Goal: Task Accomplishment & Management: Manage account settings

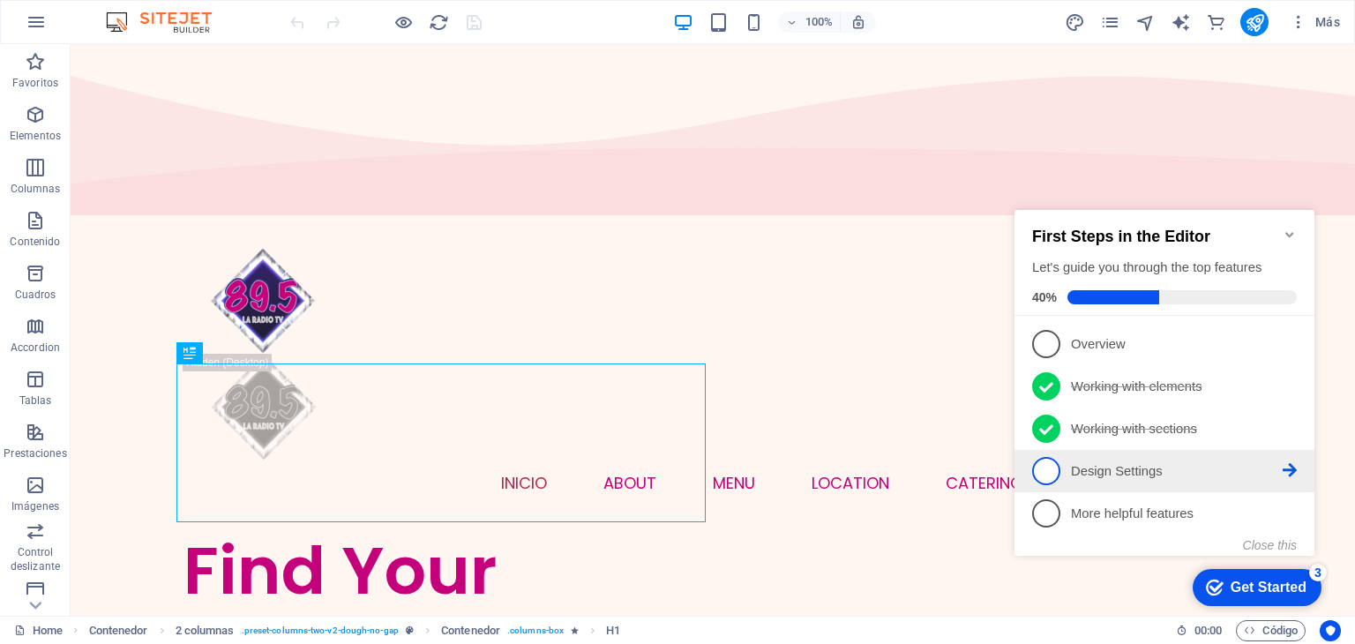
click at [1046, 468] on span "4" at bounding box center [1046, 471] width 28 height 28
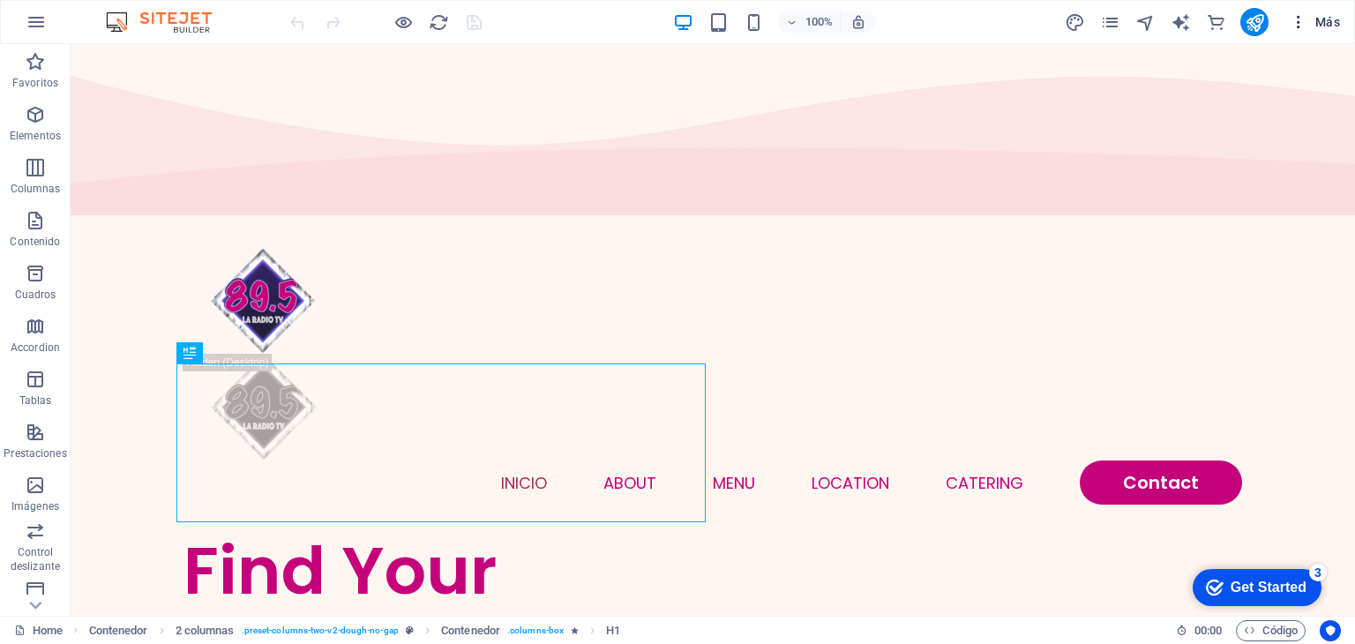
click at [1301, 26] on icon "button" at bounding box center [1299, 22] width 18 height 18
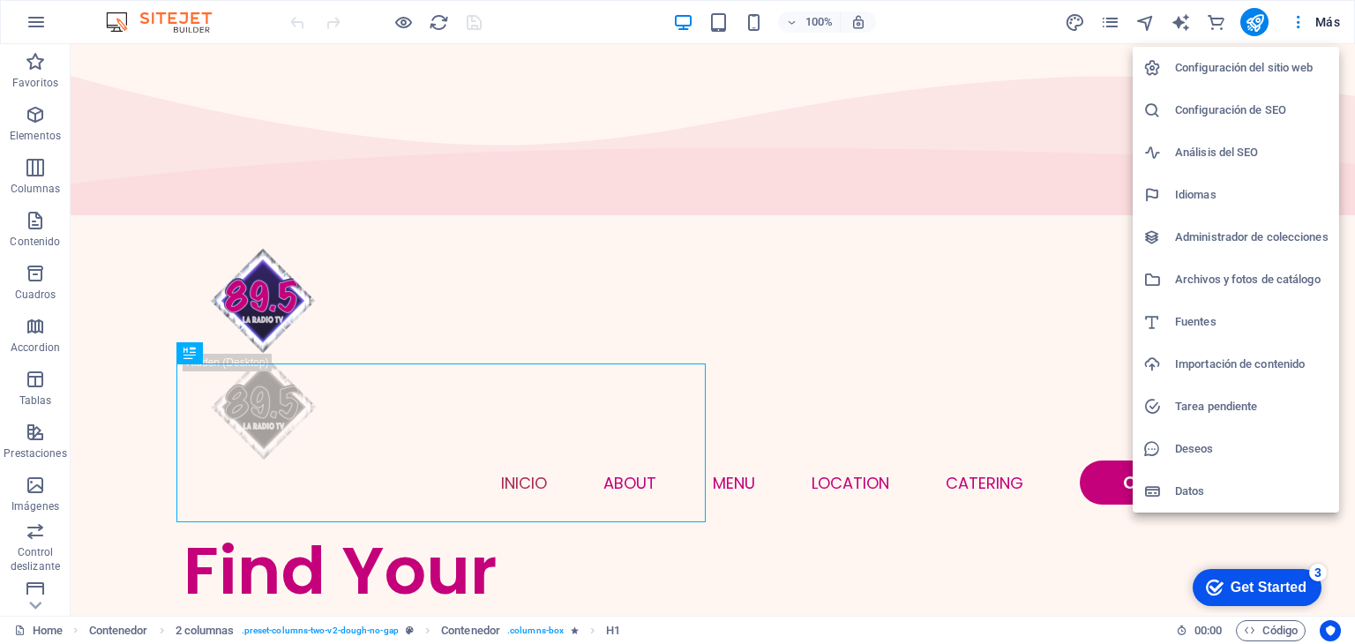
click at [1232, 188] on h6 "Idiomas" at bounding box center [1252, 194] width 154 height 21
select select "44"
select select "46"
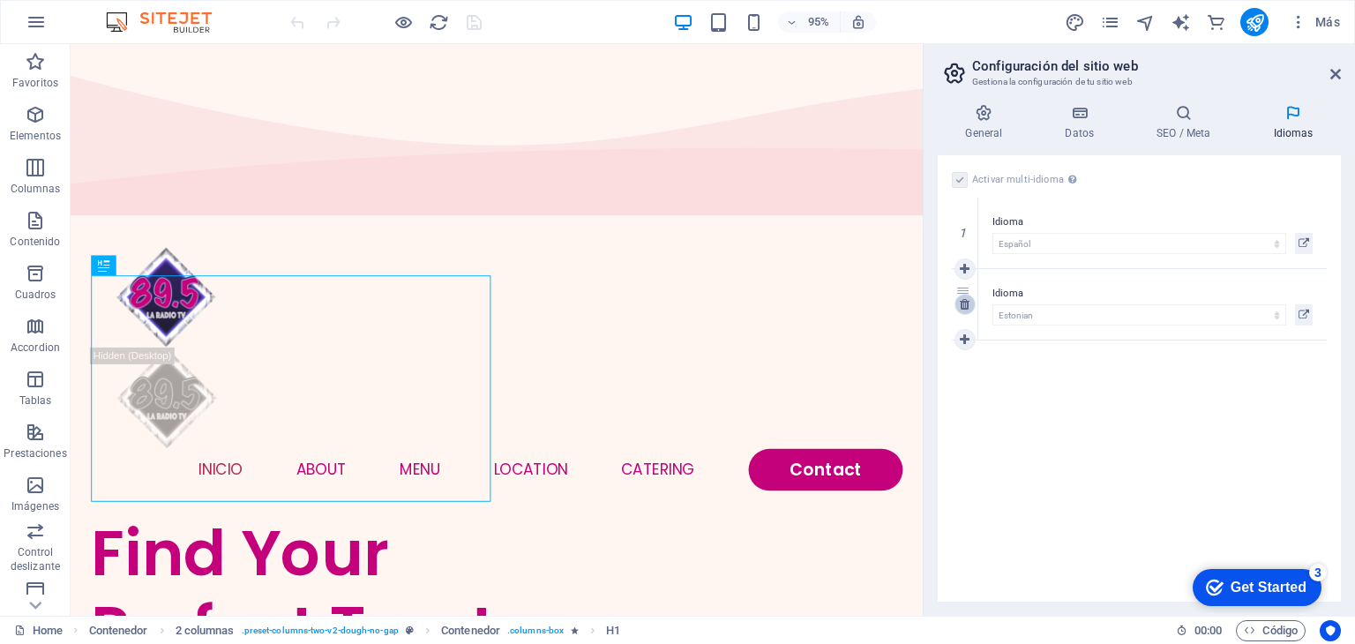
click at [963, 303] on icon at bounding box center [965, 304] width 10 height 12
click at [1074, 129] on h4 "Datos" at bounding box center [1084, 122] width 92 height 37
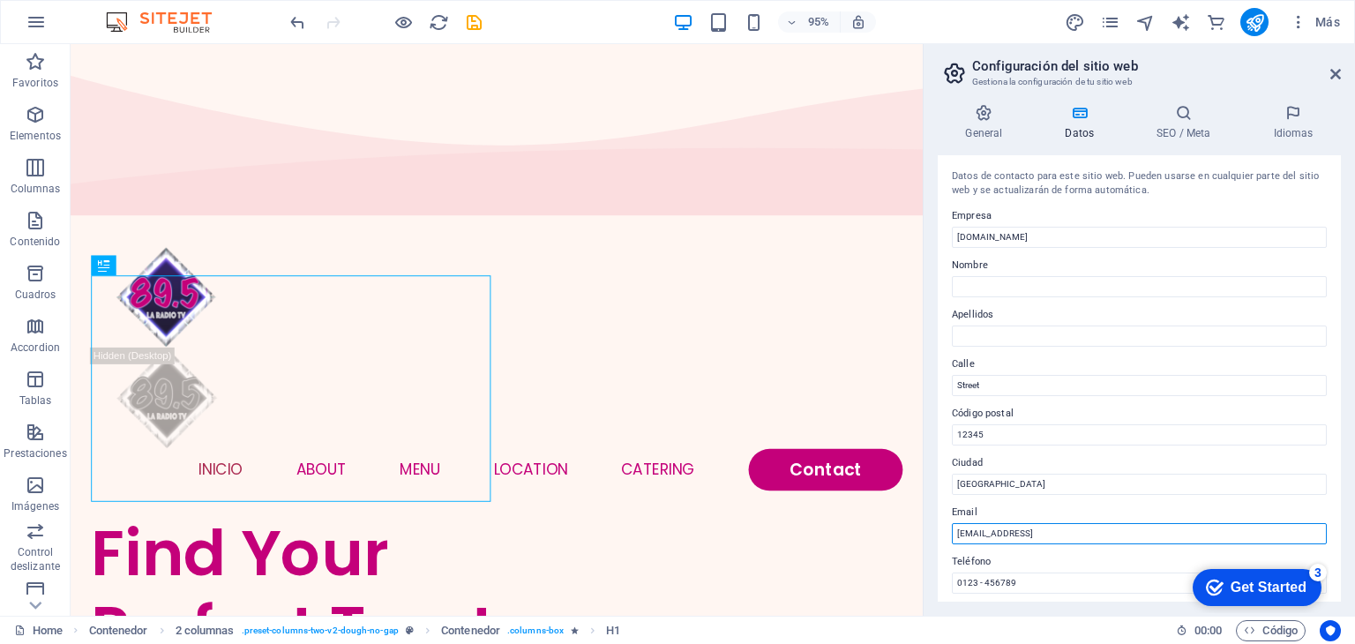
click at [1161, 530] on input "[EMAIL_ADDRESS]" at bounding box center [1139, 533] width 375 height 21
type input "c"
type input "H"
type input "[EMAIL_ADDRESS][DOMAIN_NAME]"
click at [1026, 426] on input "12345" at bounding box center [1139, 434] width 375 height 21
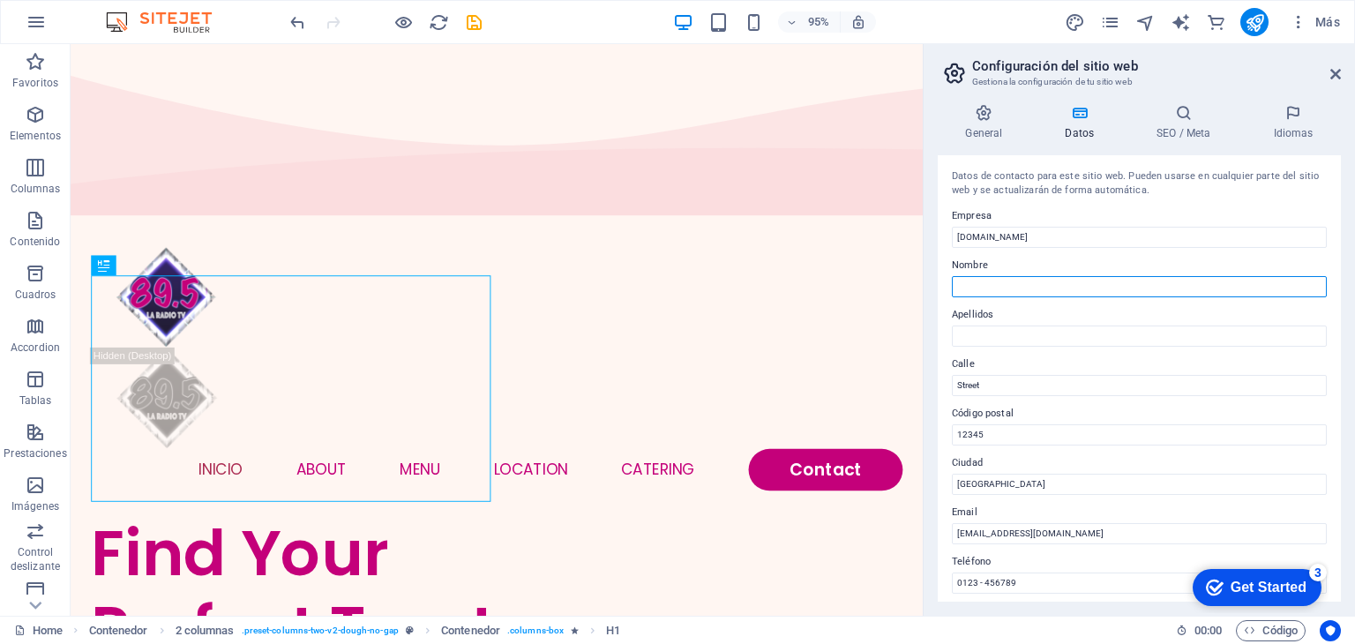
click at [1036, 290] on input "Nombre" at bounding box center [1139, 286] width 375 height 21
type input "l"
type input "La Chorcha"
click at [995, 371] on label "Calle" at bounding box center [1139, 364] width 375 height 21
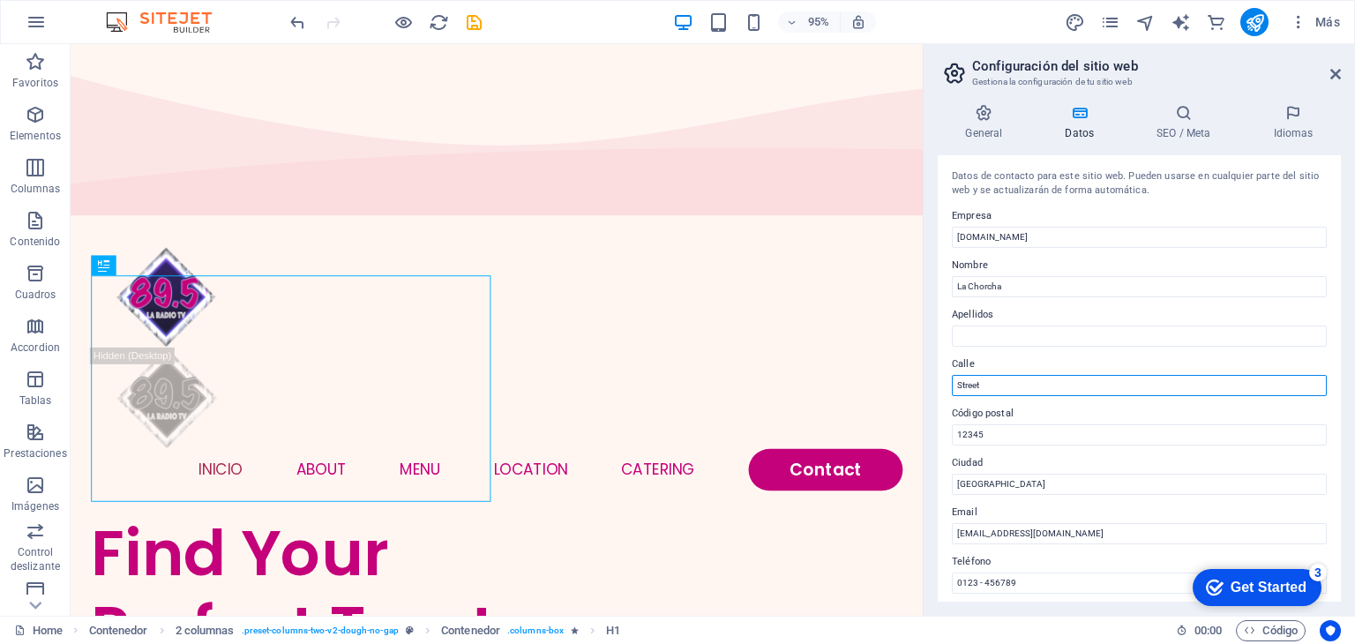
click at [995, 375] on input "Street" at bounding box center [1139, 385] width 375 height 21
click at [995, 371] on label "Calle" at bounding box center [1139, 364] width 375 height 21
click at [995, 375] on input "Street" at bounding box center [1139, 385] width 375 height 21
type input "S"
type input "Niños Heroes 125"
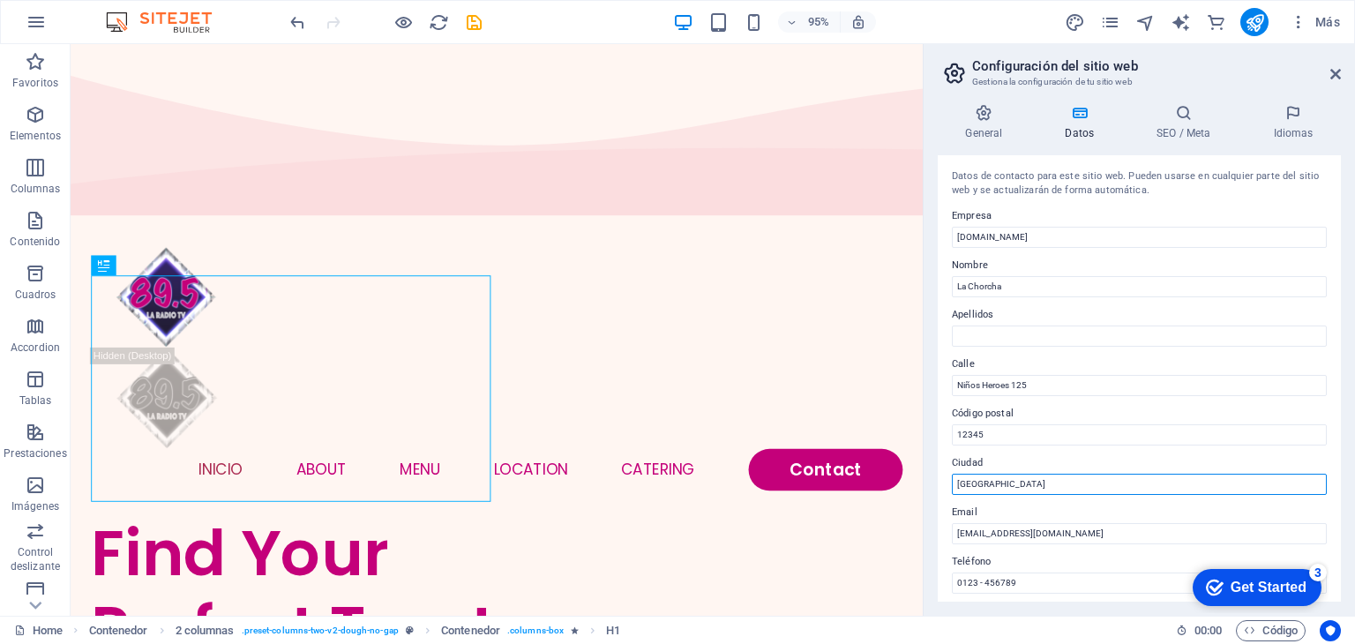
click at [1000, 482] on input "[GEOGRAPHIC_DATA]" at bounding box center [1139, 484] width 375 height 21
type input "B"
type input "[GEOGRAPHIC_DATA]"
drag, startPoint x: 1342, startPoint y: 325, endPoint x: 1354, endPoint y: 396, distance: 72.5
click at [1354, 396] on div "General Datos SEO / Meta Idiomas Nombre del sitio web [DOMAIN_NAME] Logo Arrast…" at bounding box center [1139, 353] width 431 height 526
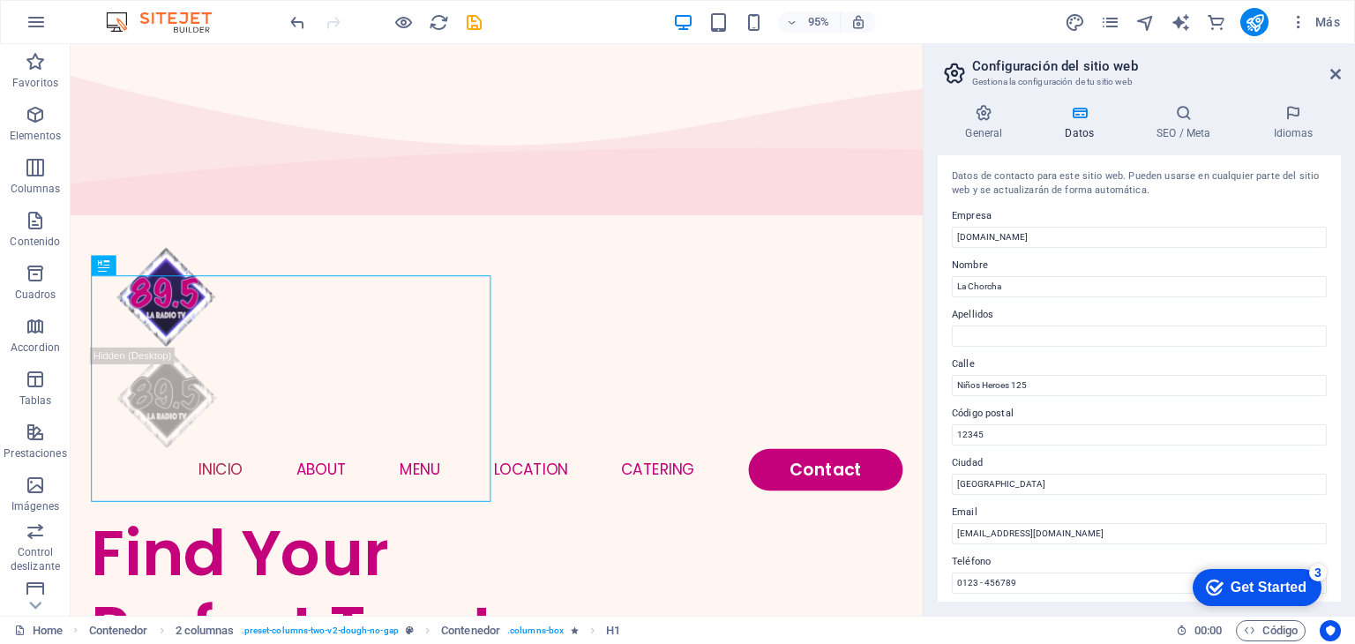
drag, startPoint x: 1343, startPoint y: 299, endPoint x: 1354, endPoint y: 451, distance: 152.2
click at [1354, 451] on div "General Datos SEO / Meta Idiomas Nombre del sitio web [DOMAIN_NAME] Logo Arrast…" at bounding box center [1139, 353] width 431 height 526
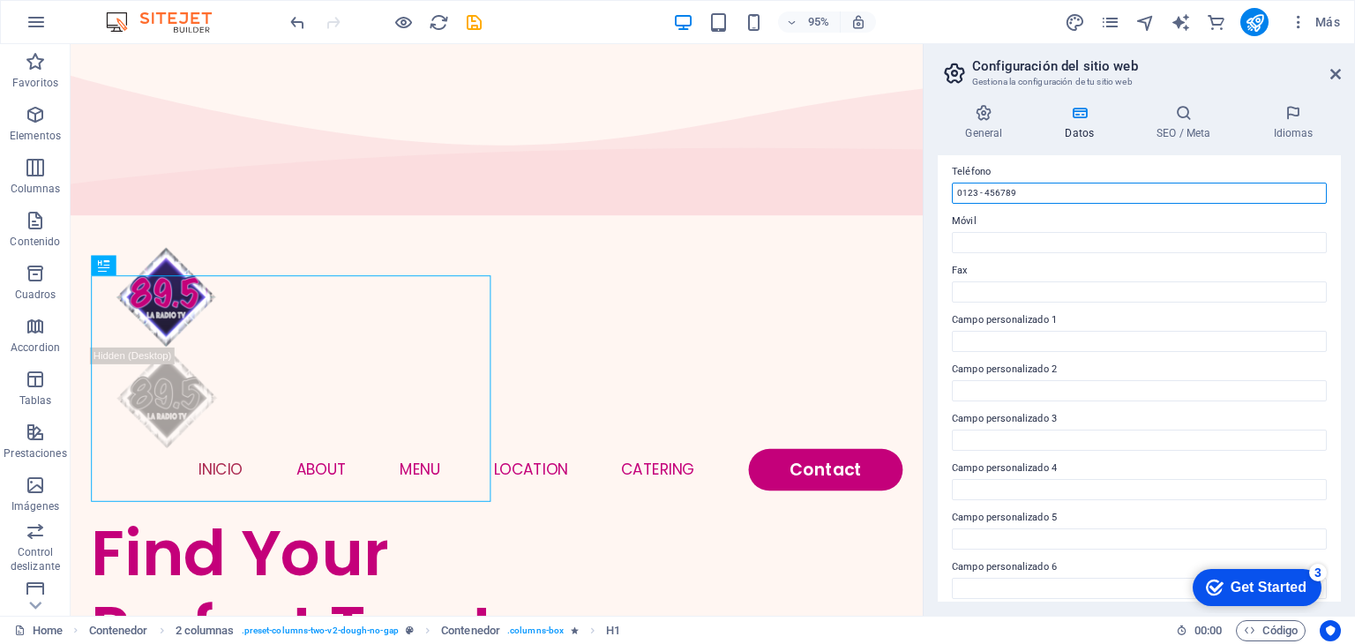
click at [1080, 202] on input "0123 - 456789" at bounding box center [1139, 193] width 375 height 21
type input "0"
drag, startPoint x: 1340, startPoint y: 414, endPoint x: 1325, endPoint y: 269, distance: 145.5
click at [1325, 269] on div "Datos de contacto para este sitio web. Pueden usarse en cualquier parte del sit…" at bounding box center [1139, 378] width 403 height 446
click at [1342, 309] on div "General Datos SEO / Meta Idiomas Nombre del sitio web [DOMAIN_NAME] Logo Arrast…" at bounding box center [1139, 353] width 431 height 526
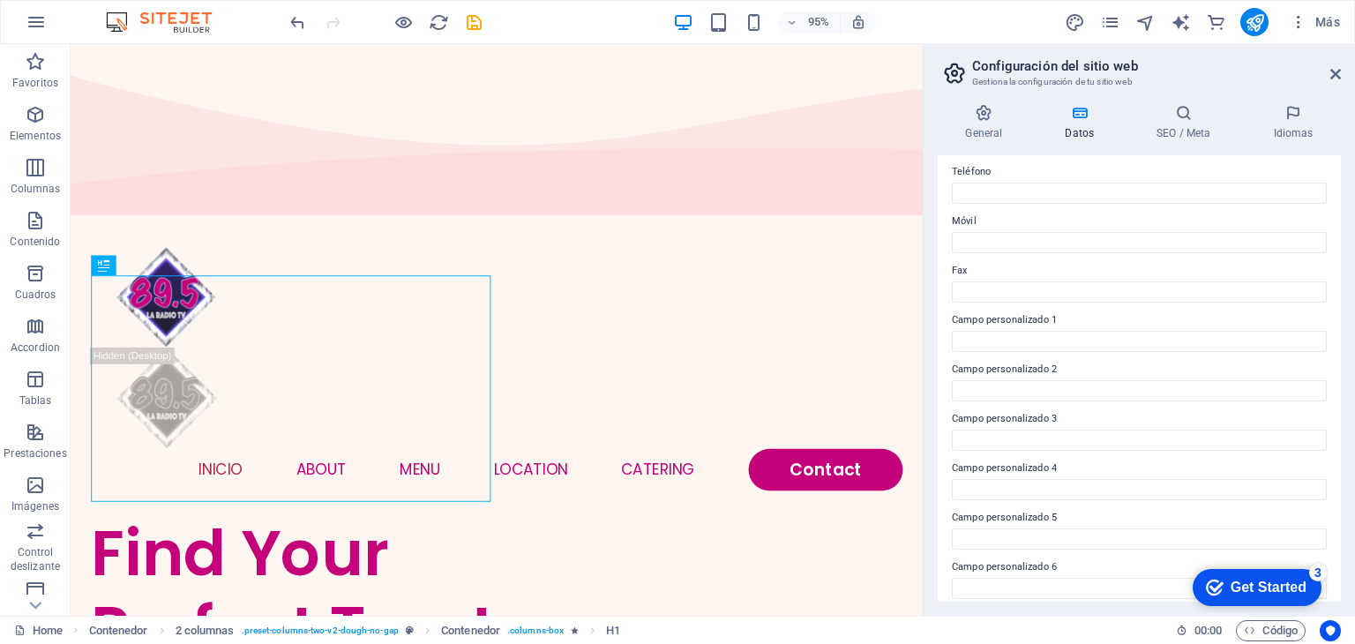
drag, startPoint x: 1340, startPoint y: 370, endPoint x: 1330, endPoint y: 165, distance: 205.0
click at [1330, 165] on div "Datos de contacto para este sitio web. Pueden usarse en cualquier parte del sit…" at bounding box center [1139, 378] width 403 height 446
click at [1352, 200] on div "General Datos SEO / Meta Idiomas Nombre del sitio web [DOMAIN_NAME] Logo Arrast…" at bounding box center [1139, 353] width 431 height 526
drag, startPoint x: 1340, startPoint y: 371, endPoint x: 1353, endPoint y: 236, distance: 136.5
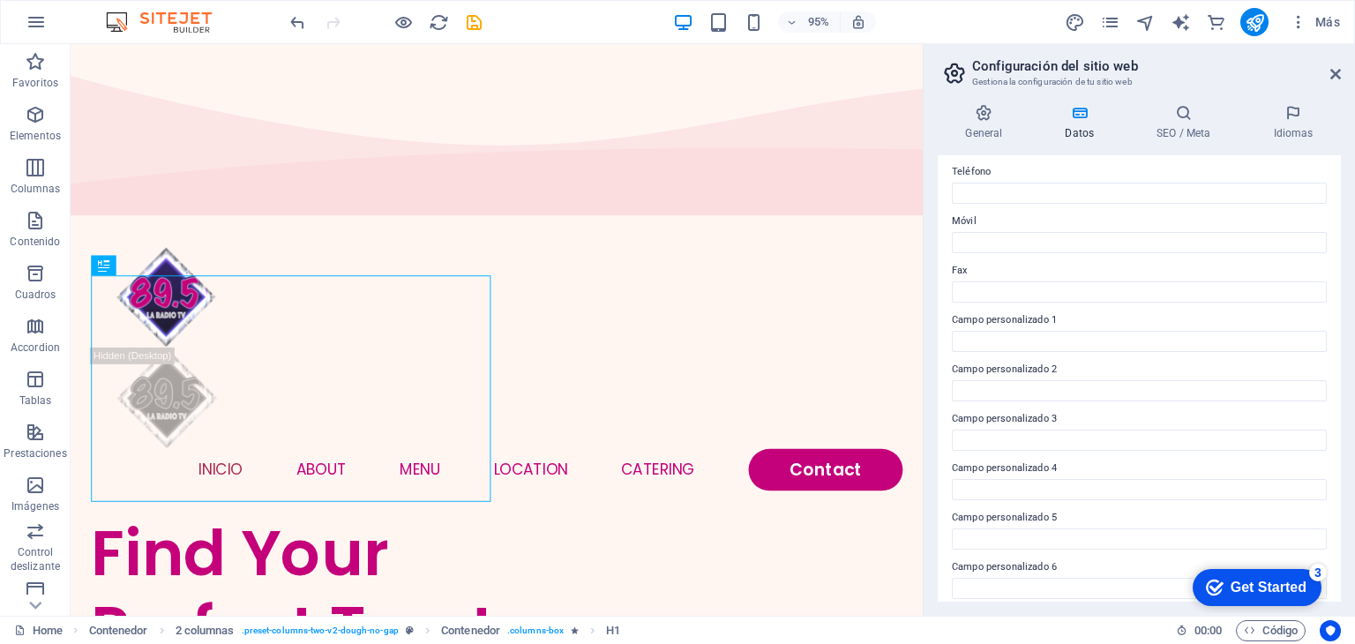
click at [1353, 236] on div "General Datos SEO / Meta Idiomas Nombre del sitio web [DOMAIN_NAME] Logo Arrast…" at bounding box center [1139, 353] width 431 height 526
click at [1241, 580] on div "Get Started" at bounding box center [1269, 588] width 76 height 16
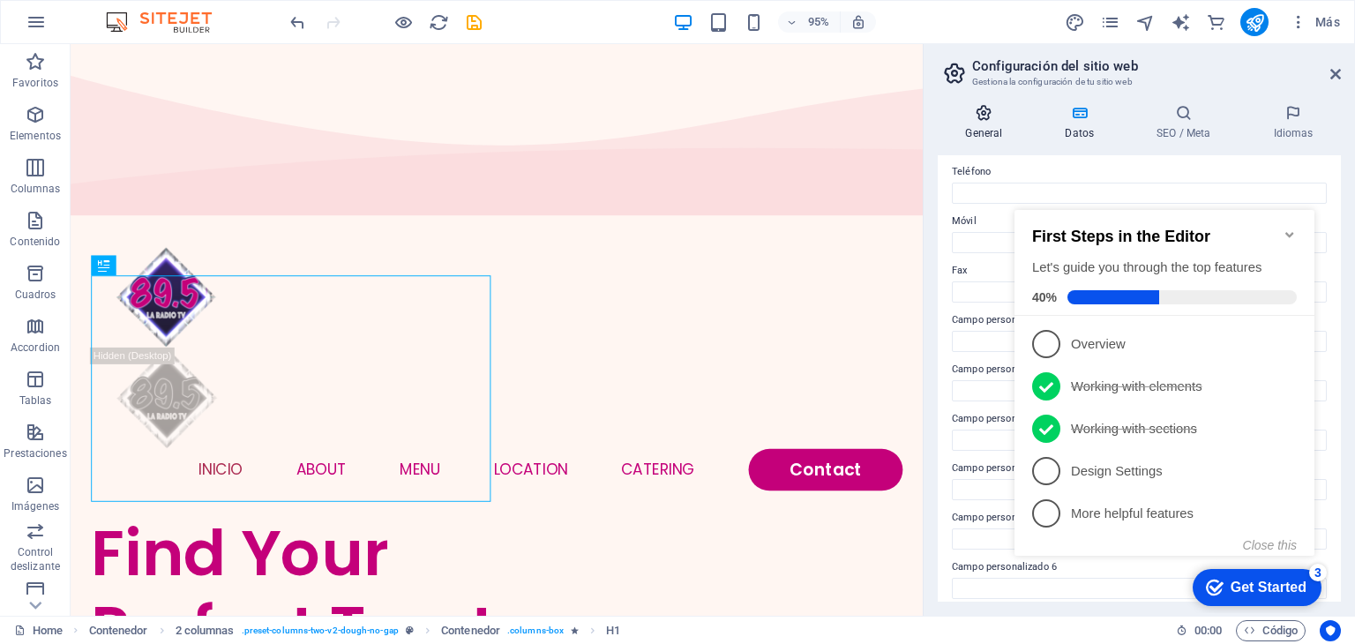
click at [1003, 122] on h4 "General" at bounding box center [988, 122] width 100 height 37
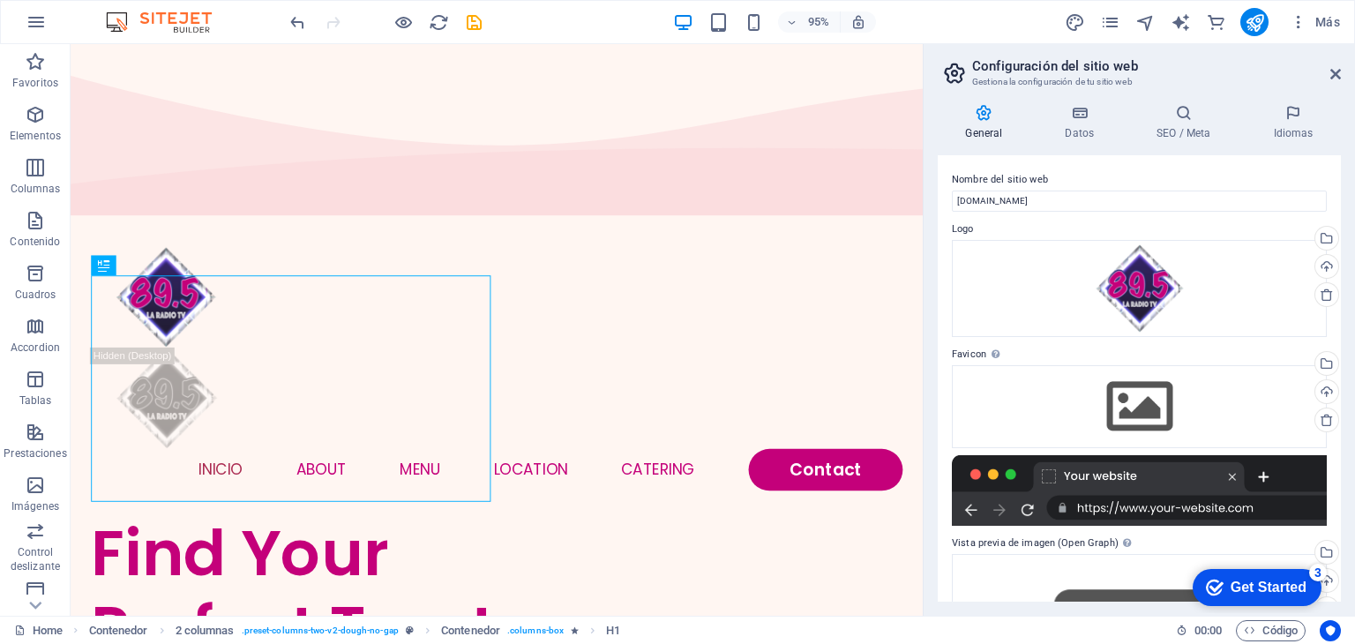
drag, startPoint x: 1341, startPoint y: 194, endPoint x: 1353, endPoint y: 313, distance: 119.7
click at [1353, 313] on div "General Datos SEO / Meta Idiomas Nombre del sitio web [DOMAIN_NAME] Logo Arrast…" at bounding box center [1139, 353] width 431 height 526
click at [1189, 505] on div at bounding box center [1139, 490] width 375 height 71
click at [1175, 400] on div "Arrastra archivos aquí, haz clic para escoger archivos o selecciona archivos de…" at bounding box center [1139, 406] width 375 height 83
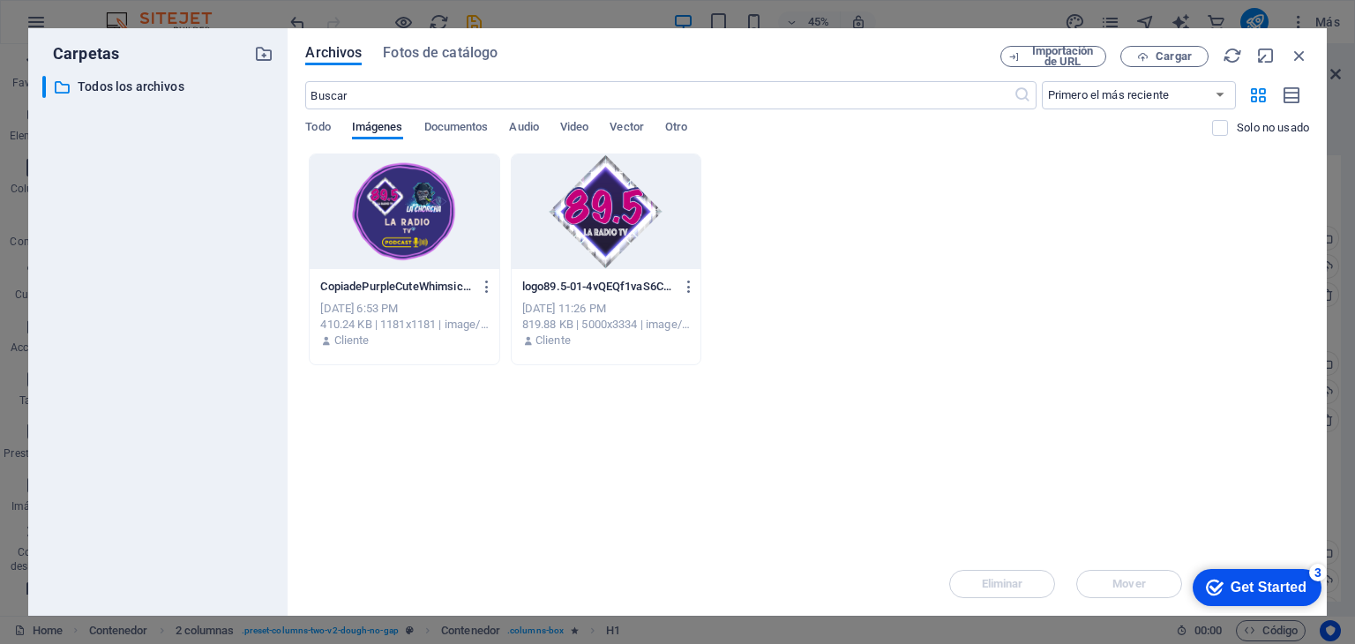
click at [447, 204] on div at bounding box center [404, 211] width 189 height 115
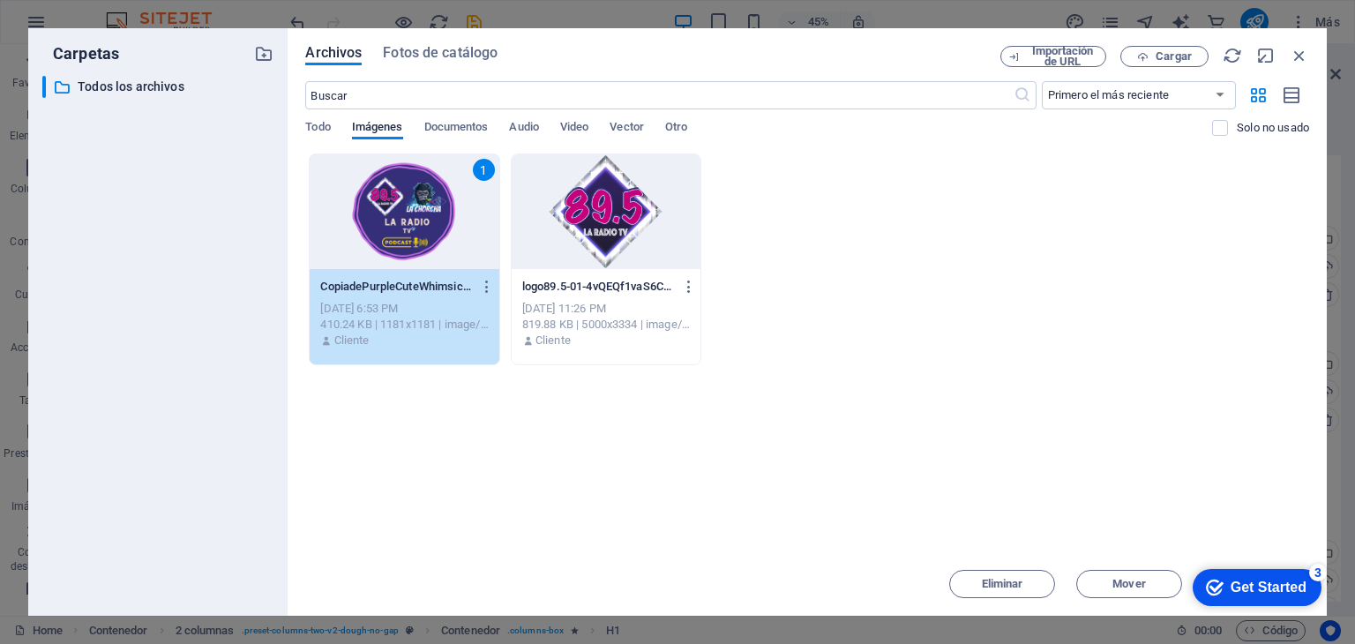
click at [369, 264] on div "1" at bounding box center [404, 211] width 189 height 115
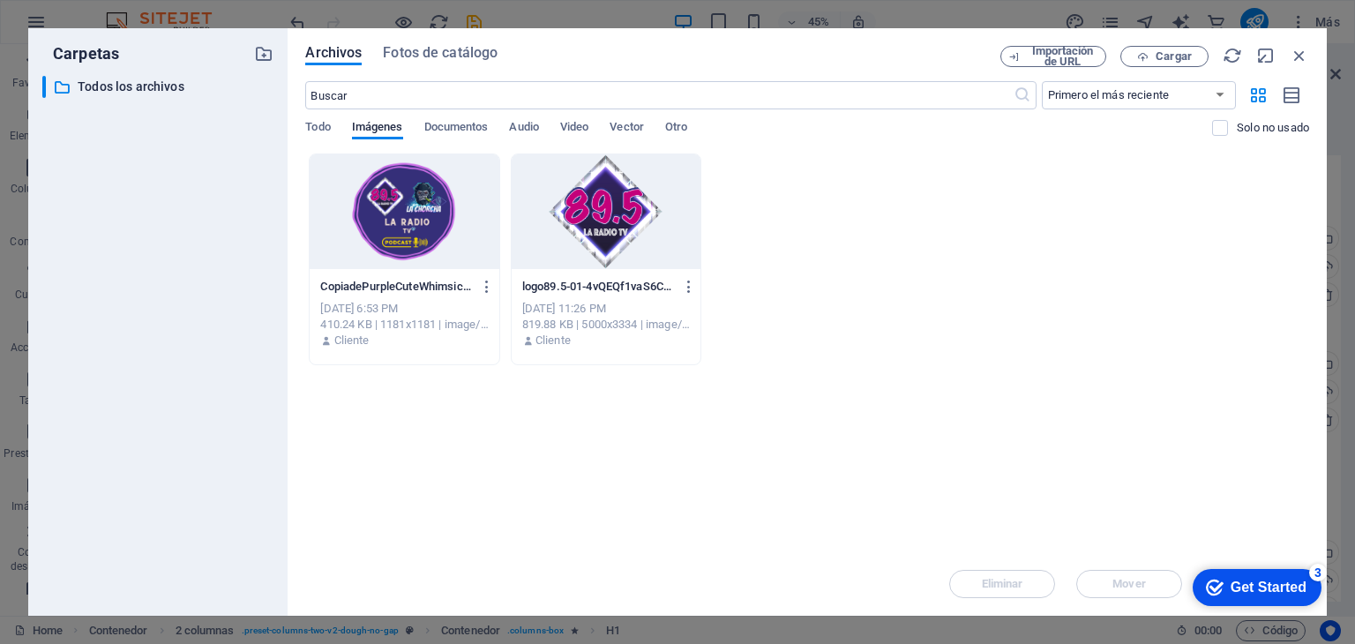
click at [369, 264] on div at bounding box center [404, 211] width 189 height 115
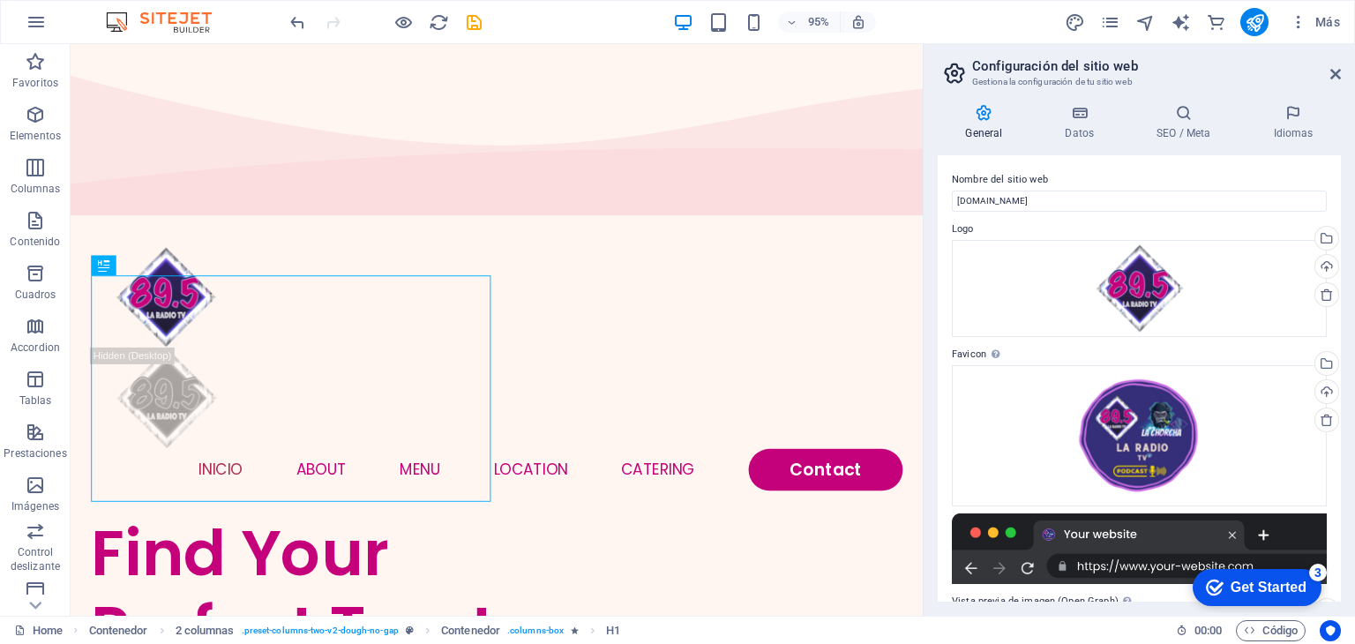
drag, startPoint x: 1335, startPoint y: 336, endPoint x: 1343, endPoint y: 477, distance: 141.4
click at [1343, 477] on div "General Datos SEO / Meta Idiomas Nombre del sitio web 895radiotv.com Logo Arras…" at bounding box center [1139, 353] width 431 height 526
drag, startPoint x: 2522, startPoint y: 1038, endPoint x: 1273, endPoint y: 587, distance: 1327.4
click at [1273, 587] on div "Get Started" at bounding box center [1269, 588] width 76 height 16
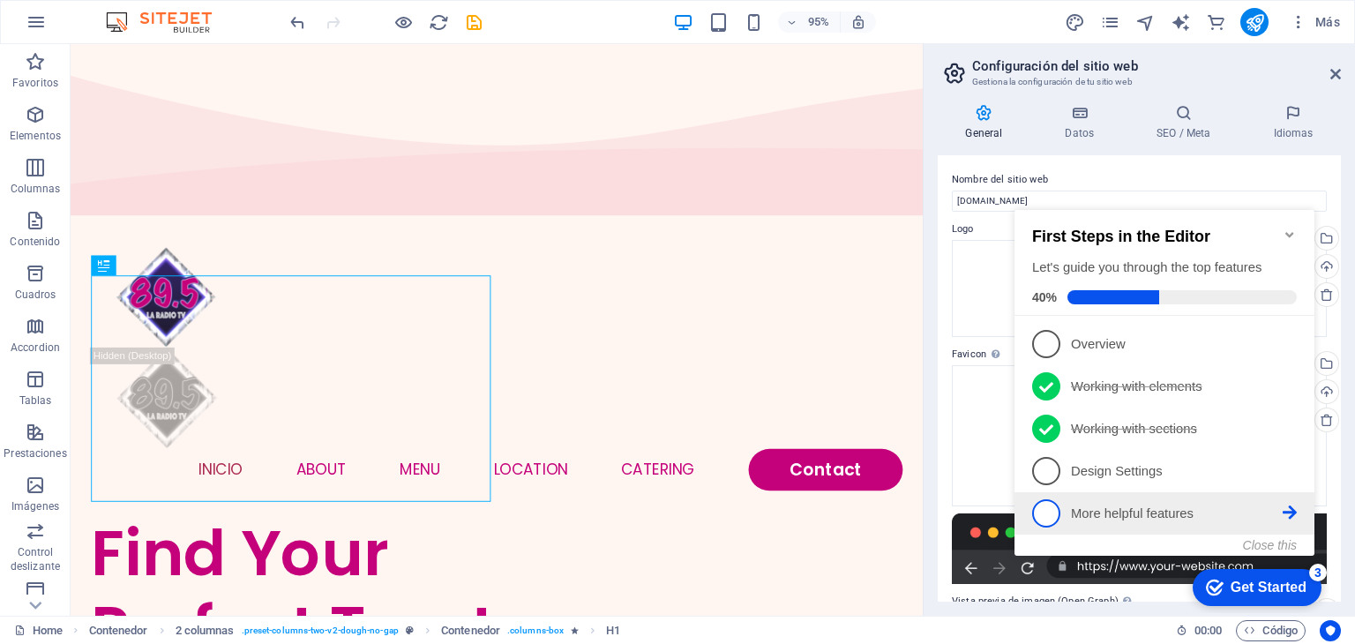
click at [1203, 526] on li "5 More helpful features - incomplete" at bounding box center [1165, 513] width 300 height 42
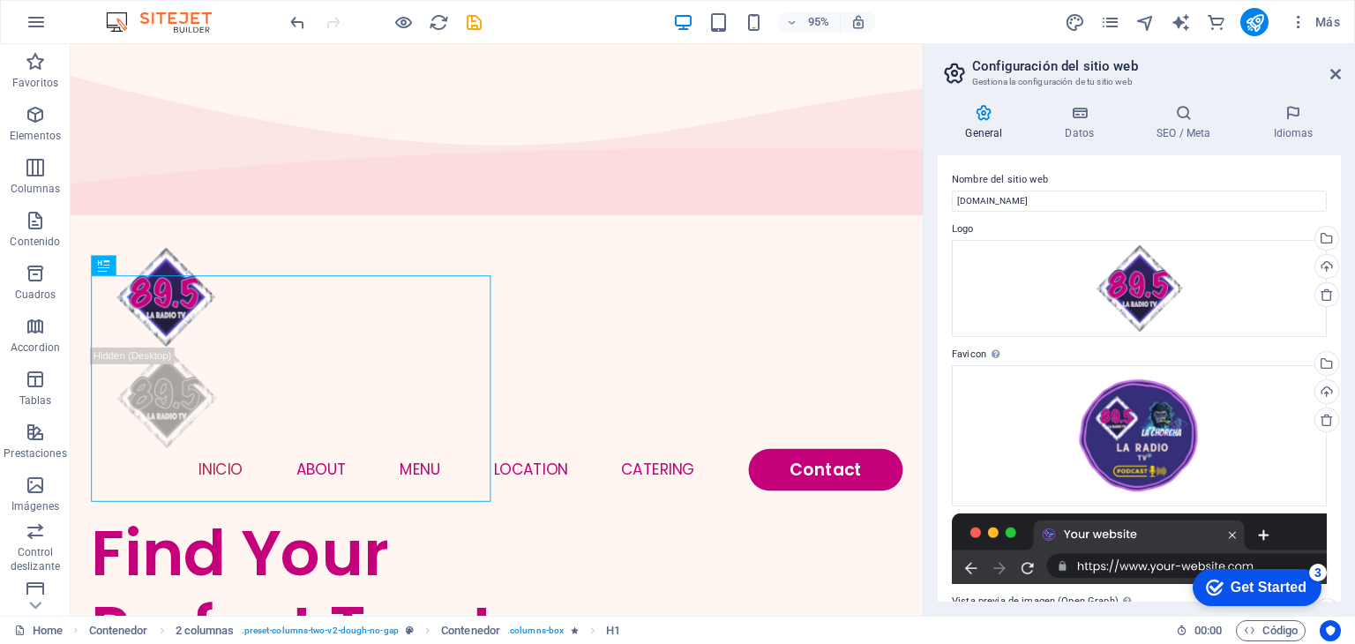
click at [1256, 592] on div "Get Started" at bounding box center [1269, 588] width 76 height 16
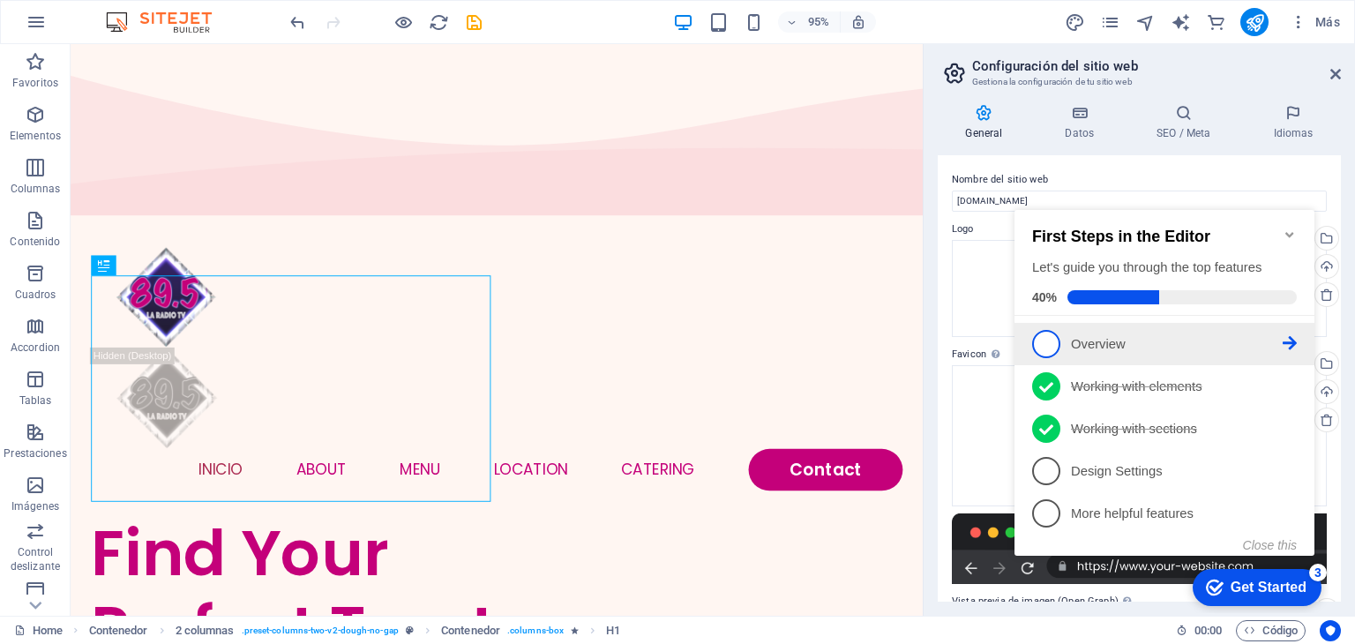
click at [1046, 339] on span "1" at bounding box center [1046, 344] width 28 height 28
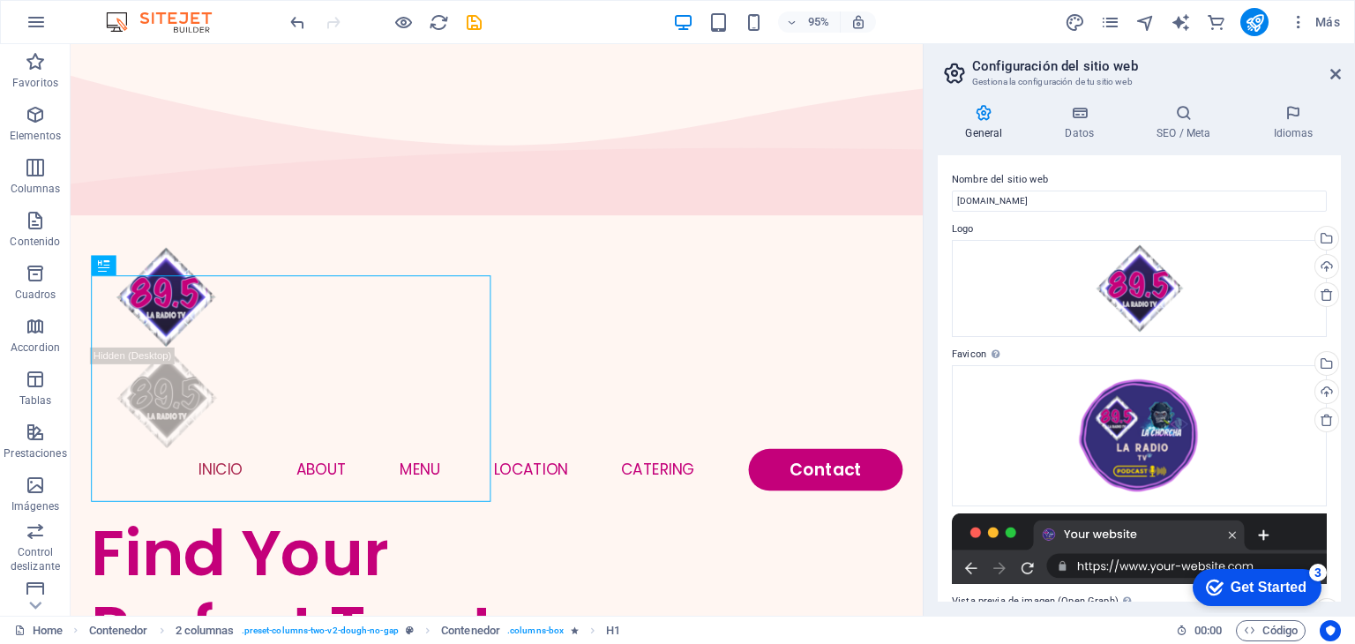
scroll to position [0, 0]
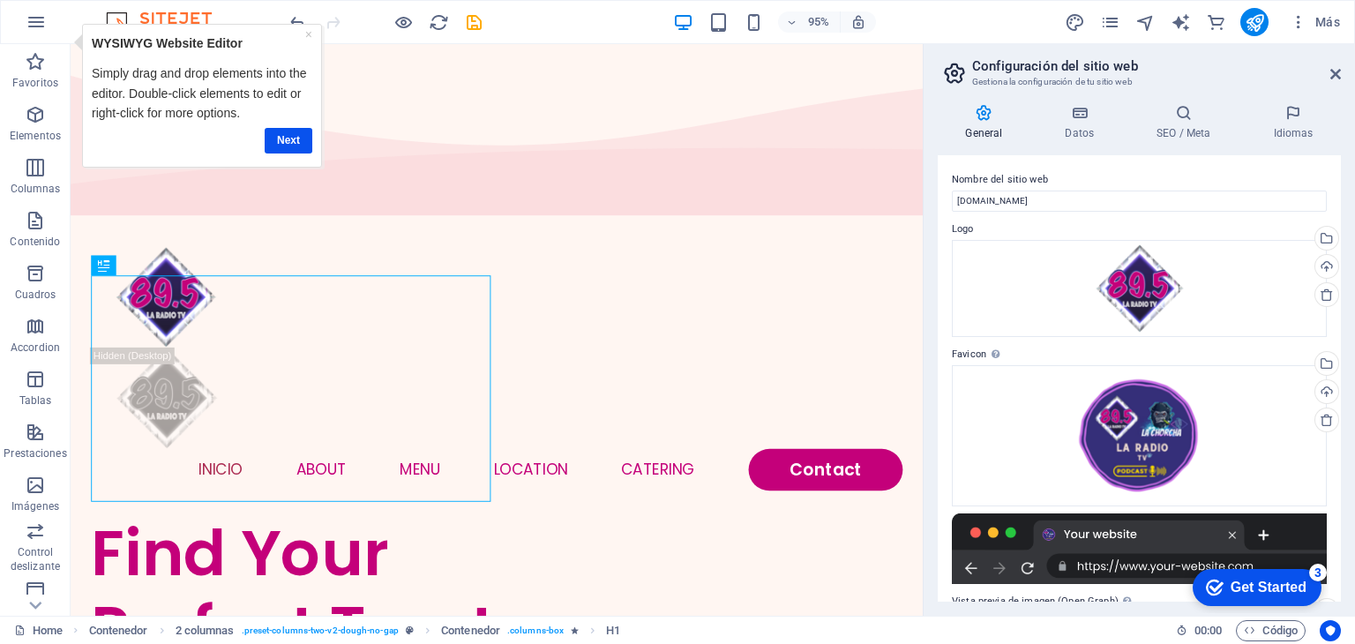
click at [1240, 580] on div "Get Started" at bounding box center [1269, 588] width 76 height 16
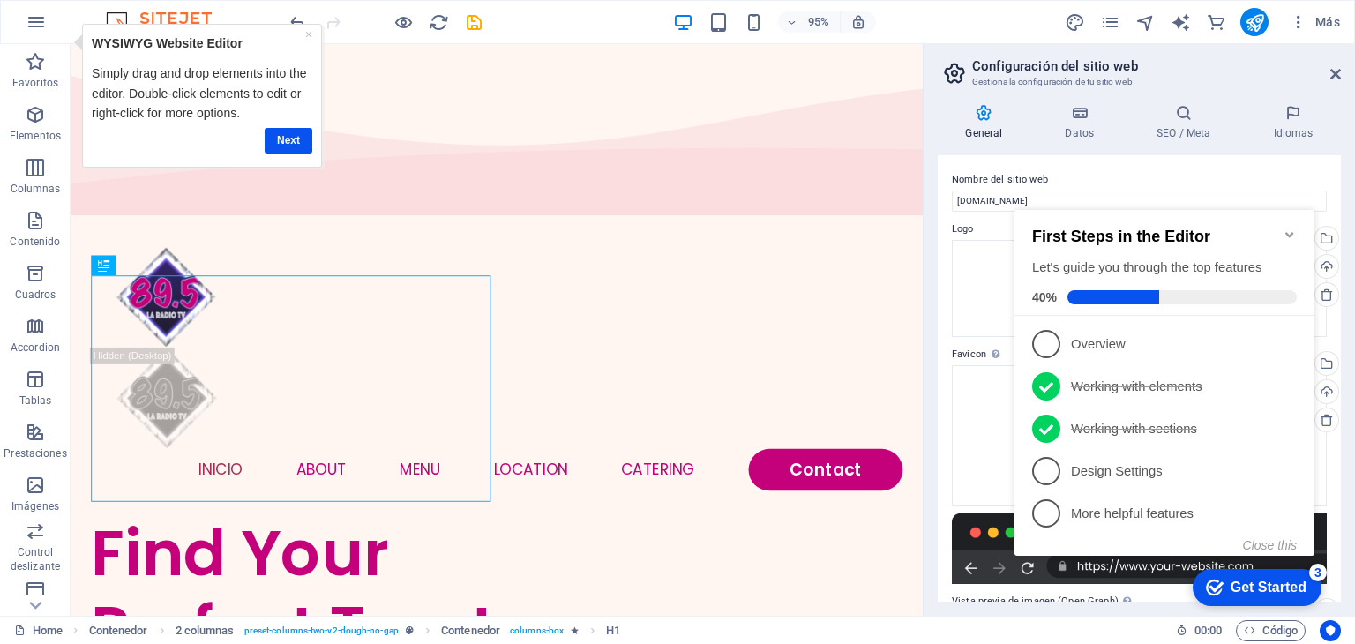
click at [1113, 280] on div "First Steps in the Editor Let's guide you through the top features 40%" at bounding box center [1164, 266] width 265 height 77
click at [1044, 336] on span "1" at bounding box center [1046, 344] width 28 height 28
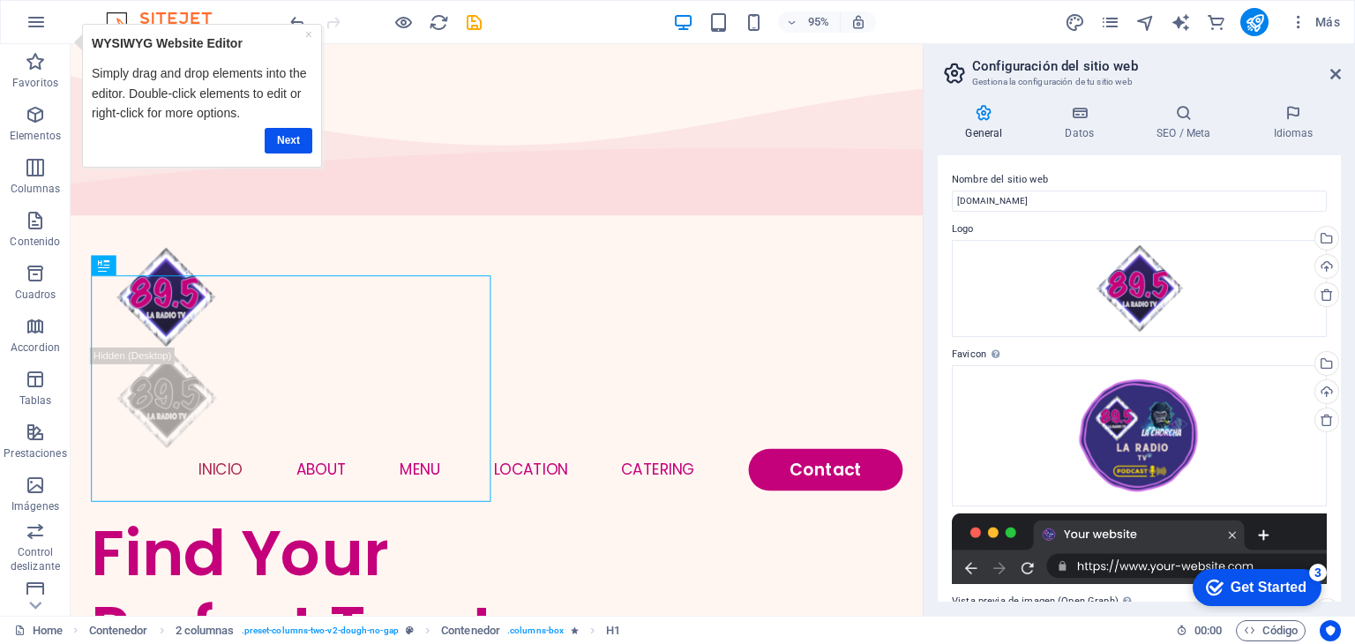
drag, startPoint x: 2519, startPoint y: 1001, endPoint x: 1302, endPoint y: 580, distance: 1287.4
click at [1173, 129] on h4 "SEO / Meta" at bounding box center [1187, 122] width 116 height 37
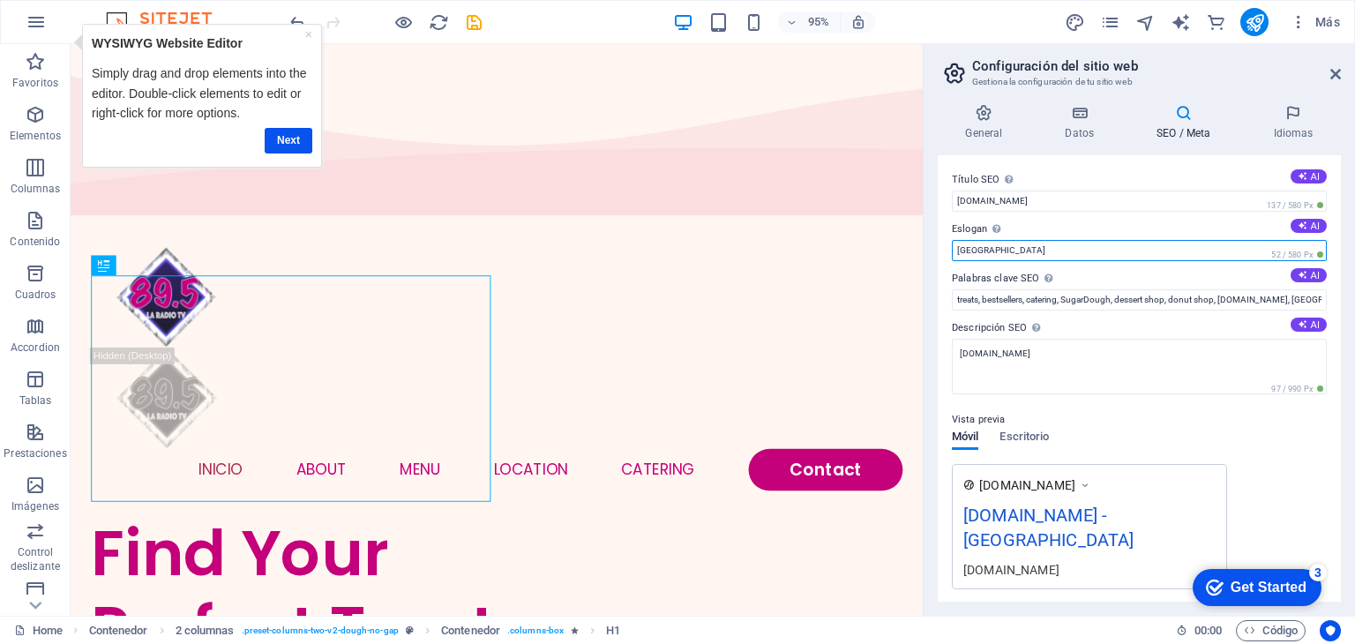
click at [989, 256] on input "Berlin" at bounding box center [1139, 250] width 375 height 21
type input "B"
type input "[GEOGRAPHIC_DATA]"
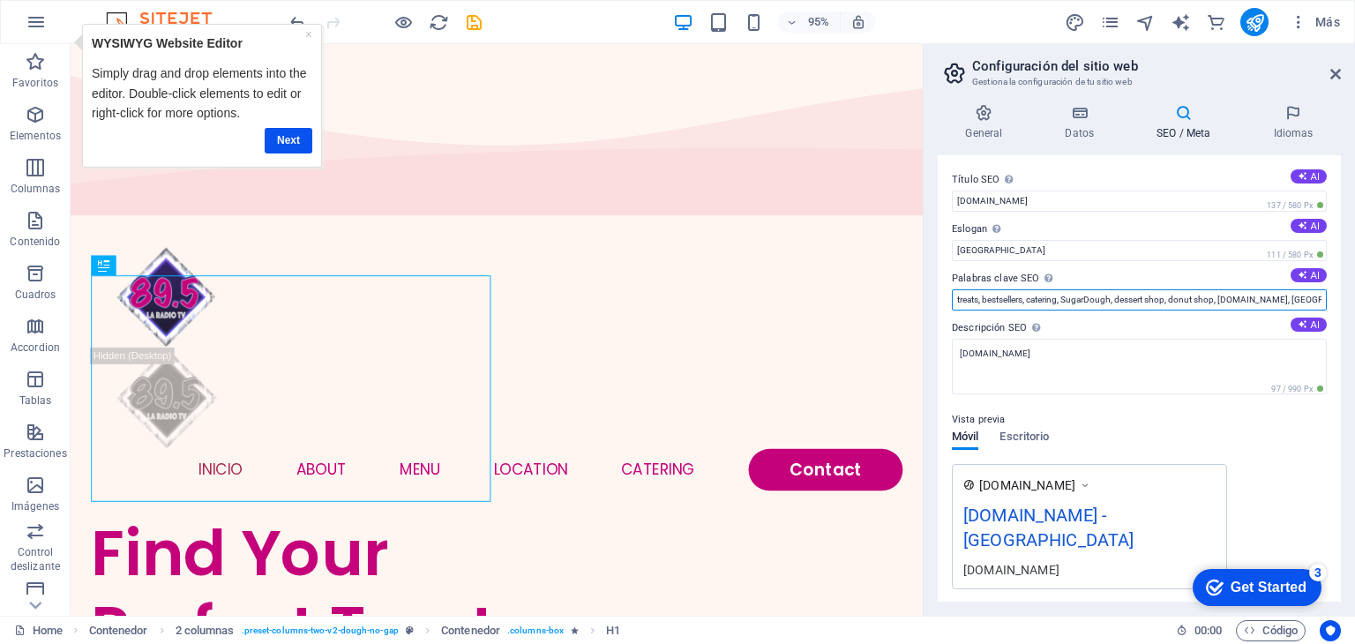
click at [1041, 302] on input "treats, bestsellers, catering, SugarDough, dessert shop, donut shop, 895radiotv…" at bounding box center [1139, 299] width 375 height 21
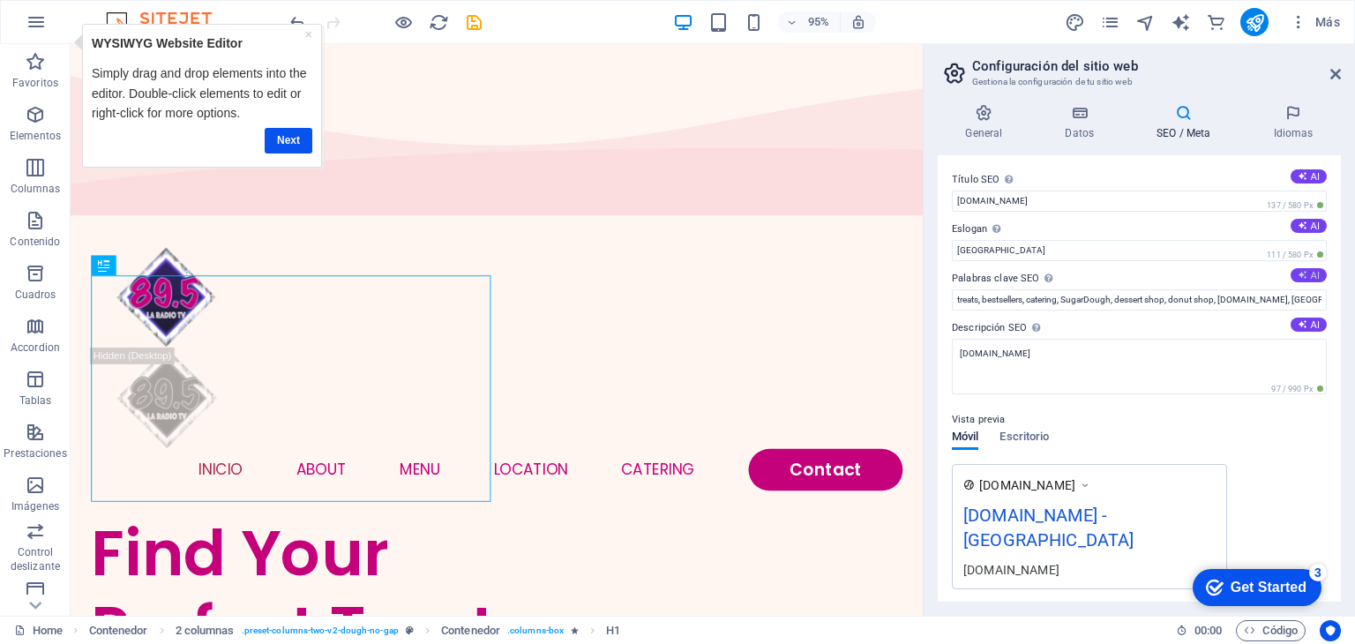
click at [1314, 275] on button "AI" at bounding box center [1309, 275] width 36 height 14
click at [1275, 294] on input "delicias, postres, catering, mejores vendedores, historia de la tienda, ubicaci…" at bounding box center [1139, 299] width 375 height 21
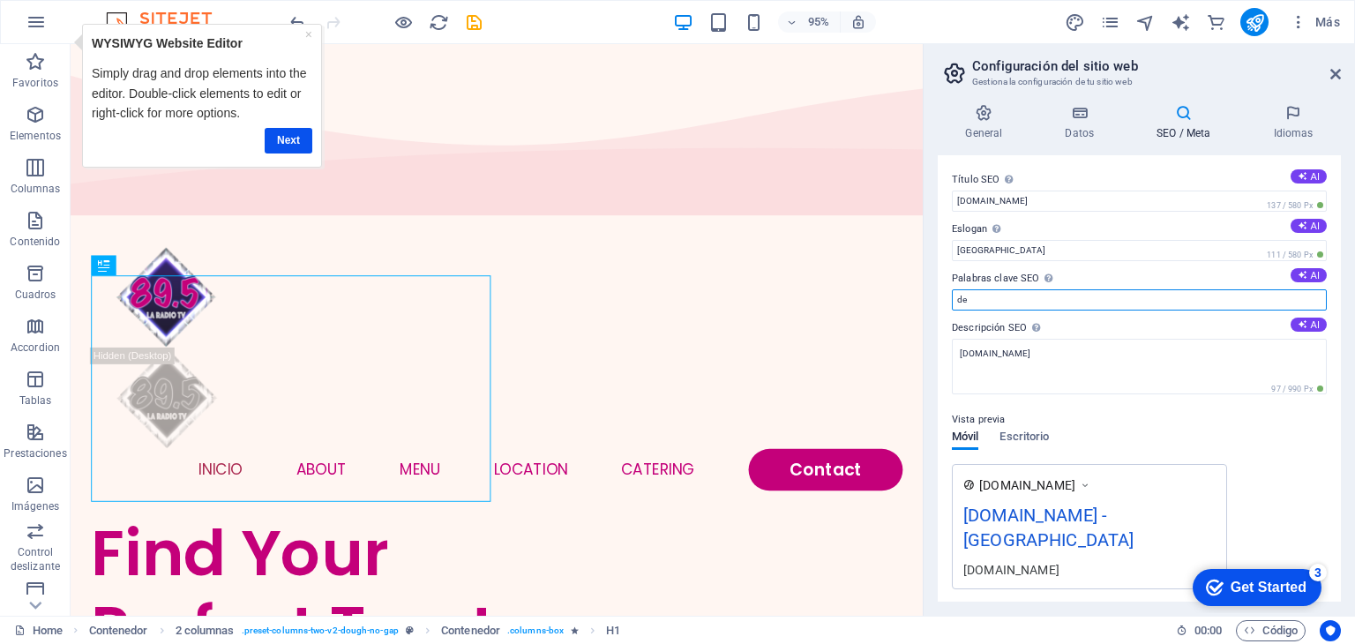
type input "d"
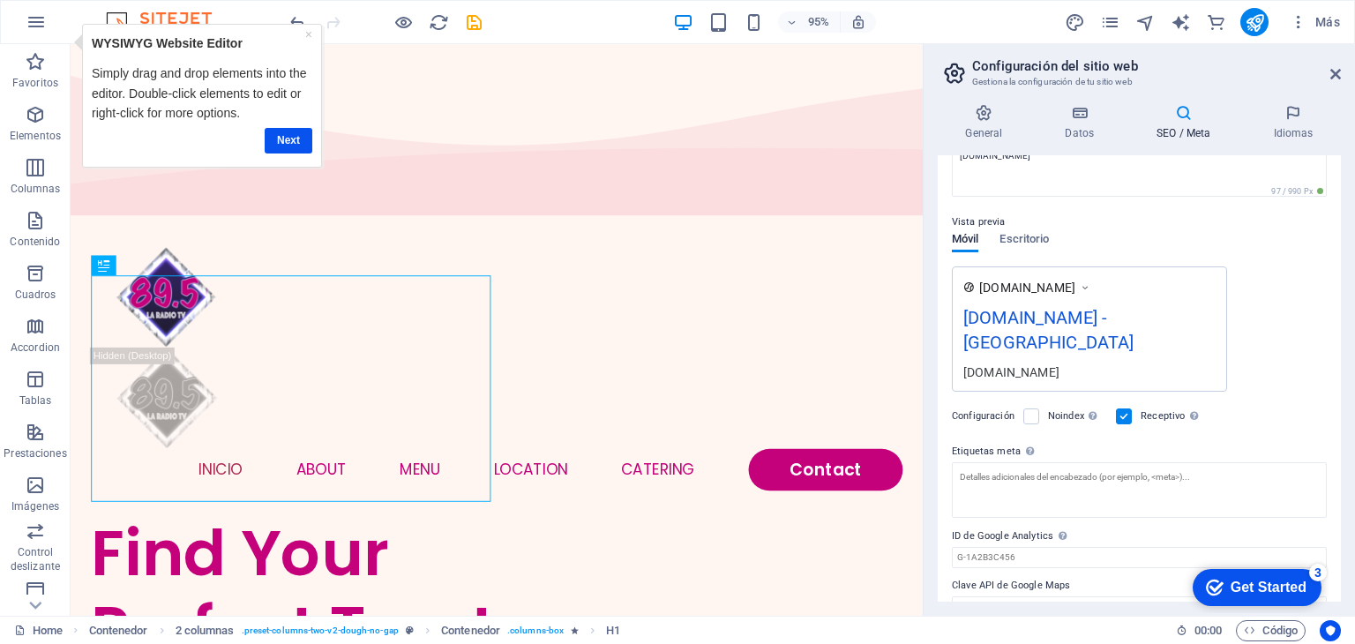
scroll to position [201, 0]
type input "tv,radio,entretenimiento, contenido, tiktok,youtube,facebook"
drag, startPoint x: 1344, startPoint y: 474, endPoint x: 1346, endPoint y: 414, distance: 60.0
click at [1346, 414] on div "General Datos SEO / Meta Idiomas Nombre del sitio web 895radiotv.com Logo Arras…" at bounding box center [1139, 353] width 431 height 526
drag, startPoint x: 1341, startPoint y: 416, endPoint x: 1338, endPoint y: 365, distance: 51.2
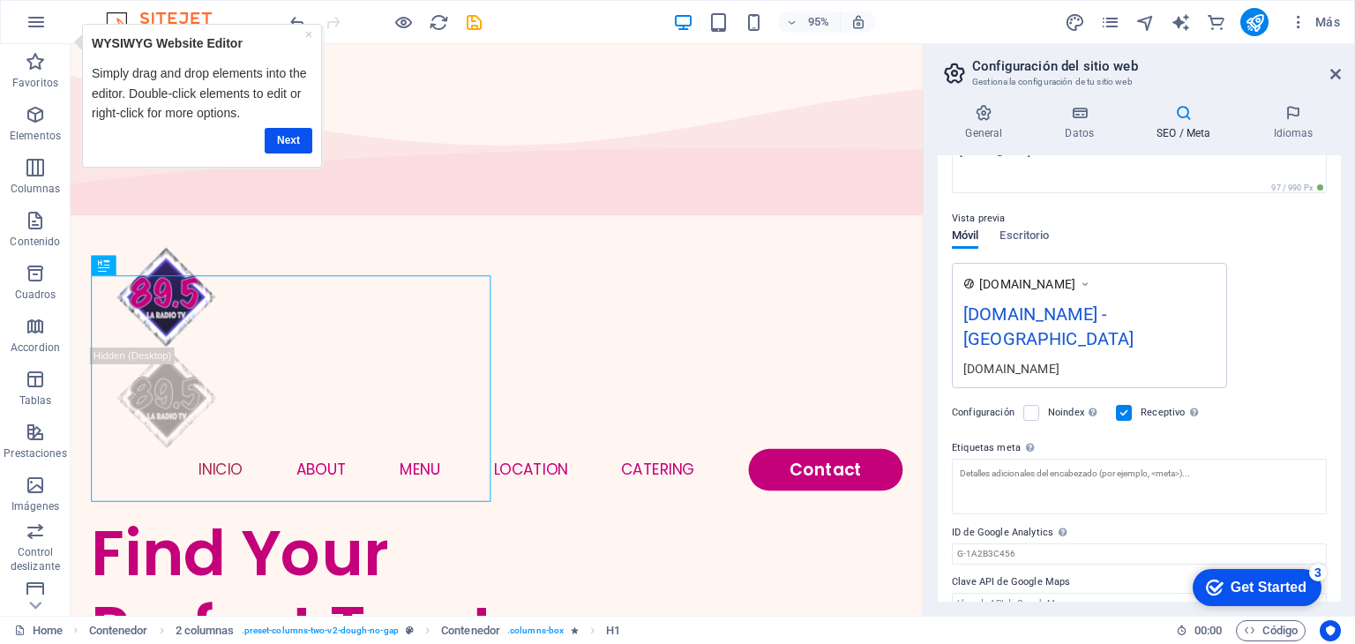
click at [1338, 365] on div "General Datos SEO / Meta Idiomas Nombre del sitio web 895radiotv.com Logo Arras…" at bounding box center [1139, 353] width 431 height 526
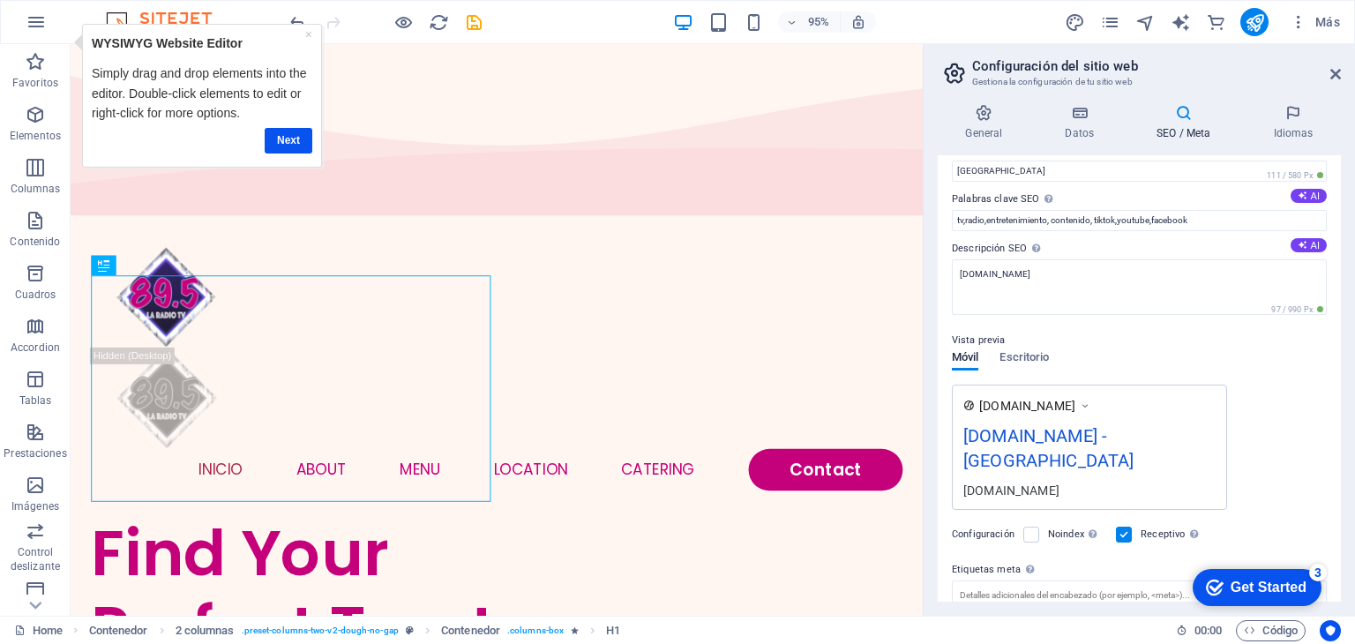
scroll to position [81, 0]
click at [1298, 244] on icon at bounding box center [1303, 243] width 10 height 10
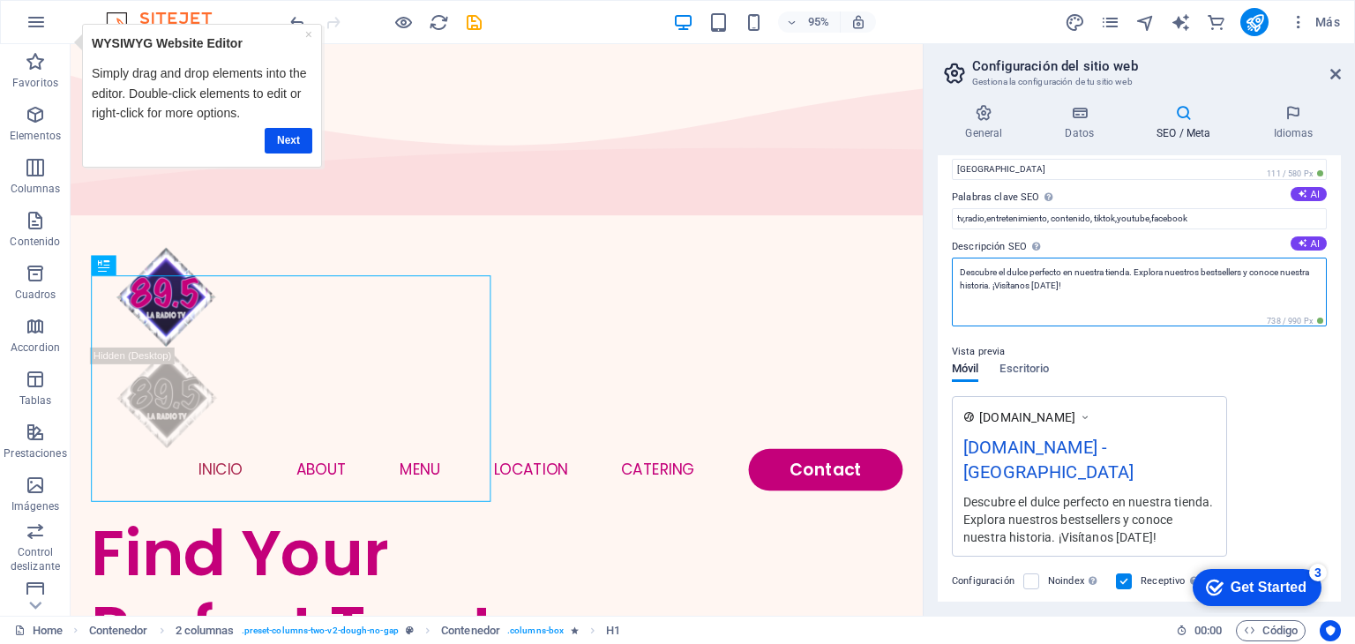
drag, startPoint x: 1165, startPoint y: 296, endPoint x: 938, endPoint y: 255, distance: 230.5
click at [938, 255] on div "Título SEO El título de tu sitio web. Elige algo que destaque en los resultados…" at bounding box center [1139, 378] width 403 height 446
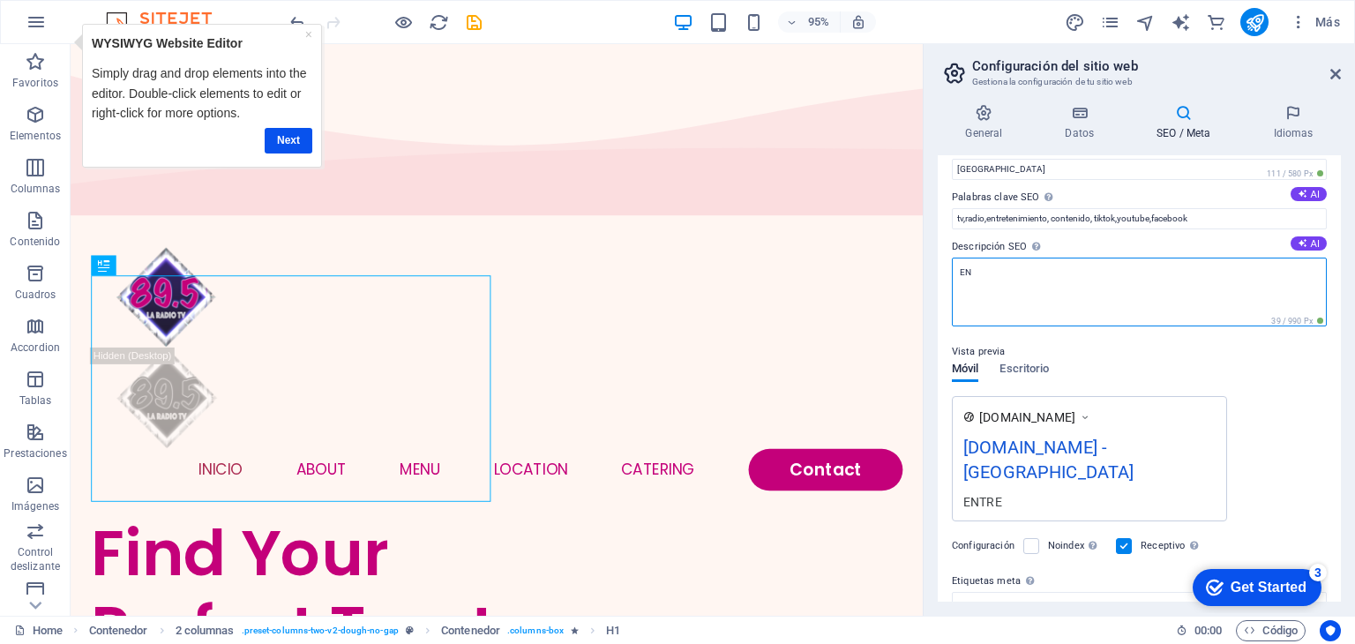
type textarea "E"
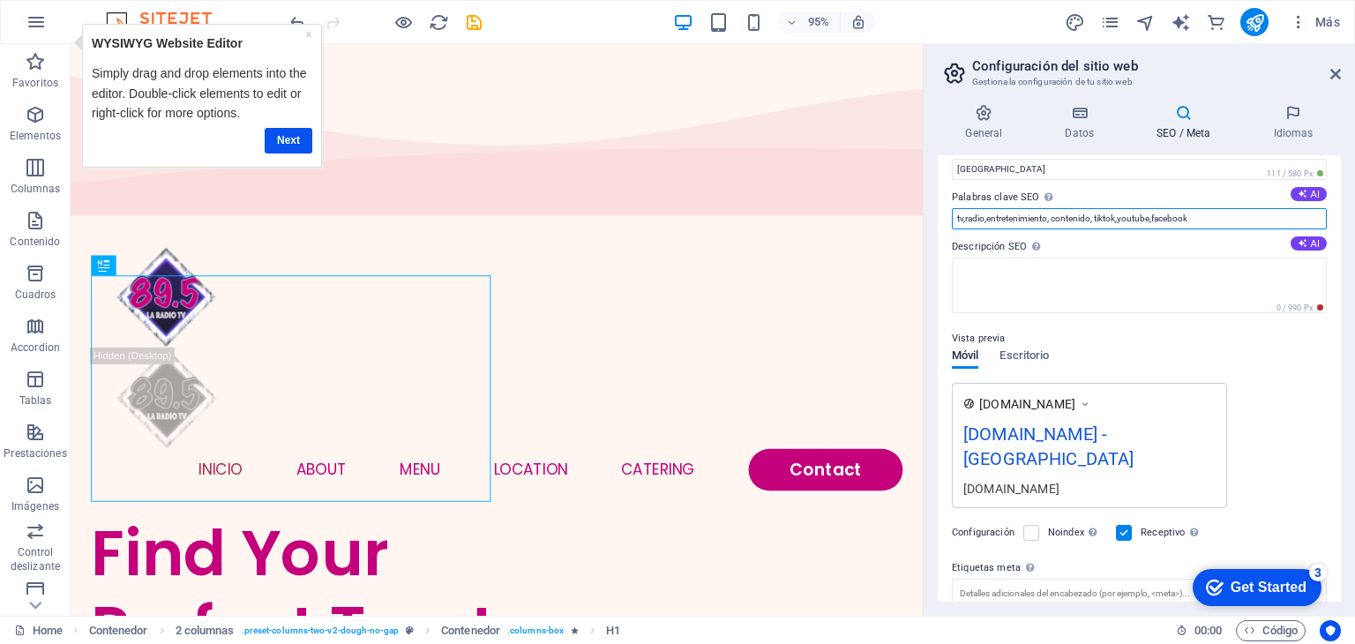
drag, startPoint x: 1203, startPoint y: 214, endPoint x: 947, endPoint y: 221, distance: 256.8
click at [947, 221] on div "Título SEO El título de tu sitio web. Elige algo que destaque en los resultados…" at bounding box center [1139, 378] width 403 height 446
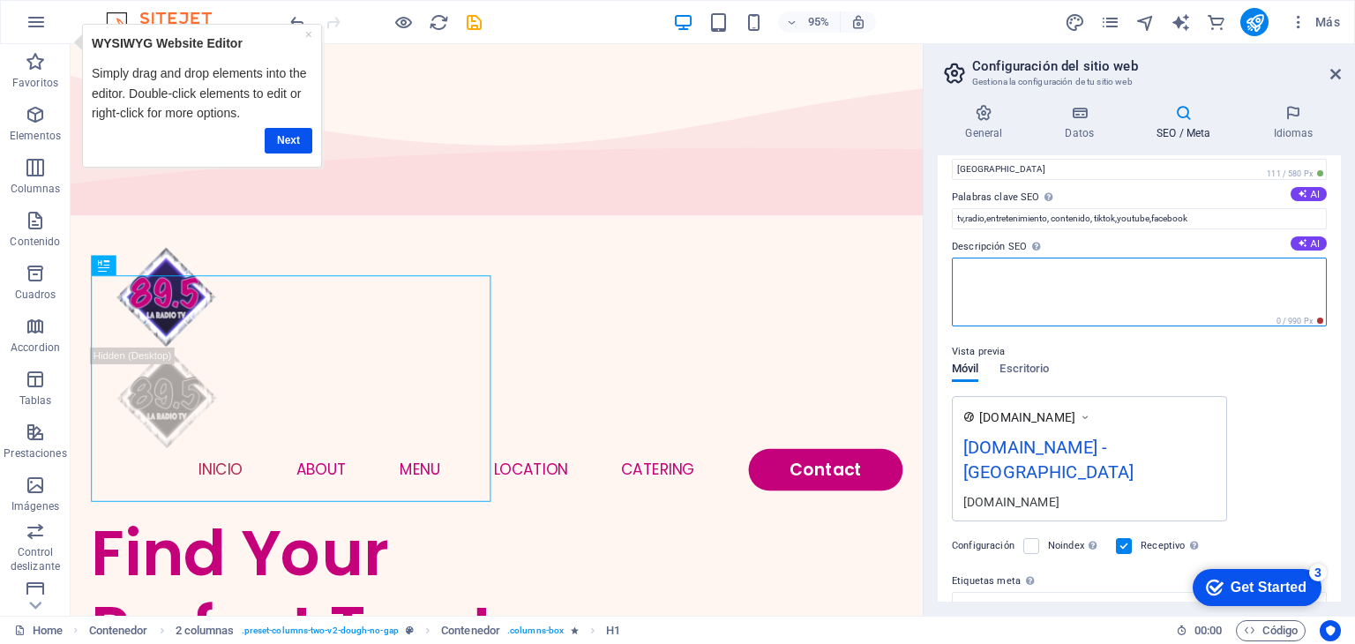
click at [1001, 267] on textarea "Descripción SEO Describe el contenido de tu sitio web - ¡crucial para los busca…" at bounding box center [1139, 292] width 375 height 69
paste textarea "tv,radio,entretenimiento, contenido, tiktok,youtube,facebook"
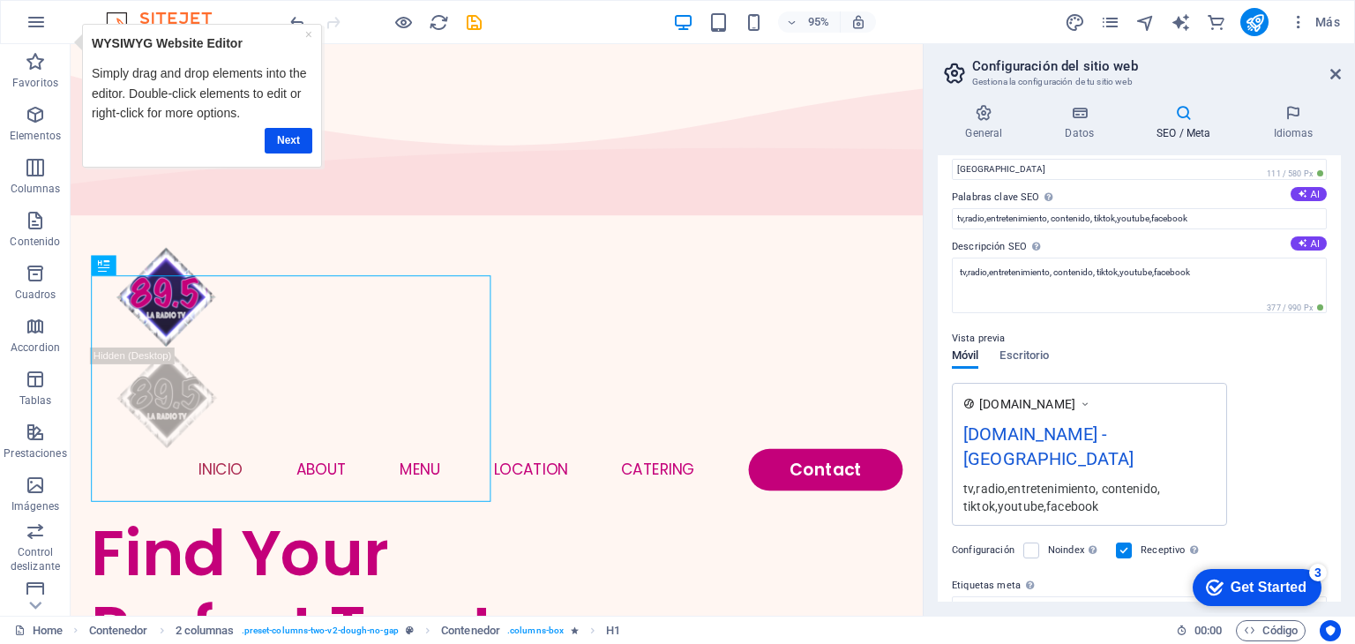
click at [1308, 234] on div "Título SEO El título de tu sitio web. Elige algo que destaque en los resultados…" at bounding box center [1139, 378] width 403 height 446
click at [1305, 244] on button "AI" at bounding box center [1309, 243] width 36 height 14
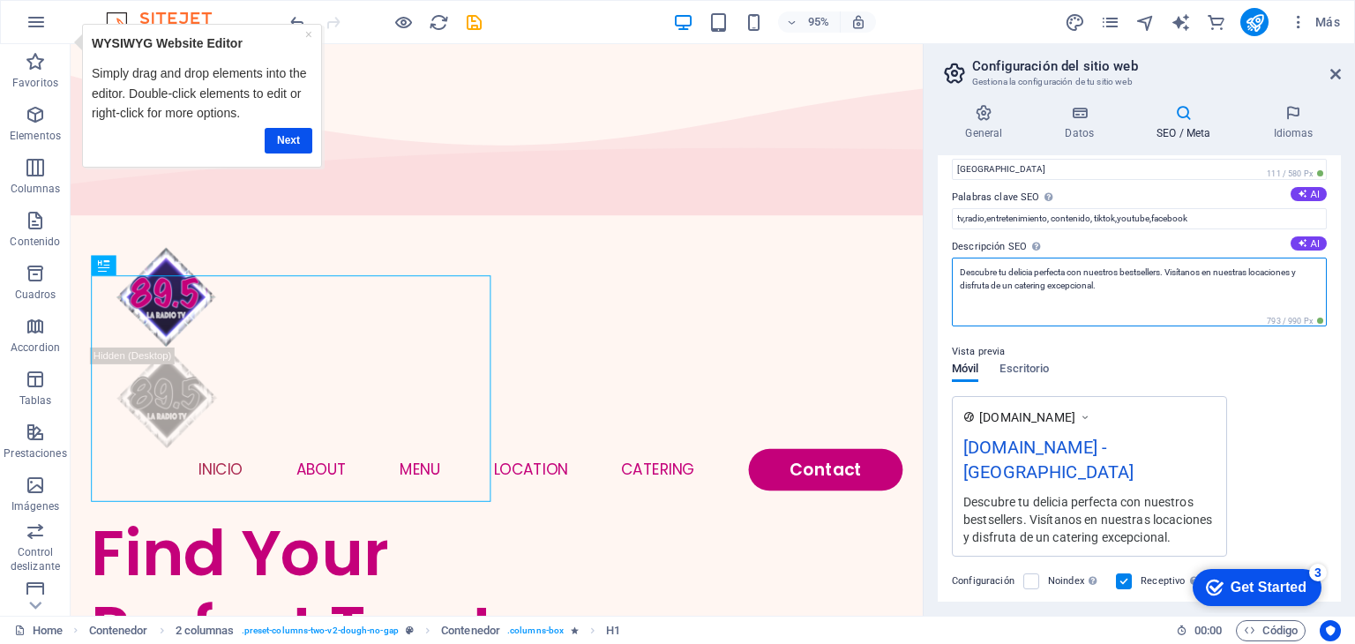
drag, startPoint x: 1138, startPoint y: 288, endPoint x: 932, endPoint y: 262, distance: 208.0
click at [932, 262] on div "General Datos SEO / Meta Idiomas Nombre del sitio web 895radiotv.com Logo Arras…" at bounding box center [1139, 353] width 431 height 526
click at [1119, 285] on textarea "Descubre tu delicia perfecta con nuestros bestsellers. Visítanos en nuestras lo…" at bounding box center [1139, 292] width 375 height 69
drag, startPoint x: 1119, startPoint y: 285, endPoint x: 999, endPoint y: 274, distance: 120.5
click at [999, 274] on textarea "Descubre tu delicia perfecta con nuestros bestsellers. Visítanos en nuestras lo…" at bounding box center [1139, 292] width 375 height 69
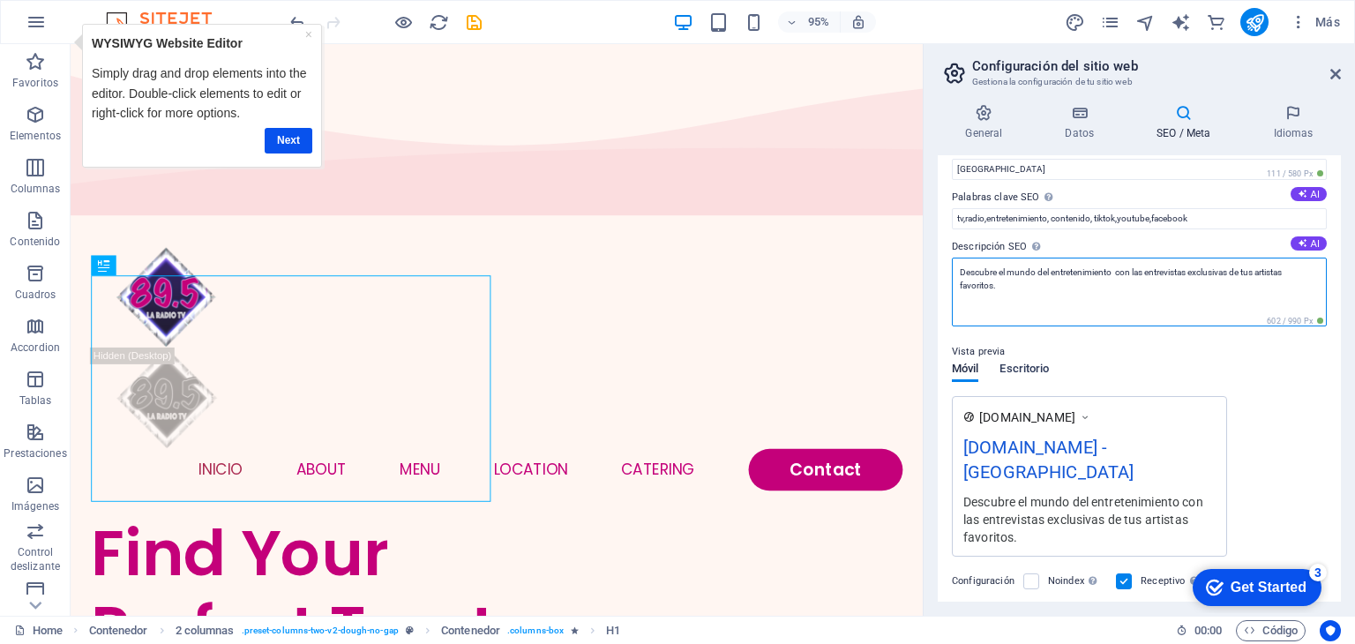
type textarea "Descubre el mundo del entretenimiento con las entrevistas exclusivas de tus art…"
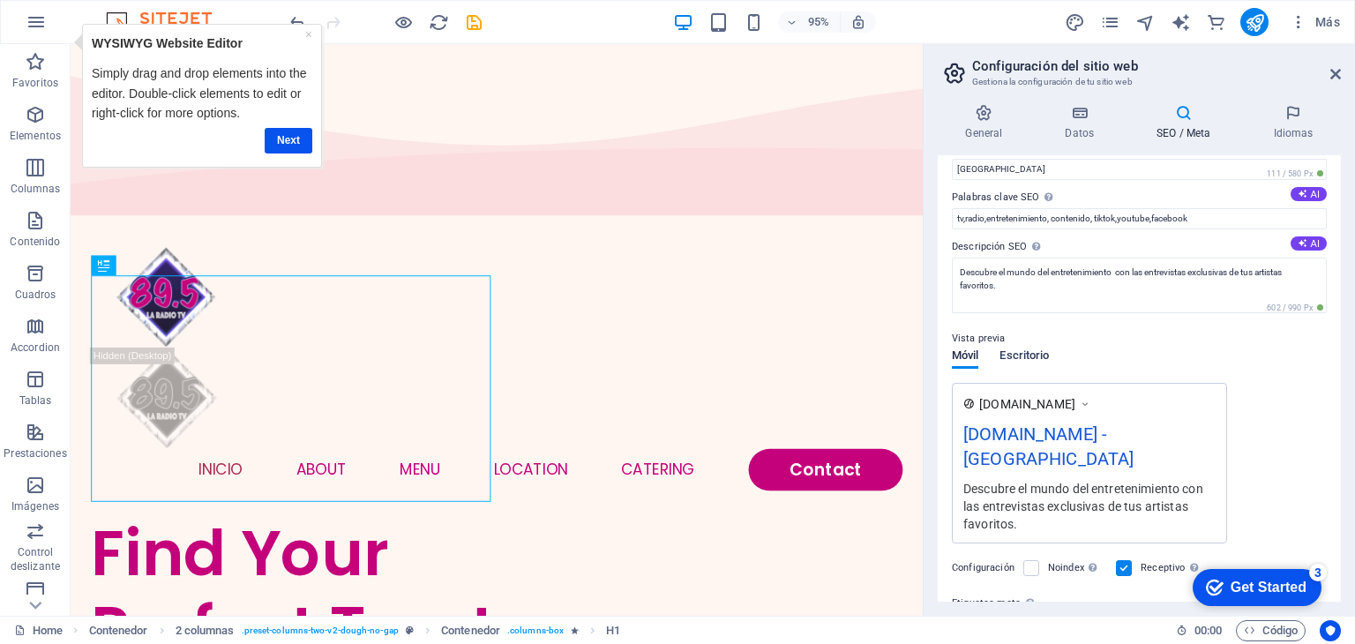
click at [1031, 377] on div "Móvil Escritorio" at bounding box center [1000, 366] width 97 height 34
click at [1021, 354] on span "Escritorio" at bounding box center [1024, 357] width 49 height 25
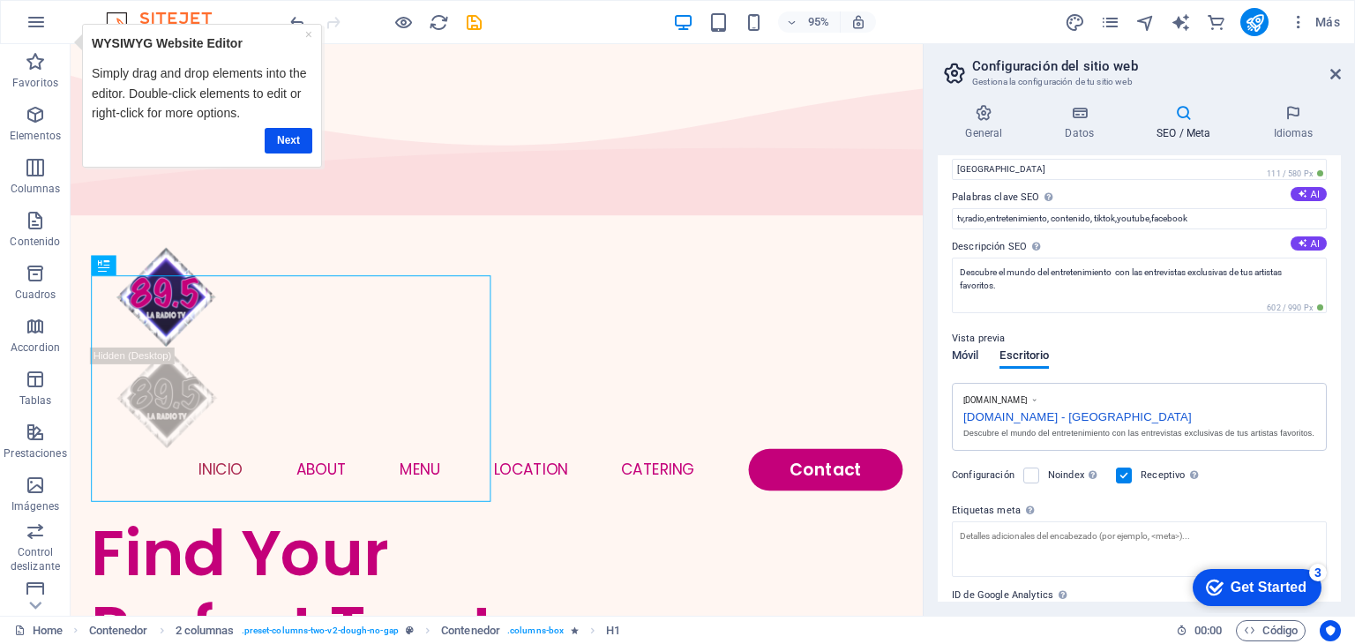
click at [969, 354] on span "Móvil" at bounding box center [965, 357] width 26 height 25
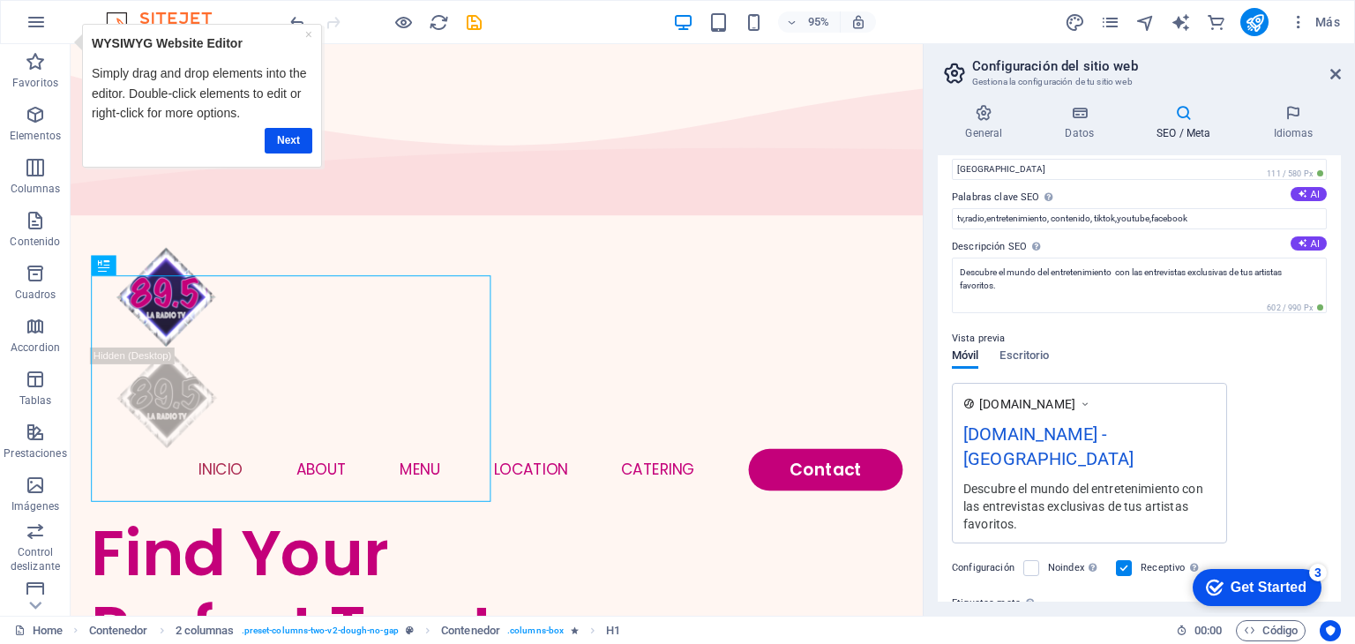
drag, startPoint x: 1341, startPoint y: 259, endPoint x: 1340, endPoint y: 199, distance: 60.0
click at [1340, 199] on div "General Datos SEO / Meta Idiomas Nombre del sitio web 895radiotv.com Logo Arras…" at bounding box center [1139, 353] width 431 height 526
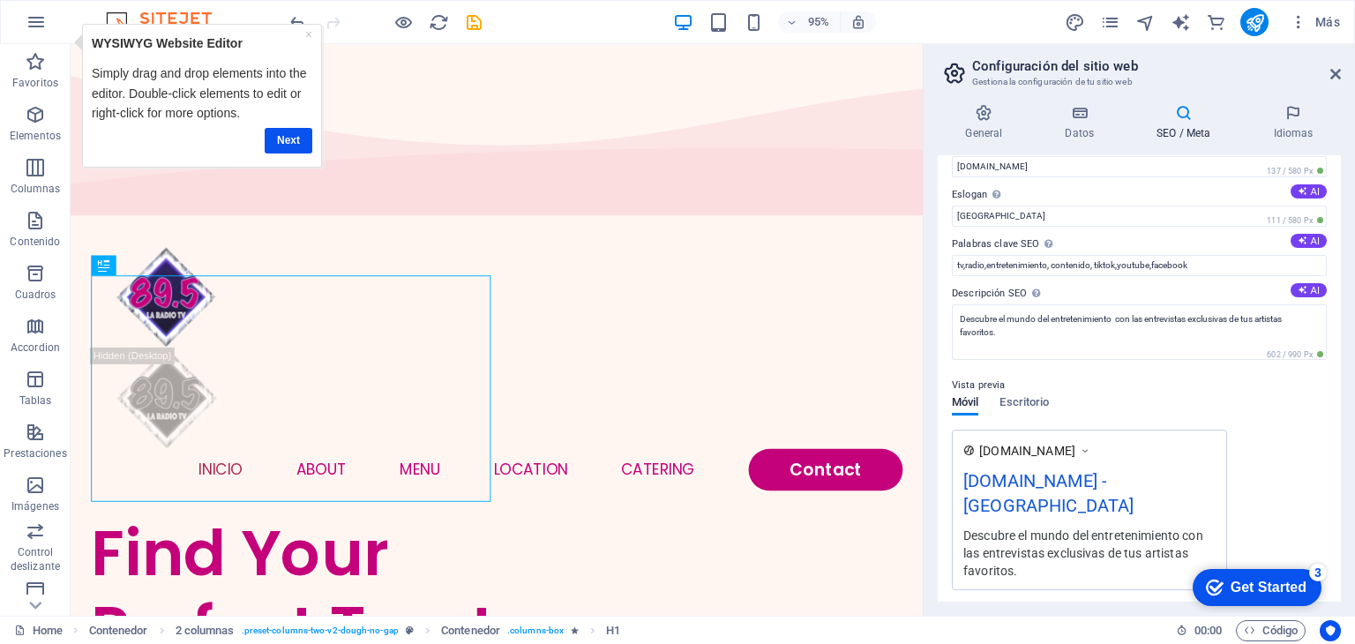
scroll to position [32, 0]
click at [1093, 216] on input "[GEOGRAPHIC_DATA]" at bounding box center [1139, 218] width 375 height 21
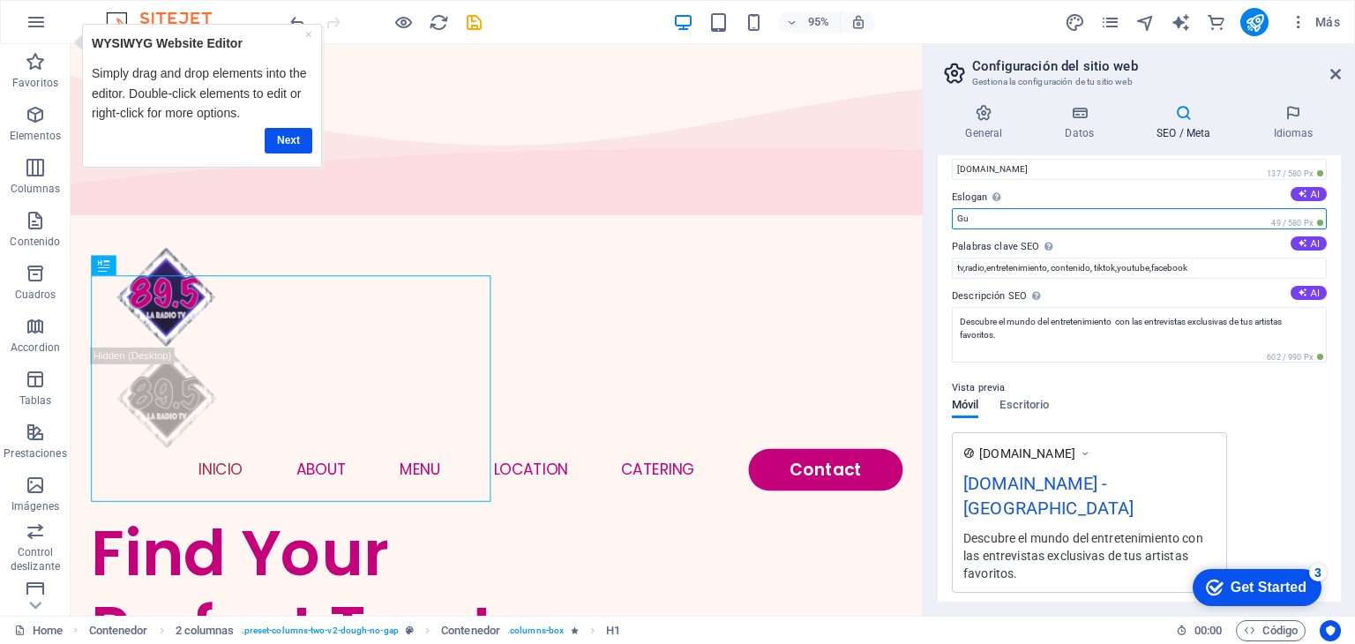
type input "G"
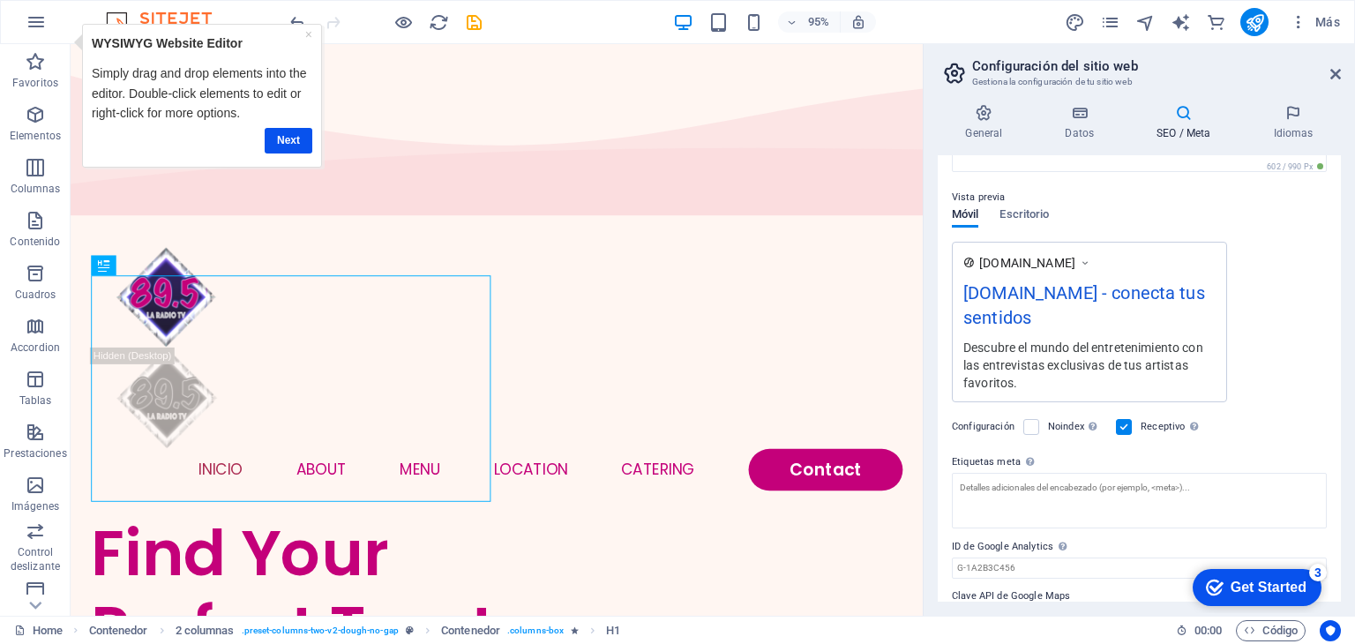
scroll to position [261, 0]
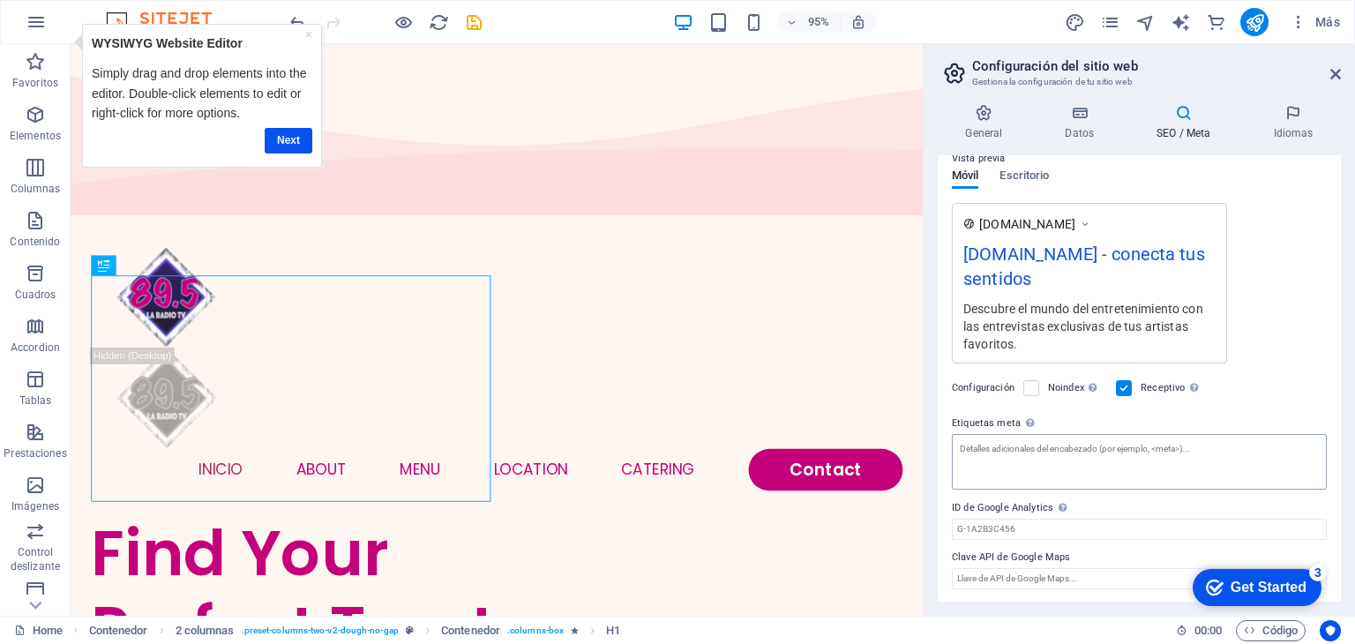
type input "conecta tus sentidos"
click at [1193, 463] on textarea "Etiquetas meta Introduce aquí el código HTML que se incluirá en las etiquetas d…" at bounding box center [1139, 462] width 375 height 56
click at [1335, 79] on icon at bounding box center [1336, 74] width 11 height 14
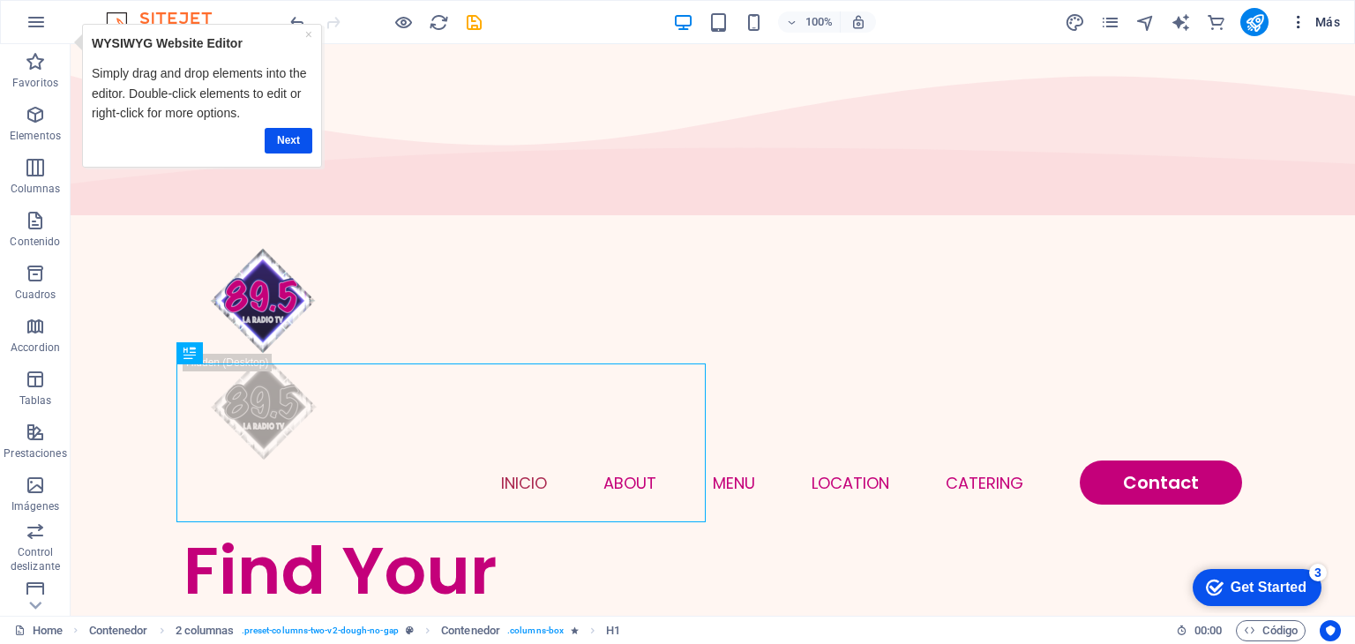
click at [1292, 18] on icon "button" at bounding box center [1299, 22] width 18 height 18
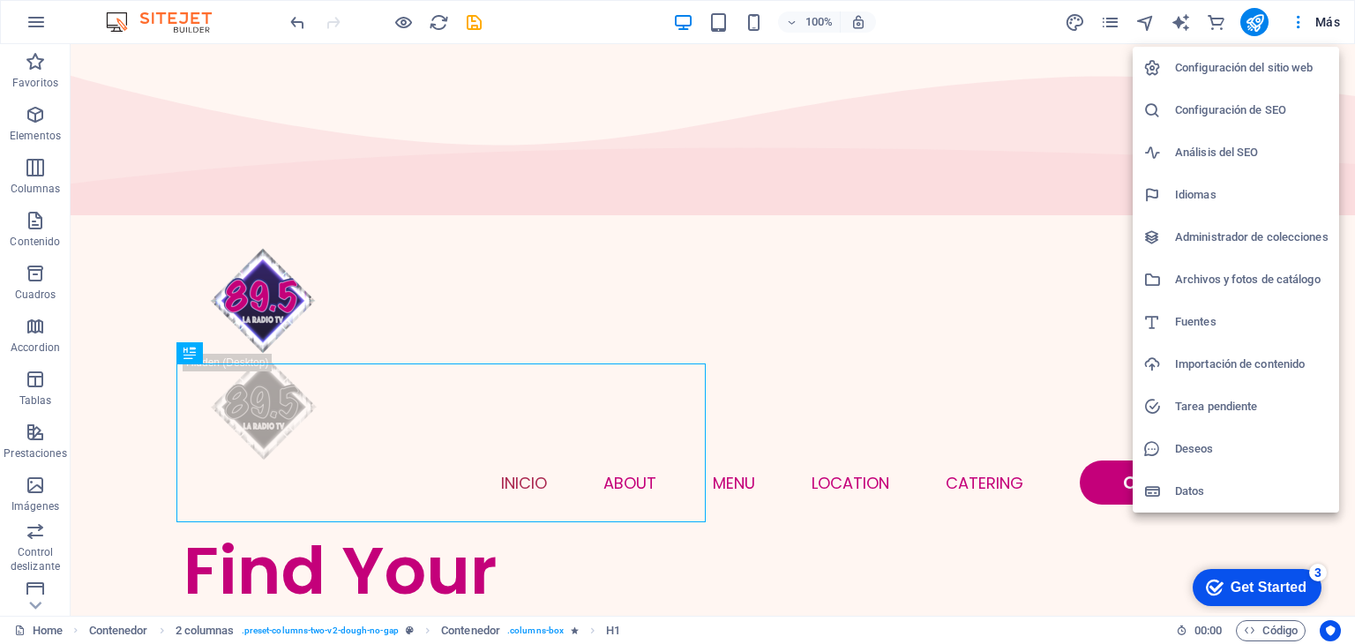
click at [1249, 275] on h6 "Archivos y fotos de catálogo" at bounding box center [1252, 279] width 154 height 21
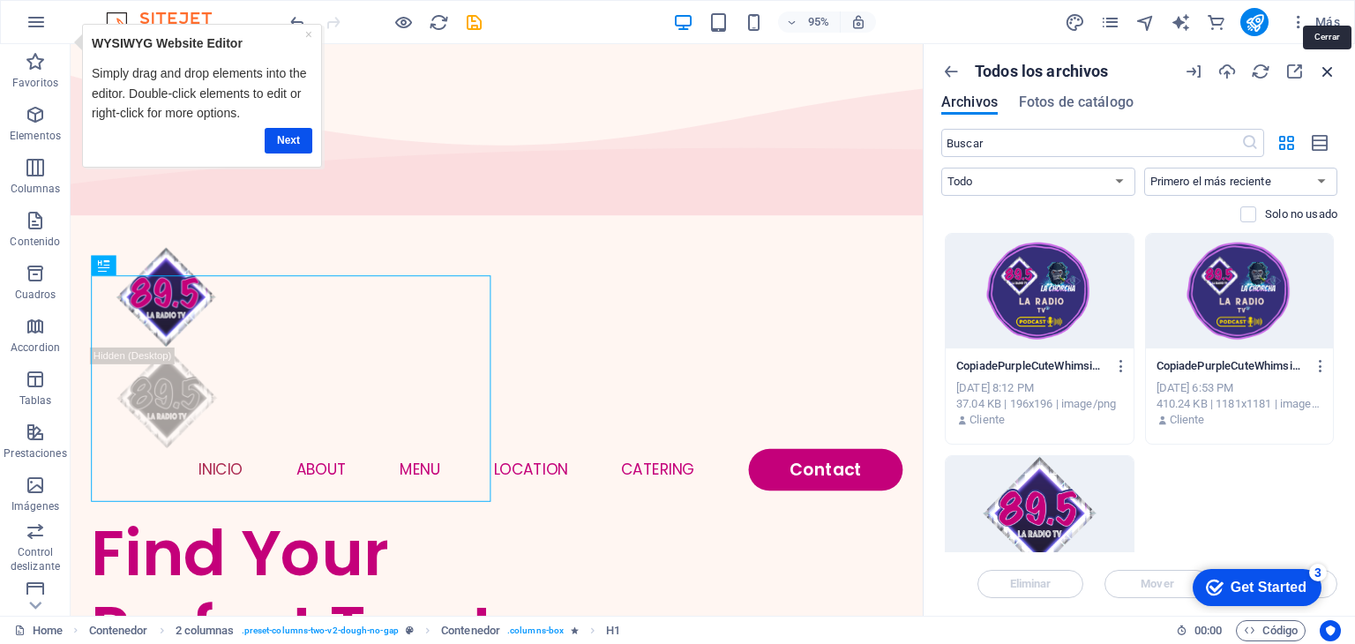
click at [1325, 78] on icon "button" at bounding box center [1327, 71] width 19 height 19
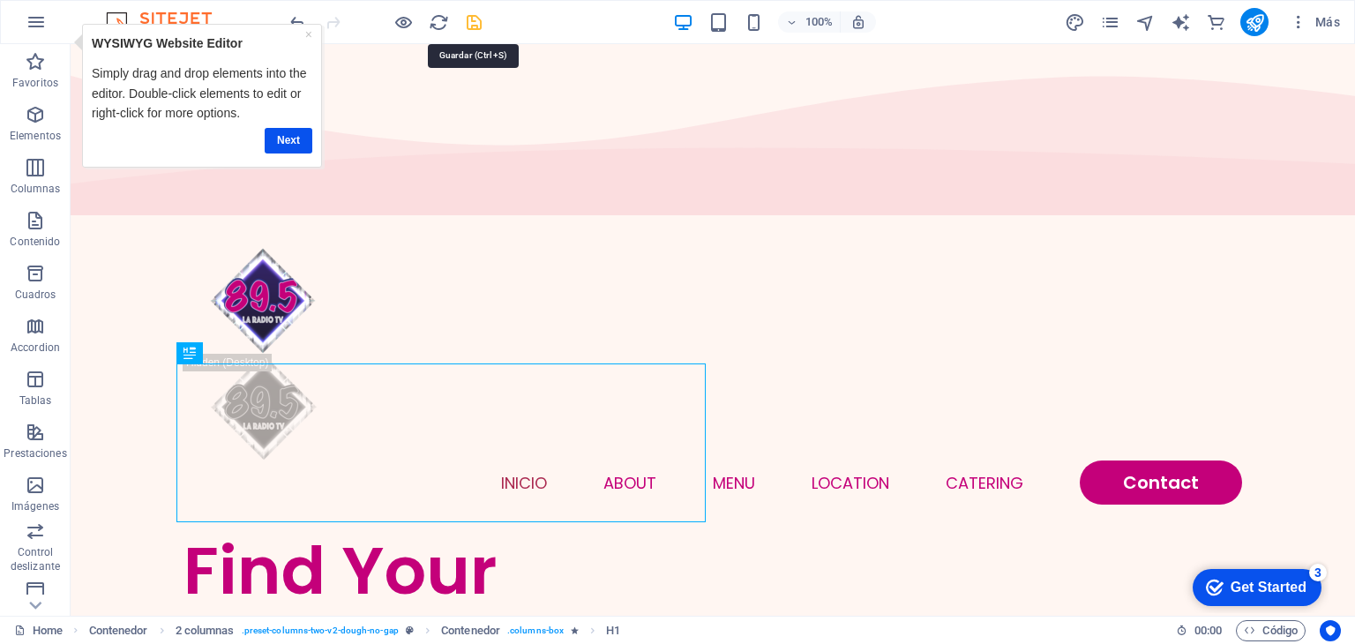
click at [470, 26] on icon "save" at bounding box center [474, 22] width 20 height 20
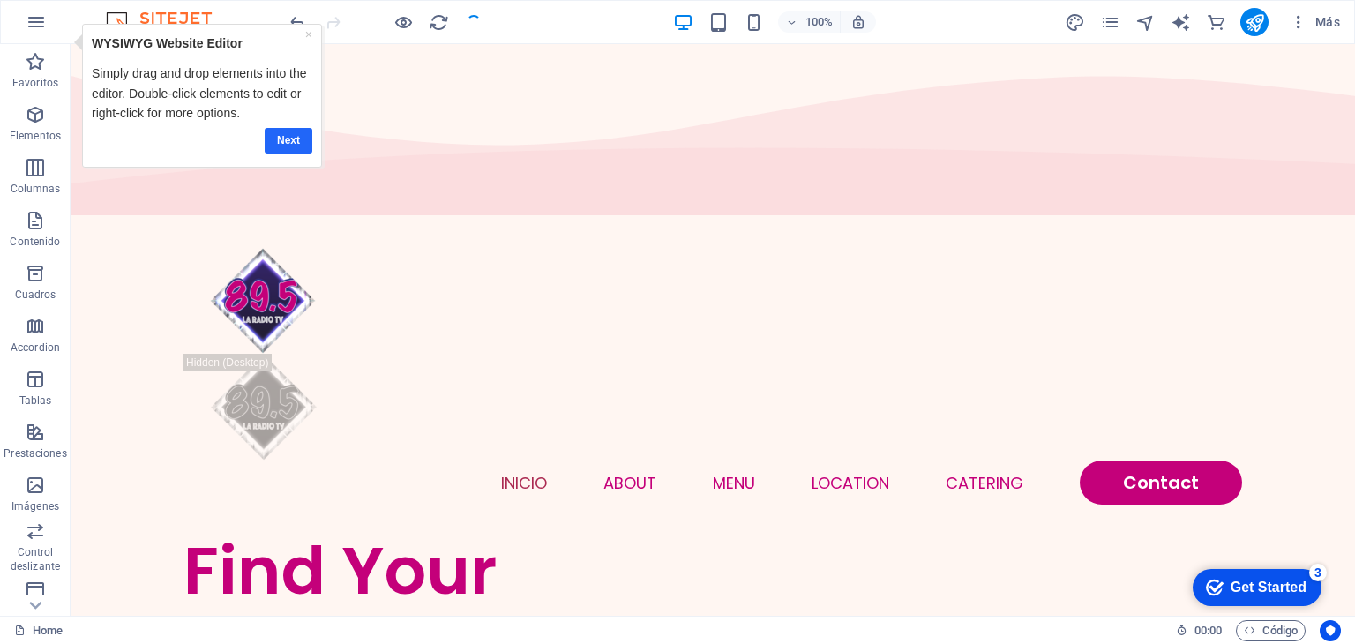
click at [291, 135] on link "Next" at bounding box center [289, 140] width 48 height 26
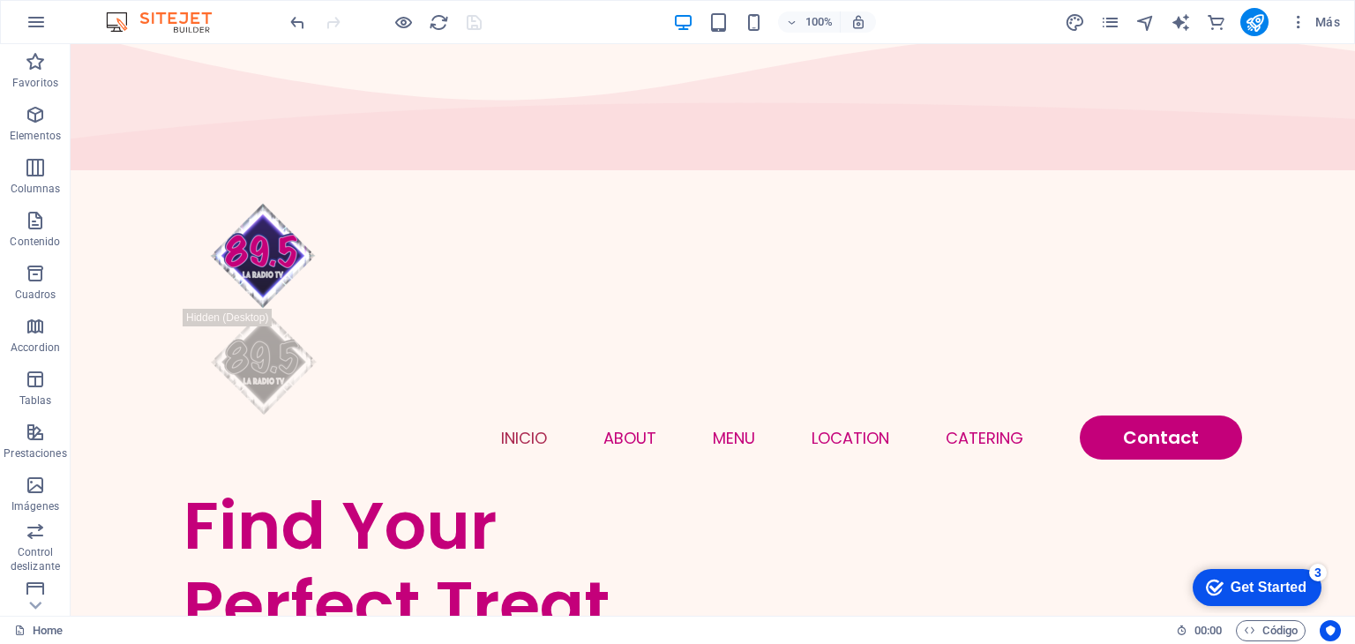
scroll to position [0, 0]
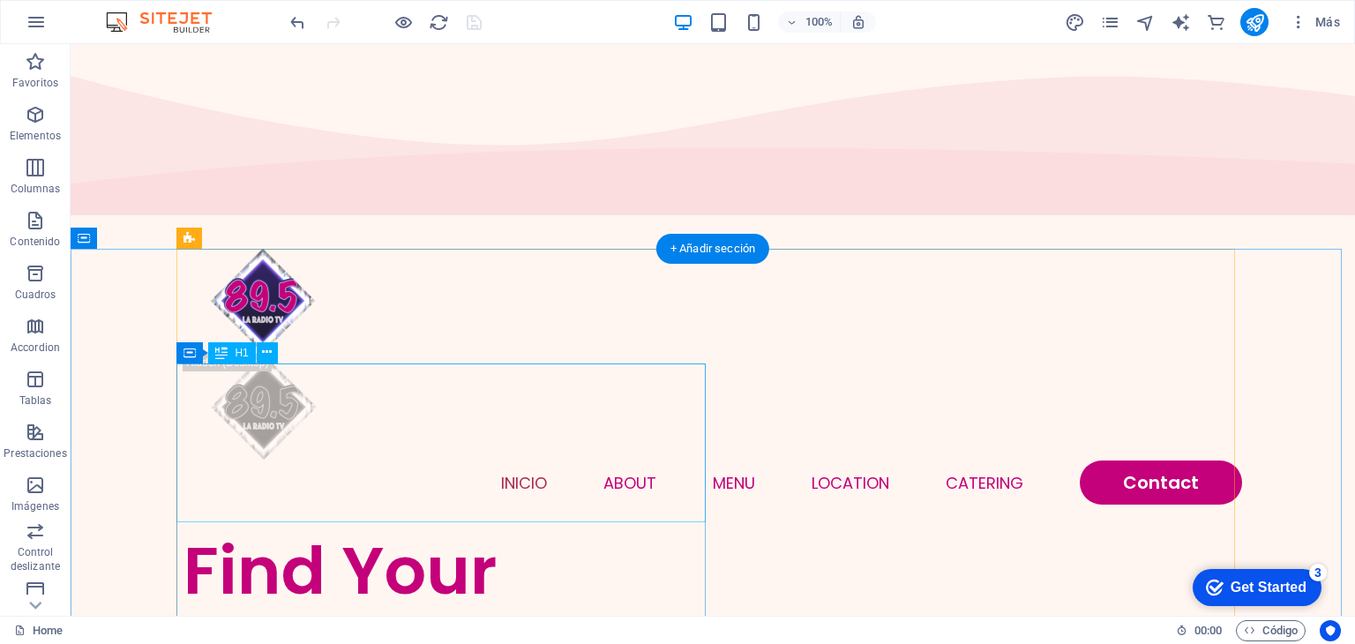
click at [380, 531] on div "Find Your Perfect Treat" at bounding box center [448, 610] width 529 height 159
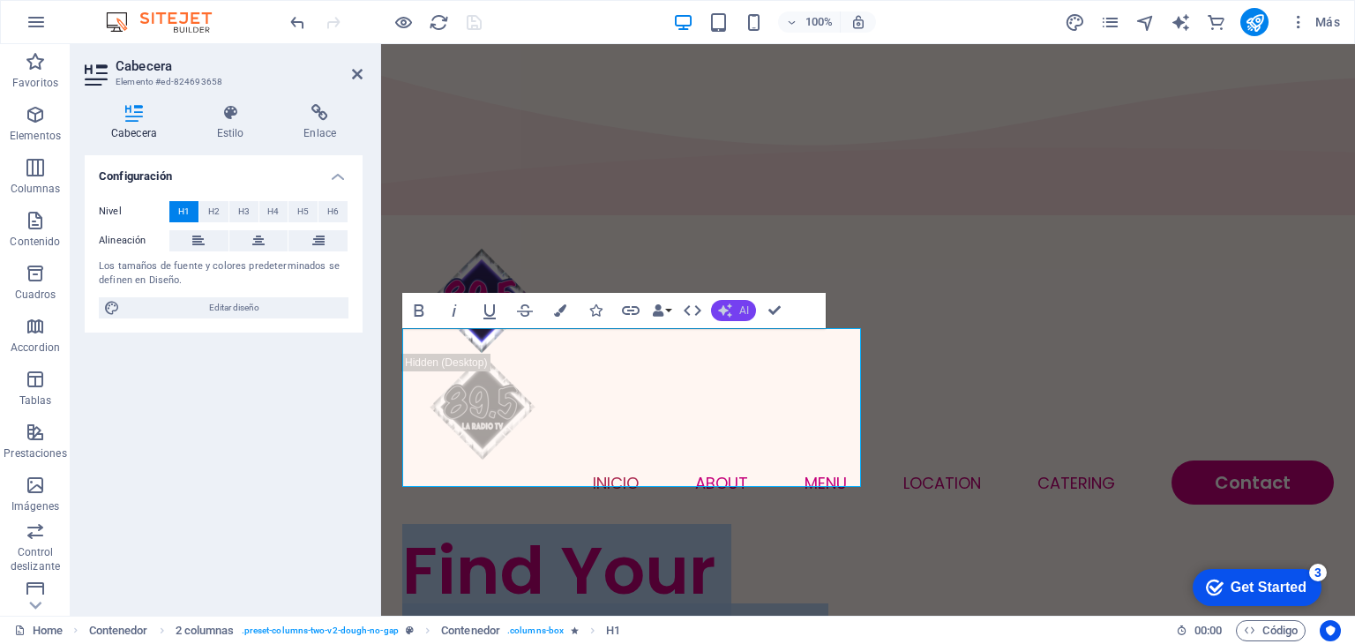
click at [738, 307] on button "AI" at bounding box center [733, 310] width 45 height 21
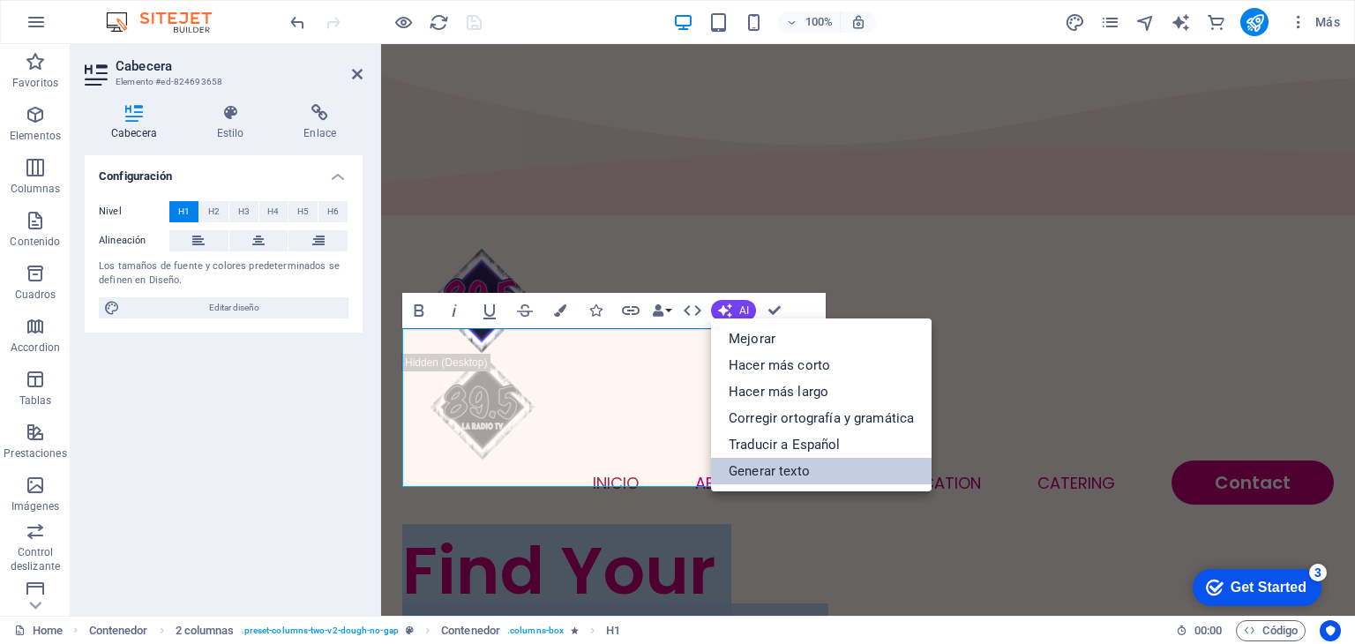
click at [806, 471] on link "Generar texto" at bounding box center [821, 471] width 221 height 26
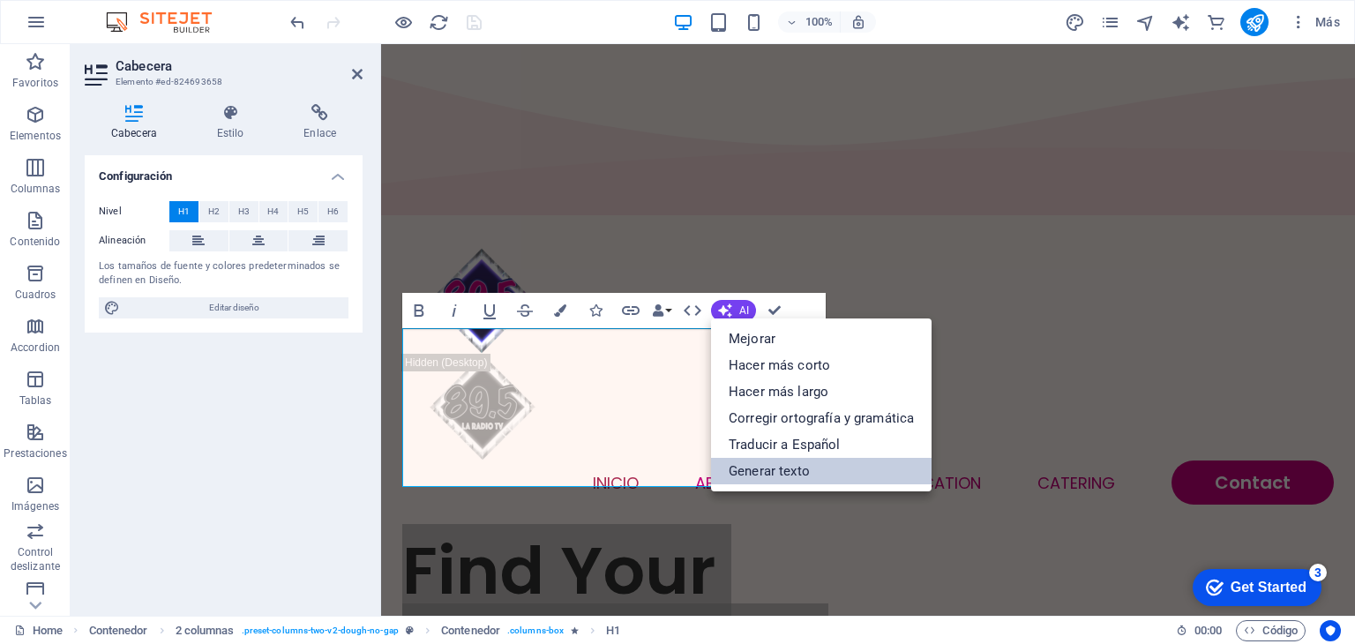
select select "English"
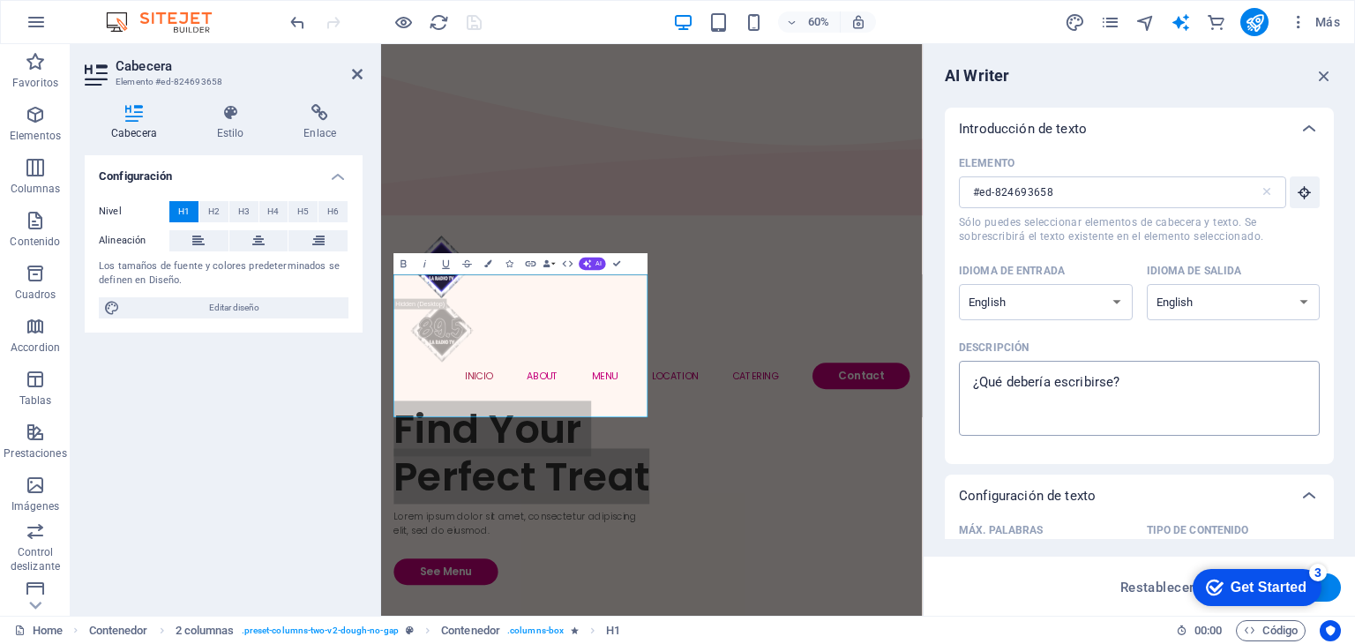
type textarea "x"
click at [1133, 393] on textarea "Descripción x ​" at bounding box center [1139, 398] width 343 height 57
type textarea "8"
type textarea "x"
type textarea "89"
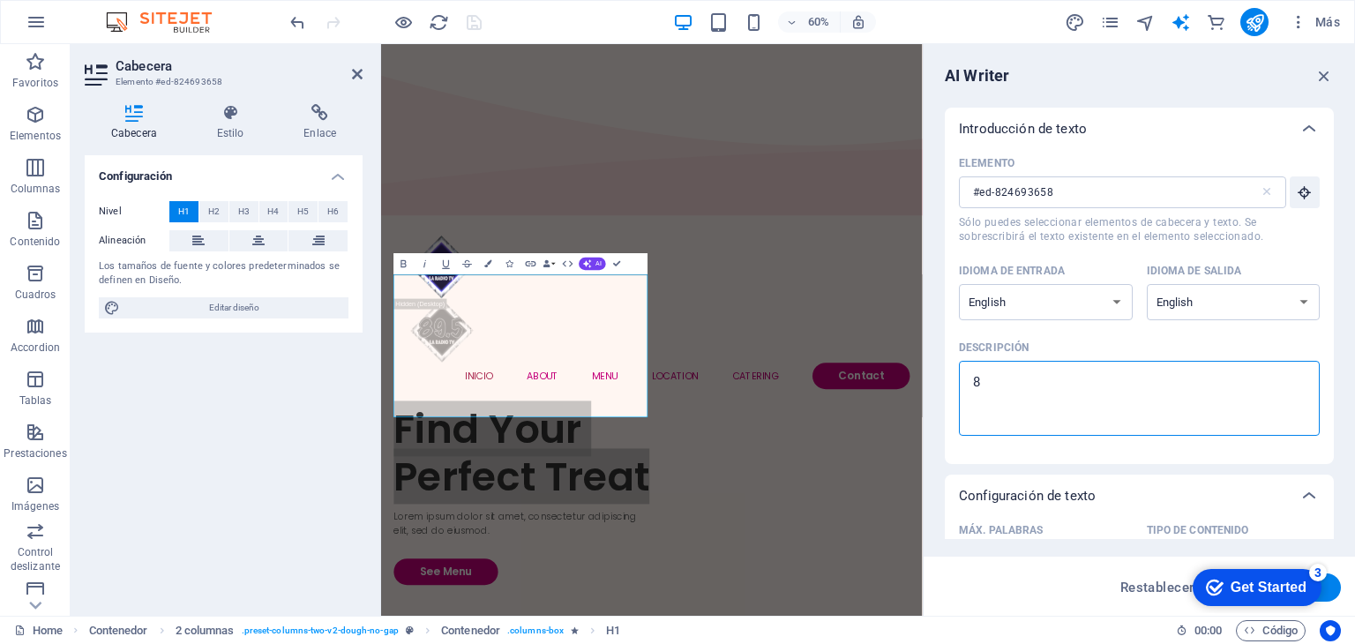
type textarea "x"
type textarea "89."
type textarea "x"
type textarea "89.5"
type textarea "x"
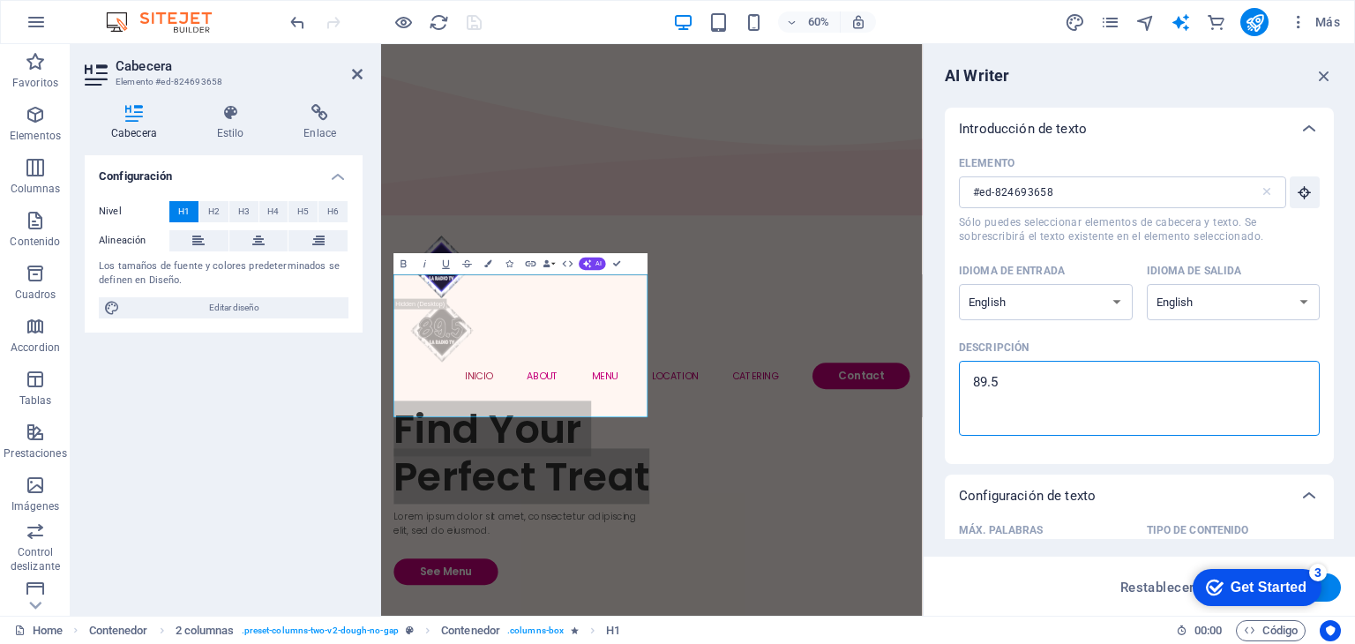
type textarea "89.5"
type textarea "x"
type textarea "89.5 r"
type textarea "x"
type textarea "89.5 ra"
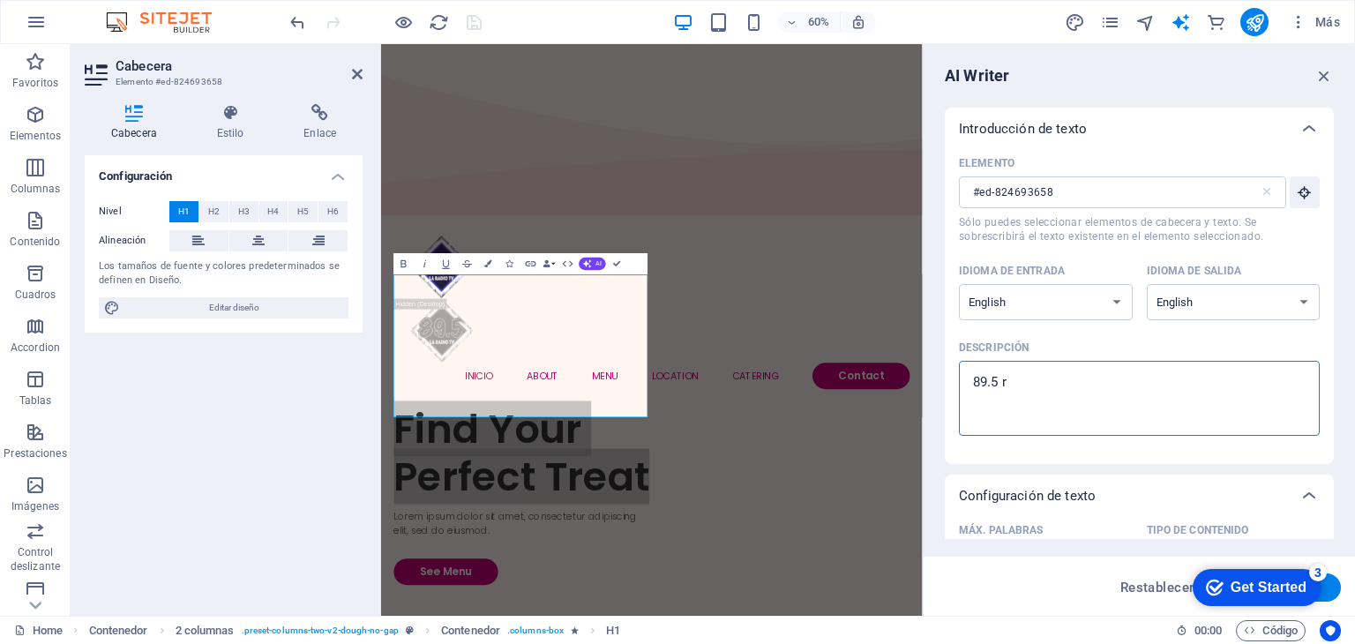
type textarea "x"
type textarea "89.5 rad"
type textarea "x"
type textarea "89.5 radi"
type textarea "x"
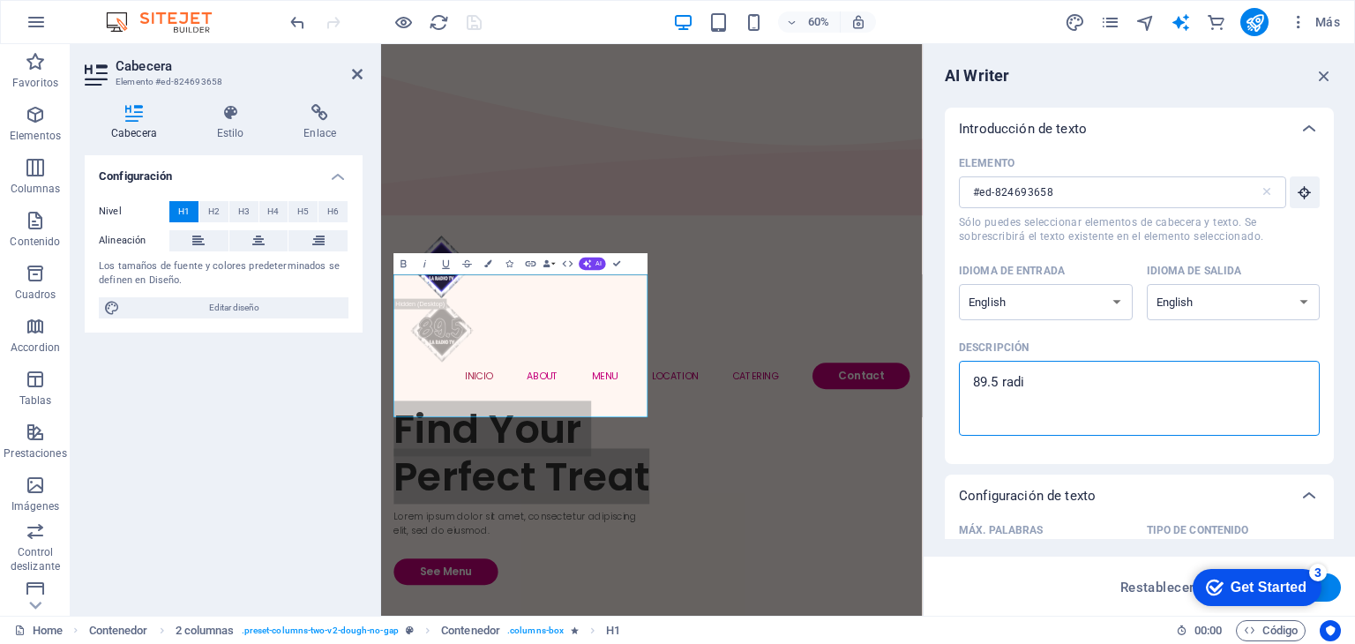
type textarea "89.5 radio"
type textarea "x"
type textarea "89.5 radio"
type textarea "x"
type textarea "89.5 radio t"
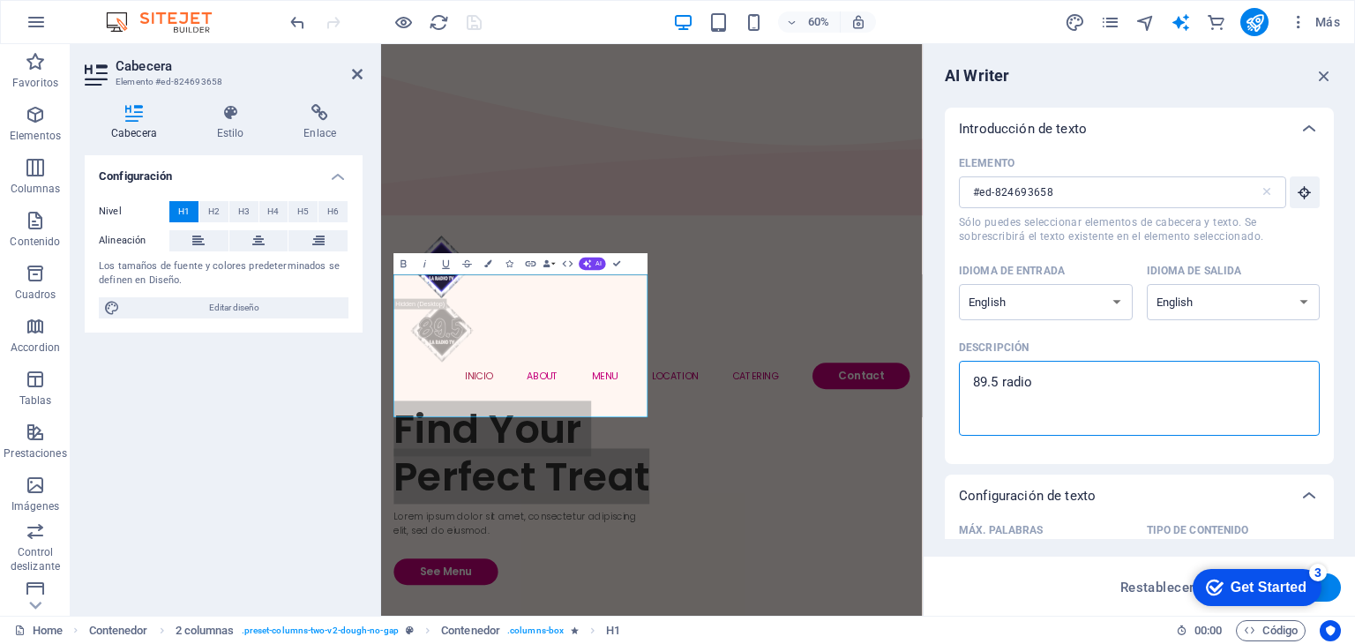
type textarea "x"
type textarea "89.5 radio tv"
type textarea "x"
type textarea "89.5 radio tv"
type textarea "x"
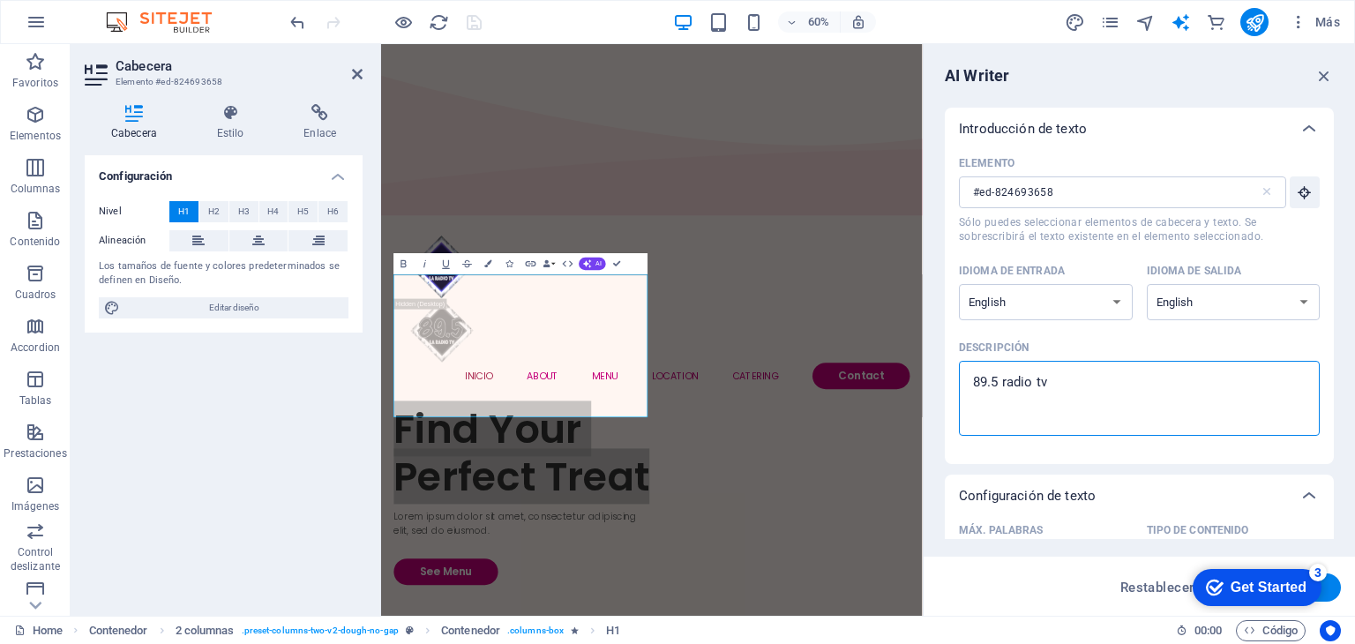
type textarea "89.5 radio tv y"
type textarea "x"
type textarea "89.5 radio tv y"
type textarea "x"
type textarea "89.5 radio tv y l"
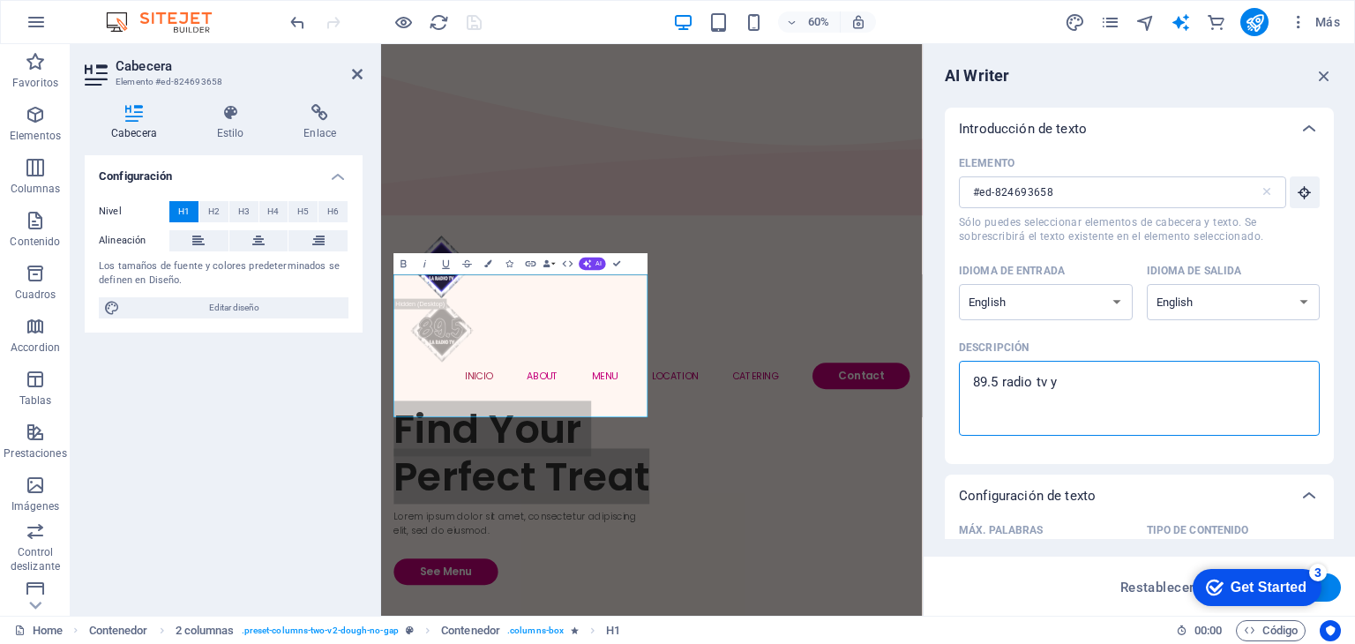
type textarea "x"
type textarea "89.5 radio tv y la"
type textarea "x"
type textarea "89.5 radio tv y la"
type textarea "x"
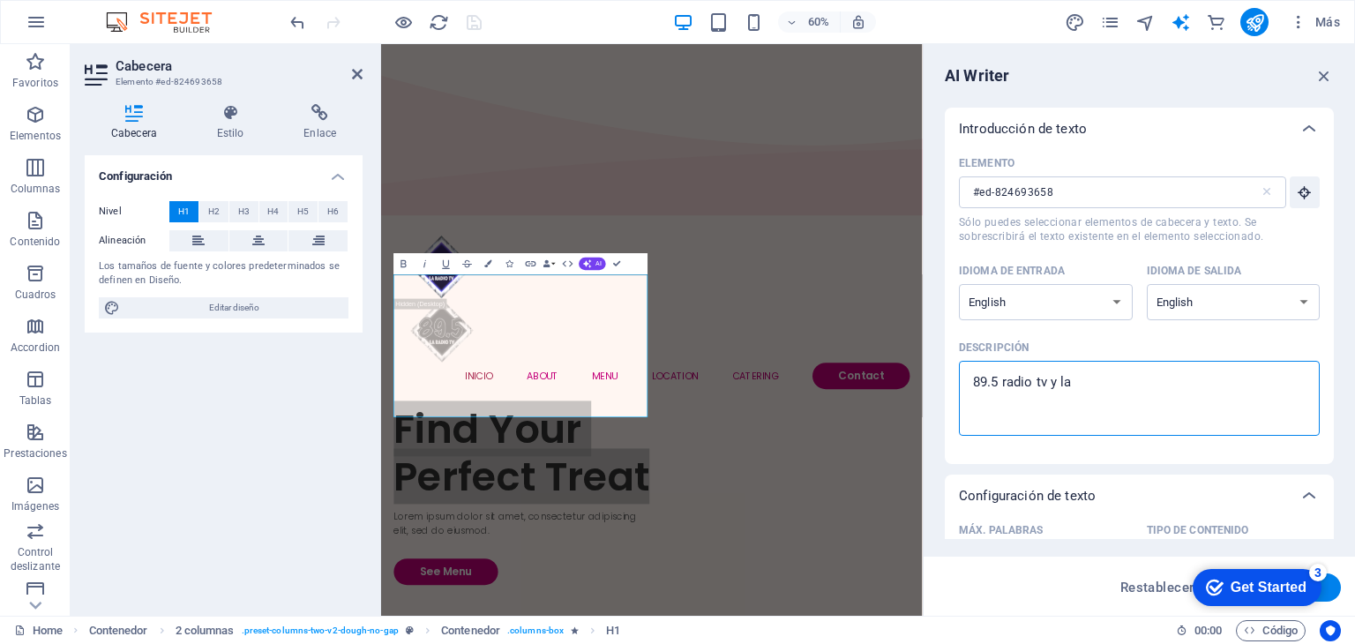
type textarea "89.5 radio tv y la c"
type textarea "x"
type textarea "89.5 radio tv y la ch"
type textarea "x"
type textarea "89.5 radio tv y la cho"
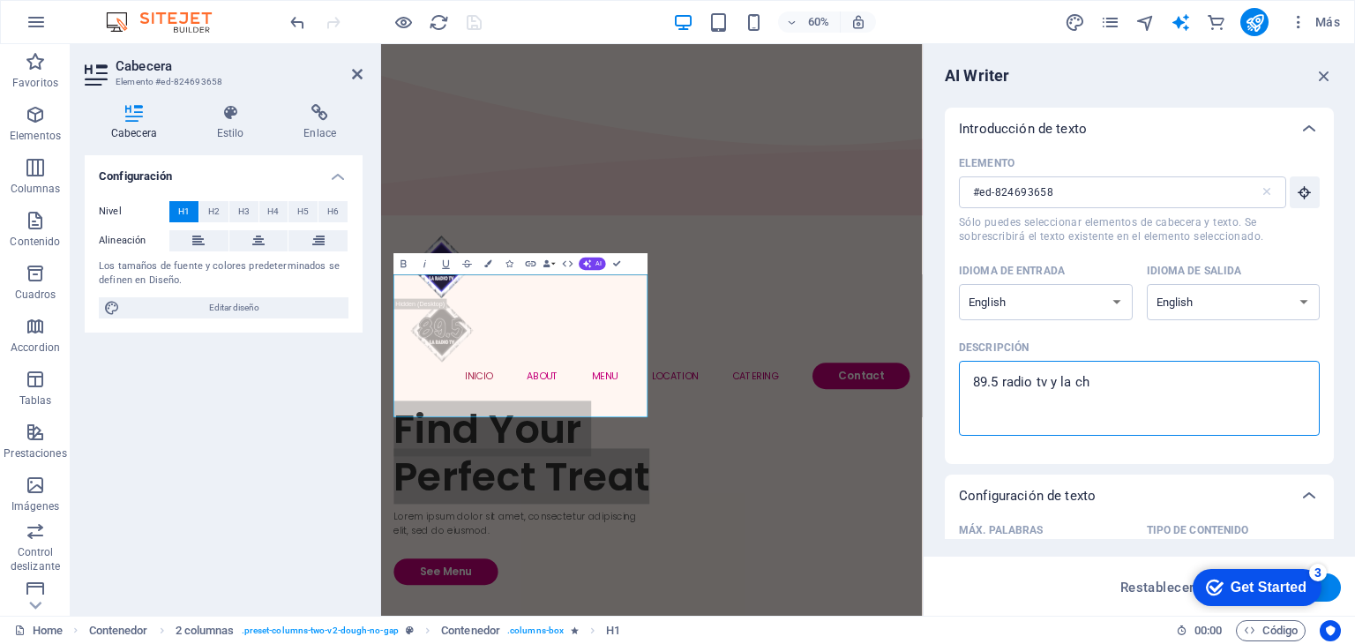
type textarea "x"
type textarea "89.5 radio tv y la chor"
type textarea "x"
type textarea "89.5 radio tv y la chorc"
type textarea "x"
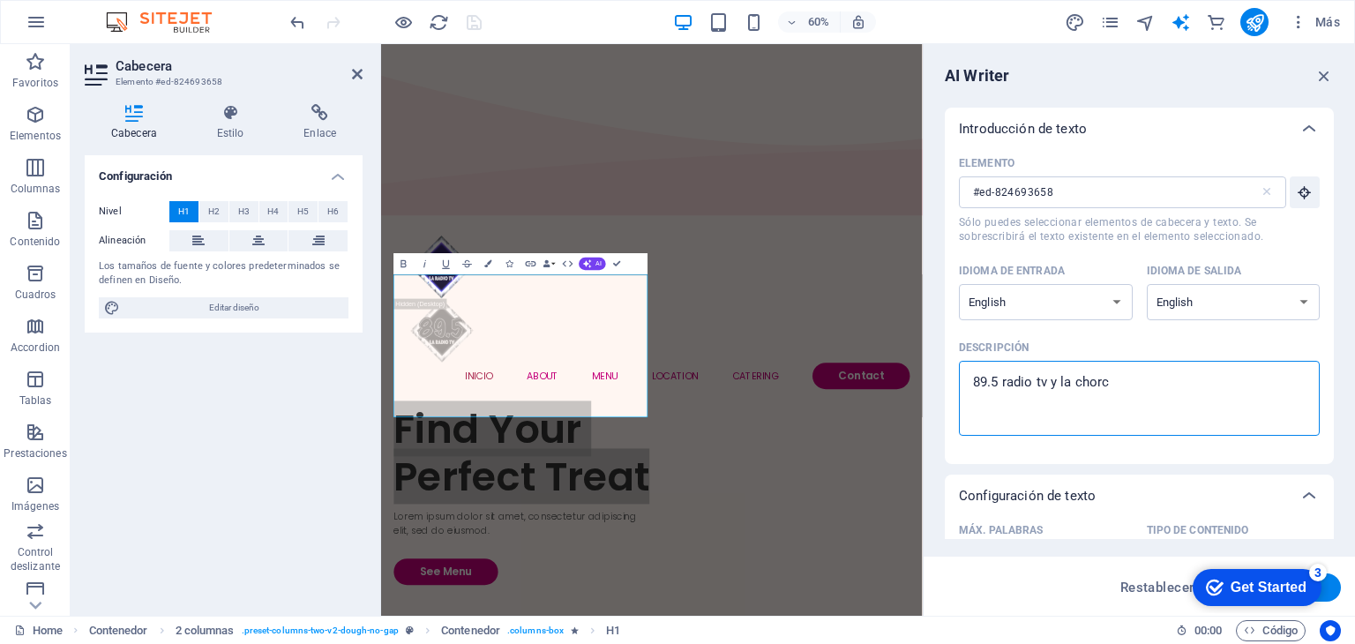
type textarea "89.5 radio tv y la chorch"
type textarea "x"
type textarea "89.5 radio tv y la chorcha"
type textarea "x"
type textarea "89.5 radio tv y la chorcha"
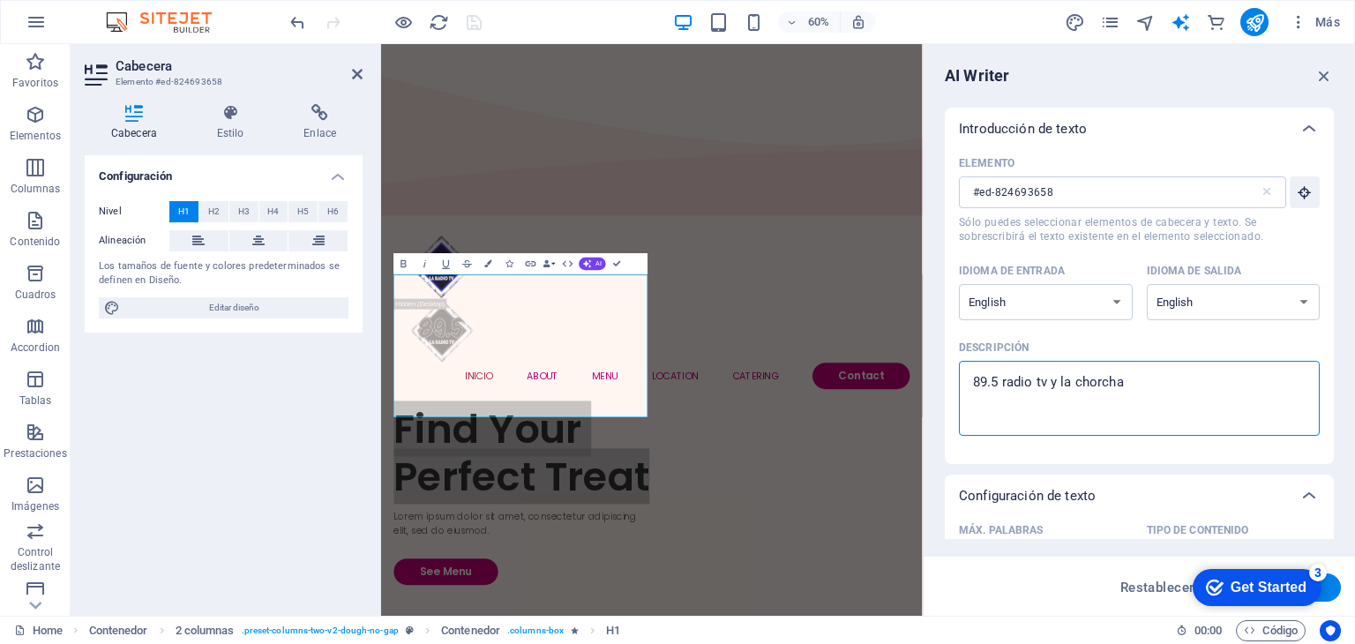
type textarea "x"
type textarea "89.5 radio tv y la chorcha s"
type textarea "x"
type textarea "89.5 radio tv y la chorcha so"
type textarea "x"
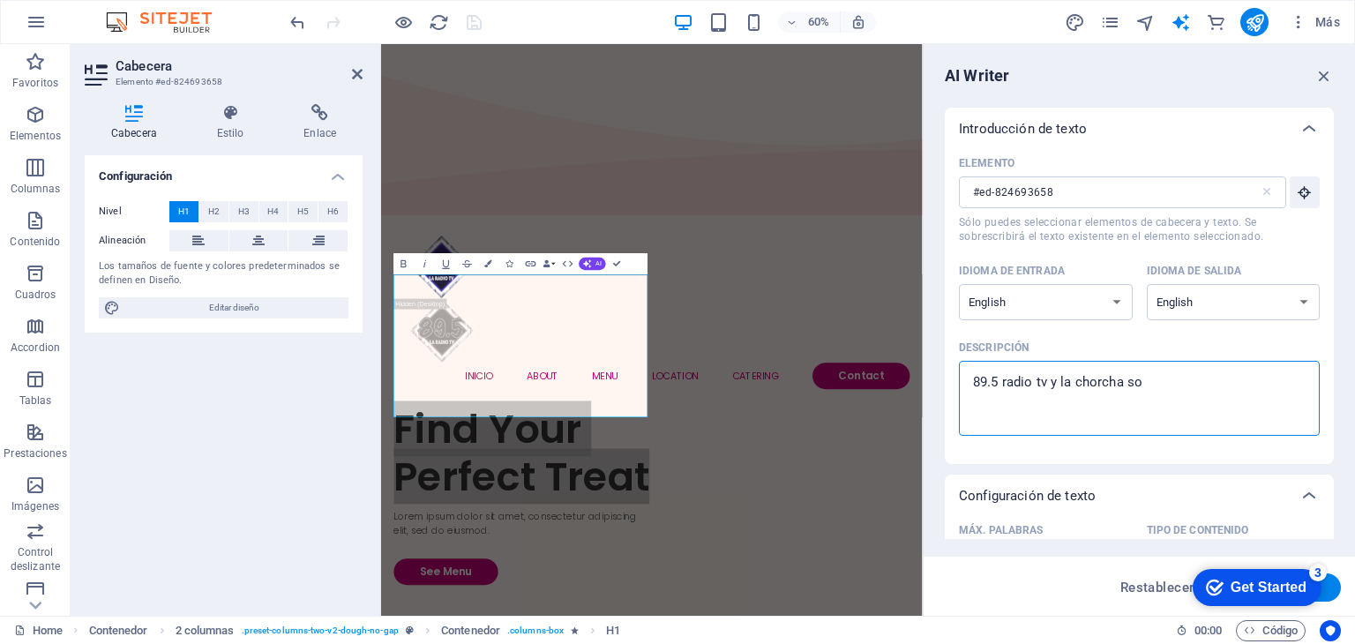
type textarea "89.5 radio tv y la chorcha som"
type textarea "x"
type textarea "89.5 radio tv y la chorcha somo"
type textarea "x"
type textarea "89.5 radio tv y la chorcha somos"
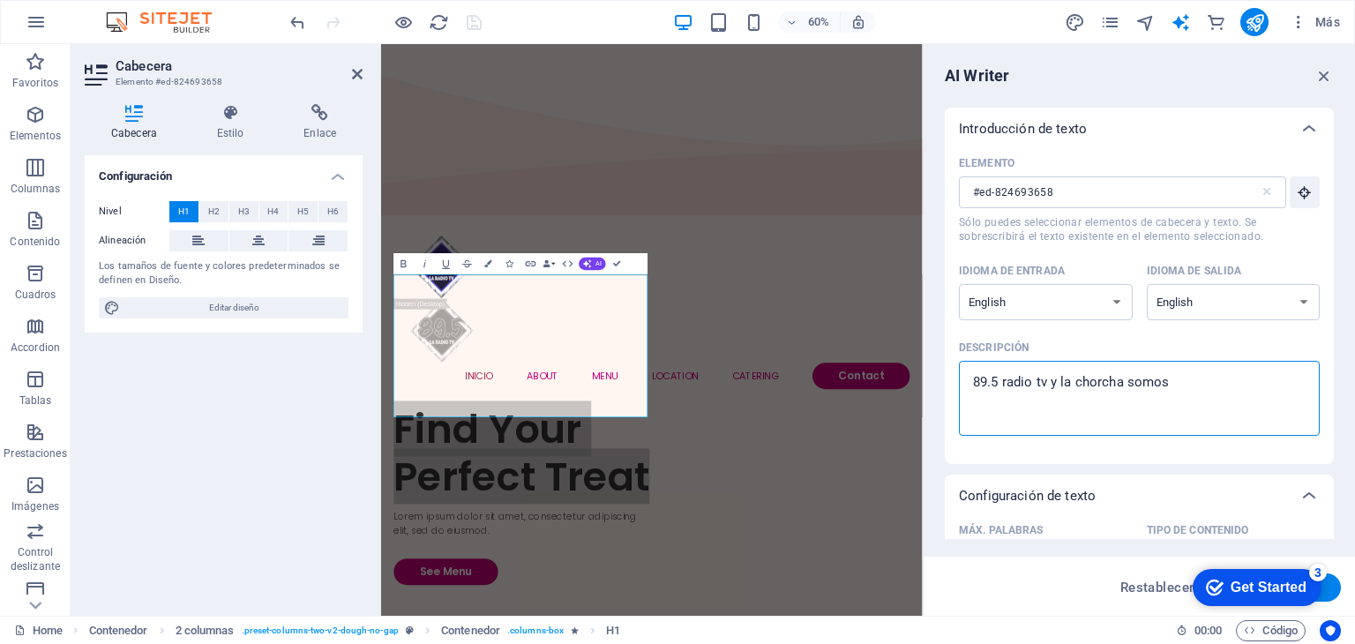
type textarea "x"
type textarea "89.5 radio tv y la chorcha somos"
type textarea "x"
type textarea "89.5 radio tv y la chorcha somos u"
type textarea "x"
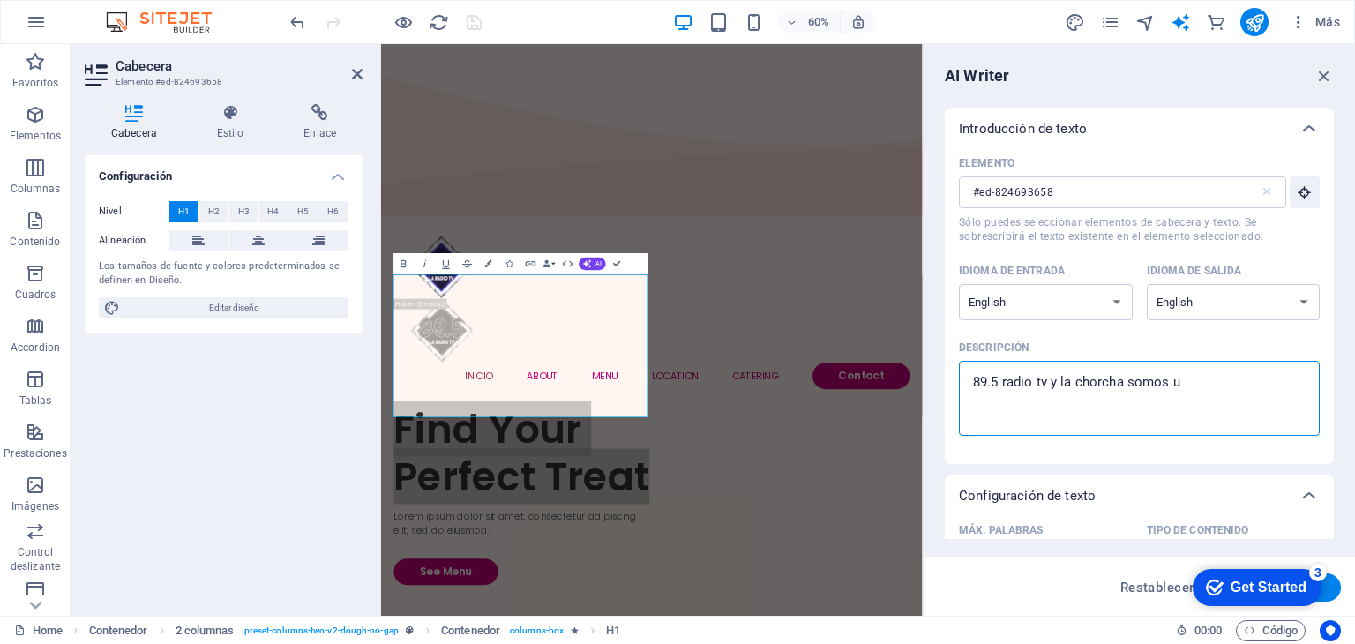
type textarea "89.5 radio tv y la chorcha somos un"
type textarea "x"
type textarea "89.5 radio tv y la chorcha somos un"
type textarea "x"
type textarea "89.5 radio tv y la chorcha somos un m"
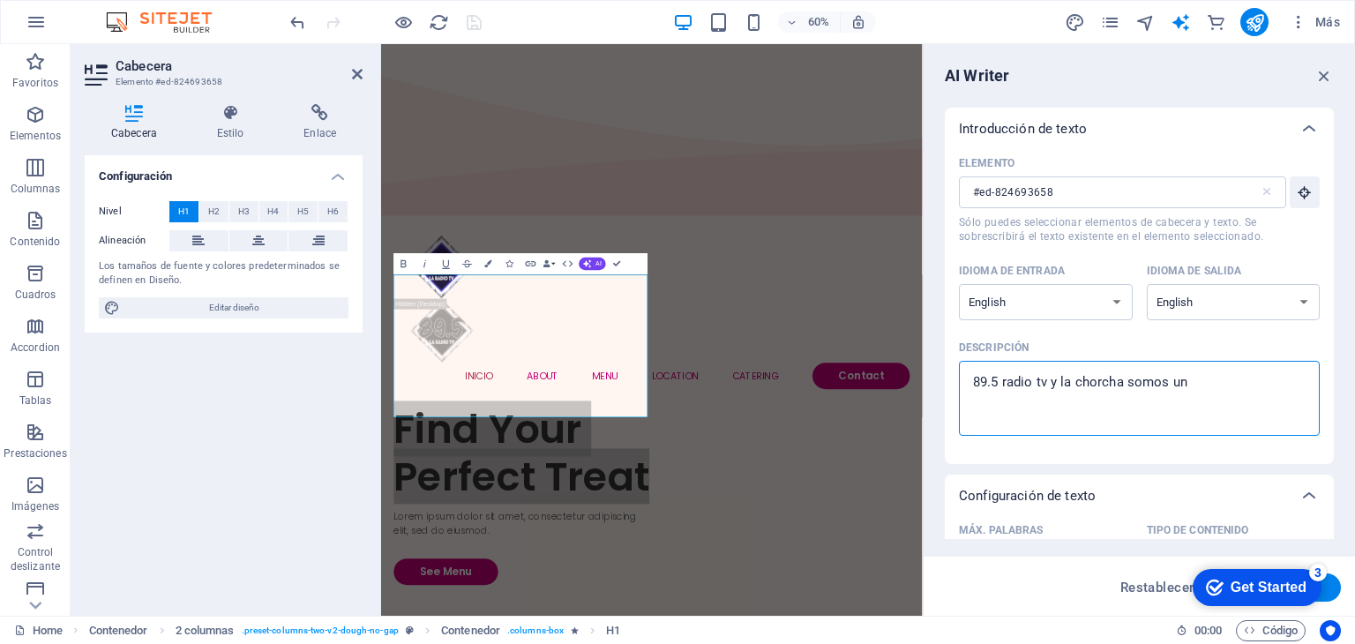
type textarea "x"
type textarea "89.5 radio tv y la chorcha somos un me"
type textarea "x"
type textarea "89.5 radio tv y la chorcha somos un med"
type textarea "x"
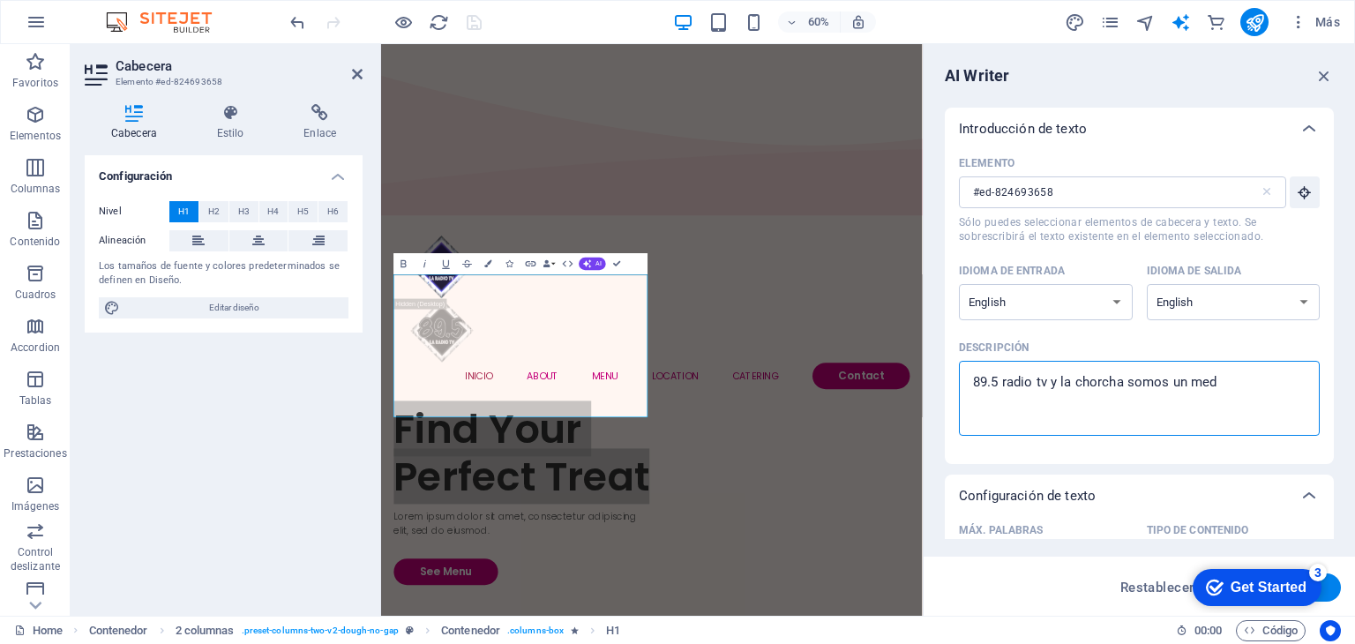
type textarea "89.5 radio tv y la chorcha somos un medi"
type textarea "x"
type textarea "89.5 radio tv y la chorcha somos un medio"
type textarea "x"
type textarea "89.5 radio tv y la chorcha somos un medio"
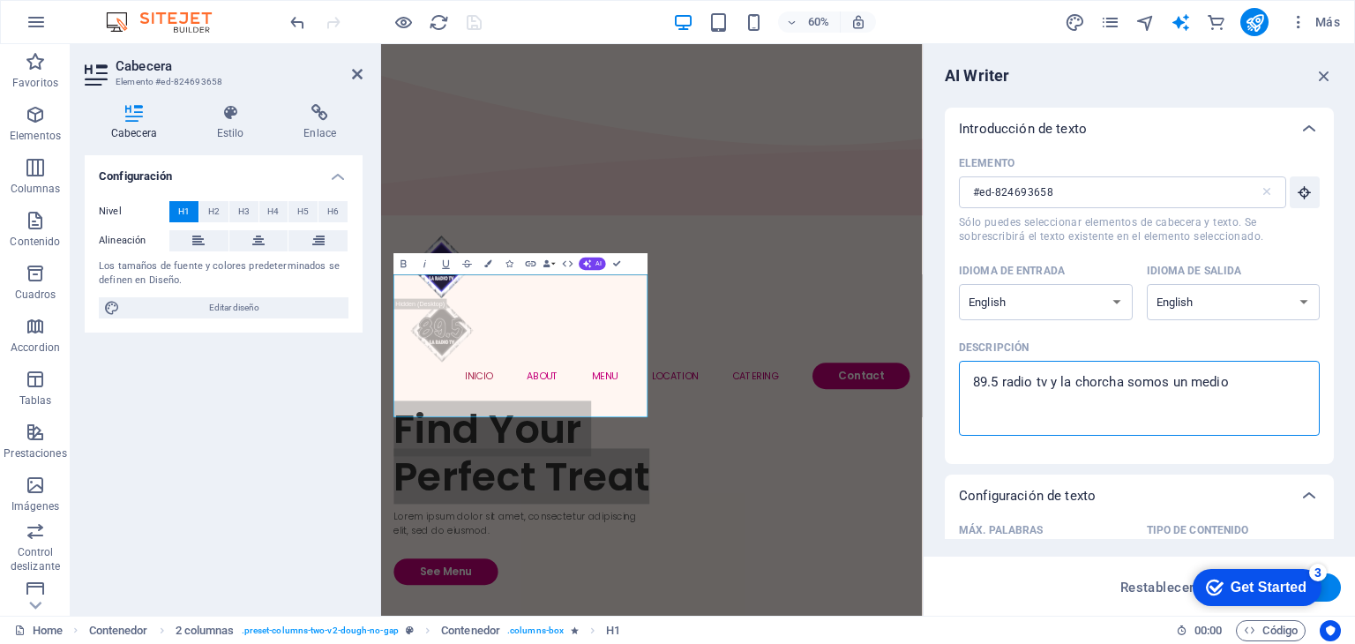
type textarea "x"
type textarea "89.5 radio tv y la chorcha somos un medio c"
type textarea "x"
type textarea "89.5 radio tv y la chorcha somos un medio ce"
type textarea "x"
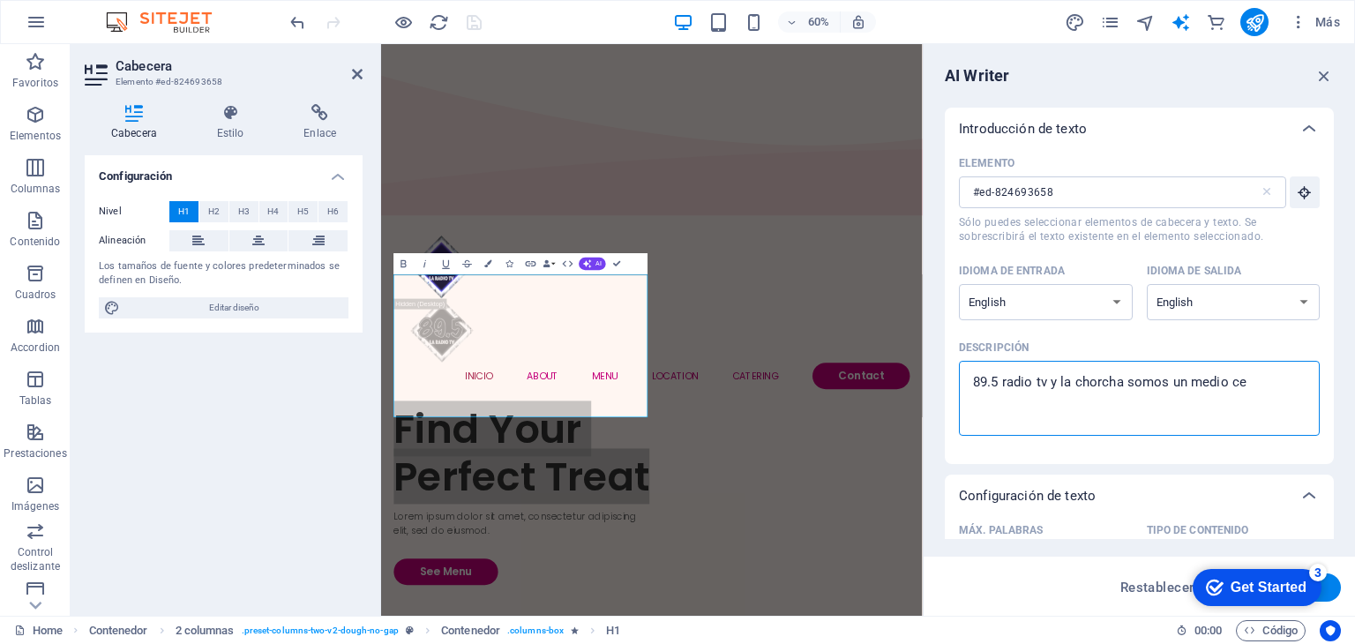
type textarea "89.5 radio tv y la chorcha somos un medio ce"
type textarea "x"
type textarea "89.5 radio tv y la chorcha somos un medio ce c"
type textarea "x"
type textarea "89.5 radio tv y la chorcha somos un medio ce co"
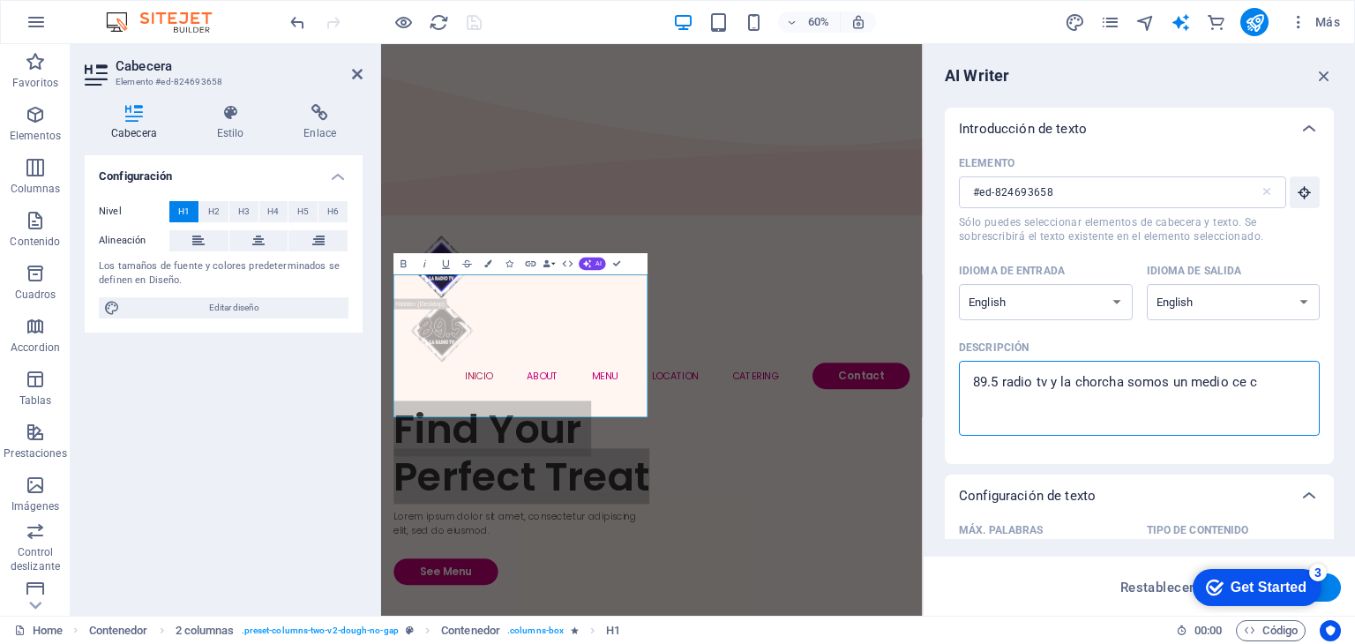
type textarea "x"
type textarea "89.5 radio tv y la chorcha somos un medio ce com"
type textarea "x"
type textarea "89.5 radio tv y la chorcha somos un medio ce comu"
type textarea "x"
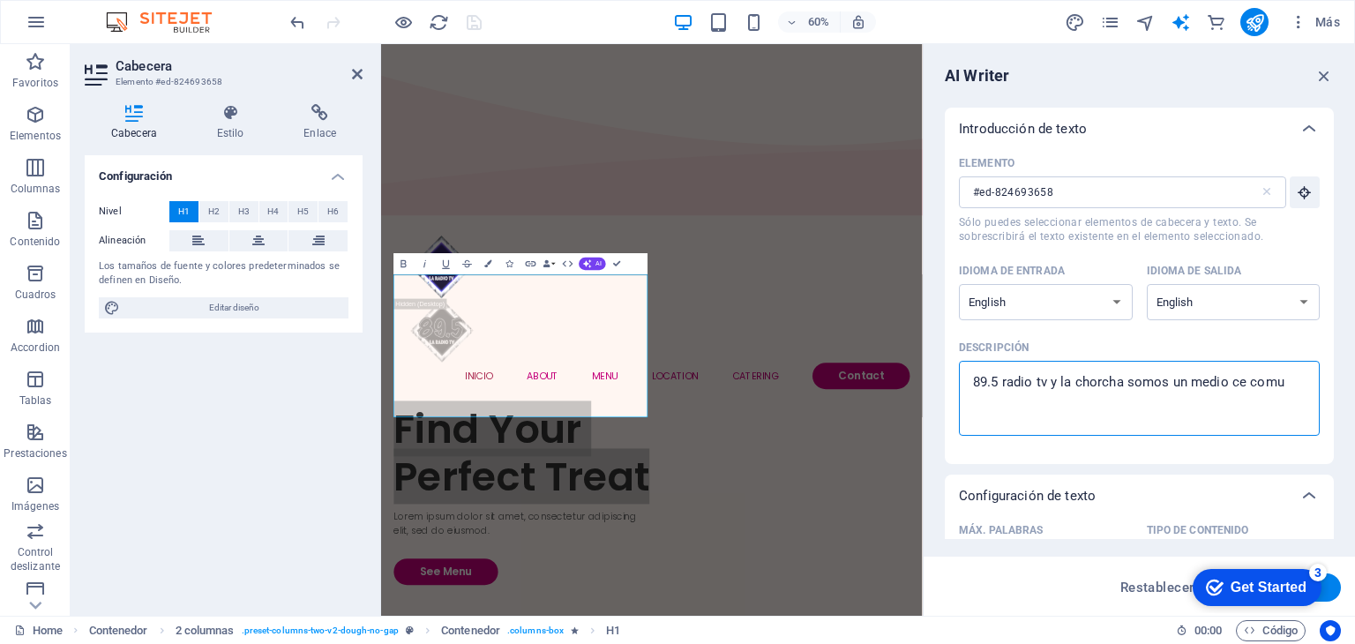
type textarea "89.5 radio tv y la chorcha somos un medio ce com"
type textarea "x"
type textarea "89.5 radio tv y la chorcha somos un medio ce co"
type textarea "x"
type textarea "89.5 radio tv y la chorcha somos un medio ce c"
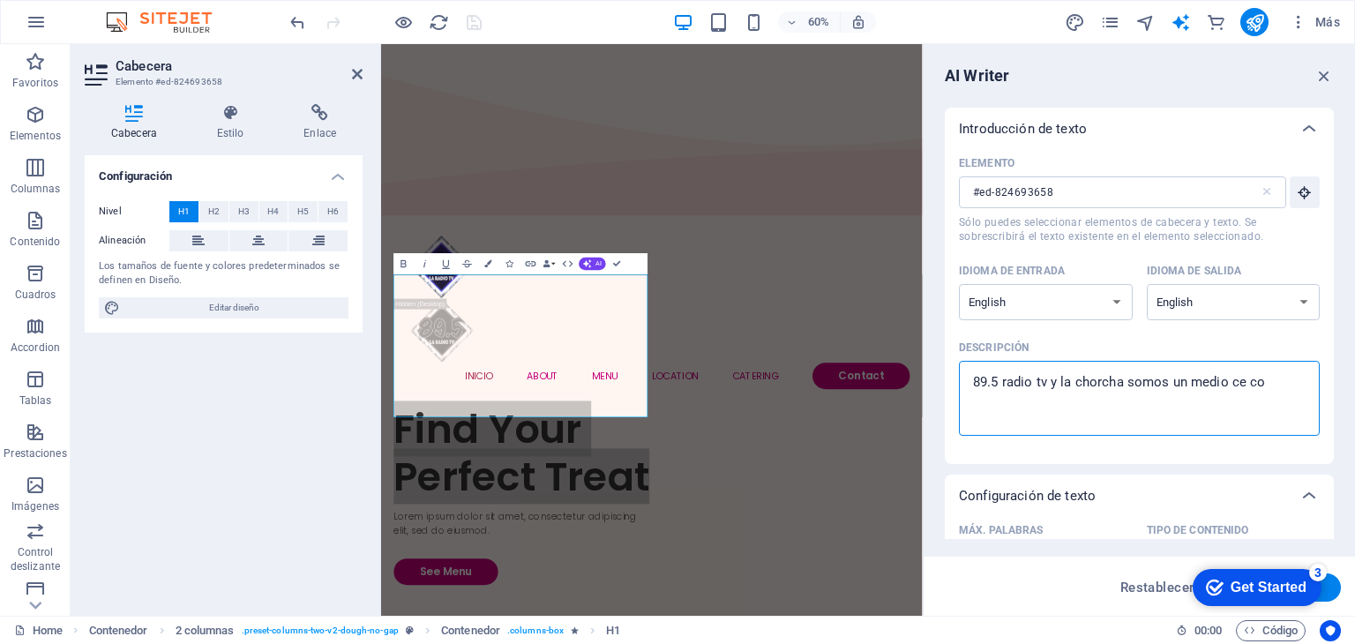
type textarea "x"
type textarea "89.5 radio tv y la chorcha somos un medio ce"
type textarea "x"
type textarea "89.5 radio tv y la chorcha somos un medio ce"
type textarea "x"
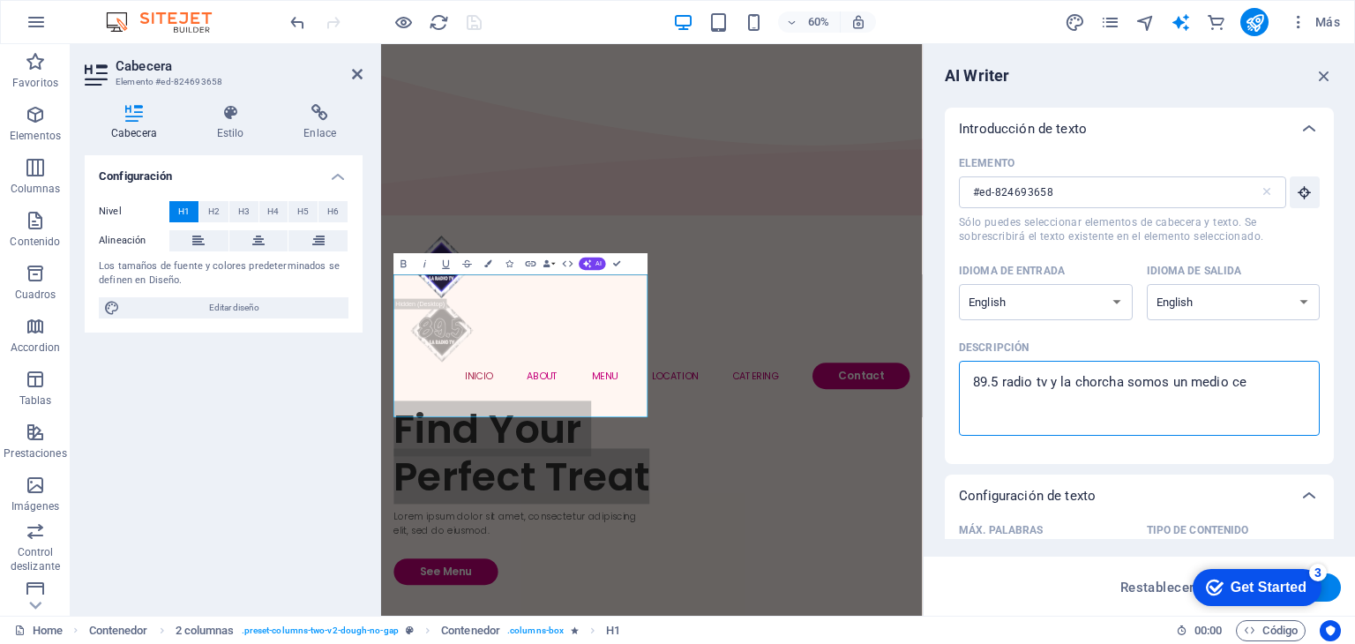
type textarea "89.5 radio tv y la chorcha somos un medio c"
type textarea "x"
type textarea "89.5 radio tv y la chorcha somos un medio"
type textarea "x"
type textarea "89.5 radio tv y la chorcha somos un medio d"
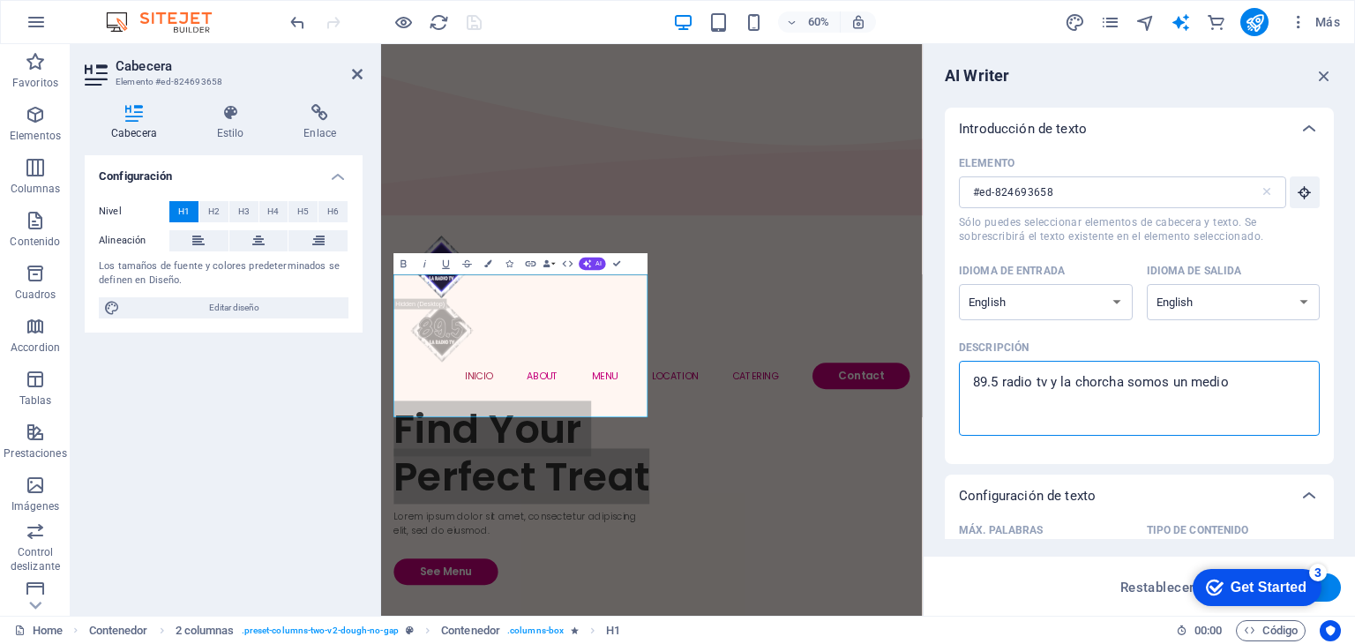
type textarea "x"
type textarea "89.5 radio tv y la chorcha somos un medio de"
type textarea "x"
type textarea "89.5 radio tv y la chorcha somos un medio de"
type textarea "x"
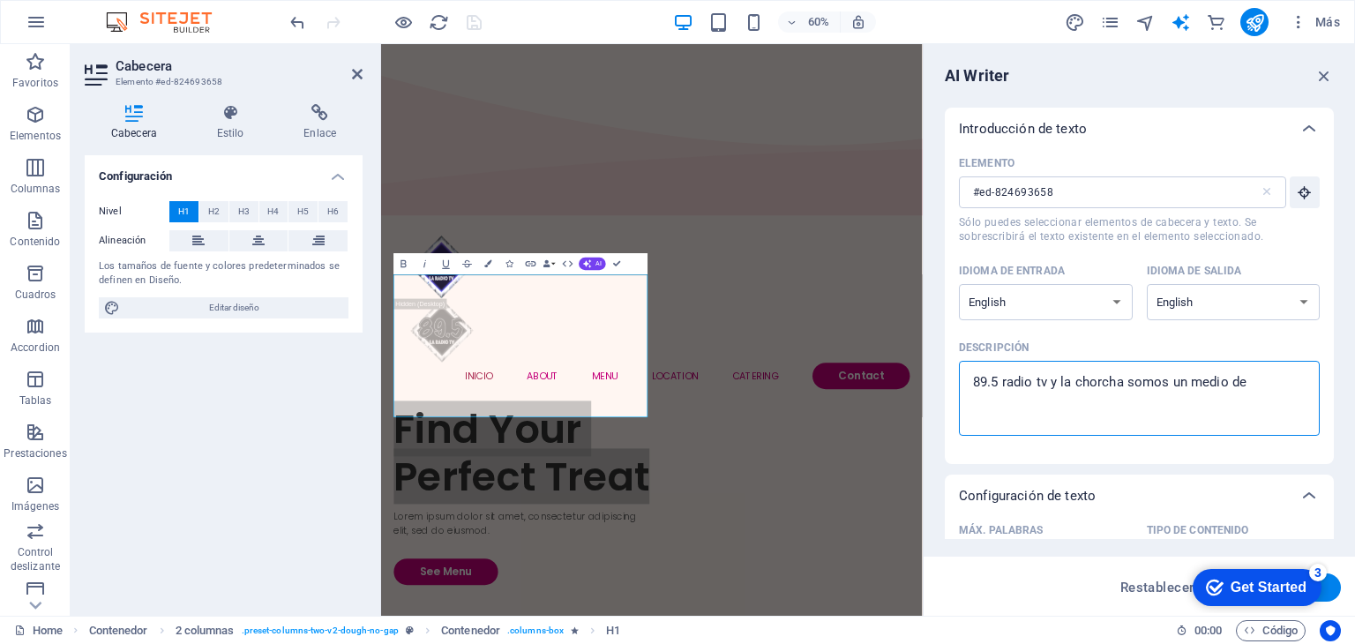
type textarea "89.5 radio tv y la chorcha somos un medio de c"
type textarea "x"
type textarea "89.5 radio tv y la chorcha somos un medio de co"
type textarea "x"
type textarea "89.5 radio tv y la chorcha somos un medio de com"
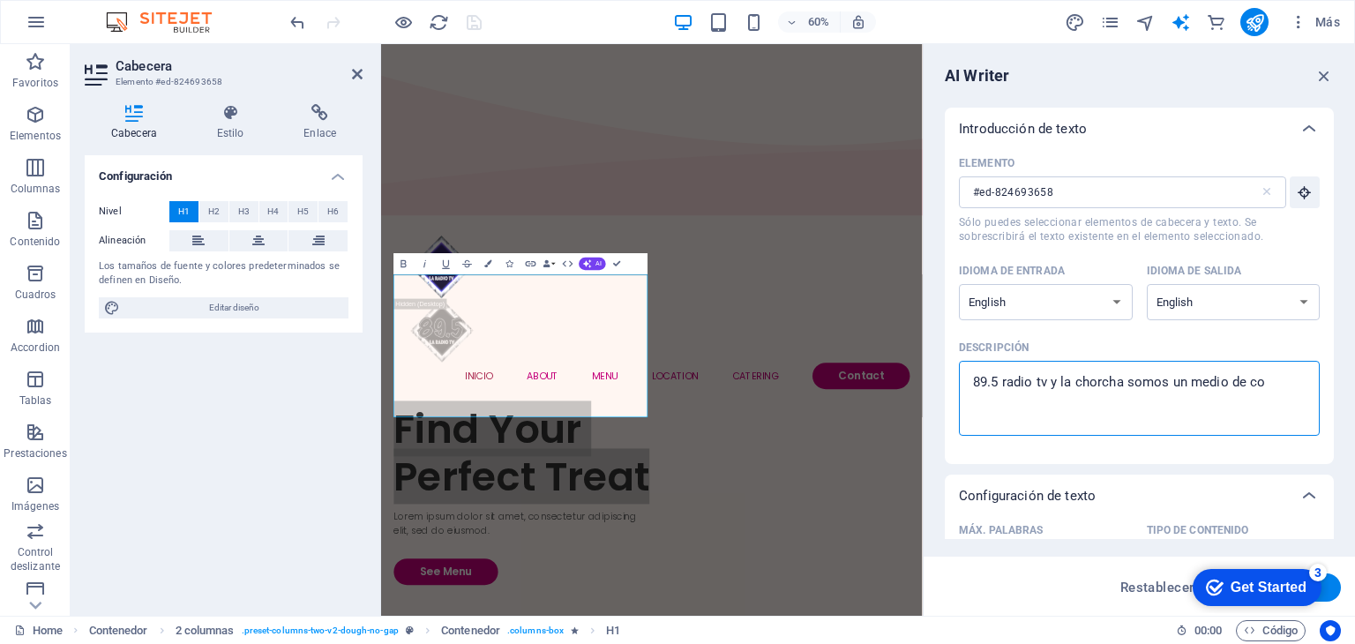
type textarea "x"
type textarea "89.5 radio tv y la chorcha somos un medio de comu"
type textarea "x"
type textarea "89.5 radio tv y la chorcha somos un medio de comun"
type textarea "x"
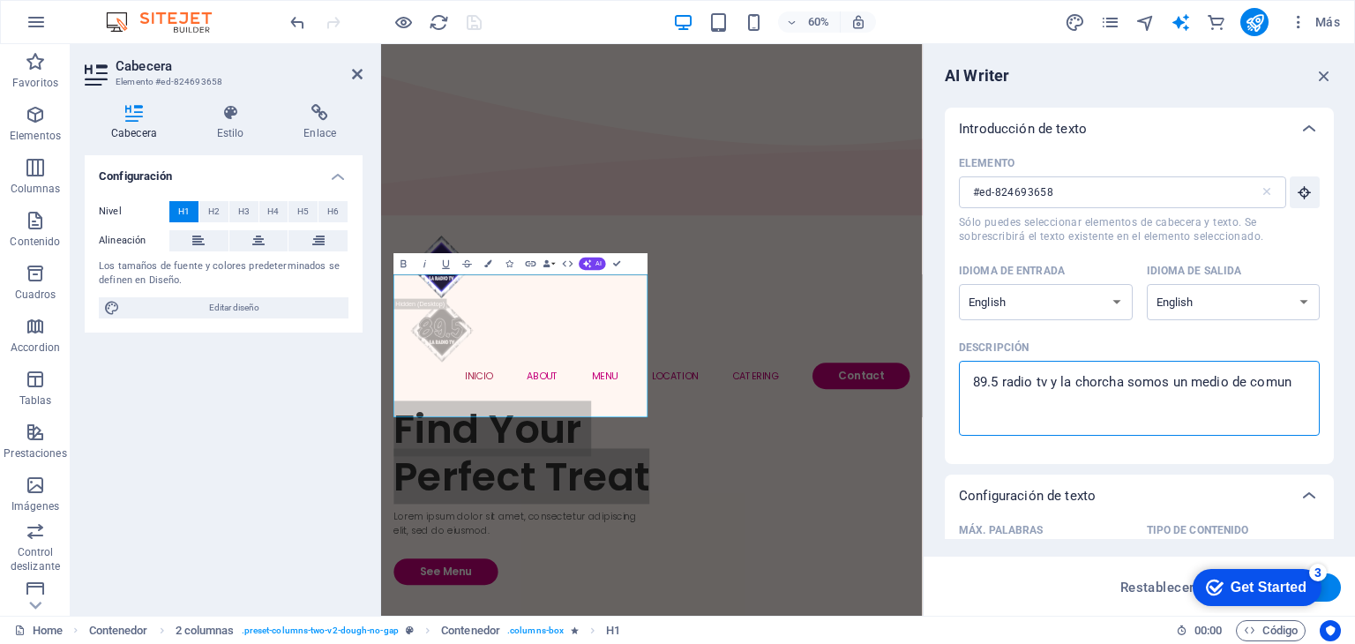
type textarea "89.5 radio tv y la chorcha somos un medio de comuni"
type textarea "x"
type textarea "89.5 radio tv y la chorcha somos un medio de comunic"
type textarea "x"
type textarea "89.5 radio tv y la chorcha somos un medio de comunica"
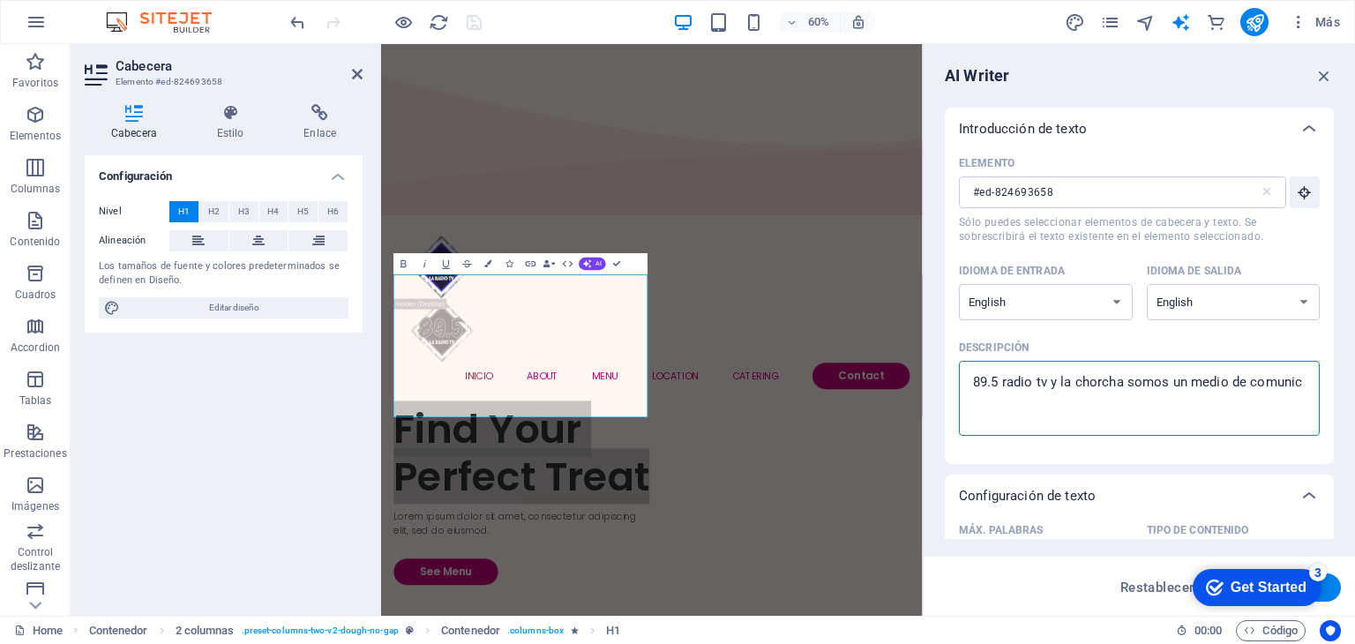
type textarea "x"
type textarea "89.5 radio tv y la chorcha somos un medio de comunicac"
type textarea "x"
type textarea "89.5 radio tv y la chorcha somos un medio de comunicaci"
type textarea "x"
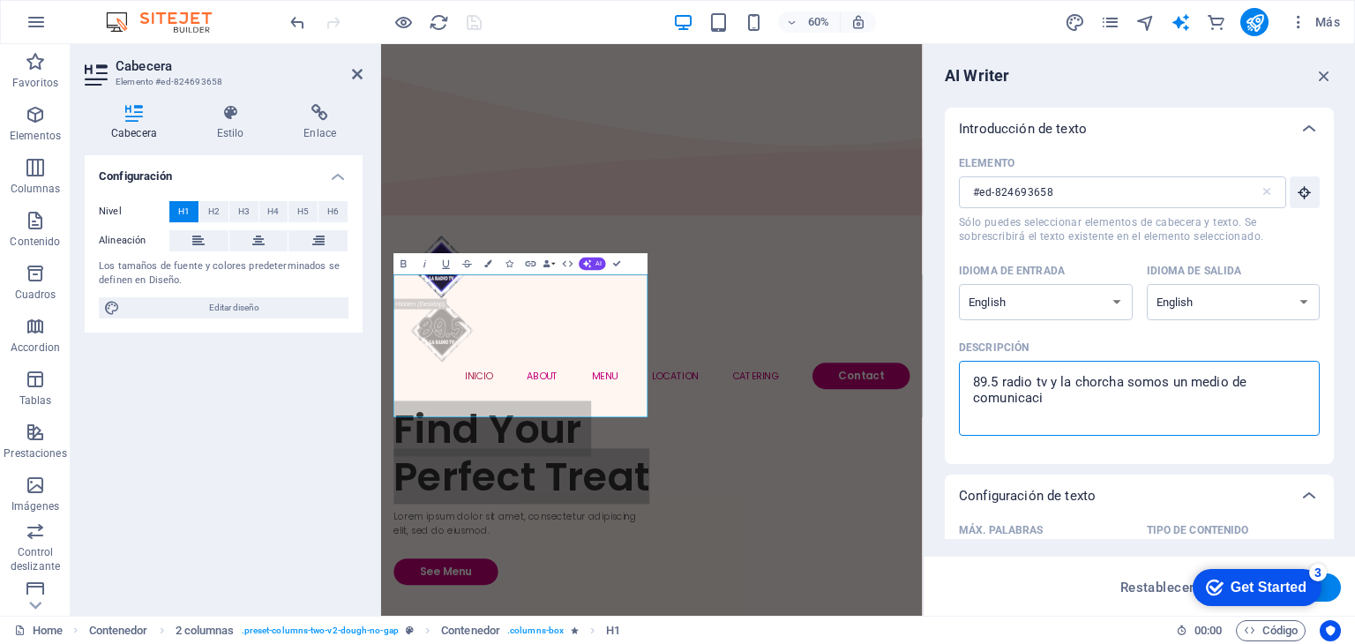
type textarea "89.5 radio tv y la chorcha somos un medio de comunicacio"
type textarea "x"
type textarea "89.5 radio tv y la chorcha somos un medio de comunicacion"
type textarea "x"
type textarea "89.5 radio tv y la chorcha somos un medio de comunicacion"
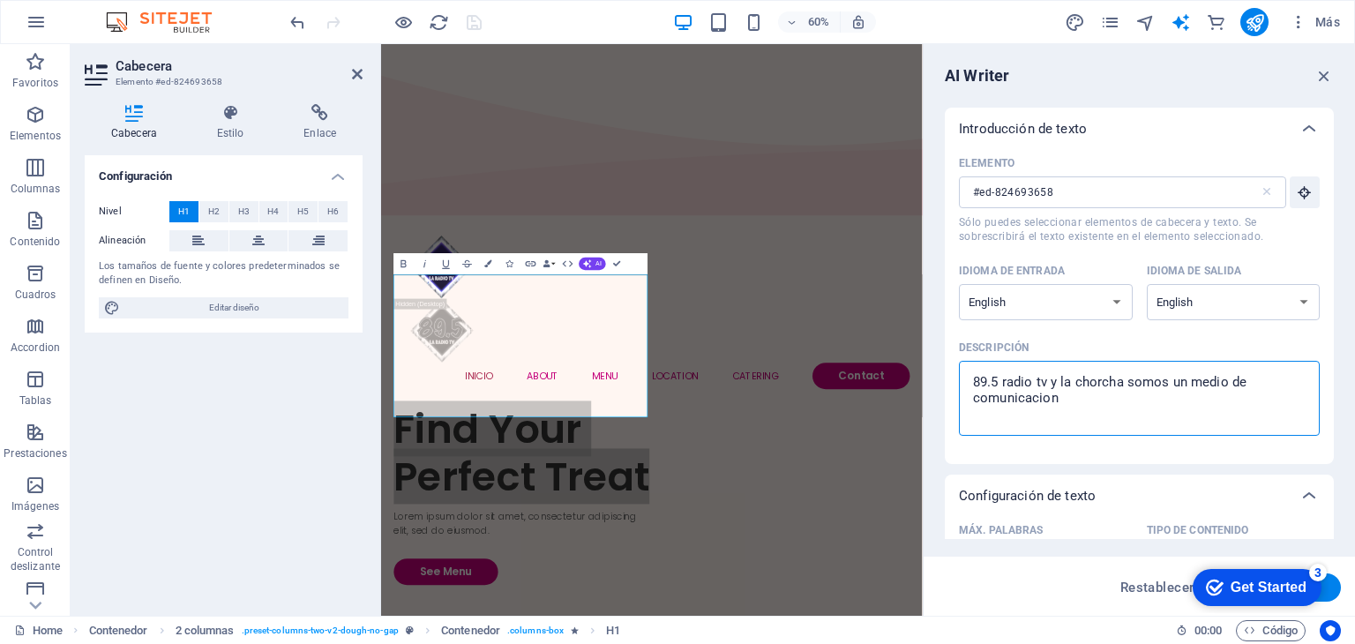
type textarea "x"
type textarea "89.5 radio tv y la chorcha somos un medio de comunicacion y"
type textarea "x"
type textarea "89.5 radio tv y la chorcha somos un medio de comunicacion y"
type textarea "x"
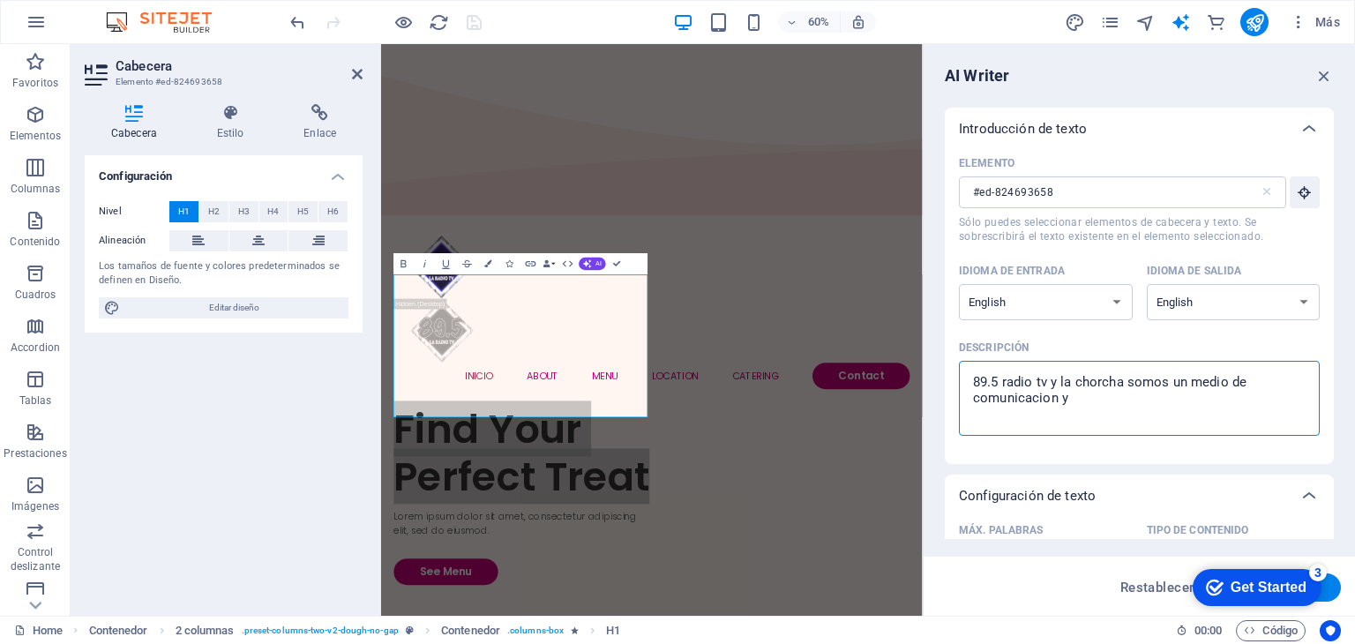
type textarea "89.5 radio tv y la chorcha somos un medio de comunicacion y e"
type textarea "x"
type textarea "89.5 radio tv y la chorcha somos un medio de comunicacion y en"
type textarea "x"
type textarea "89.5 radio tv y la chorcha somos un medio de comunicacion y ent"
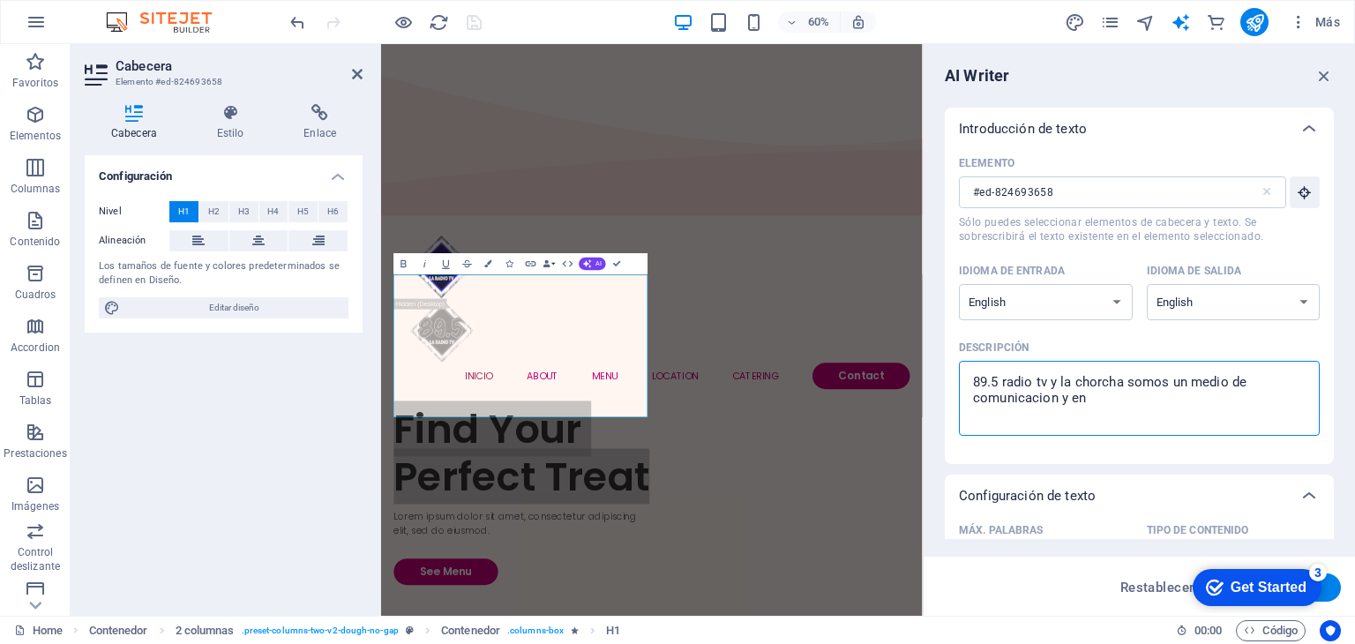
type textarea "x"
type textarea "89.5 radio tv y la chorcha somos un medio de comunicacion y entr"
type textarea "x"
type textarea "89.5 radio tv y la chorcha somos un medio de comunicacion y entre"
type textarea "x"
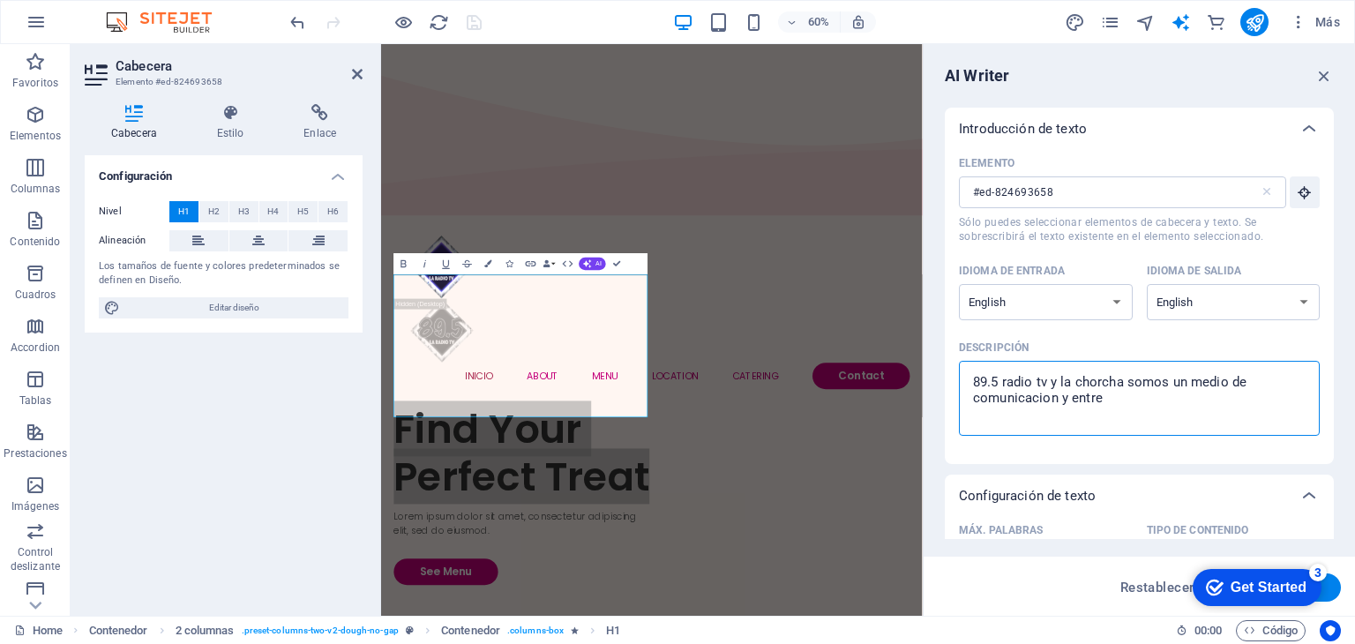
type textarea "89.5 radio tv y la chorcha somos un medio de comunicacion y entret"
type textarea "x"
type textarea "89.5 radio tv y la chorcha somos un medio de comunicacion y entrete"
type textarea "x"
type textarea "89.5 radio tv y la chorcha somos un medio de comunicacion y entreten"
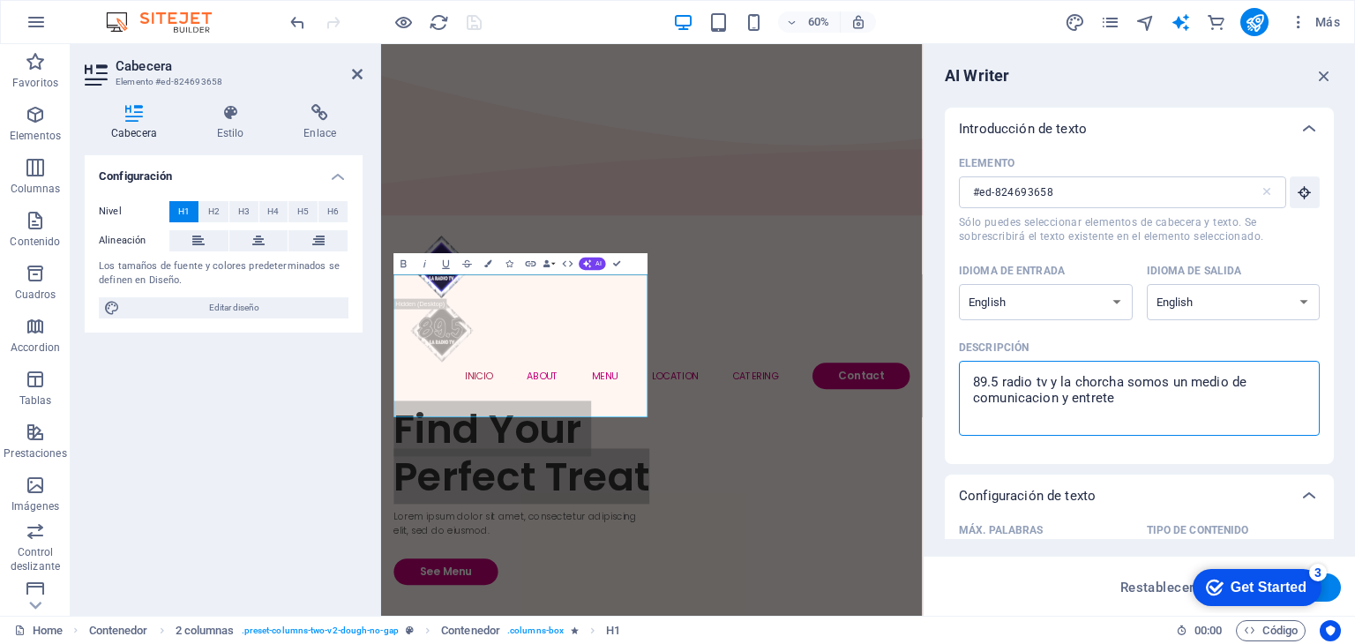
type textarea "x"
type textarea "89.5 radio tv y la chorcha somos un medio de comunicacion y entreteni"
type textarea "x"
type textarea "89.5 radio tv y la chorcha somos un medio de comunicacion y entretenim"
type textarea "x"
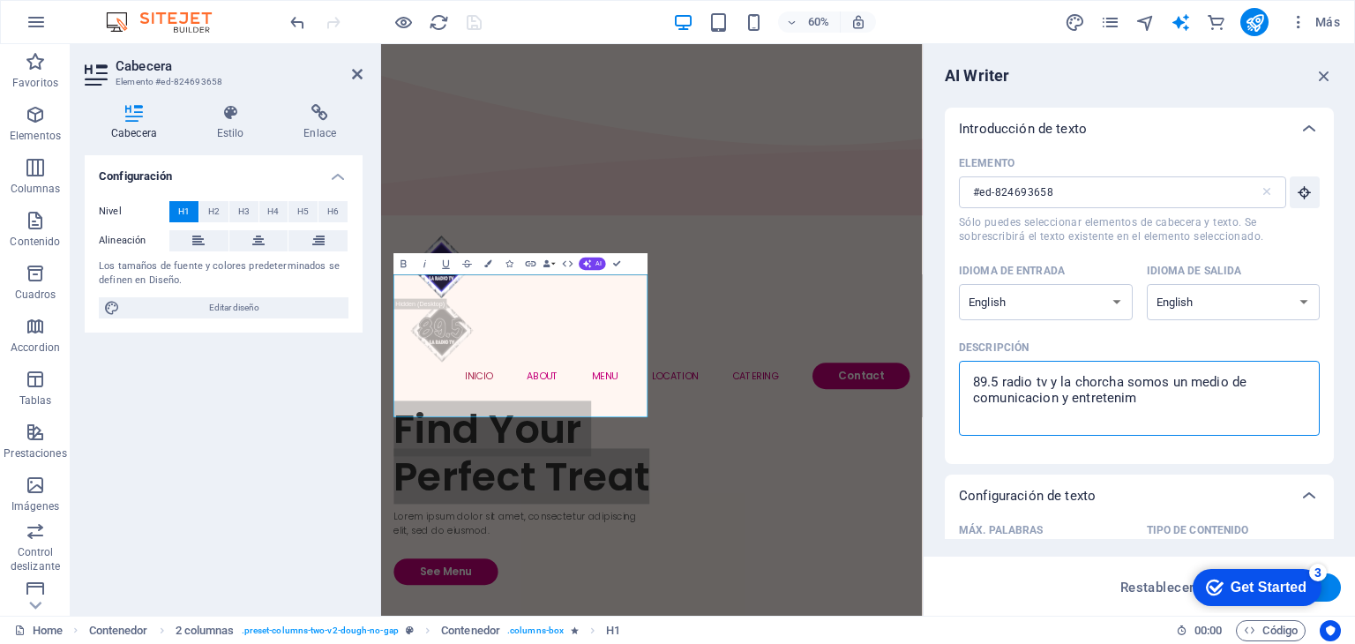
type textarea "89.5 radio tv y la chorcha somos un medio de comunicacion y entretenimi"
type textarea "x"
type textarea "89.5 radio tv y la chorcha somos un medio de comunicacion y entretenimie"
type textarea "x"
type textarea "89.5 radio tv y la chorcha somos un medio de comunicacion y entretenimien"
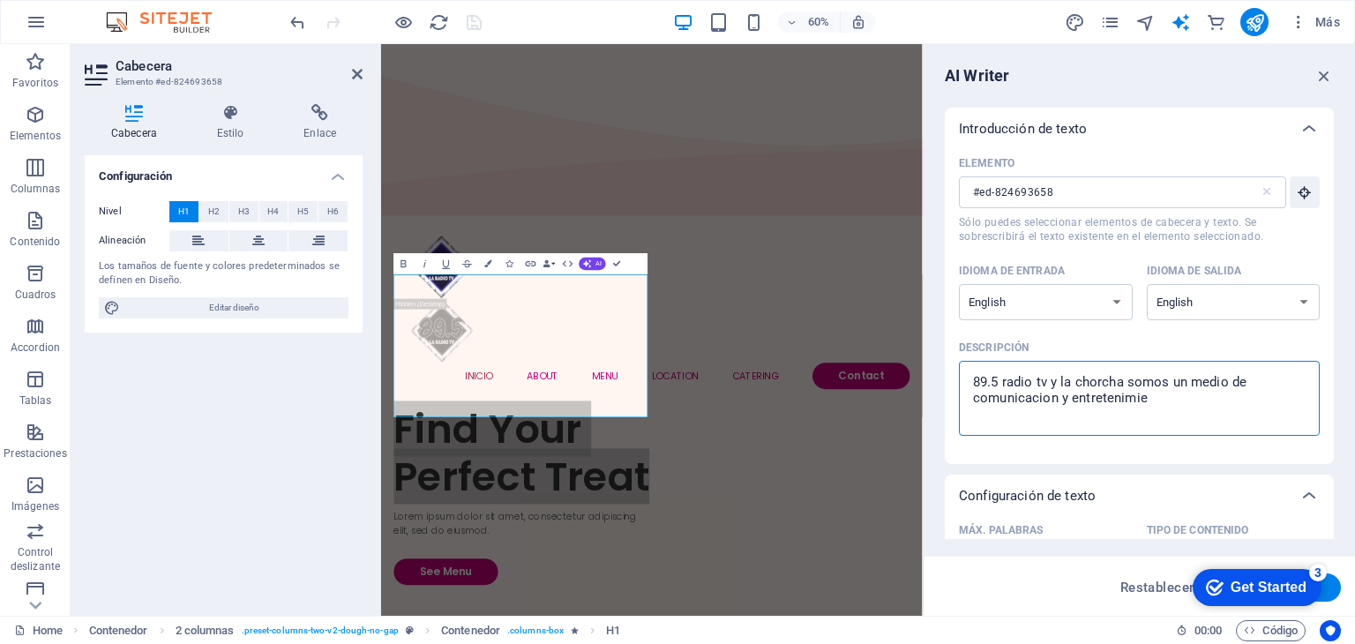
type textarea "x"
type textarea "89.5 radio tv y la chorcha somos un medio de comunicacion y entretenimient"
type textarea "x"
click div "checkmark Get Started 3 First Steps in the Editor Let's guide you through the t…"
click at [1119, 302] on select "Albanian Arabic Armenian Awadhi Azerbaijani Bashkir Basque Belarusian Bengali B…" at bounding box center [1046, 302] width 174 height 36
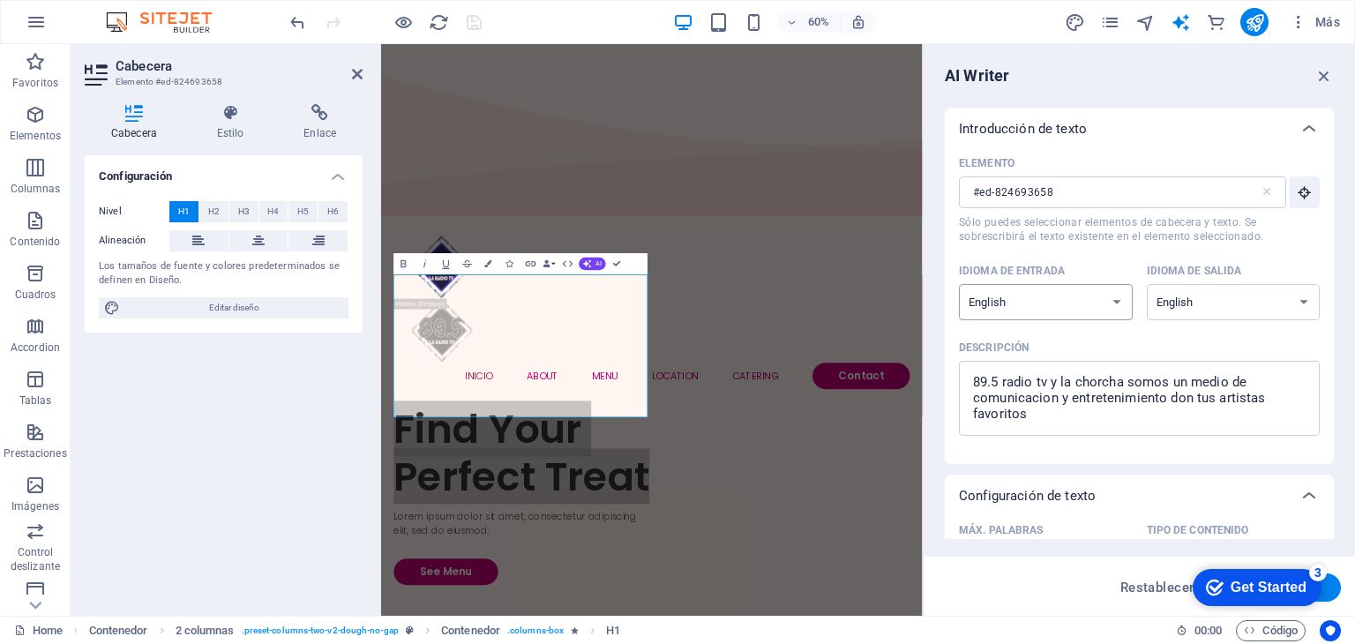
click at [959, 284] on select "Albanian Arabic Armenian Awadhi Azerbaijani Bashkir Basque Belarusian Bengali B…" at bounding box center [1046, 302] width 174 height 36
click at [1182, 303] on select "Albanian Arabic Armenian Awadhi Azerbaijani Bashkir Basque Belarusian Bengali B…" at bounding box center [1234, 302] width 174 height 36
click at [1147, 284] on select "Albanian Arabic Armenian Awadhi Azerbaijani Bashkir Basque Belarusian Bengali B…" at bounding box center [1234, 302] width 174 height 36
click html "checkmark Get Started 3 First Steps in the Editor Let's guide you through the t…"
click at [1331, 590] on button "Generar texto" at bounding box center [1280, 588] width 124 height 28
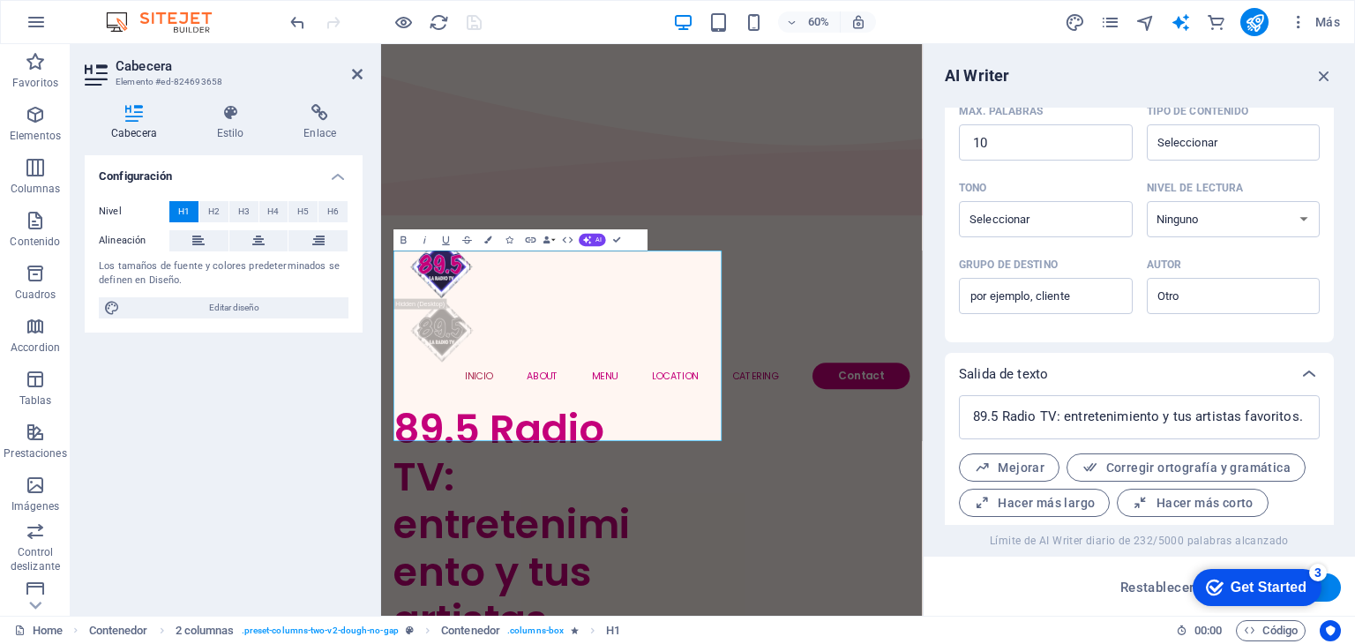
scroll to position [467, 0]
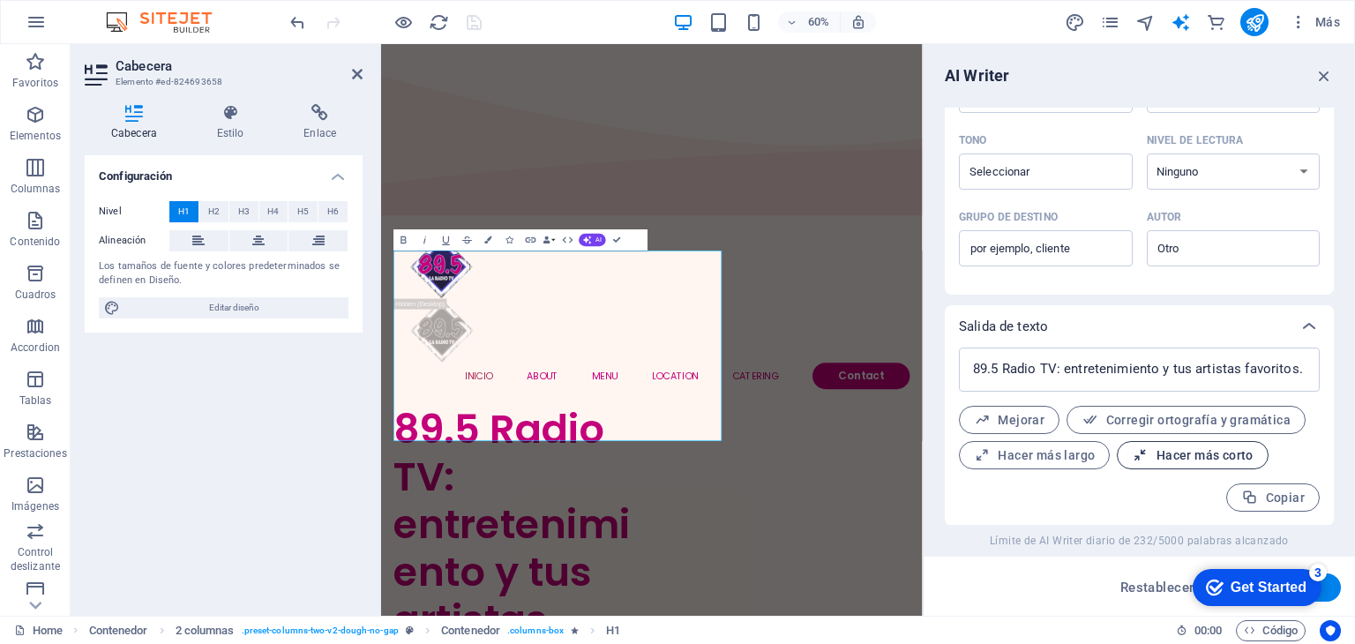
click at [1172, 461] on span "Hacer más corto" at bounding box center [1192, 455] width 121 height 17
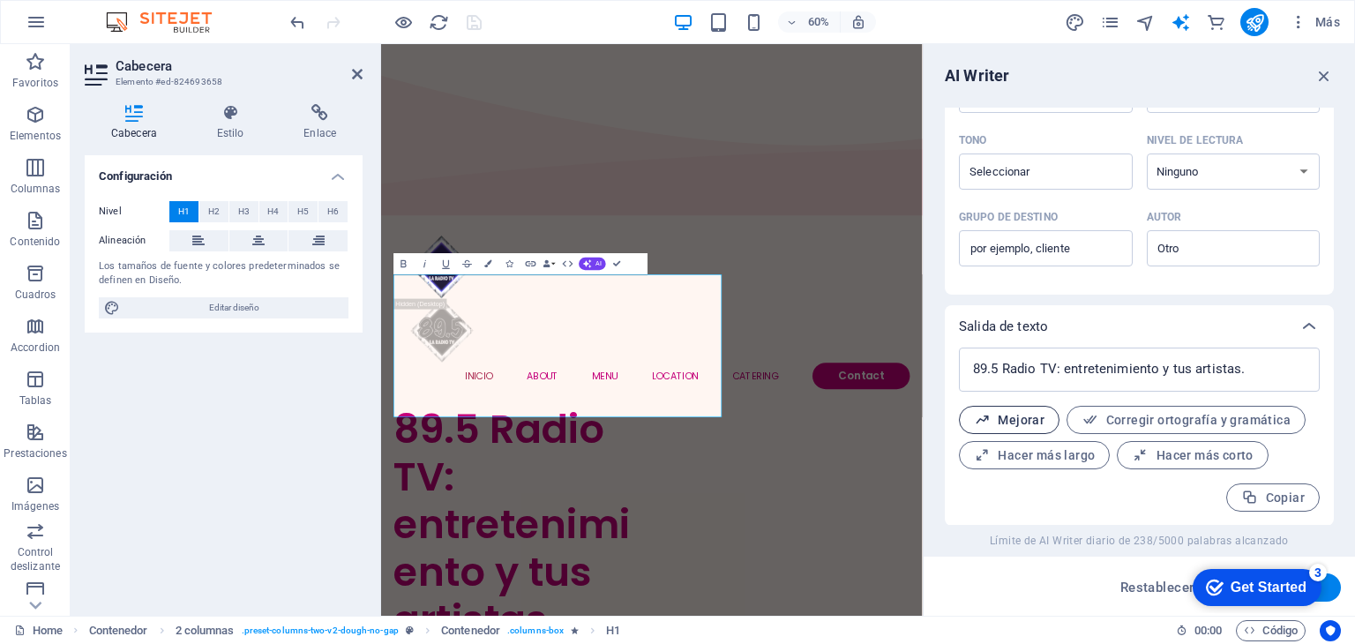
click at [1034, 415] on span "Mejorar" at bounding box center [1009, 420] width 71 height 17
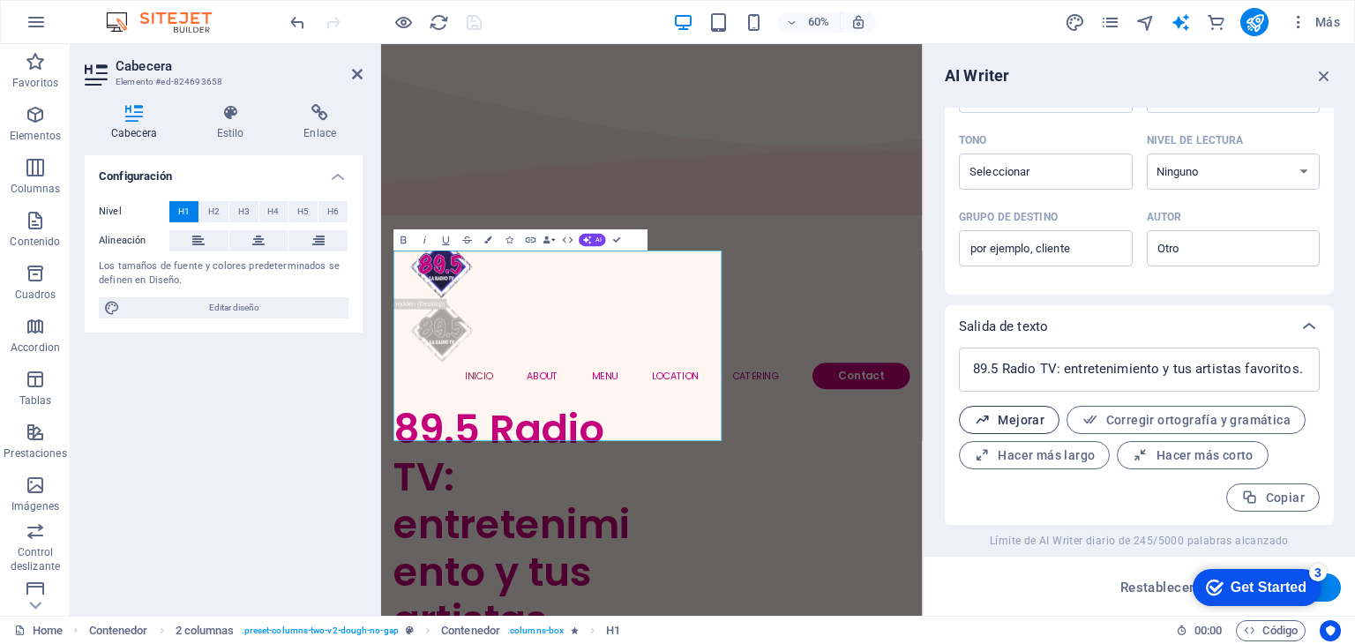
click at [1034, 415] on span "Mejorar" at bounding box center [1009, 420] width 71 height 17
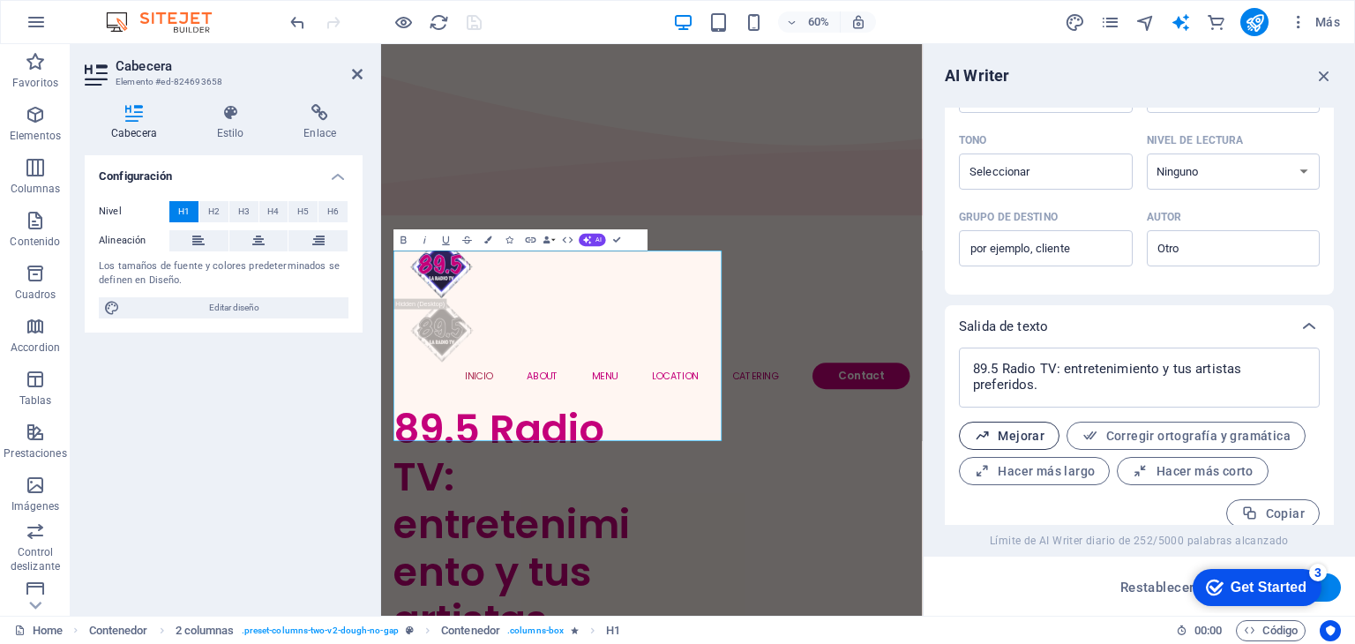
scroll to position [484, 0]
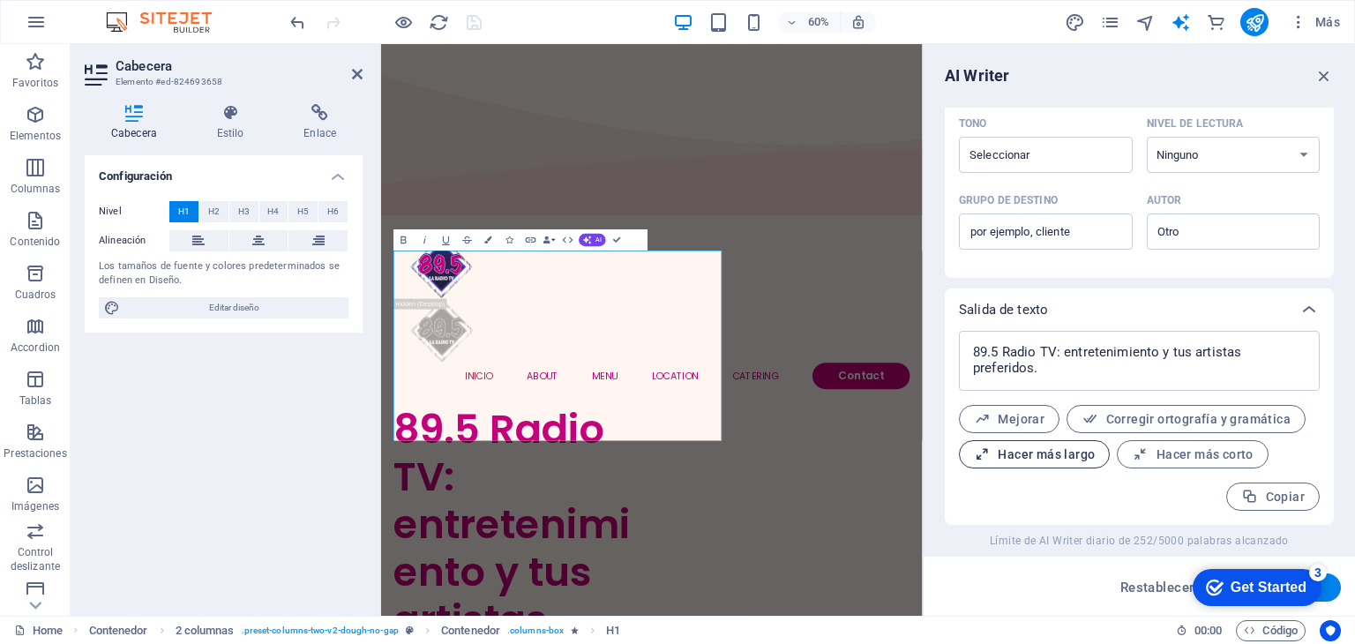
click at [1060, 452] on span "Hacer más largo" at bounding box center [1034, 454] width 121 height 17
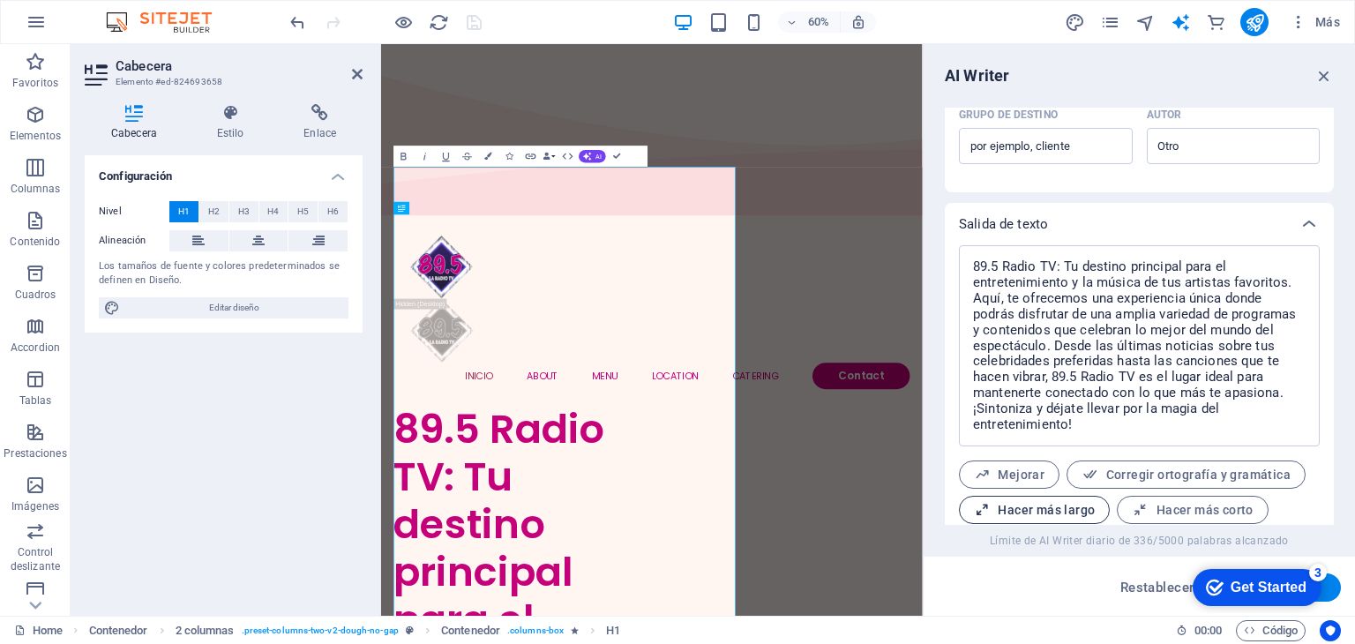
scroll to position [625, 0]
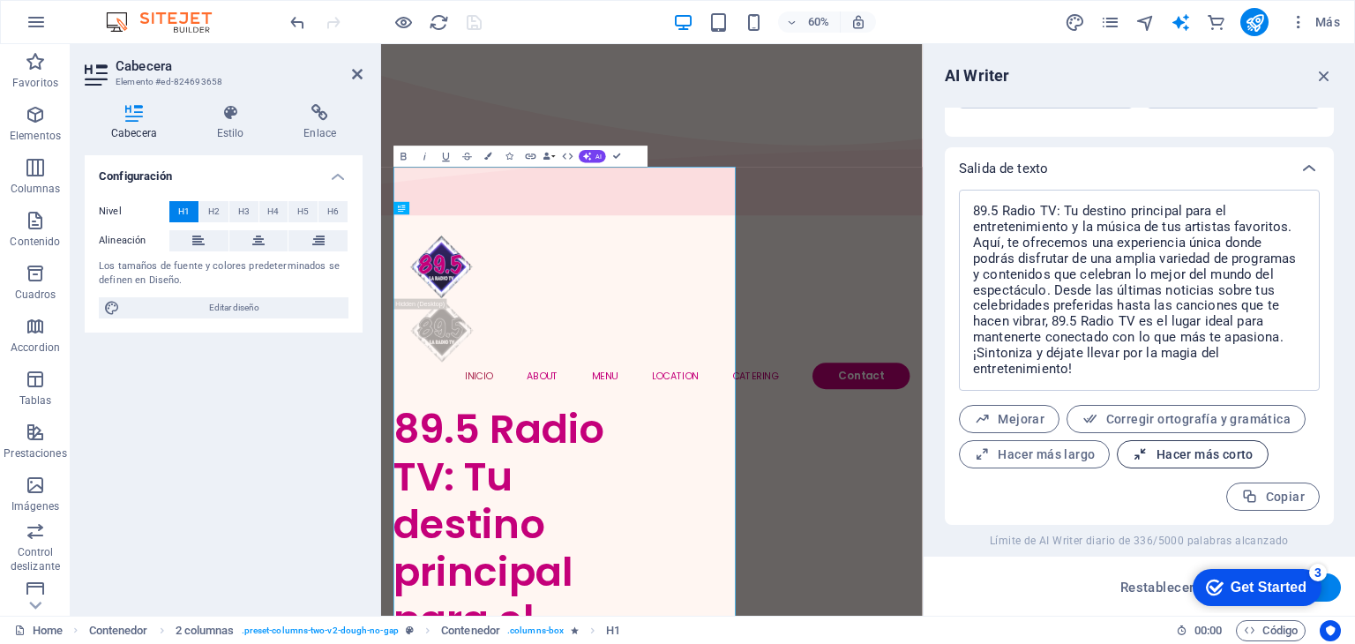
click at [1180, 466] on button "Hacer más corto" at bounding box center [1192, 454] width 151 height 28
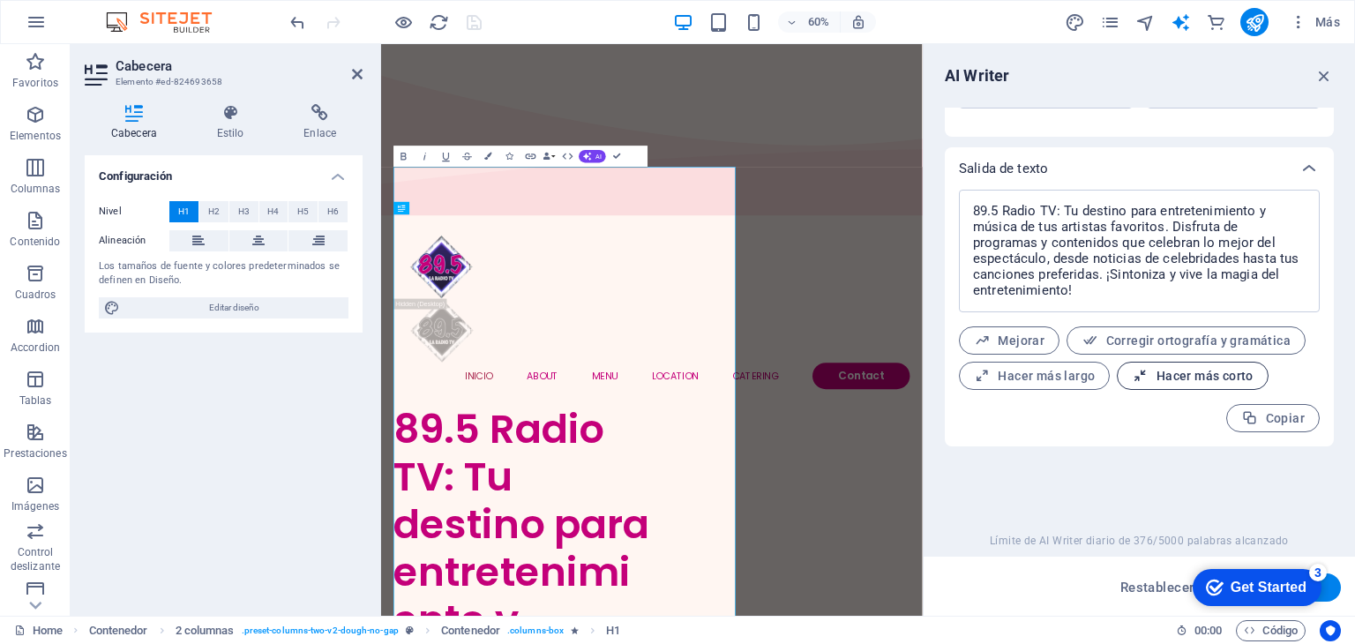
click at [1203, 380] on span "Hacer más corto" at bounding box center [1192, 376] width 121 height 17
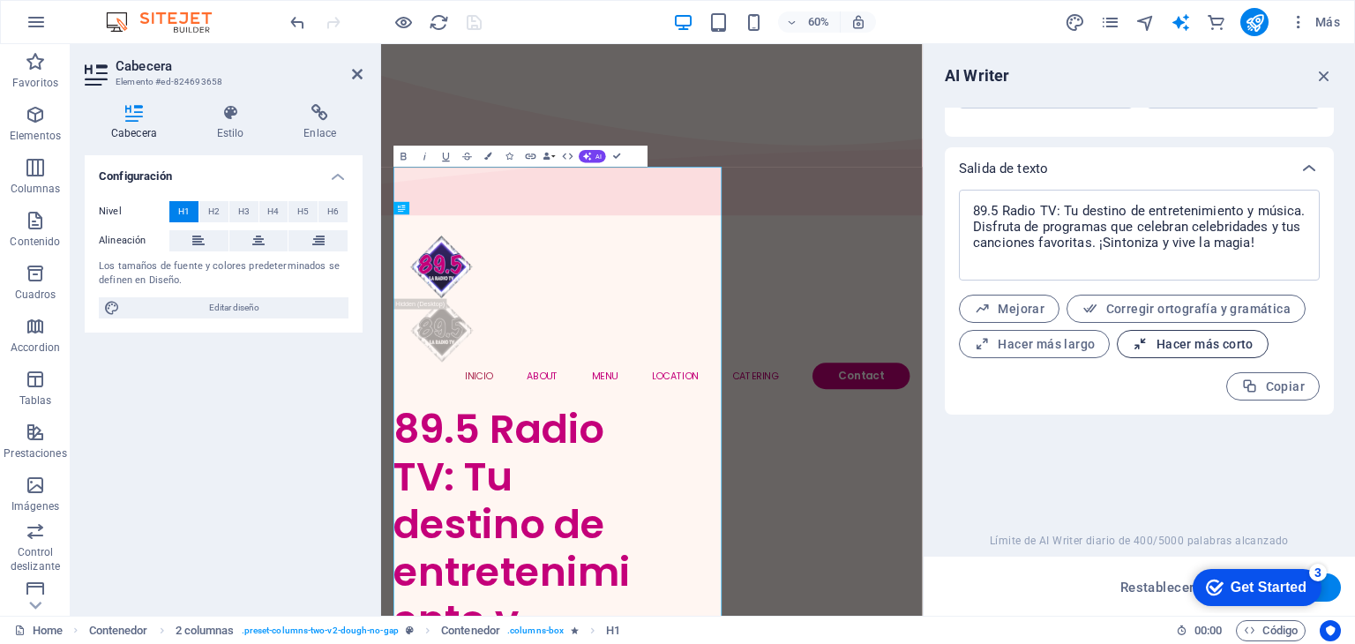
click at [1221, 345] on span "Hacer más corto" at bounding box center [1192, 344] width 121 height 17
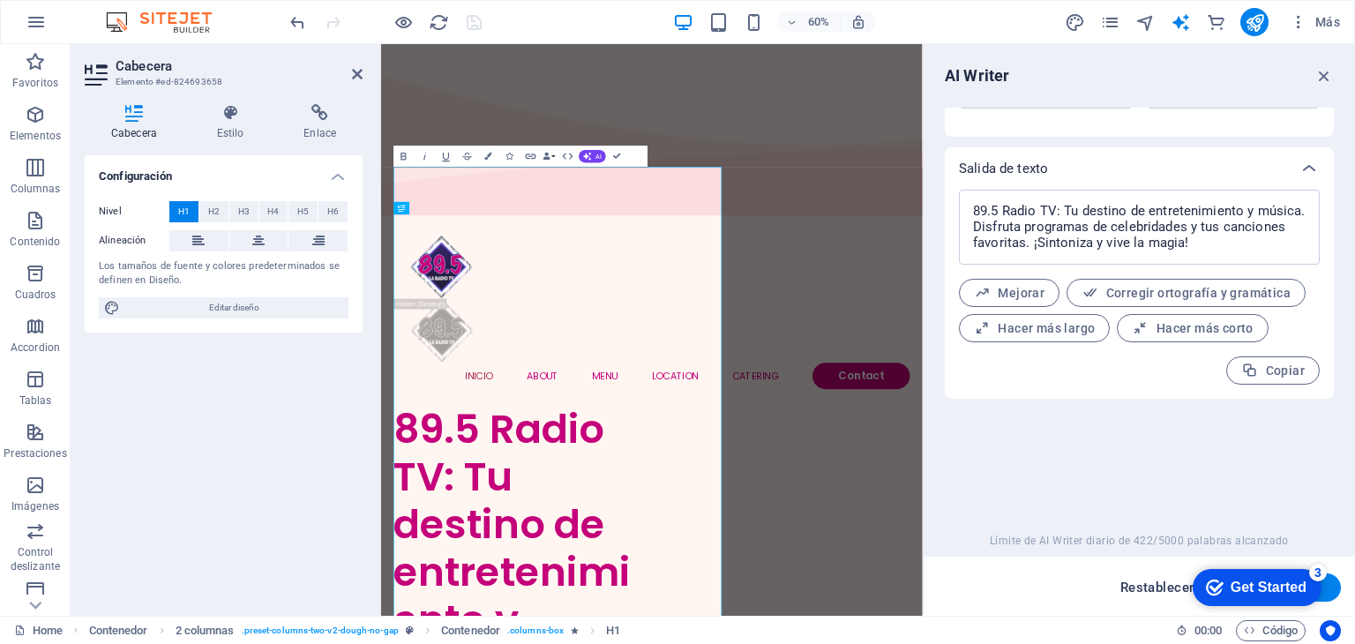
click at [1160, 585] on span "Restablecer" at bounding box center [1158, 588] width 74 height 14
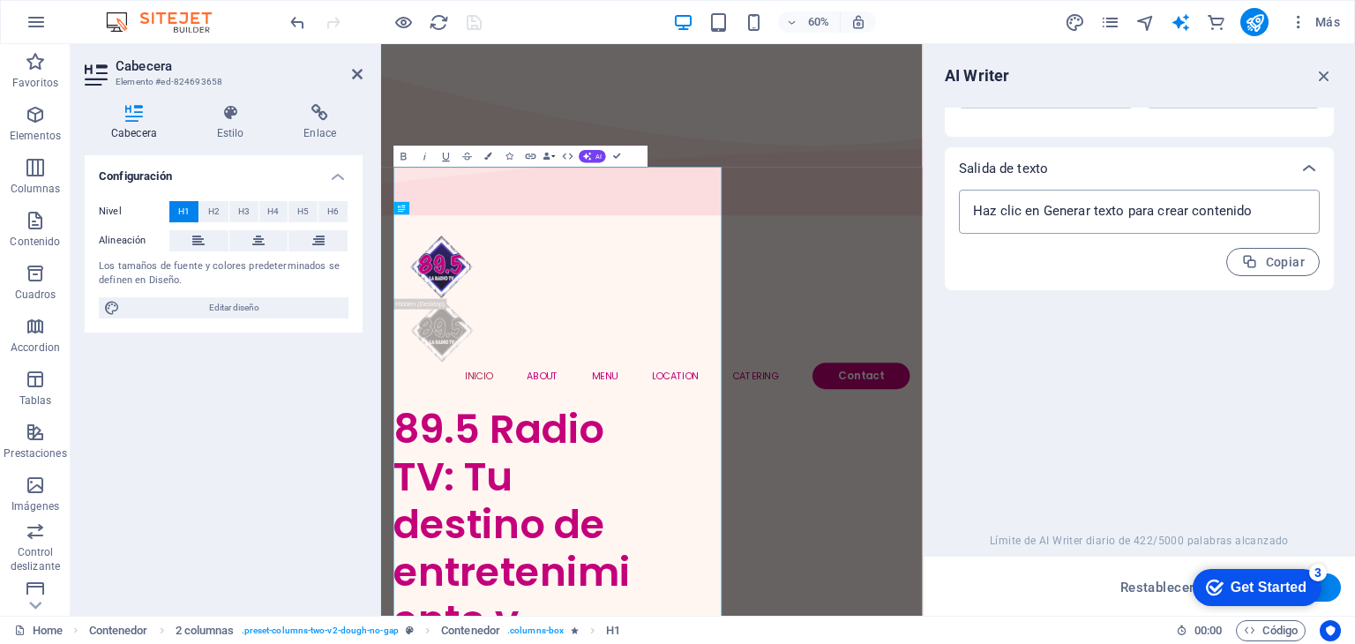
click at [1256, 211] on textarea at bounding box center [1139, 212] width 343 height 26
click at [1232, 220] on textarea at bounding box center [1139, 212] width 343 height 26
click at [469, 23] on div at bounding box center [386, 22] width 198 height 28
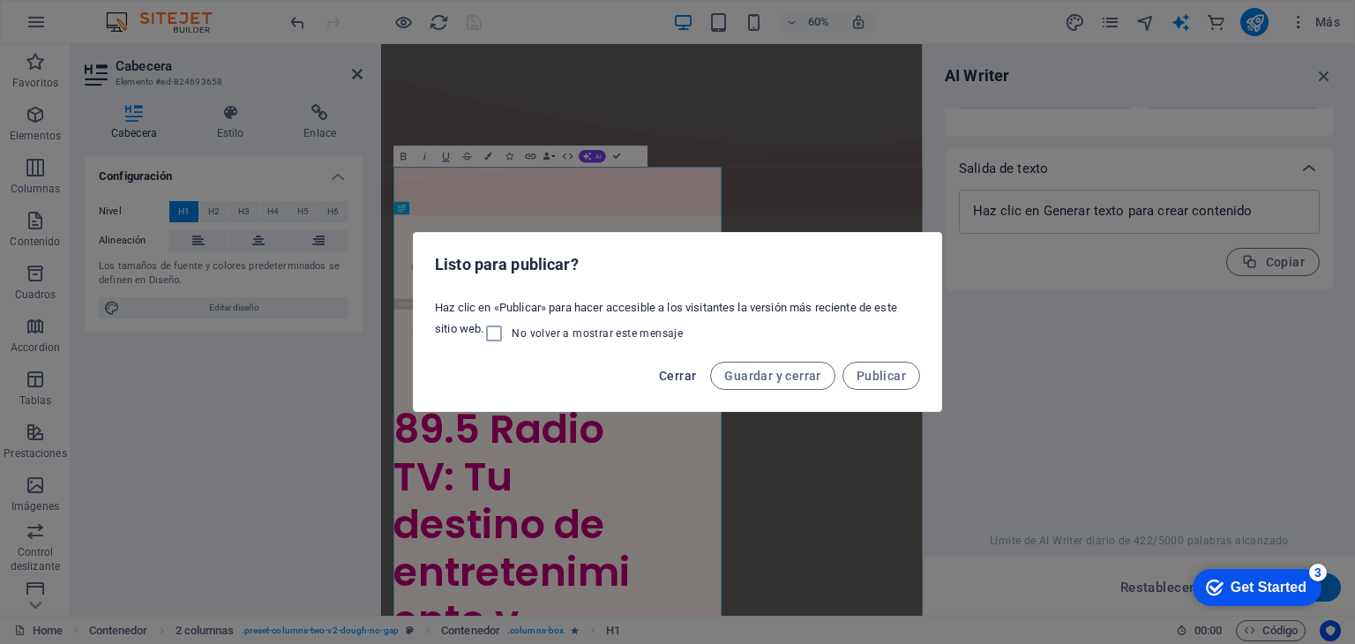
click at [692, 373] on span "Cerrar" at bounding box center [677, 376] width 37 height 14
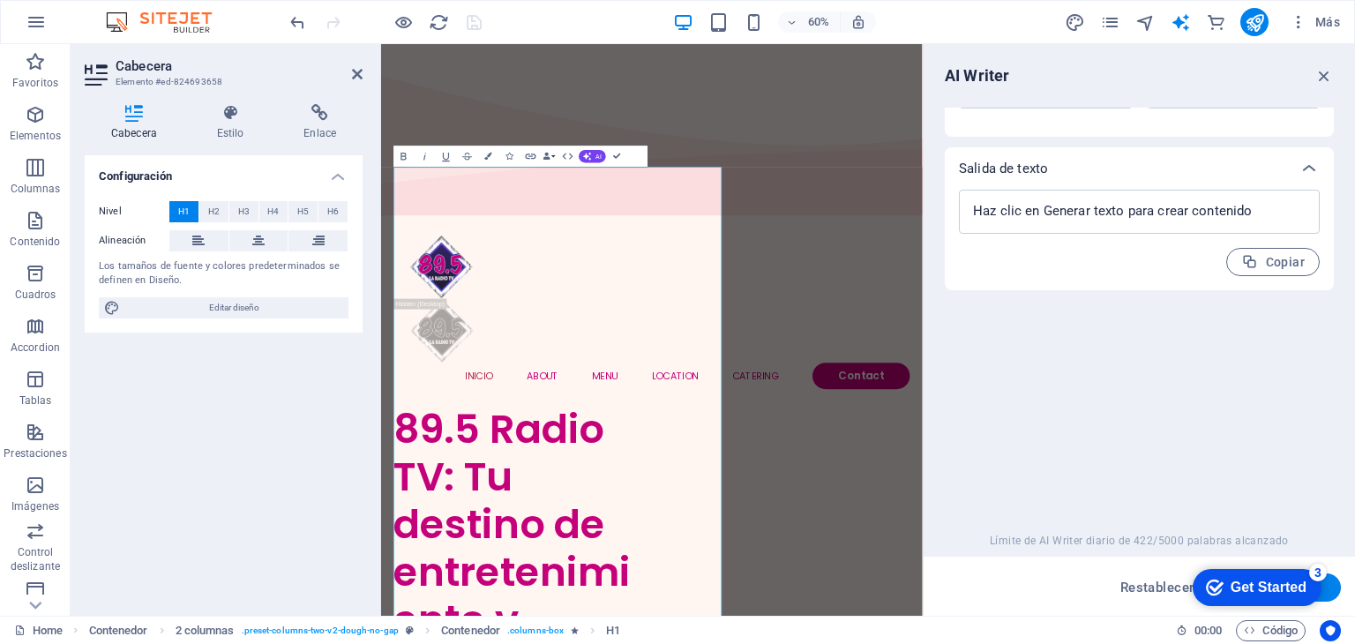
click at [541, 19] on div "60% Más" at bounding box center [817, 22] width 1061 height 28
click at [1075, 297] on div "Introducción de texto Elemento #ed-824693658 ​ Sólo puedes seleccionar elemento…" at bounding box center [1139, 316] width 389 height 417
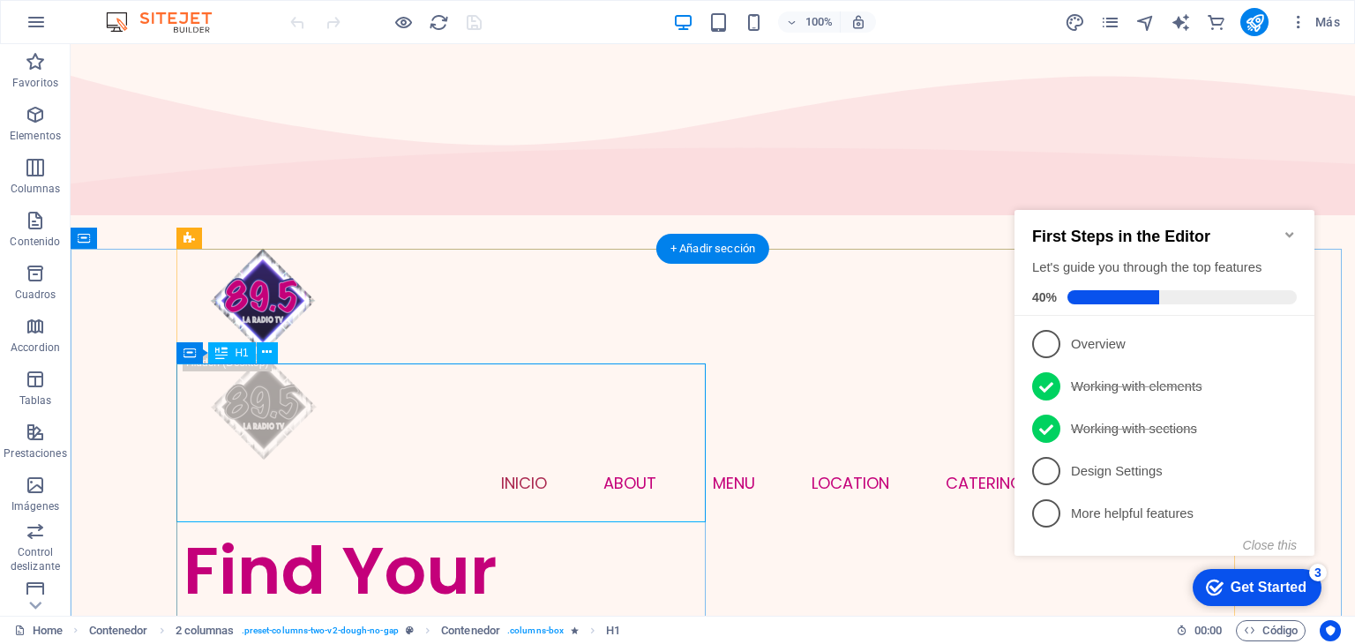
click at [521, 531] on div "Find Your Perfect Treat" at bounding box center [448, 610] width 529 height 159
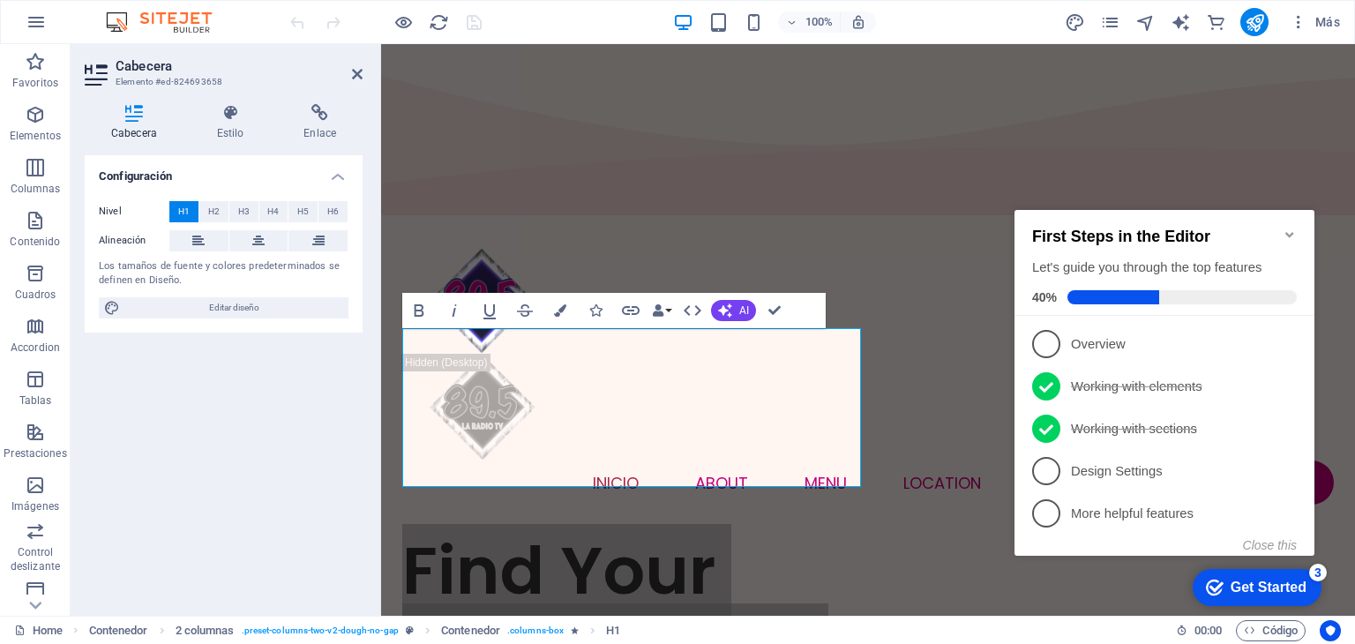
click at [471, 26] on div at bounding box center [386, 22] width 198 height 28
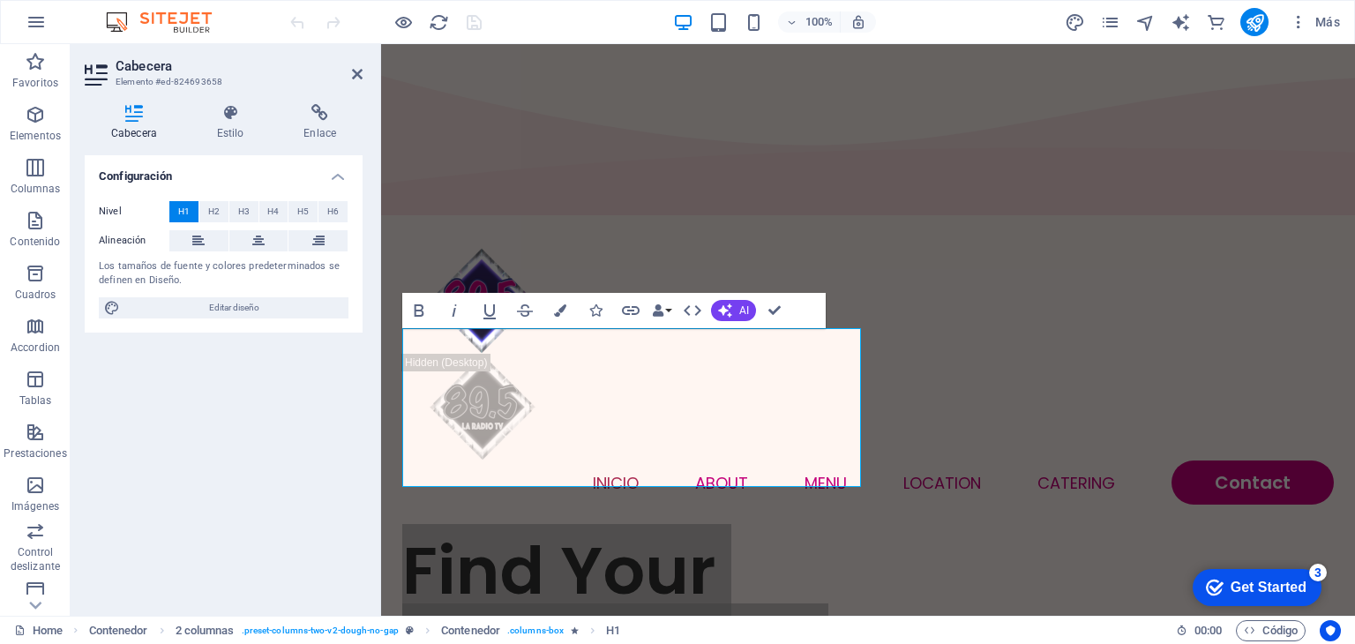
click at [471, 26] on div at bounding box center [386, 22] width 198 height 28
click at [476, 21] on div at bounding box center [386, 22] width 198 height 28
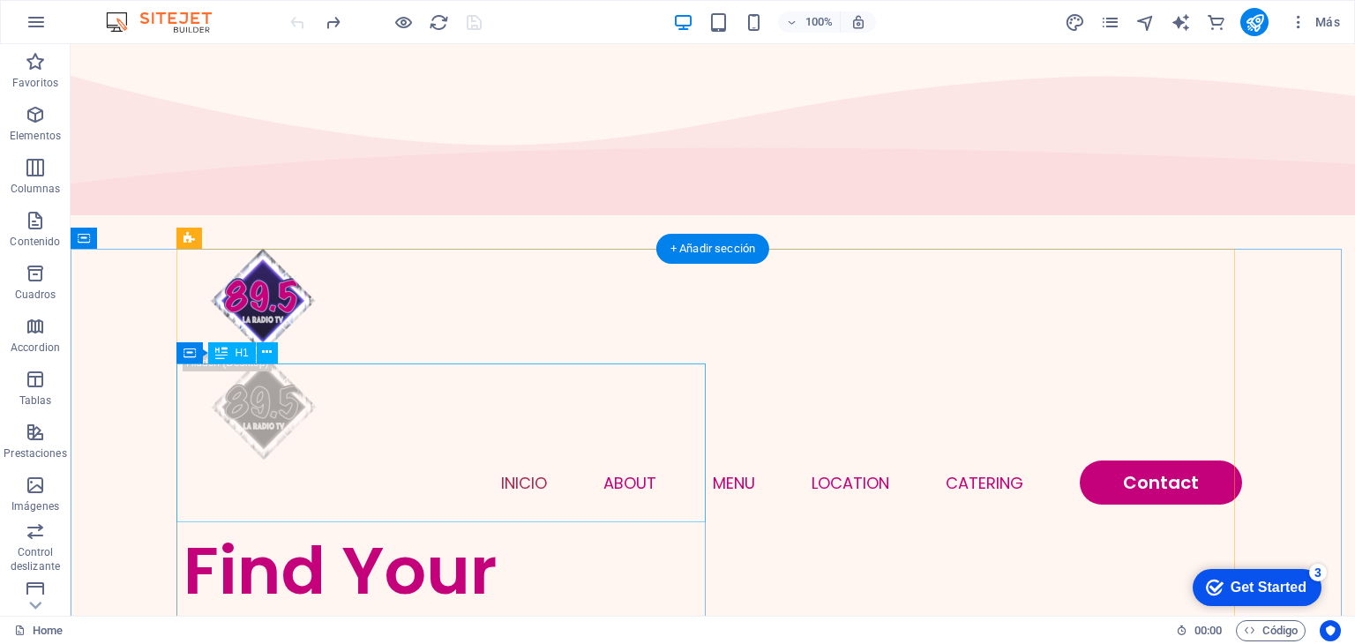
click at [501, 531] on div "Find Your Perfect Treat" at bounding box center [448, 610] width 529 height 159
click at [557, 531] on div "Find Your Perfect Treat" at bounding box center [448, 610] width 529 height 159
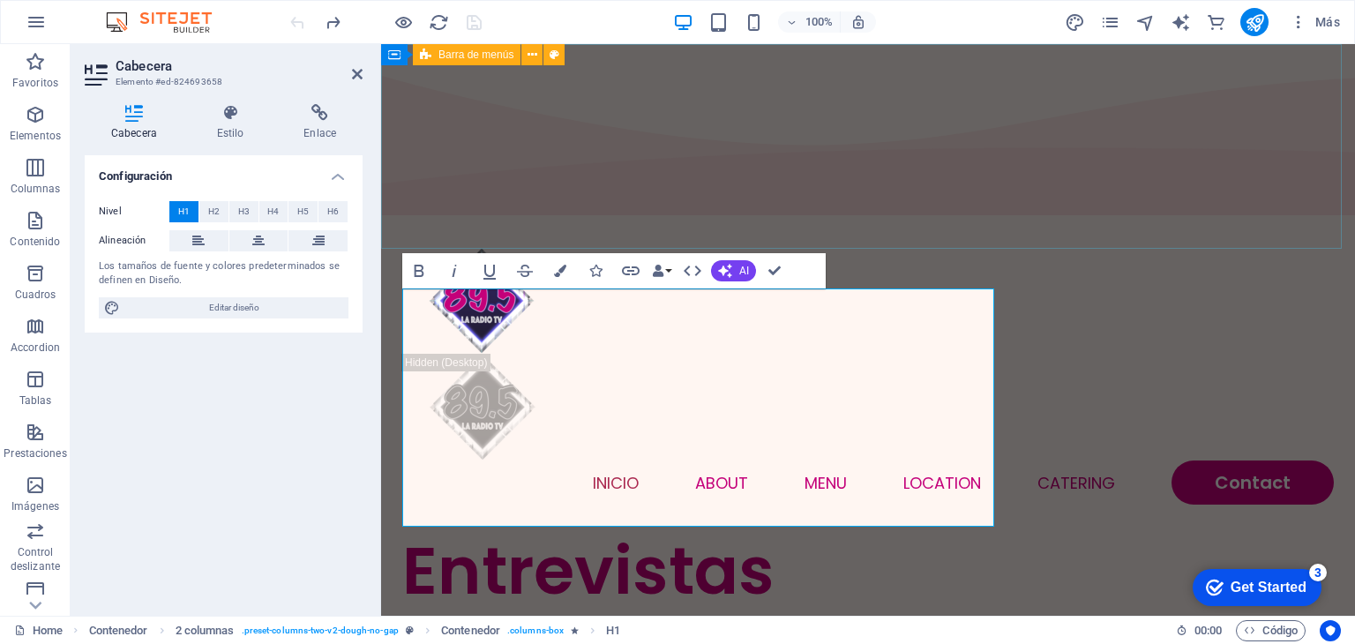
click at [943, 221] on div "INICIO About Menu Location Catering Contact" at bounding box center [868, 376] width 974 height 310
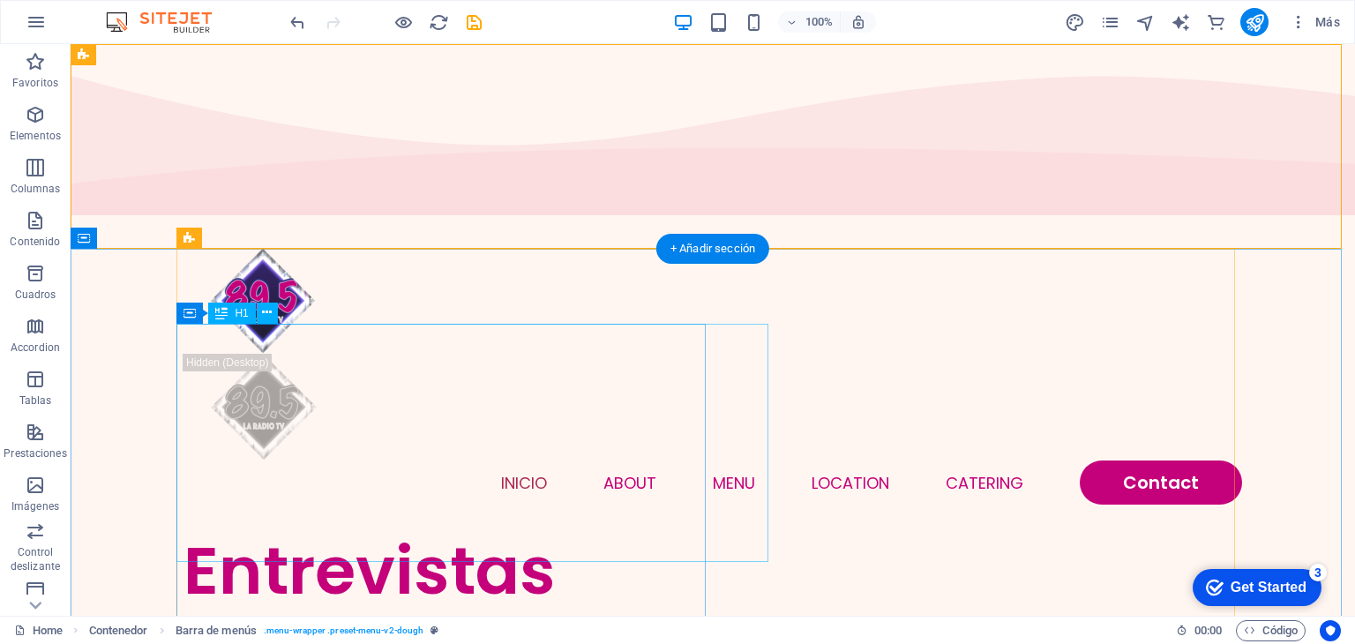
click at [571, 531] on div "Entrevistas ENTRETENIMIENTO CONTENIDO" at bounding box center [448, 650] width 529 height 238
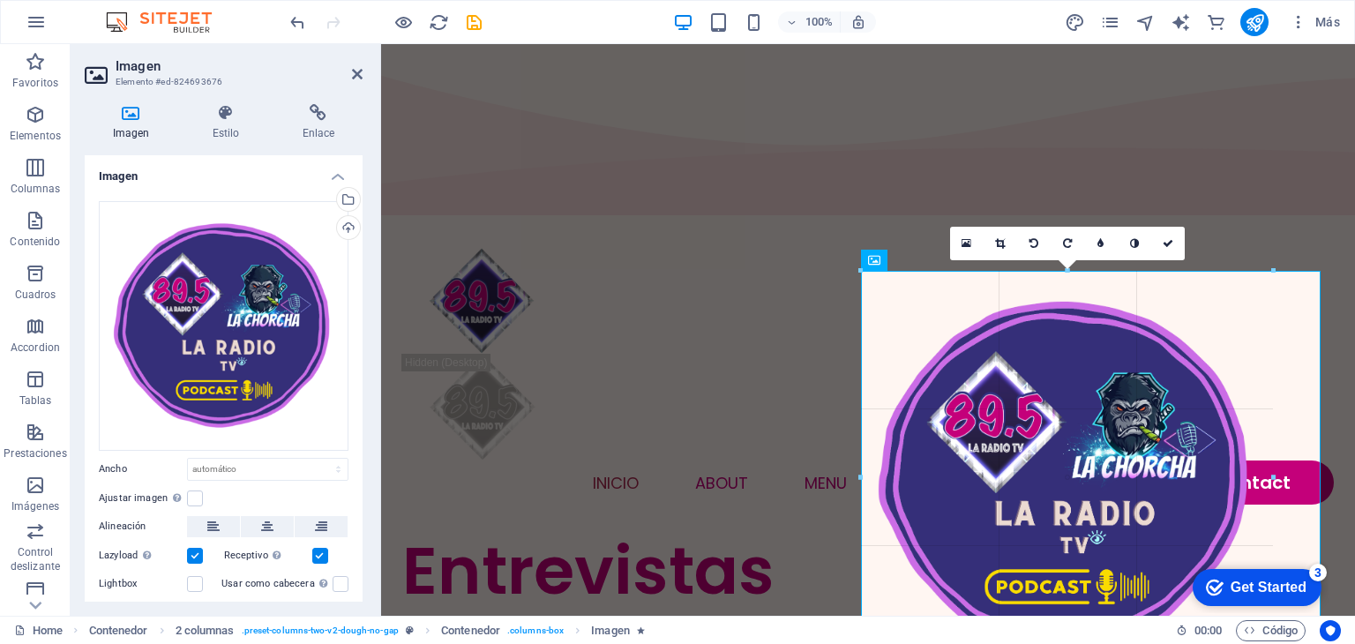
drag, startPoint x: 858, startPoint y: 249, endPoint x: 957, endPoint y: 296, distance: 109.3
type input "467"
select select "px"
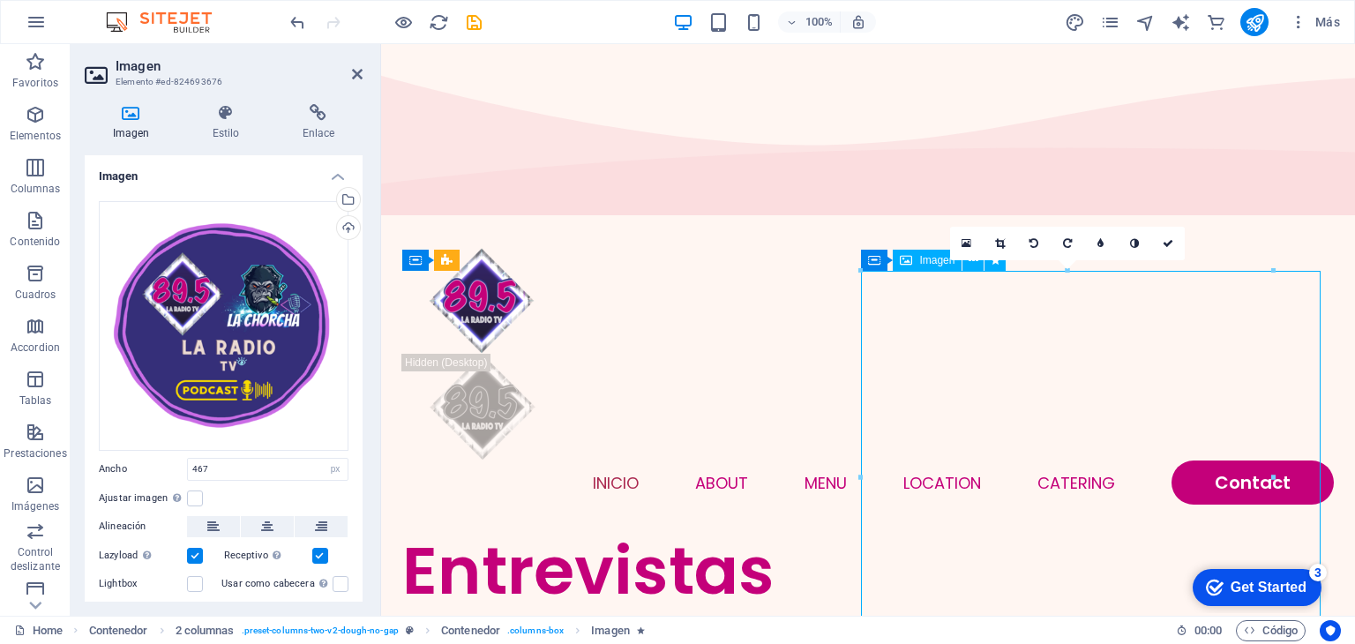
drag, startPoint x: 995, startPoint y: 386, endPoint x: 1089, endPoint y: 384, distance: 93.6
drag, startPoint x: 1095, startPoint y: 384, endPoint x: 1264, endPoint y: 383, distance: 169.4
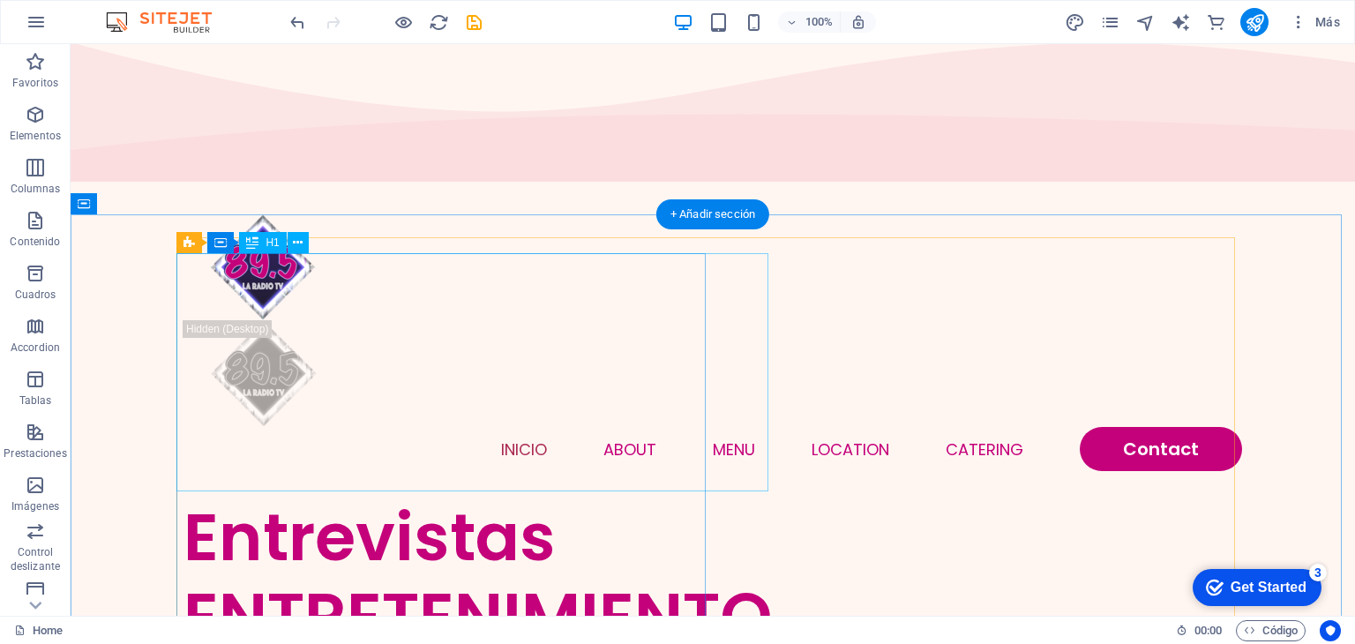
scroll to position [48, 0]
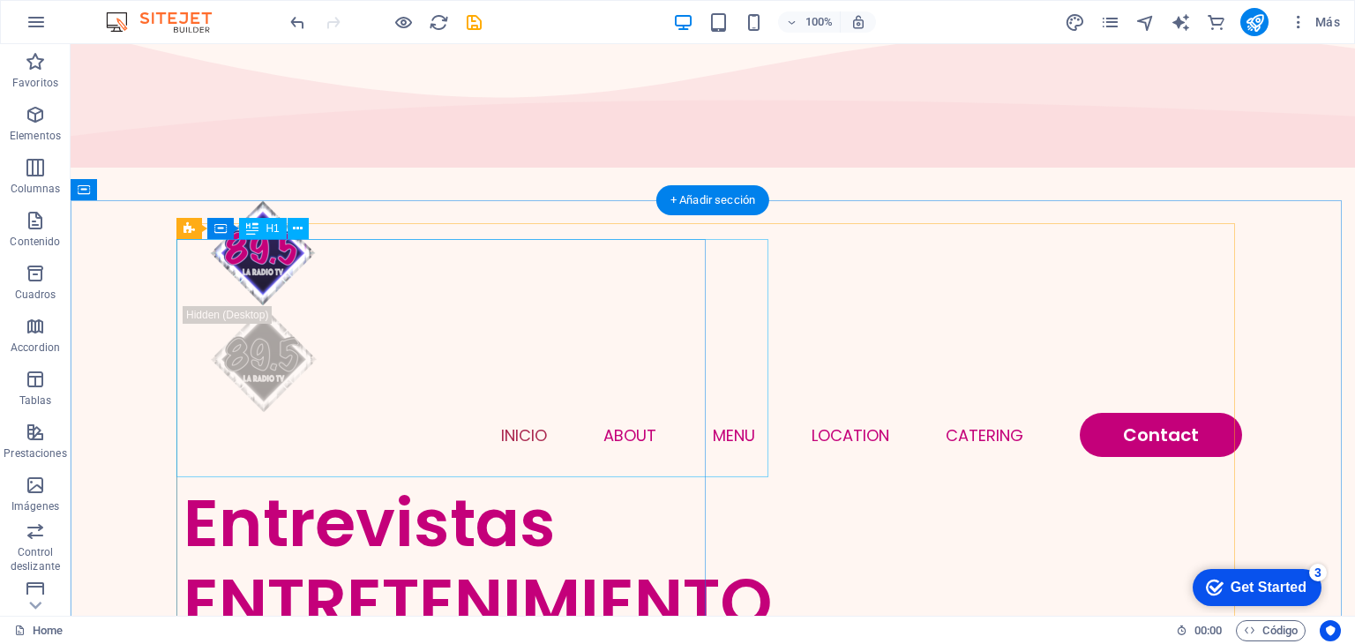
click at [484, 484] on div "Entrevistas ENTRETENIMIENTO CONTENIDO" at bounding box center [448, 603] width 529 height 238
click at [473, 484] on div "Entrevistas ENTRETENIMIENTO CONTENIDO" at bounding box center [448, 603] width 529 height 238
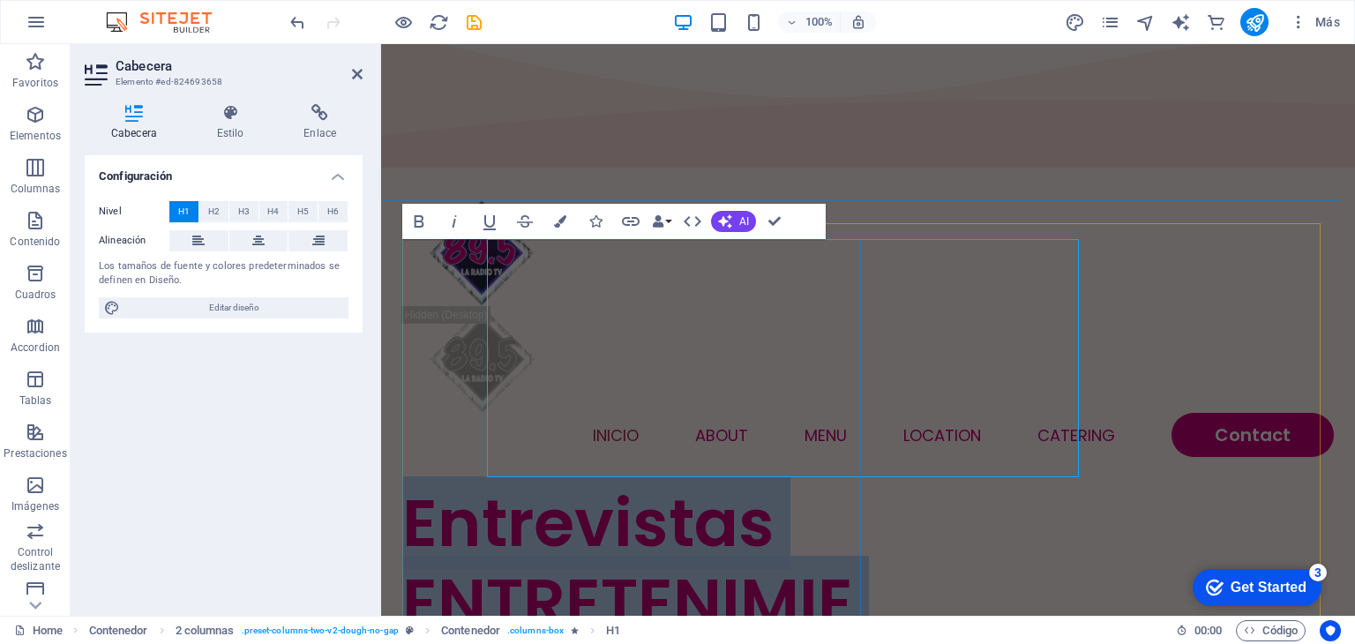
click at [473, 484] on h1 "Entrevistas ENTRETENIMIENTO CONTENIDO" at bounding box center [635, 643] width 466 height 318
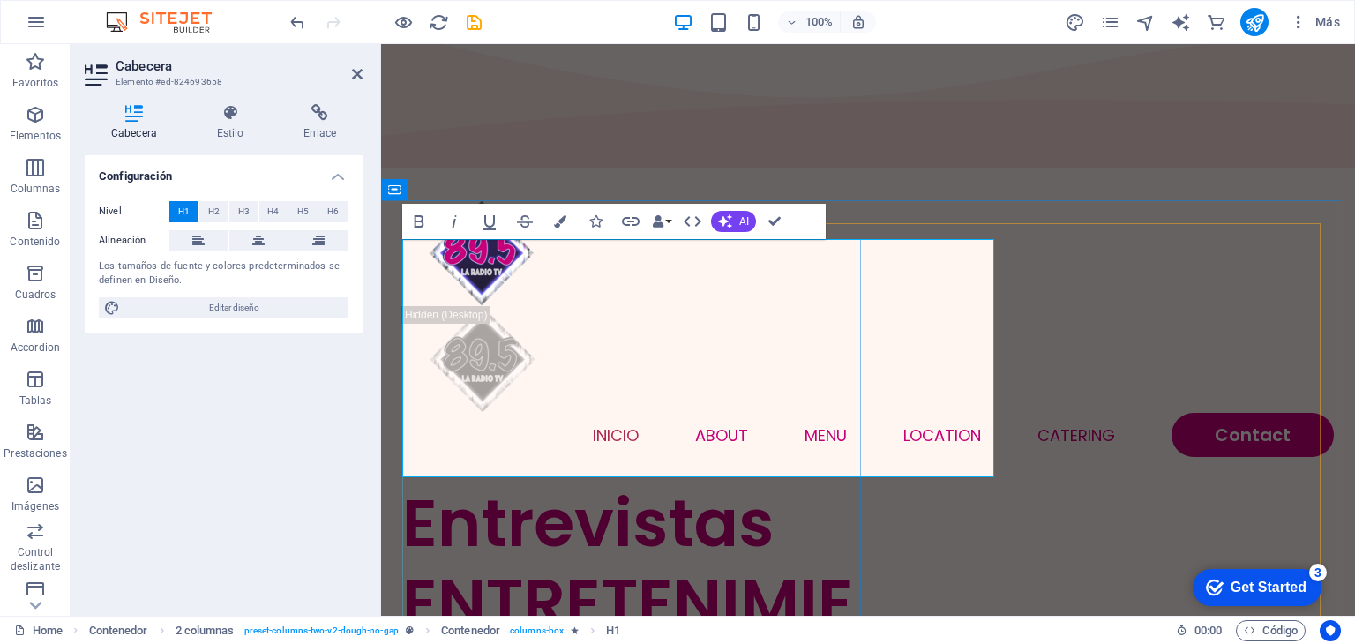
click at [414, 484] on h1 "Entrevistas ENTRETENIMIENTO CONTENIDO" at bounding box center [635, 643] width 466 height 318
click at [437, 484] on h1 "Entrevistas ENTRETENIMIENTO CONTENIDO" at bounding box center [635, 643] width 466 height 318
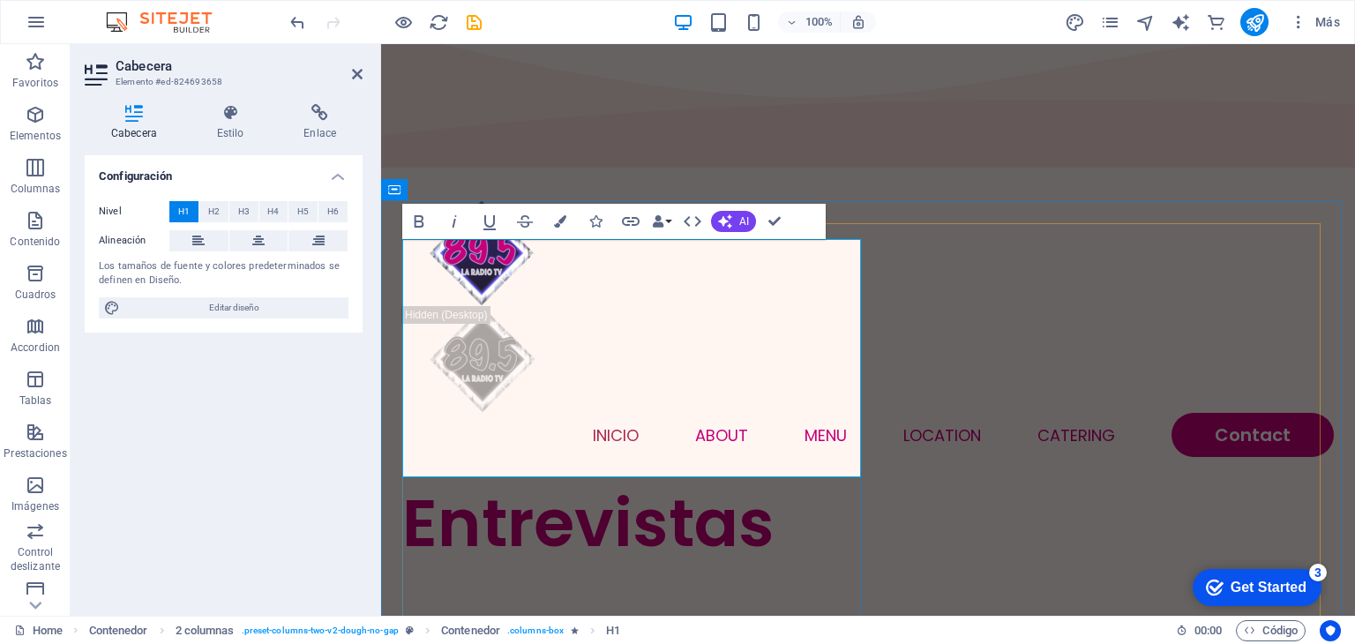
click at [409, 484] on h1 "Entrevistas CONTENIDO" at bounding box center [635, 603] width 466 height 238
click at [419, 484] on h1 "Entrevistas CONTENIDO" at bounding box center [635, 603] width 466 height 238
click at [431, 484] on h1 "Entrevistas CONTENIDO" at bounding box center [635, 603] width 466 height 238
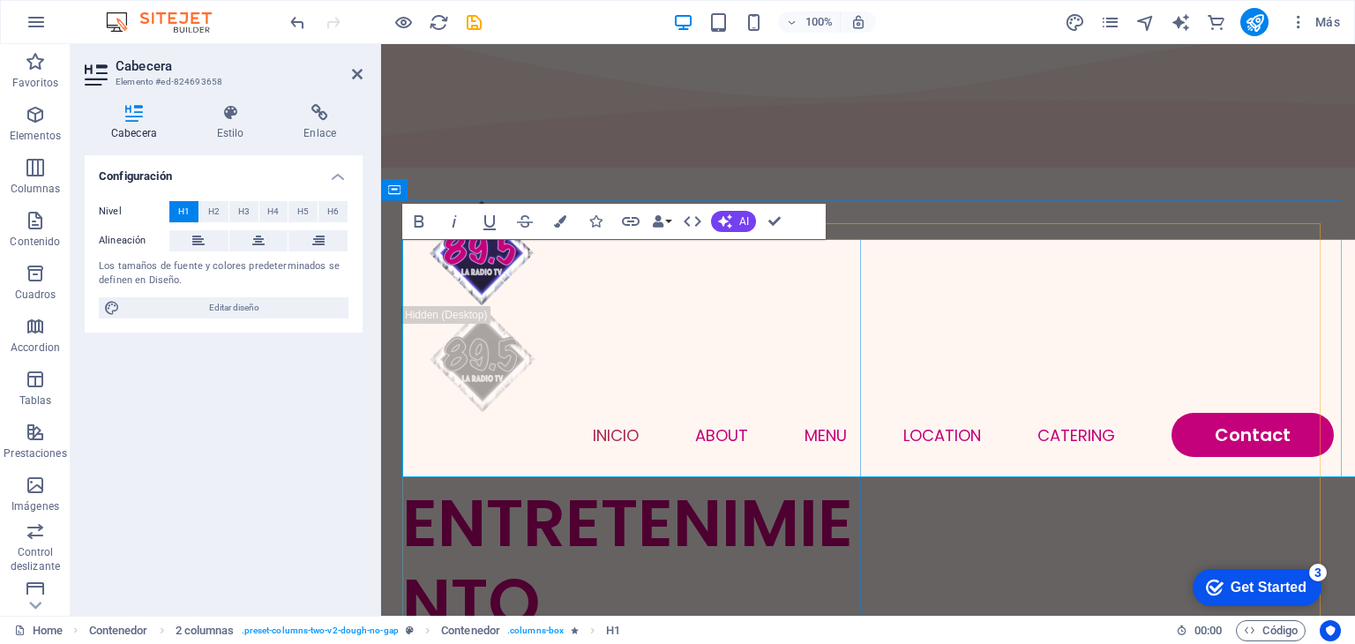
scroll to position [8, 0]
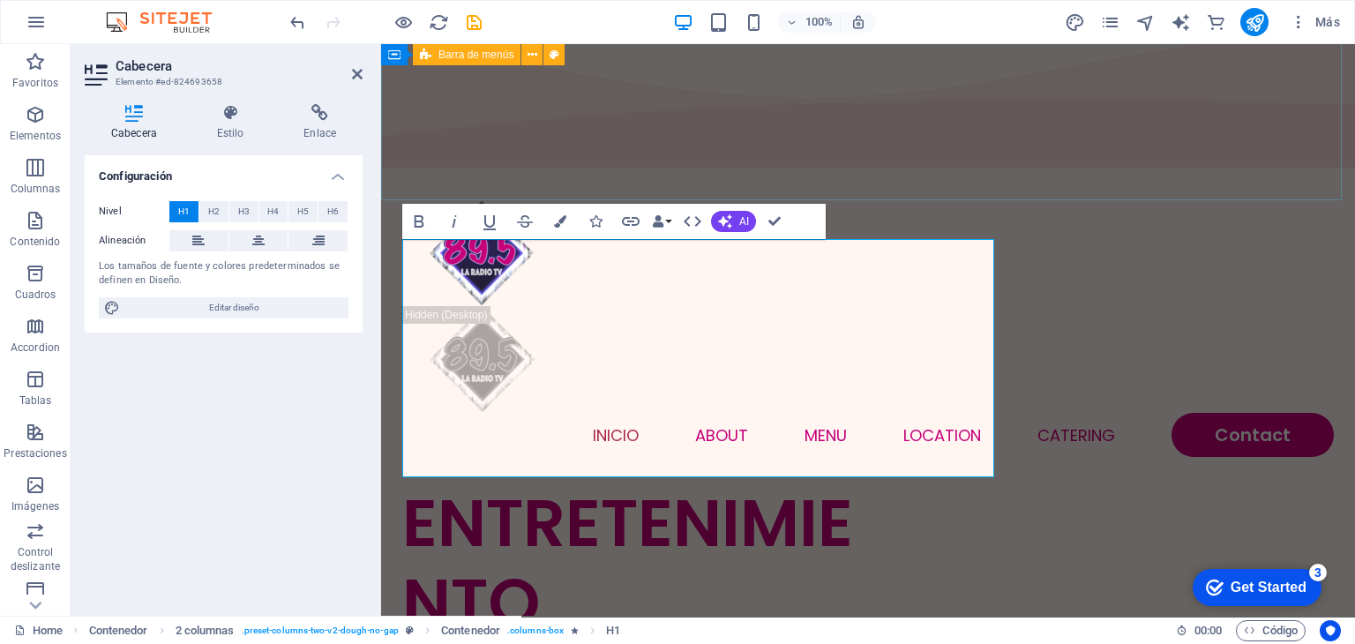
click at [1177, 176] on div "INICIO About Menu Location Catering Contact" at bounding box center [868, 329] width 974 height 310
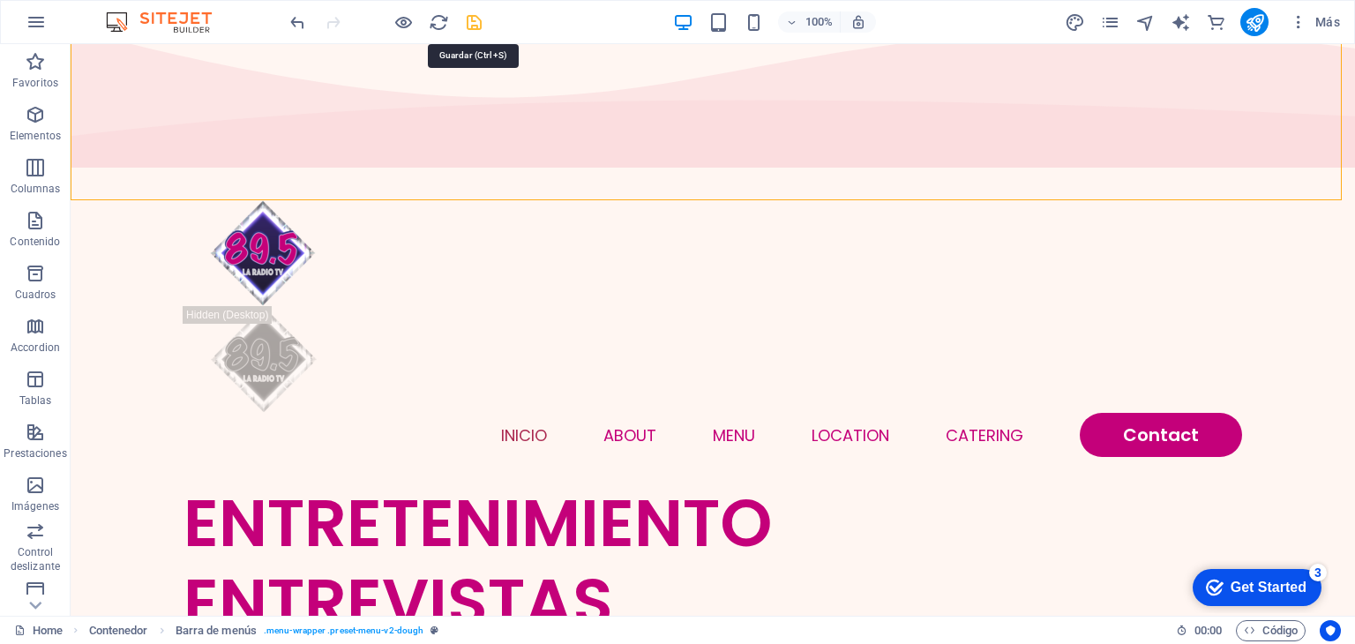
click at [474, 26] on icon "save" at bounding box center [474, 22] width 20 height 20
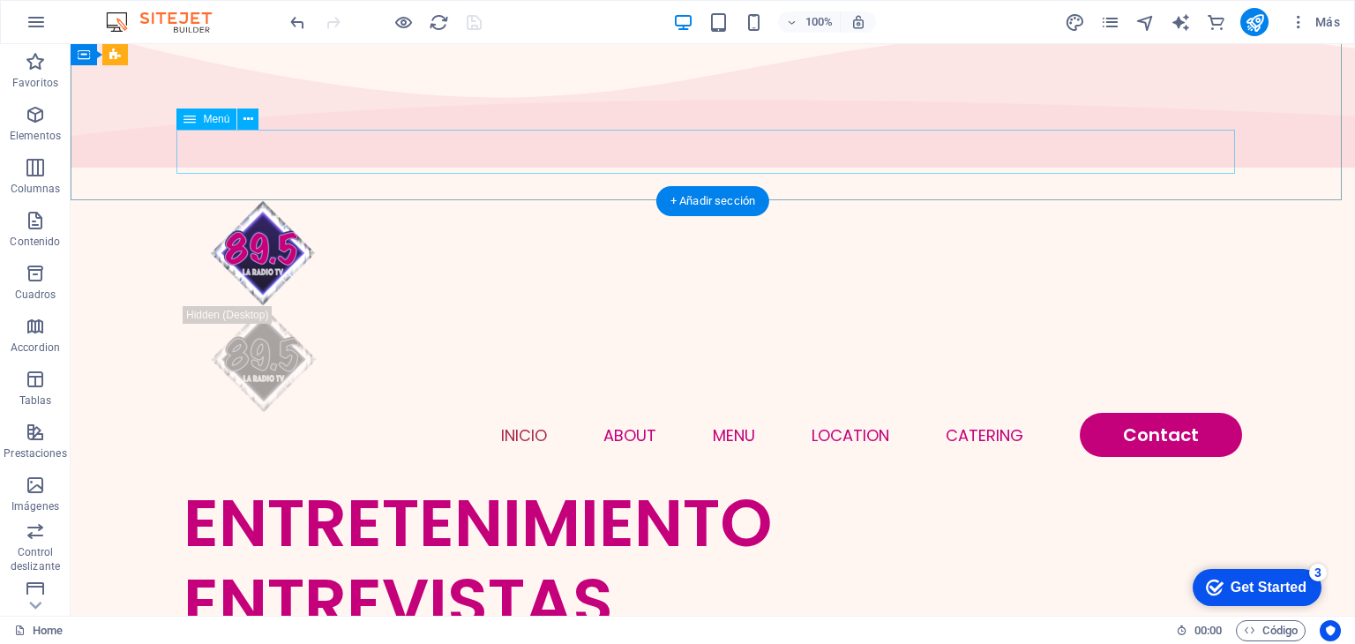
click at [638, 413] on nav "INICIO About Menu Location Catering Contact" at bounding box center [713, 435] width 1059 height 44
select select
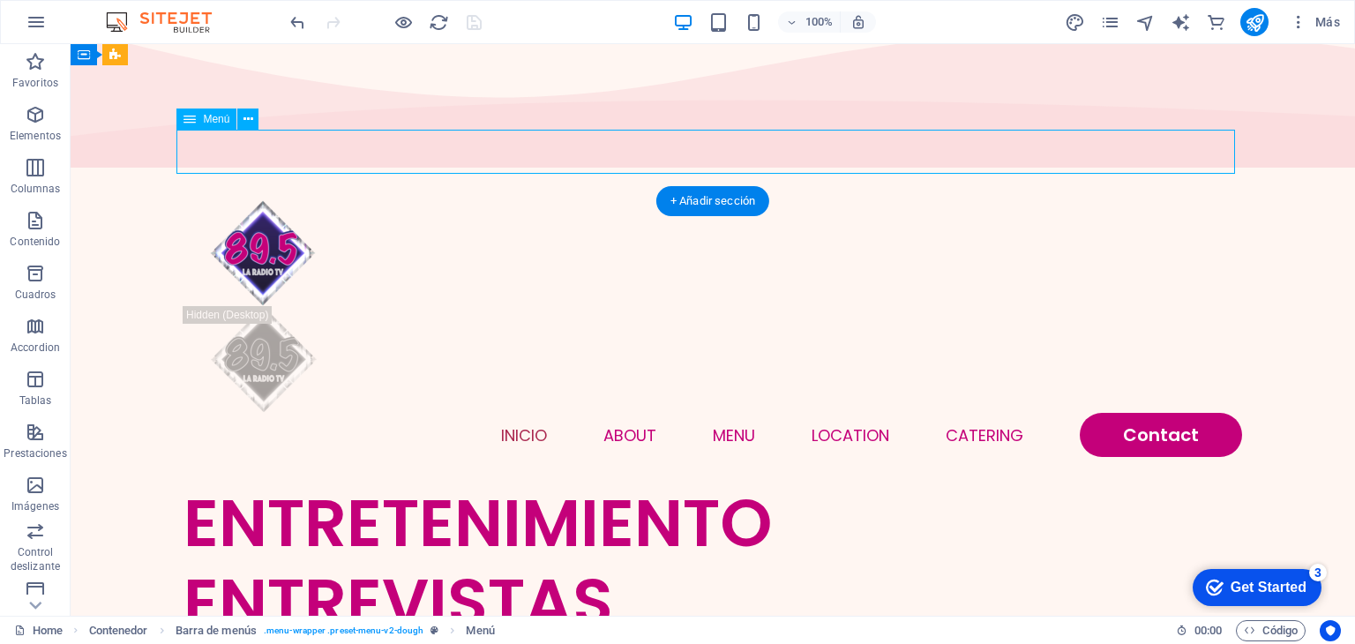
select select
select select "1"
select select
select select "2"
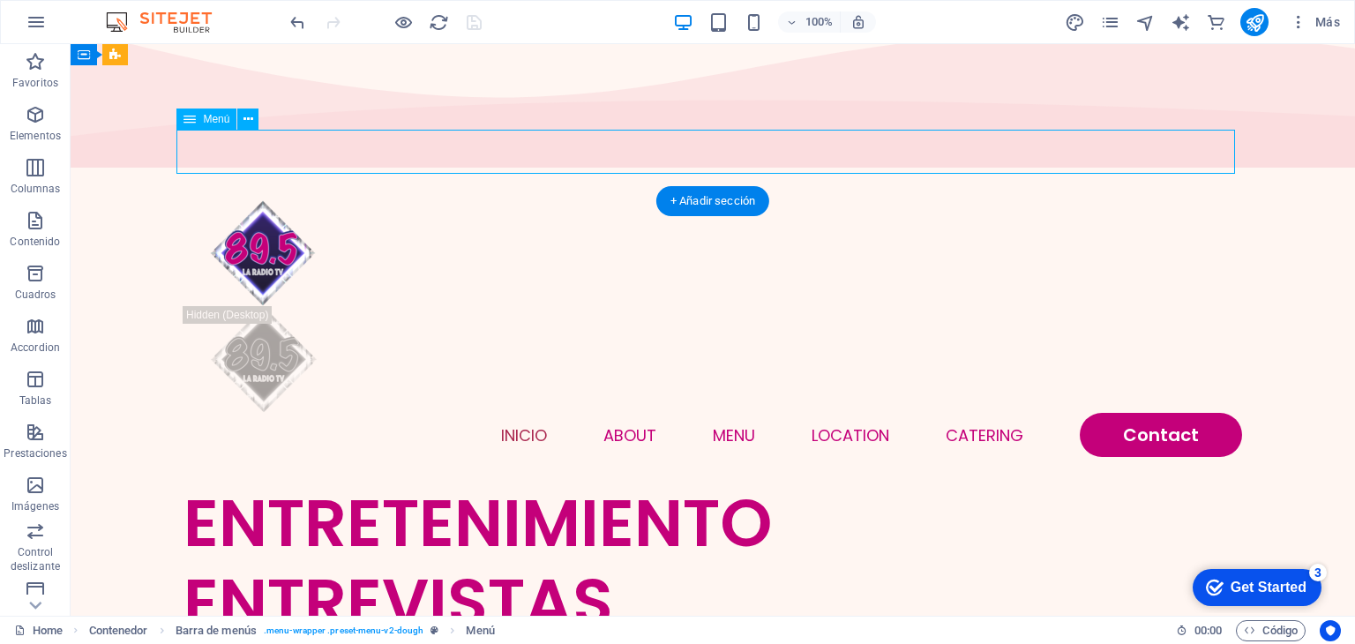
select select
select select "default"
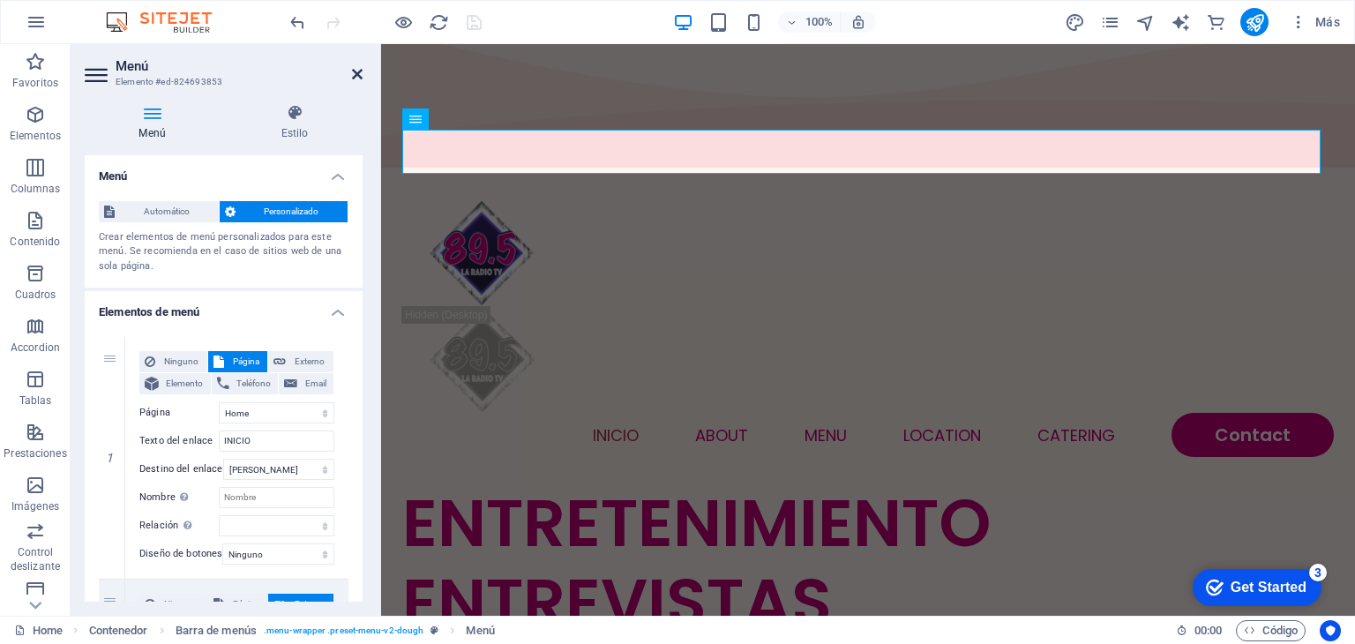
click at [355, 75] on icon at bounding box center [357, 74] width 11 height 14
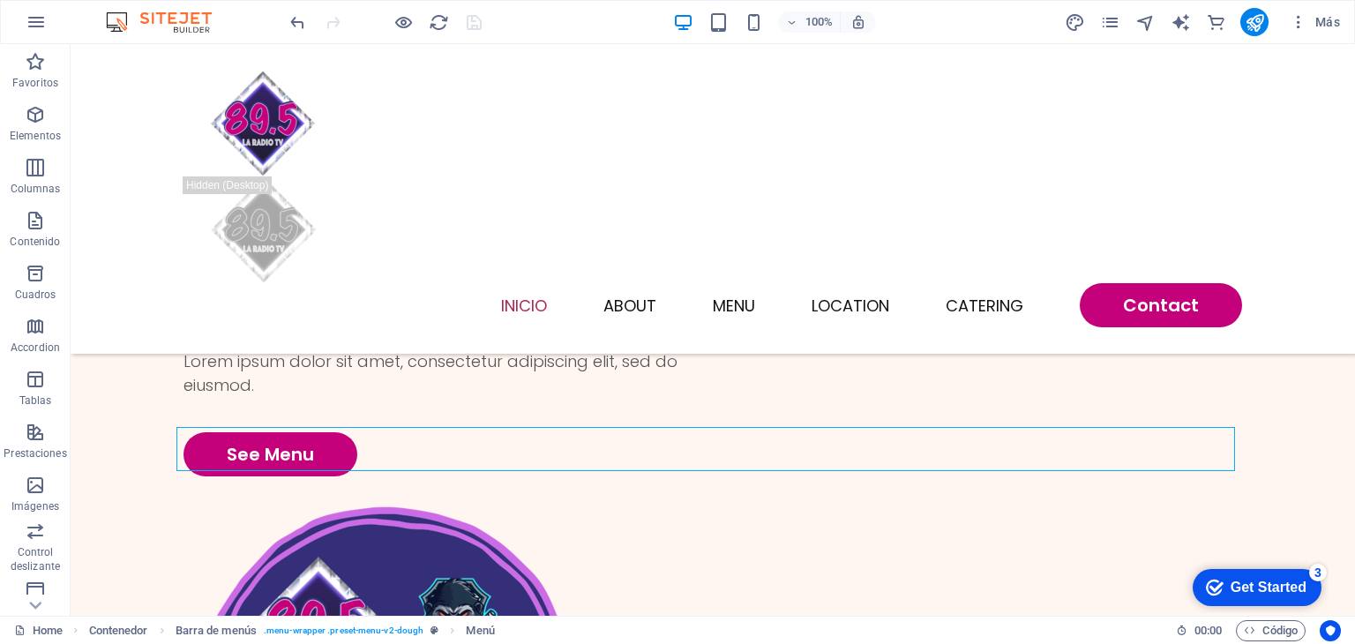
scroll to position [0, 0]
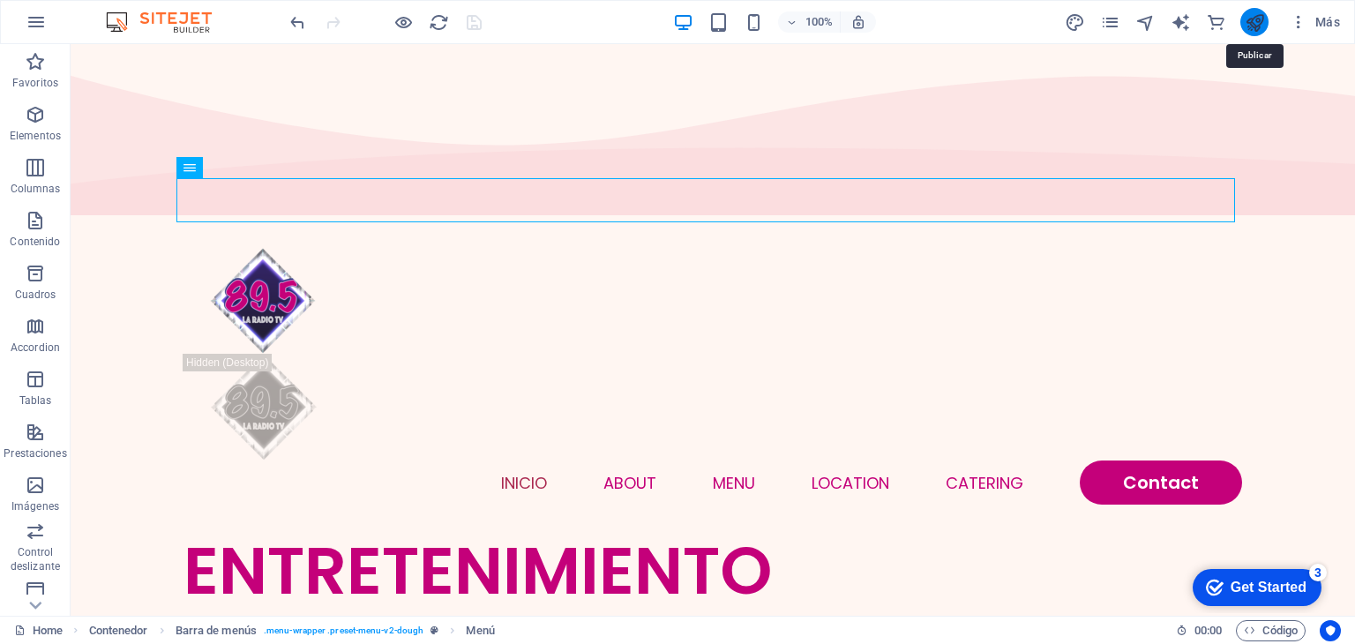
click at [1256, 23] on icon "publish" at bounding box center [1255, 22] width 20 height 20
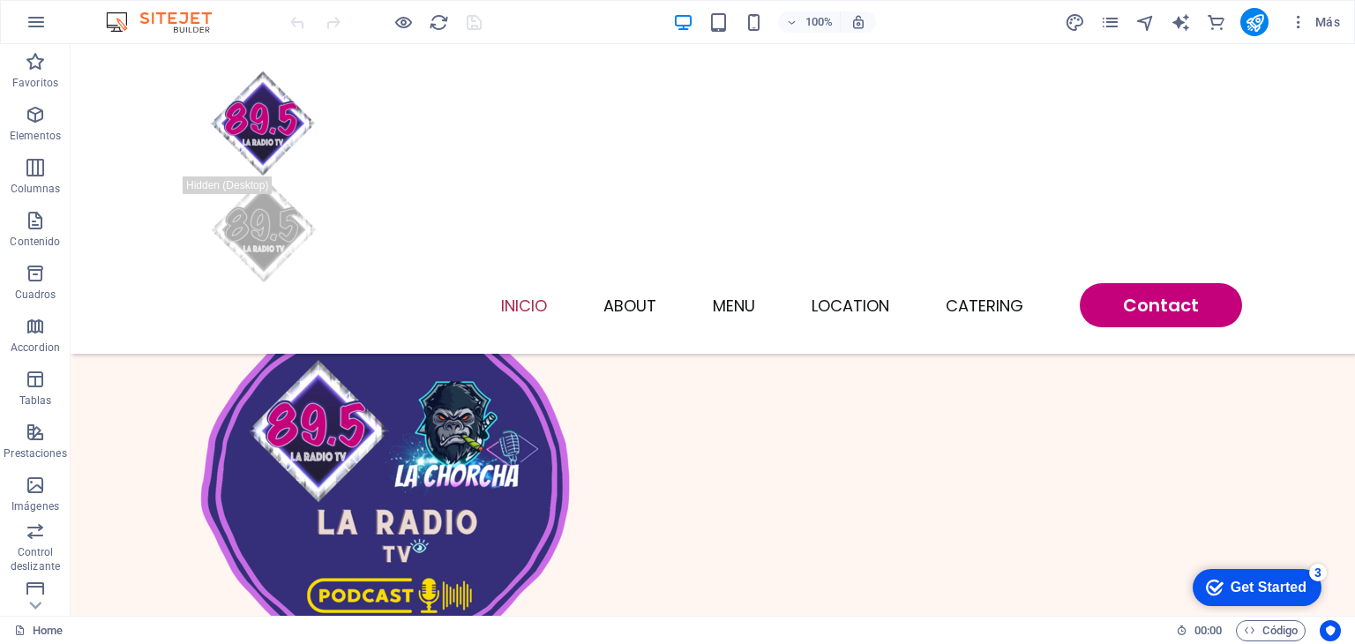
scroll to position [307, 0]
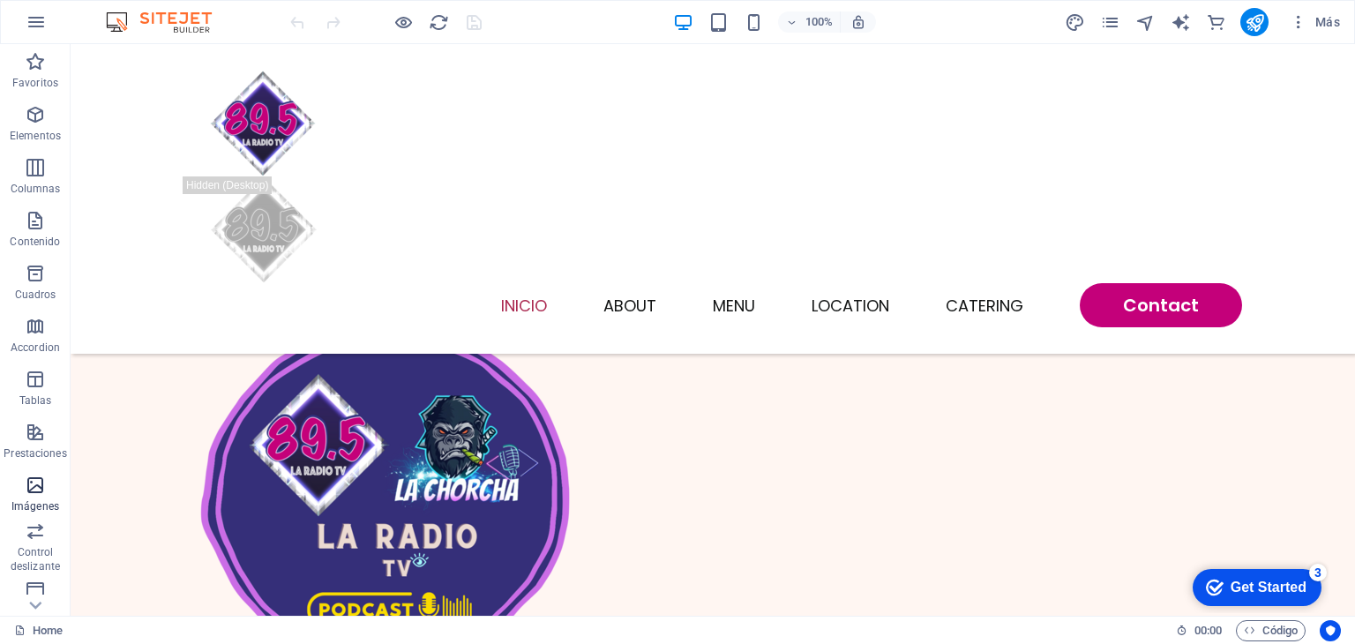
drag, startPoint x: 25, startPoint y: 484, endPoint x: 17, endPoint y: 505, distance: 21.8
click at [17, 505] on span "Imágenes" at bounding box center [35, 496] width 71 height 42
click at [25, 491] on span "Imágenes" at bounding box center [35, 496] width 71 height 42
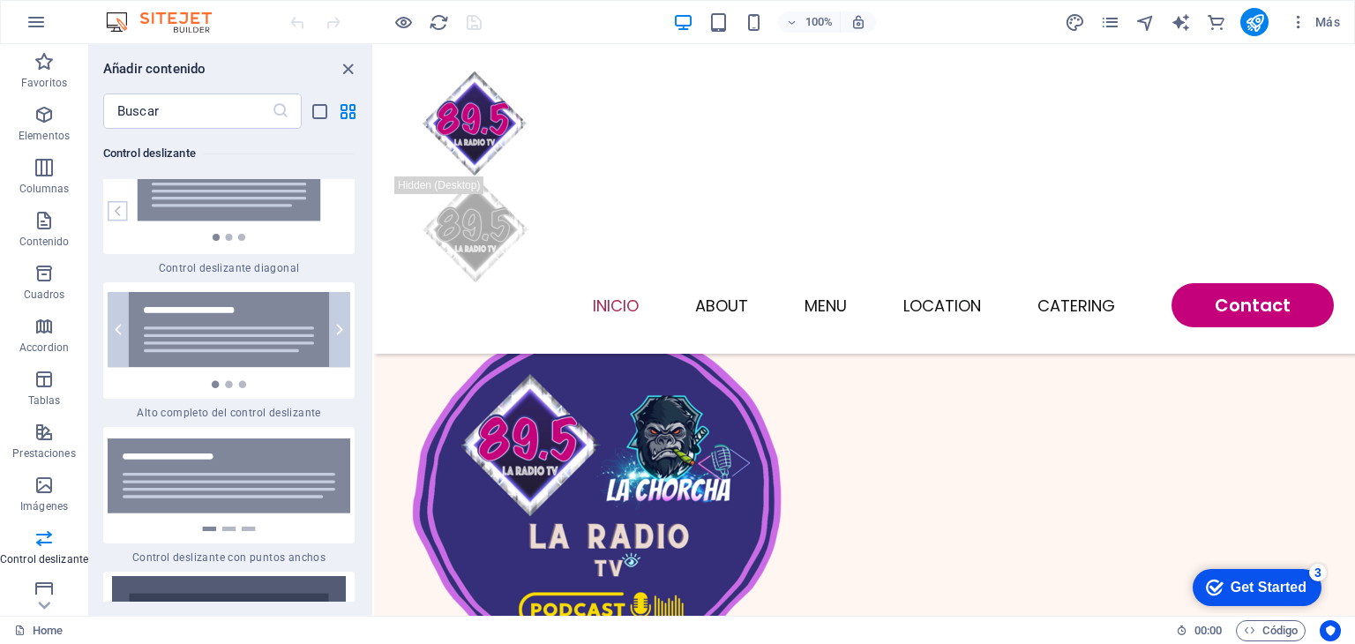
scroll to position [20455, 0]
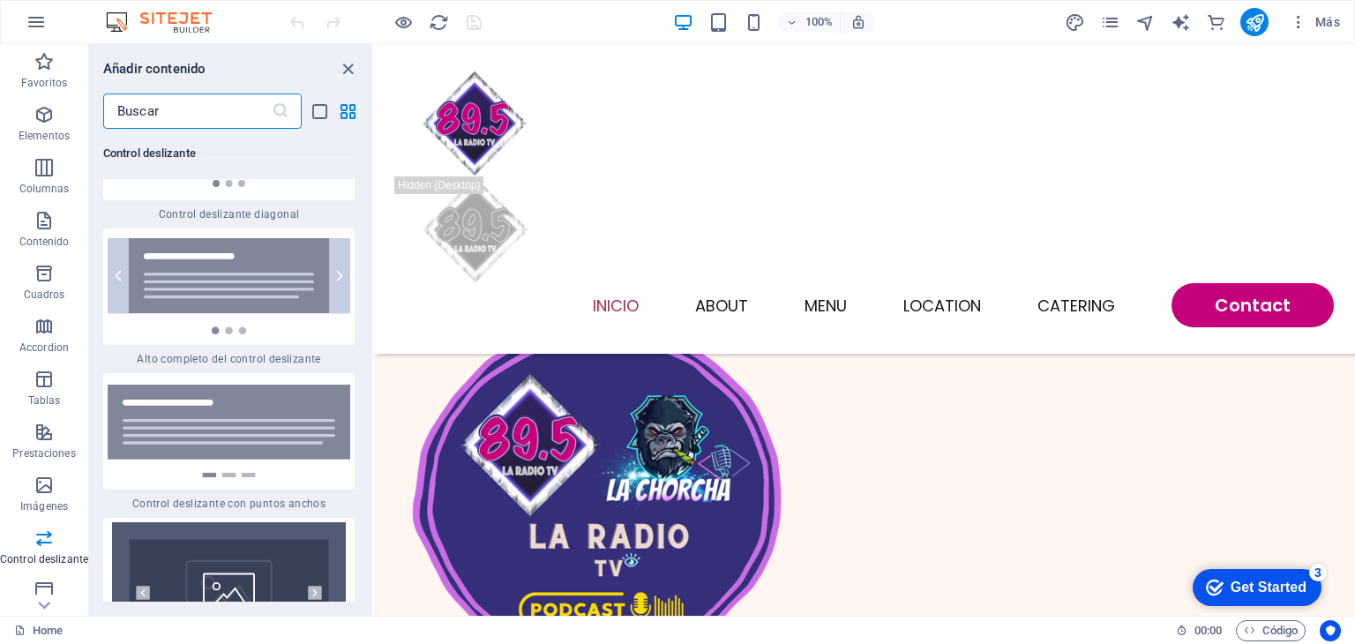
click at [190, 121] on input "text" at bounding box center [187, 111] width 169 height 35
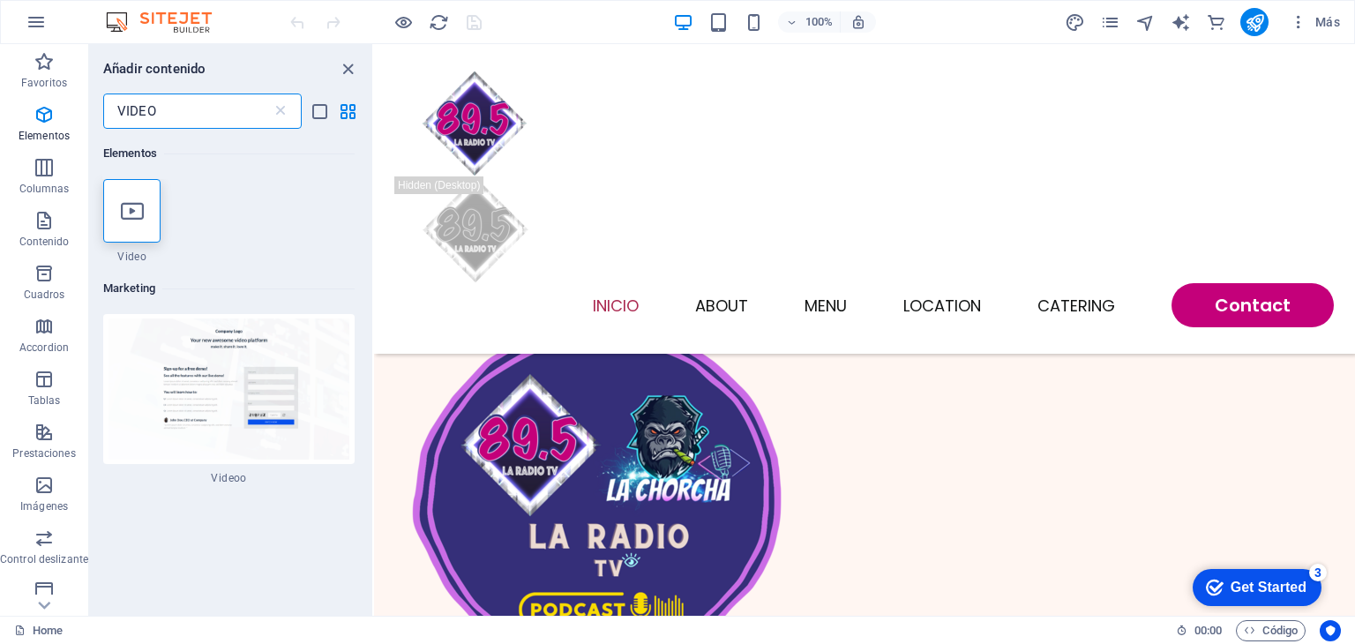
scroll to position [0, 0]
type input "VIDEO"
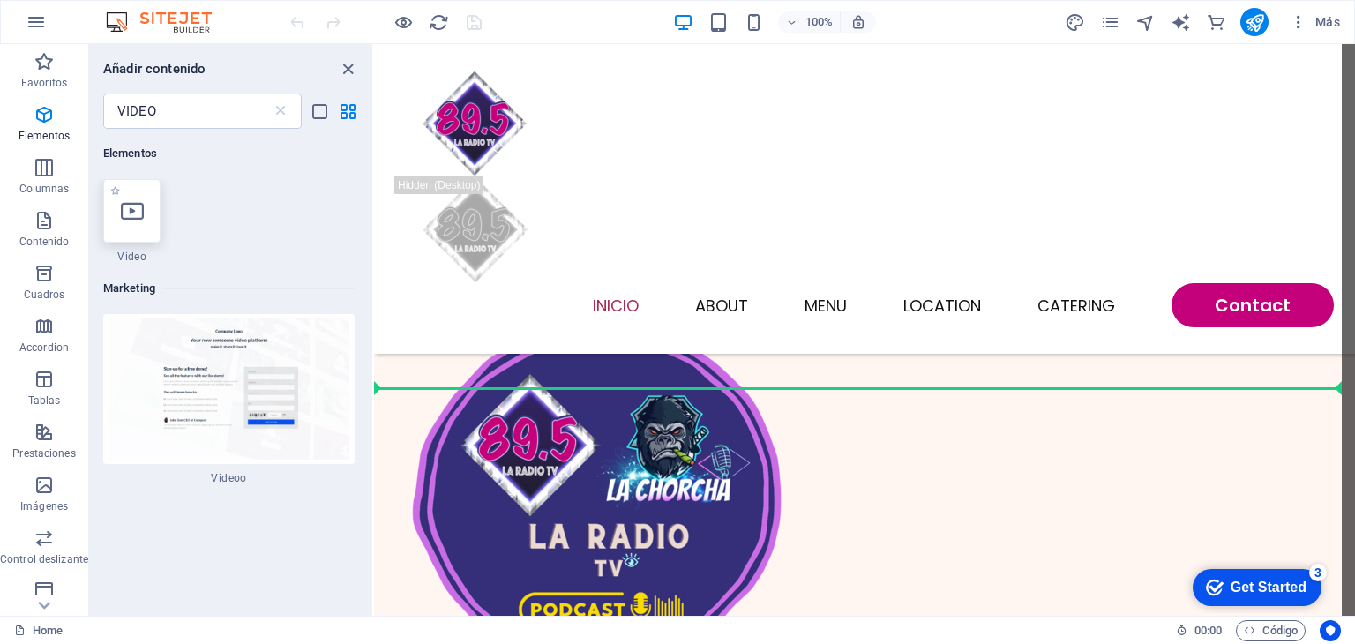
select select "%"
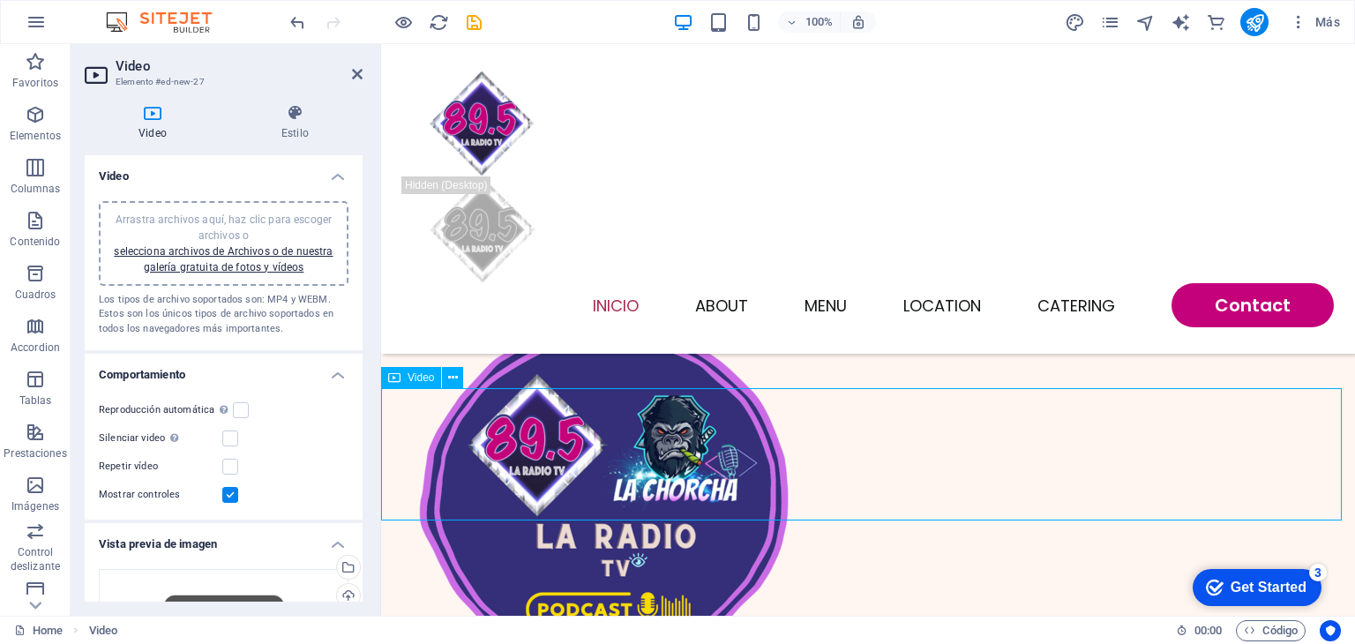
click at [352, 75] on icon at bounding box center [357, 74] width 11 height 14
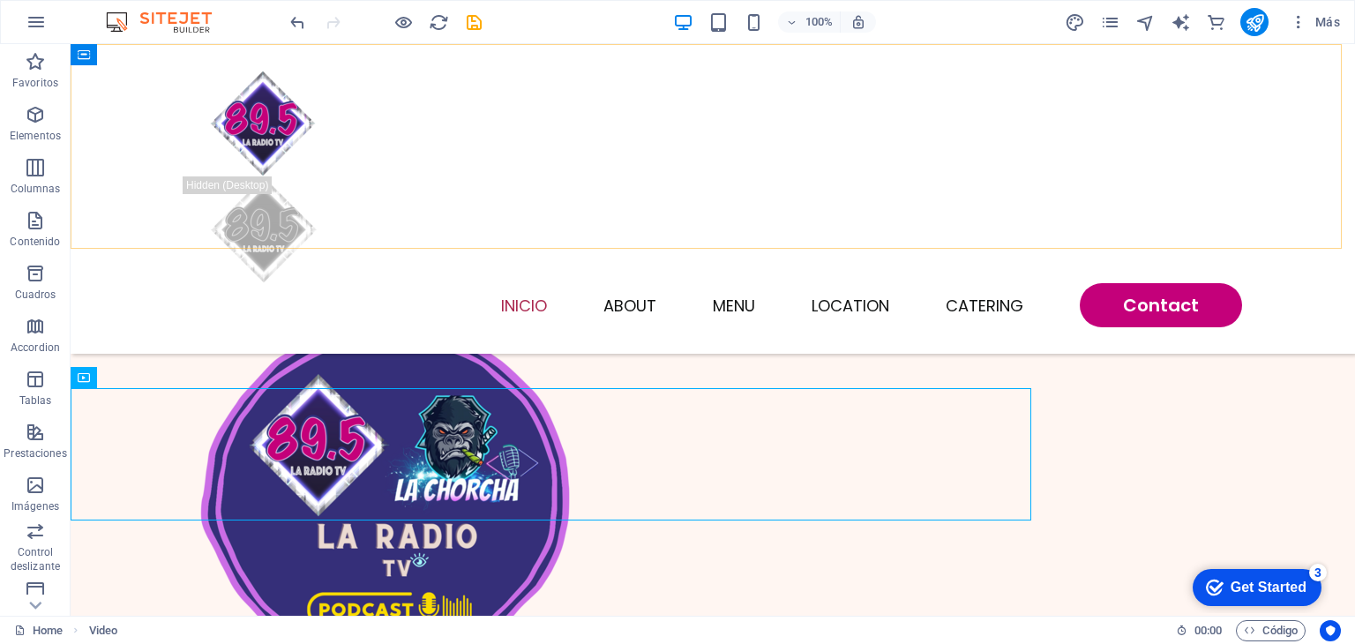
click at [352, 75] on div "INICIO About Menu Location Catering Contact" at bounding box center [713, 199] width 1285 height 310
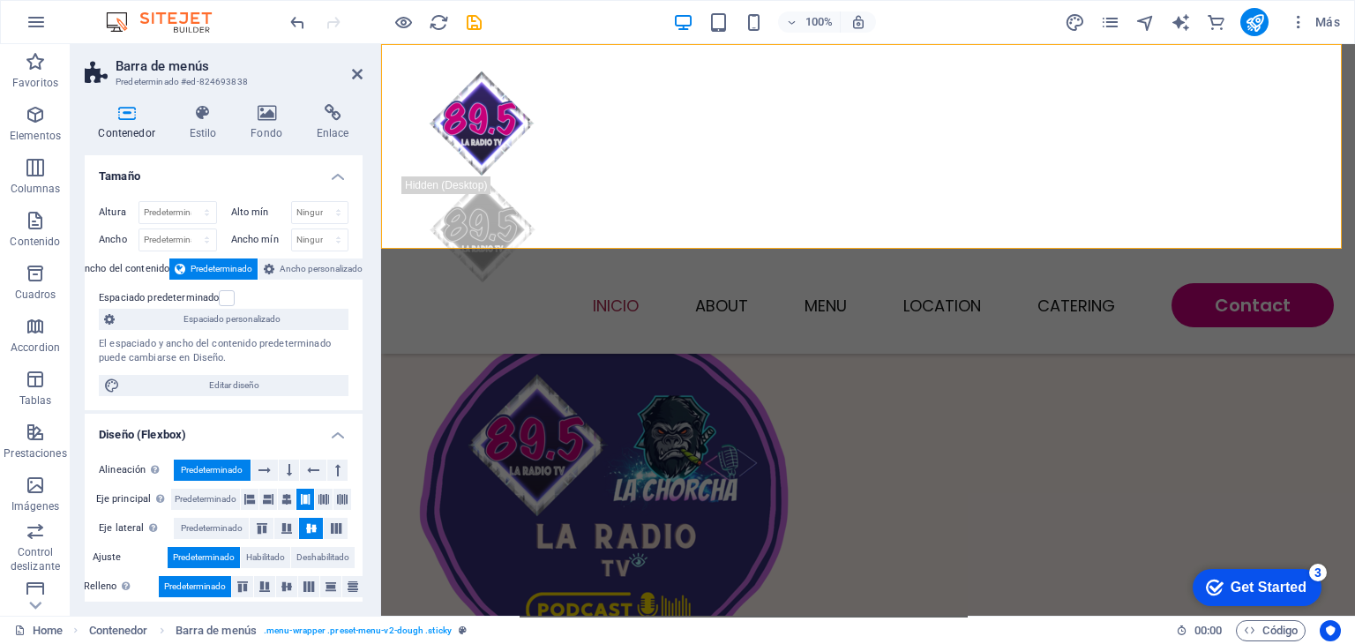
click at [364, 70] on aside "Barra de menús Predeterminado #ed-824693838 Contenedor Estilo Fondo Enlace Tama…" at bounding box center [226, 330] width 311 height 572
click at [355, 71] on icon at bounding box center [357, 74] width 11 height 14
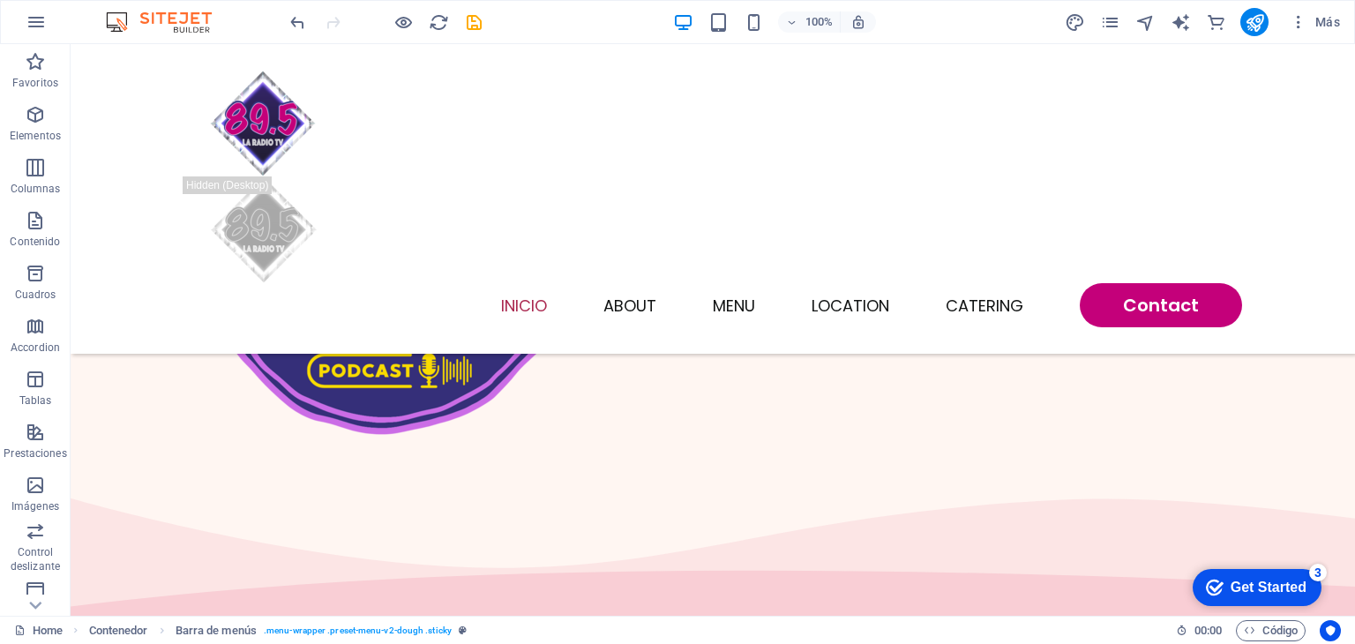
scroll to position [561, 0]
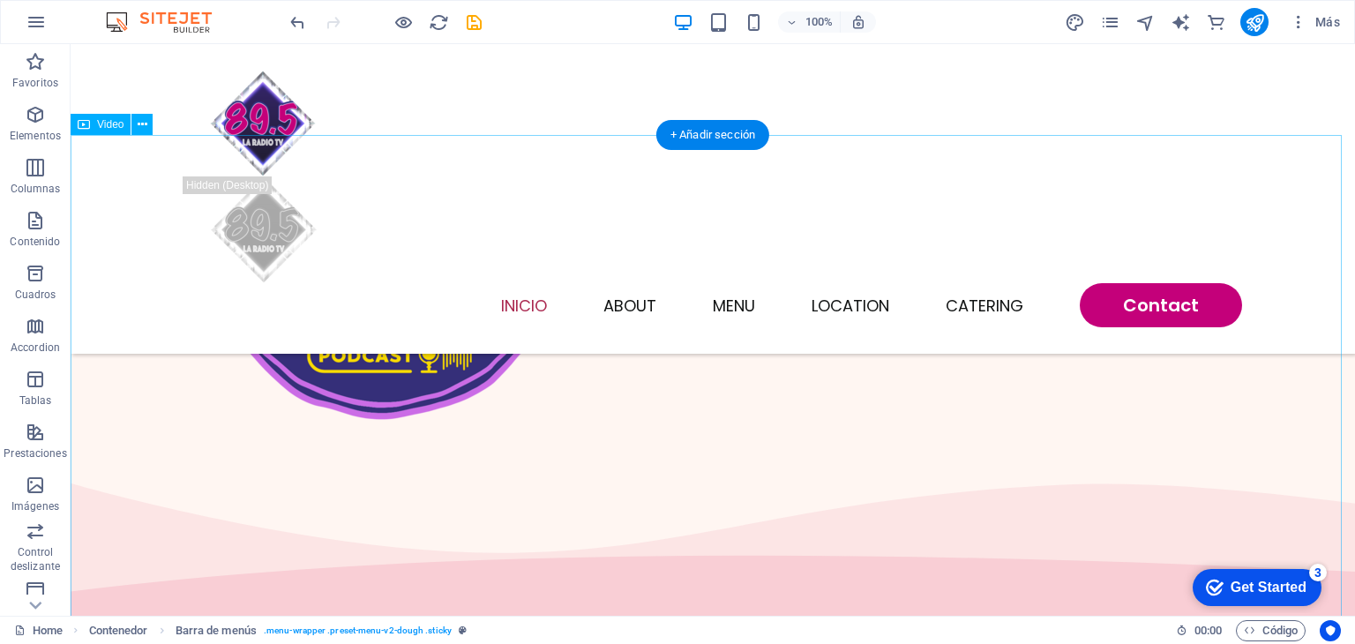
select select "%"
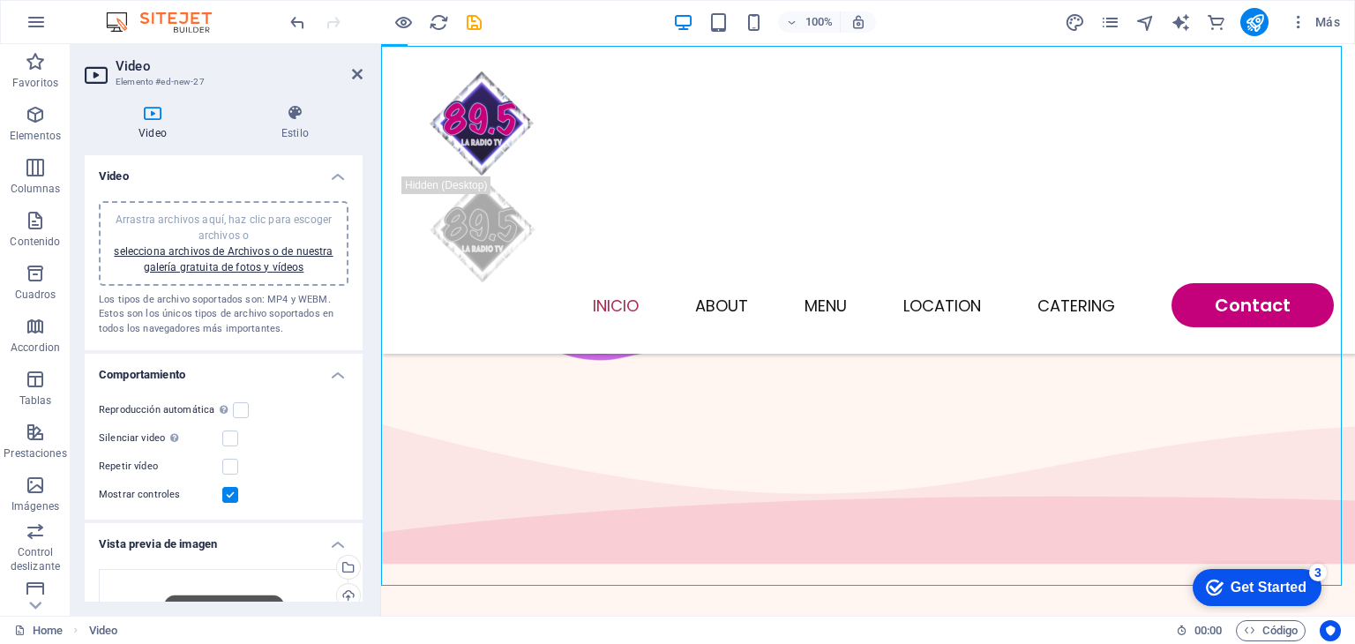
scroll to position [657, 0]
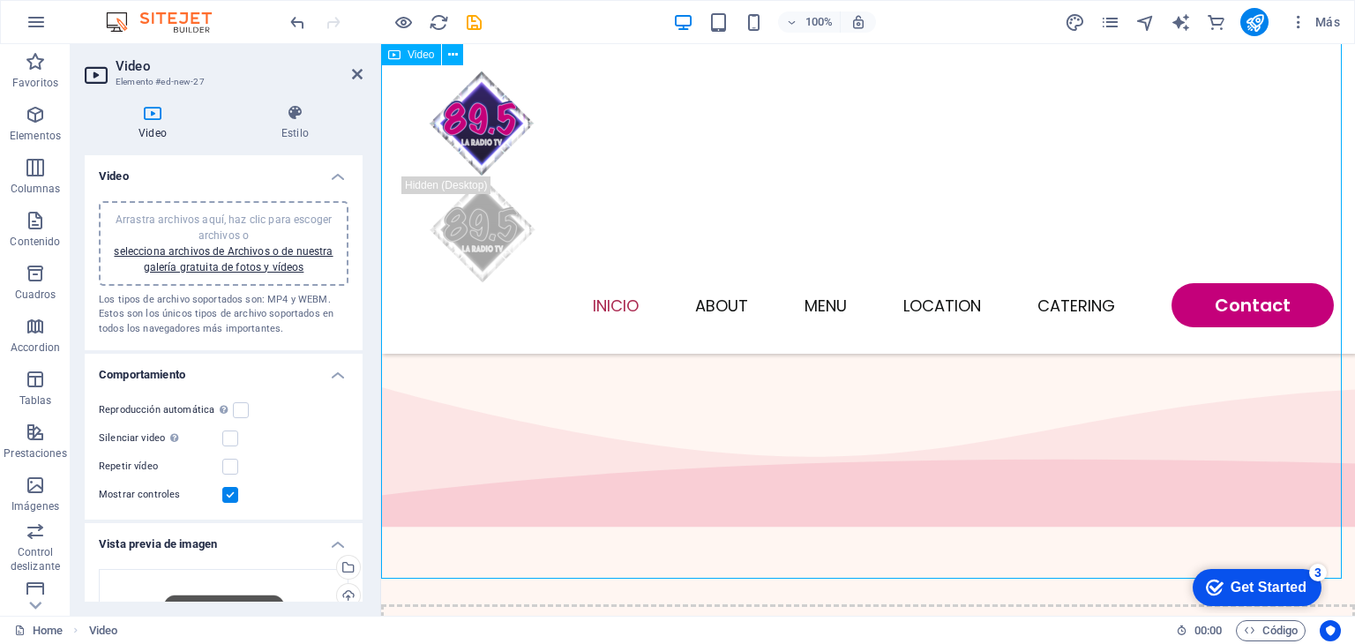
click at [239, 410] on label at bounding box center [241, 410] width 16 height 16
click at [0, 0] on input "Reproducción automática La reproducción automática solo está disponible si sile…" at bounding box center [0, 0] width 0 height 0
click at [236, 461] on label at bounding box center [230, 467] width 16 height 16
click at [0, 0] on input "Repetir vídeo" at bounding box center [0, 0] width 0 height 0
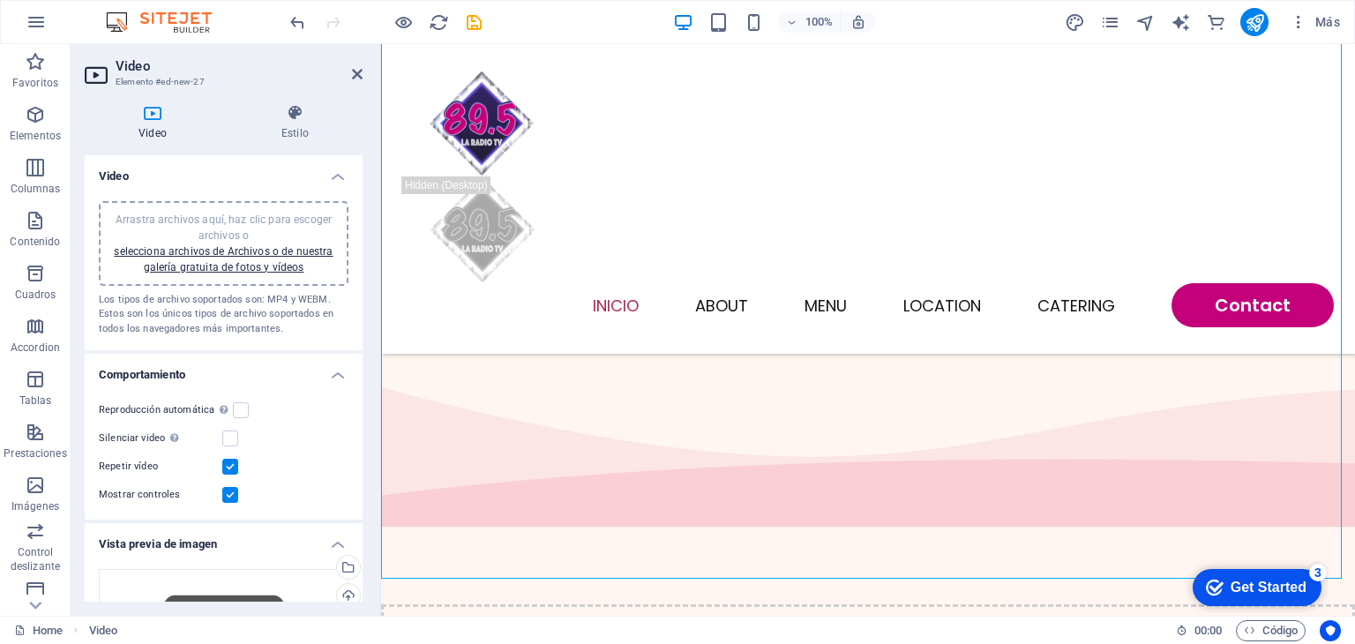
drag, startPoint x: 364, startPoint y: 349, endPoint x: 361, endPoint y: 361, distance: 12.6
click at [361, 361] on div "Video Estilo Video Arrastra archivos aquí, haz clic para escoger archivos o sel…" at bounding box center [224, 353] width 306 height 526
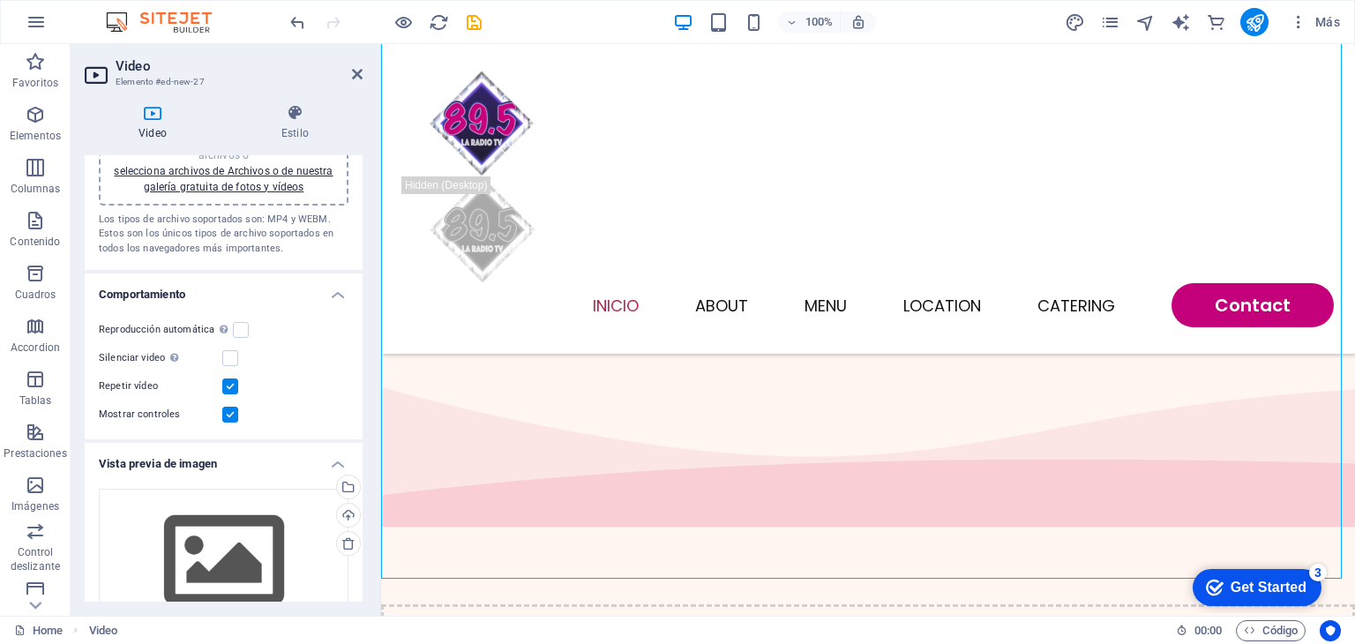
scroll to position [0, 0]
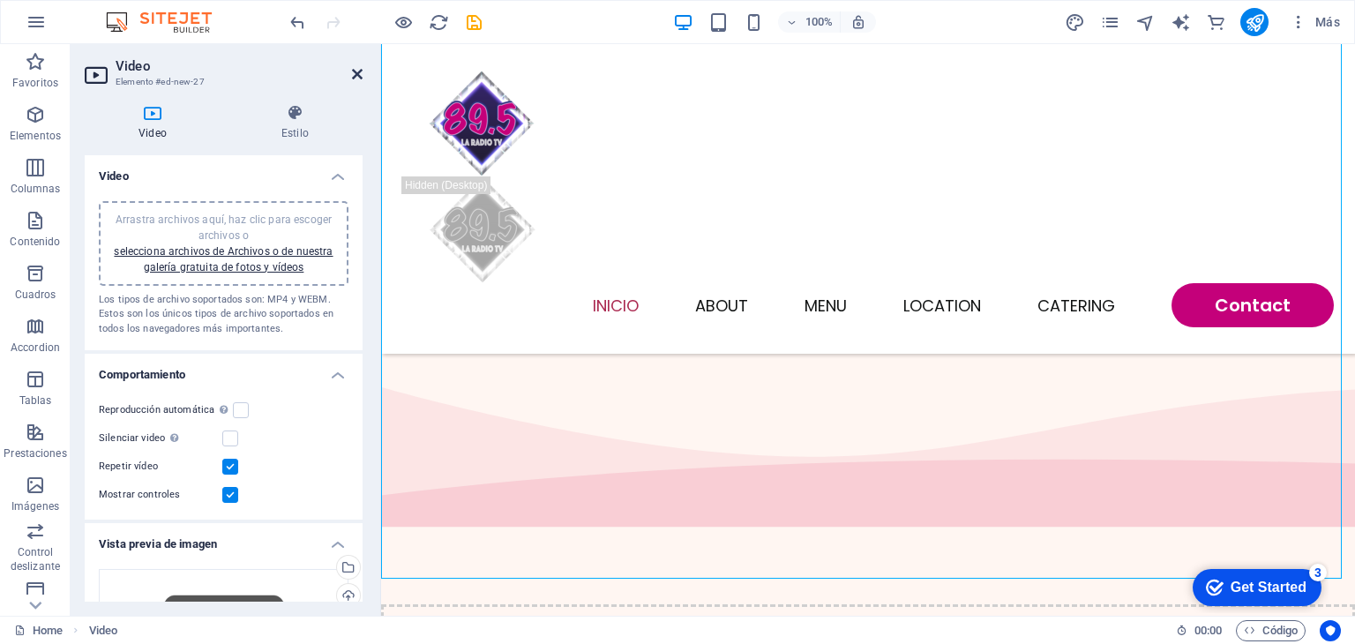
click at [359, 75] on icon at bounding box center [357, 74] width 11 height 14
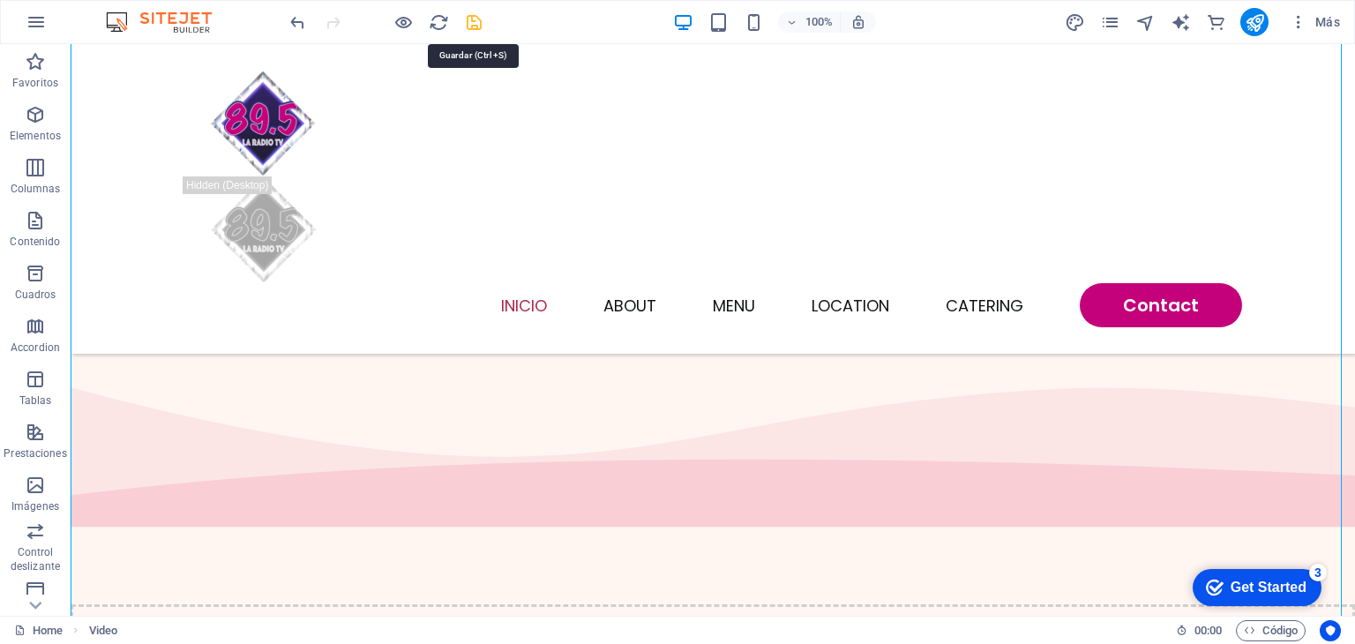
click at [476, 12] on icon "save" at bounding box center [474, 22] width 20 height 20
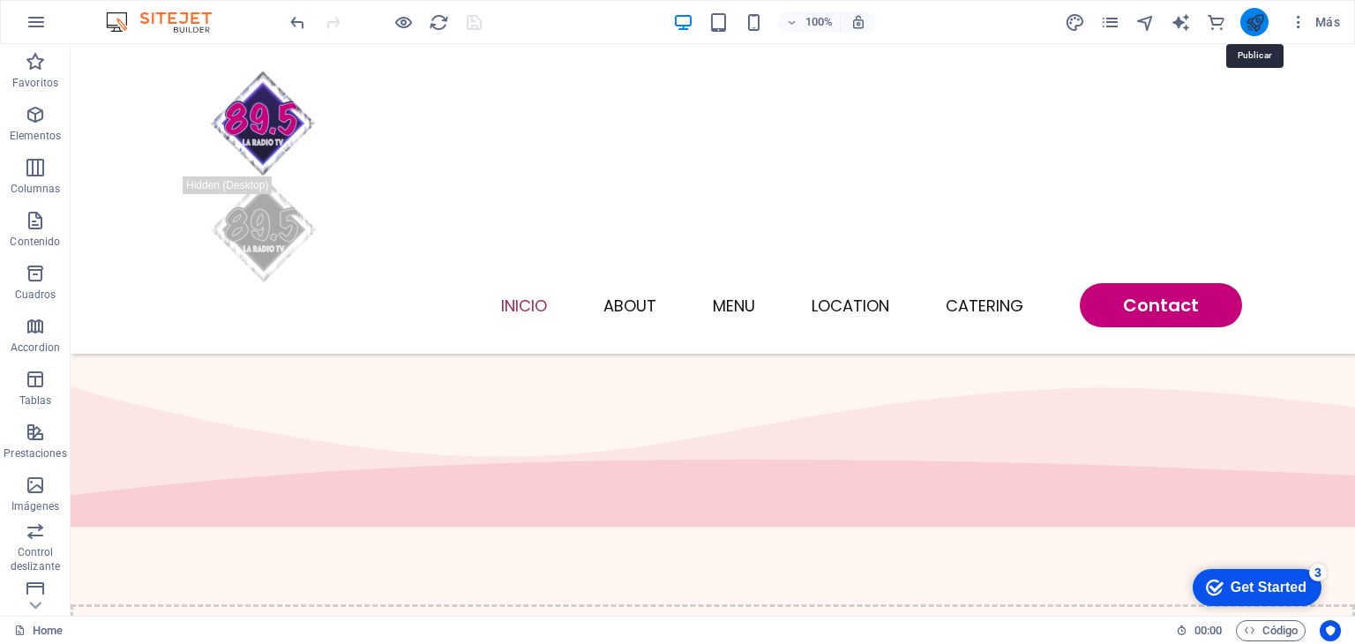
click at [1255, 21] on icon "publish" at bounding box center [1255, 22] width 20 height 20
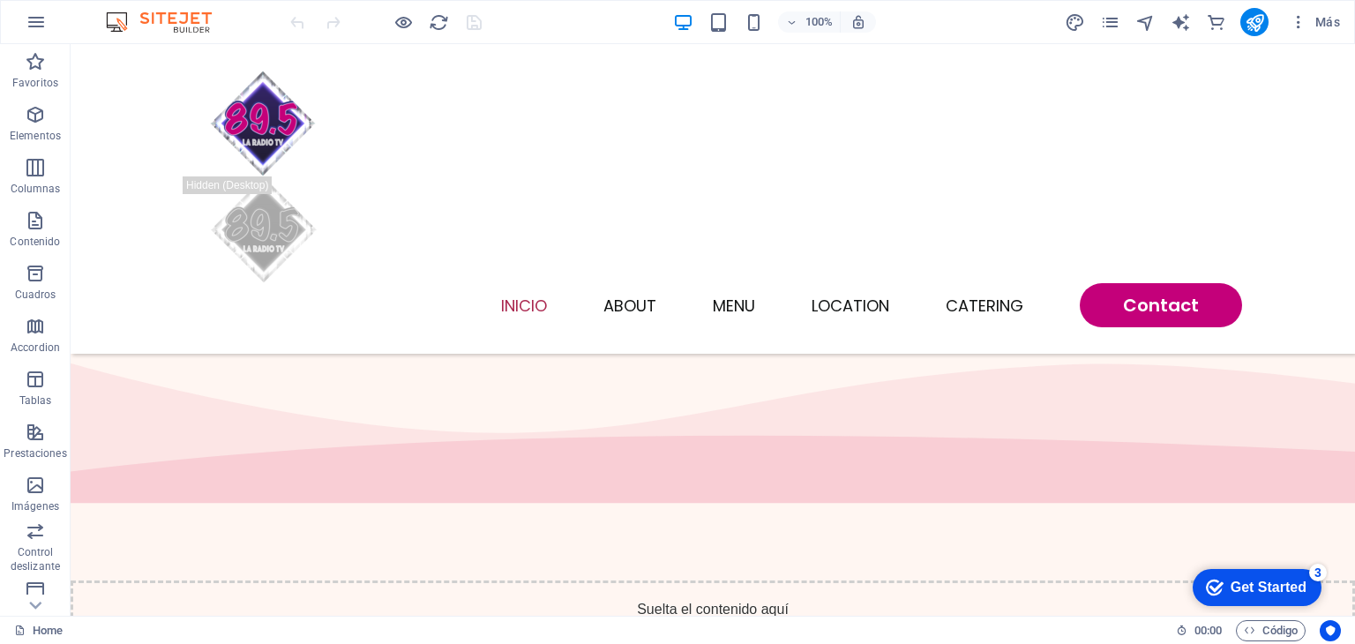
scroll to position [688, 0]
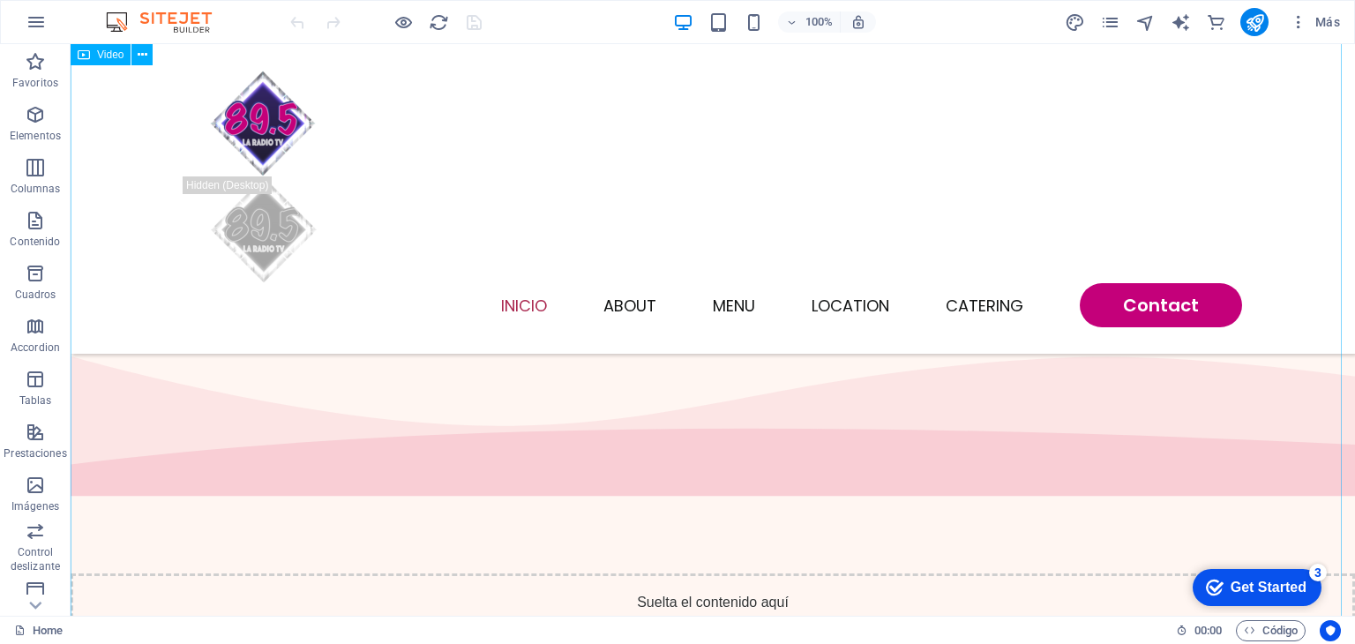
select select "%"
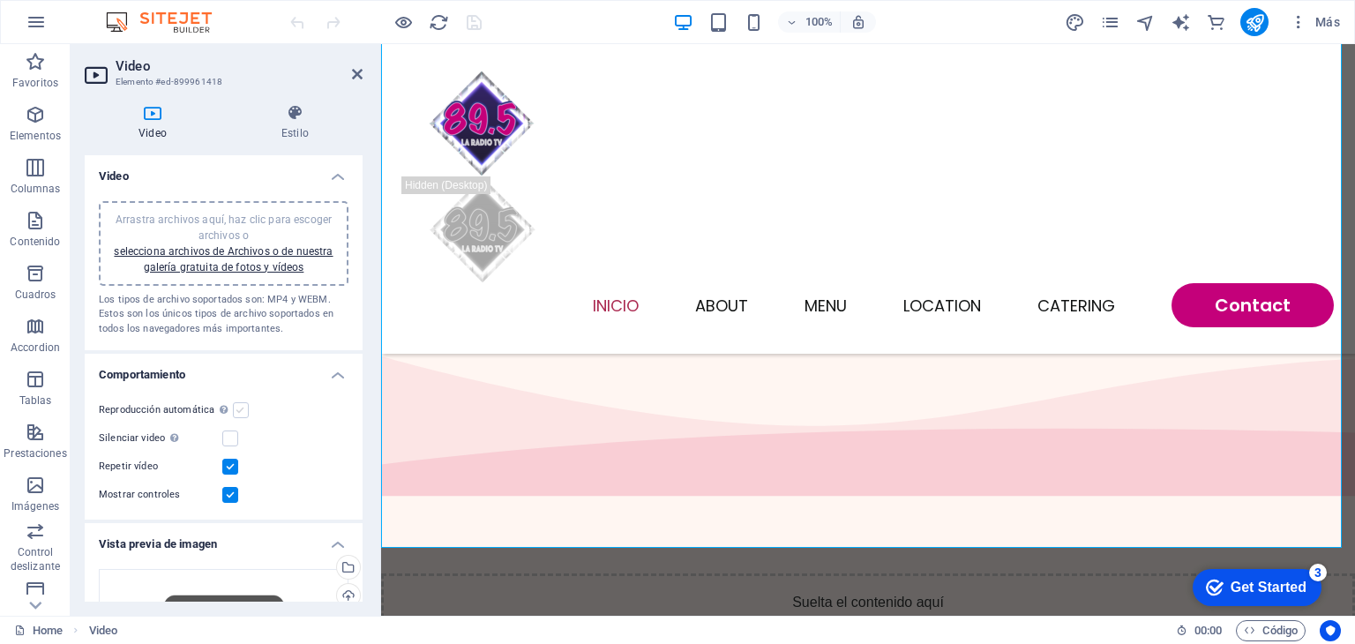
click at [235, 409] on label at bounding box center [241, 410] width 16 height 16
click at [0, 0] on input "Reproducción automática La reproducción automática solo está disponible si sile…" at bounding box center [0, 0] width 0 height 0
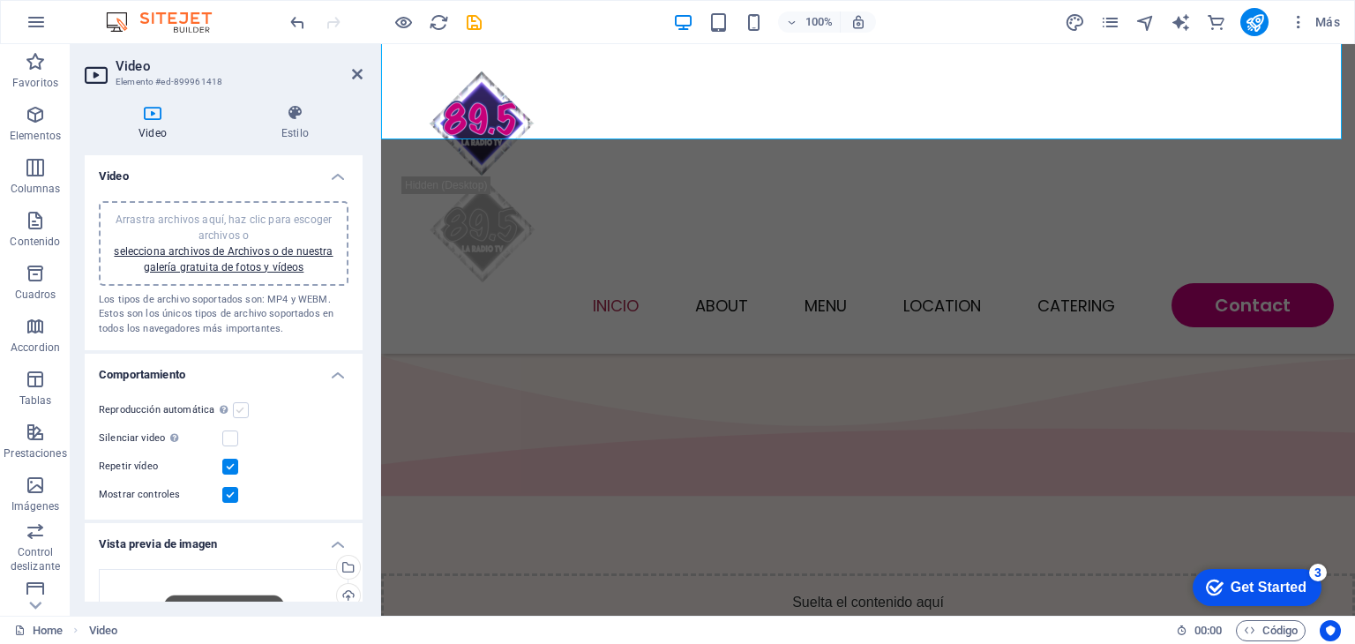
click at [235, 411] on label at bounding box center [241, 410] width 16 height 16
click at [0, 0] on input "Reproducción automática La reproducción automática solo está disponible si sile…" at bounding box center [0, 0] width 0 height 0
click at [236, 411] on label at bounding box center [241, 410] width 16 height 16
click at [0, 0] on input "Reproducción automática La reproducción automática solo está disponible si sile…" at bounding box center [0, 0] width 0 height 0
click at [236, 411] on label at bounding box center [241, 410] width 16 height 16
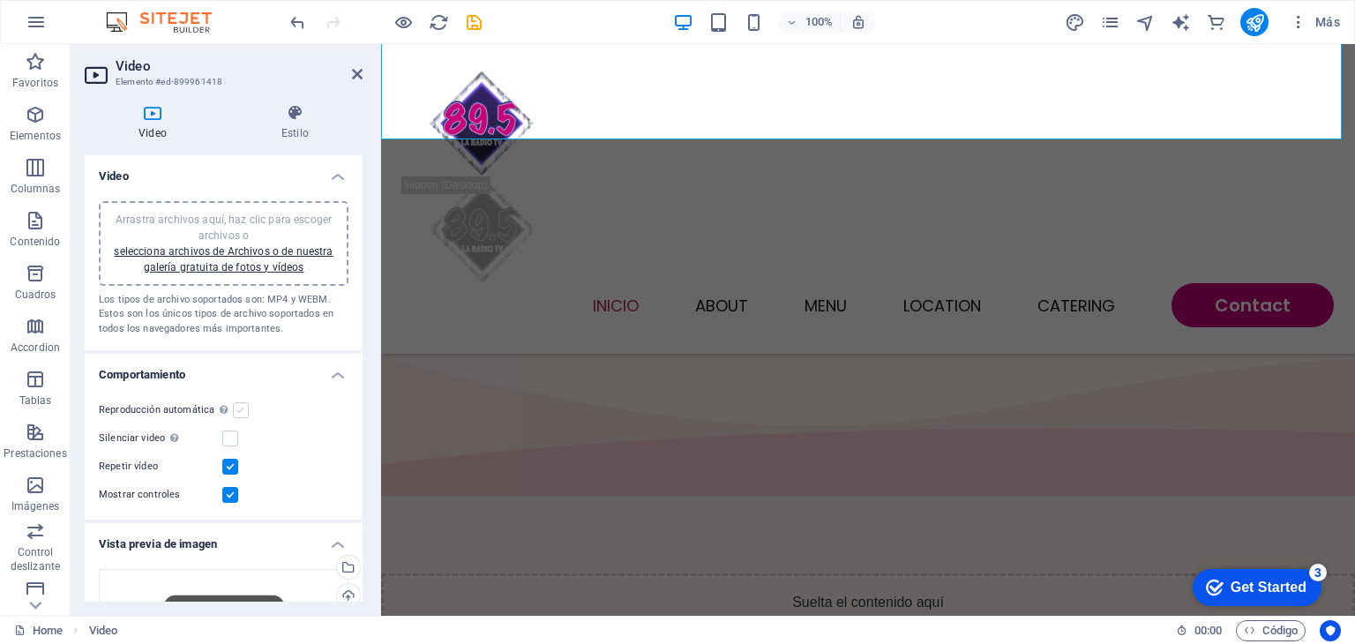
click at [0, 0] on input "Reproducción automática La reproducción automática solo está disponible si sile…" at bounding box center [0, 0] width 0 height 0
click at [236, 411] on label at bounding box center [241, 410] width 16 height 16
click at [0, 0] on input "Reproducción automática La reproducción automática solo está disponible si sile…" at bounding box center [0, 0] width 0 height 0
click at [236, 411] on label at bounding box center [241, 410] width 16 height 16
click at [0, 0] on input "Reproducción automática La reproducción automática solo está disponible si sile…" at bounding box center [0, 0] width 0 height 0
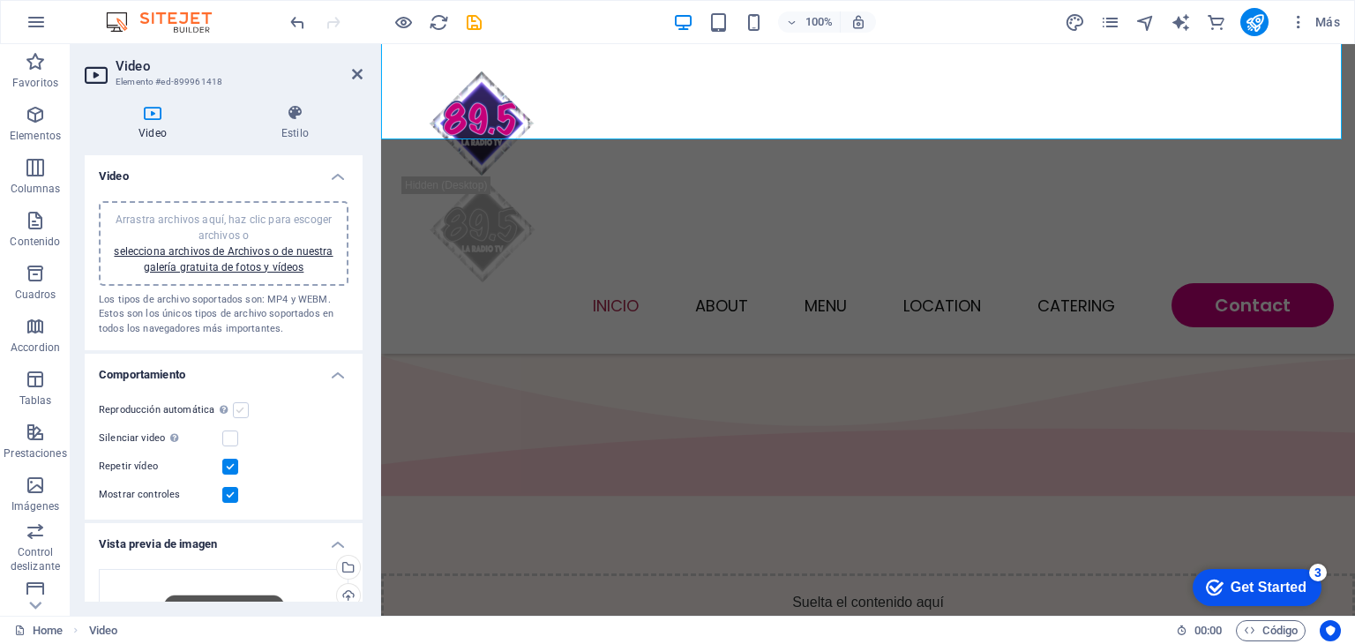
click at [236, 411] on label at bounding box center [241, 410] width 16 height 16
click at [0, 0] on input "Reproducción automática La reproducción automática solo está disponible si sile…" at bounding box center [0, 0] width 0 height 0
click at [236, 411] on label at bounding box center [241, 410] width 16 height 16
click at [0, 0] on input "Reproducción automática La reproducción automática solo está disponible si sile…" at bounding box center [0, 0] width 0 height 0
click at [236, 411] on label at bounding box center [241, 410] width 16 height 16
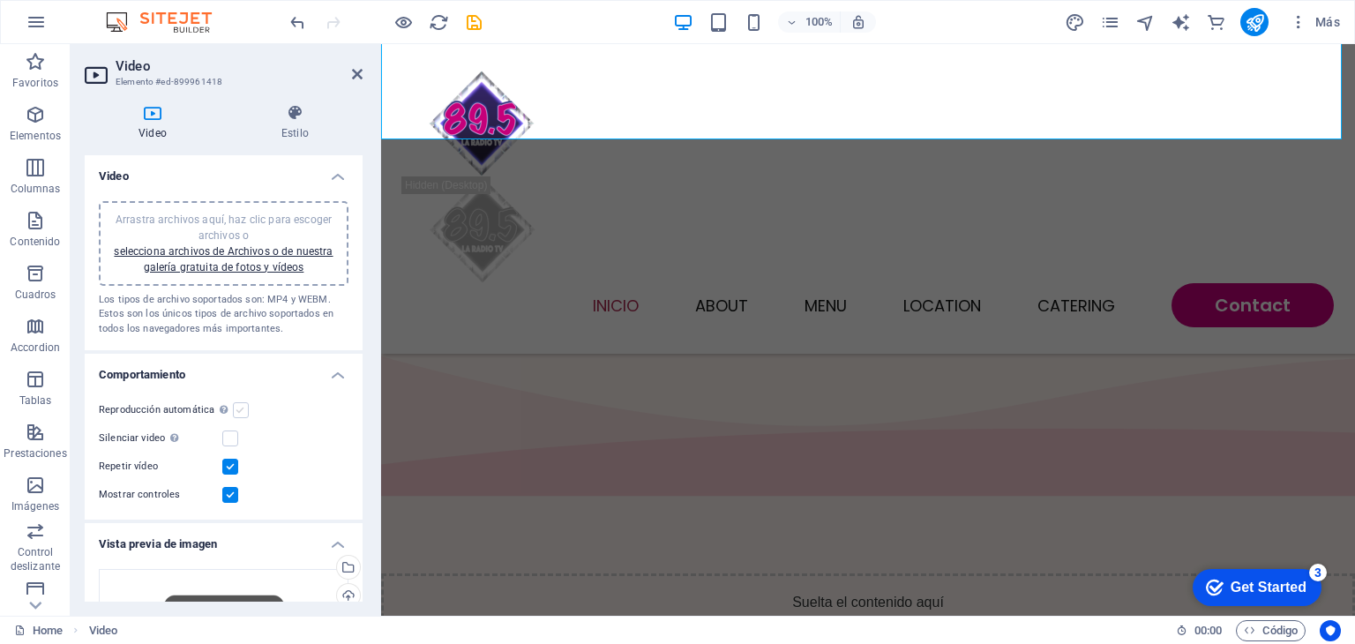
click at [0, 0] on input "Reproducción automática La reproducción automática solo está disponible si sile…" at bounding box center [0, 0] width 0 height 0
click at [236, 411] on label at bounding box center [241, 410] width 16 height 16
click at [0, 0] on input "Reproducción automática La reproducción automática solo está disponible si sile…" at bounding box center [0, 0] width 0 height 0
click at [236, 411] on label at bounding box center [241, 410] width 16 height 16
click at [0, 0] on input "Reproducción automática La reproducción automática solo está disponible si sile…" at bounding box center [0, 0] width 0 height 0
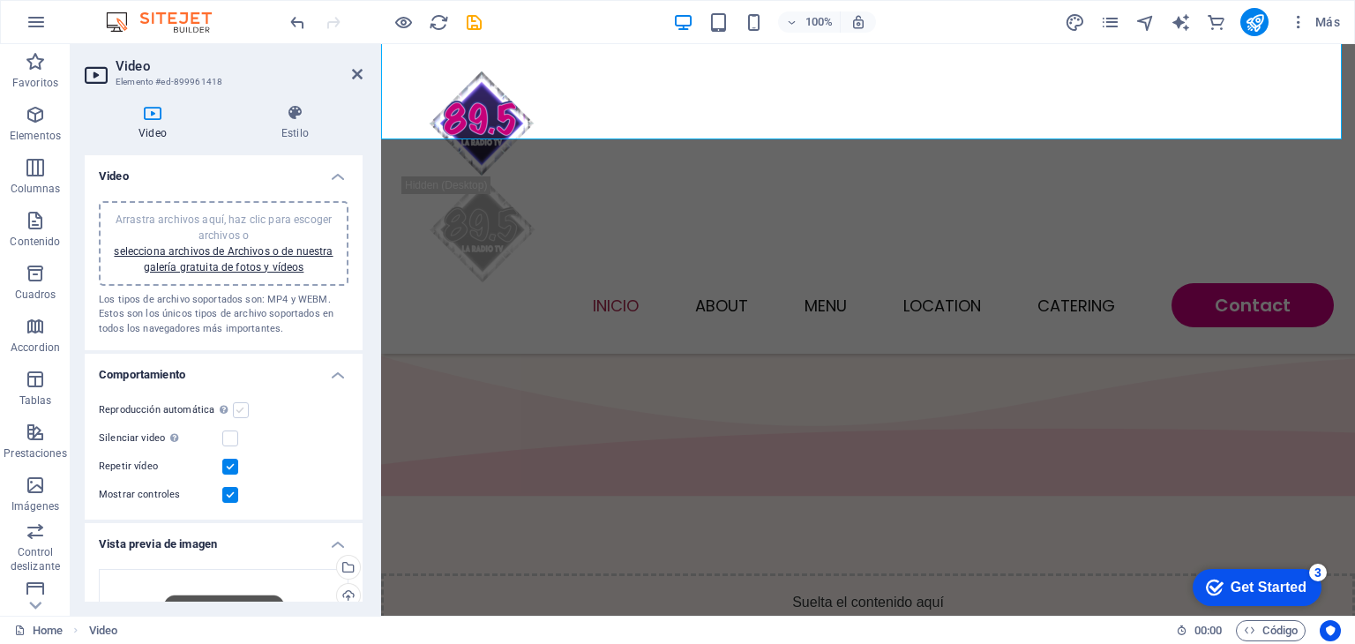
click at [236, 411] on label at bounding box center [241, 410] width 16 height 16
click at [0, 0] on input "Reproducción automática La reproducción automática solo está disponible si sile…" at bounding box center [0, 0] width 0 height 0
click at [236, 411] on label at bounding box center [241, 410] width 16 height 16
click at [0, 0] on input "Reproducción automática La reproducción automática solo está disponible si sile…" at bounding box center [0, 0] width 0 height 0
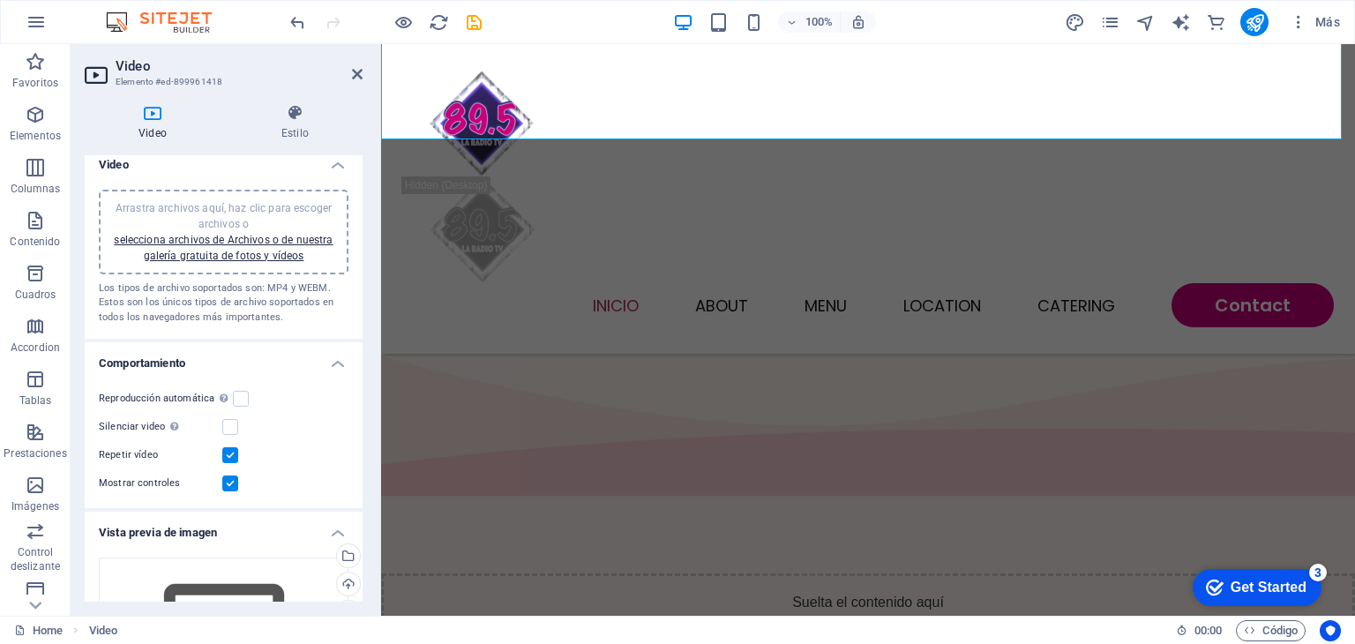
scroll to position [12, 0]
click at [226, 424] on label at bounding box center [230, 426] width 16 height 16
click at [0, 0] on input "Silenciar video La reproducción automática estará disponible si silenciado está…" at bounding box center [0, 0] width 0 height 0
click at [240, 397] on label at bounding box center [241, 398] width 16 height 16
click at [0, 0] on input "Reproducción automática La reproducción automática solo está disponible si sile…" at bounding box center [0, 0] width 0 height 0
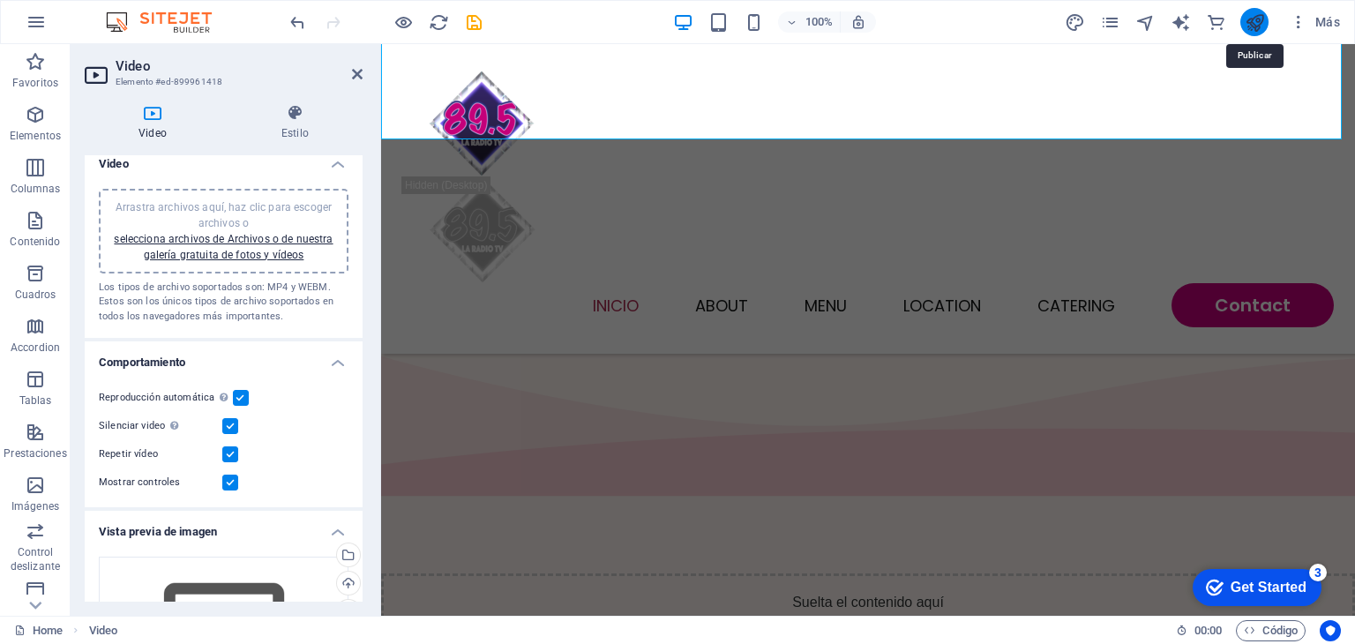
click at [1256, 19] on icon "publish" at bounding box center [1255, 22] width 20 height 20
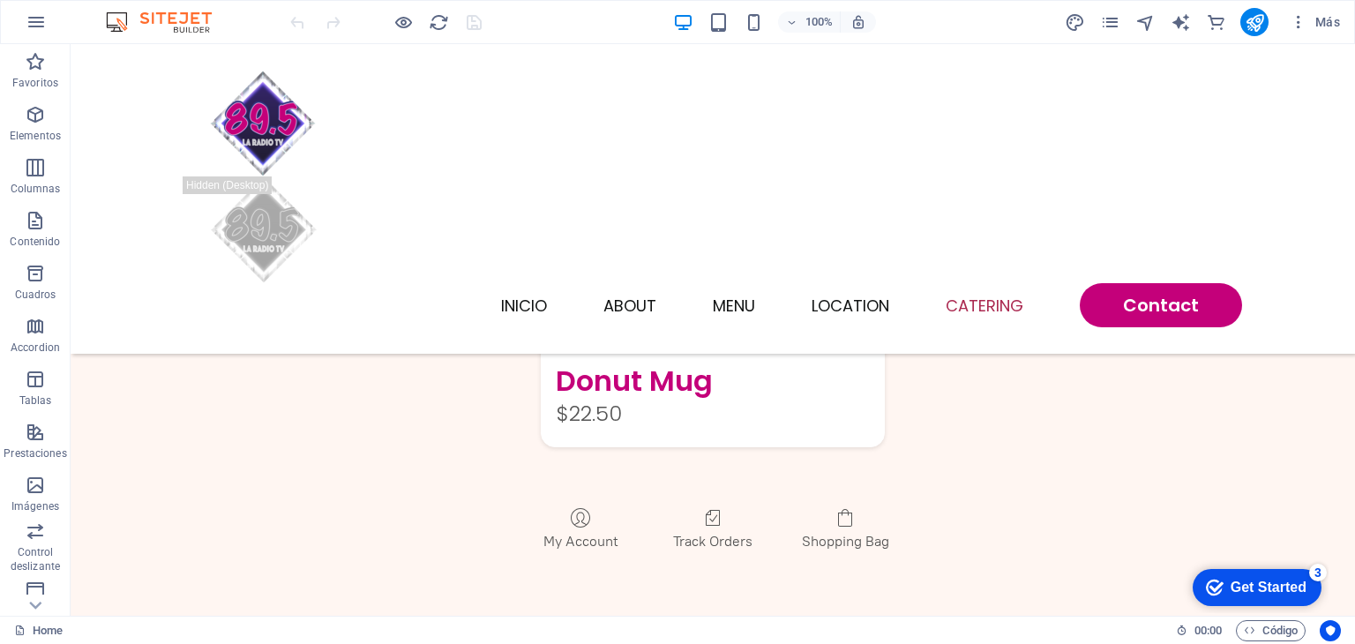
scroll to position [3159, 0]
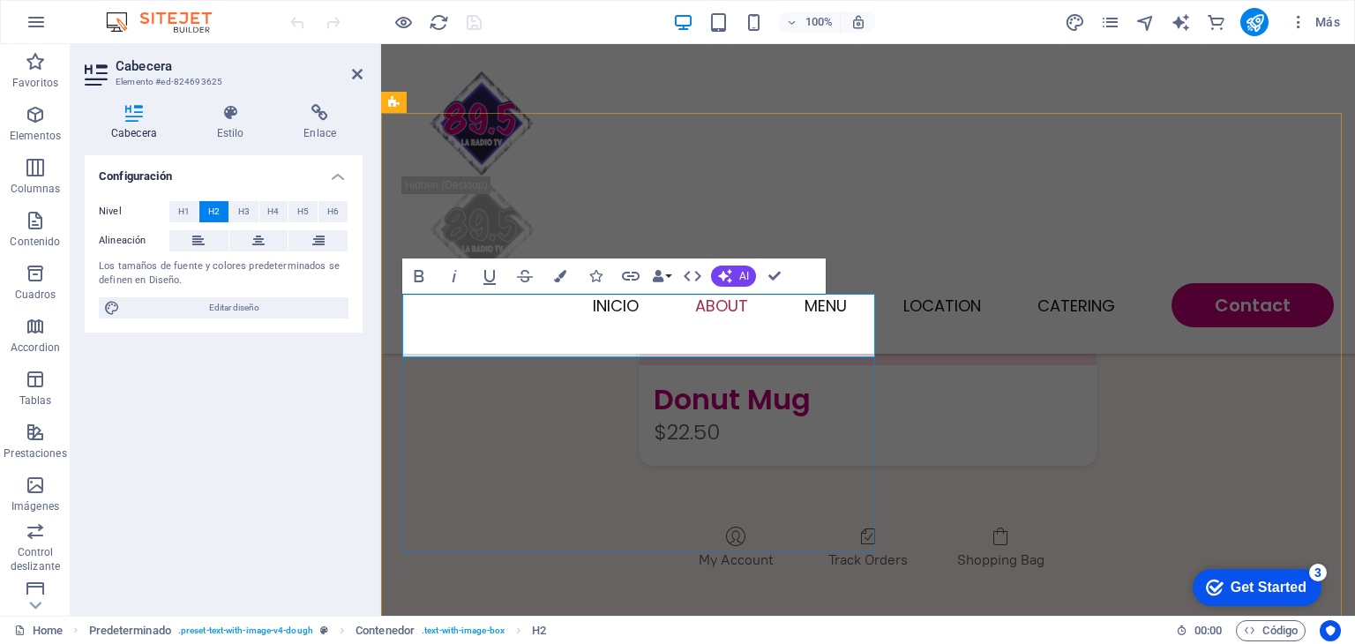
scroll to position [3197, 0]
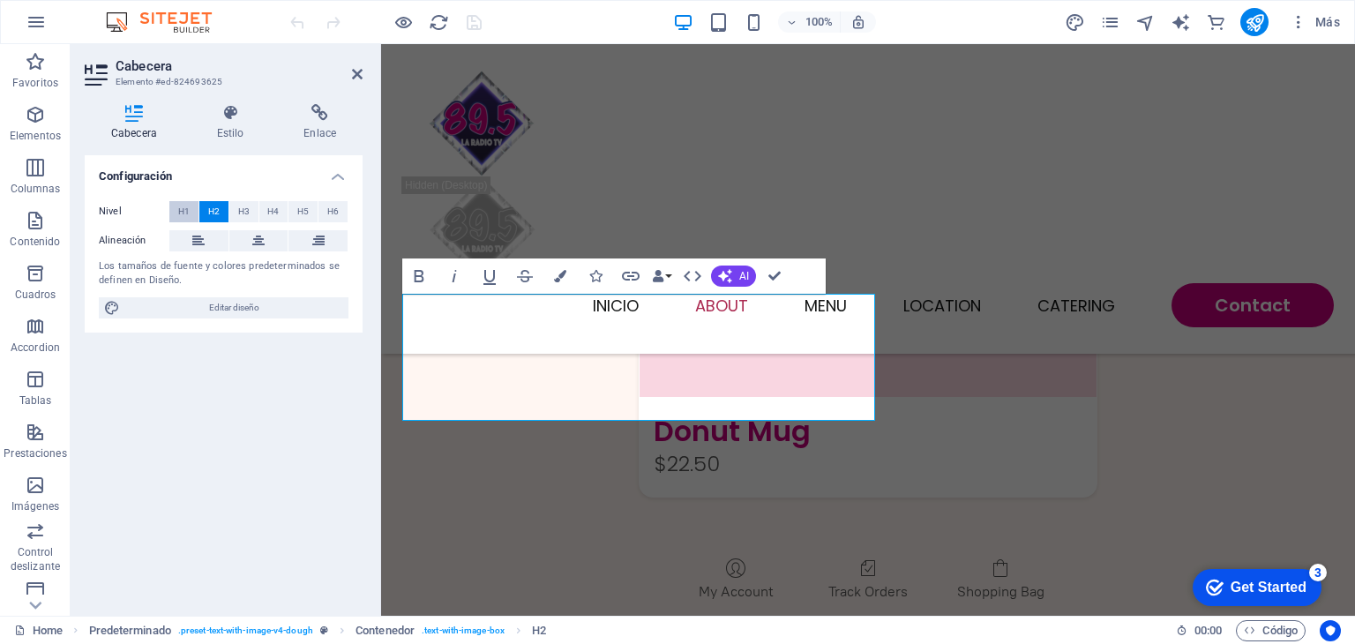
click at [180, 211] on span "H1" at bounding box center [183, 211] width 11 height 21
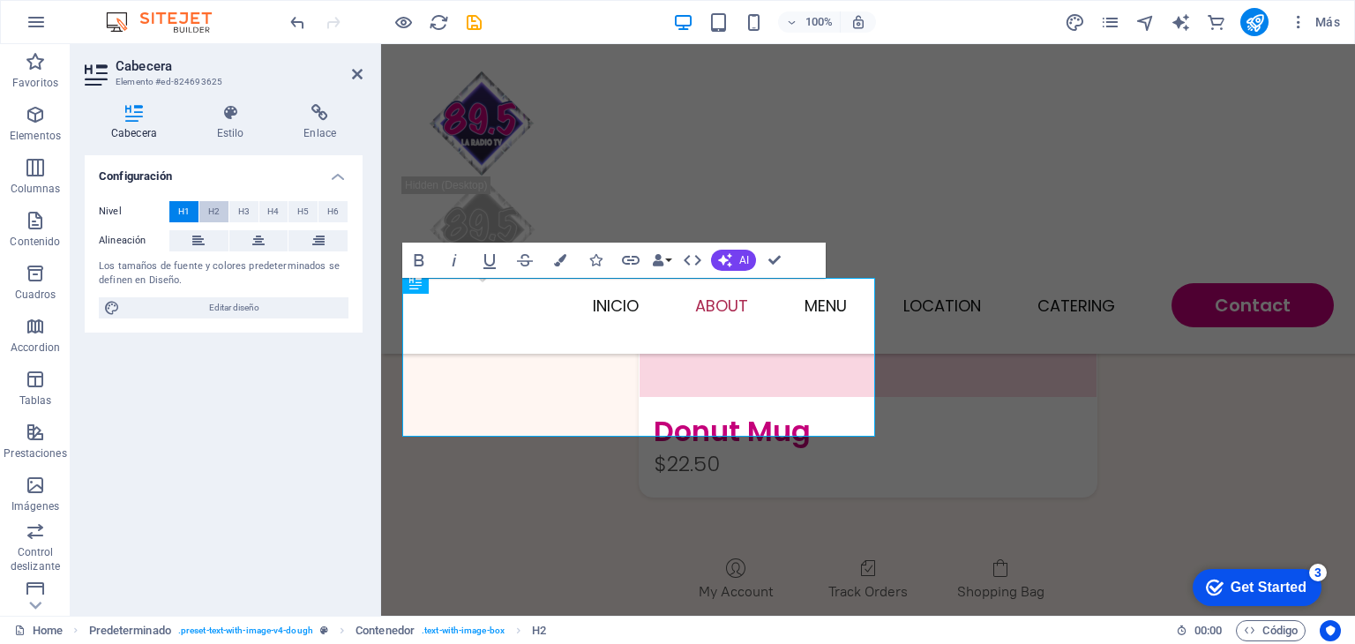
click at [206, 206] on button "H2" at bounding box center [213, 211] width 29 height 21
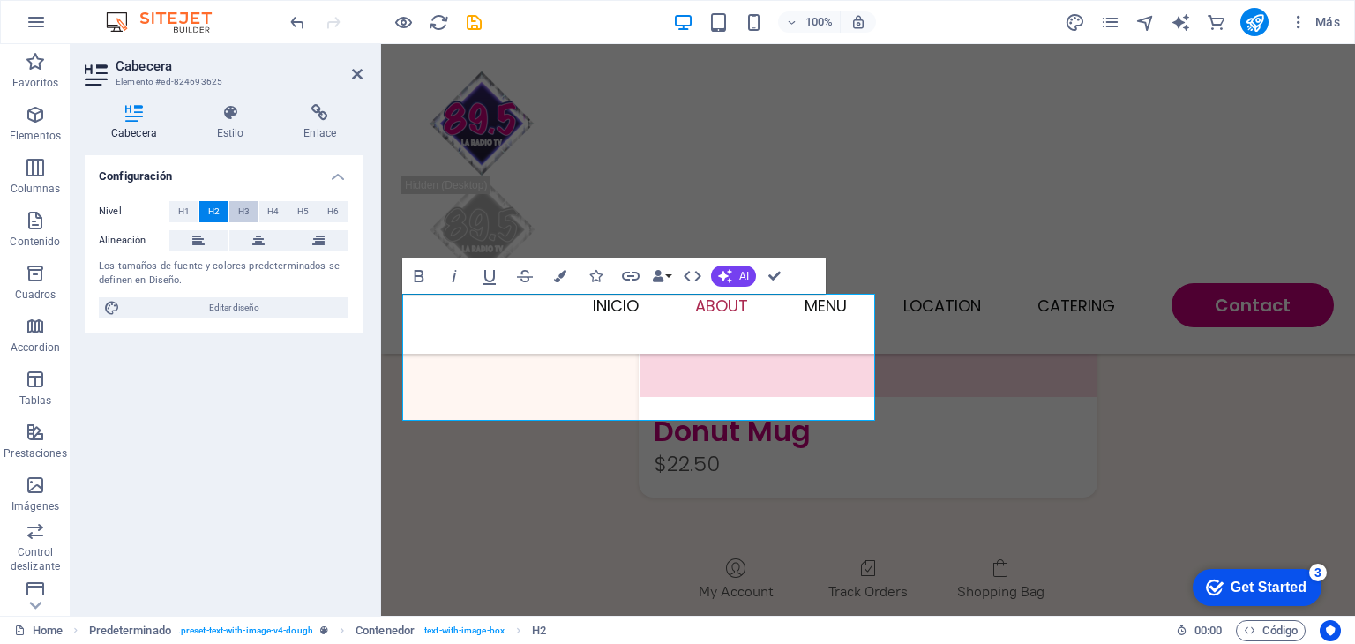
click at [252, 217] on button "H3" at bounding box center [243, 211] width 29 height 21
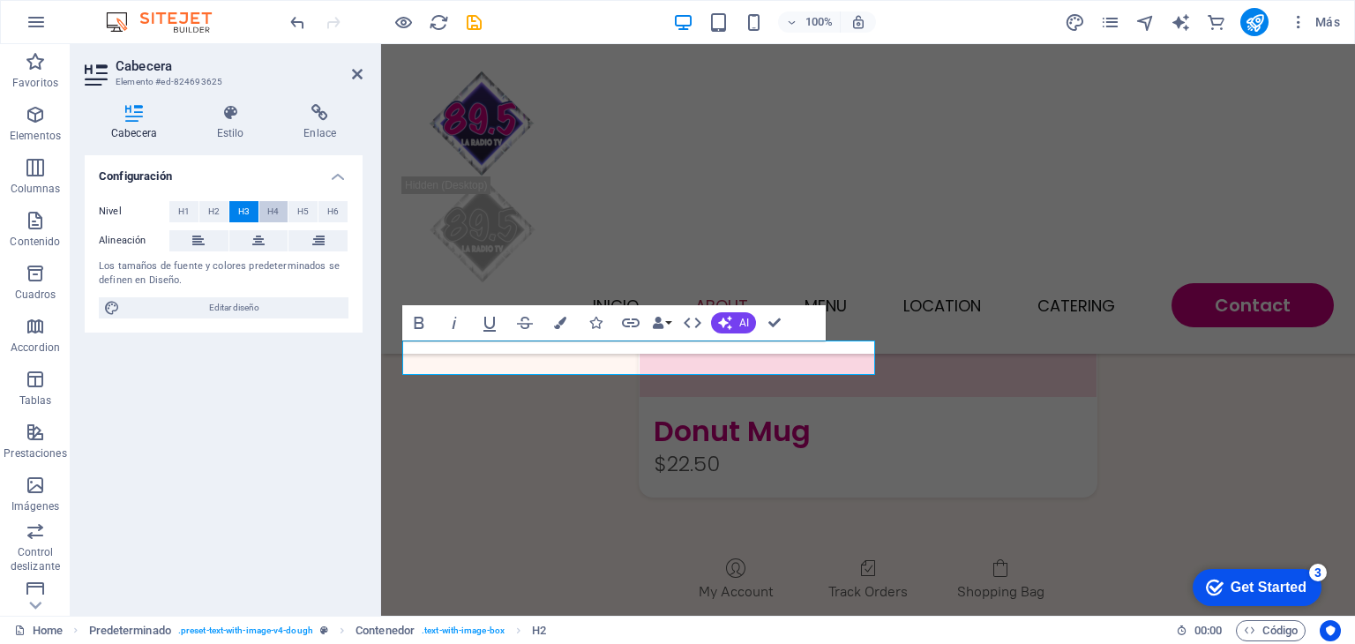
click at [279, 208] on span "H4" at bounding box center [272, 211] width 11 height 21
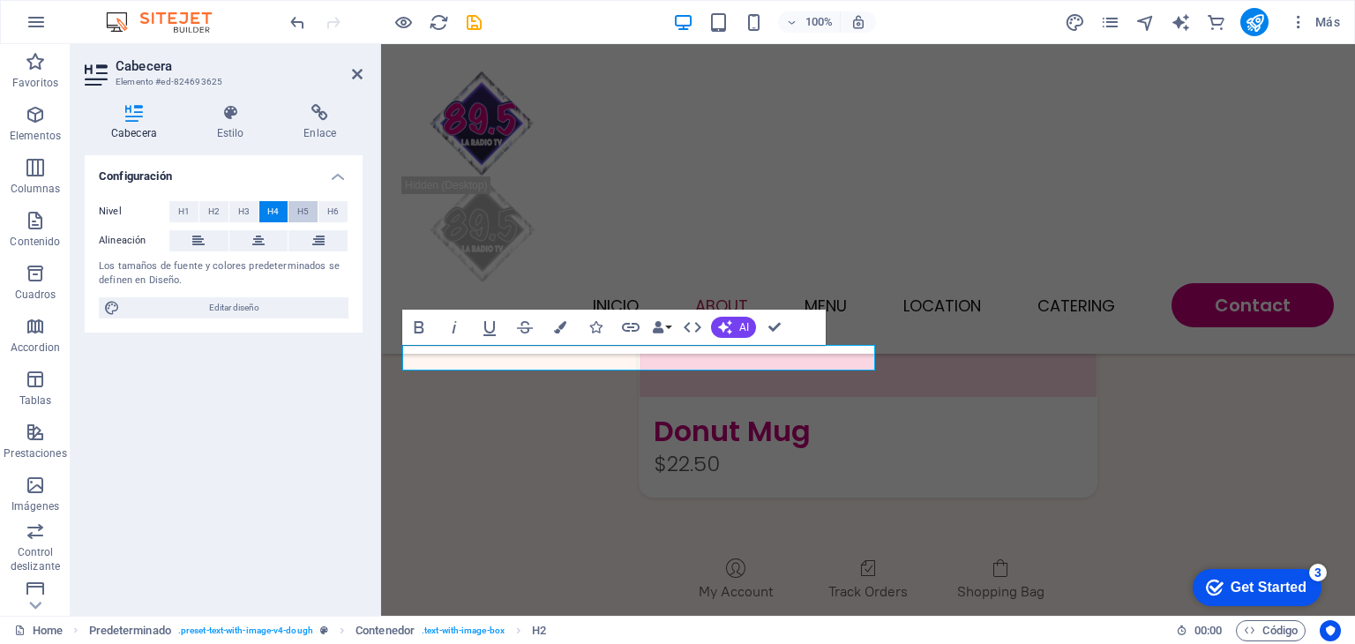
click at [302, 206] on span "H5" at bounding box center [302, 211] width 11 height 21
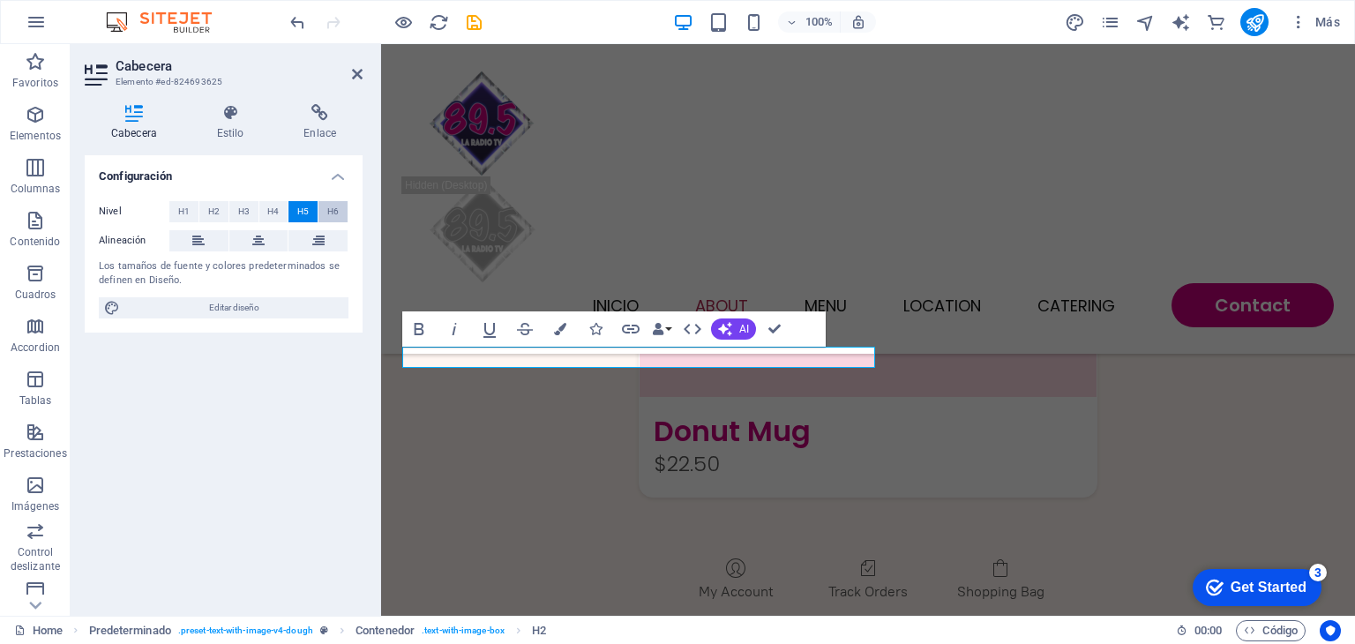
click at [326, 205] on button "H6" at bounding box center [333, 211] width 29 height 21
click at [188, 211] on span "H1" at bounding box center [183, 211] width 11 height 21
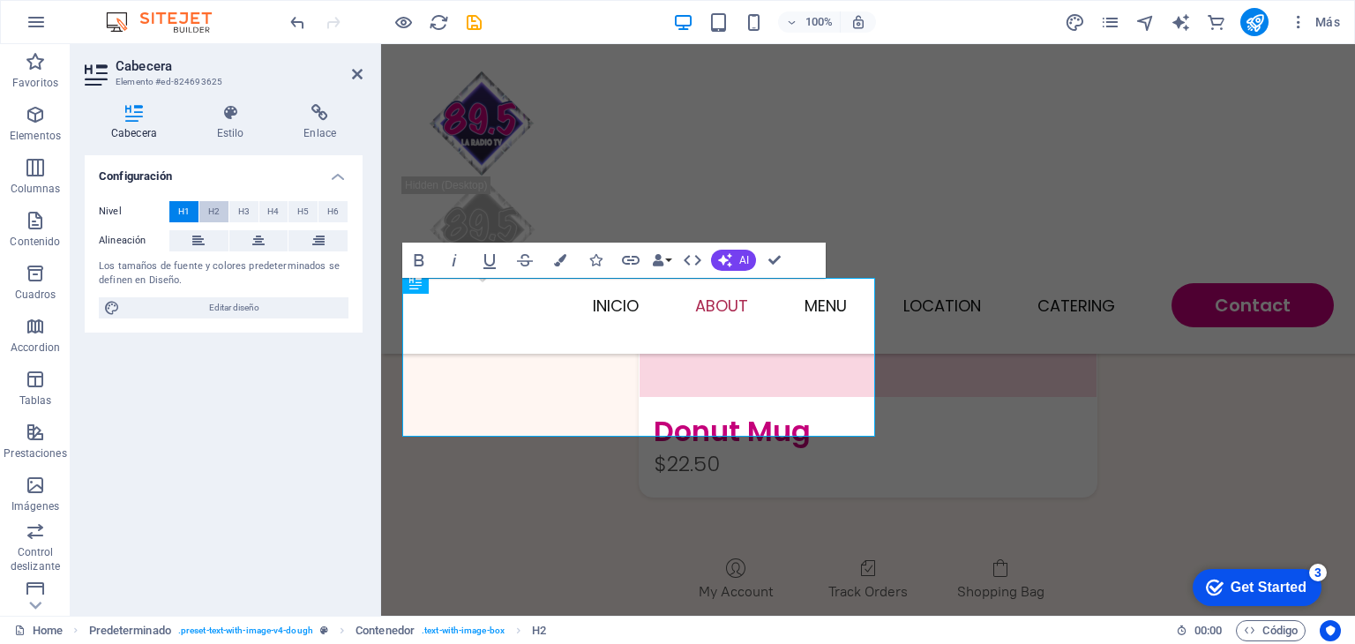
click at [205, 213] on button "H2" at bounding box center [213, 211] width 29 height 21
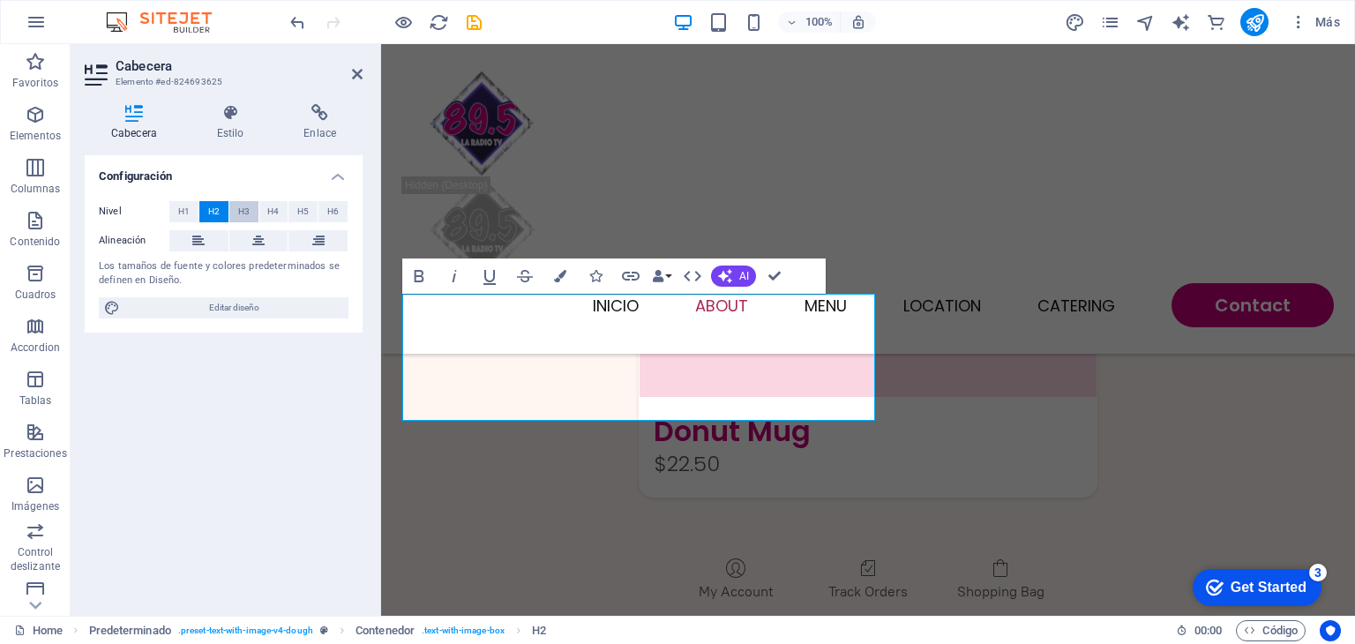
click at [233, 209] on button "H3" at bounding box center [243, 211] width 29 height 21
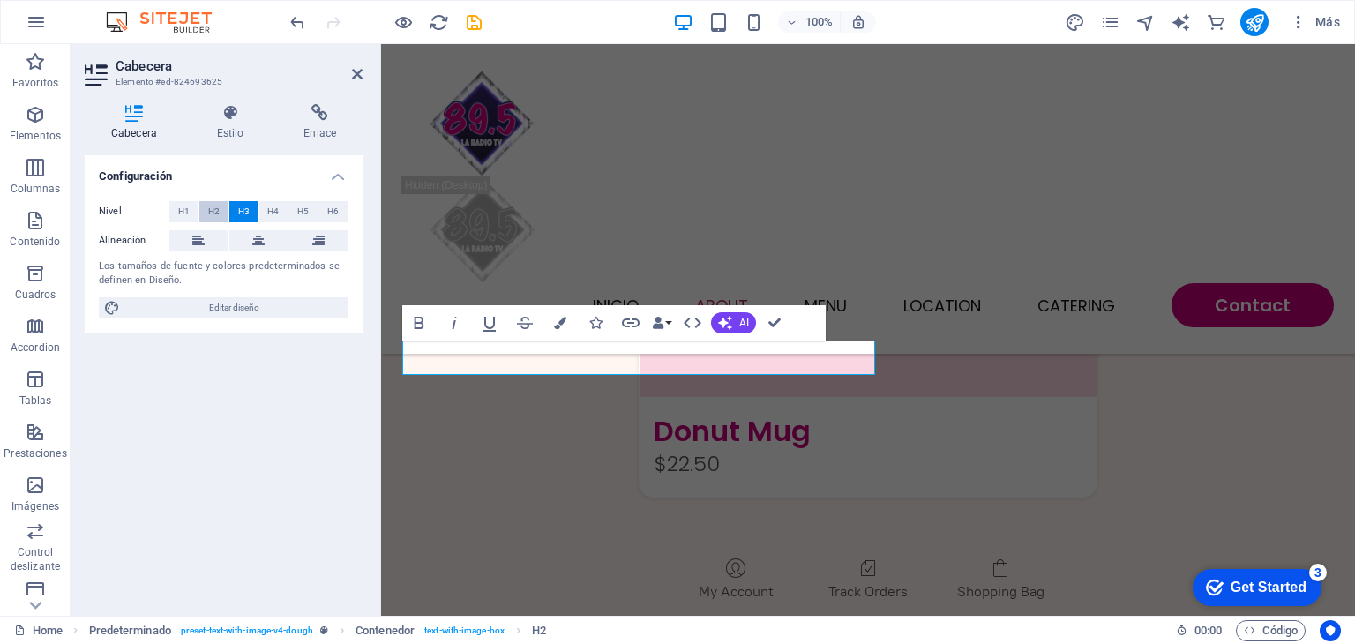
click at [214, 210] on span "H2" at bounding box center [213, 211] width 11 height 21
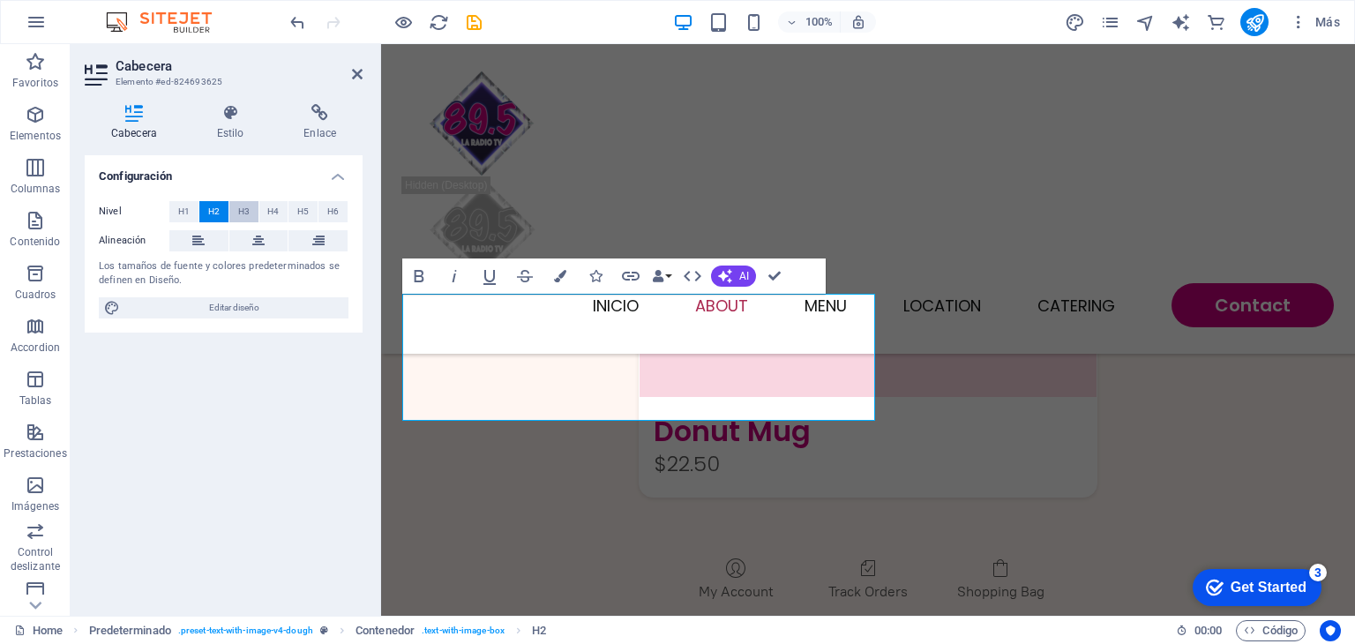
click at [238, 209] on span "H3" at bounding box center [243, 211] width 11 height 21
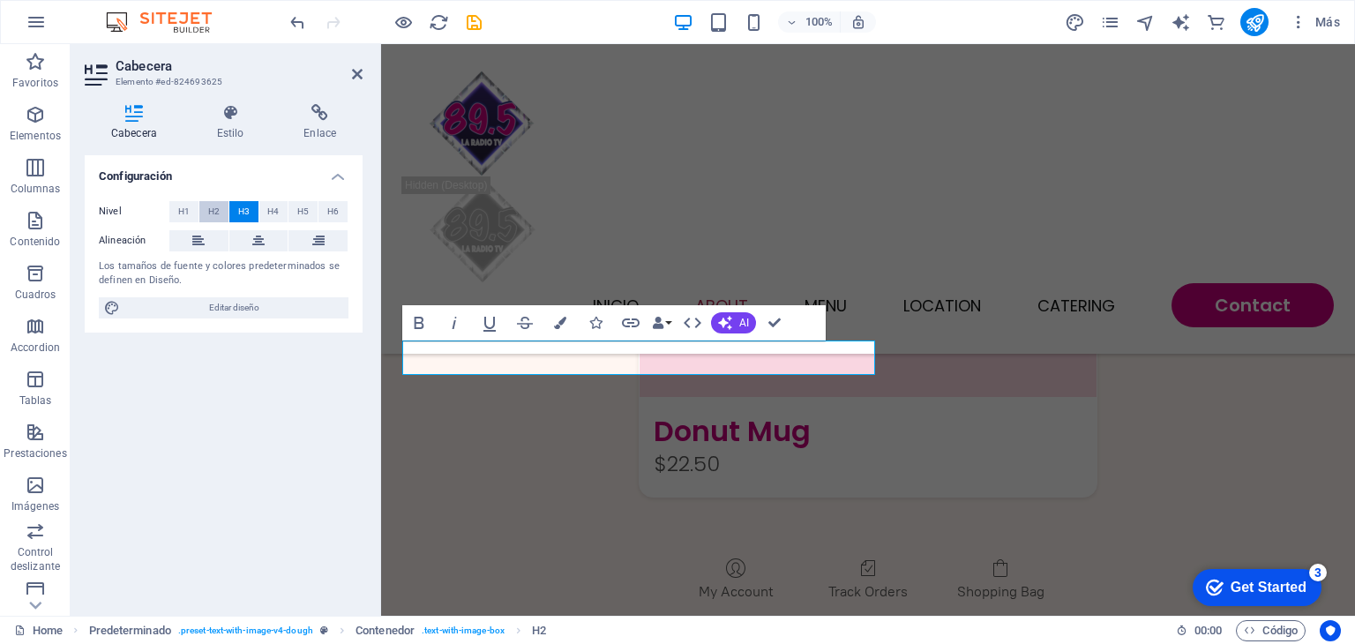
click at [221, 209] on button "H2" at bounding box center [213, 211] width 29 height 21
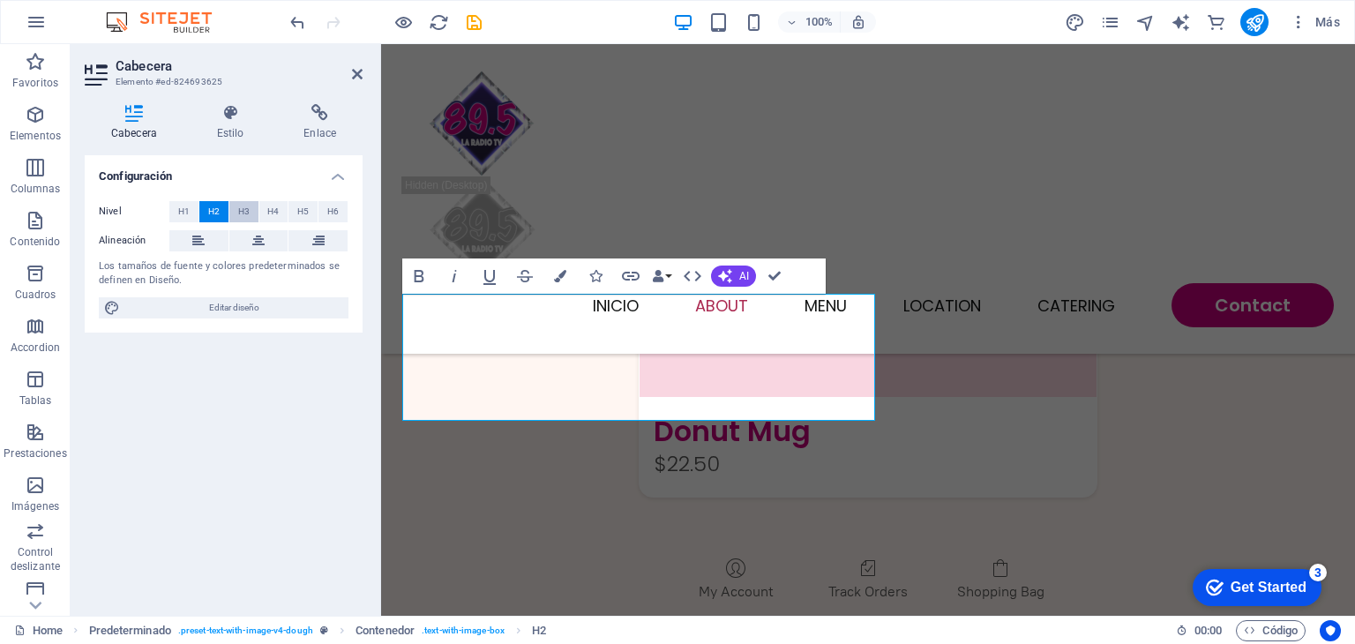
click at [241, 213] on span "H3" at bounding box center [243, 211] width 11 height 21
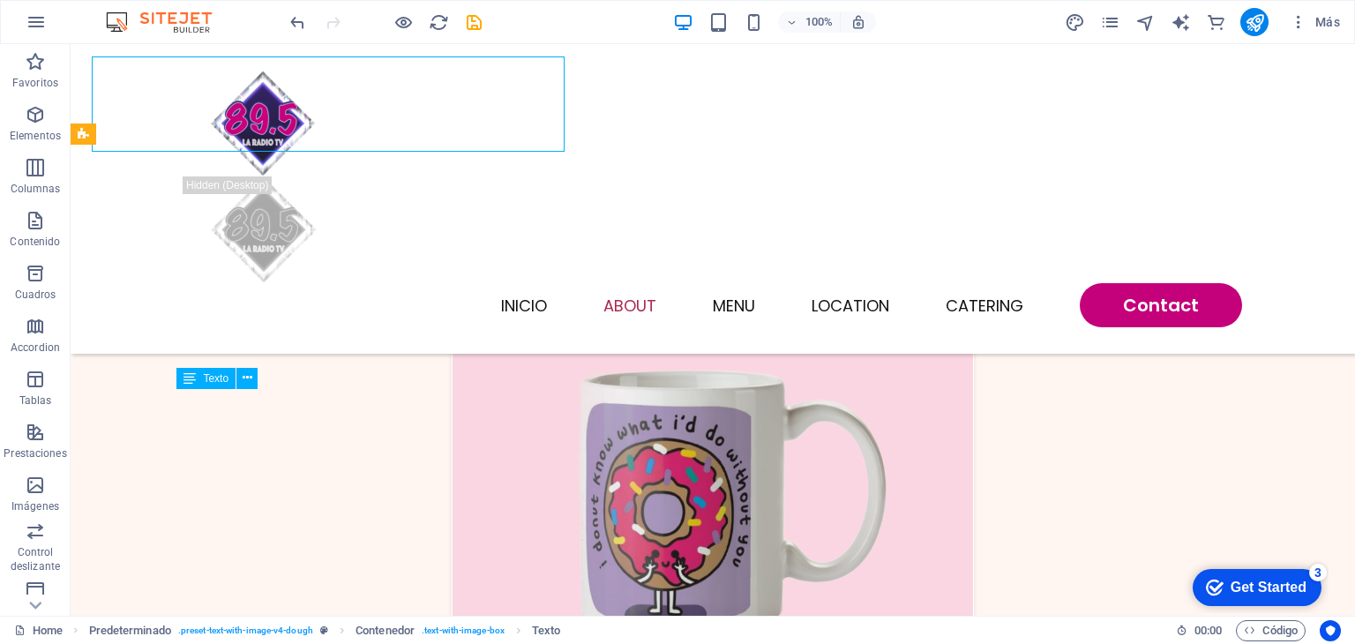
scroll to position [3127, 0]
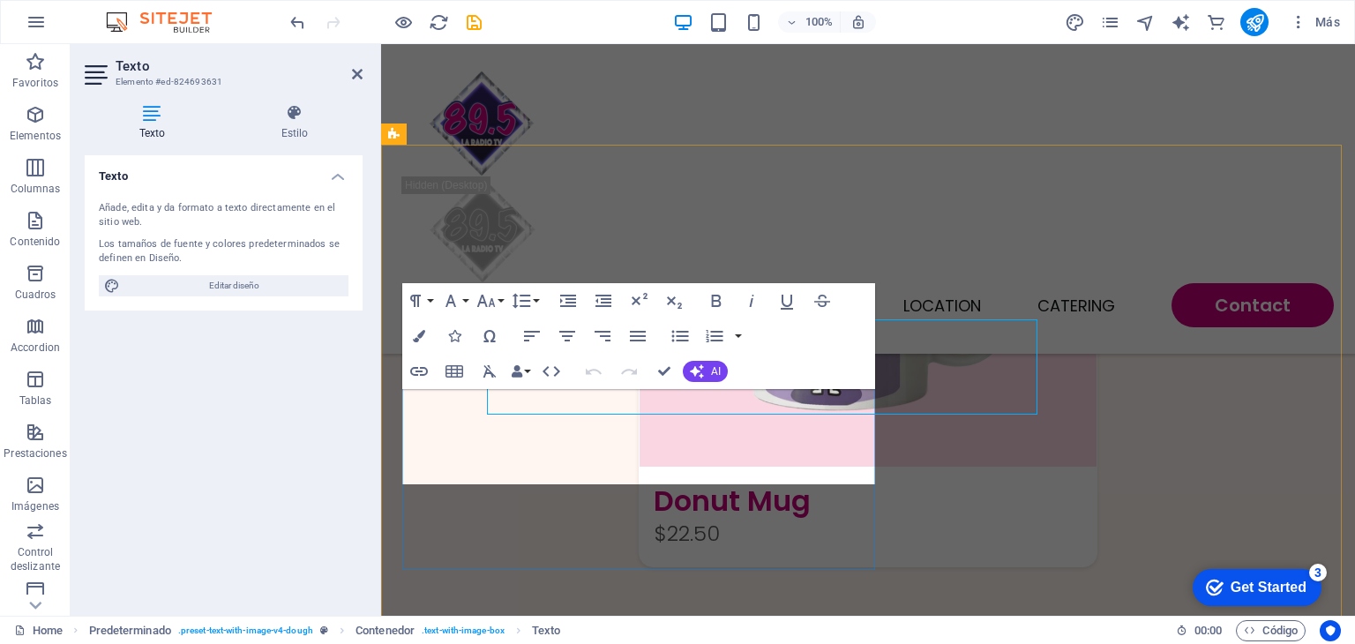
scroll to position [3197, 0]
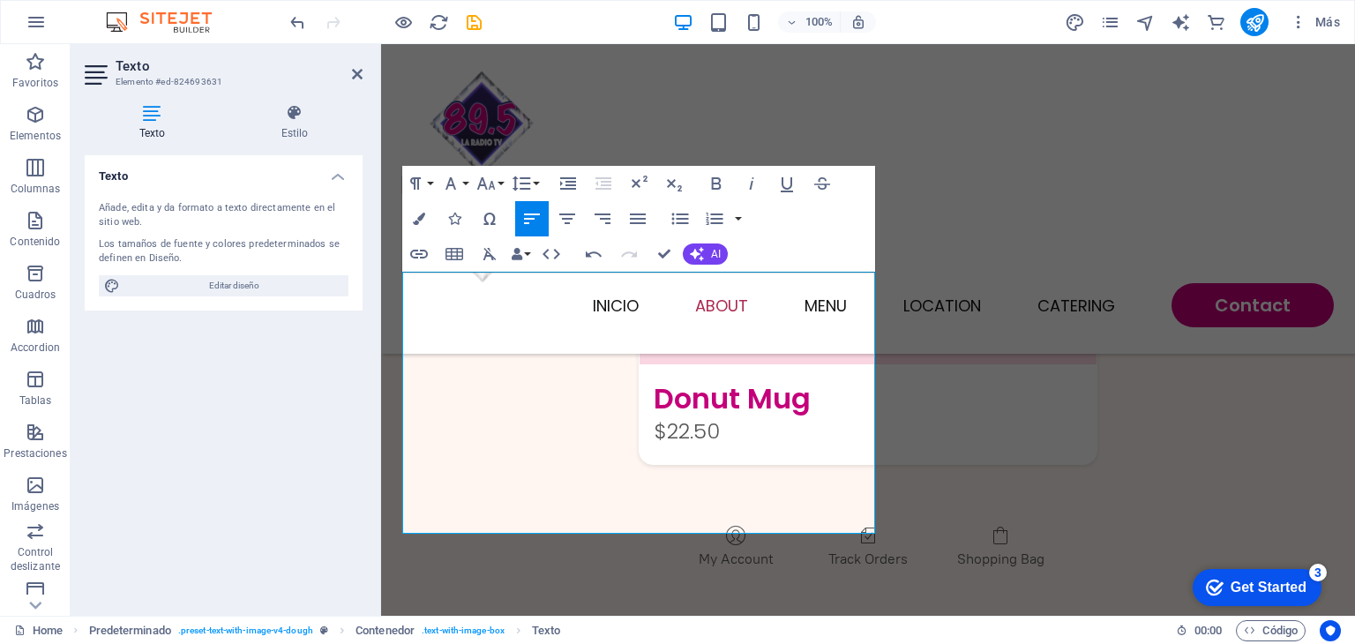
scroll to position [3221, 0]
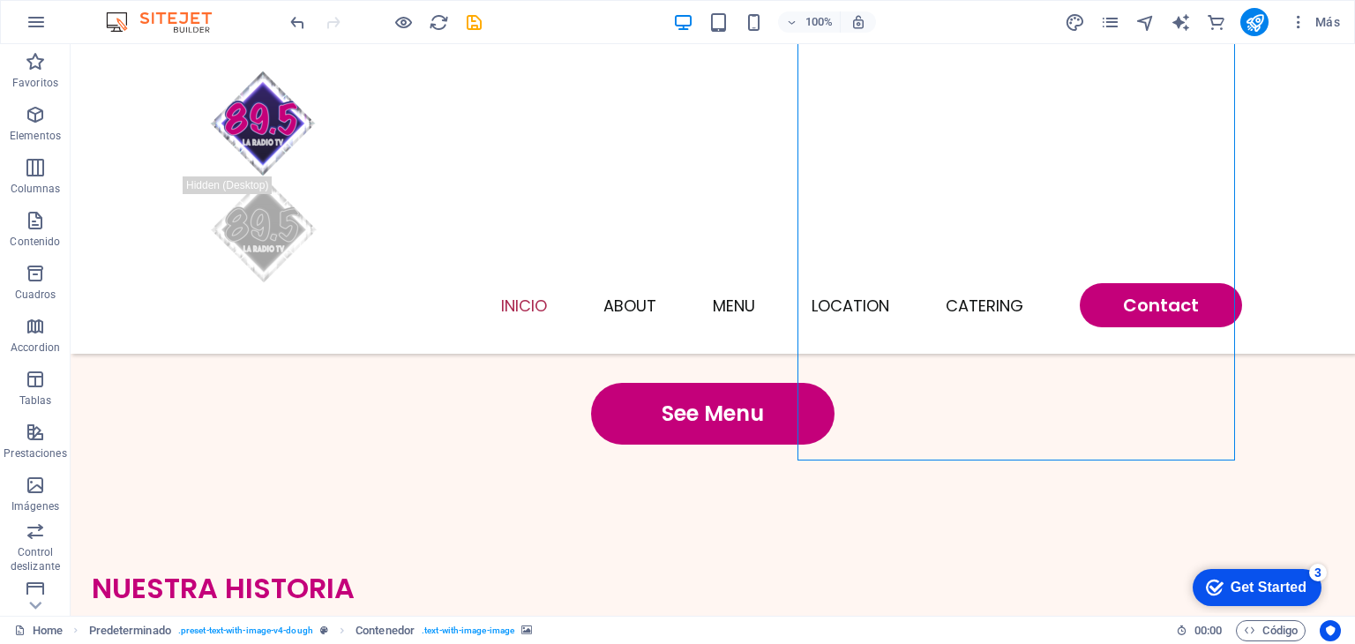
scroll to position [3353, 0]
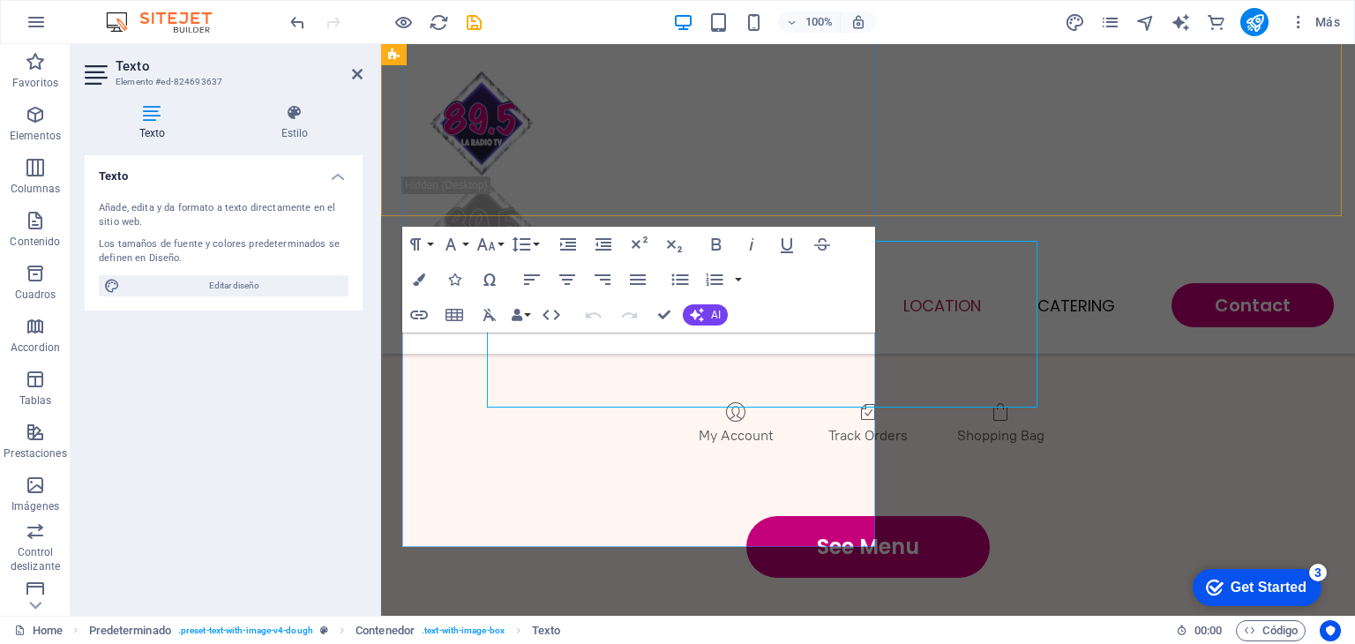
scroll to position [3396, 0]
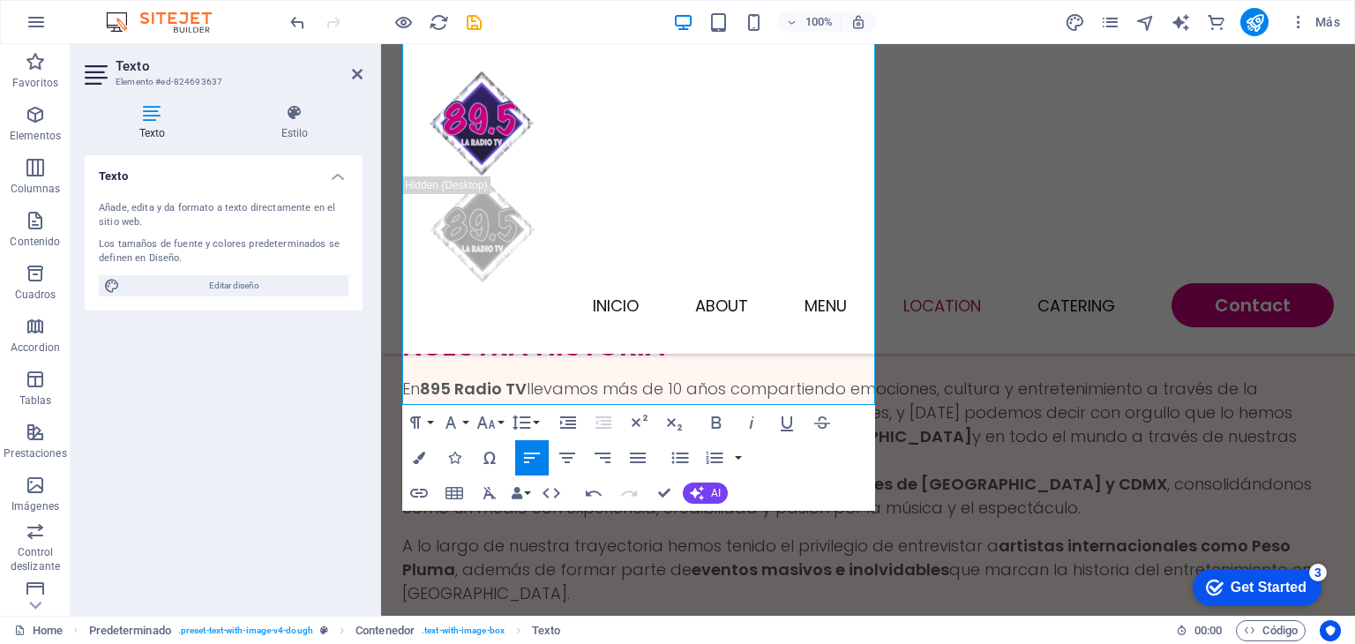
scroll to position [3705, 0]
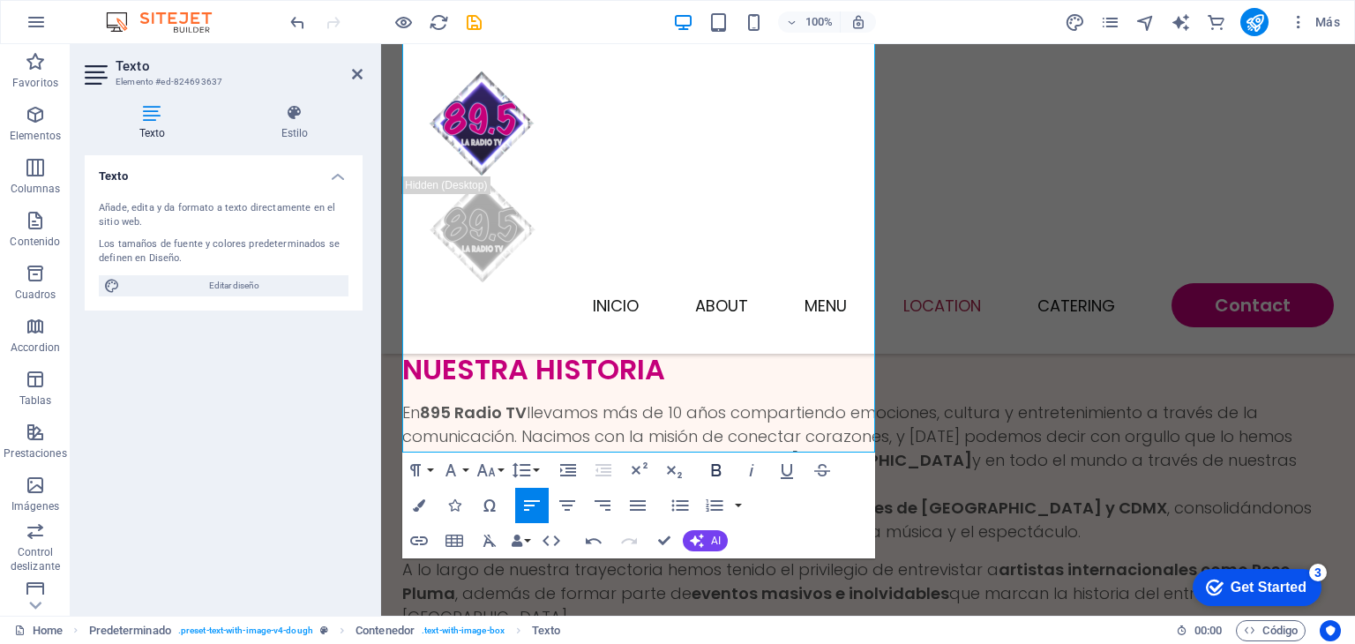
click at [718, 463] on icon "button" at bounding box center [716, 470] width 21 height 21
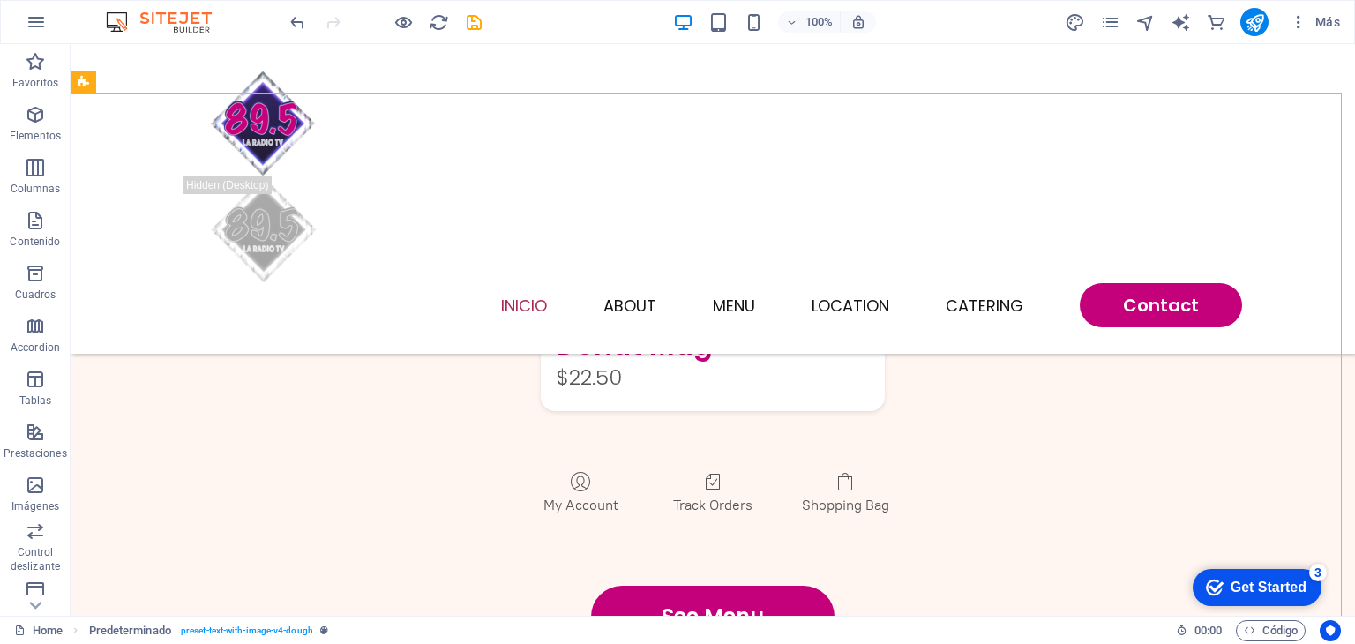
scroll to position [3187, 0]
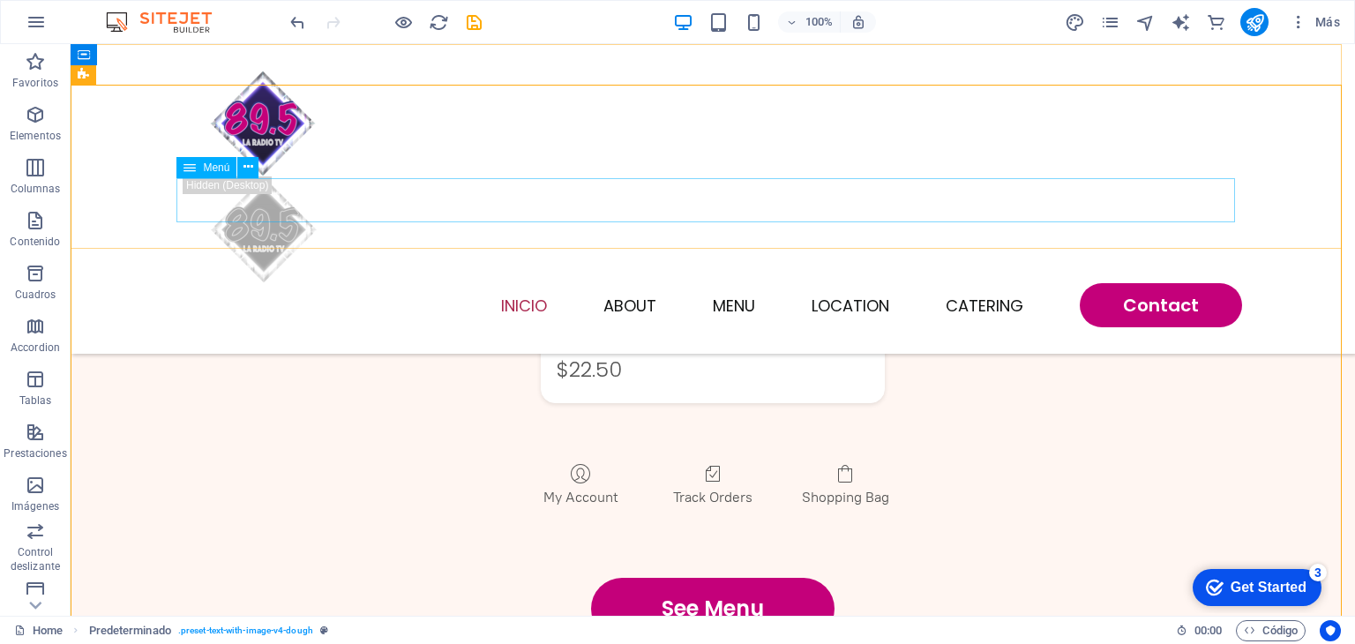
click at [1148, 283] on nav "INICIO About Menu Location Catering Contact" at bounding box center [713, 305] width 1059 height 44
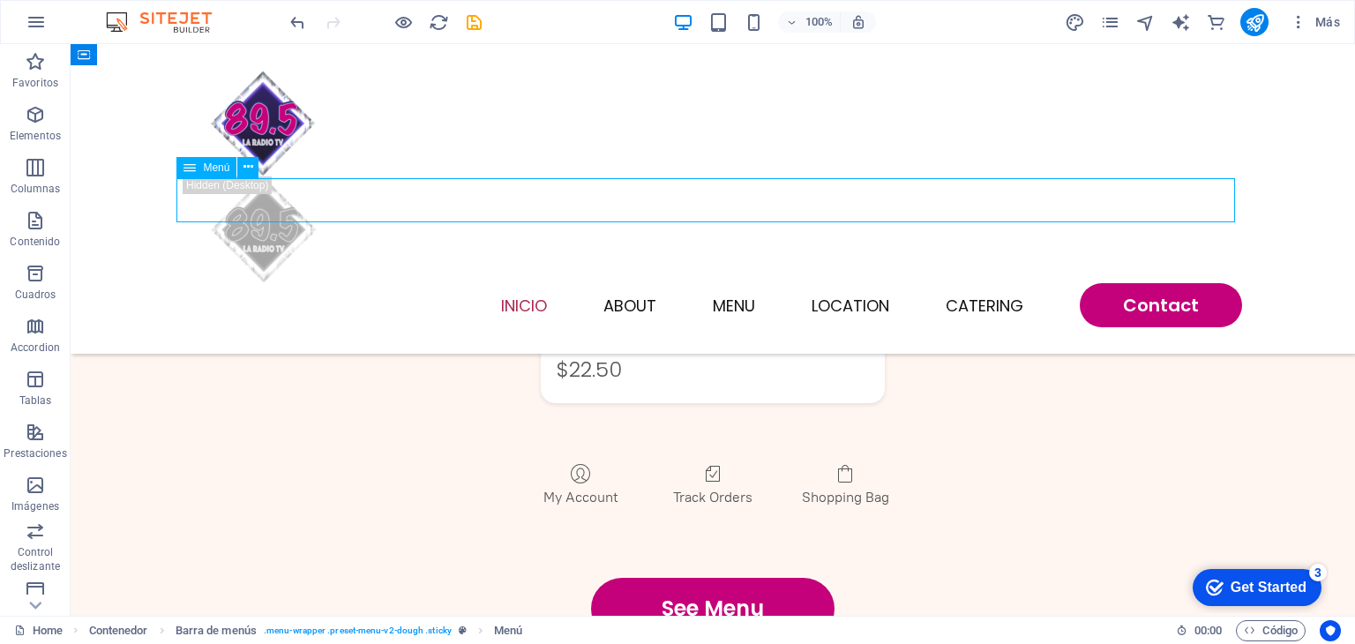
click at [1148, 283] on nav "INICIO About Menu Location Catering Contact" at bounding box center [713, 305] width 1059 height 44
click at [474, 26] on icon "save" at bounding box center [474, 22] width 20 height 20
click at [969, 283] on nav "INICIO About Menu Location Catering Contact" at bounding box center [713, 305] width 1059 height 44
click at [828, 112] on div "INICIO About Menu Location Catering Contact" at bounding box center [713, 199] width 1285 height 310
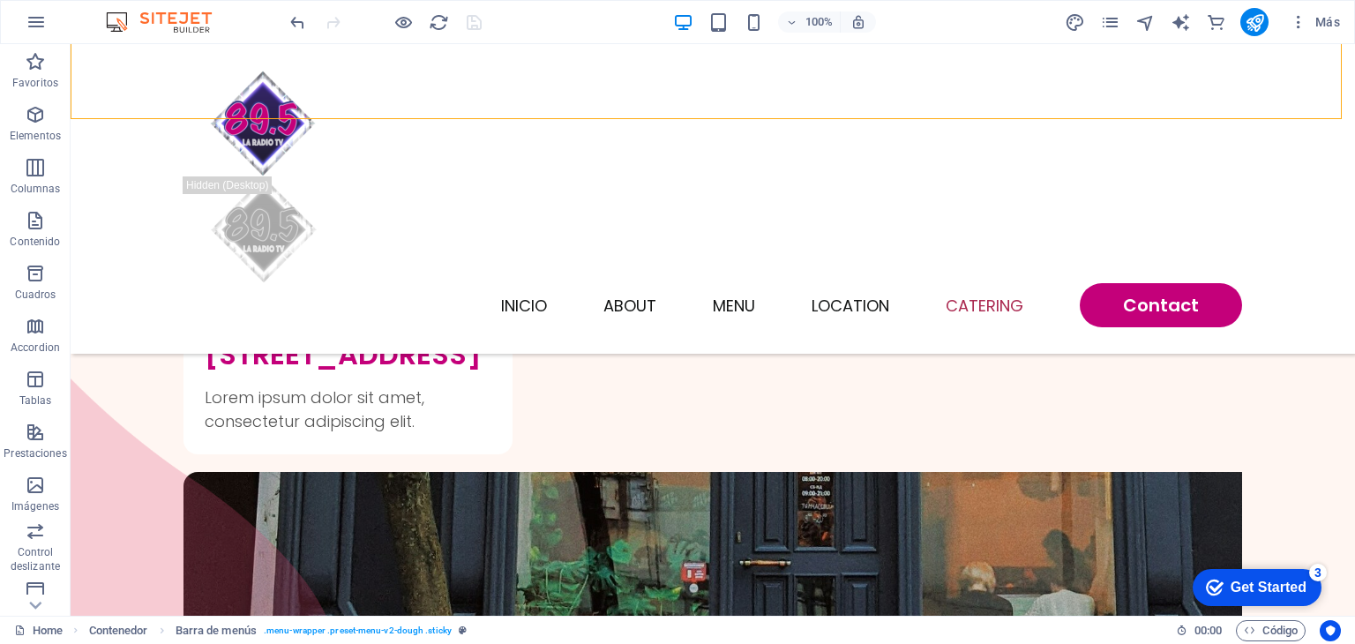
scroll to position [5213, 0]
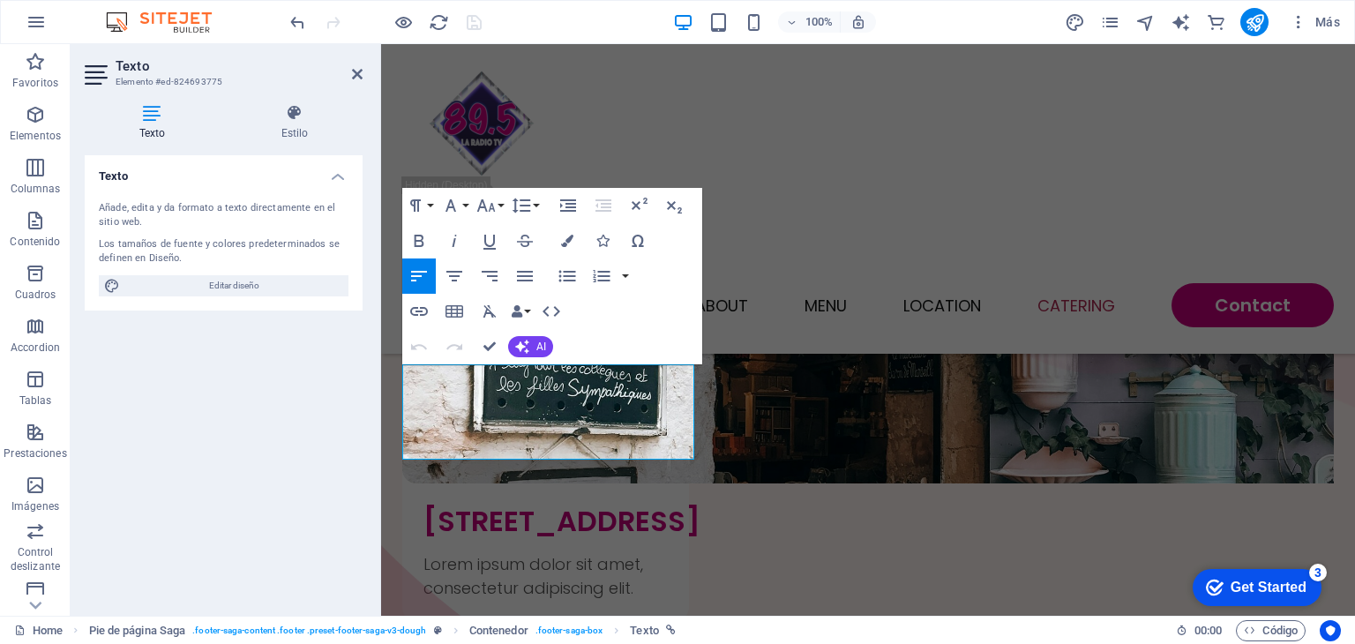
scroll to position [5425, 0]
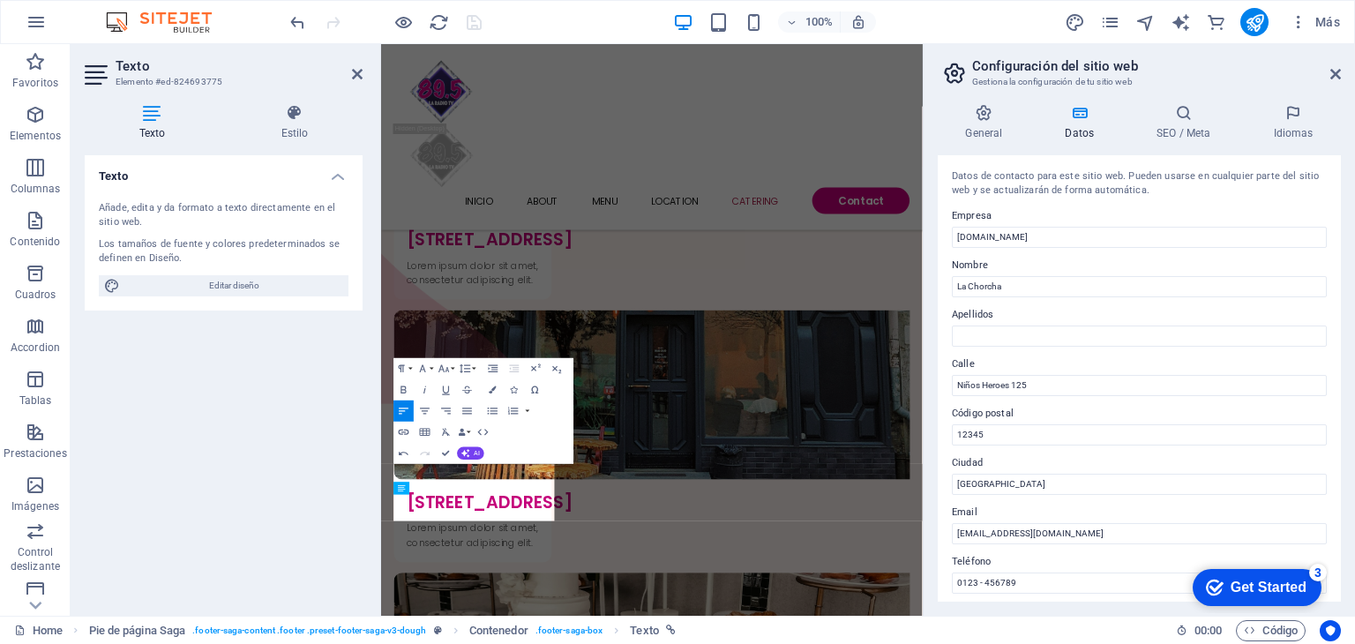
scroll to position [5199, 0]
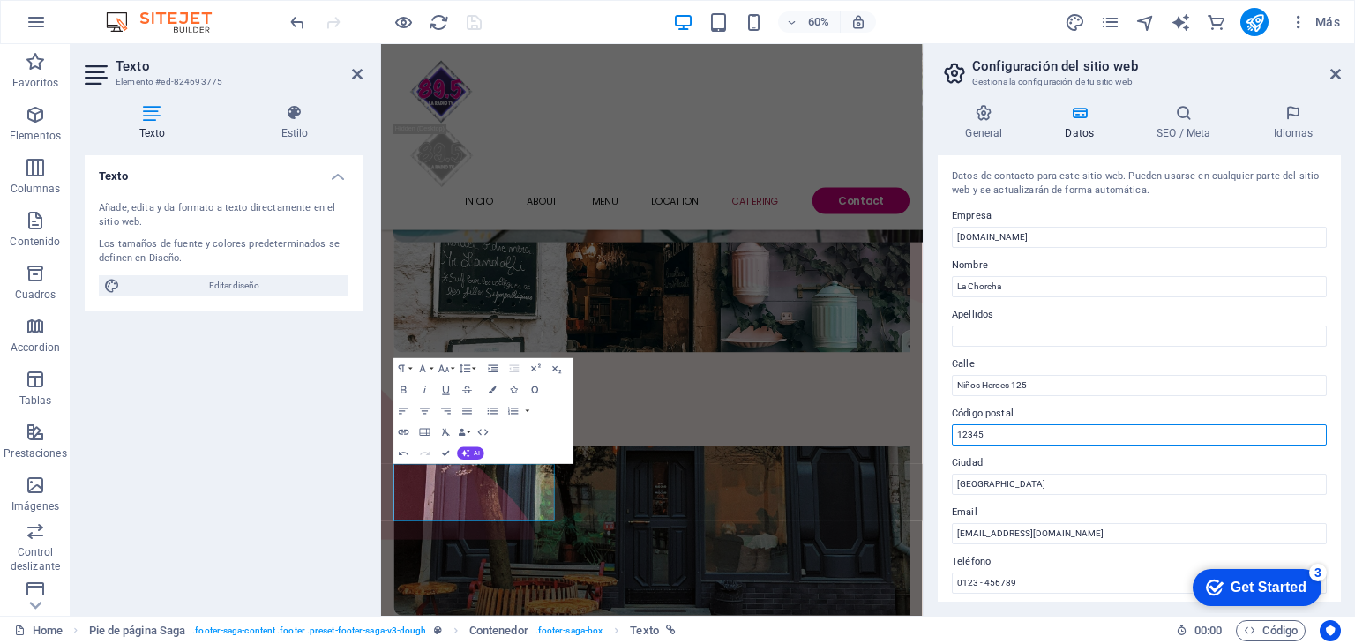
click at [993, 435] on input "12345" at bounding box center [1139, 434] width 375 height 21
type input "1"
type input "44506"
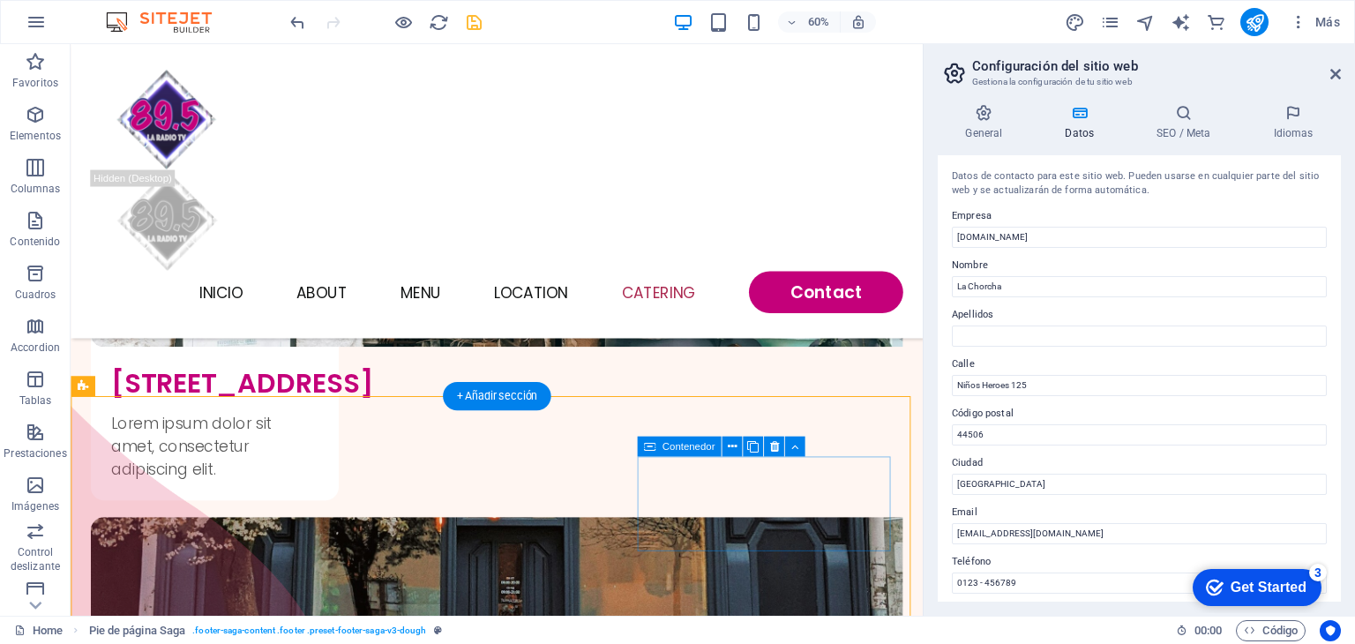
scroll to position [5232, 0]
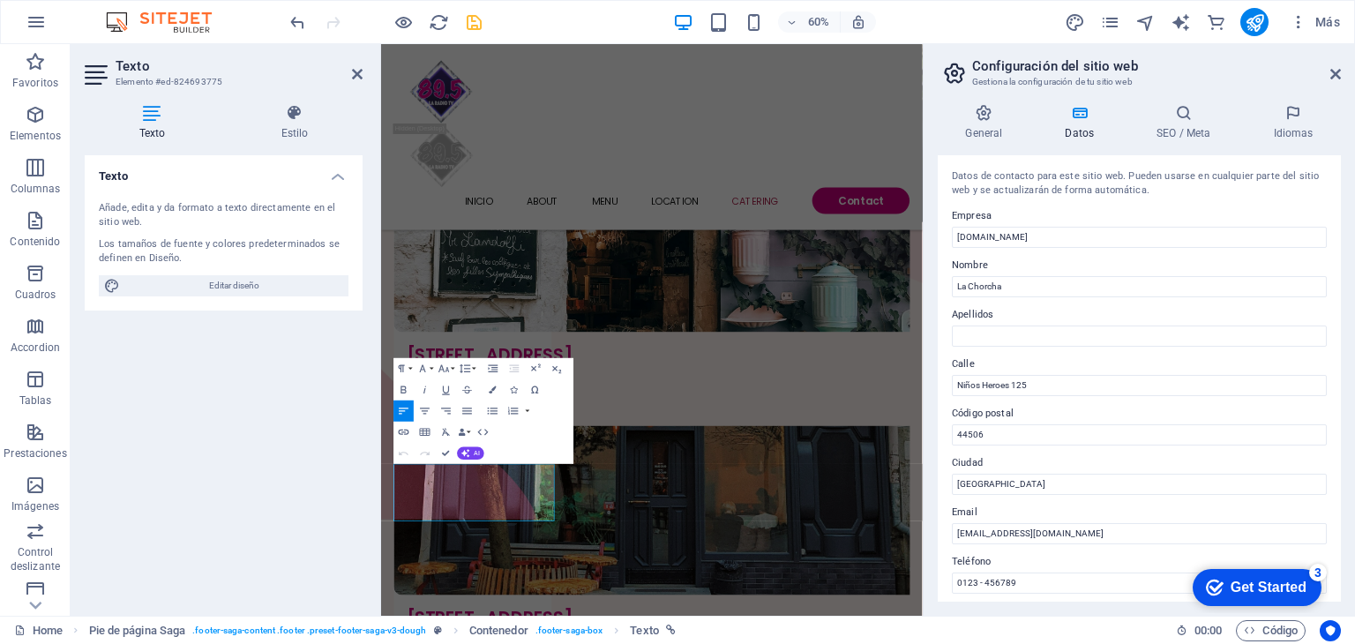
scroll to position [5199, 0]
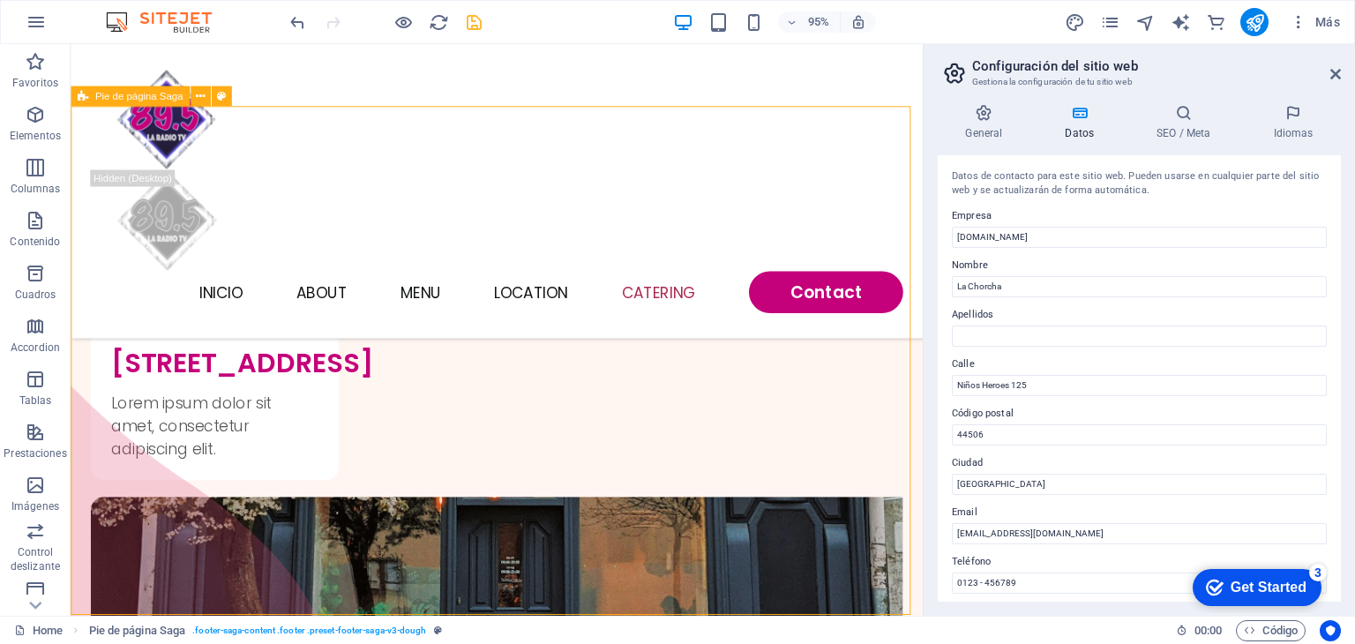
scroll to position [5232, 0]
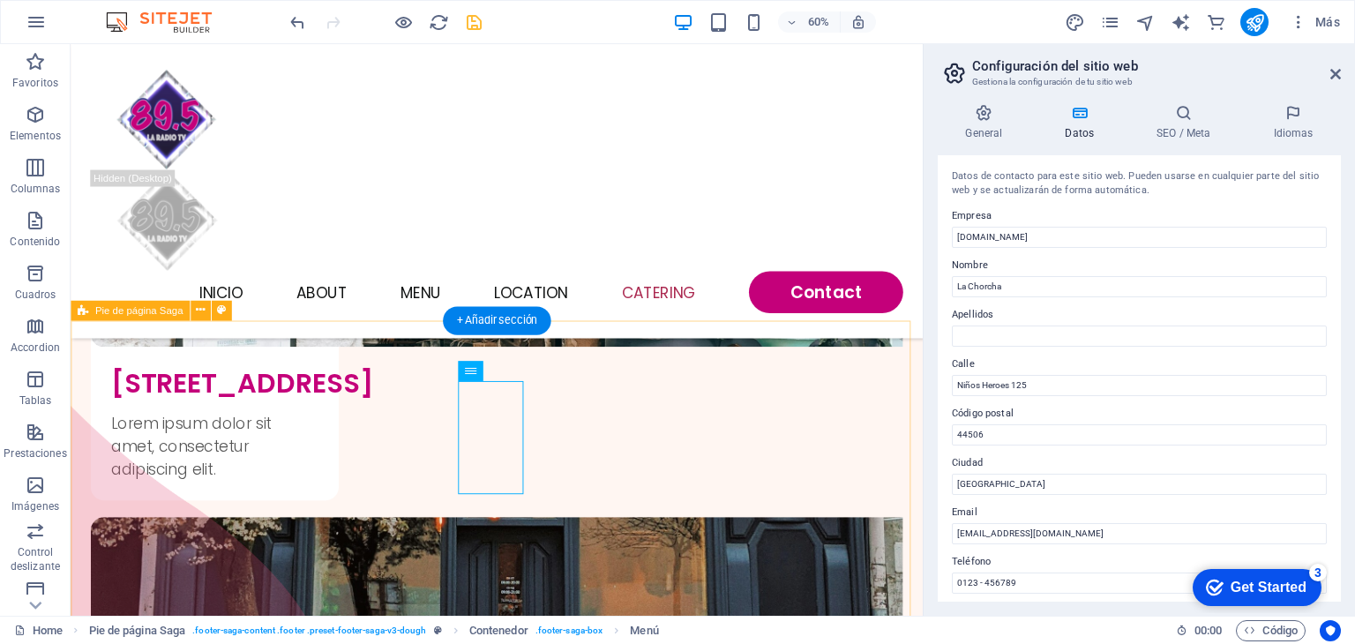
scroll to position [5256, 0]
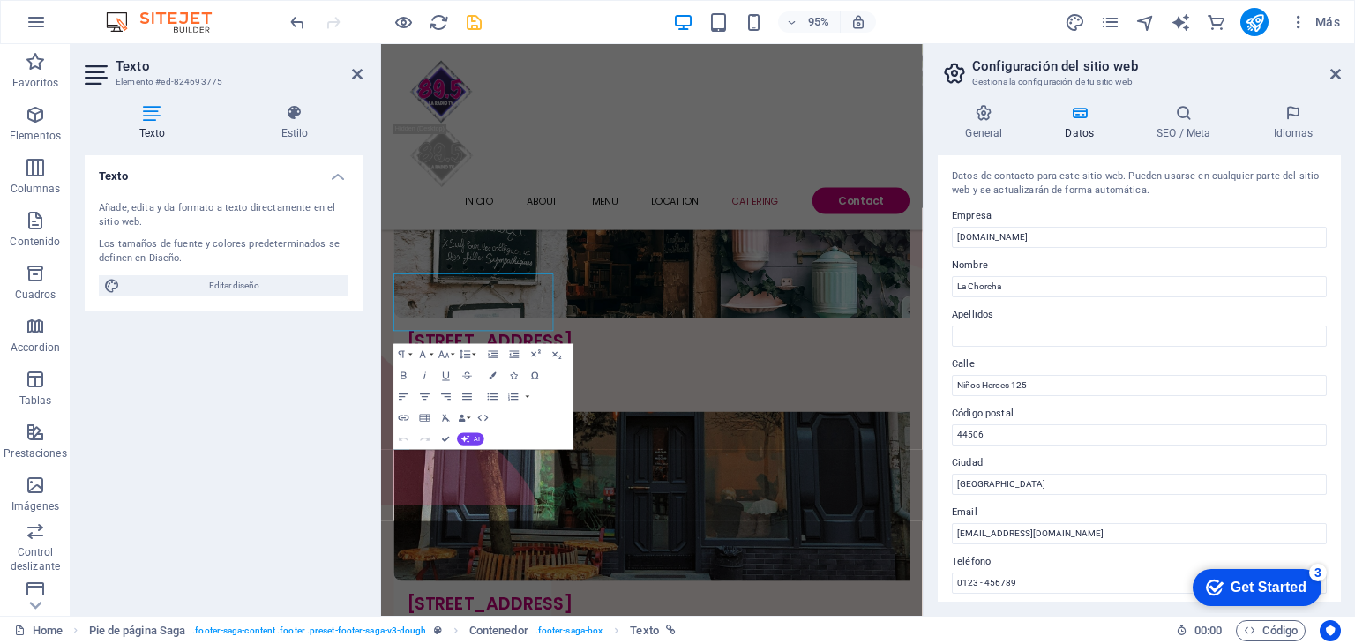
scroll to position [5222, 0]
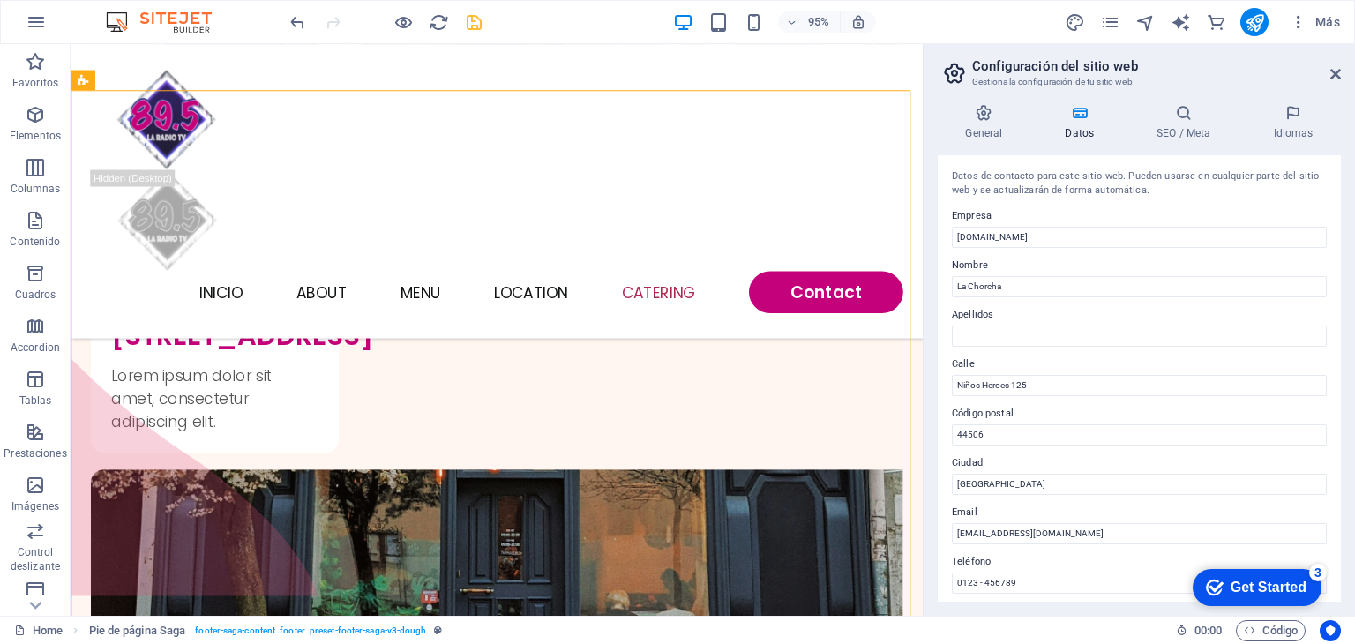
scroll to position [5256, 0]
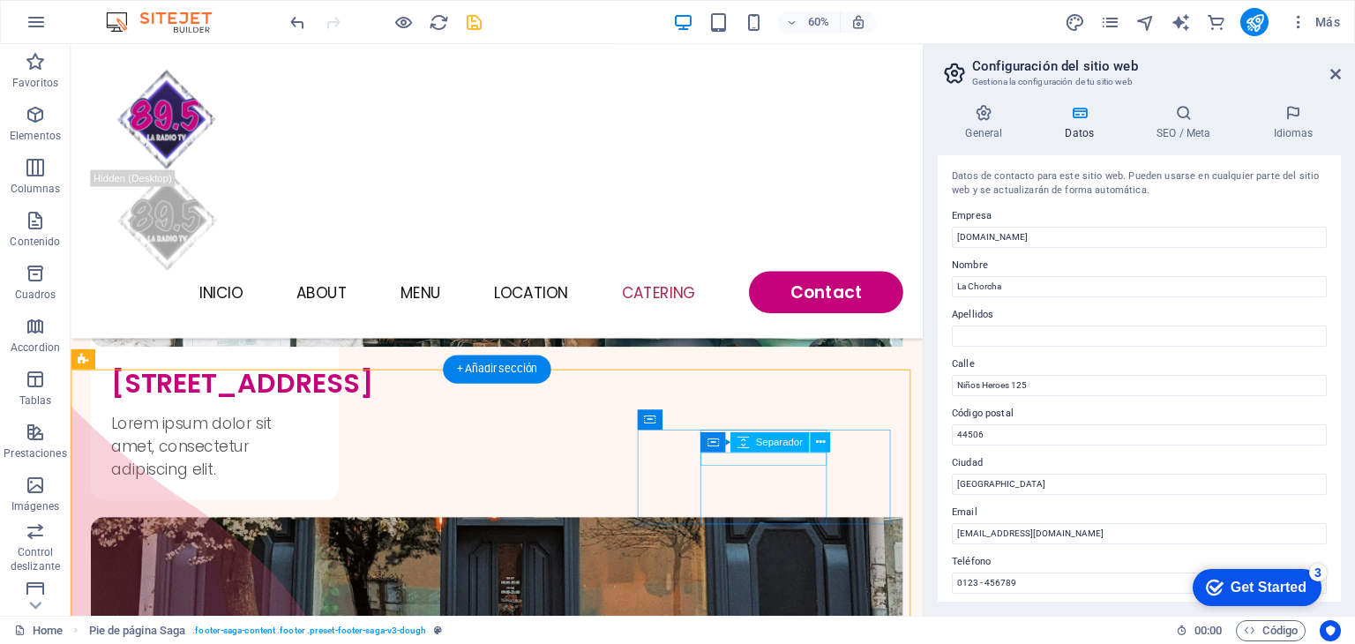
scroll to position [5232, 0]
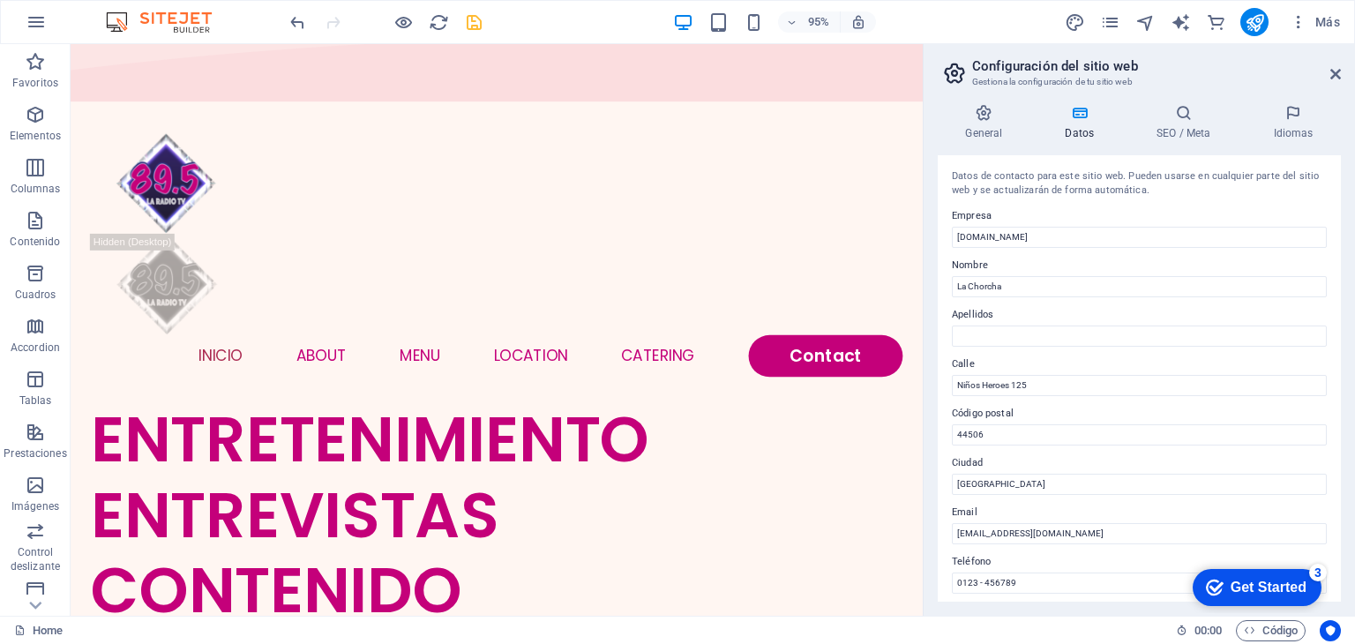
scroll to position [97, 0]
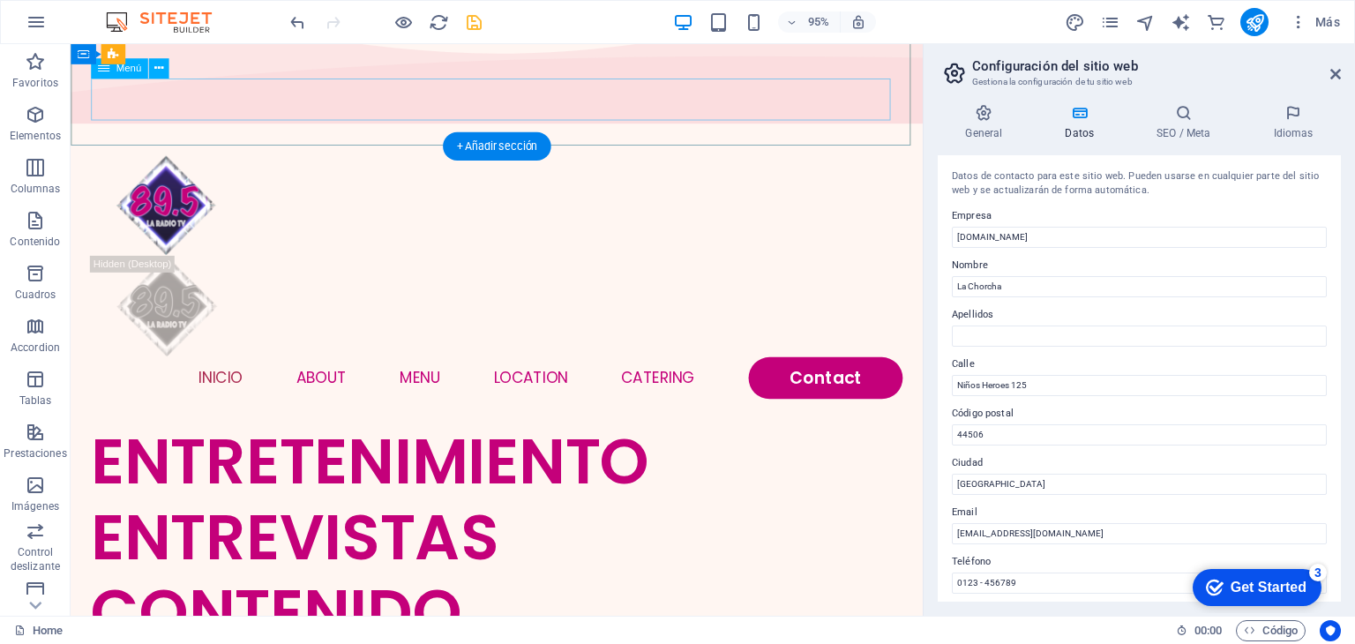
click at [543, 373] on nav "INICIO About Menu Location Catering Contact" at bounding box center [519, 395] width 855 height 44
click at [433, 373] on nav "INICIO About Menu Location Catering Contact" at bounding box center [519, 395] width 855 height 44
click at [431, 373] on nav "INICIO About Menu Location Catering Contact" at bounding box center [519, 395] width 855 height 44
click at [413, 373] on nav "INICIO About Menu Location Catering Contact" at bounding box center [519, 395] width 855 height 44
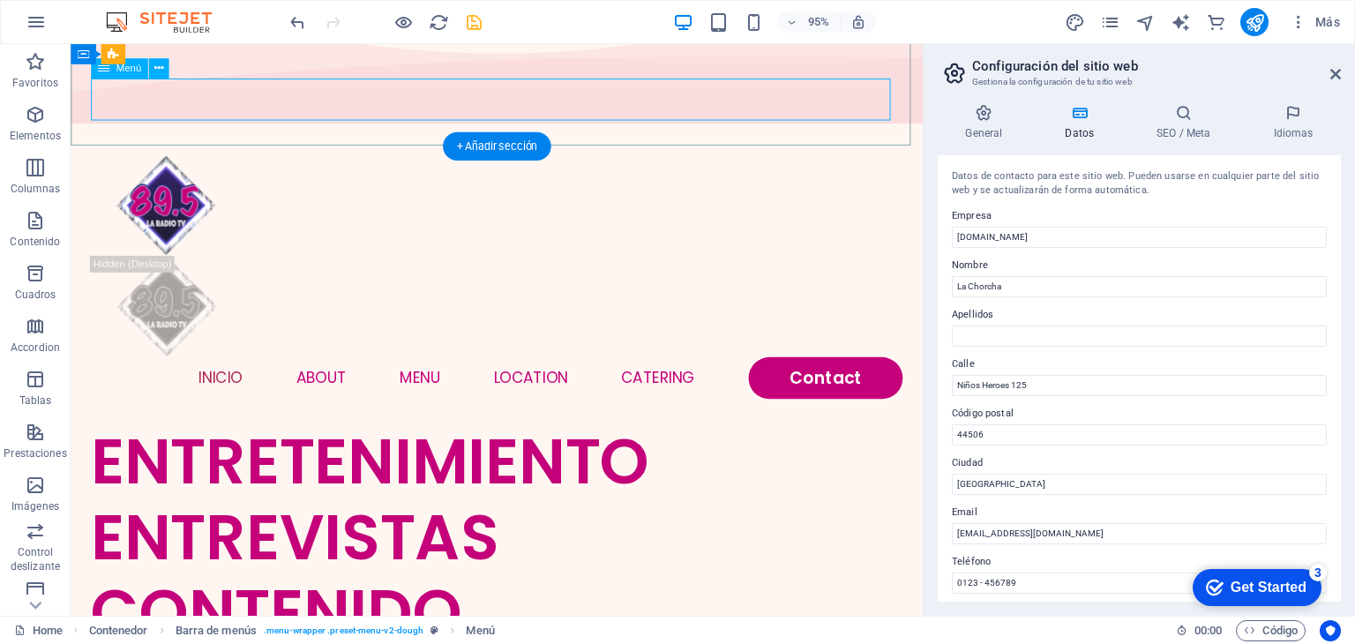
select select
select select "1"
select select
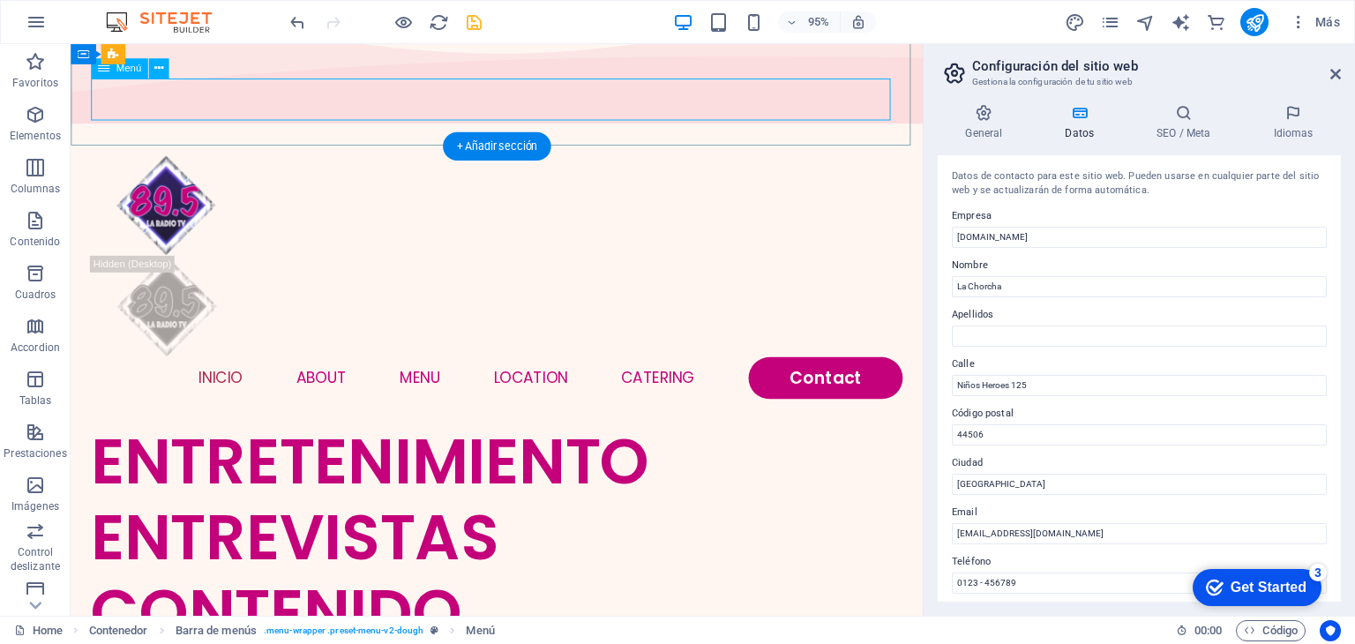
select select "2"
select select
select select "default"
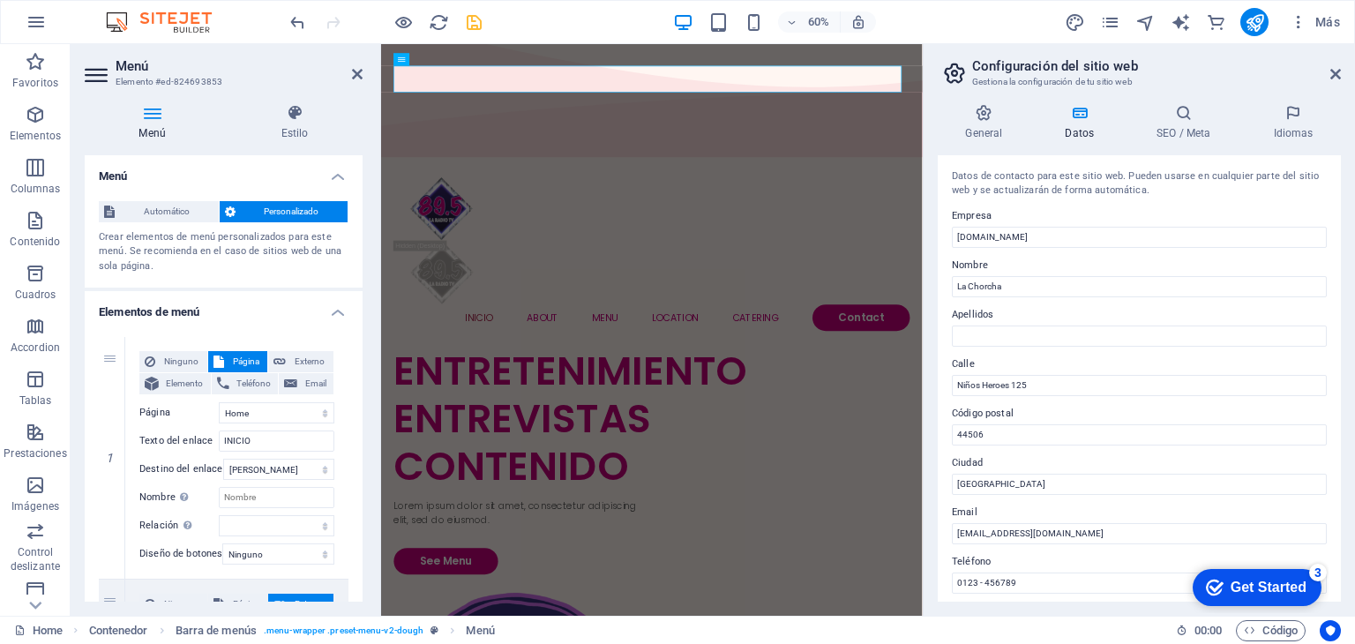
click at [289, 149] on div "Menú Estilo Menú Automático Personalizado Crear elementos de menú personalizado…" at bounding box center [224, 353] width 278 height 498
click at [749, 478] on nav "INICIO About Menu Location Catering Contact" at bounding box center [832, 500] width 860 height 44
drag, startPoint x: 363, startPoint y: 244, endPoint x: 364, endPoint y: 290, distance: 45.9
click at [364, 290] on div "Menú Estilo Menú Automático Personalizado Crear elementos de menú personalizado…" at bounding box center [224, 353] width 306 height 526
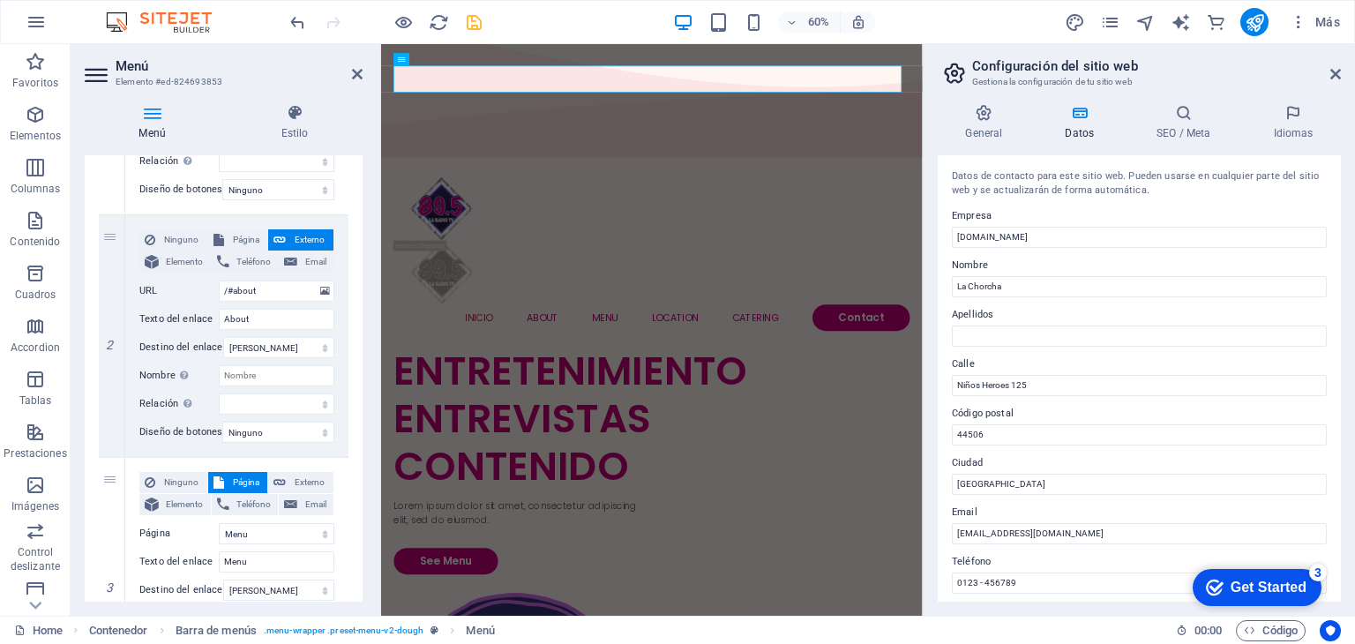
scroll to position [373, 0]
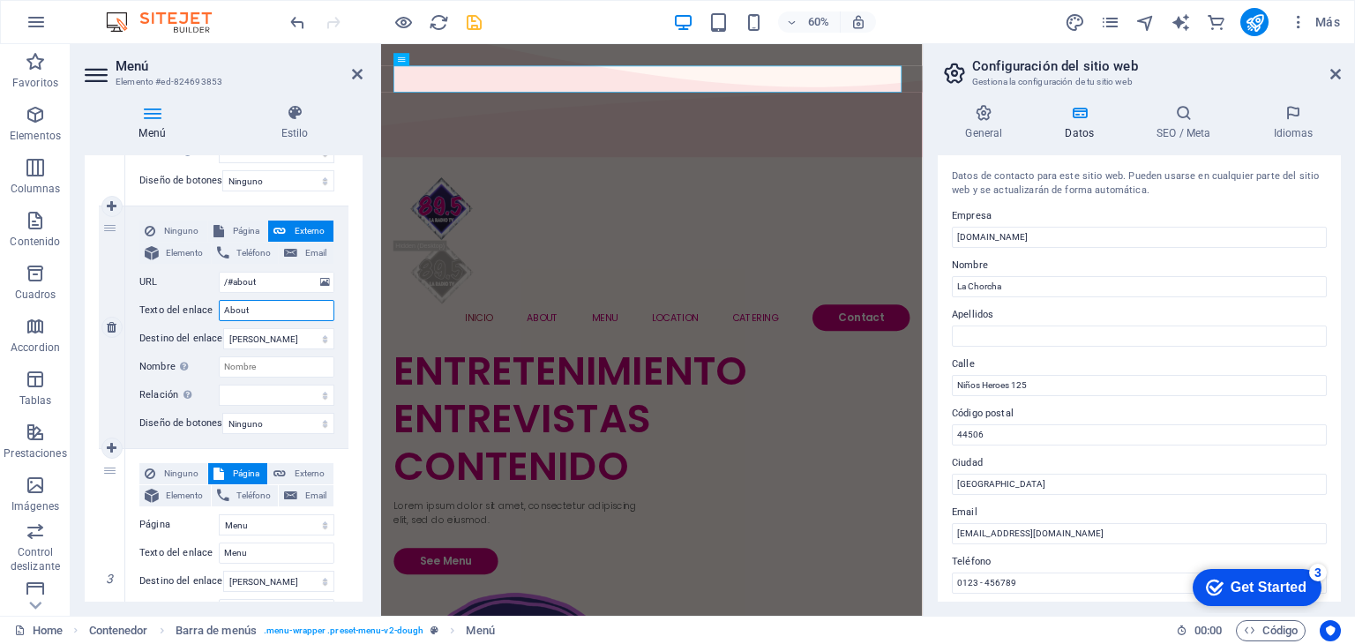
click at [259, 307] on input "About" at bounding box center [277, 310] width 116 height 21
type input "A"
select select
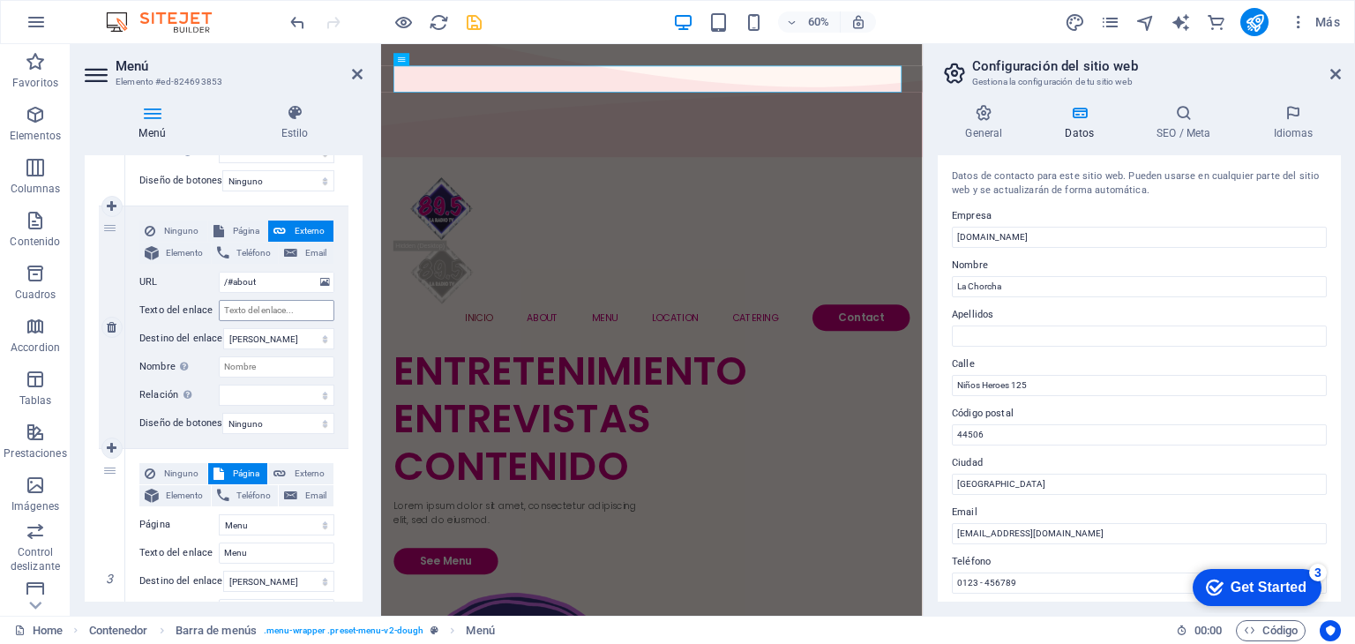
select select
paste input "Noticias / Actualidad"
type input "Noticias / Actualidad"
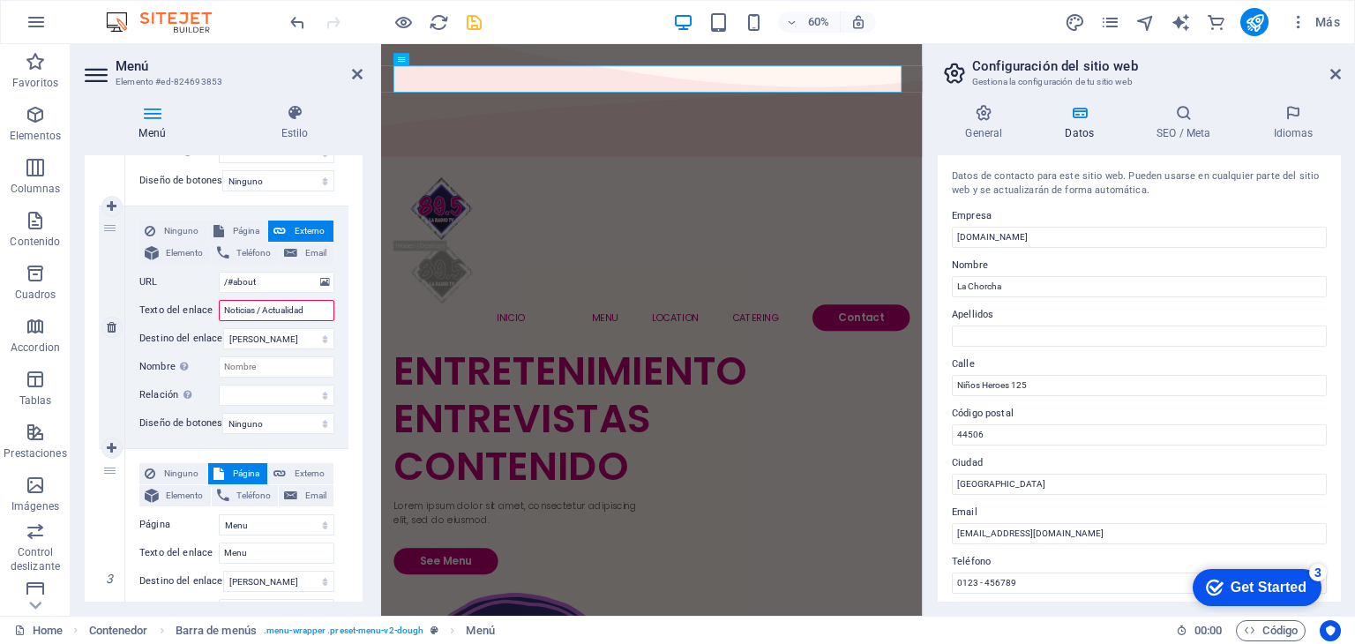
select select
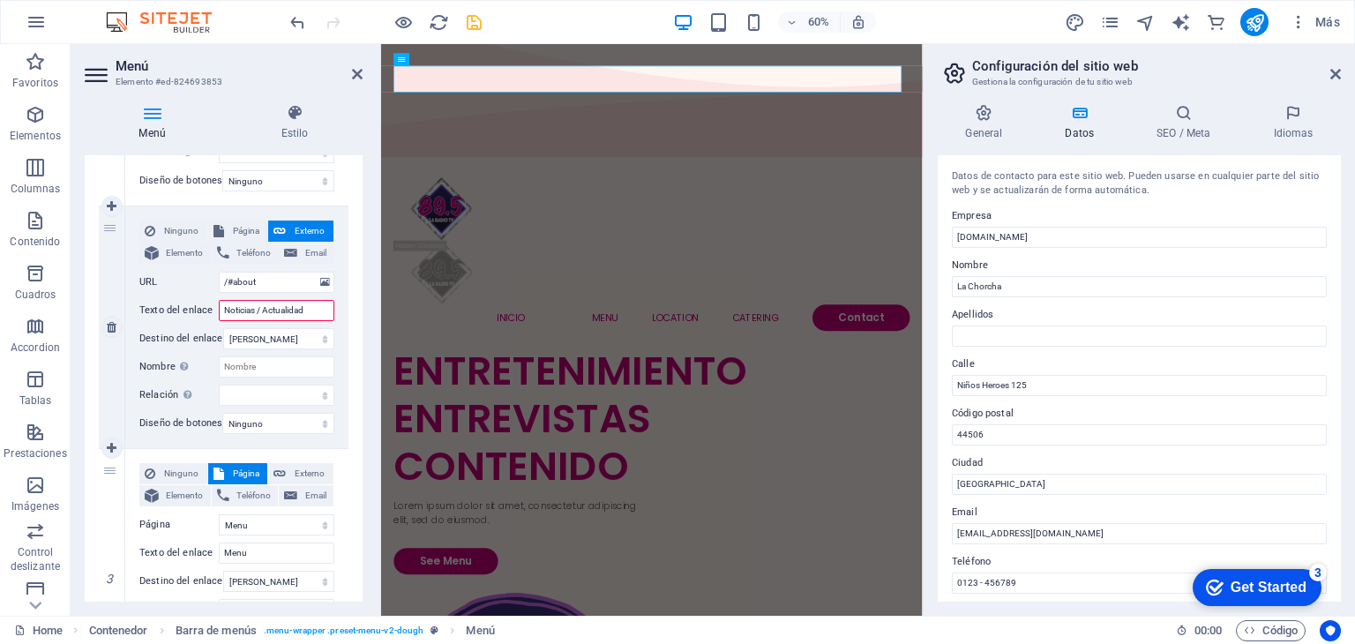
select select
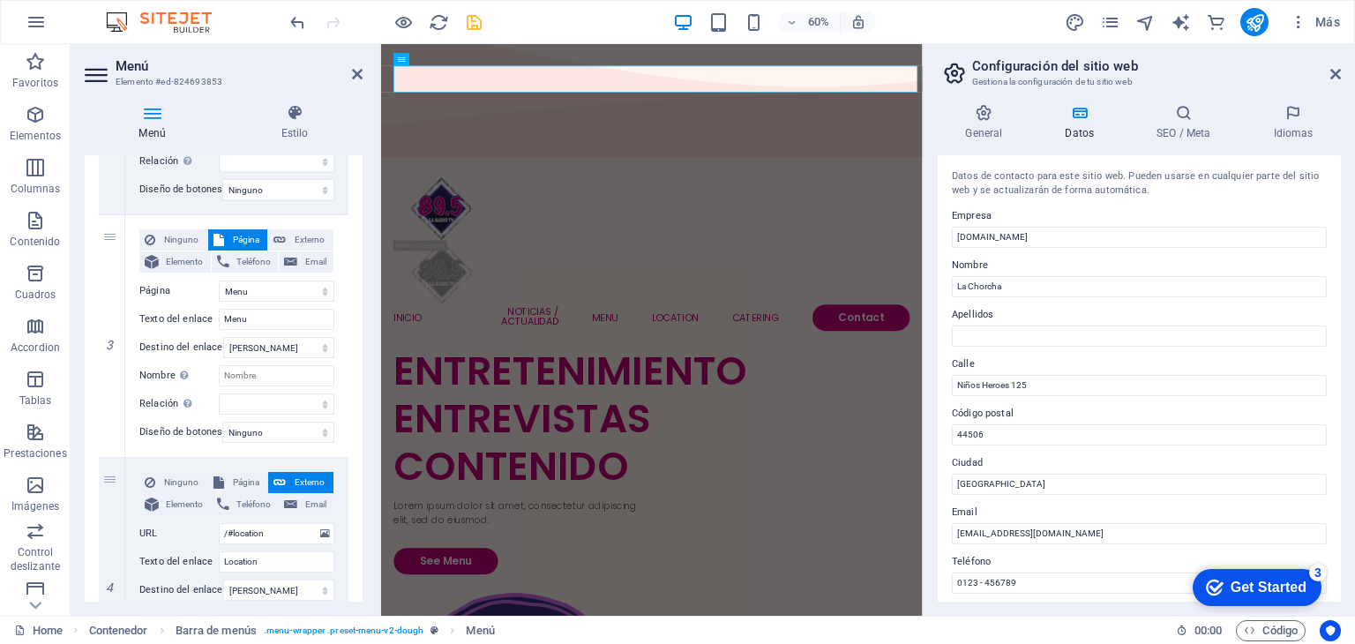
scroll to position [609, 0]
type input "Noticias / Actualidad"
click at [266, 320] on input "Menu" at bounding box center [277, 317] width 116 height 21
type input "M"
select select
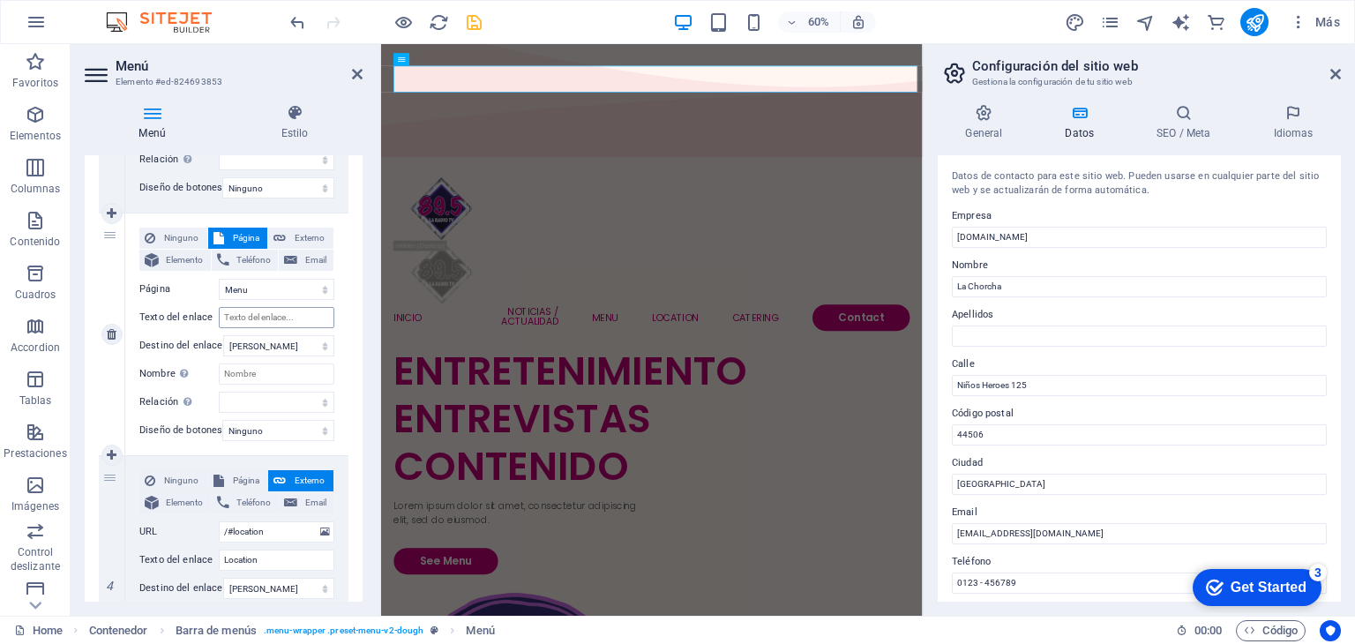
select select
type input "Menu"
select select
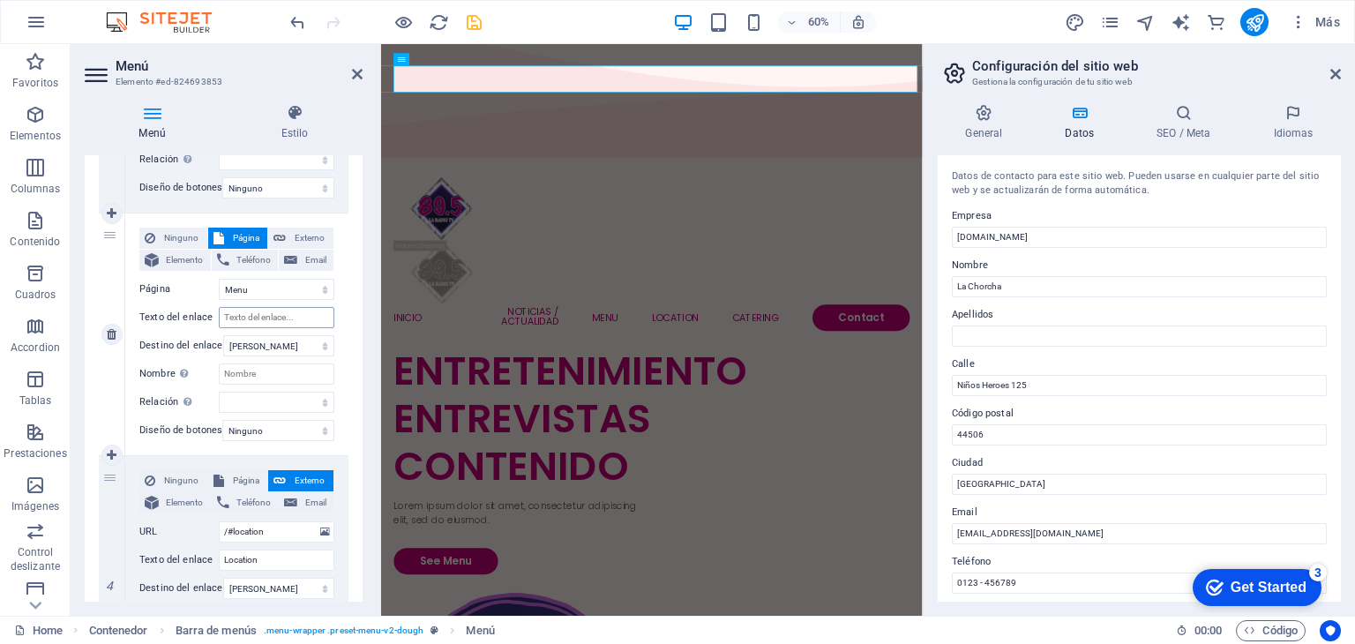
select select
type input "M"
paste input "Entrevistas"
type input "Entrevistas"
select select
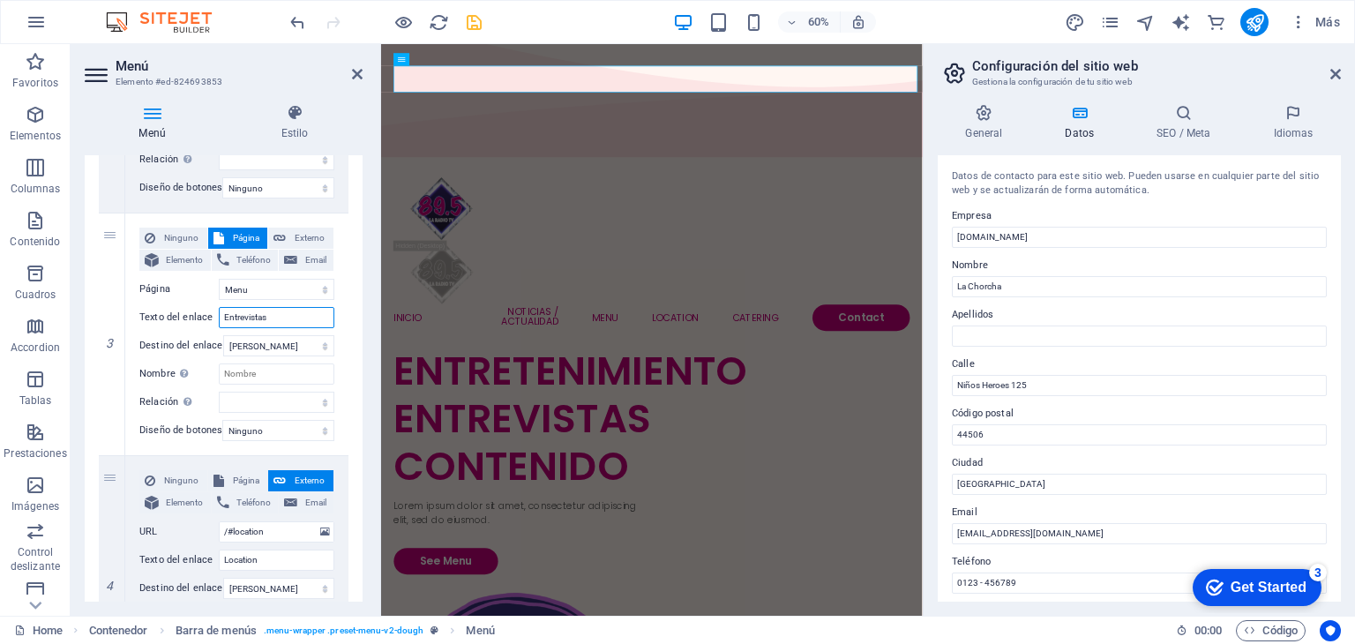
select select
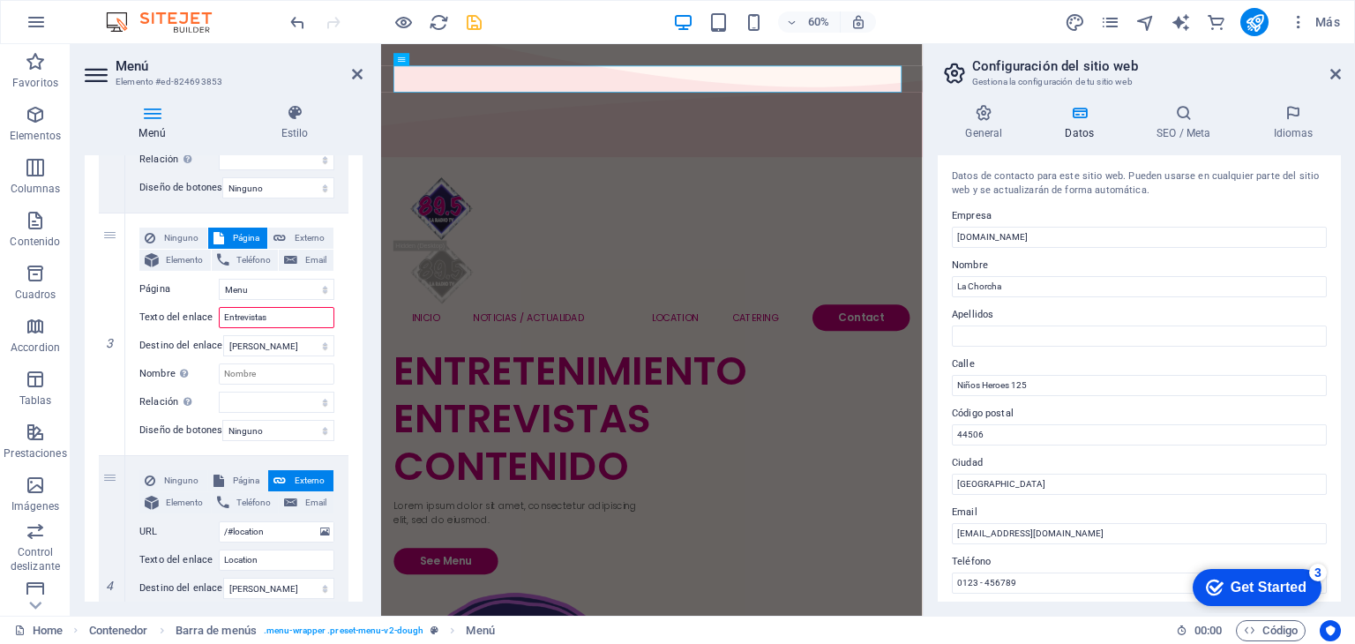
select select
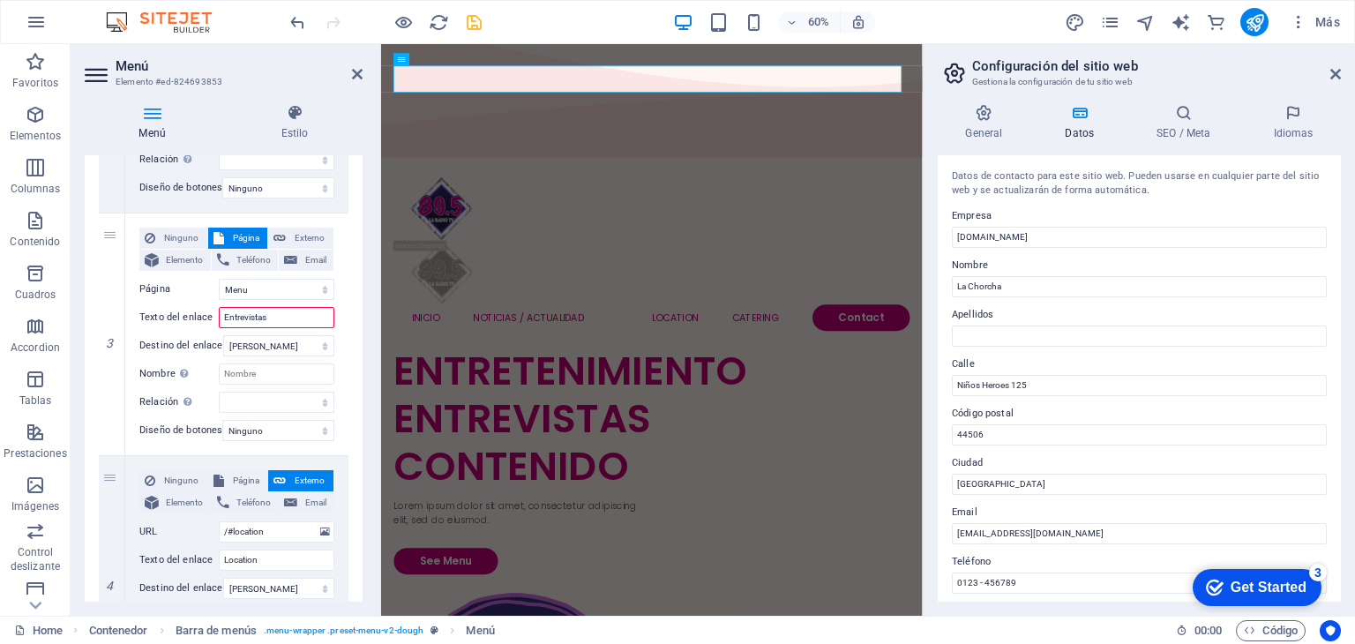
select select
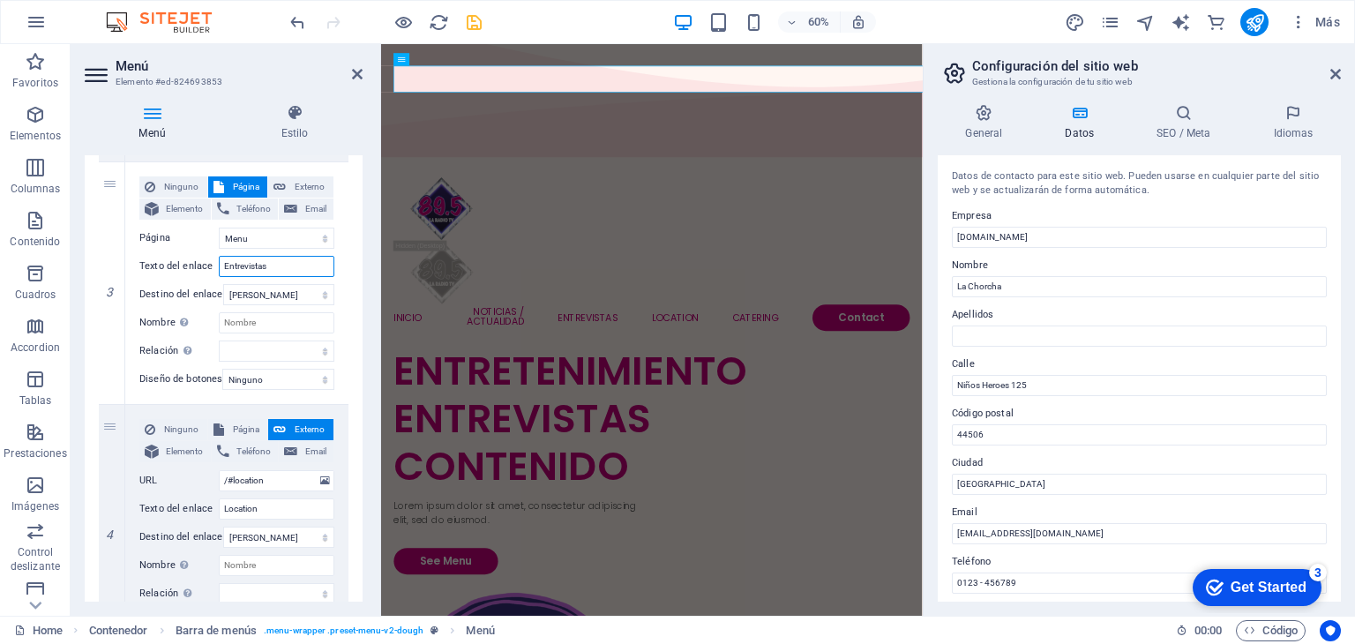
scroll to position [652, 0]
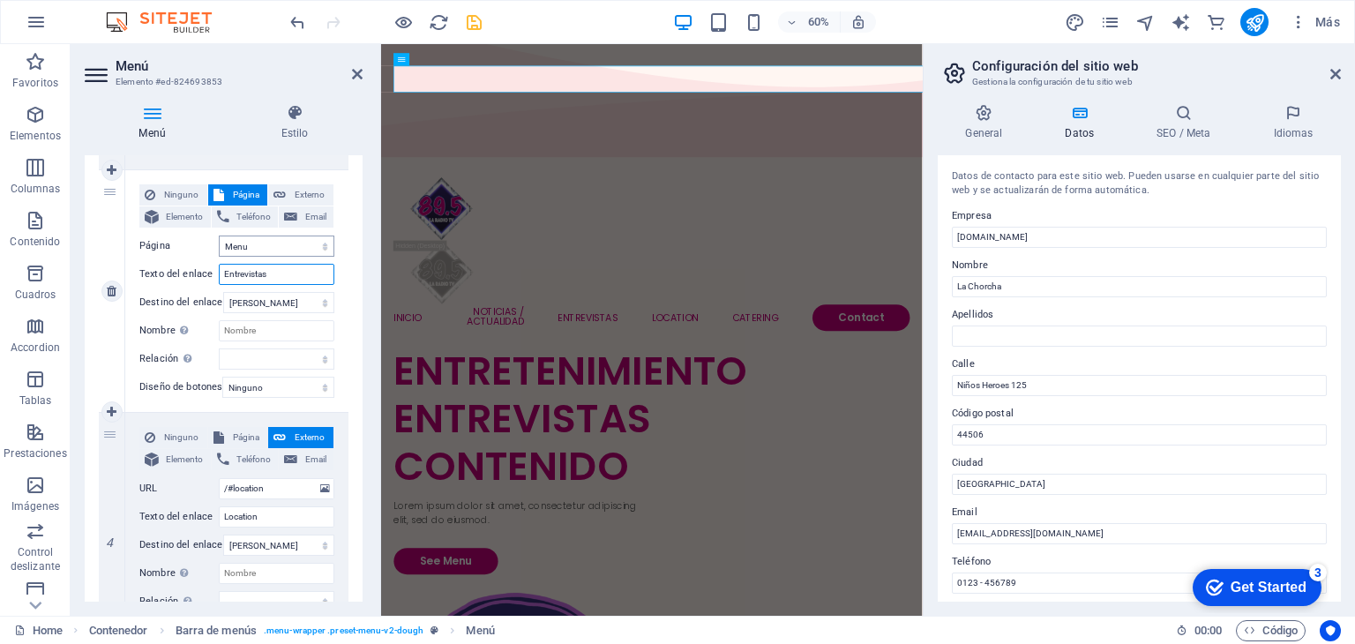
type input "Entrevistas"
click at [263, 243] on select "Home Menu Contact Legal Notice Privacy" at bounding box center [277, 246] width 116 height 21
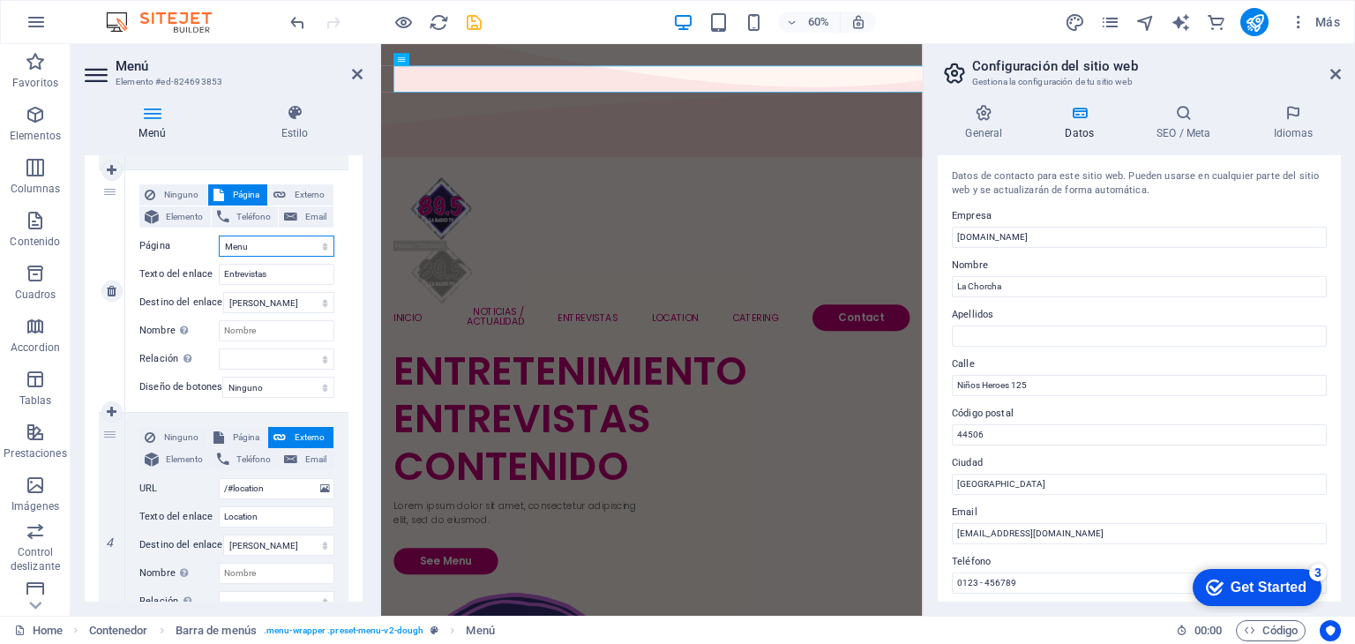
click at [242, 239] on select "Home Menu Contact Legal Notice Privacy" at bounding box center [277, 246] width 116 height 21
click at [236, 248] on select "Home Menu Contact Legal Notice Privacy" at bounding box center [277, 246] width 116 height 21
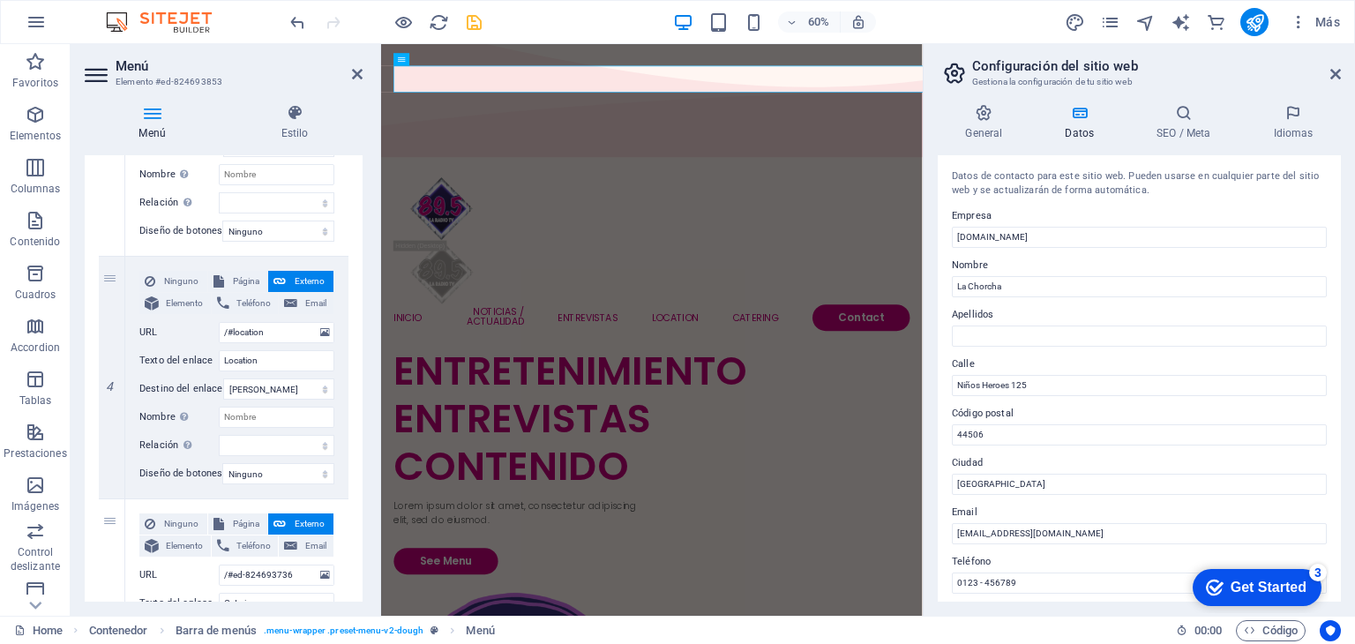
scroll to position [819, 0]
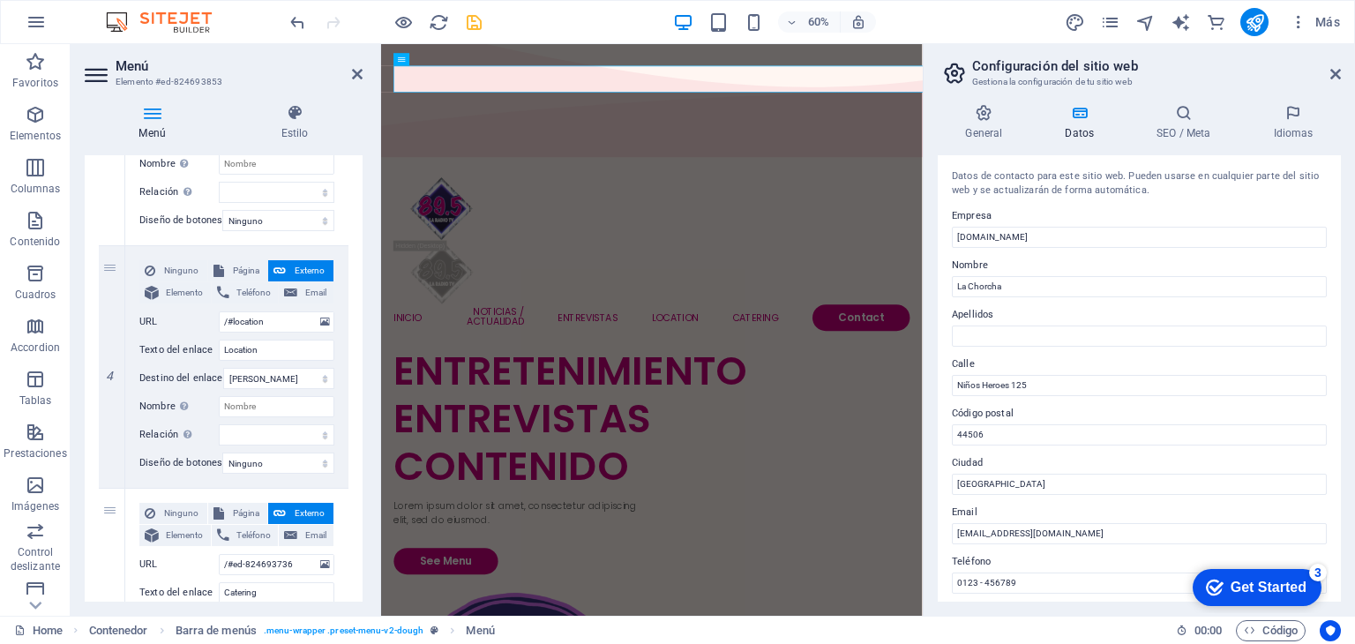
drag, startPoint x: 367, startPoint y: 424, endPoint x: 371, endPoint y: 463, distance: 39.0
click at [371, 463] on div "Menú Estilo Menú Automático Personalizado Crear elementos de menú personalizado…" at bounding box center [224, 353] width 306 height 526
drag, startPoint x: 358, startPoint y: 455, endPoint x: 360, endPoint y: 488, distance: 32.7
click at [360, 488] on div "Menú Automático Personalizado Crear elementos de menú personalizados para este …" at bounding box center [224, 378] width 278 height 446
click at [275, 404] on input "Nombre Una descripción adicional del enlace no debería ser igual al texto del e…" at bounding box center [277, 406] width 116 height 21
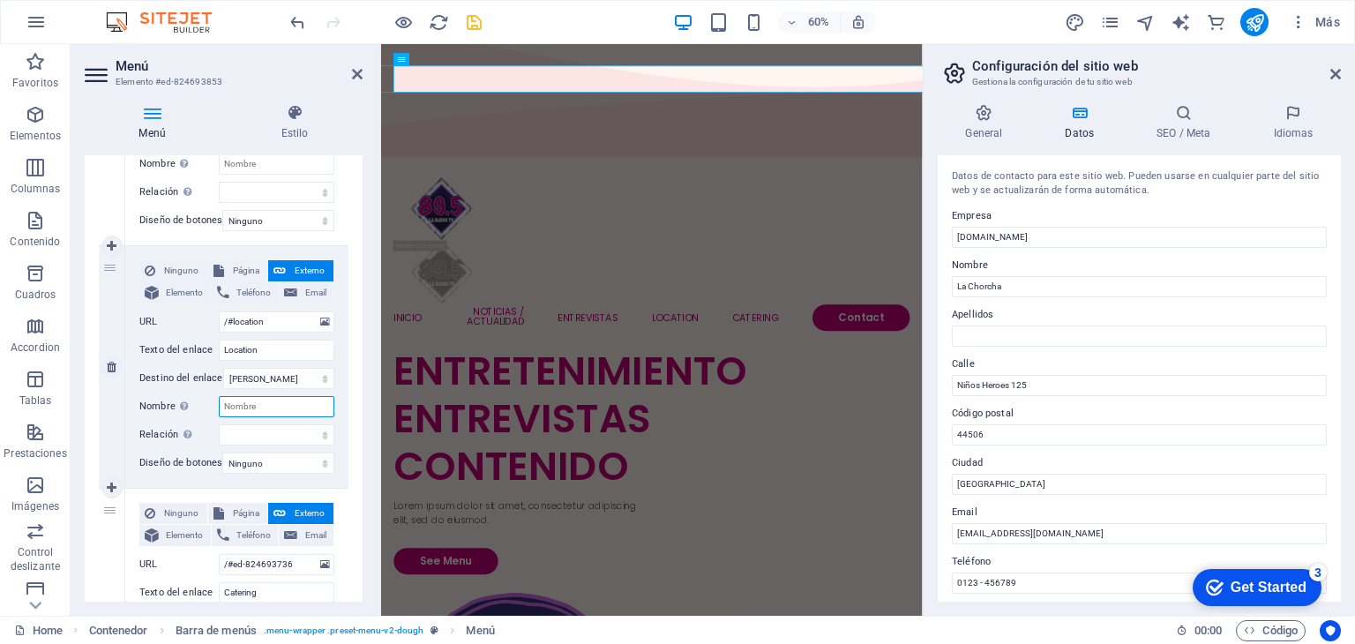
paste input "Podcast"
select select
type input "Podcast"
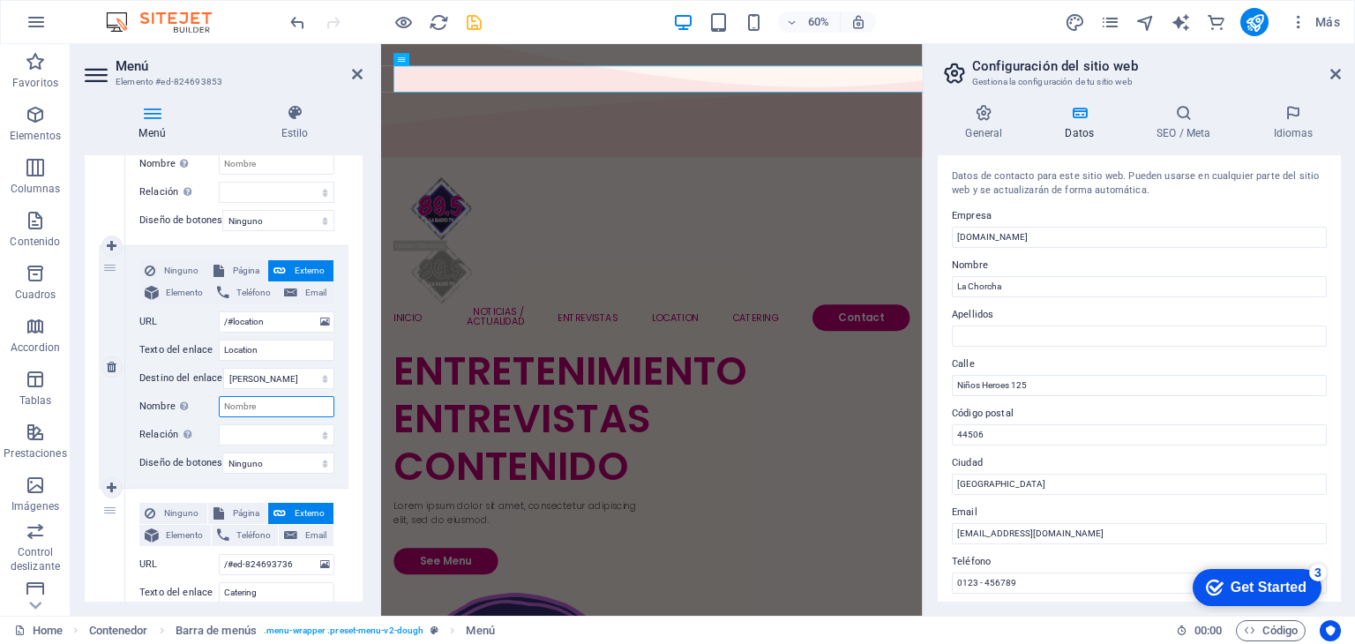
select select
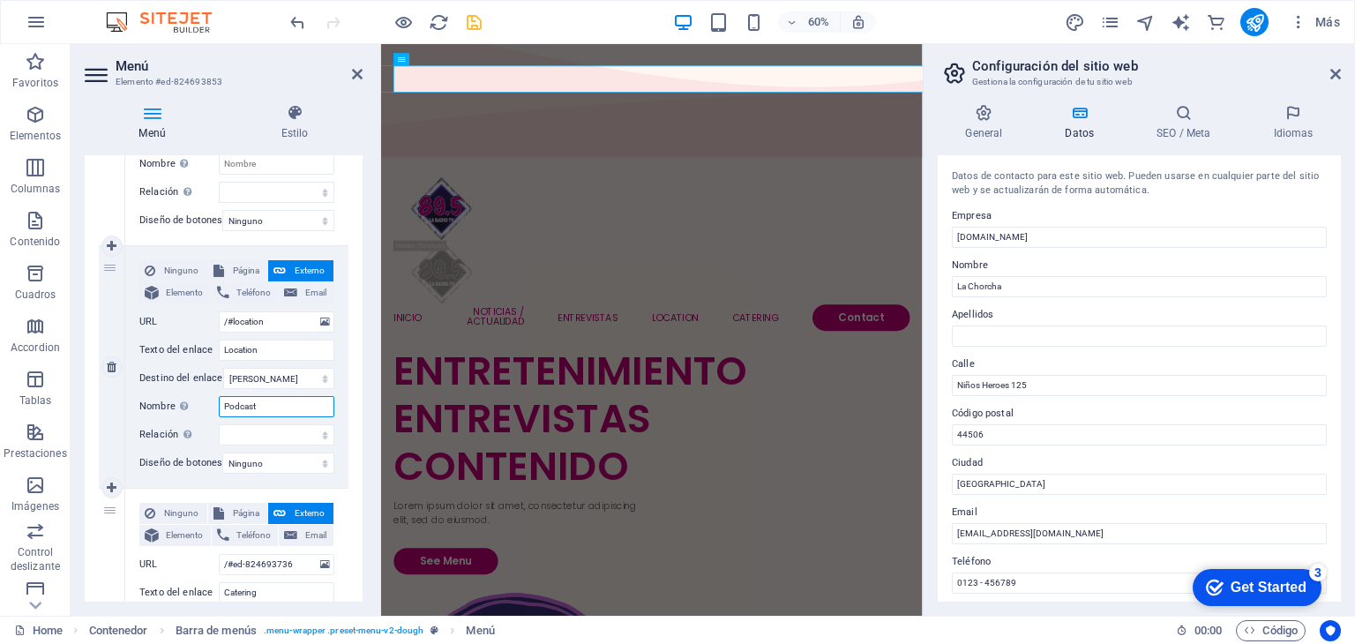
select select
type input "Podcast"
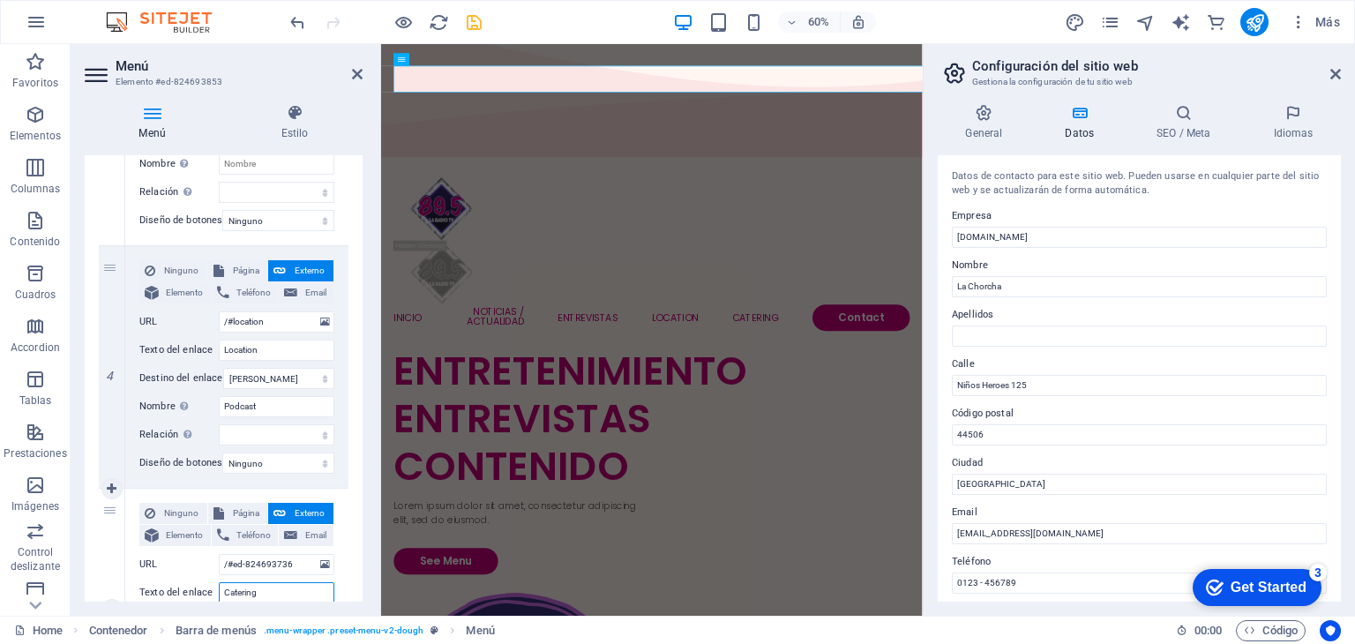
click at [270, 596] on input "Catering" at bounding box center [277, 592] width 116 height 21
type input "C"
select select
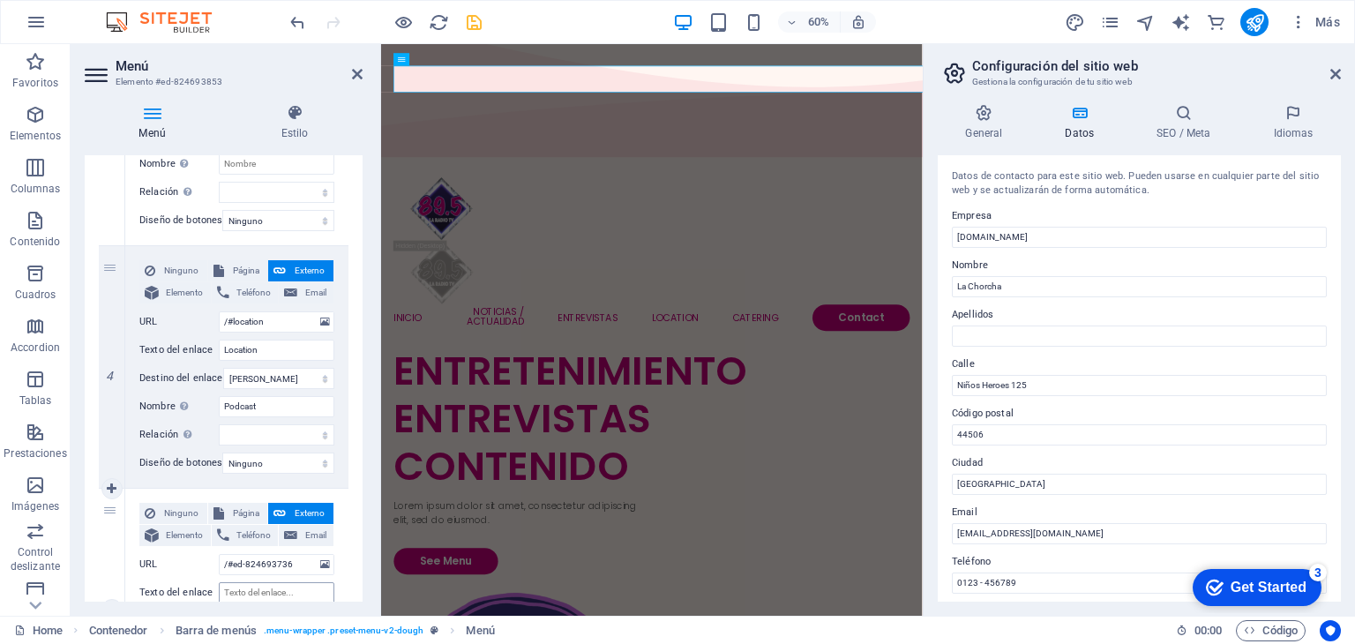
select select
paste input "Colabora / Publicidad"
type input "Colabora / Publicidad"
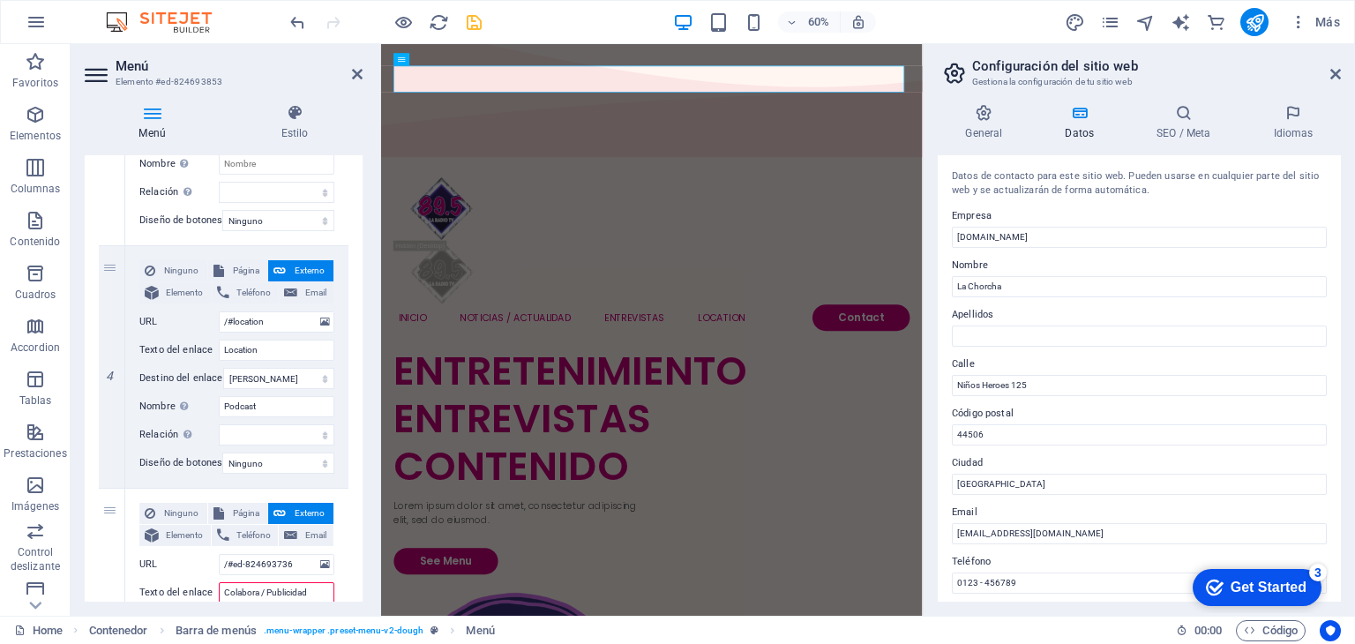
select select
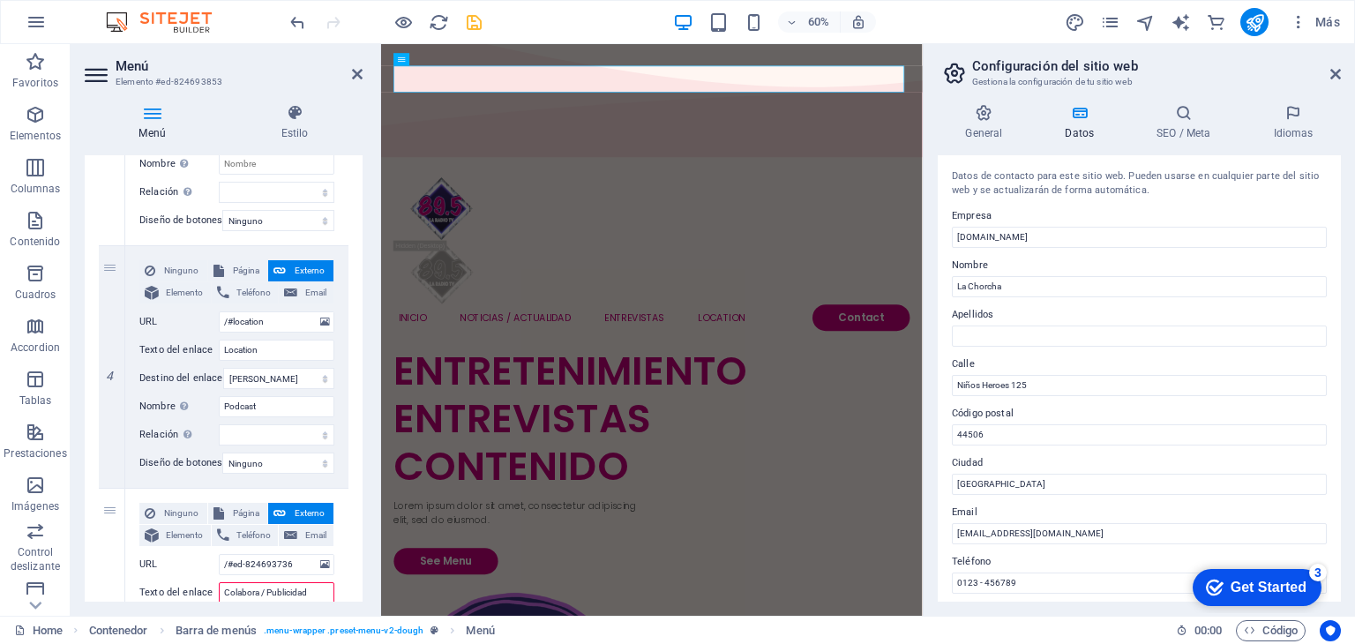
select select
type input "Colabora / Publicidad"
click at [286, 386] on select "Nueva pestaña Misma pestaña Superposición" at bounding box center [278, 378] width 111 height 21
click at [293, 416] on input "Podcast" at bounding box center [277, 406] width 116 height 21
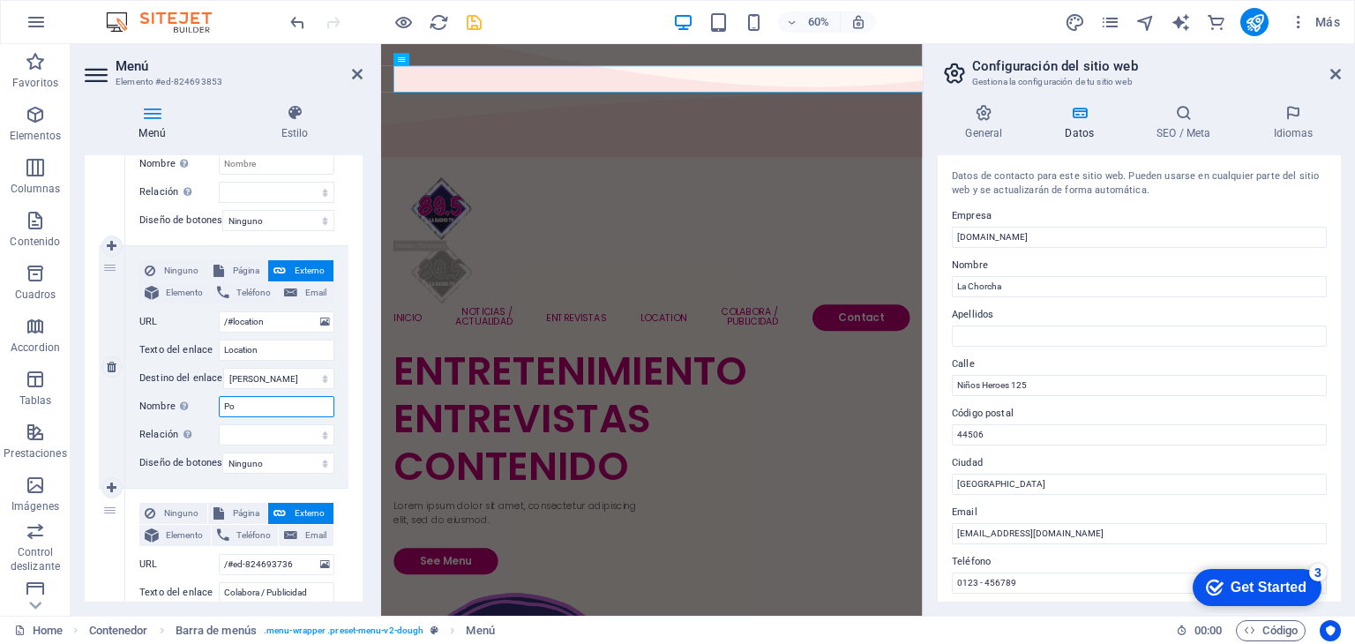
type input "P"
select select
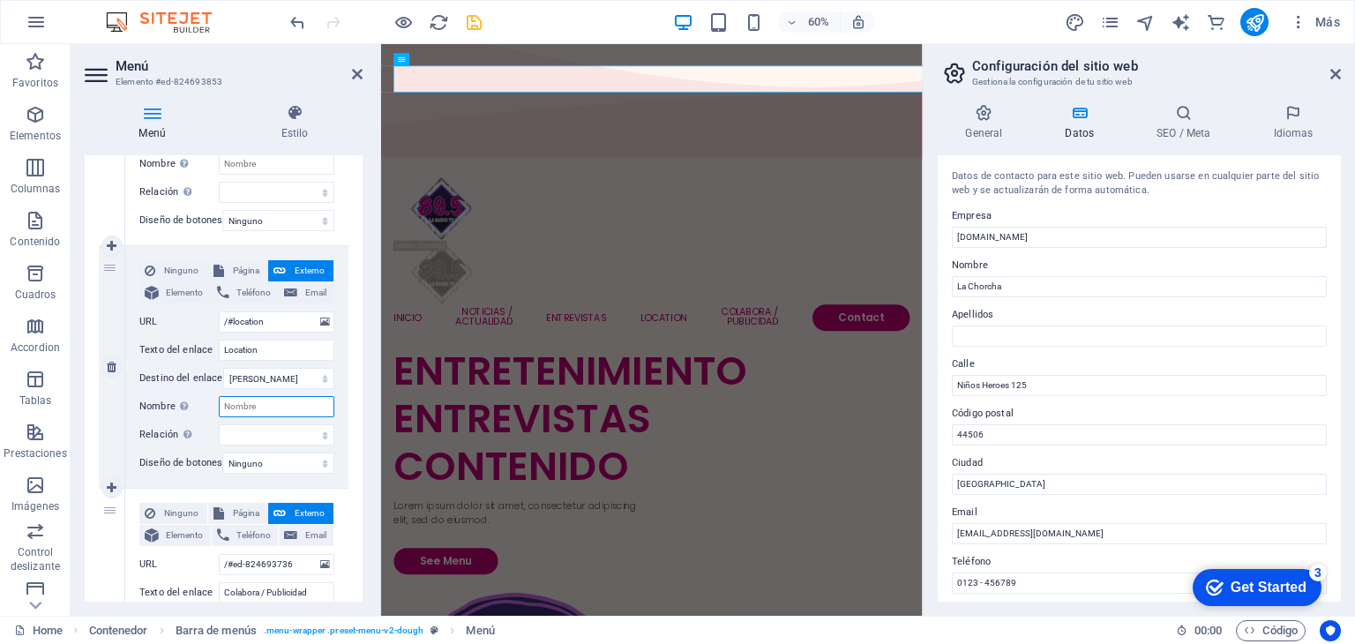
select select
drag, startPoint x: 364, startPoint y: 386, endPoint x: 360, endPoint y: 337, distance: 49.5
click at [360, 337] on div "Menú Estilo Menú Automático Personalizado Crear elementos de menú personalizado…" at bounding box center [224, 353] width 306 height 526
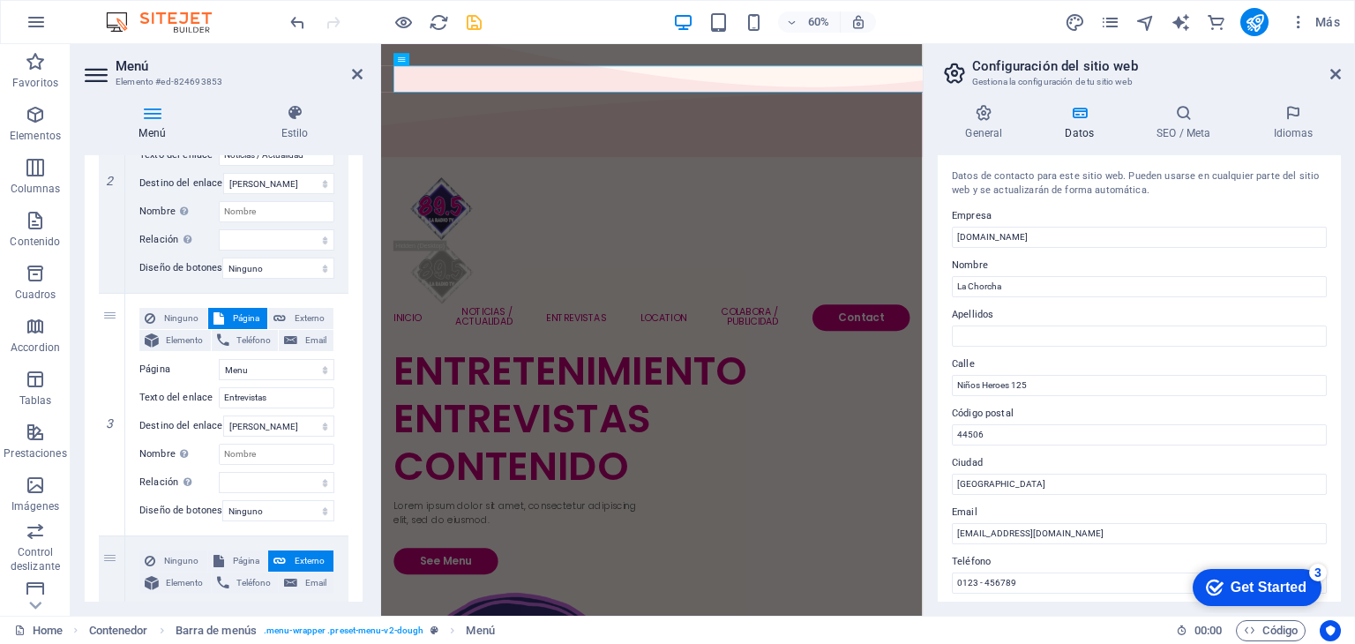
scroll to position [531, 0]
click at [1336, 71] on icon at bounding box center [1336, 74] width 11 height 14
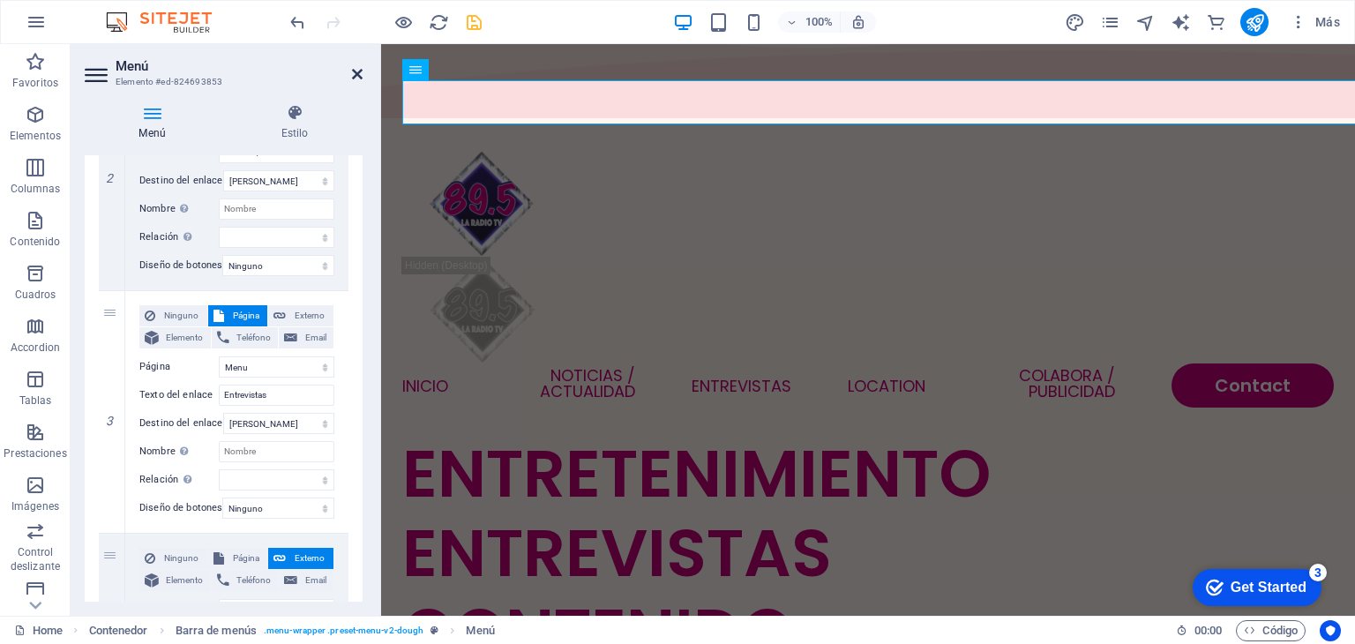
click at [355, 72] on icon at bounding box center [357, 74] width 11 height 14
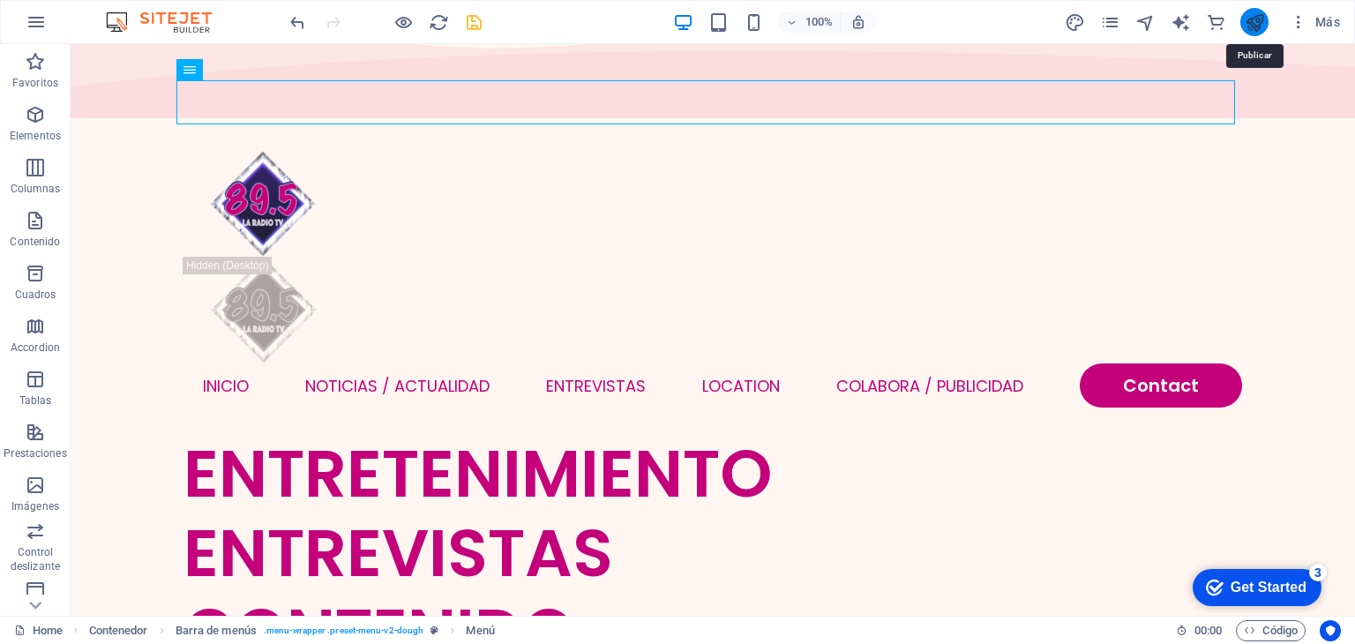
click at [1263, 30] on icon "publish" at bounding box center [1255, 22] width 20 height 20
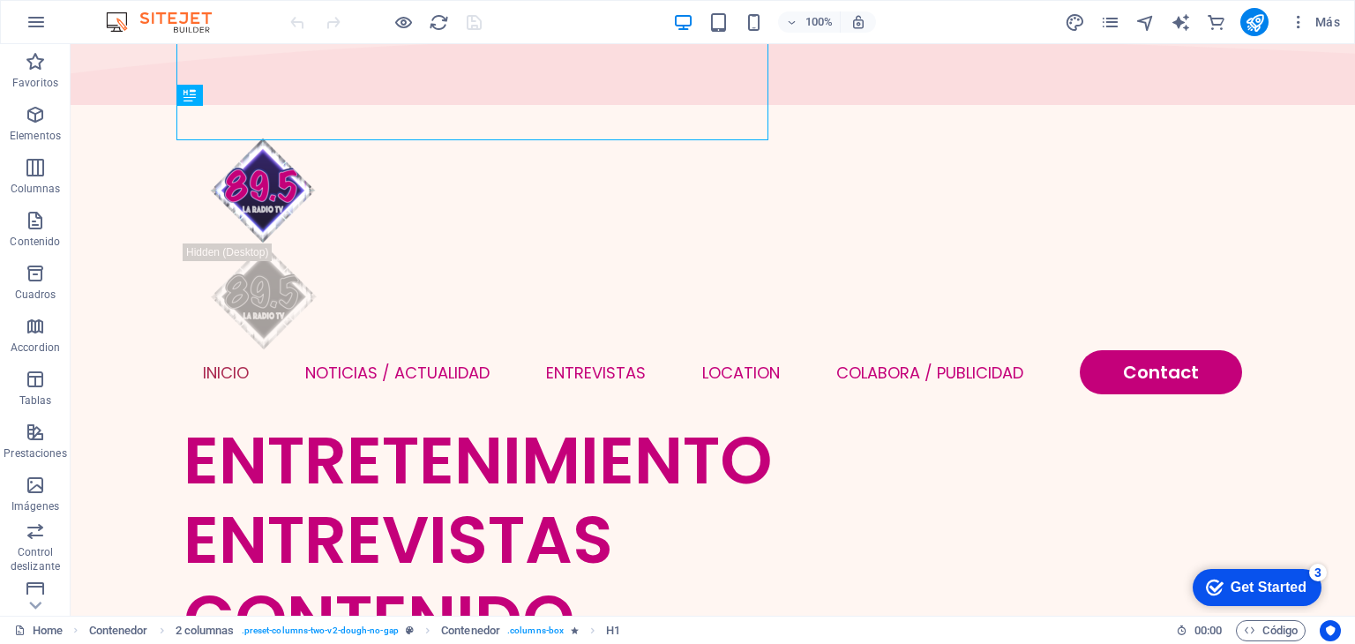
scroll to position [102, 0]
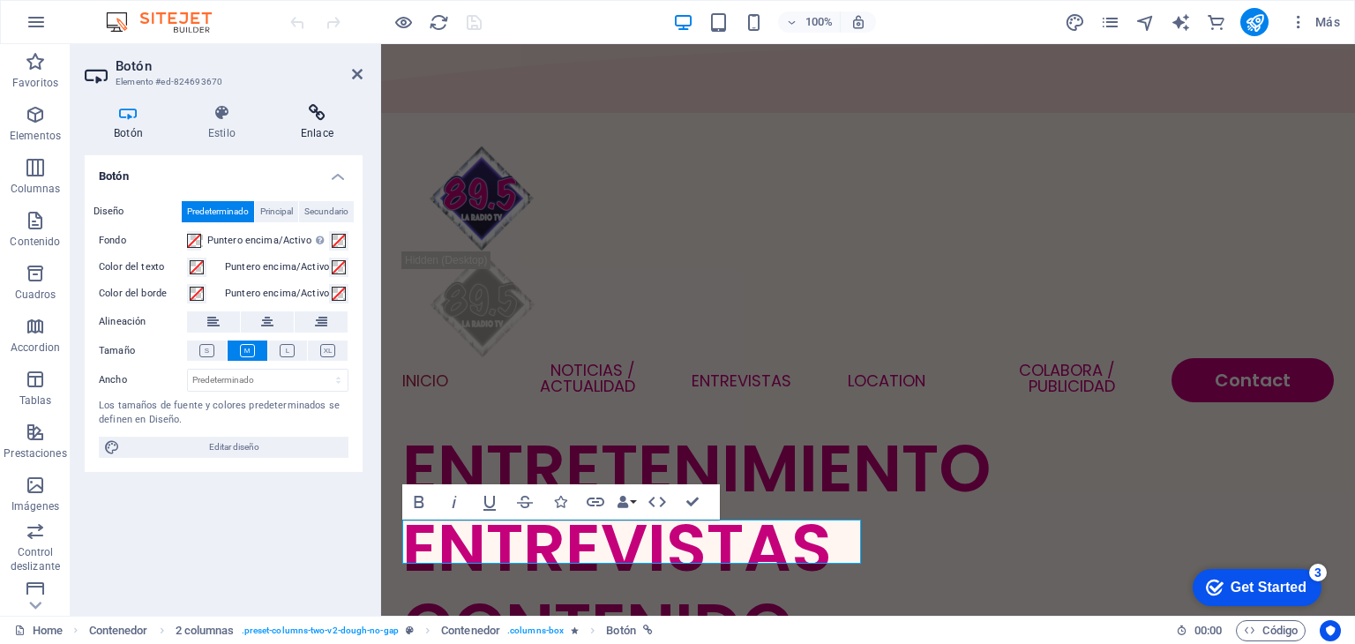
click at [318, 116] on icon at bounding box center [317, 113] width 91 height 18
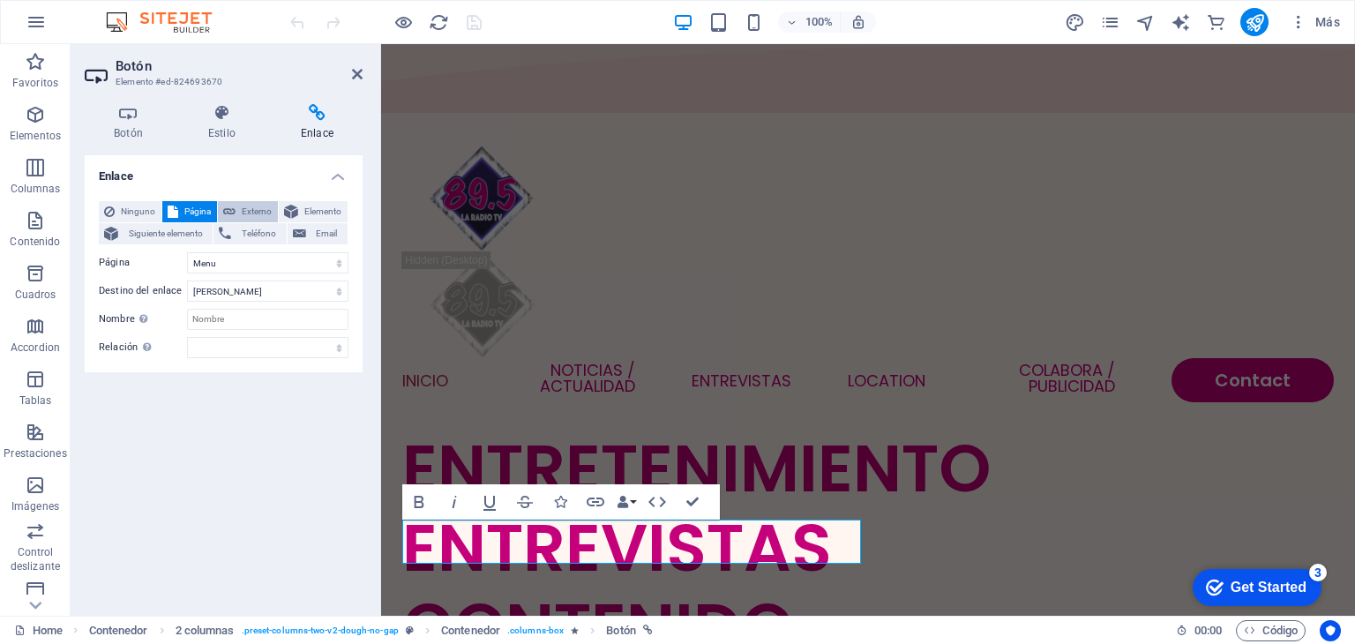
click at [255, 208] on span "Externo" at bounding box center [257, 211] width 32 height 21
select select "blank"
type input "/"
type input "V"
paste input "https://www.instagram.com/vickopeme?igsh=bWF2MDZ1ZHMzMDg="
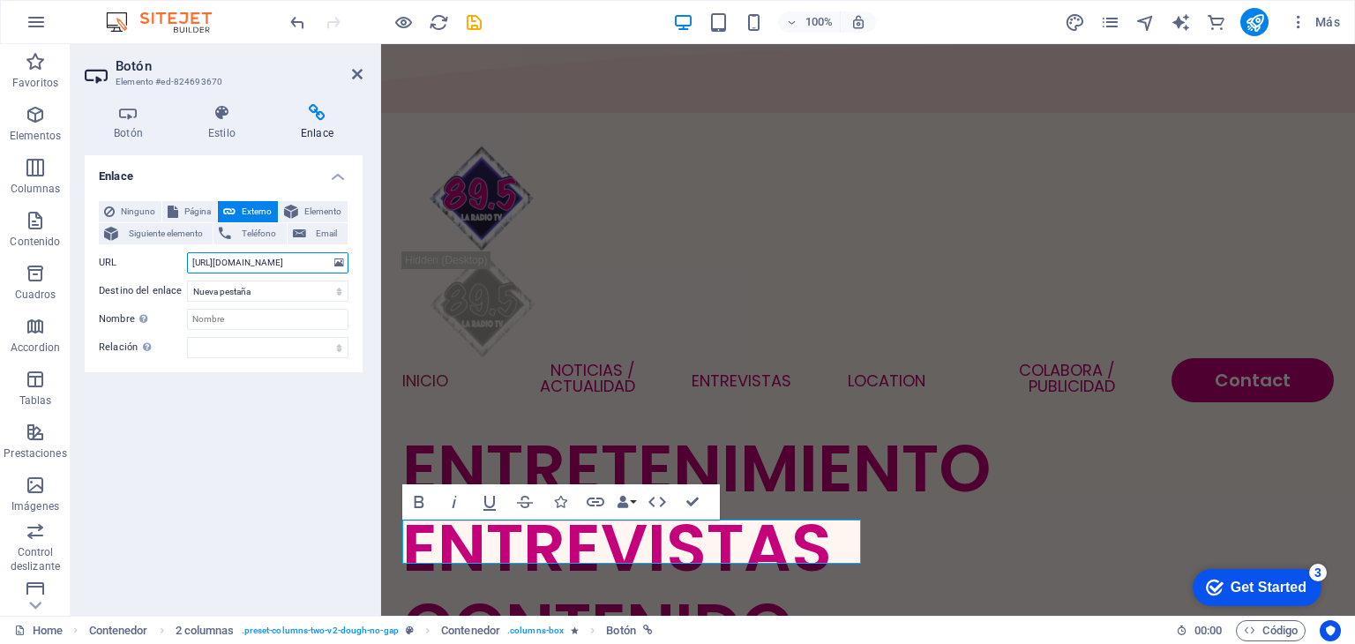
scroll to position [0, 140]
type input "https://www.instagram.com/vickopeme?igsh=bWF2MDZ1ZHMzMDg="
click at [272, 431] on div "Enlace Ninguno Página Externo Elemento Siguiente elemento Teléfono Email Página…" at bounding box center [224, 378] width 278 height 446
click at [356, 71] on icon at bounding box center [357, 74] width 11 height 14
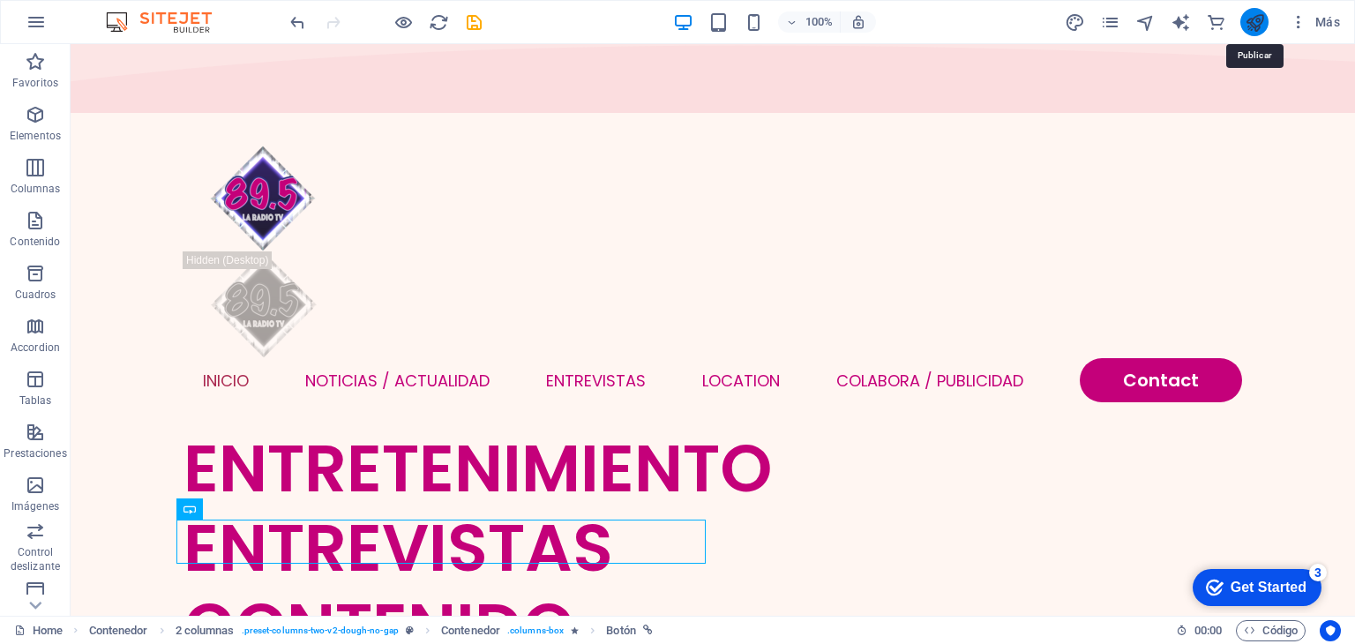
click at [1260, 23] on icon "publish" at bounding box center [1255, 22] width 20 height 20
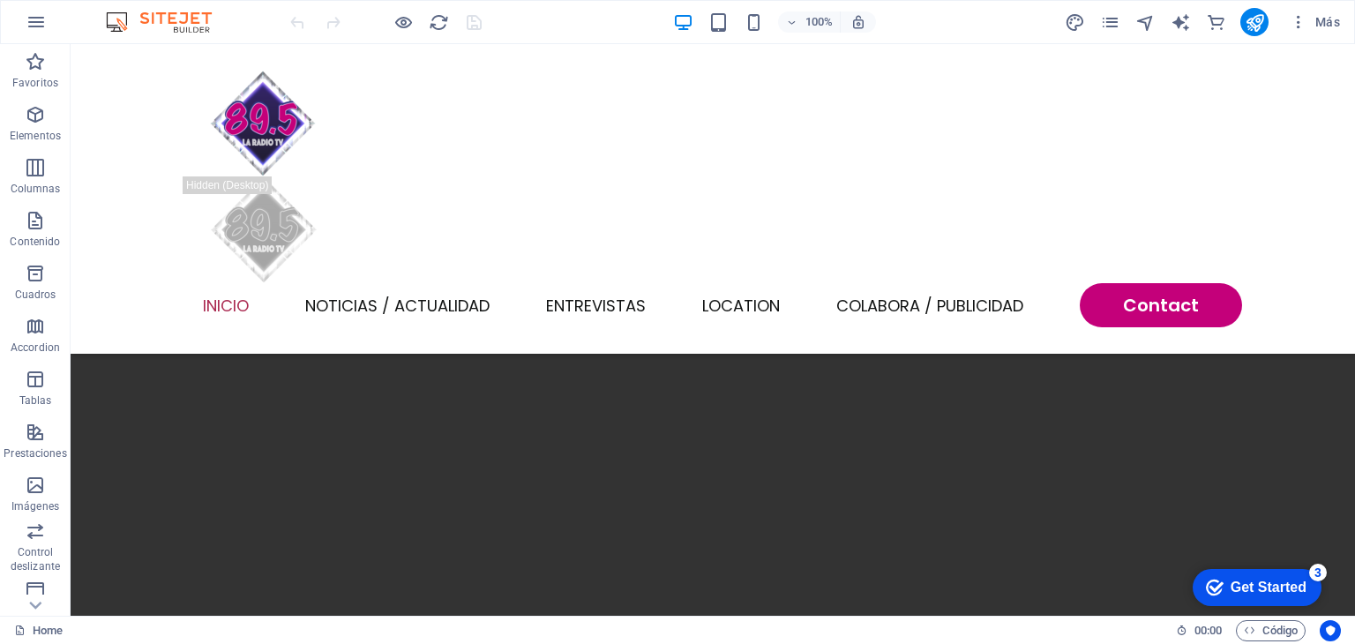
scroll to position [1230, 0]
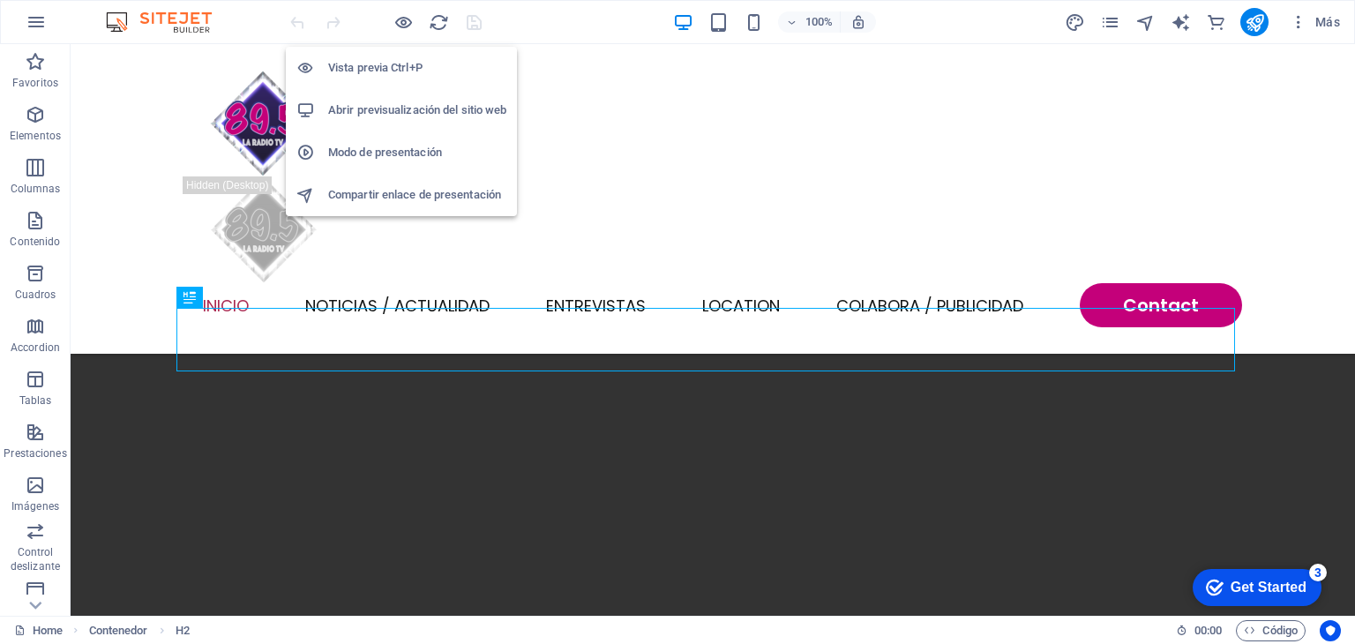
click at [416, 109] on h6 "Abrir previsualización del sitio web" at bounding box center [417, 110] width 178 height 21
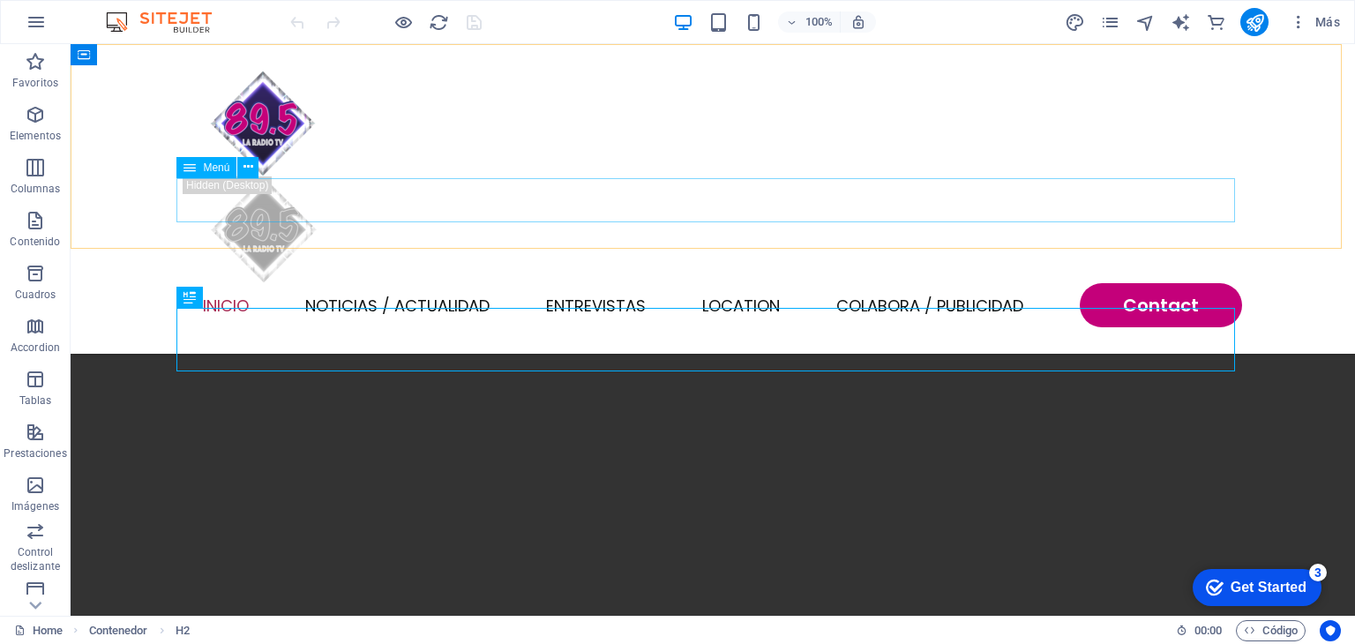
click at [431, 283] on nav "INICIO Noticias / Actualidad Entrevistas Location [GEOGRAPHIC_DATA] / Publicida…" at bounding box center [713, 305] width 1059 height 44
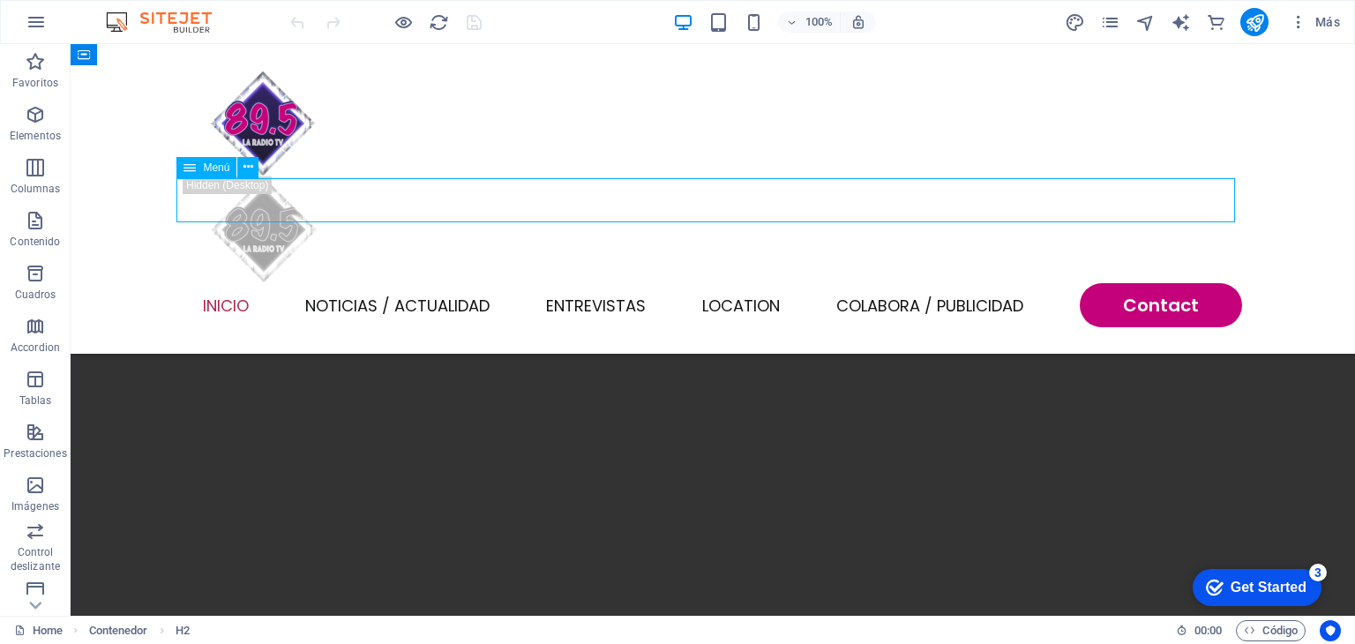
click at [431, 283] on nav "INICIO Noticias / Actualidad Entrevistas Location [GEOGRAPHIC_DATA] / Publicida…" at bounding box center [713, 305] width 1059 height 44
select select
select select "1"
select select
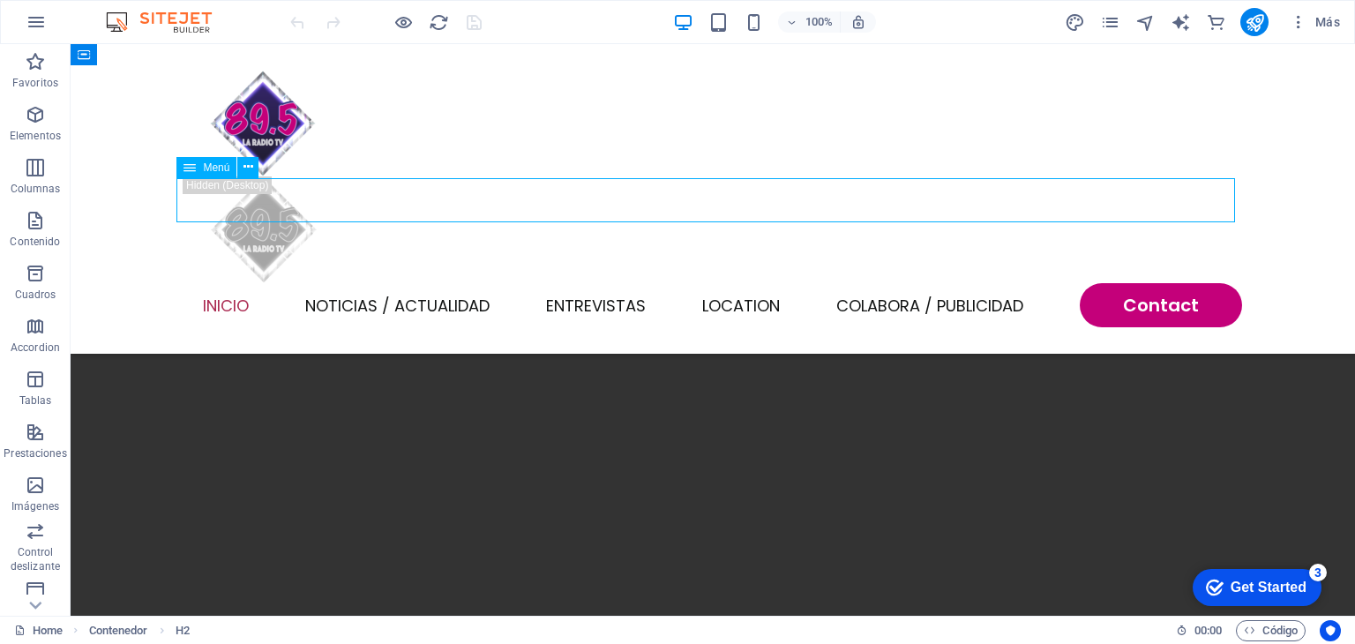
select select
select select "2"
select select
select select "default"
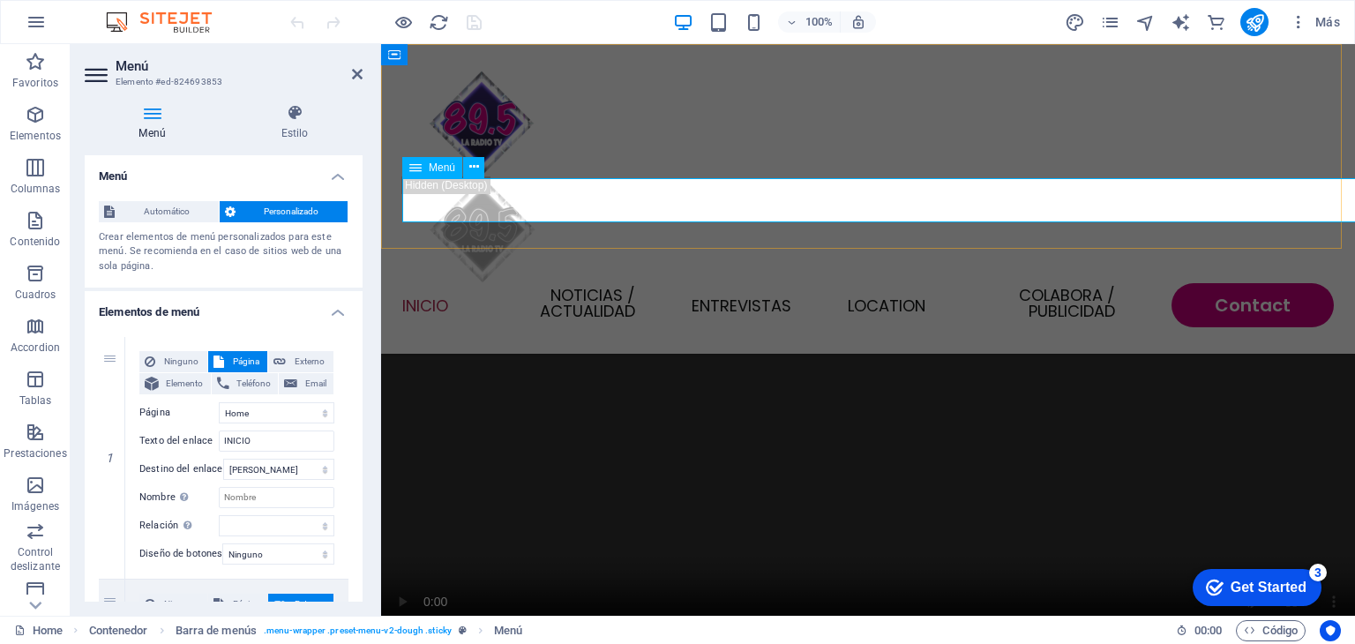
click at [639, 283] on nav "INICIO Noticias / Actualidad Entrevistas Location [GEOGRAPHIC_DATA] / Publicida…" at bounding box center [868, 305] width 932 height 44
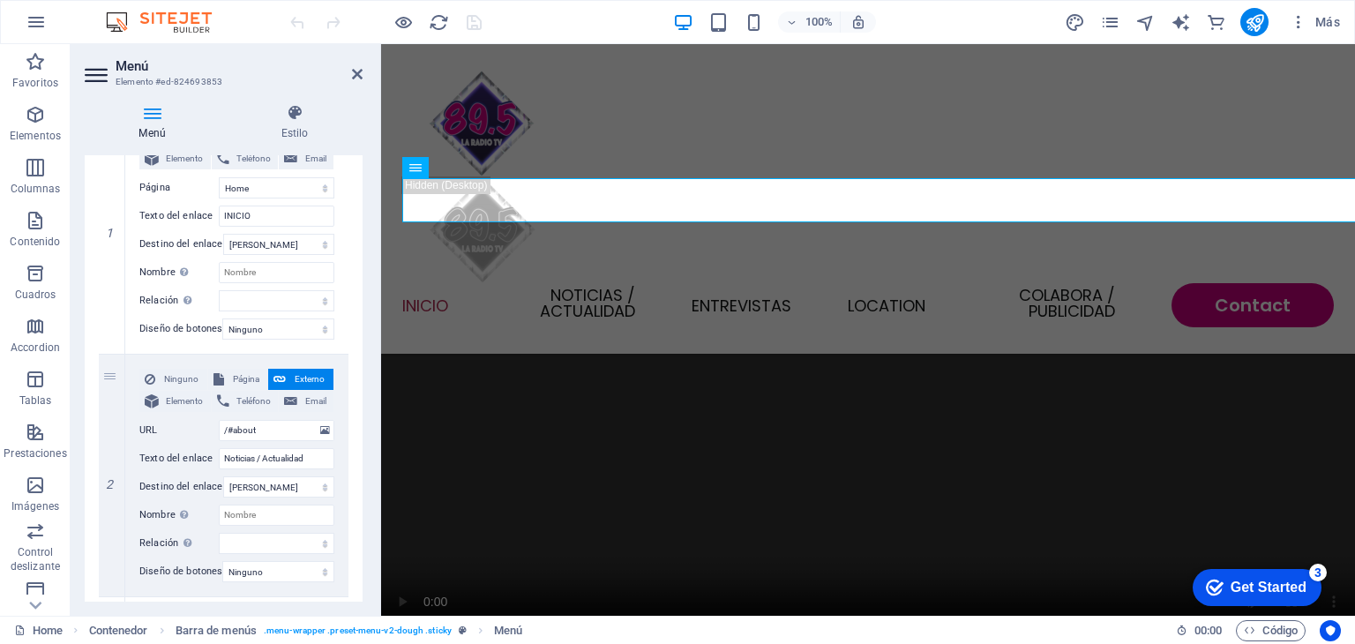
scroll to position [228, 0]
click at [287, 453] on input "Noticias / Actualidad" at bounding box center [277, 456] width 116 height 21
type input "Noticias / Actua"
select select
type input "Noticias / Actu"
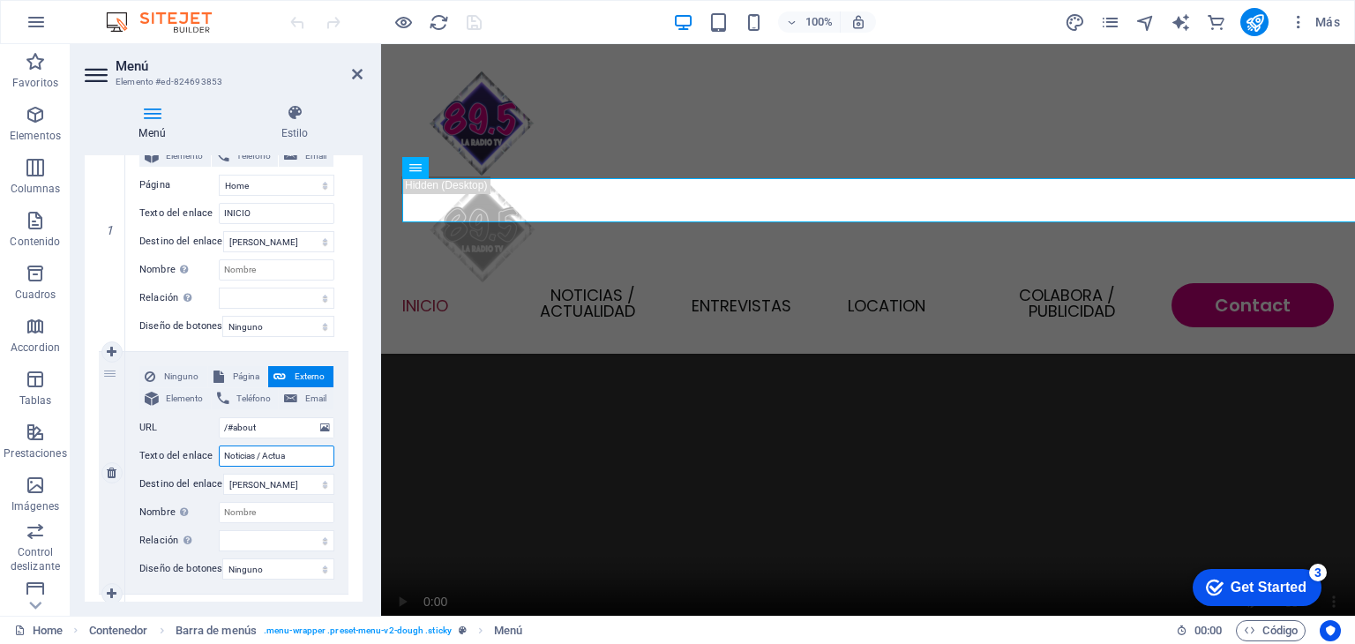
select select
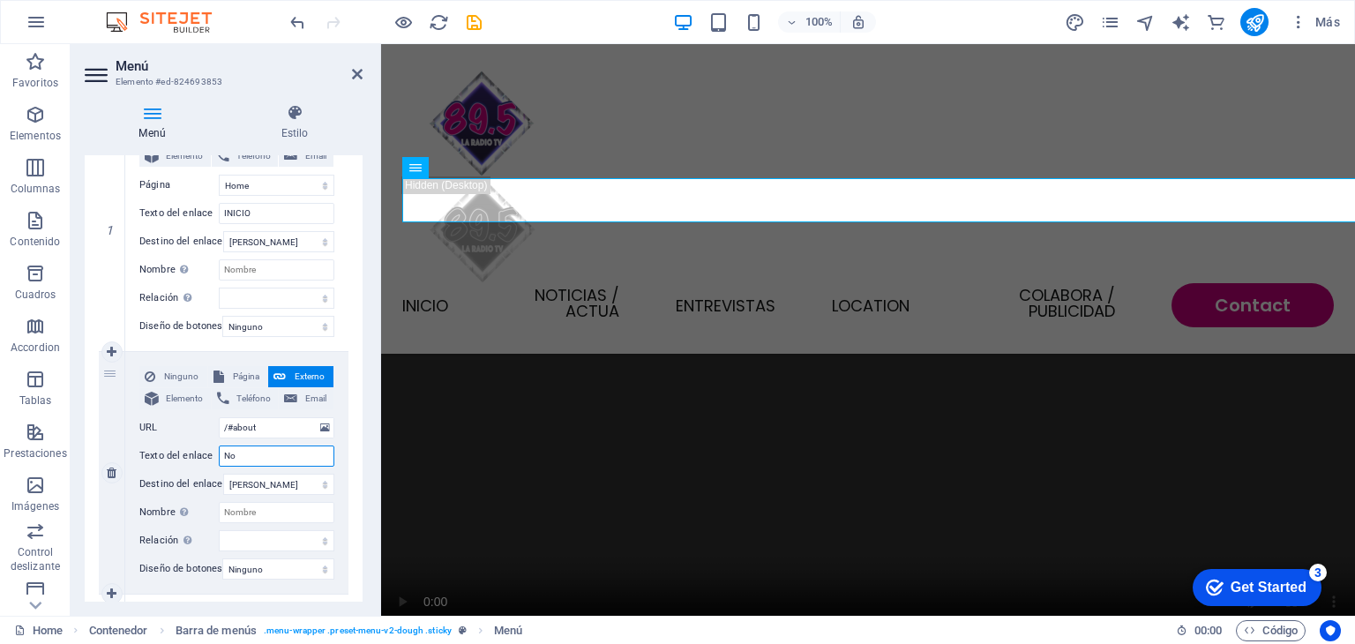
type input "N"
select select
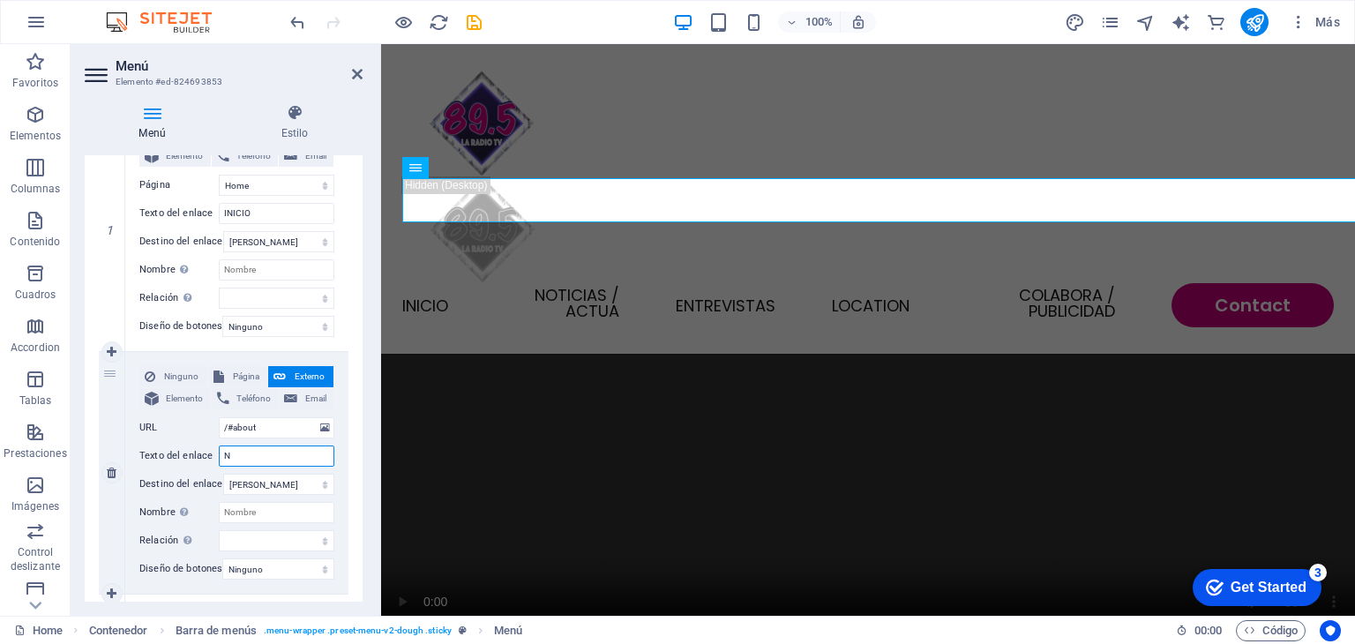
select select
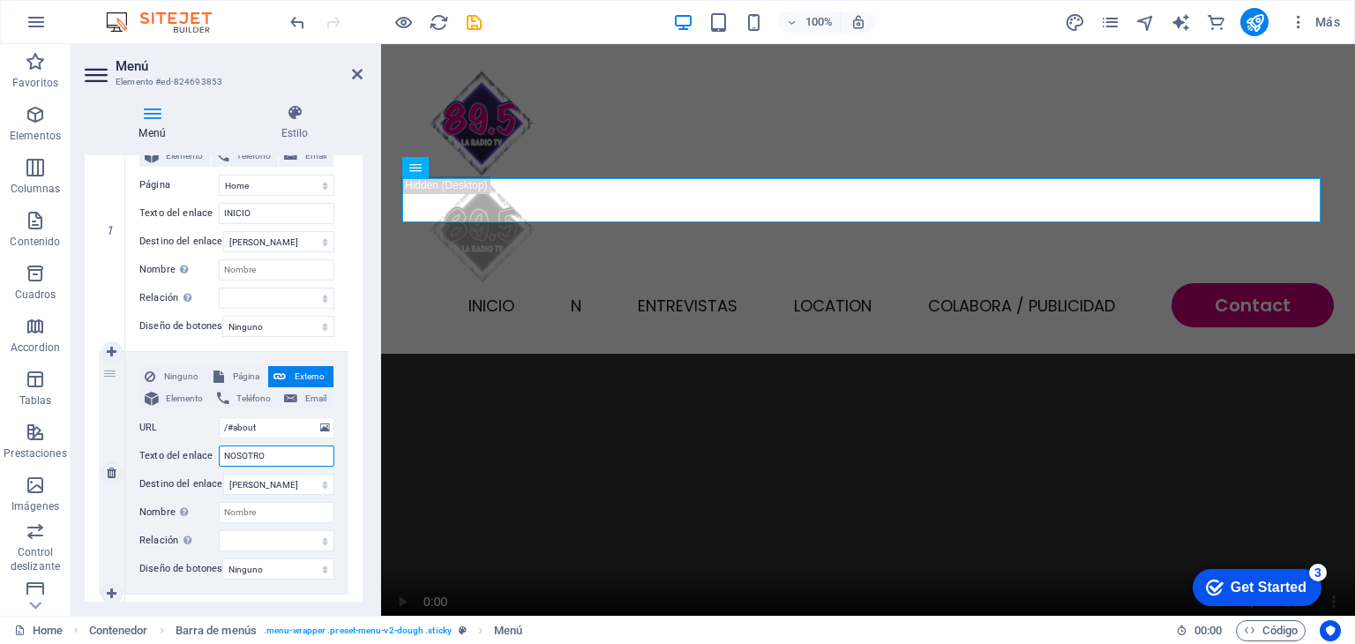
type input "NOSOTROS"
select select
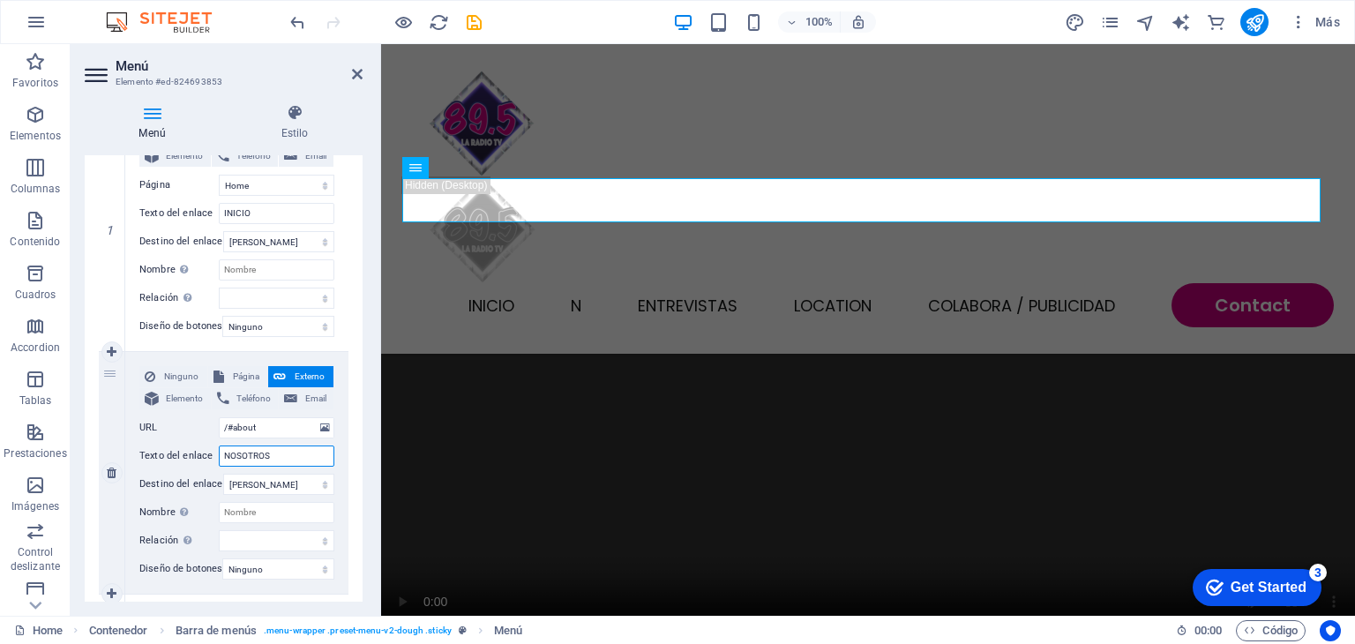
select select
type input "NOSOTROS"
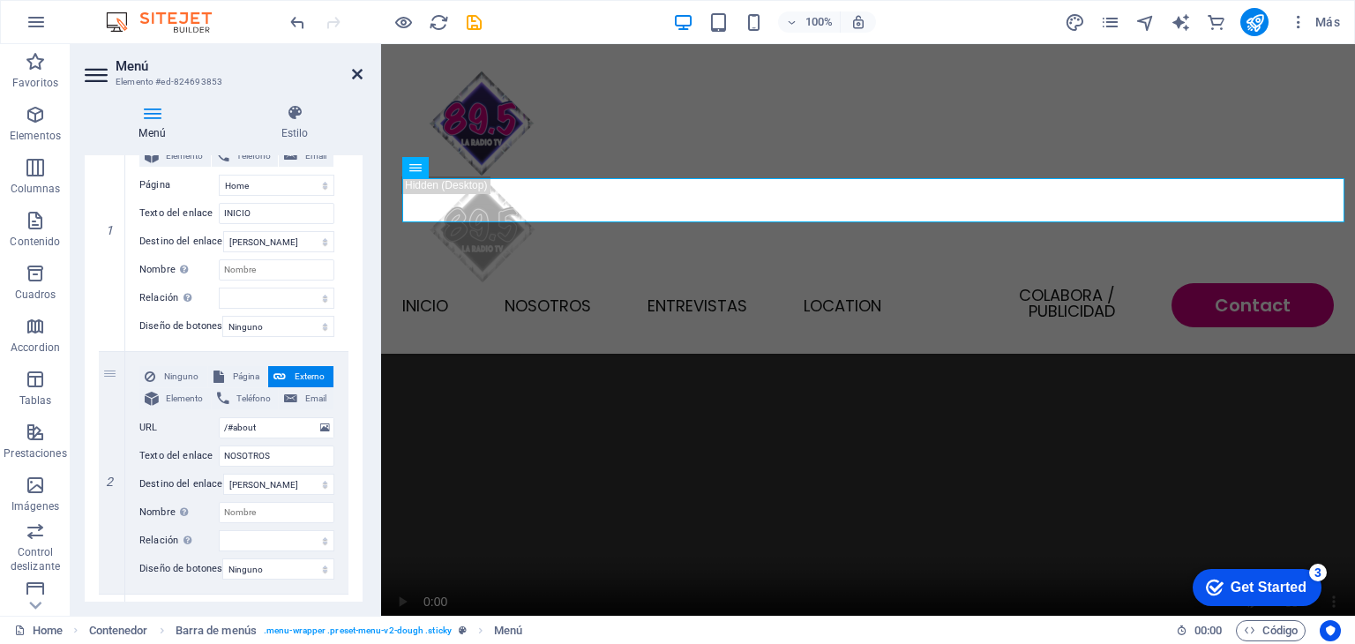
click at [362, 72] on icon at bounding box center [357, 74] width 11 height 14
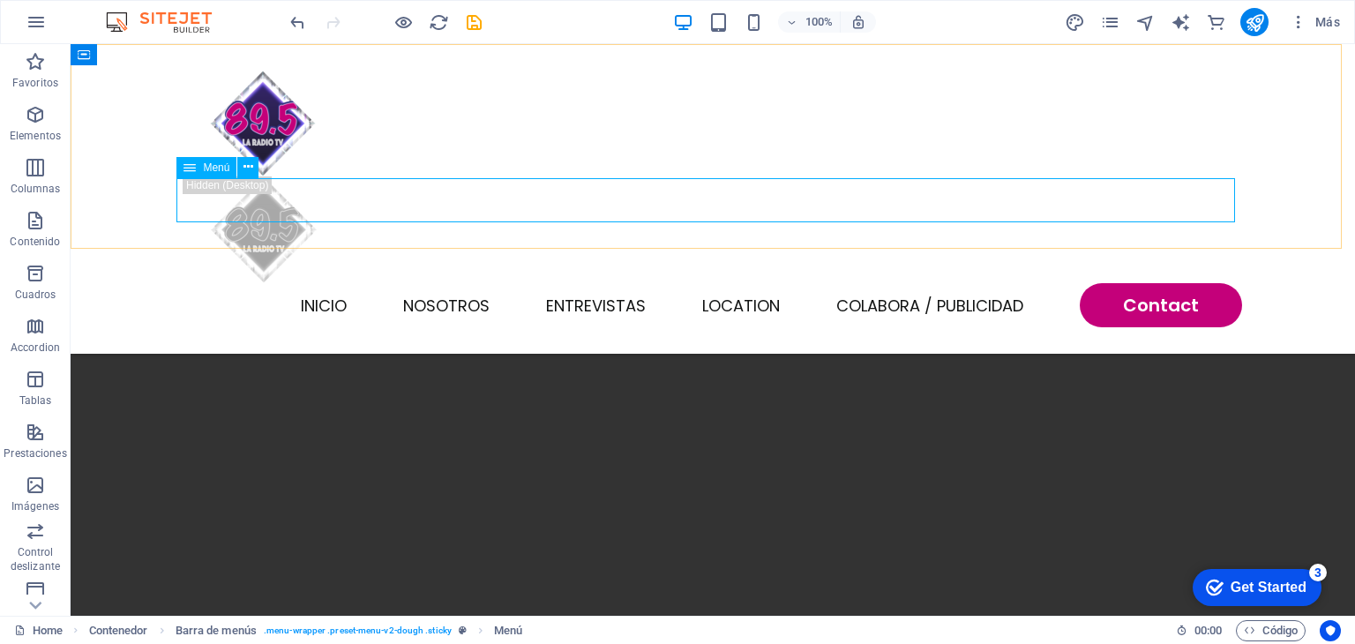
click at [590, 283] on nav "INICIO NOSOTROS Entrevistas Location Colabora / Publicidad Contact" at bounding box center [713, 305] width 1059 height 44
select select
select select "1"
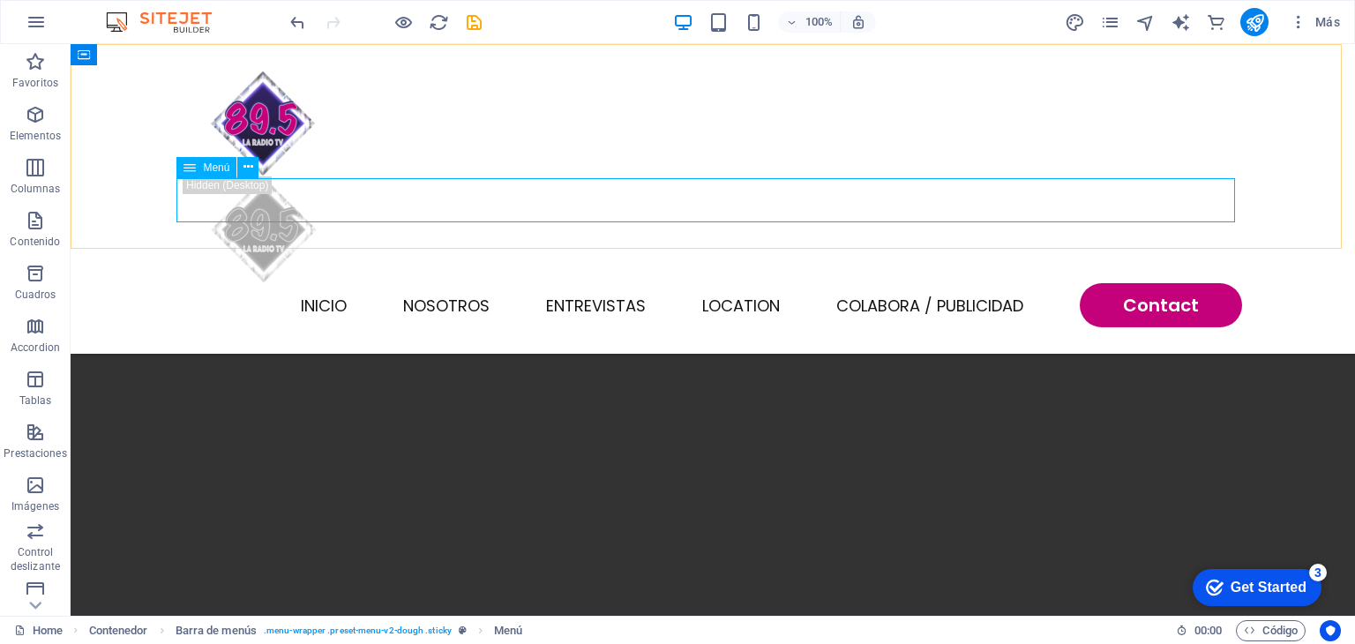
select select
select select "2"
select select
select select "default"
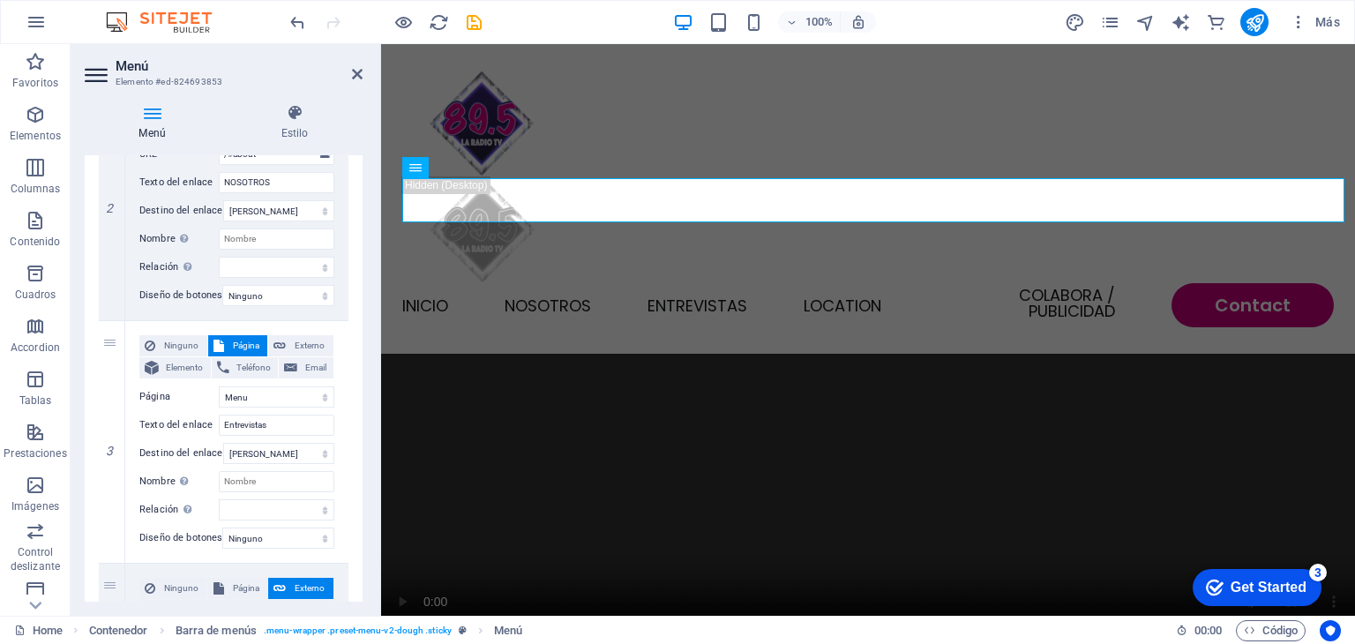
scroll to position [523, 0]
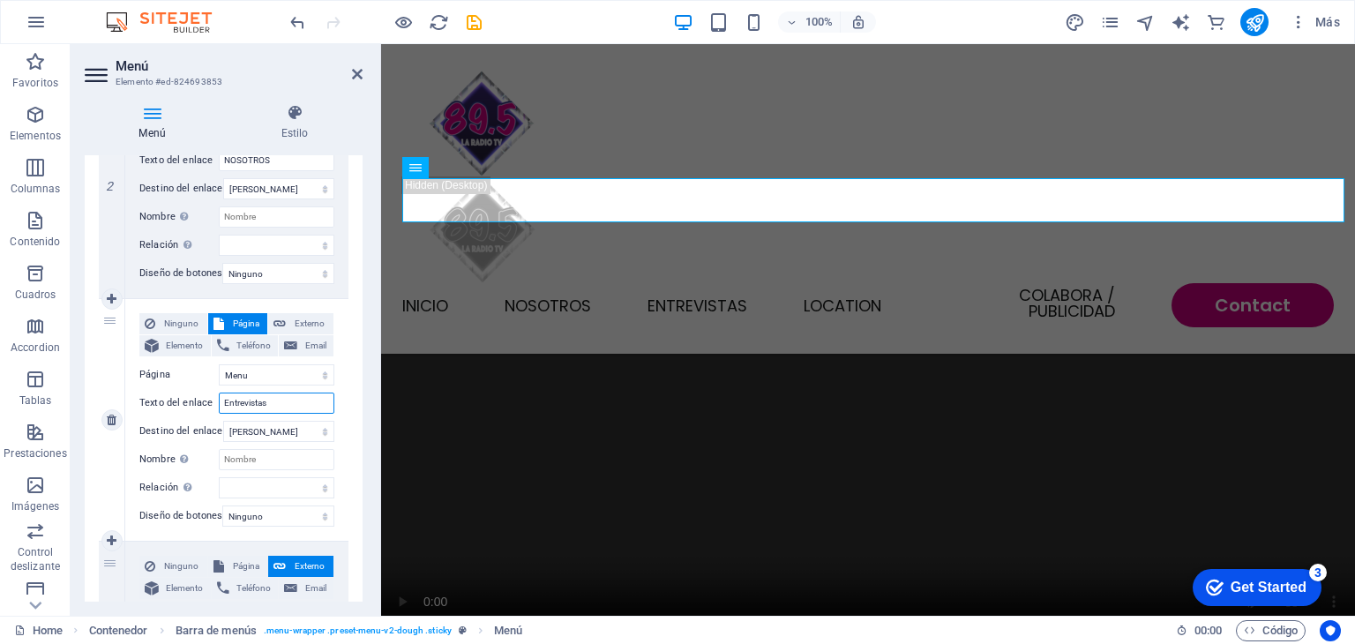
click at [287, 403] on input "Entrevistas" at bounding box center [277, 403] width 116 height 21
type input "Entrevistas/"
select select
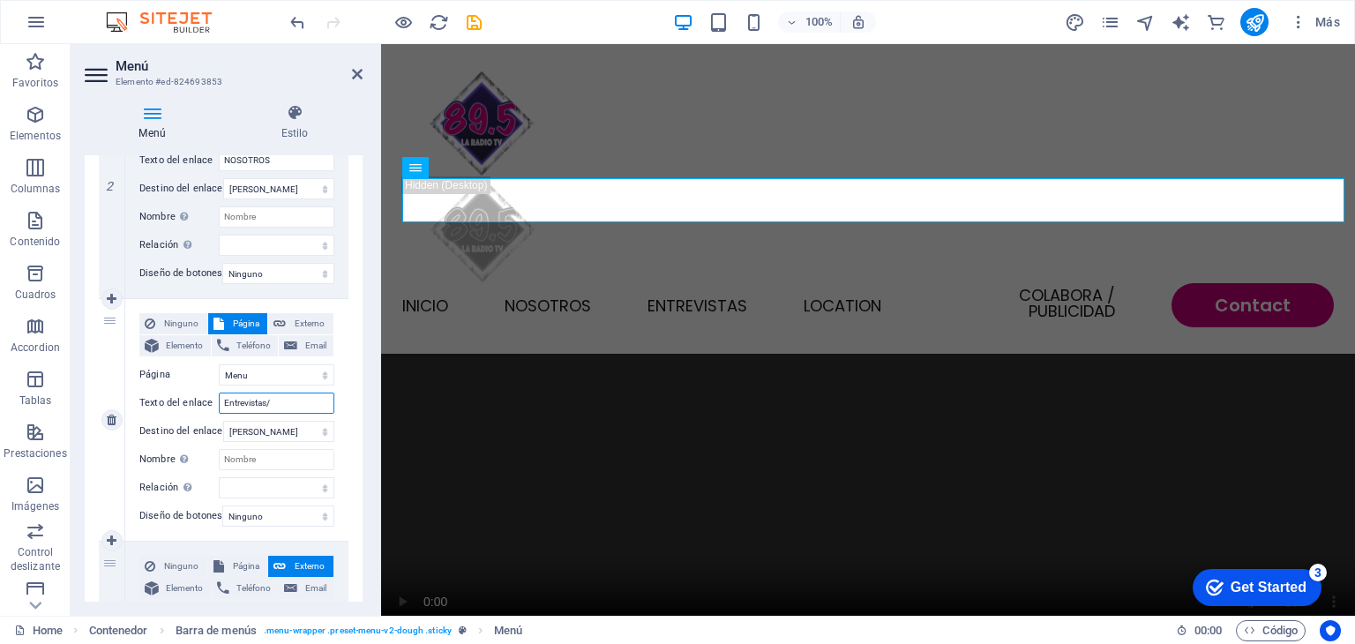
select select
type input "Entrevistas/NOTICIAS"
select select
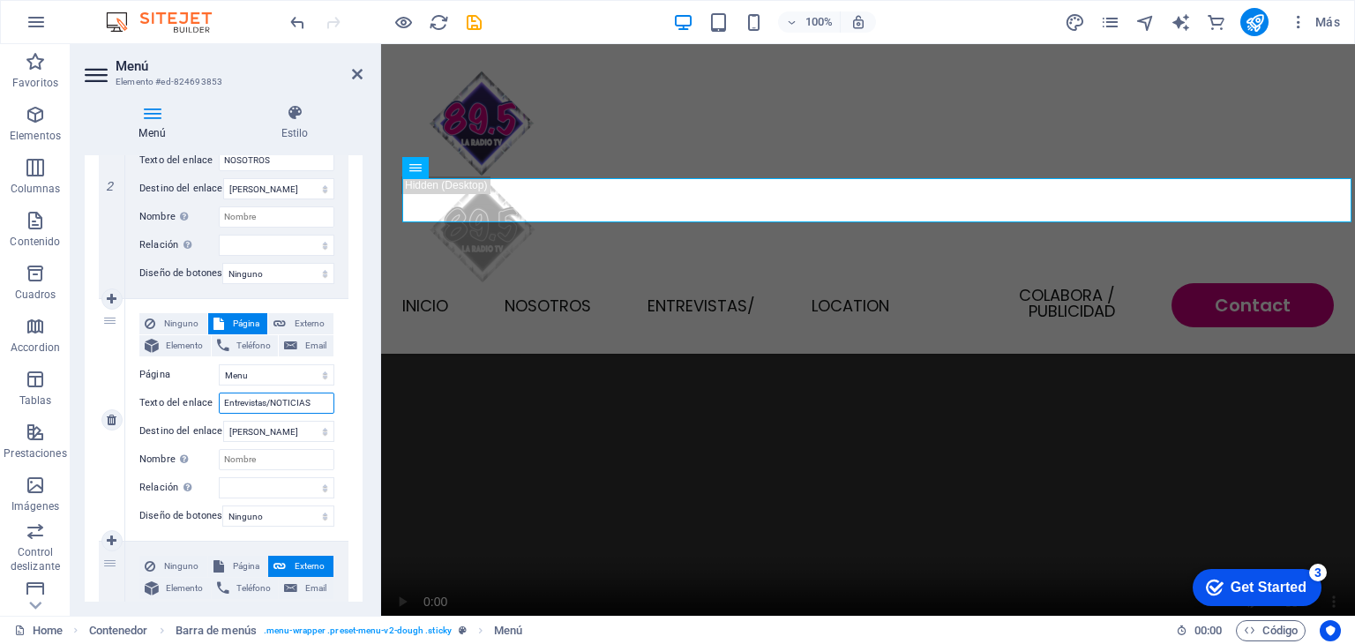
select select
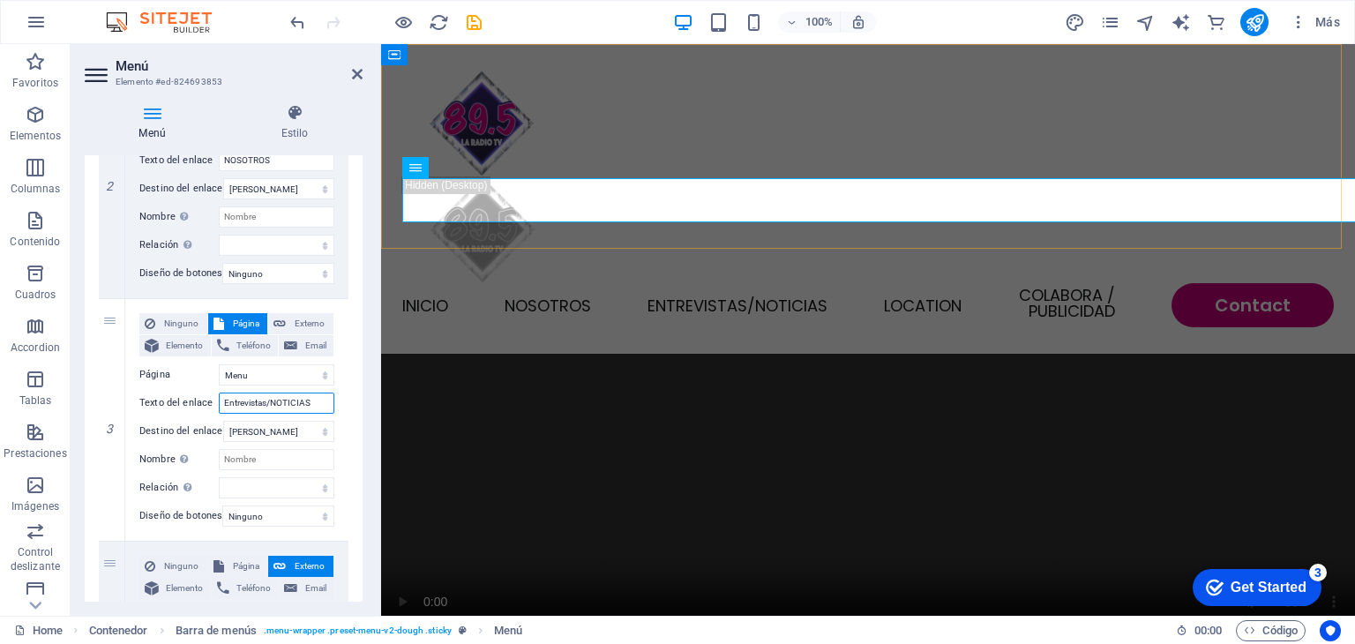
type input "Entrevistas/NOTICIAS"
click at [791, 129] on div "INICIO NOSOTROS Entrevistas/NOTICIAS Location [GEOGRAPHIC_DATA] / Publicidad Co…" at bounding box center [868, 199] width 974 height 310
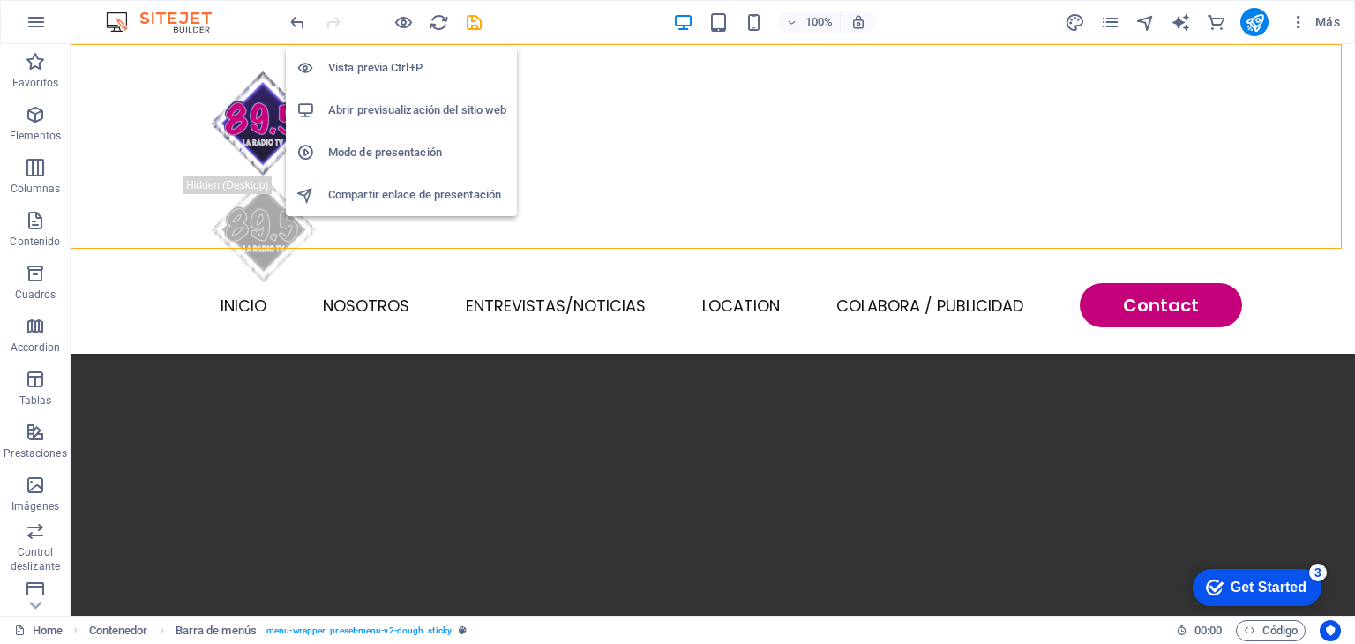
click at [395, 112] on h6 "Abrir previsualización del sitio web" at bounding box center [417, 110] width 178 height 21
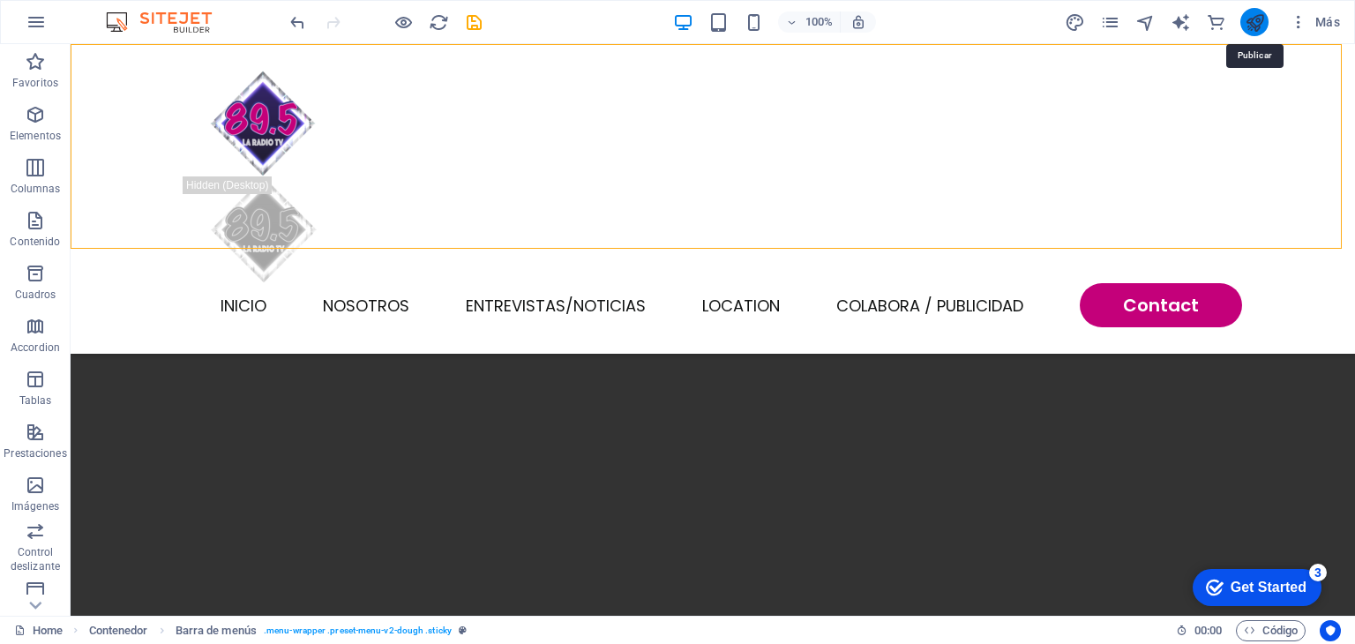
click at [1256, 26] on icon "publish" at bounding box center [1255, 22] width 20 height 20
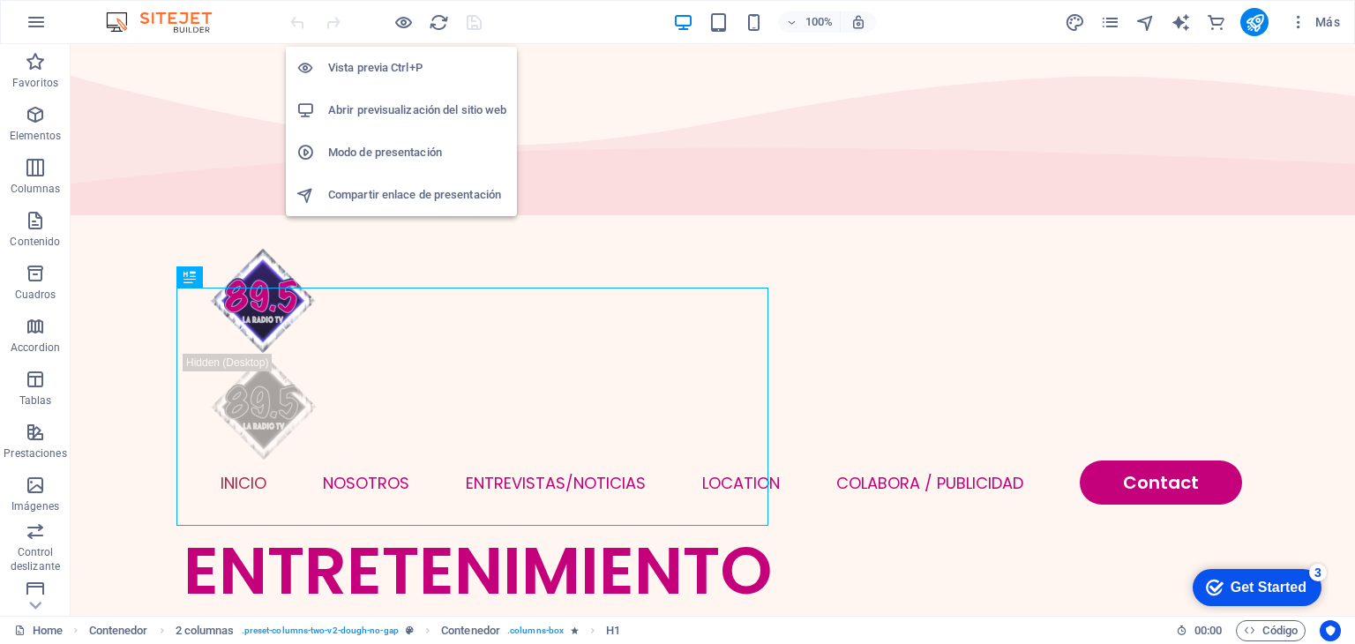
click at [389, 110] on h6 "Abrir previsualización del sitio web" at bounding box center [417, 110] width 178 height 21
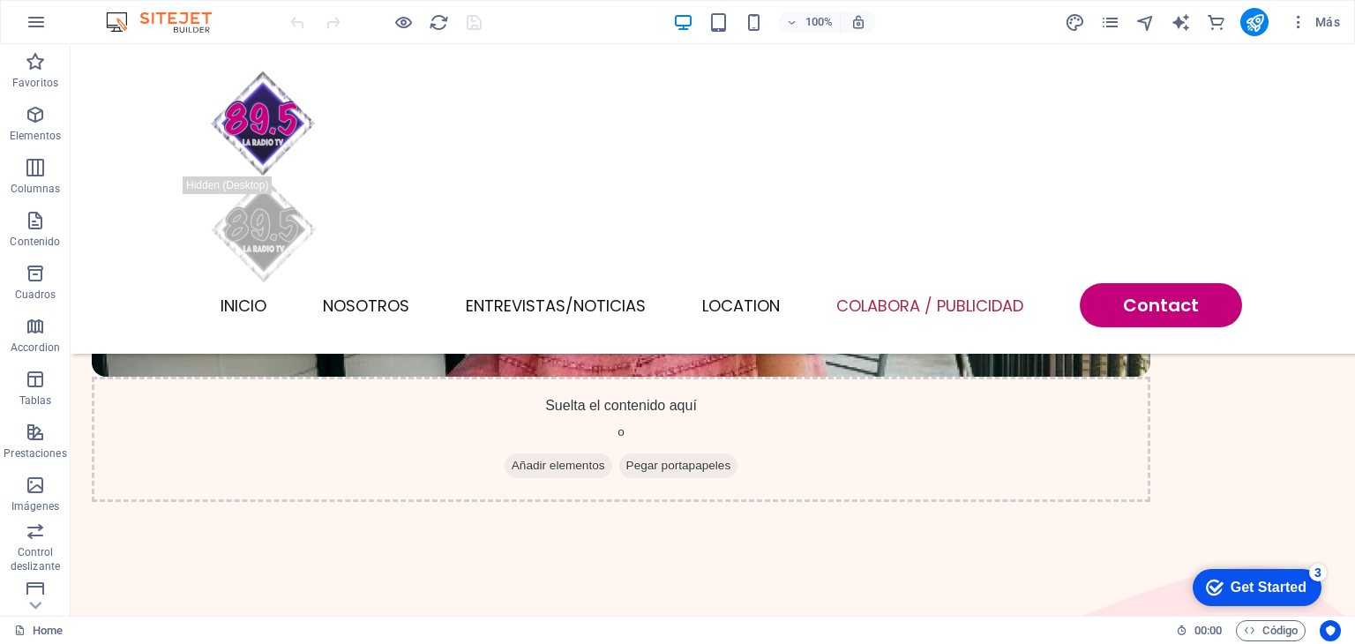
scroll to position [4509, 0]
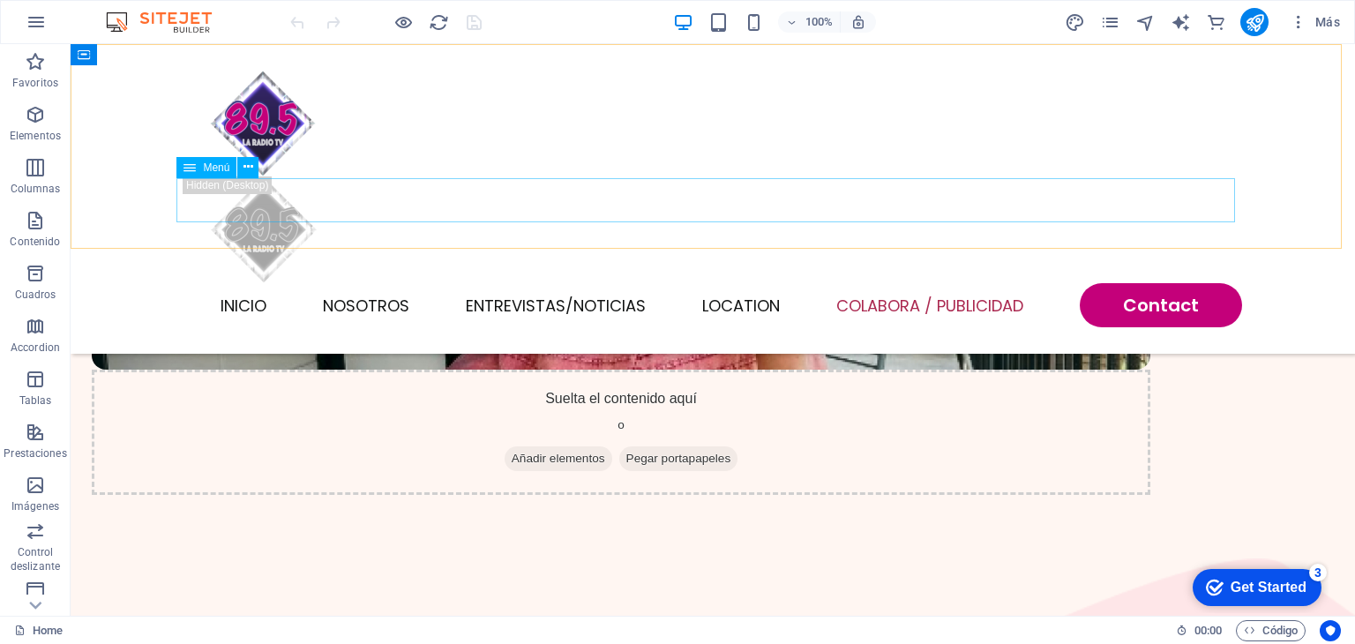
click at [887, 283] on nav "INICIO NOSOTROS Entrevistas/NOTICIAS Location [GEOGRAPHIC_DATA] / Publicidad Co…" at bounding box center [713, 305] width 1059 height 44
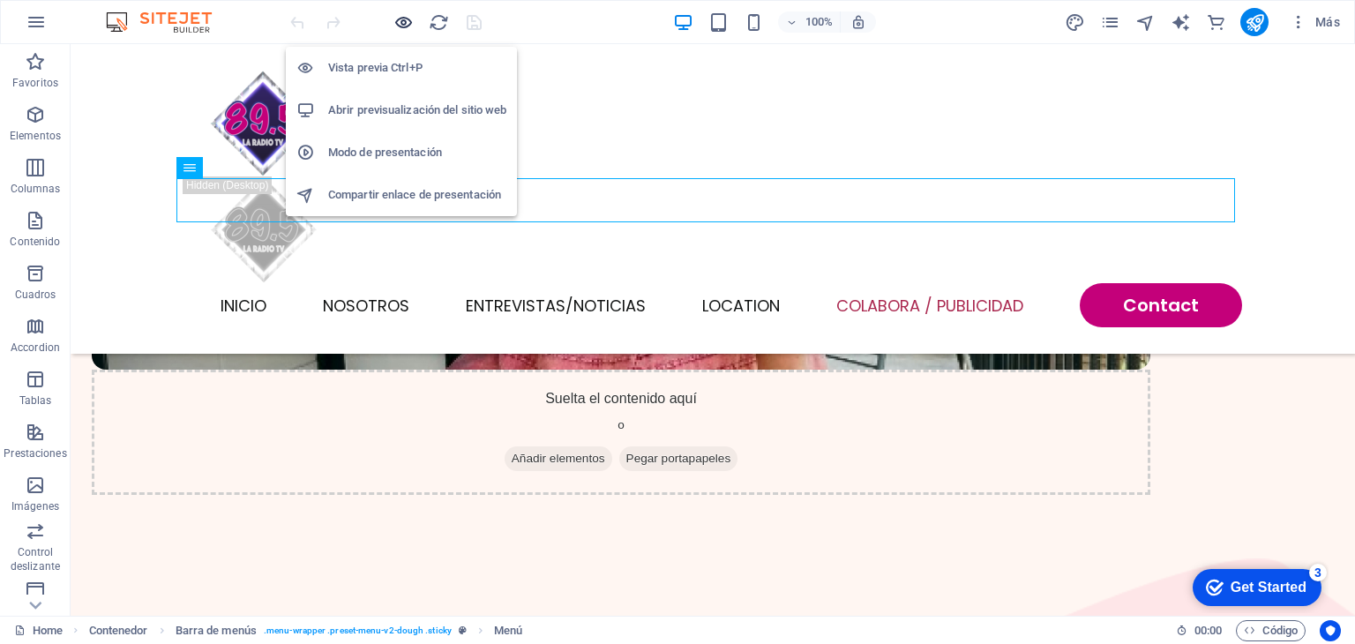
click at [408, 23] on icon "button" at bounding box center [404, 22] width 20 height 20
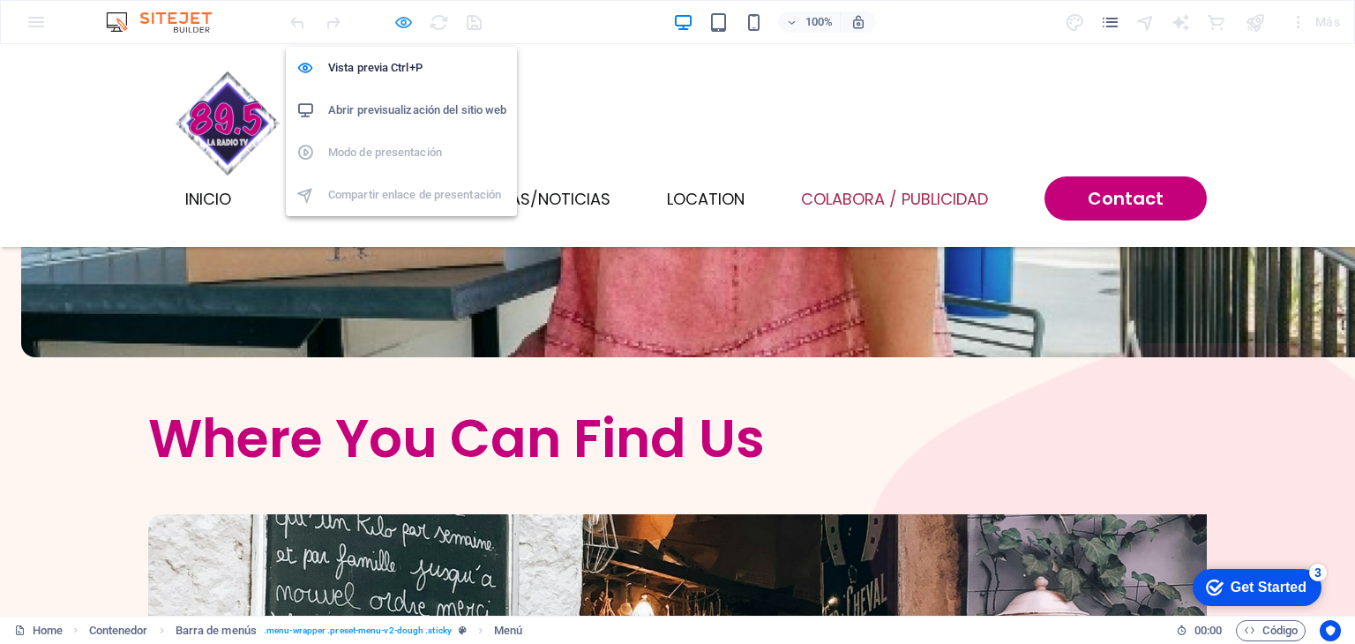
scroll to position [4424, 0]
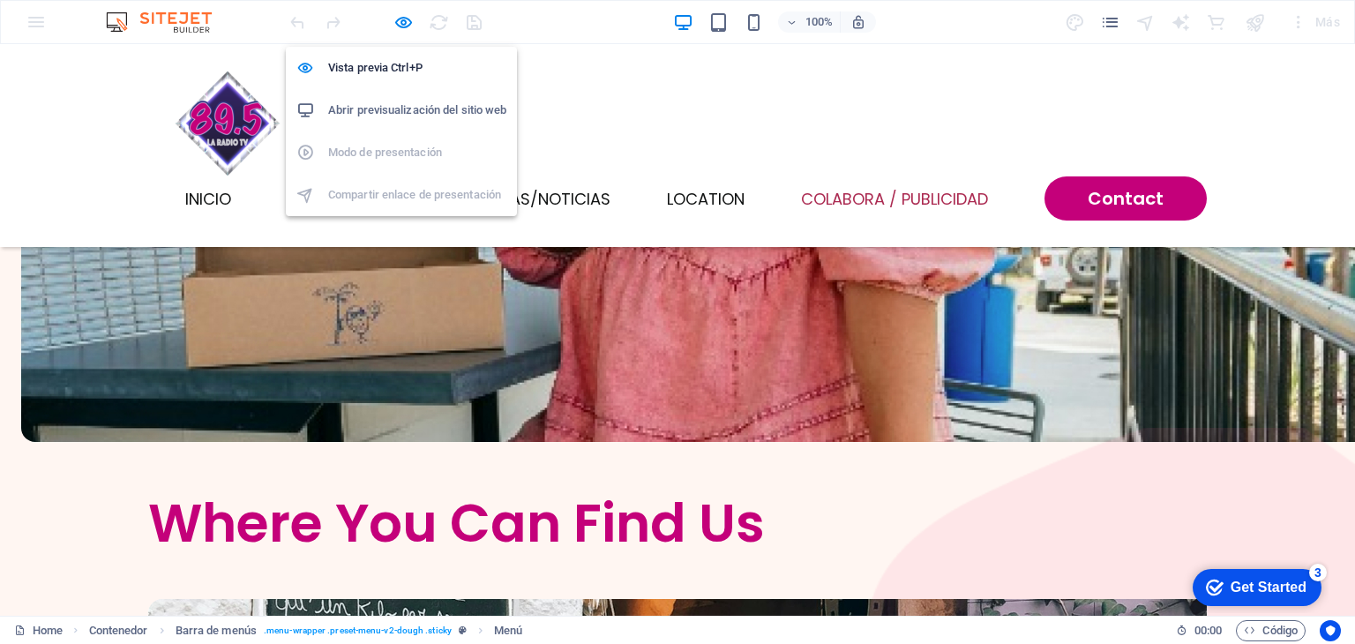
click at [439, 109] on h6 "Abrir previsualización del sitio web" at bounding box center [417, 110] width 178 height 21
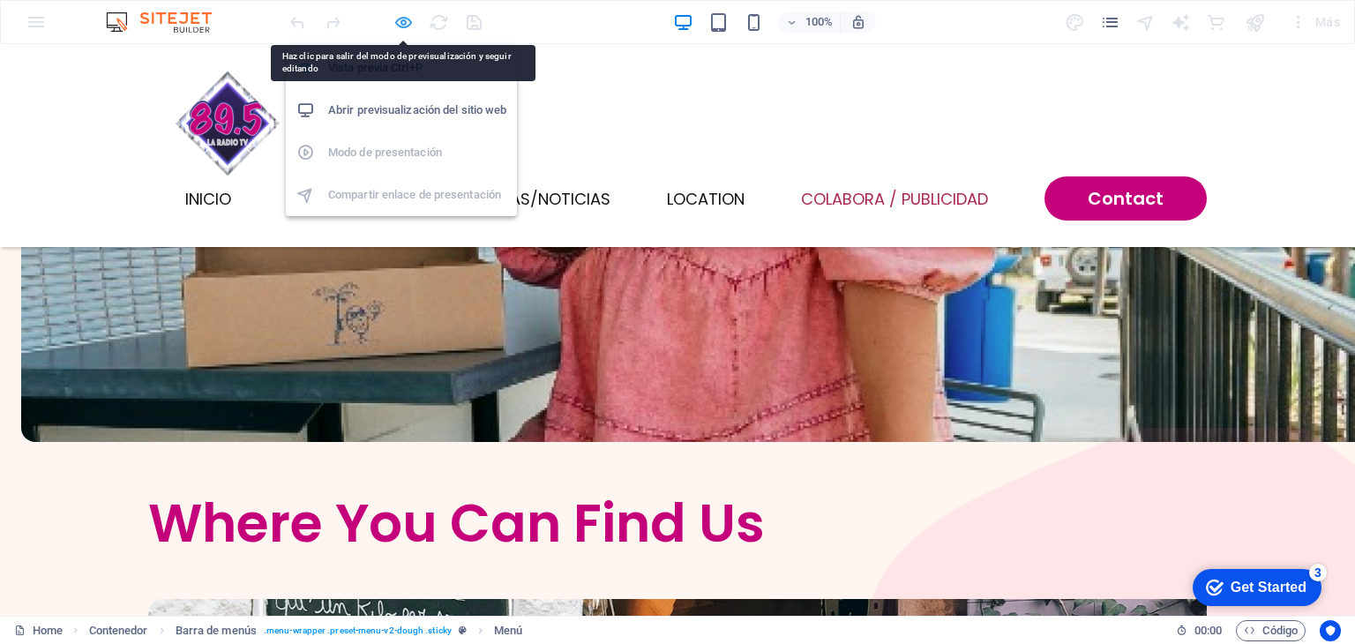
click at [398, 17] on icon "button" at bounding box center [404, 22] width 20 height 20
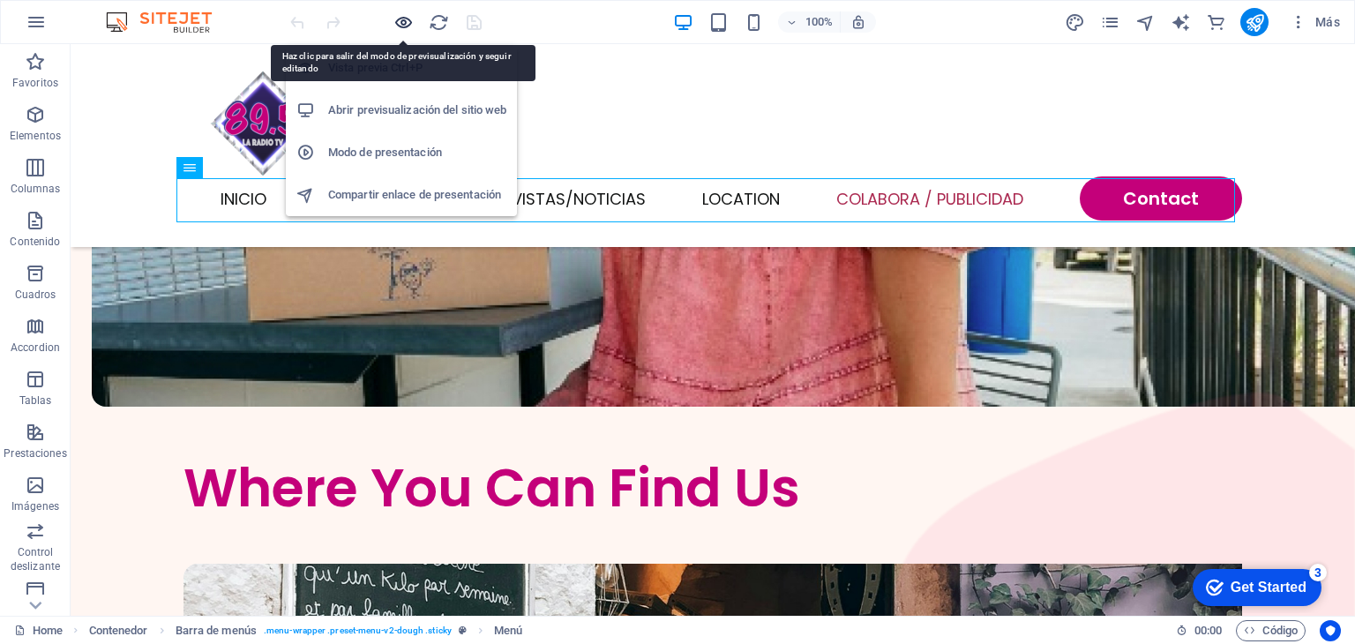
scroll to position [4509, 0]
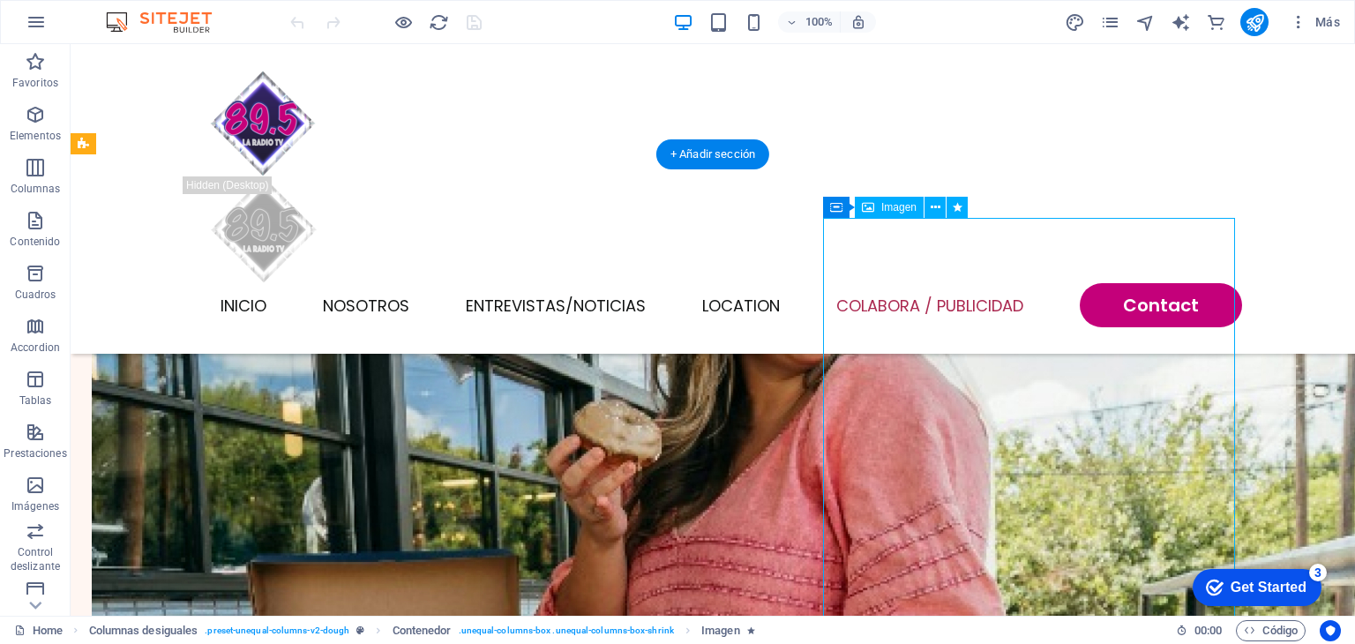
select select "%"
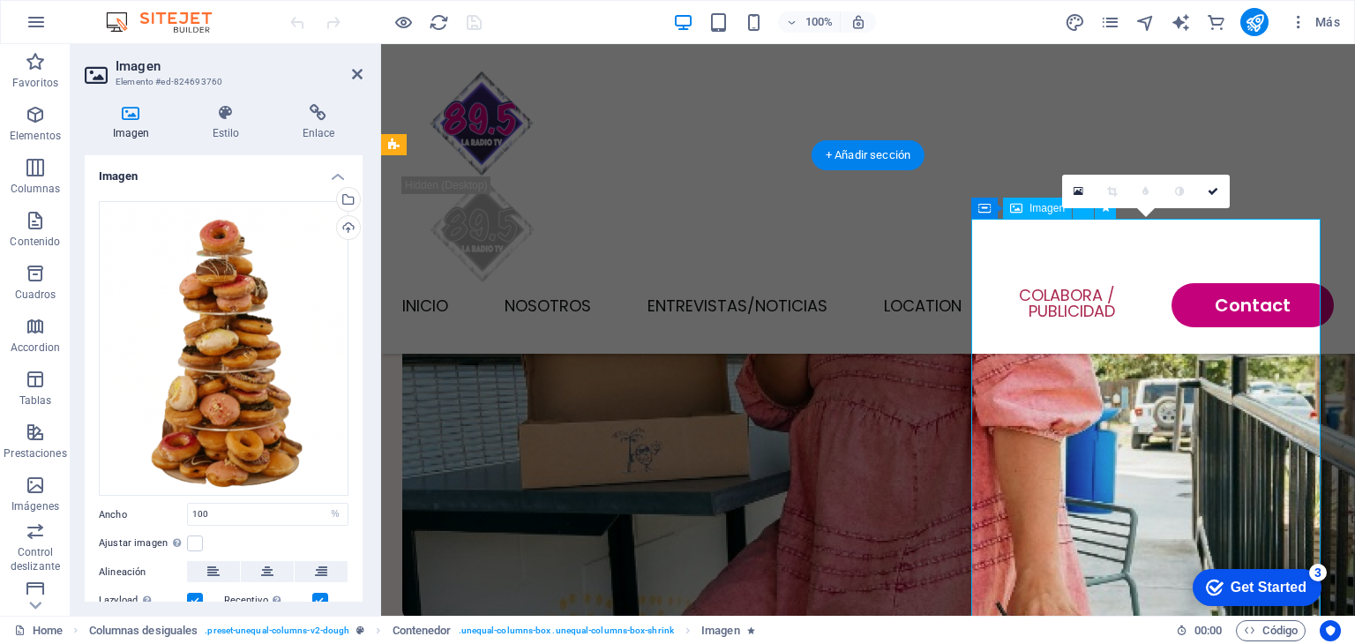
scroll to position [4721, 0]
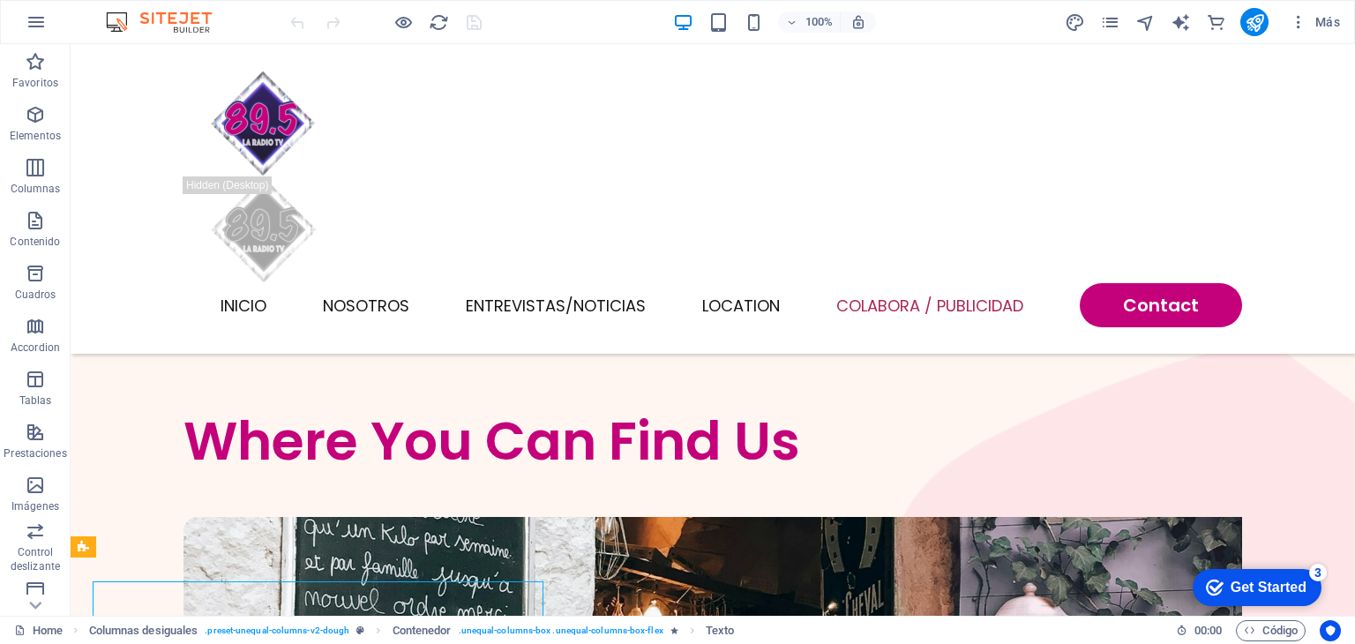
scroll to position [4509, 0]
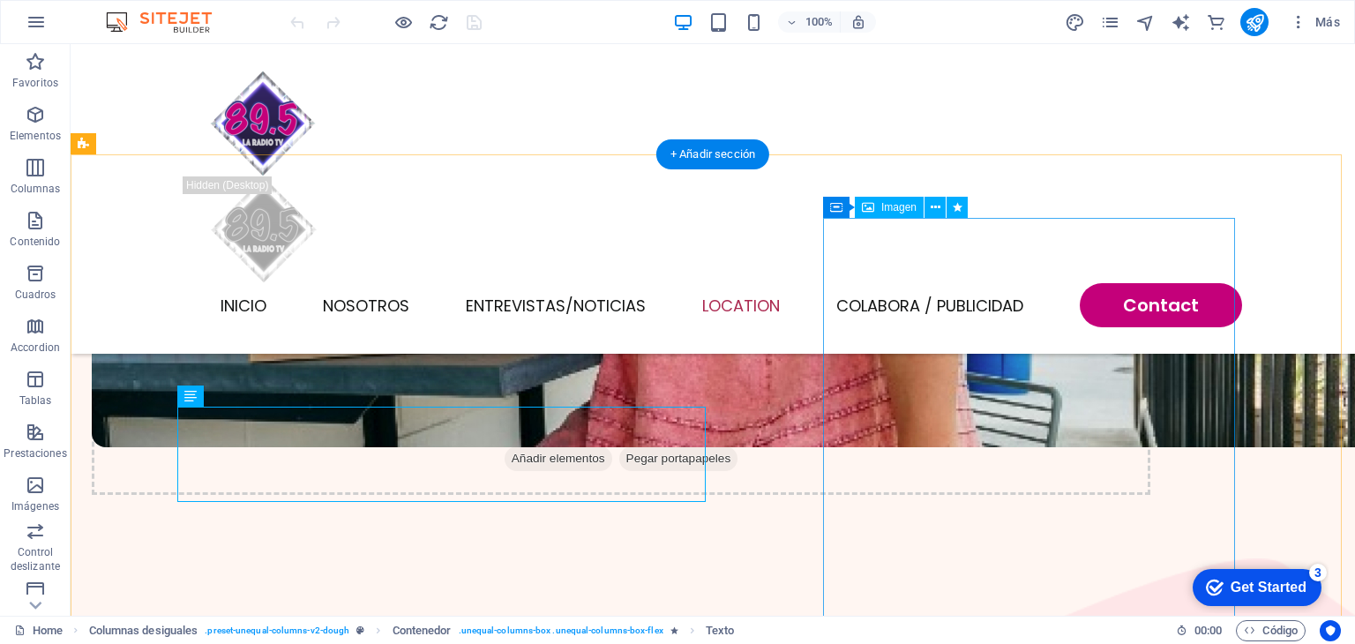
select select "%"
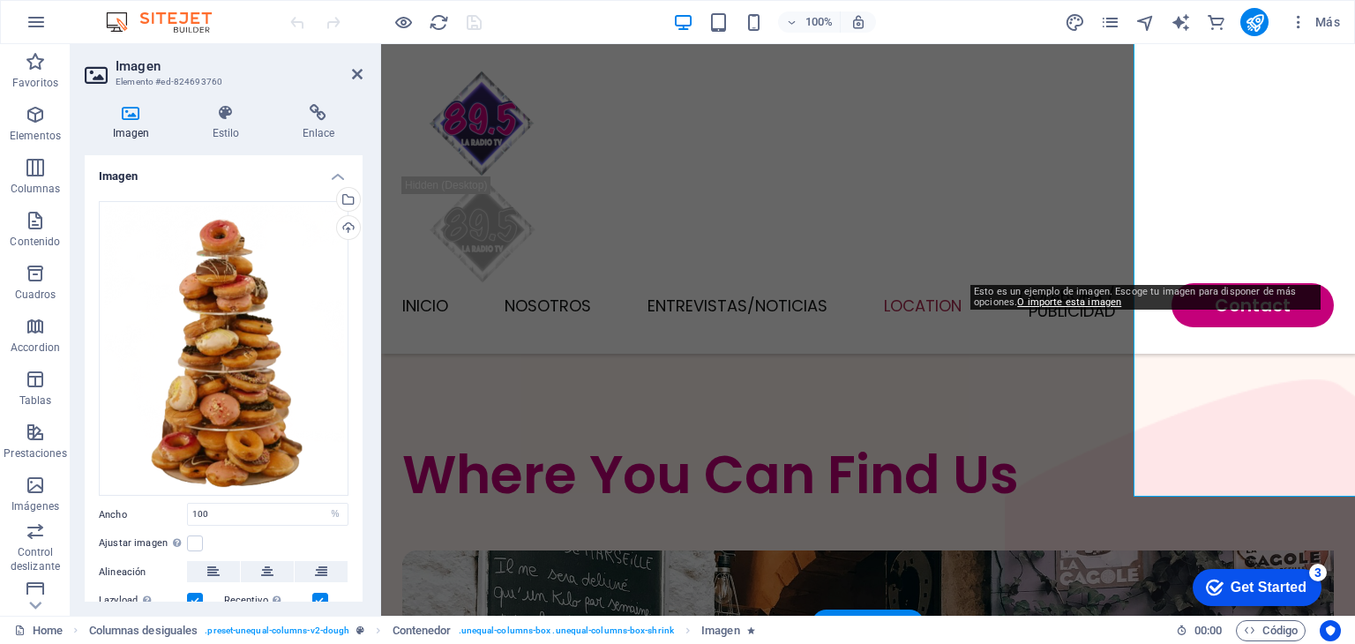
scroll to position [4721, 0]
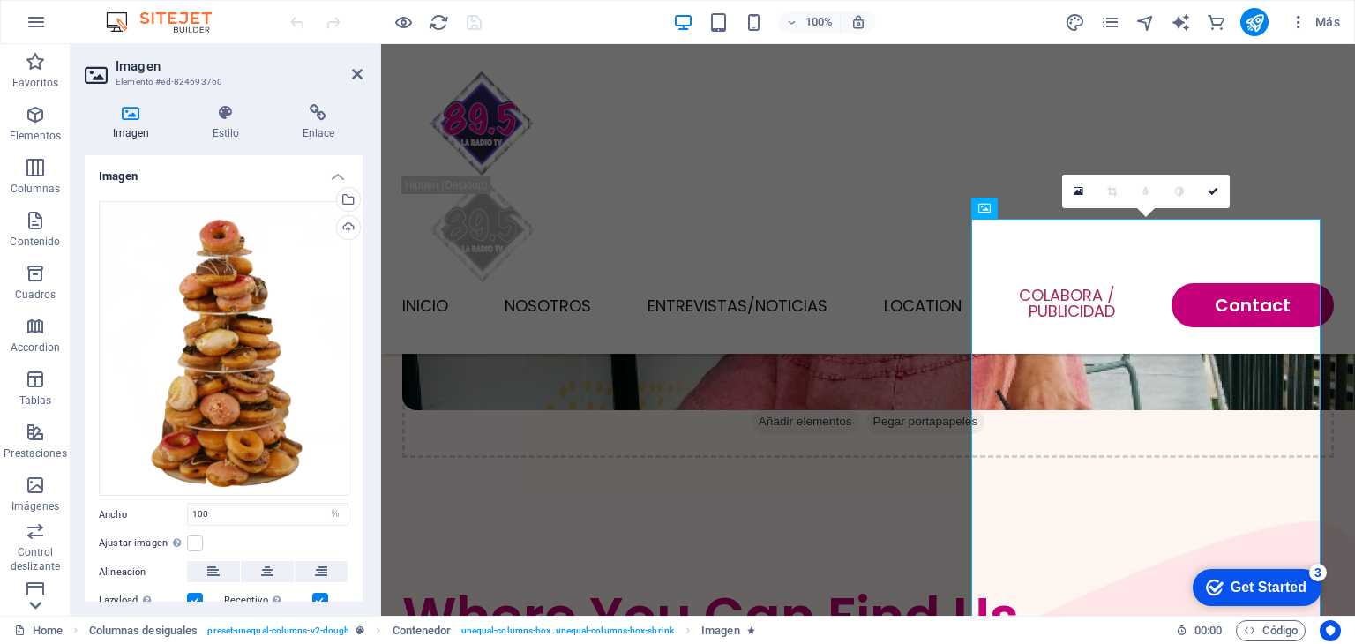
click at [34, 58] on icon at bounding box center [36, 54] width 12 height 8
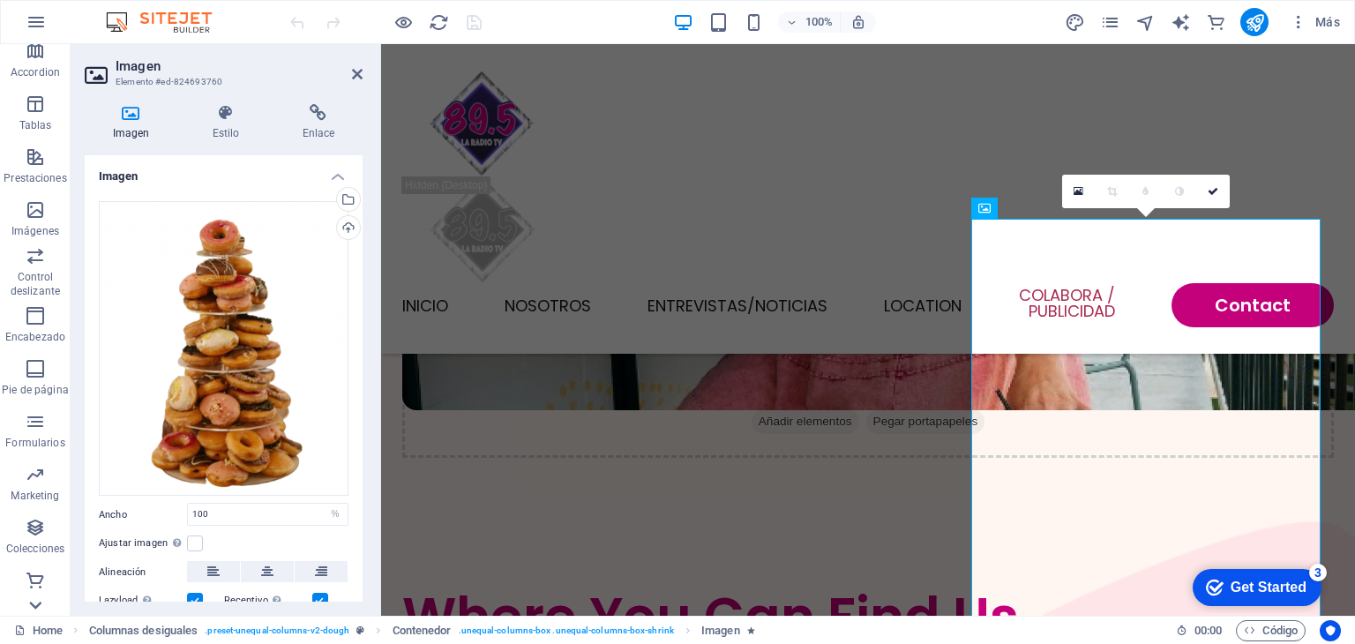
scroll to position [275, 0]
click at [33, 216] on icon "button" at bounding box center [35, 209] width 21 height 21
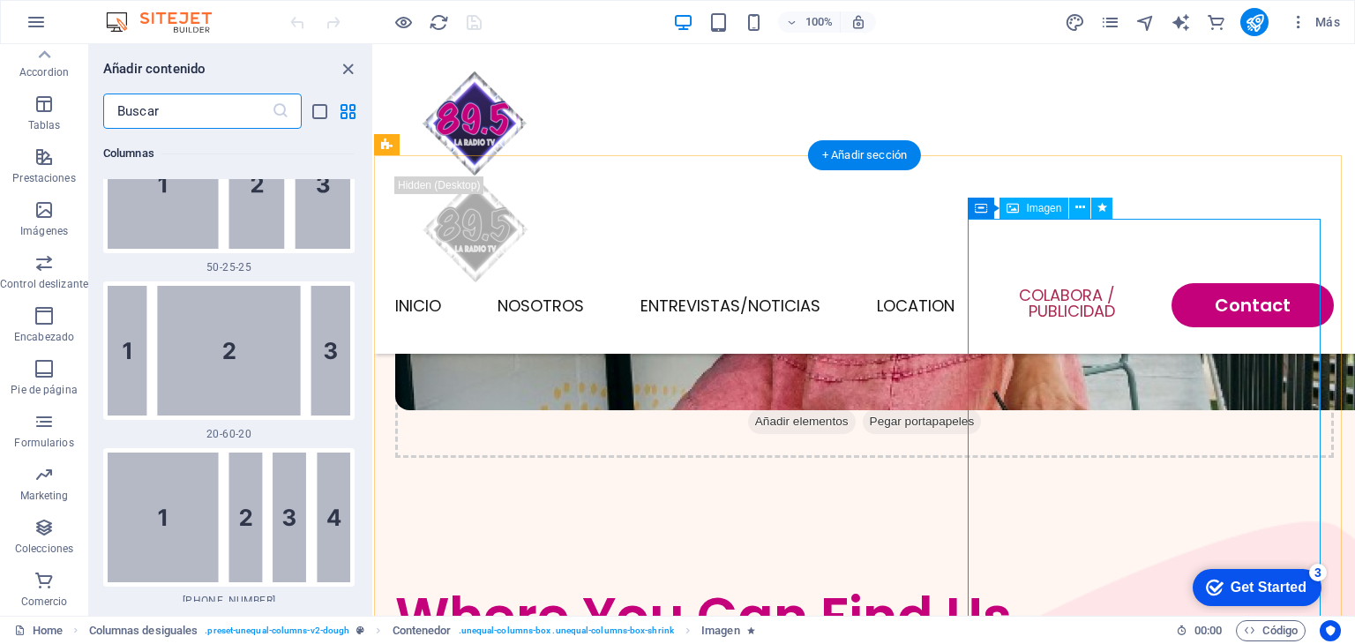
scroll to position [16524, 0]
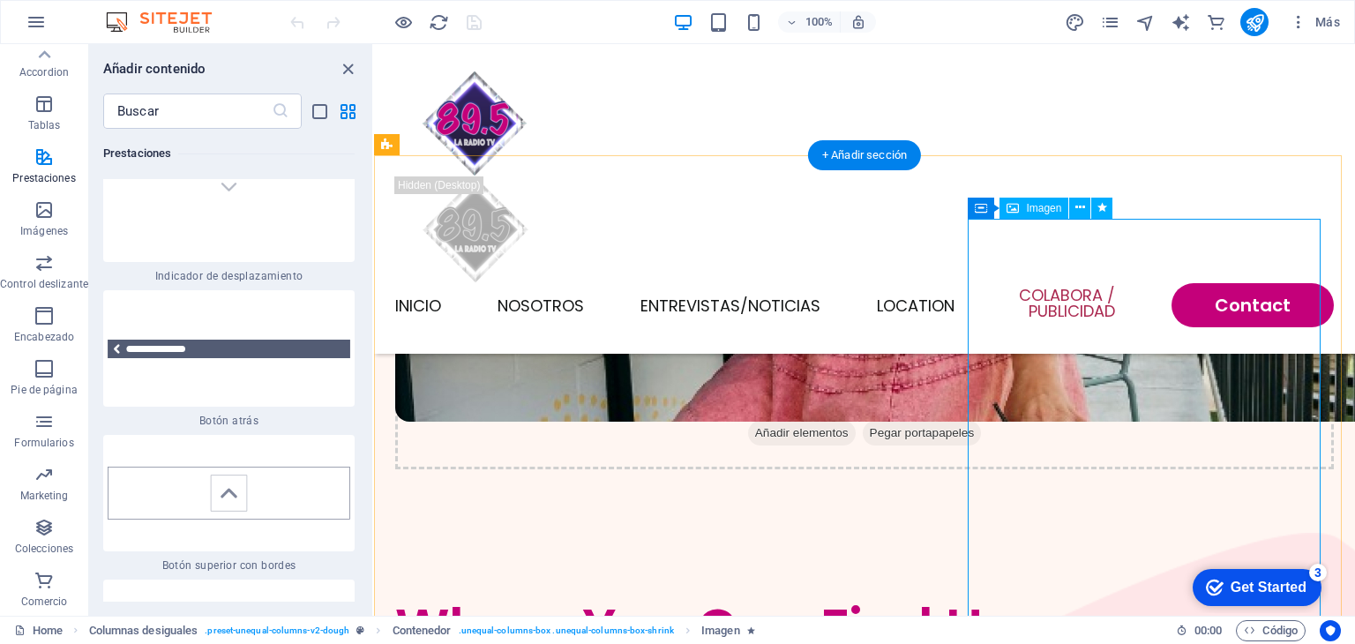
select select "%"
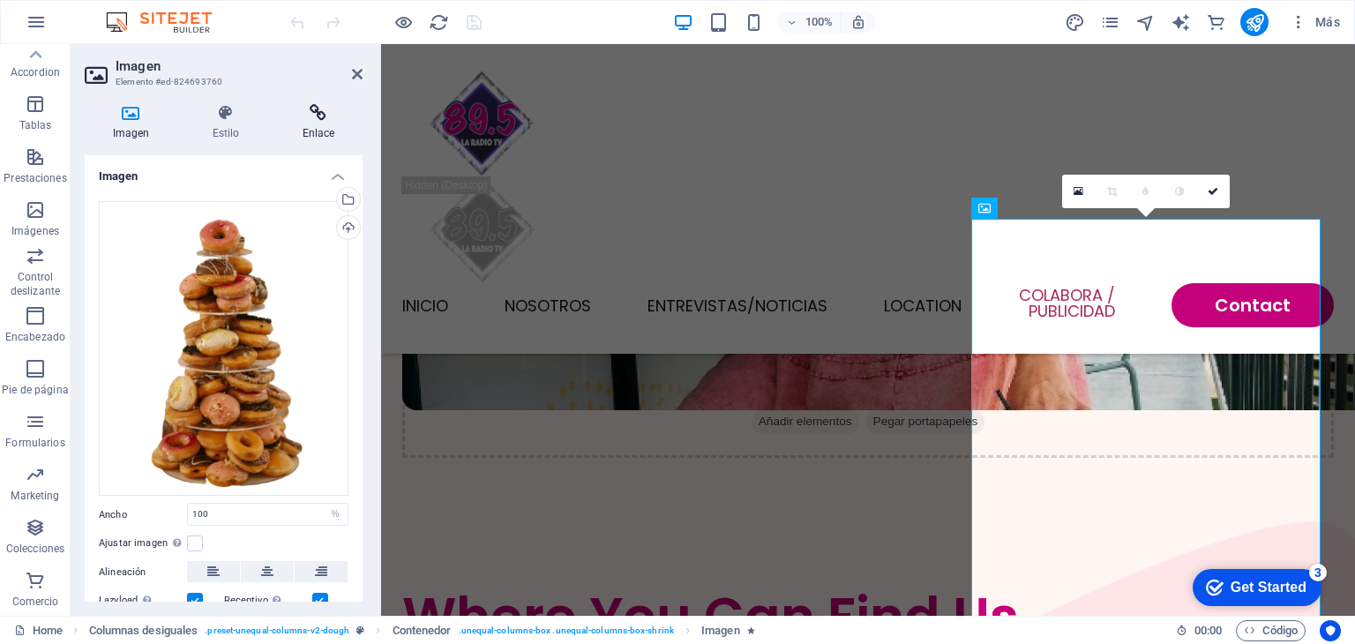
click at [317, 122] on h4 "Enlace" at bounding box center [318, 122] width 88 height 37
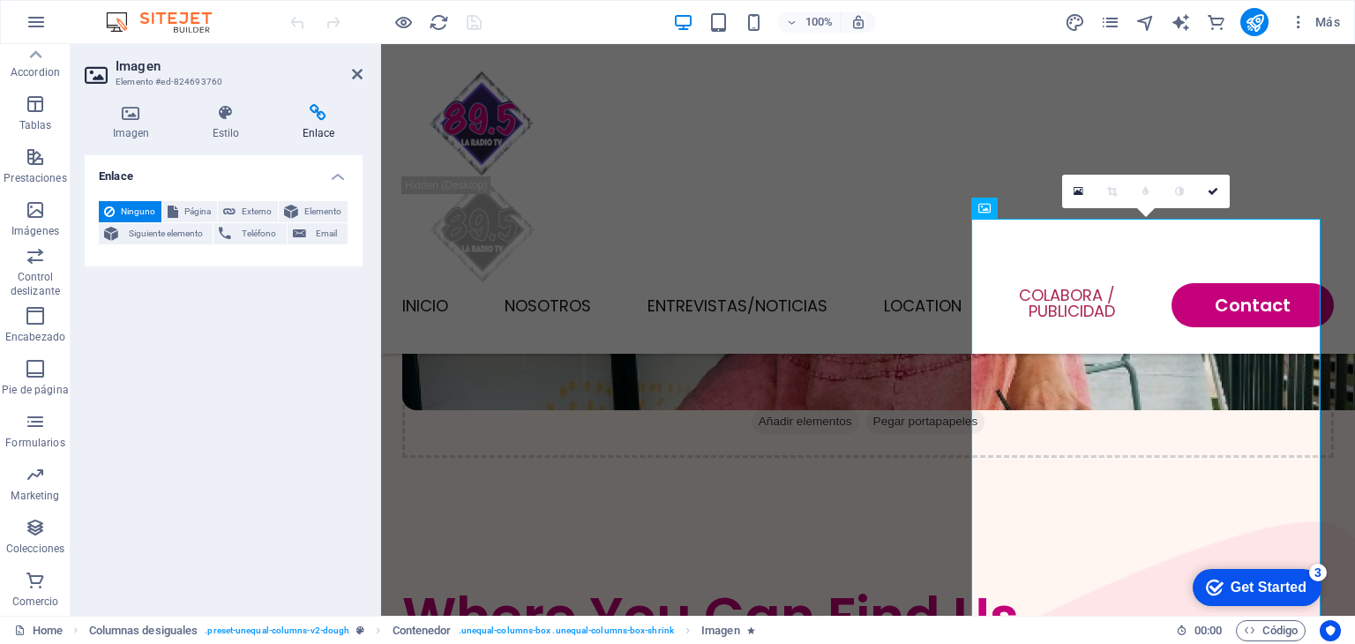
click at [317, 120] on icon at bounding box center [318, 113] width 88 height 18
click at [1218, 186] on icon at bounding box center [1213, 191] width 11 height 11
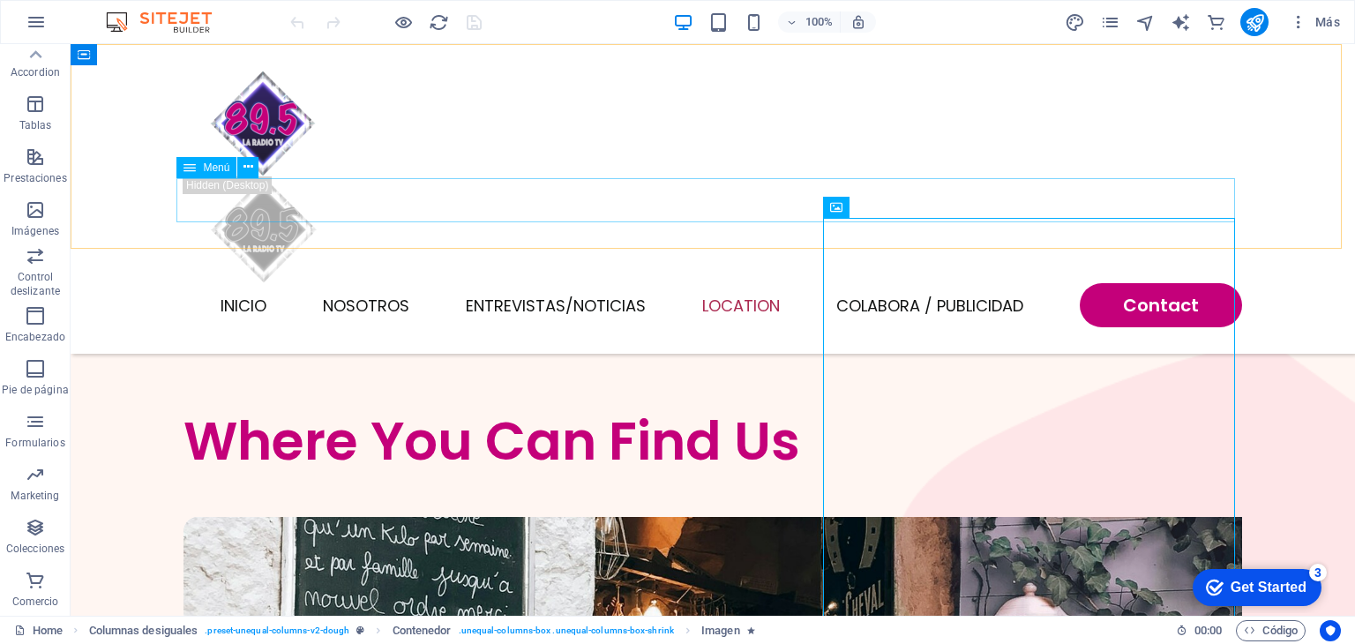
scroll to position [4509, 0]
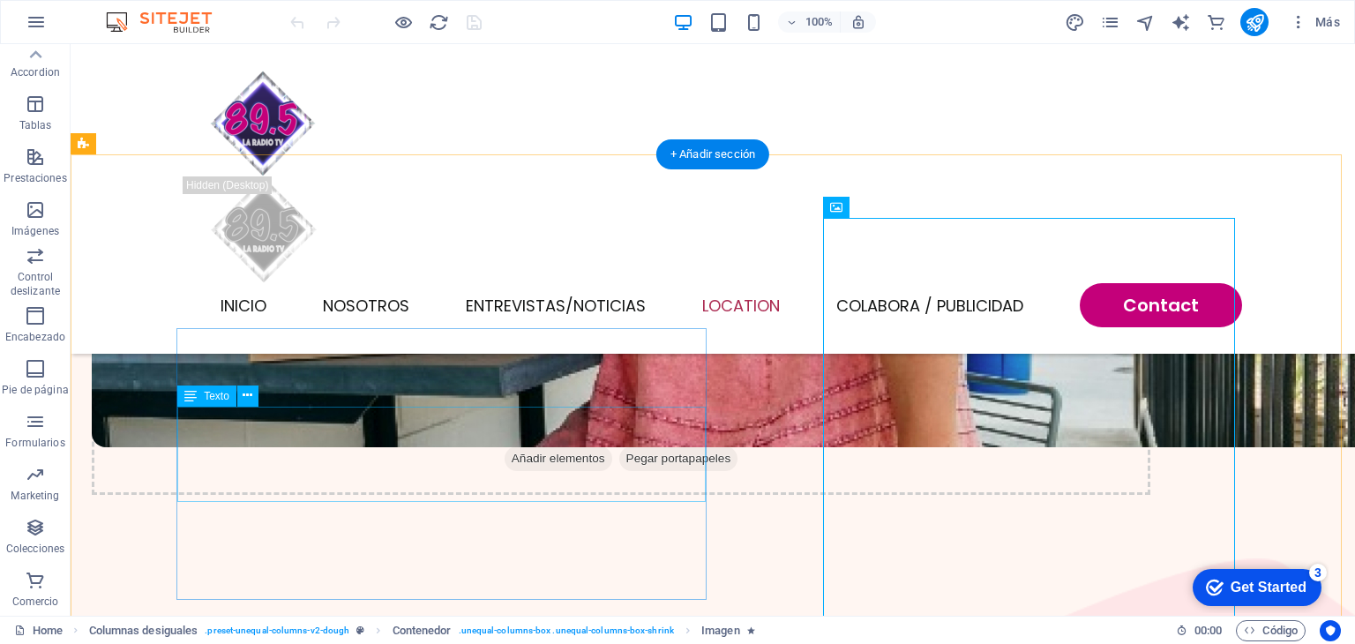
click at [376, 488] on div "Arrastra aquí para reemplazar el contenido existente. Si quieres crear un eleme…" at bounding box center [713, 330] width 1285 height 572
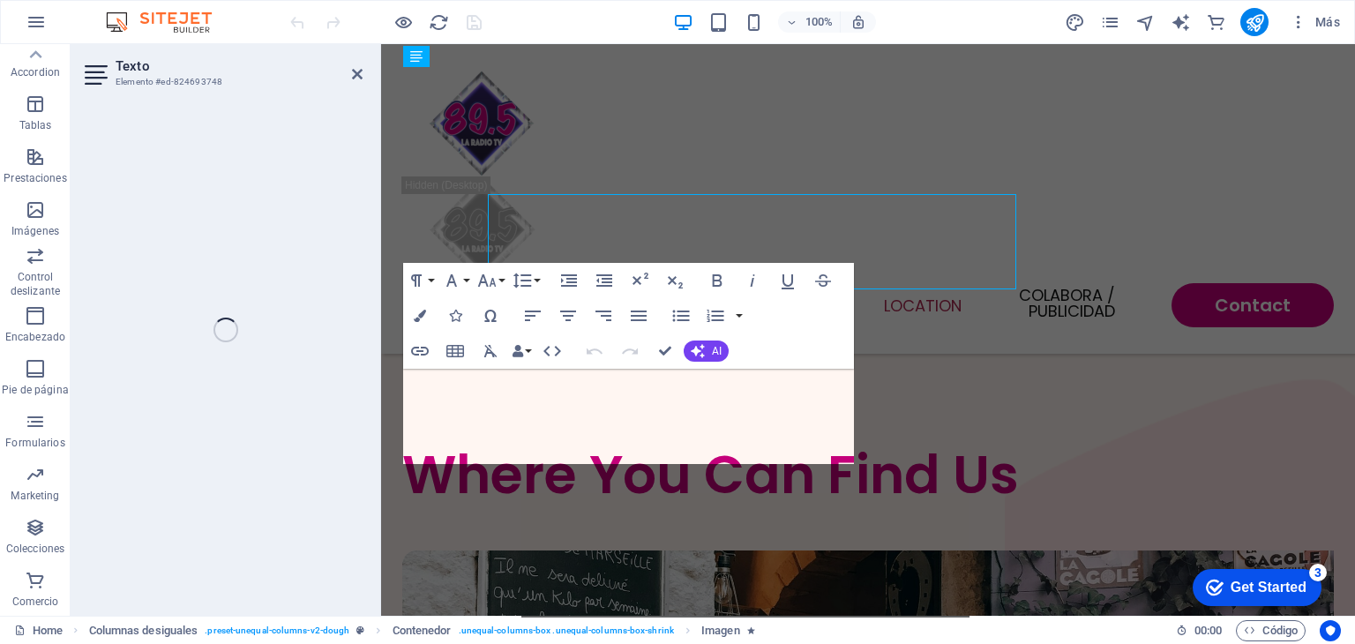
scroll to position [4721, 0]
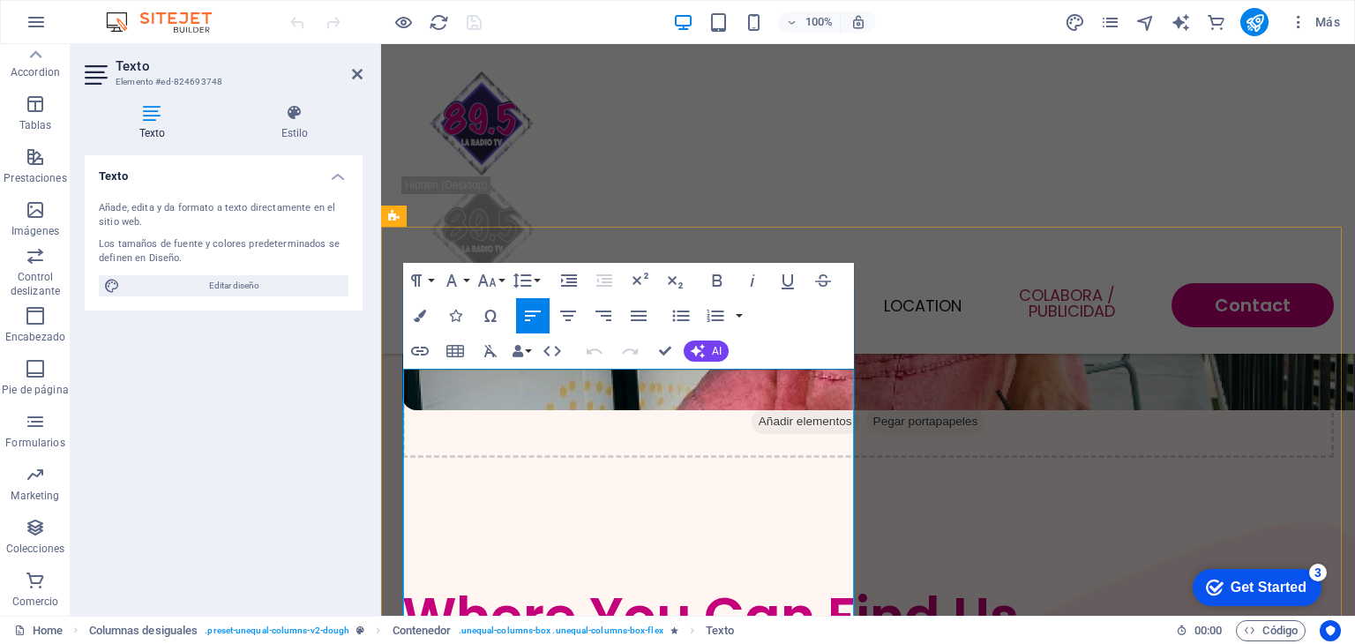
scroll to position [4649, 0]
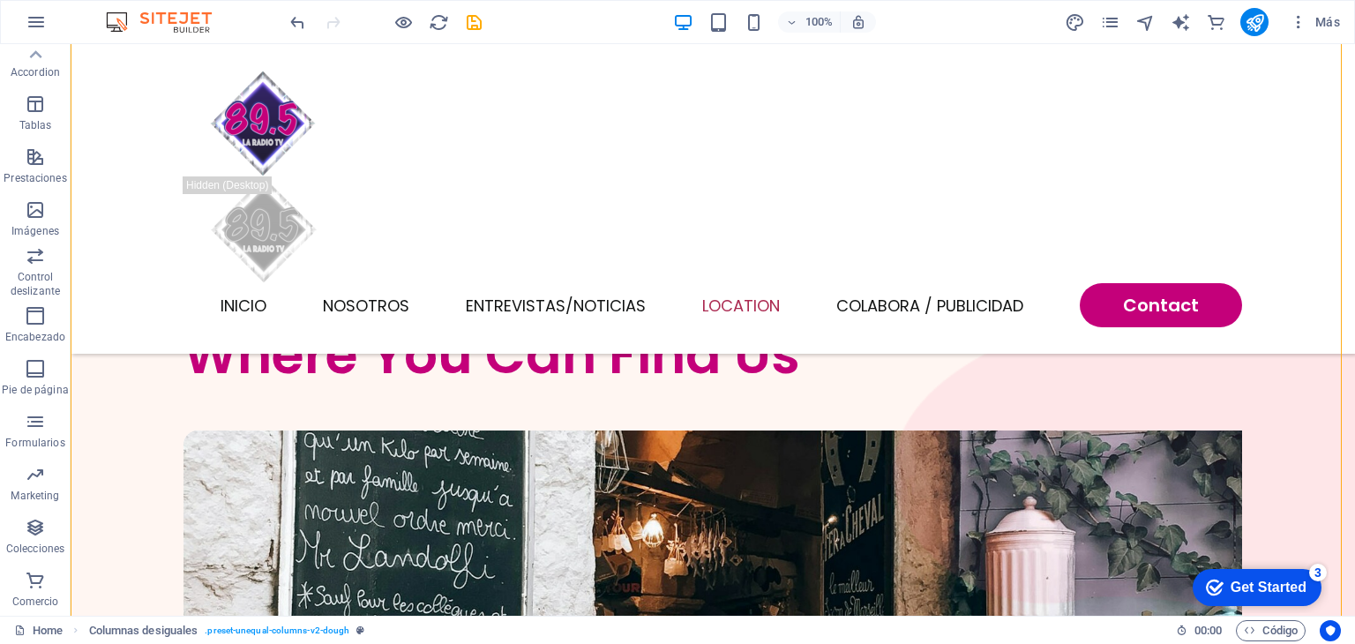
scroll to position [4816, 0]
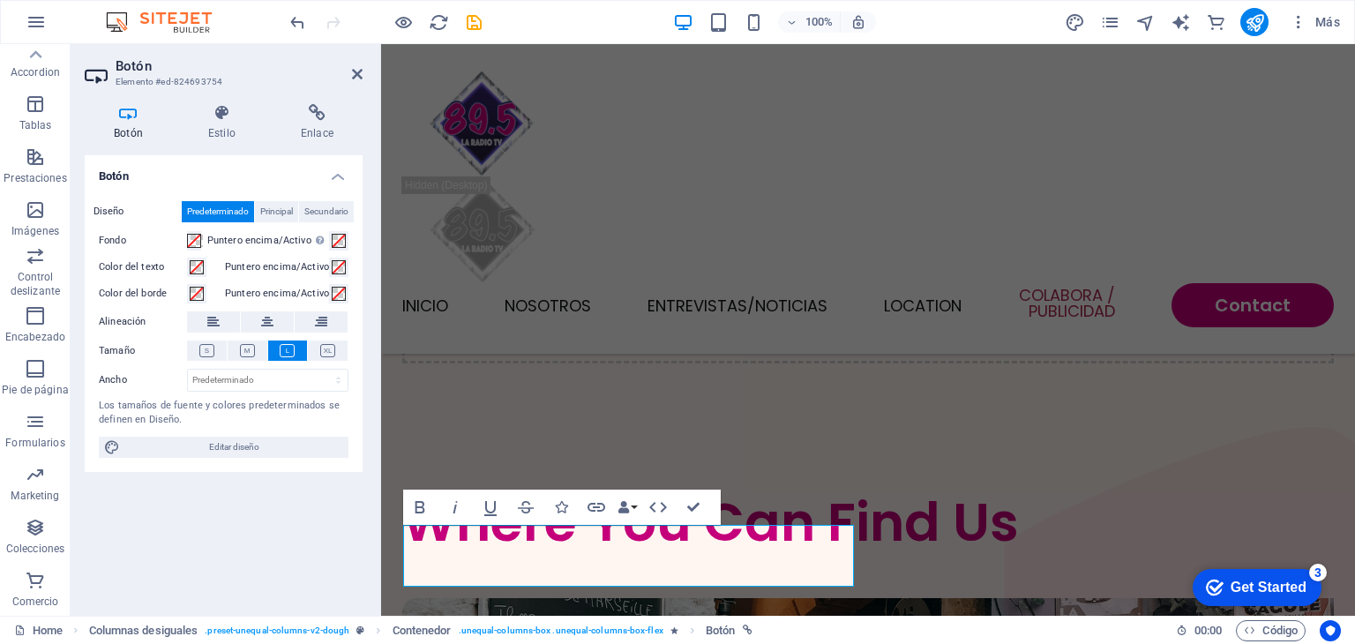
scroll to position [5028, 0]
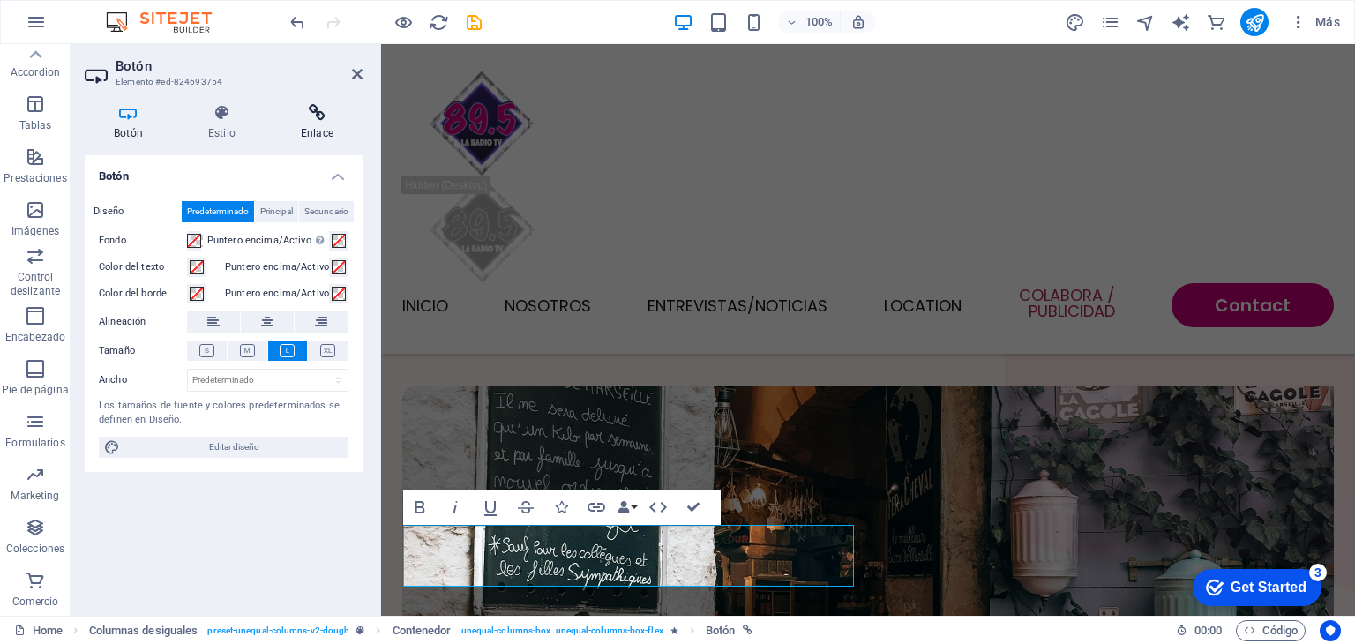
click at [311, 118] on icon at bounding box center [317, 113] width 91 height 18
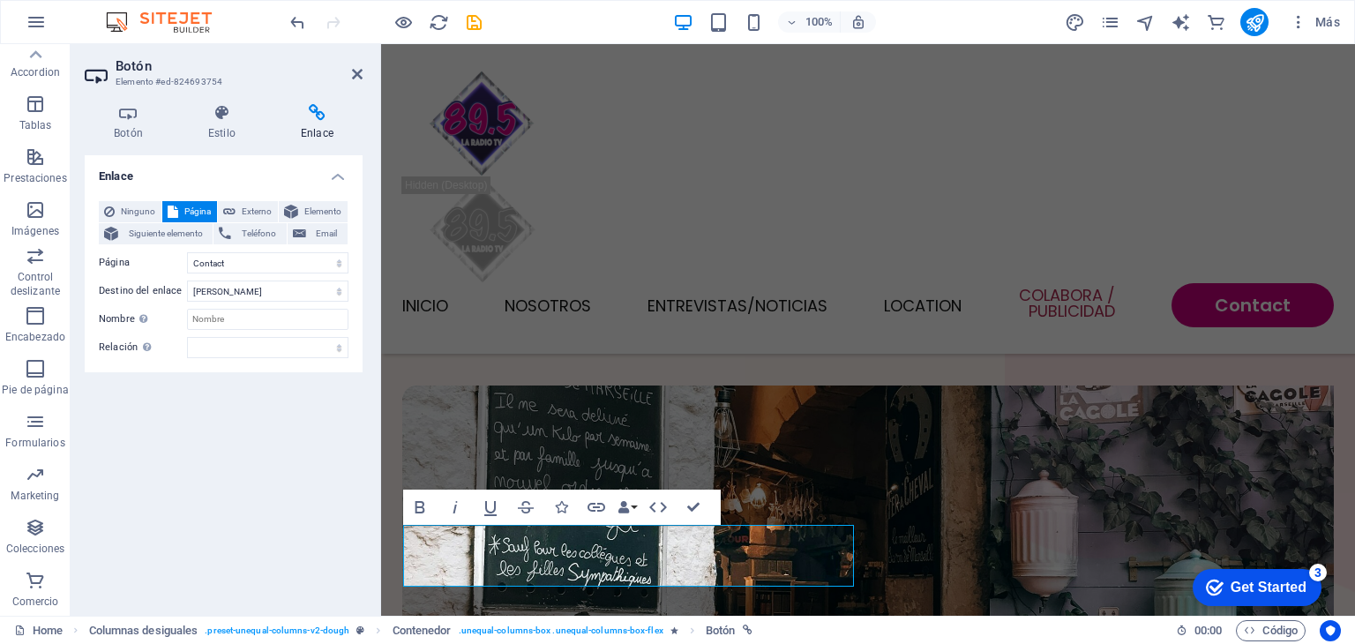
click at [311, 118] on icon at bounding box center [317, 113] width 91 height 18
click at [319, 107] on icon at bounding box center [317, 113] width 91 height 18
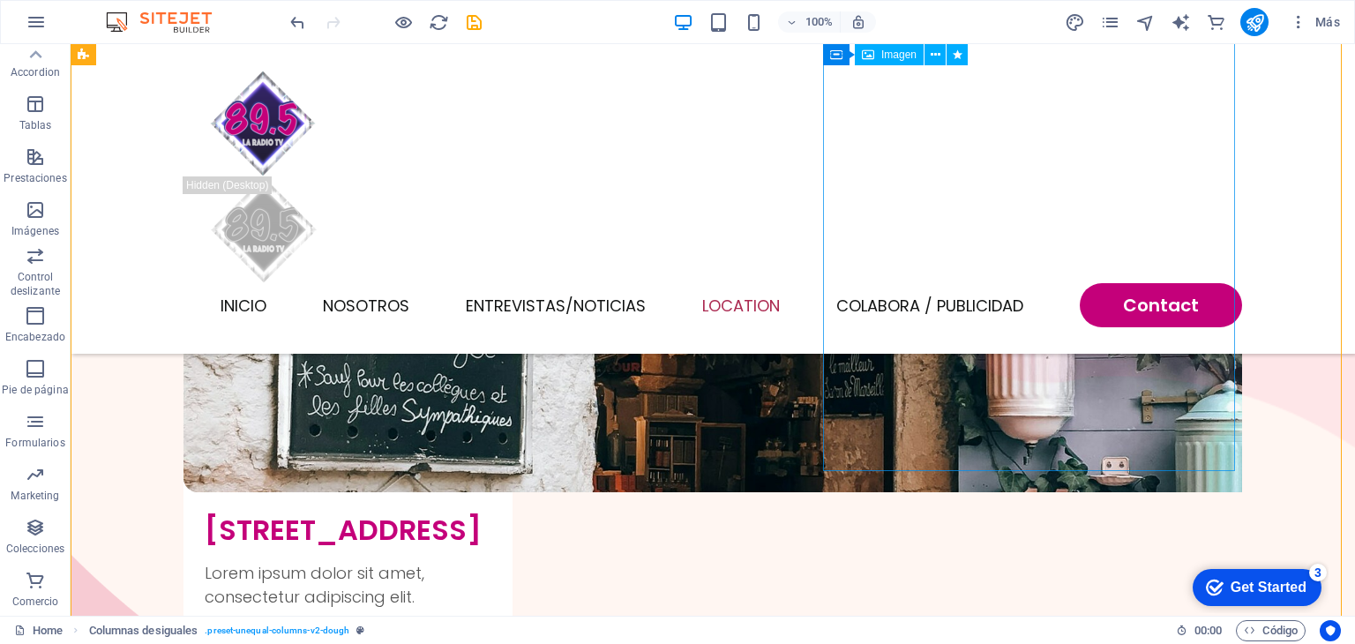
scroll to position [4816, 0]
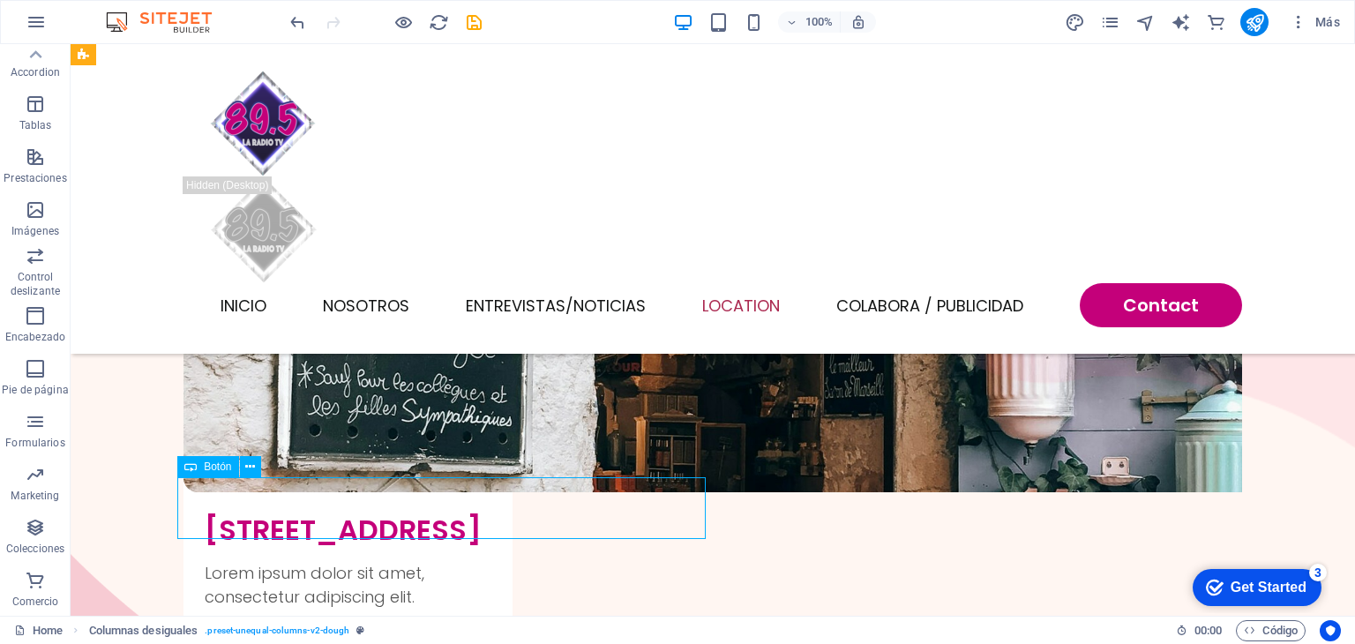
select select "2"
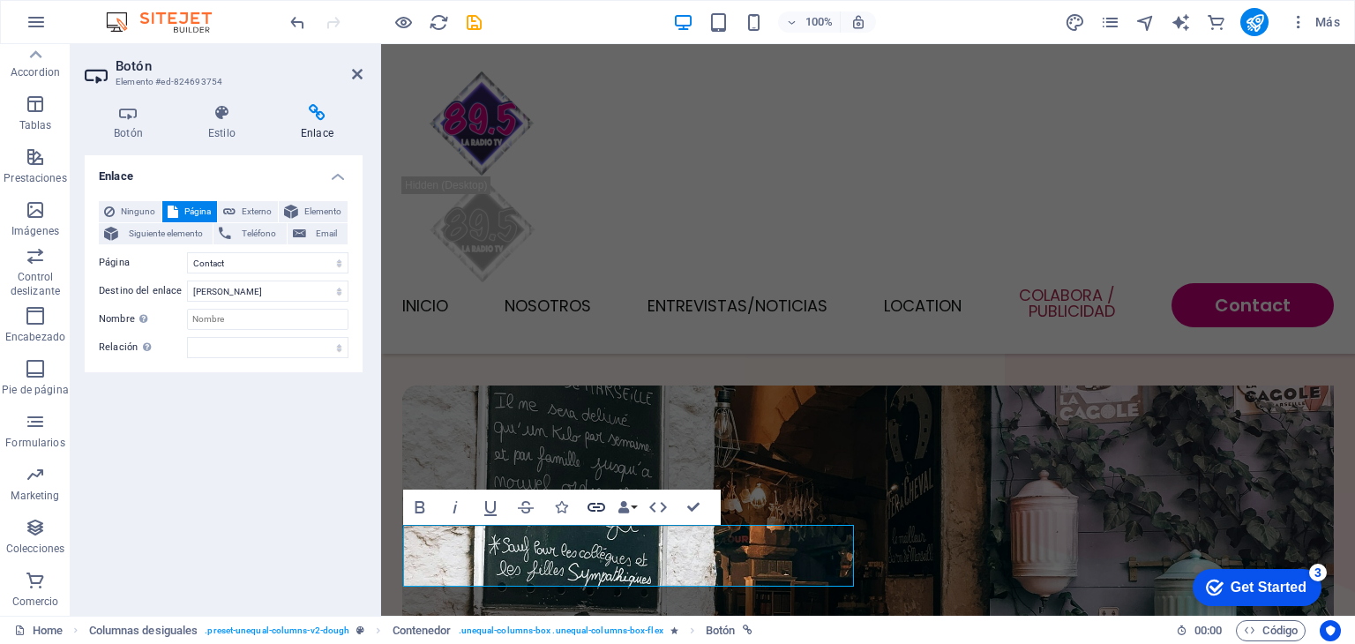
click at [603, 500] on icon "button" at bounding box center [596, 507] width 21 height 21
click at [249, 211] on span "Externo" at bounding box center [257, 211] width 32 height 21
select select "blank"
type input "/"
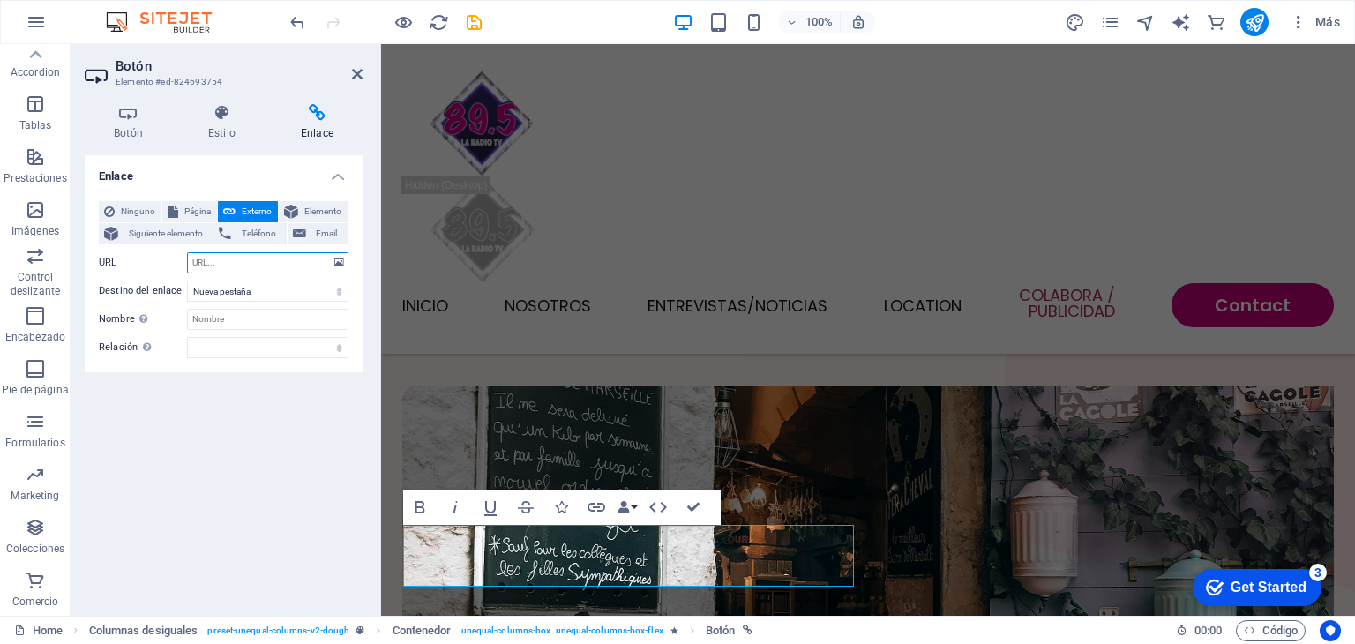
paste input "https://www.instagram.com/89.5radiotv?igsh=OTM1aDFzdDMwYzY5"
type input "https://www.instagram.com/89.5radiotv?igsh=OTM1aDFzdDMwYzY5"
click at [359, 75] on icon at bounding box center [357, 74] width 11 height 14
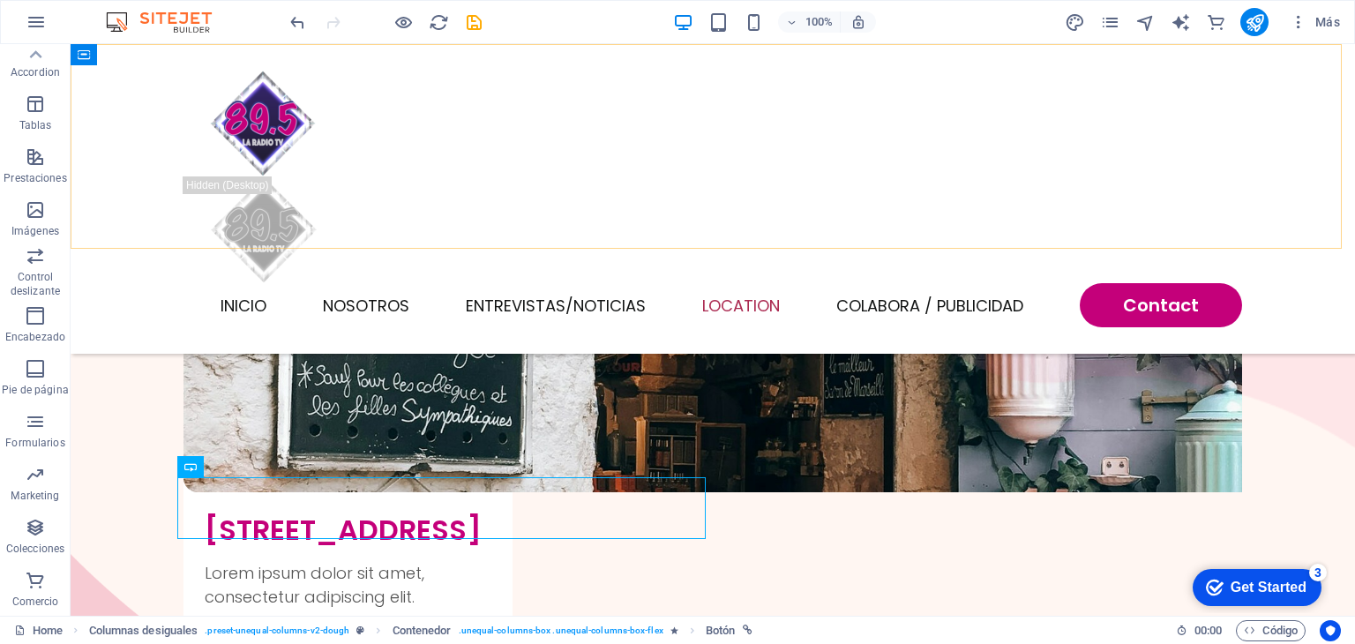
scroll to position [4816, 0]
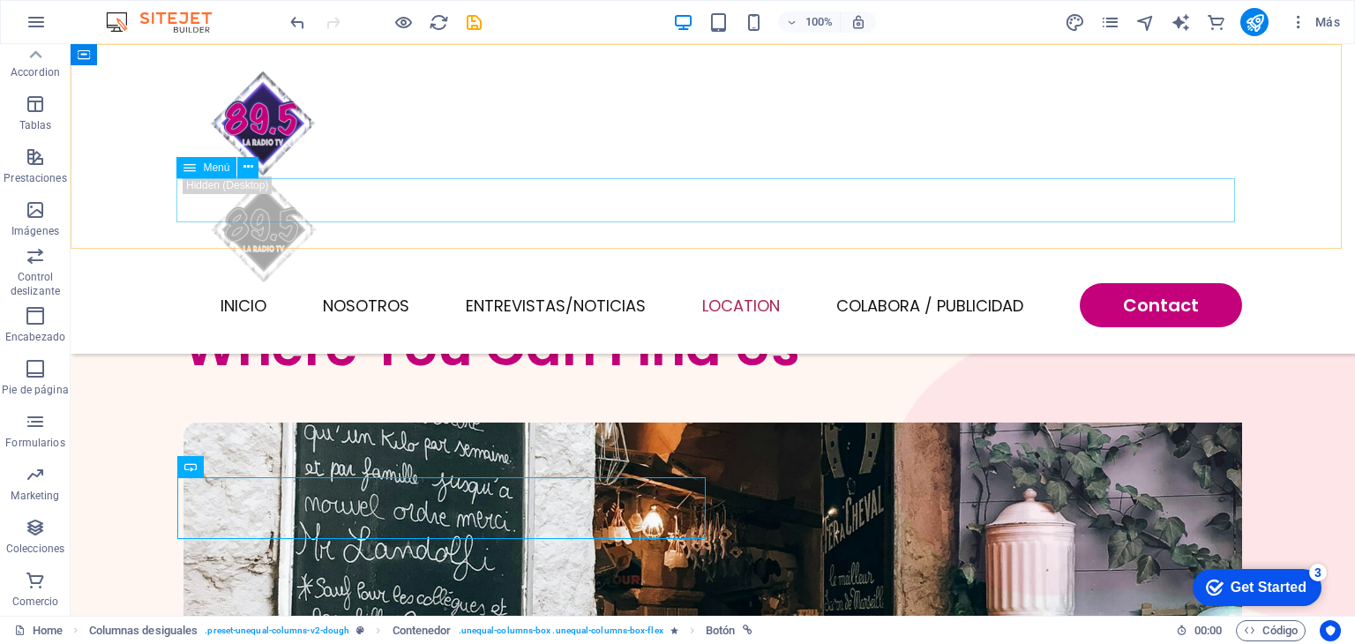
click at [731, 283] on nav "INICIO NOSOTROS Entrevistas/NOTICIAS Location [GEOGRAPHIC_DATA] / Publicidad Co…" at bounding box center [713, 305] width 1059 height 44
select select
select select "1"
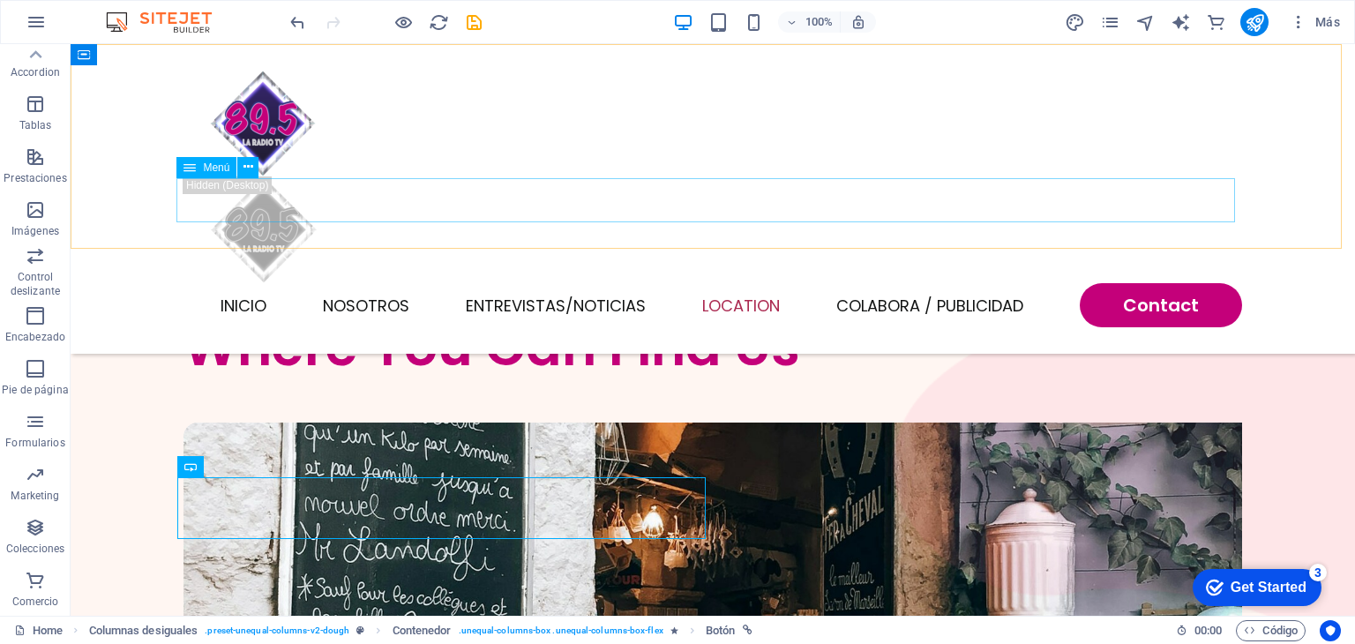
select select
select select "2"
select select
select select "default"
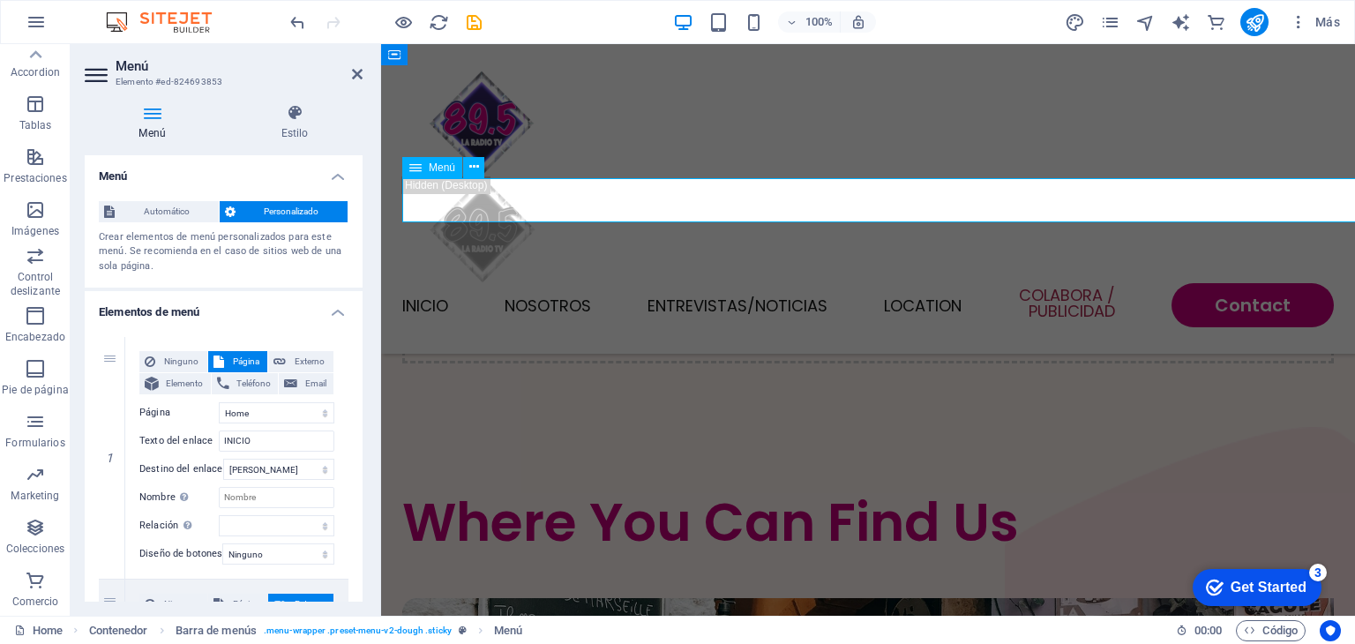
scroll to position [5028, 0]
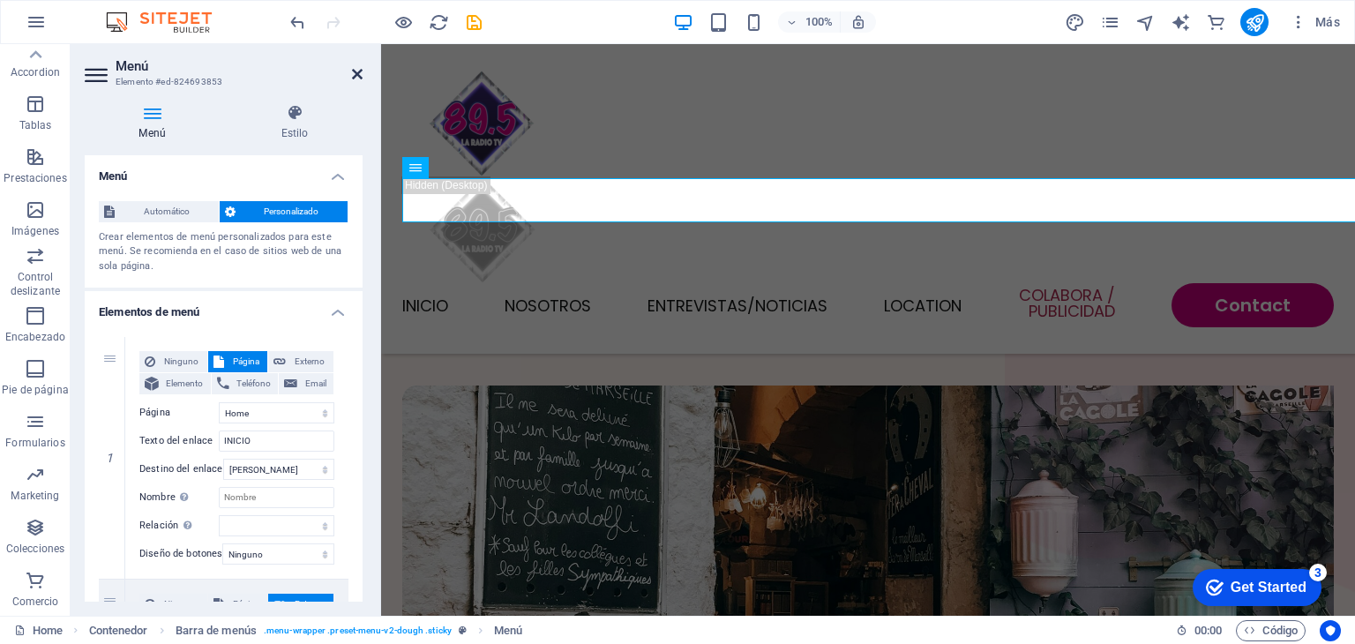
click at [356, 71] on icon at bounding box center [357, 74] width 11 height 14
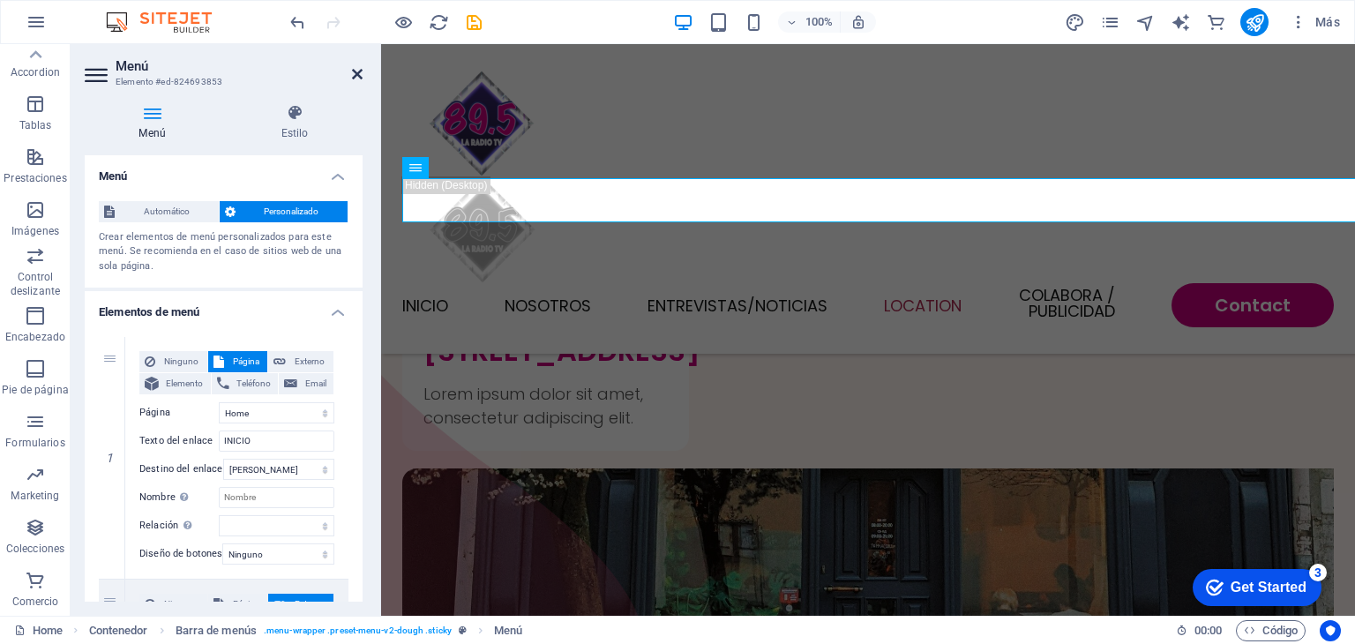
scroll to position [4816, 0]
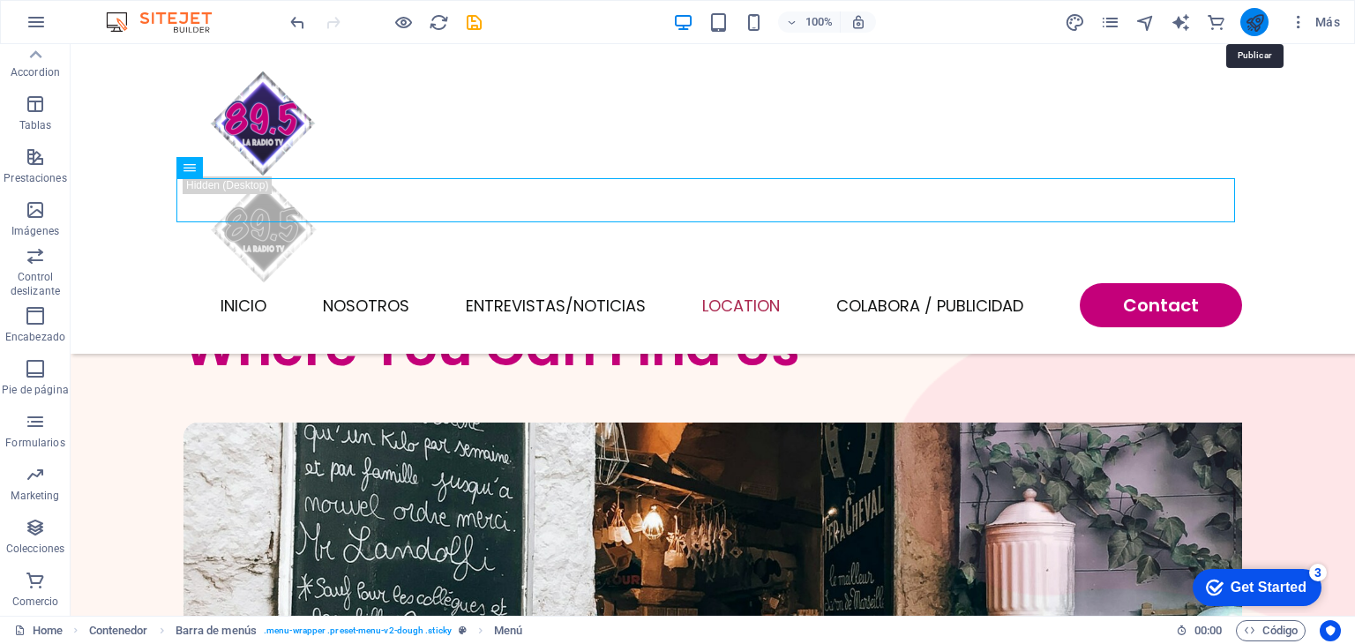
click at [1260, 26] on icon "publish" at bounding box center [1255, 22] width 20 height 20
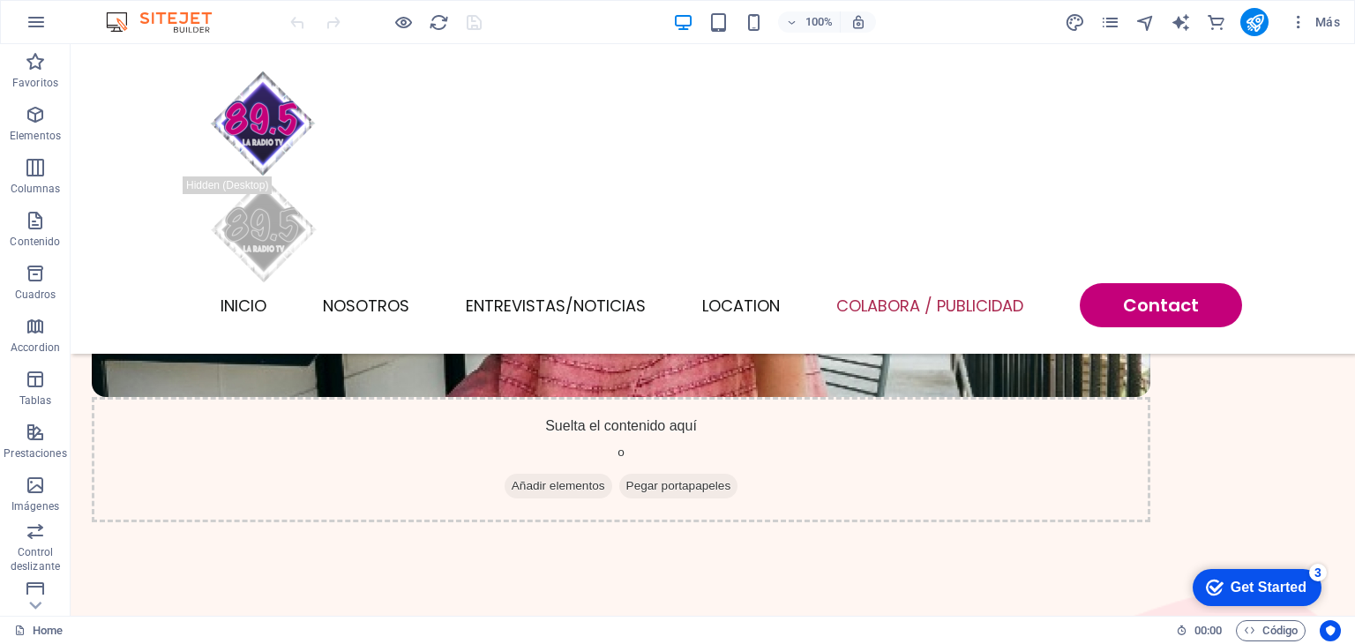
scroll to position [4410, 0]
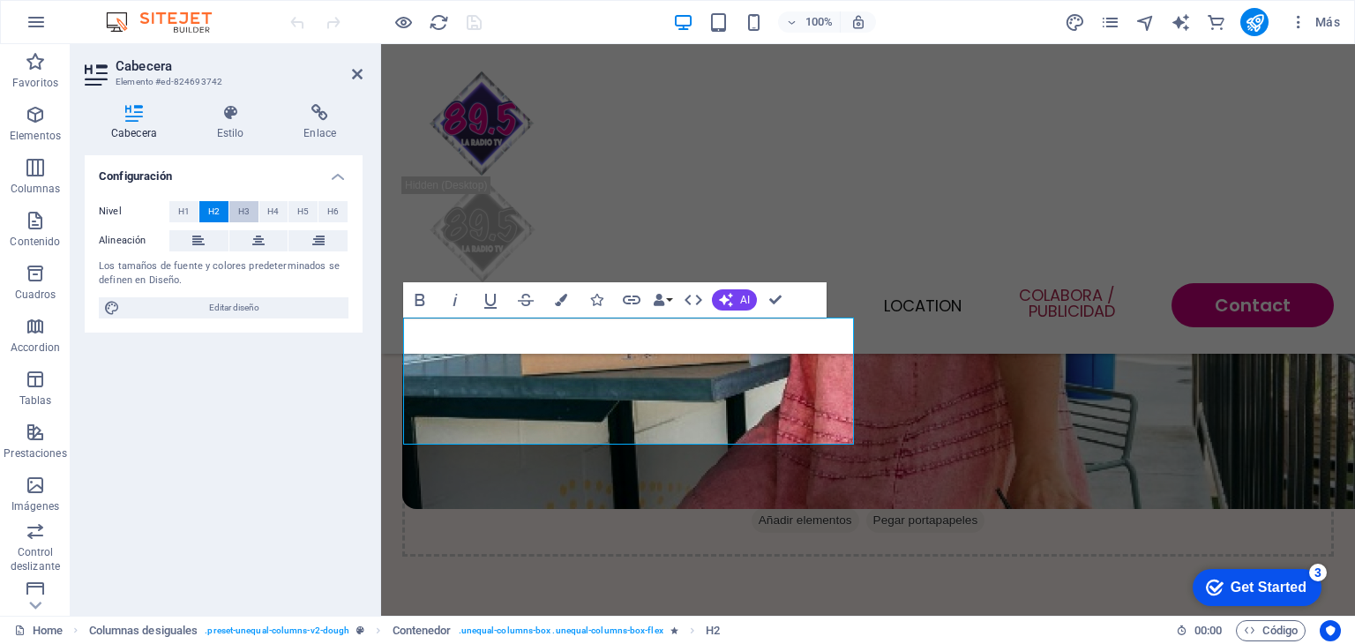
click at [247, 206] on span "H3" at bounding box center [243, 211] width 11 height 21
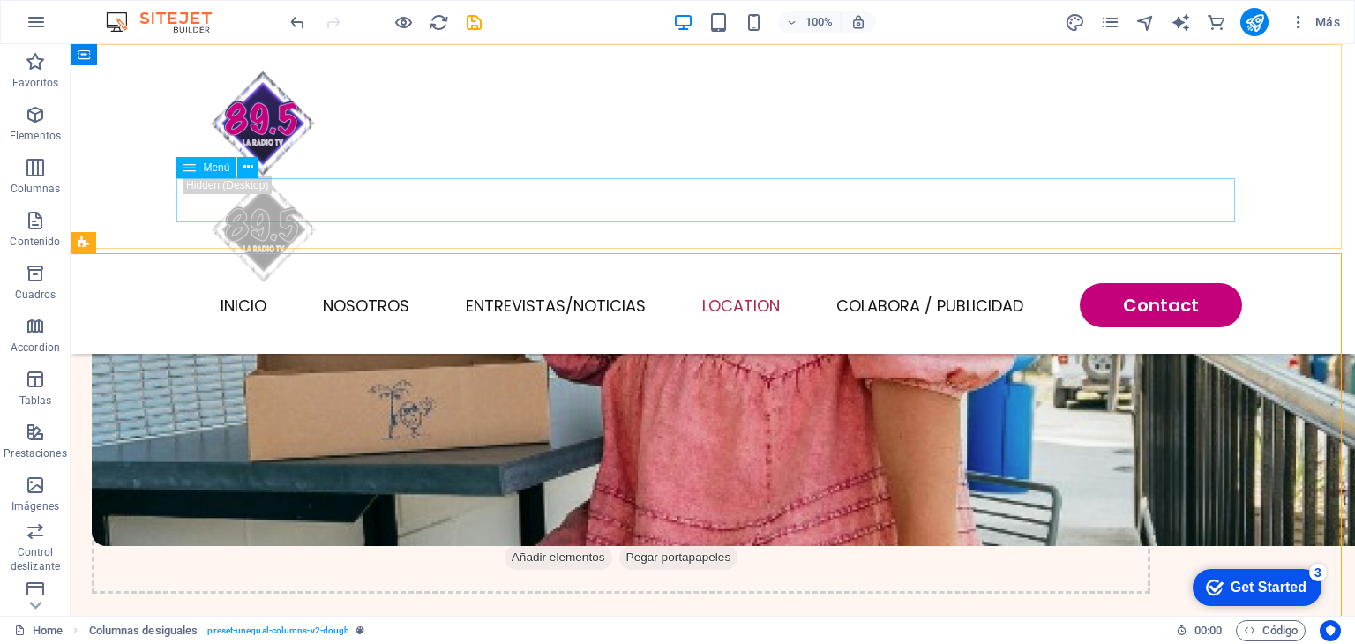
click at [923, 283] on nav "INICIO NOSOTROS Entrevistas/NOTICIAS Location [GEOGRAPHIC_DATA] / Publicidad Co…" at bounding box center [713, 305] width 1059 height 44
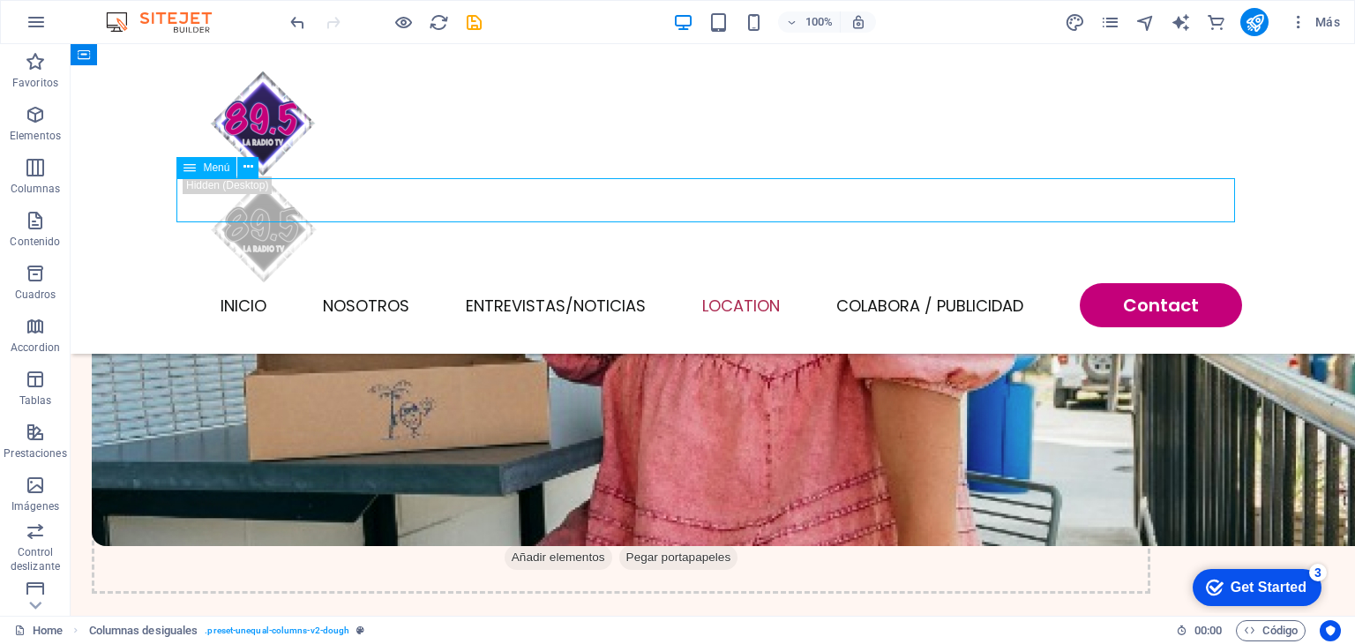
click at [923, 283] on nav "INICIO NOSOTROS Entrevistas/NOTICIAS Location [GEOGRAPHIC_DATA] / Publicidad Co…" at bounding box center [713, 305] width 1059 height 44
select select
select select "1"
select select
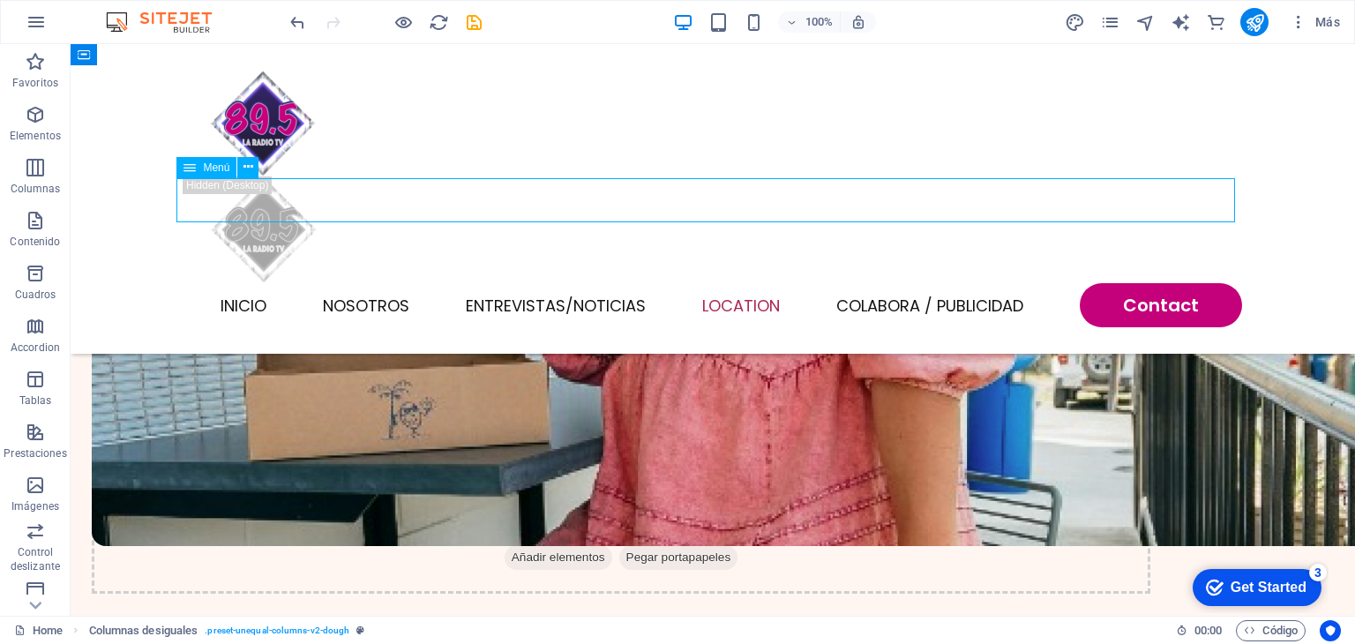
select select
select select "2"
select select
select select "default"
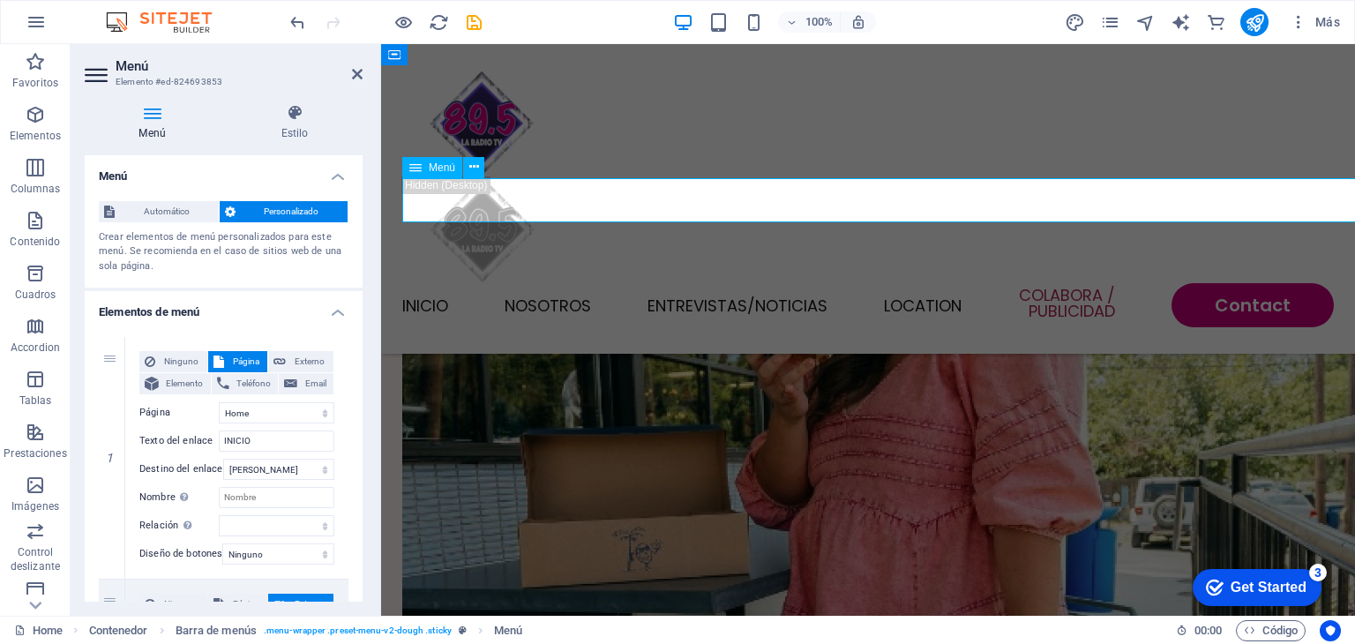
scroll to position [4622, 0]
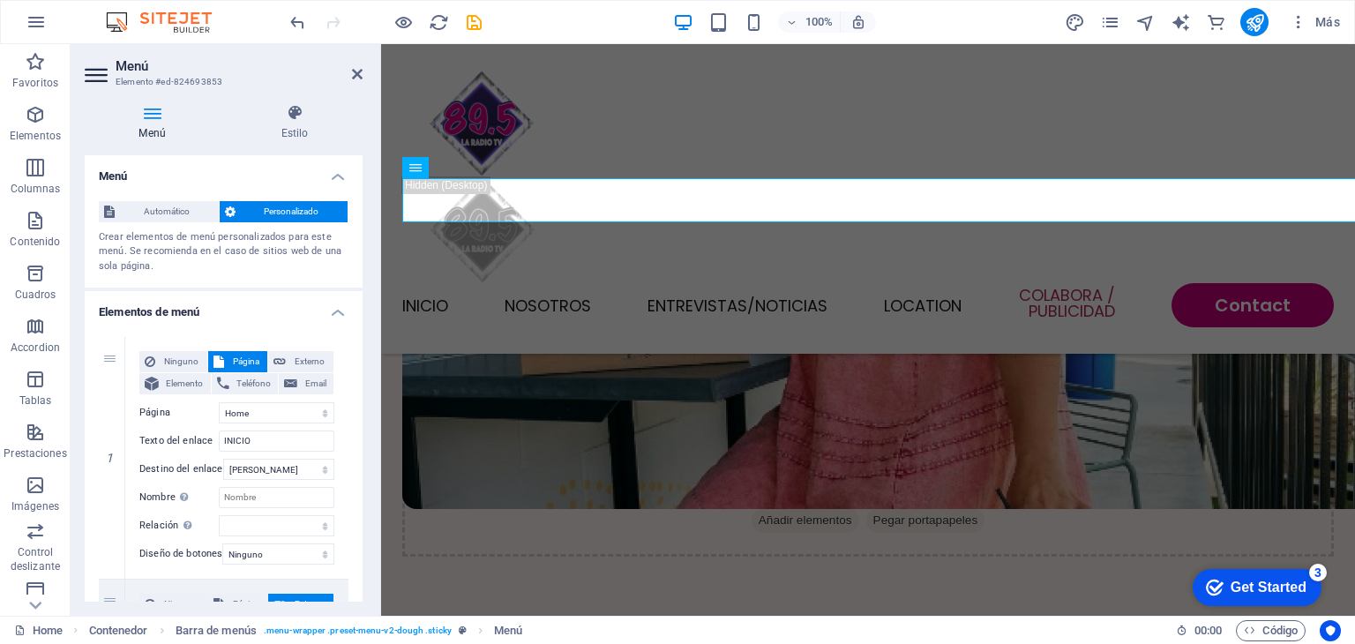
drag, startPoint x: 357, startPoint y: 251, endPoint x: 363, endPoint y: 301, distance: 50.6
click at [363, 301] on div "Menú Estilo Menú Automático Personalizado Crear elementos de menú personalizado…" at bounding box center [224, 353] width 306 height 526
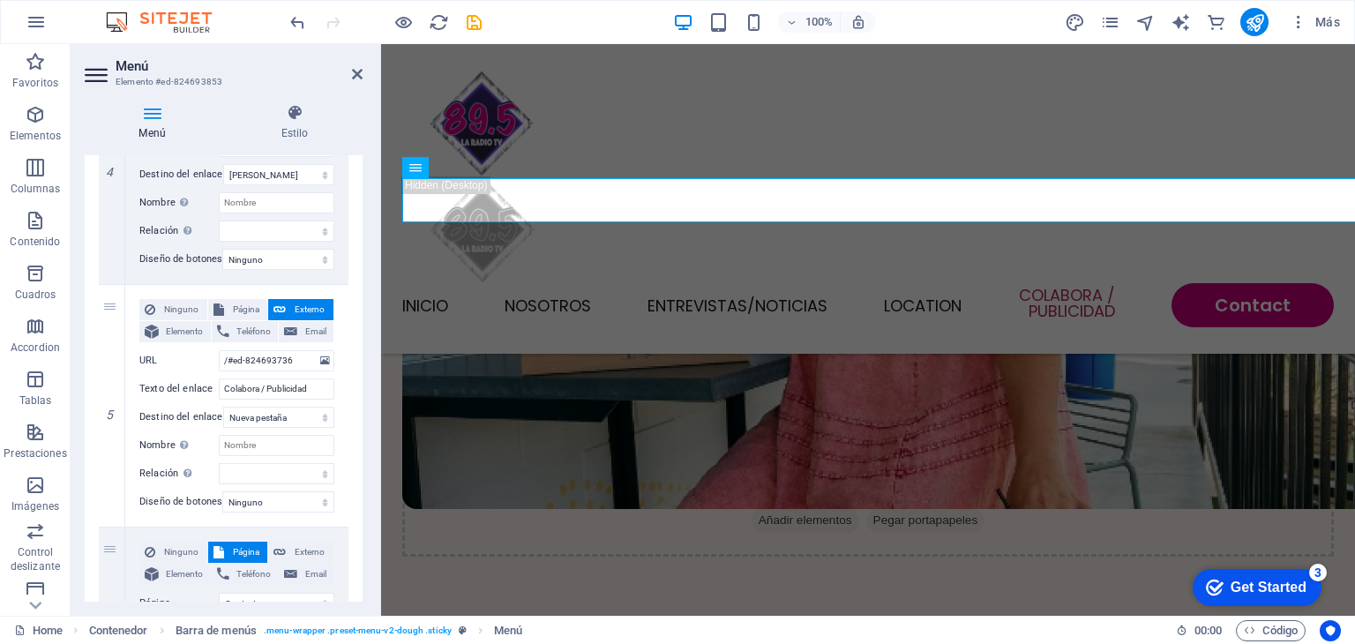
scroll to position [1031, 0]
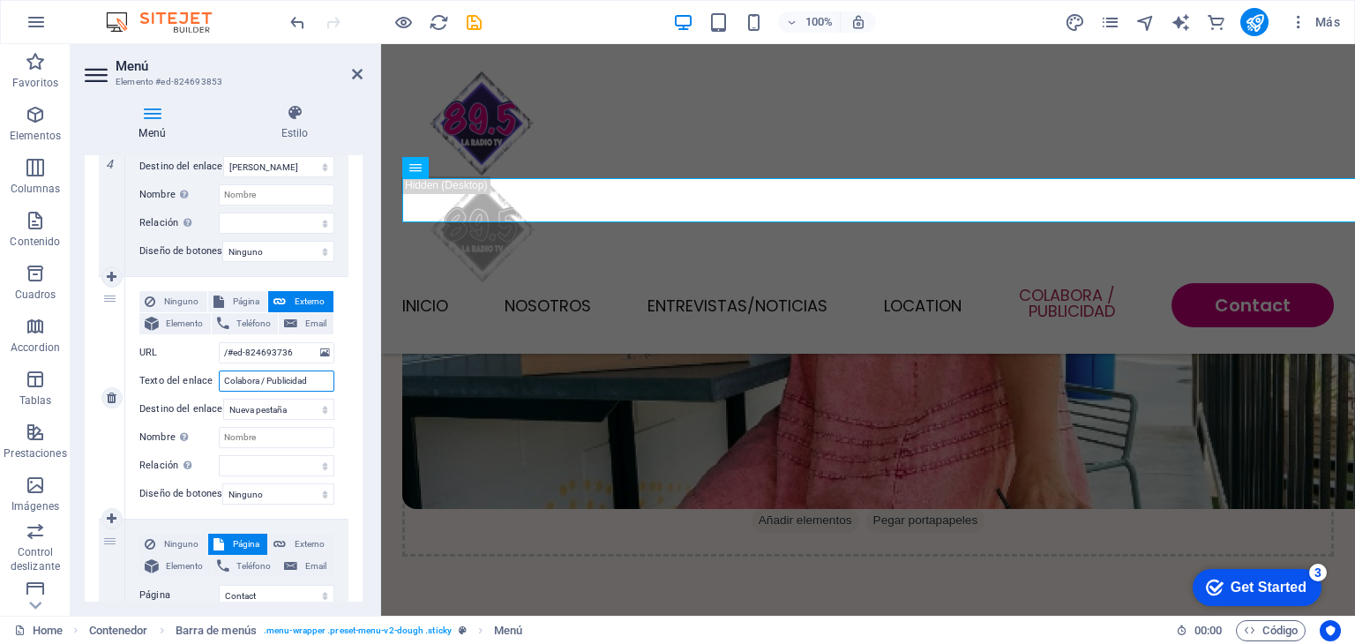
click at [259, 379] on input "Colabora / Publicidad" at bounding box center [277, 381] width 116 height 21
type input "Patro / Publicidad"
select select
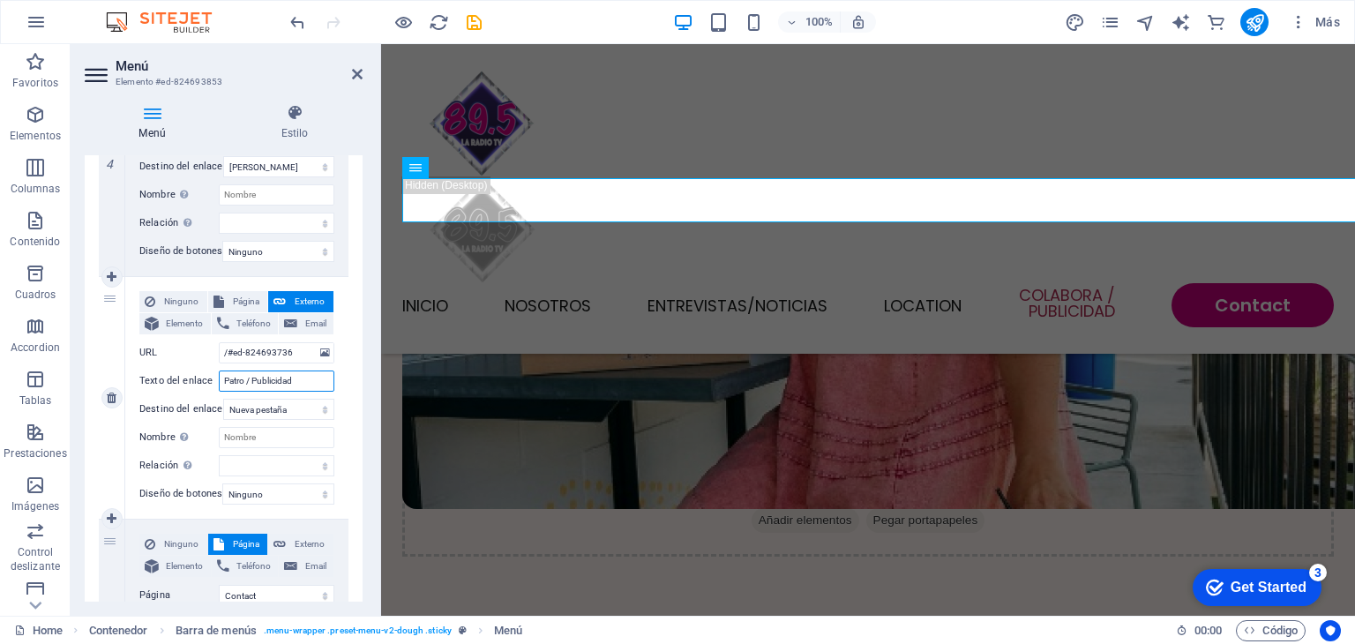
select select
type input "Patrocinios / Publicidad"
select select
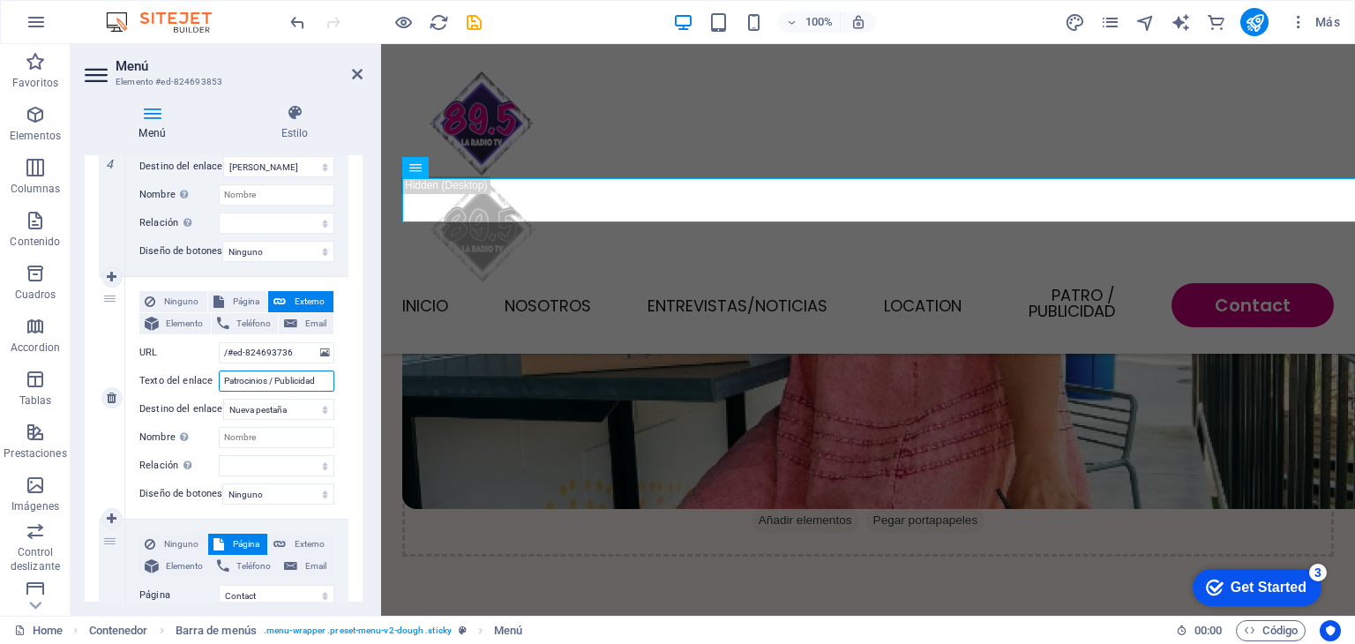
select select
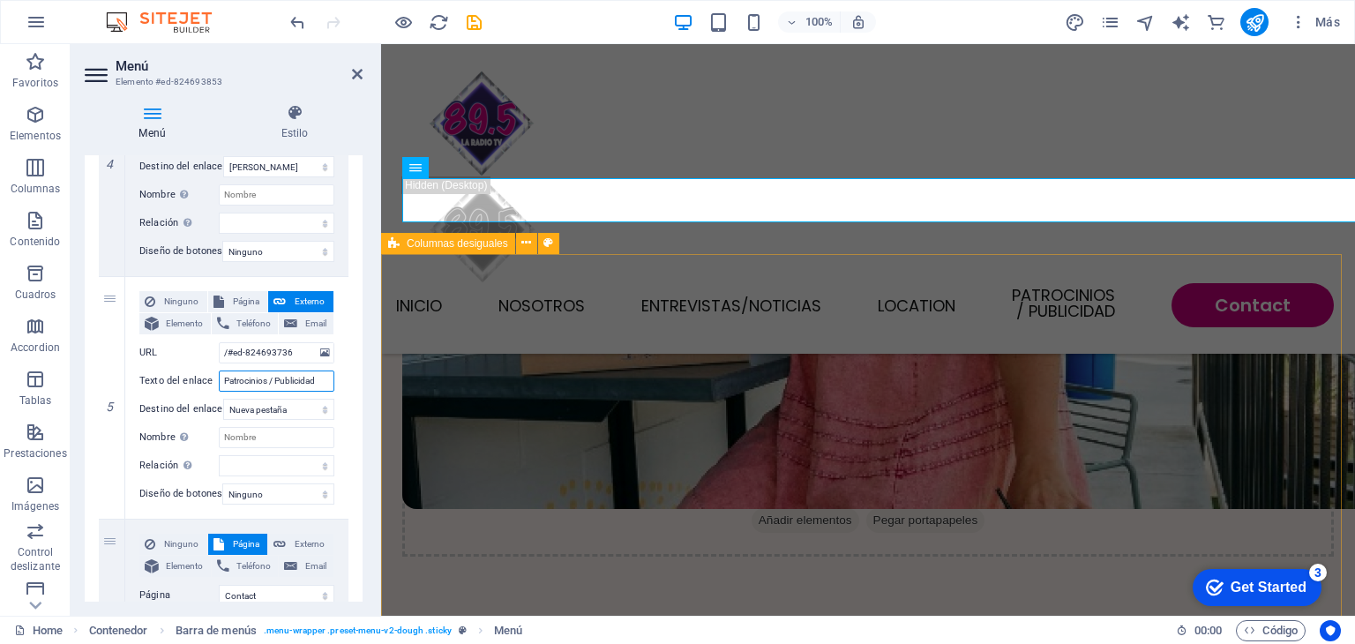
type input "Patrocinios / Publicidad"
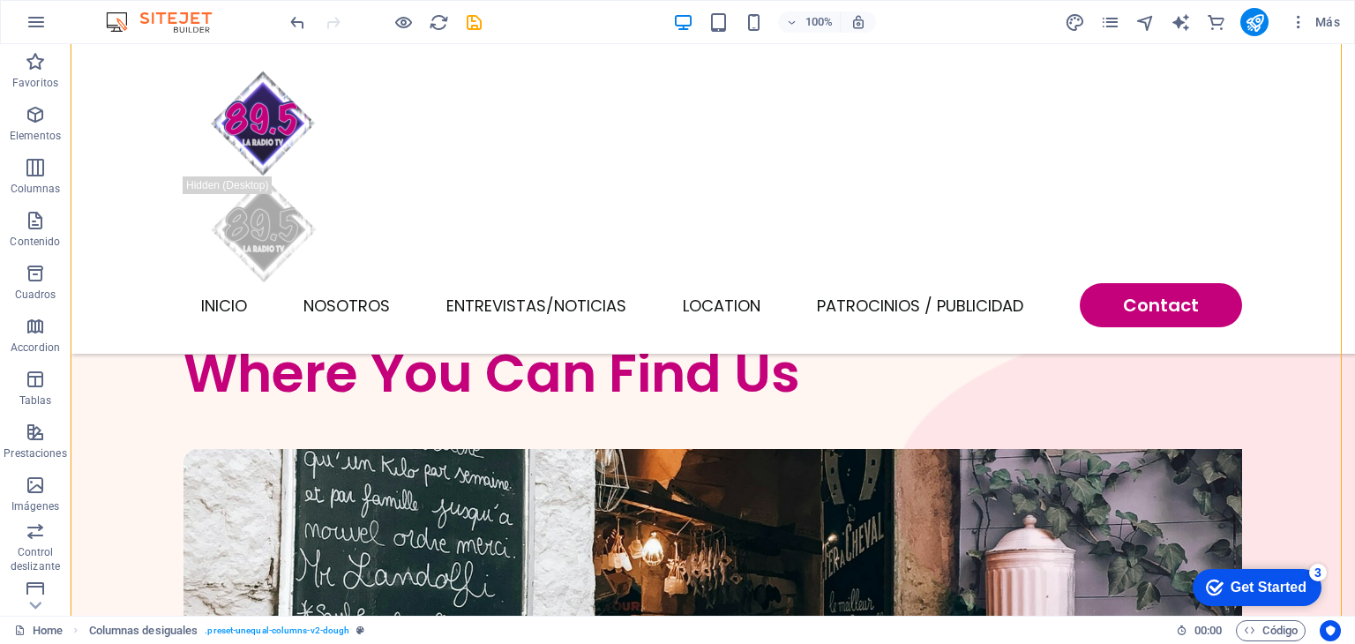
scroll to position [4844, 0]
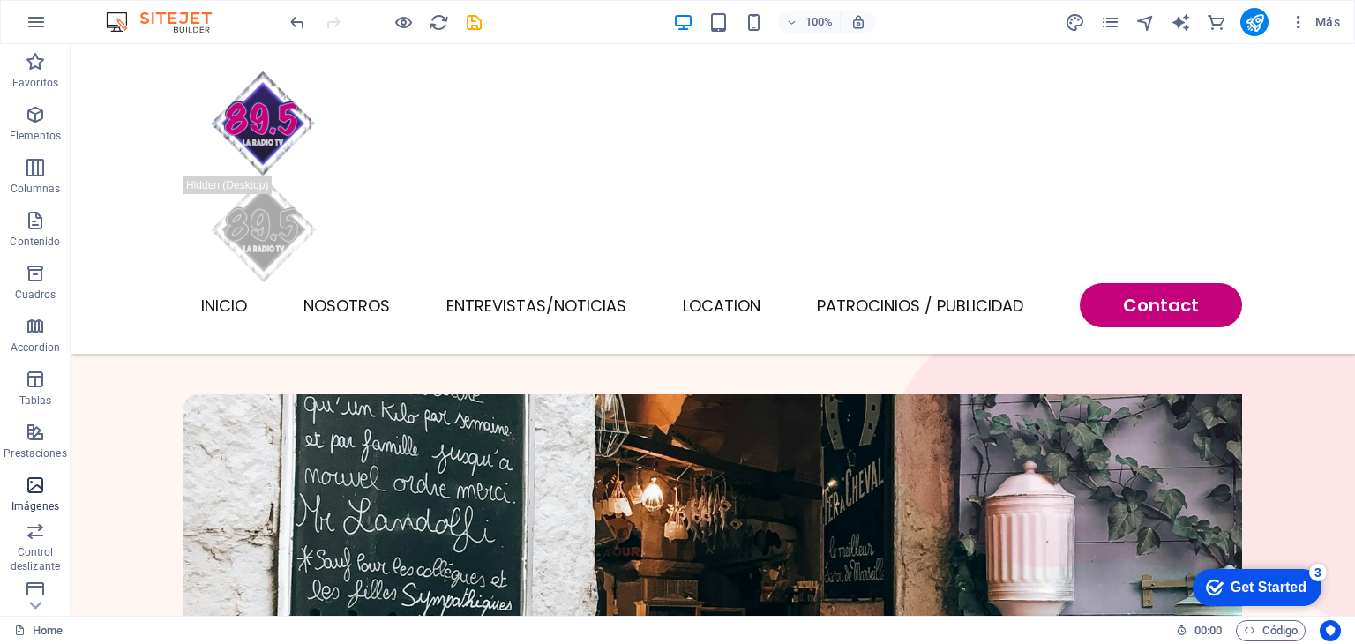
click at [32, 486] on icon "button" at bounding box center [35, 485] width 21 height 21
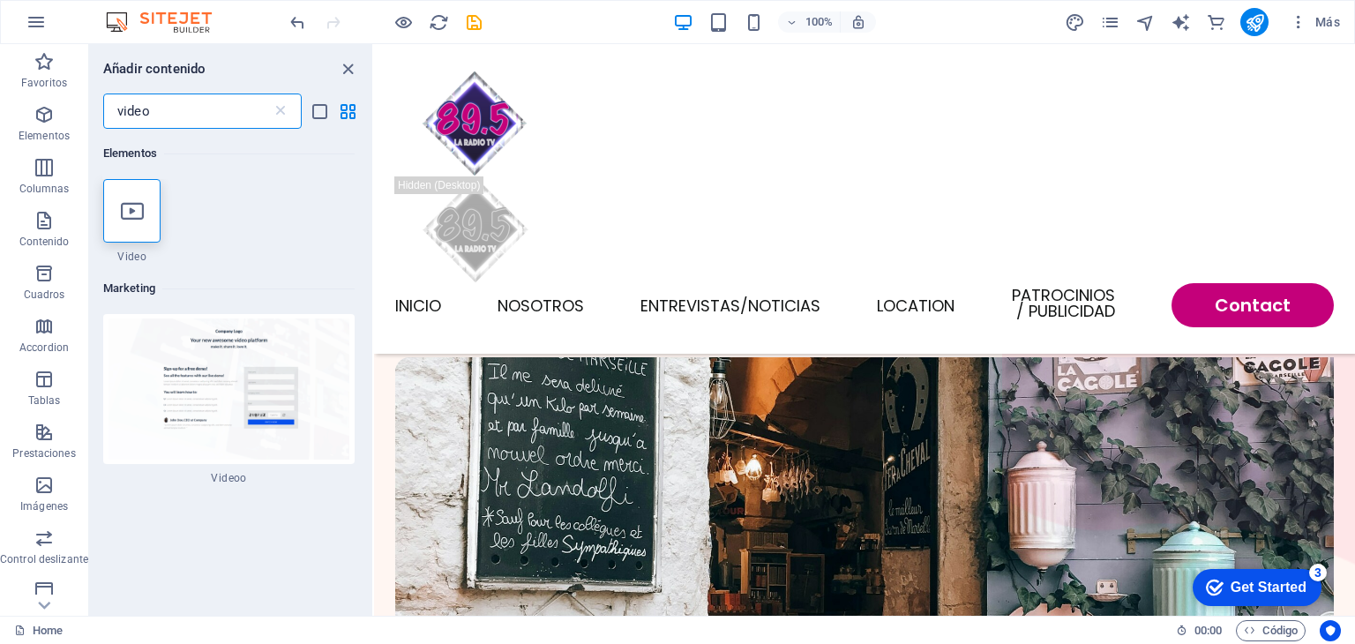
scroll to position [0, 0]
type input "video"
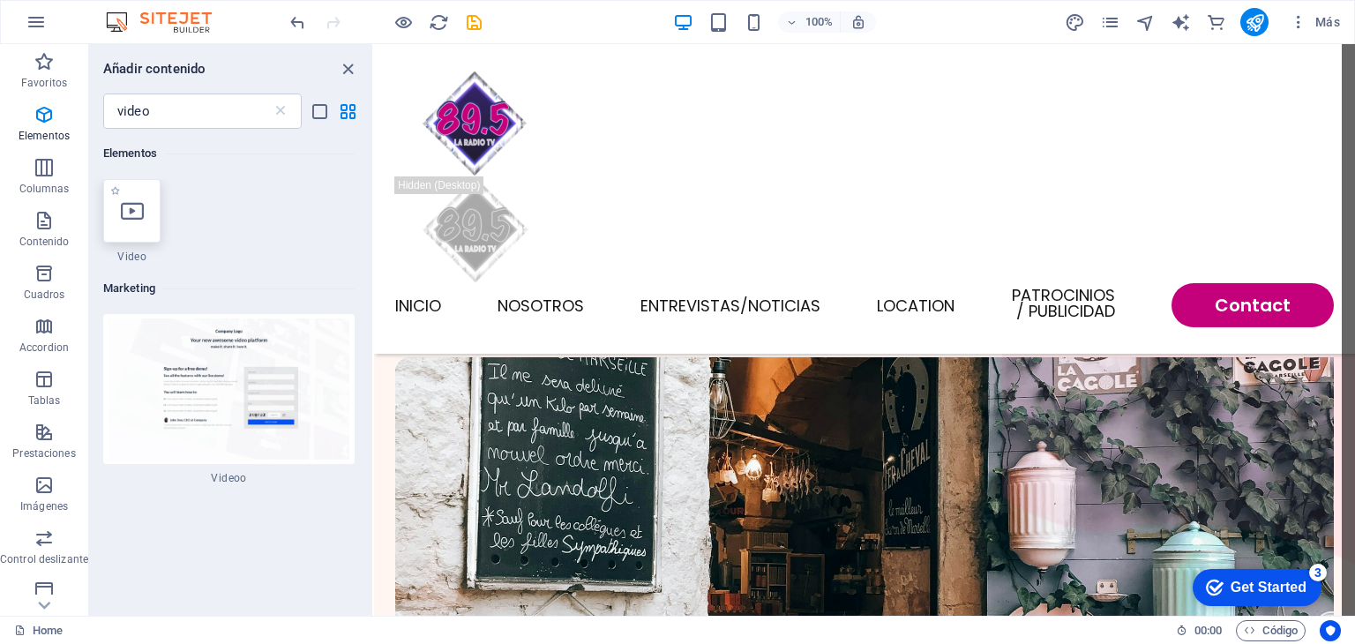
select select "%"
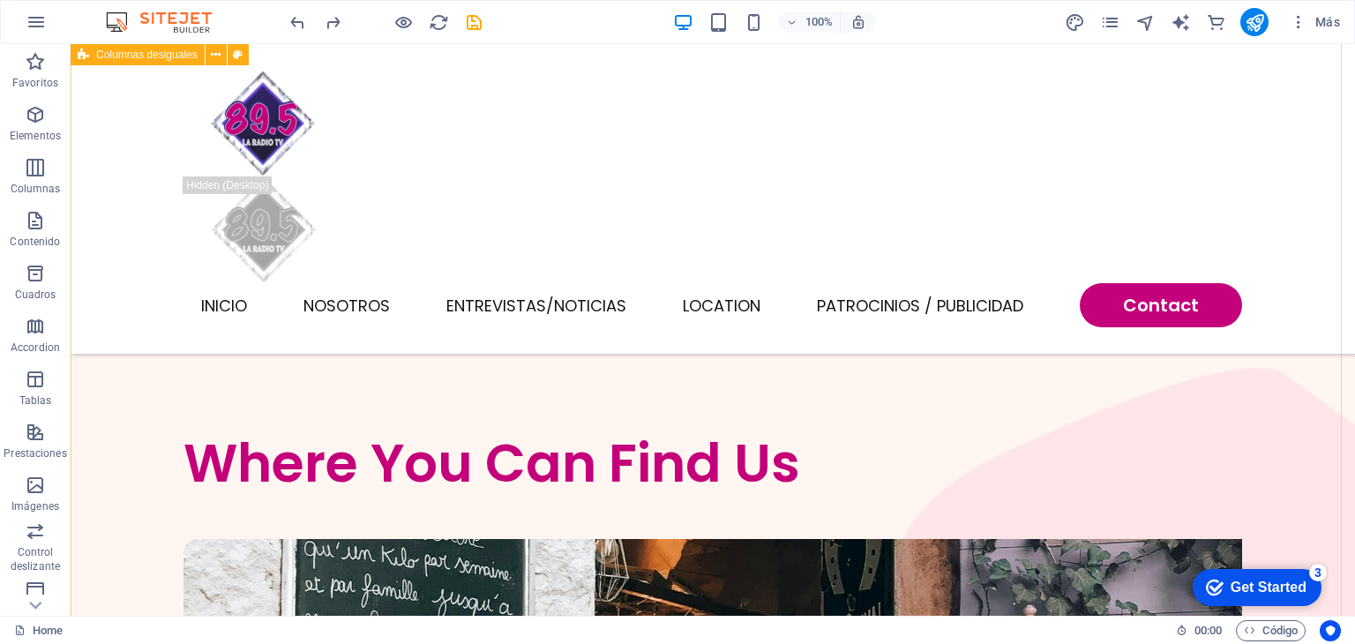
scroll to position [4698, 0]
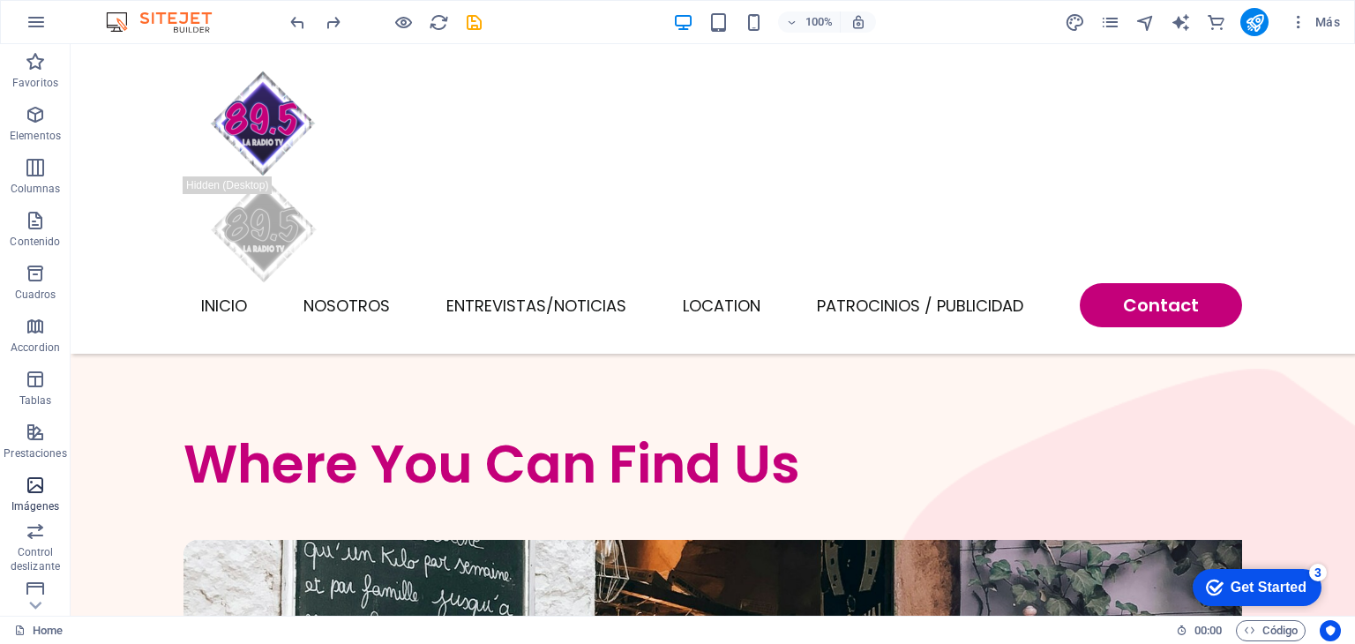
click at [36, 495] on icon "button" at bounding box center [35, 485] width 21 height 21
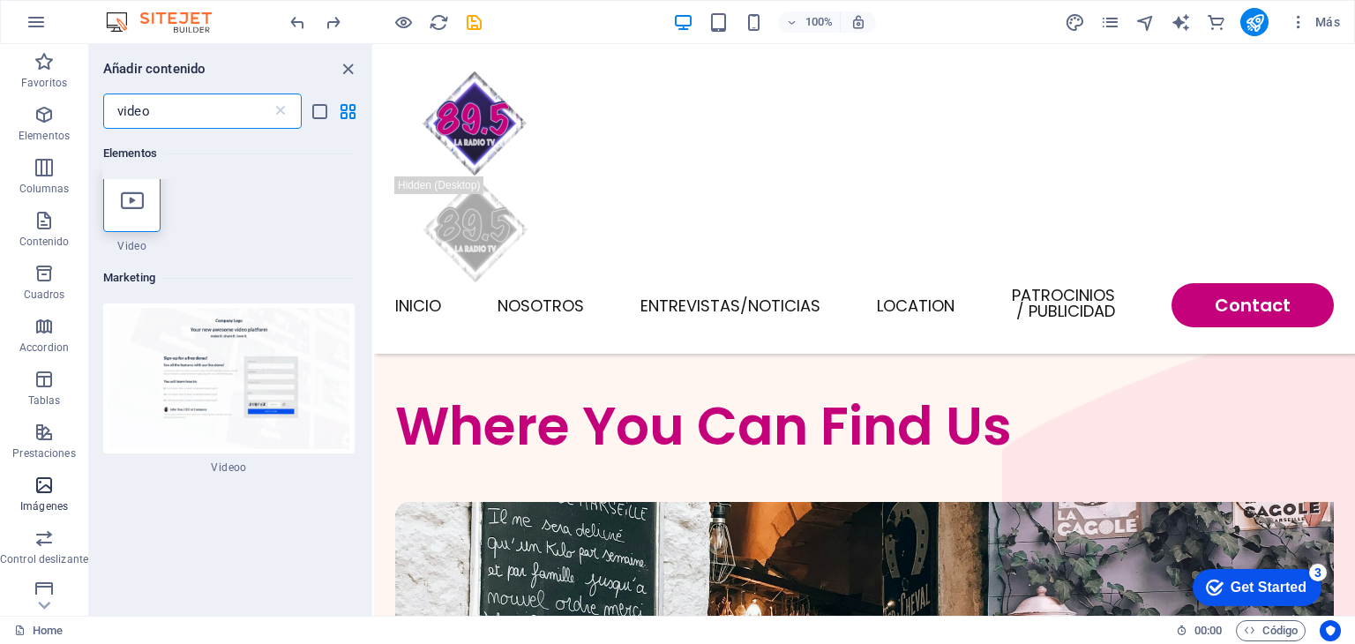
scroll to position [0, 0]
type input "video"
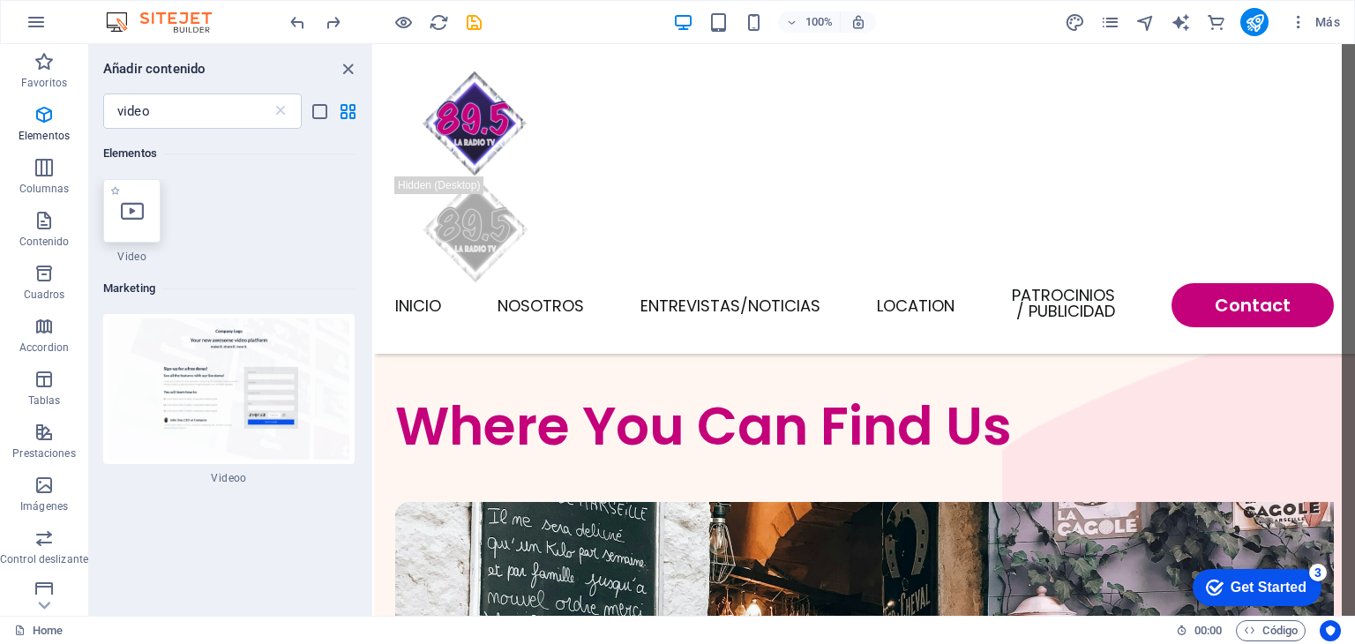
select select "%"
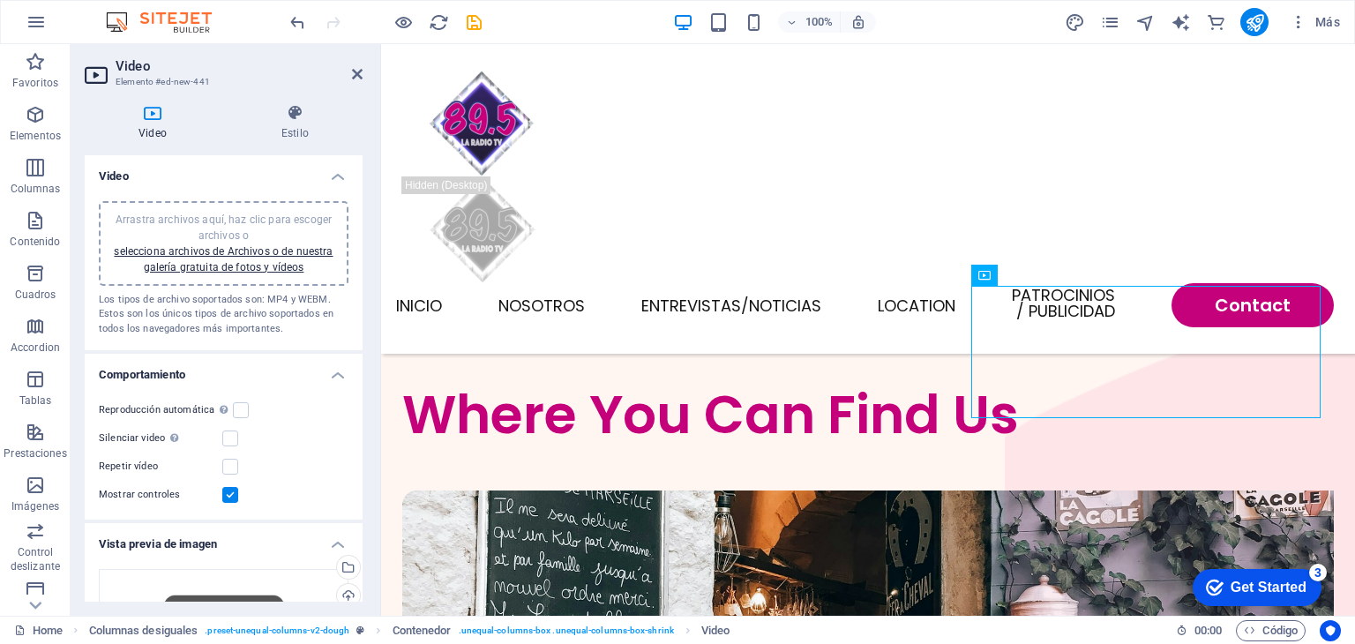
scroll to position [4911, 0]
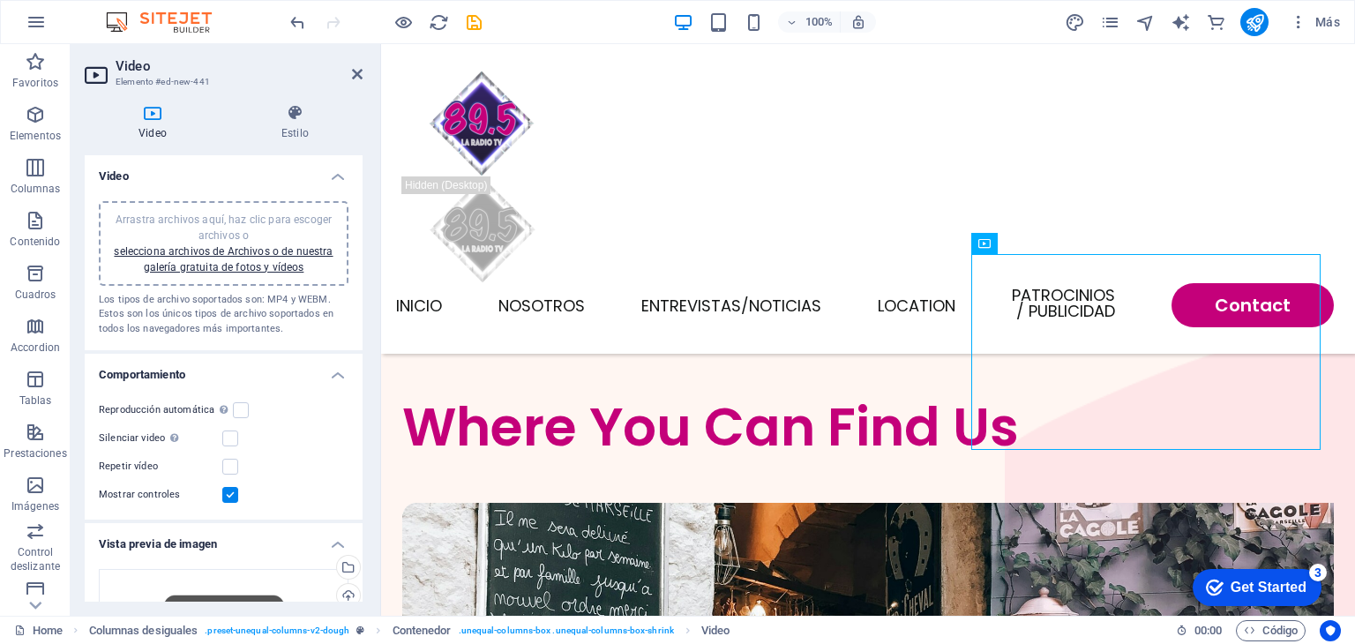
click at [229, 440] on label at bounding box center [230, 439] width 16 height 16
click at [0, 0] on input "Silenciar video La reproducción automática estará disponible si silenciado está…" at bounding box center [0, 0] width 0 height 0
click at [229, 466] on label at bounding box center [230, 467] width 16 height 16
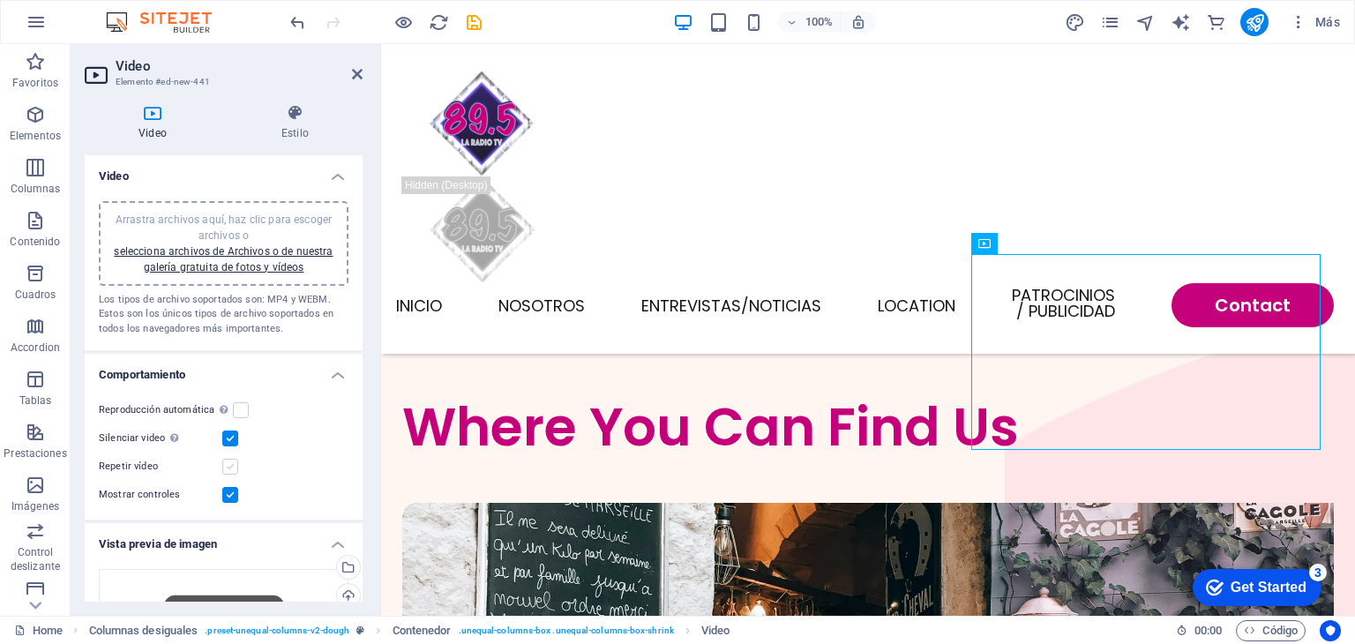
click at [0, 0] on input "Repetir vídeo" at bounding box center [0, 0] width 0 height 0
click at [233, 406] on label at bounding box center [241, 410] width 16 height 16
click at [0, 0] on input "Reproducción automática La reproducción automática solo está disponible si sile…" at bounding box center [0, 0] width 0 height 0
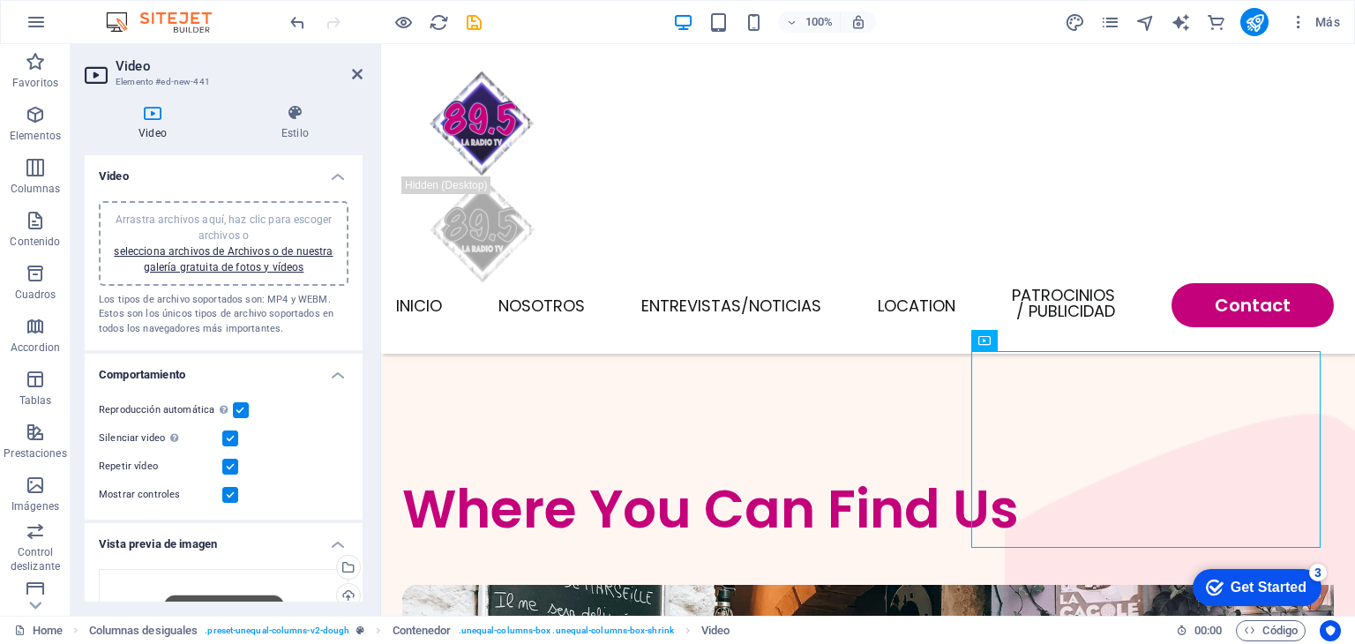
scroll to position [4854, 0]
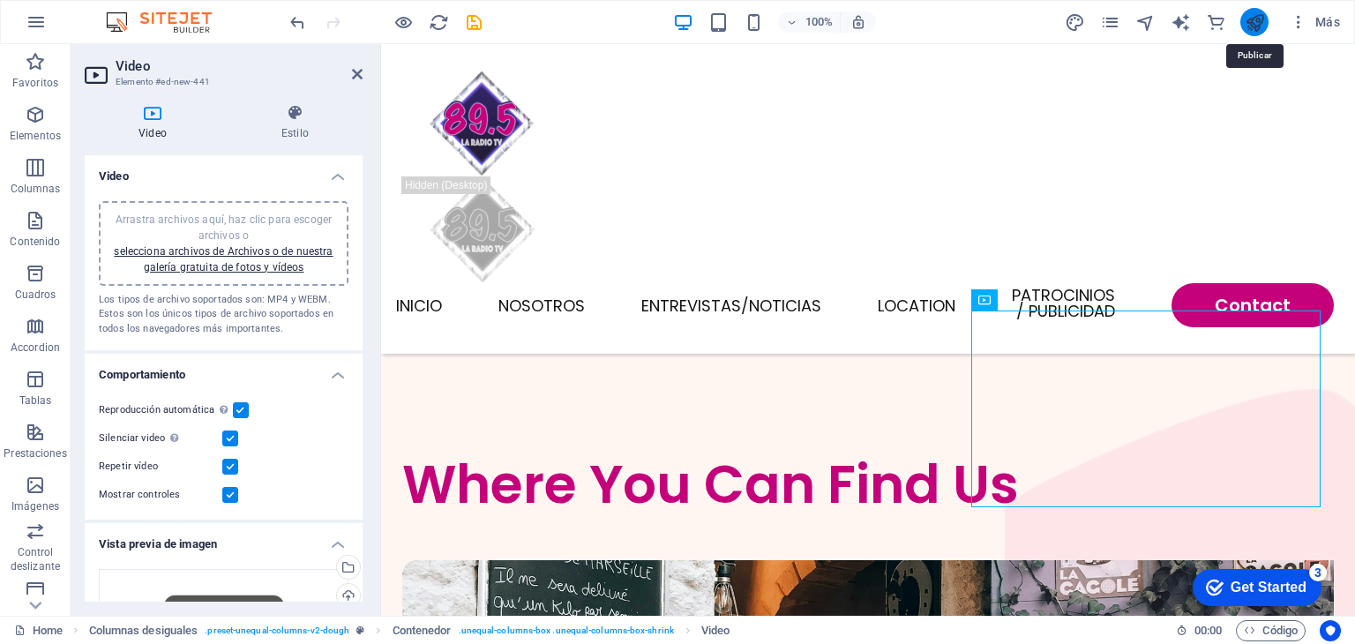
click at [1263, 22] on icon "publish" at bounding box center [1255, 22] width 20 height 20
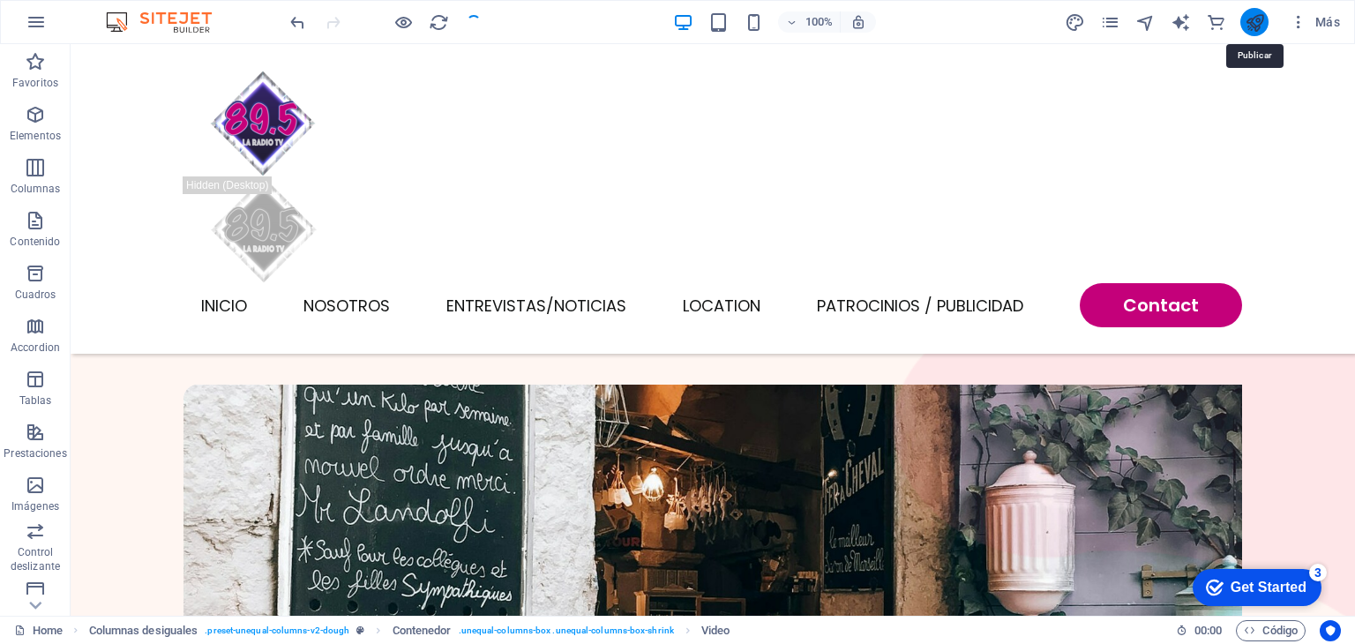
scroll to position [4641, 0]
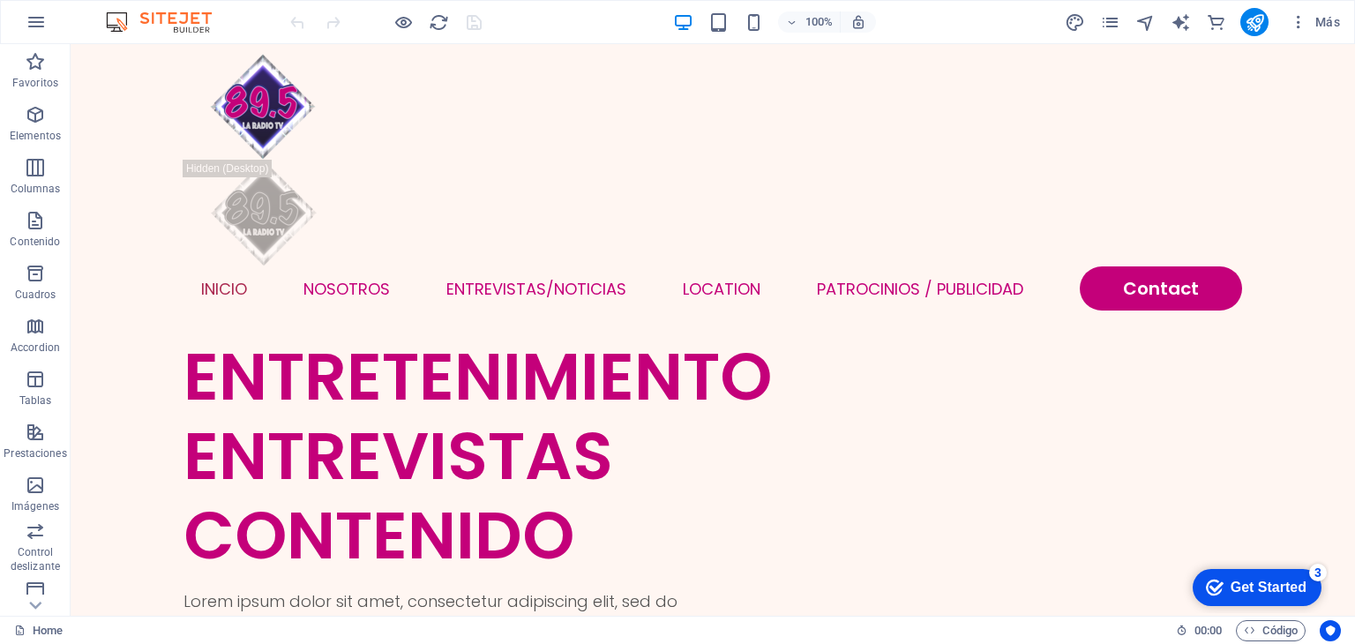
scroll to position [201, 0]
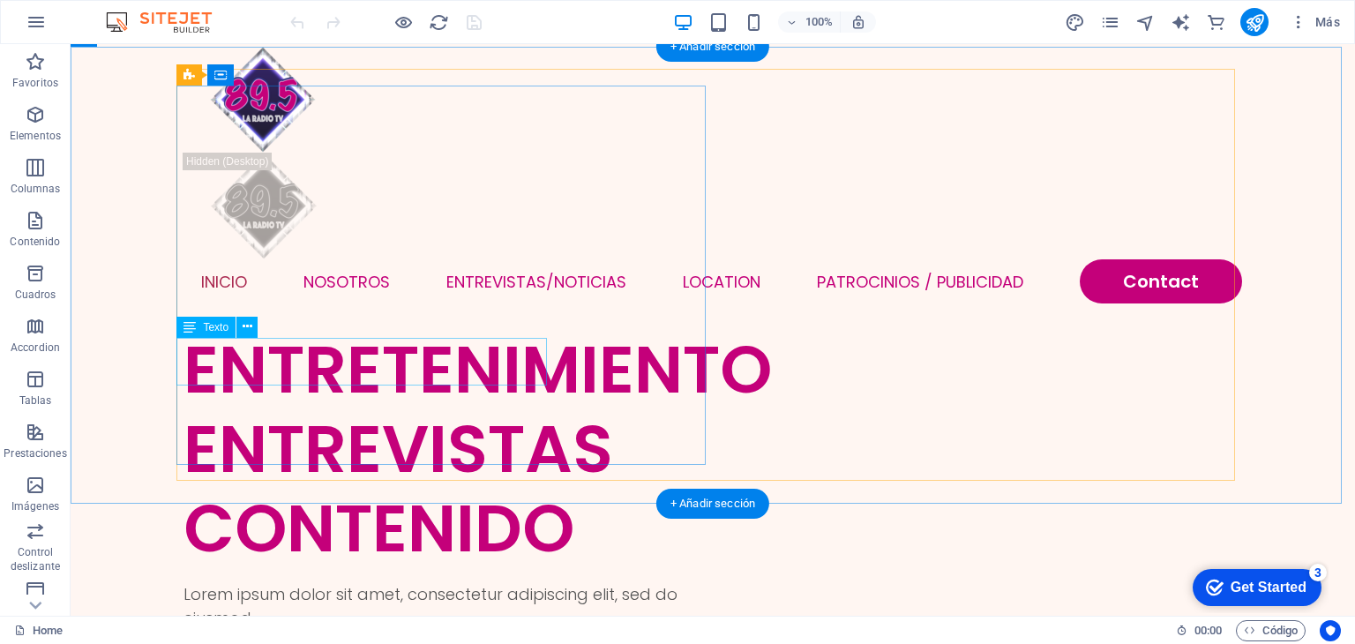
click at [452, 582] on div "Lorem ipsum dolor sit amet, consectetur adipiscing elit, sed do eiusmod." at bounding box center [448, 606] width 529 height 48
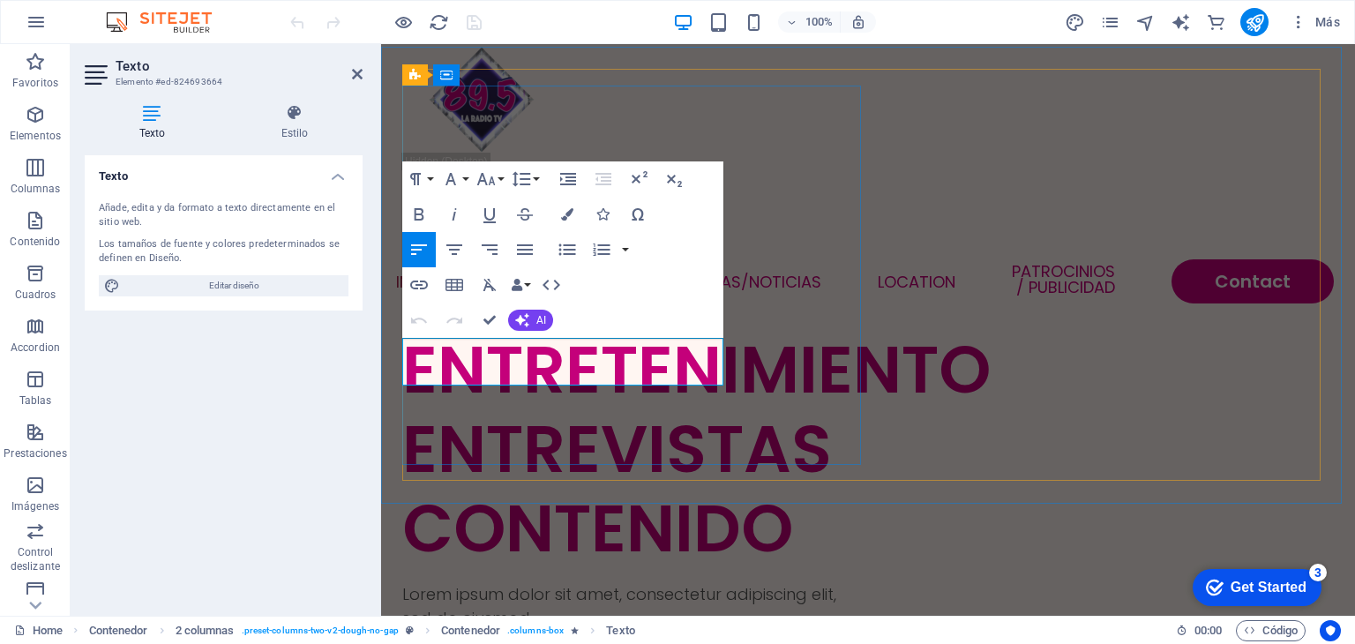
click at [649, 582] on p "Lorem ipsum dolor sit amet, consectetur adipiscing elit, sed do eiusmod." at bounding box center [635, 606] width 466 height 48
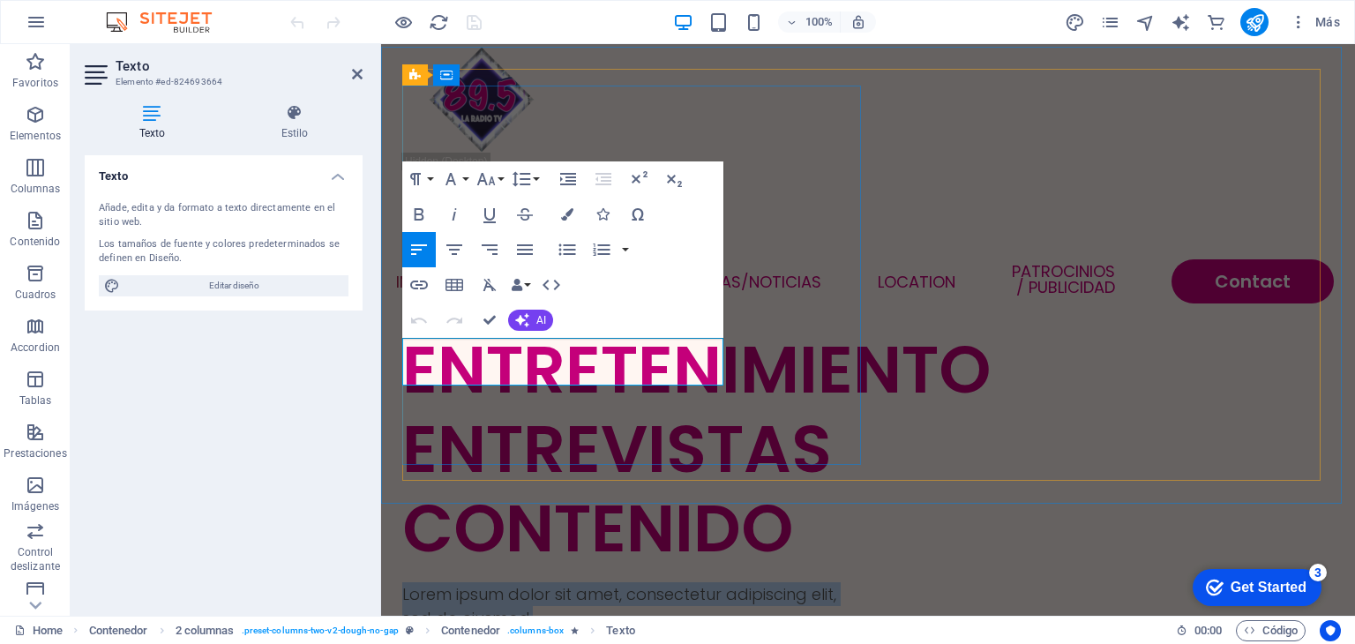
click at [649, 582] on p "Lorem ipsum dolor sit amet, consectetur adipiscing elit, sed do eiusmod." at bounding box center [635, 606] width 466 height 48
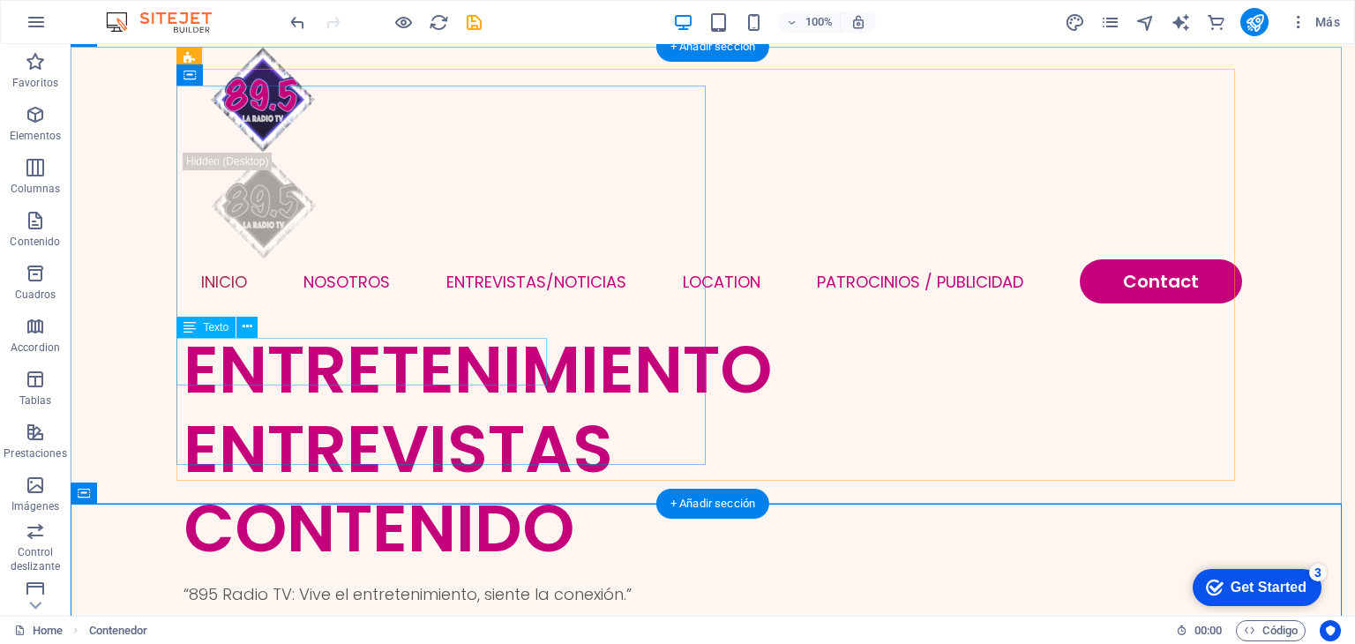
click at [407, 582] on div "“895 Radio TV: Vive el entretenimiento, siente la conexión.”" at bounding box center [448, 594] width 529 height 24
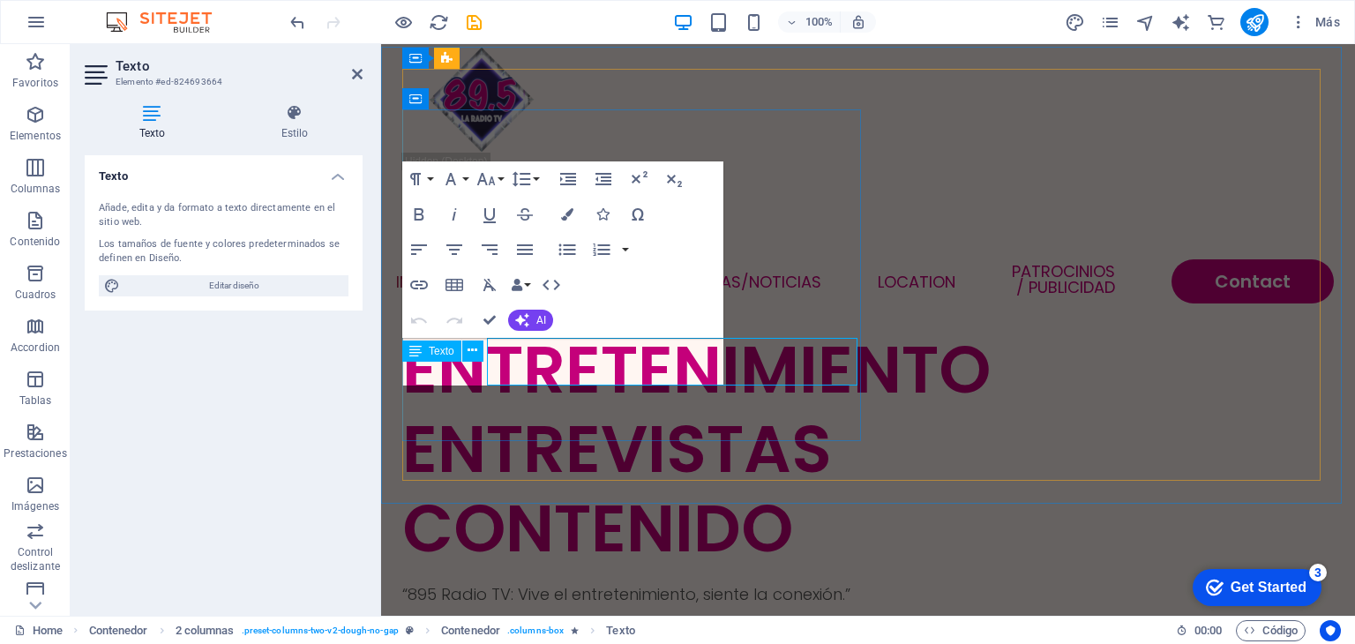
click at [407, 356] on div "Texto" at bounding box center [431, 351] width 59 height 21
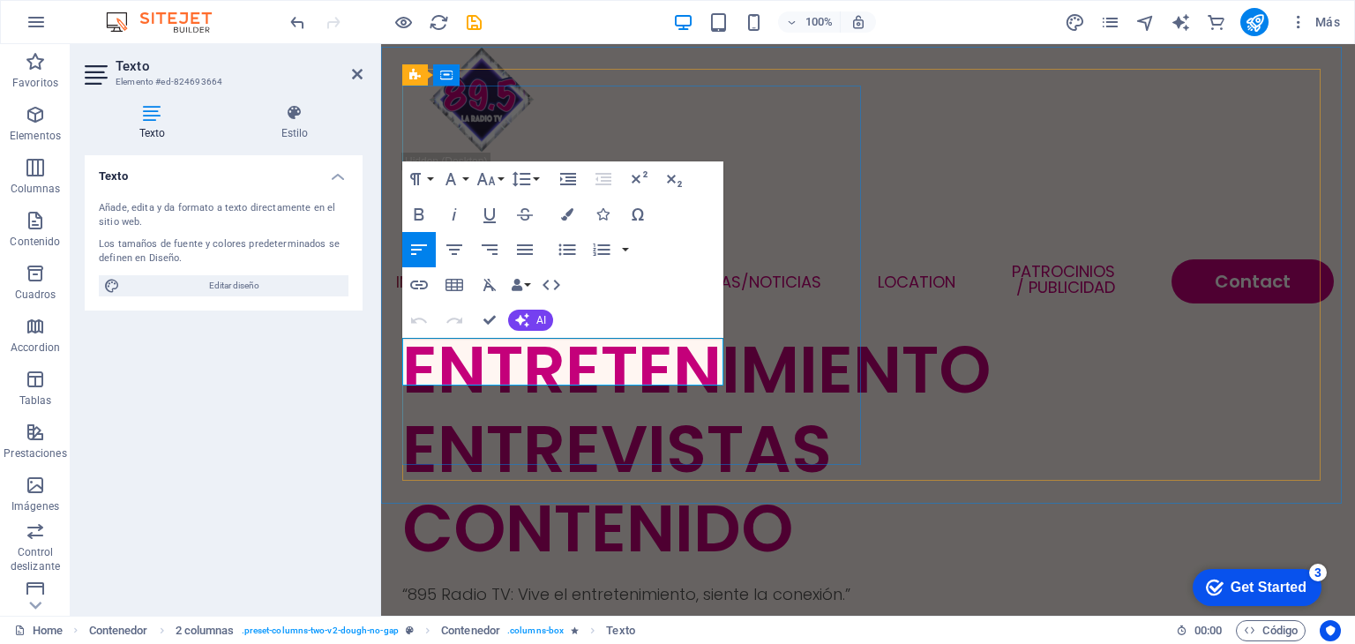
click at [576, 582] on p "“895 Radio TV: Vive el entretenimiento, siente la conexión.”" at bounding box center [635, 594] width 466 height 24
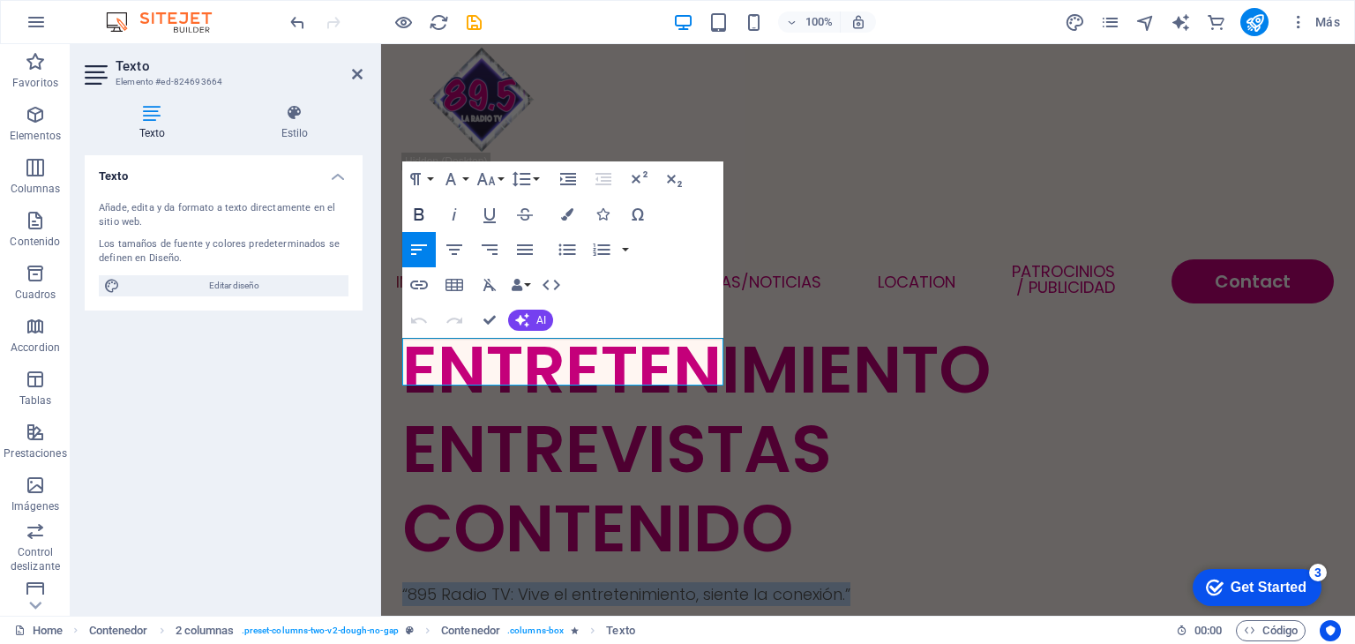
click at [420, 210] on icon "button" at bounding box center [419, 214] width 21 height 21
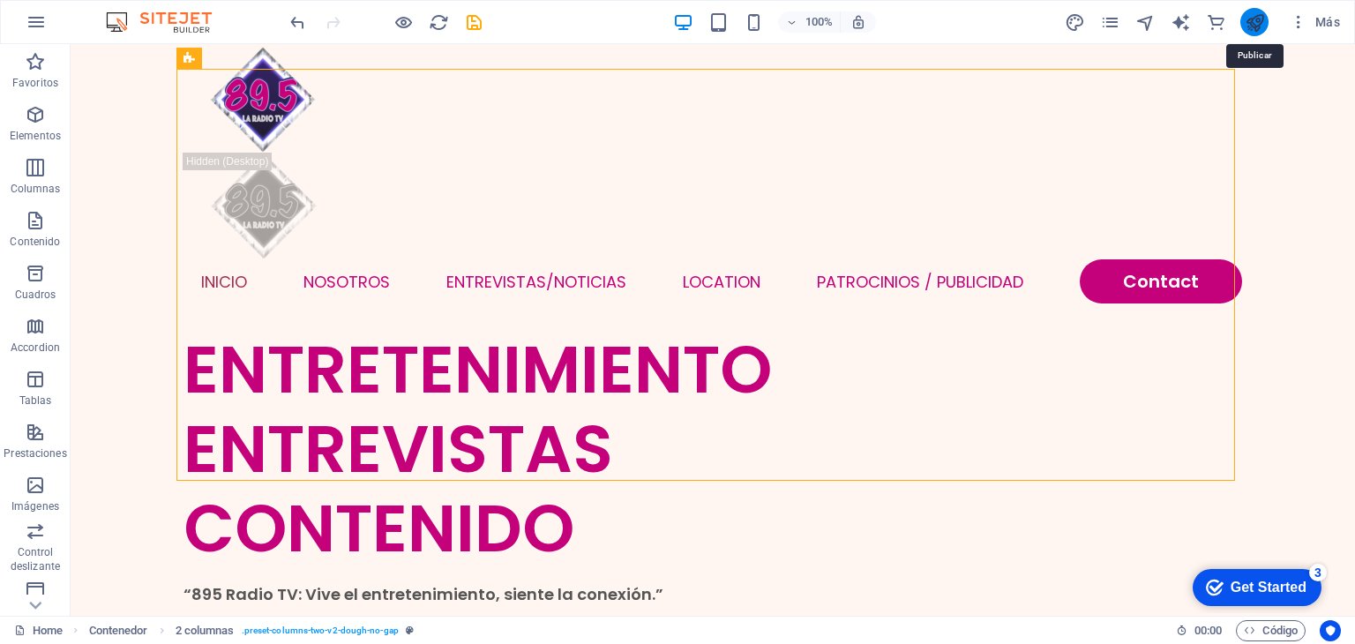
click at [1259, 22] on icon "publish" at bounding box center [1255, 22] width 20 height 20
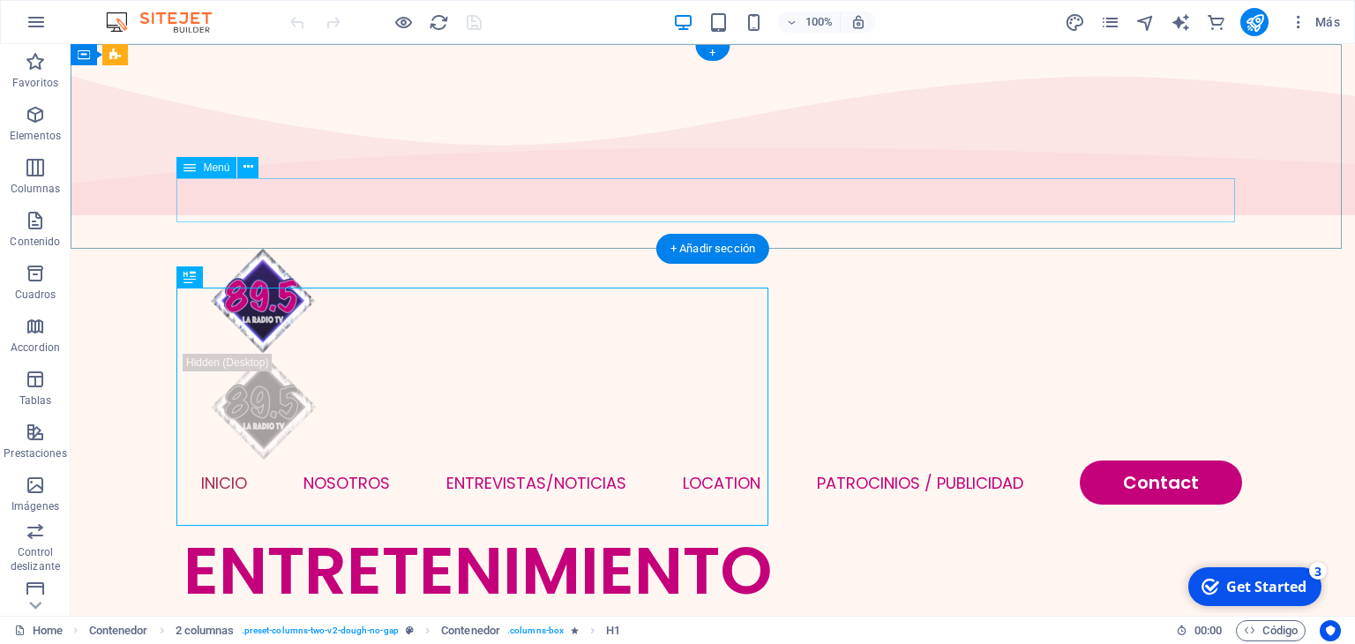
click at [354, 461] on nav "INICIO NOSOTROS Entrevistas/NOTICIAS Location Patrocinios / Publicidad Contact" at bounding box center [713, 483] width 1059 height 44
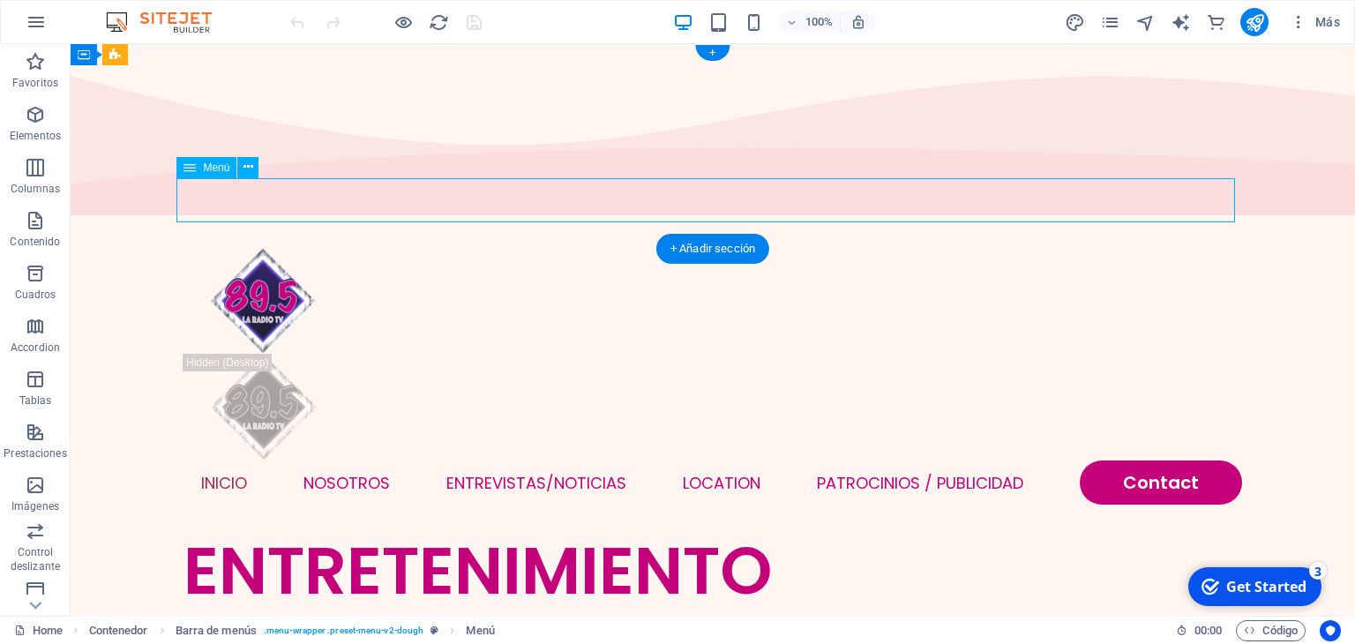
click at [352, 461] on nav "INICIO NOSOTROS Entrevistas/NOTICIAS Location Patrocinios / Publicidad Contact" at bounding box center [713, 483] width 1059 height 44
select select
select select "1"
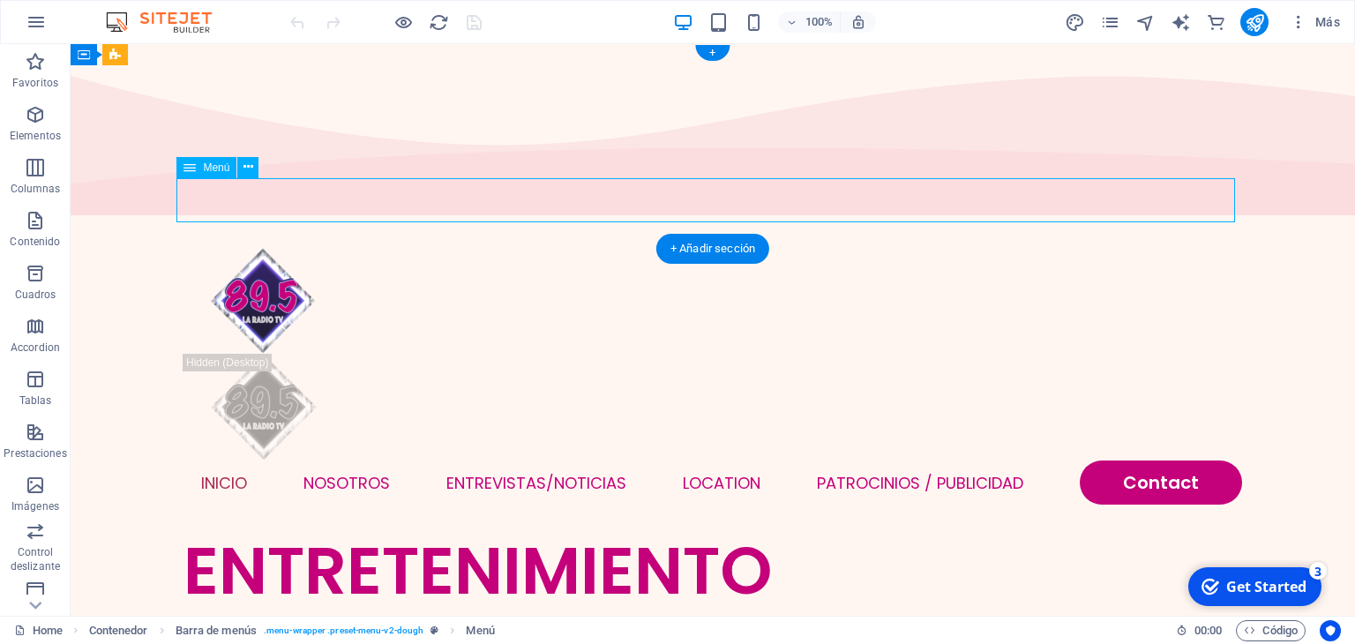
select select
select select "2"
select select
select select "default"
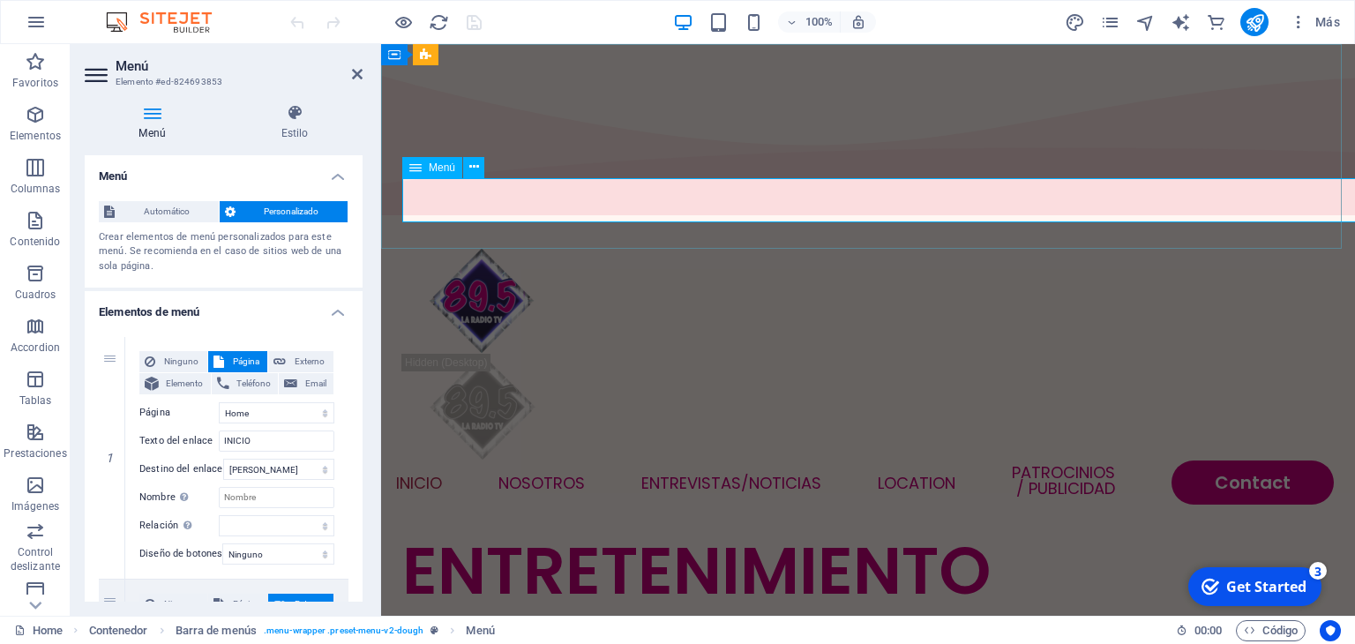
click at [554, 461] on nav "INICIO NOSOTROS Entrevistas/NOTICIAS Location Patrocinios / Publicidad Contact" at bounding box center [868, 483] width 932 height 44
click at [707, 461] on nav "INICIO NOSOTROS Entrevistas/NOTICIAS Location Patrocinios / Publicidad Contact" at bounding box center [868, 483] width 932 height 44
click at [918, 461] on nav "INICIO NOSOTROS Entrevistas/NOTICIAS Location Patrocinios / Publicidad Contact" at bounding box center [868, 483] width 932 height 44
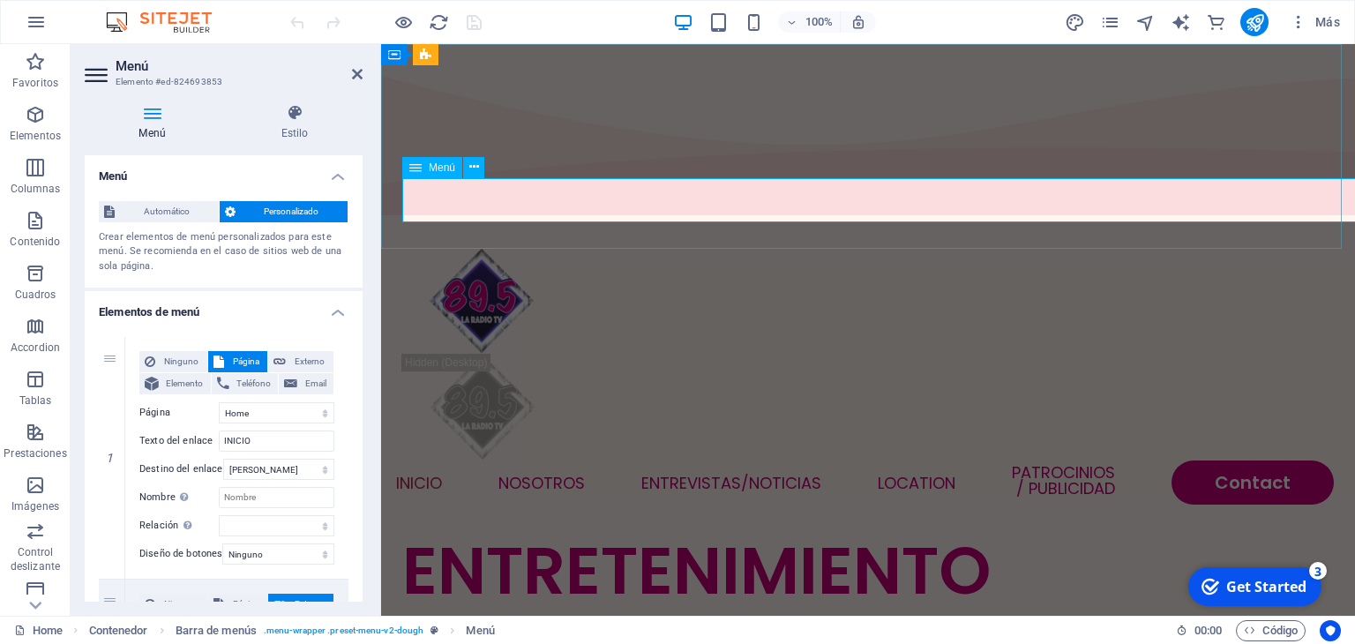
click at [928, 461] on nav "INICIO NOSOTROS Entrevistas/NOTICIAS Location Patrocinios / Publicidad Contact" at bounding box center [868, 483] width 932 height 44
click at [1312, 461] on nav "INICIO NOSOTROS Entrevistas/NOTICIAS Location Patrocinios / Publicidad Contact" at bounding box center [868, 483] width 932 height 44
click at [304, 387] on span "Email" at bounding box center [316, 383] width 26 height 21
select select
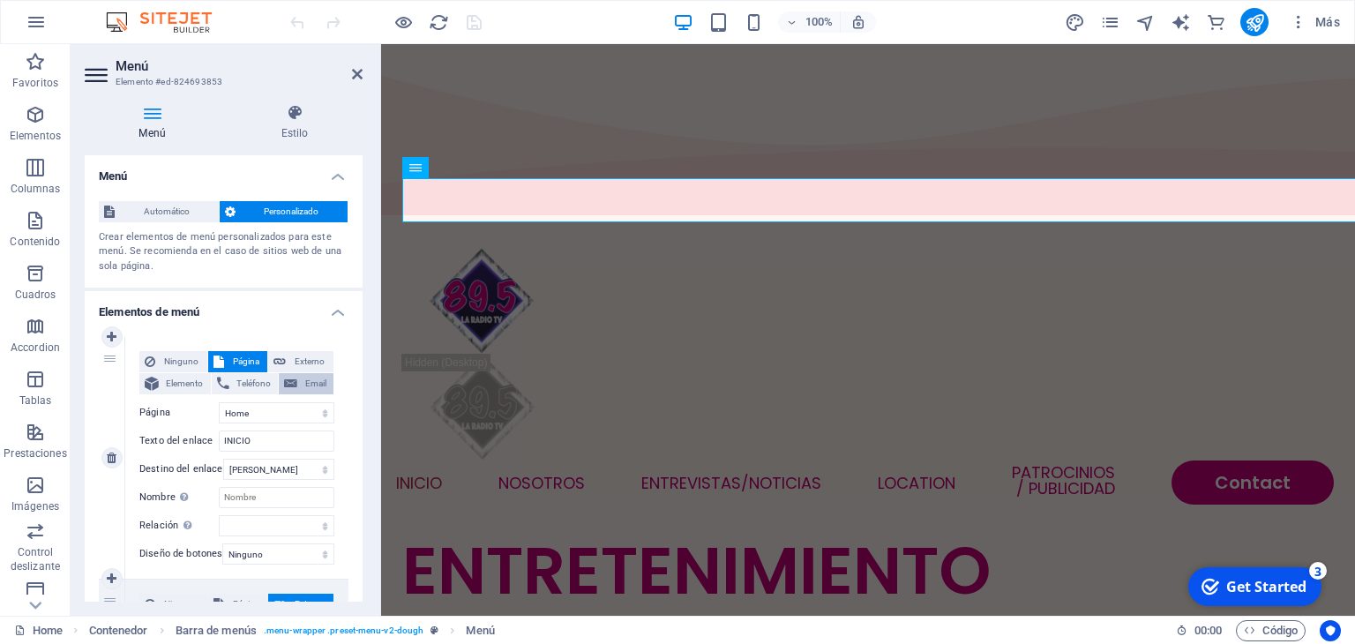
select select
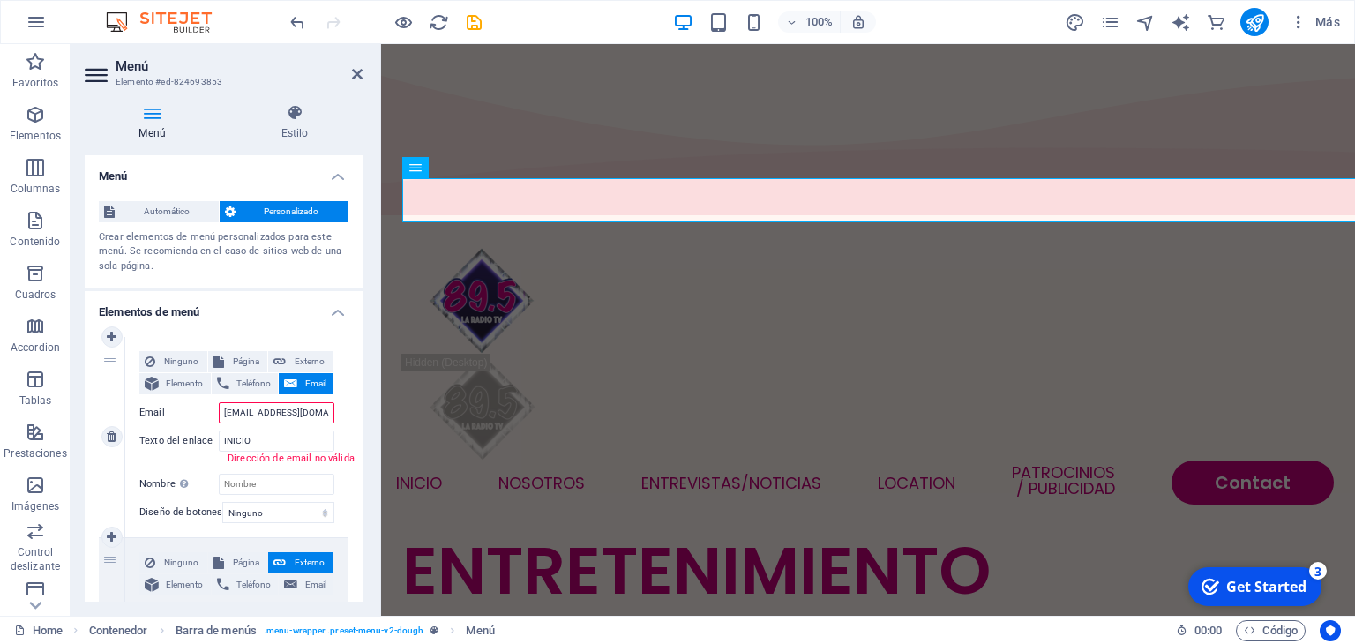
type input "[EMAIL_ADDRESS][DOMAIN_NAME]"
select select
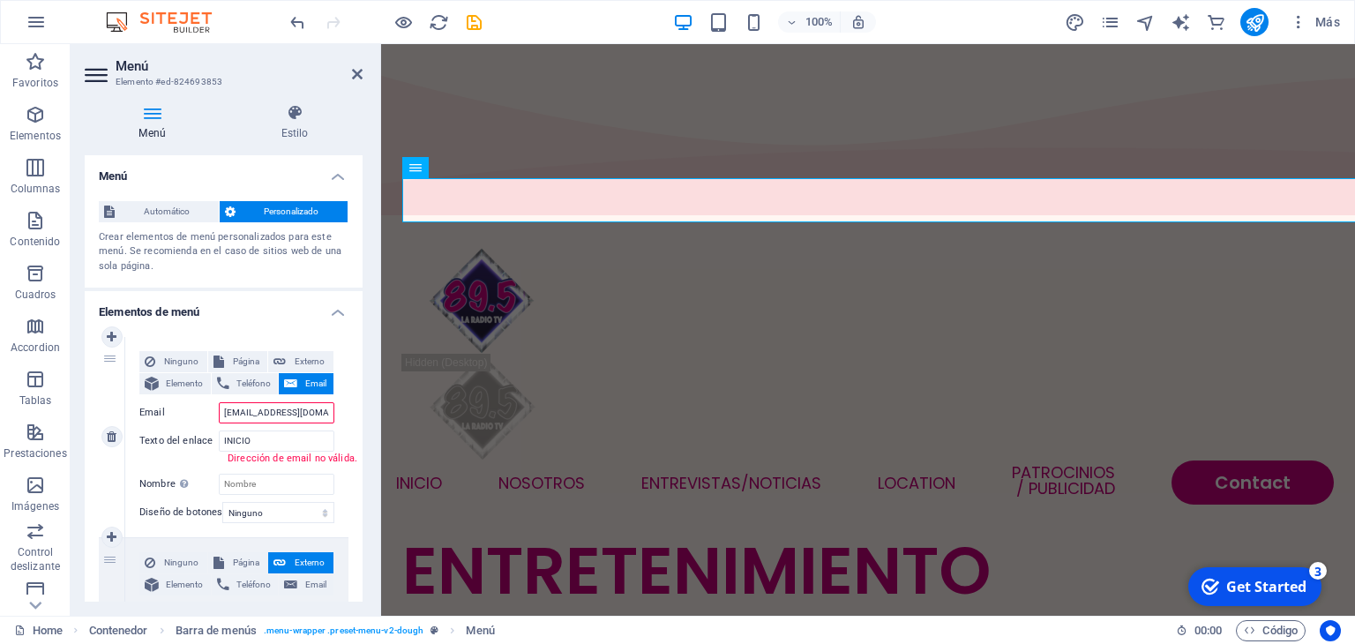
select select
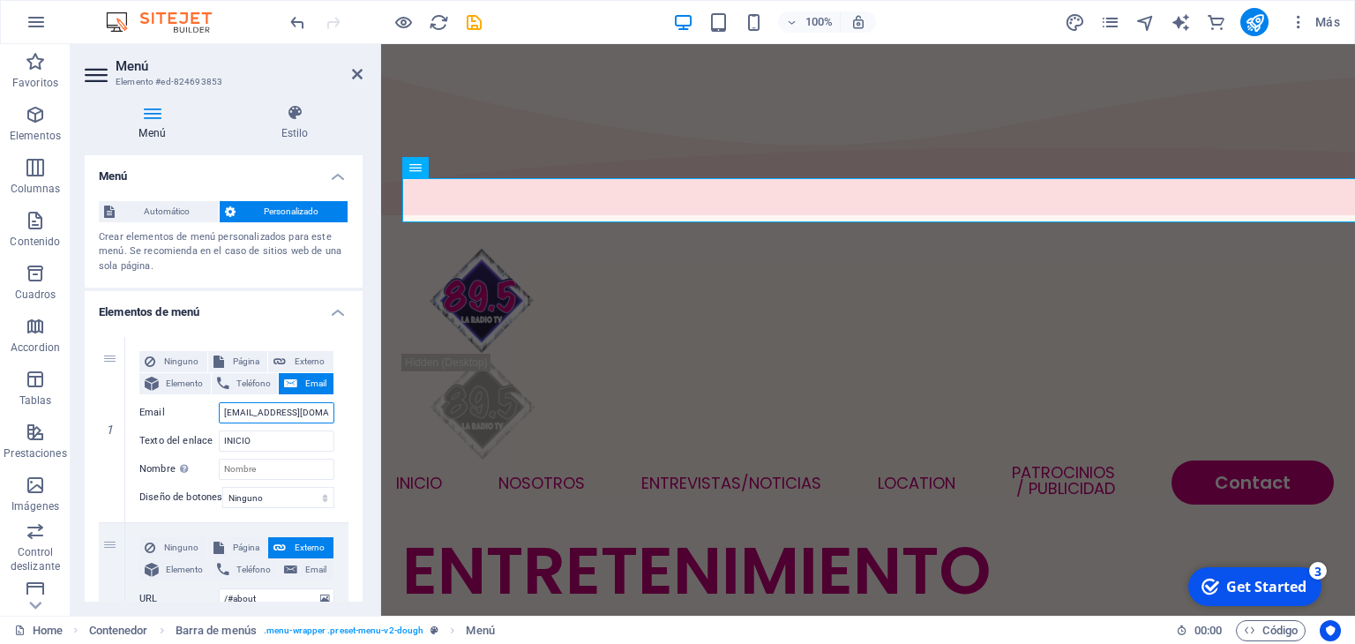
type input "[EMAIL_ADDRESS][DOMAIN_NAME]"
click at [349, 69] on h2 "Menú" at bounding box center [239, 66] width 247 height 16
click at [358, 71] on icon at bounding box center [357, 74] width 11 height 14
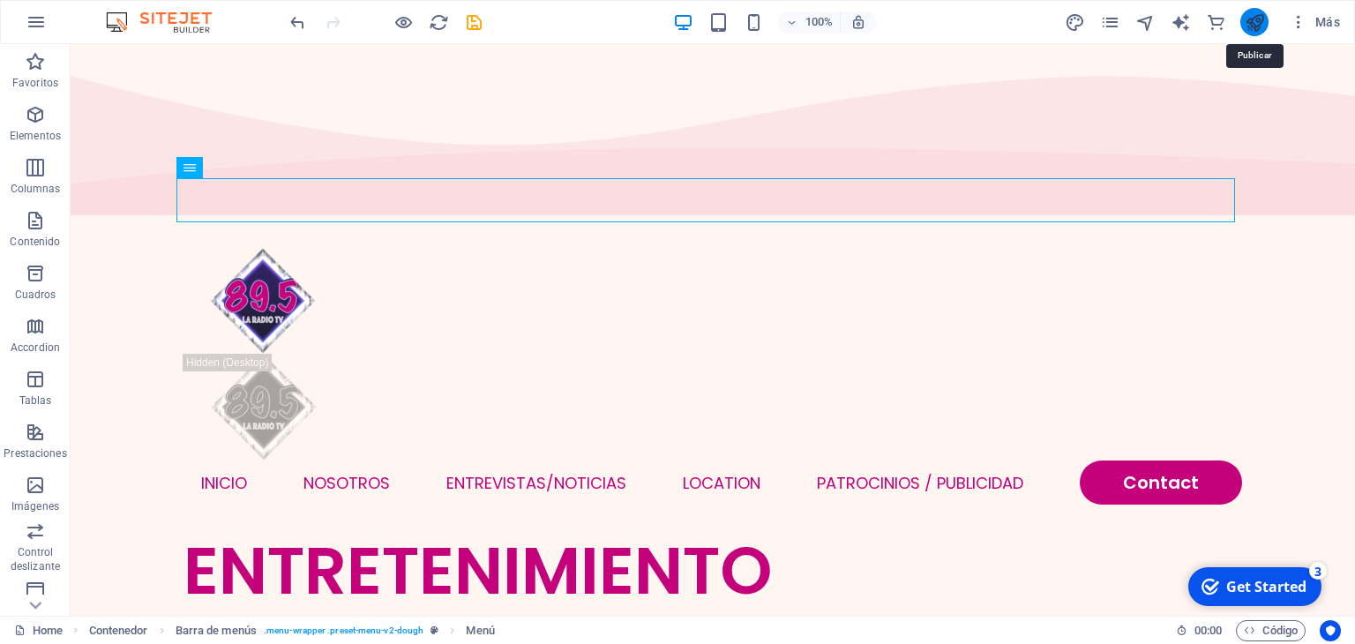
click at [1256, 12] on icon "publish" at bounding box center [1255, 22] width 20 height 20
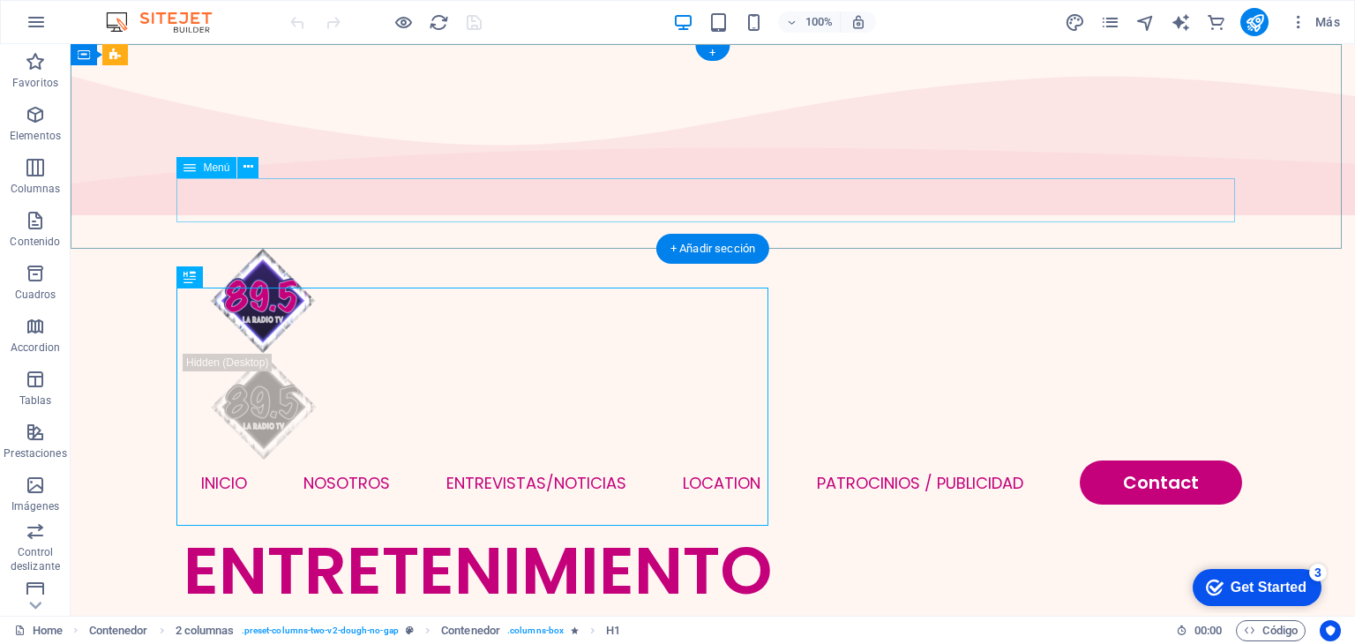
click at [1189, 461] on nav "INICIO NOSOTROS Entrevistas/NOTICIAS Location Patrocinios / Publicidad Contact" at bounding box center [713, 483] width 1059 height 44
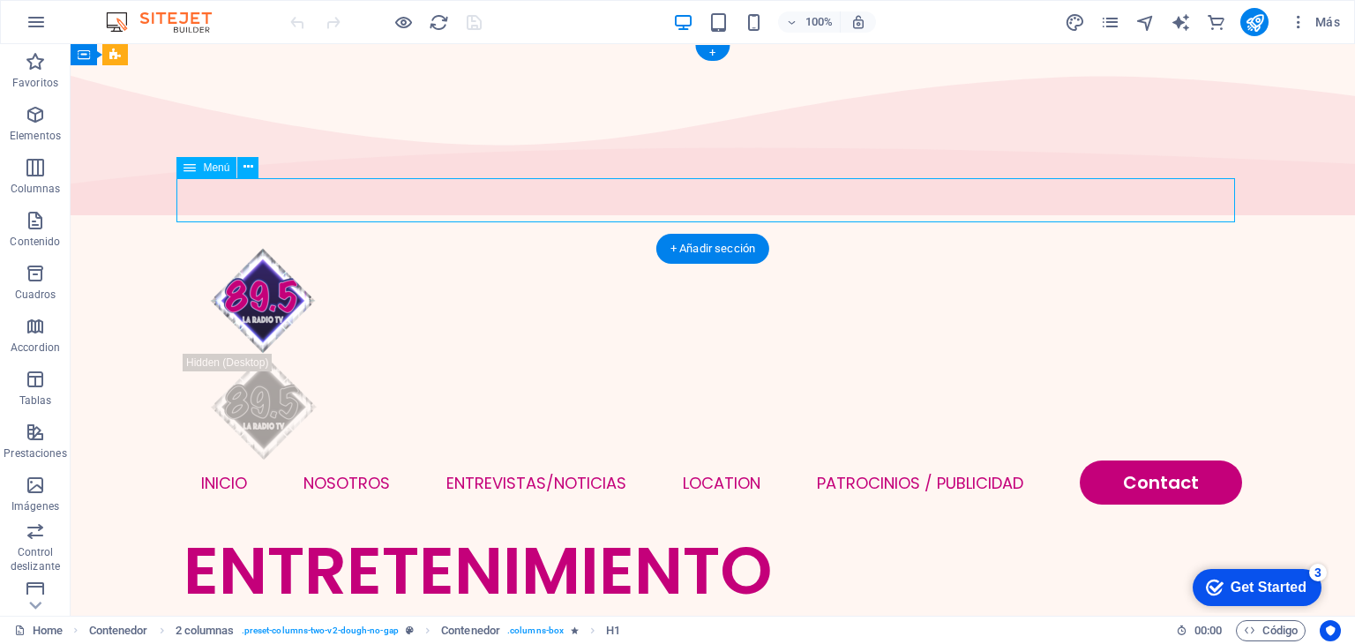
click at [1189, 461] on nav "INICIO NOSOTROS Entrevistas/NOTICIAS Location Patrocinios / Publicidad Contact" at bounding box center [713, 483] width 1059 height 44
select select
select select "1"
select select
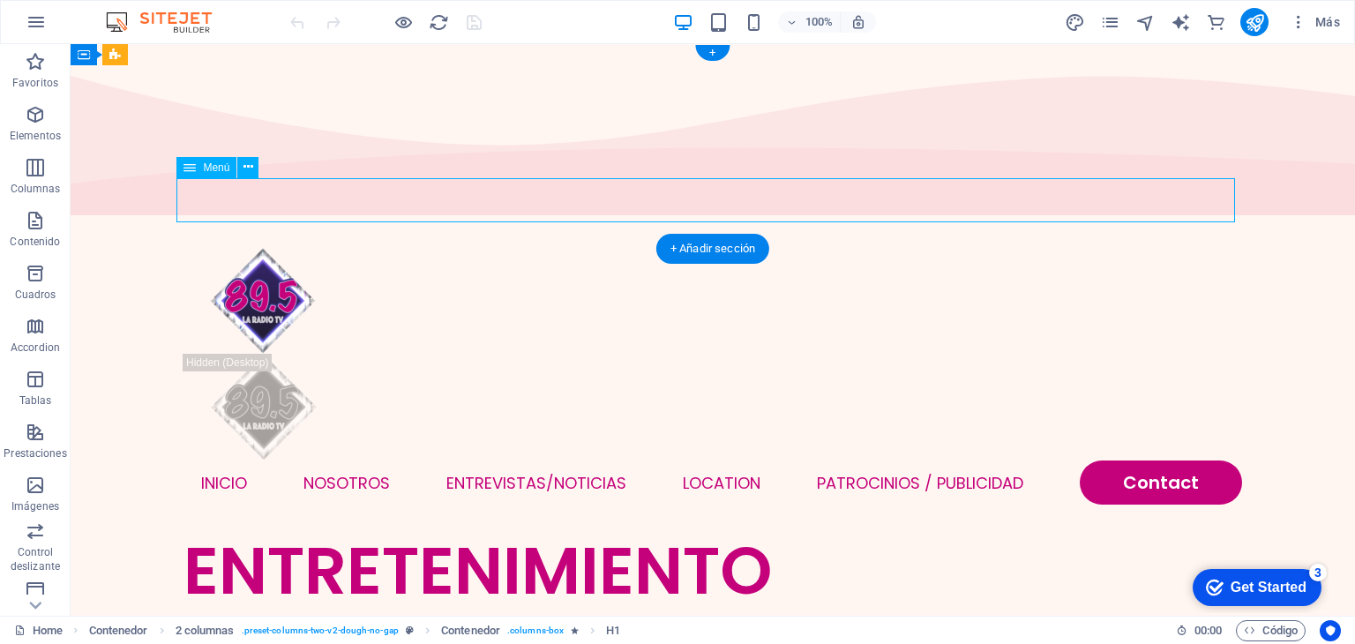
select select "2"
select select
select select "default"
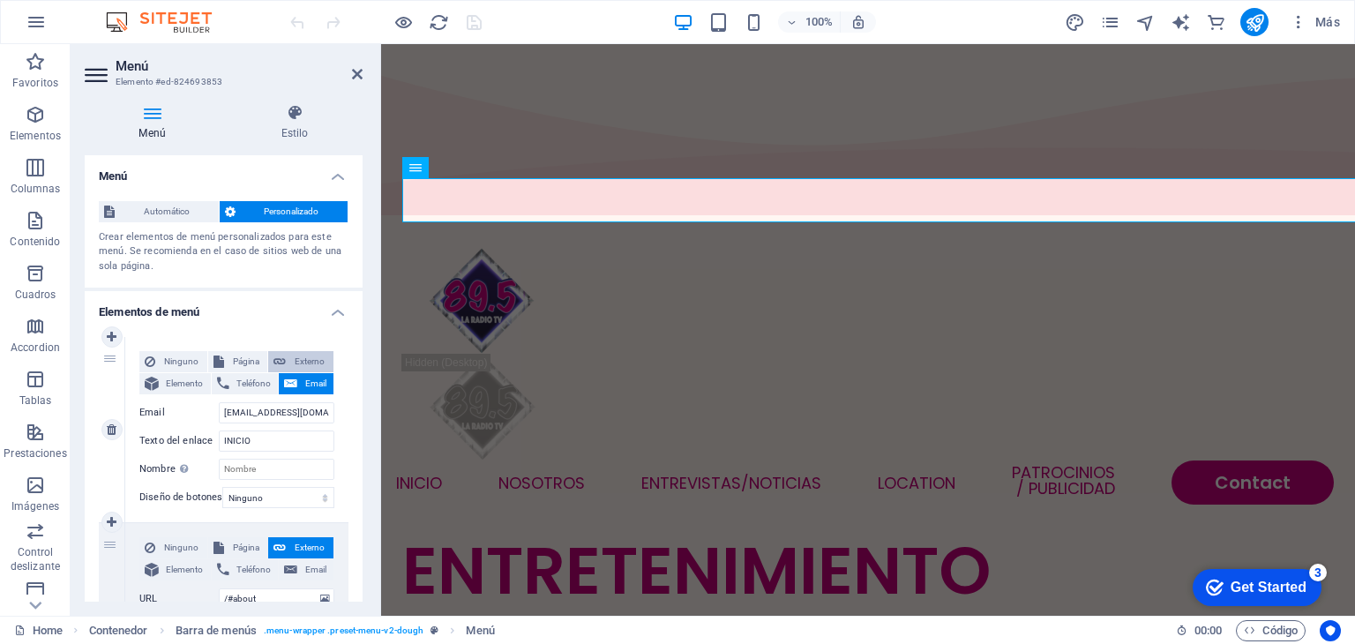
click at [298, 363] on span "Externo" at bounding box center [309, 361] width 37 height 21
select select "blank"
select select
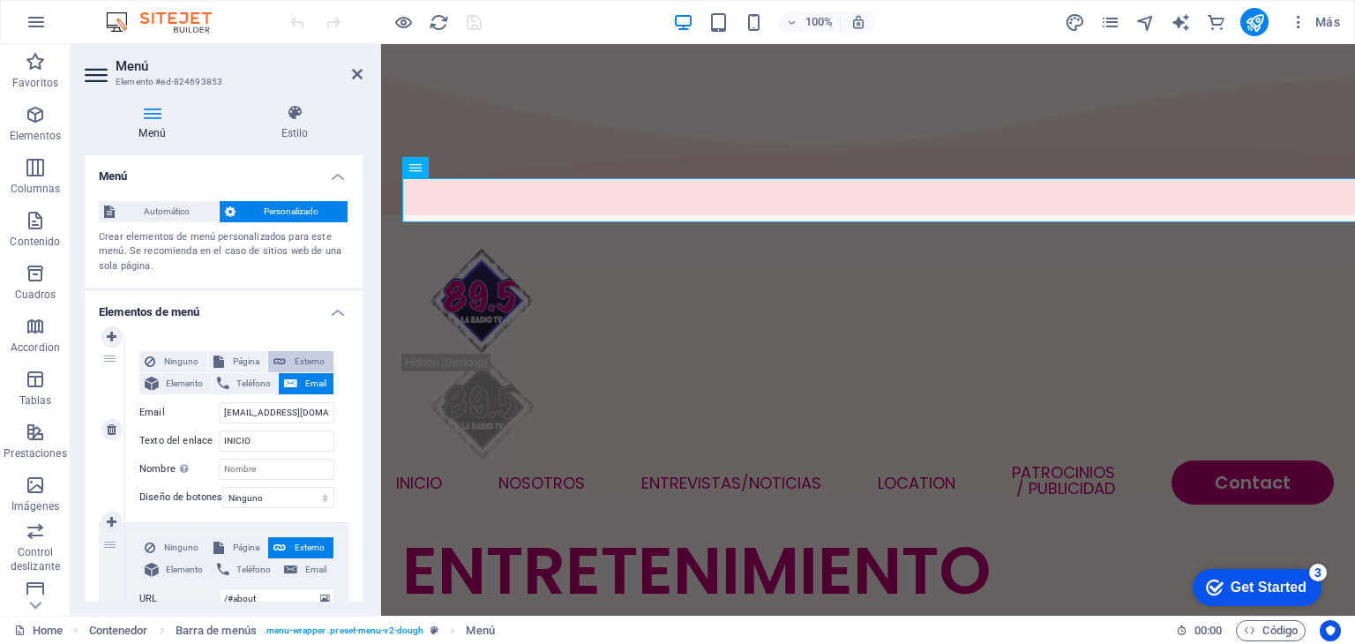
select select
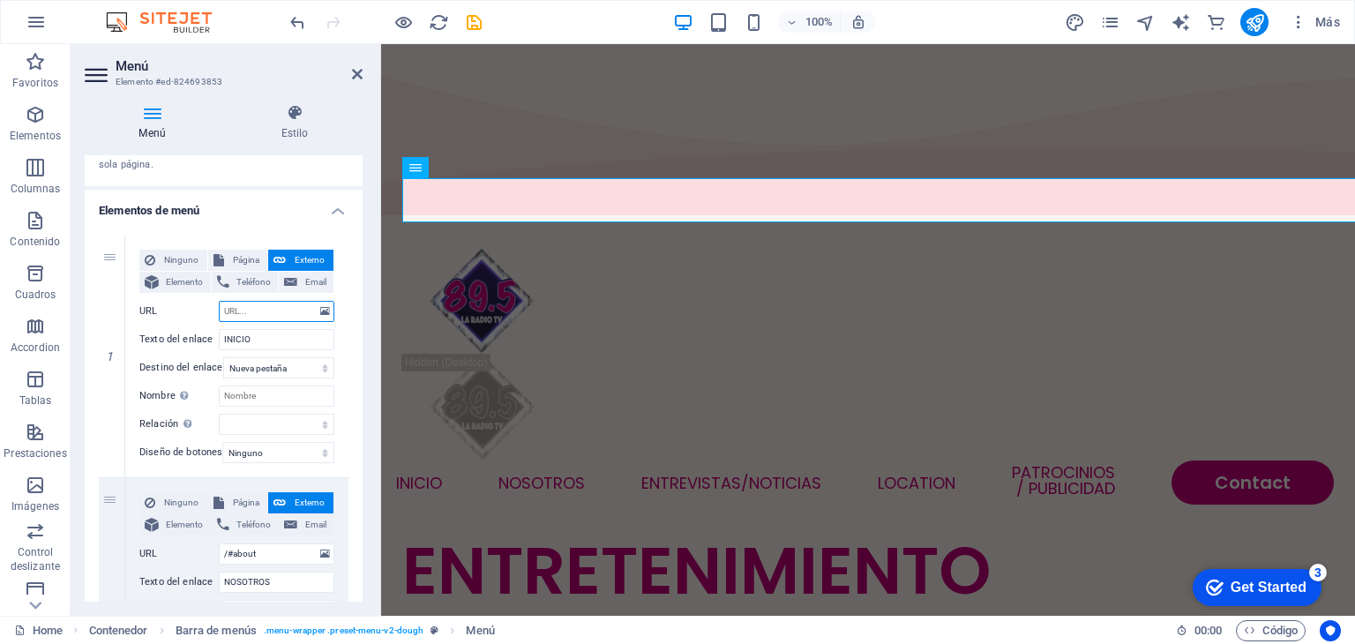
scroll to position [104, 0]
select select
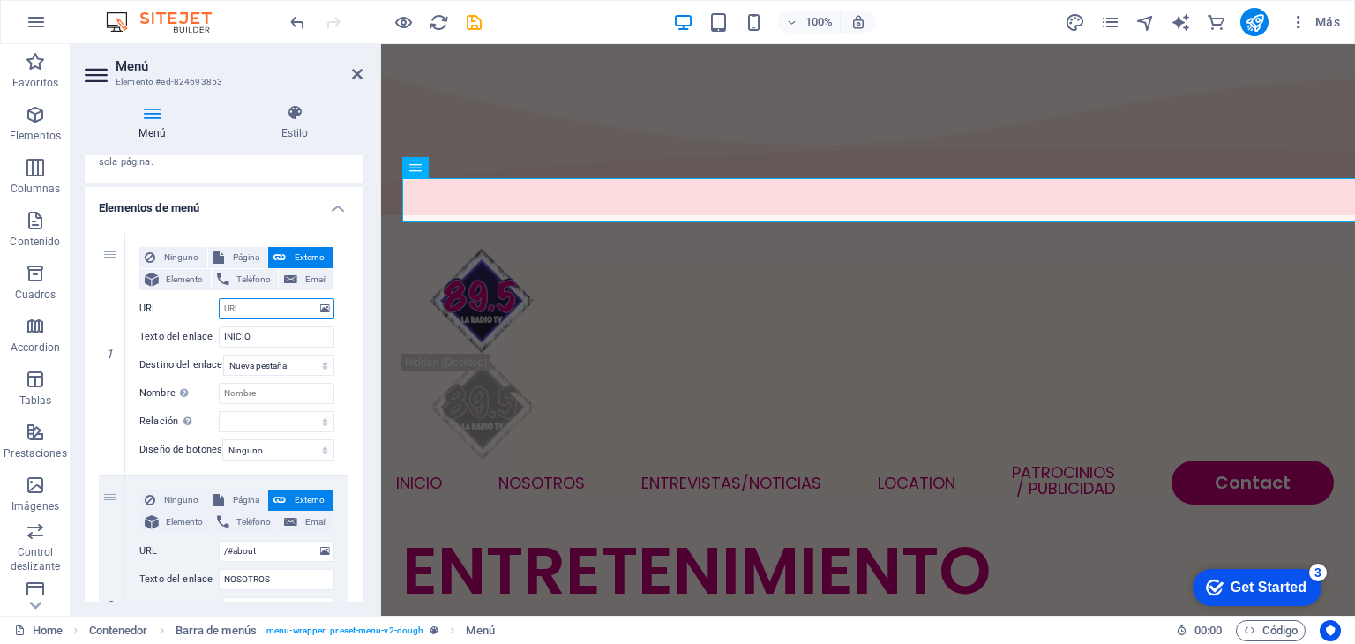
select select
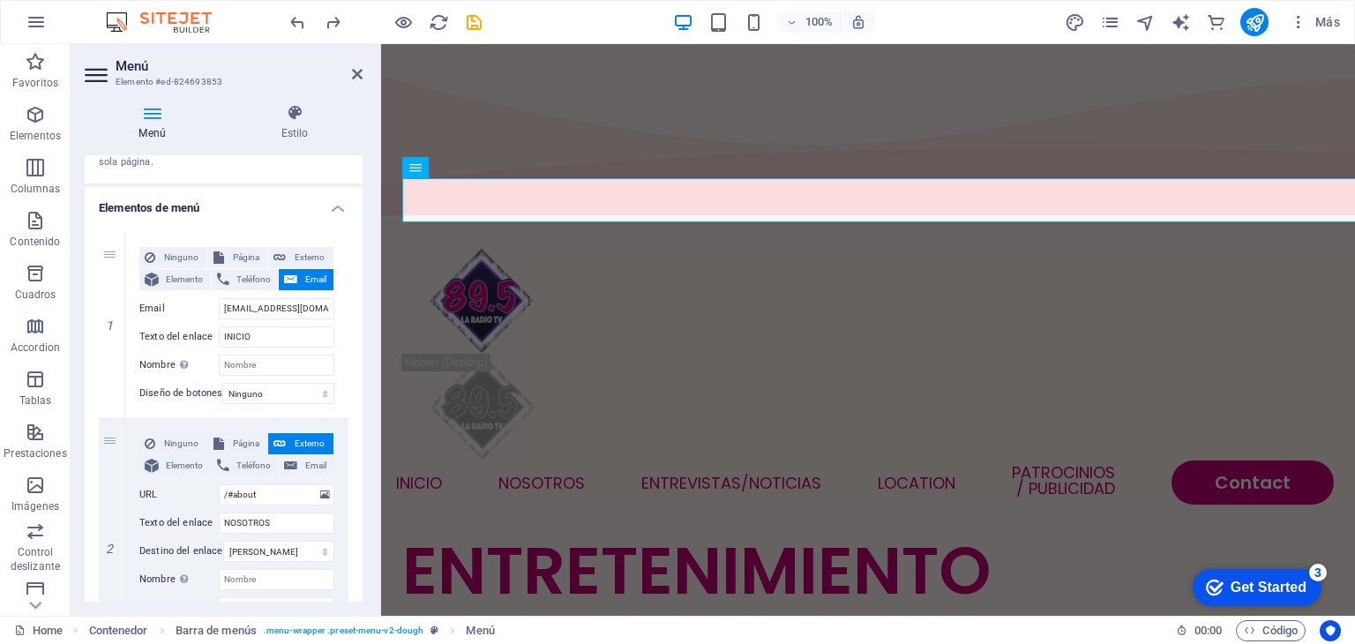
select select
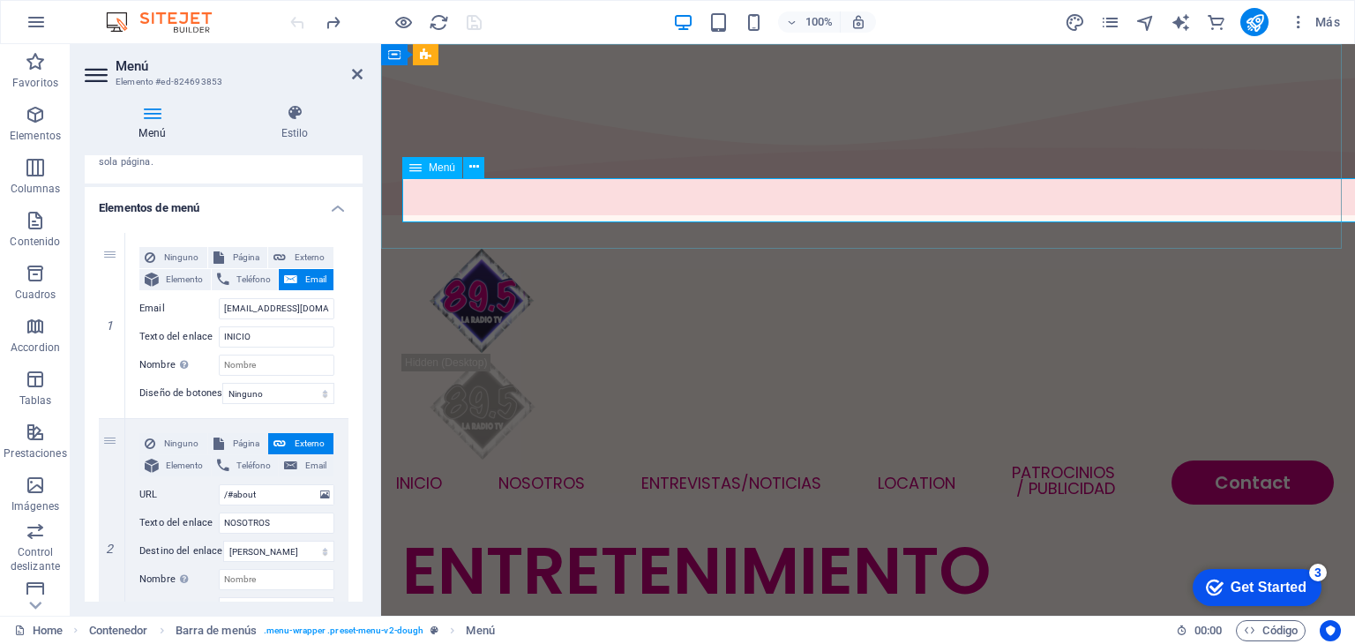
click at [1323, 461] on nav "INICIO NOSOTROS Entrevistas/NOTICIAS Location Patrocinios / Publicidad Contact" at bounding box center [868, 483] width 932 height 44
click at [307, 298] on input "[EMAIL_ADDRESS][DOMAIN_NAME]" at bounding box center [277, 308] width 116 height 21
type input "h"
select select
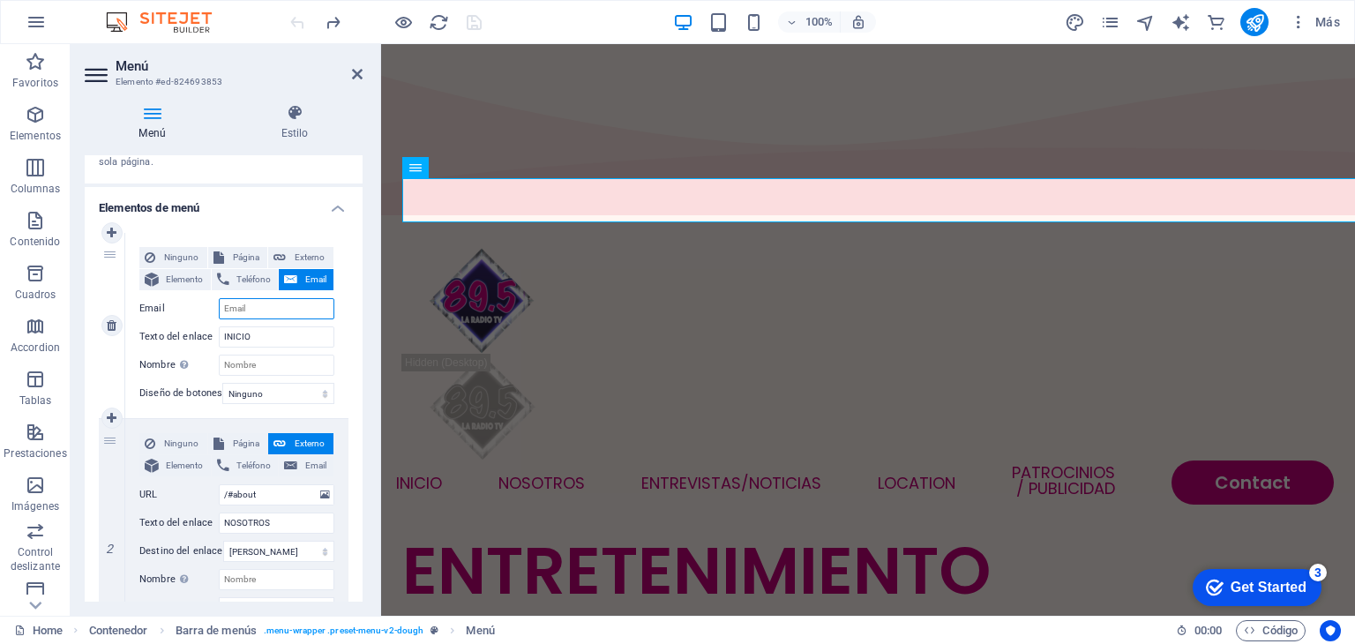
select select
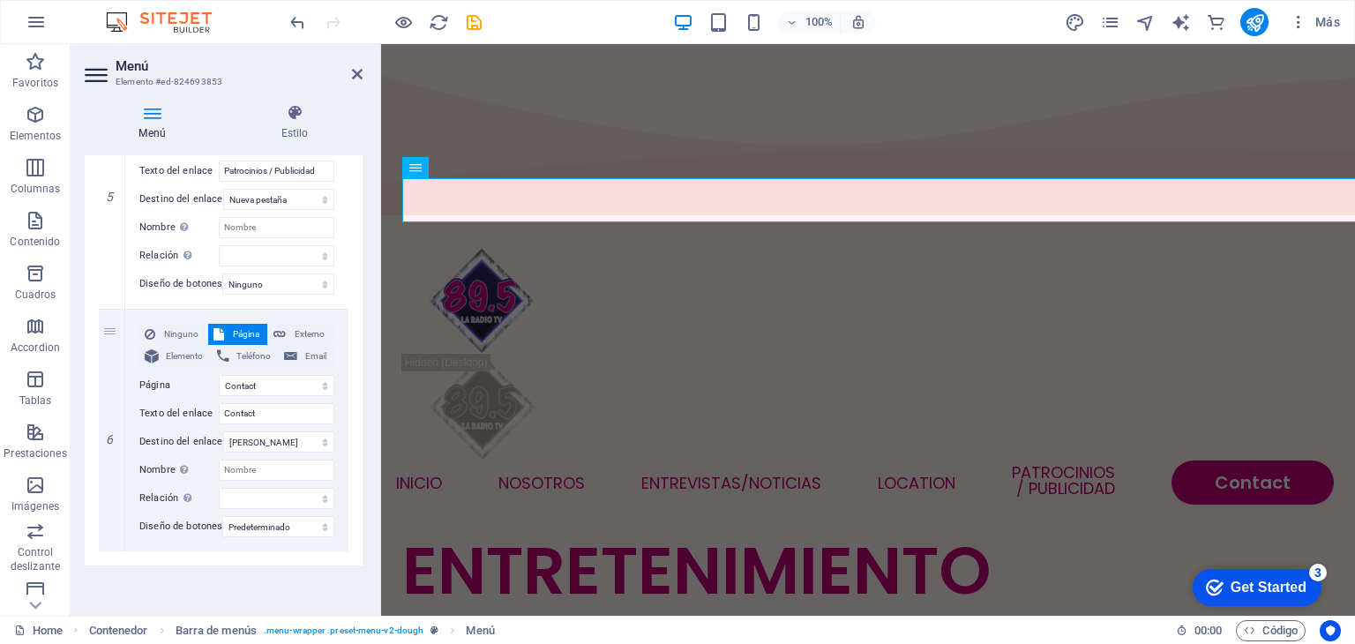
scroll to position [1194, 0]
drag, startPoint x: 361, startPoint y: 298, endPoint x: 10, endPoint y: 559, distance: 437.1
click at [303, 348] on span "Email" at bounding box center [316, 356] width 26 height 21
select select
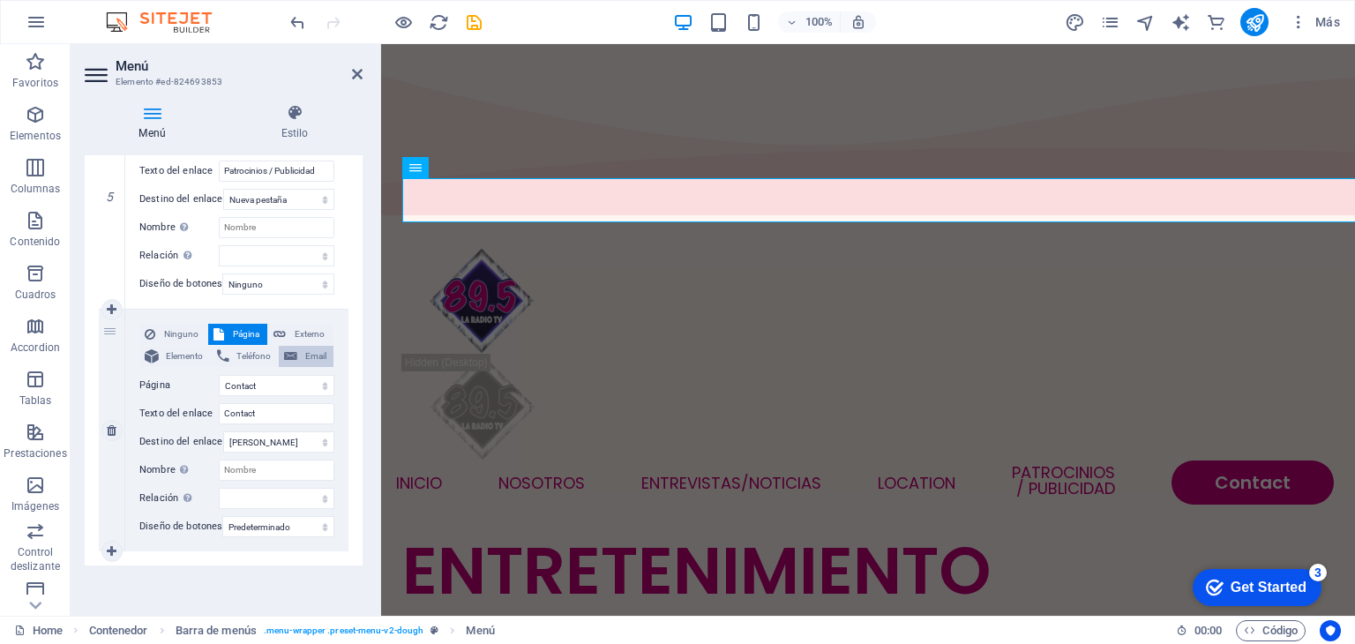
select select
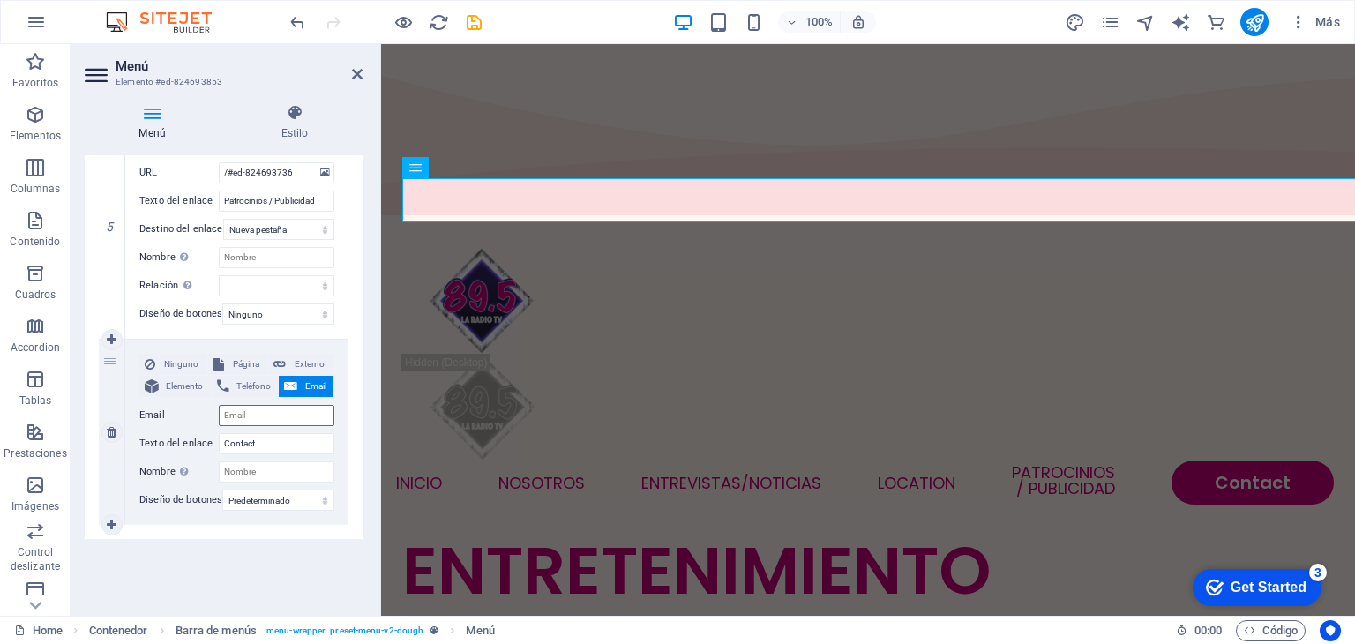
scroll to position [1166, 0]
paste input "Contacto"
select select
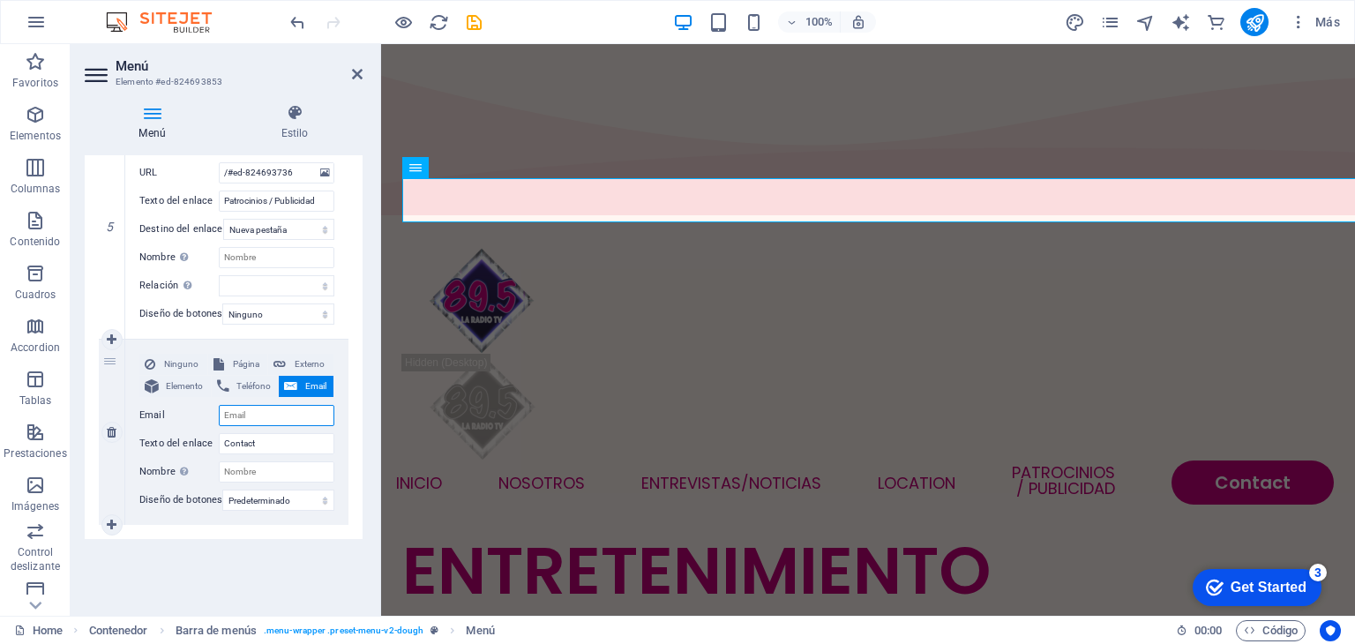
select select
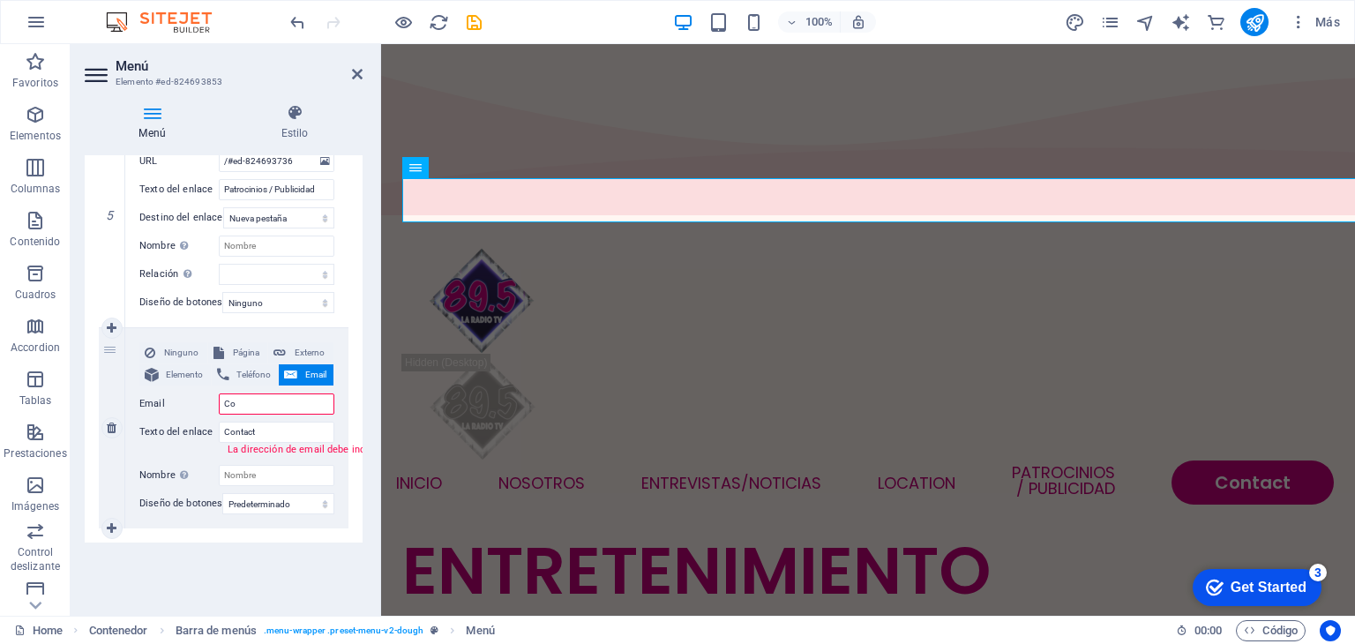
type input "C"
select select
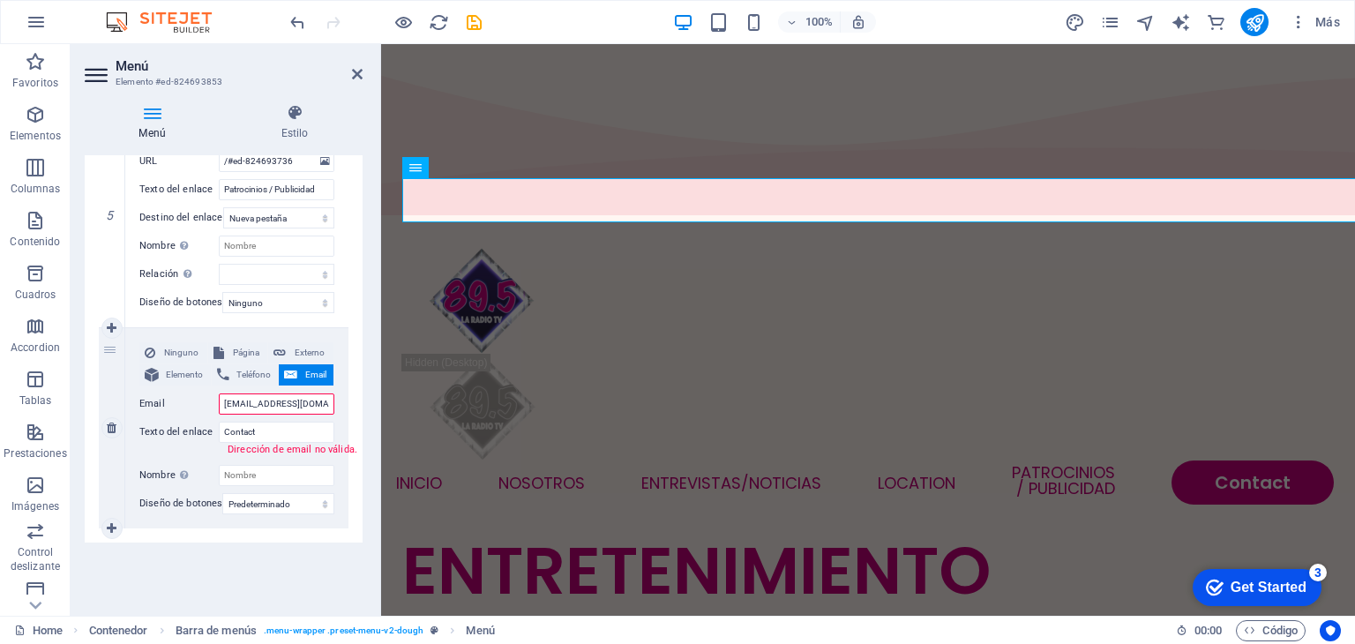
type input "[EMAIL_ADDRESS][DOMAIN_NAME]"
select select
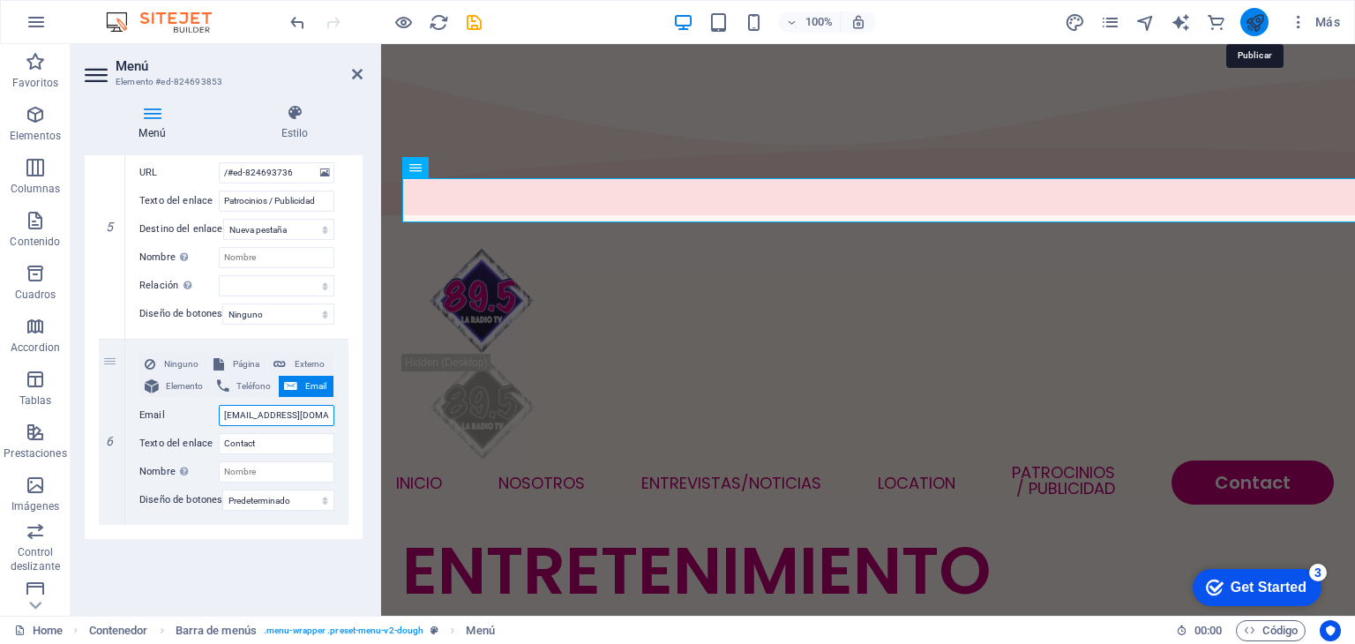
type input "[EMAIL_ADDRESS][DOMAIN_NAME]"
click at [1246, 31] on icon "publish" at bounding box center [1255, 22] width 20 height 20
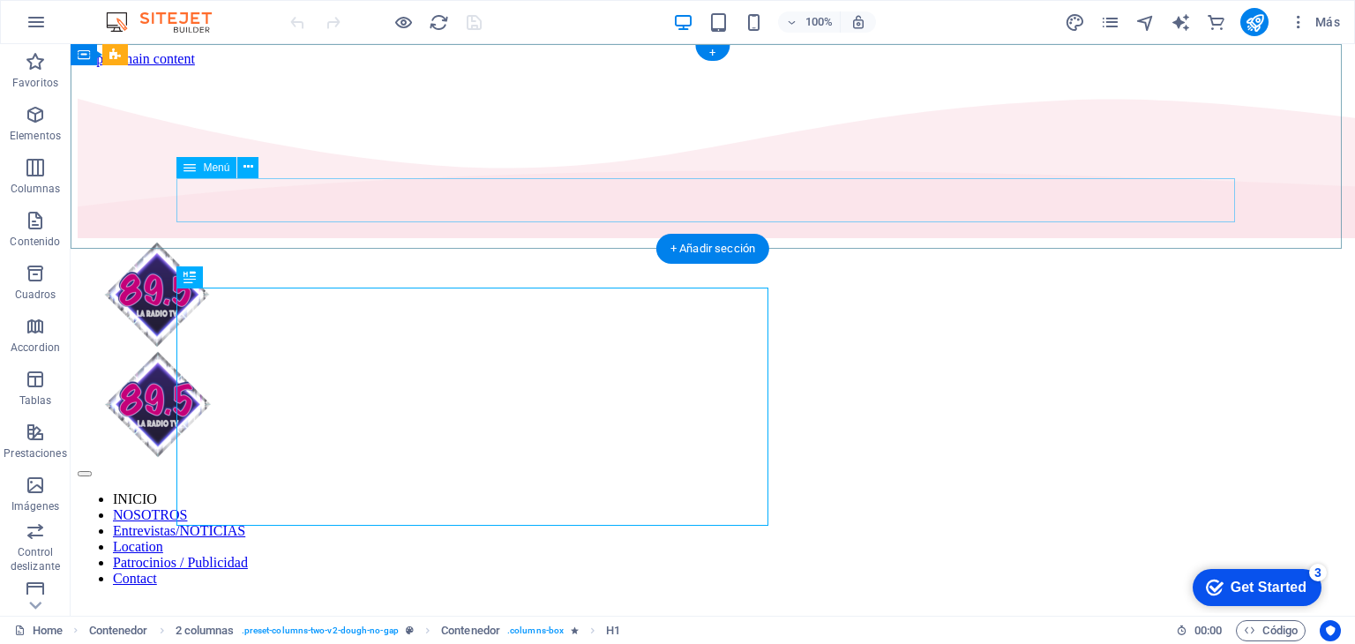
click at [1154, 491] on nav "INICIO NOSOTROS Entrevistas/NOTICIAS Location Patrocinios / Publicidad Contact" at bounding box center [713, 538] width 1271 height 95
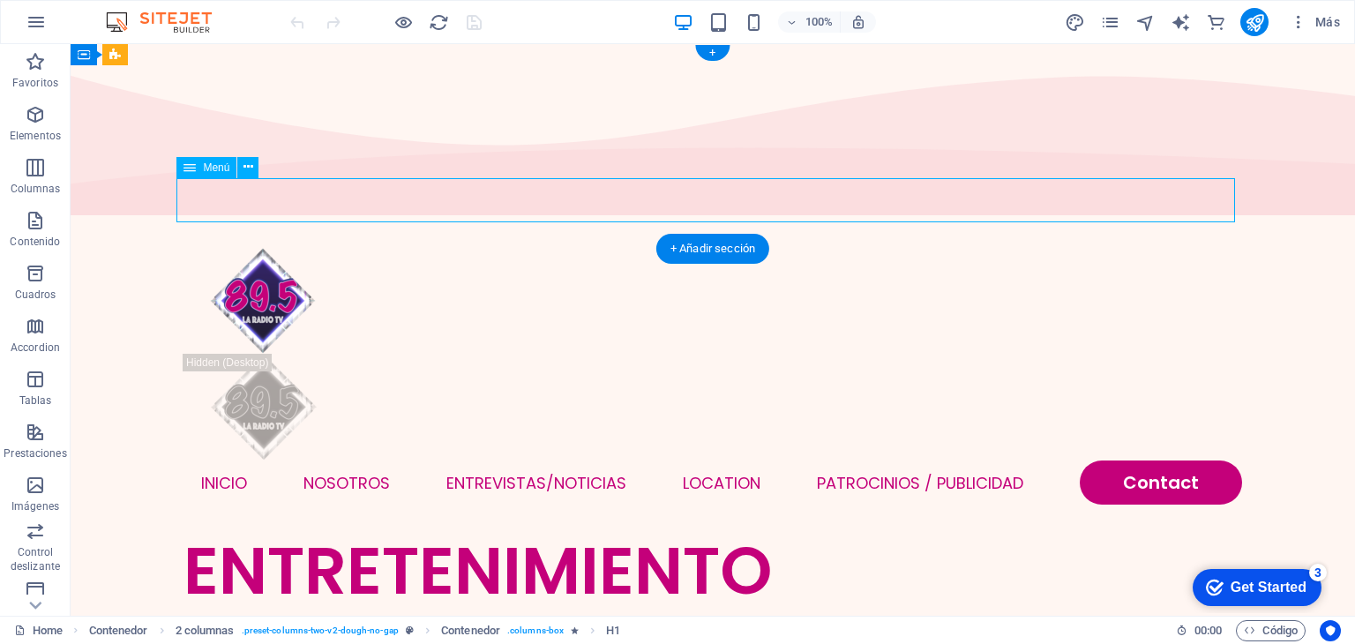
click at [1154, 461] on nav "INICIO NOSOTROS Entrevistas/NOTICIAS Location Patrocinios / Publicidad Contact" at bounding box center [713, 483] width 1059 height 44
select select
select select "1"
select select
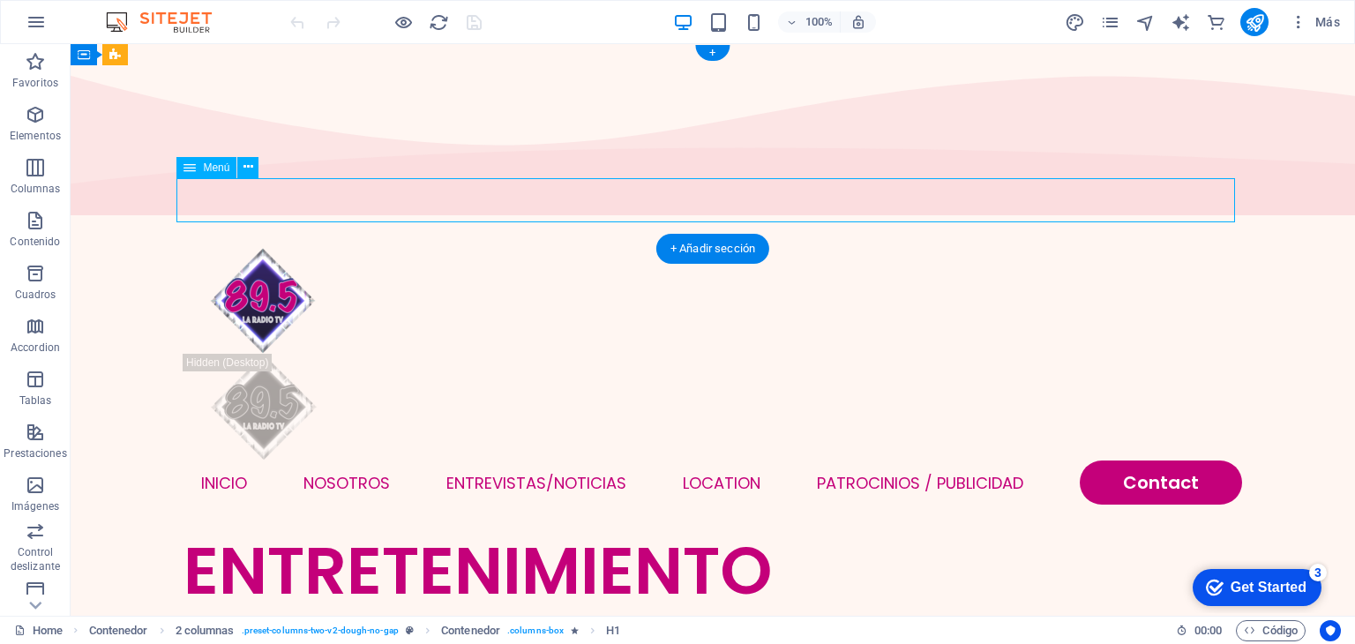
select select
select select "default"
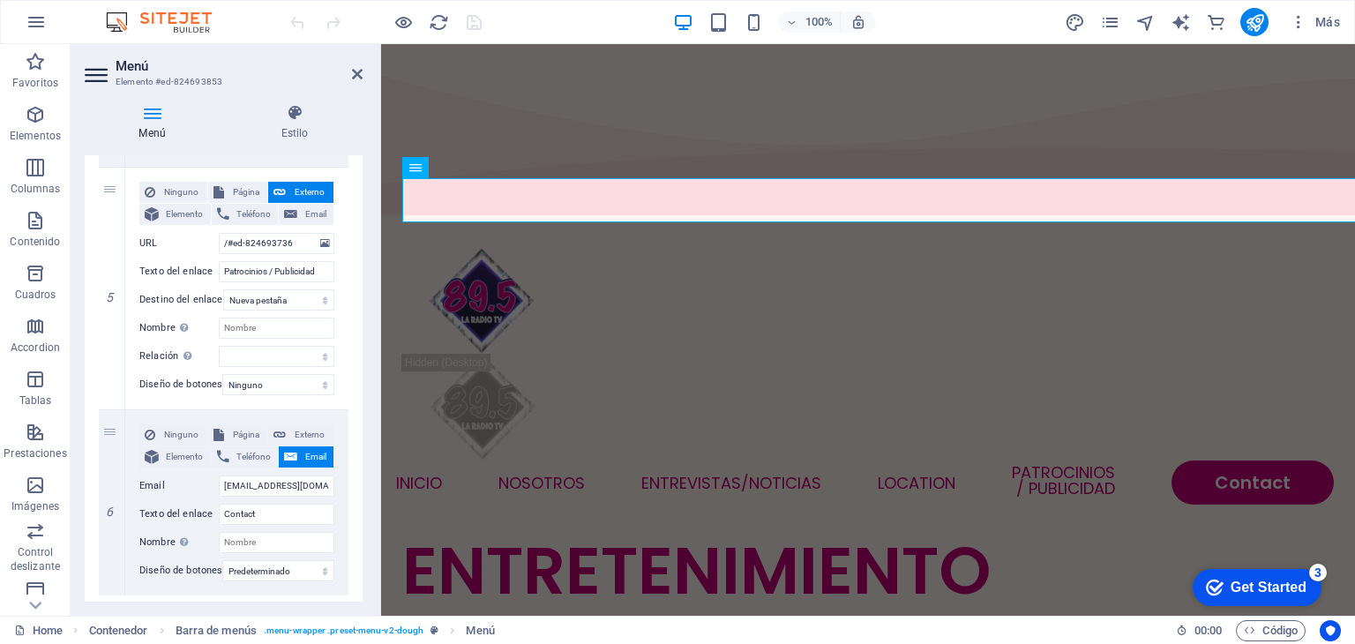
scroll to position [1222, 0]
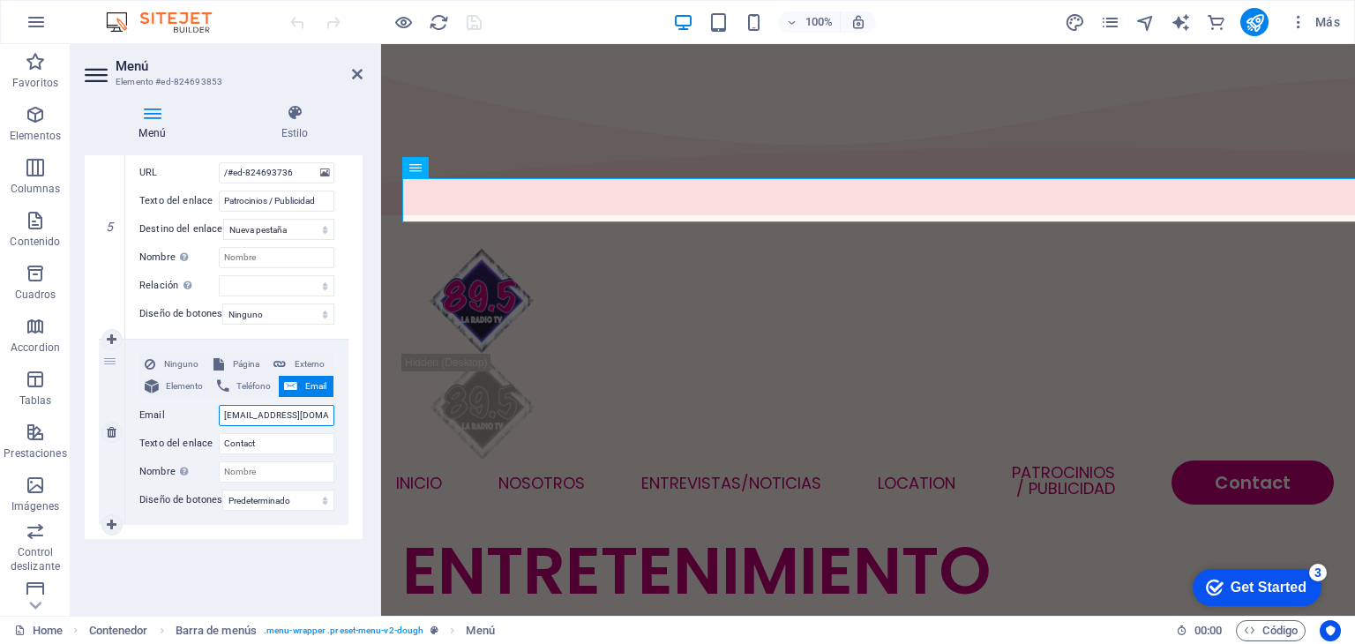
click at [281, 411] on input "[EMAIL_ADDRESS][DOMAIN_NAME]" at bounding box center [277, 415] width 116 height 21
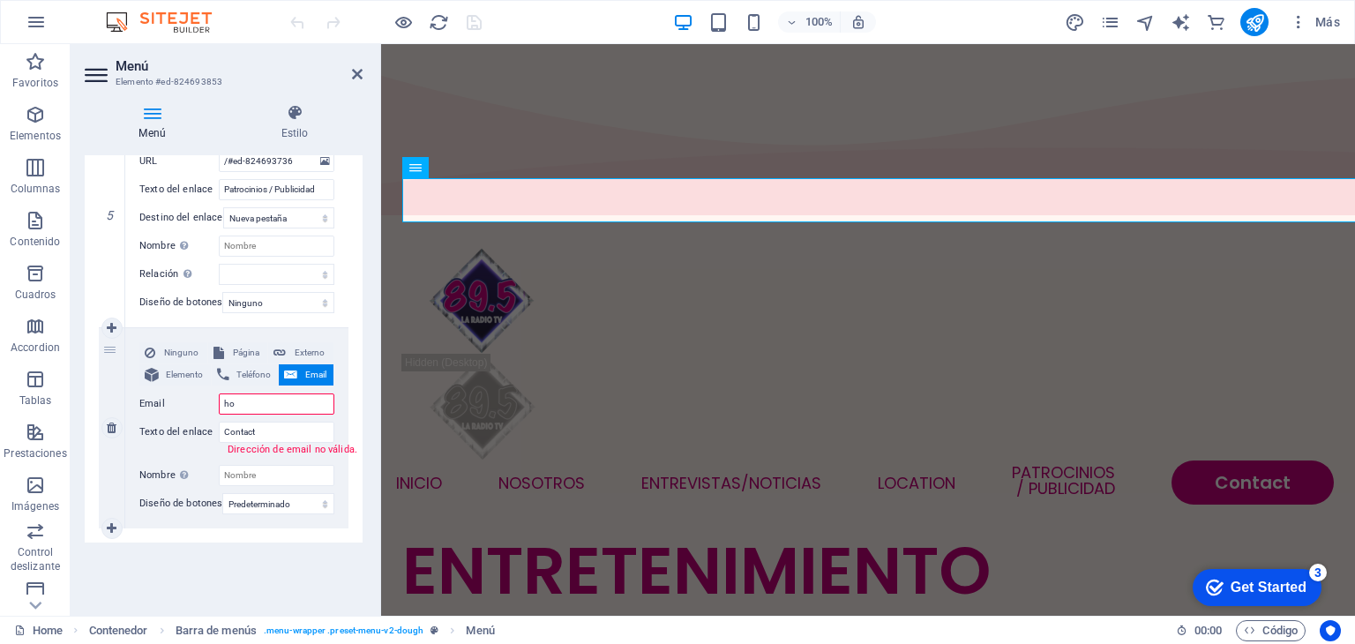
type input "h"
select select
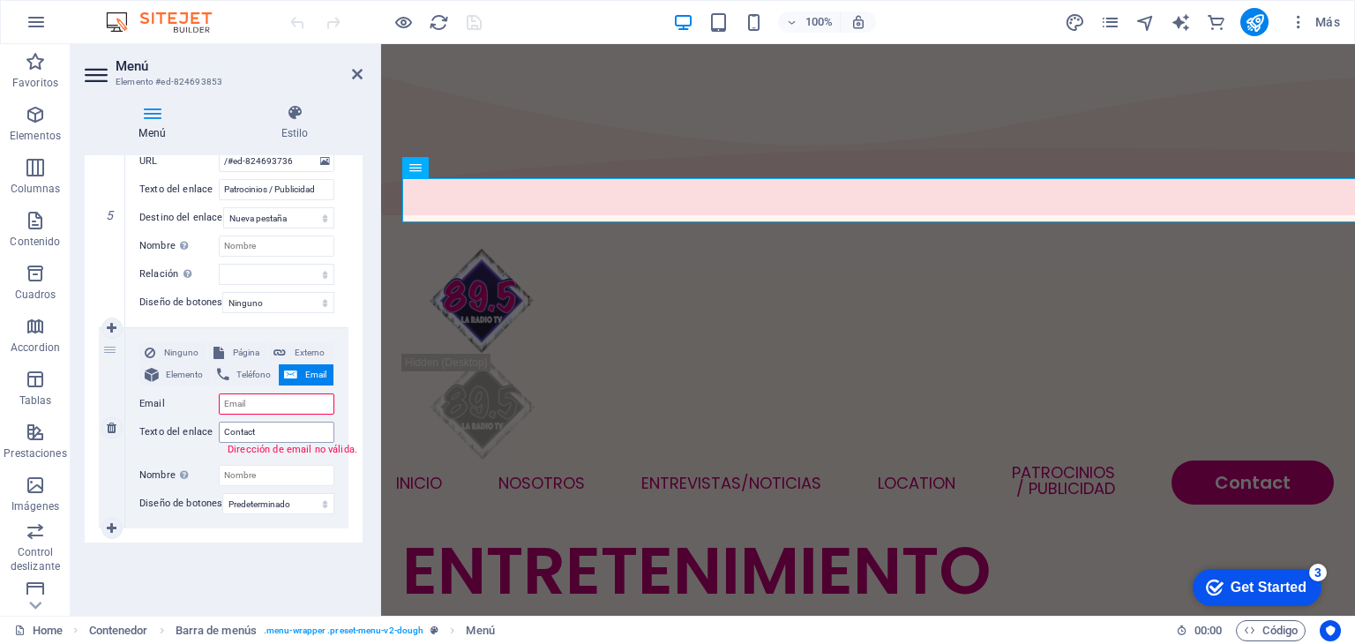
select select
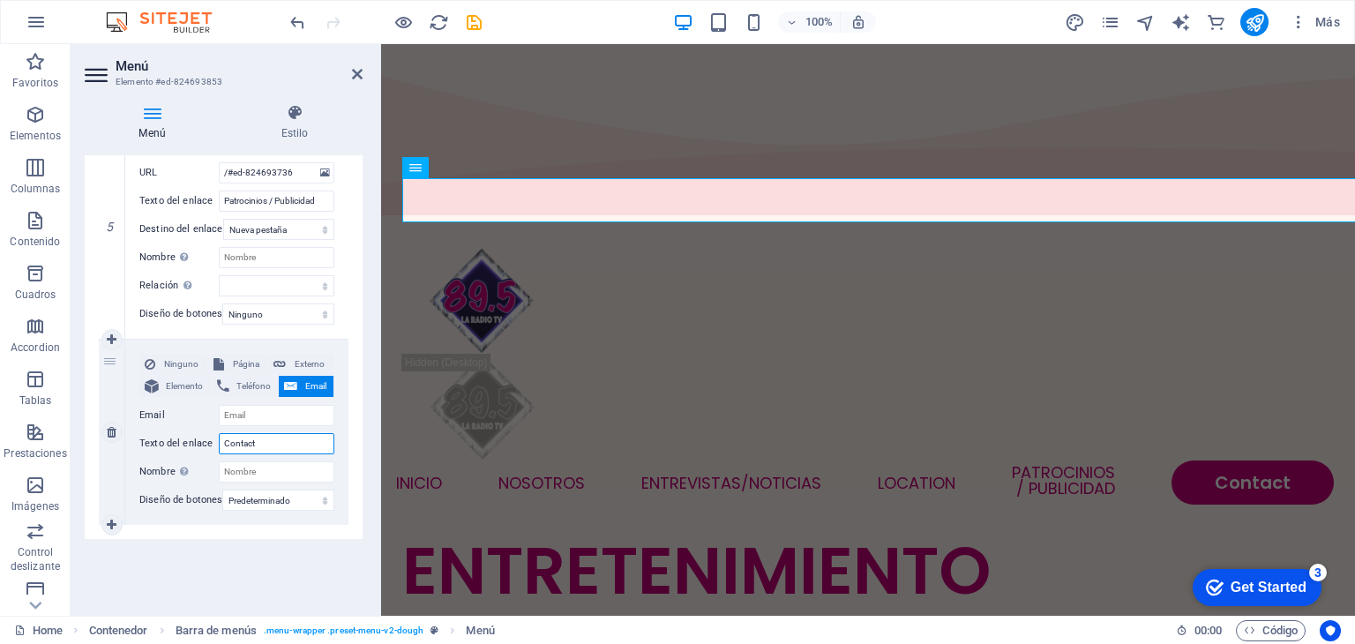
click at [274, 434] on input "Contact" at bounding box center [277, 443] width 116 height 21
type input "Contacto"
select select
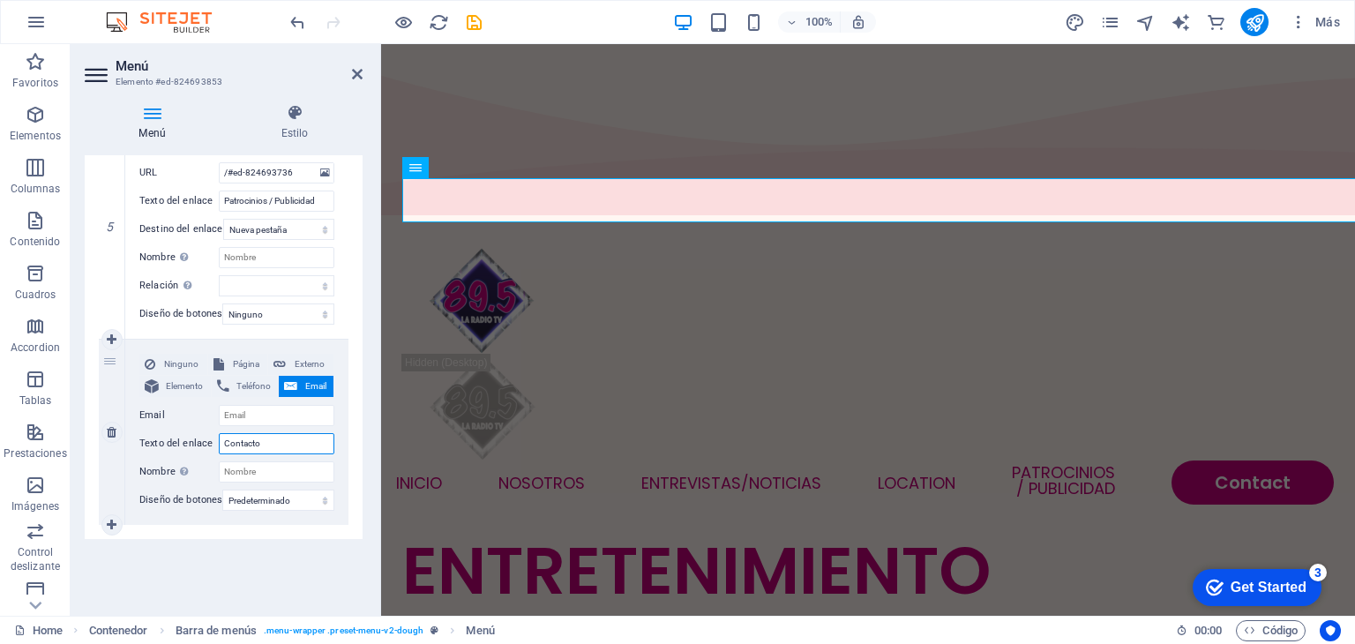
select select
type input "Contacto"
click at [296, 376] on button "Email" at bounding box center [306, 386] width 55 height 21
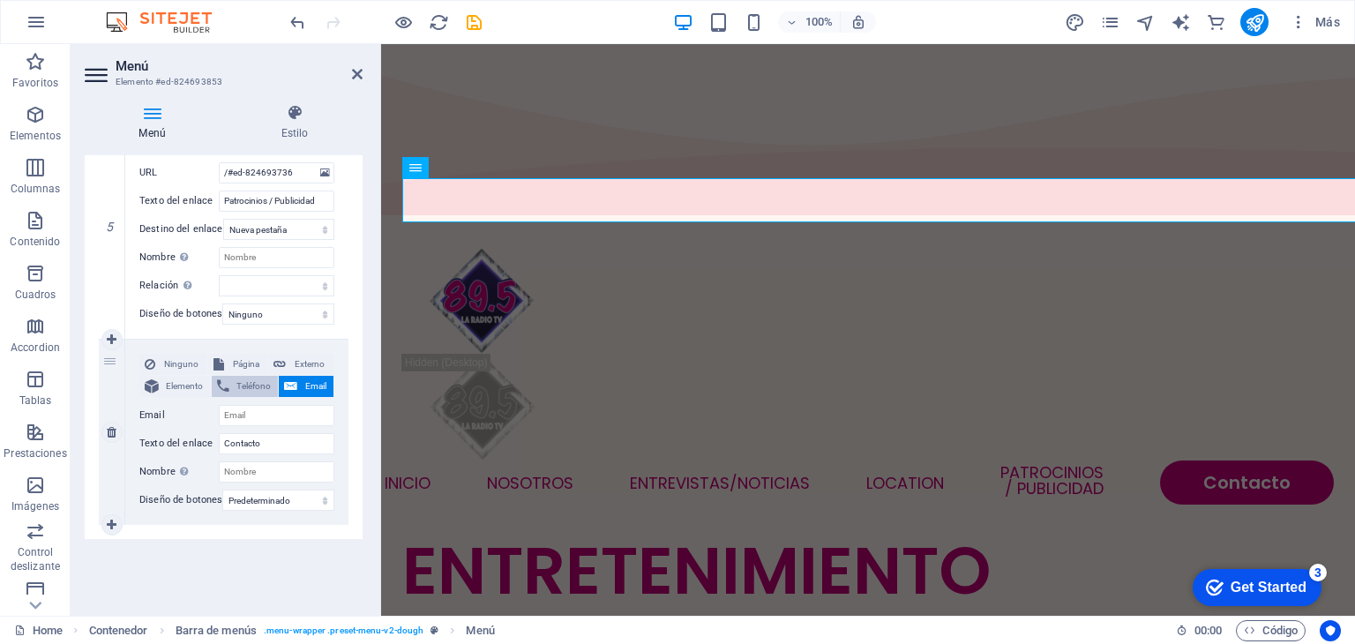
click at [251, 376] on span "Teléfono" at bounding box center [254, 386] width 39 height 21
select select
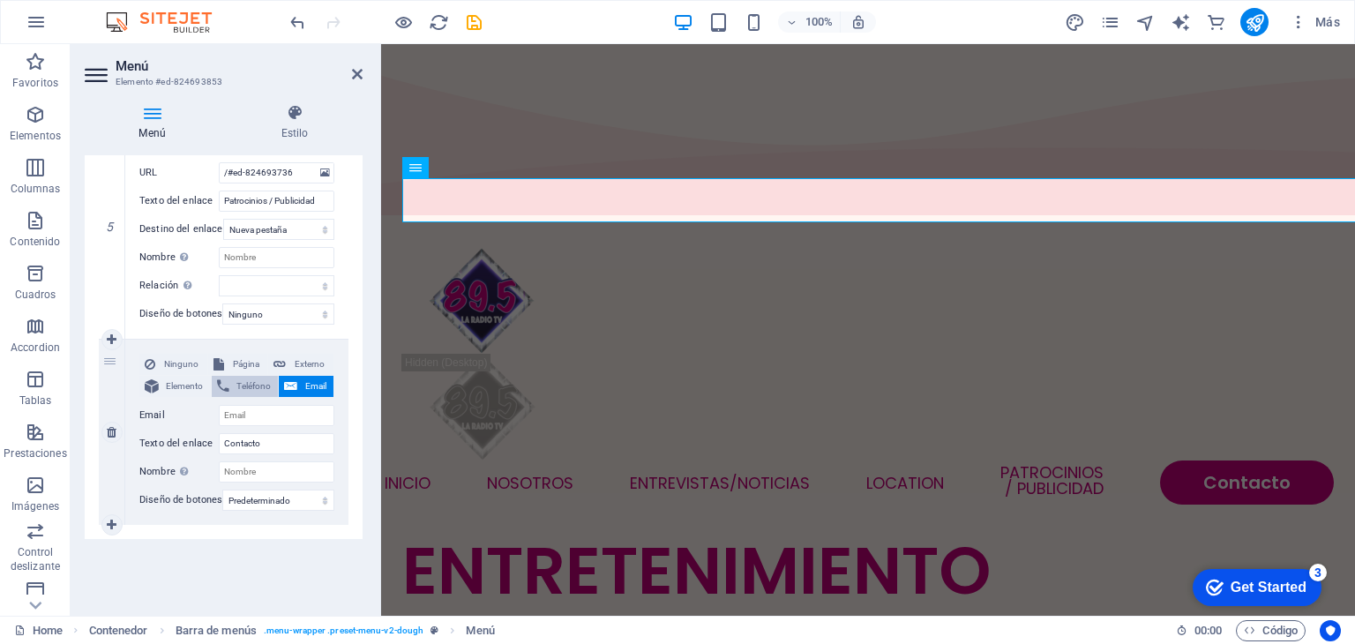
select select
click at [191, 376] on span "Elemento" at bounding box center [184, 386] width 41 height 21
select select
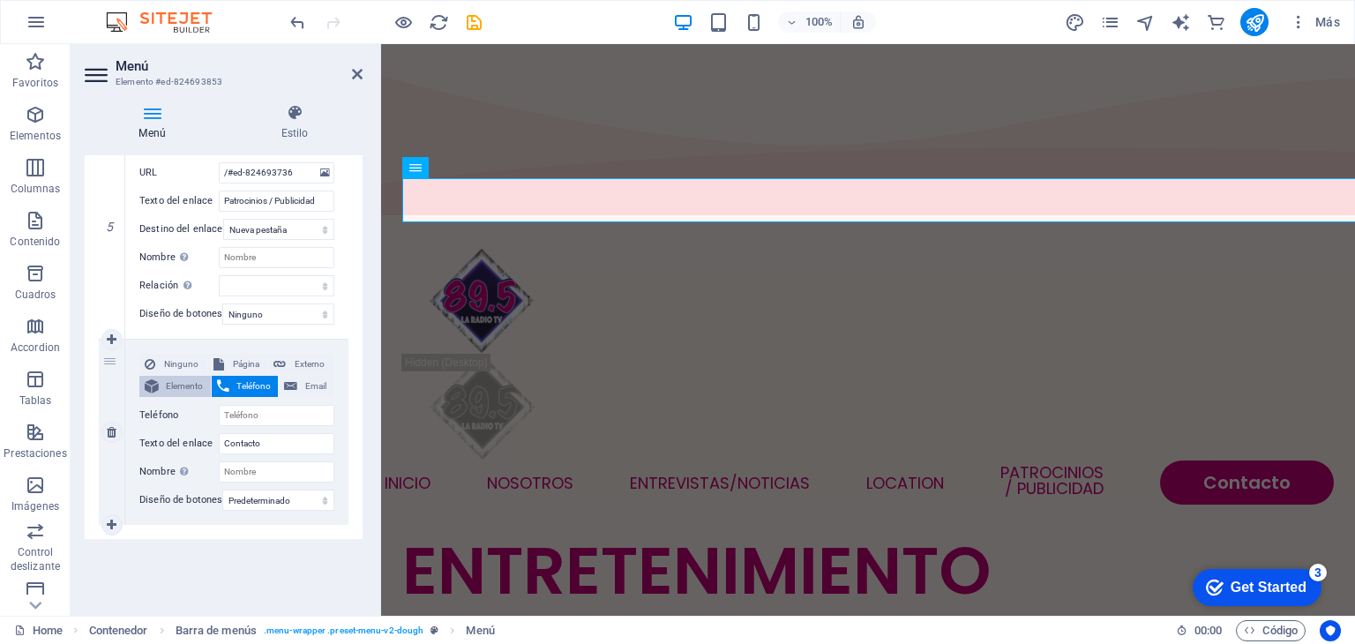
select select
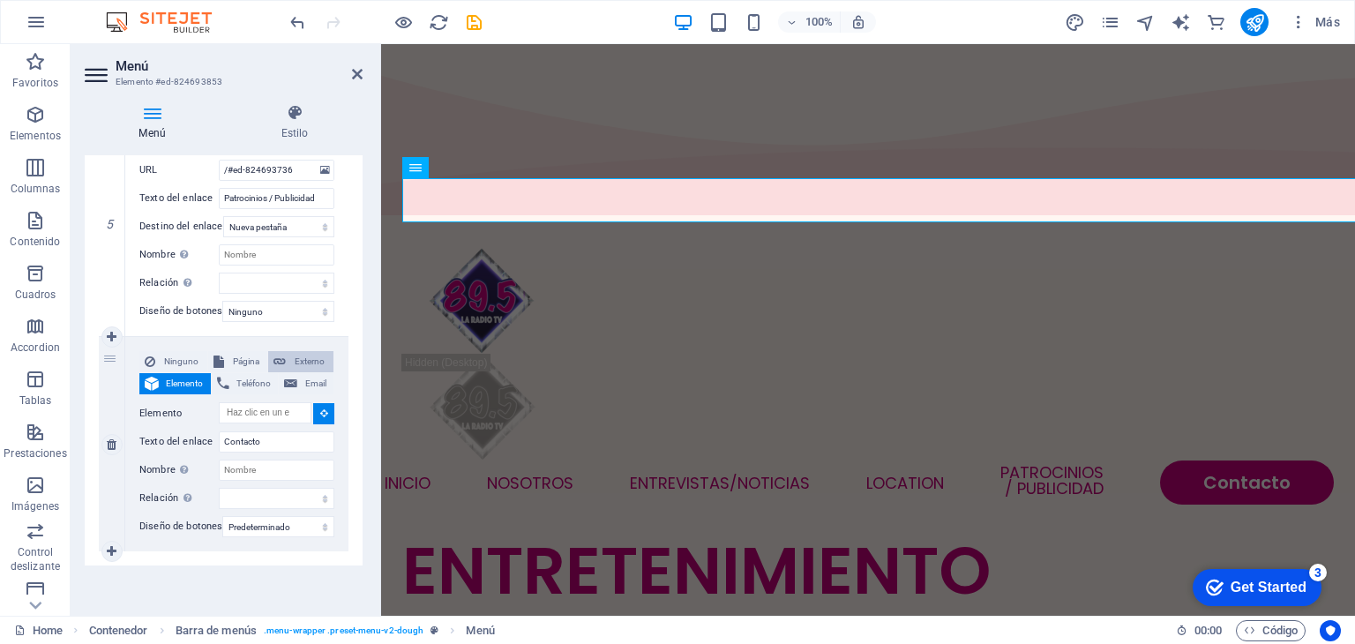
click at [287, 351] on button "Externo" at bounding box center [300, 361] width 65 height 21
select select
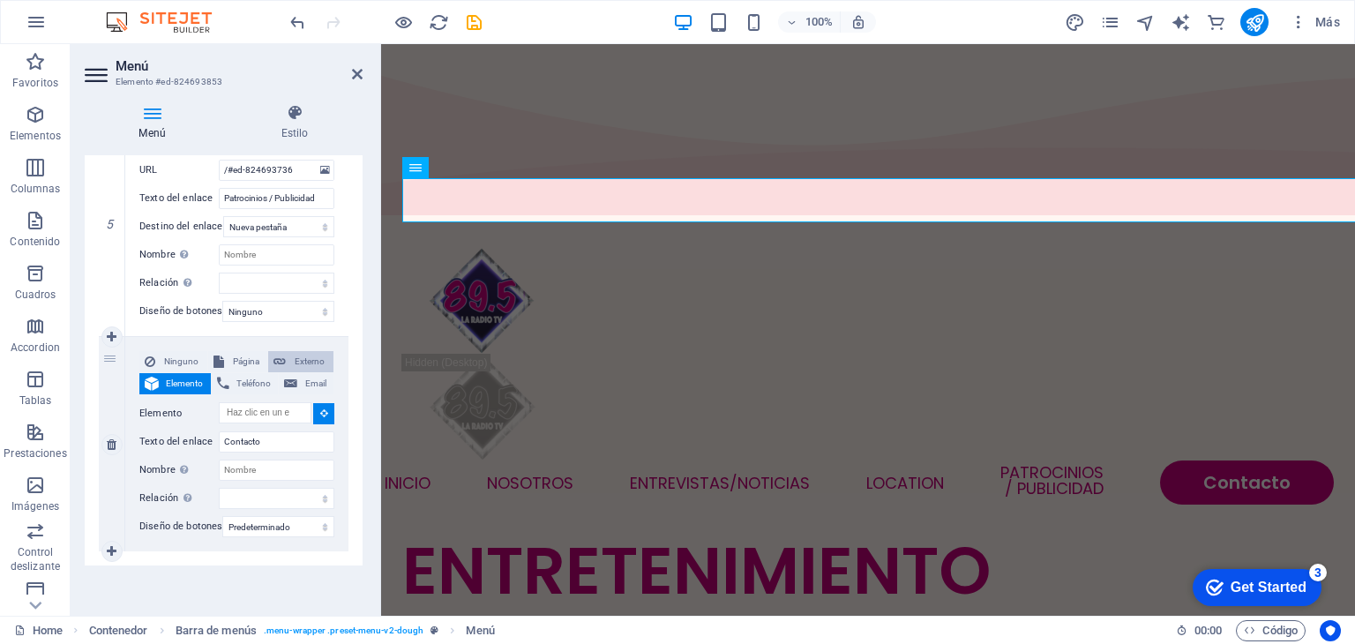
select select
select select "blank"
select select
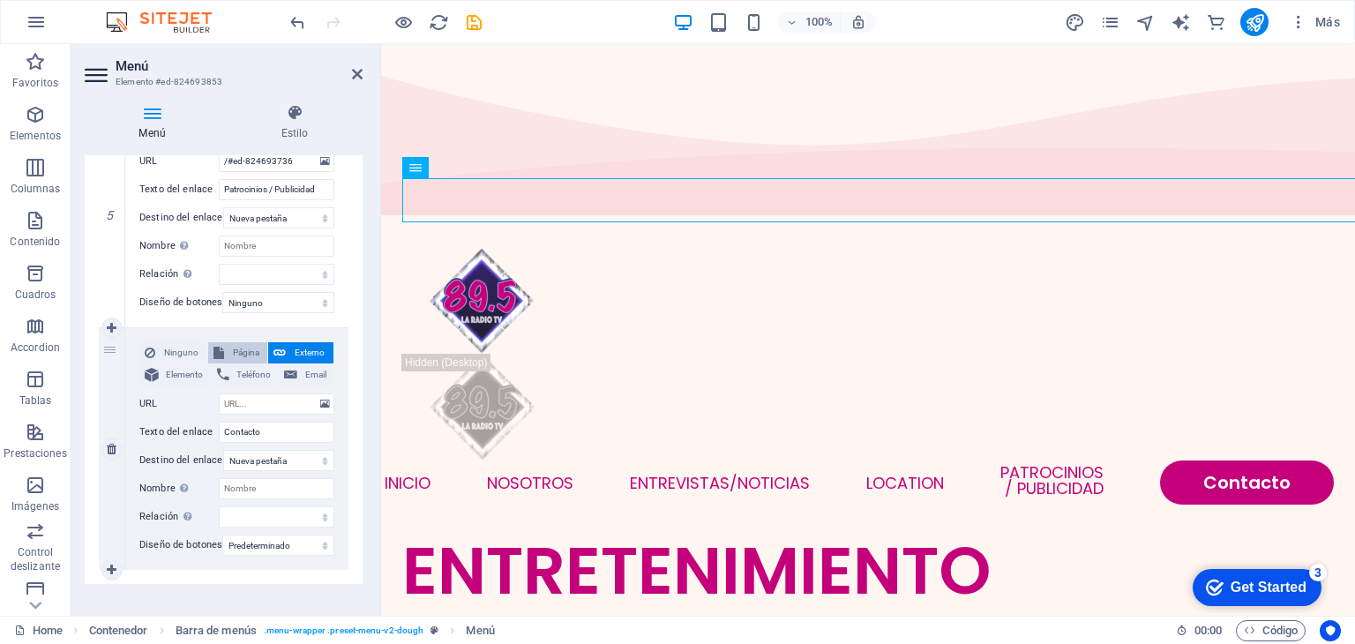
click at [247, 355] on span "Página" at bounding box center [246, 352] width 34 height 21
select select
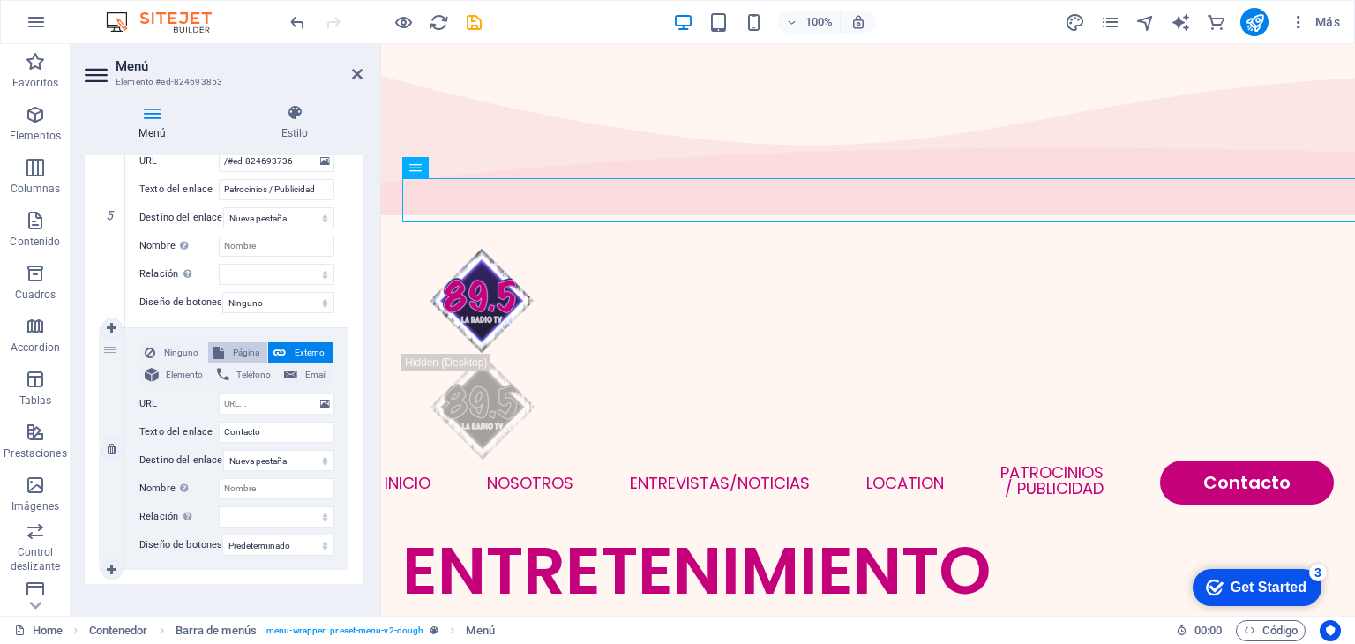
select select
click at [180, 356] on span "Ninguno" at bounding box center [181, 352] width 41 height 21
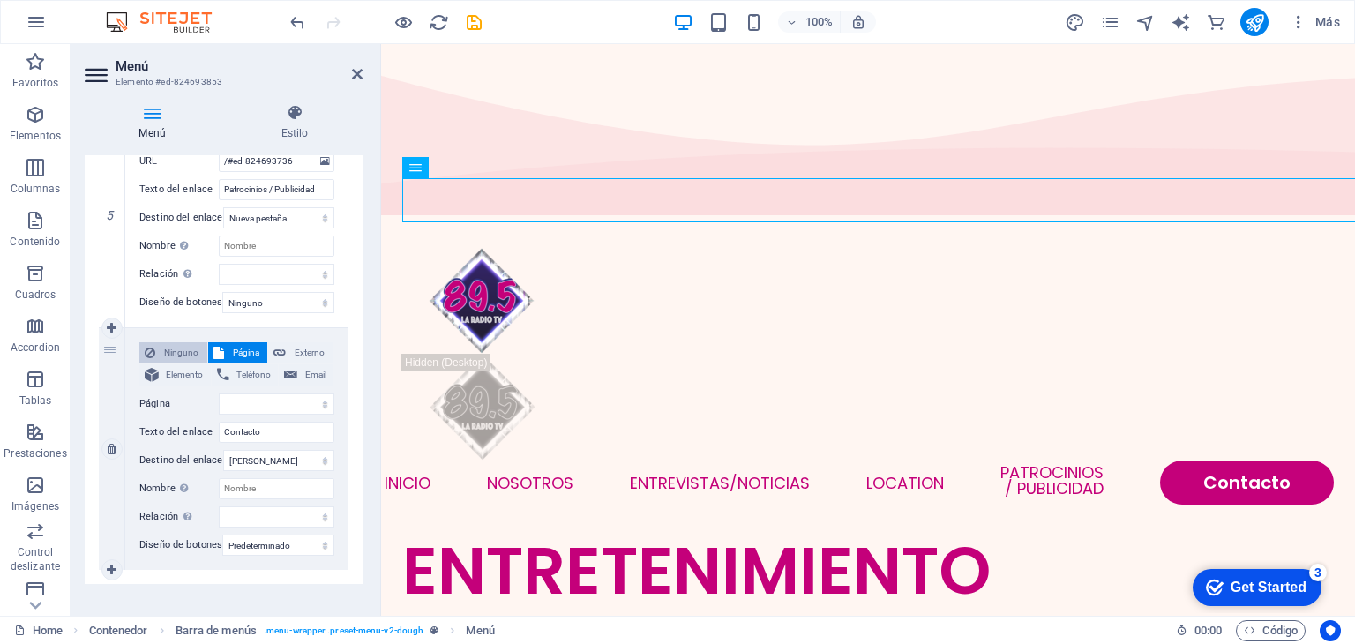
select select
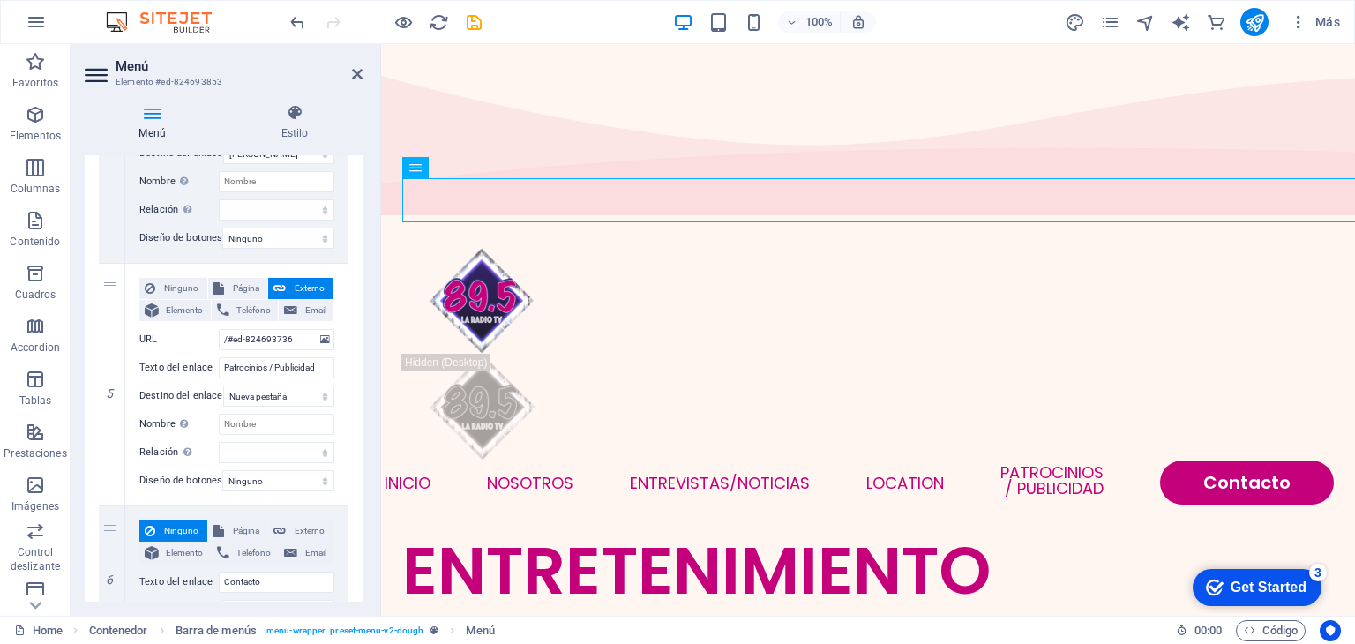
scroll to position [1091, 0]
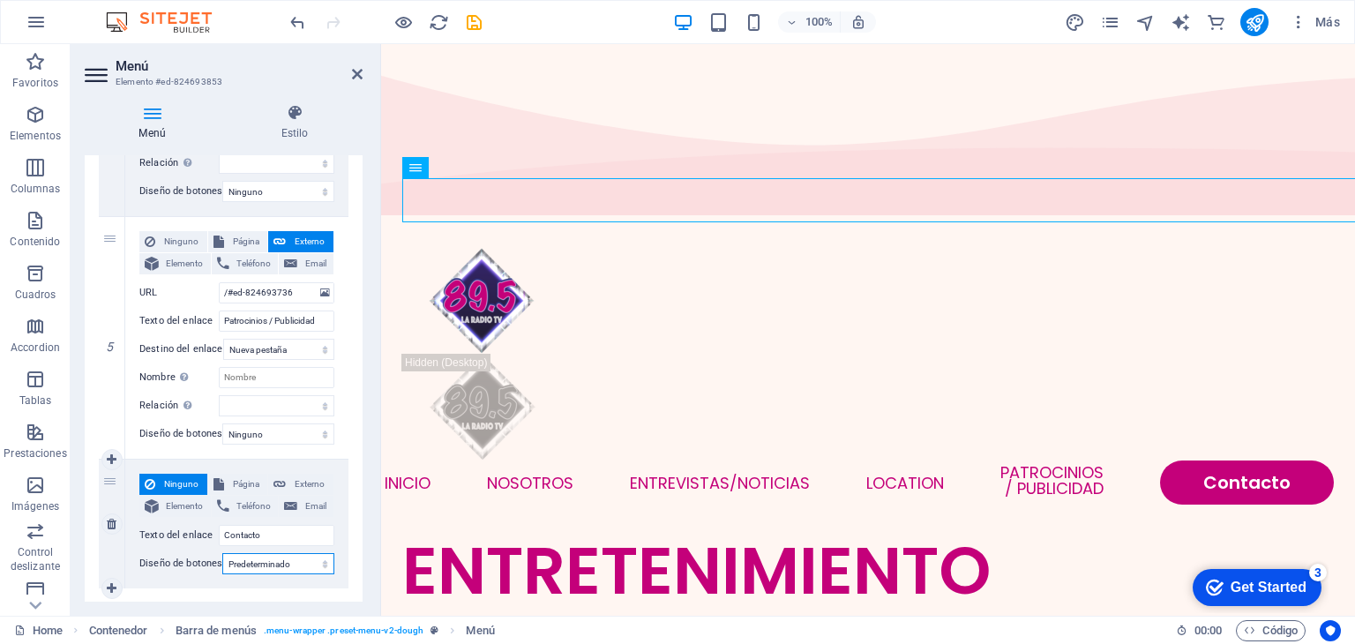
click at [287, 566] on select "Ninguno Predeterminado Principal Secundario" at bounding box center [278, 563] width 112 height 21
click at [212, 566] on label "Diseño de botones" at bounding box center [180, 563] width 83 height 21
click at [222, 566] on select "Ninguno Predeterminado Principal Secundario" at bounding box center [278, 563] width 112 height 21
click at [201, 532] on label "Texto del enlace" at bounding box center [178, 535] width 79 height 21
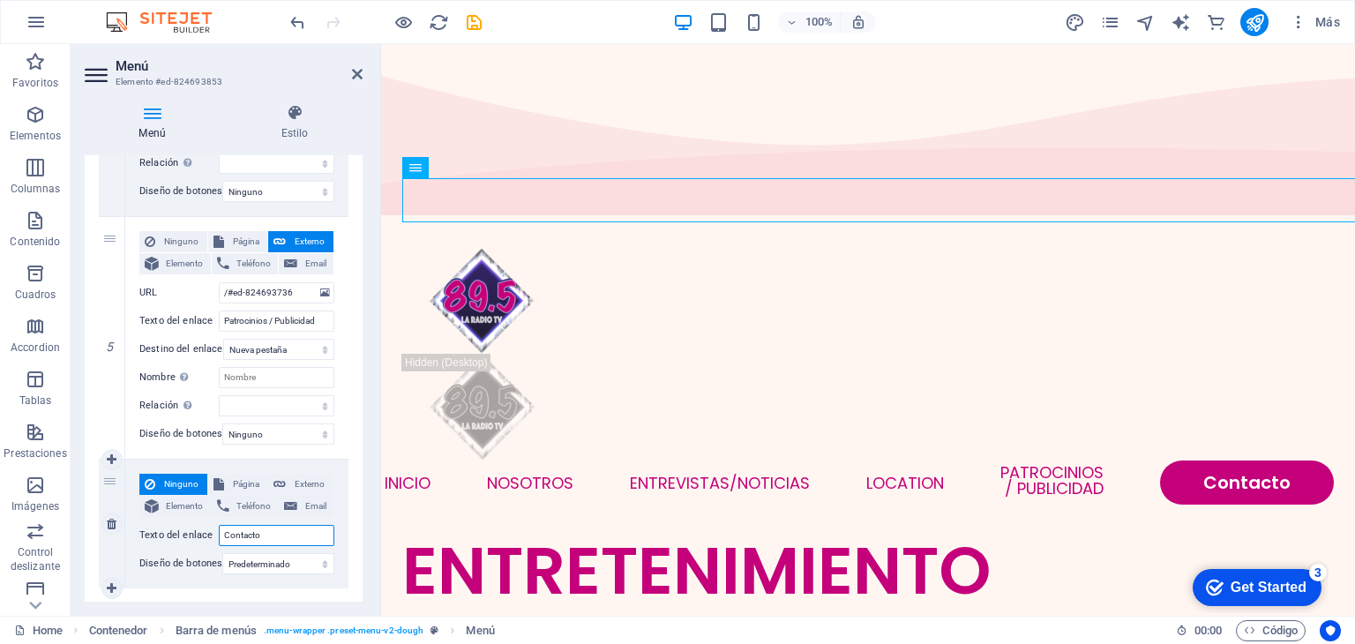
click at [219, 532] on input "Contacto" at bounding box center [277, 535] width 116 height 21
click at [307, 499] on span "Email" at bounding box center [316, 506] width 26 height 21
select select
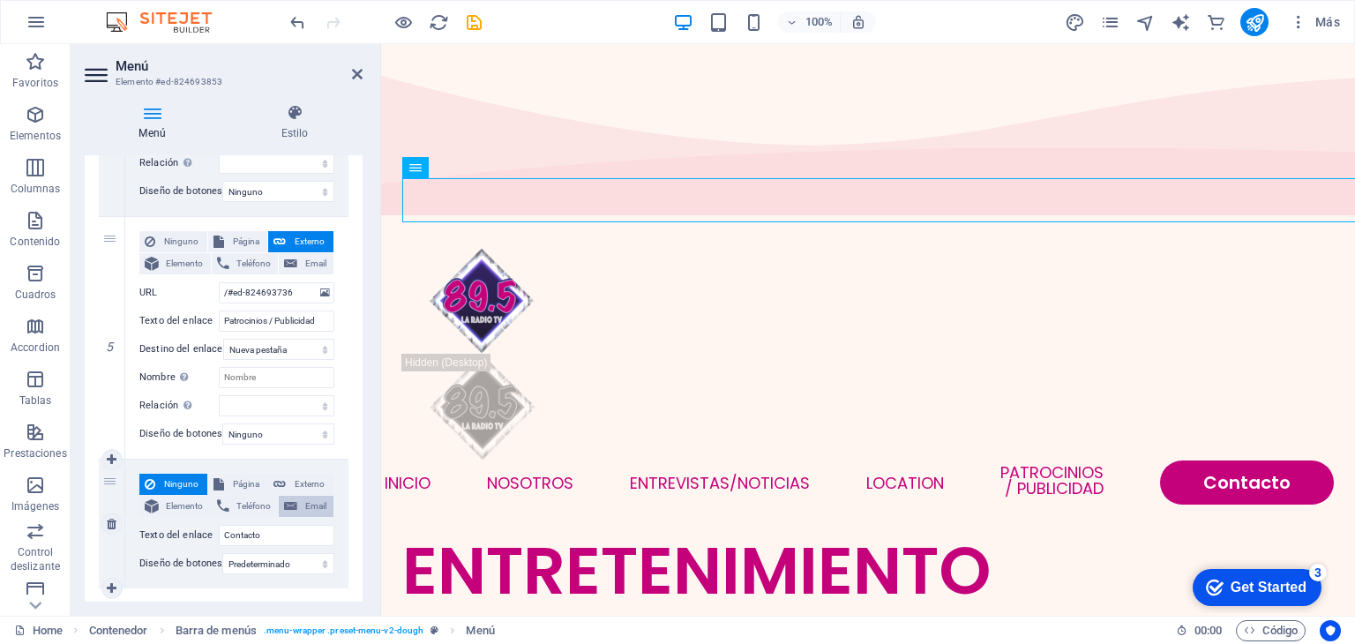
select select
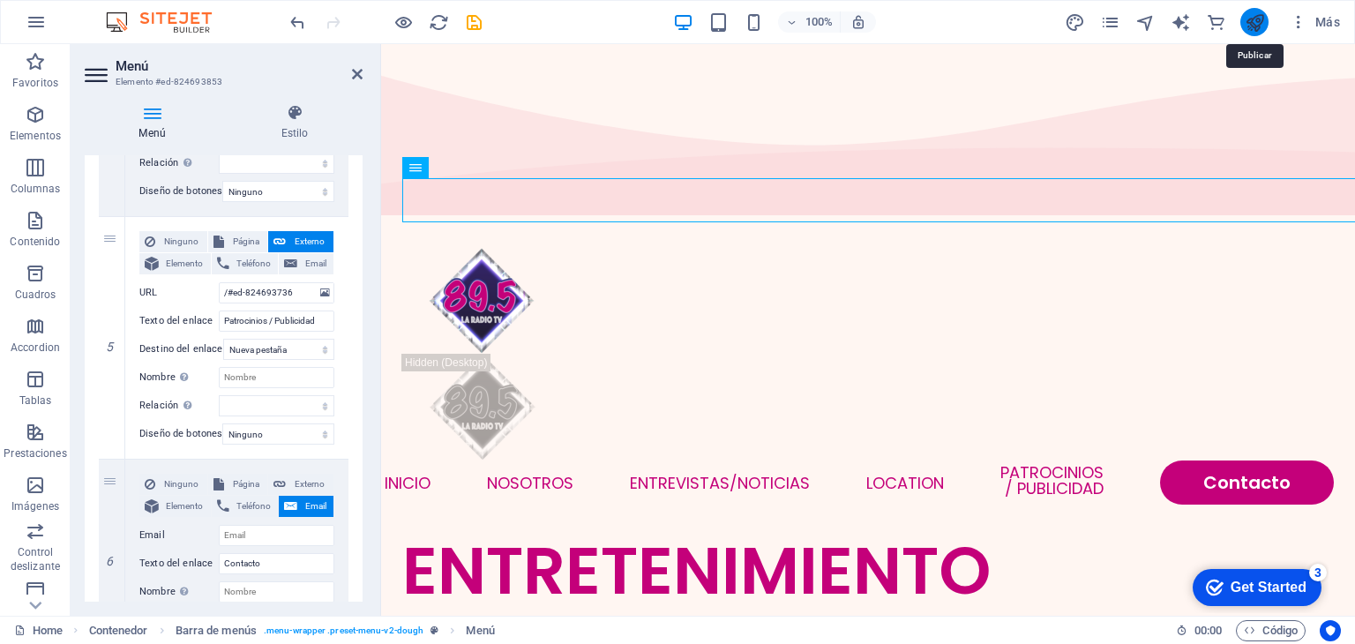
click at [1263, 20] on icon "publish" at bounding box center [1255, 22] width 20 height 20
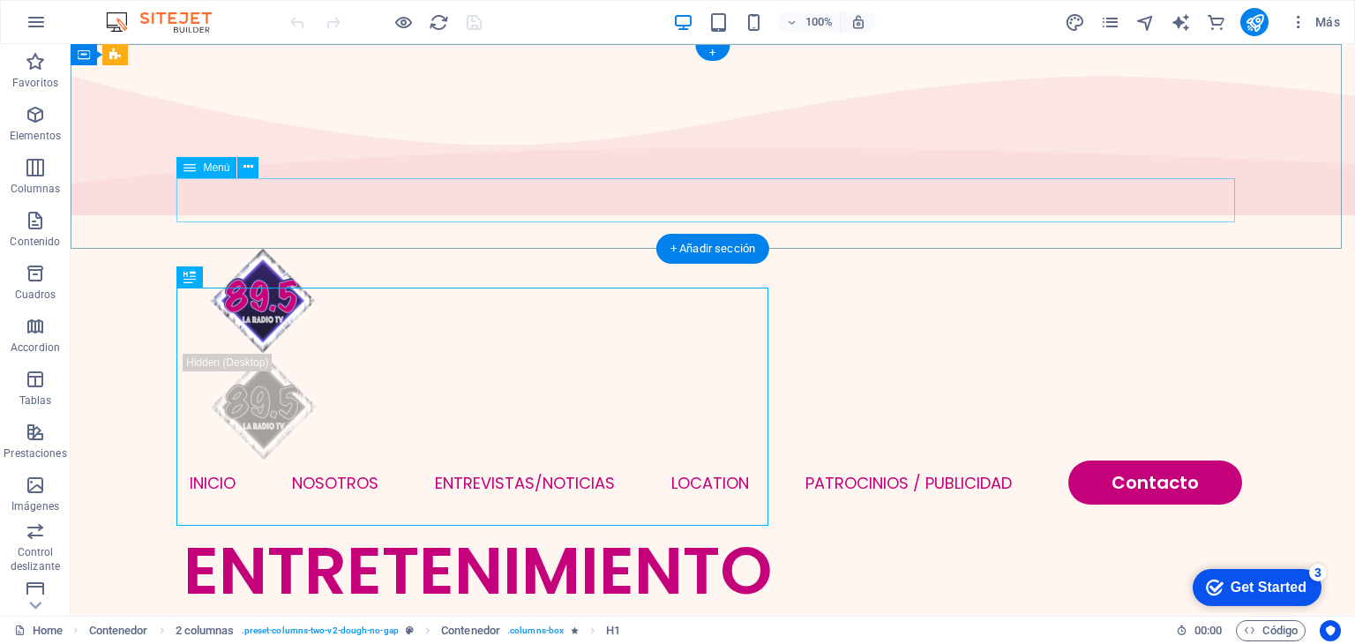
click at [1159, 461] on nav "INICIO NOSOTROS Entrevistas/NOTICIAS Location Patrocinios / Publicidad Contacto" at bounding box center [713, 483] width 1059 height 44
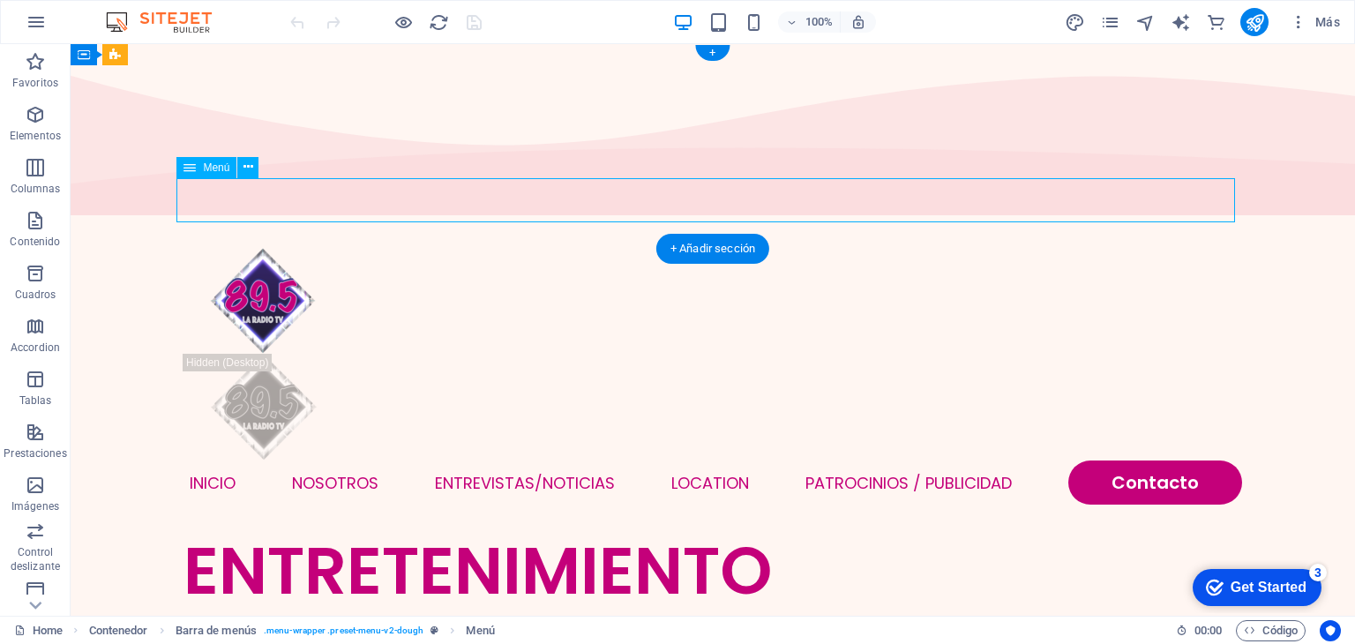
click at [1159, 461] on nav "INICIO NOSOTROS Entrevistas/NOTICIAS Location Patrocinios / Publicidad Contacto" at bounding box center [713, 483] width 1059 height 44
select select
select select "1"
select select
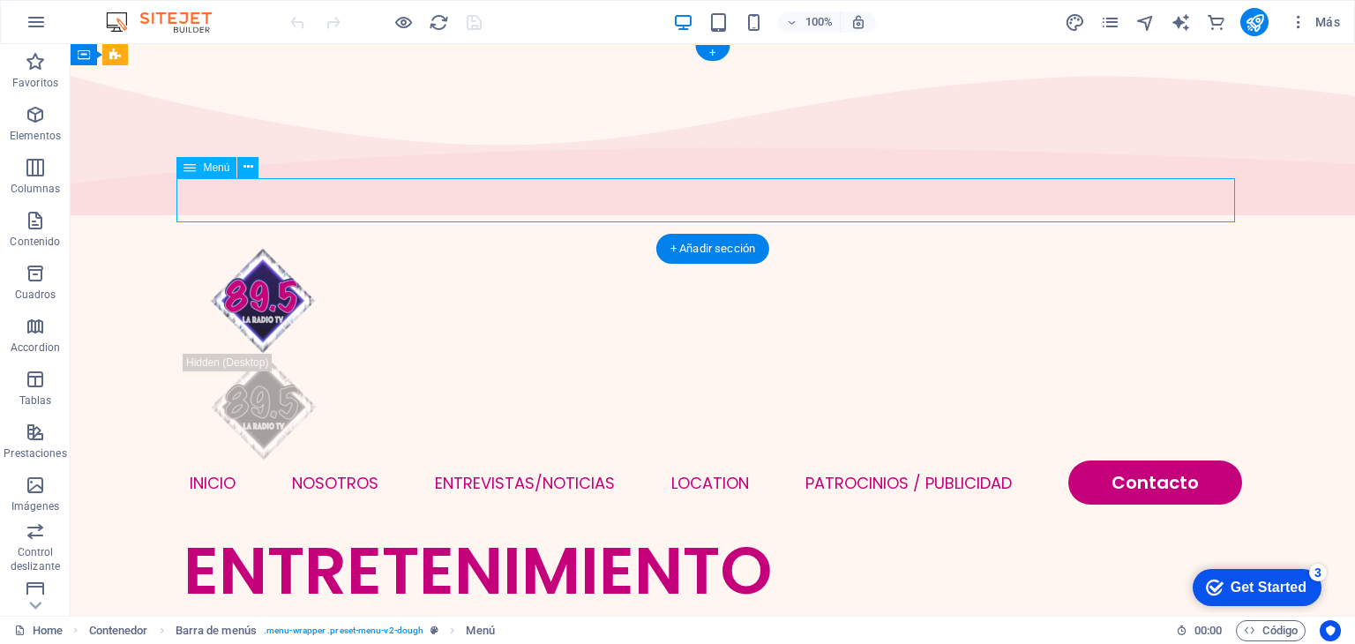
select select
select select "default"
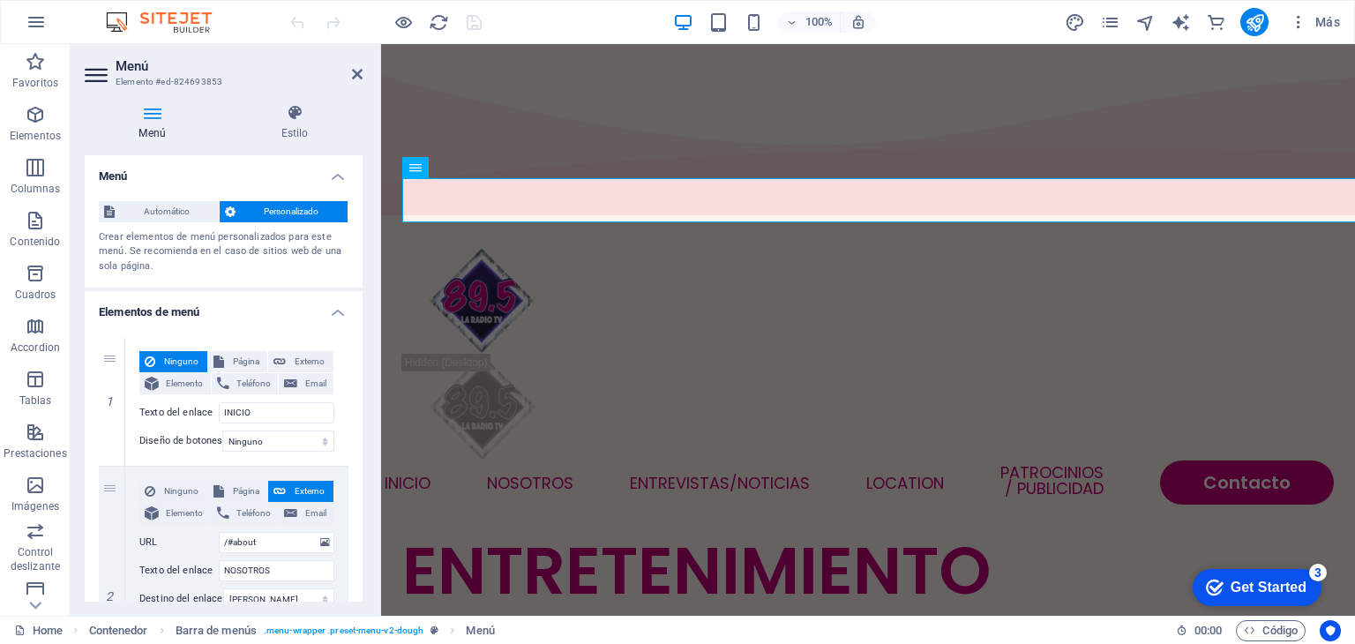
drag, startPoint x: 363, startPoint y: 266, endPoint x: 374, endPoint y: 338, distance: 73.3
click at [374, 338] on div "Menú Estilo Menú Automático Personalizado Crear elementos de menú personalizado…" at bounding box center [224, 353] width 306 height 526
drag, startPoint x: 357, startPoint y: 266, endPoint x: 339, endPoint y: 408, distance: 142.4
drag, startPoint x: 357, startPoint y: 276, endPoint x: 378, endPoint y: 416, distance: 141.7
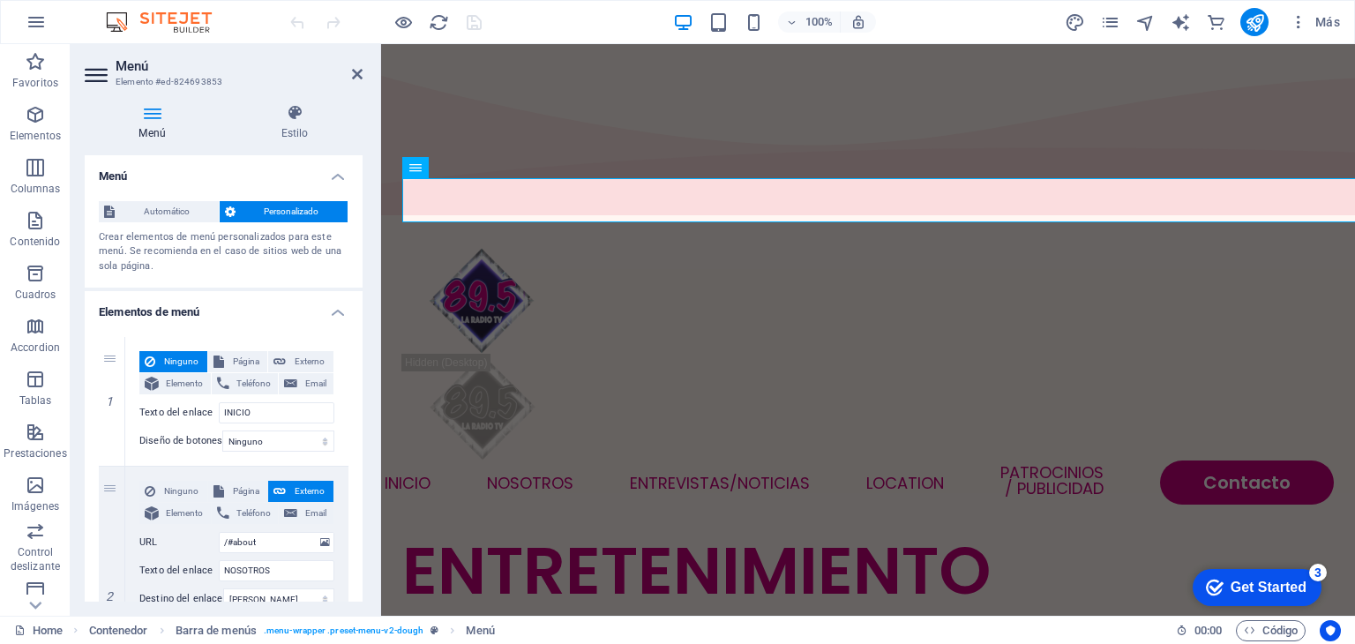
click at [378, 416] on aside "Menú Elemento #ed-824693853 Menú Estilo Menú Automático Personalizado Crear ele…" at bounding box center [226, 330] width 311 height 572
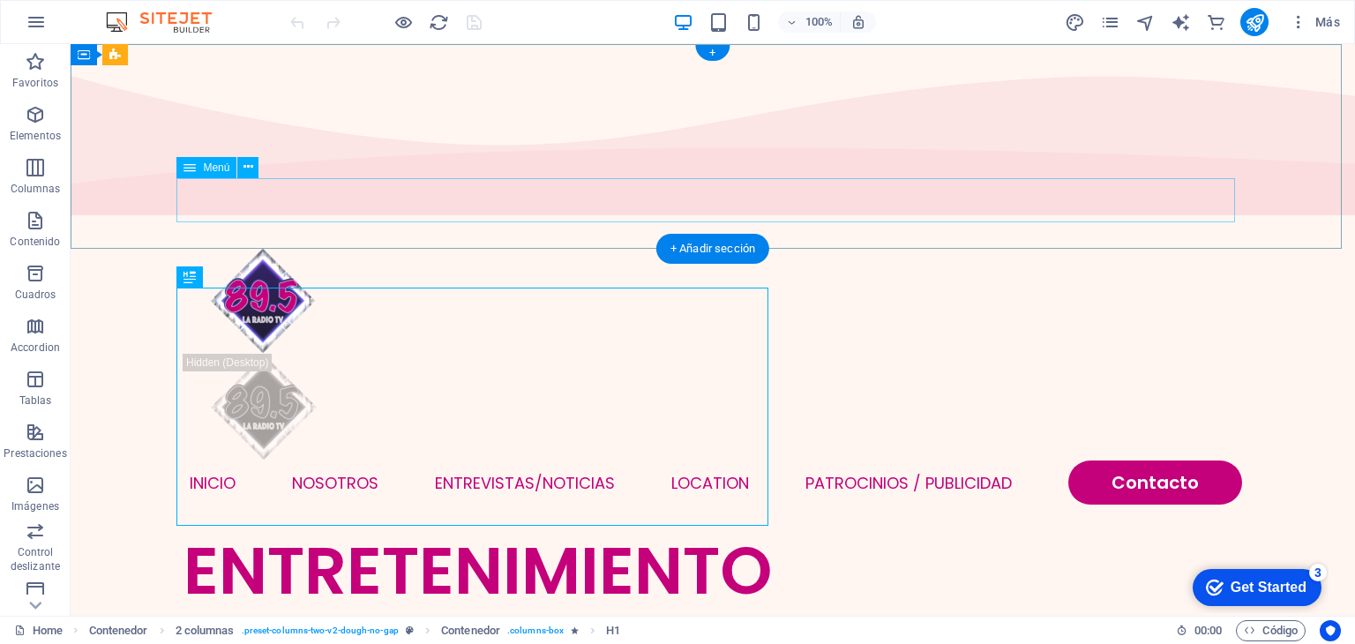
click at [1153, 461] on nav "INICIO NOSOTROS Entrevistas/NOTICIAS Location Patrocinios / Publicidad Contacto" at bounding box center [713, 483] width 1059 height 44
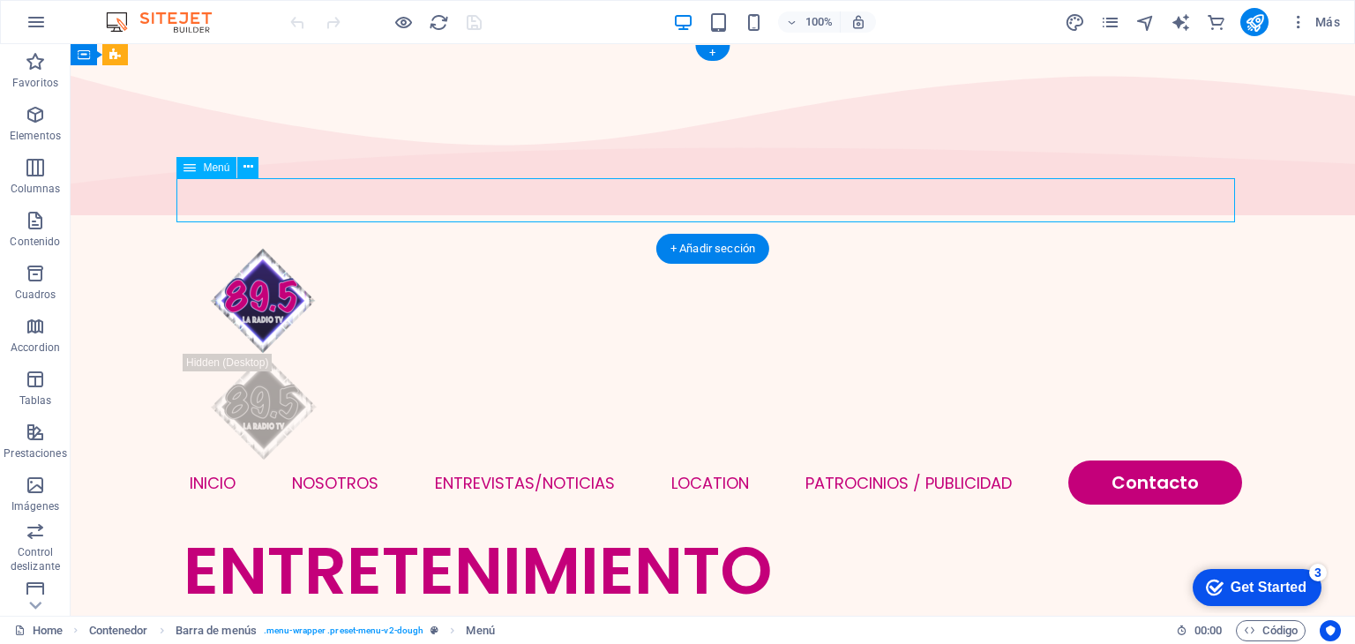
click at [1153, 461] on nav "INICIO NOSOTROS Entrevistas/NOTICIAS Location Patrocinios / Publicidad Contacto" at bounding box center [713, 483] width 1059 height 44
select select
select select "1"
select select
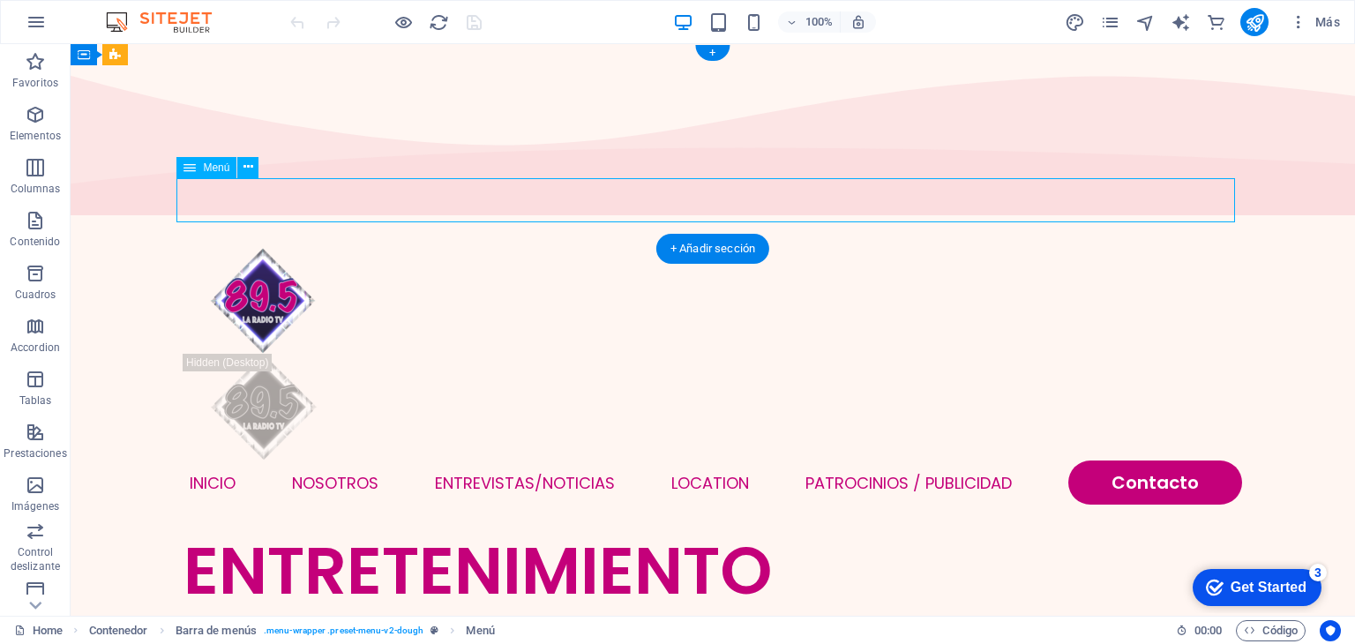
select select
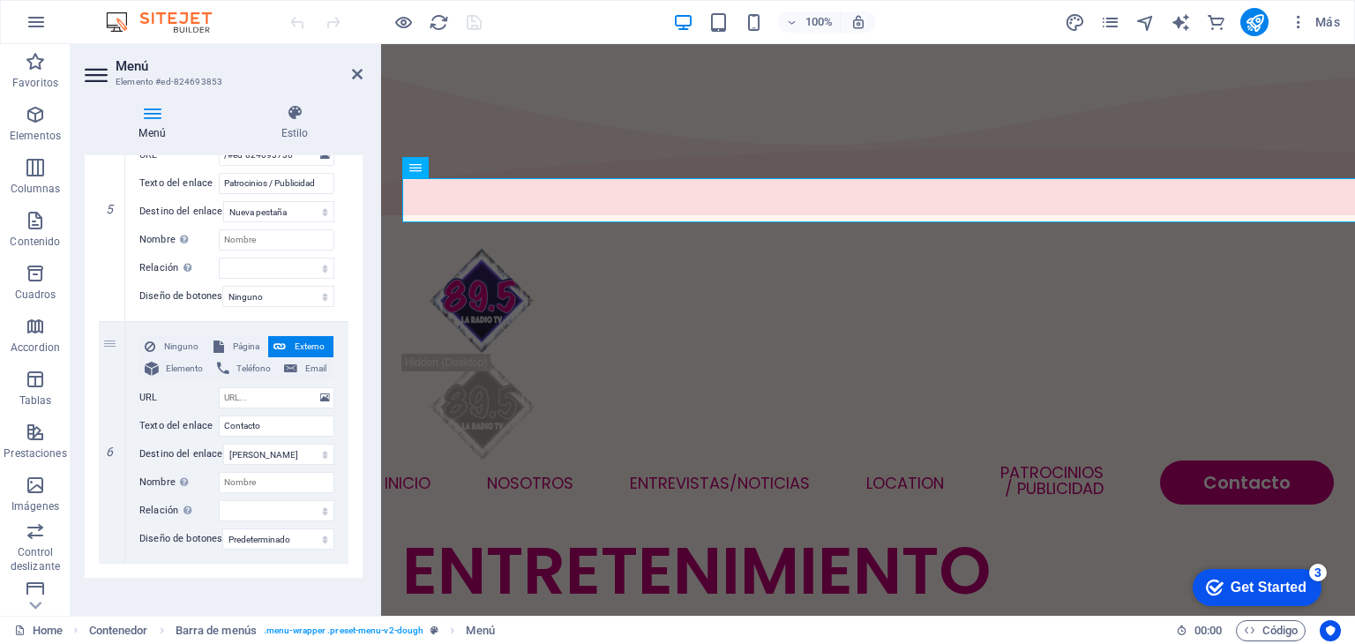
scroll to position [1137, 0]
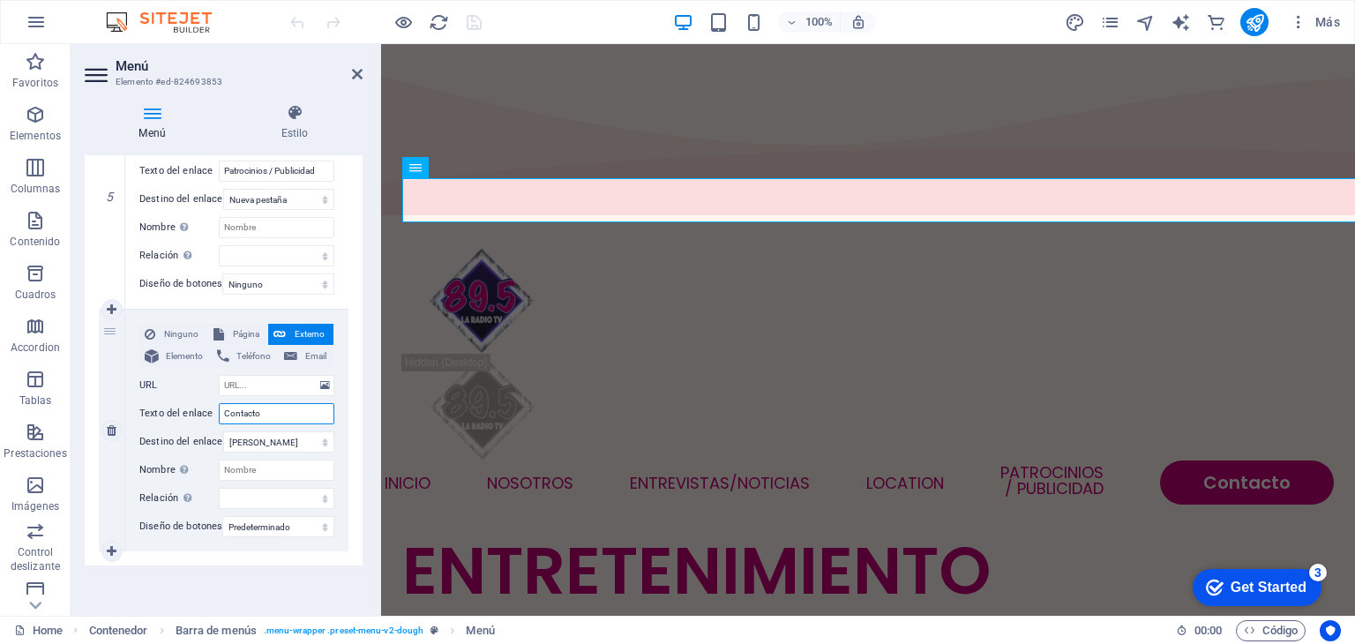
click at [278, 406] on input "Contacto" at bounding box center [277, 413] width 116 height 21
click at [296, 436] on select "Nueva pestaña Misma pestaña Superposición" at bounding box center [278, 441] width 111 height 21
click at [223, 431] on select "Nueva pestaña Misma pestaña Superposición" at bounding box center [278, 441] width 111 height 21
click at [285, 516] on select "Ninguno Predeterminado Principal Secundario" at bounding box center [278, 526] width 112 height 21
select select "primary"
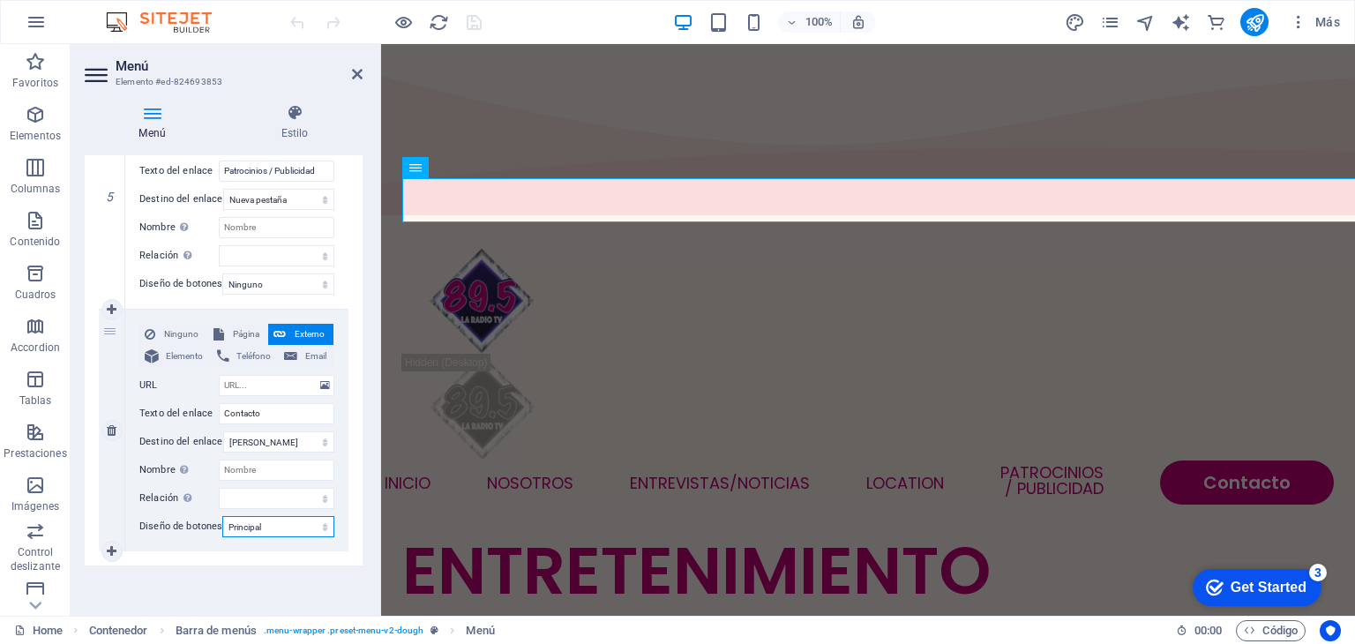
click at [222, 516] on select "Ninguno Predeterminado Principal Secundario" at bounding box center [278, 526] width 112 height 21
select select
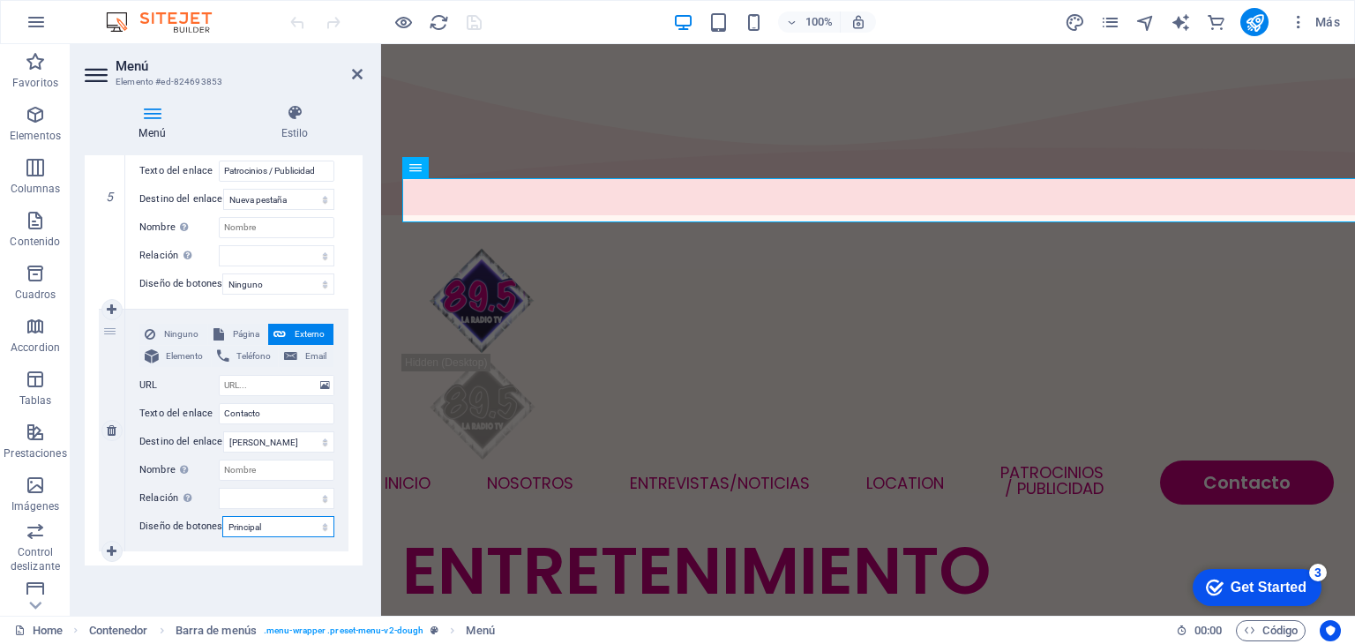
select select
click at [246, 571] on div "Menú Automático Personalizado Crear elementos de menú personalizados para este …" at bounding box center [224, 378] width 278 height 446
click at [233, 326] on span "Página" at bounding box center [246, 334] width 34 height 21
select select
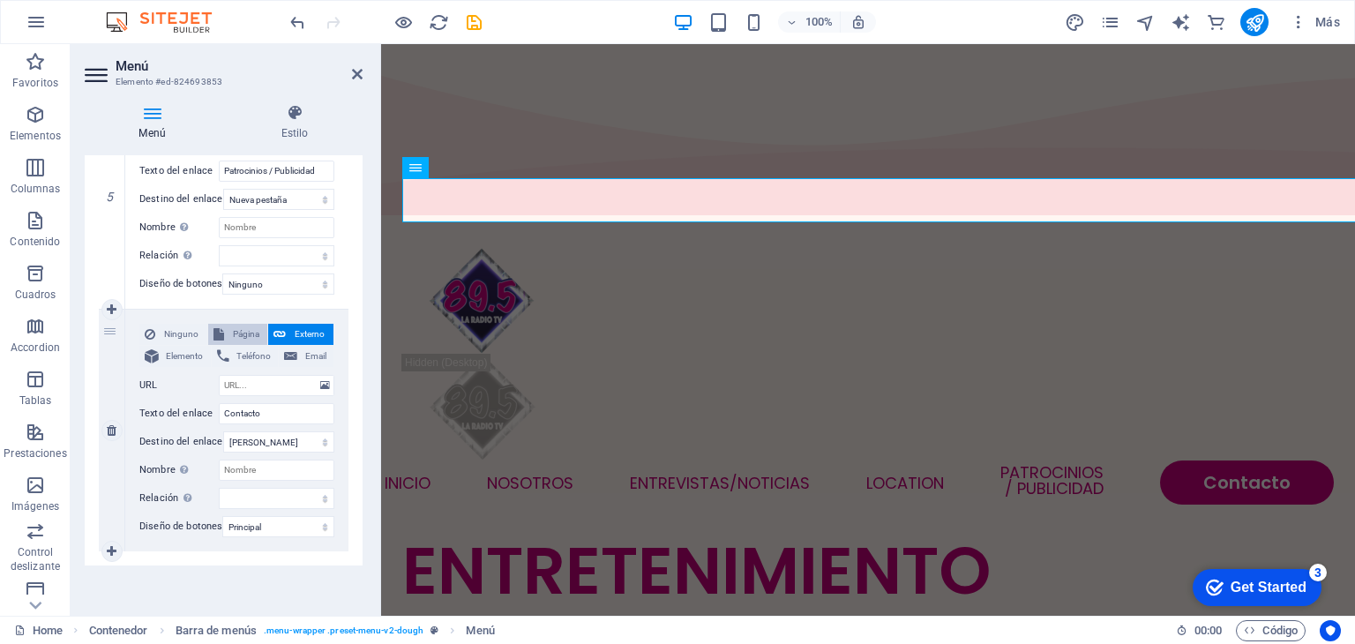
select select
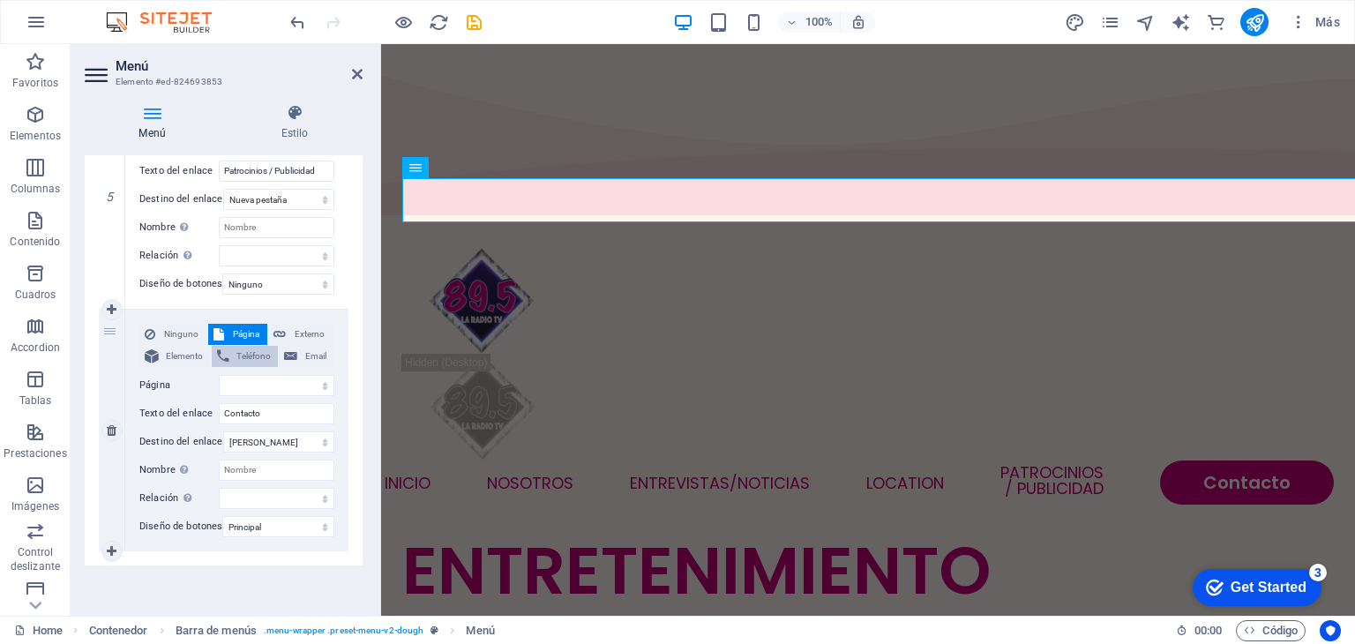
click at [244, 350] on span "Teléfono" at bounding box center [254, 356] width 39 height 21
select select
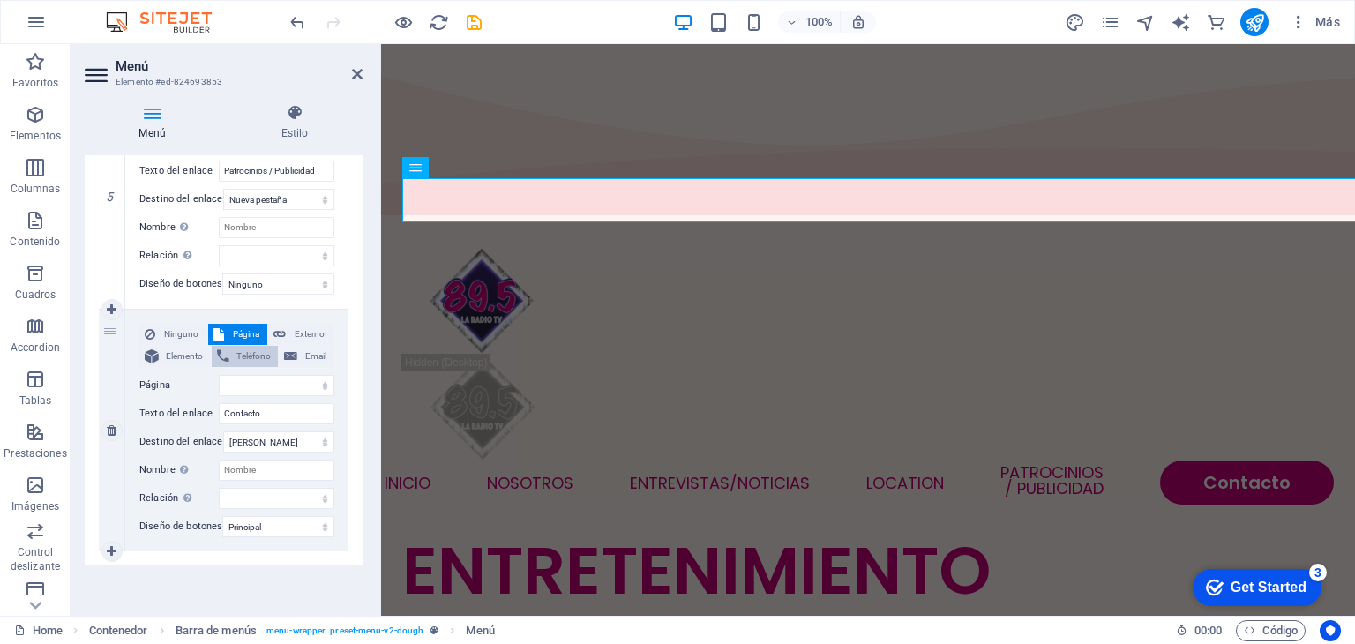
select select
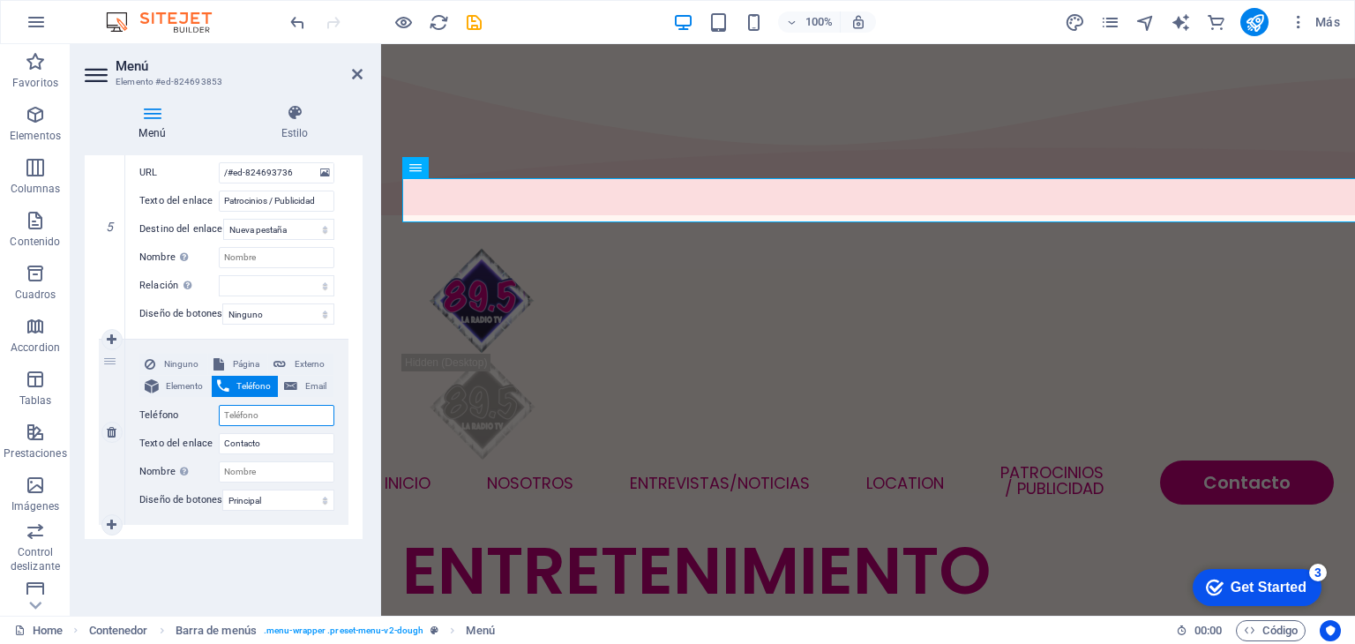
scroll to position [1109, 0]
click at [182, 376] on span "Elemento" at bounding box center [184, 386] width 41 height 21
select select
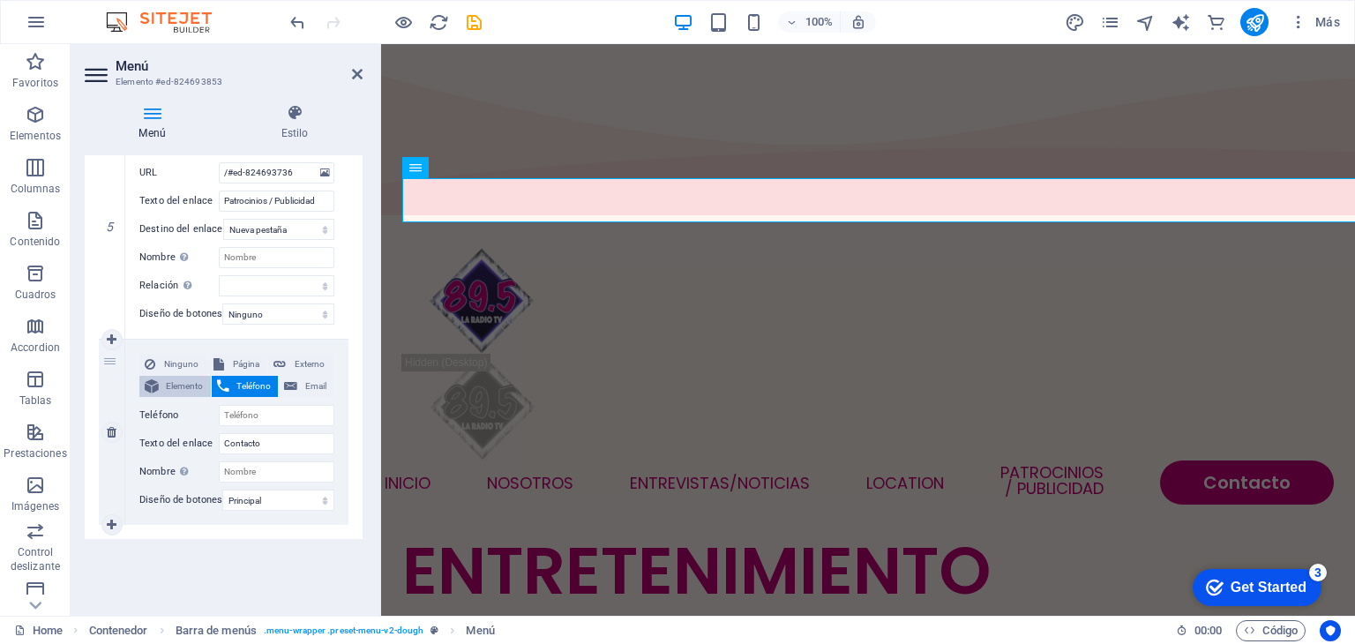
select select
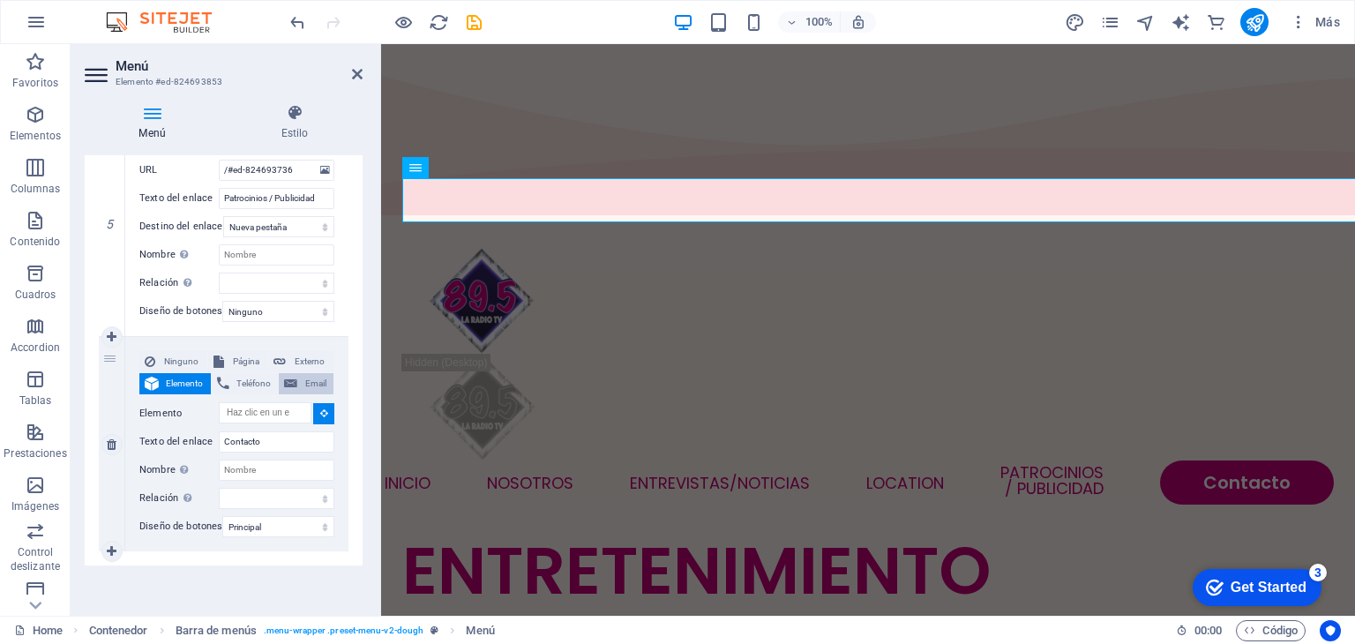
click at [304, 373] on span "Email" at bounding box center [316, 383] width 26 height 21
select select
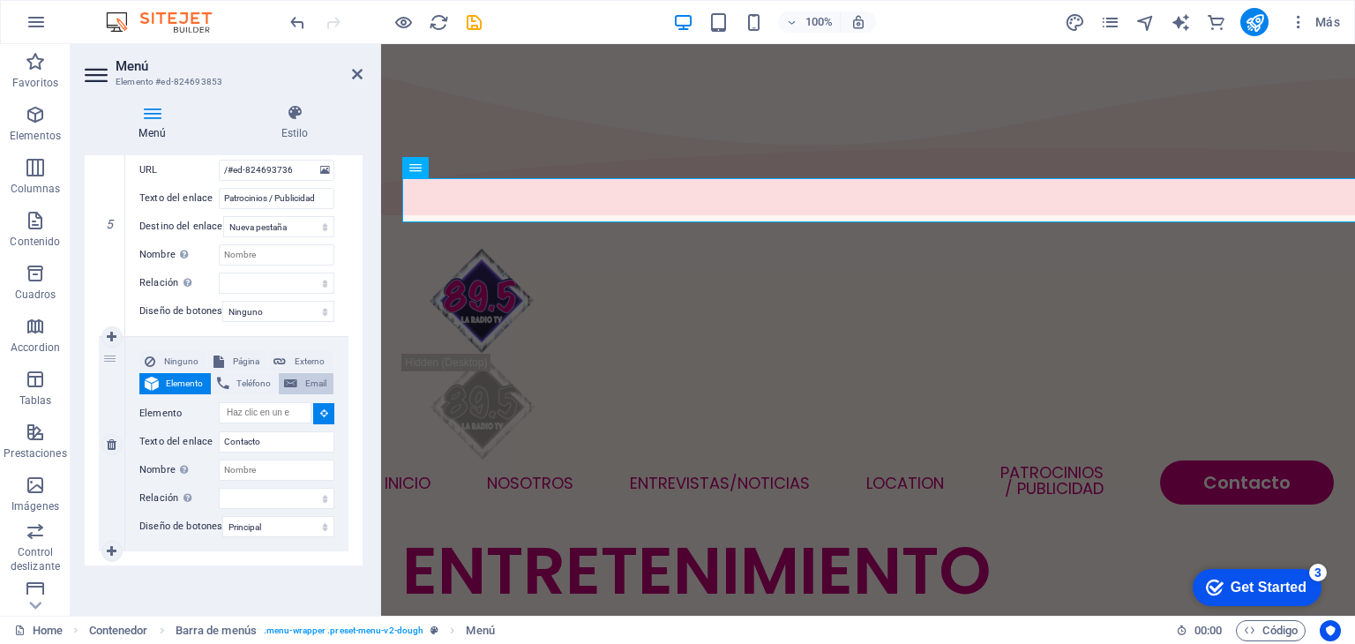
select select
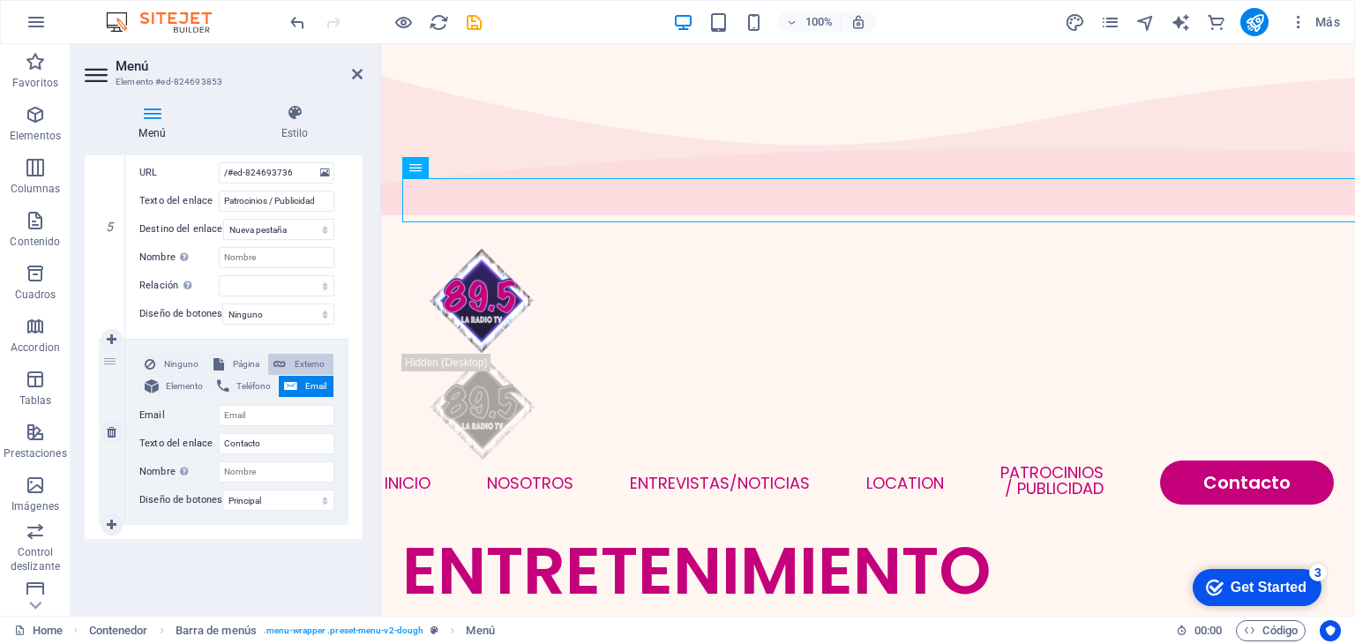
click at [296, 354] on span "Externo" at bounding box center [309, 364] width 37 height 21
select select
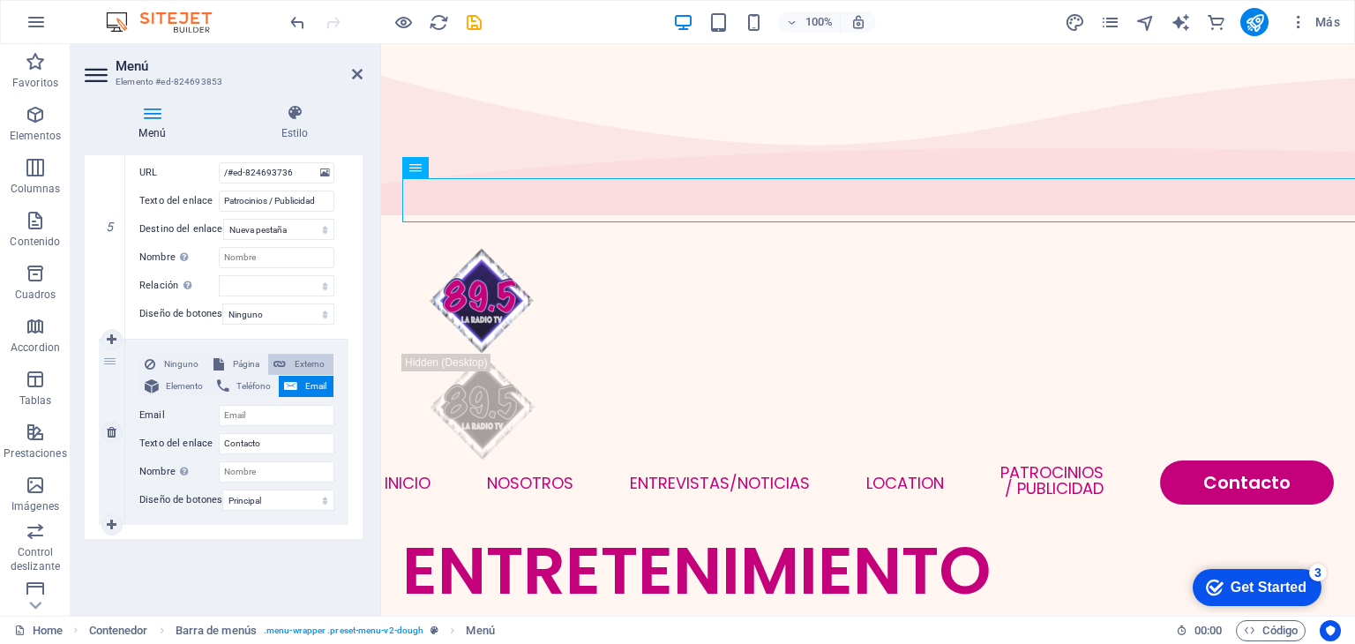
select select "blank"
select select
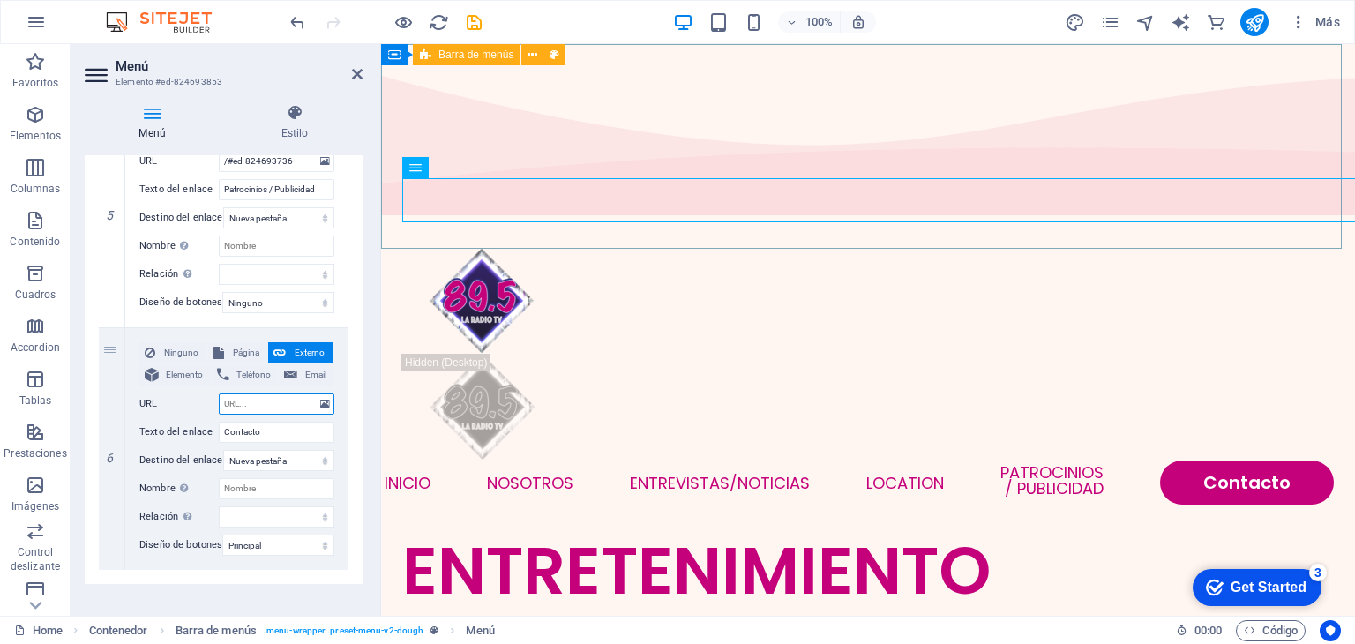
paste input "[URL][DOMAIN_NAME]"
type input "[URL][DOMAIN_NAME]"
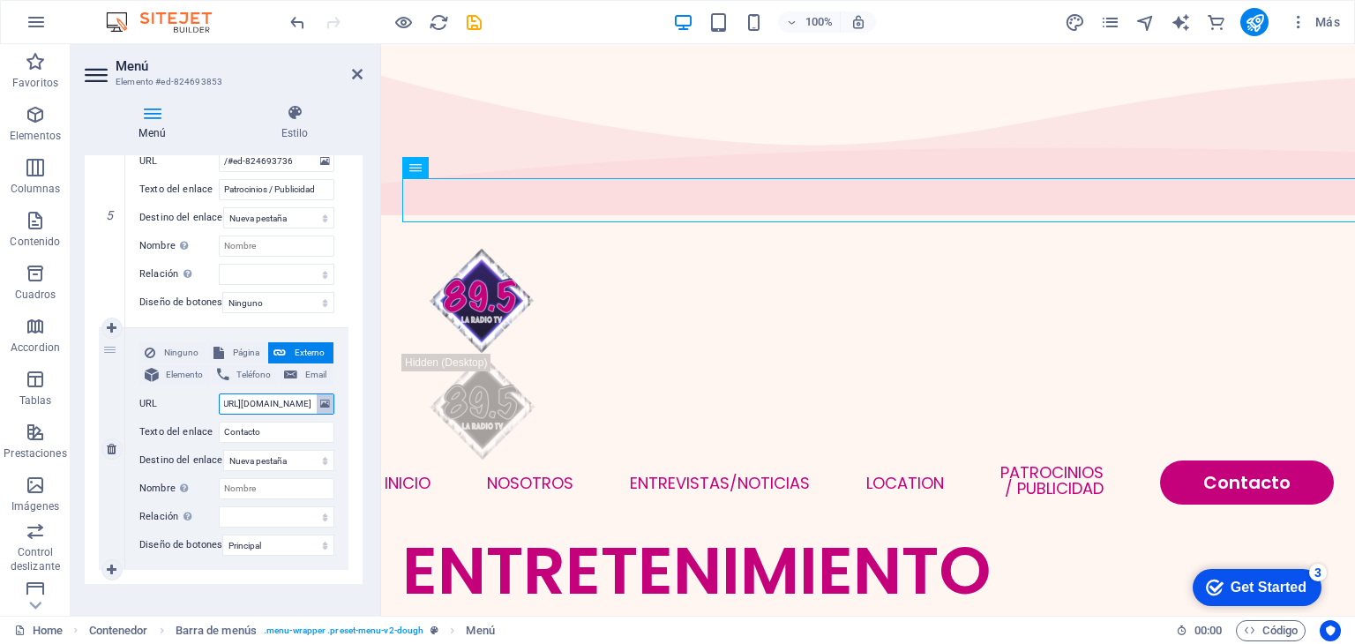
select select
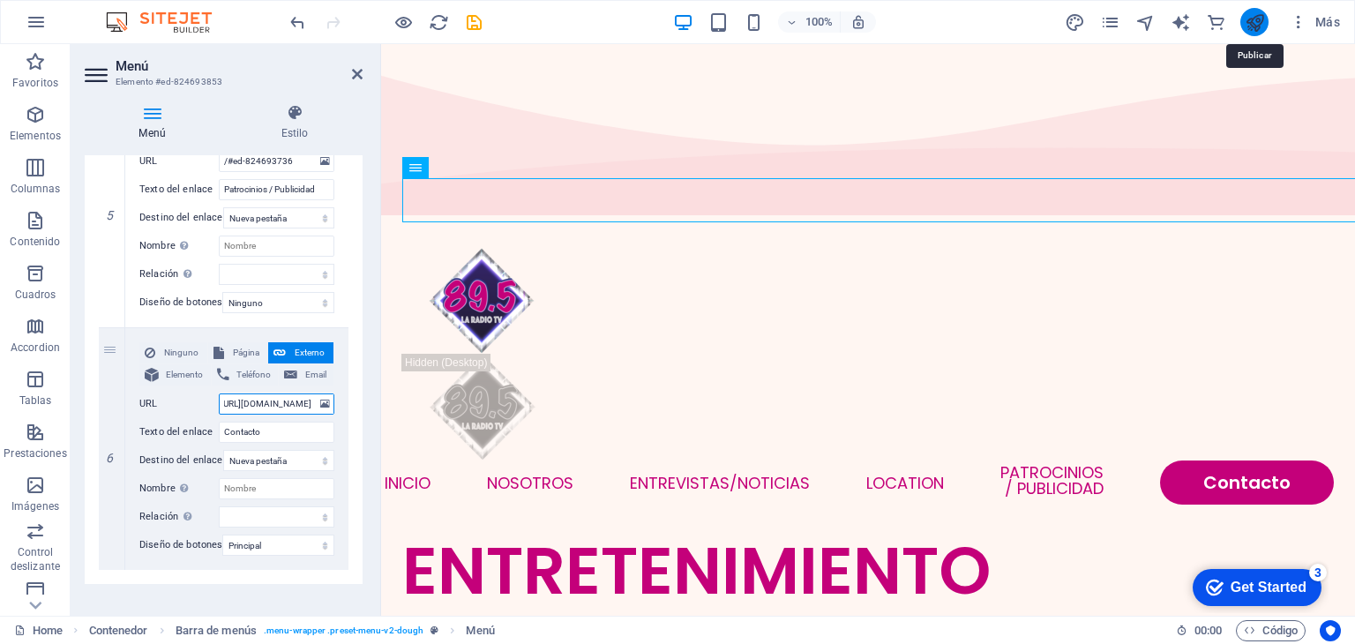
type input "[URL][DOMAIN_NAME]"
click at [1257, 29] on icon "publish" at bounding box center [1255, 22] width 20 height 20
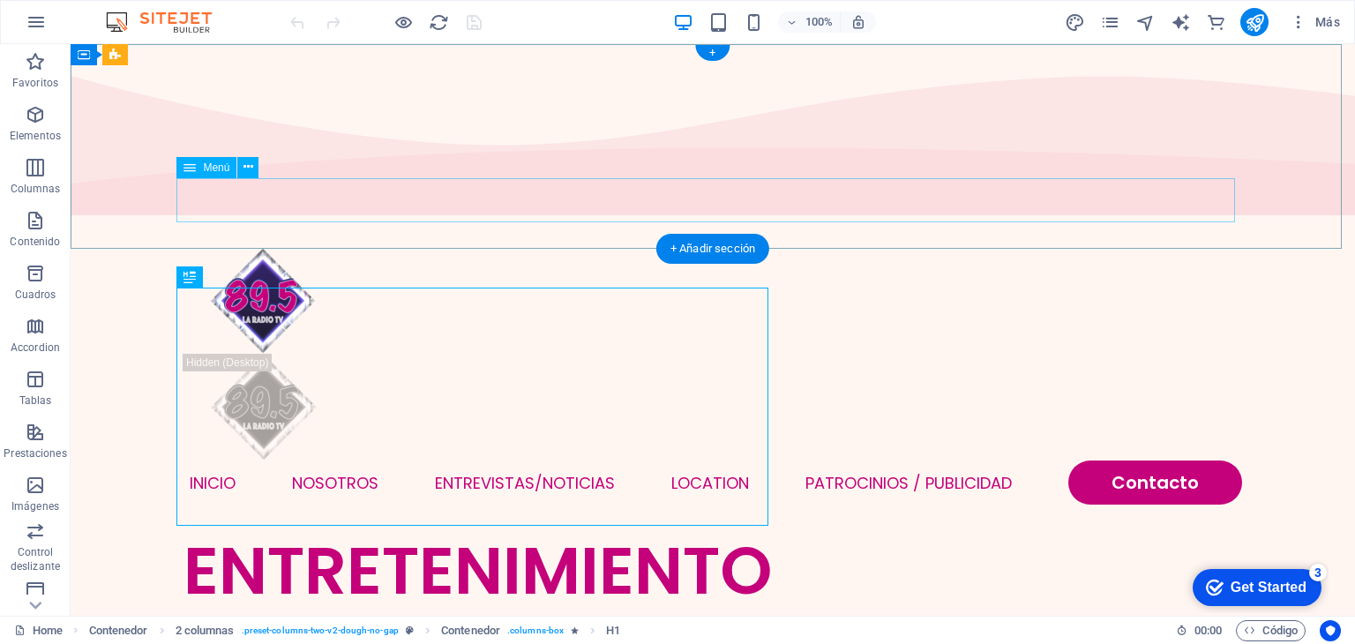
click at [503, 461] on nav "INICIO NOSOTROS Entrevistas/NOTICIAS Location Patrocinios / Publicidad Contacto" at bounding box center [713, 483] width 1059 height 44
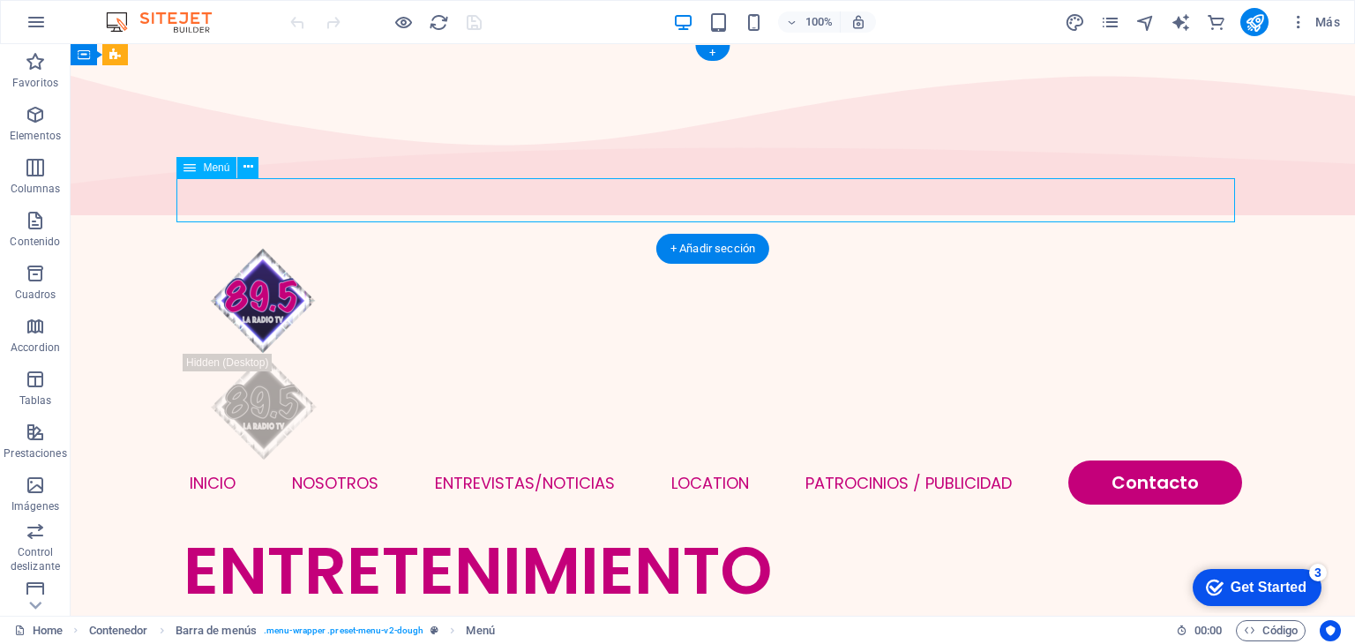
click at [503, 461] on nav "INICIO NOSOTROS Entrevistas/NOTICIAS Location Patrocinios / Publicidad Contacto" at bounding box center [713, 483] width 1059 height 44
select select
select select "1"
select select
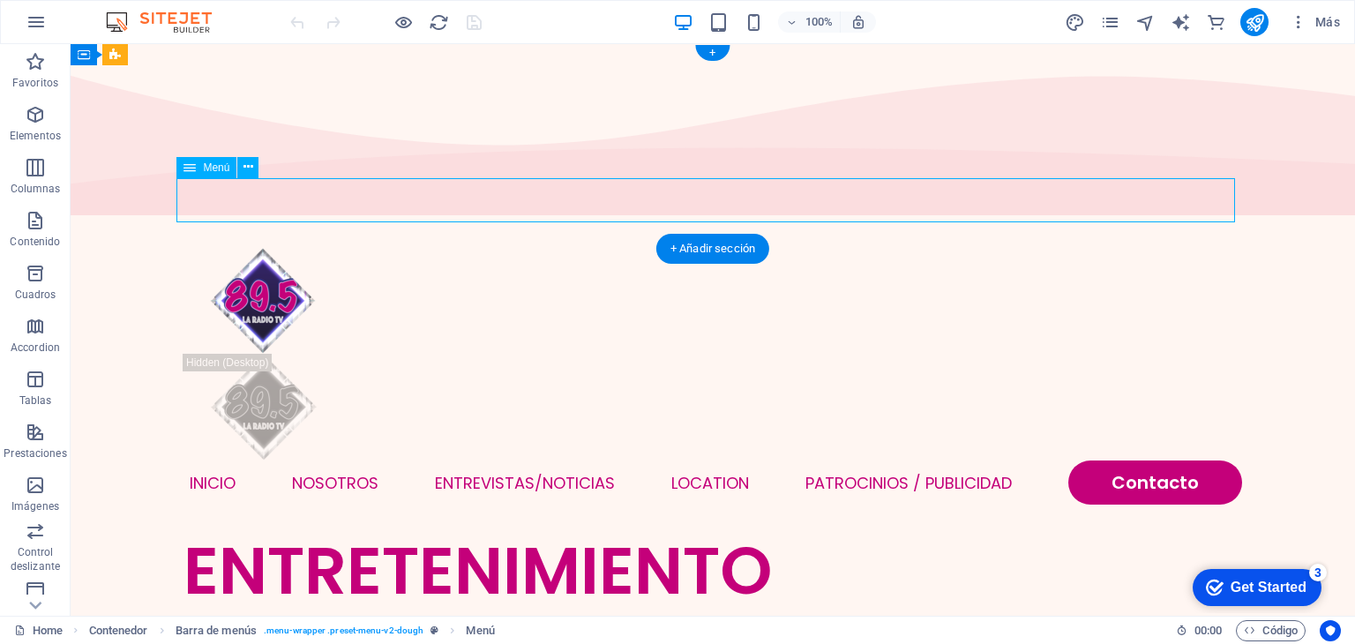
select select
select select "primary"
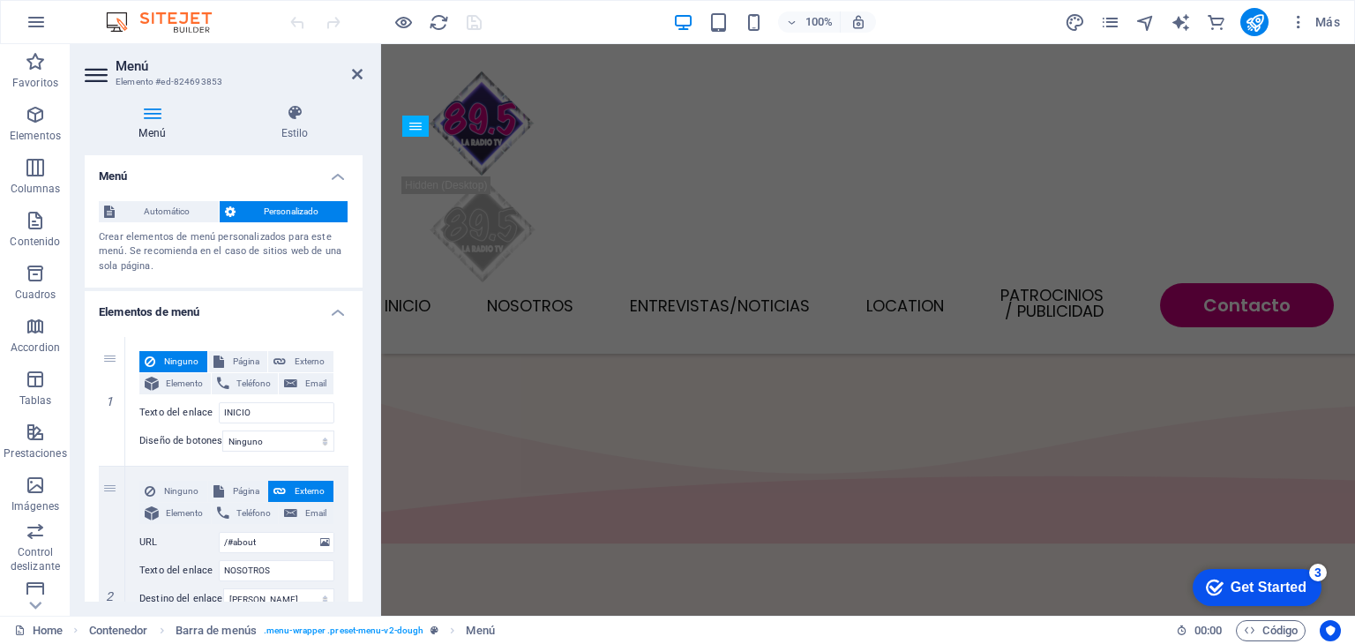
scroll to position [649, 0]
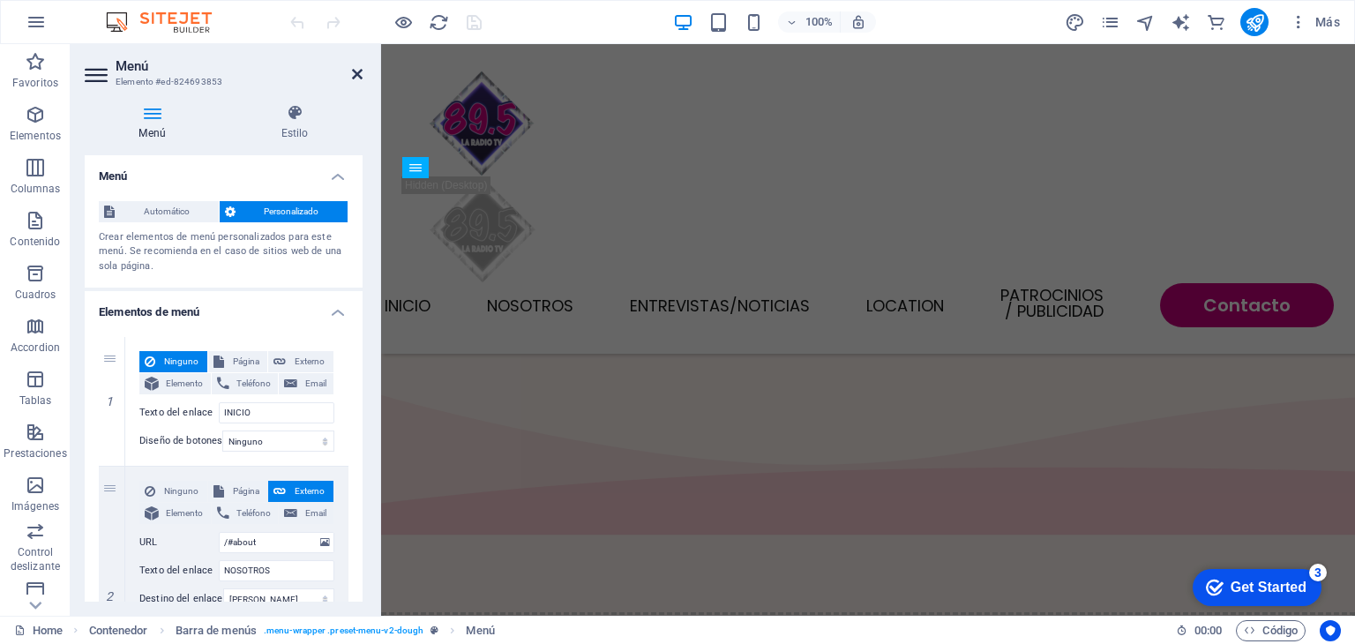
click at [356, 75] on icon at bounding box center [357, 74] width 11 height 14
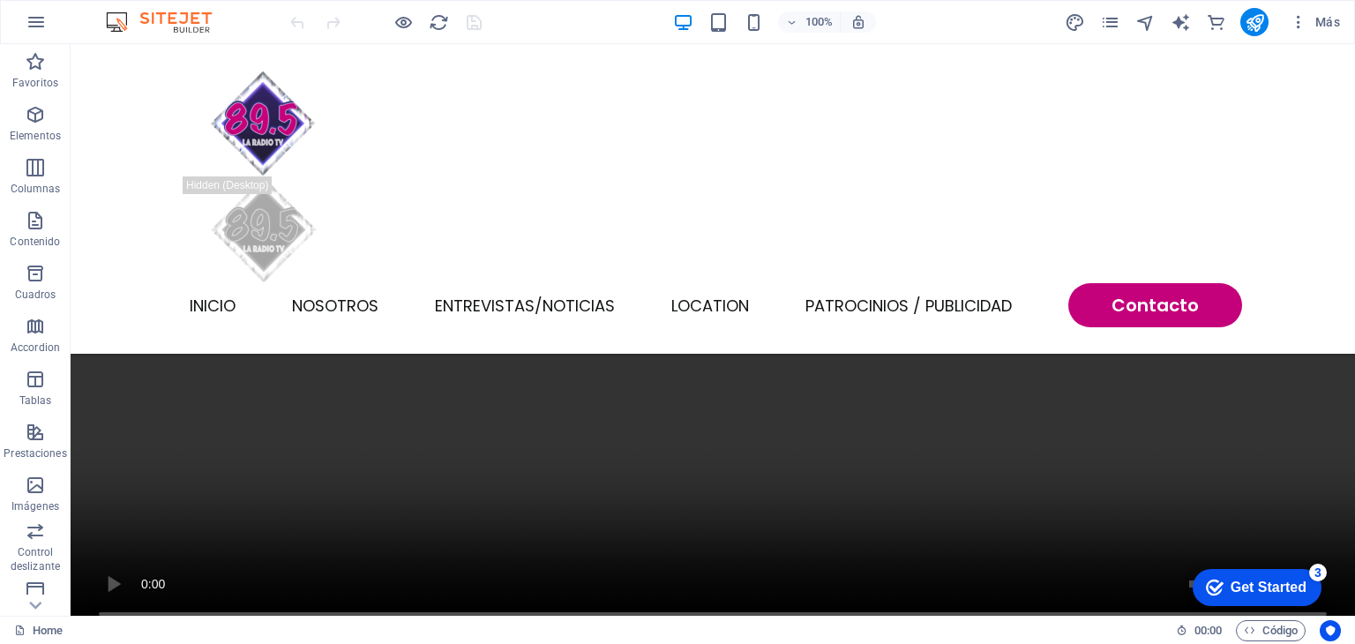
scroll to position [1387, 0]
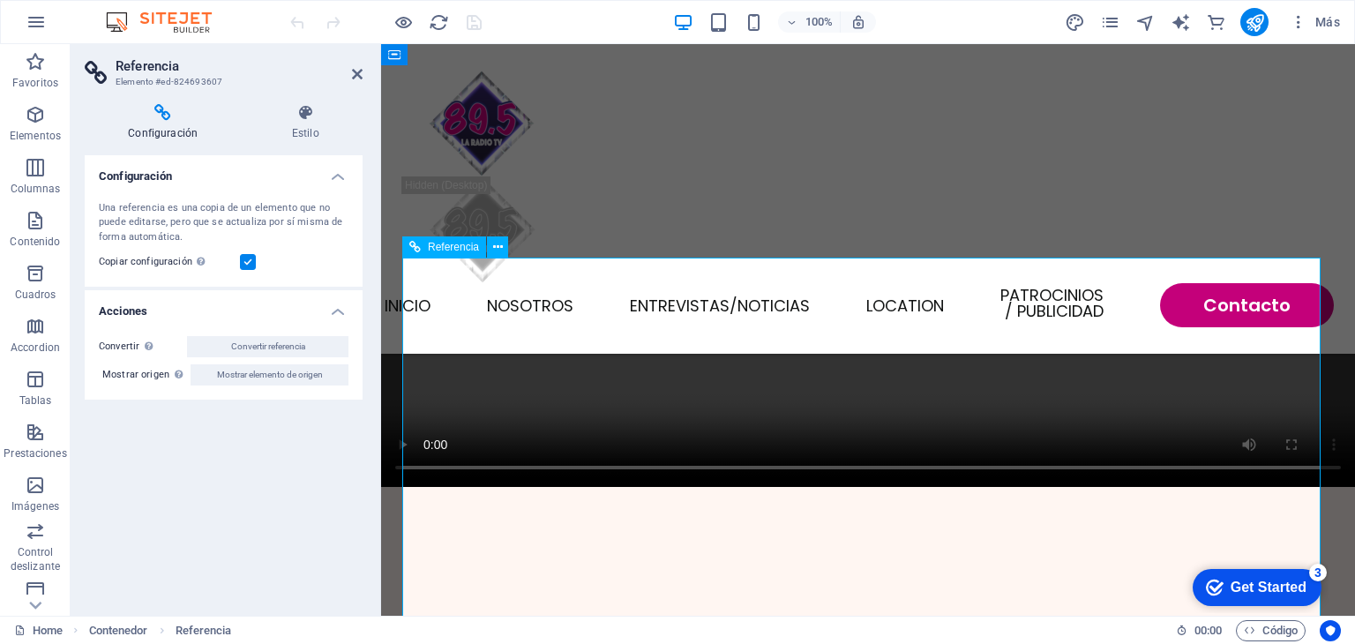
scroll to position [1213, 0]
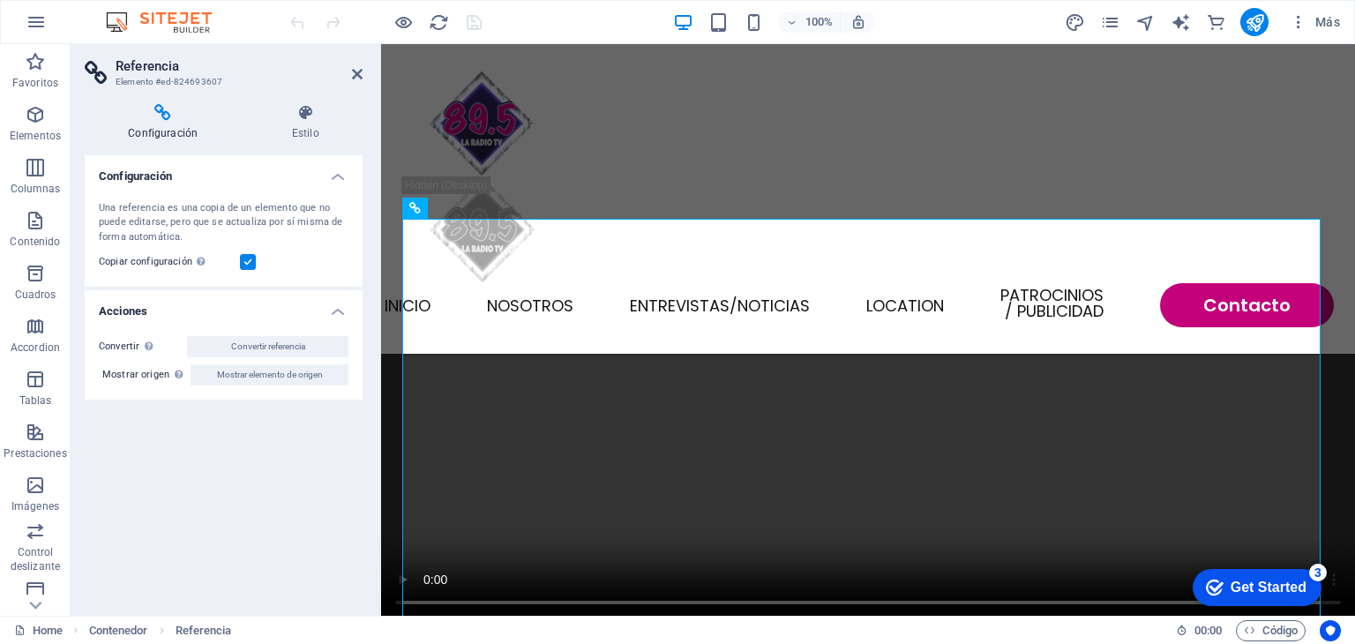
scroll to position [1268, 0]
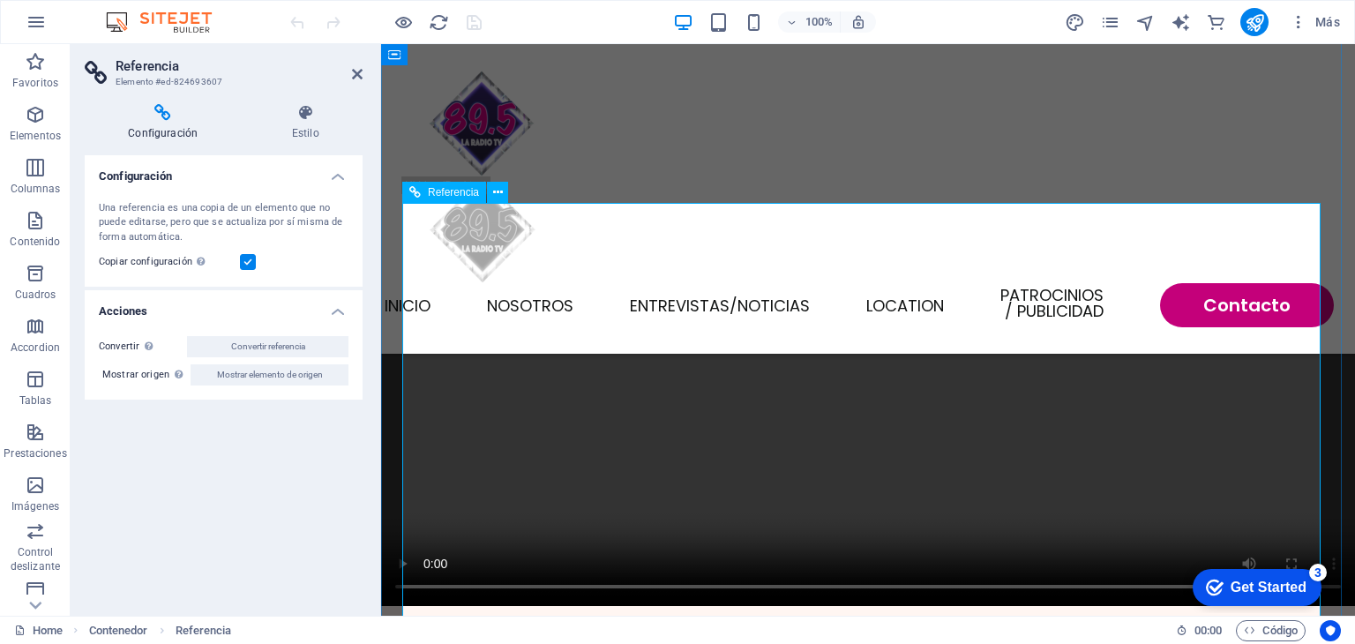
click at [251, 266] on label at bounding box center [248, 262] width 16 height 16
click at [0, 0] on input "Copiar configuración Usa la misma configuración (flex, animación, posición, est…" at bounding box center [0, 0] width 0 height 0
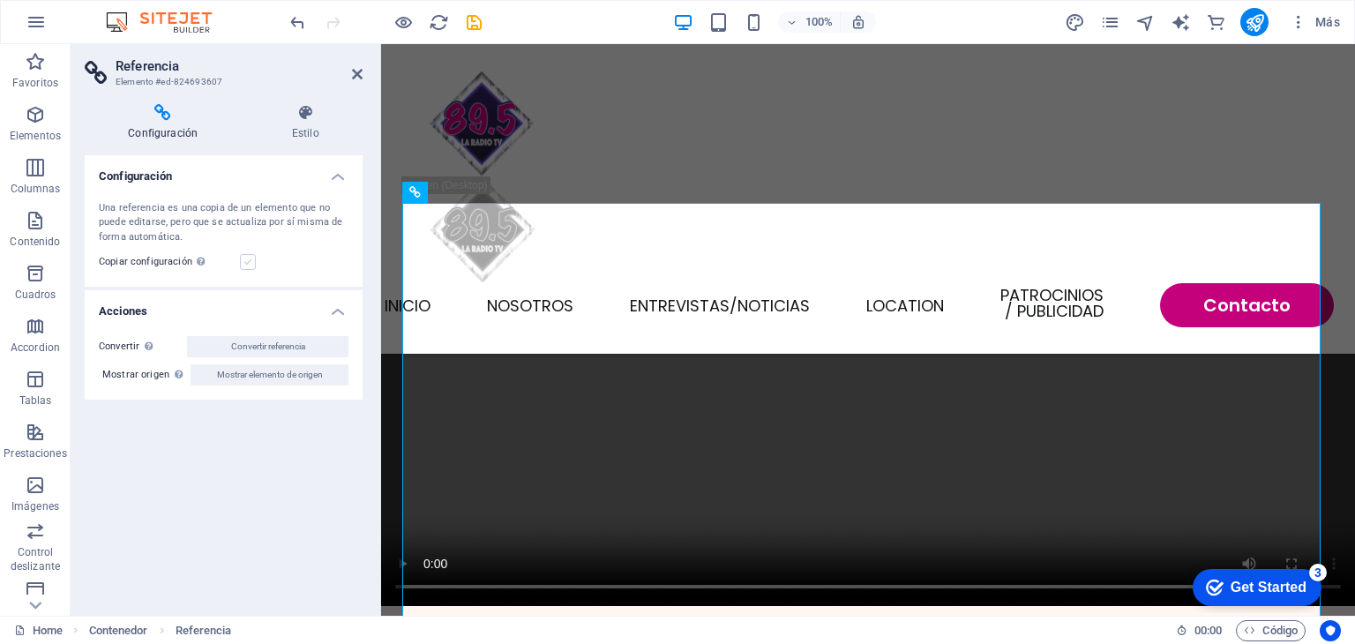
click at [251, 266] on label at bounding box center [248, 262] width 16 height 16
click at [0, 0] on input "Copiar configuración Usa la misma configuración (flex, animación, posición, est…" at bounding box center [0, 0] width 0 height 0
click at [162, 120] on icon at bounding box center [163, 113] width 156 height 18
click at [297, 125] on h4 "Estilo" at bounding box center [305, 122] width 115 height 37
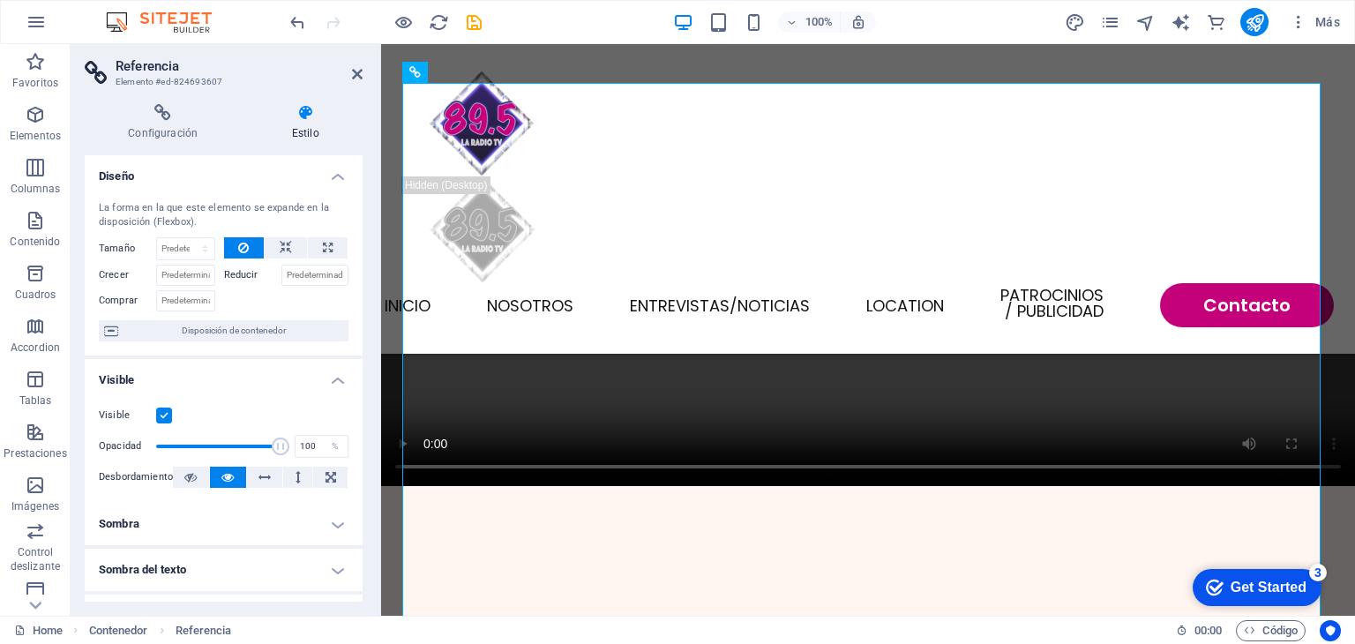
scroll to position [1372, 0]
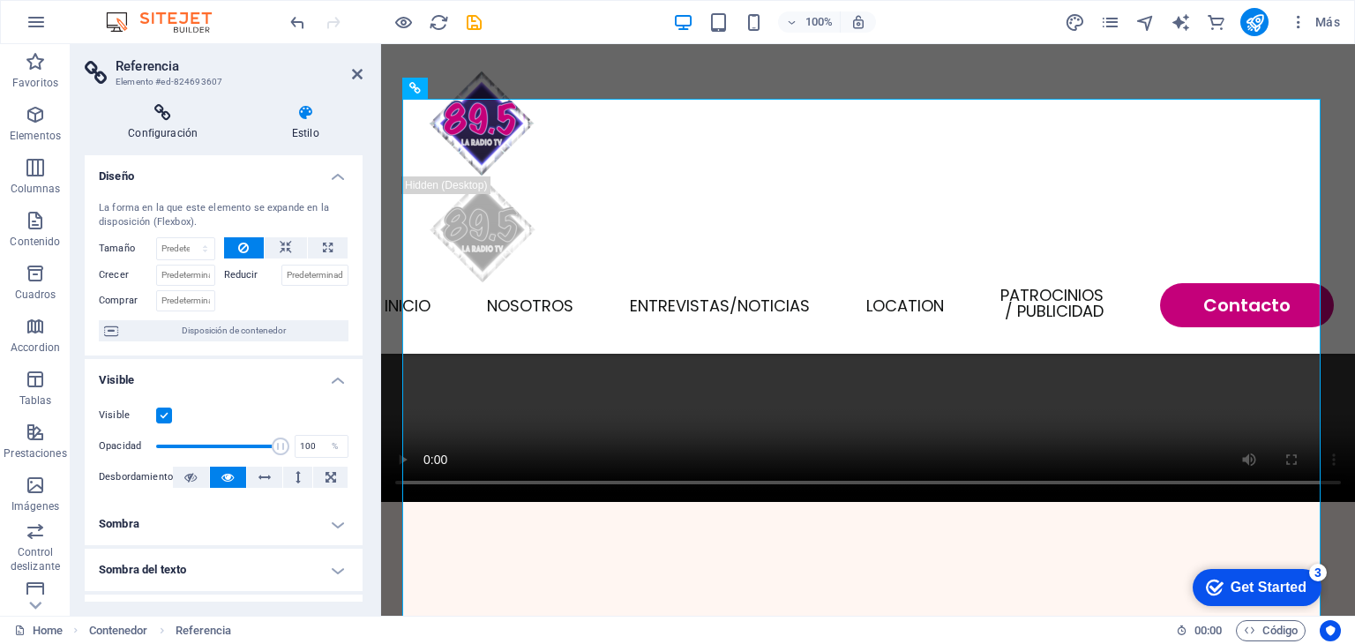
click at [169, 115] on icon at bounding box center [163, 113] width 156 height 18
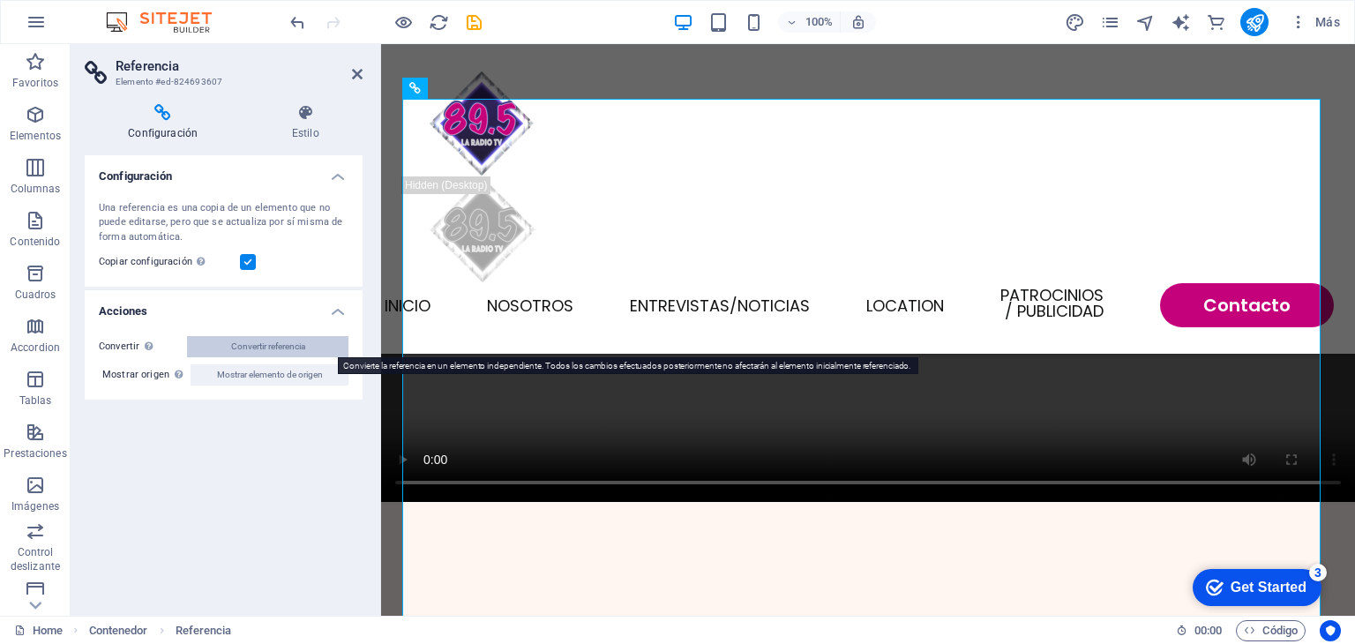
click at [275, 342] on span "Convertir referencia" at bounding box center [268, 346] width 74 height 21
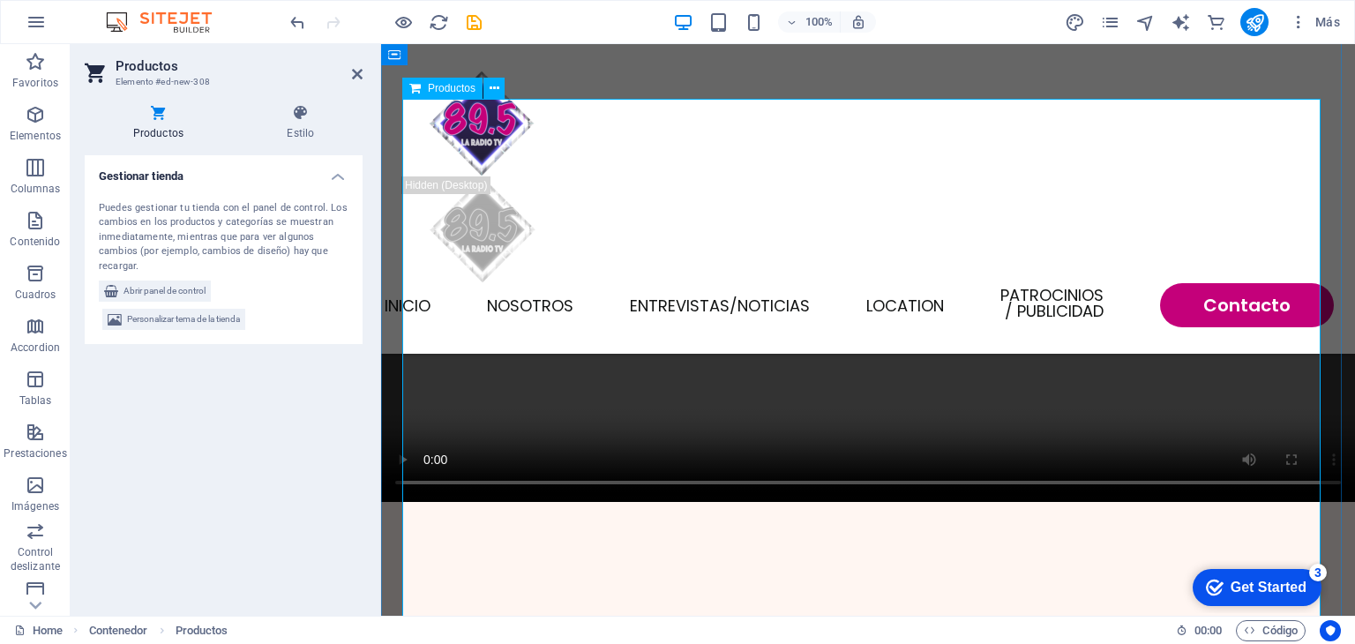
click at [159, 319] on span "Personalizar tema de la tienda" at bounding box center [183, 319] width 113 height 21
select select "px"
select select "300"
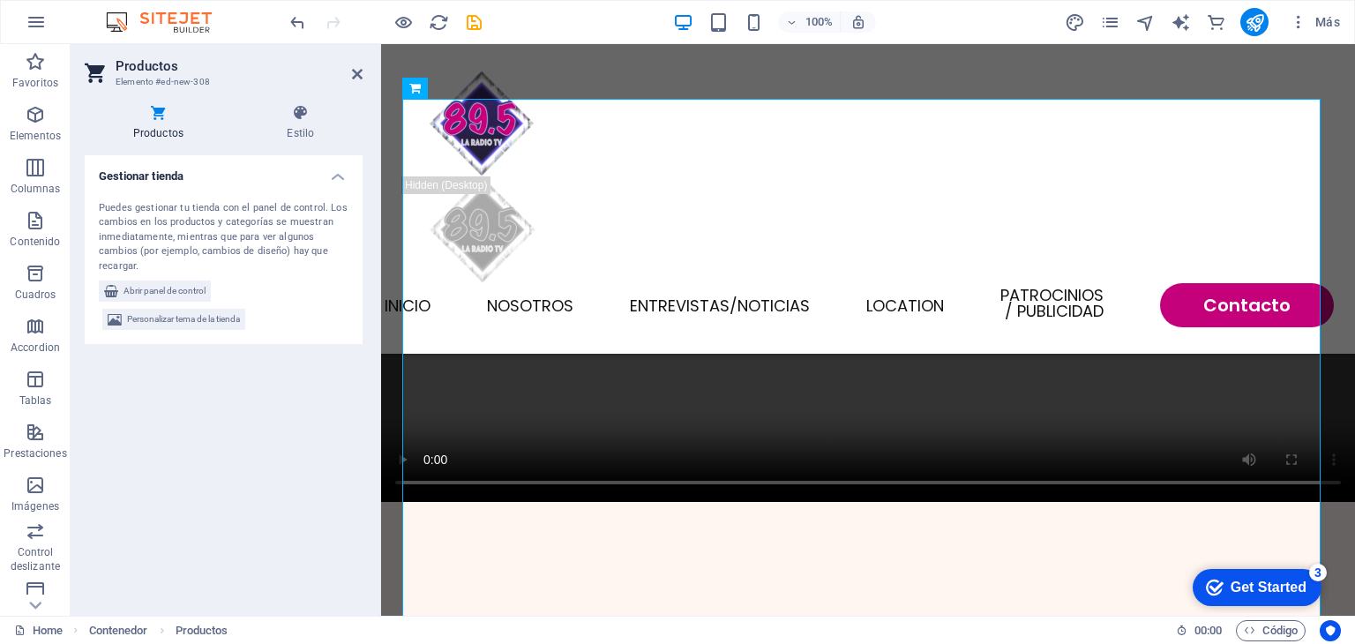
select select "px"
select select "rem"
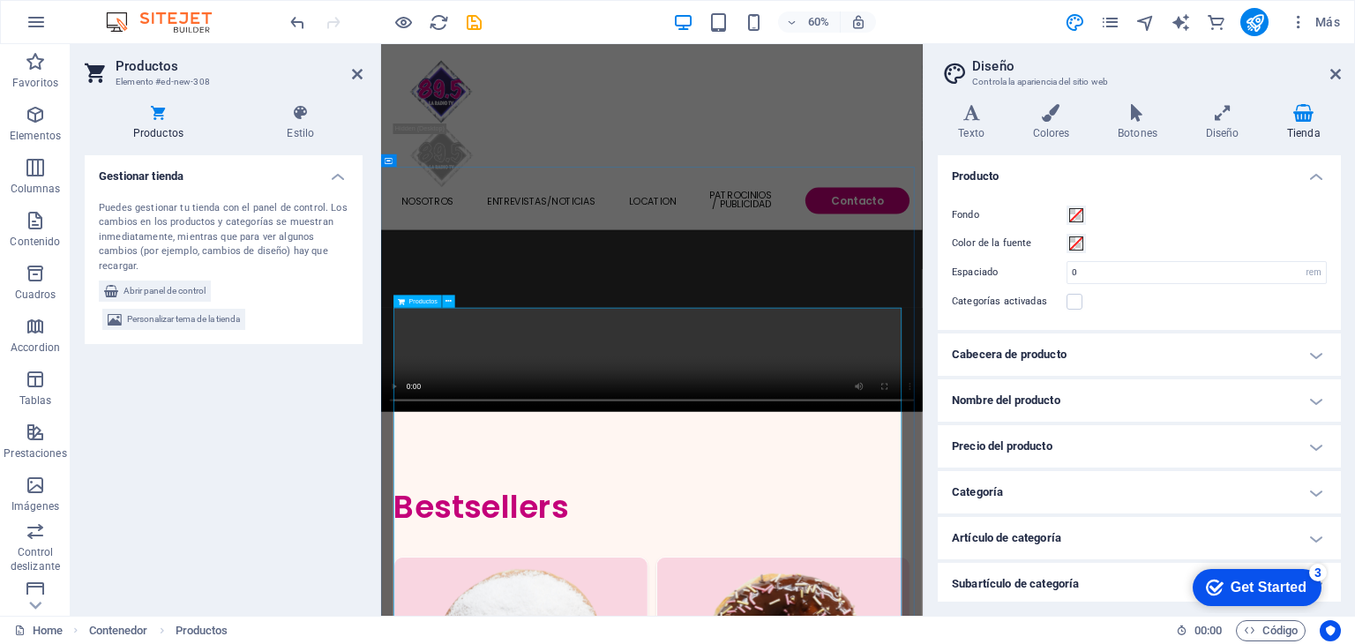
scroll to position [1252, 0]
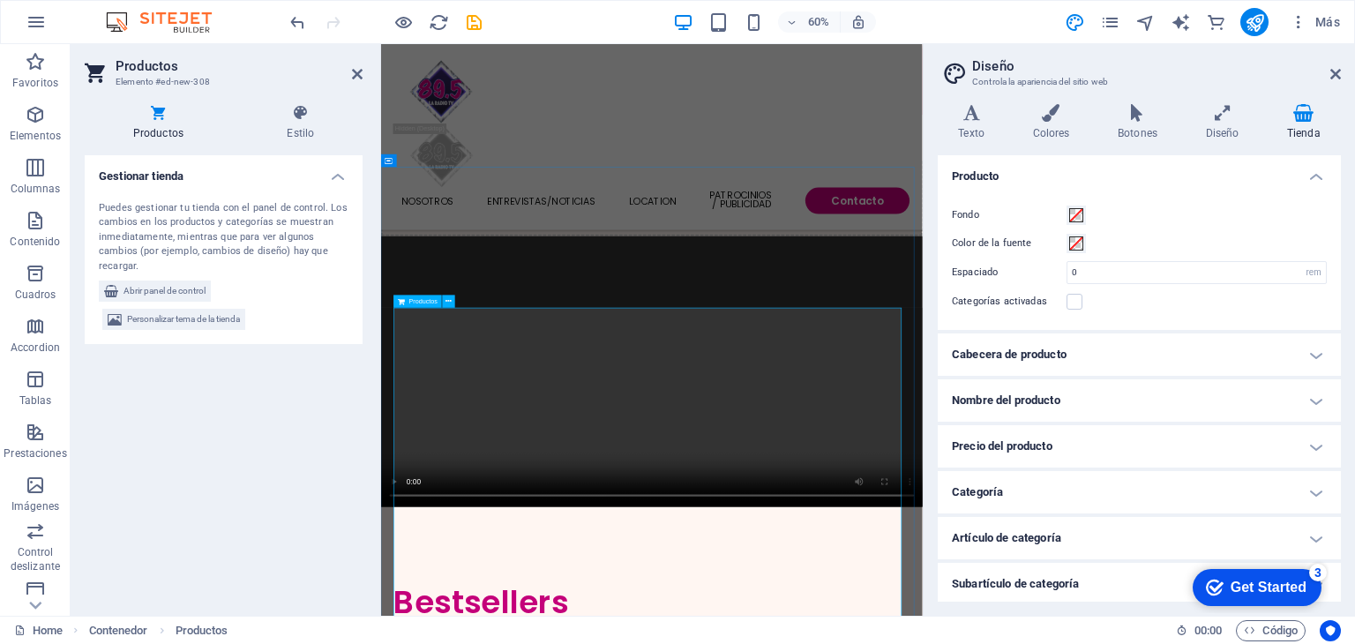
click at [188, 289] on span "Abrir panel de control" at bounding box center [165, 291] width 82 height 21
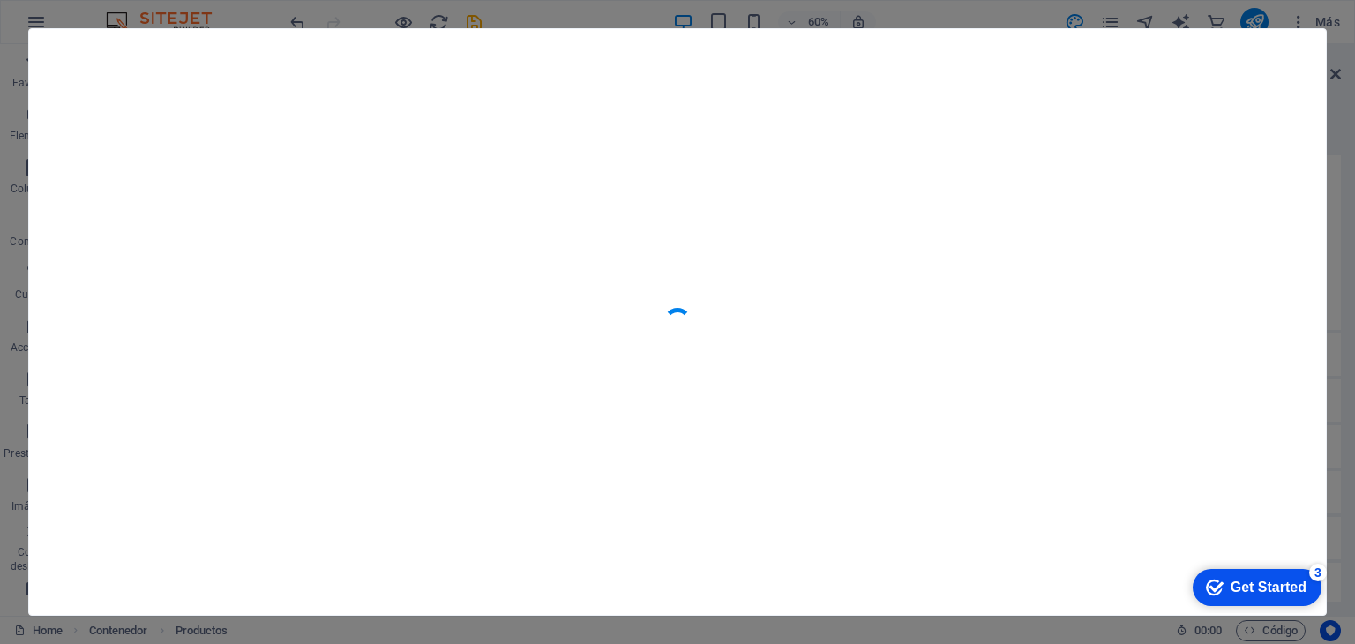
click at [11, 145] on div at bounding box center [677, 322] width 1355 height 644
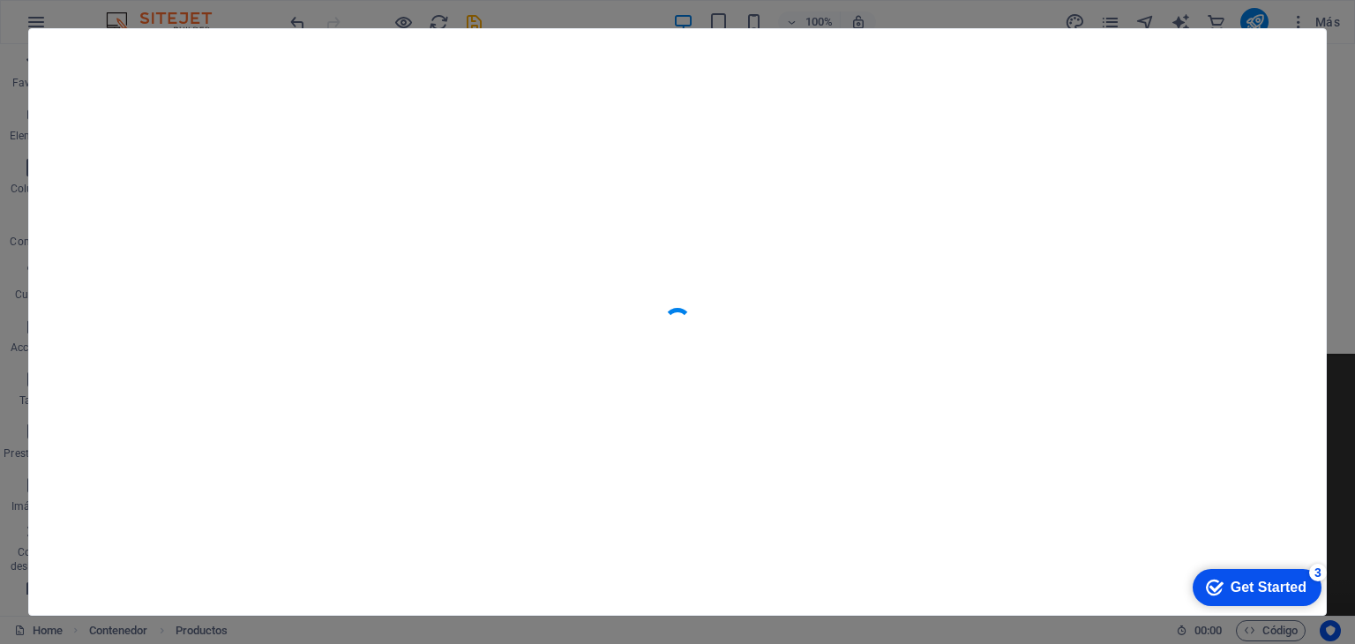
scroll to position [2241, 0]
click at [1351, 189] on div at bounding box center [677, 322] width 1355 height 644
drag, startPoint x: 1351, startPoint y: 189, endPoint x: 893, endPoint y: -21, distance: 503.8
click at [893, 0] on html "895radiotv.com Home (es) Favoritos Elementos Columnas Contenido Cuadros Accordi…" at bounding box center [677, 322] width 1355 height 644
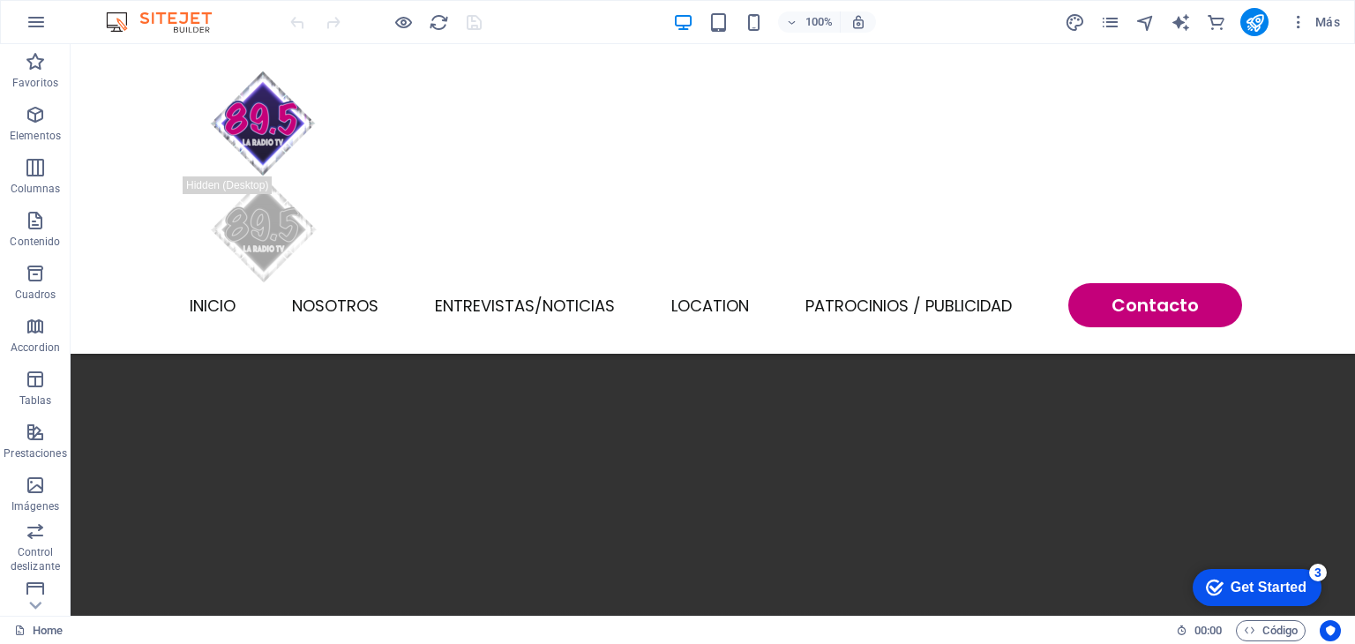
scroll to position [1213, 0]
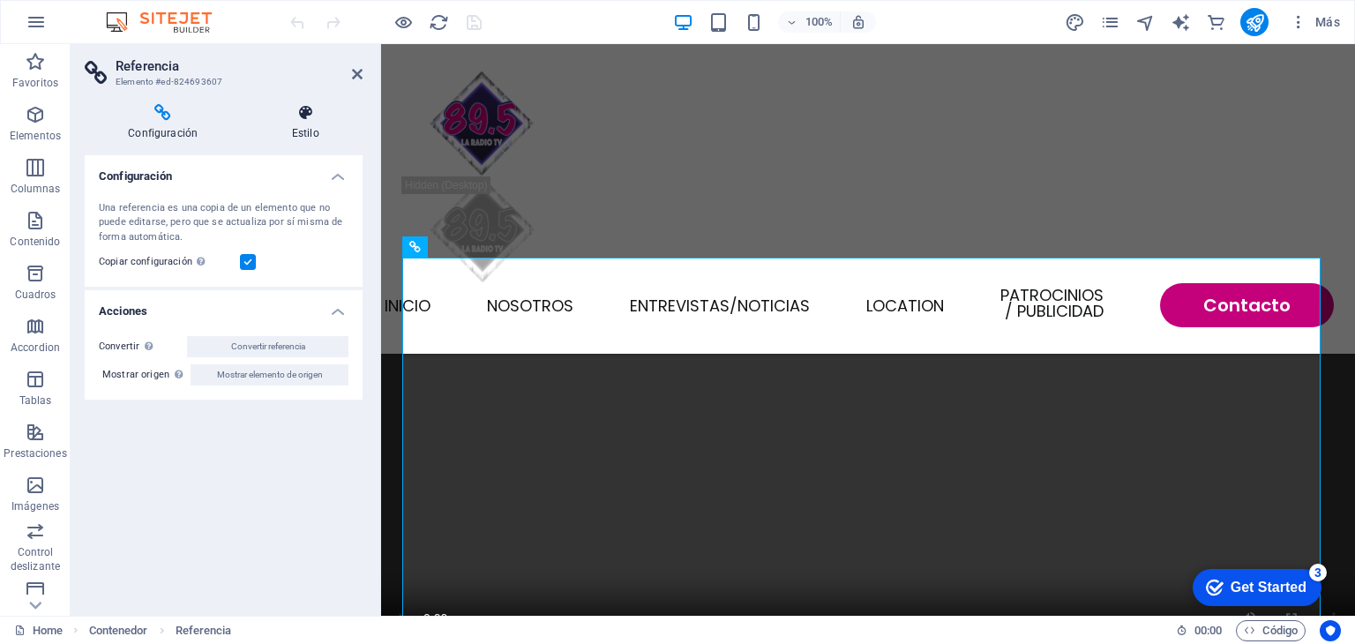
click at [304, 139] on h4 "Estilo" at bounding box center [305, 122] width 115 height 37
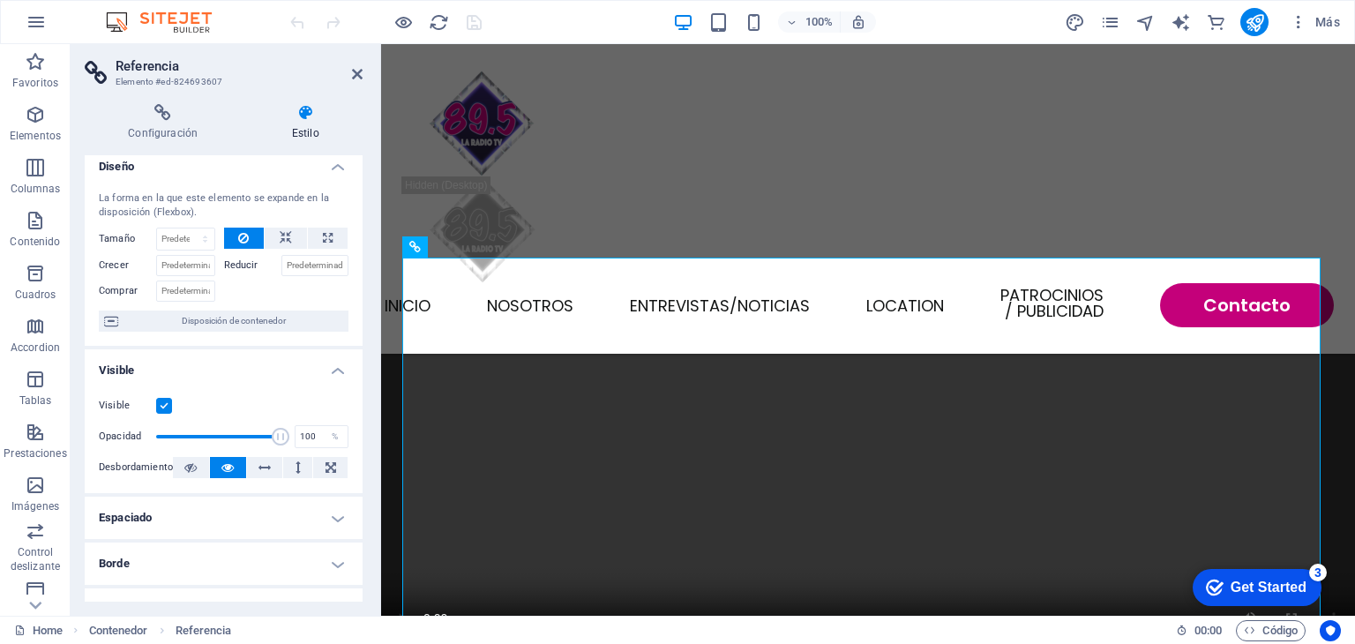
scroll to position [0, 0]
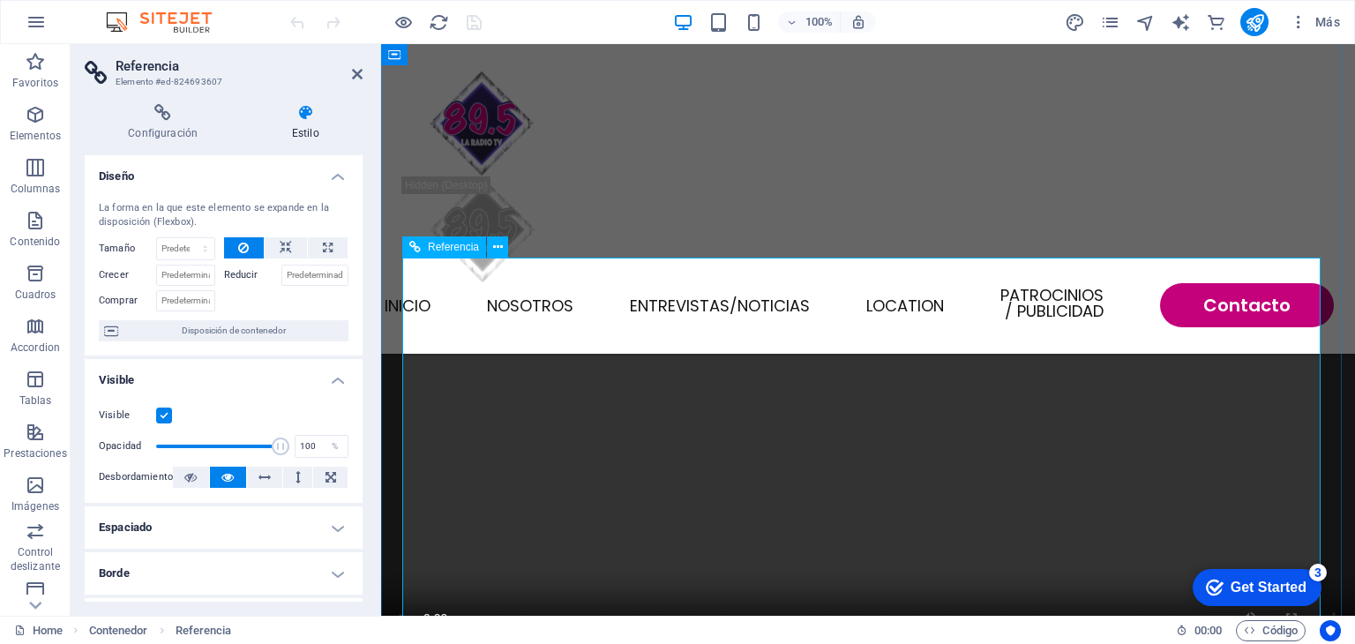
click at [495, 251] on icon at bounding box center [498, 247] width 10 height 19
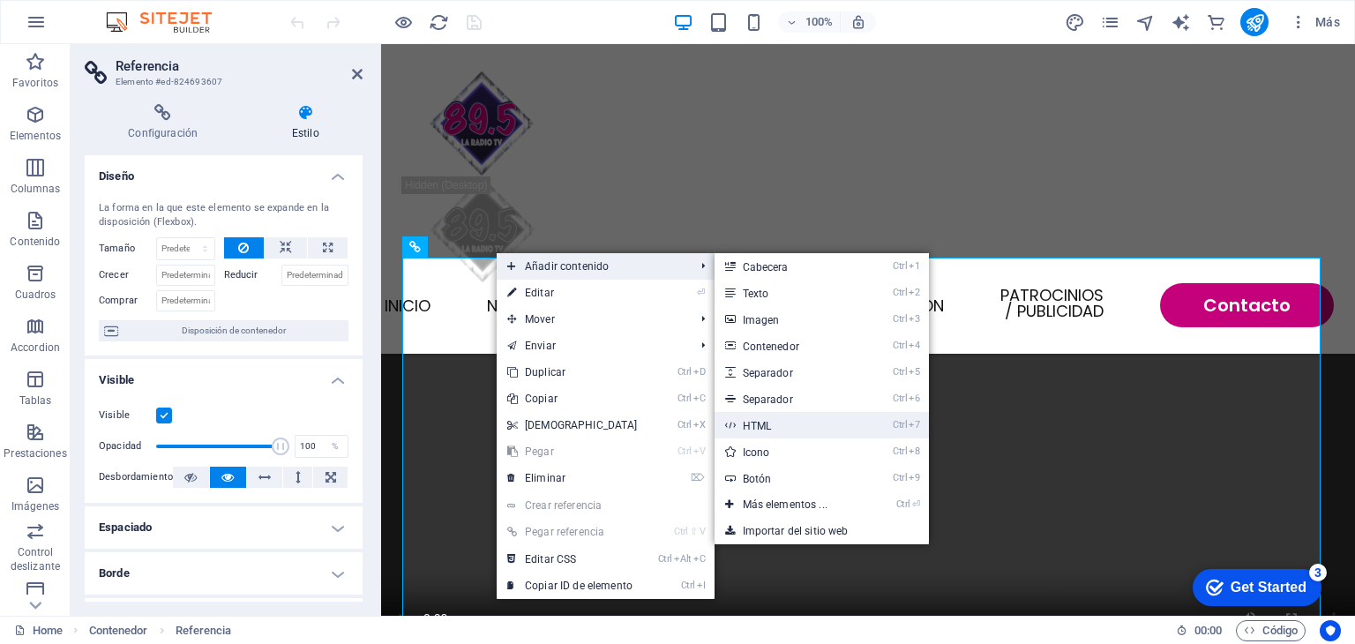
click at [792, 425] on link "Ctrl 7 HTML" at bounding box center [789, 425] width 148 height 26
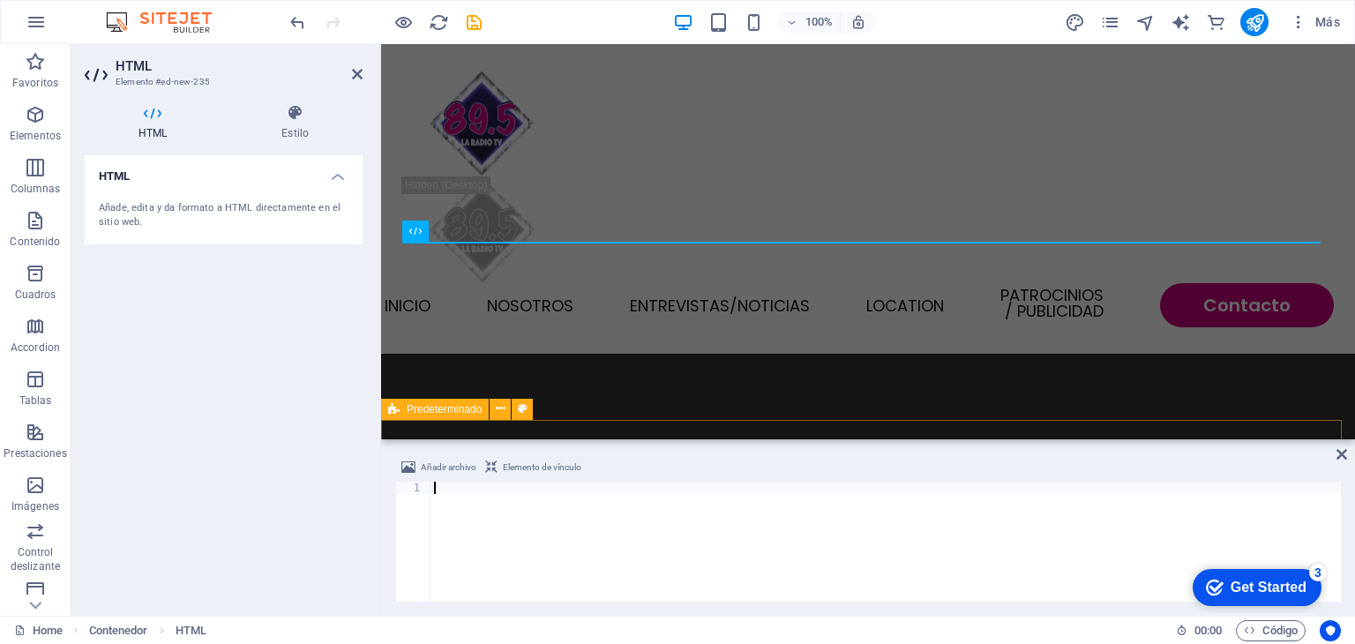
scroll to position [2876, 0]
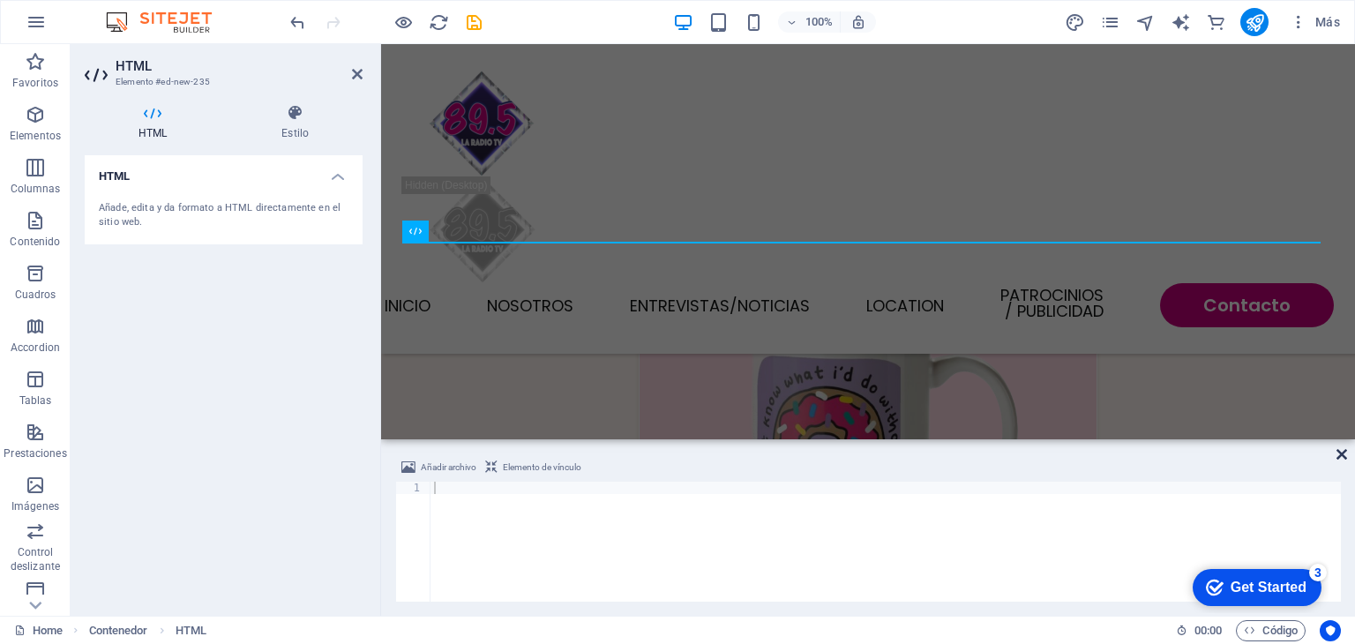
click at [1338, 450] on icon at bounding box center [1342, 454] width 11 height 14
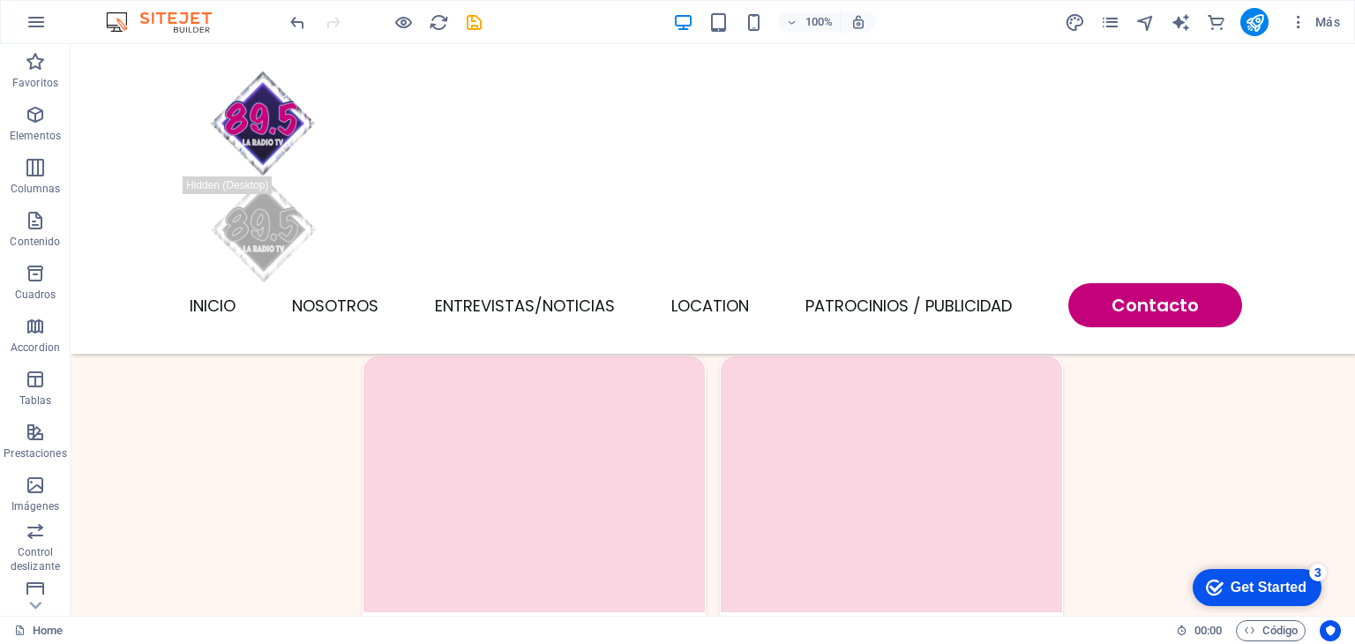
scroll to position [1884, 0]
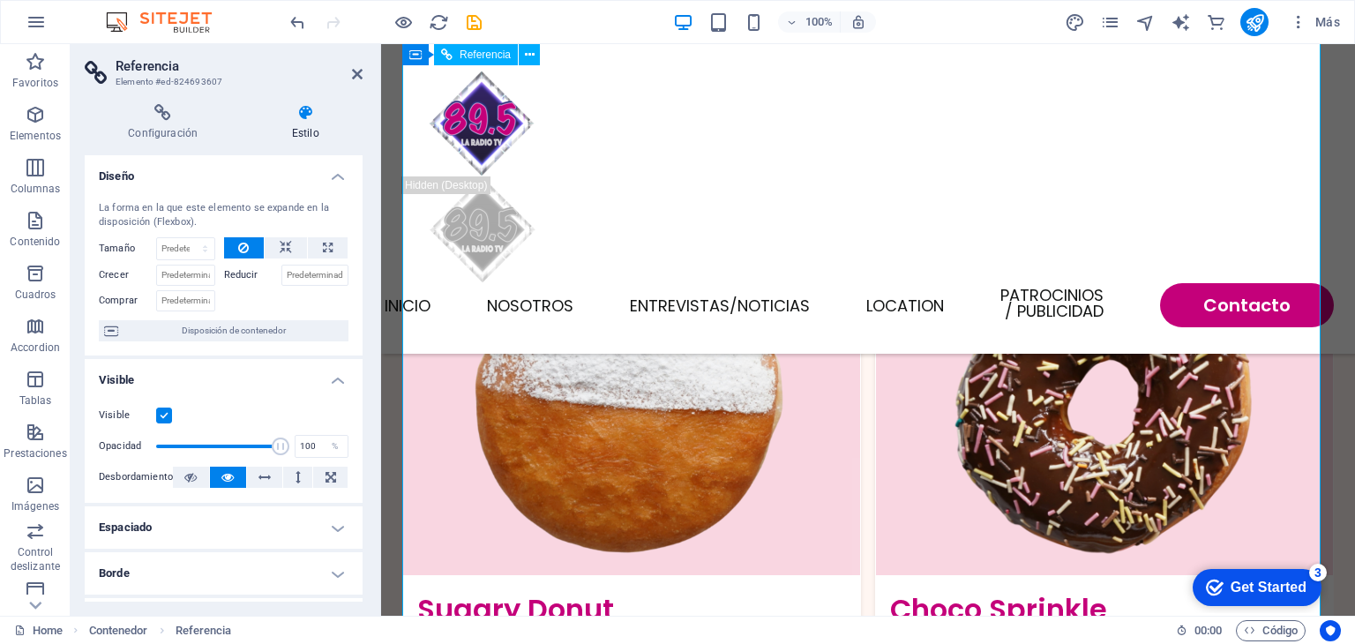
scroll to position [1673, 0]
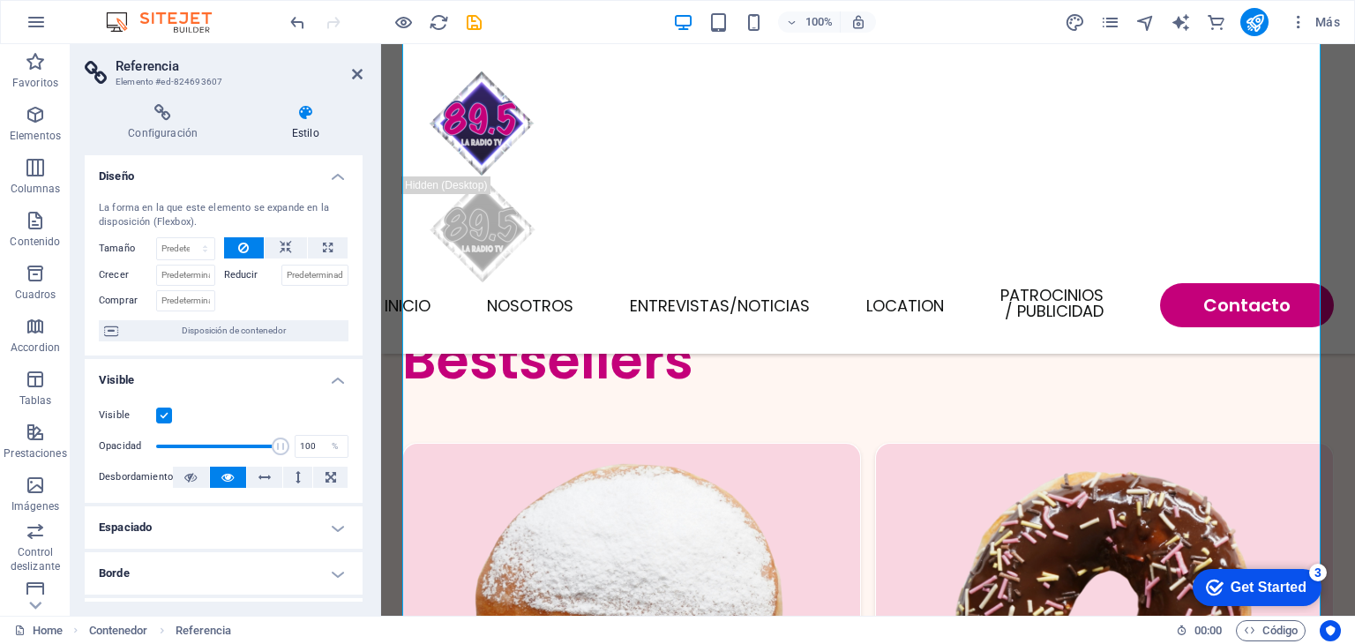
drag, startPoint x: 358, startPoint y: 223, endPoint x: 364, endPoint y: 312, distance: 89.3
click at [364, 312] on div "Configuración Estilo Configuración Una referencia es una copia de un elemento q…" at bounding box center [224, 353] width 306 height 526
click at [163, 142] on div "Configuración Estilo Configuración Una referencia es una copia de un elemento q…" at bounding box center [224, 353] width 278 height 498
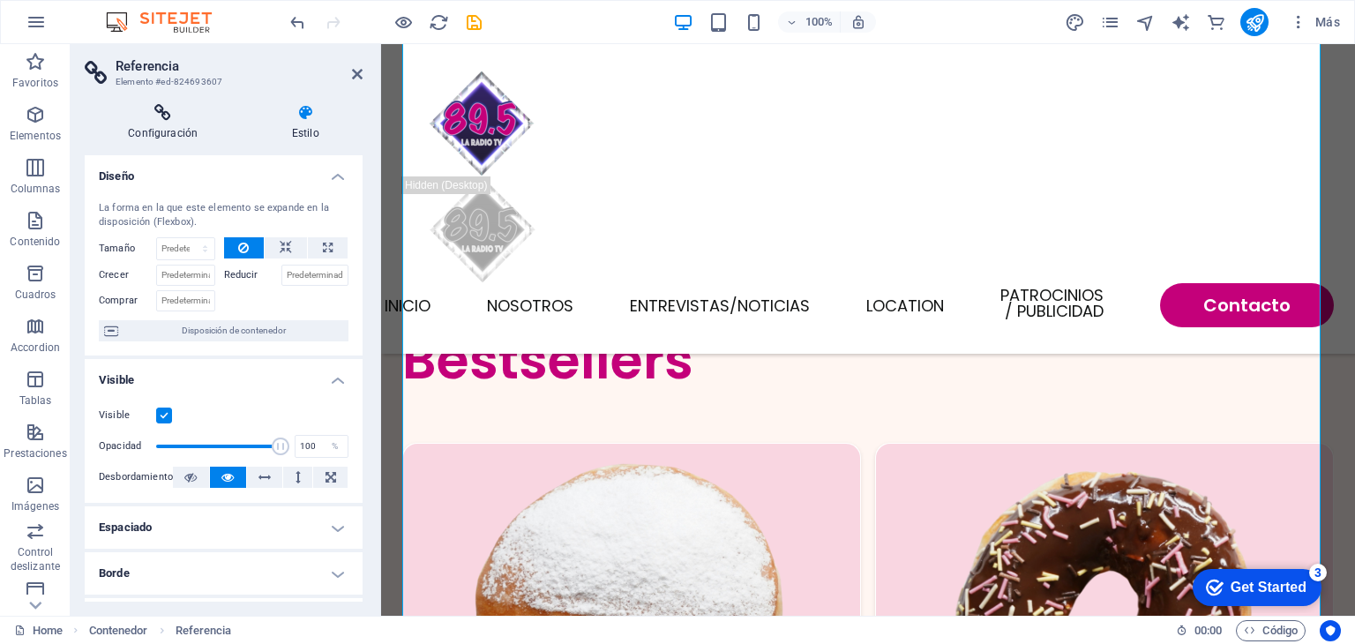
click at [159, 123] on h4 "Configuración" at bounding box center [166, 122] width 163 height 37
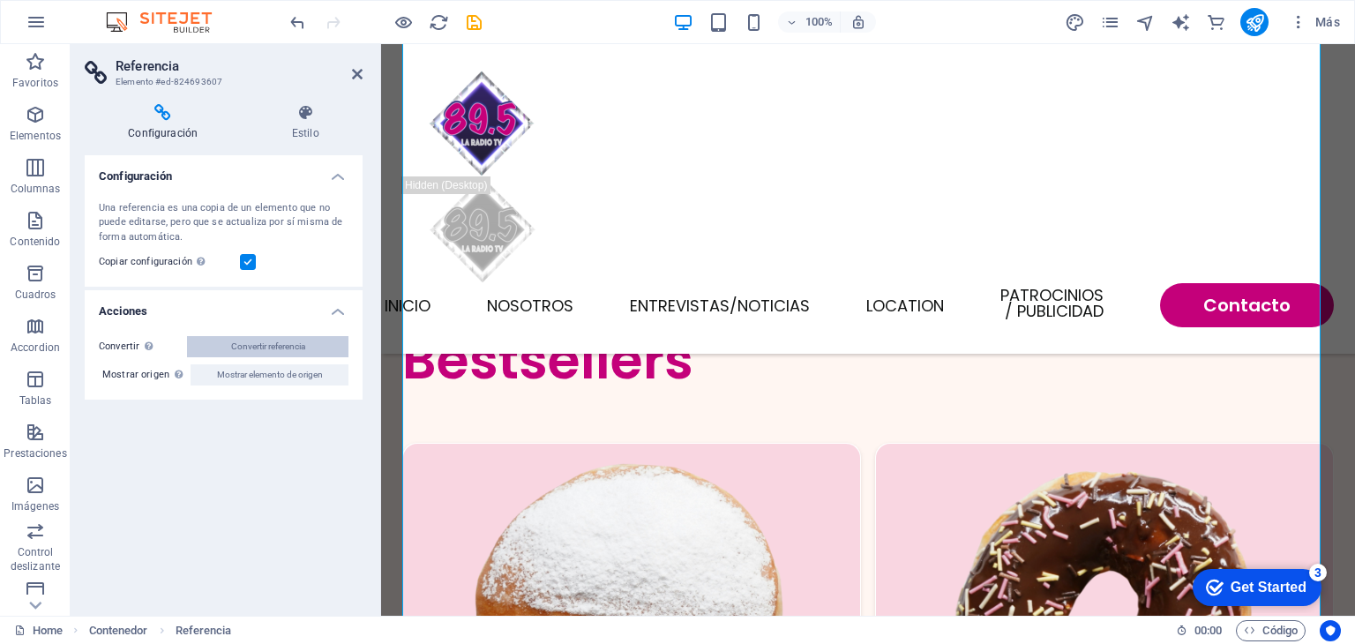
click at [264, 351] on span "Convertir referencia" at bounding box center [268, 346] width 74 height 21
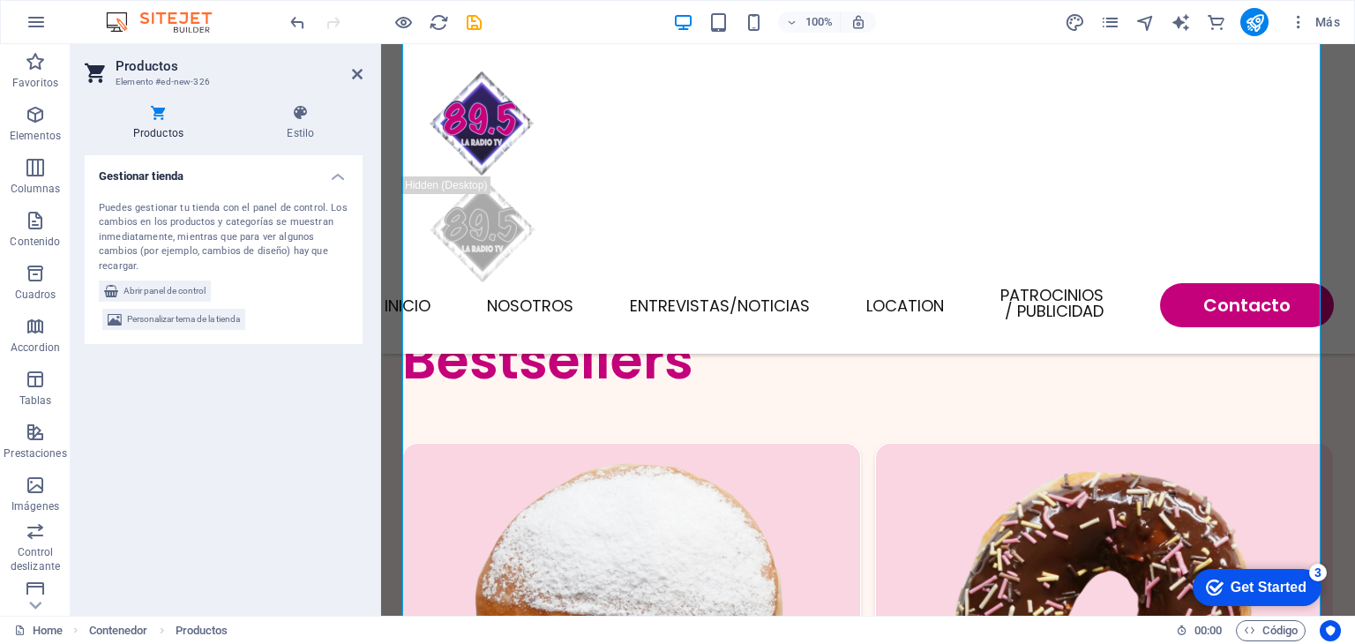
scroll to position [1674, 0]
click at [194, 315] on span "Personalizar tema de la tienda" at bounding box center [183, 319] width 113 height 21
select select "rem"
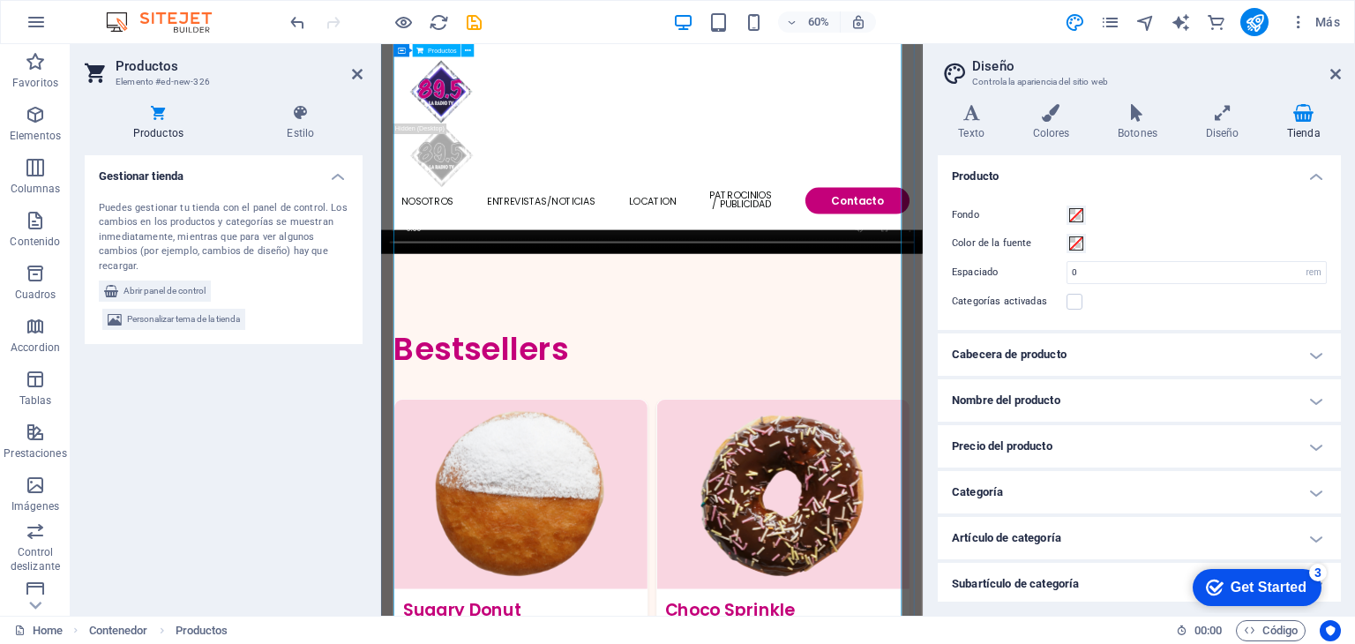
scroll to position [1938, 0]
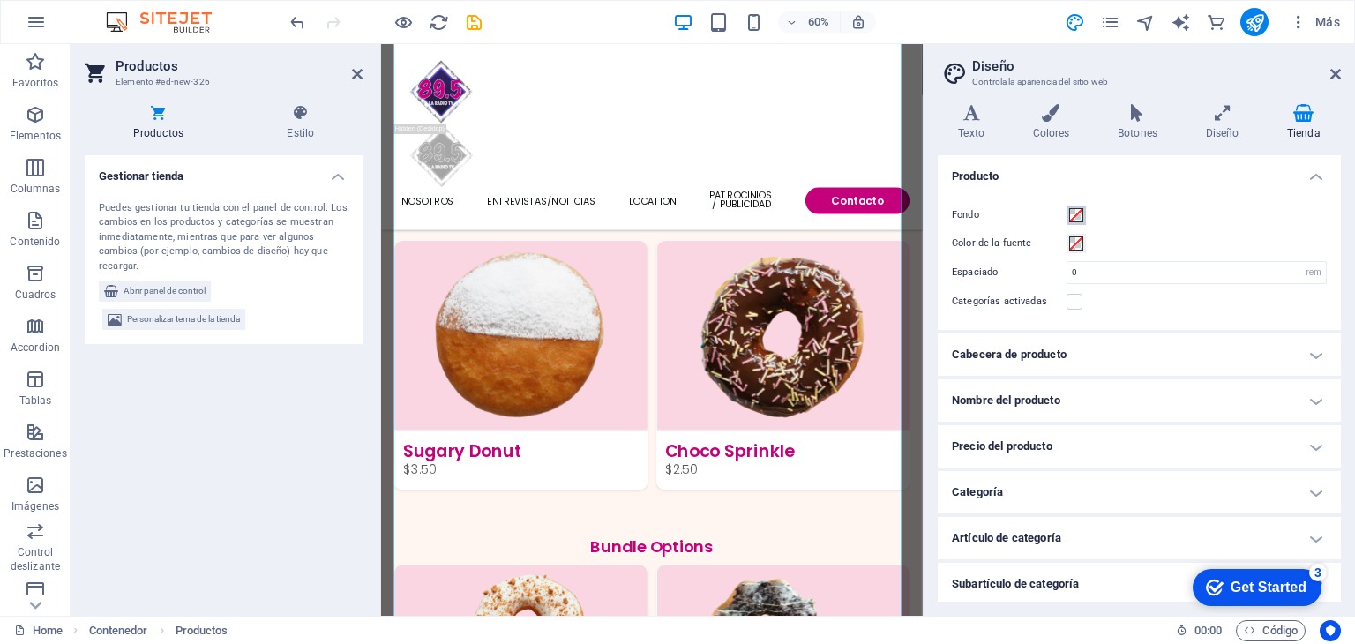
click at [1076, 214] on span at bounding box center [1076, 215] width 14 height 14
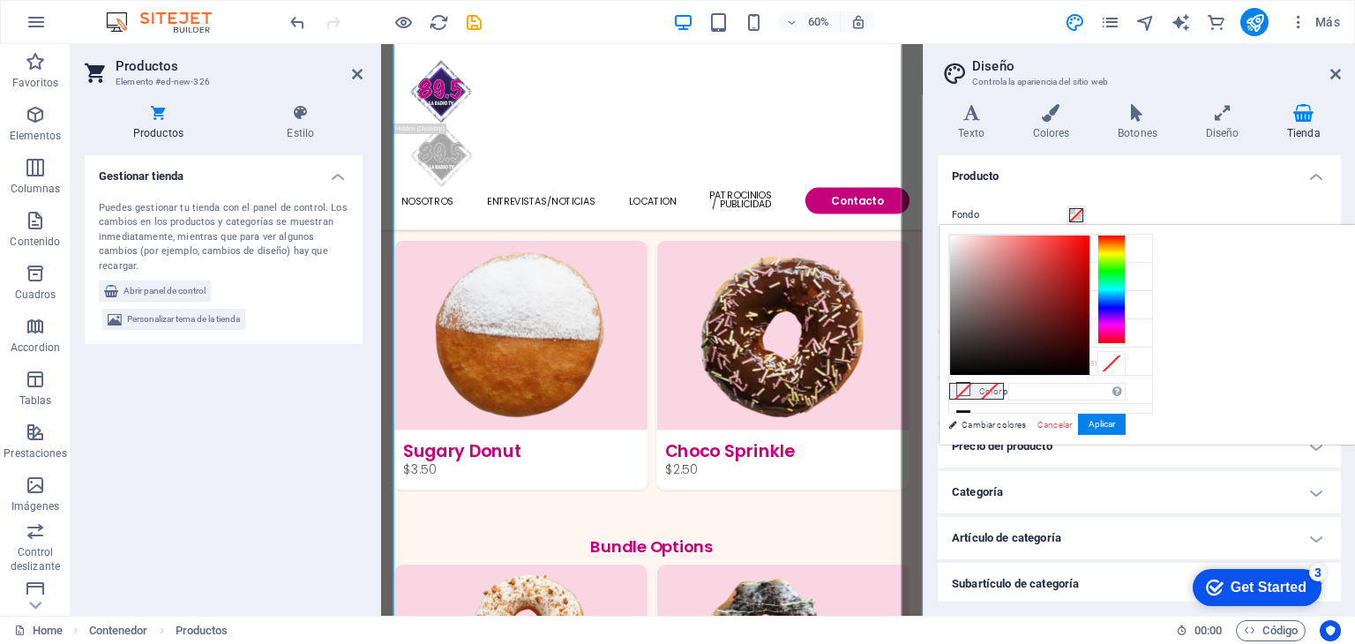
click at [1076, 214] on span at bounding box center [1076, 215] width 14 height 14
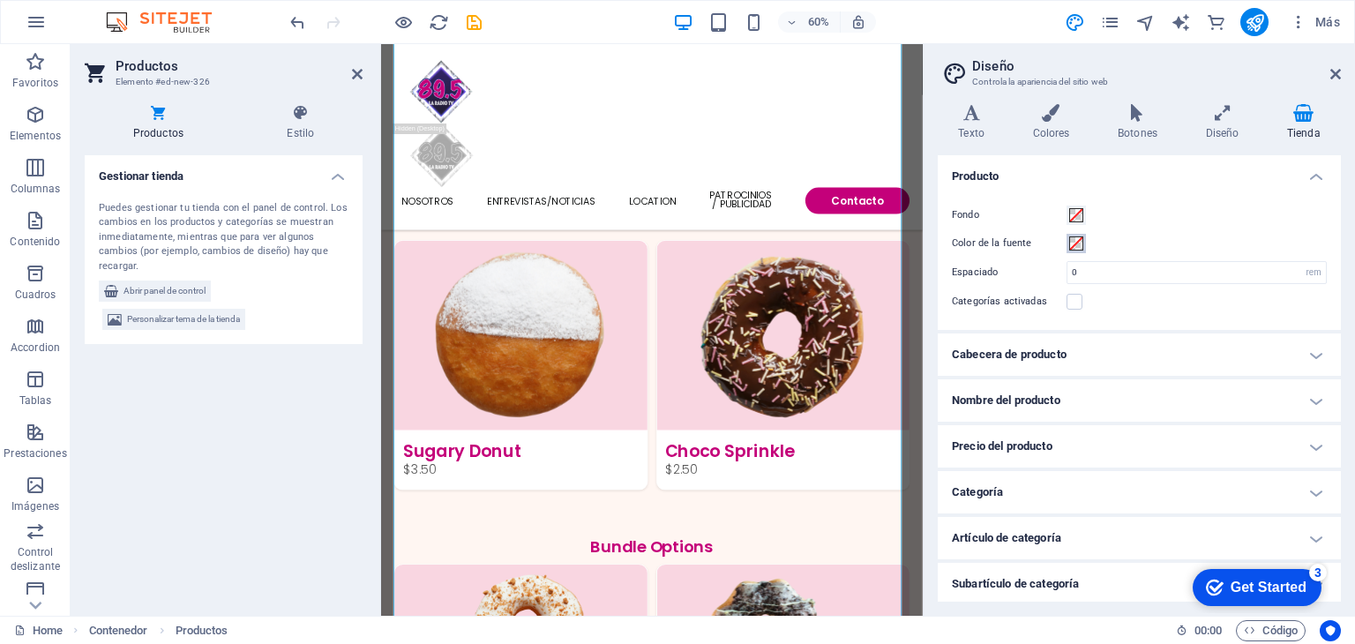
click at [1075, 244] on span at bounding box center [1076, 243] width 14 height 14
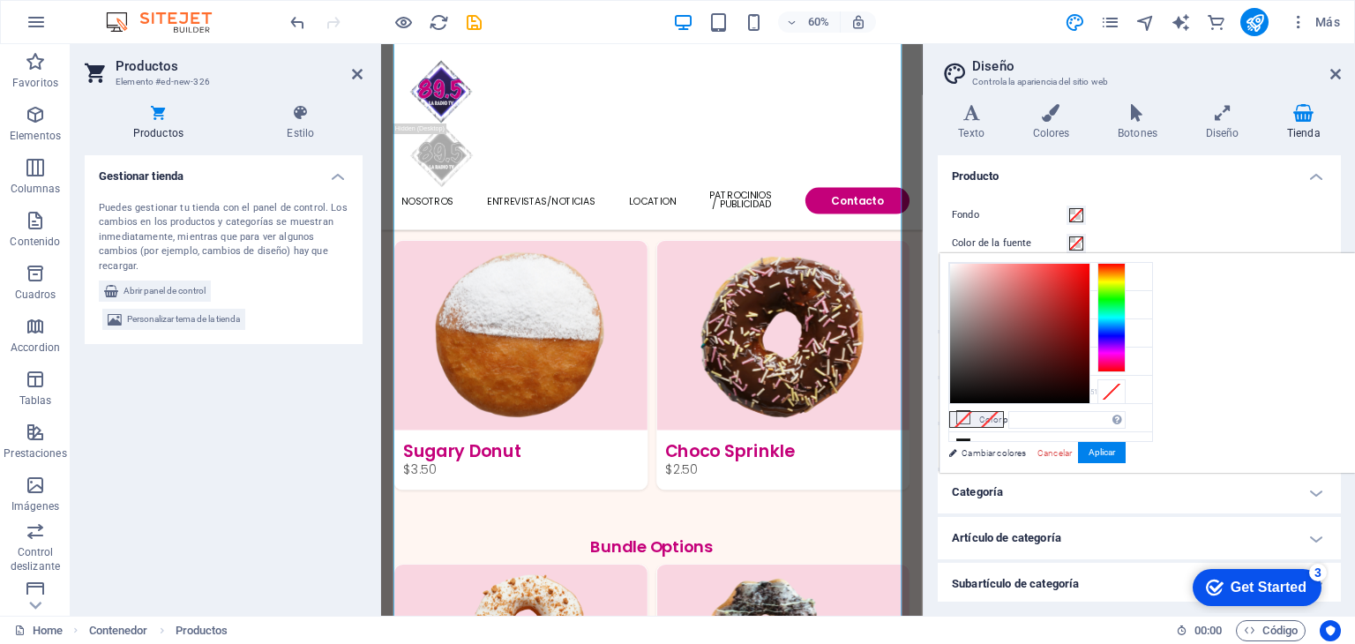
click at [1075, 244] on span at bounding box center [1076, 243] width 14 height 14
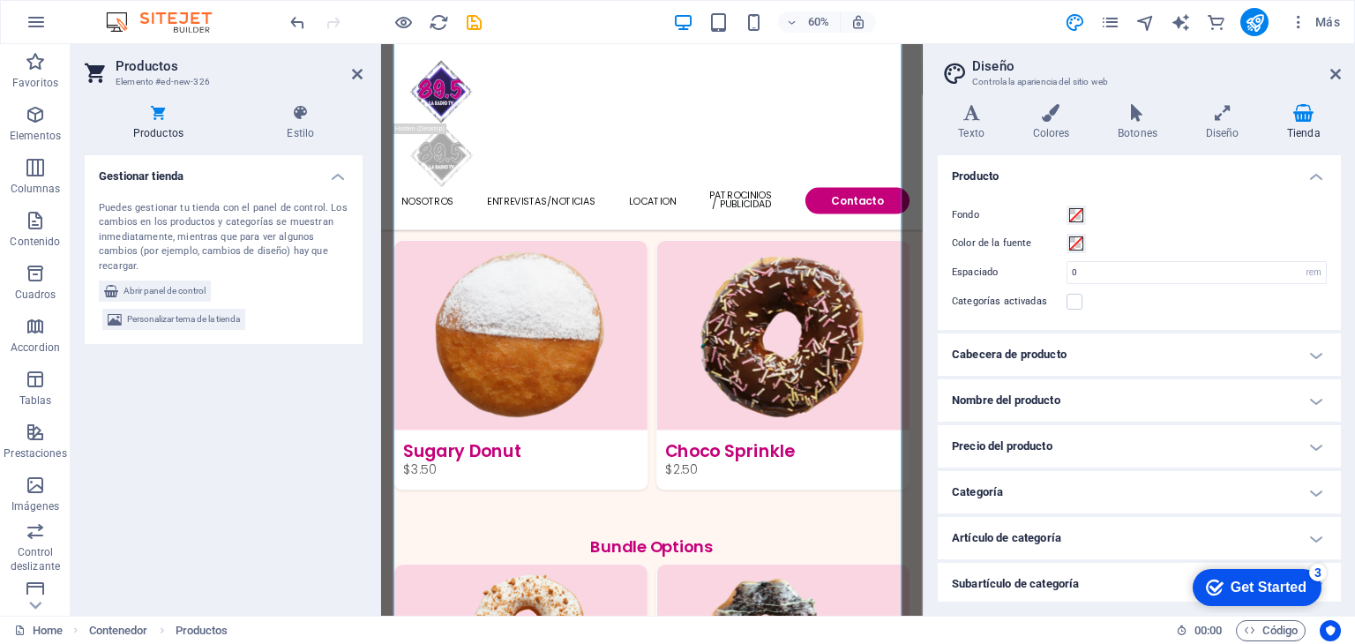
click at [1117, 360] on h4 "Cabecera de producto" at bounding box center [1139, 355] width 403 height 42
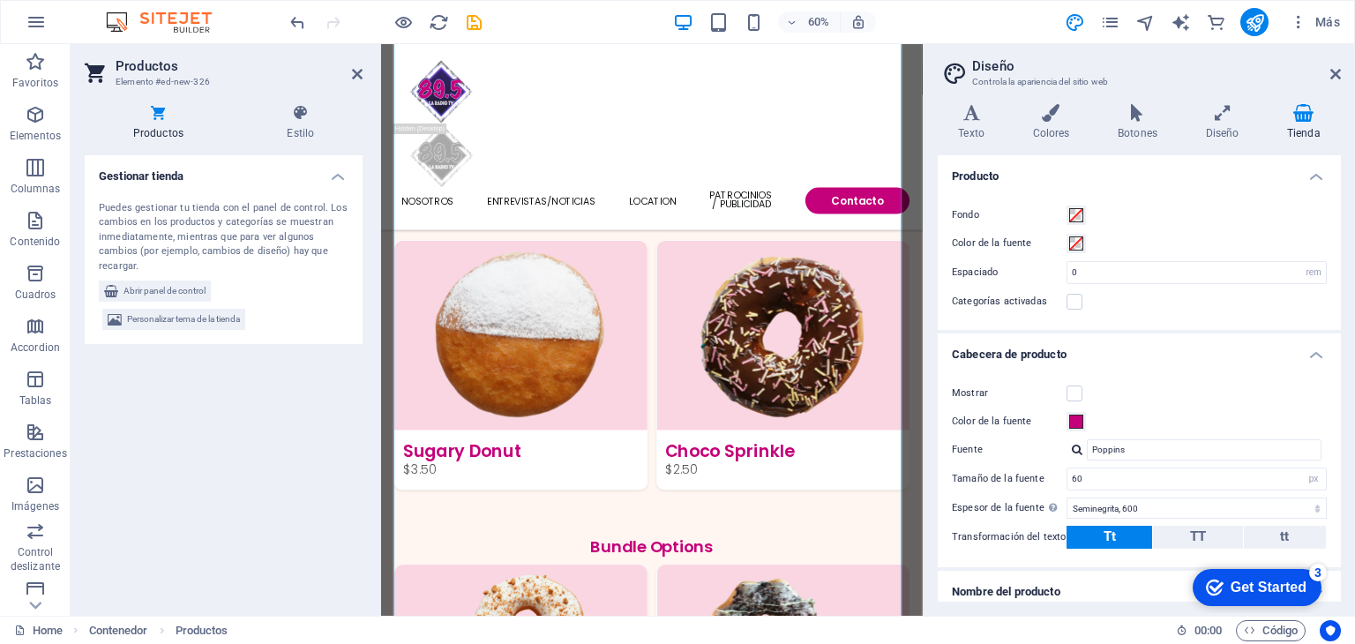
click at [1115, 356] on h4 "Cabecera de producto" at bounding box center [1139, 350] width 403 height 32
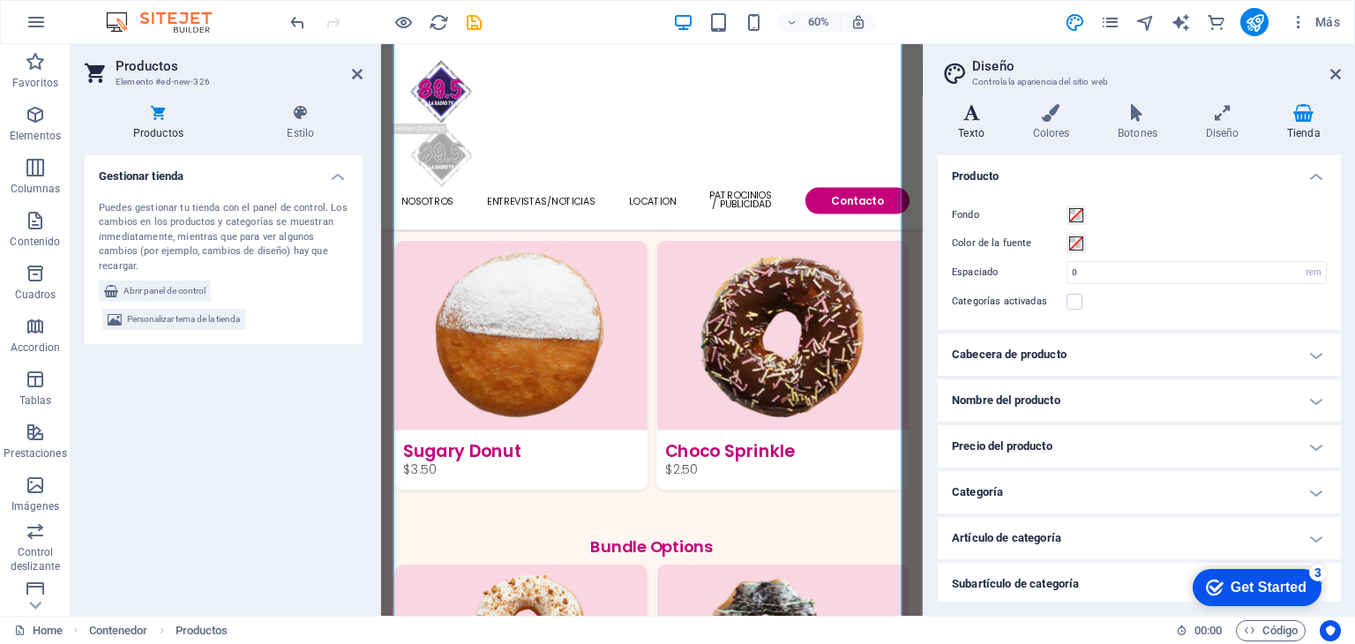
click at [981, 116] on icon at bounding box center [971, 113] width 67 height 18
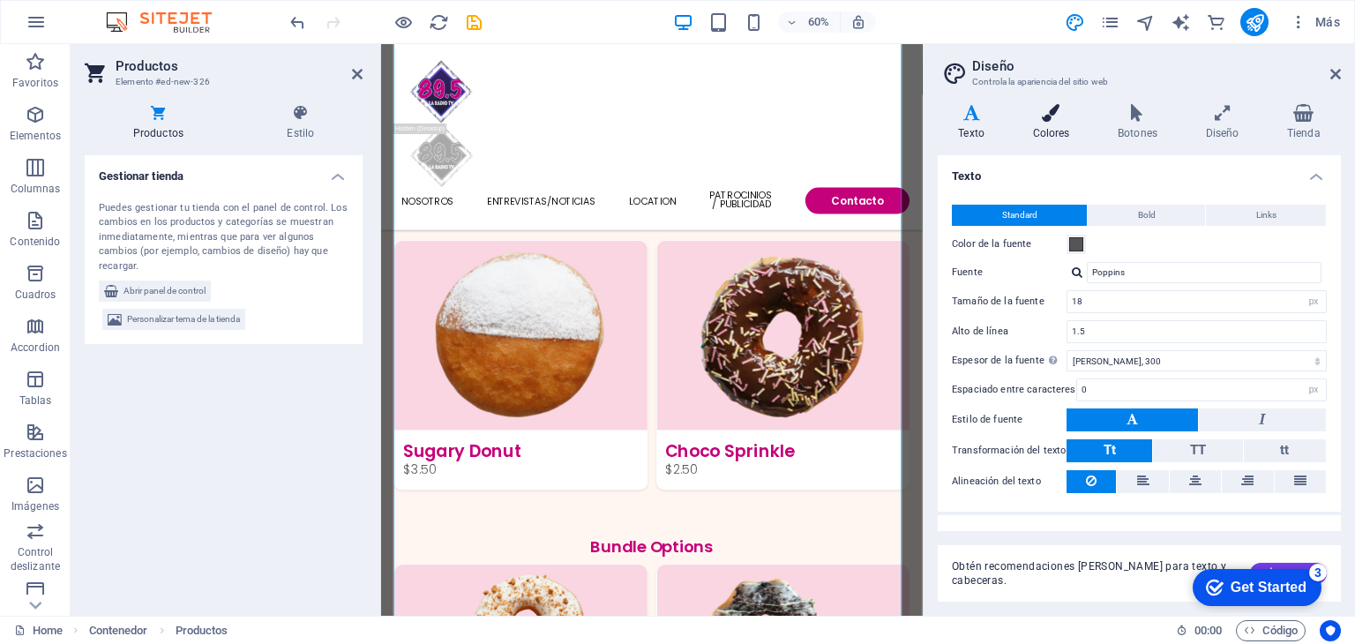
click at [1056, 121] on icon at bounding box center [1051, 113] width 79 height 18
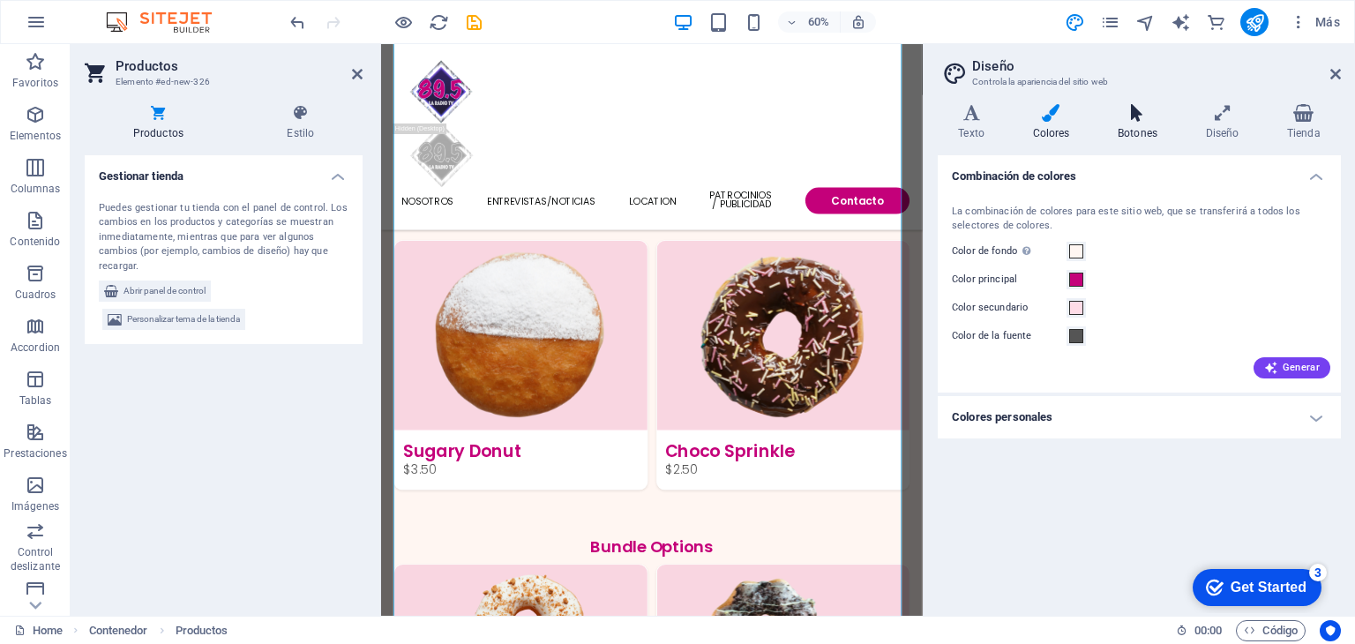
click at [1136, 124] on h4 "Botones" at bounding box center [1142, 122] width 88 height 37
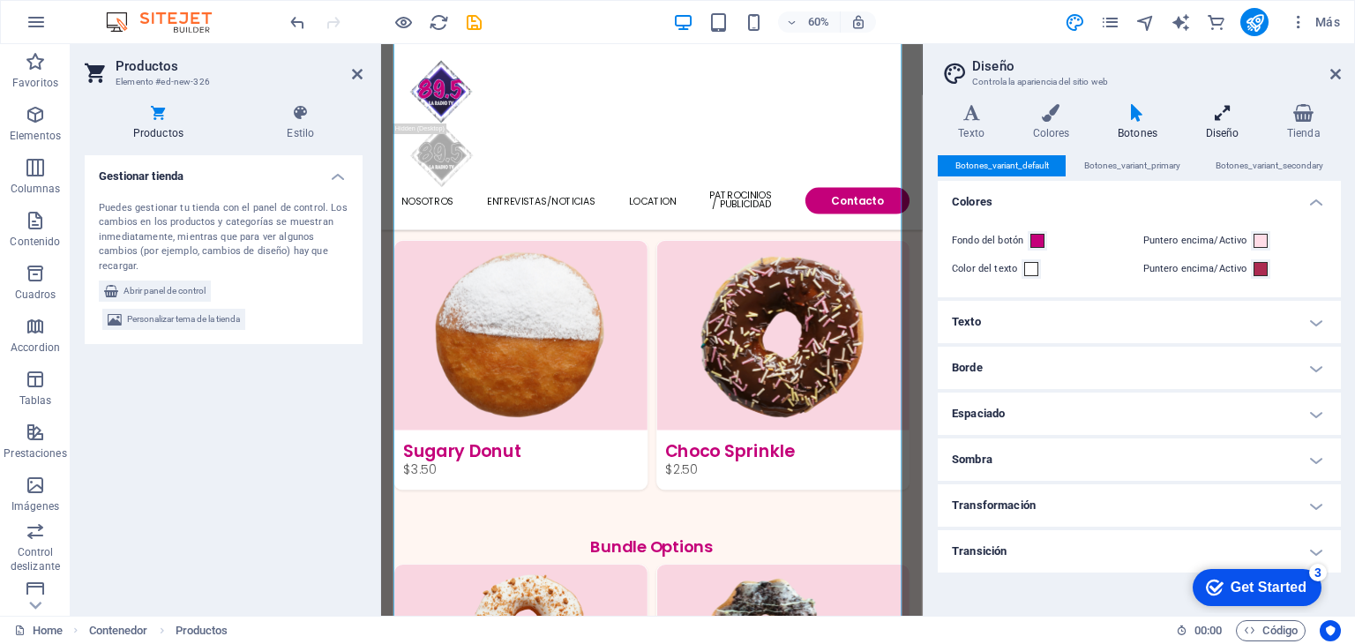
click at [1214, 121] on icon at bounding box center [1222, 113] width 74 height 18
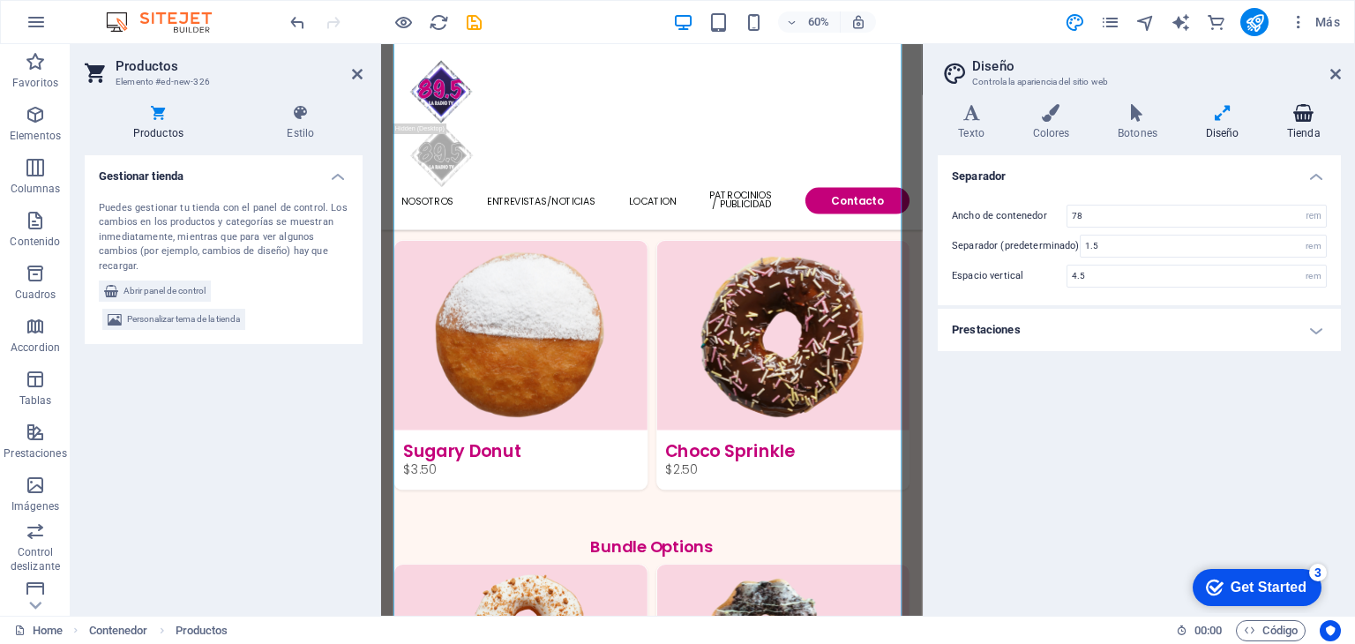
click at [1309, 114] on icon at bounding box center [1304, 113] width 74 height 18
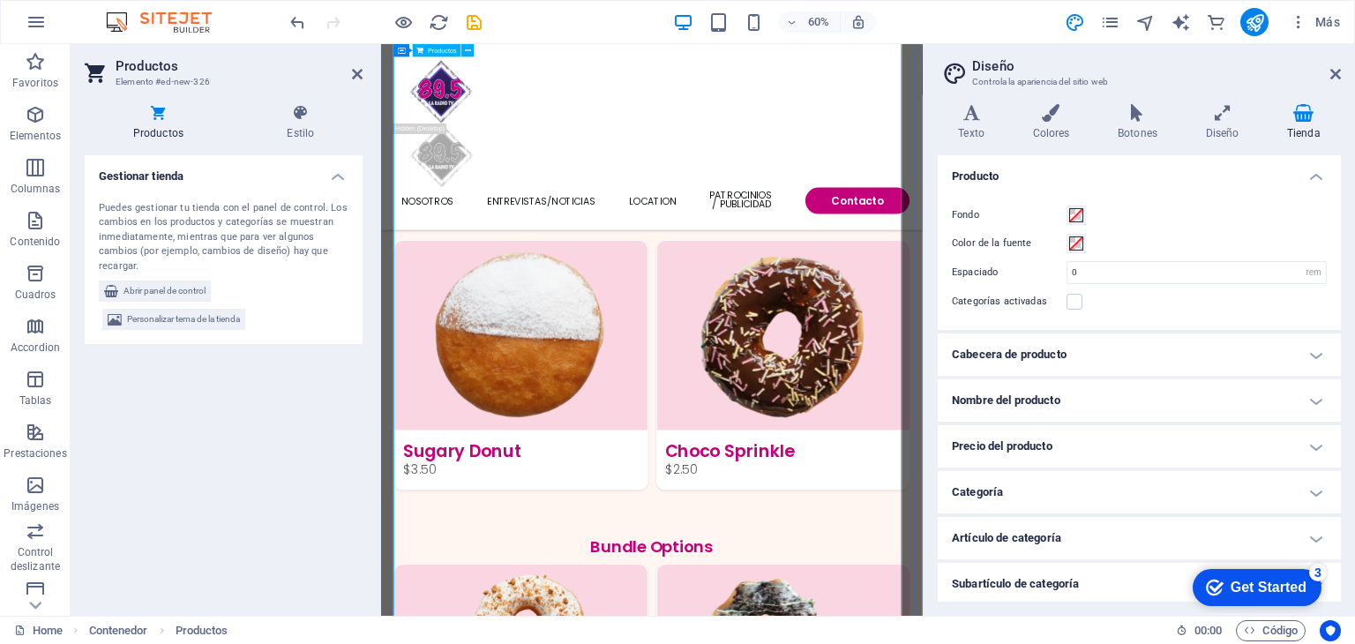
click at [1334, 72] on icon at bounding box center [1336, 74] width 11 height 14
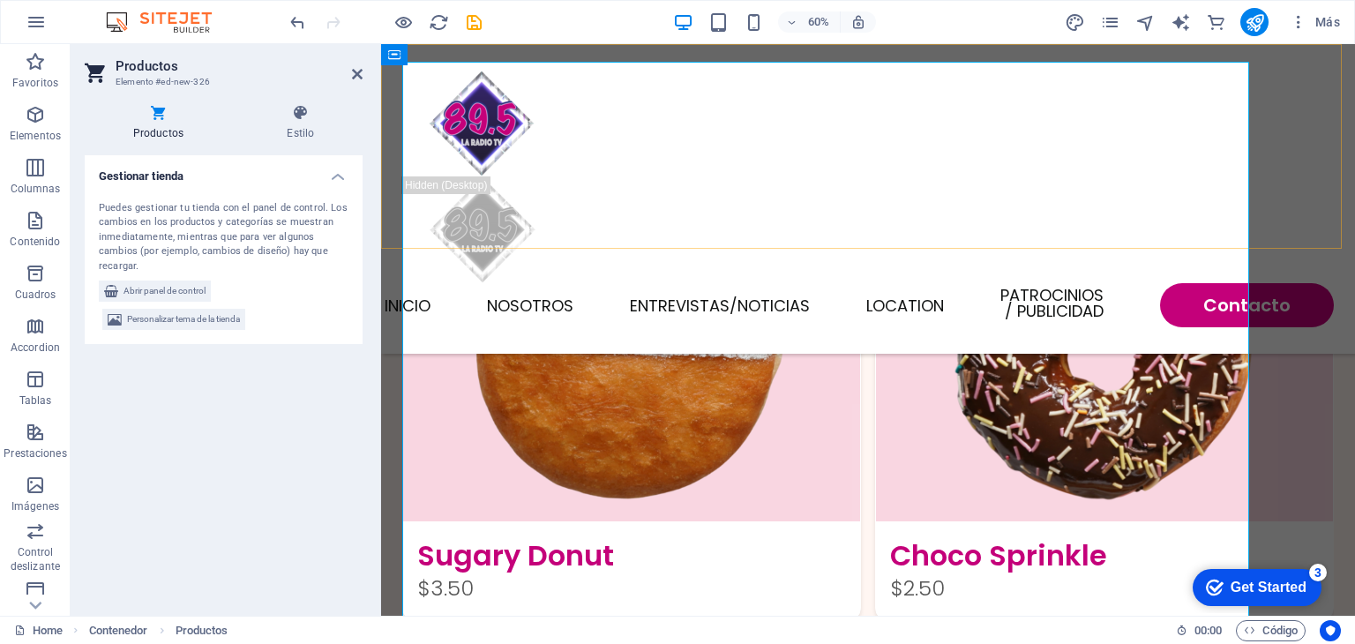
scroll to position [1674, 0]
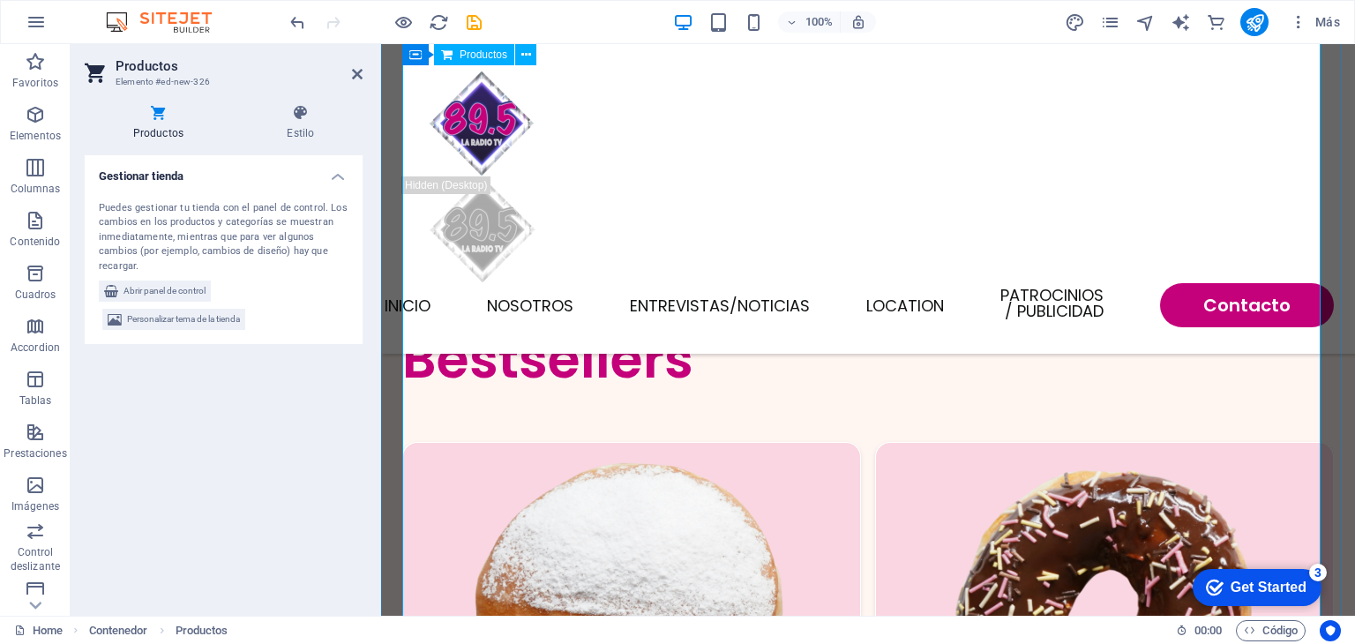
click at [194, 289] on span "Abrir panel de control" at bounding box center [165, 291] width 82 height 21
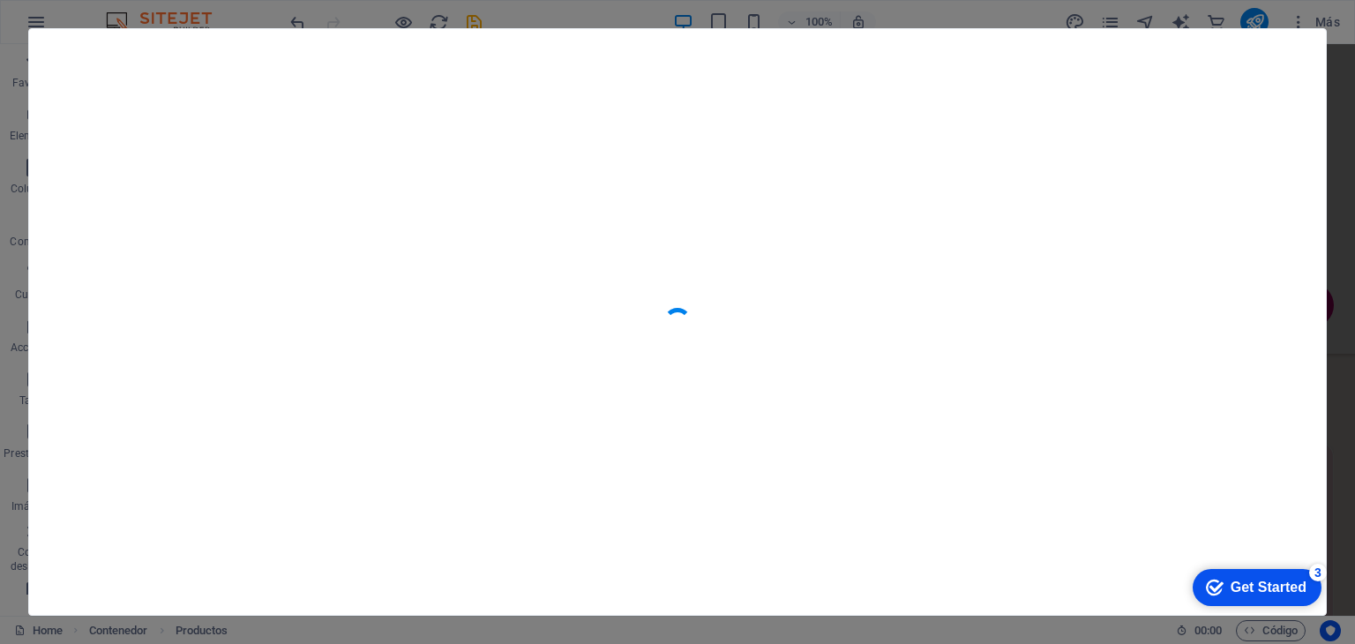
click at [1334, 121] on div at bounding box center [677, 322] width 1355 height 644
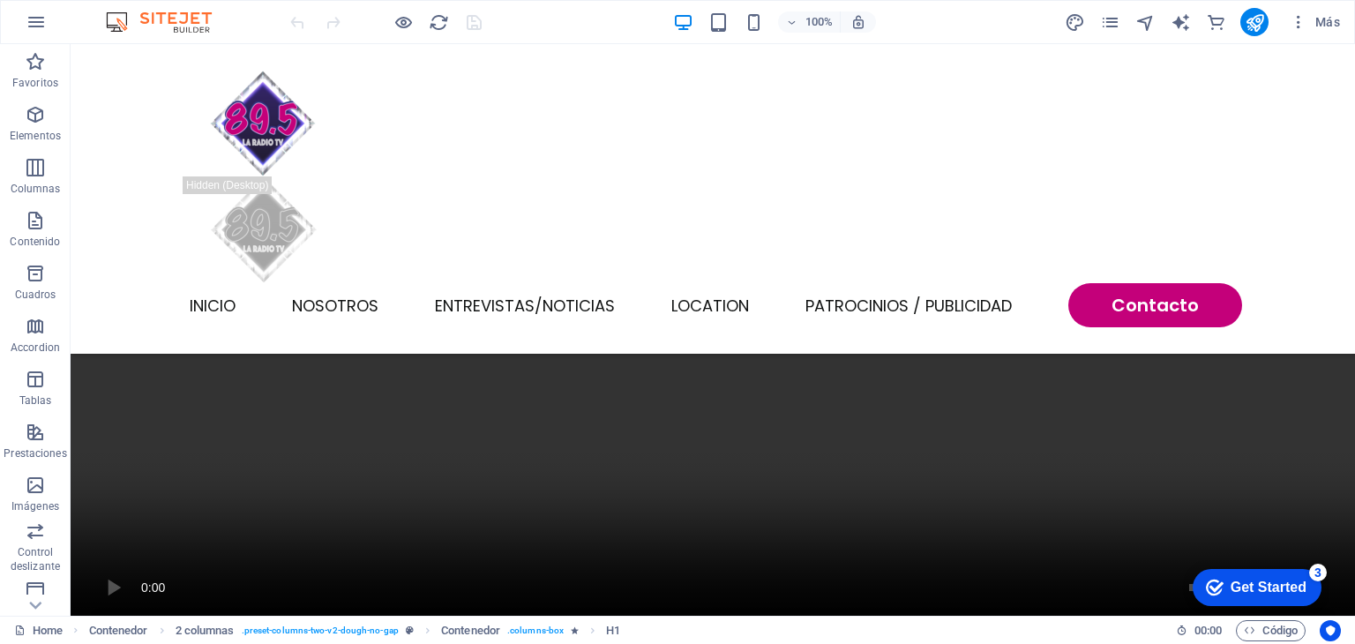
scroll to position [1361, 0]
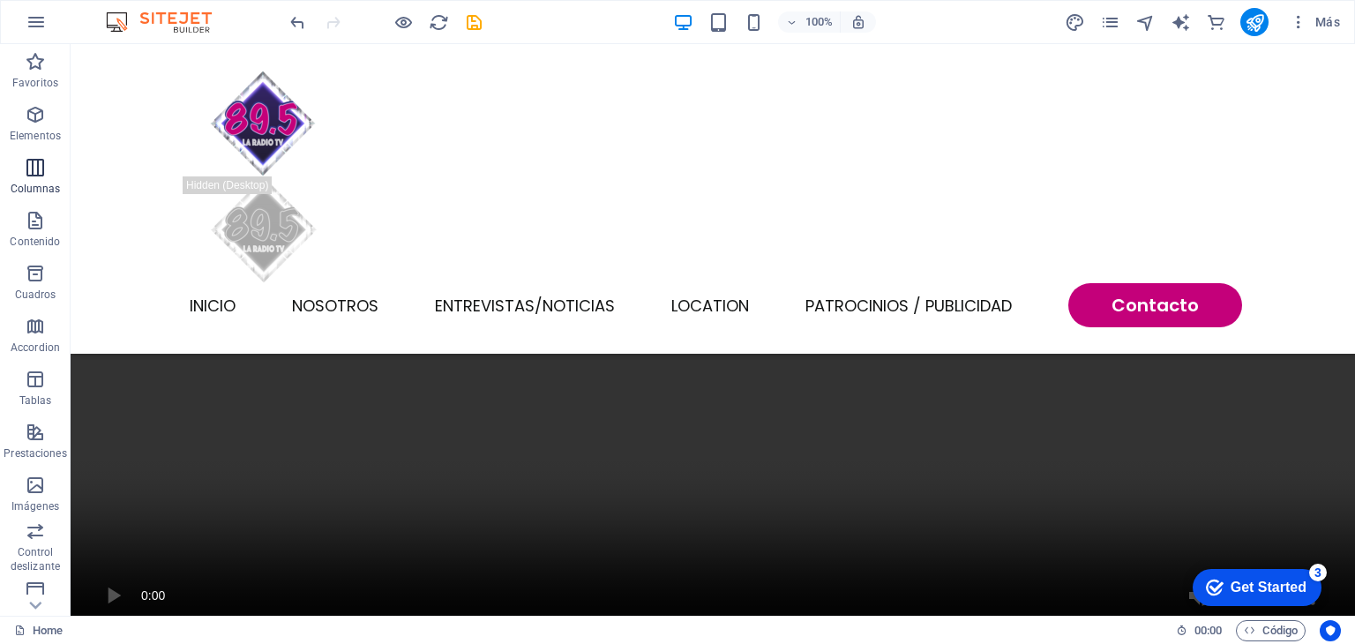
click at [37, 167] on icon "button" at bounding box center [35, 167] width 21 height 21
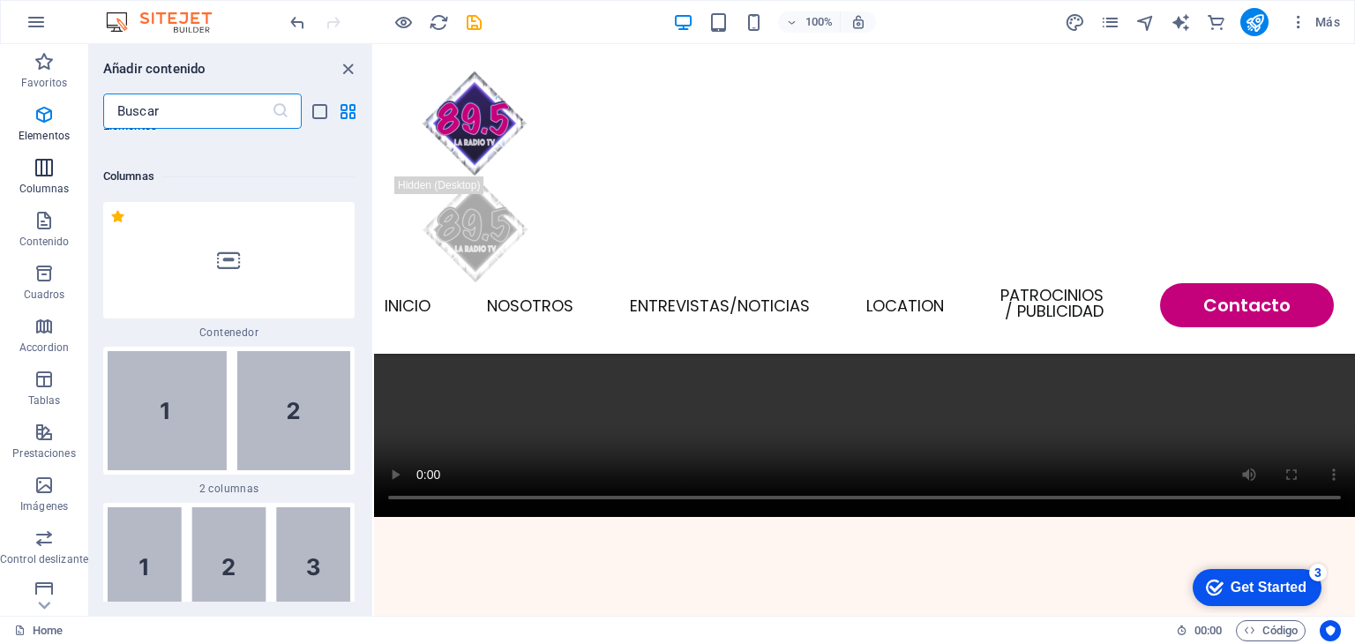
scroll to position [1018, 0]
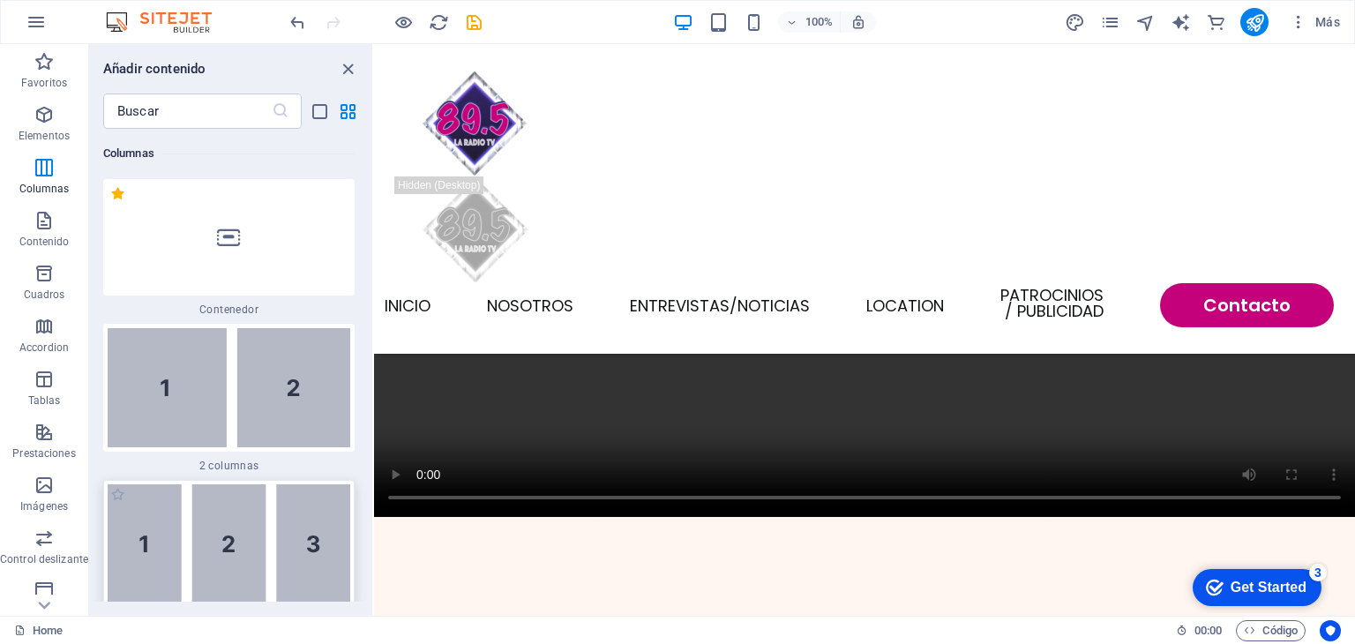
click at [231, 527] on img at bounding box center [229, 543] width 243 height 119
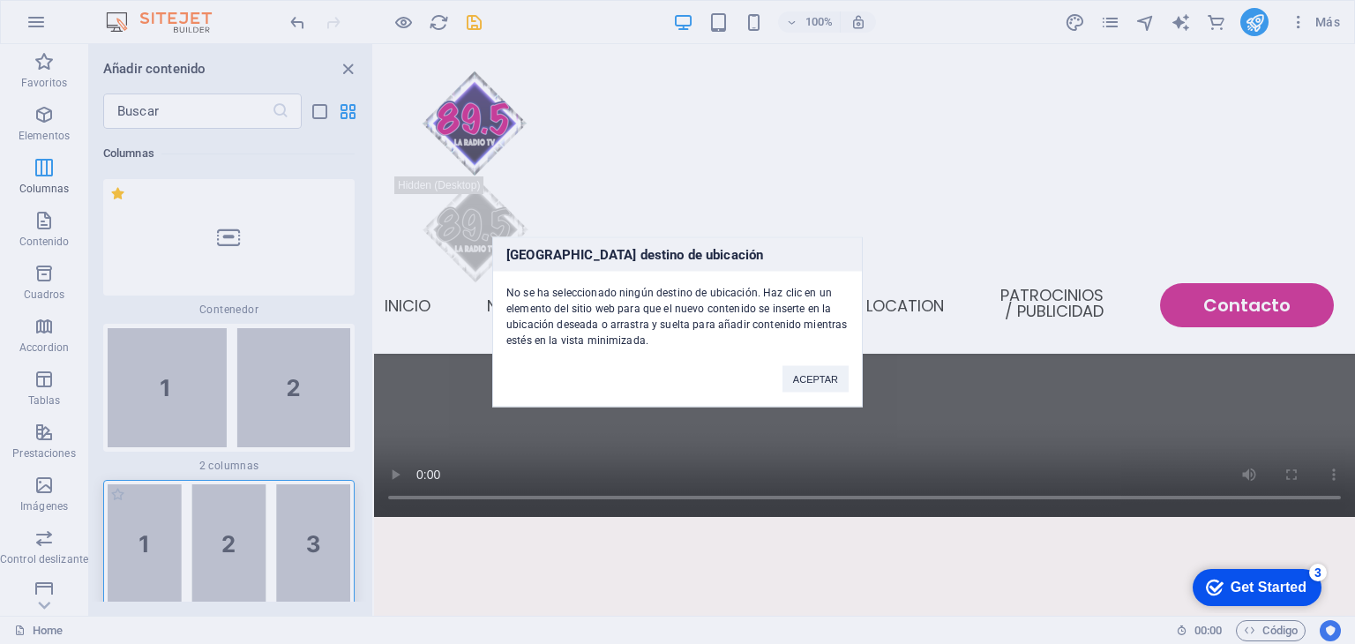
drag, startPoint x: 231, startPoint y: 527, endPoint x: 280, endPoint y: 493, distance: 59.0
click at [229, 520] on div "[GEOGRAPHIC_DATA] destino de ubicación No se ha seleccionado ningún destino de …" at bounding box center [677, 322] width 1355 height 644
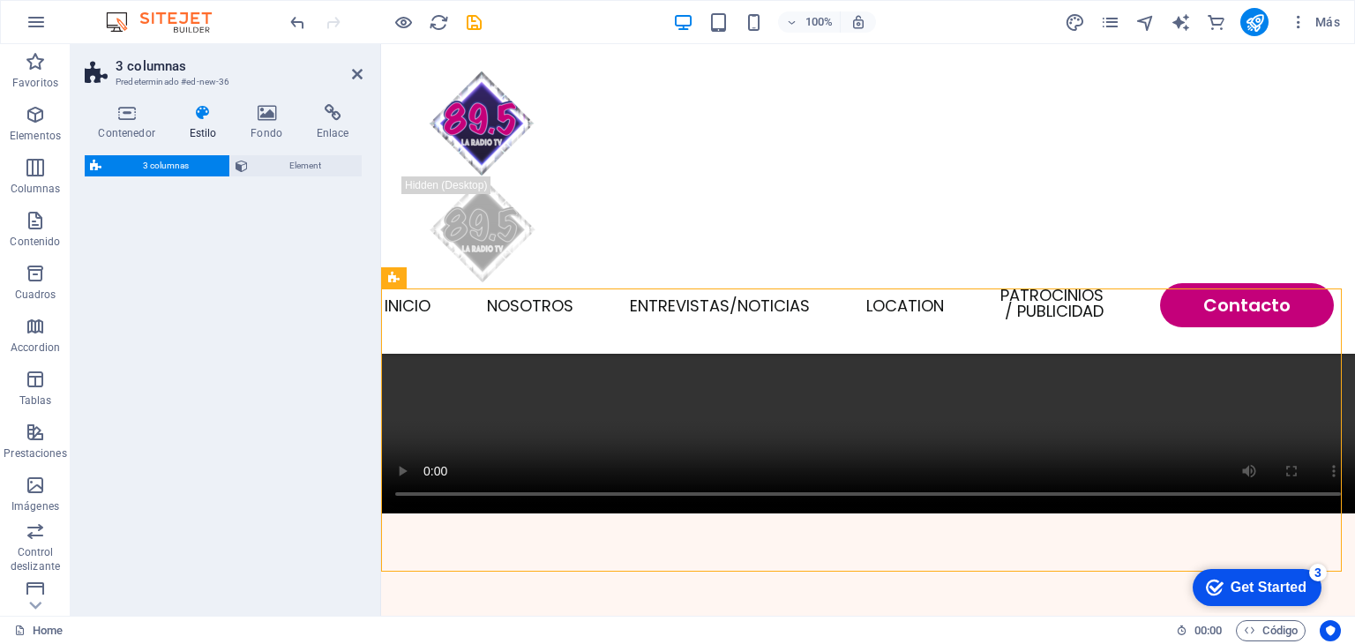
select select "rem"
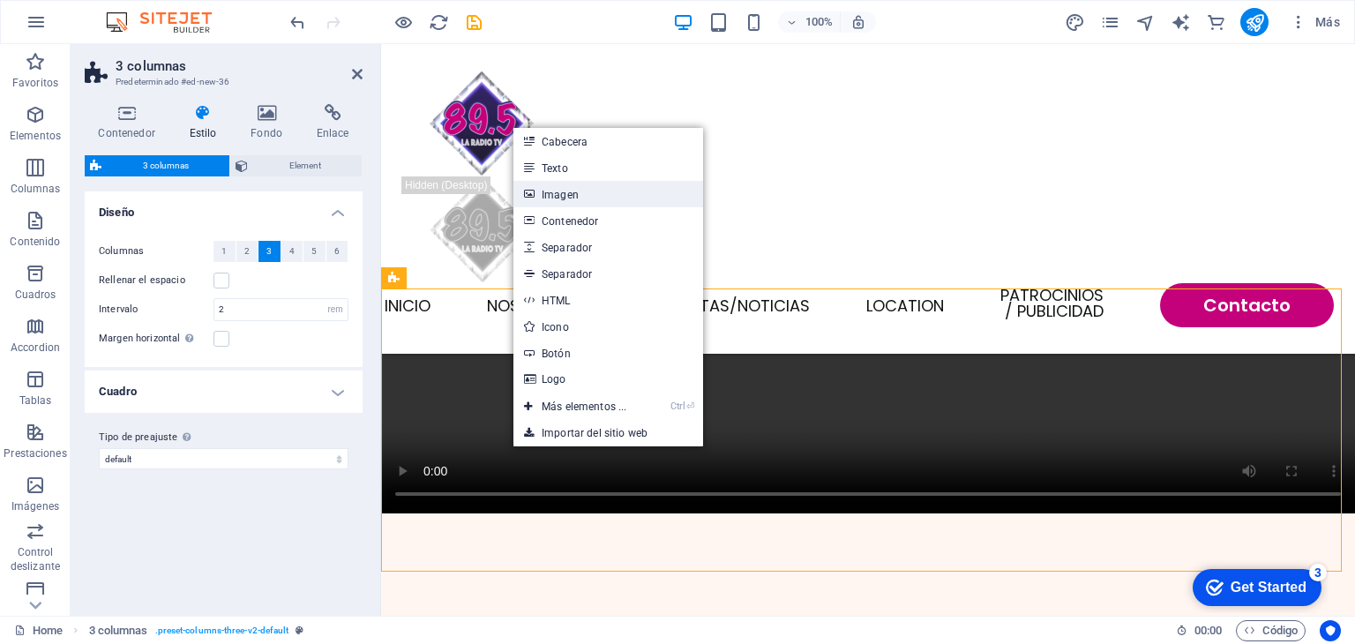
click at [573, 192] on link "Imagen" at bounding box center [609, 194] width 190 height 26
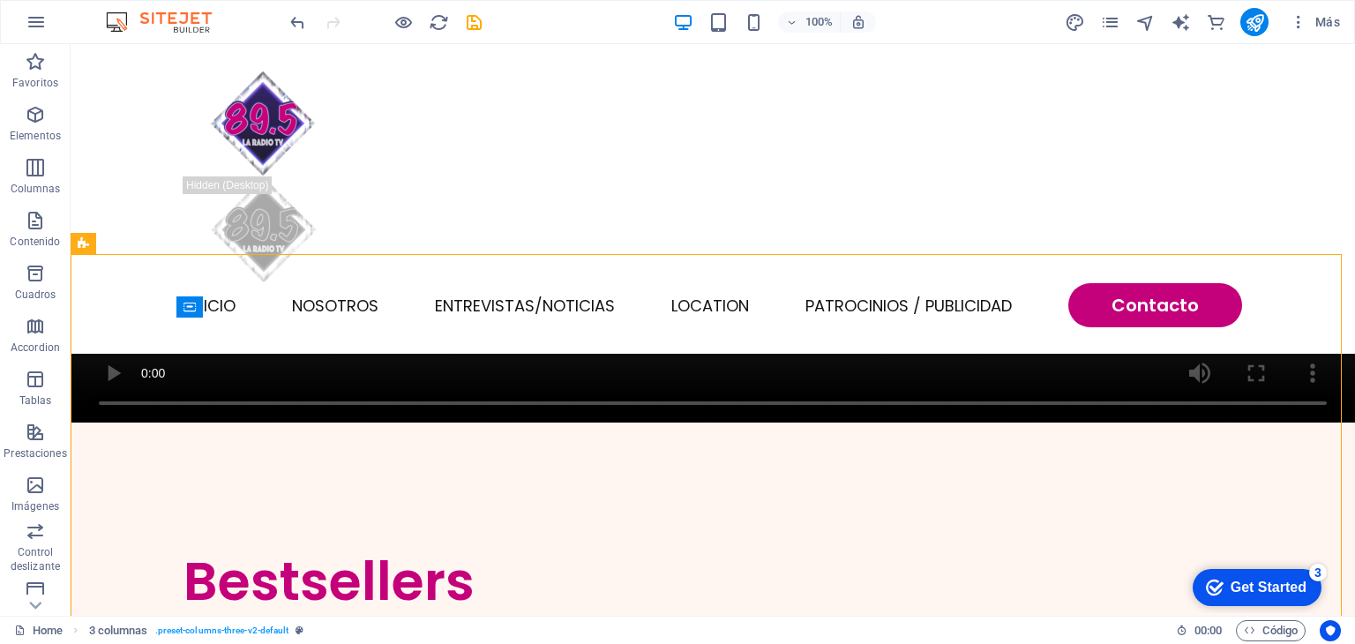
scroll to position [1571, 0]
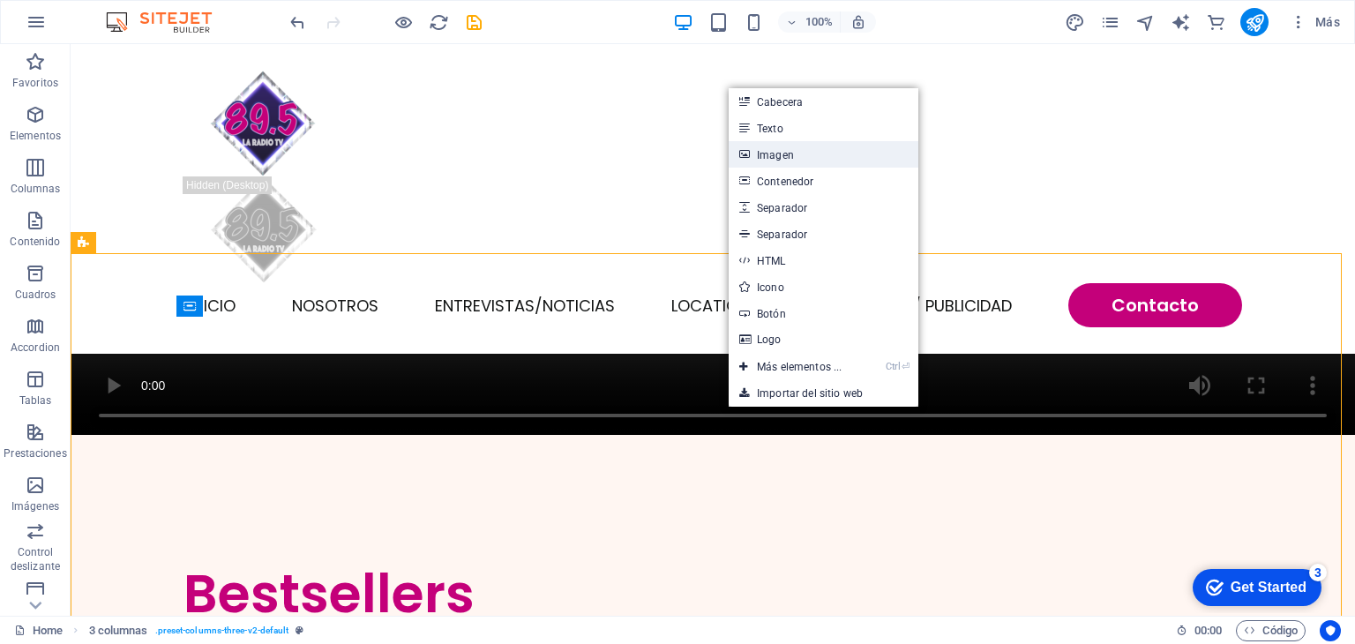
click at [777, 146] on link "Imagen" at bounding box center [824, 154] width 190 height 26
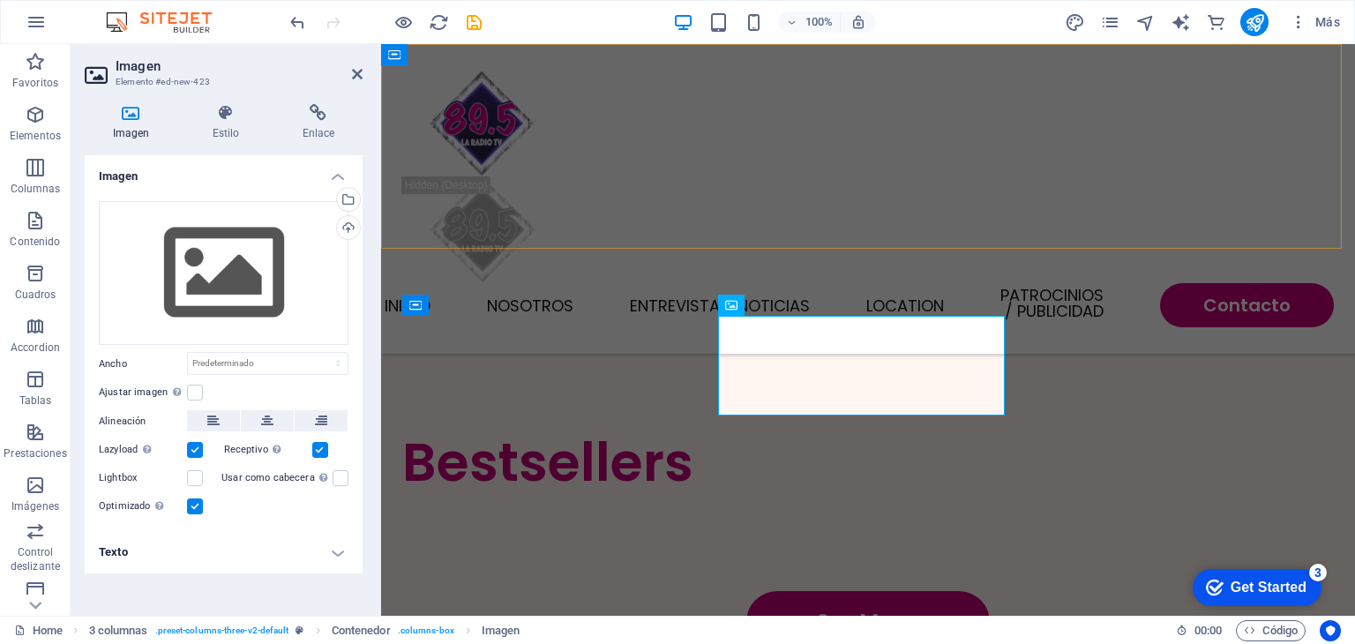
scroll to position [1397, 0]
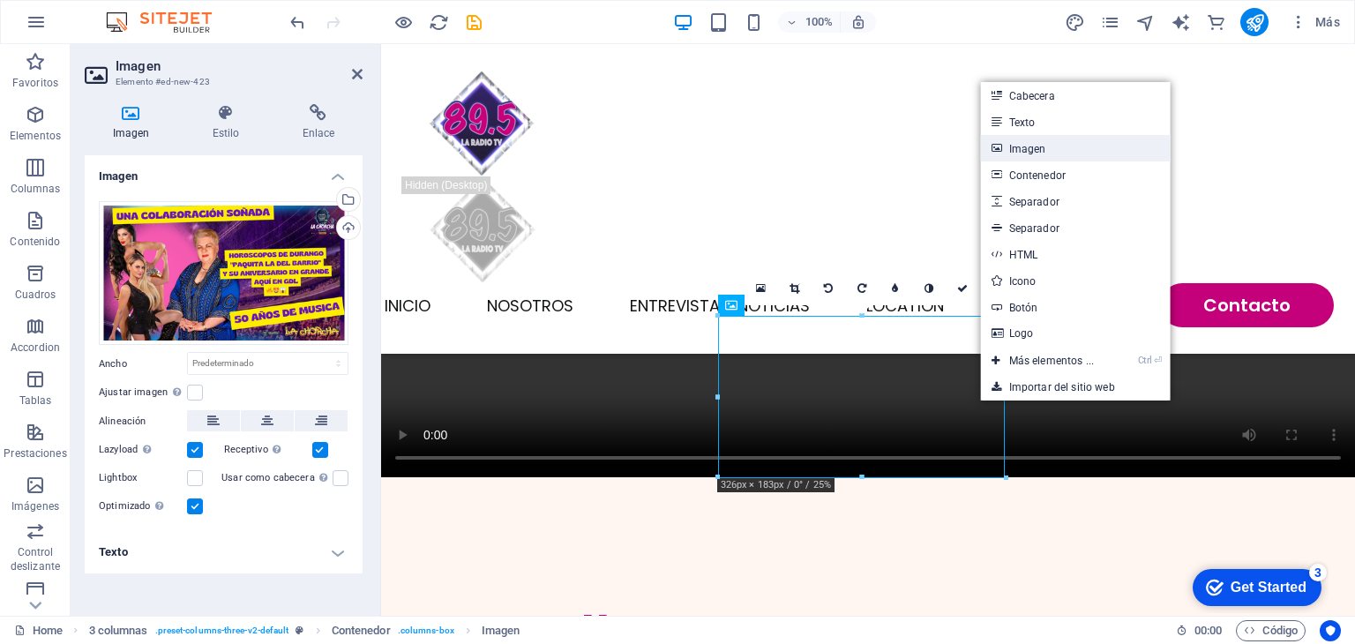
click at [1058, 154] on link "Imagen" at bounding box center [1076, 148] width 190 height 26
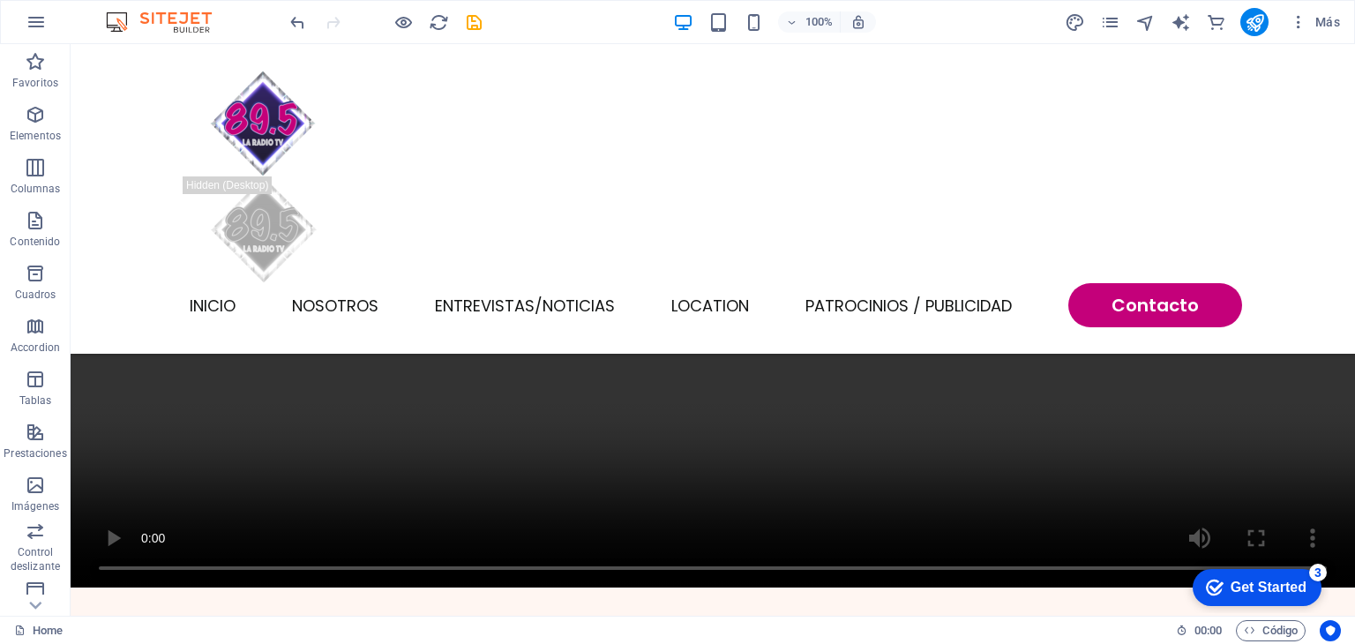
scroll to position [1411, 0]
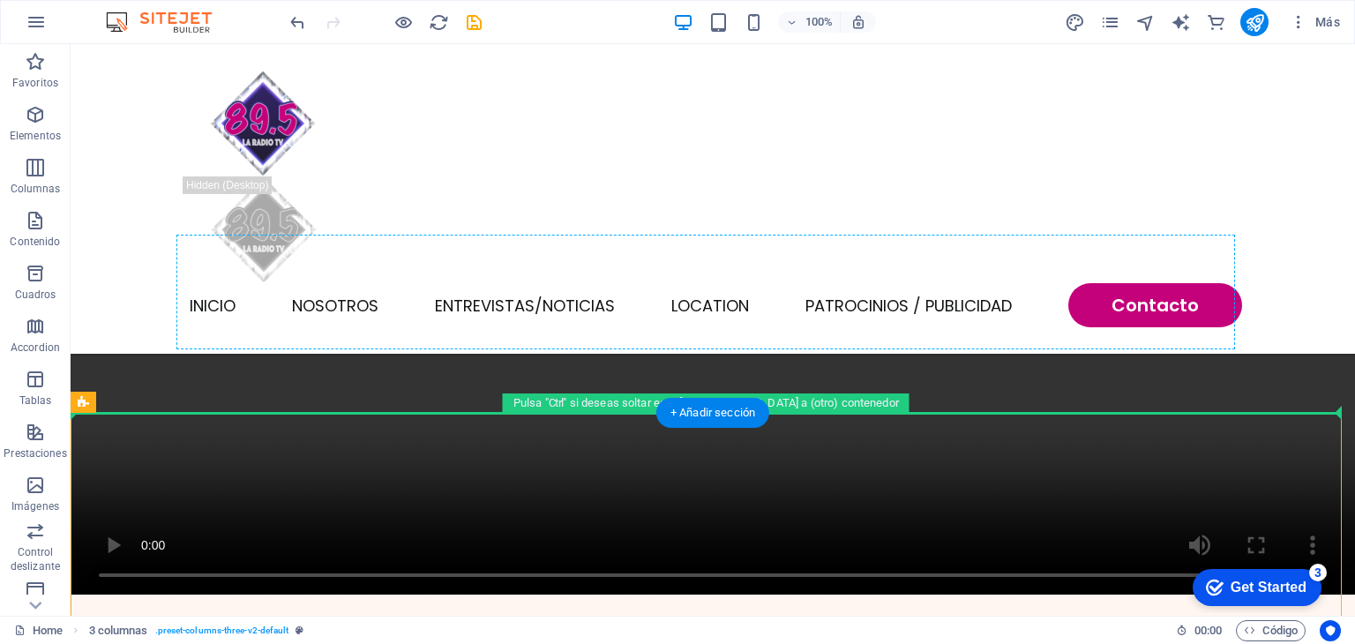
drag, startPoint x: 965, startPoint y: 437, endPoint x: 787, endPoint y: 306, distance: 220.9
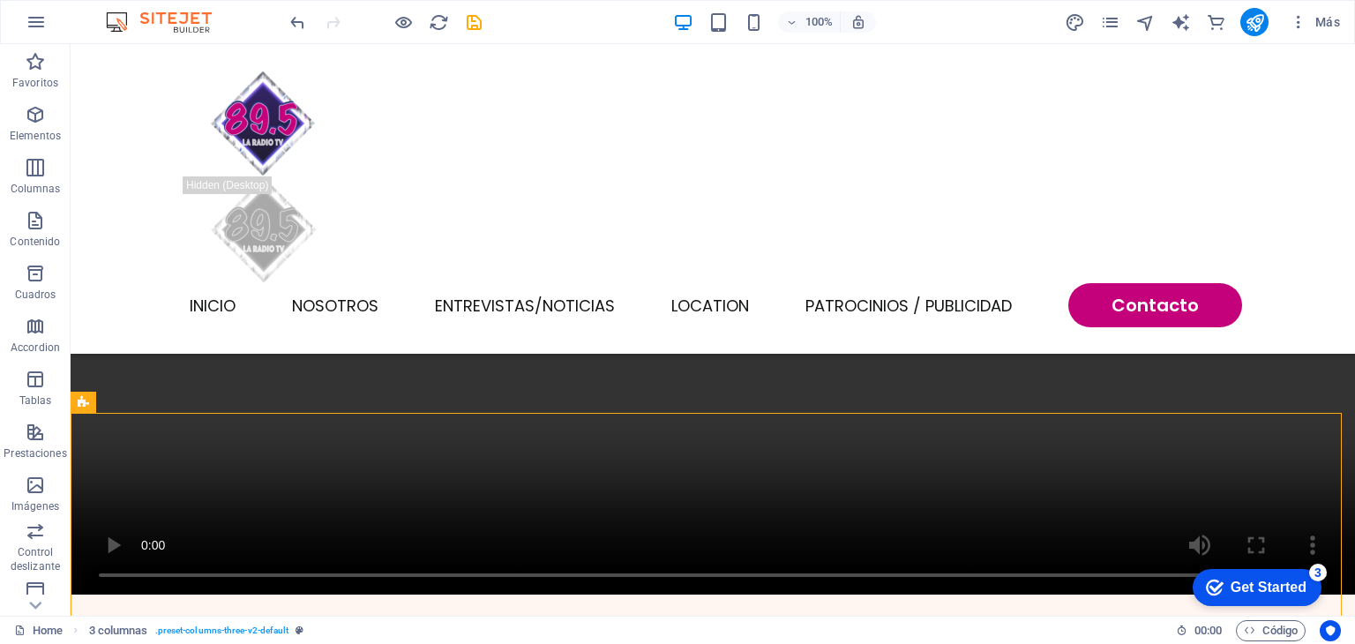
drag, startPoint x: 585, startPoint y: 446, endPoint x: 590, endPoint y: 287, distance: 158.9
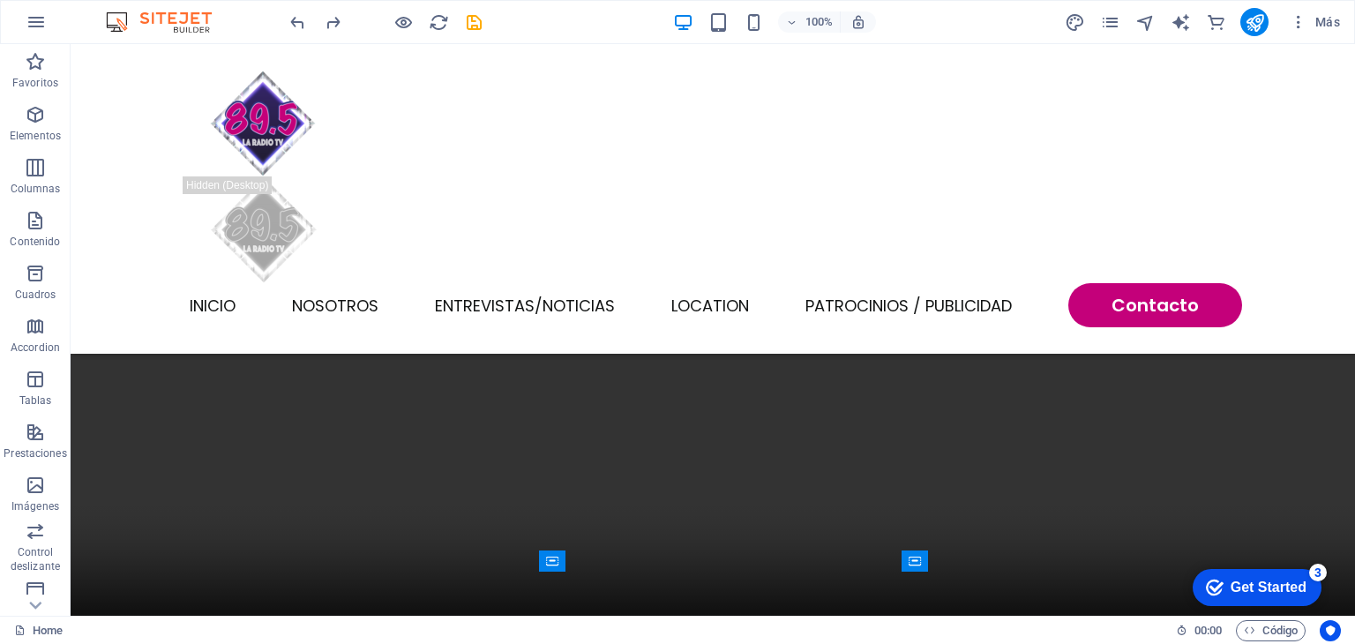
scroll to position [1405, 0]
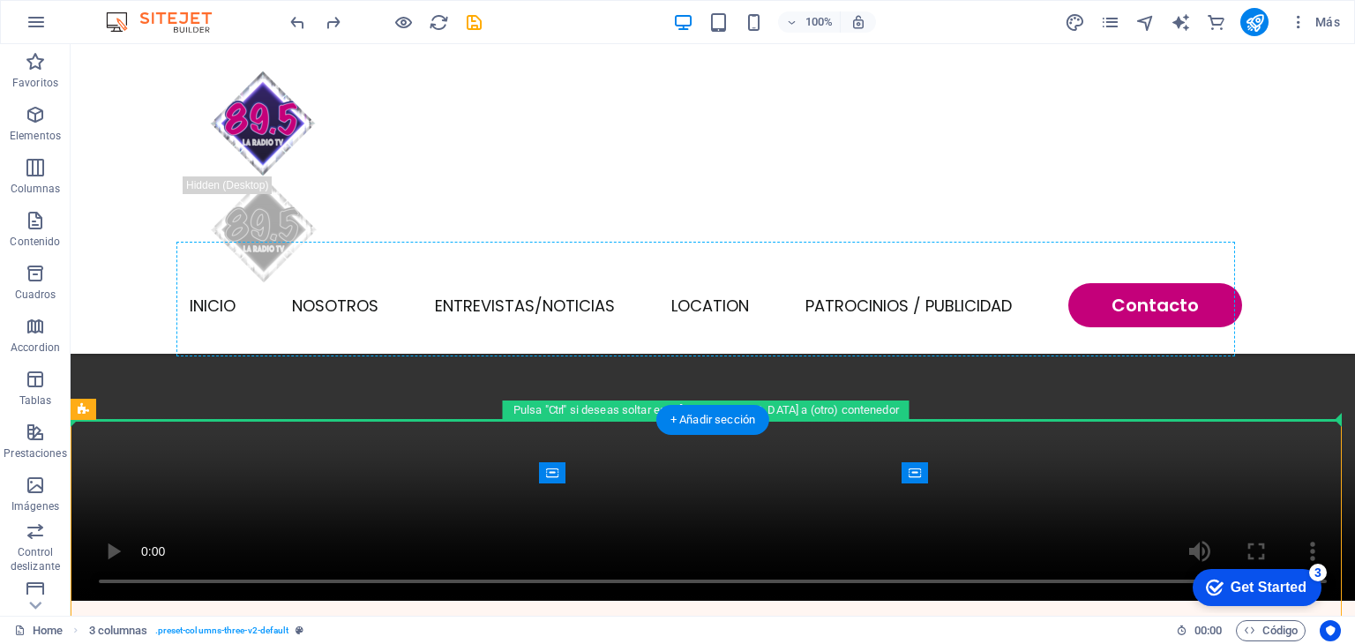
drag, startPoint x: 1153, startPoint y: 435, endPoint x: 1116, endPoint y: 301, distance: 139.1
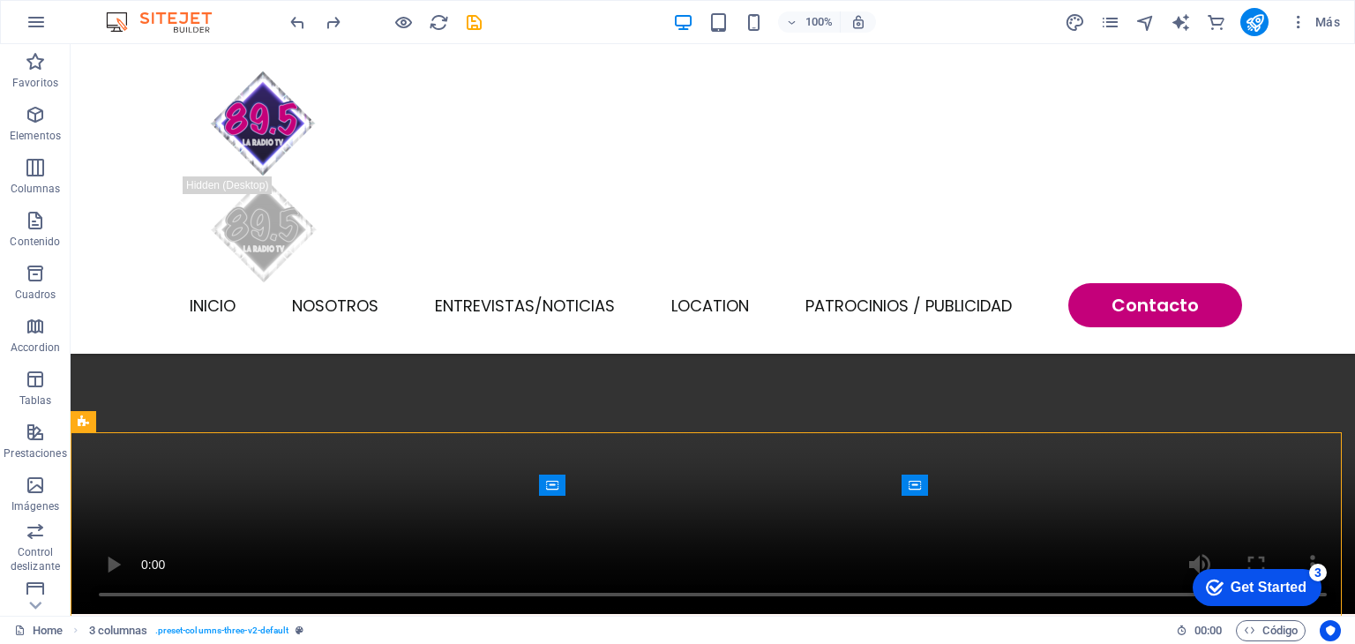
scroll to position [1347, 0]
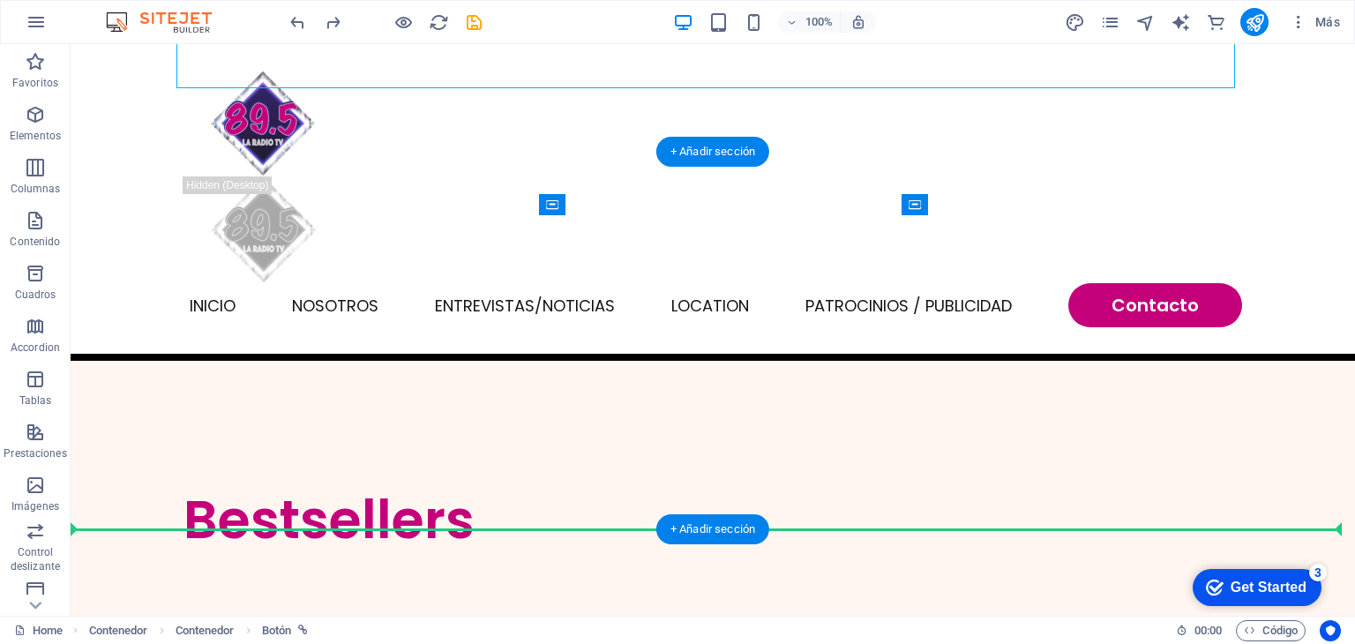
scroll to position [1673, 0]
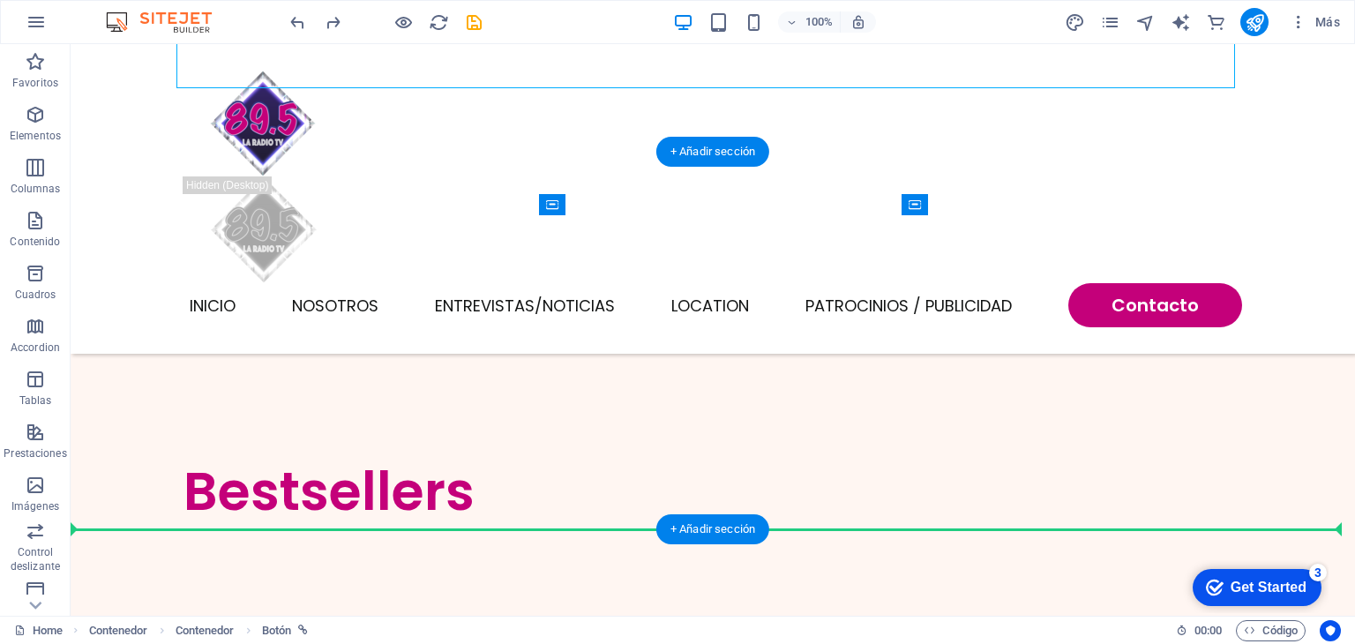
drag, startPoint x: 1024, startPoint y: 385, endPoint x: 1001, endPoint y: 513, distance: 130.1
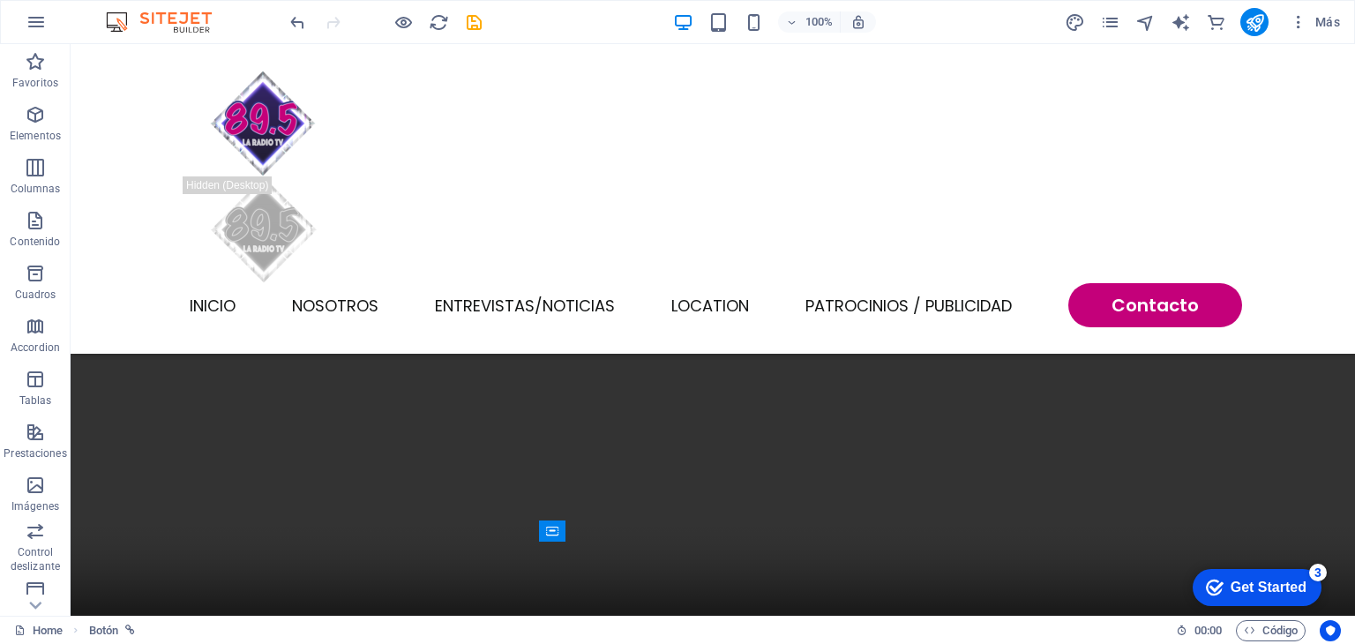
scroll to position [1309, 0]
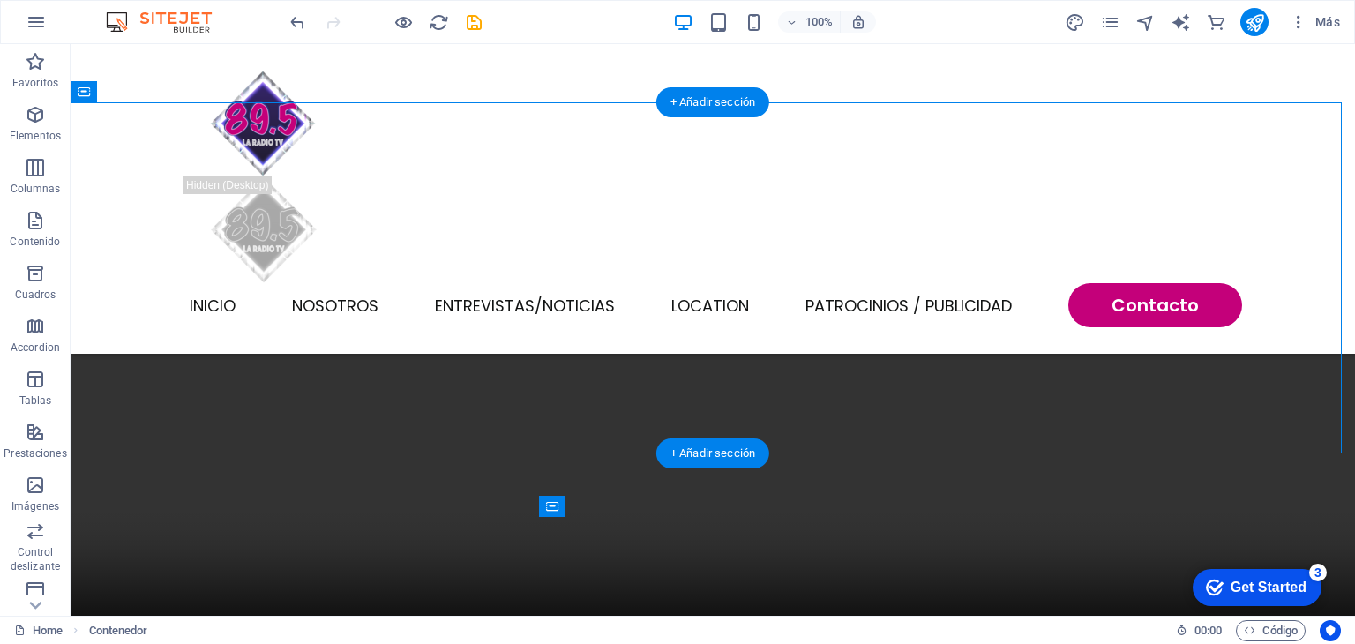
drag, startPoint x: 442, startPoint y: 255, endPoint x: 480, endPoint y: 431, distance: 180.5
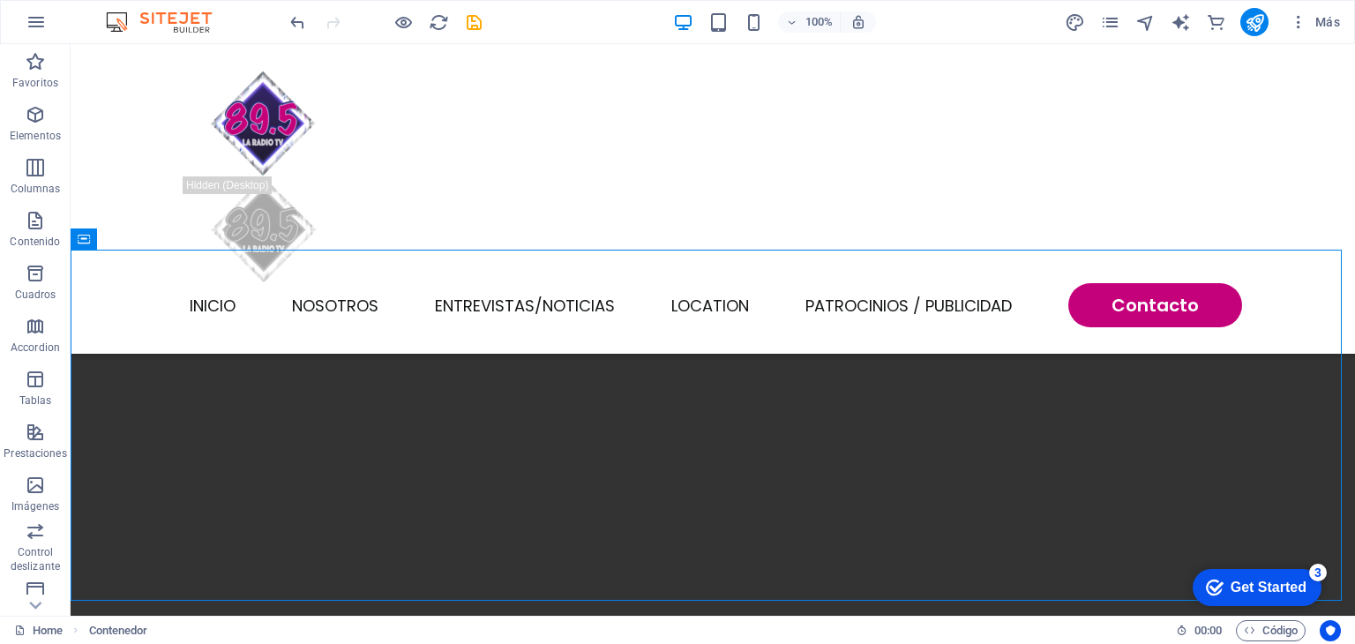
scroll to position [1161, 0]
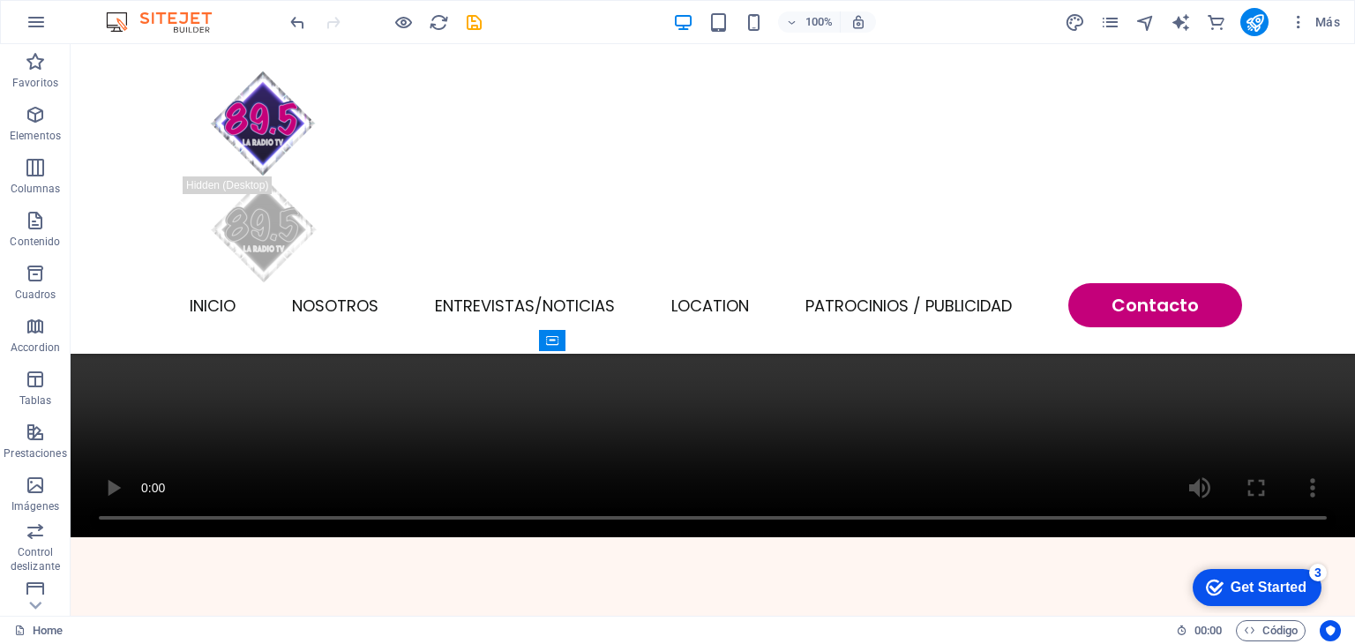
scroll to position [1481, 0]
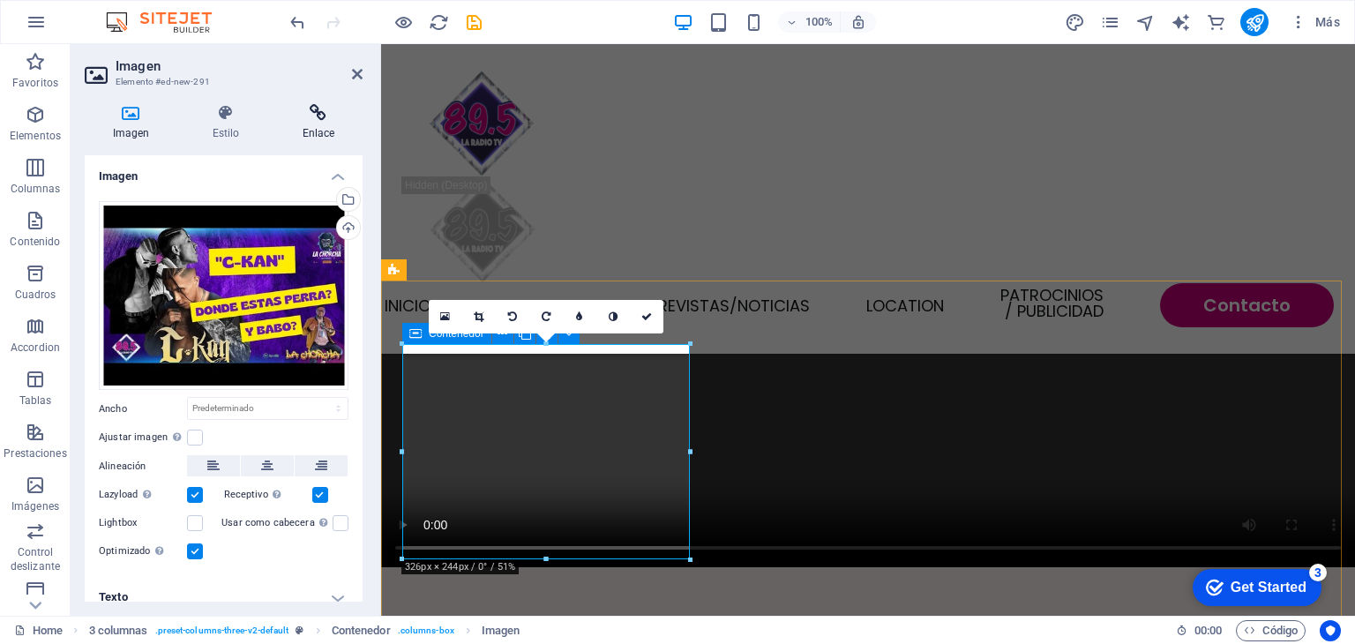
click at [314, 121] on icon at bounding box center [318, 113] width 88 height 18
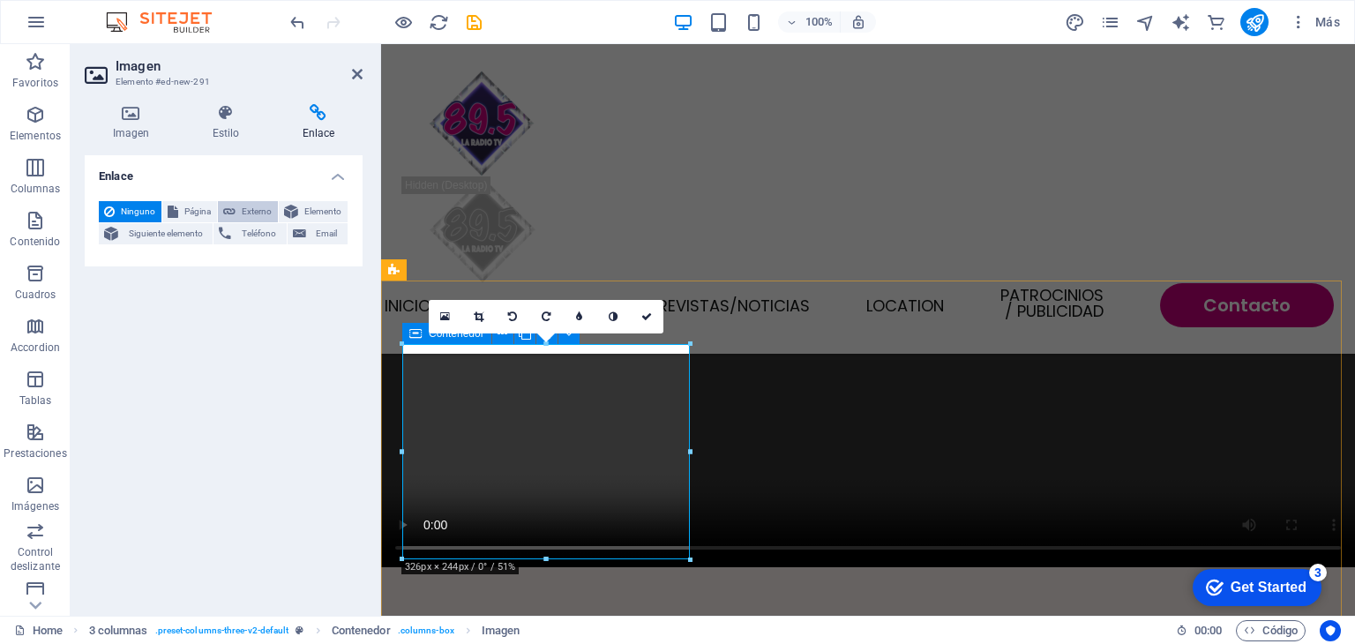
click at [266, 203] on span "Externo" at bounding box center [257, 211] width 32 height 21
select select "blank"
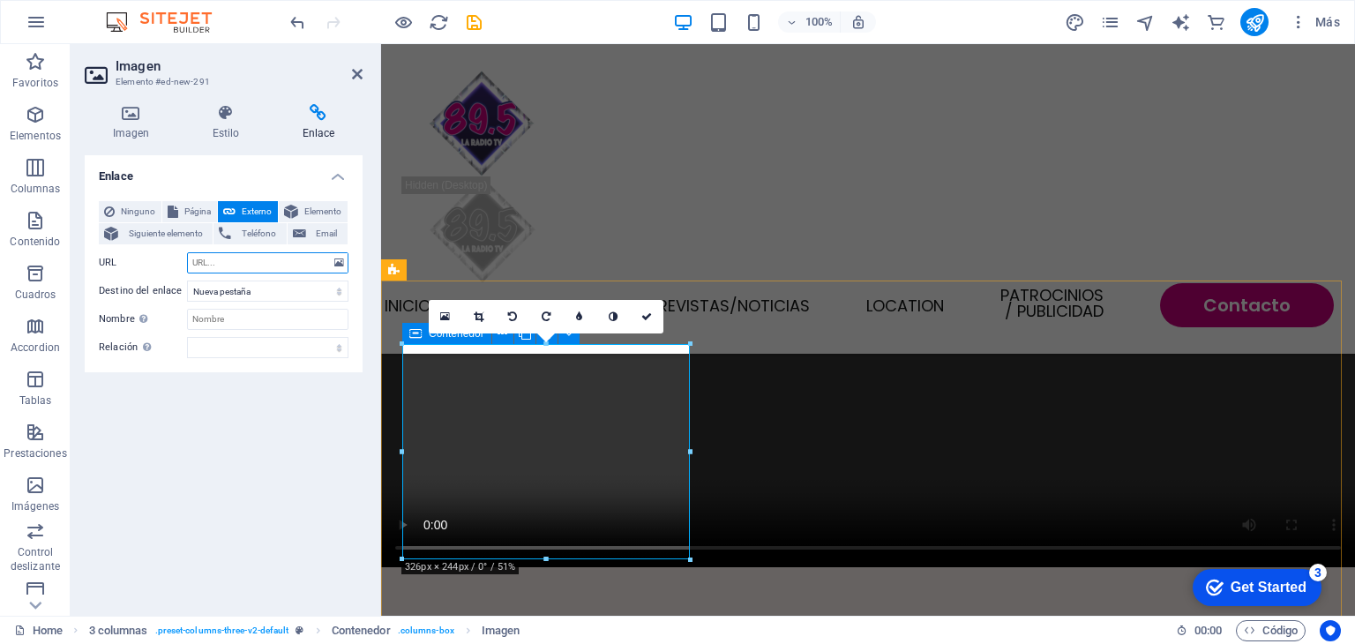
paste input "https://www.youtube.com/watch?v=Ku96SD5JiQw"
type input "https://www.youtube.com/watch?v=Ku96SD5JiQw"
click at [356, 73] on icon at bounding box center [357, 74] width 11 height 14
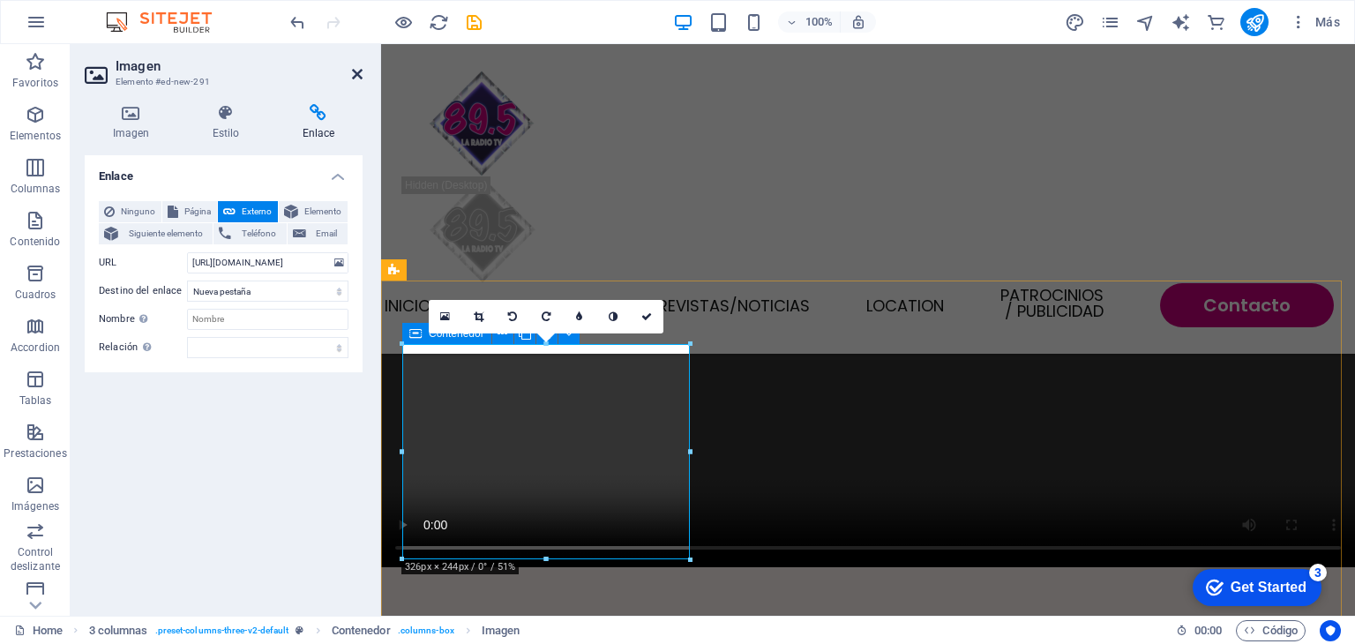
scroll to position [1481, 0]
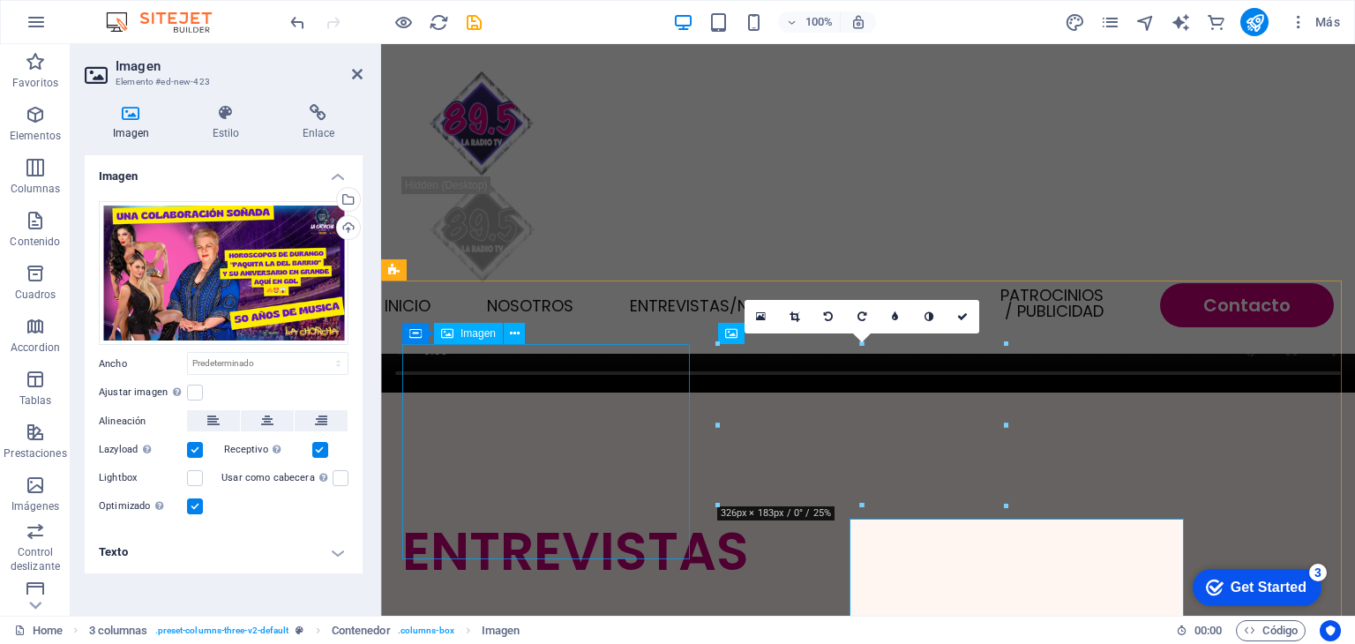
scroll to position [1307, 0]
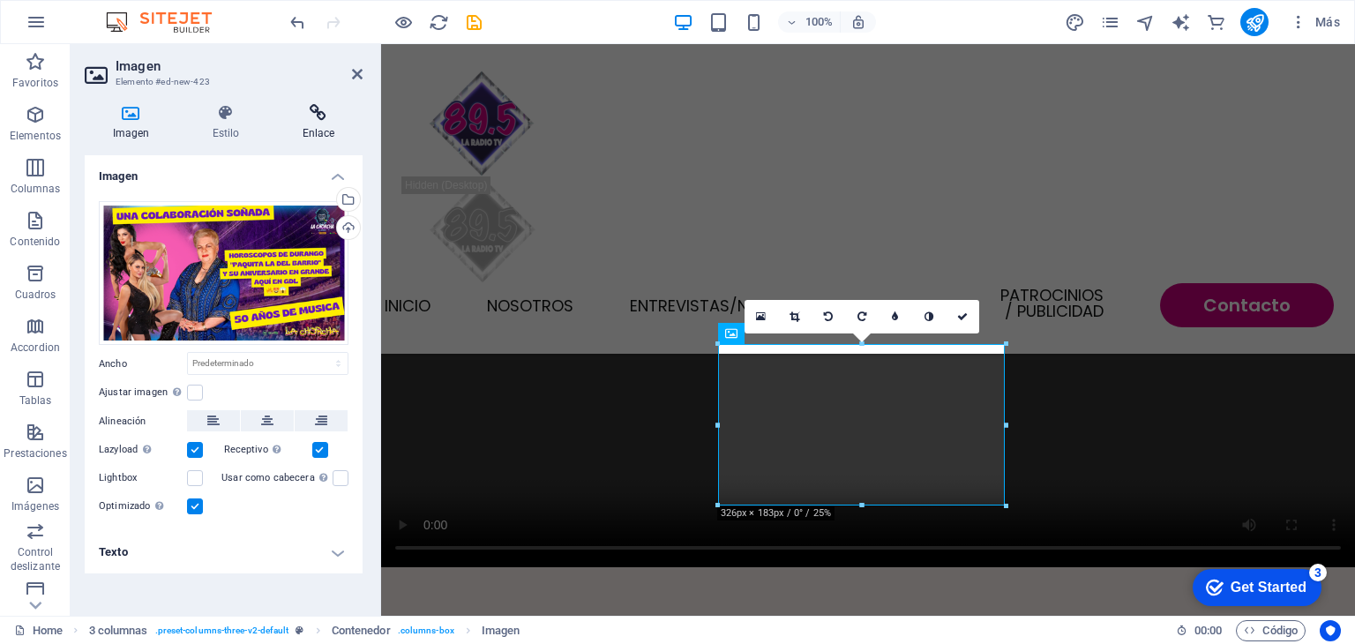
click at [315, 136] on h4 "Enlace" at bounding box center [318, 122] width 88 height 37
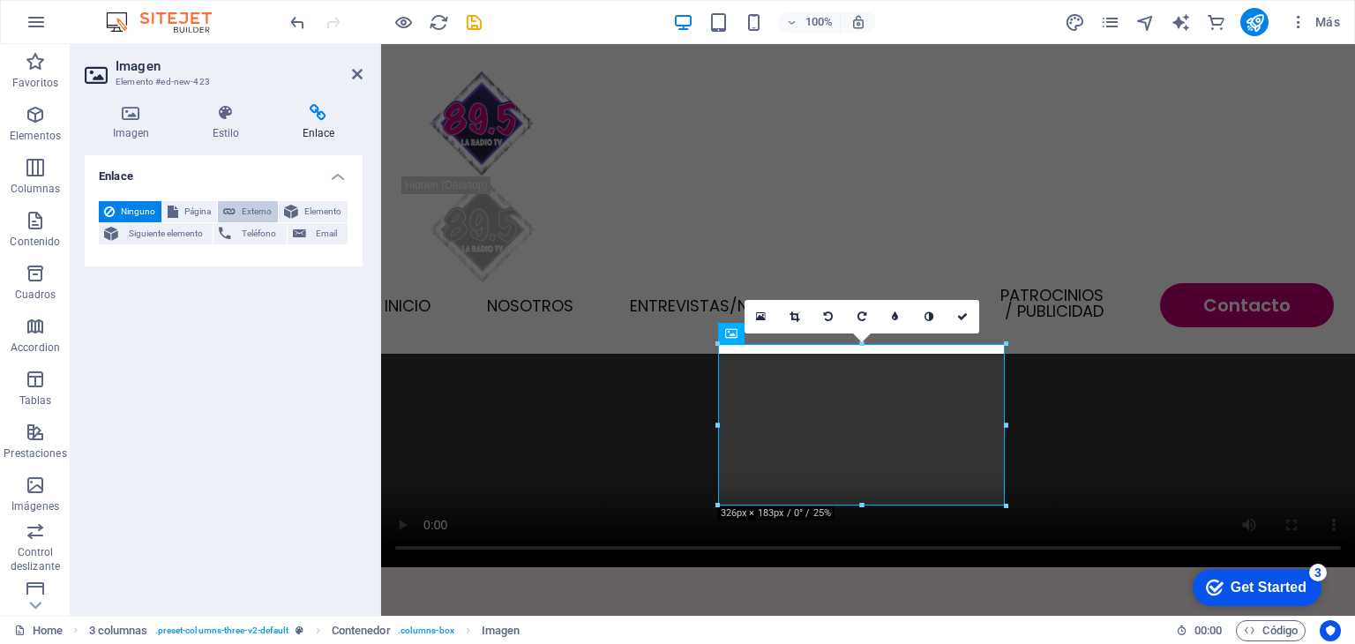
click at [259, 206] on span "Externo" at bounding box center [257, 211] width 32 height 21
select select "blank"
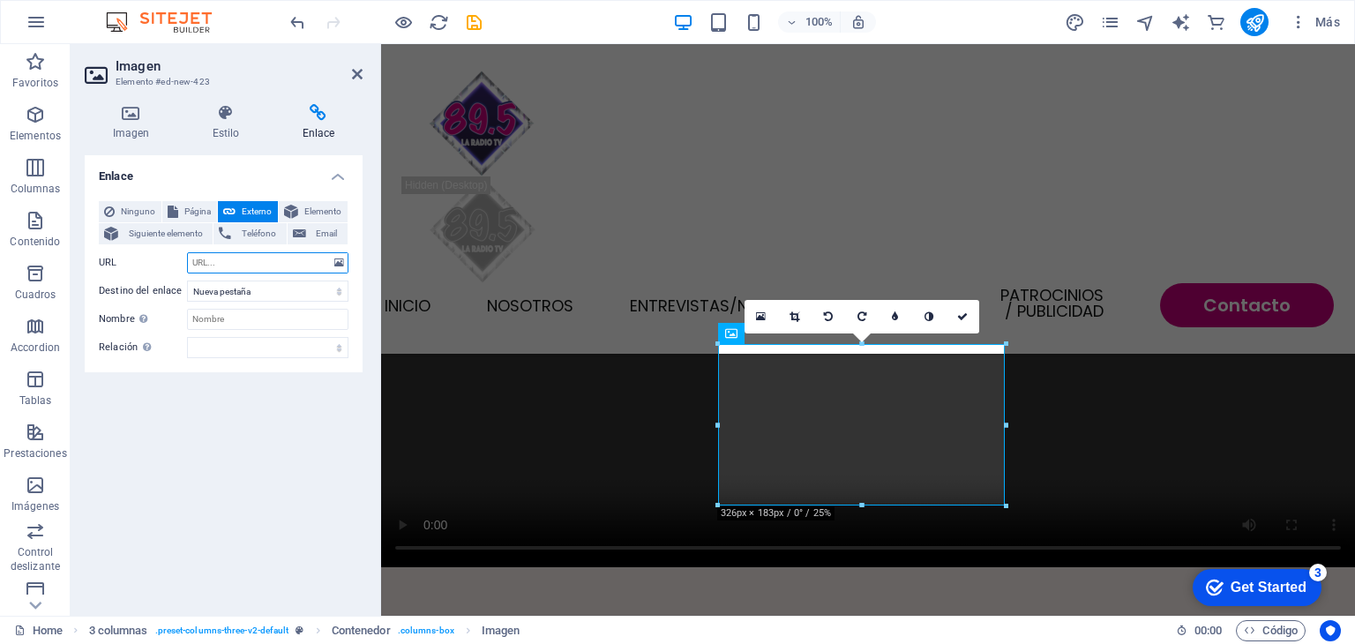
paste input "https://www.youtube.com/watch?v=6mExxu4msMw"
type input "https://www.youtube.com/watch?v=6mExxu4msMw"
click at [354, 71] on icon at bounding box center [357, 74] width 11 height 14
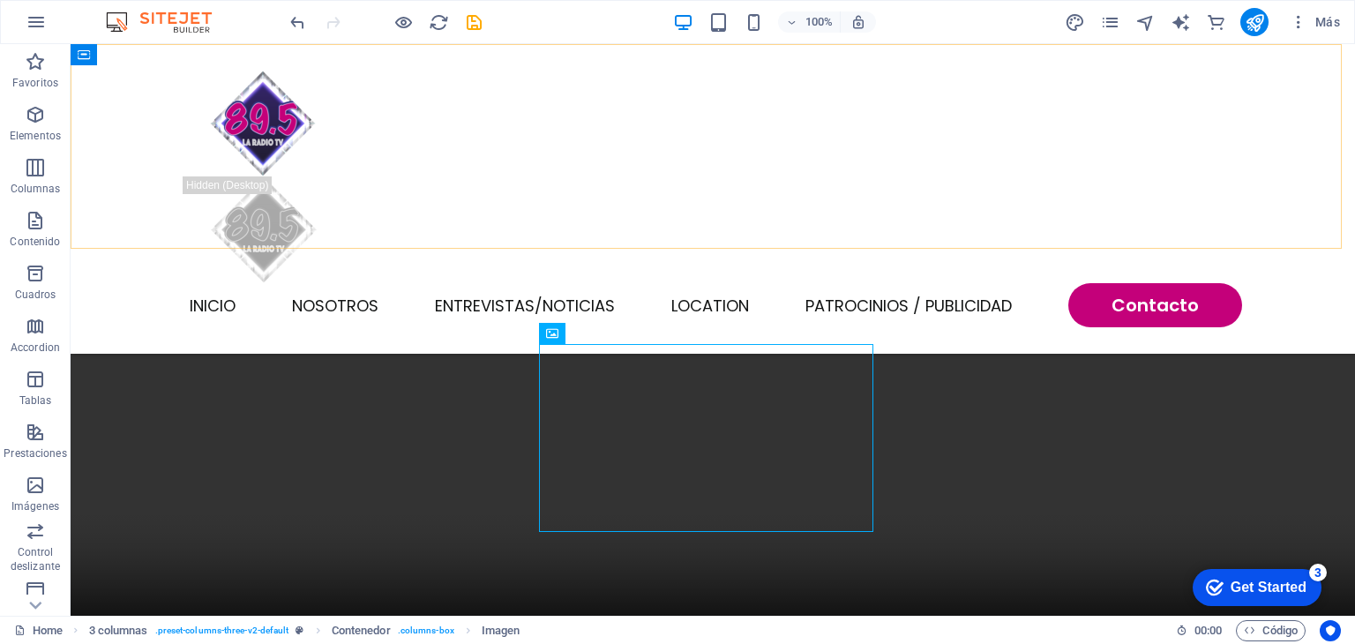
scroll to position [1481, 0]
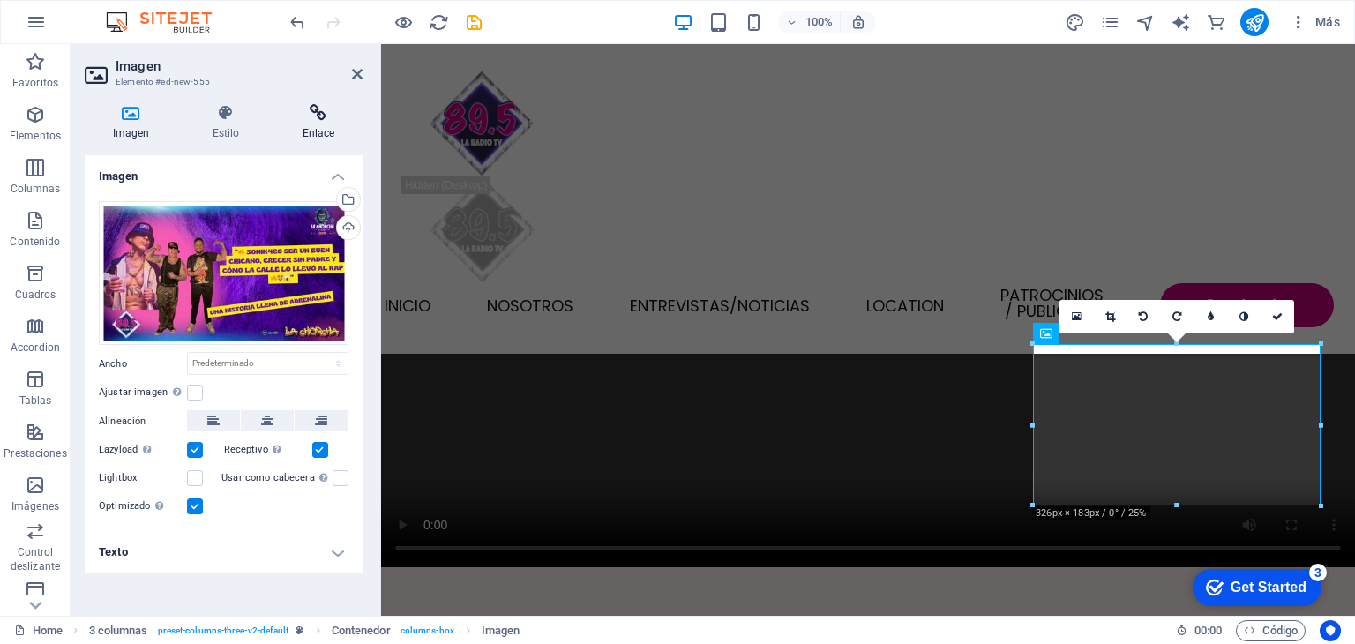
click at [325, 130] on h4 "Enlace" at bounding box center [318, 122] width 88 height 37
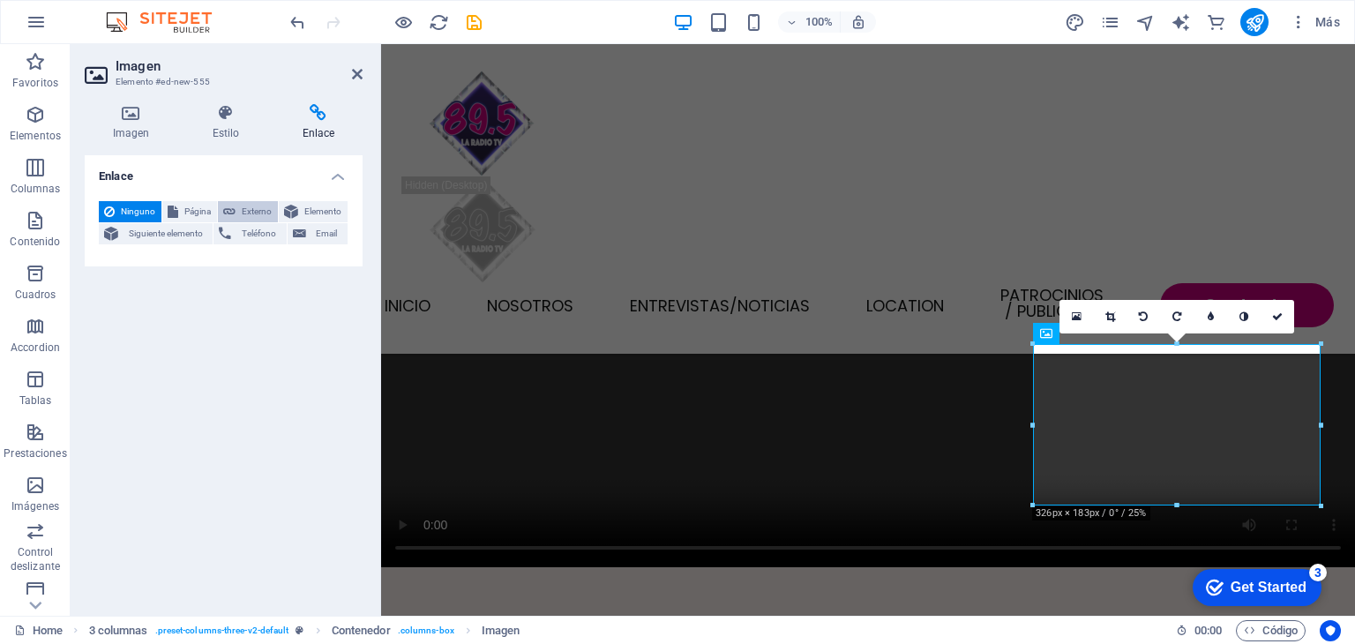
click at [244, 211] on span "Externo" at bounding box center [257, 211] width 32 height 21
select select "blank"
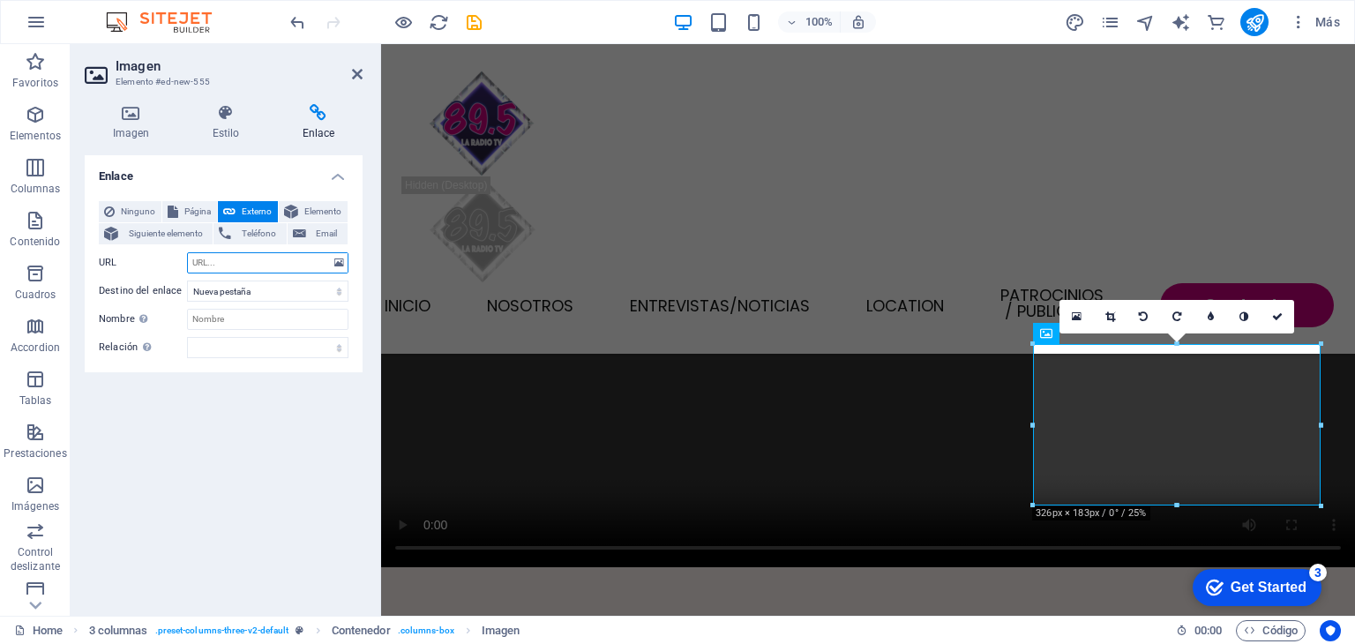
paste input "https://www.youtube.com/watch?v=6DaXq2pswhA"
type input "https://www.youtube.com/watch?v=6DaXq2pswhA"
click at [353, 77] on icon at bounding box center [357, 74] width 11 height 14
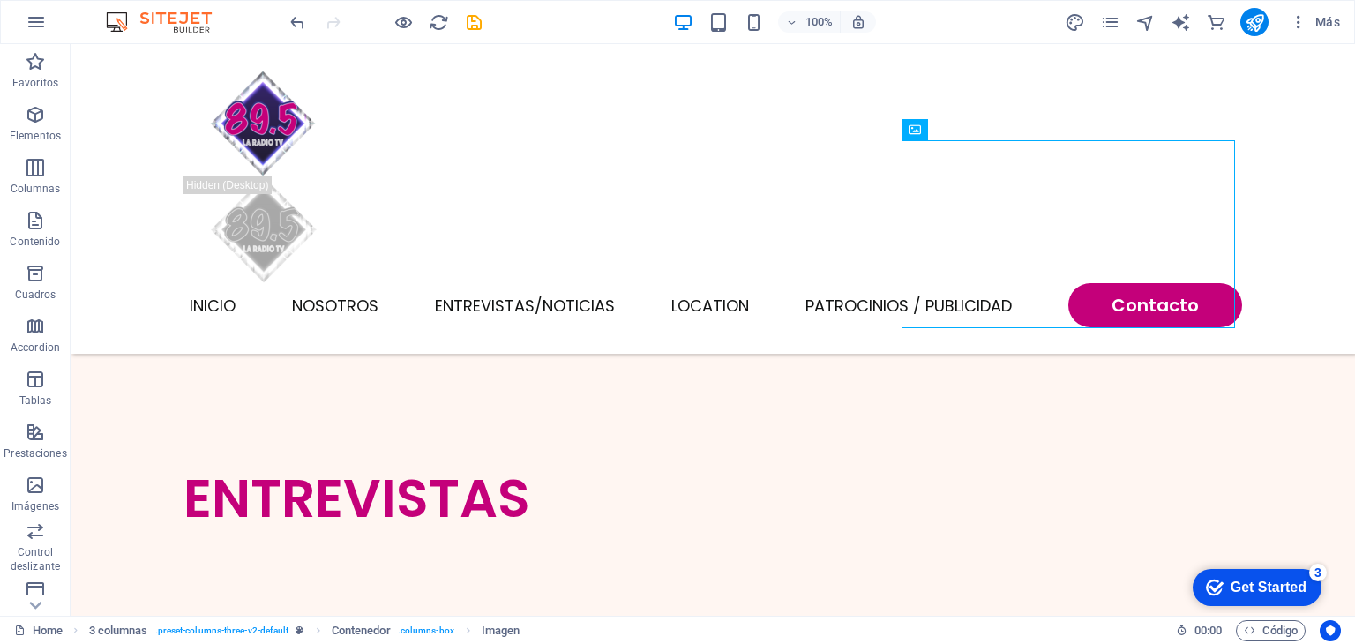
scroll to position [1685, 0]
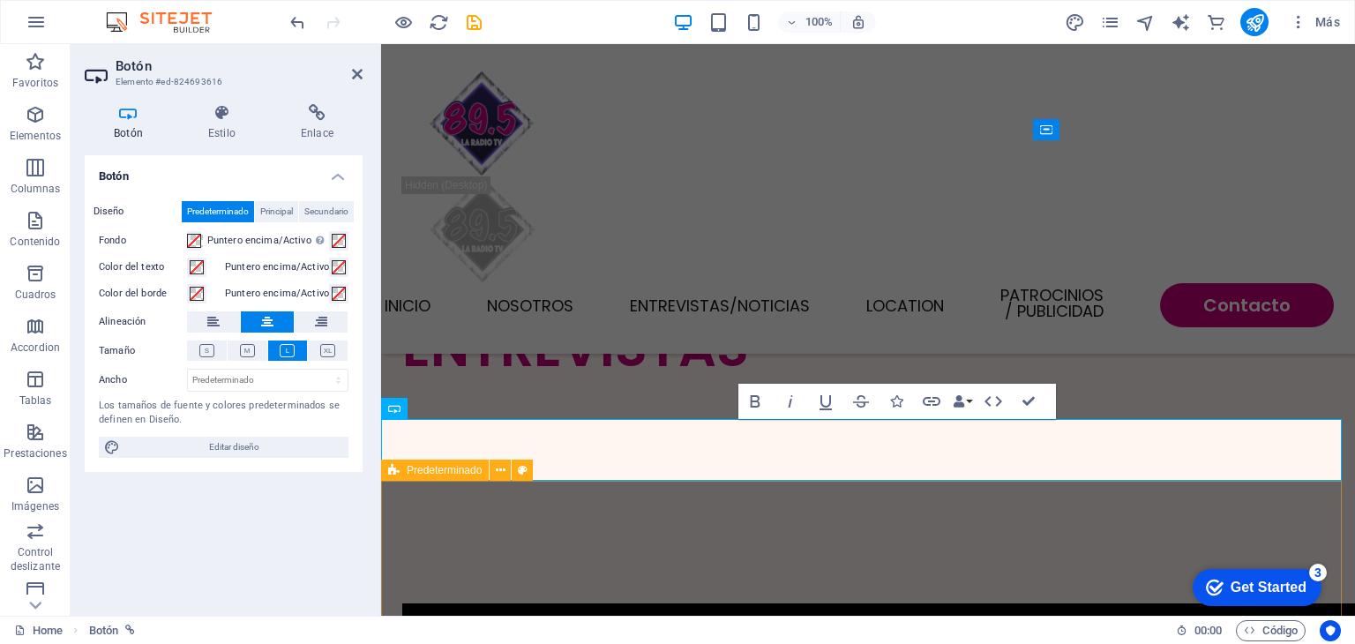
scroll to position [1511, 0]
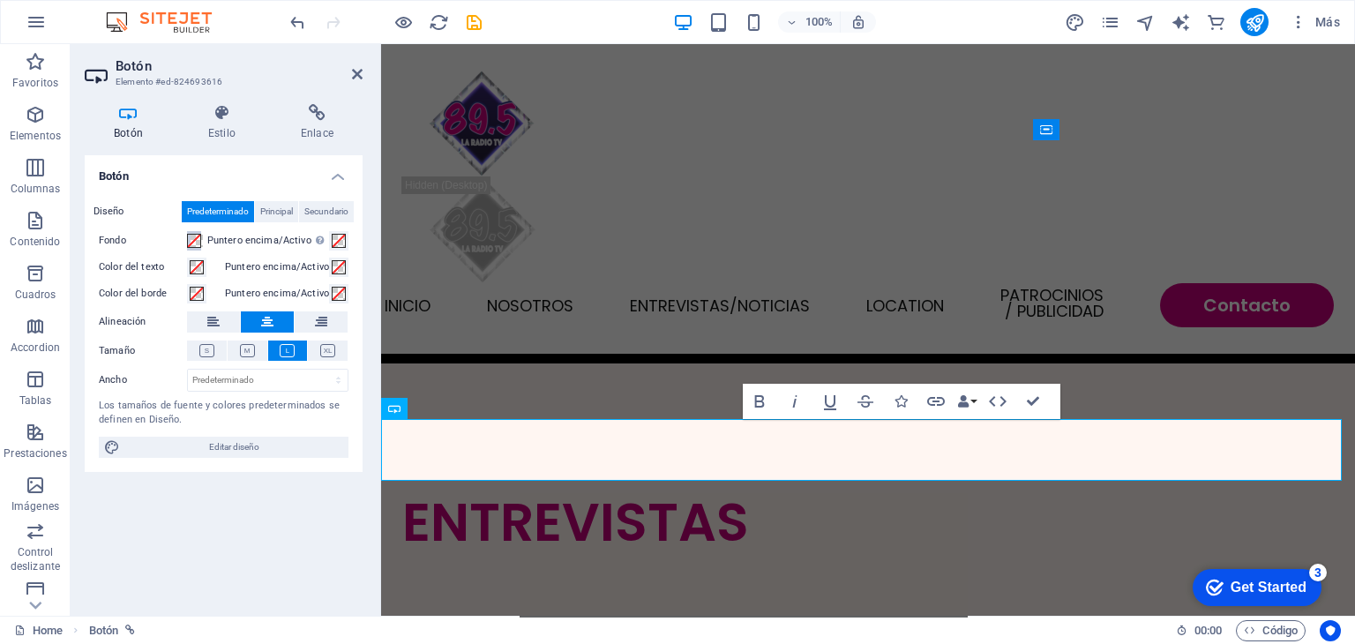
click at [197, 237] on span at bounding box center [194, 241] width 14 height 14
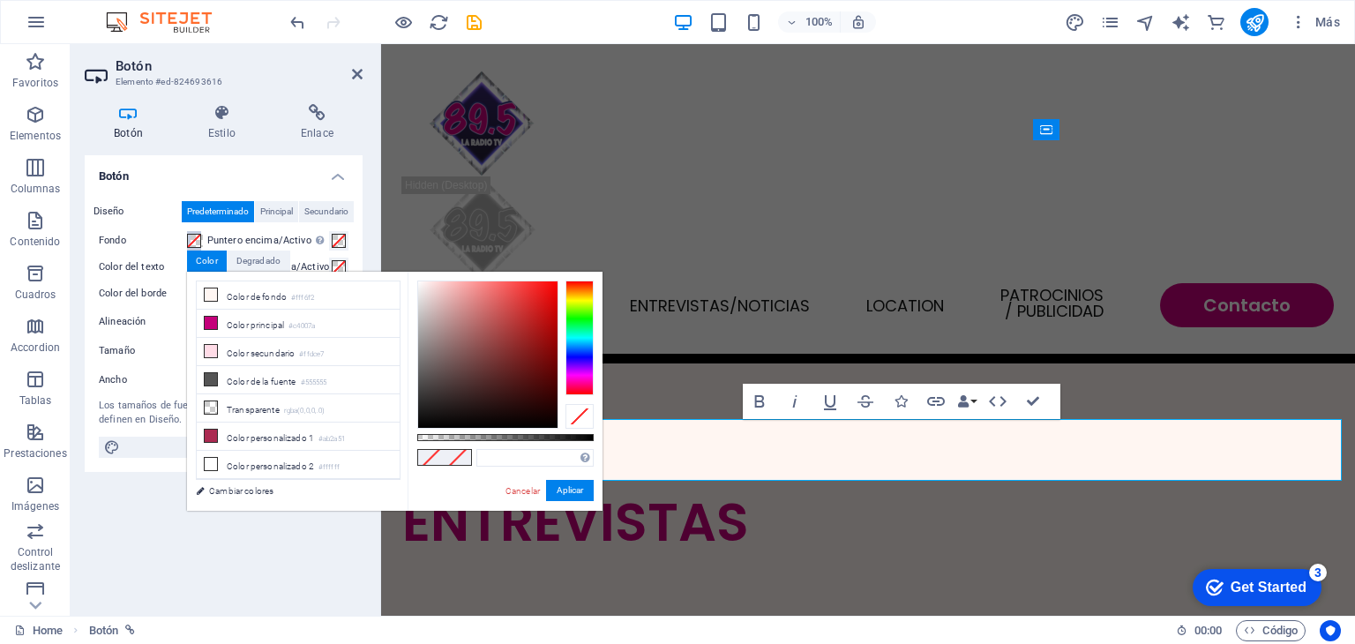
type input "#ef0909"
click at [551, 289] on div at bounding box center [487, 354] width 139 height 146
click at [575, 484] on button "Aplicar" at bounding box center [570, 490] width 48 height 21
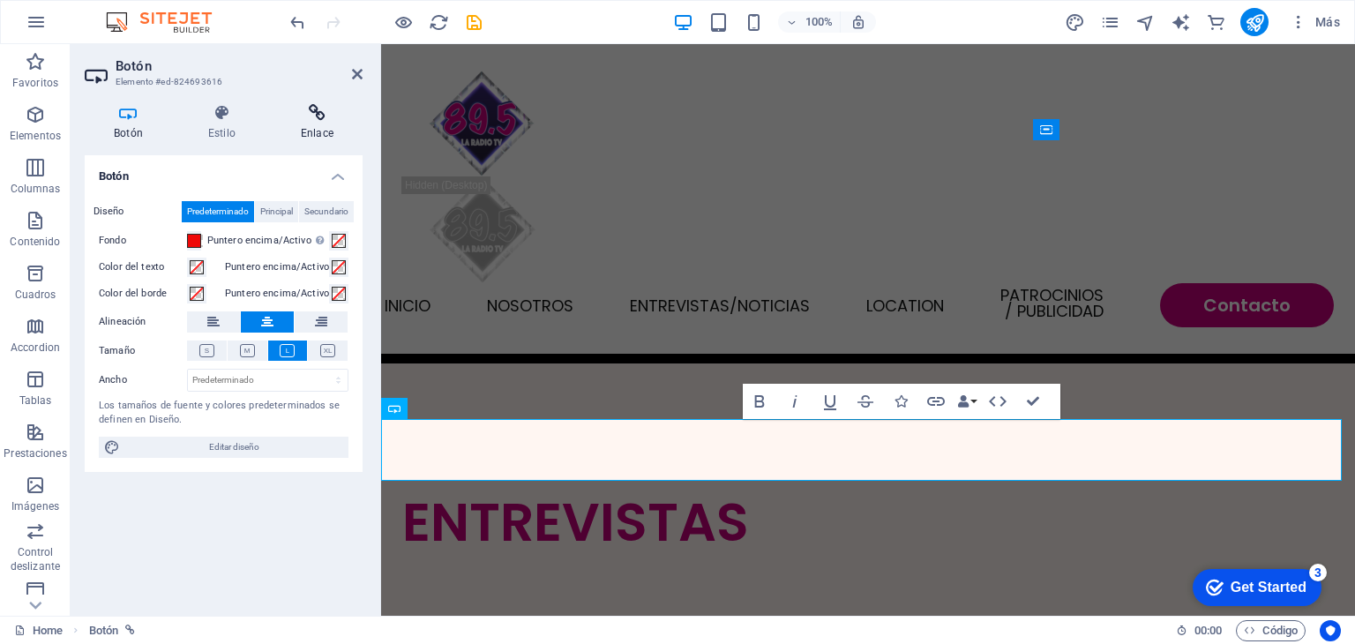
click at [322, 128] on h4 "Enlace" at bounding box center [317, 122] width 91 height 37
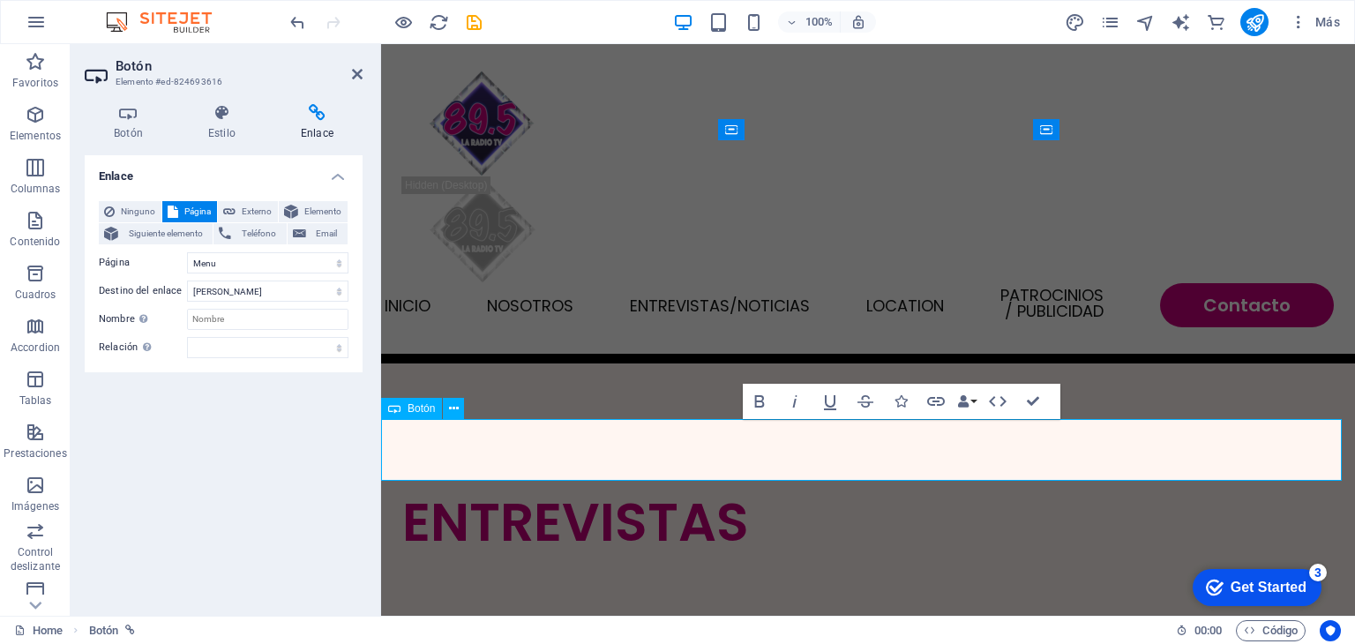
click at [256, 206] on span "Externo" at bounding box center [257, 211] width 32 height 21
select select "blank"
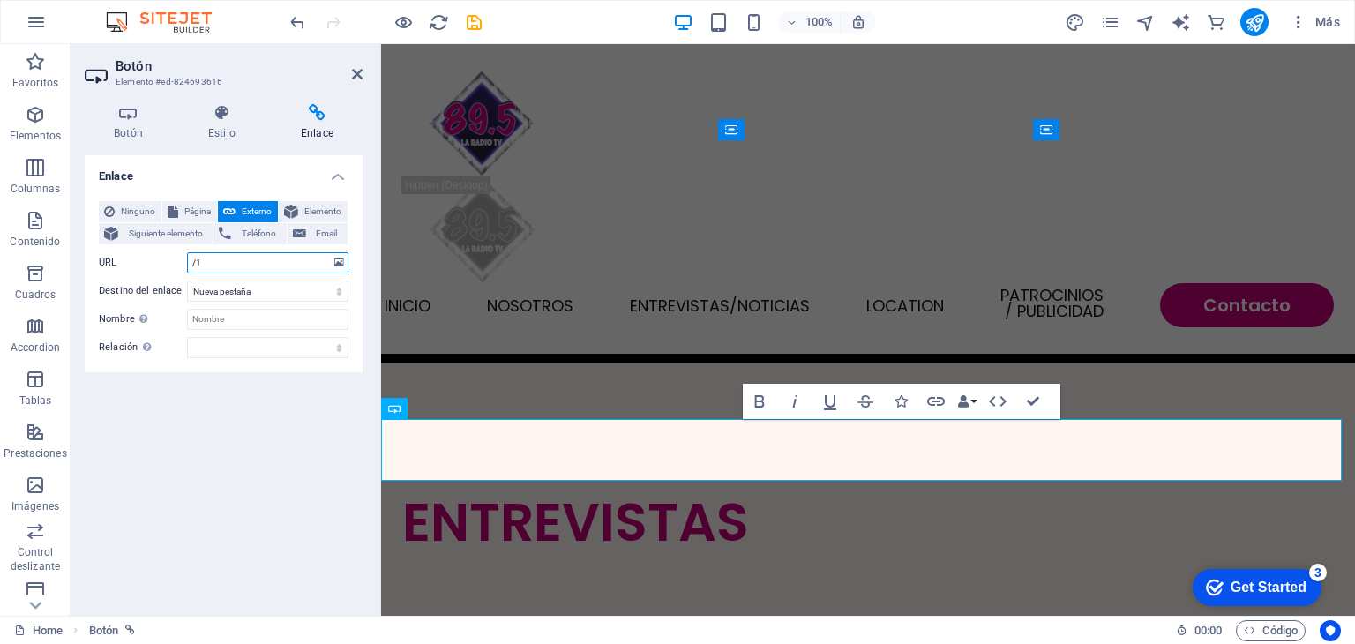
type input "/"
paste input "https://www.youtube.com/@895Radiotv"
type input "https://www.youtube.com/@895Radiotv"
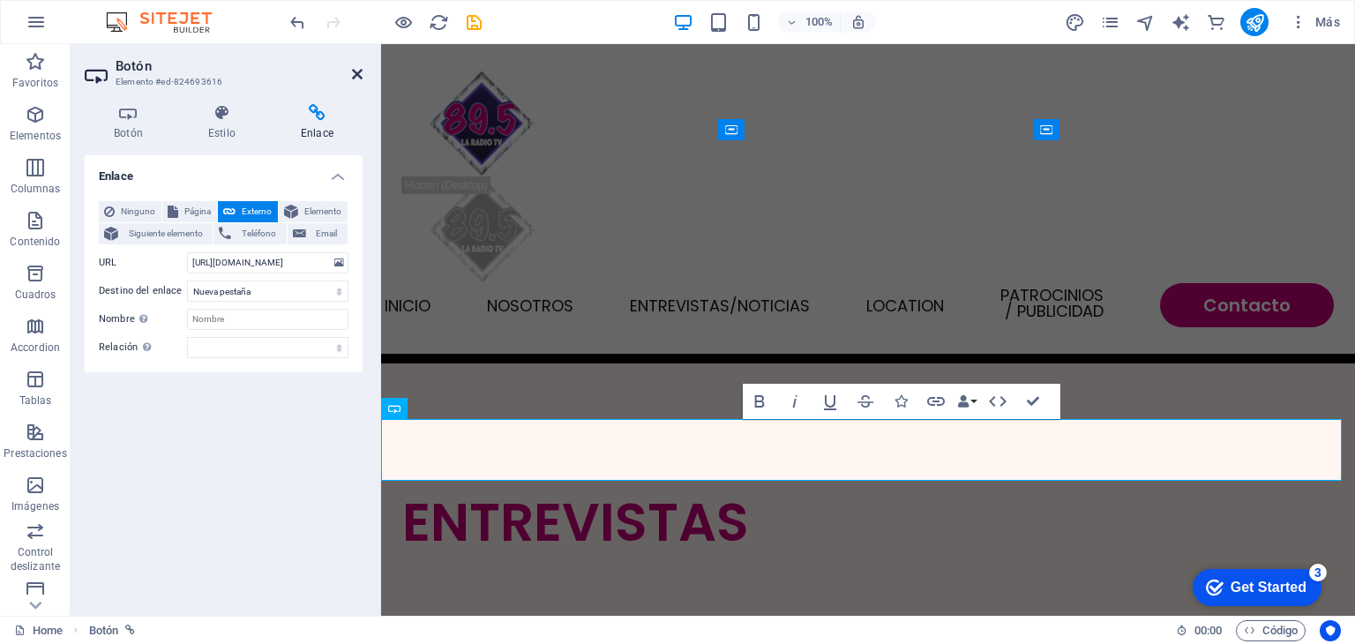
click at [359, 73] on icon at bounding box center [357, 74] width 11 height 14
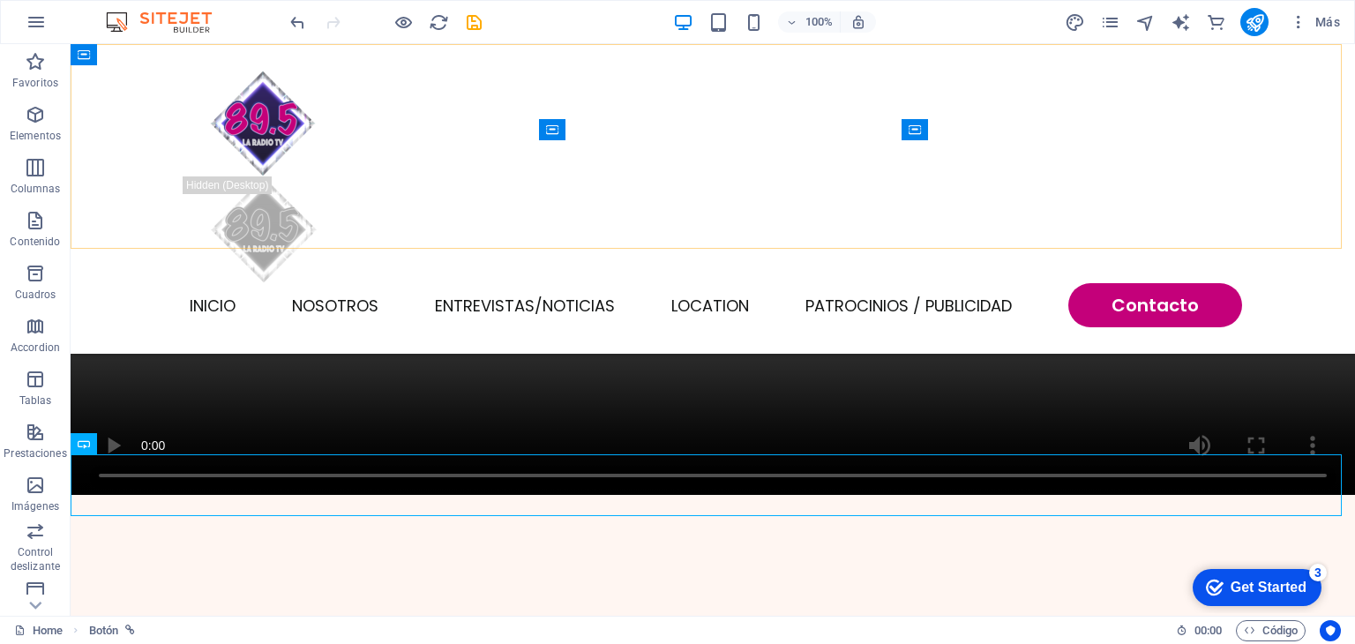
scroll to position [1685, 0]
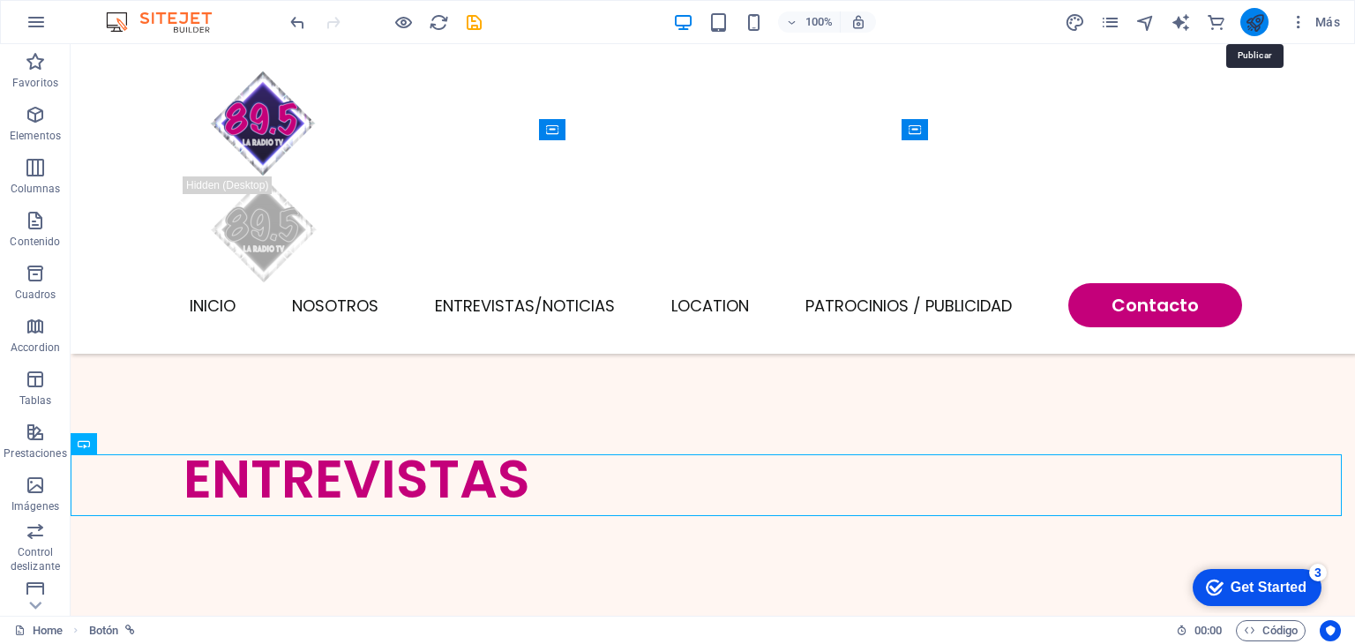
click at [1256, 19] on icon "publish" at bounding box center [1255, 22] width 20 height 20
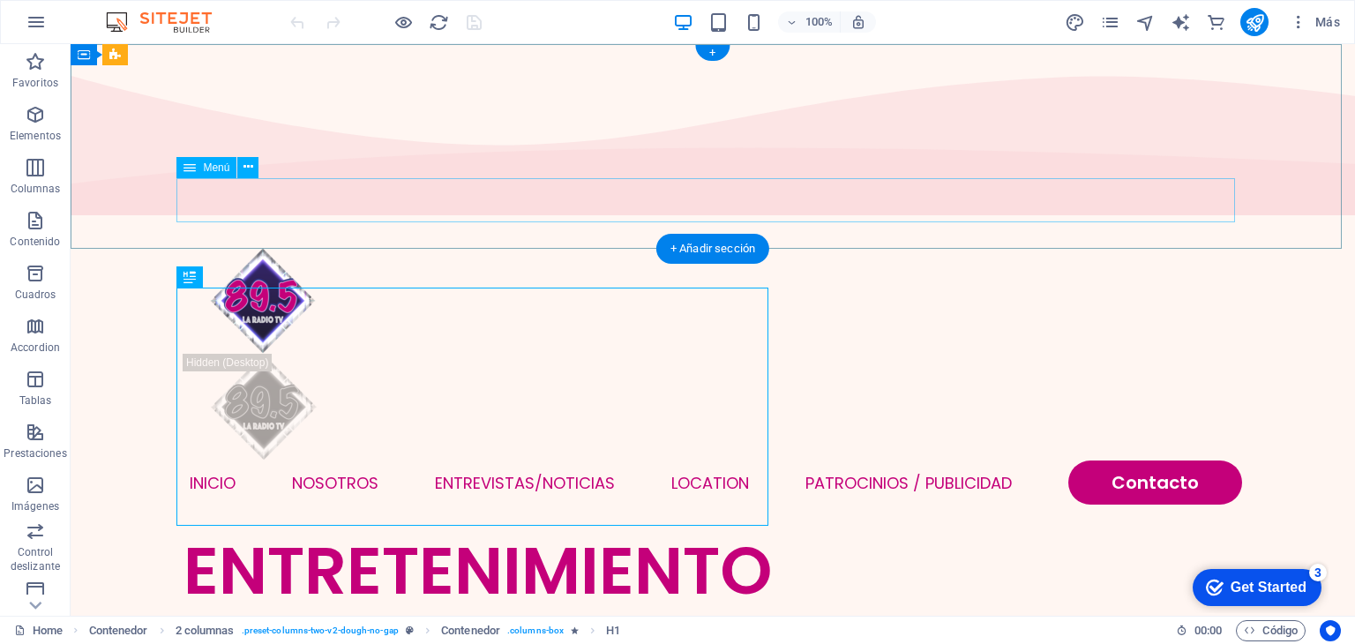
click at [706, 461] on nav "INICIO NOSOTROS Entrevistas/NOTICIAS Location Patrocinios / Publicidad Contacto" at bounding box center [713, 483] width 1059 height 44
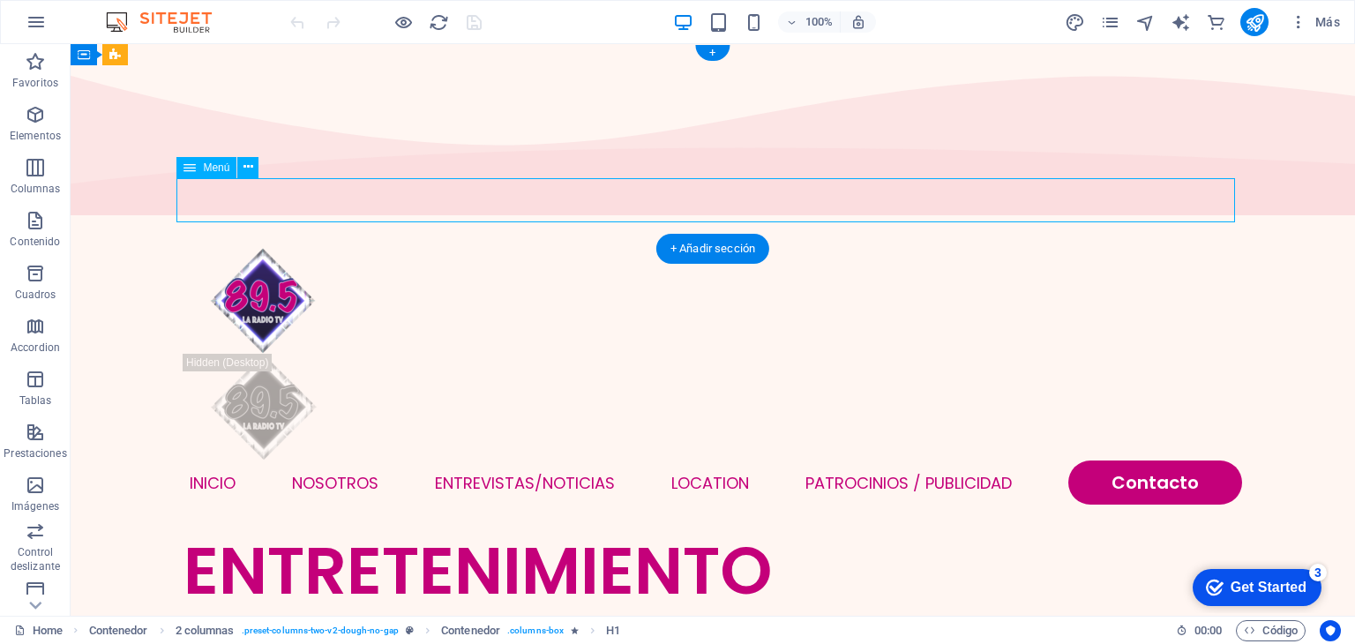
click at [706, 461] on nav "INICIO NOSOTROS Entrevistas/NOTICIAS Location Patrocinios / Publicidad Contacto" at bounding box center [713, 483] width 1059 height 44
select select
select select "1"
select select
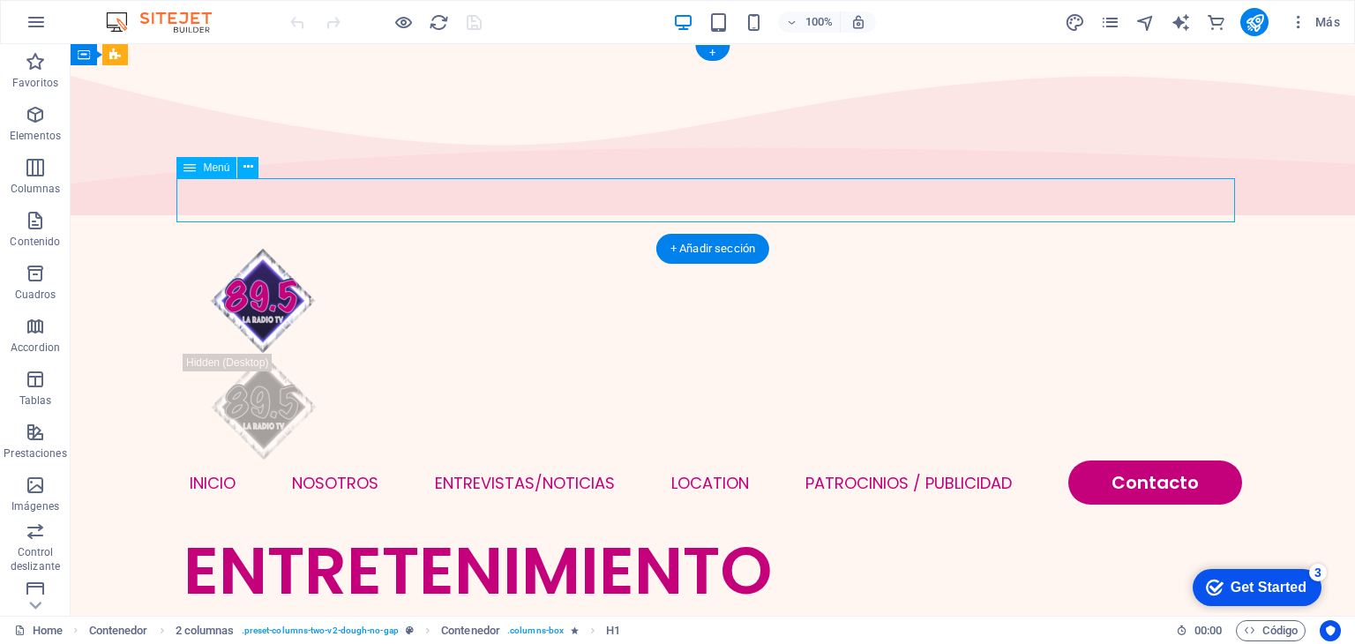
select select "primary"
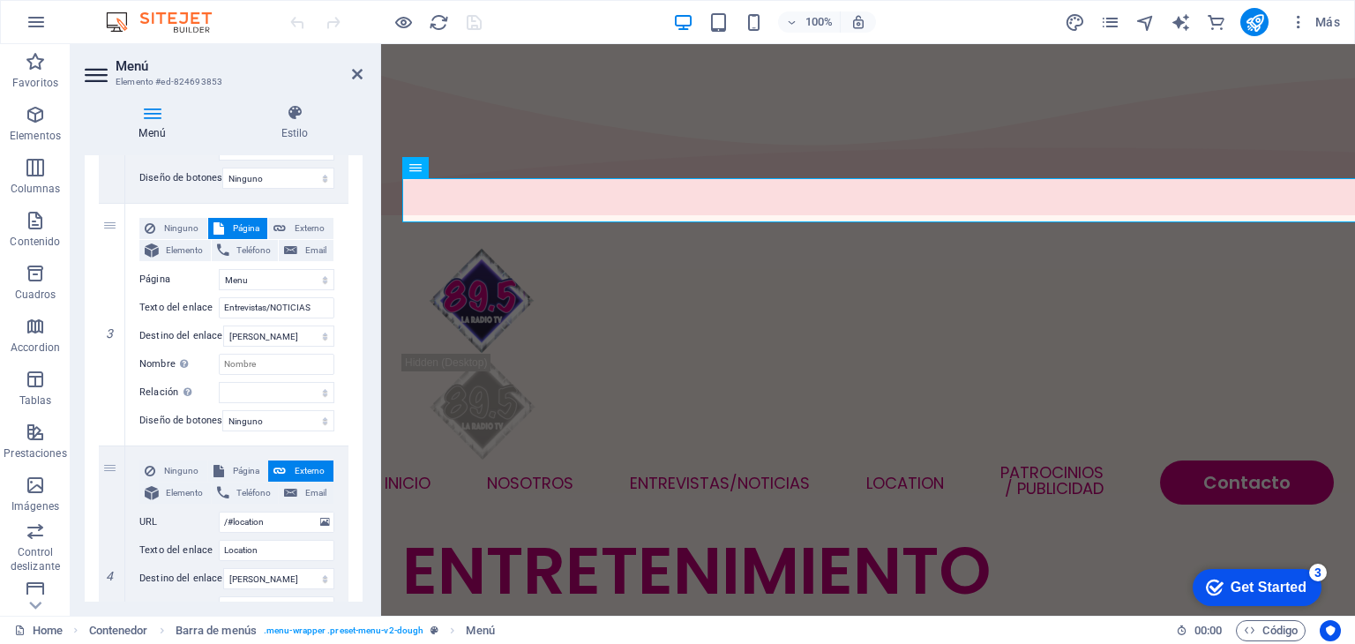
scroll to position [508, 0]
click at [311, 301] on input "Entrevistas/NOTICIAS" at bounding box center [277, 305] width 116 height 21
type input "E"
select select
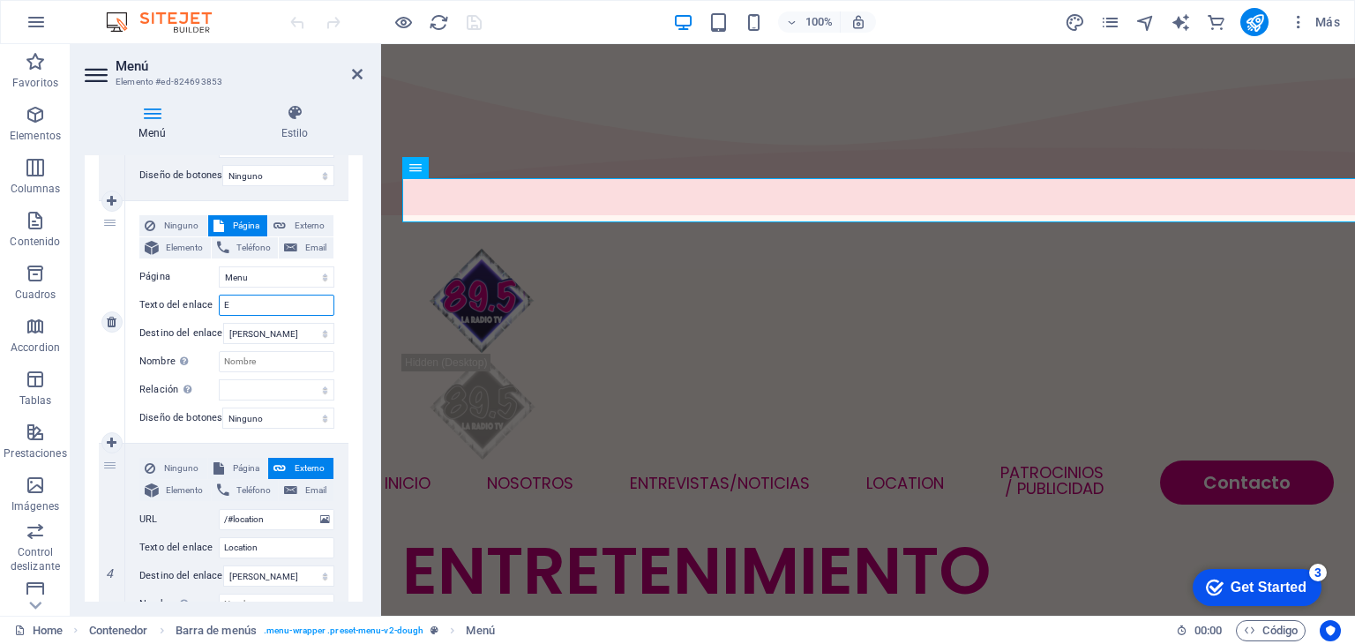
select select
type input "EN"
select select
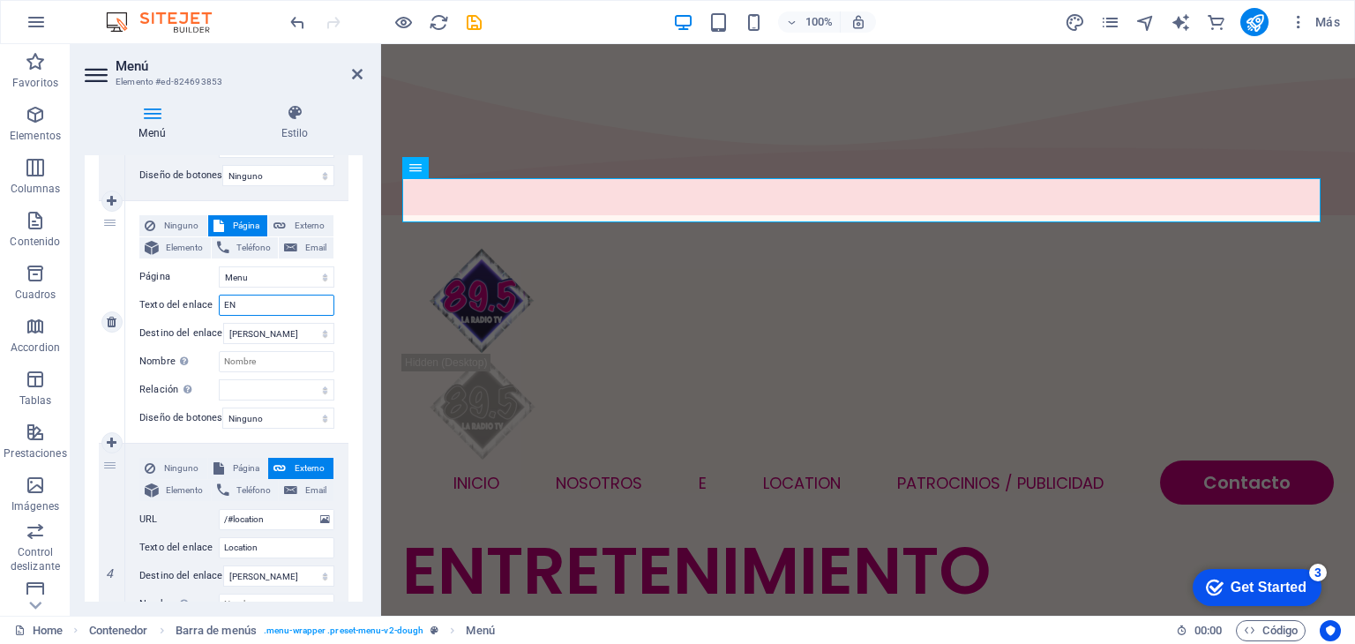
select select
type input "ENTREVISTAS"
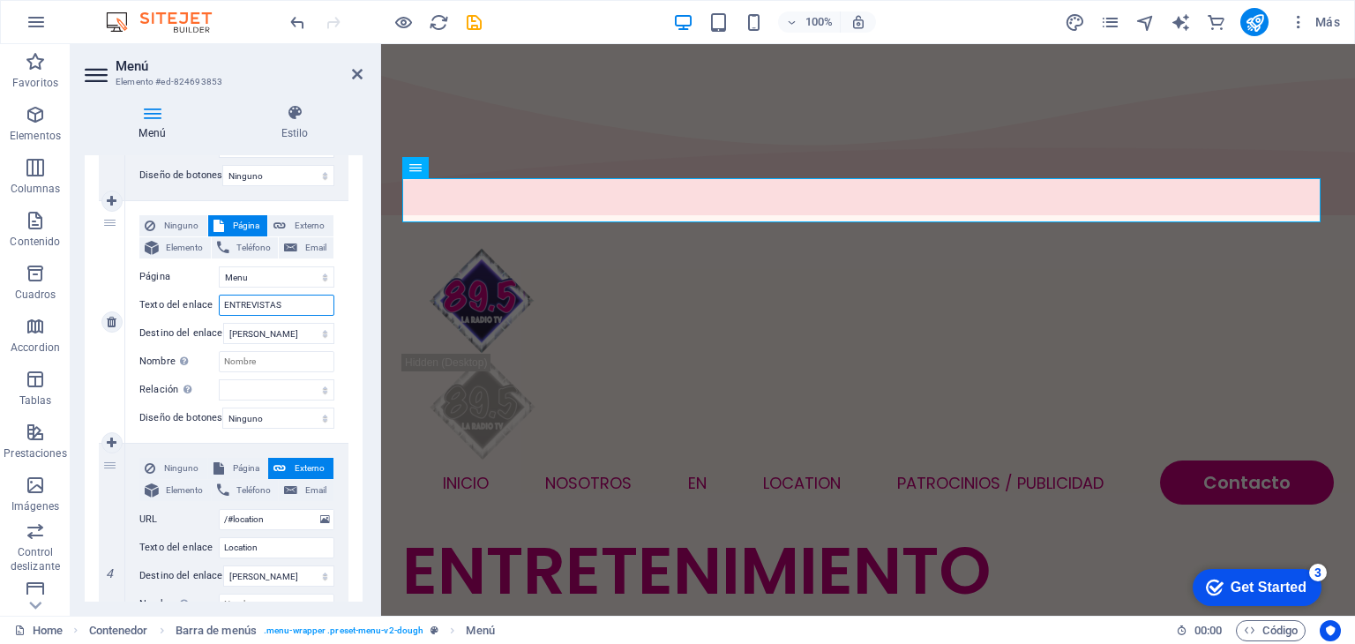
select select
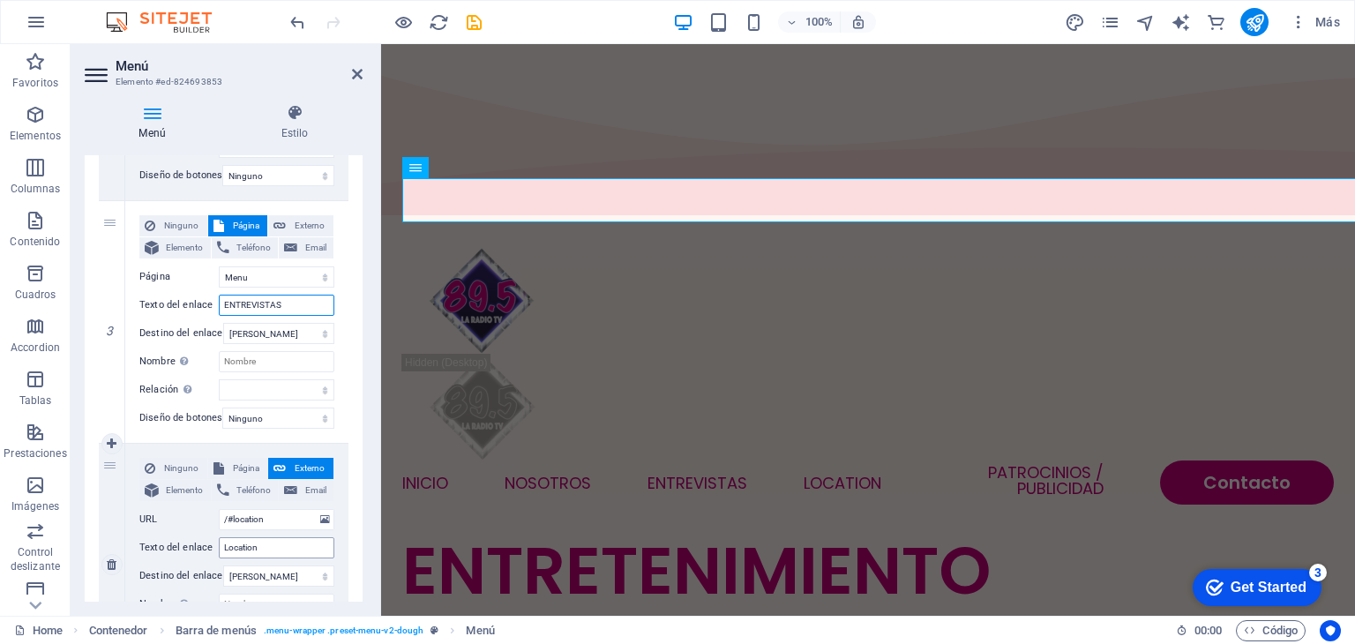
type input "ENTREVISTAS"
click at [269, 548] on input "Location" at bounding box center [277, 547] width 116 height 21
type input "L"
type input "NOTICIA"
select select
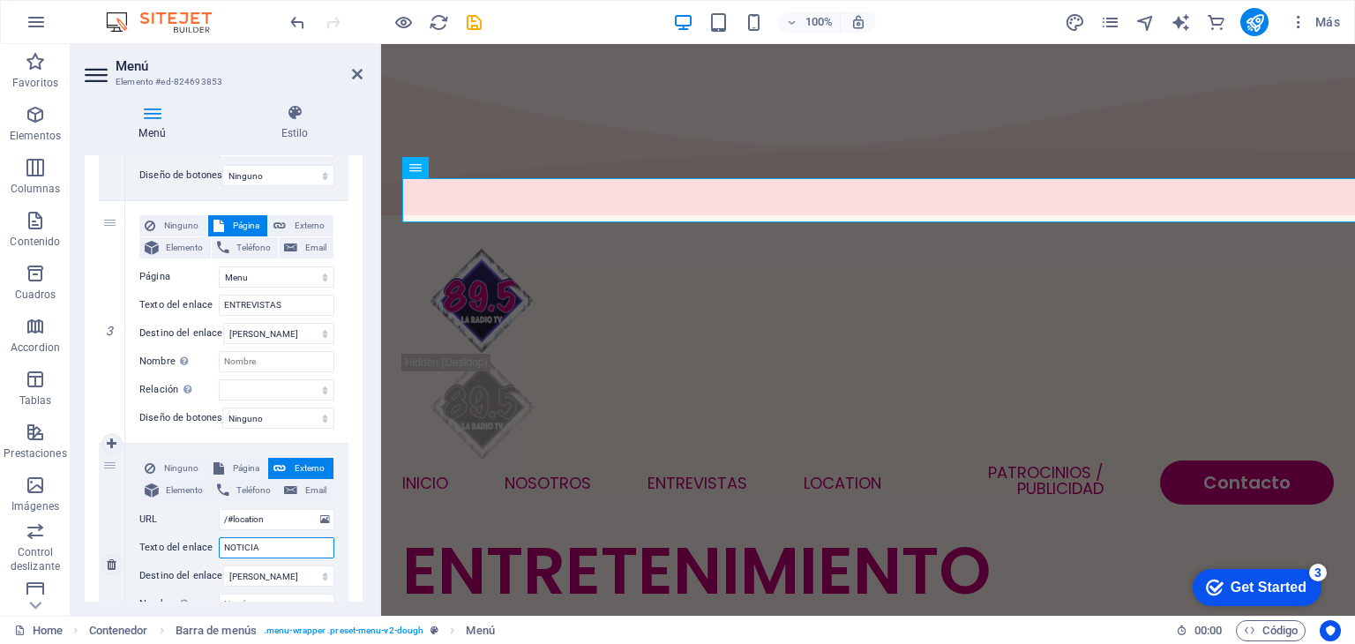
select select
type input "NOTICIAS"
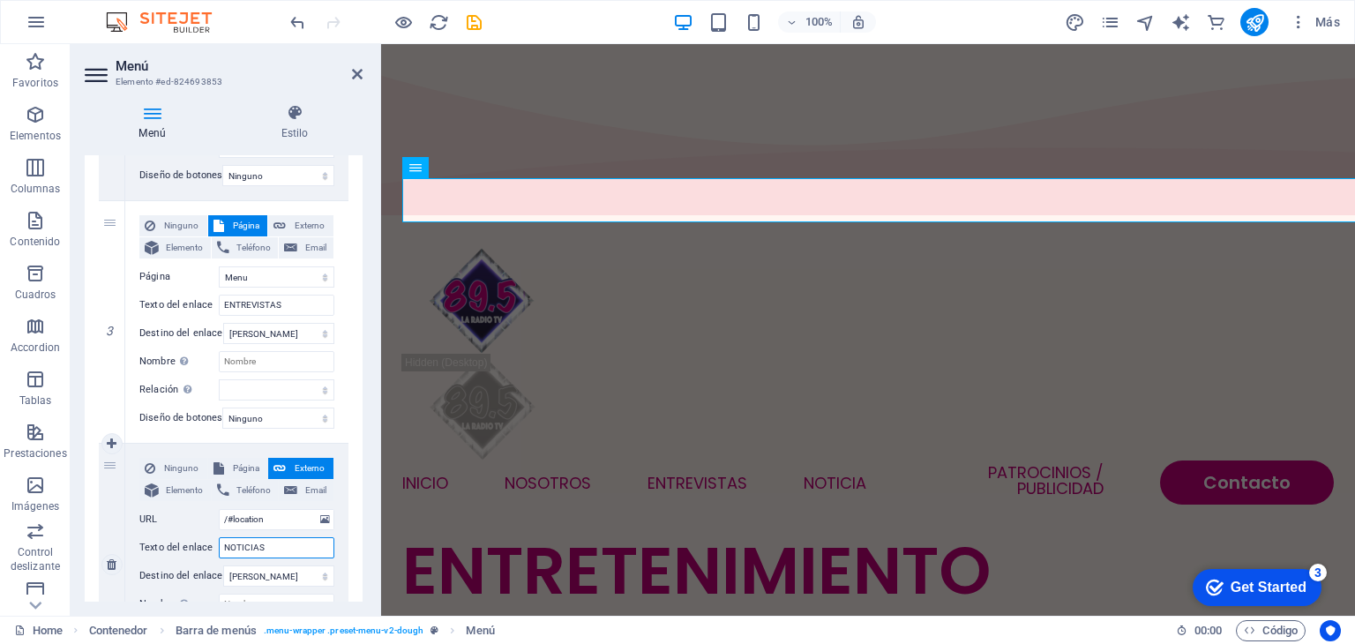
select select
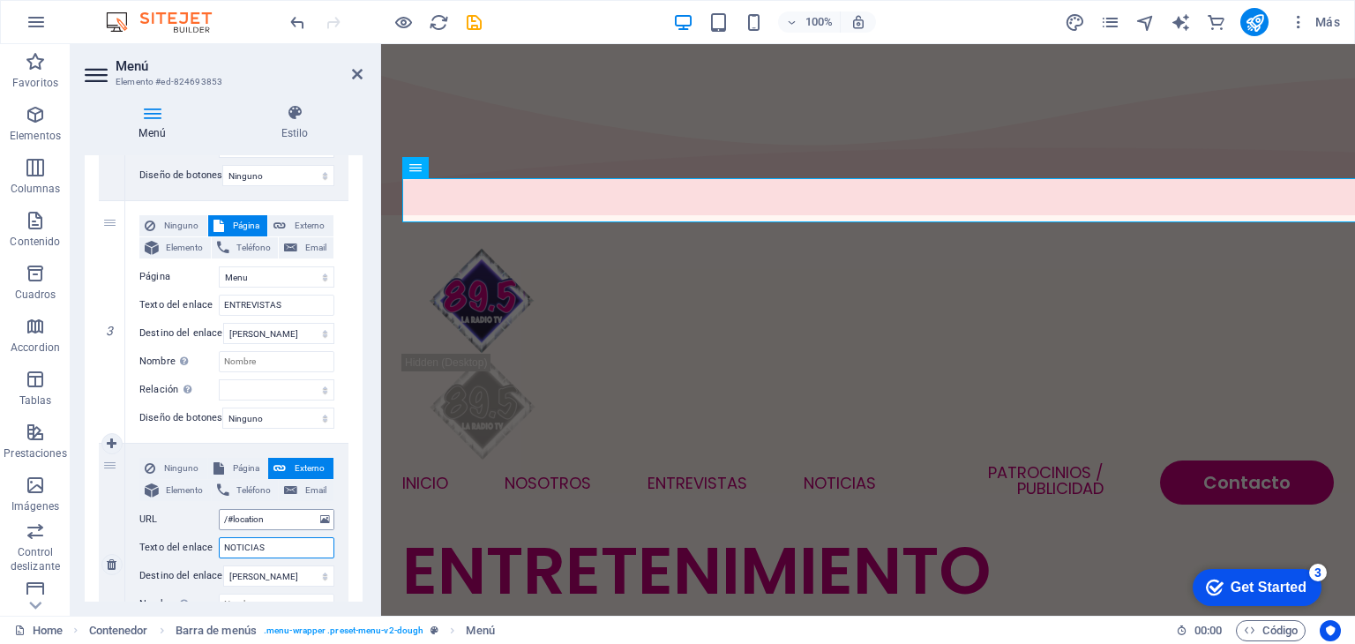
type input "NOTICIAS"
click at [278, 518] on input "/#location" at bounding box center [277, 519] width 116 height 21
type input "/"
select select
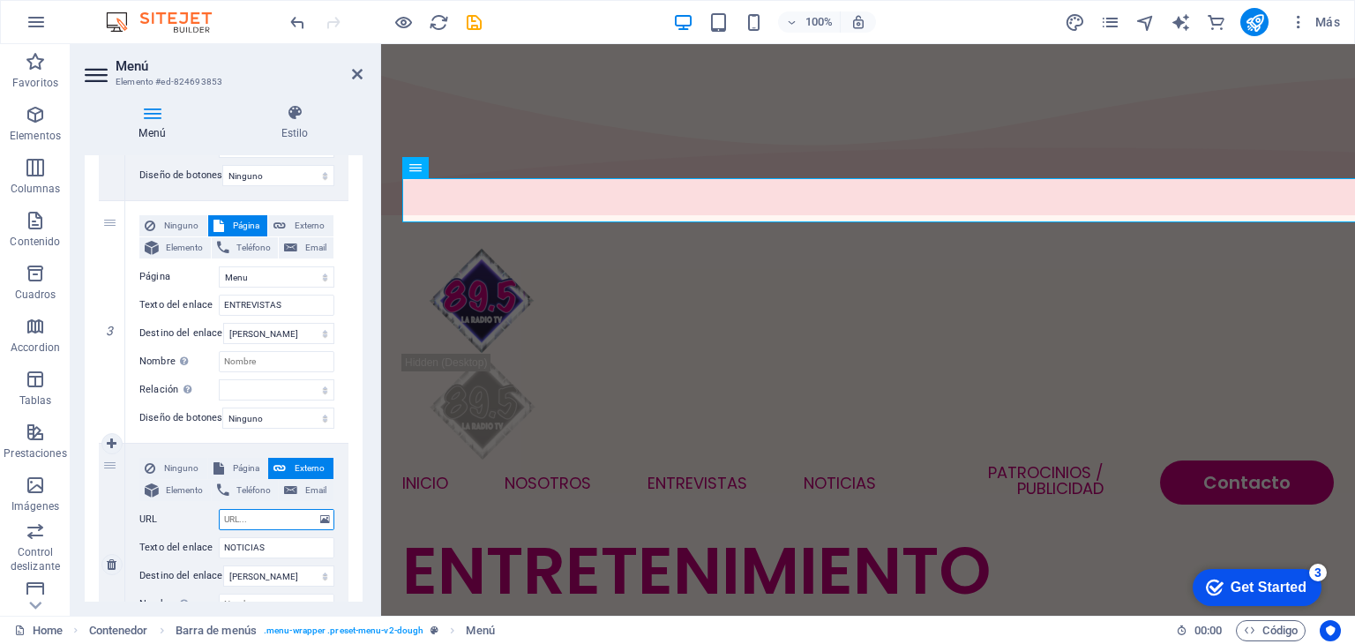
select select
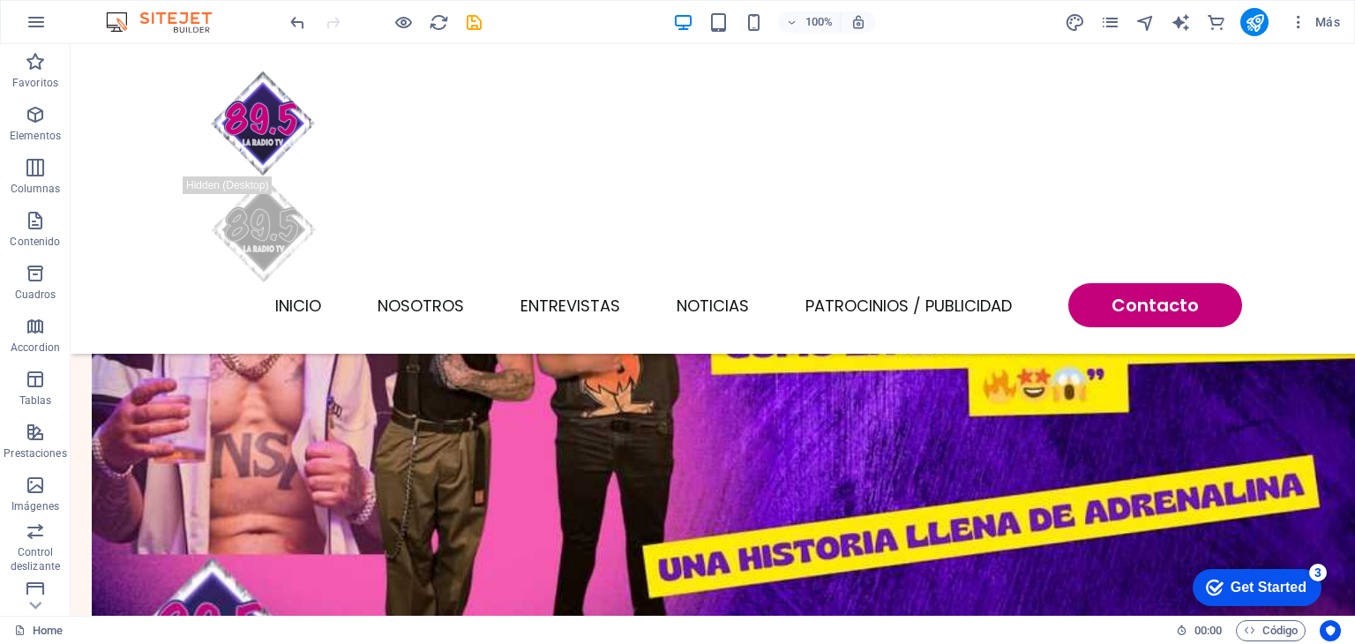
scroll to position [4143, 0]
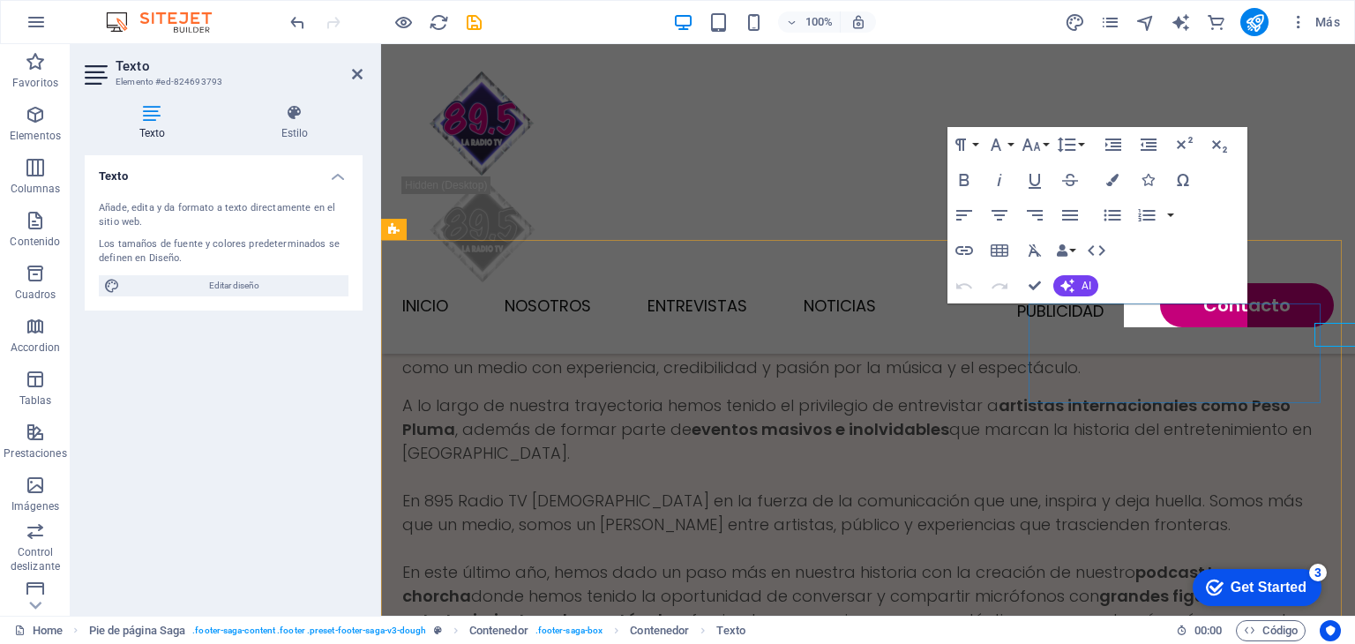
scroll to position [4124, 0]
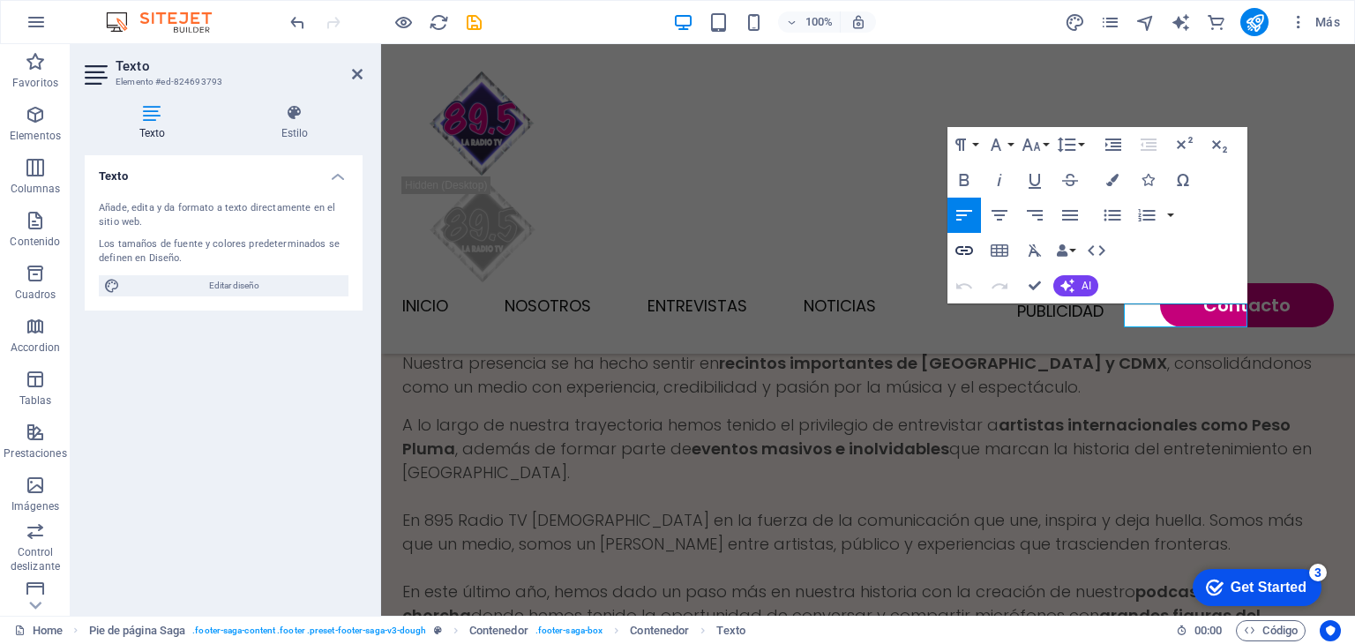
click at [973, 252] on icon "button" at bounding box center [964, 250] width 21 height 21
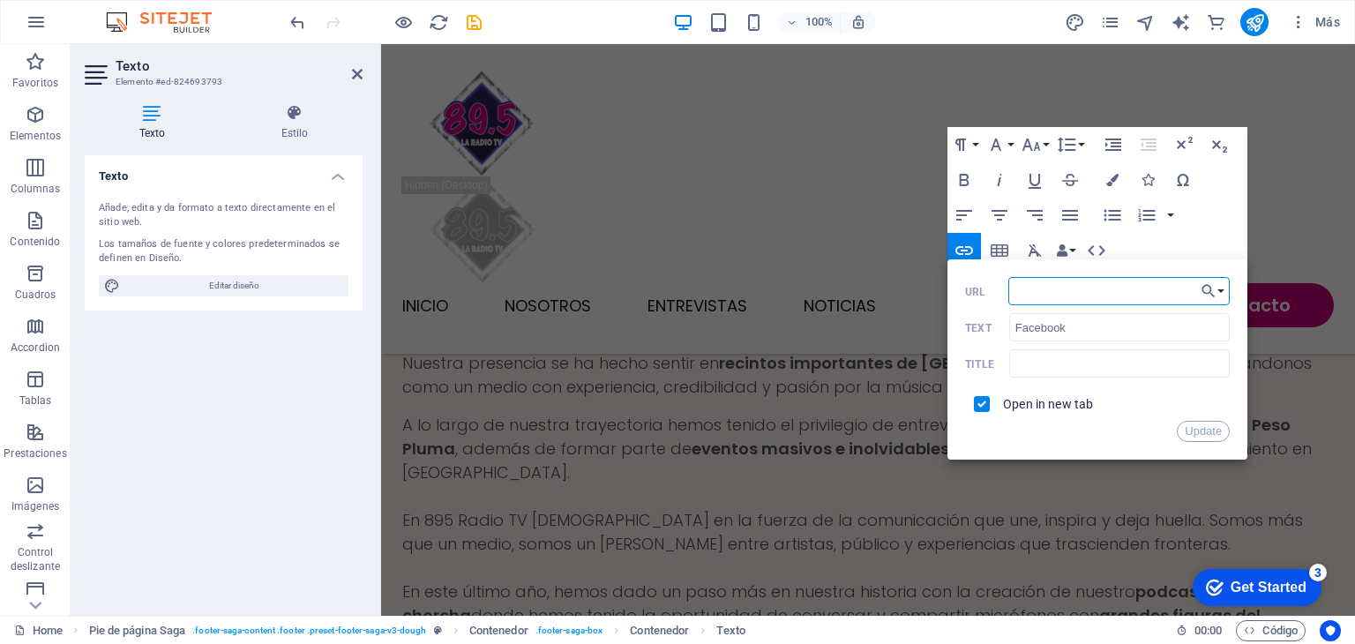
paste input "https://www.facebook.com/share/17EPBjm7D5/"
type input "https://www.facebook.com/share/17EPBjm7D5/"
click at [1200, 432] on button "Update" at bounding box center [1203, 431] width 53 height 21
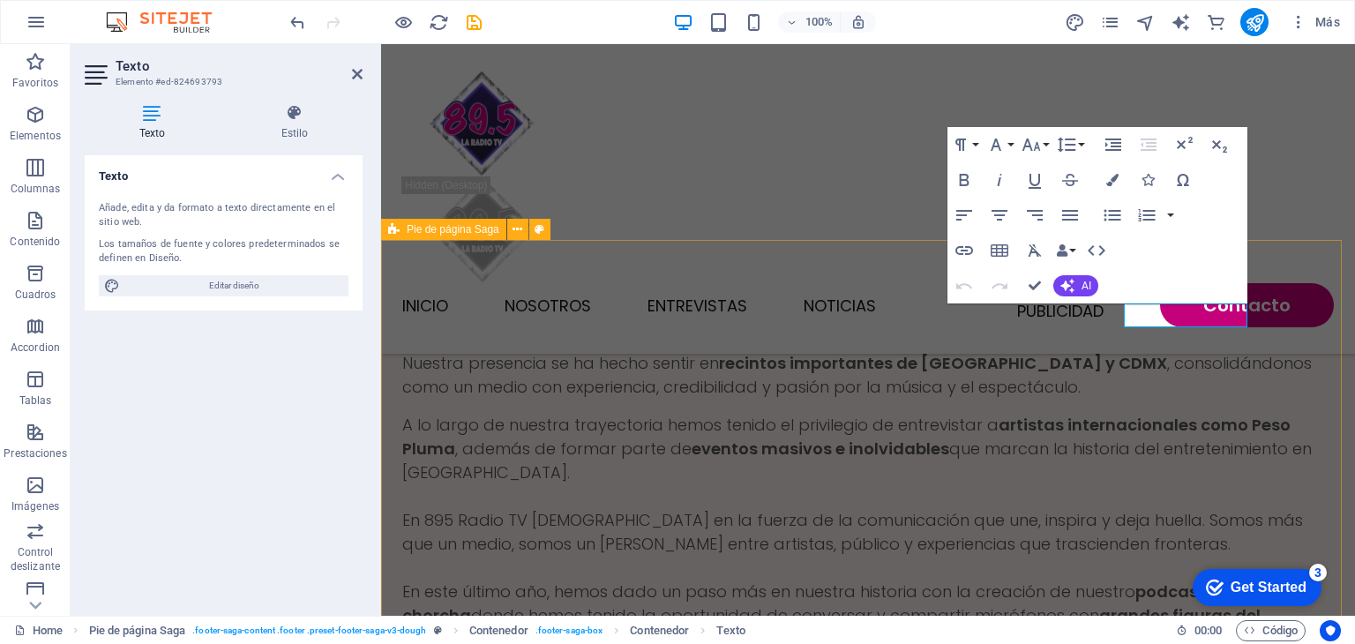
scroll to position [0, 0]
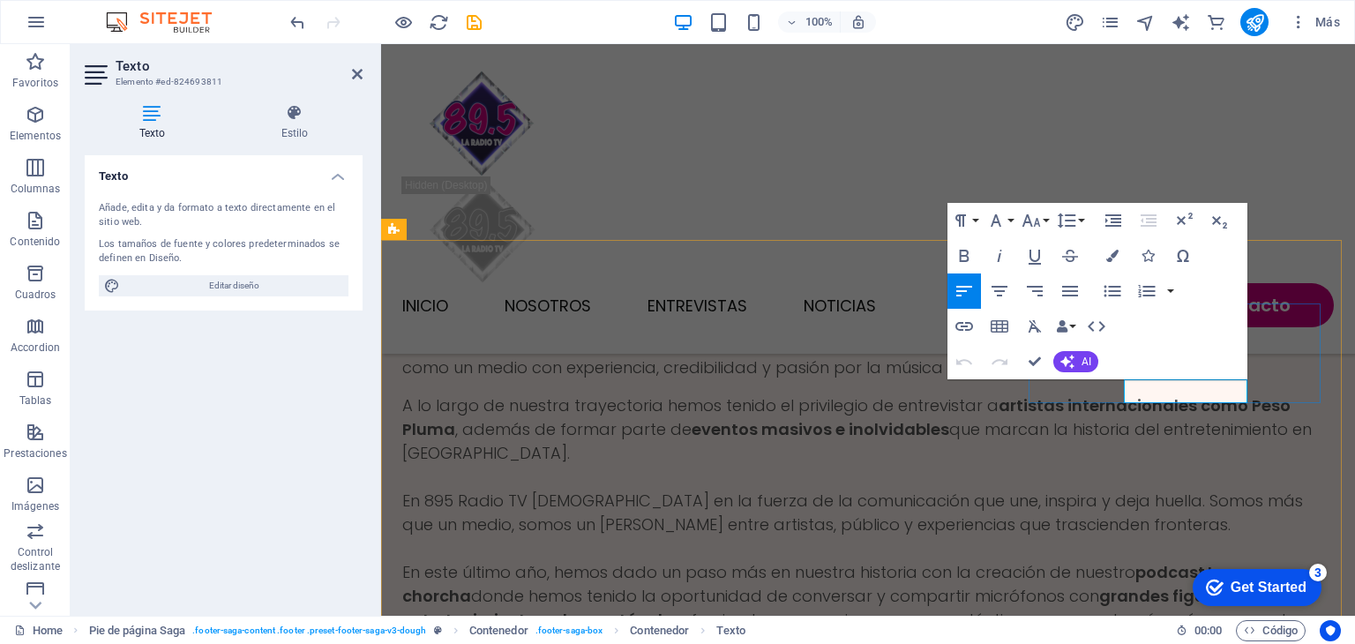
scroll to position [4124, 0]
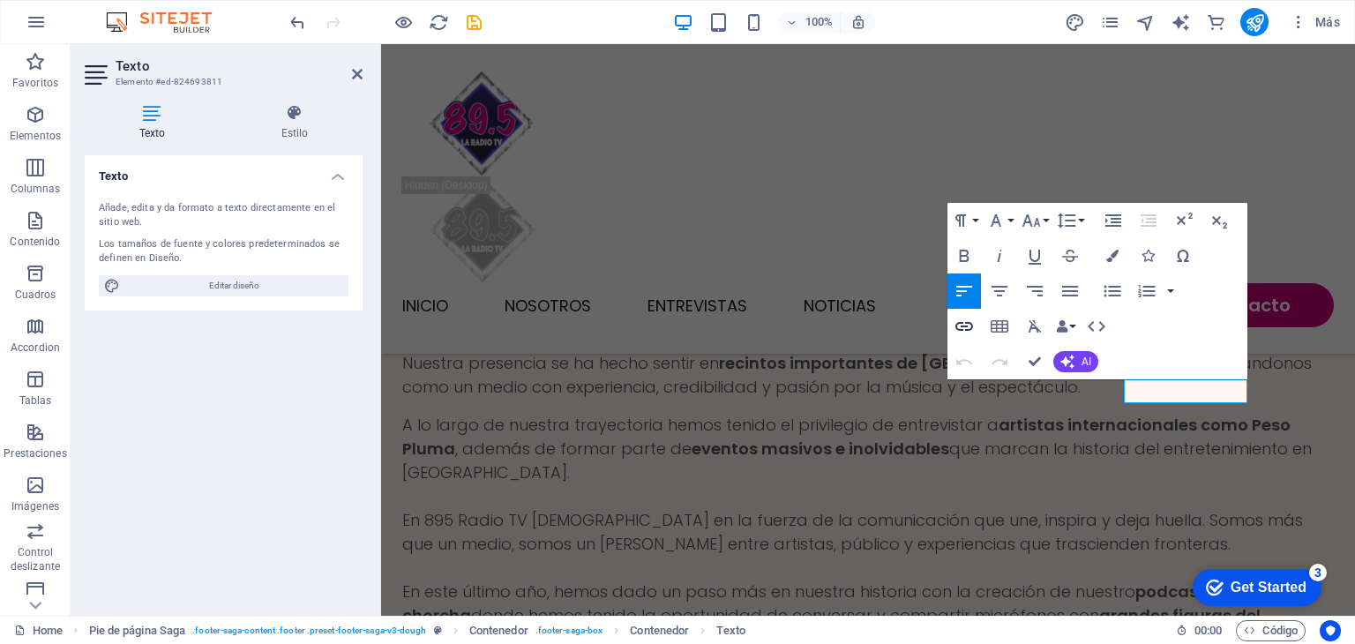
click at [962, 325] on icon "button" at bounding box center [964, 326] width 21 height 21
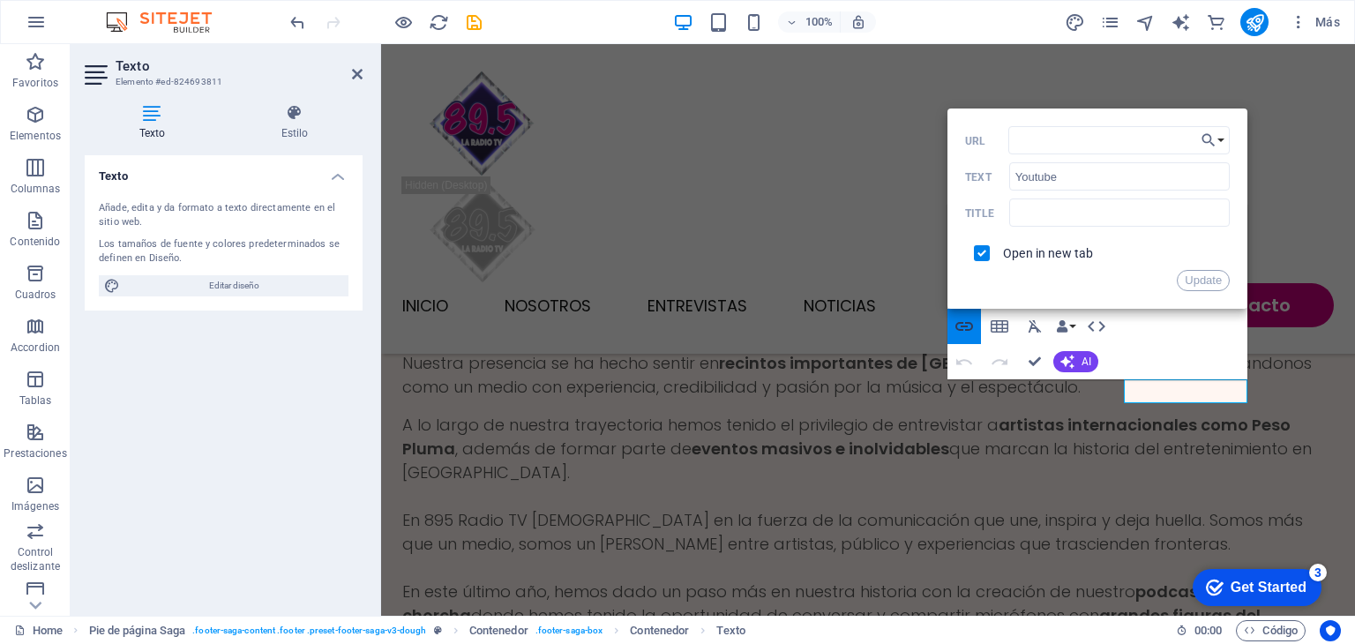
type input "https://www.youtube.com/@895Radiotv"
click at [1196, 280] on button "Update" at bounding box center [1203, 280] width 53 height 21
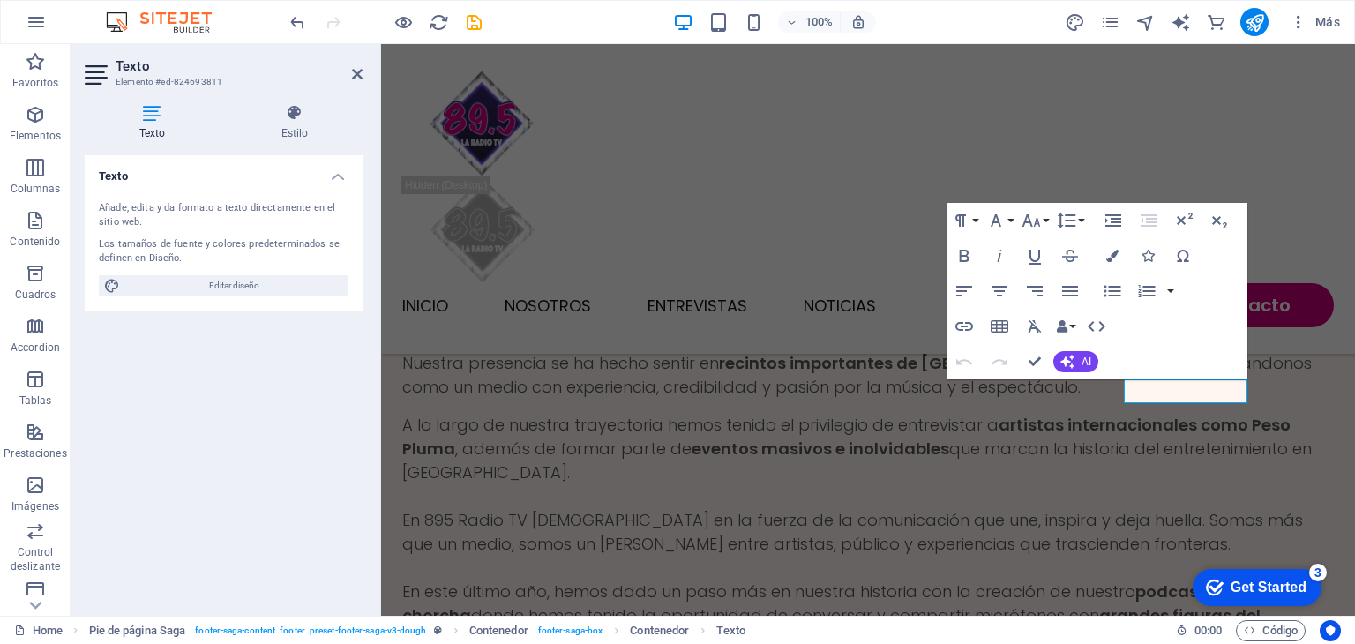
scroll to position [0, 0]
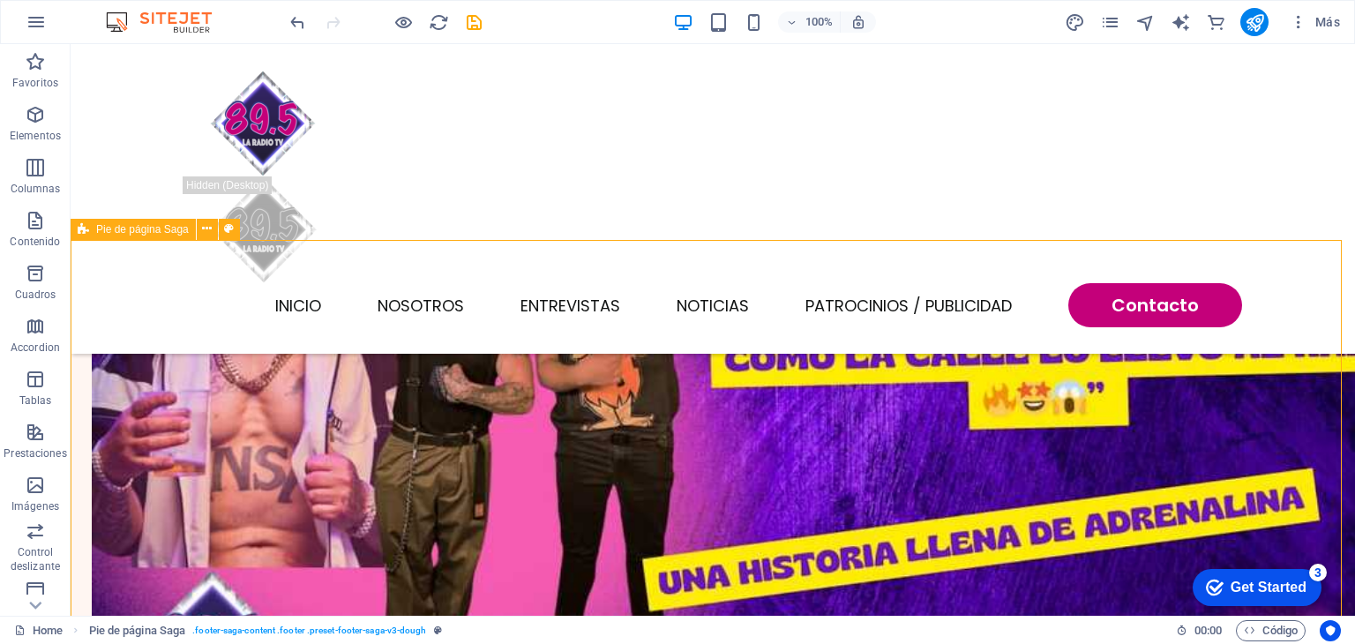
scroll to position [4143, 0]
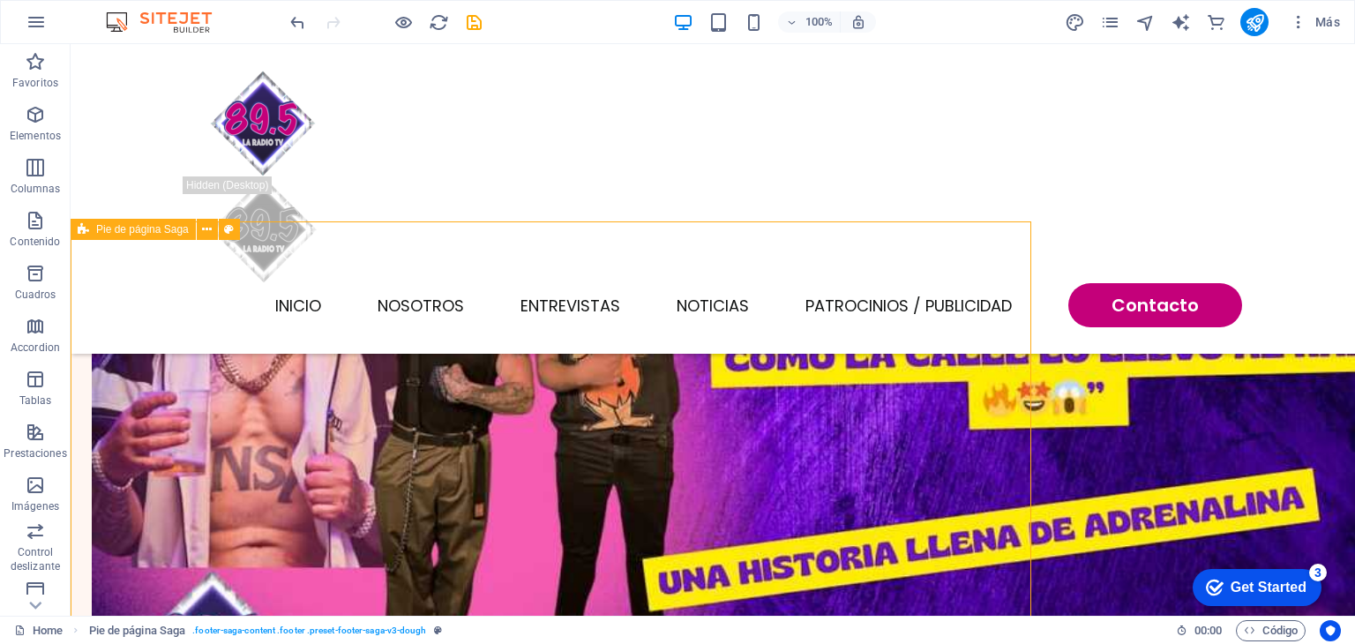
scroll to position [4143, 0]
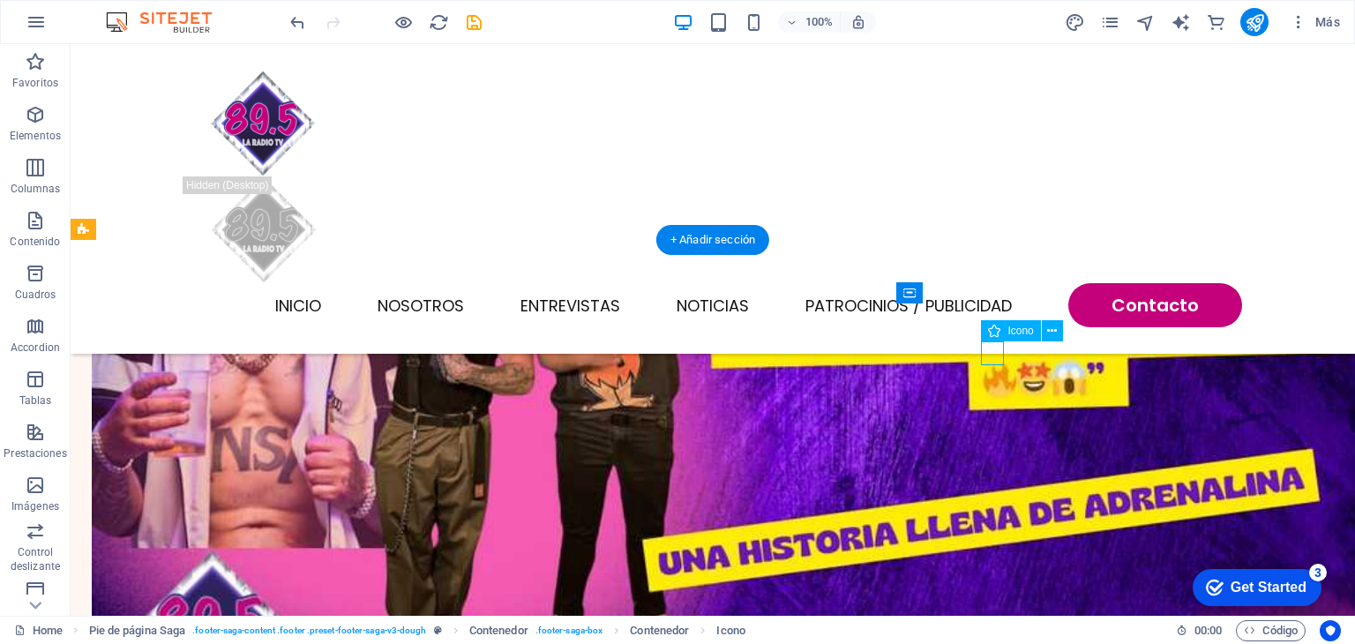
select select "xMidYMid"
select select "px"
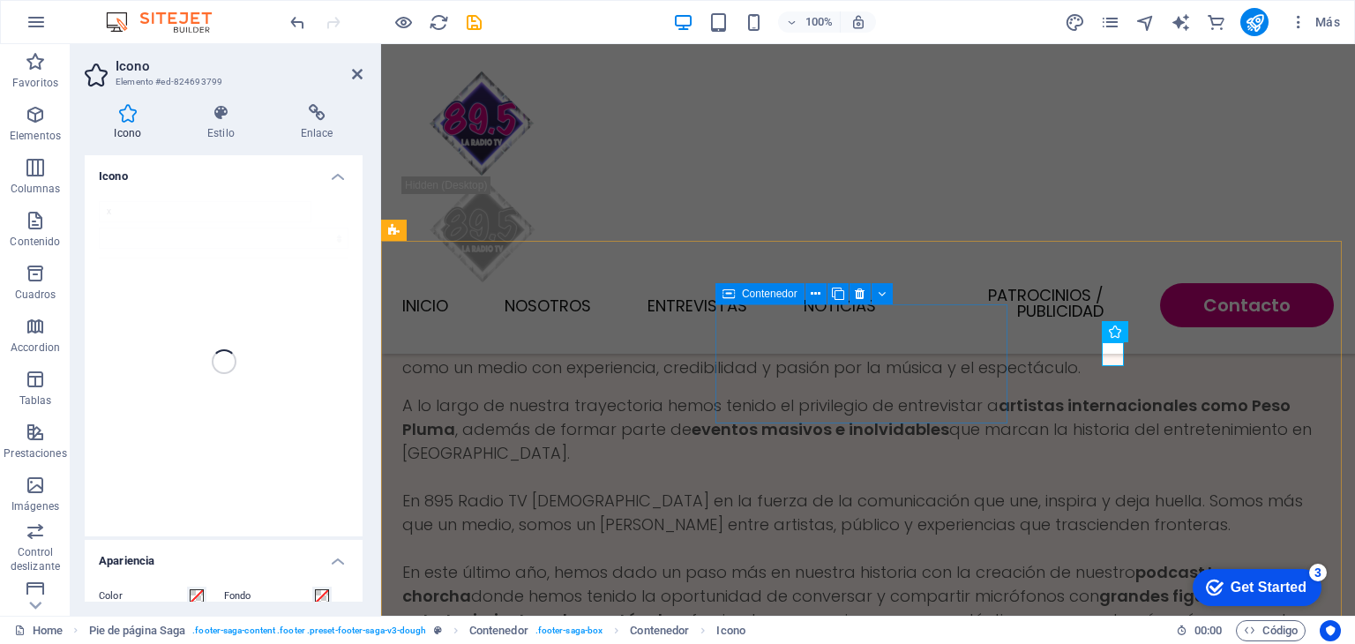
scroll to position [4123, 0]
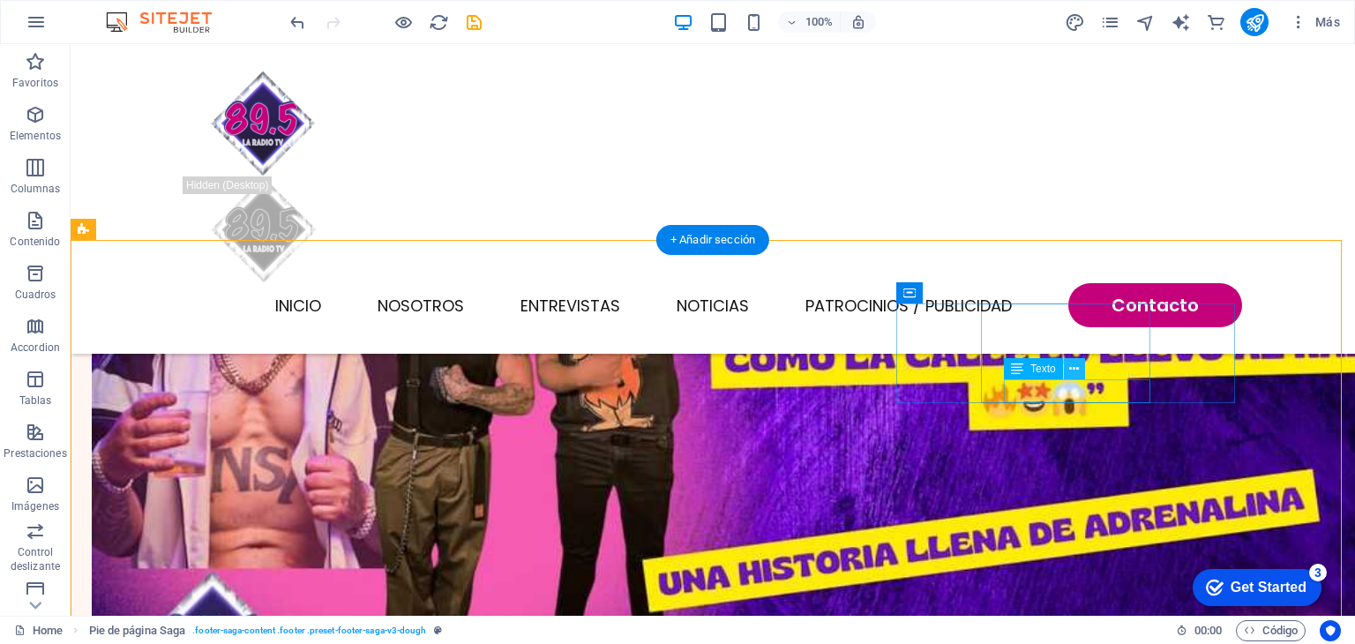
scroll to position [4143, 0]
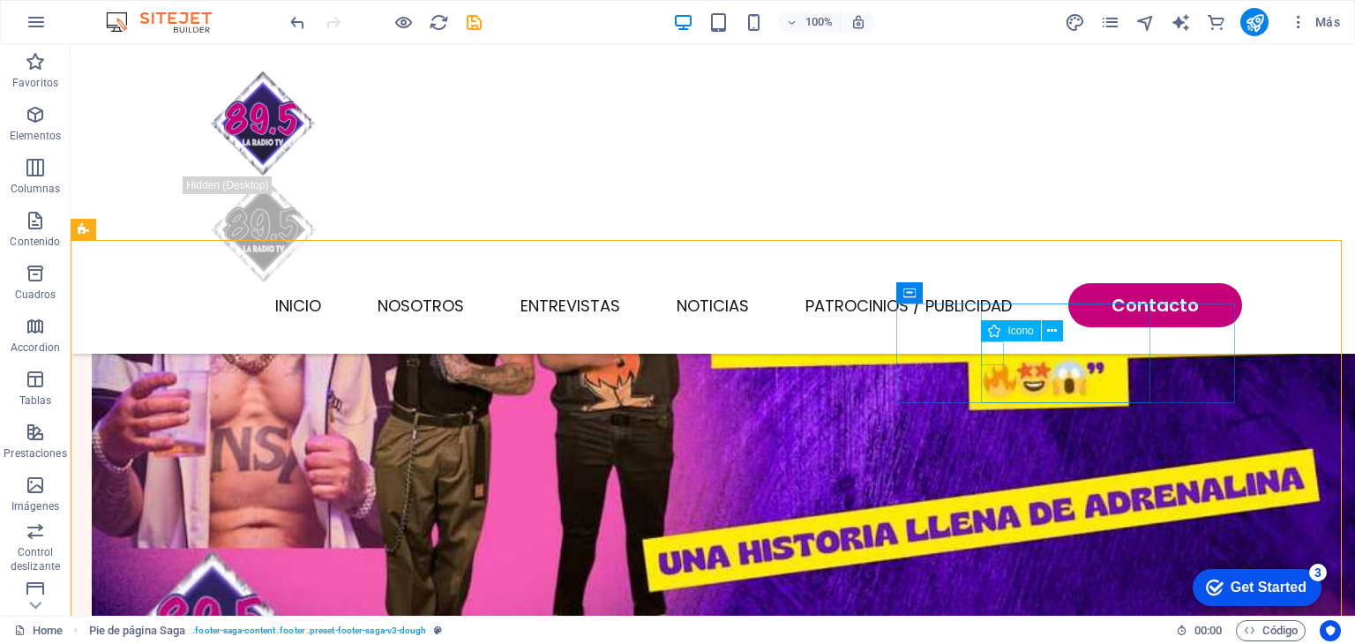
click at [1016, 333] on span "Icono" at bounding box center [1021, 331] width 26 height 11
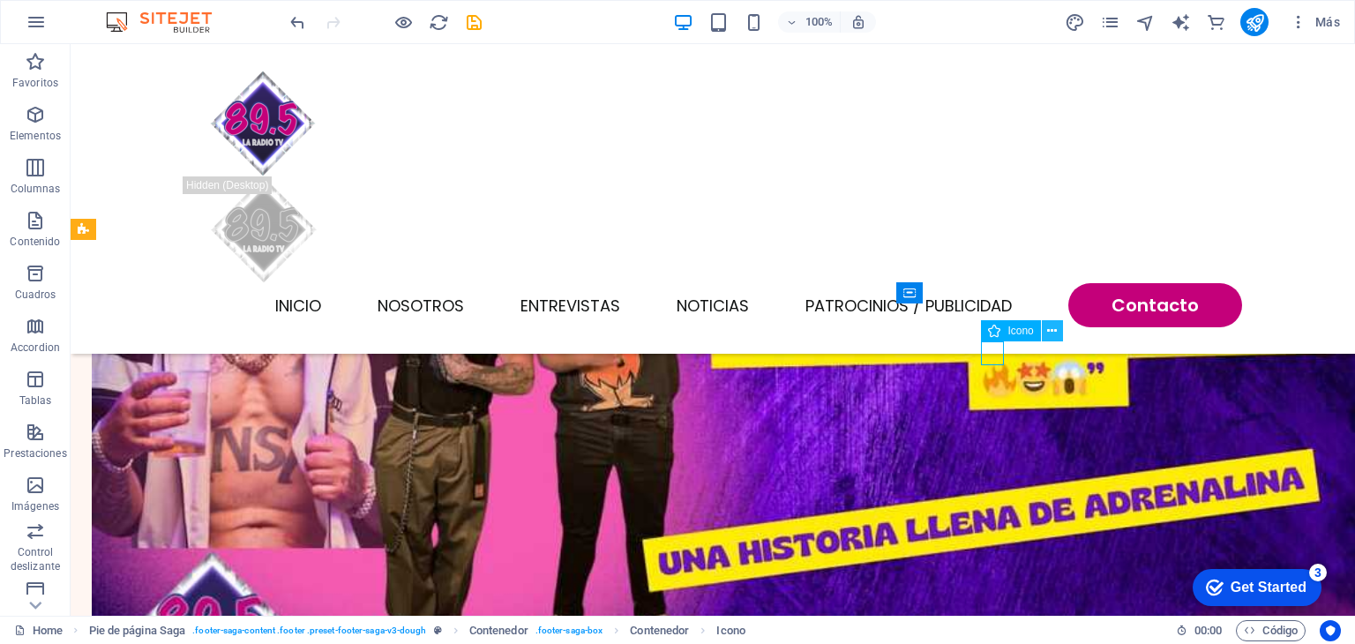
click at [1059, 330] on button at bounding box center [1052, 330] width 21 height 21
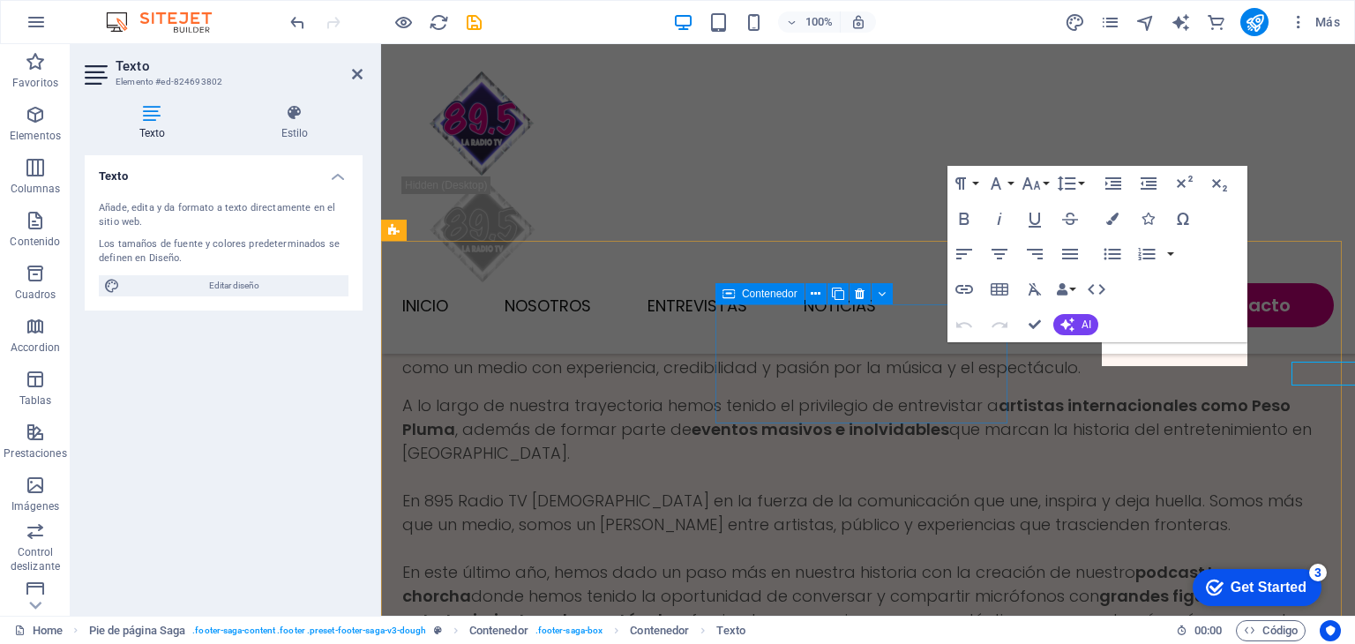
scroll to position [4123, 0]
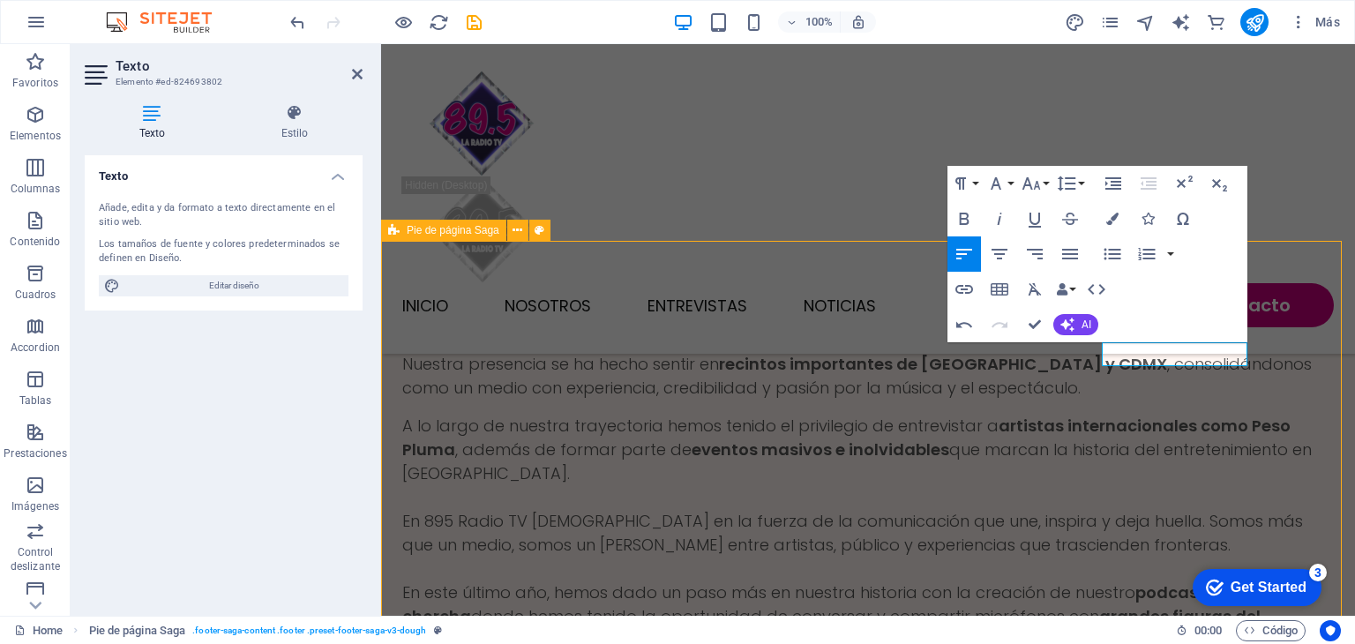
scroll to position [4142, 0]
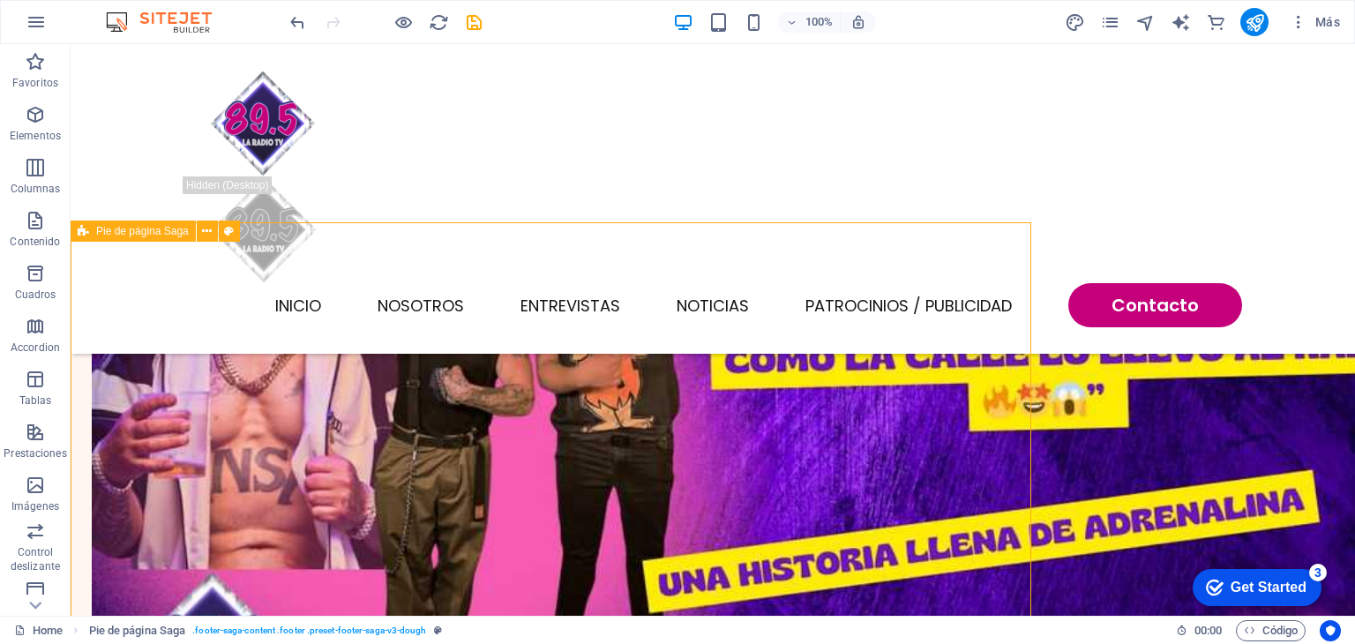
scroll to position [4142, 0]
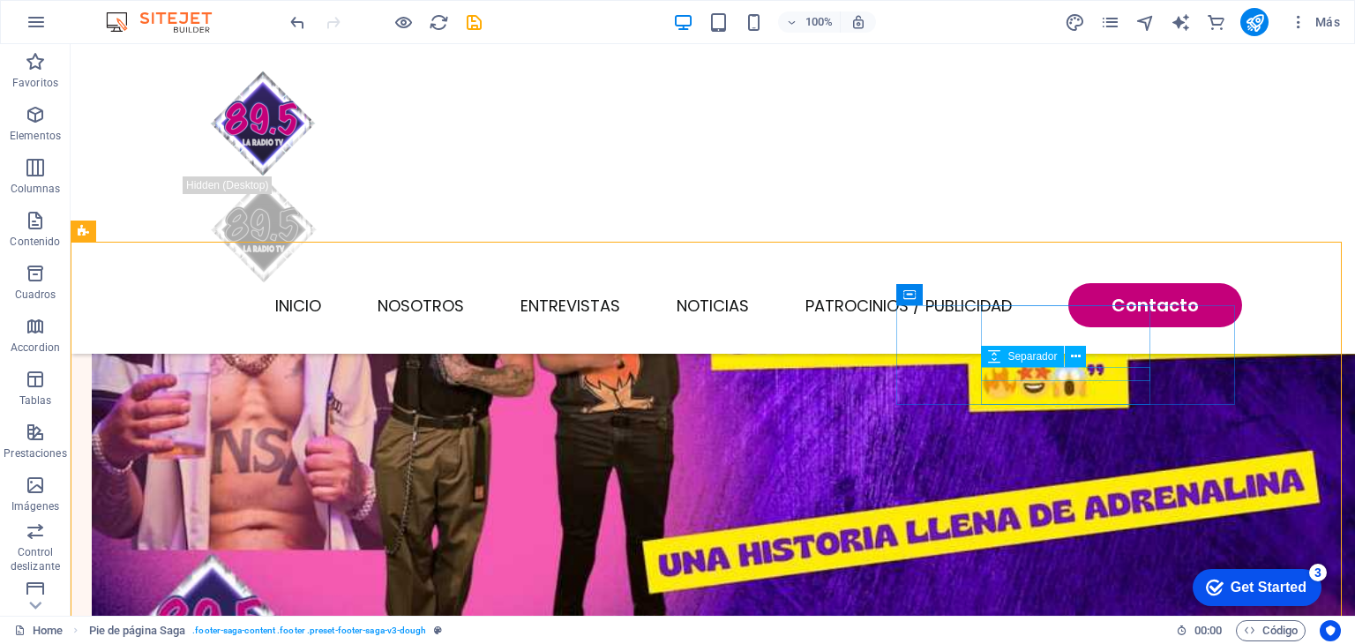
click at [1091, 355] on div "Separador" at bounding box center [1039, 357] width 116 height 22
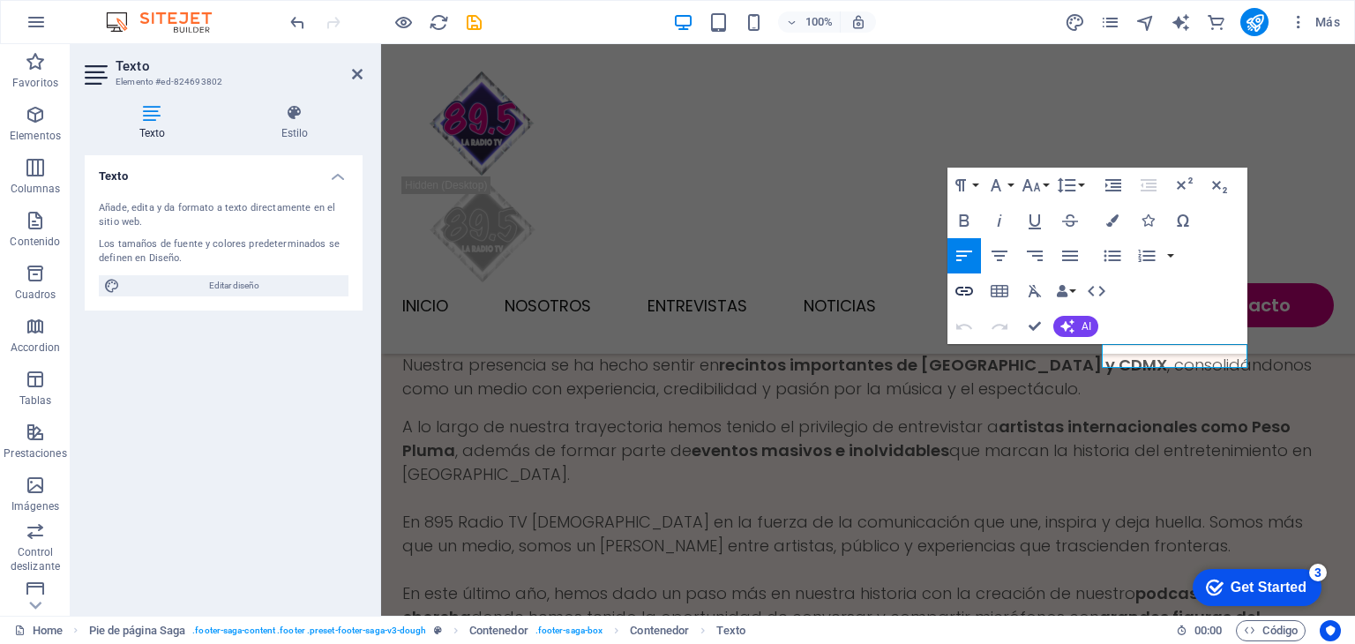
click at [964, 292] on icon "button" at bounding box center [964, 291] width 21 height 21
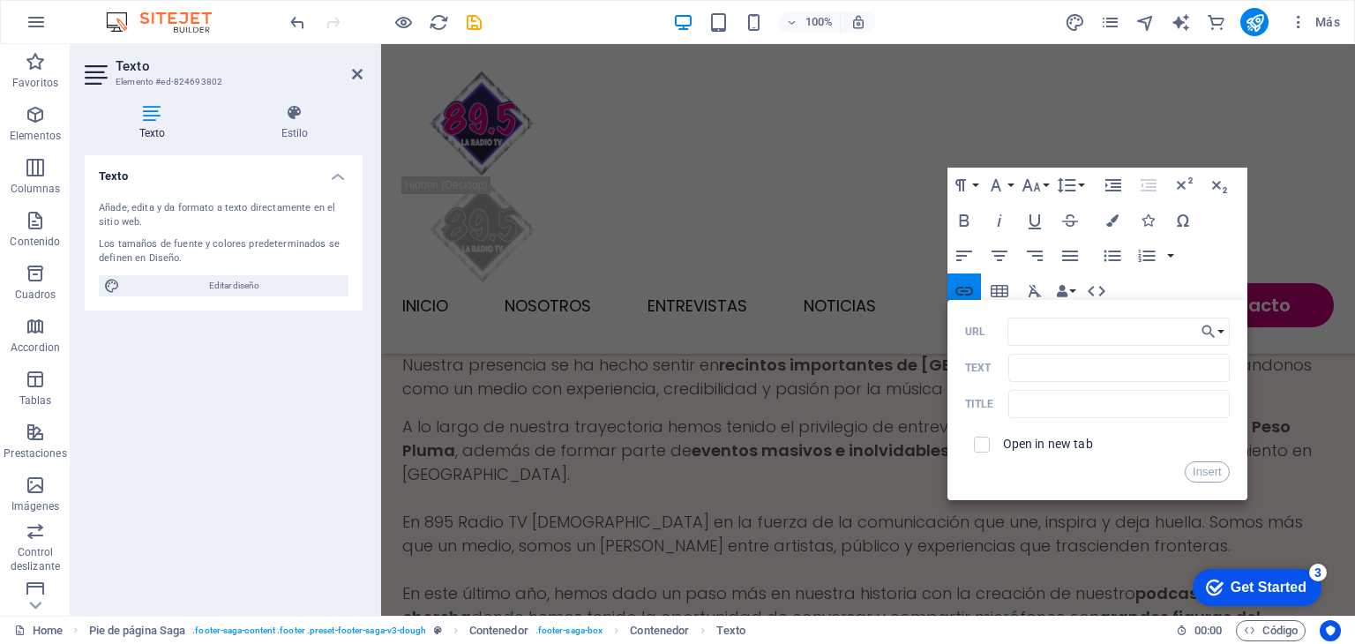
type input "[URL][DOMAIN_NAME]"
click at [1211, 469] on button "Insert" at bounding box center [1207, 471] width 45 height 21
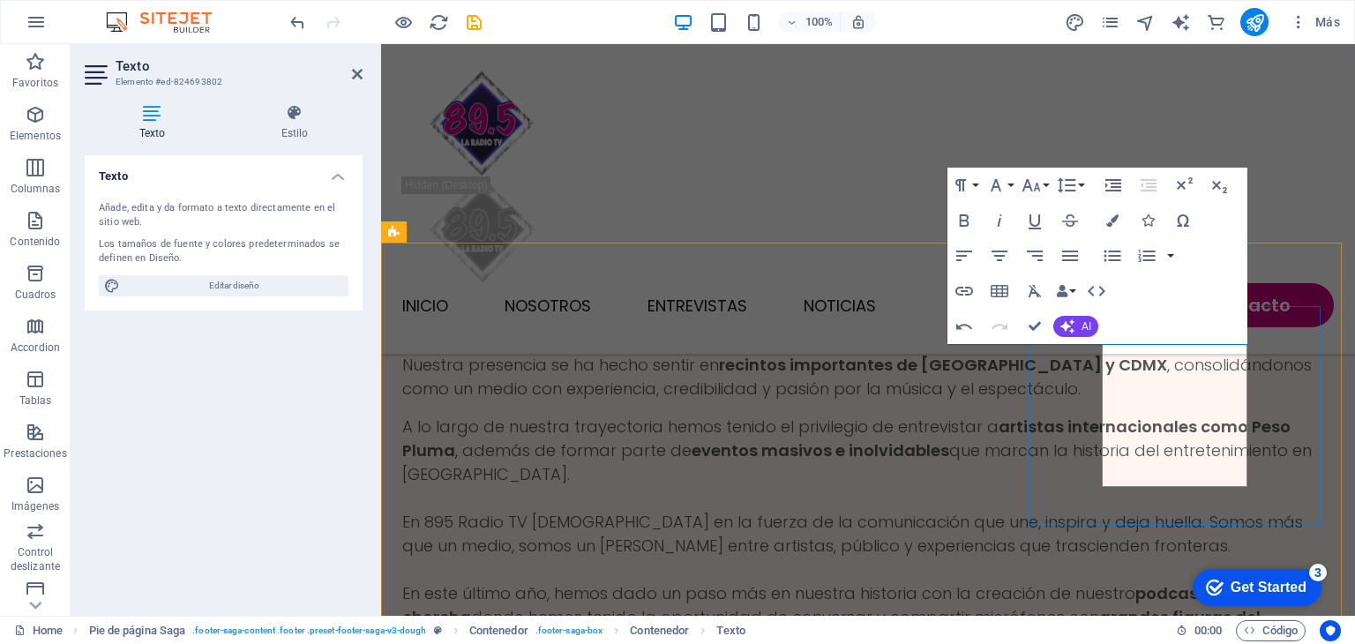
scroll to position [0, 0]
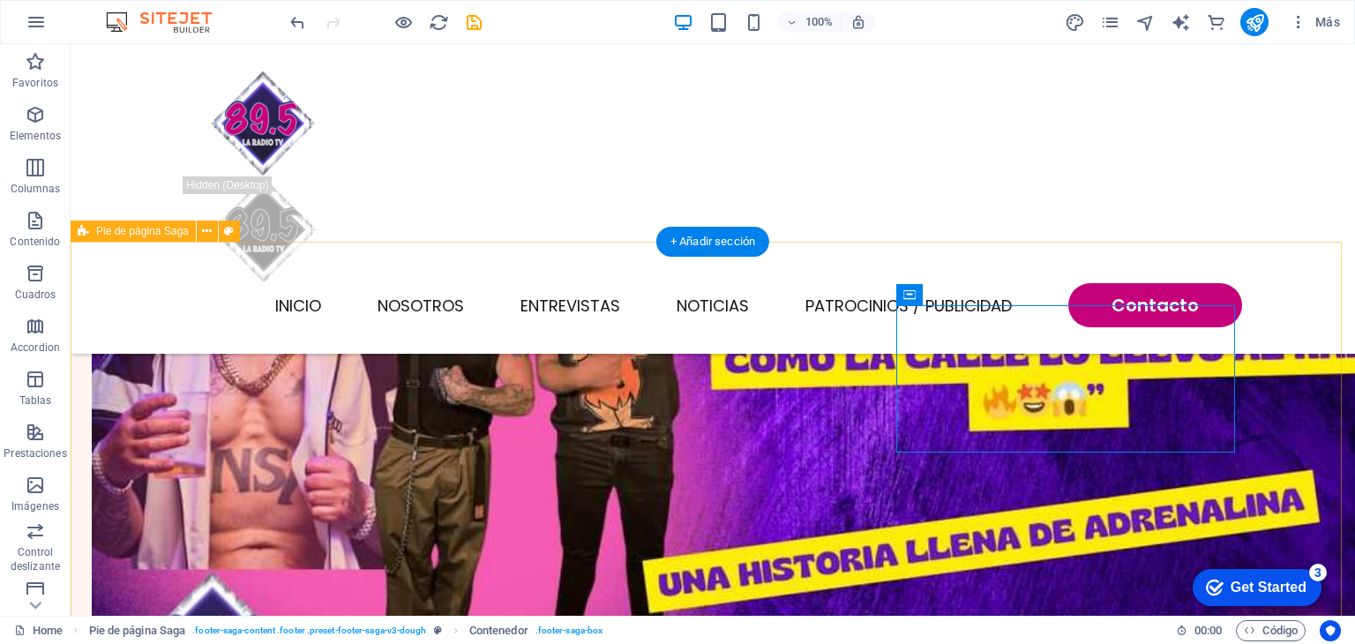
scroll to position [4142, 0]
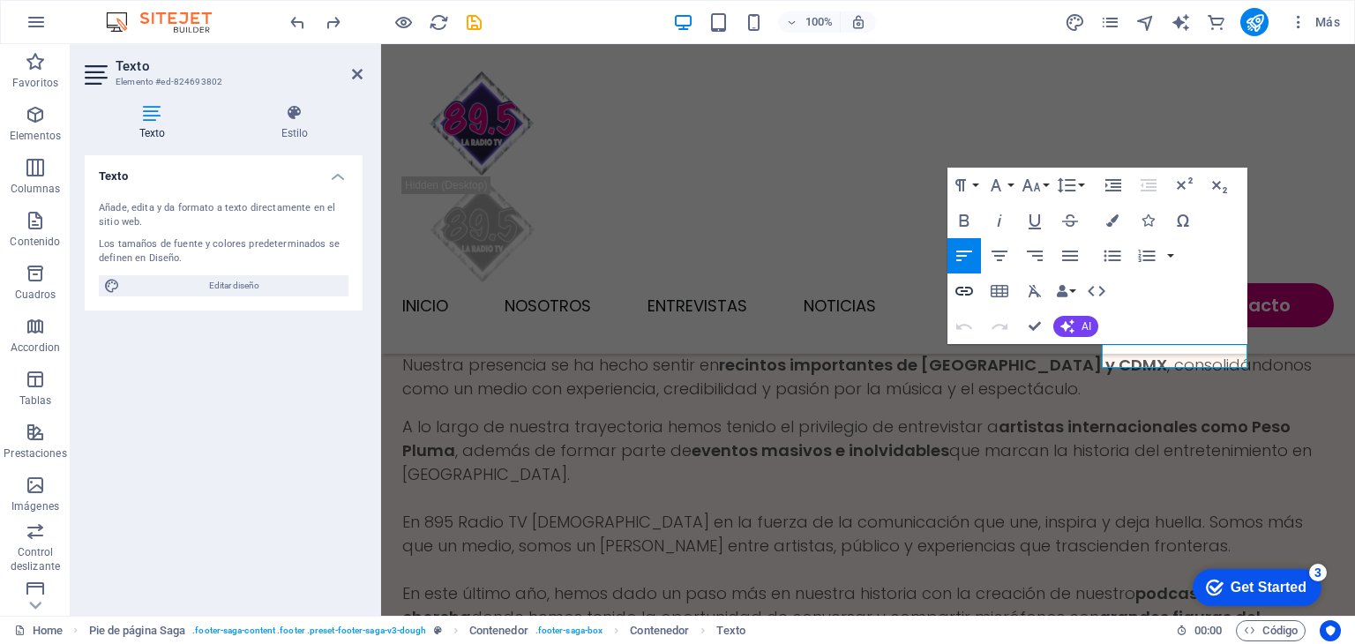
click at [960, 297] on icon "button" at bounding box center [964, 291] width 21 height 21
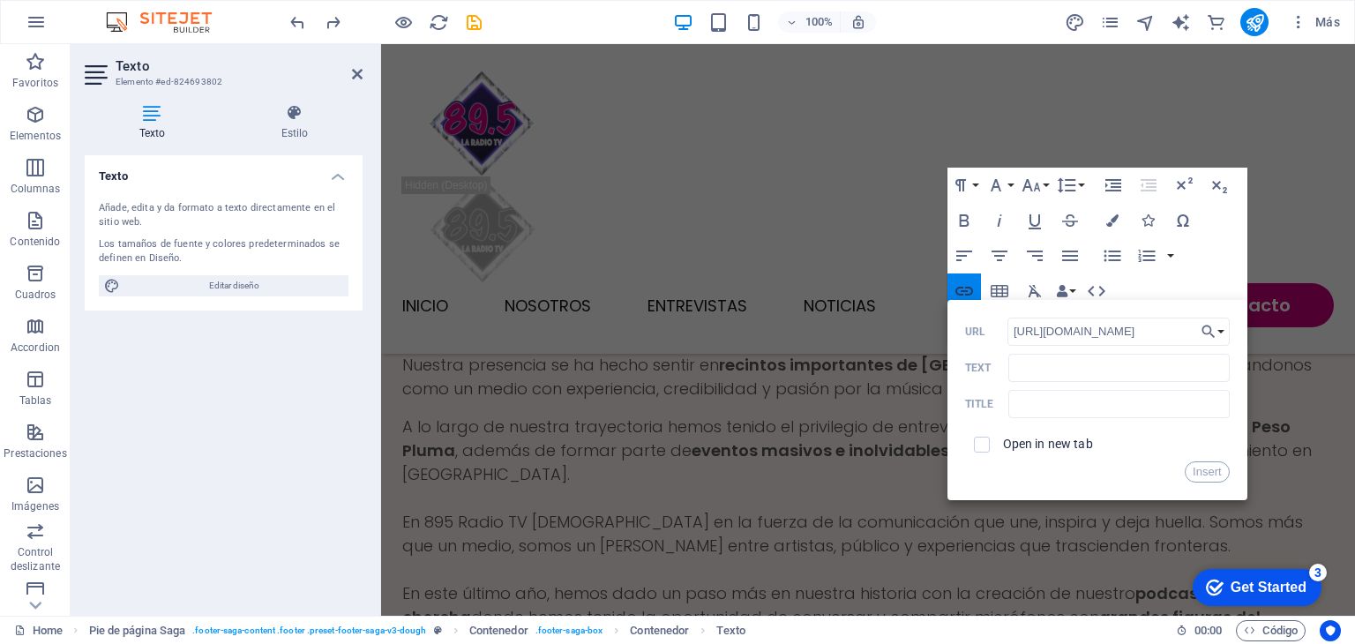
scroll to position [0, 171]
type input "https://www.instagram.com/89.5radiotv?igsh=OTM1aDFzdDMwYzY5"
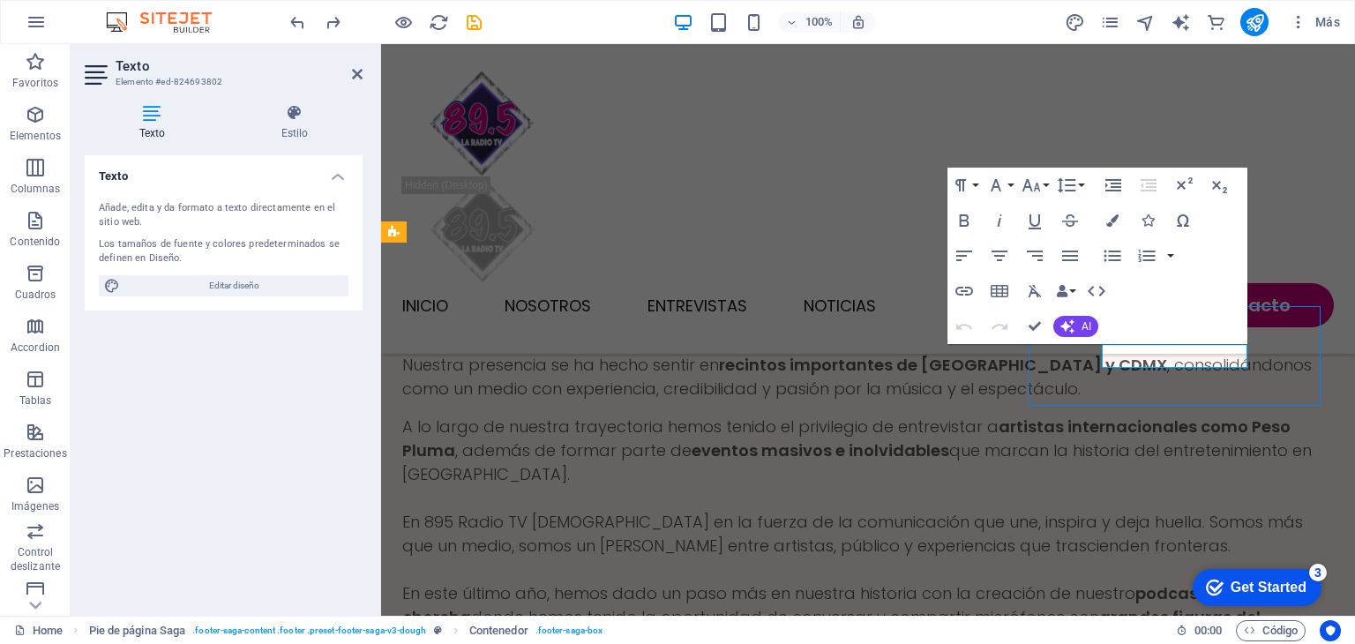
scroll to position [4142, 0]
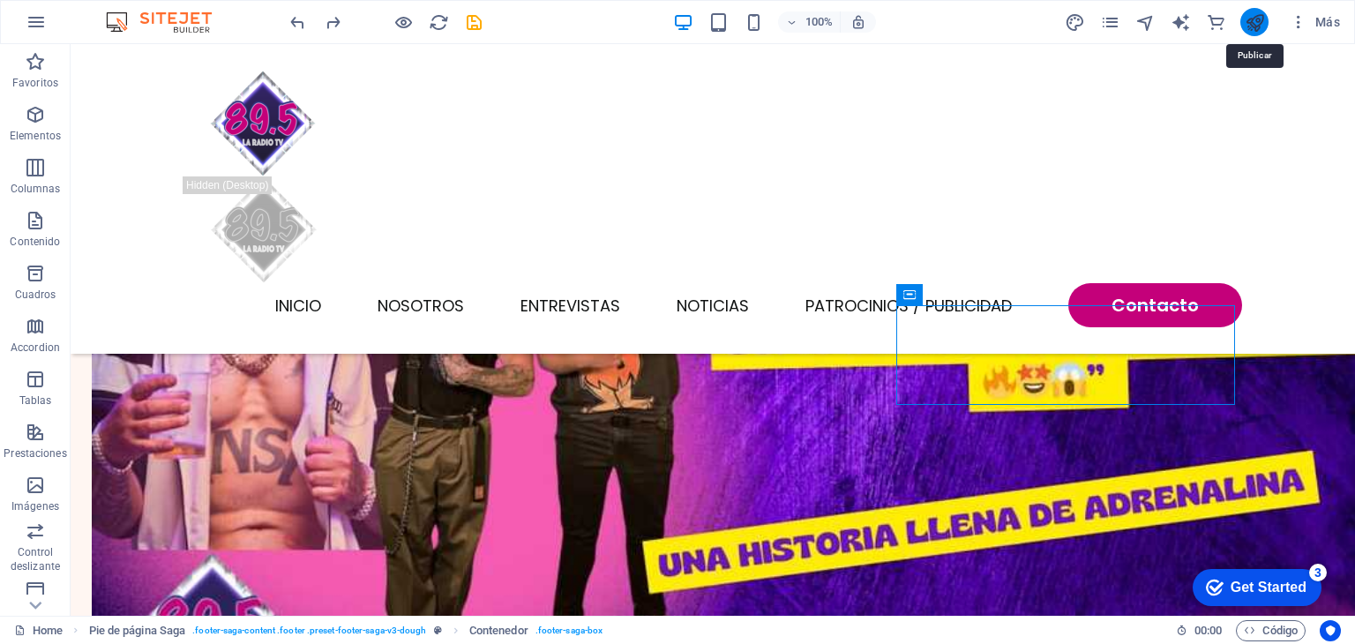
click at [1259, 16] on icon "publish" at bounding box center [1255, 22] width 20 height 20
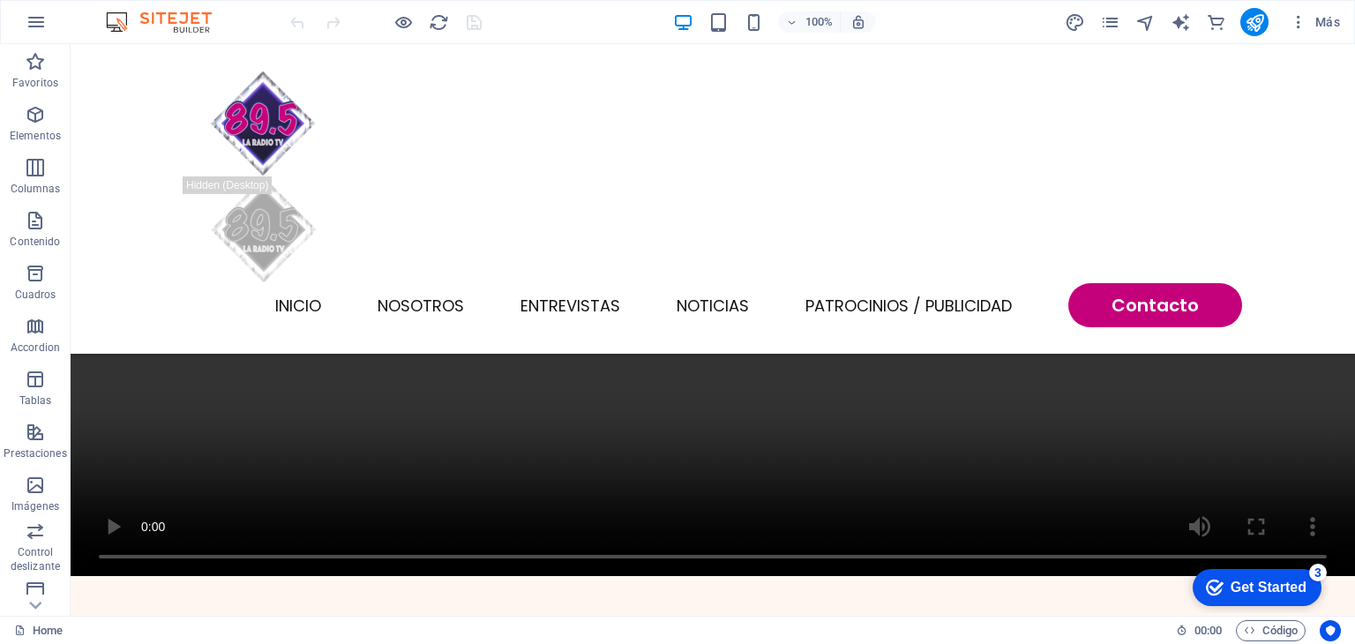
scroll to position [1526, 0]
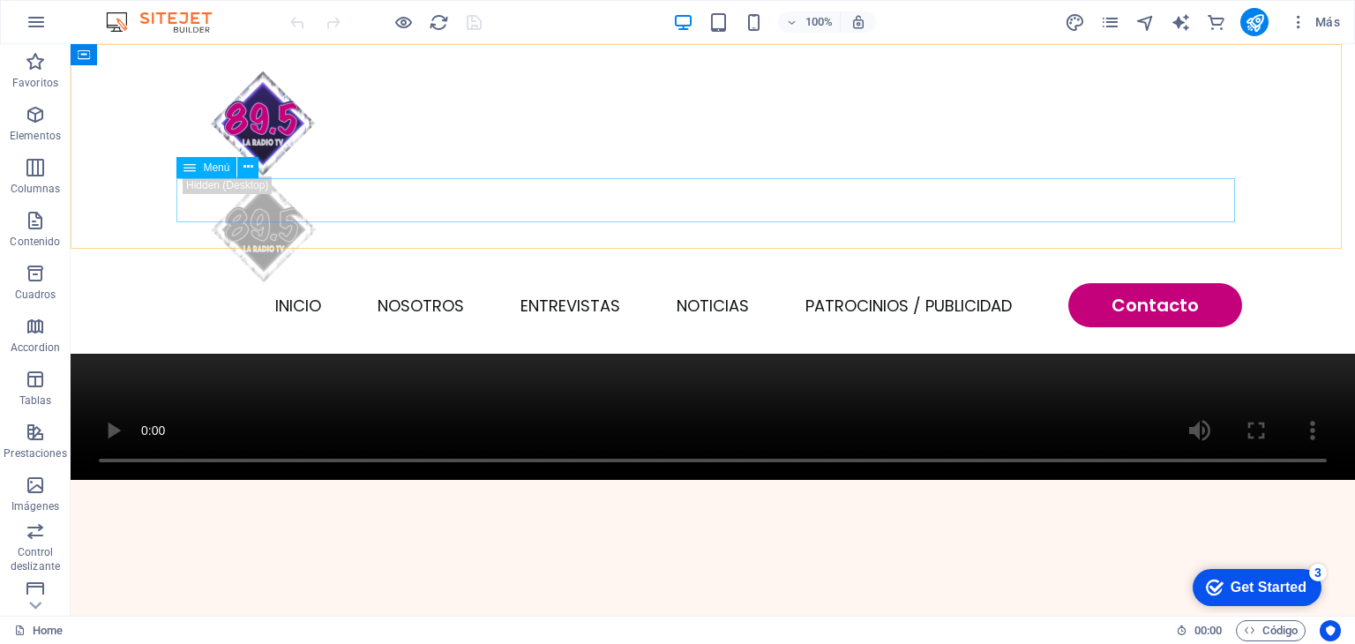
click at [590, 283] on nav "INICIO NOSOTROS ENTREVISTAS NOTICIAS Patrocinios / Publicidad Contacto" at bounding box center [713, 305] width 1059 height 44
select select
select select "1"
select select
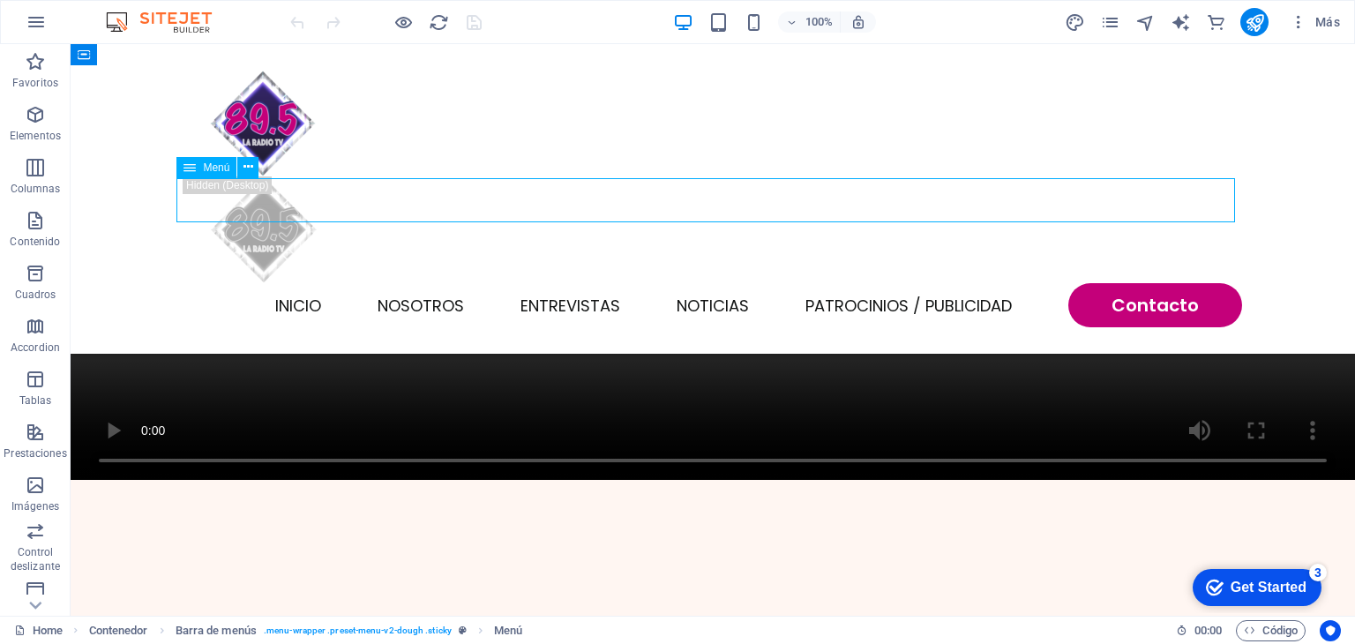
select select "primary"
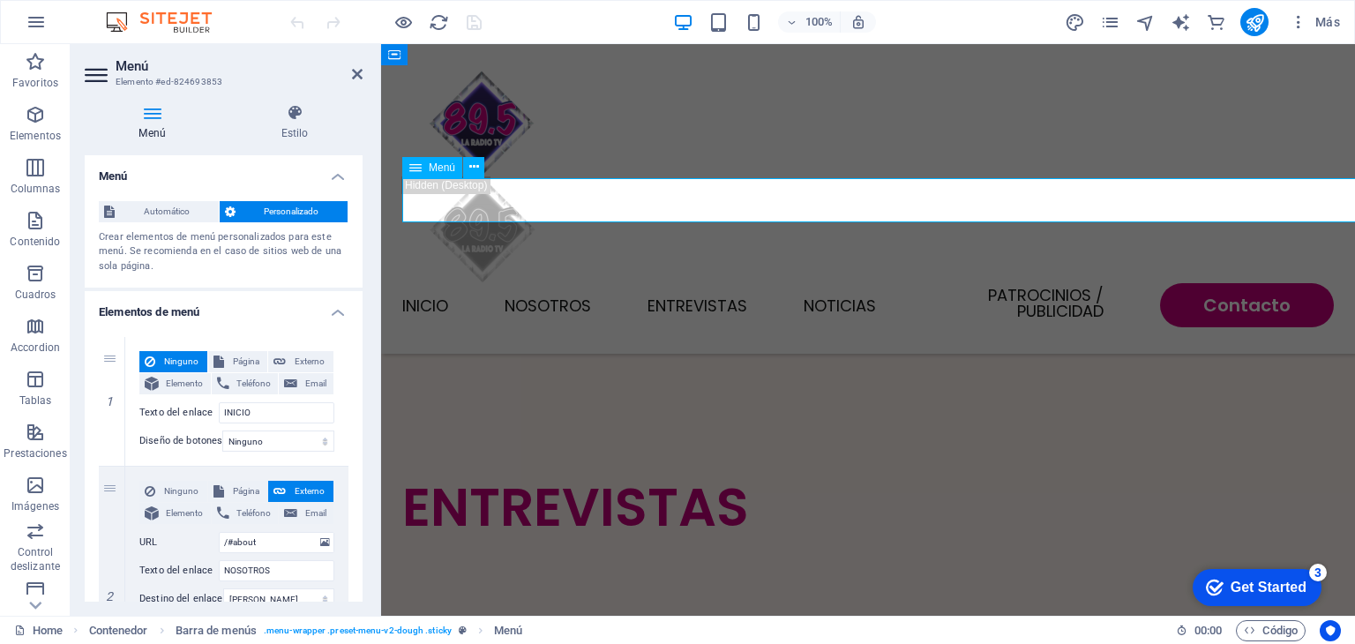
scroll to position [1352, 0]
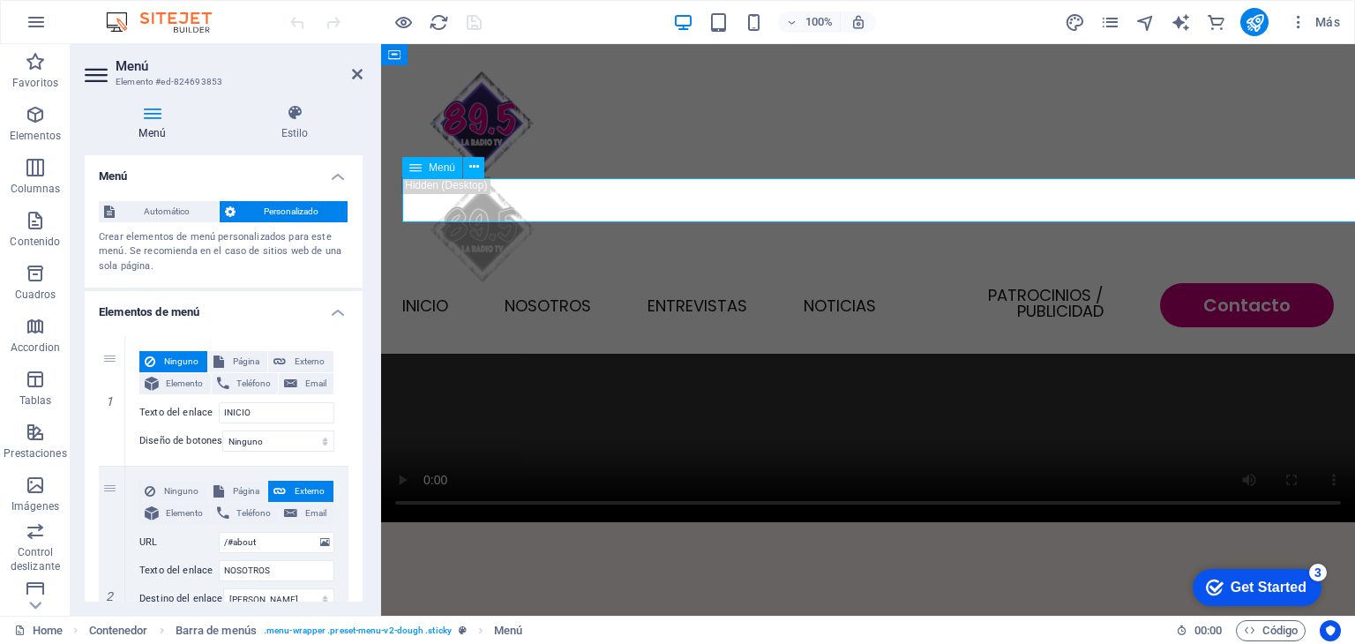
click at [590, 283] on nav "INICIO NOSOTROS ENTREVISTAS NOTICIAS Patrocinios / Publicidad Contacto" at bounding box center [868, 305] width 932 height 44
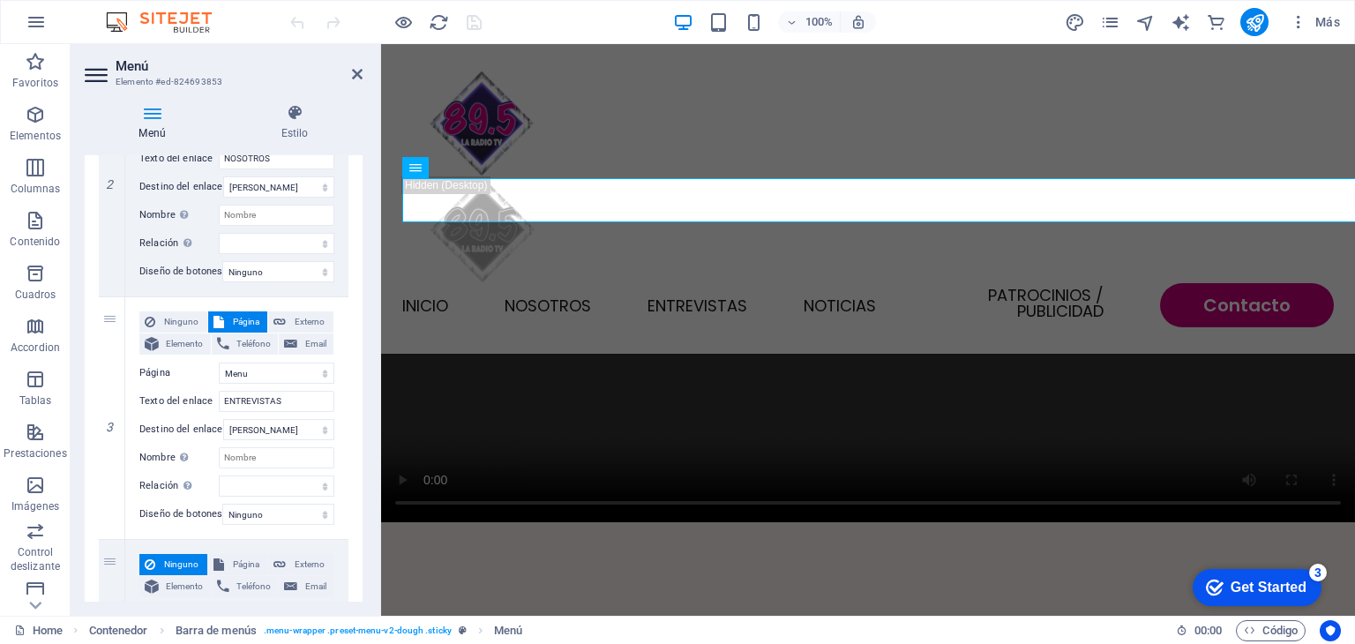
scroll to position [414, 0]
drag, startPoint x: 360, startPoint y: 263, endPoint x: 0, endPoint y: 345, distance: 369.2
click at [270, 430] on select "Nueva pestaña Misma pestaña Superposición" at bounding box center [278, 427] width 111 height 21
click at [283, 379] on select "Home Menu Contact Legal Notice Privacy" at bounding box center [277, 371] width 116 height 21
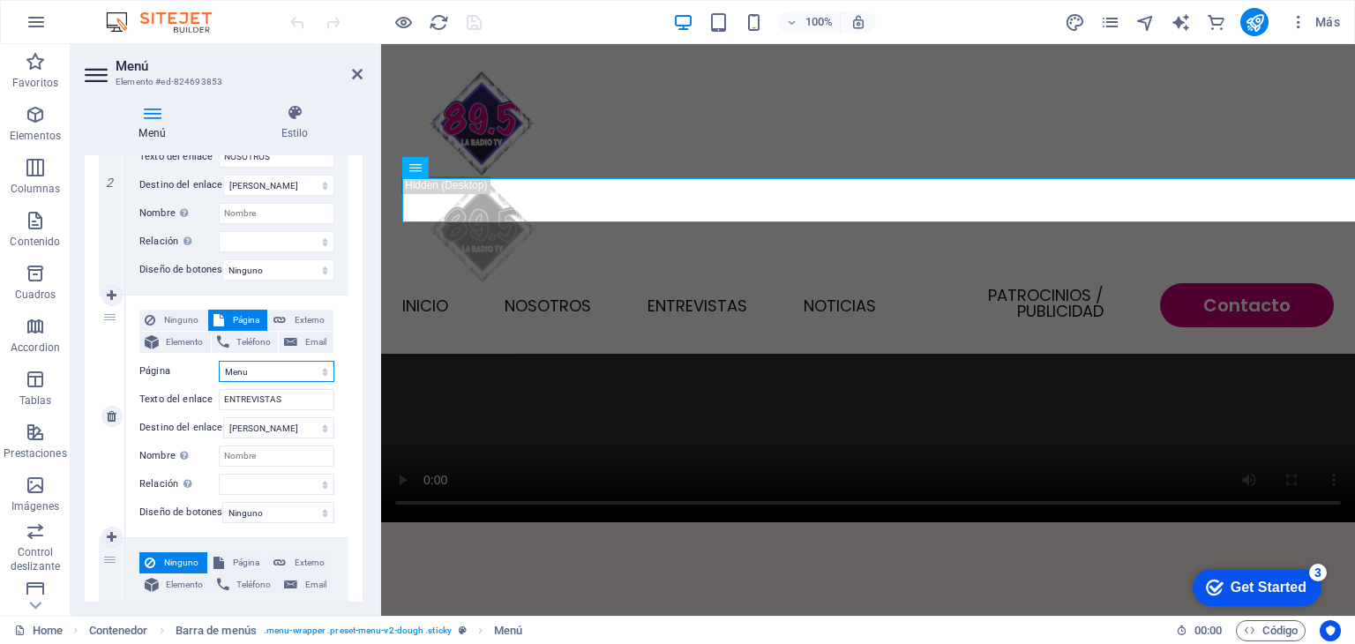
click at [283, 379] on select "Home Menu Contact Legal Notice Privacy" at bounding box center [277, 371] width 116 height 21
click at [282, 370] on select "Home Menu Contact Legal Notice Privacy" at bounding box center [277, 371] width 116 height 21
click at [281, 508] on select "Ninguno Predeterminado Principal Secundario" at bounding box center [278, 512] width 112 height 21
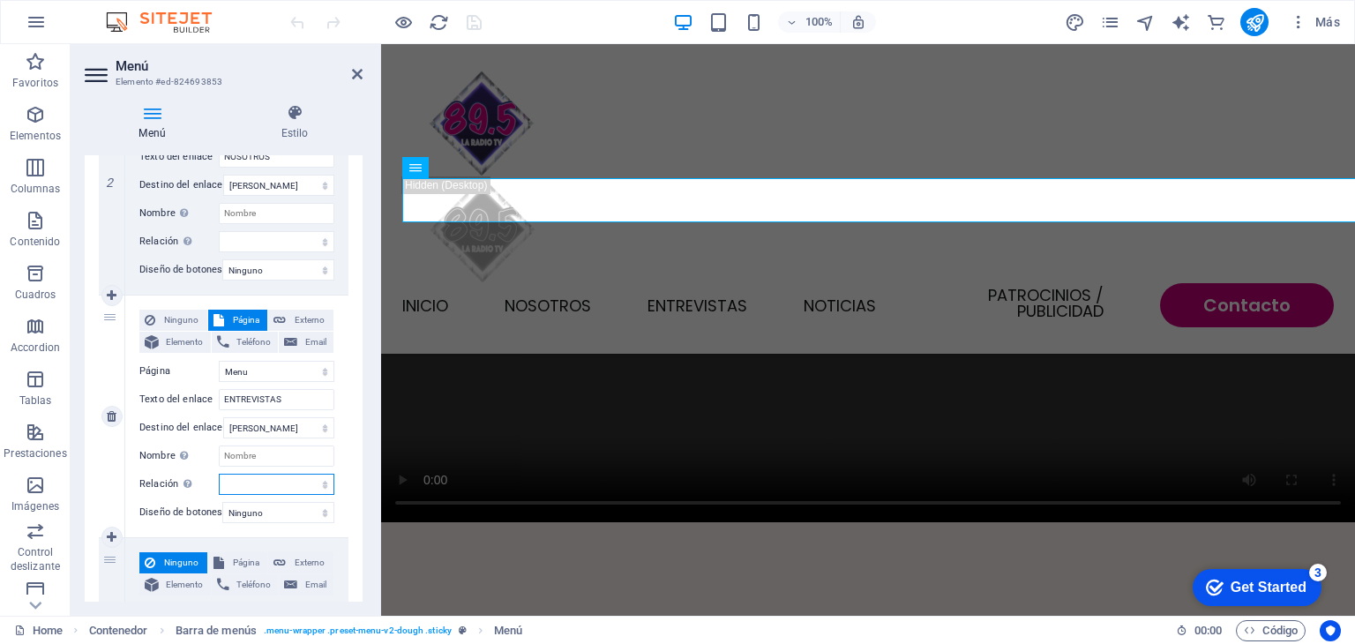
click at [267, 489] on select "alternativo autor marcador externo ayuda licencia siguiente nofollow noreferrer…" at bounding box center [277, 484] width 116 height 21
click at [284, 319] on button "Externo" at bounding box center [300, 320] width 65 height 21
select select
select select "blank"
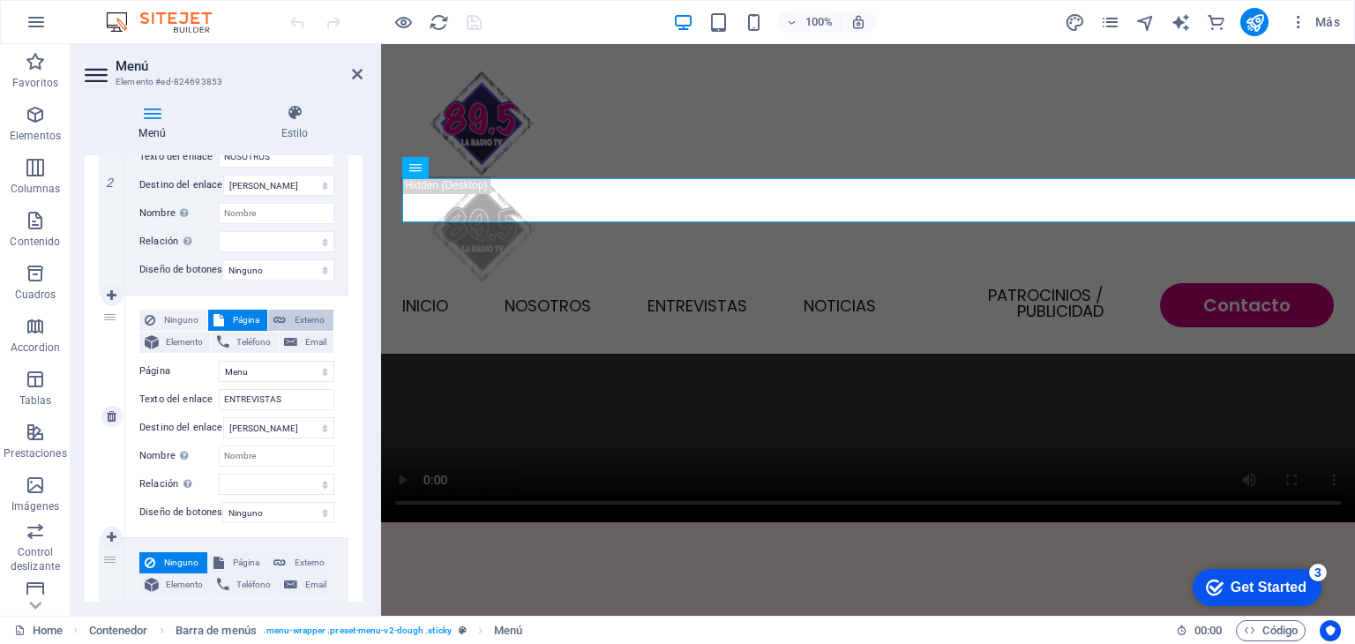
select select
type input "/"
select select
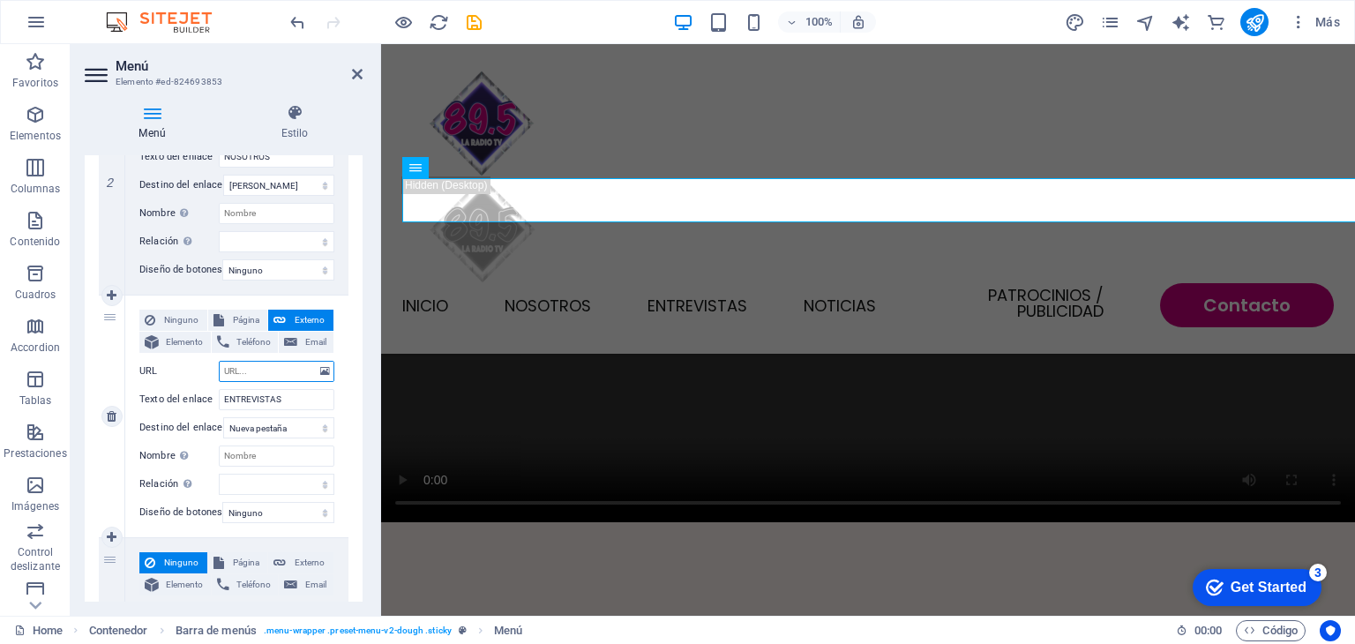
select select
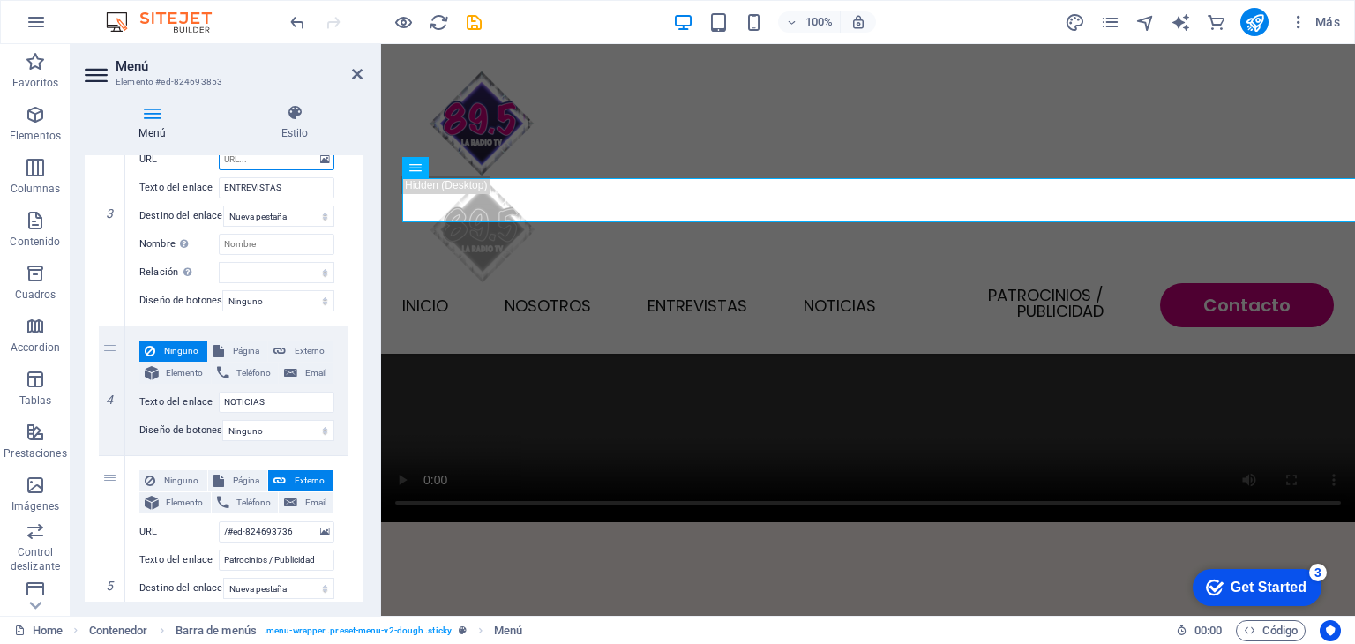
scroll to position [628, 0]
click at [285, 346] on button "Externo" at bounding box center [300, 348] width 65 height 21
select select
select select "blank"
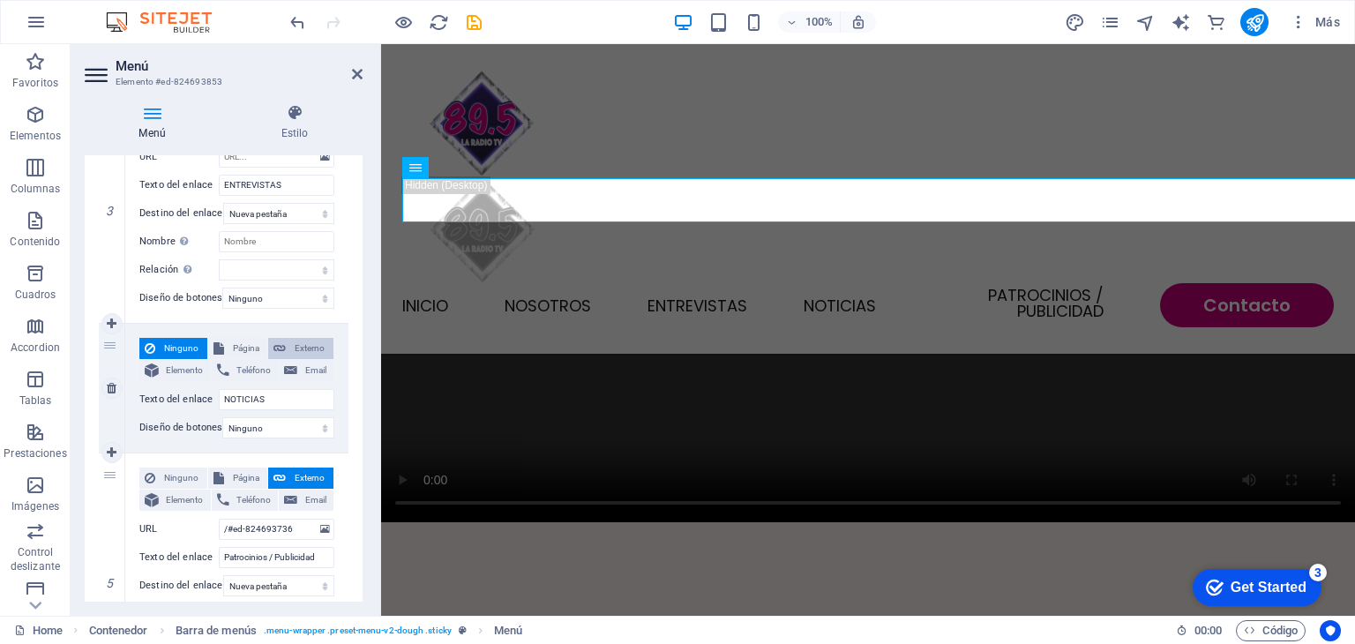
select select
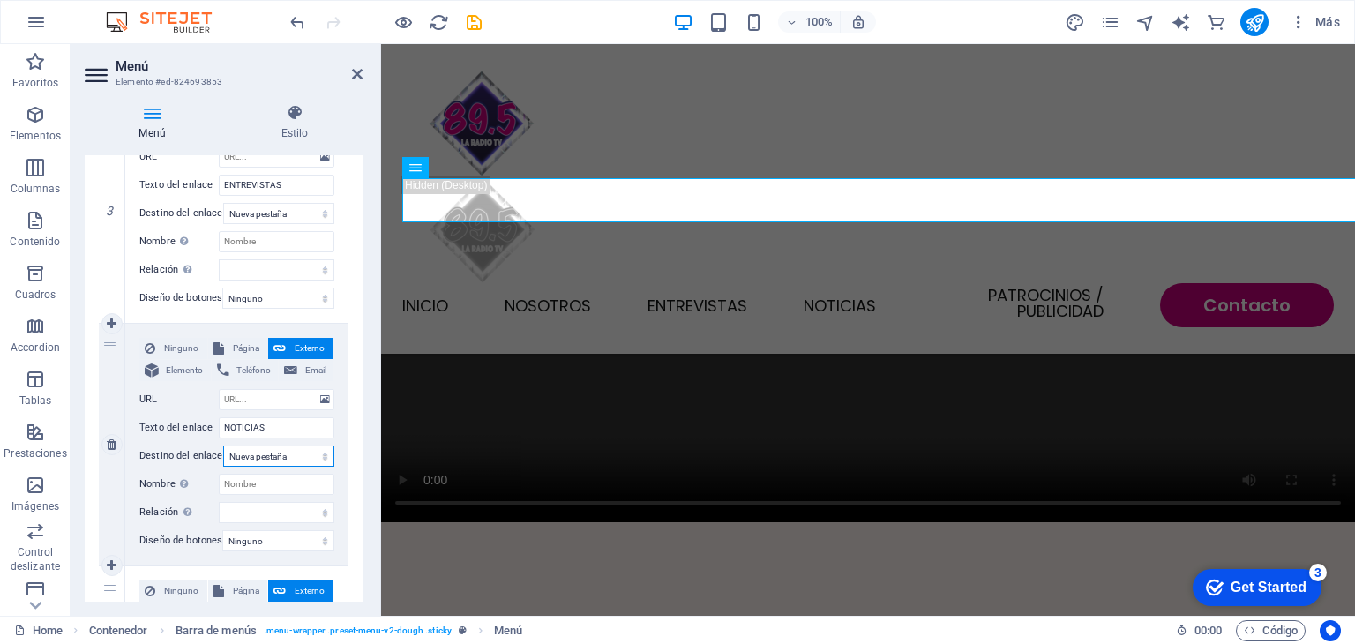
click at [274, 455] on select "Nueva pestaña Misma pestaña Superposición" at bounding box center [278, 456] width 111 height 21
select select
click at [223, 446] on select "Nueva pestaña Misma pestaña Superposición" at bounding box center [278, 456] width 111 height 21
select select
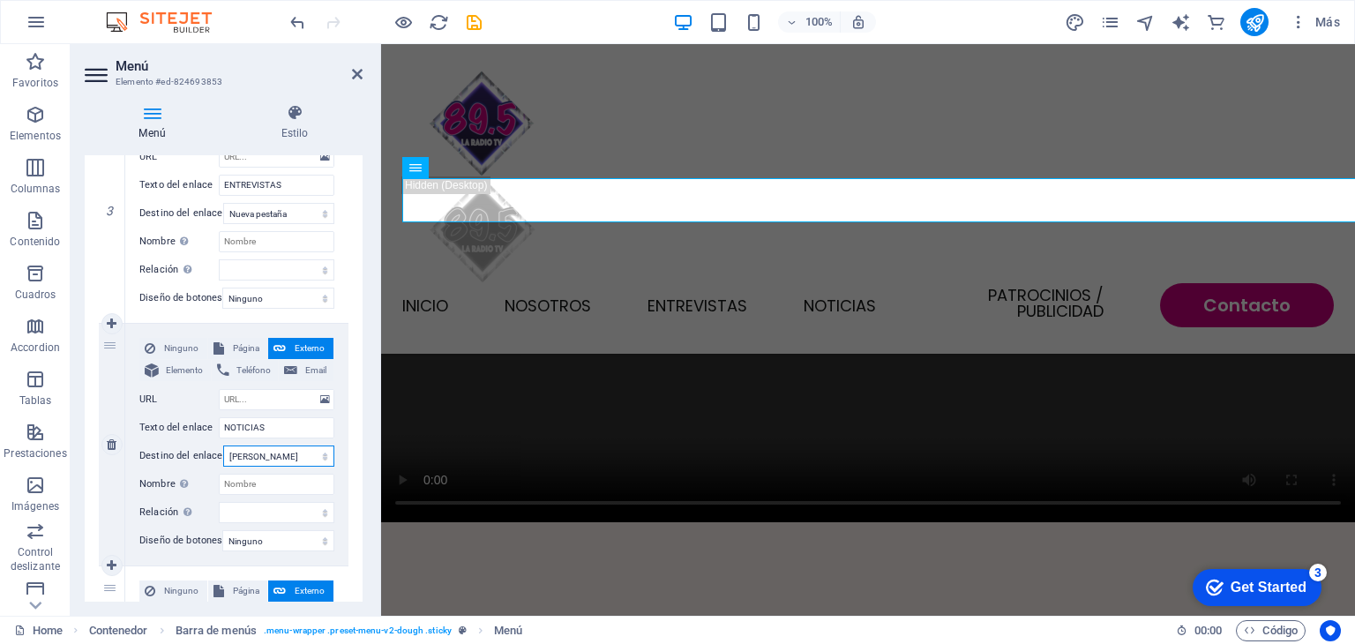
select select
click at [289, 374] on icon at bounding box center [290, 370] width 13 height 21
select select
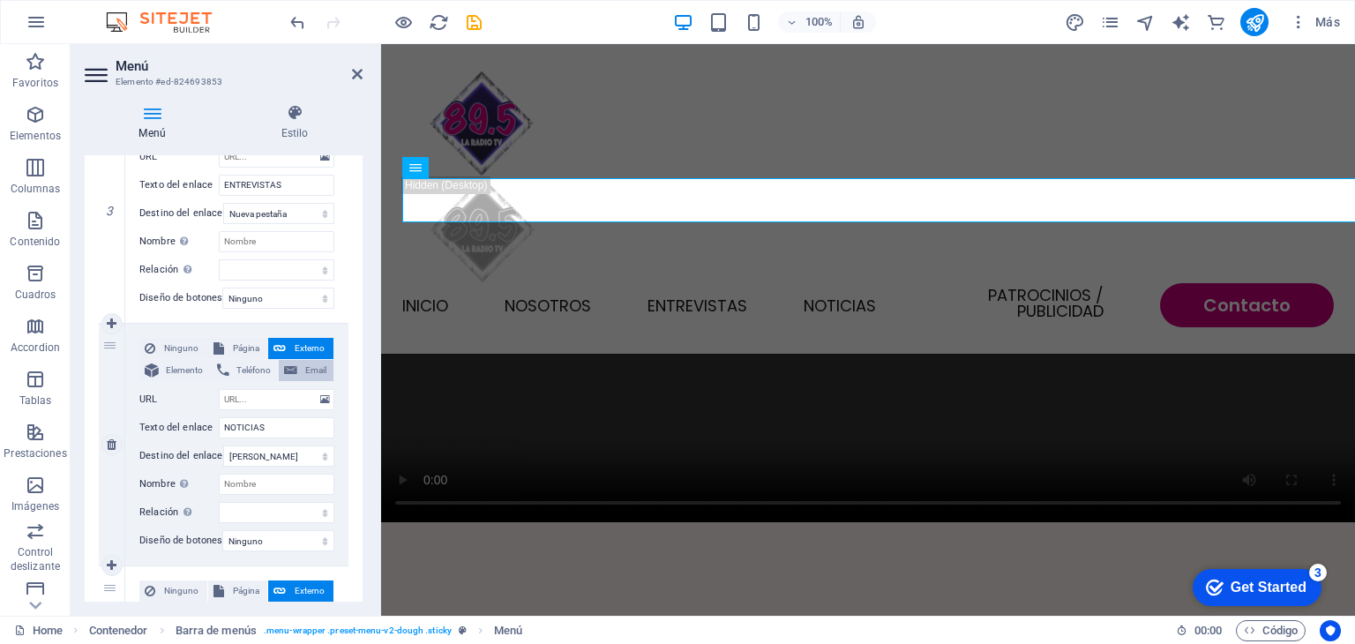
select select
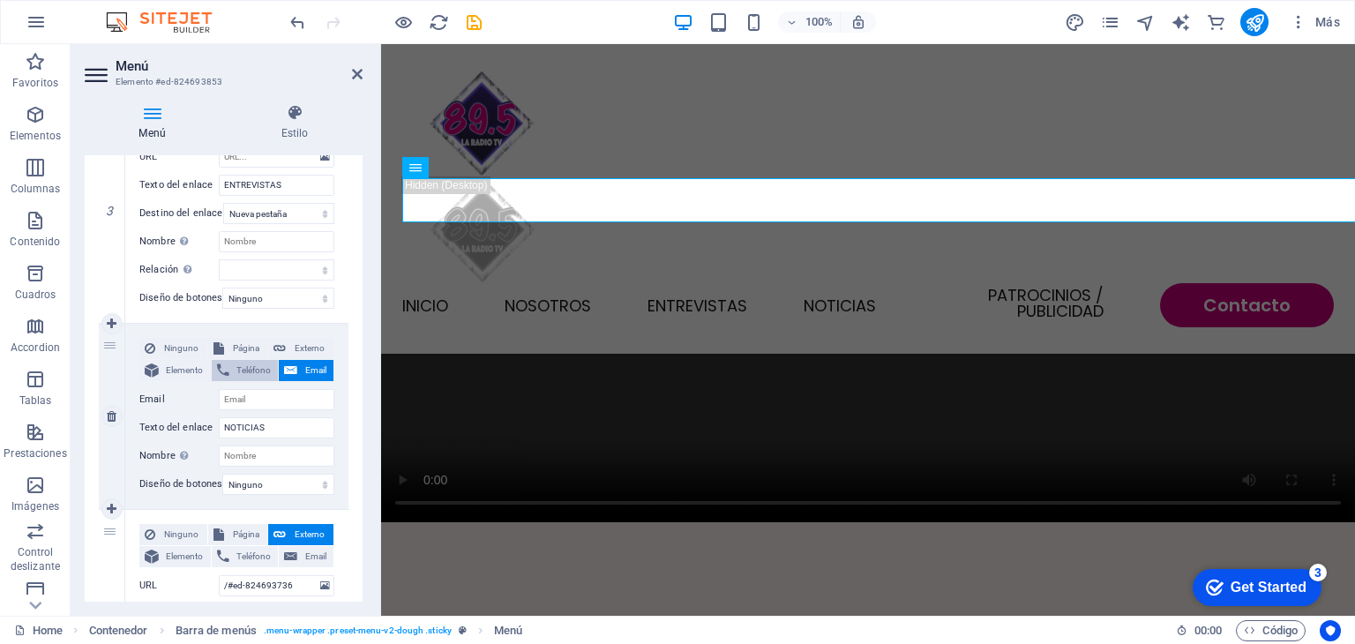
click at [251, 376] on span "Teléfono" at bounding box center [254, 370] width 39 height 21
select select
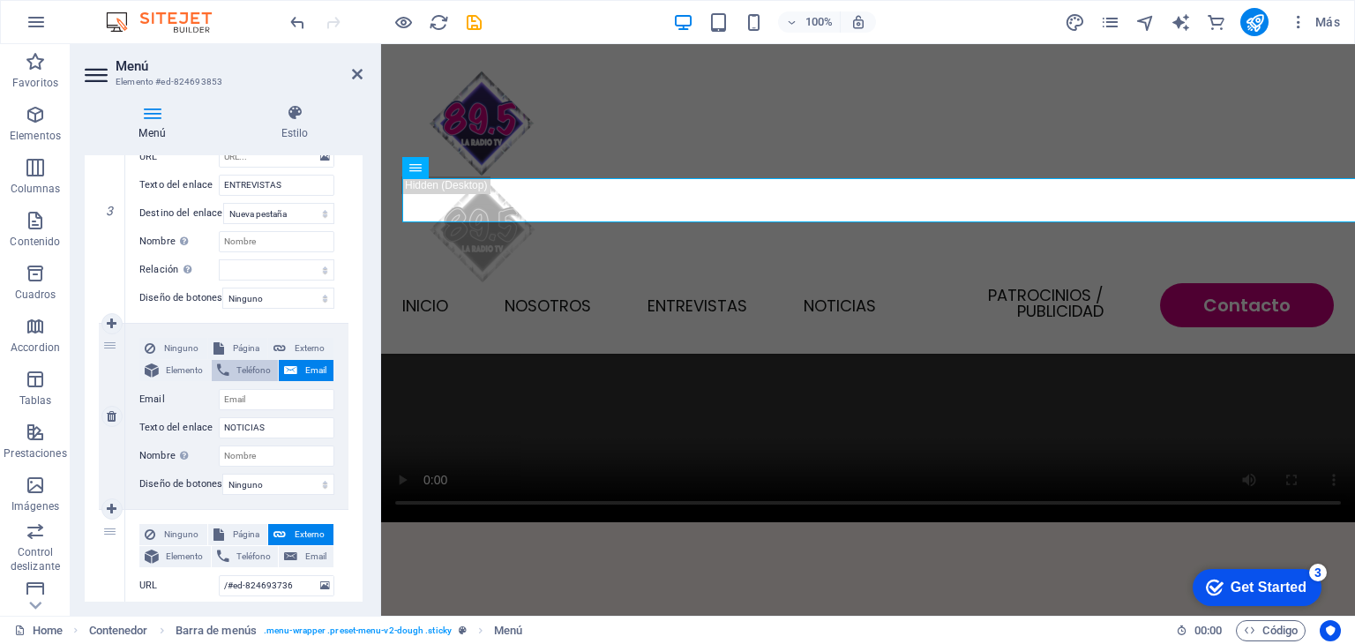
select select
click at [187, 370] on span "Elemento" at bounding box center [184, 370] width 41 height 21
select select
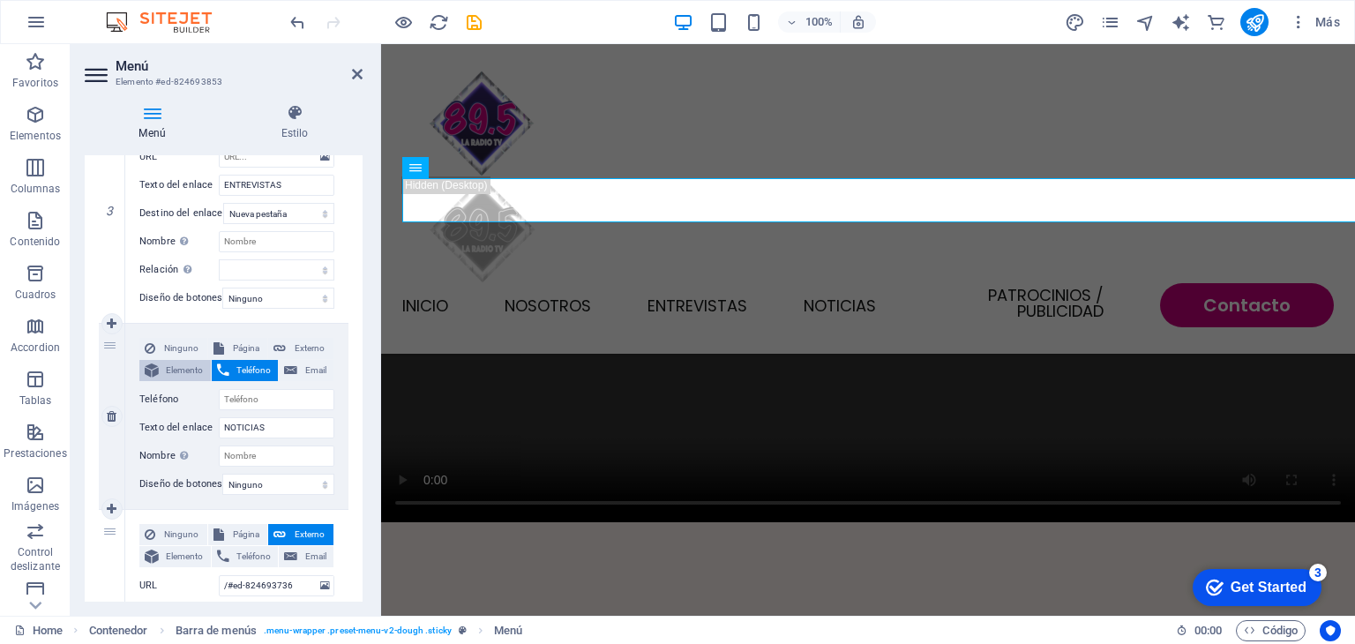
select select
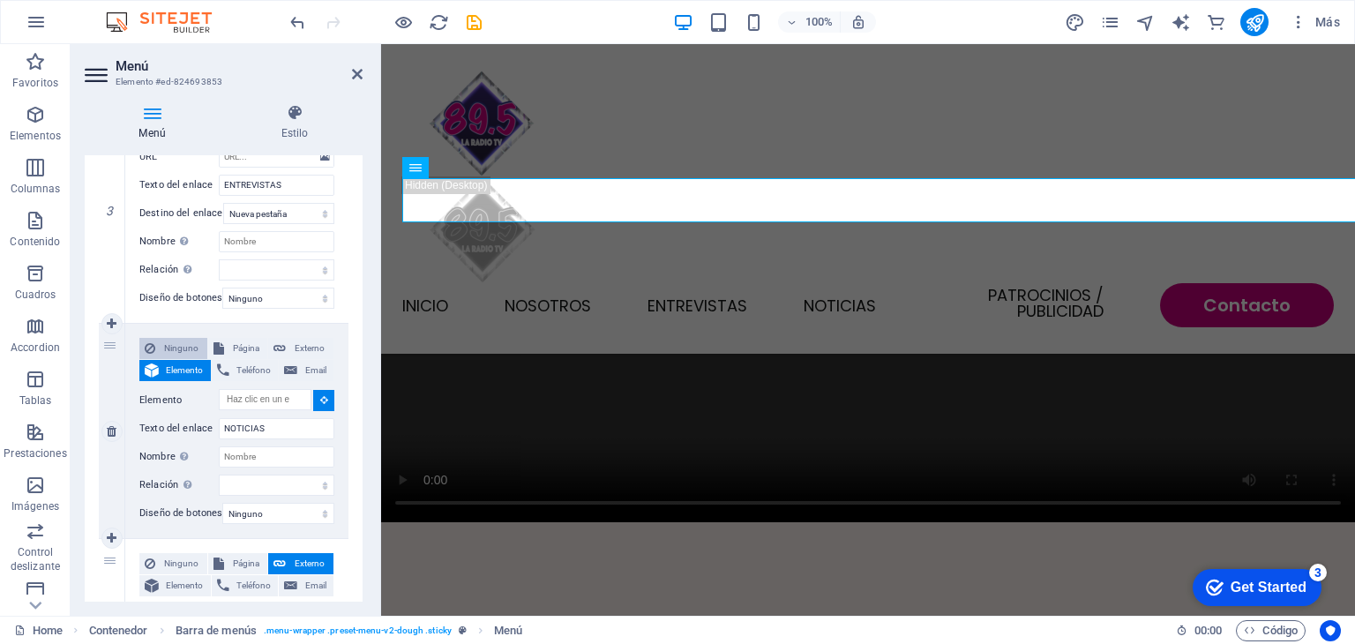
click at [181, 350] on span "Ninguno" at bounding box center [181, 348] width 41 height 21
select select
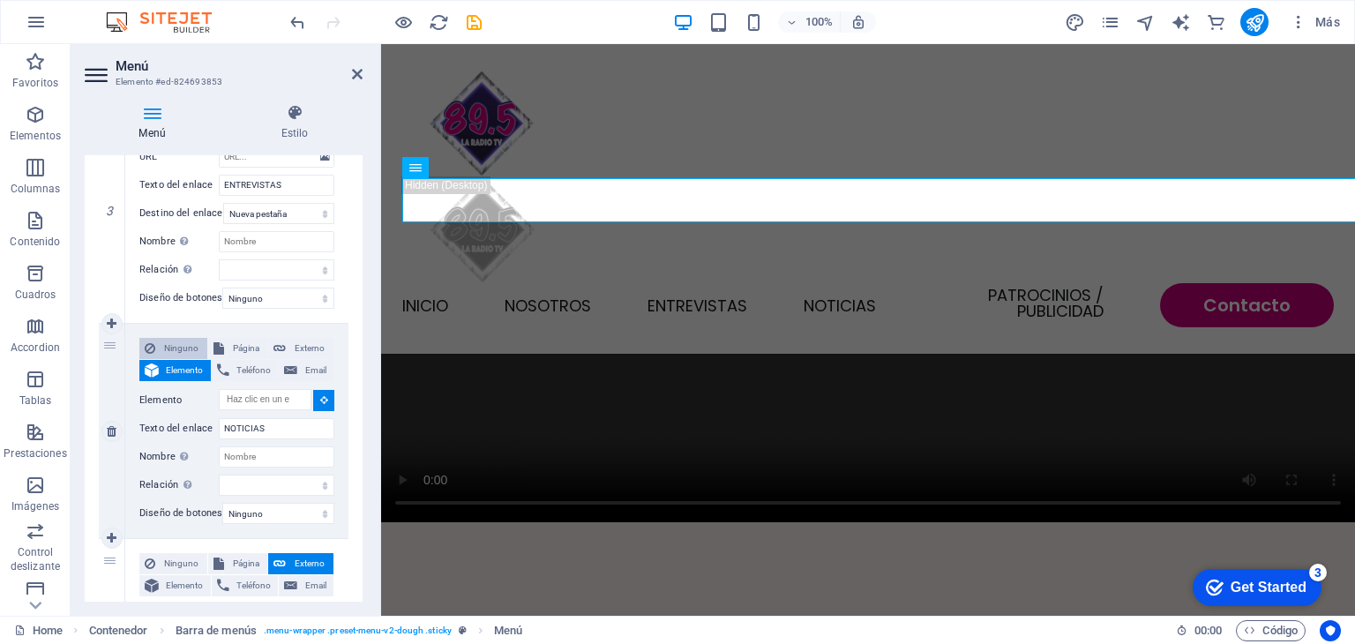
select select
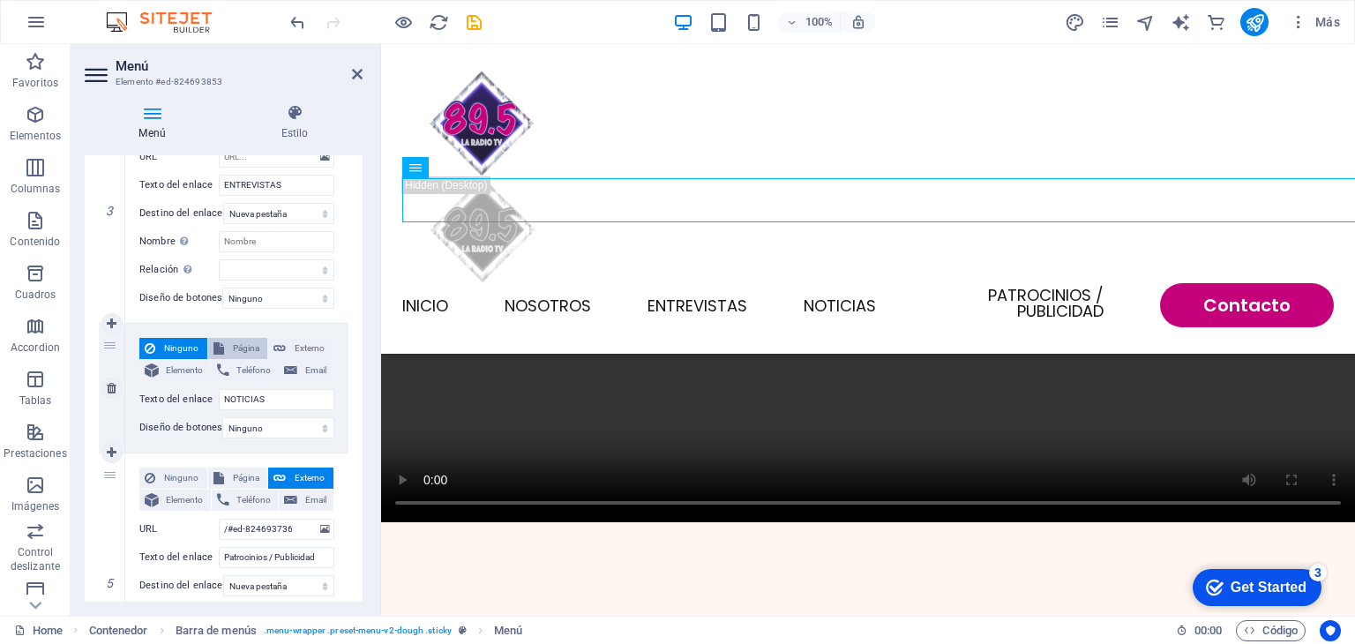
click at [236, 345] on span "Página" at bounding box center [246, 348] width 34 height 21
select select
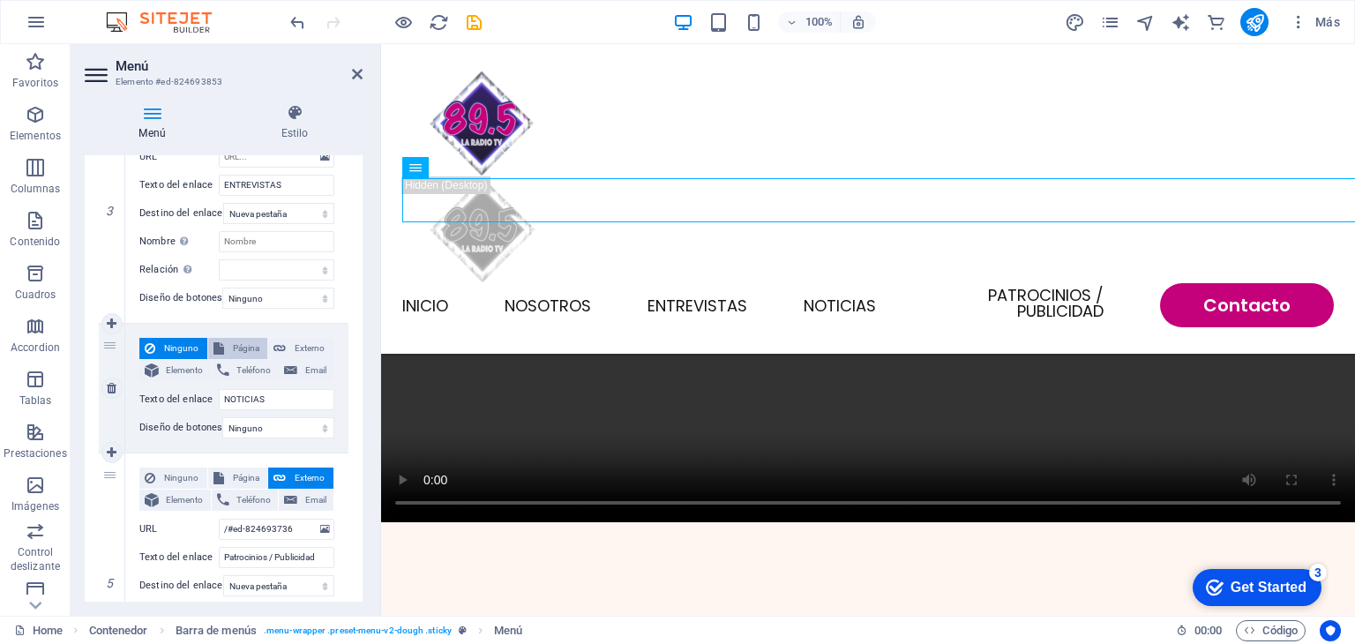
select select
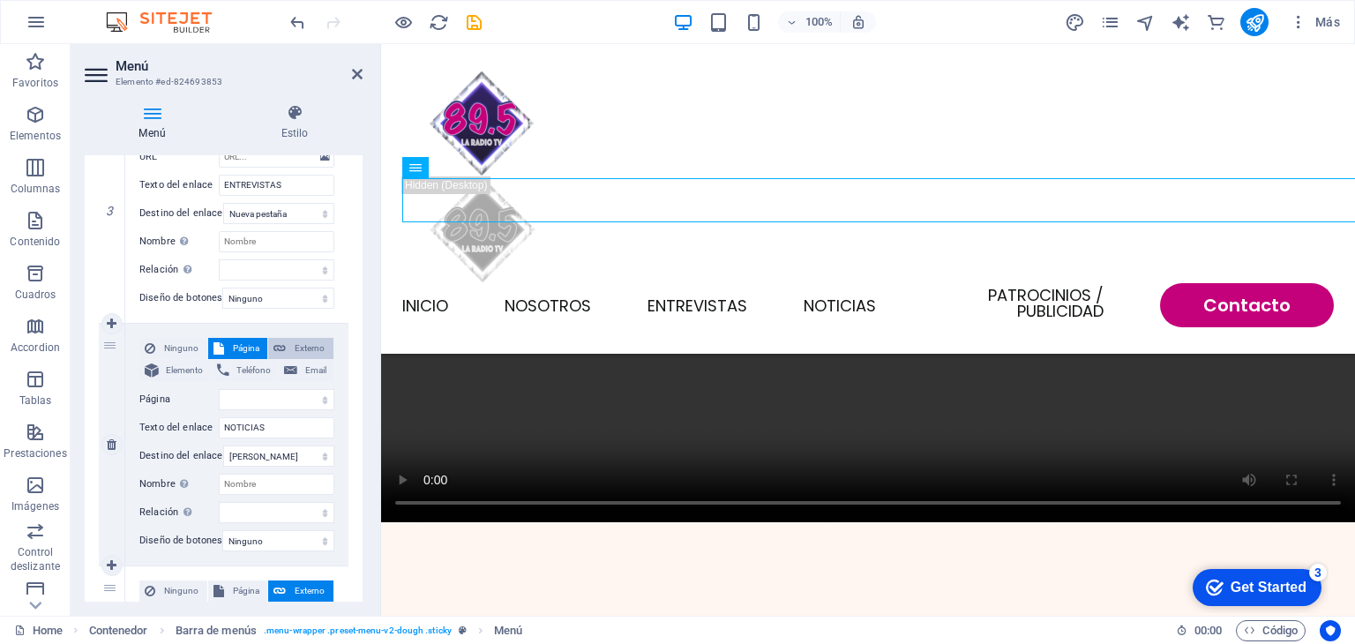
click at [294, 343] on span "Externo" at bounding box center [309, 348] width 37 height 21
select select
select select "blank"
select select
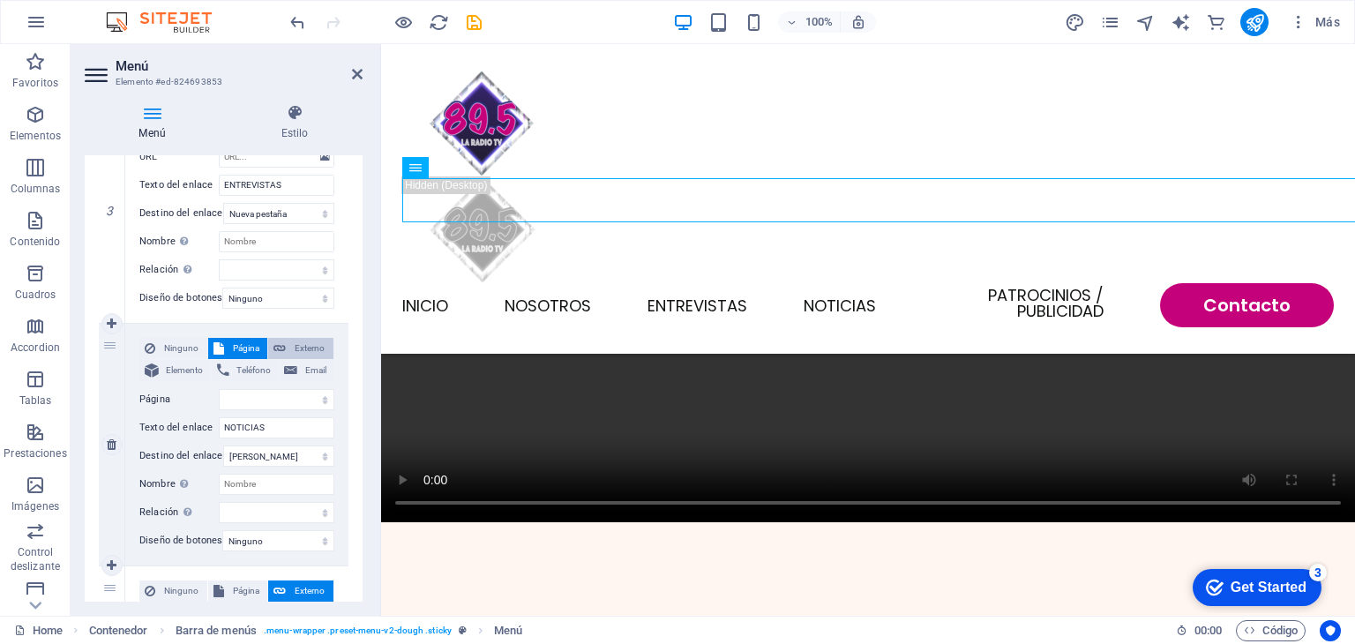
select select
click at [1251, 23] on icon "publish" at bounding box center [1255, 22] width 20 height 20
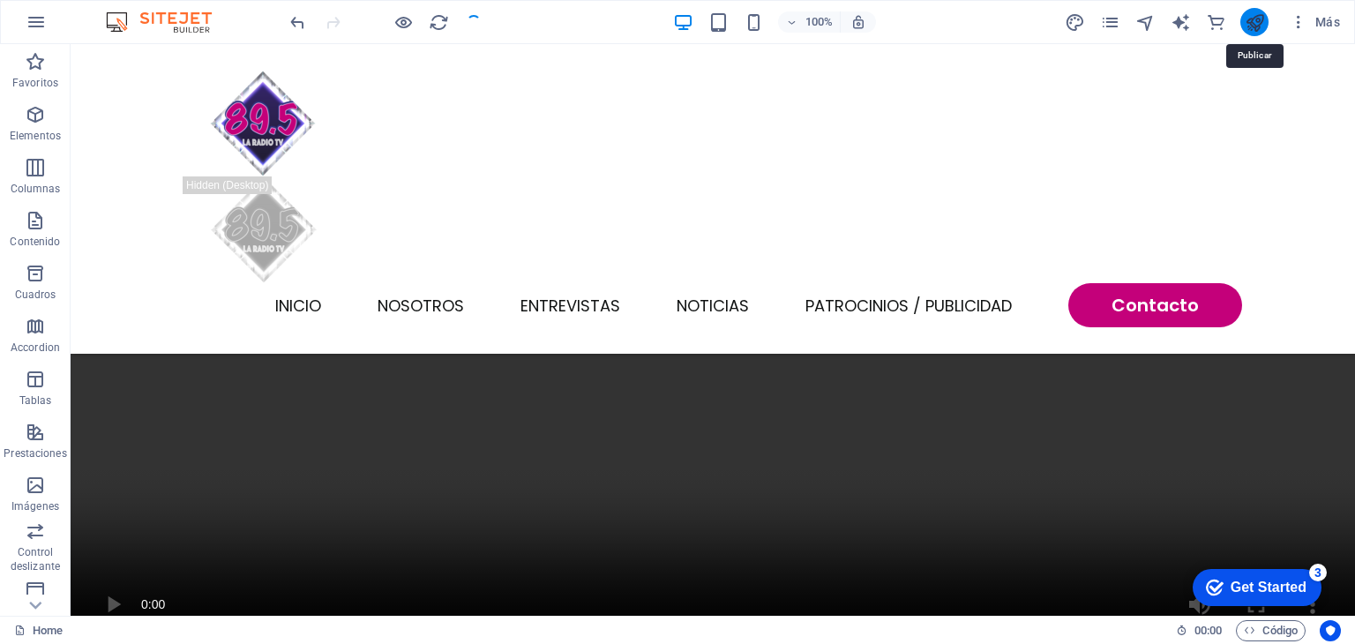
scroll to position [1526, 0]
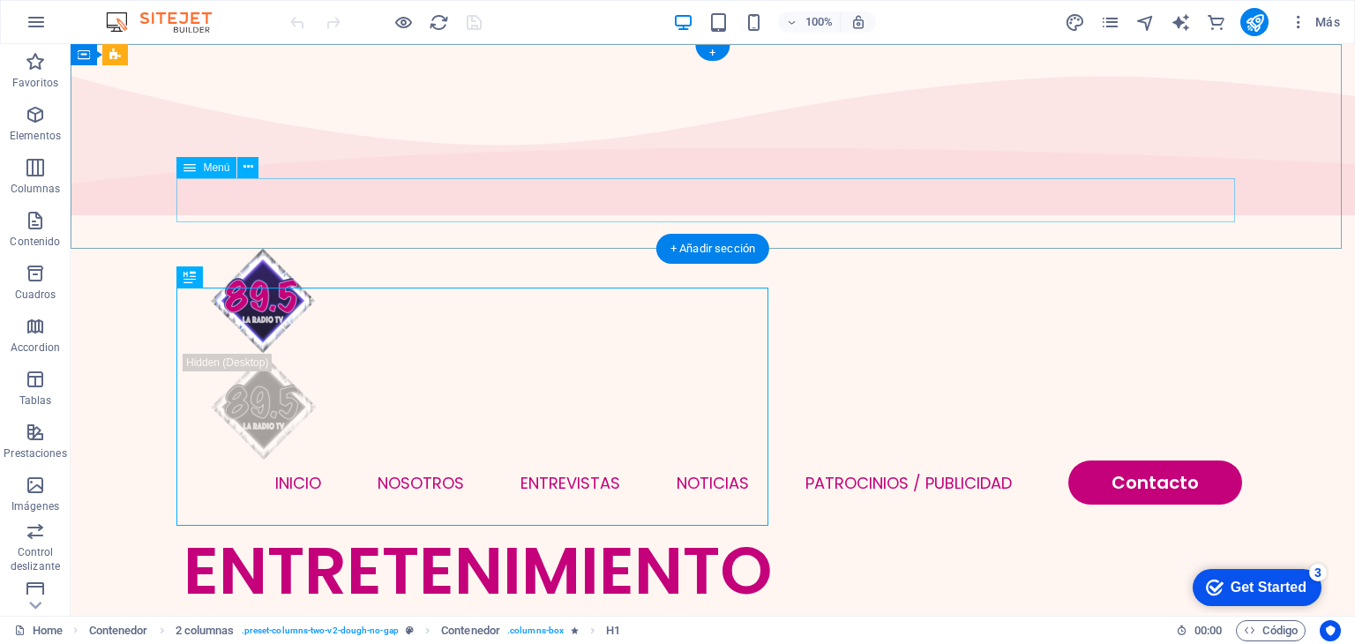
click at [423, 461] on nav "INICIO NOSOTROS ENTREVISTAS NOTICIAS Patrocinios / Publicidad Contacto" at bounding box center [713, 483] width 1059 height 44
select select
select select "primary"
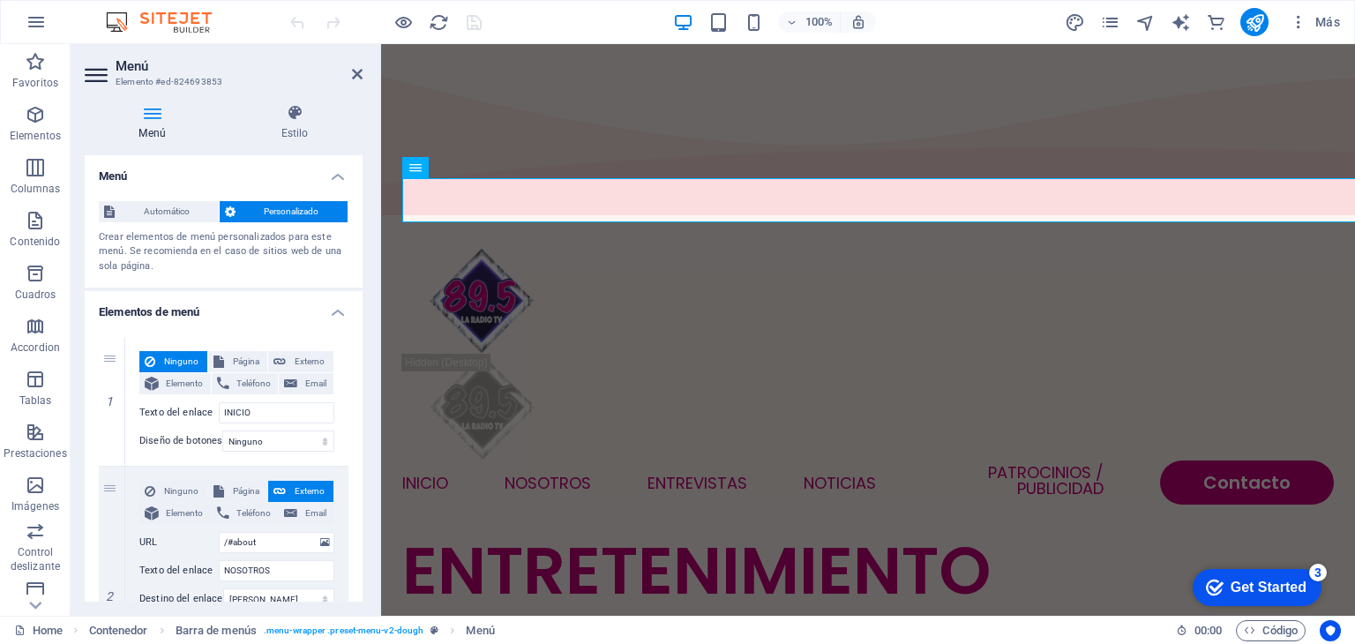
drag, startPoint x: 364, startPoint y: 278, endPoint x: 369, endPoint y: 318, distance: 40.1
click at [369, 318] on div "Menú Estilo Menú Automático Personalizado Crear elementos de menú personalizado…" at bounding box center [224, 353] width 306 height 526
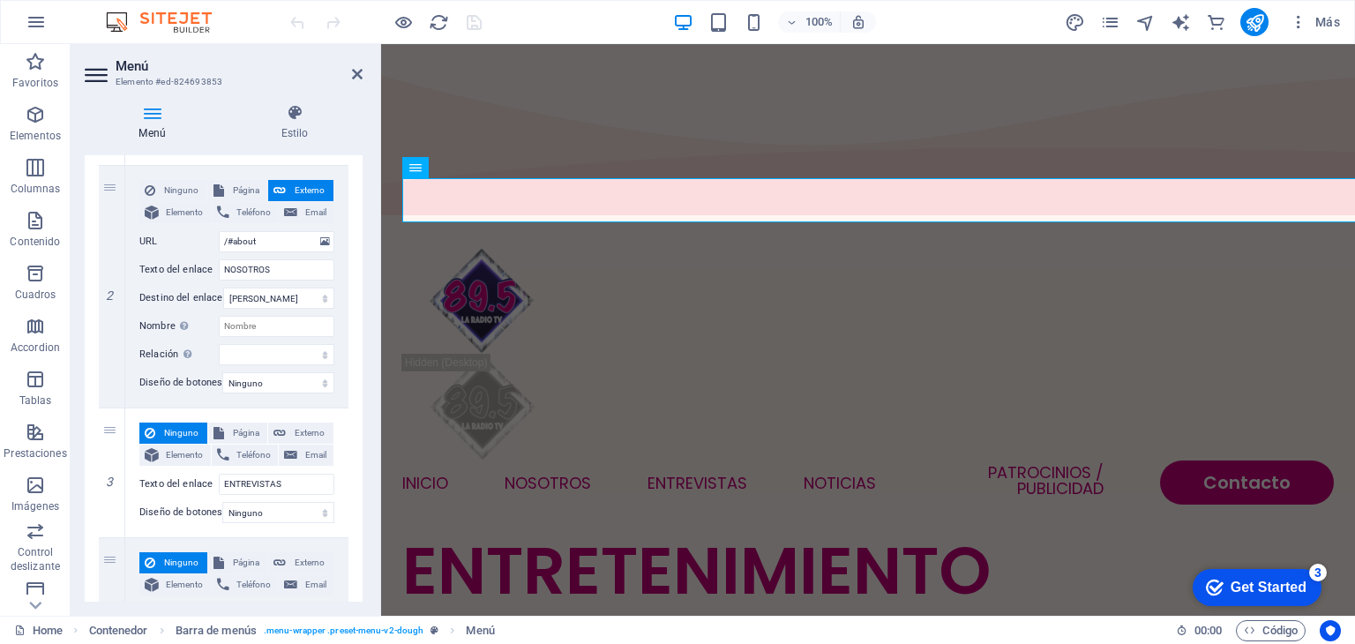
scroll to position [305, 0]
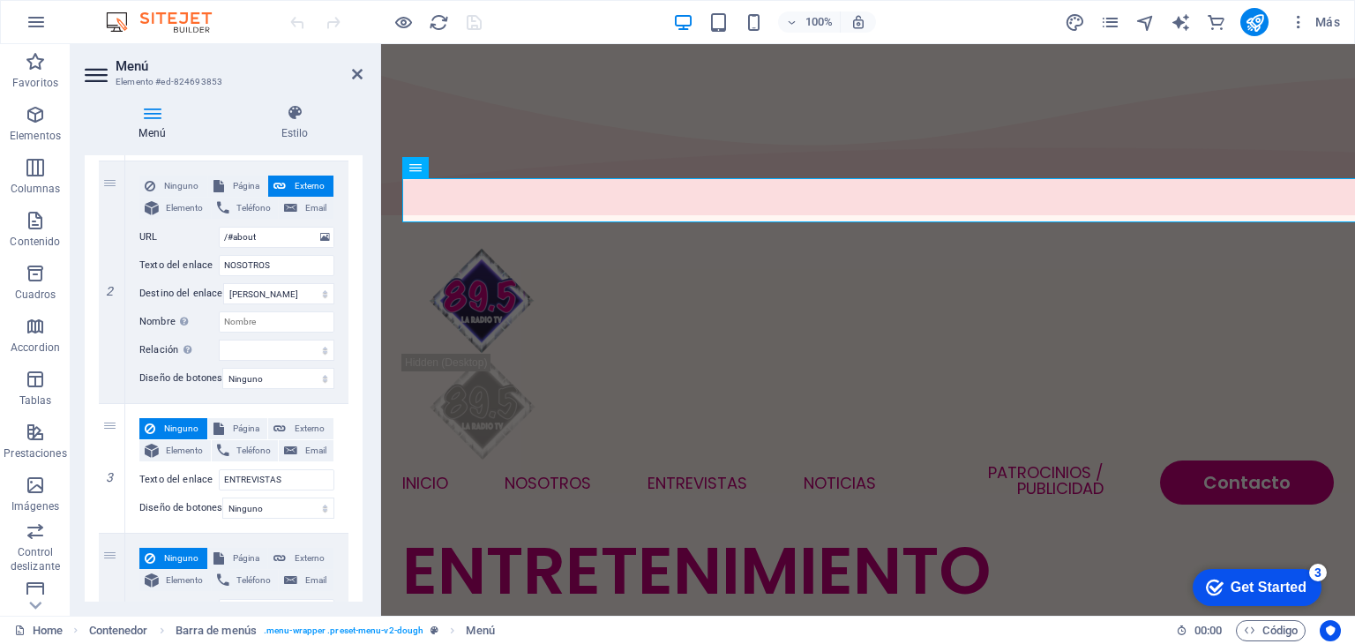
drag, startPoint x: 356, startPoint y: 371, endPoint x: 360, endPoint y: 422, distance: 51.3
click at [360, 422] on div "Menú Automático Personalizado Crear elementos de menú personalizados para este …" at bounding box center [224, 378] width 278 height 446
drag, startPoint x: 363, startPoint y: 390, endPoint x: 364, endPoint y: 431, distance: 40.6
click at [364, 431] on div "Menú Estilo Menú Automático Personalizado Crear elementos de menú personalizado…" at bounding box center [224, 353] width 306 height 526
drag, startPoint x: 364, startPoint y: 387, endPoint x: 365, endPoint y: 417, distance: 30.1
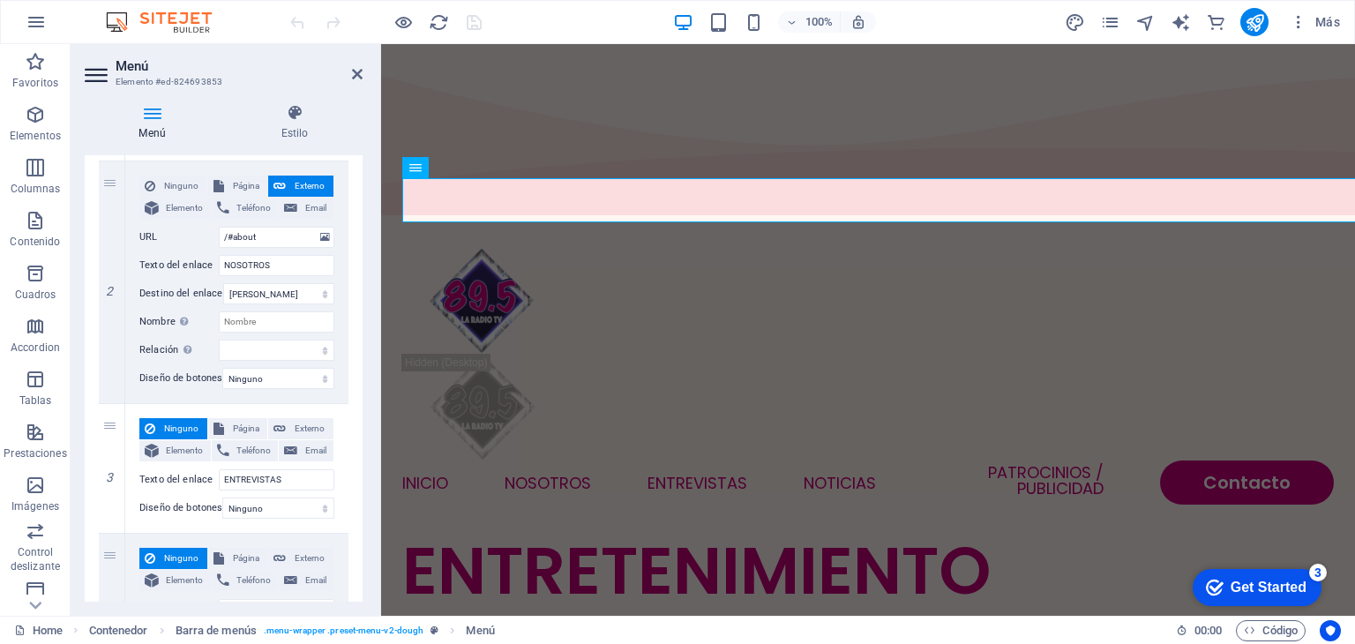
click at [365, 417] on div "Menú Estilo Menú Automático Personalizado Crear elementos de menú personalizado…" at bounding box center [224, 353] width 306 height 526
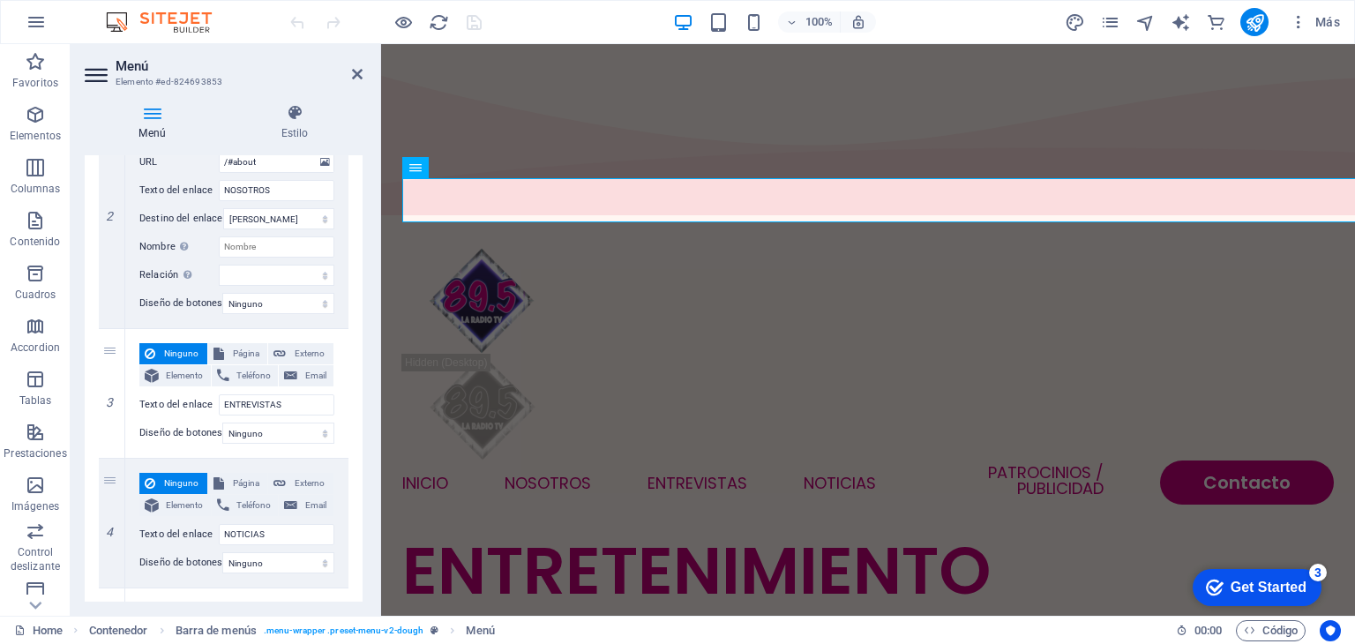
scroll to position [383, 0]
click at [258, 350] on span "Página" at bounding box center [246, 351] width 34 height 21
select select
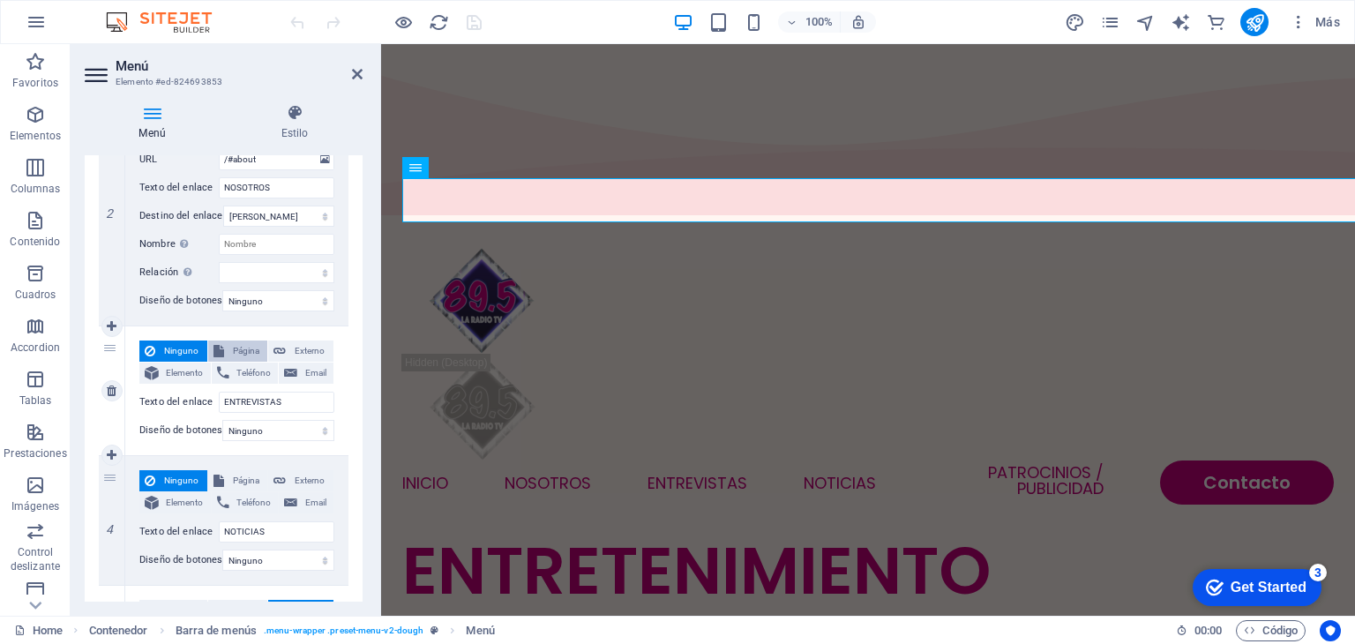
select select
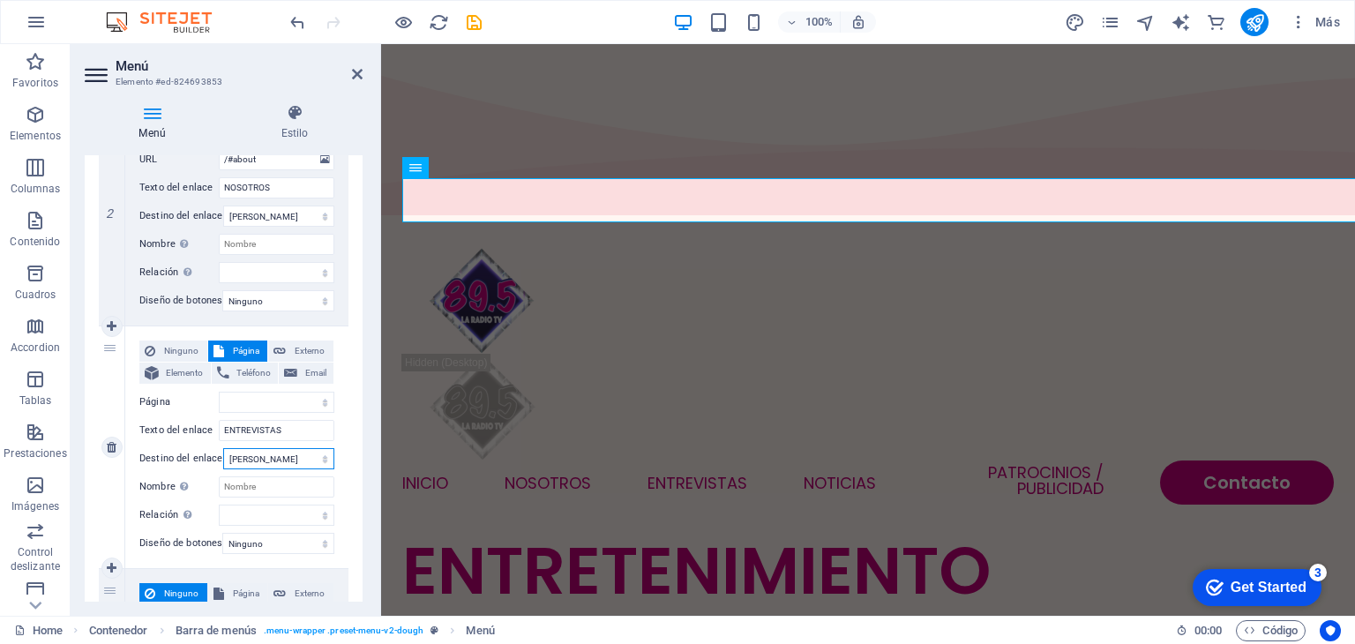
click at [279, 460] on select "Nueva pestaña Misma pestaña Superposición" at bounding box center [278, 458] width 111 height 21
click at [223, 448] on select "Nueva pestaña Misma pestaña Superposición" at bounding box center [278, 458] width 111 height 21
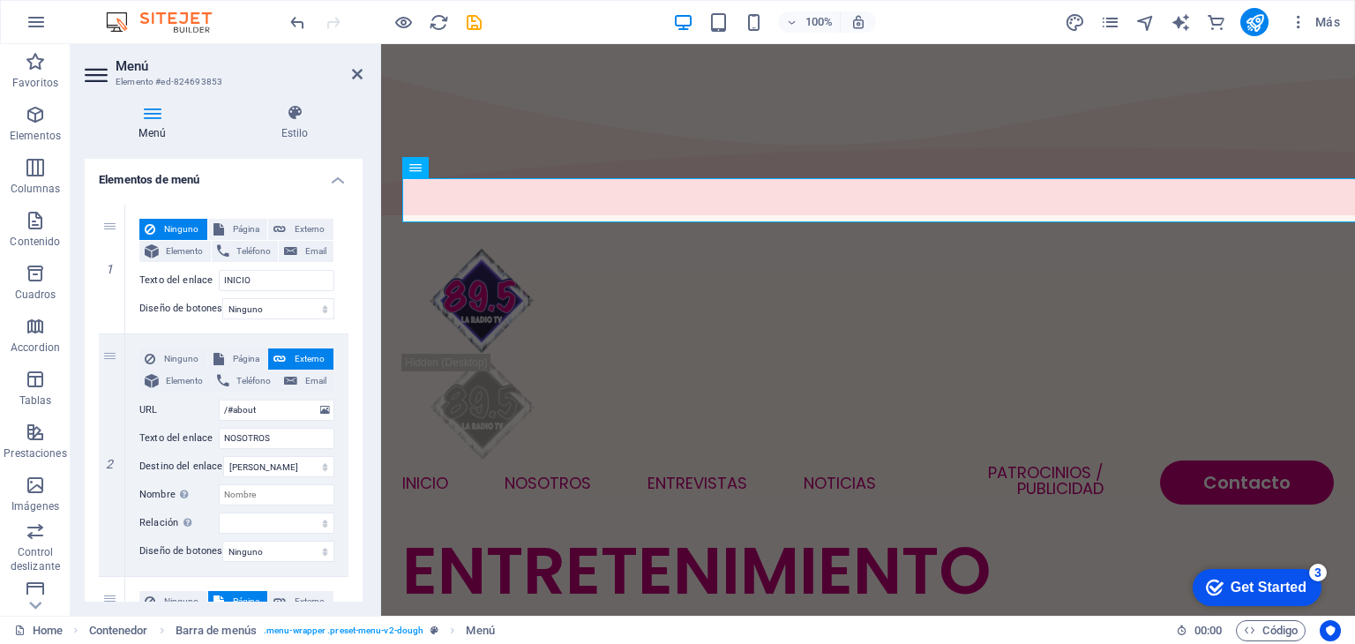
scroll to position [138, 0]
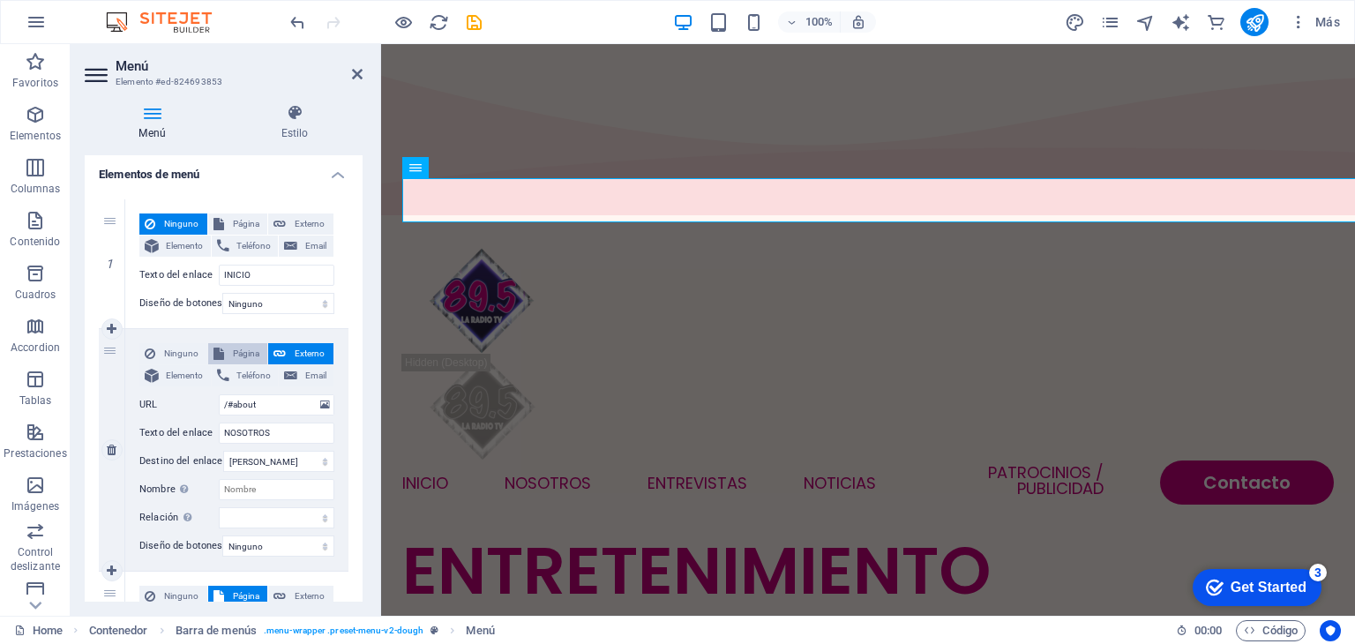
click at [248, 350] on span "Página" at bounding box center [246, 353] width 34 height 21
select select
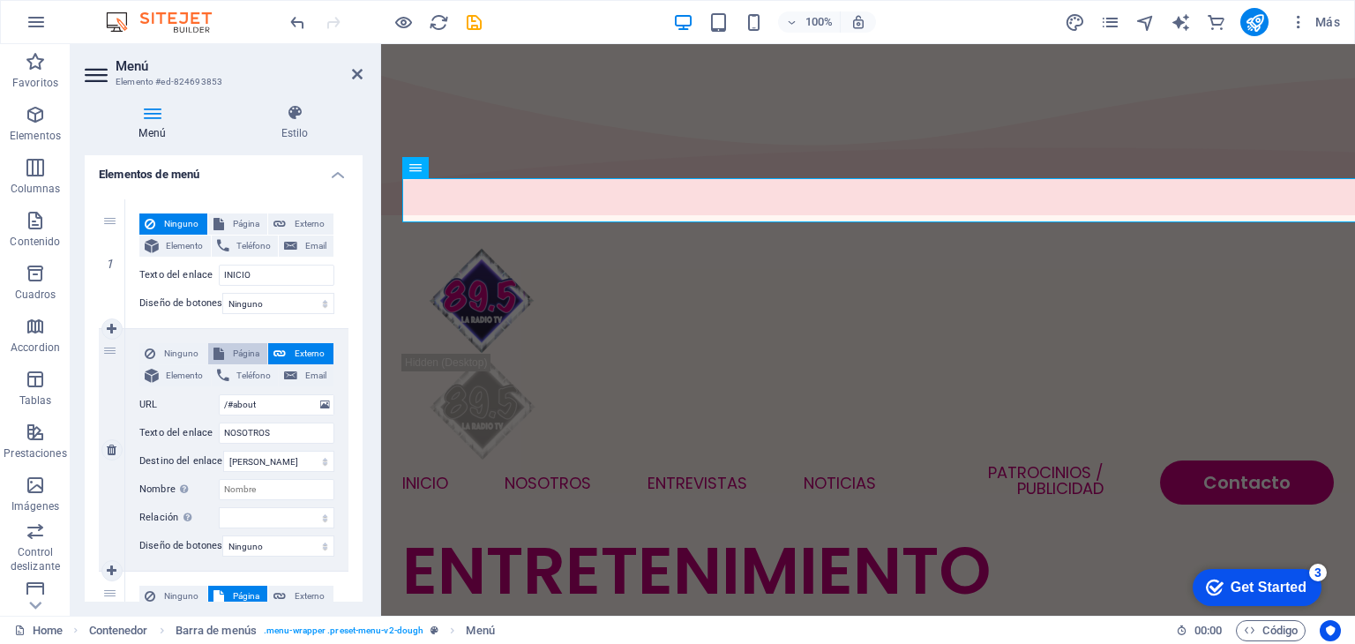
select select
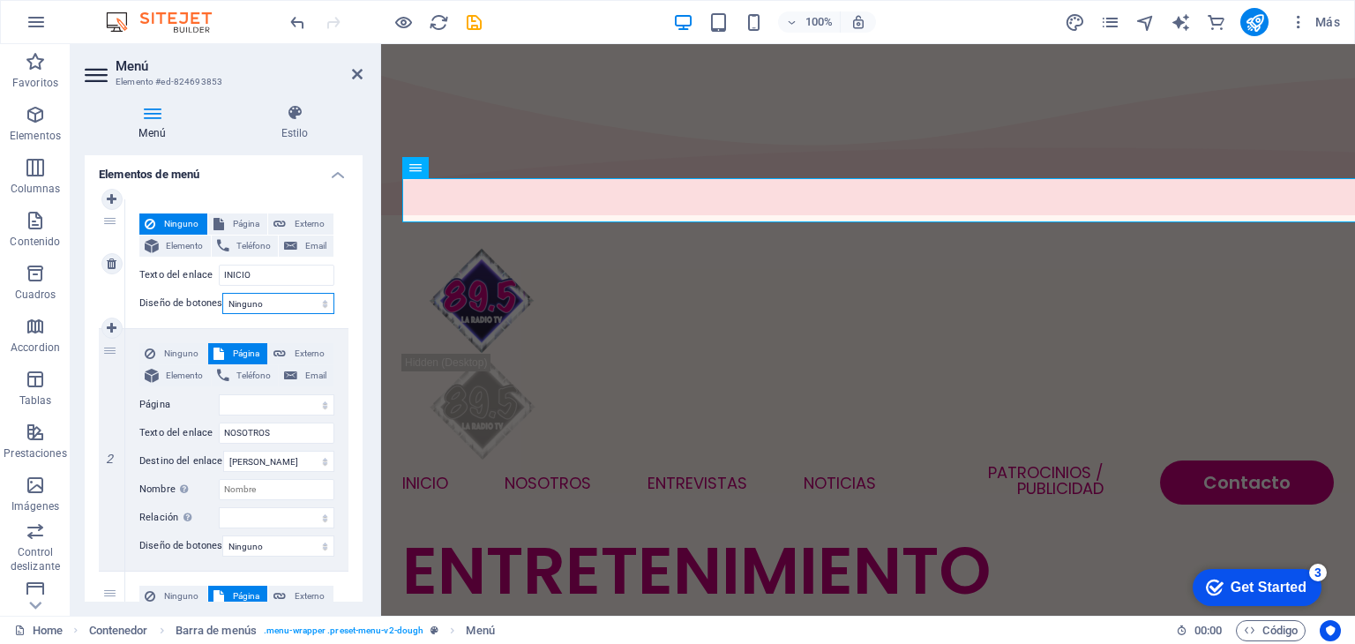
click at [284, 305] on select "Ninguno Predeterminado Principal Secundario" at bounding box center [278, 303] width 112 height 21
click at [244, 218] on span "Página" at bounding box center [246, 224] width 34 height 21
select select
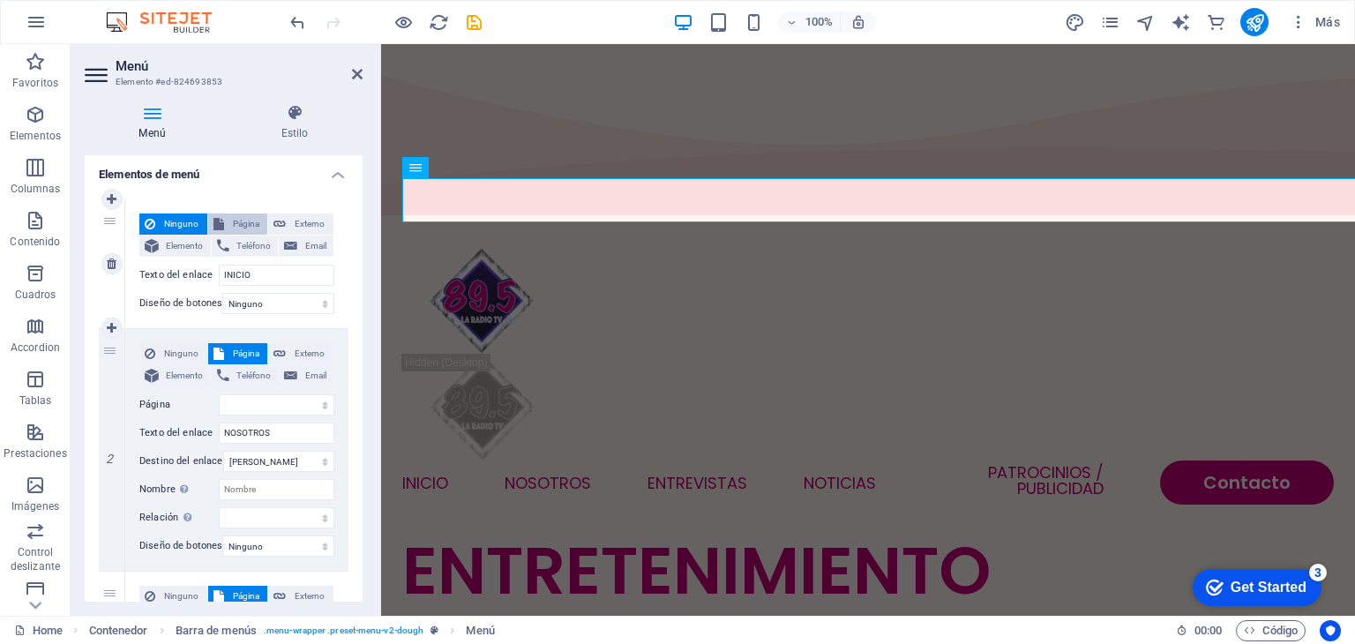
select select
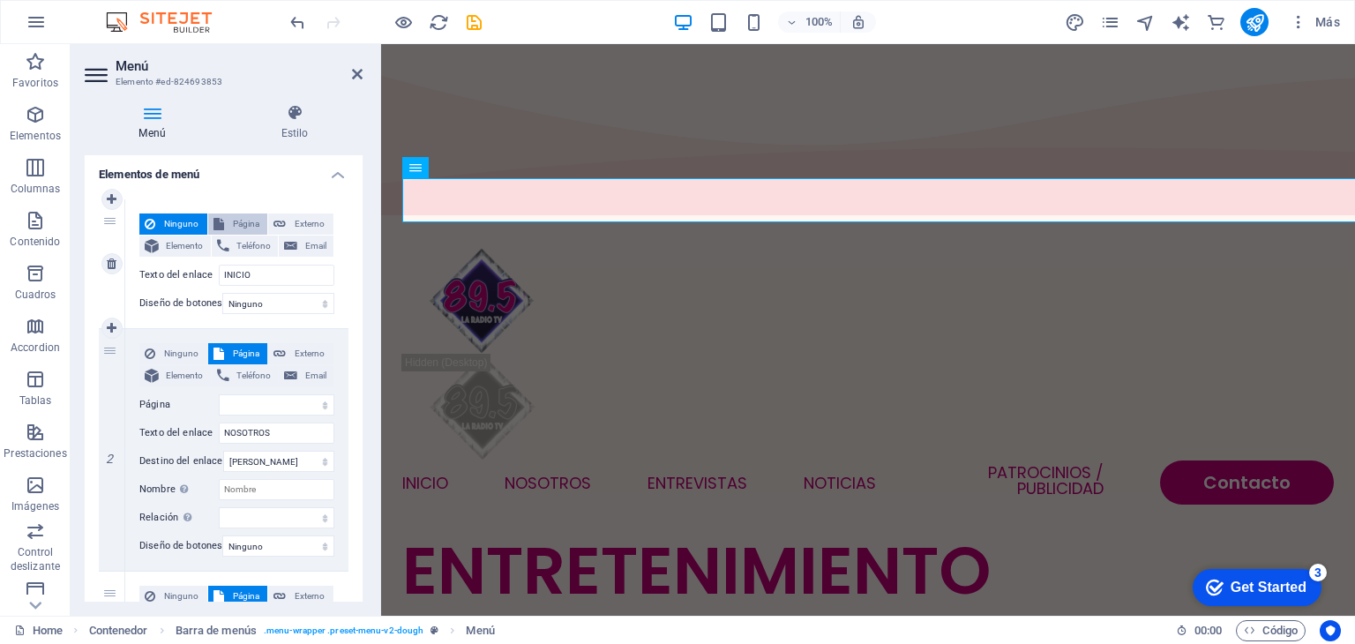
select select
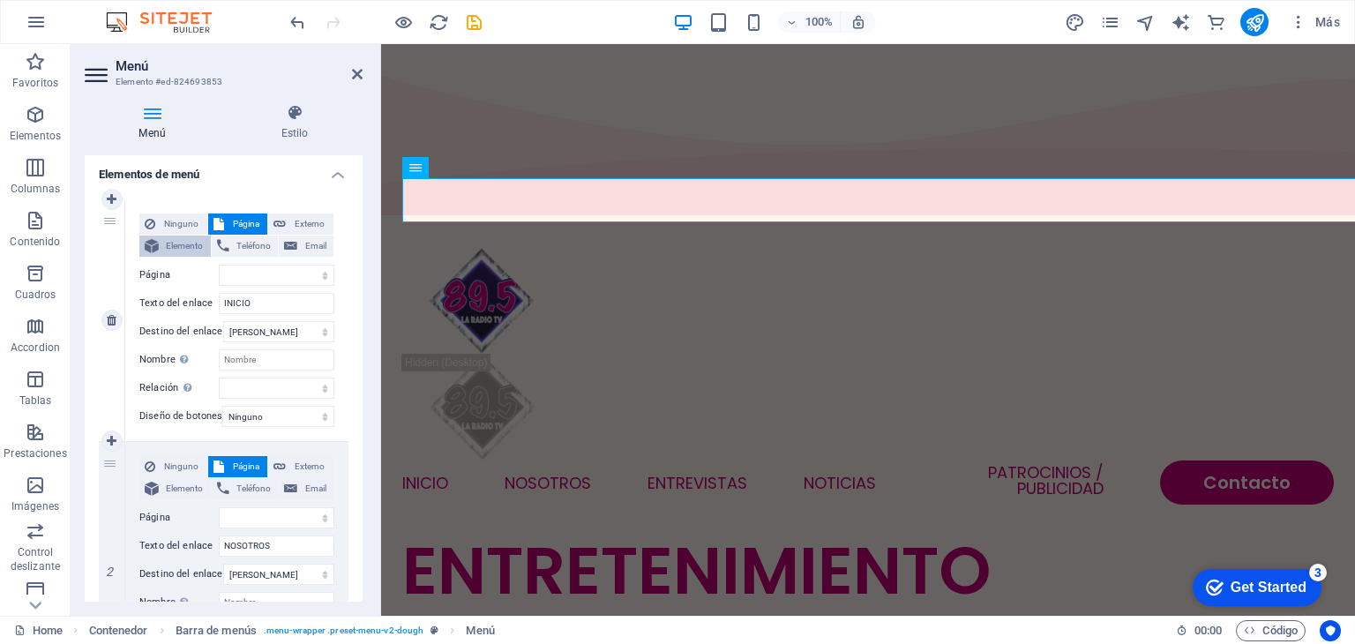
click at [189, 241] on span "Elemento" at bounding box center [184, 246] width 41 height 21
select select
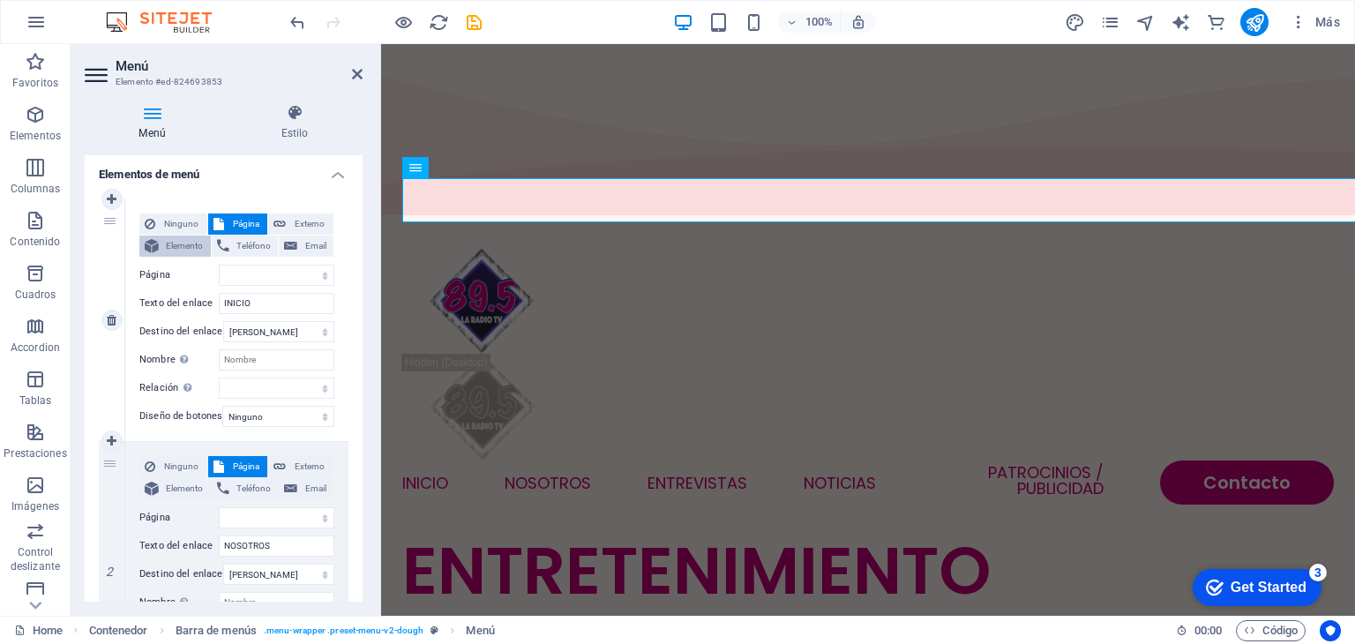
select select
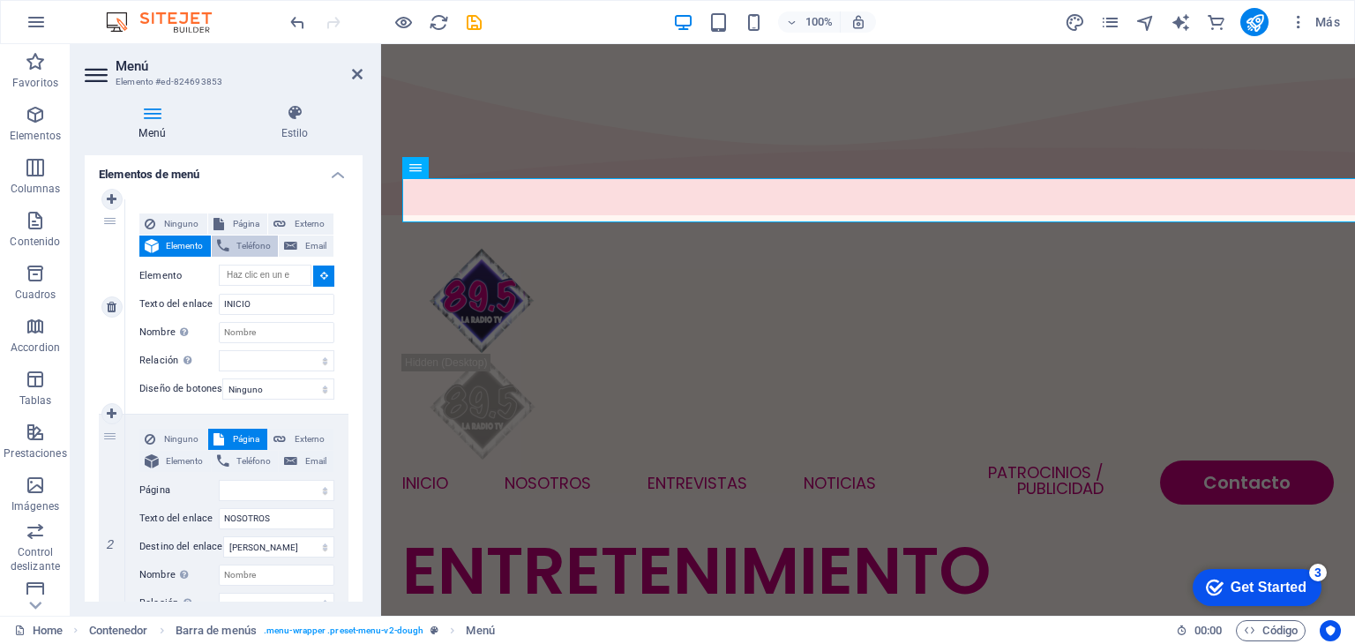
click at [235, 242] on span "Teléfono" at bounding box center [254, 246] width 39 height 21
select select
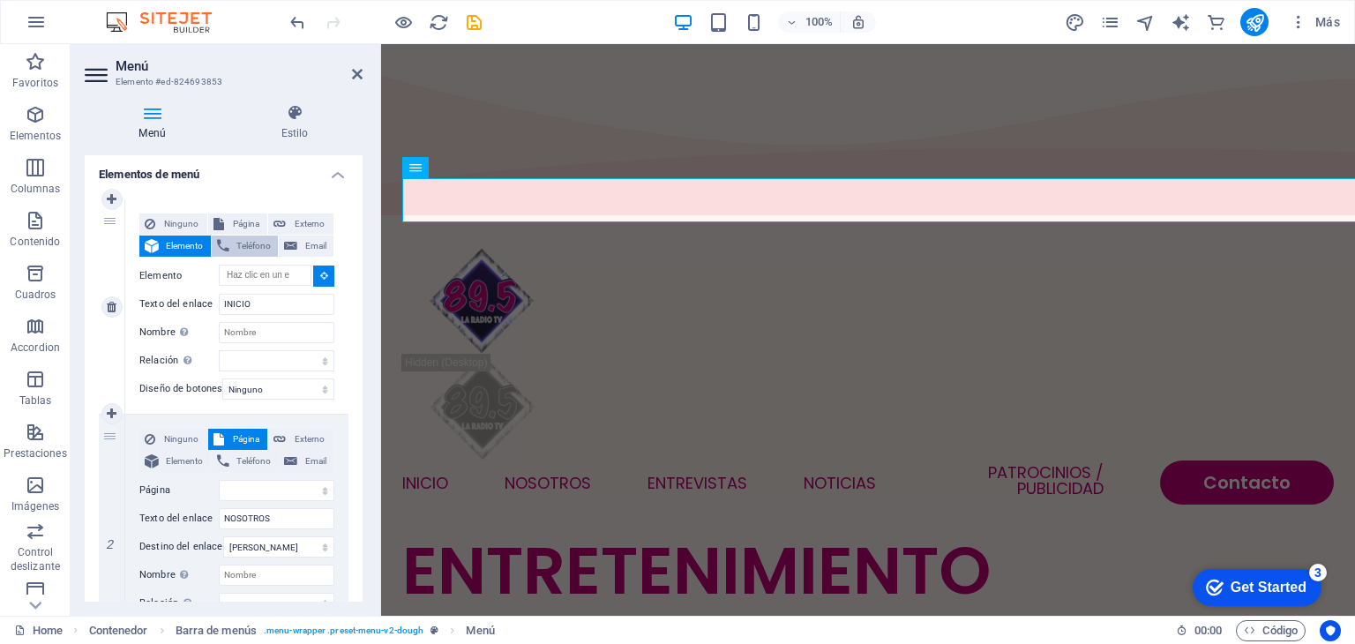
select select
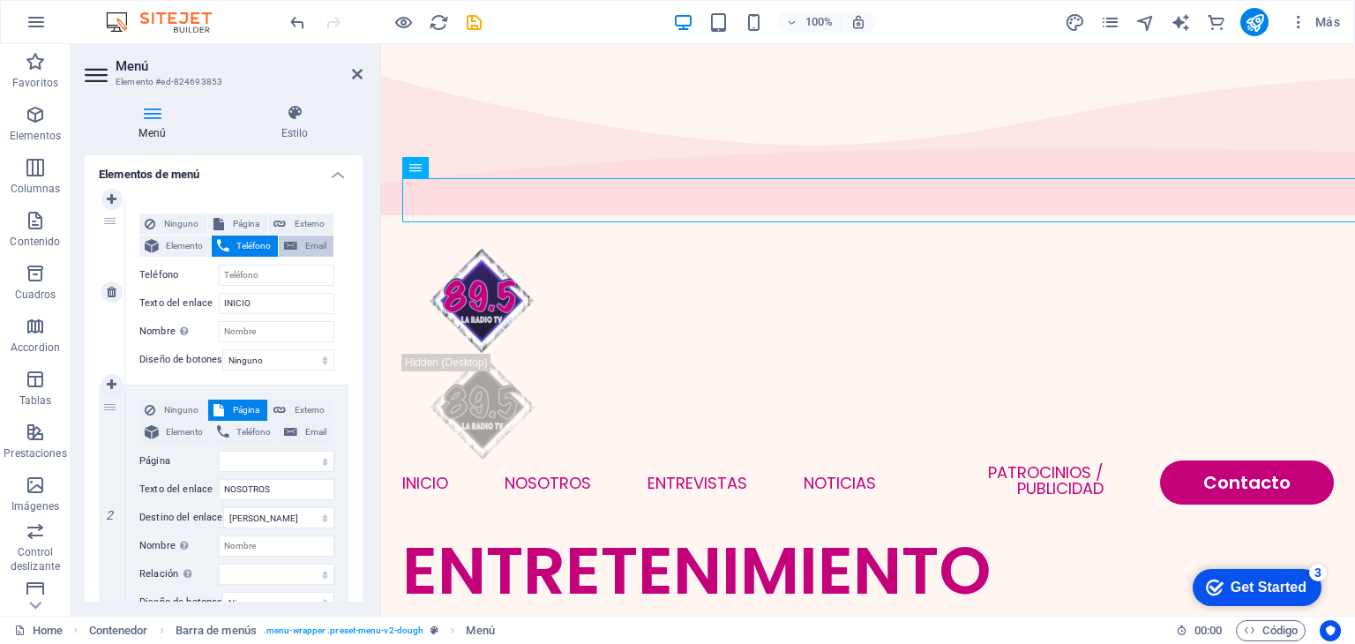
click at [303, 240] on span "Email" at bounding box center [316, 246] width 26 height 21
select select
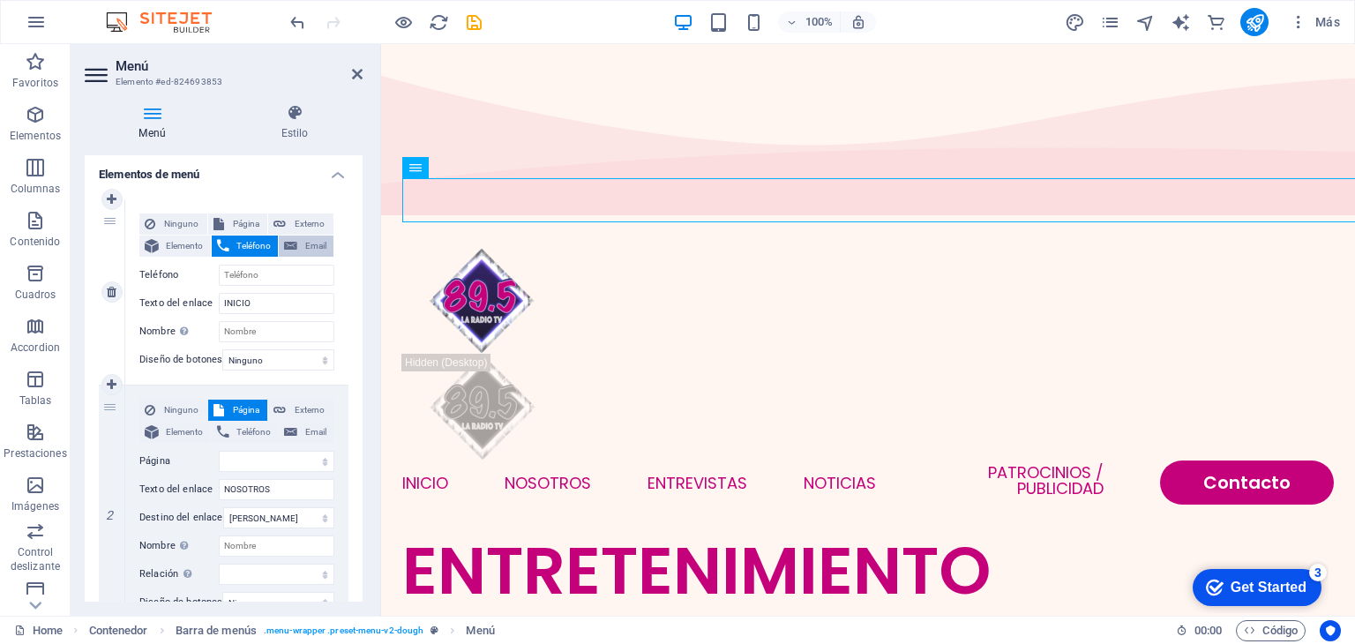
select select
drag, startPoint x: 364, startPoint y: 227, endPoint x: 364, endPoint y: 311, distance: 84.7
click at [364, 311] on div "Menú Estilo Menú Automático Personalizado Crear elementos de menú personalizado…" at bounding box center [224, 353] width 306 height 526
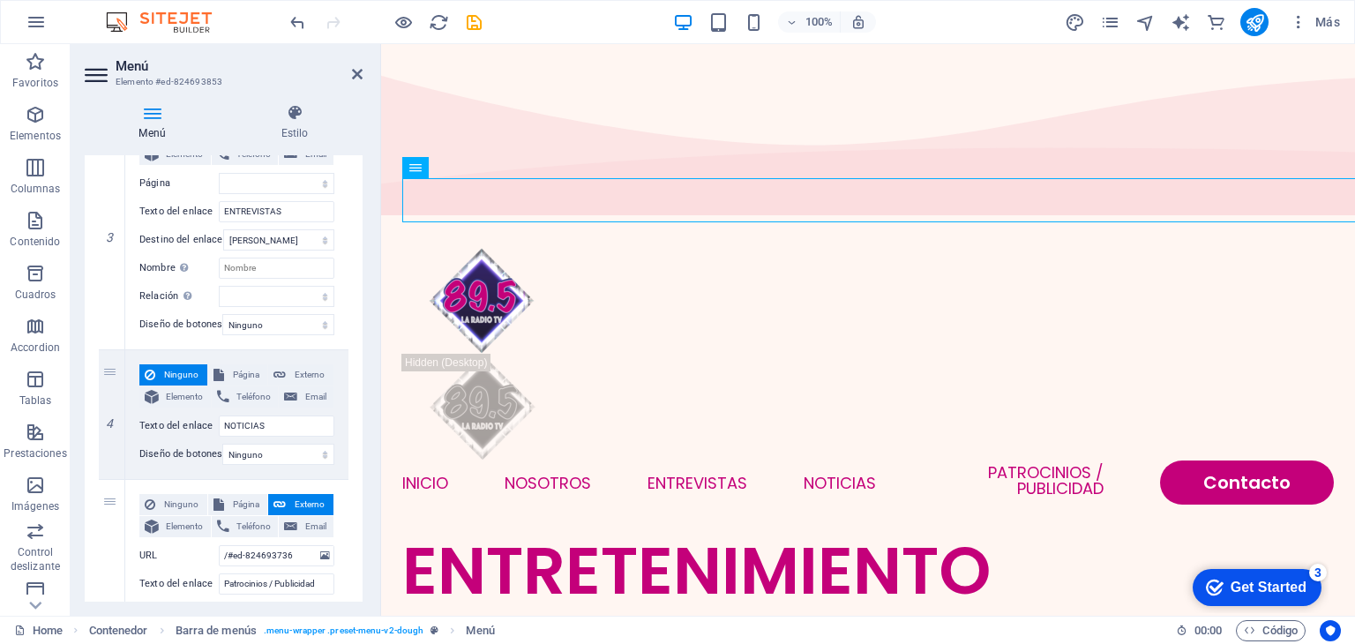
scroll to position [674, 0]
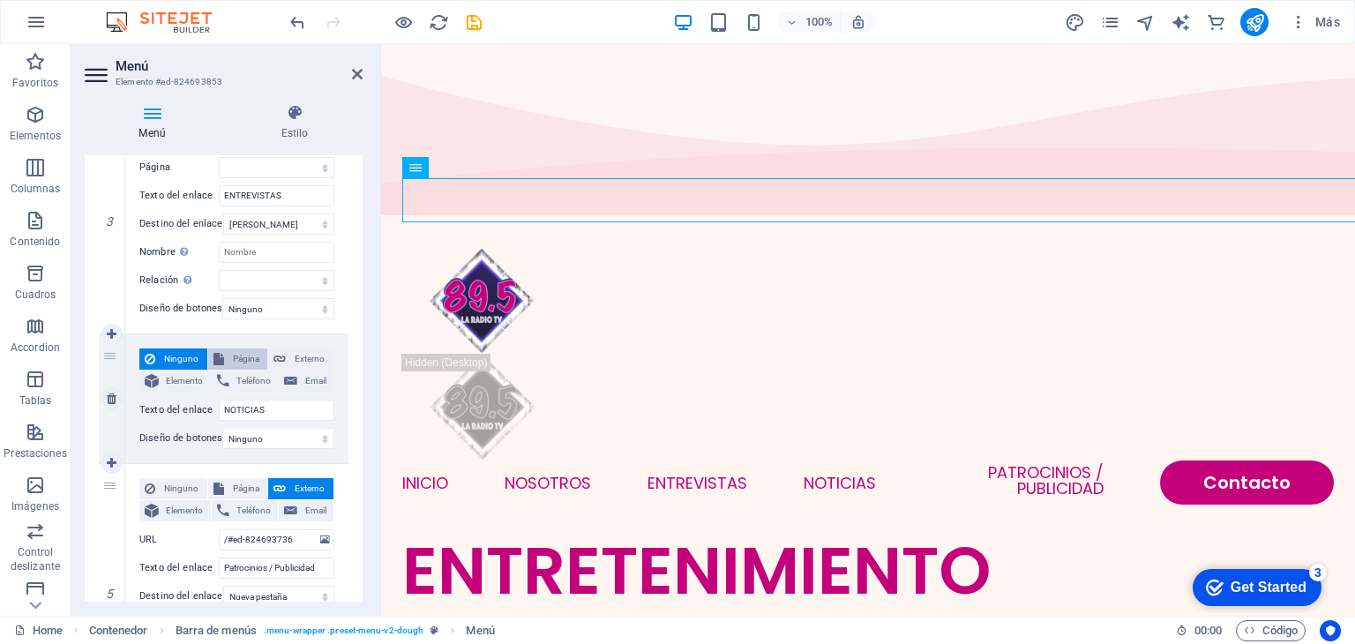
click at [251, 361] on span "Página" at bounding box center [246, 359] width 34 height 21
select select
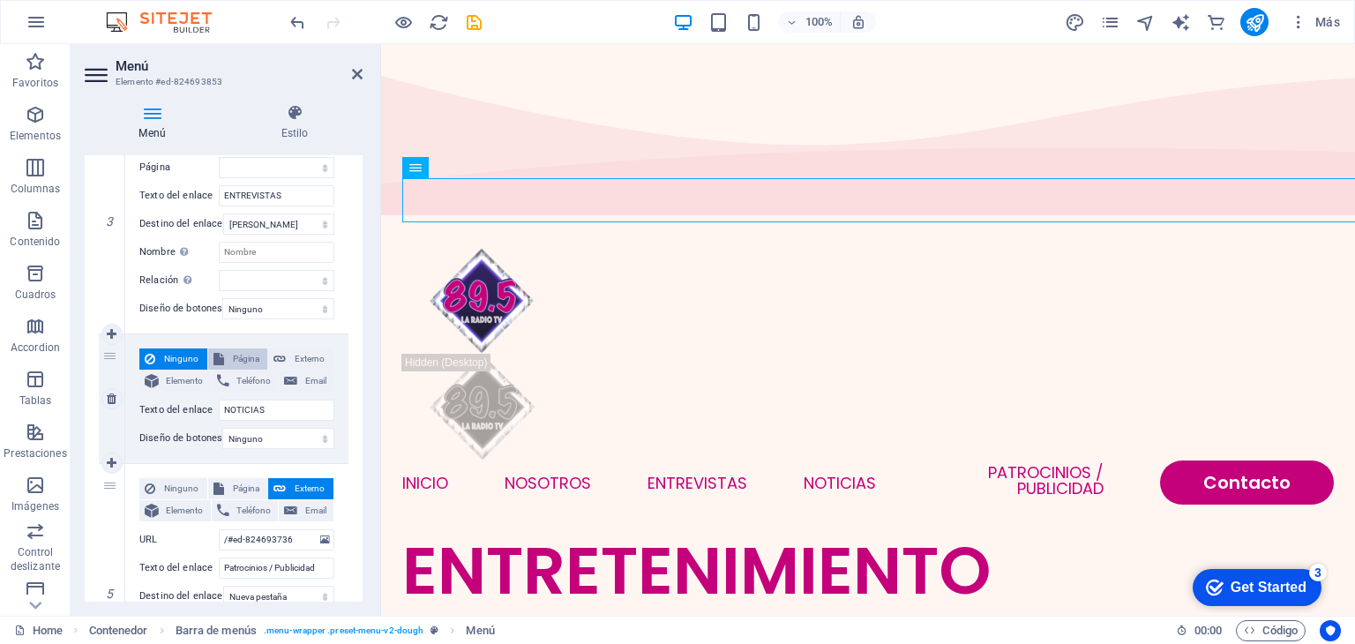
select select
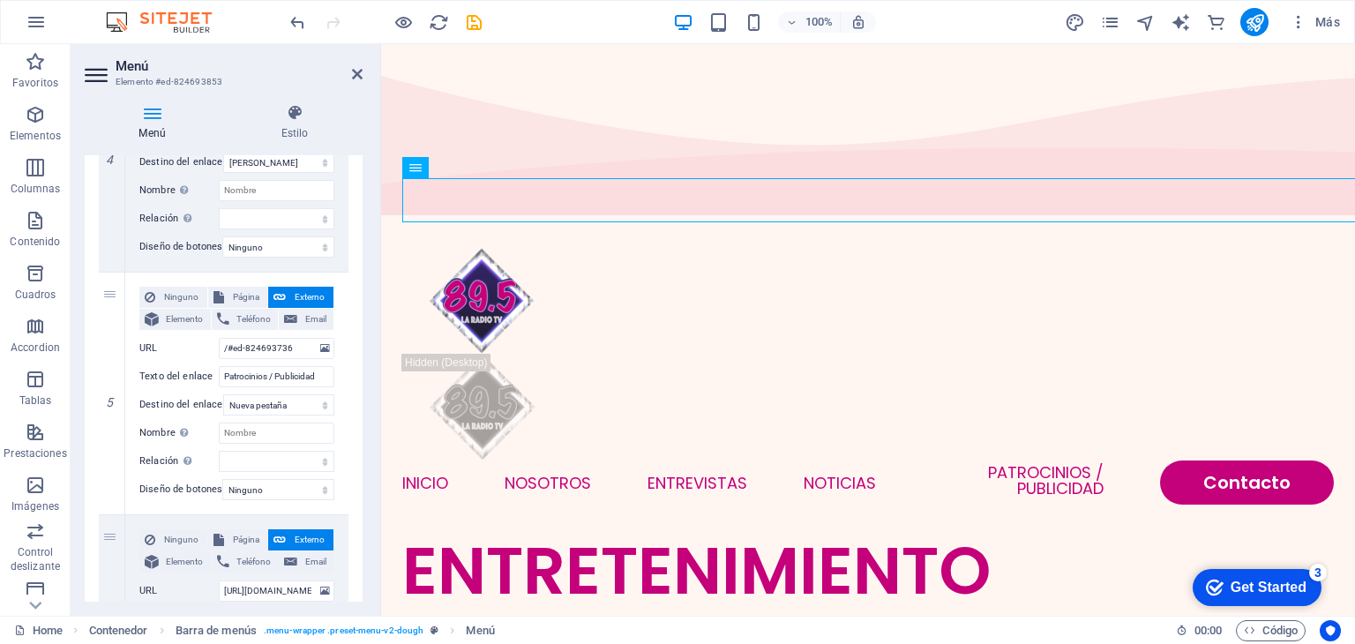
scroll to position [997, 0]
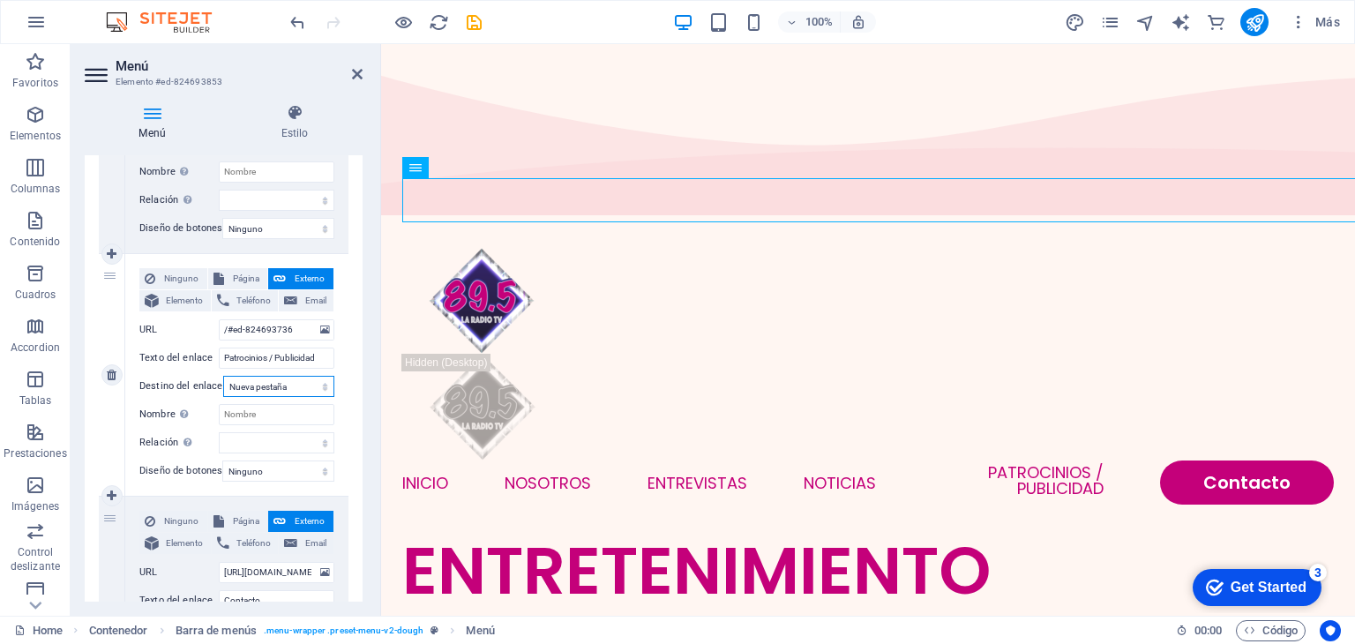
click at [296, 387] on select "Nueva pestaña Misma pestaña Superposición" at bounding box center [278, 386] width 111 height 21
select select
click at [223, 376] on select "Nueva pestaña Misma pestaña Superposición" at bounding box center [278, 386] width 111 height 21
select select
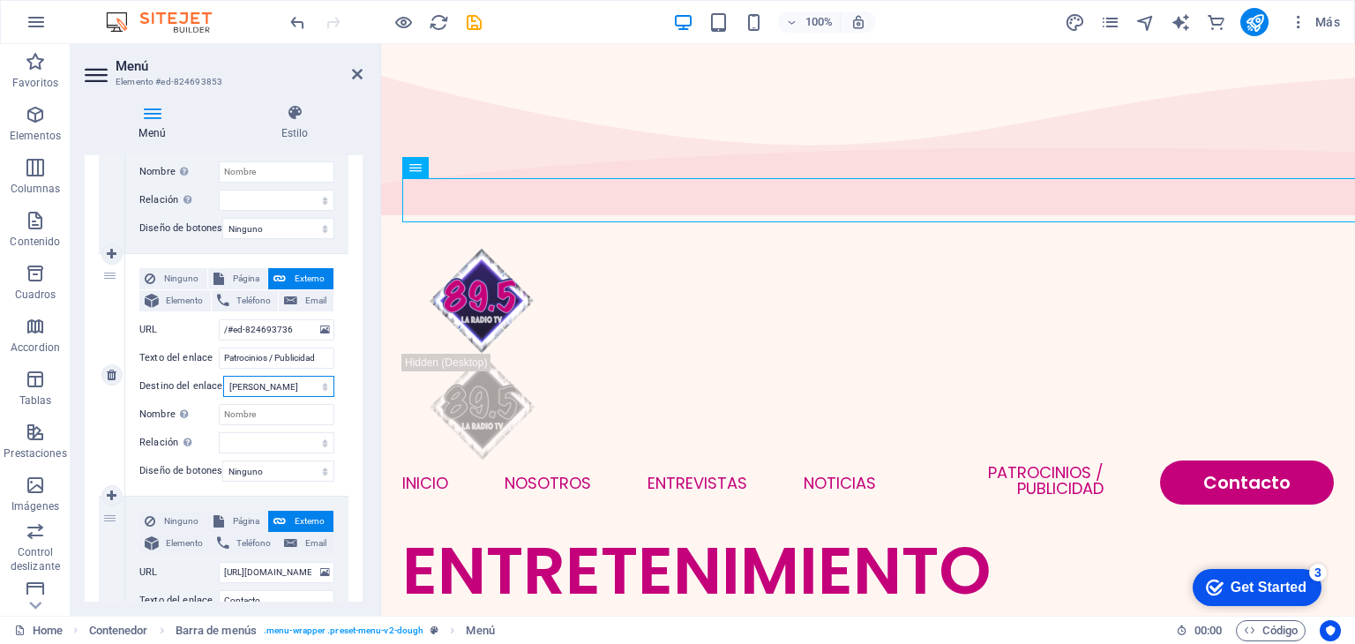
select select
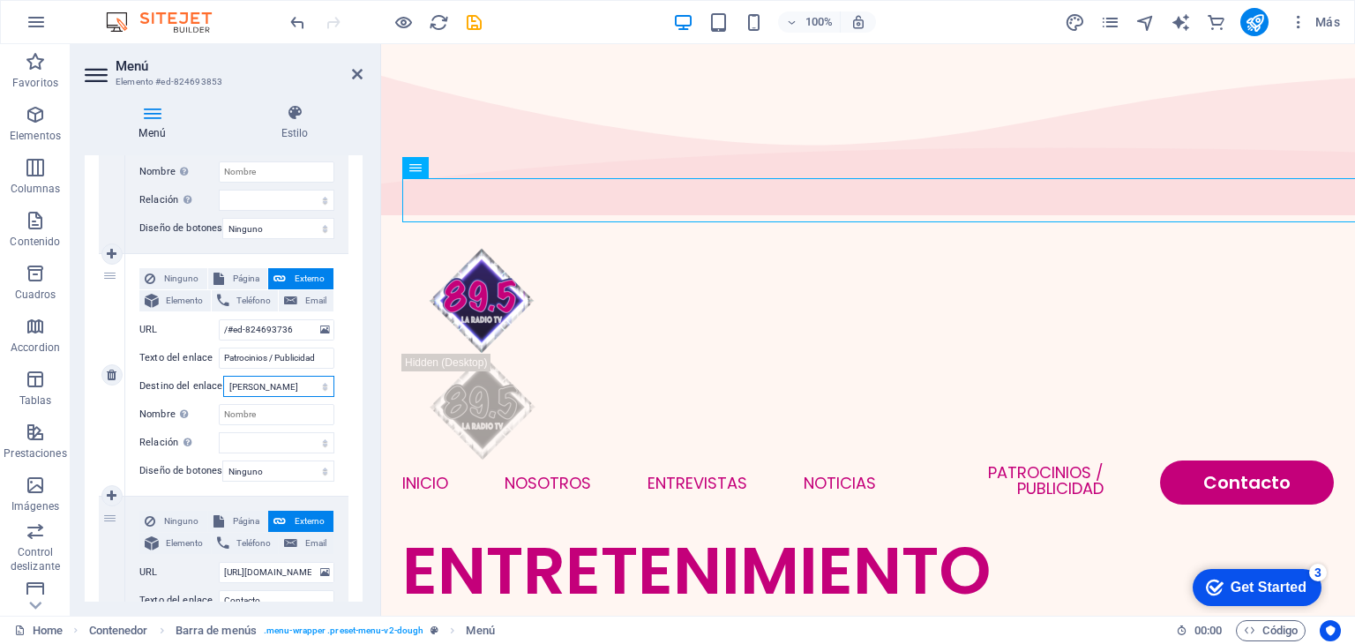
select select
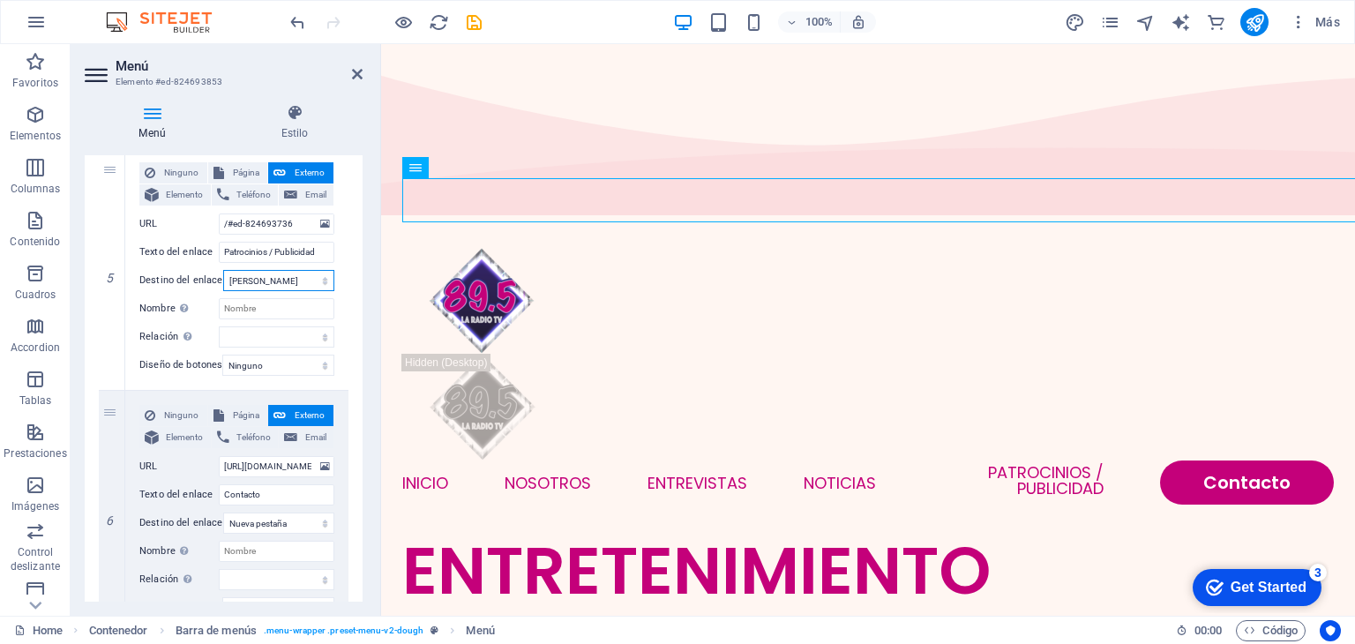
scroll to position [1194, 0]
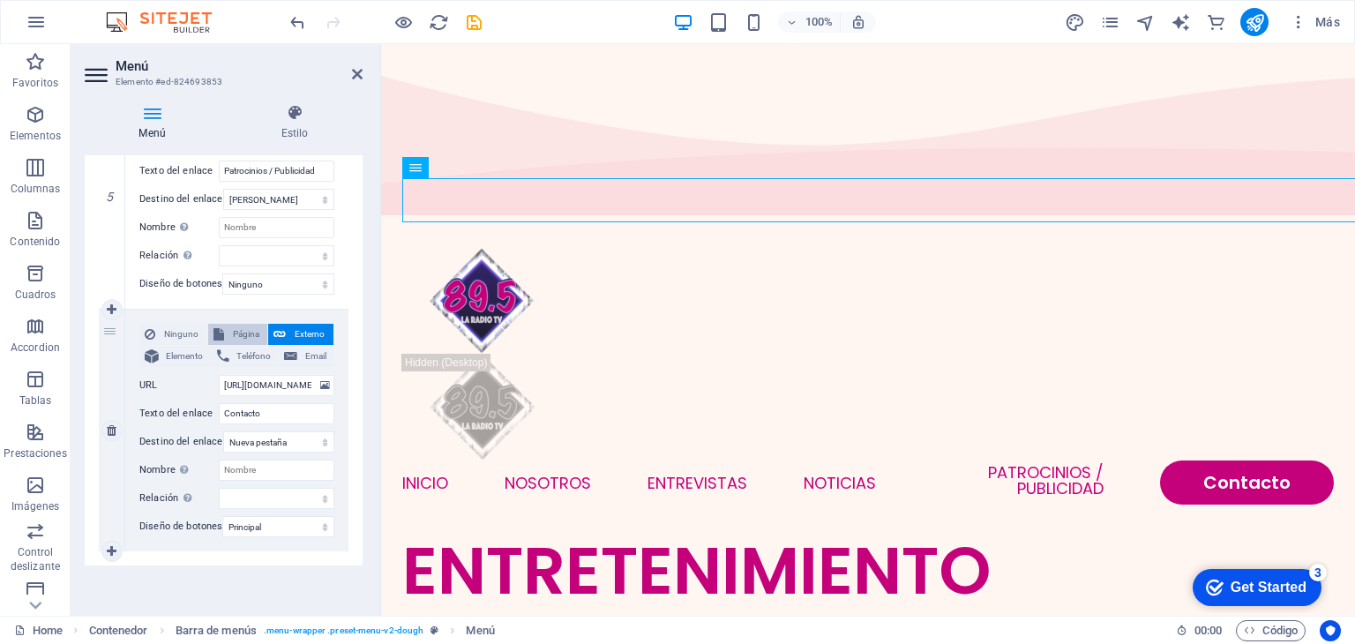
click at [247, 324] on span "Página" at bounding box center [246, 334] width 34 height 21
select select
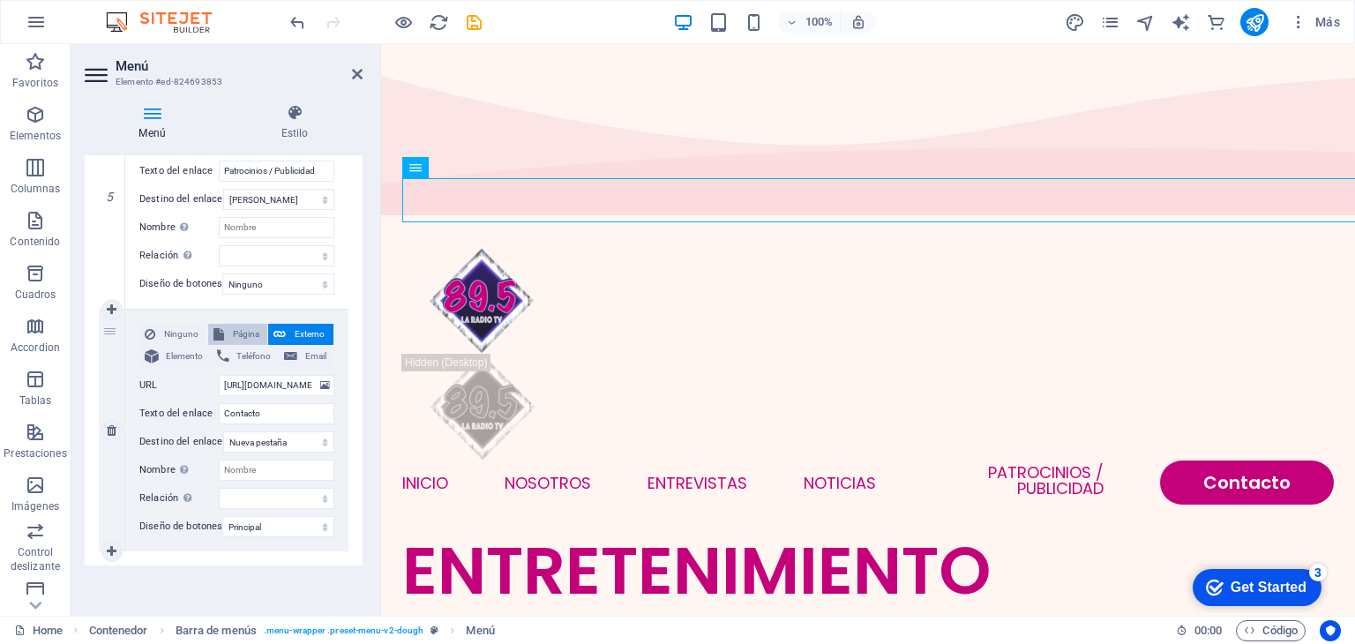
select select
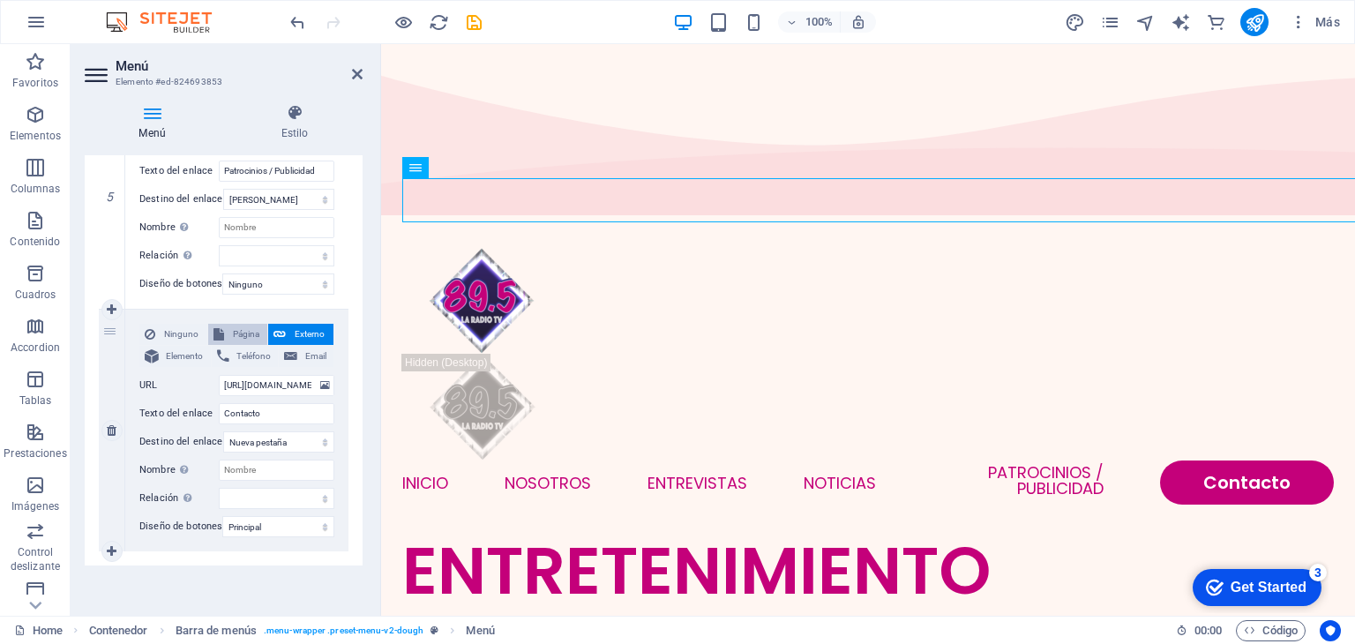
select select
click at [1267, 19] on button "publish" at bounding box center [1255, 22] width 28 height 28
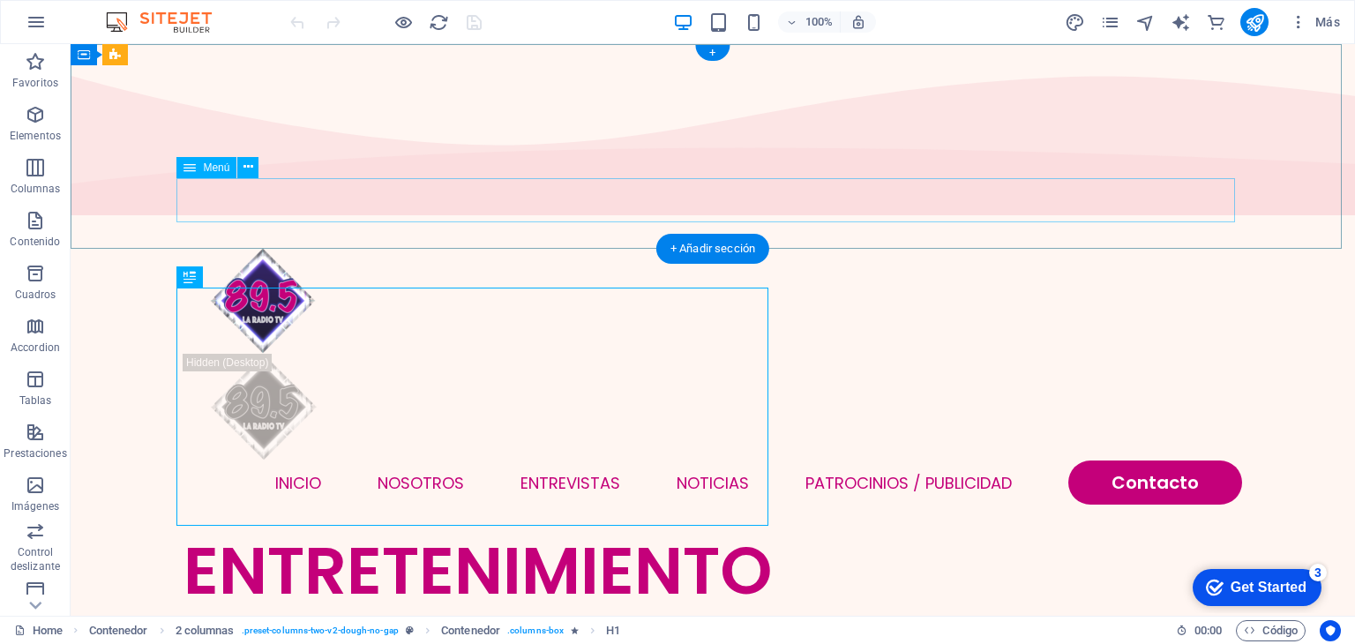
click at [853, 461] on nav "INICIO NOSOTROS ENTREVISTAS NOTICIAS Patrocinios / Publicidad Contacto" at bounding box center [713, 483] width 1059 height 44
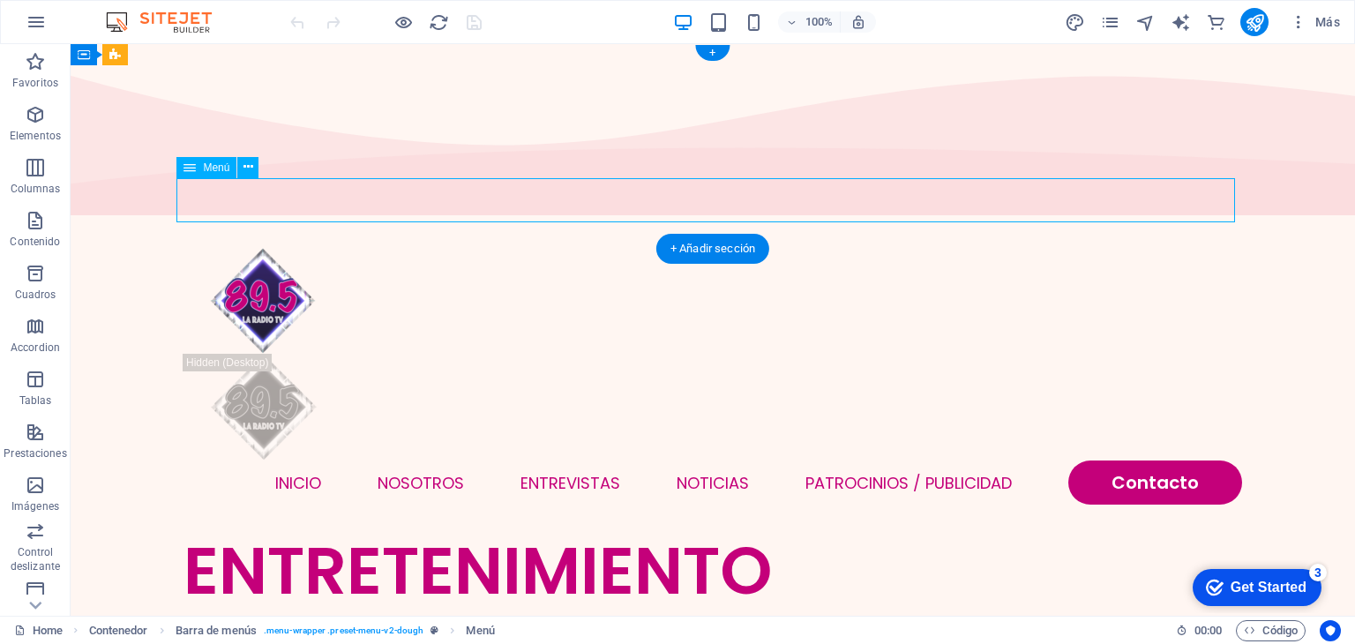
click at [853, 461] on nav "INICIO NOSOTROS ENTREVISTAS NOTICIAS Patrocinios / Publicidad Contacto" at bounding box center [713, 483] width 1059 height 44
select select
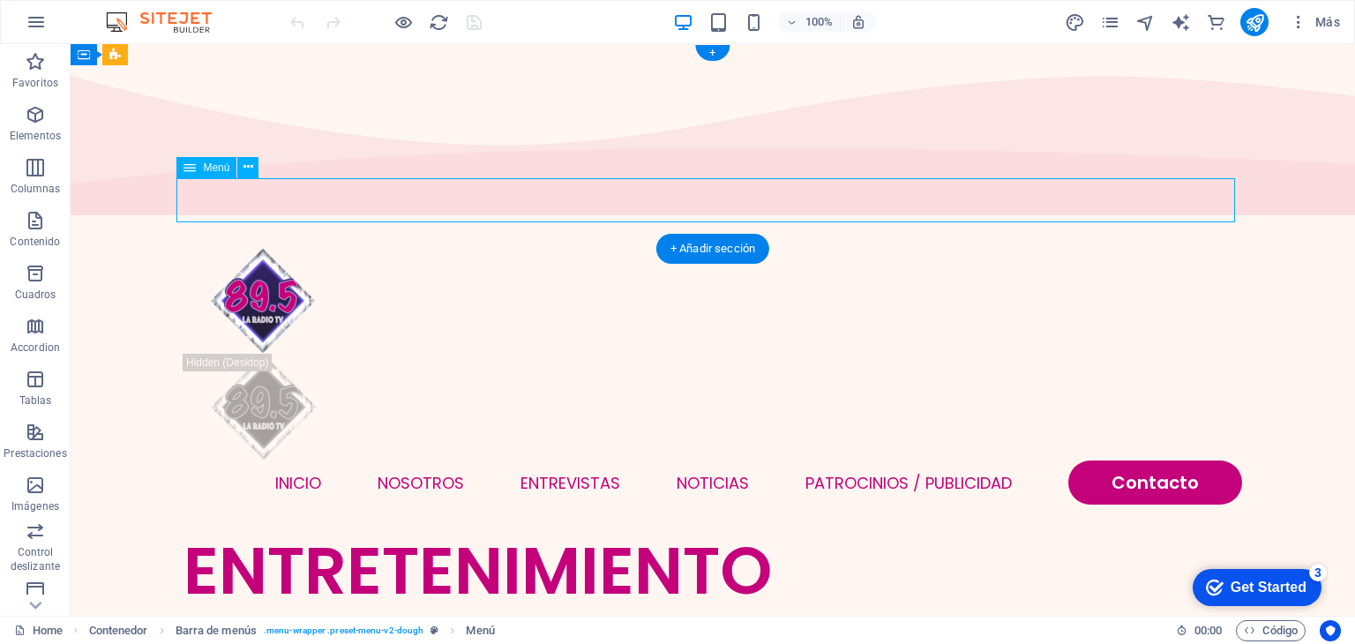
select select
select select "primary"
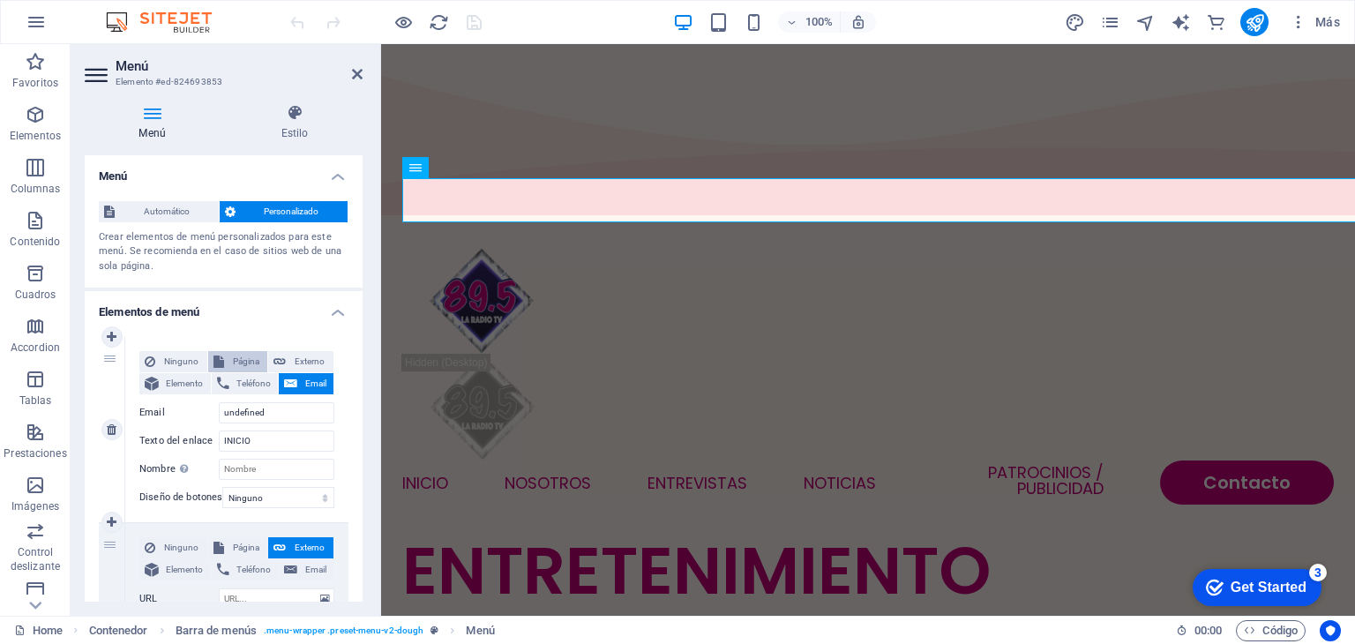
click at [236, 361] on span "Página" at bounding box center [246, 361] width 34 height 21
select select
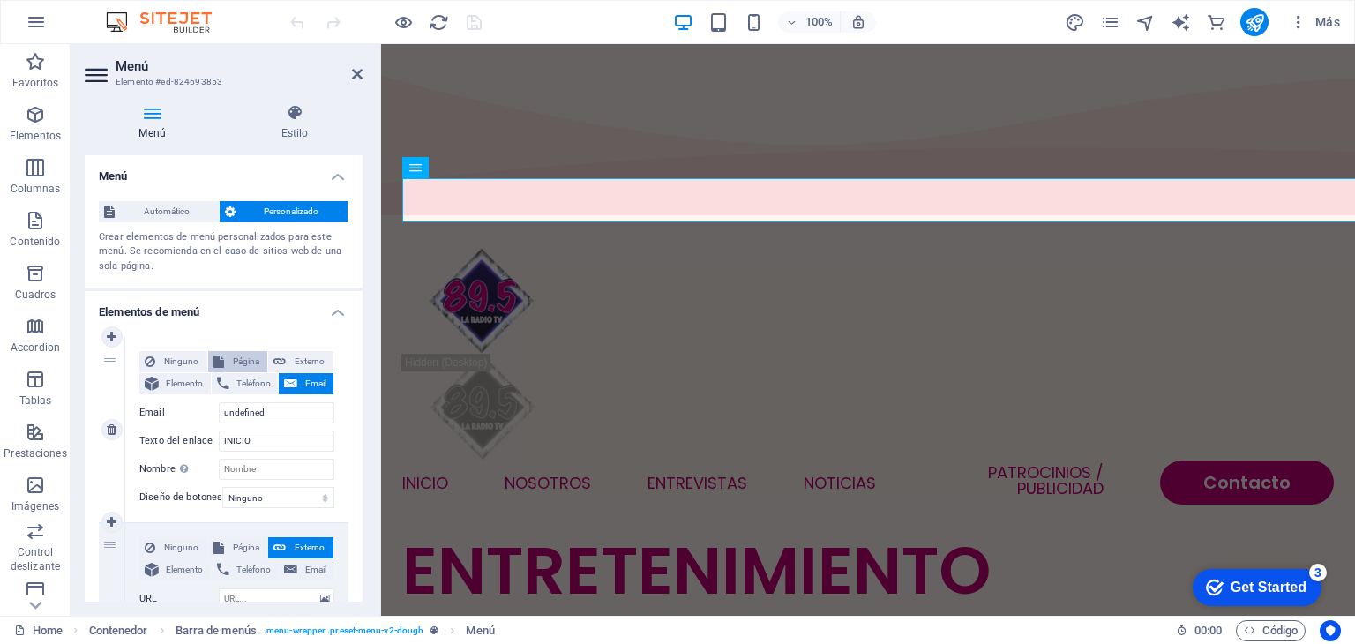
select select
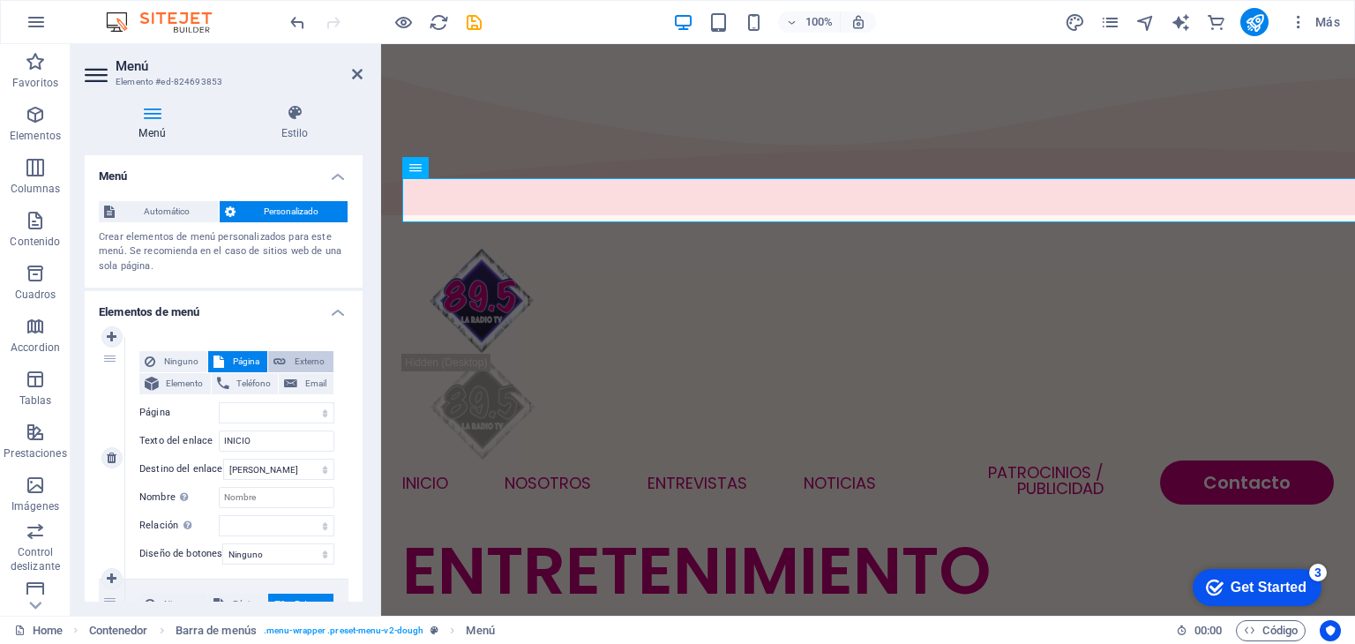
click at [291, 370] on span "Externo" at bounding box center [309, 361] width 37 height 21
select select "blank"
select select
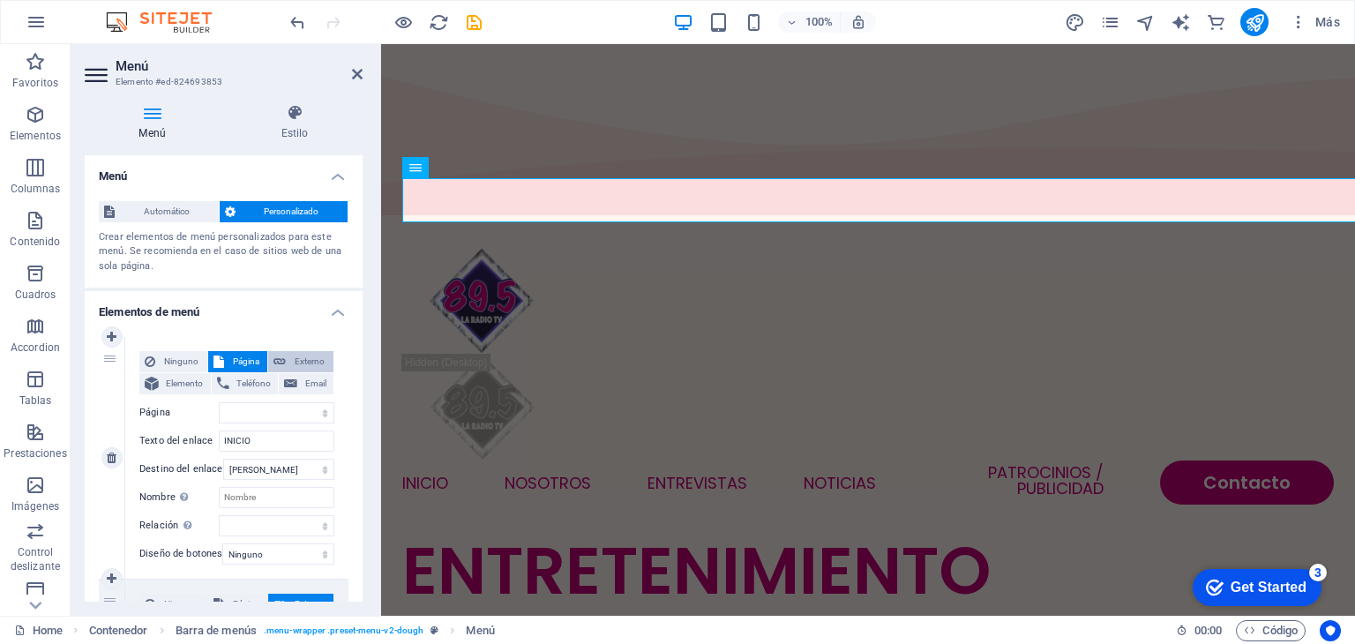
select select
click at [182, 354] on span "Ninguno" at bounding box center [181, 361] width 41 height 21
select select
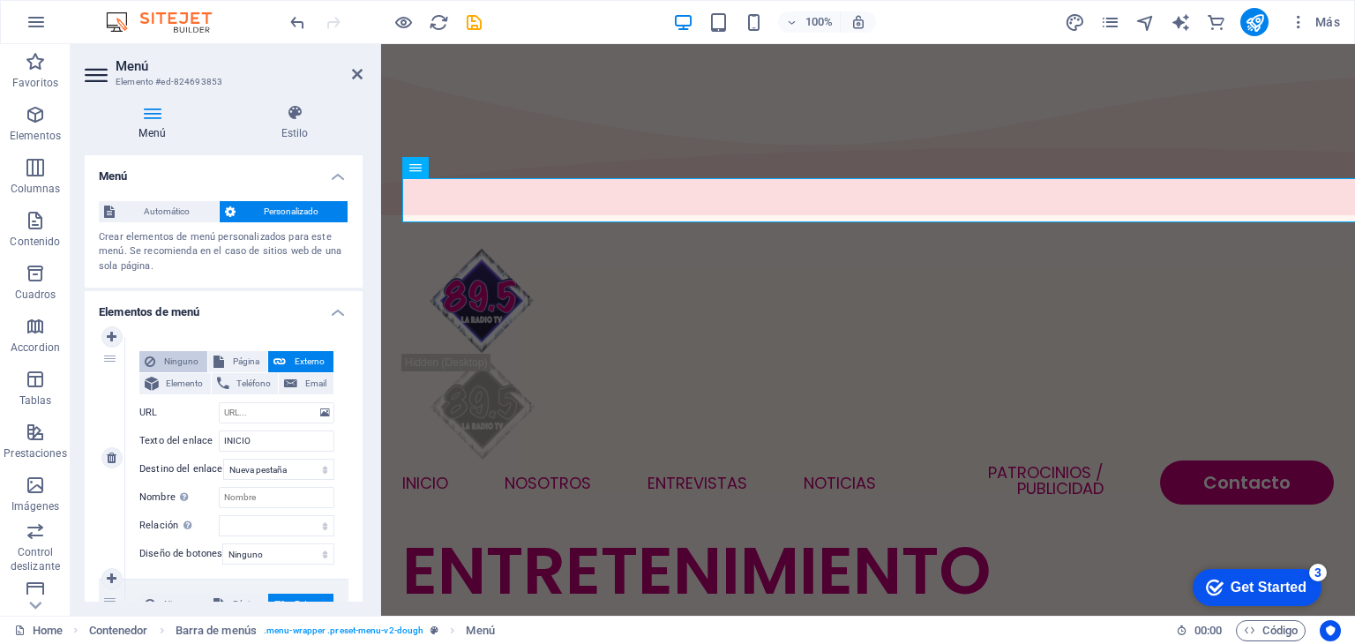
select select
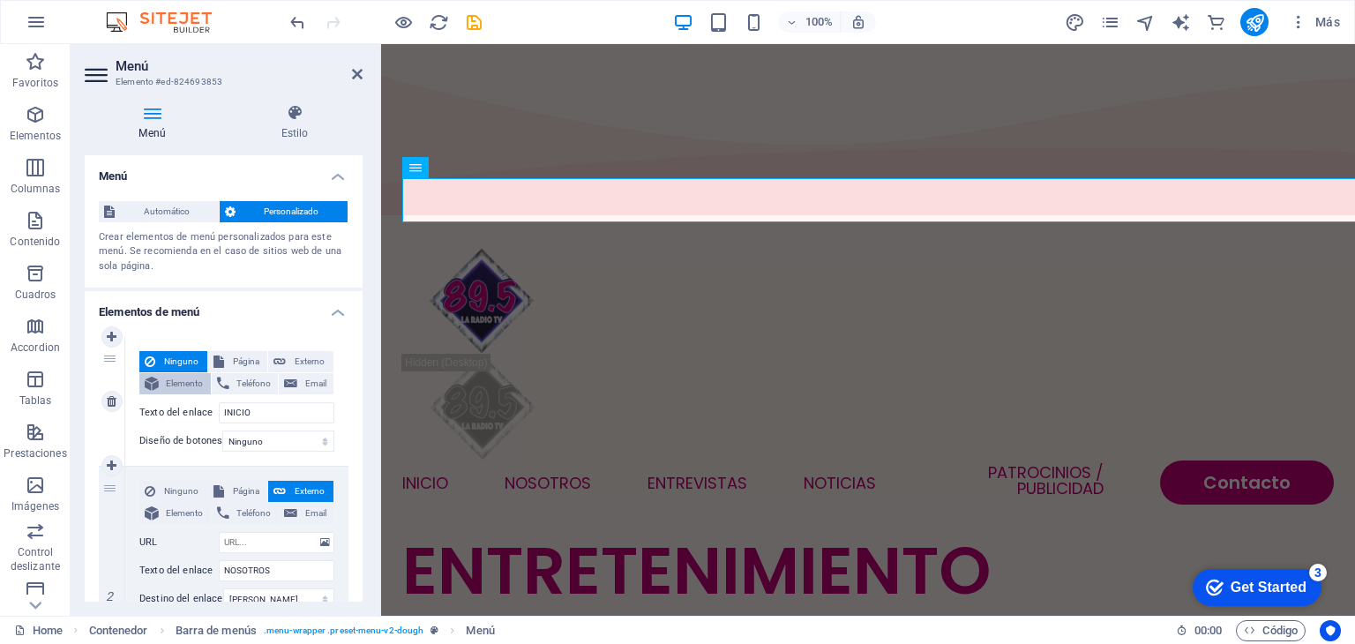
click at [180, 381] on span "Elemento" at bounding box center [184, 383] width 41 height 21
select select
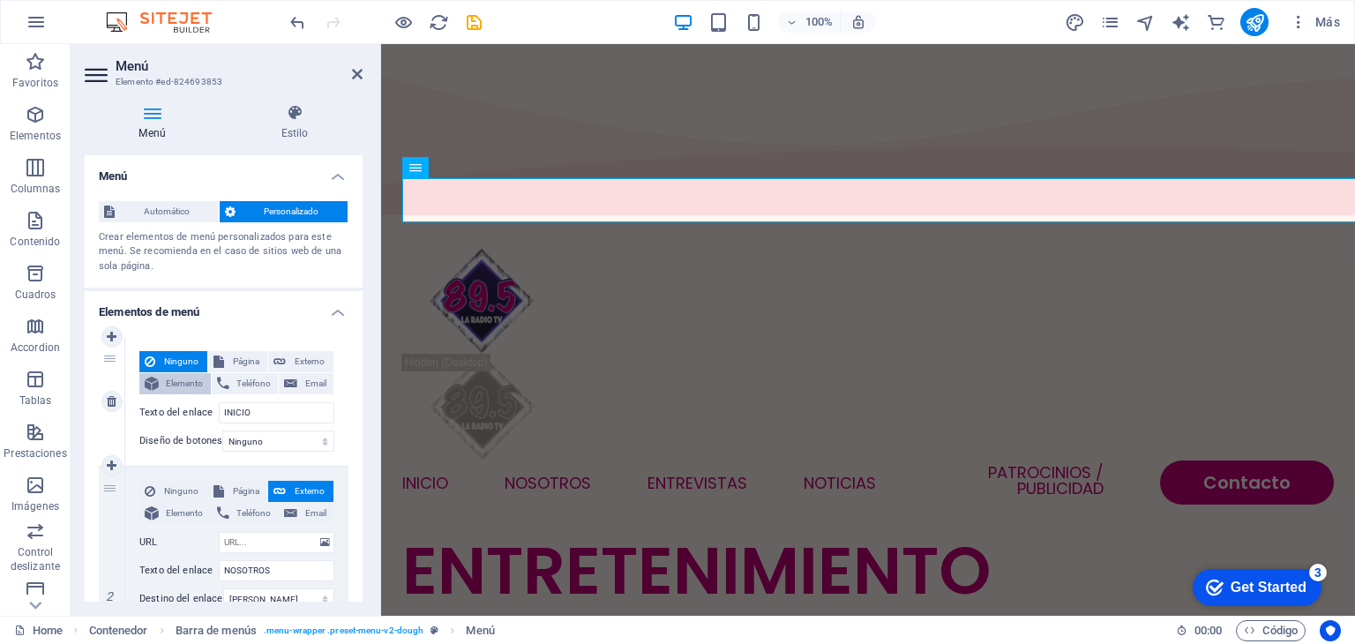
select select
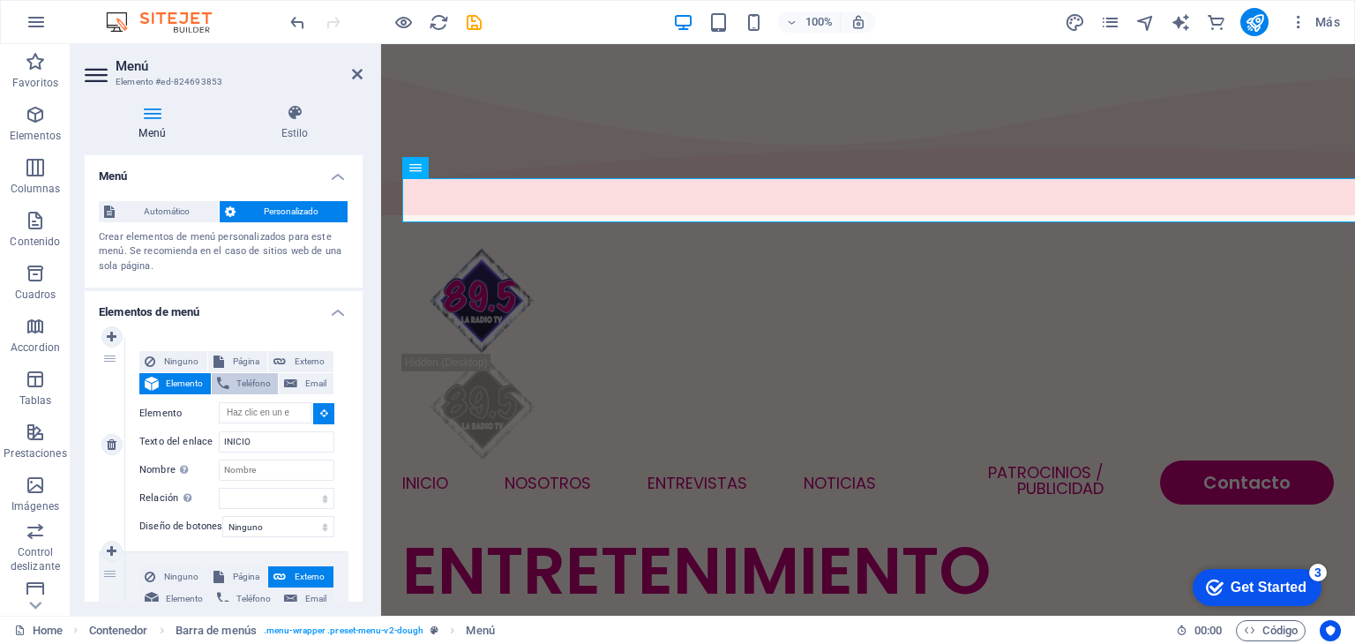
click at [244, 390] on span "Teléfono" at bounding box center [254, 383] width 39 height 21
select select
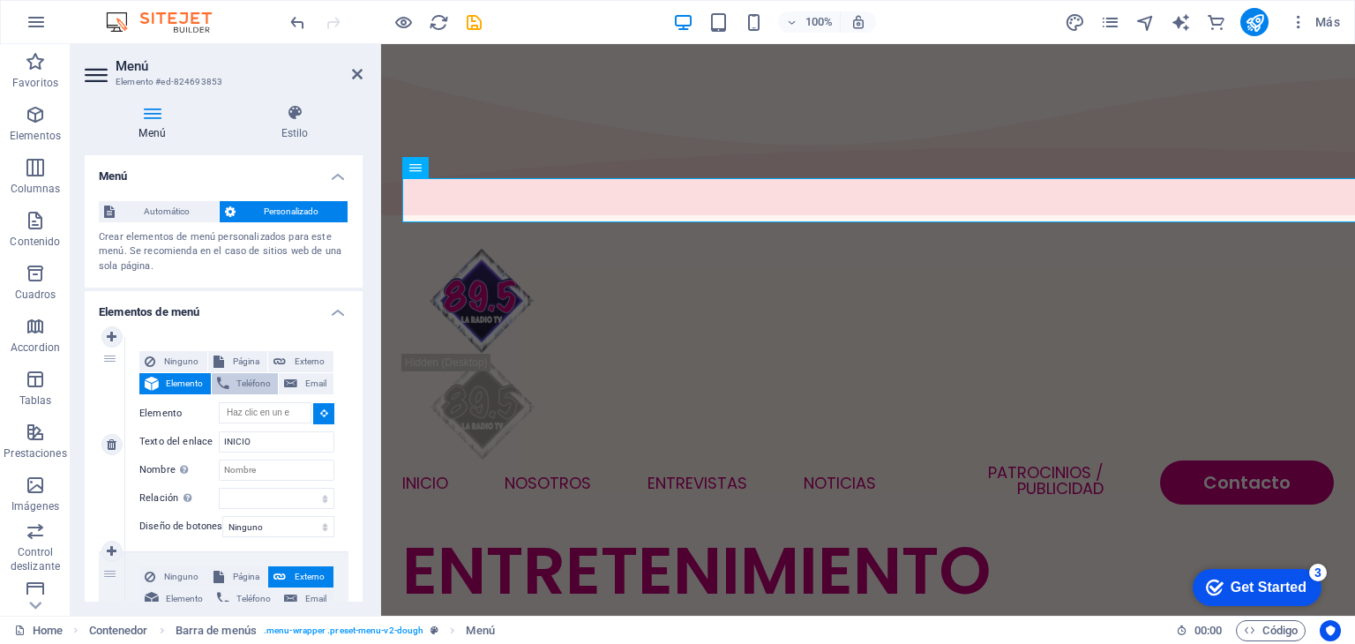
select select
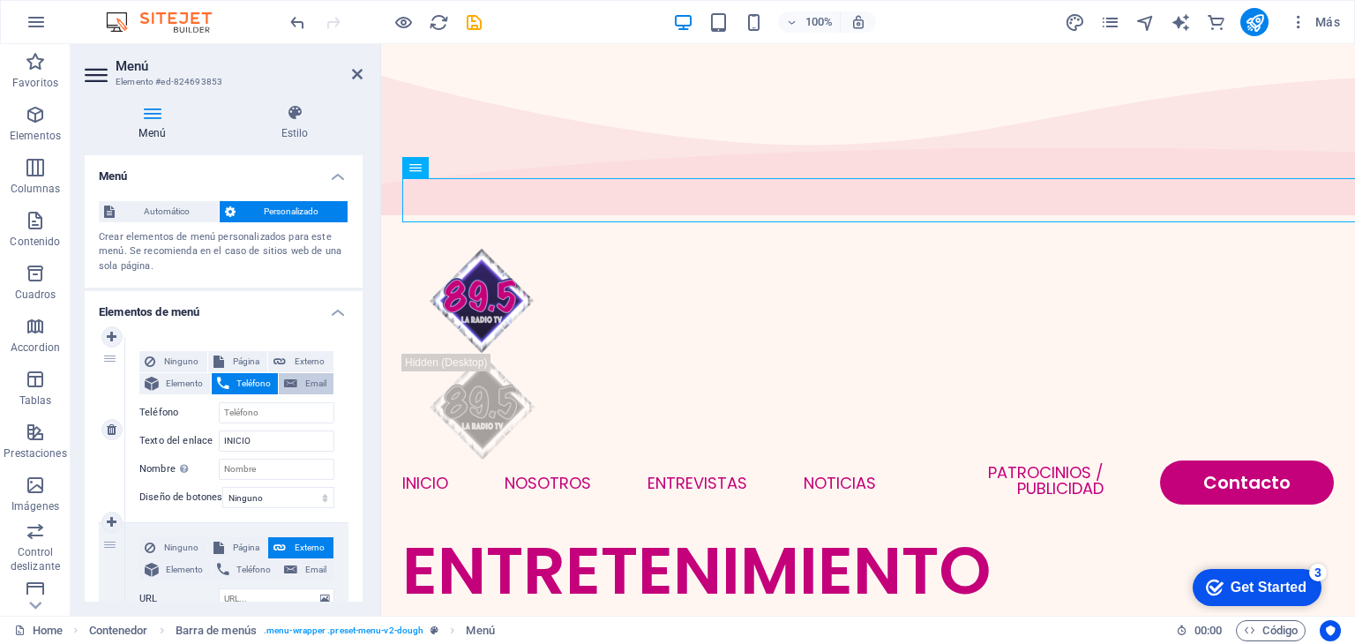
click at [295, 386] on button "Email" at bounding box center [306, 383] width 55 height 21
select select
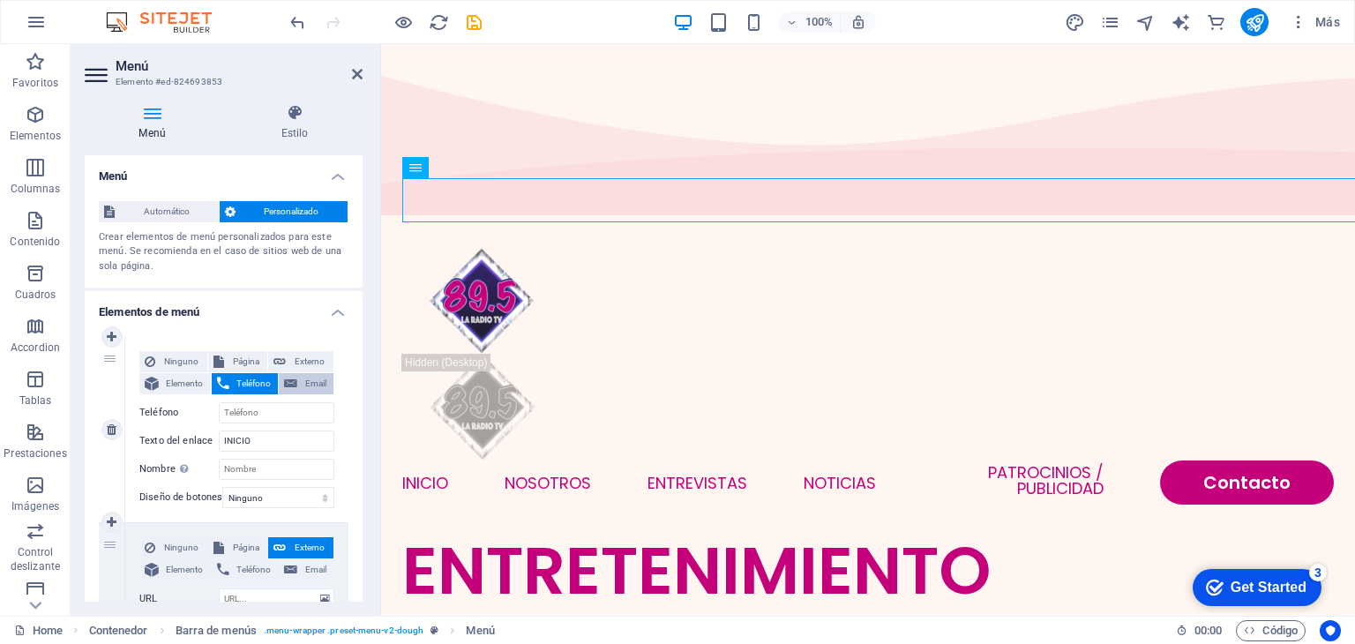
select select
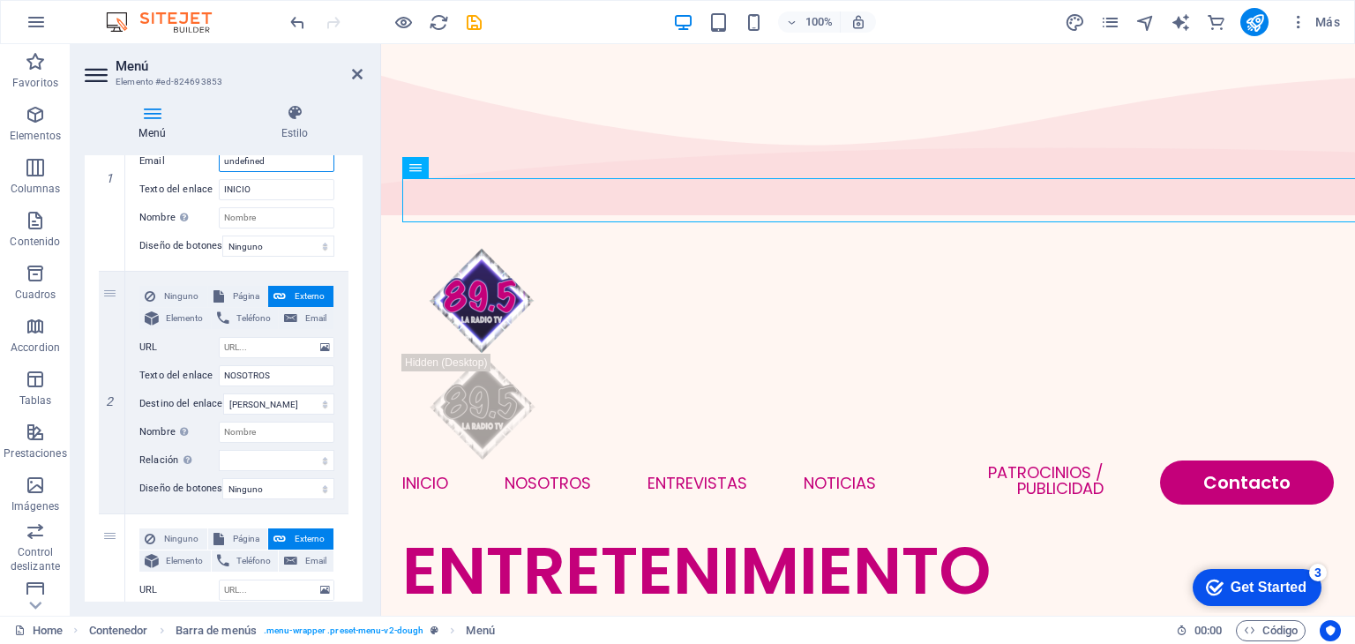
scroll to position [259, 0]
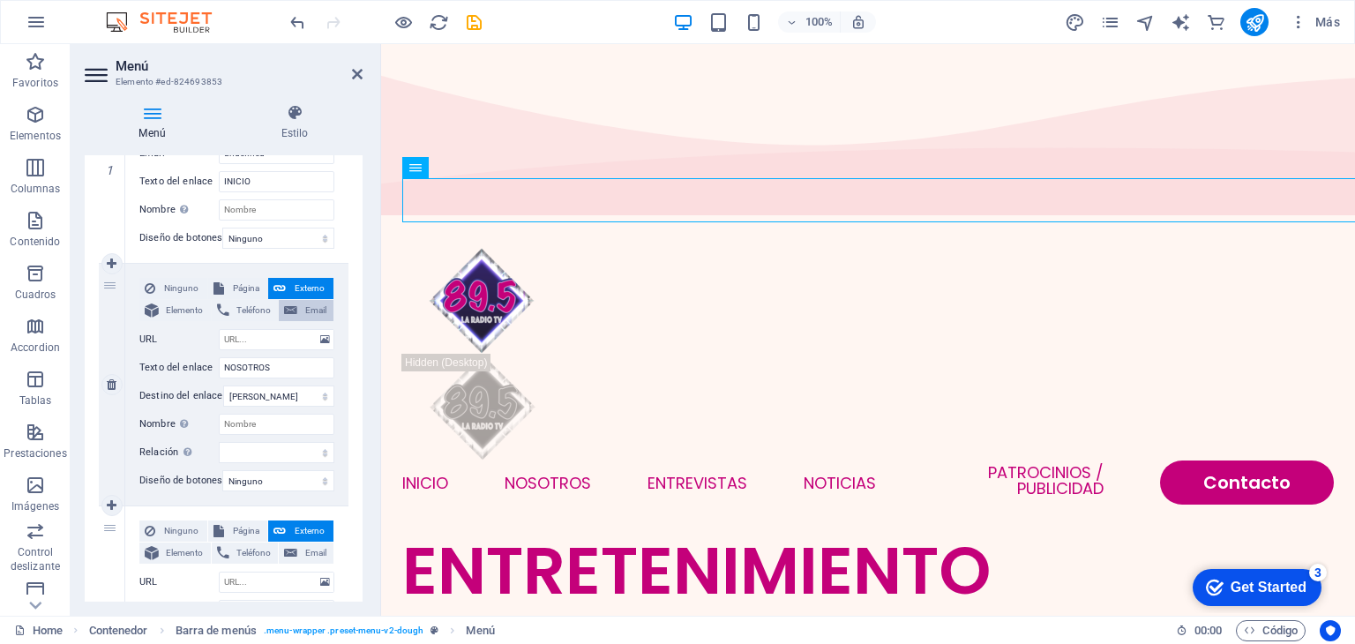
click at [303, 313] on span "Email" at bounding box center [316, 310] width 26 height 21
select select
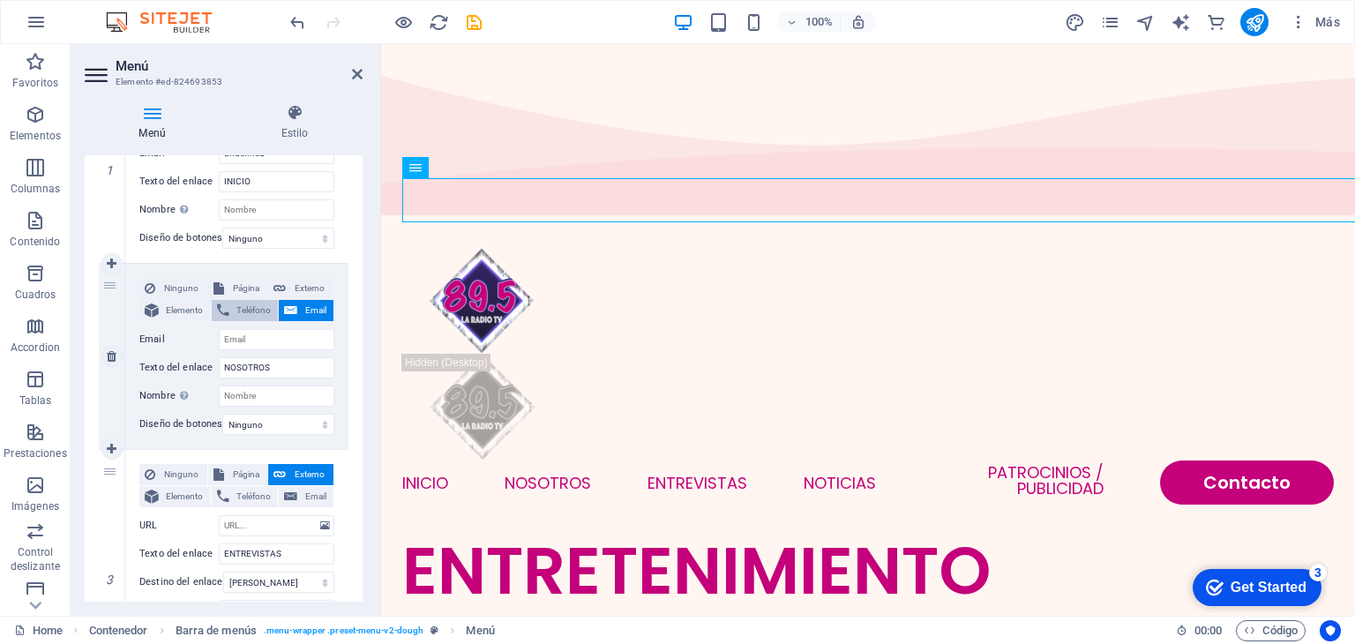
click at [244, 307] on span "Teléfono" at bounding box center [254, 310] width 39 height 21
select select
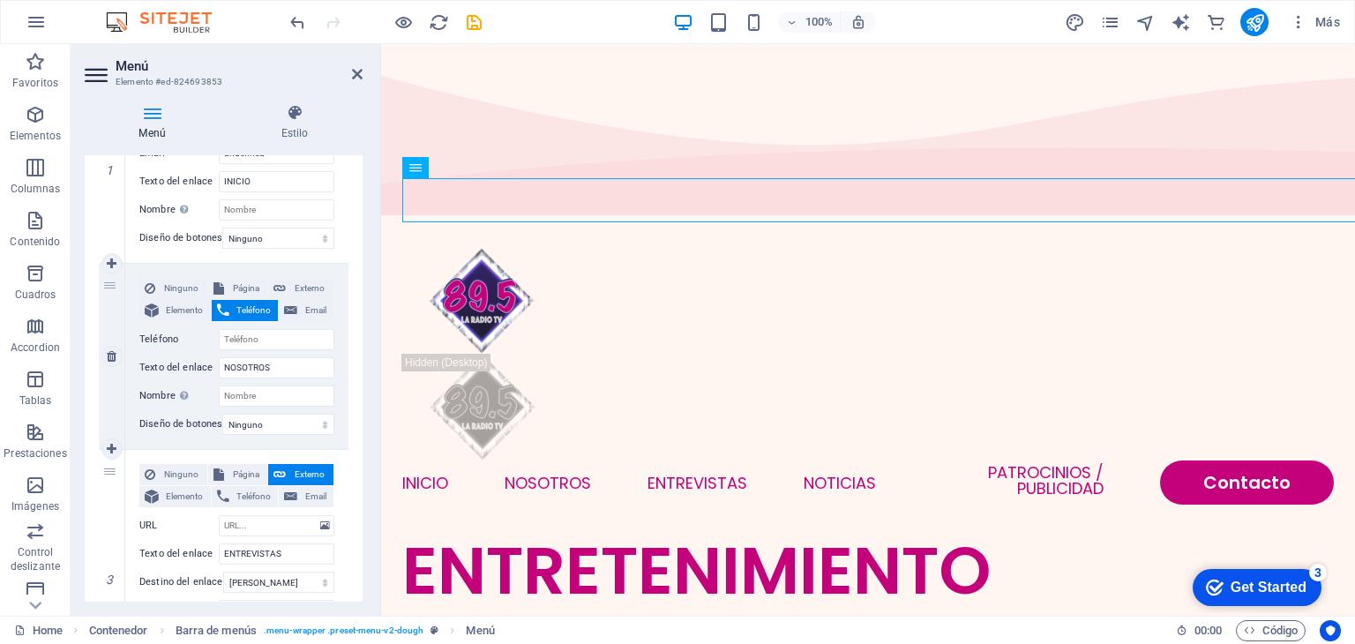
click at [244, 307] on span "Teléfono" at bounding box center [254, 310] width 39 height 21
click at [236, 278] on span "Página" at bounding box center [246, 288] width 34 height 21
select select
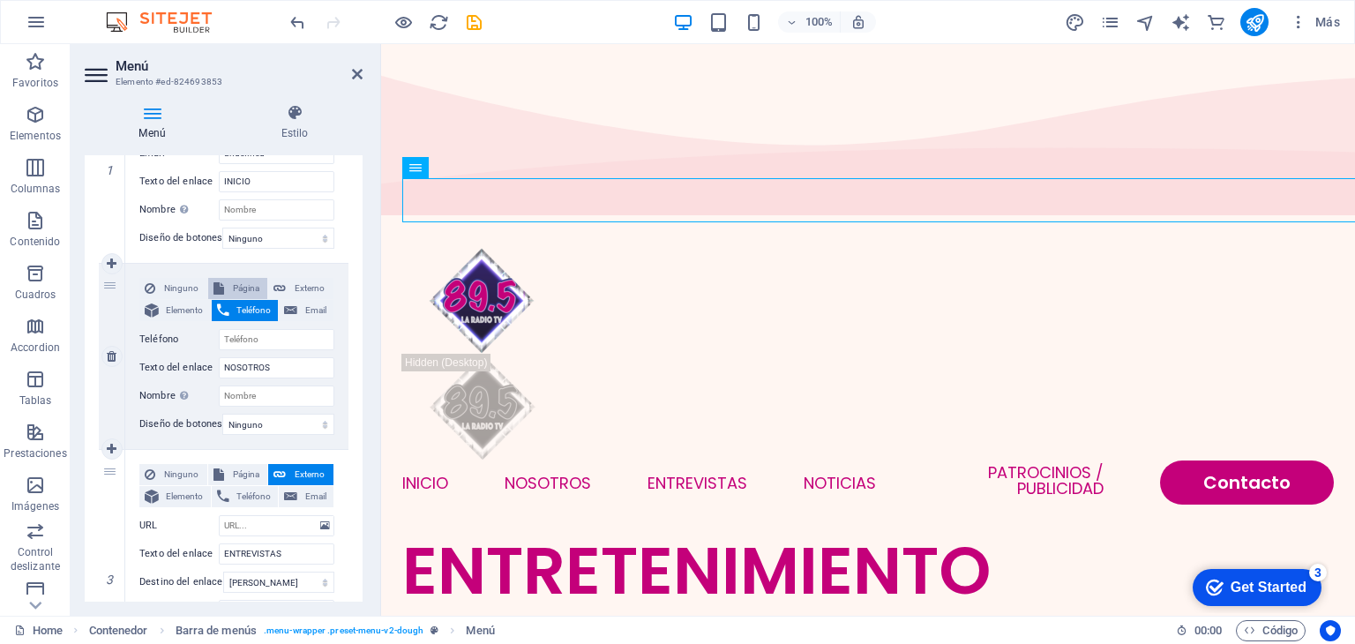
select select
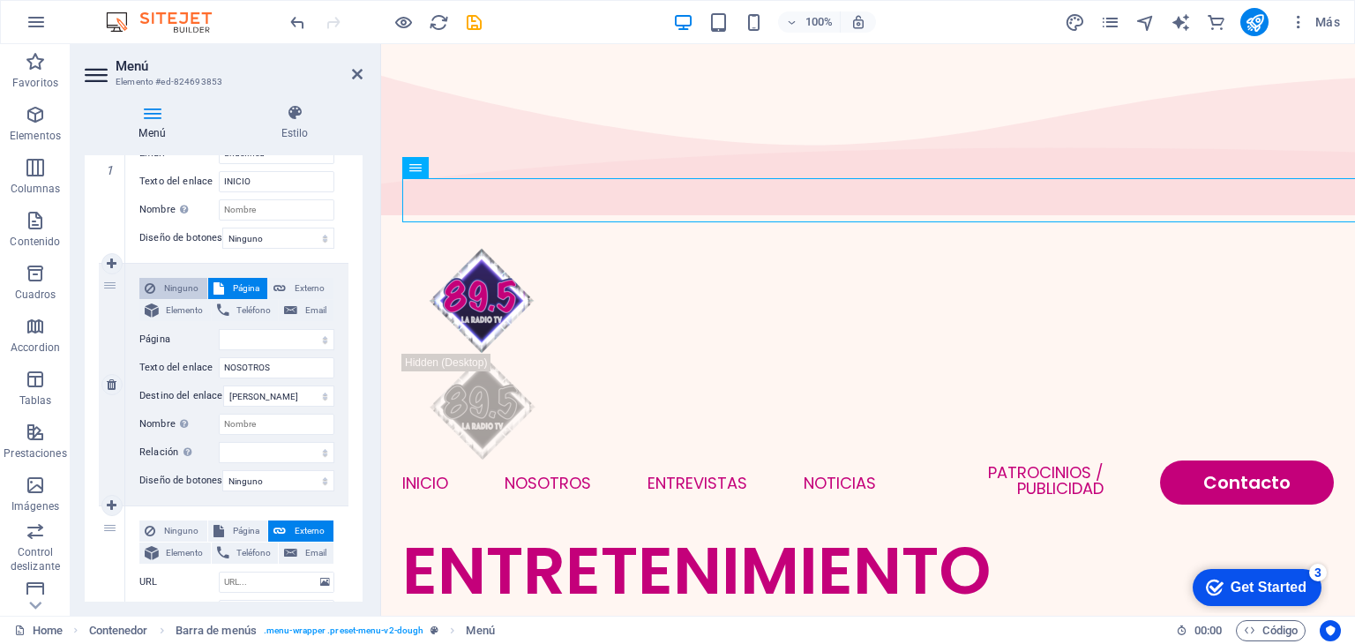
click at [187, 283] on span "Ninguno" at bounding box center [181, 288] width 41 height 21
select select
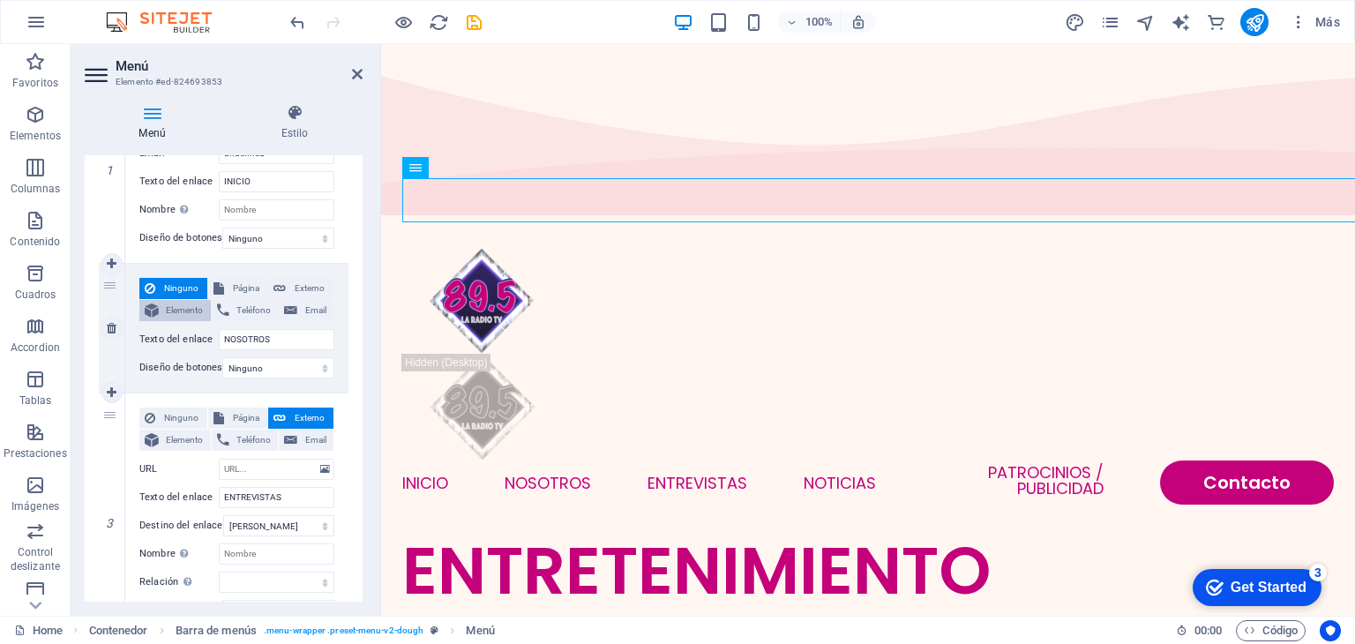
click at [184, 304] on span "Elemento" at bounding box center [184, 310] width 41 height 21
select select
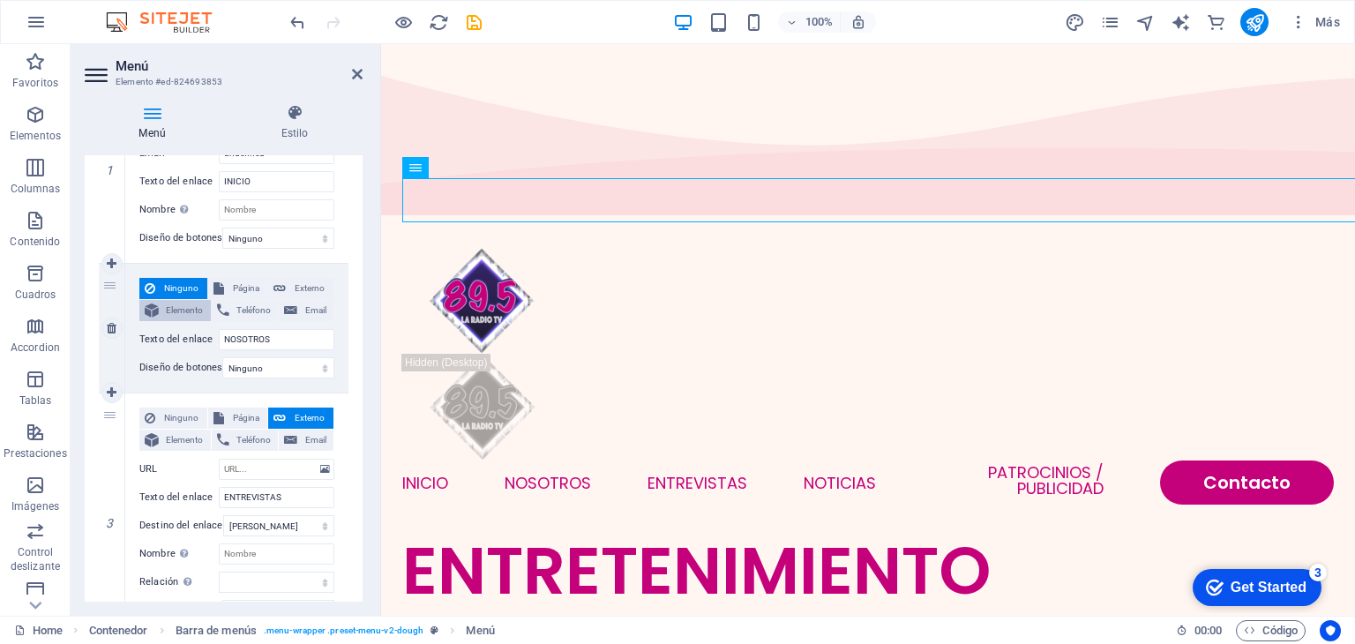
select select
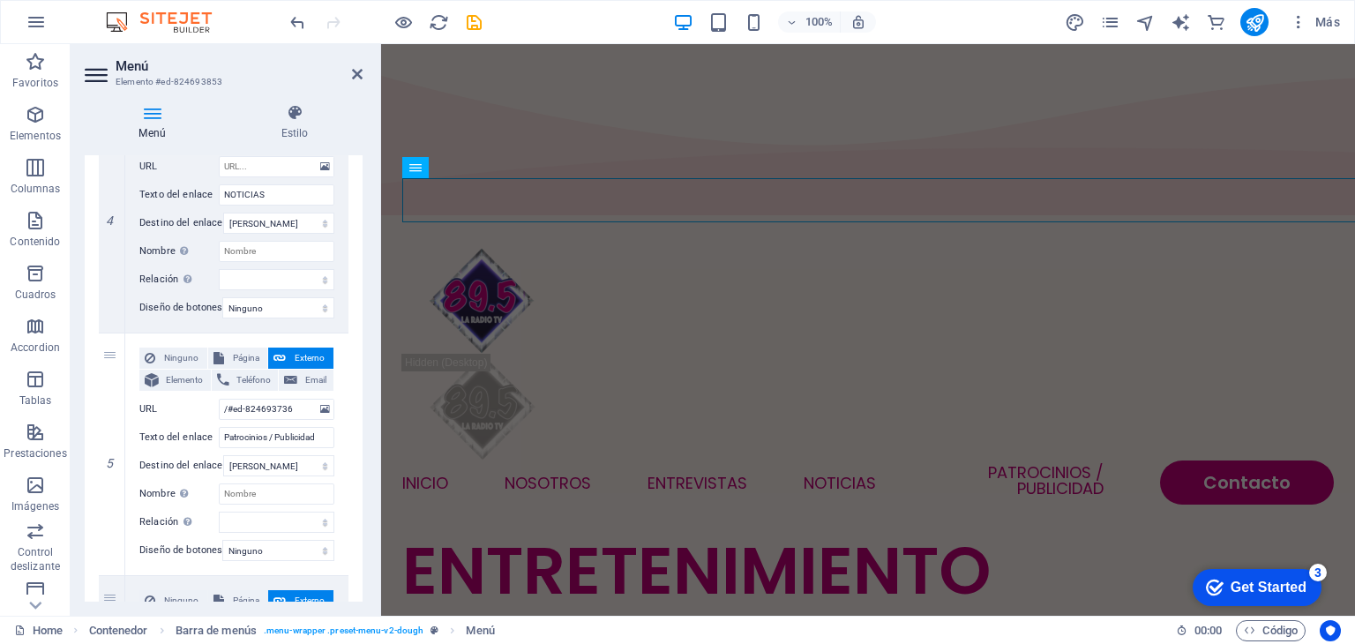
scroll to position [896, 0]
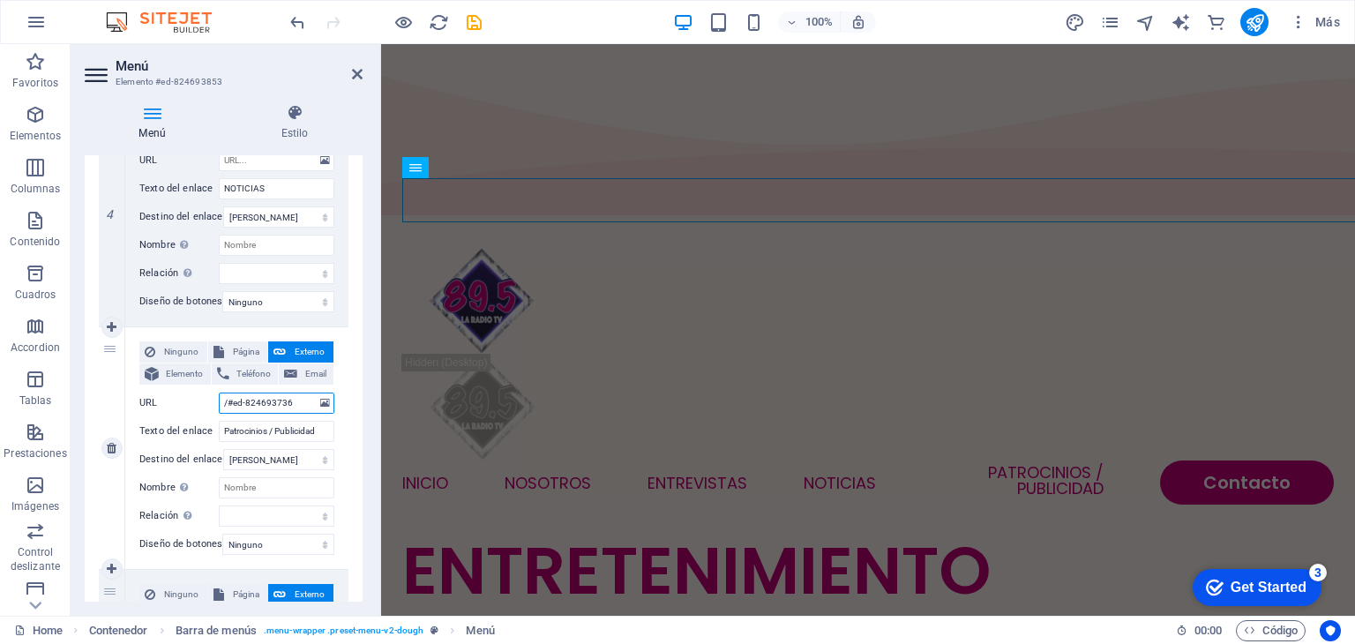
click at [292, 404] on input "/#ed-824693736" at bounding box center [277, 403] width 116 height 21
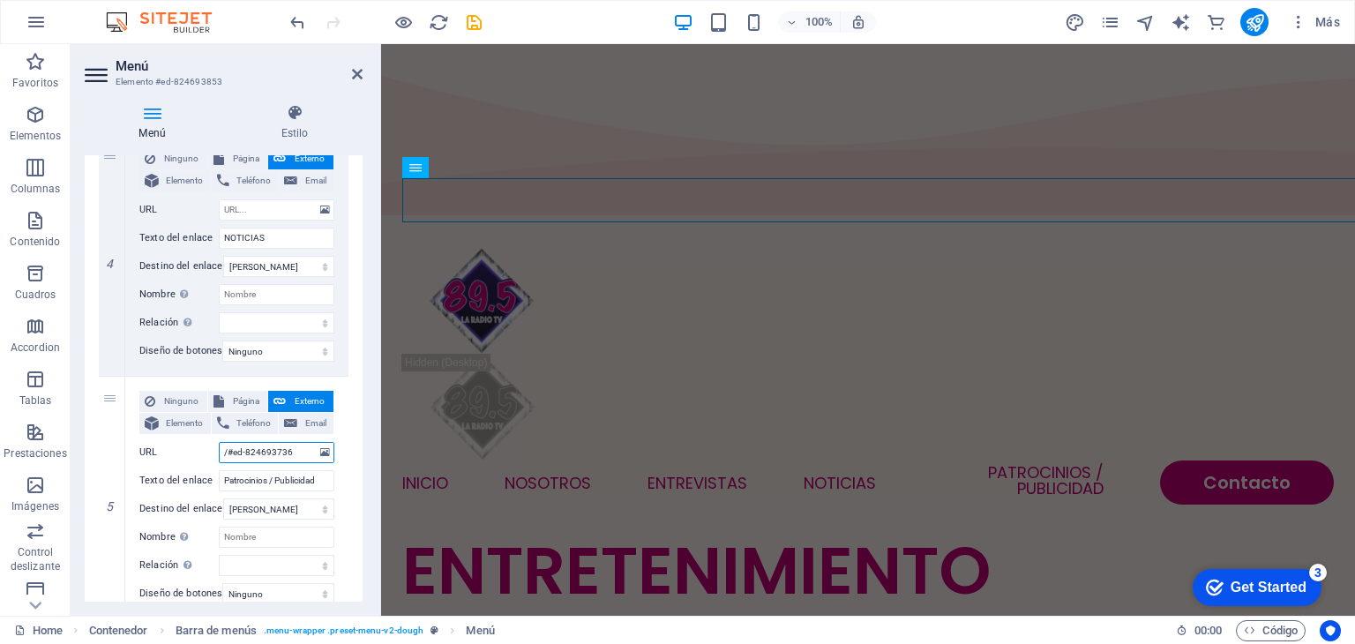
scroll to position [459, 0]
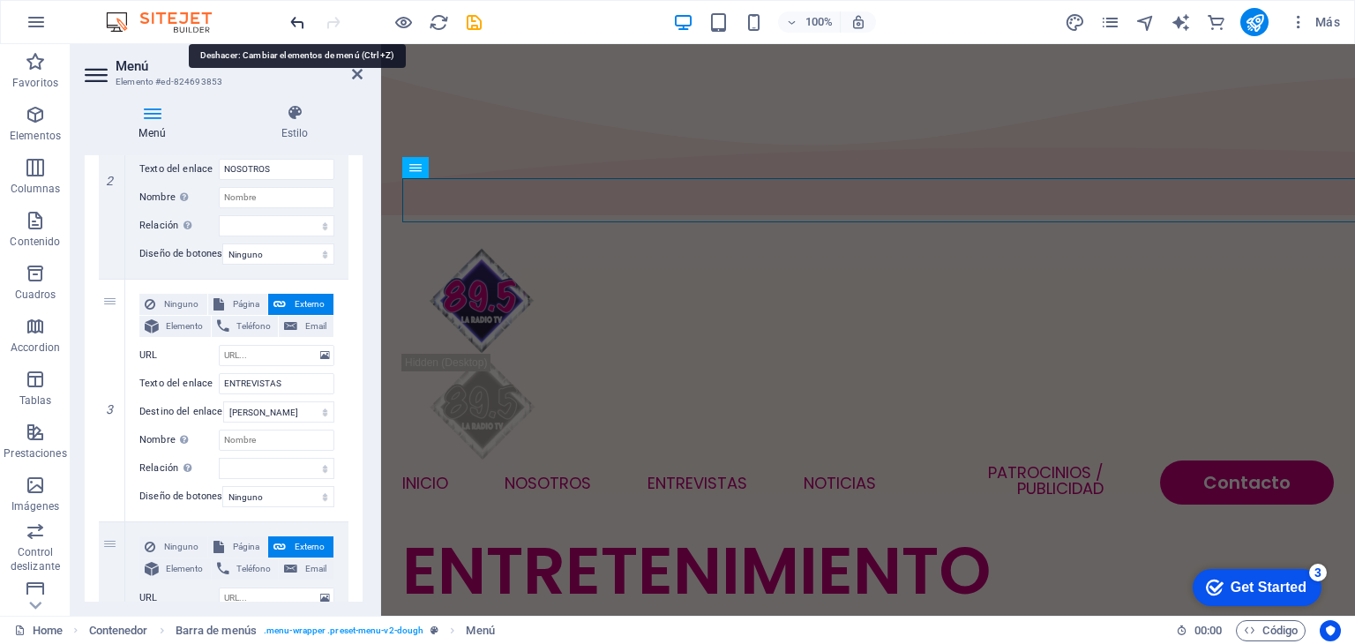
click at [300, 23] on icon "undo" at bounding box center [298, 22] width 20 height 20
select select
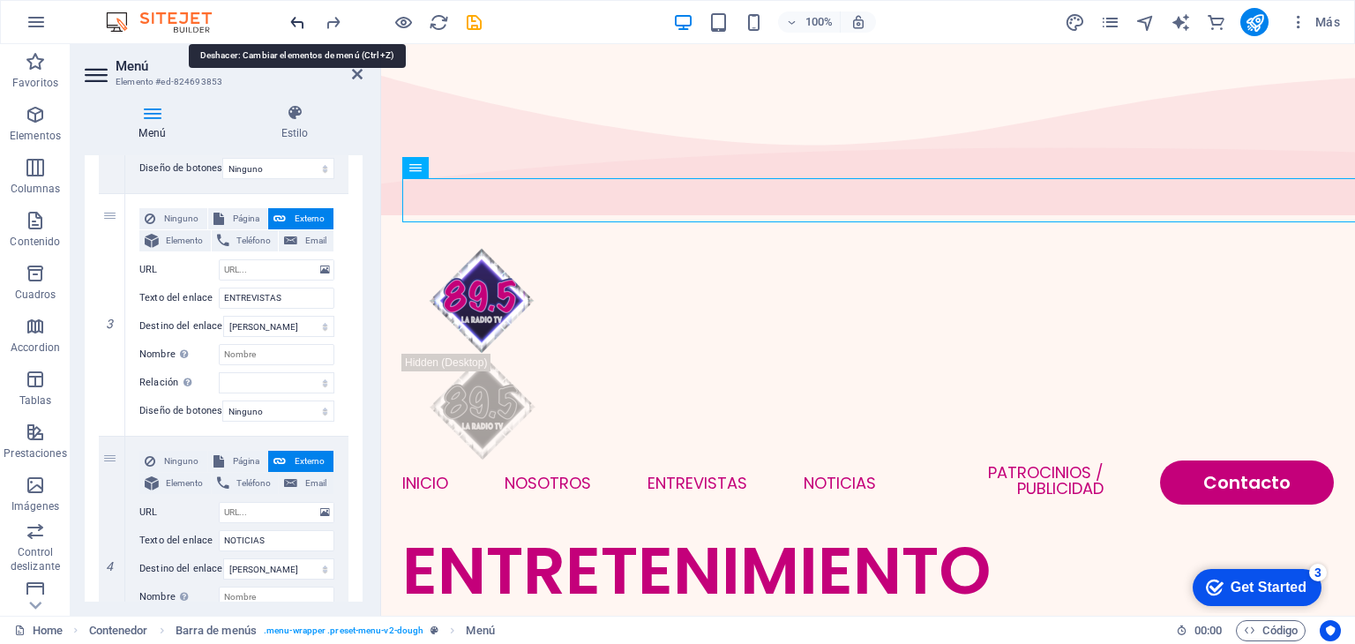
scroll to position [416, 0]
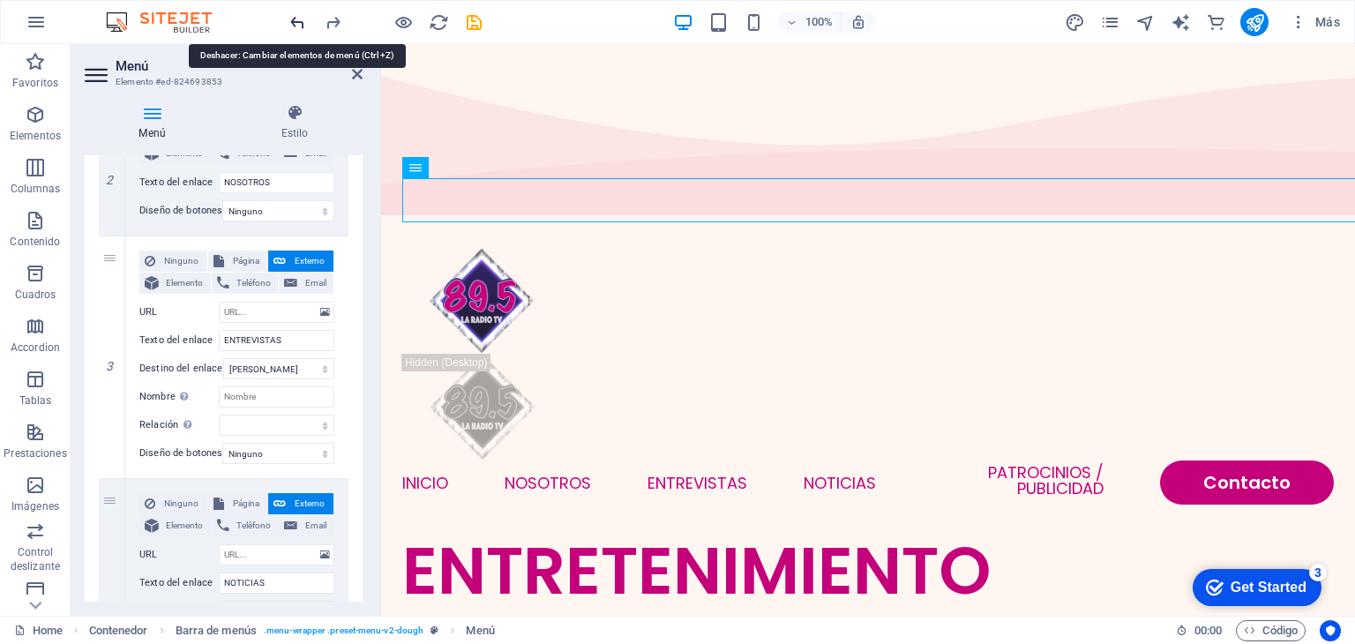
click at [300, 23] on icon "undo" at bounding box center [298, 22] width 20 height 20
select select
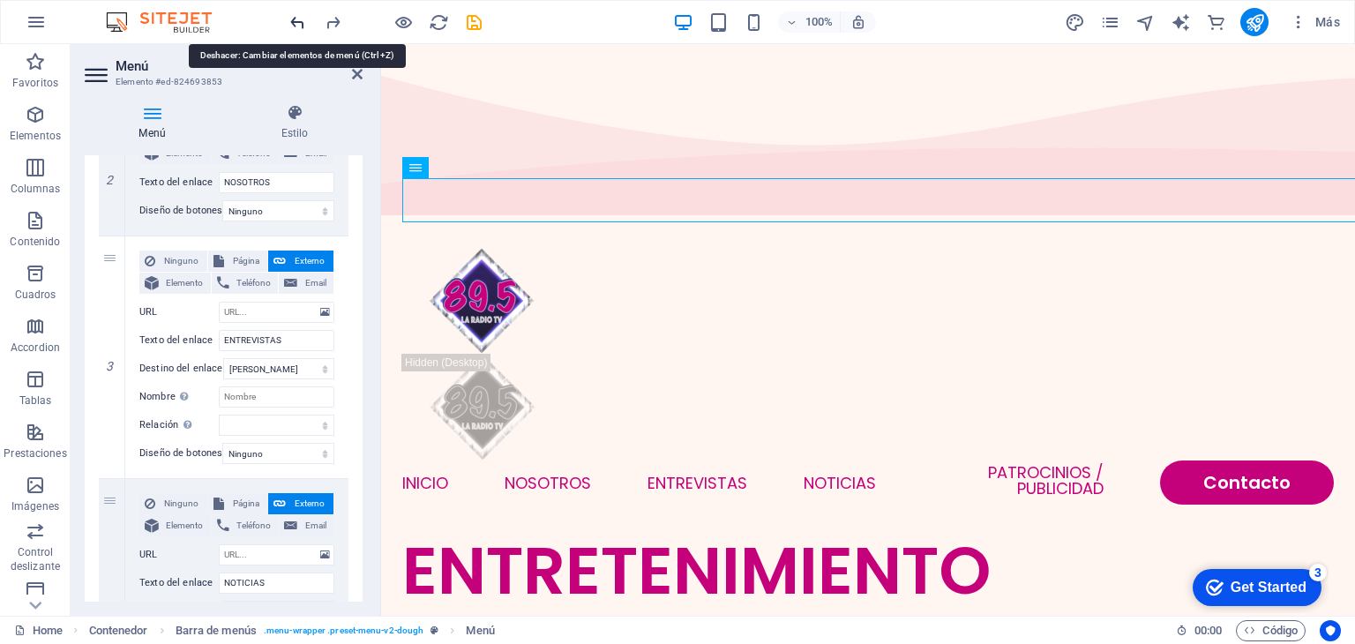
click at [300, 23] on icon "undo" at bounding box center [298, 22] width 20 height 20
select select
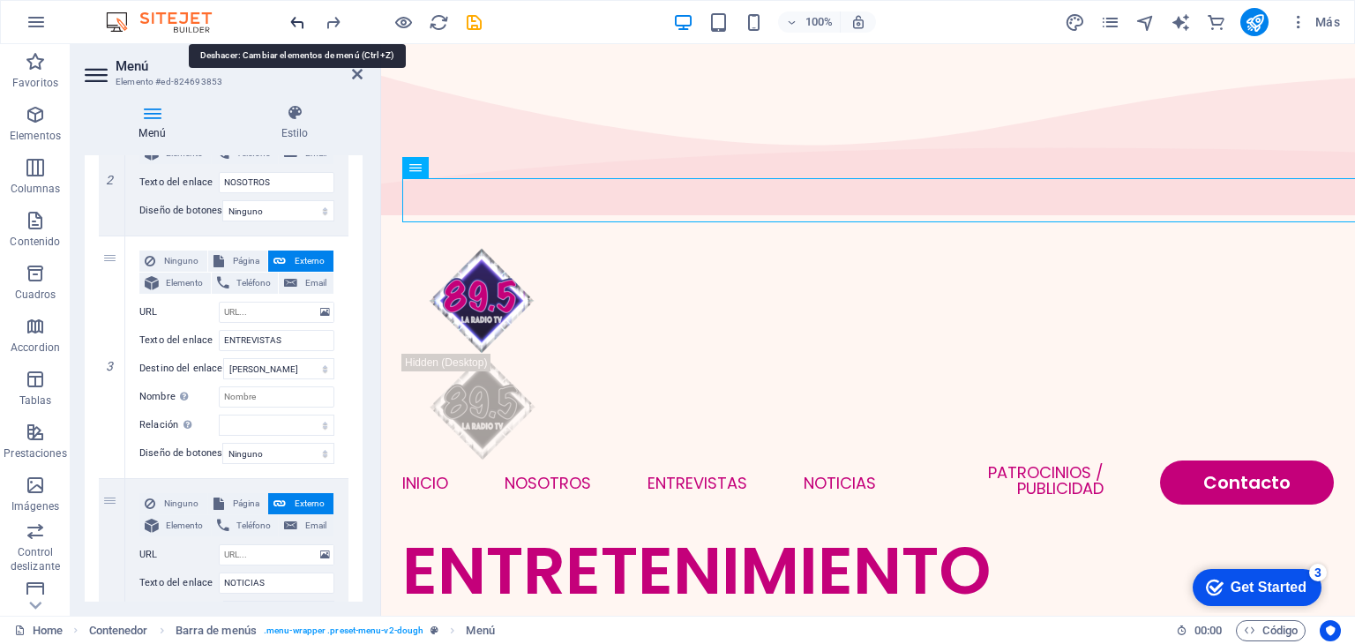
select select
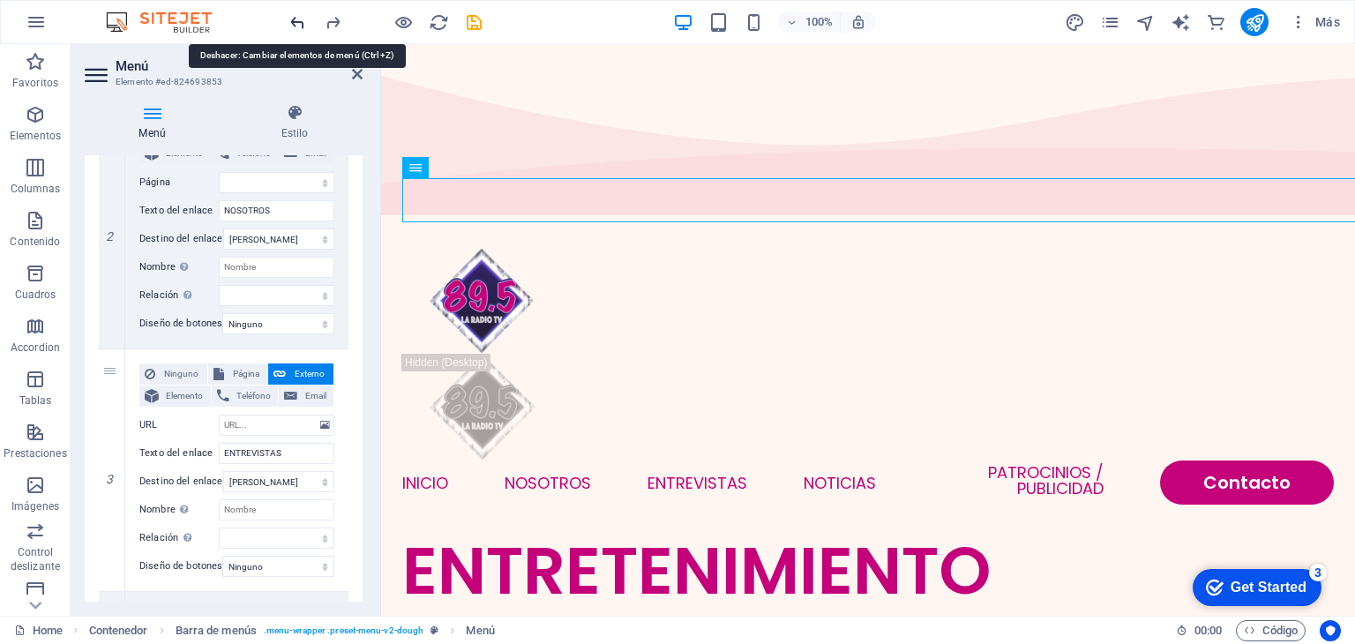
scroll to position [473, 0]
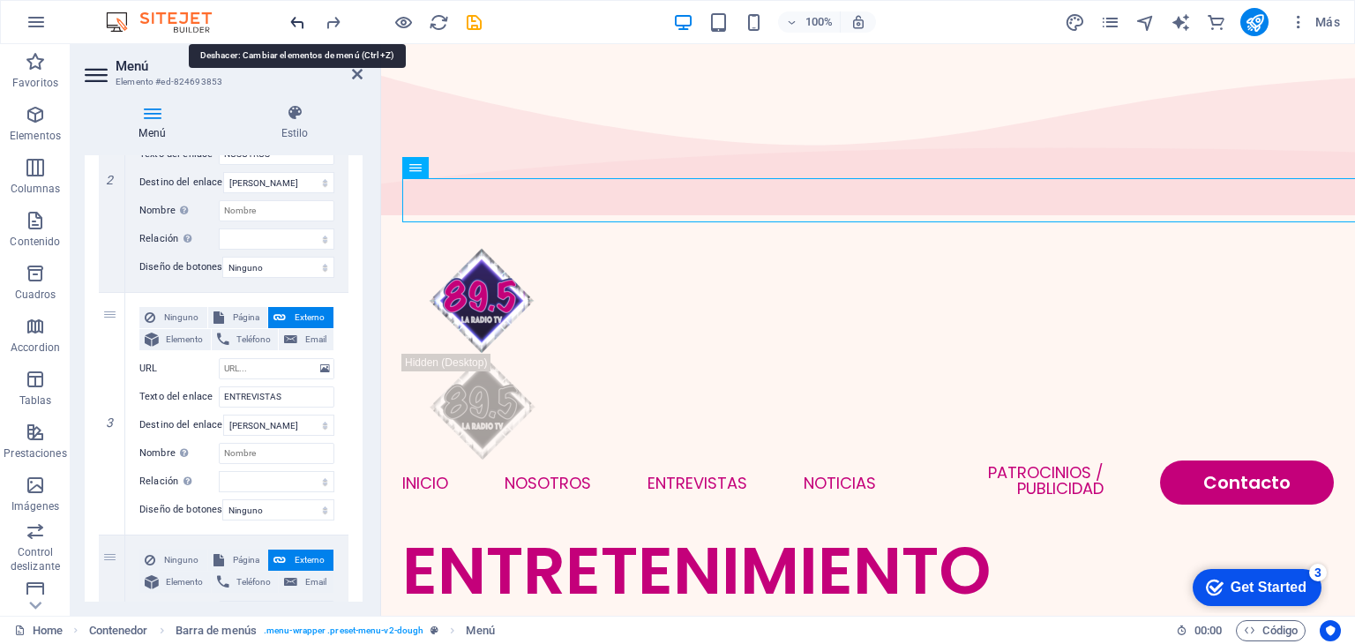
click at [300, 23] on icon "undo" at bounding box center [298, 22] width 20 height 20
select select
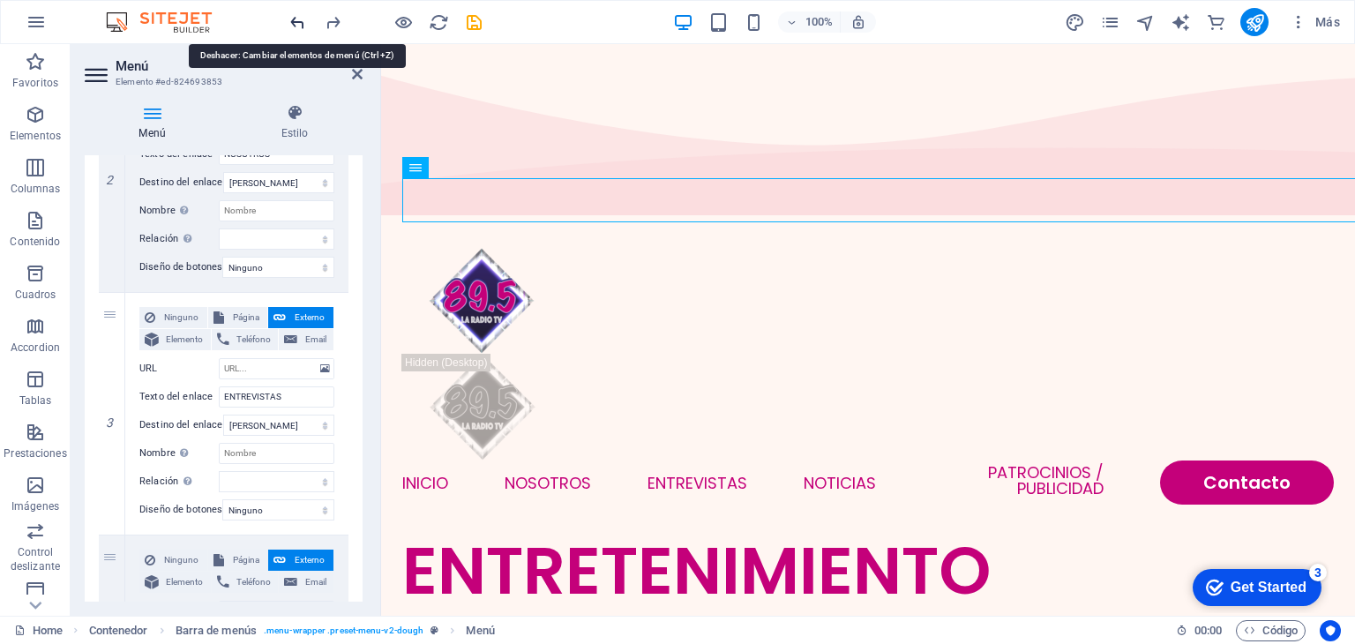
select select
click at [300, 23] on icon "undo" at bounding box center [298, 22] width 20 height 20
select select
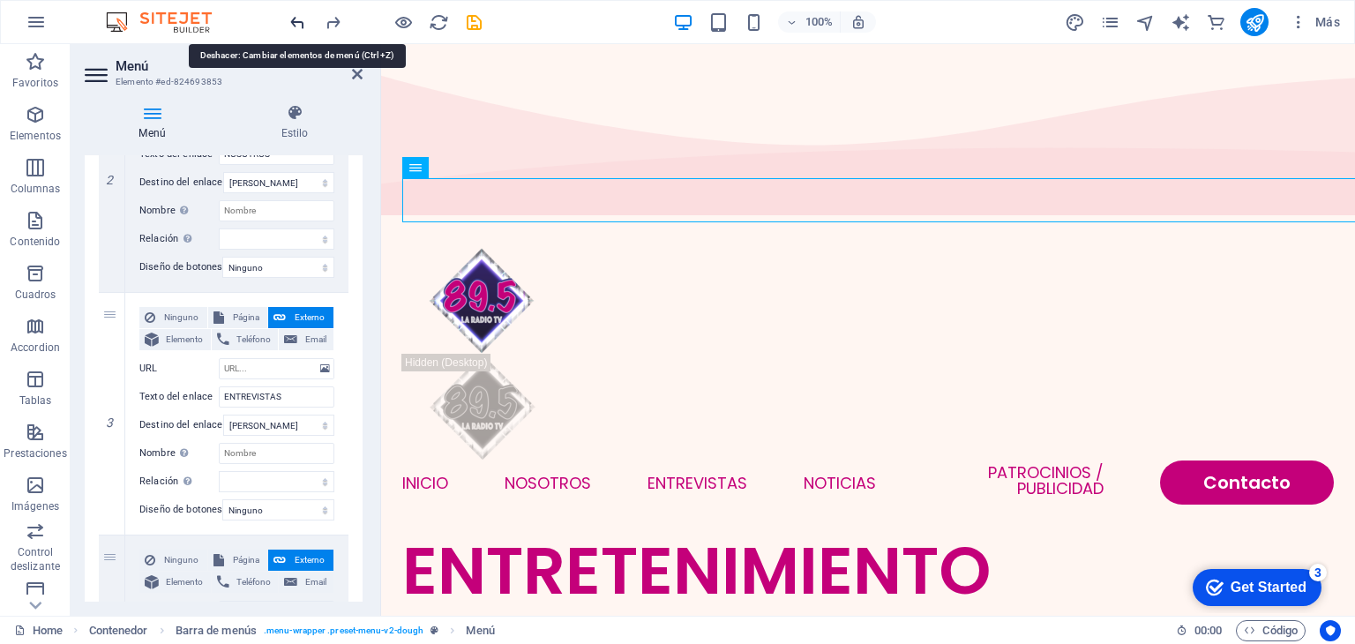
select select
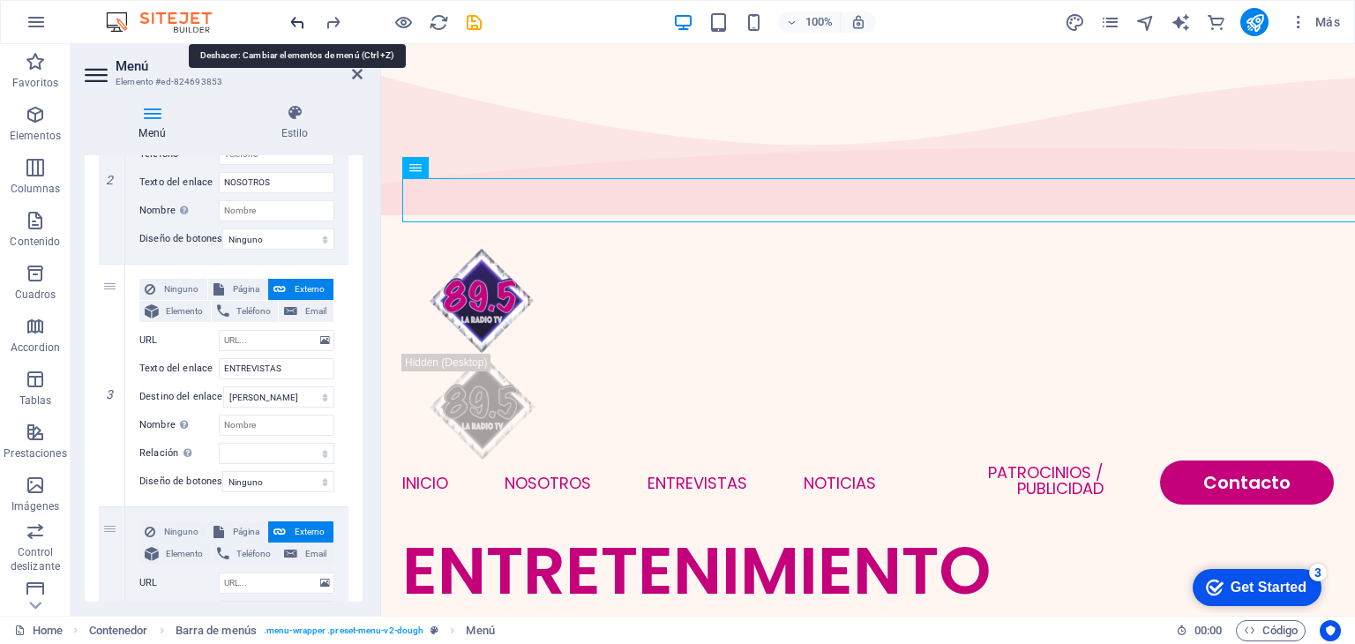
click at [300, 23] on icon "undo" at bounding box center [298, 22] width 20 height 20
select select
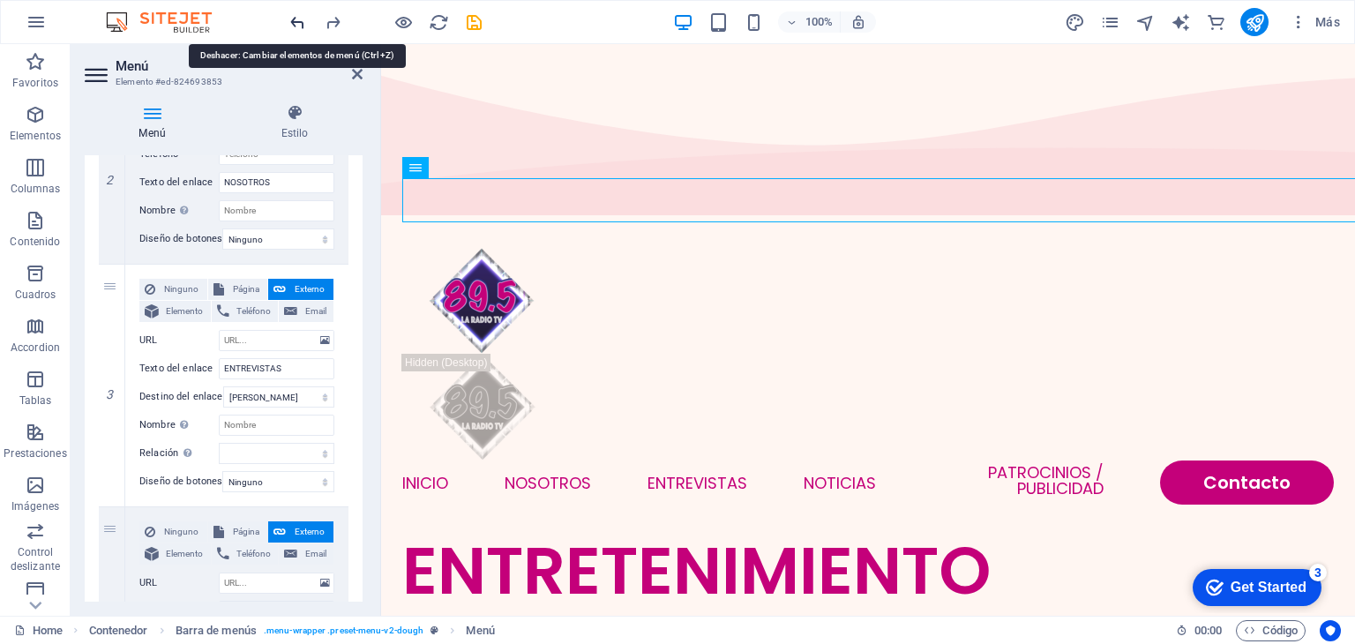
select select
click at [300, 23] on icon "undo" at bounding box center [298, 22] width 20 height 20
select select
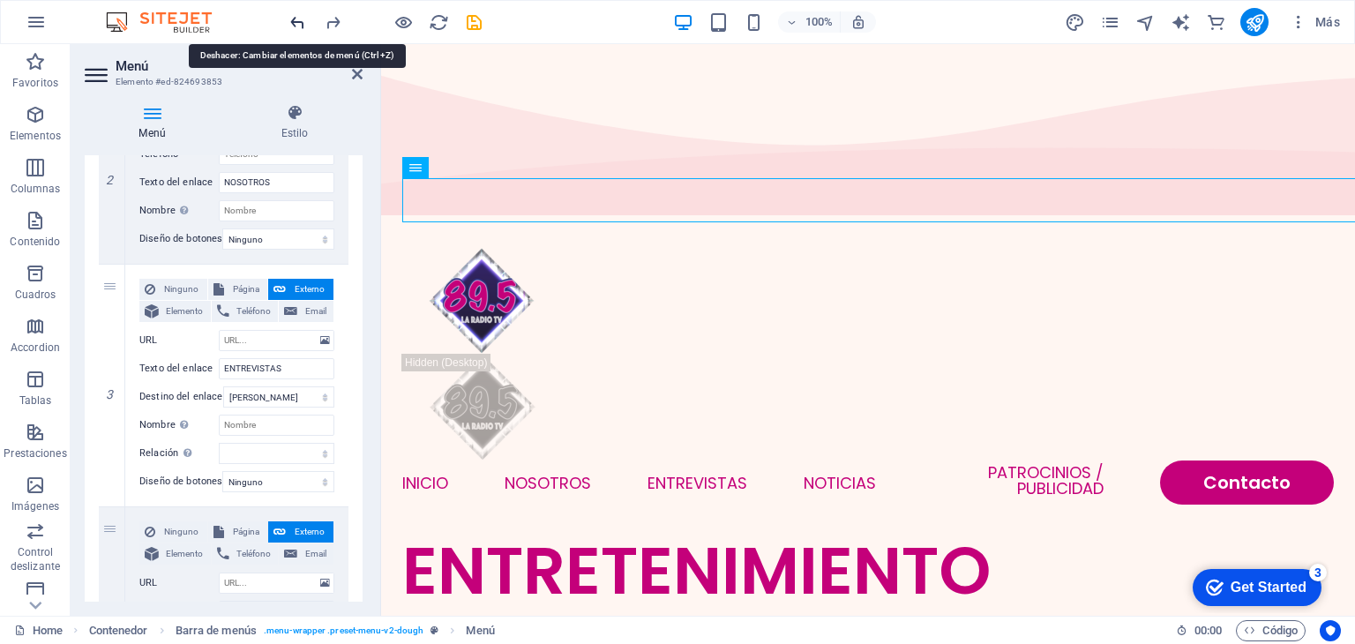
select select
click at [300, 23] on icon "undo" at bounding box center [298, 22] width 20 height 20
select select
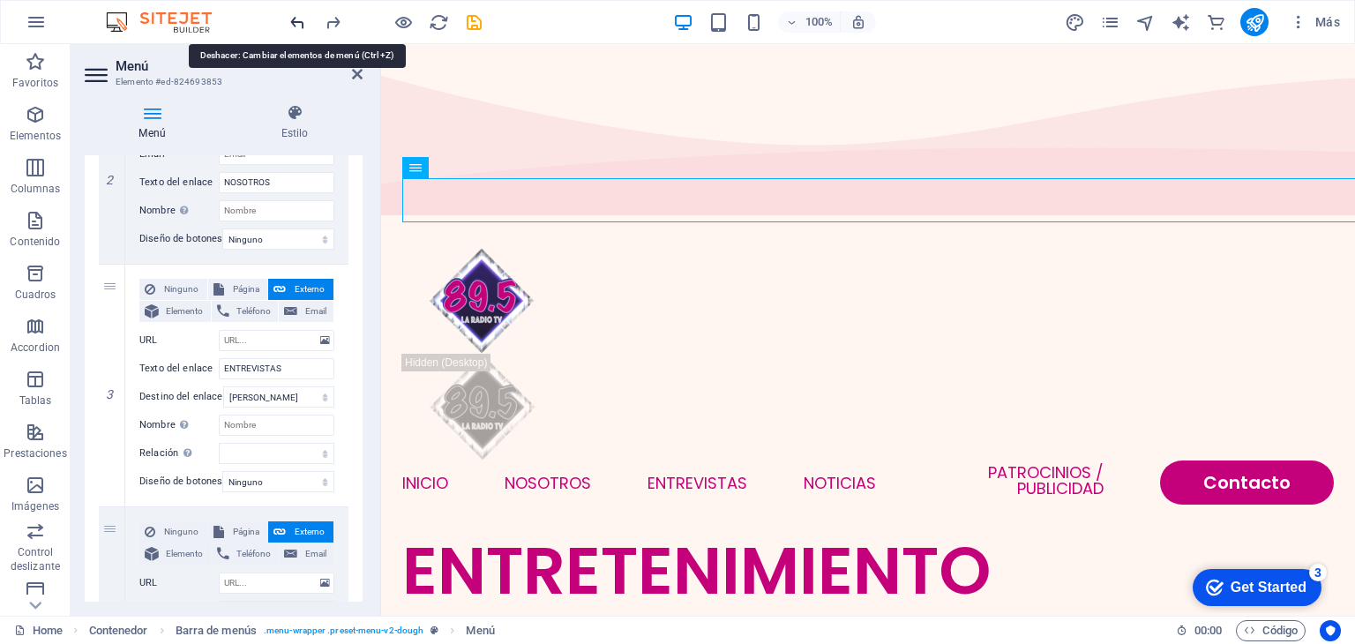
select select
click at [300, 23] on icon "undo" at bounding box center [298, 22] width 20 height 20
select select
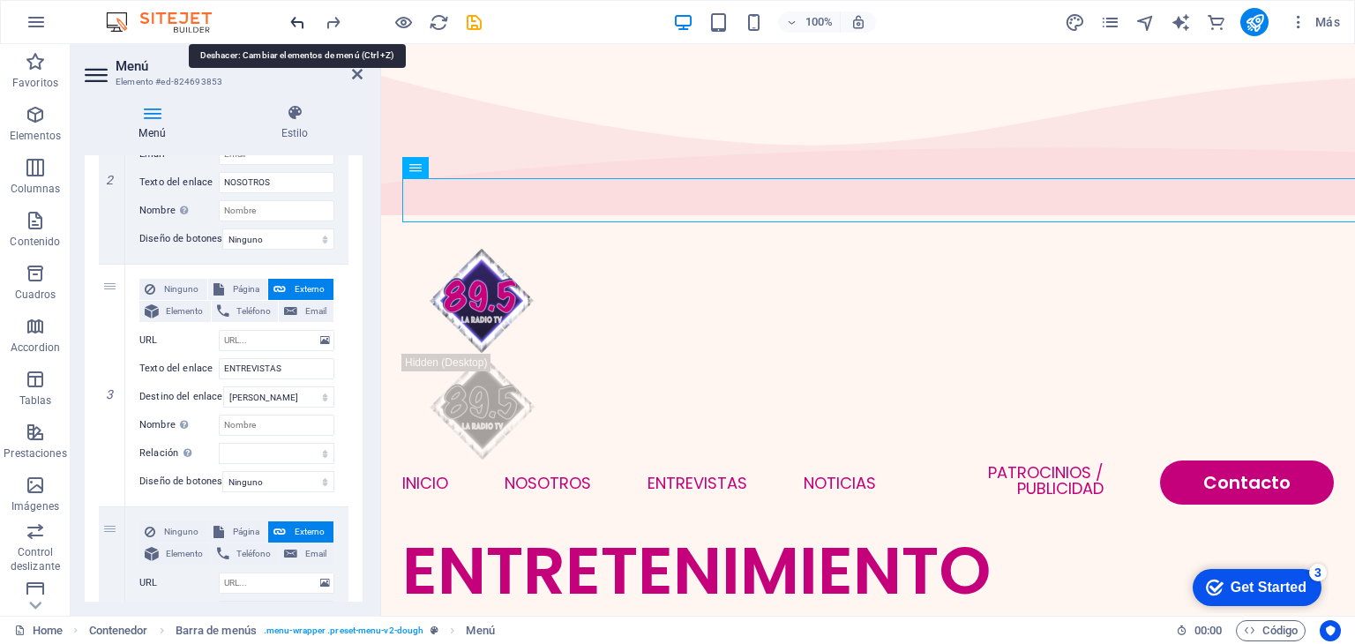
select select
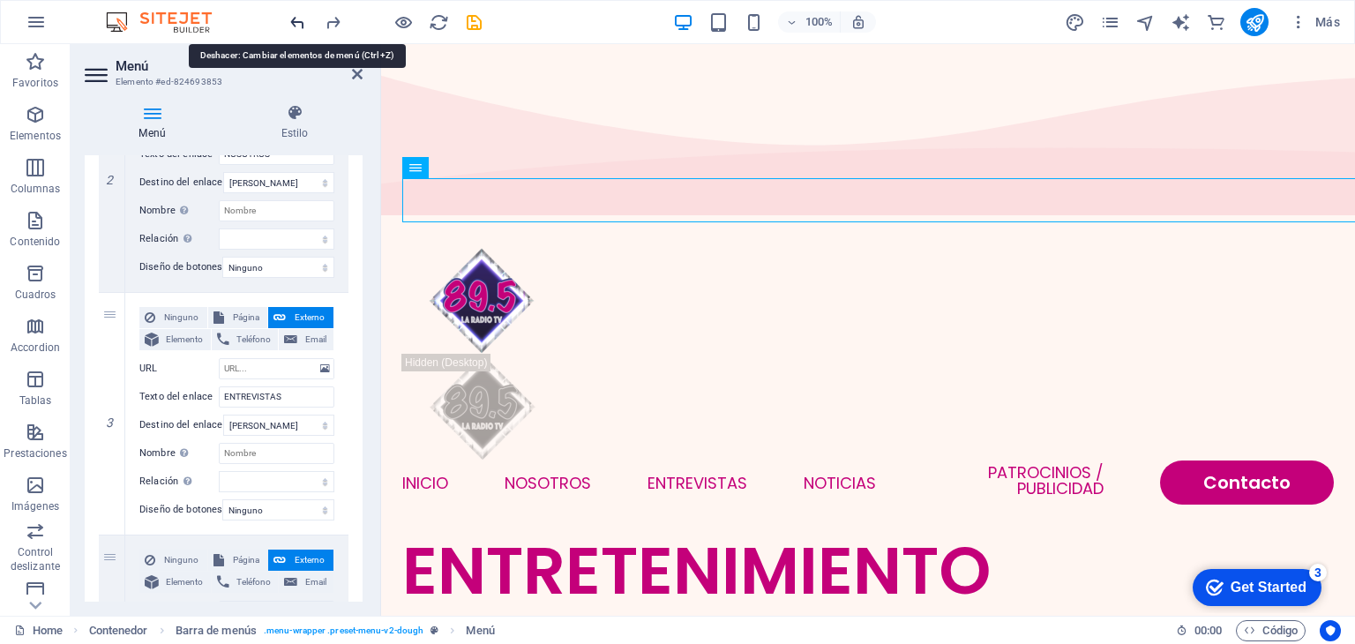
click at [300, 23] on icon "undo" at bounding box center [298, 22] width 20 height 20
select select
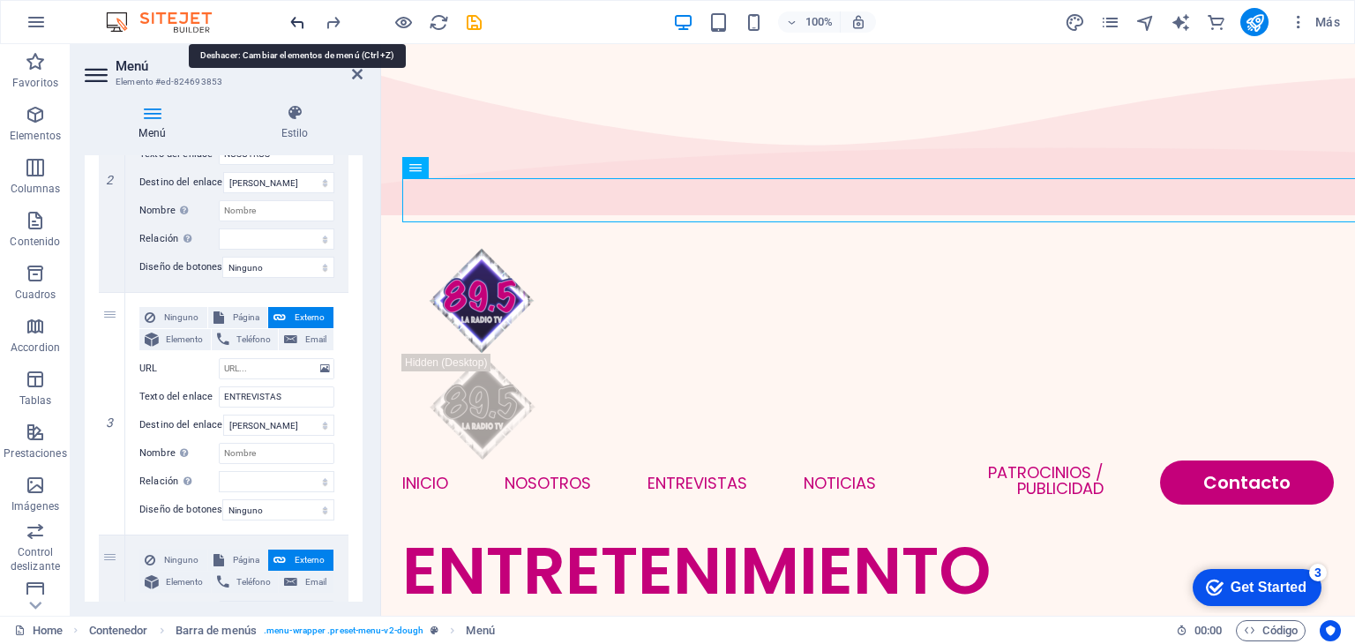
select select
click at [300, 23] on icon "undo" at bounding box center [298, 22] width 20 height 20
select select
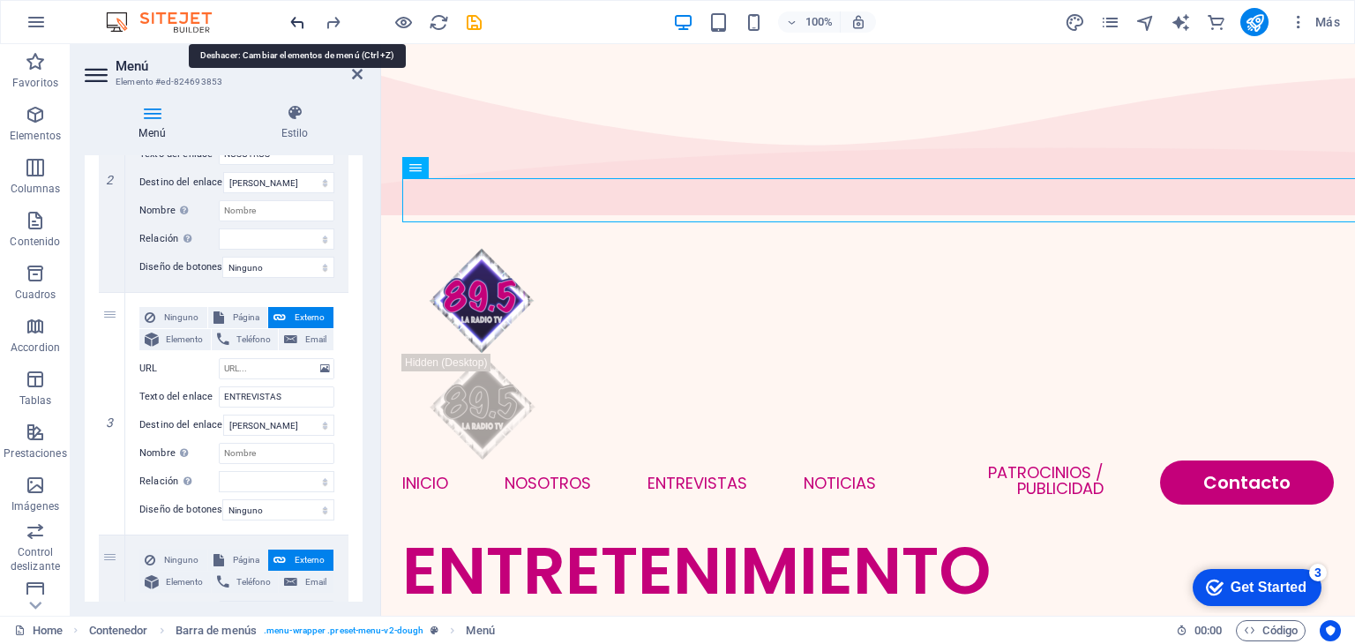
select select
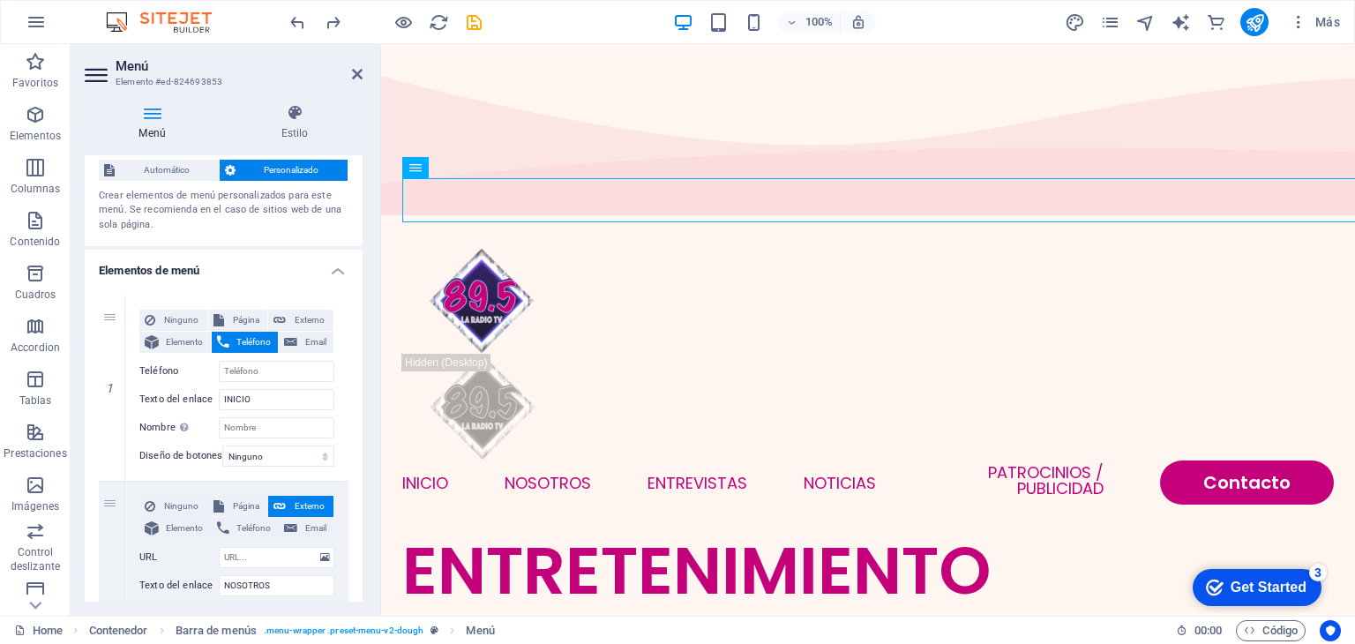
scroll to position [0, 0]
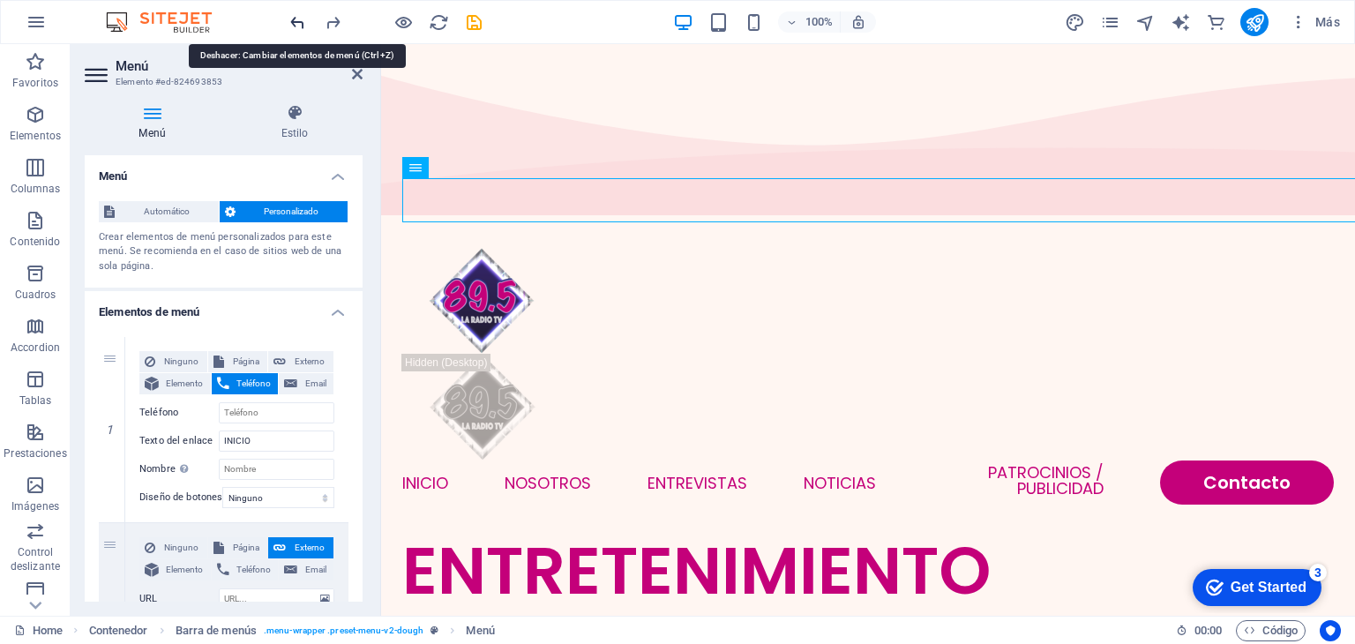
click at [296, 17] on icon "undo" at bounding box center [298, 22] width 20 height 20
select select
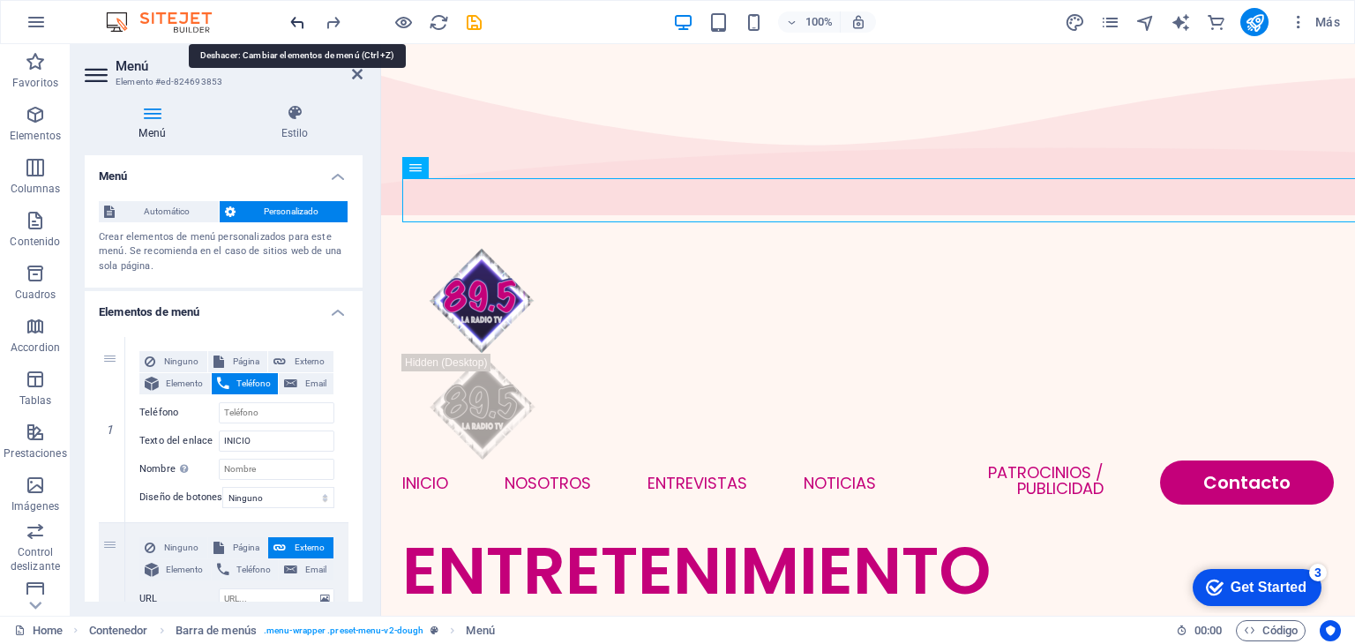
select select
click at [296, 17] on icon "undo" at bounding box center [298, 22] width 20 height 20
select select
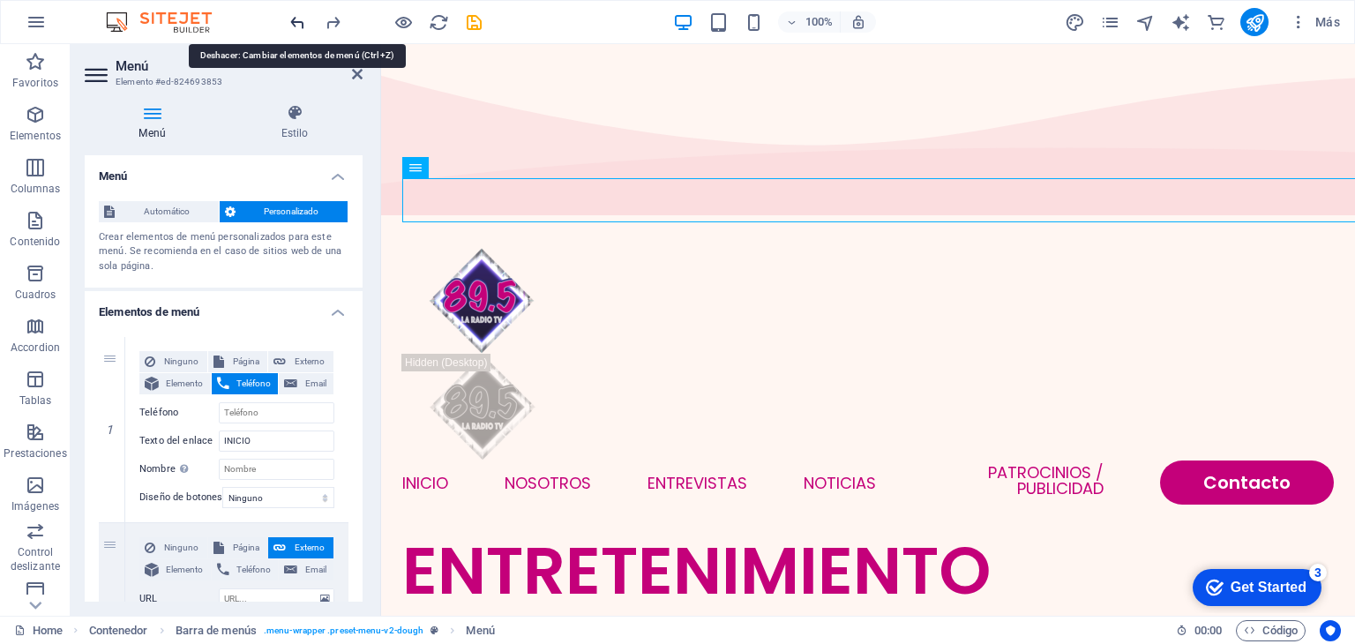
select select
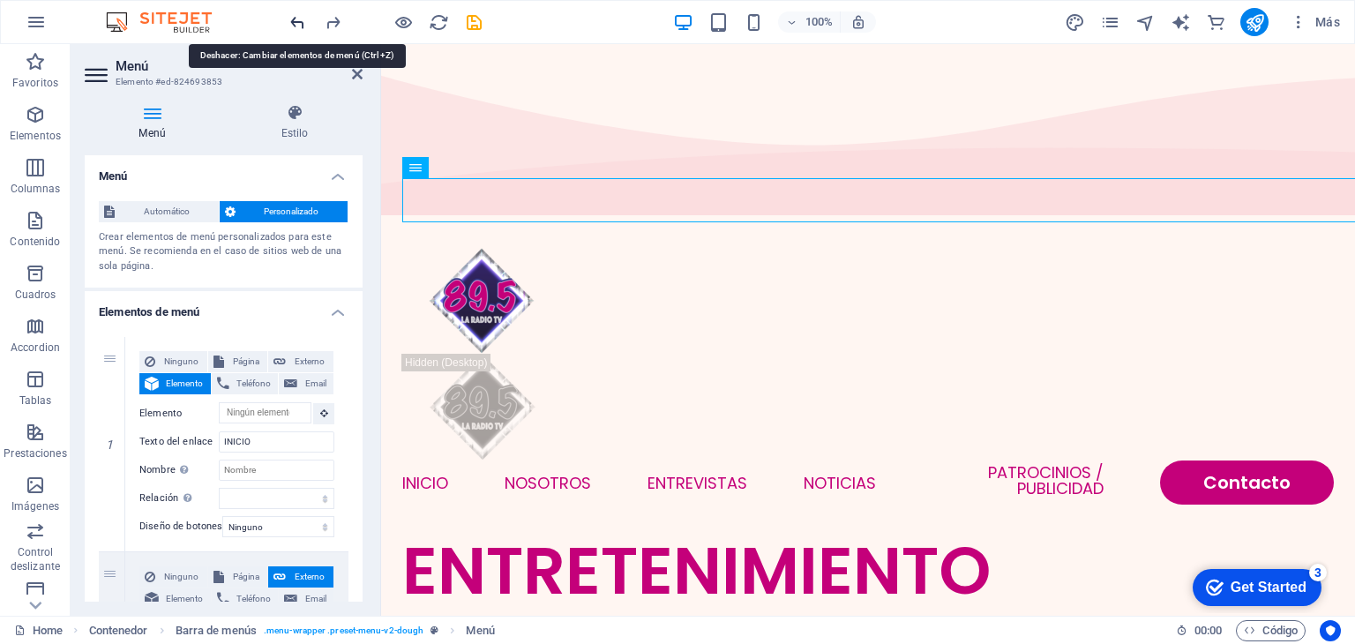
click at [296, 17] on icon "undo" at bounding box center [298, 22] width 20 height 20
select select
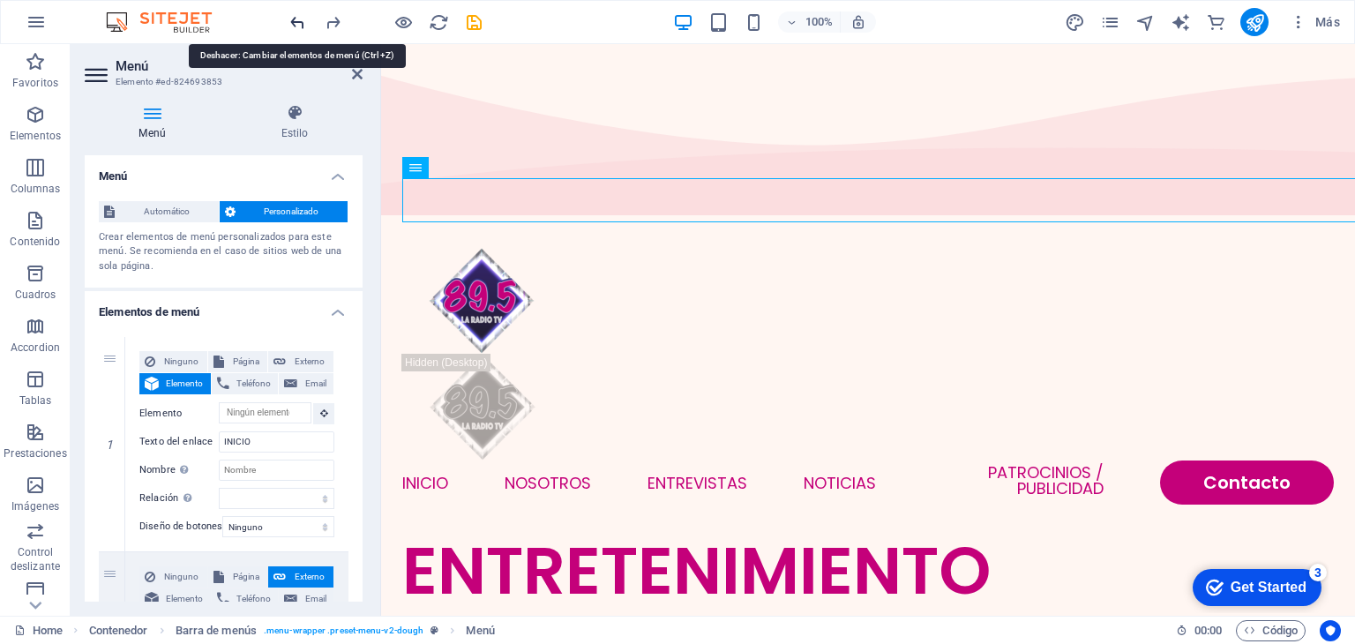
select select
click at [296, 17] on icon "undo" at bounding box center [298, 22] width 20 height 20
select select
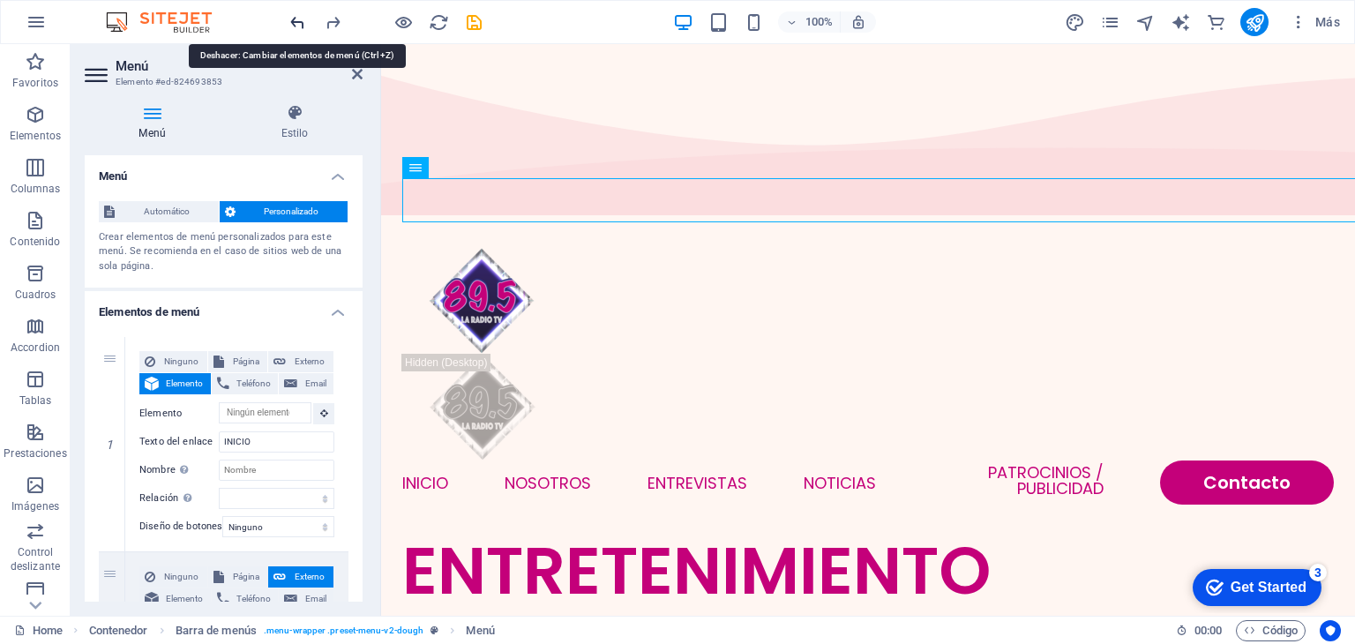
select select
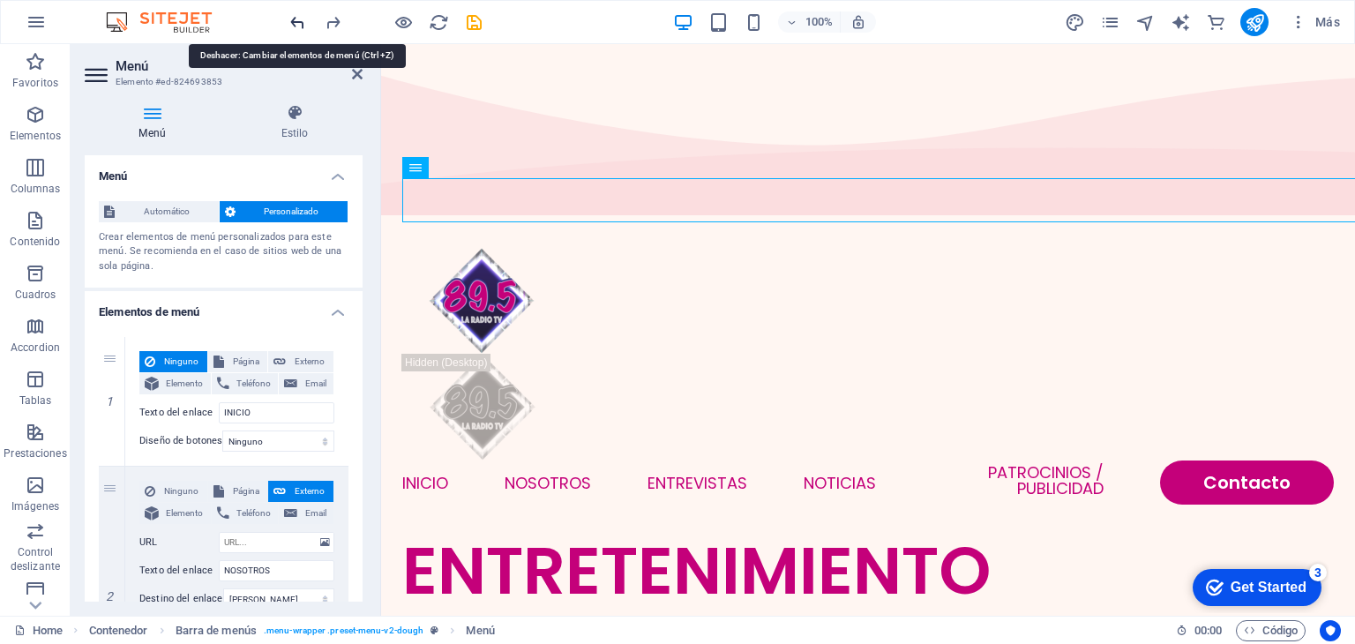
click at [296, 17] on icon "undo" at bounding box center [298, 22] width 20 height 20
select select
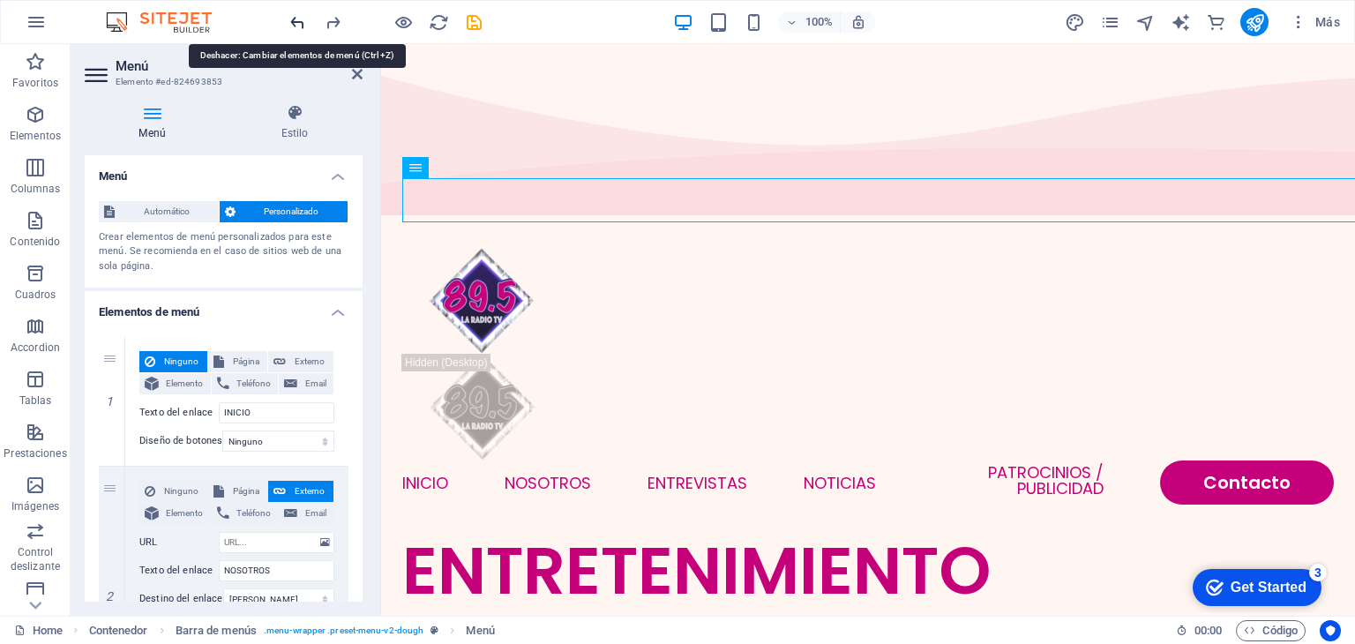
select select
click at [296, 17] on icon "undo" at bounding box center [298, 22] width 20 height 20
select select
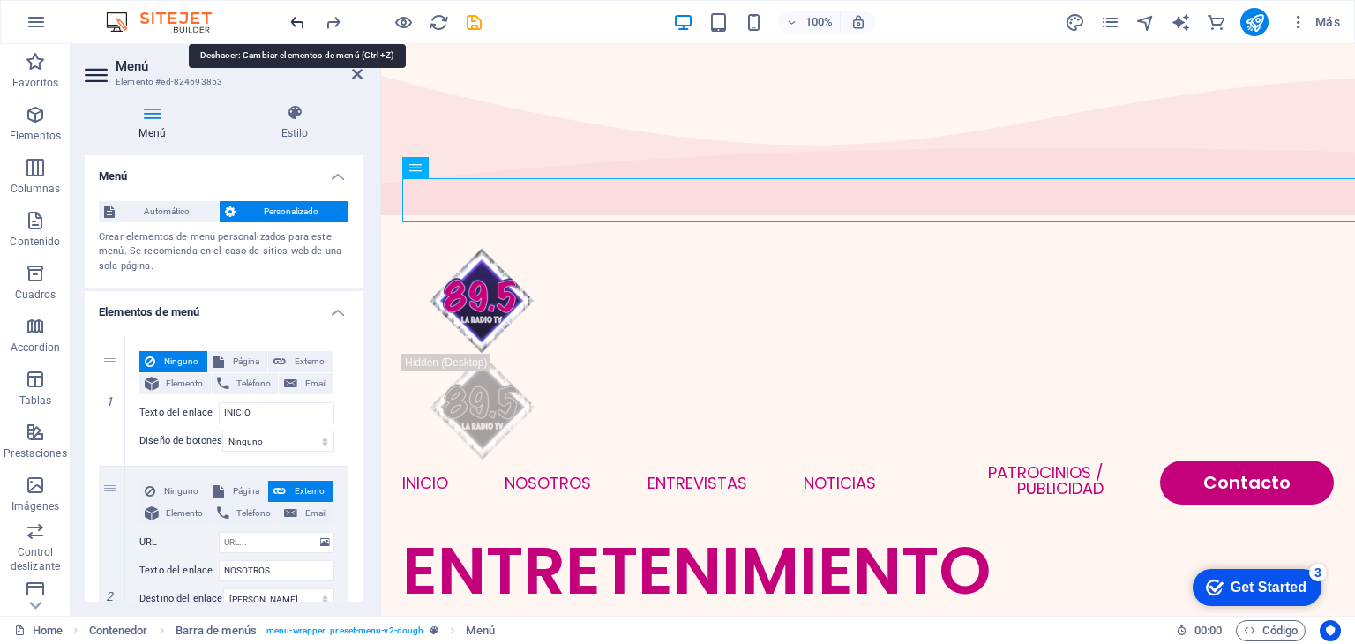
select select
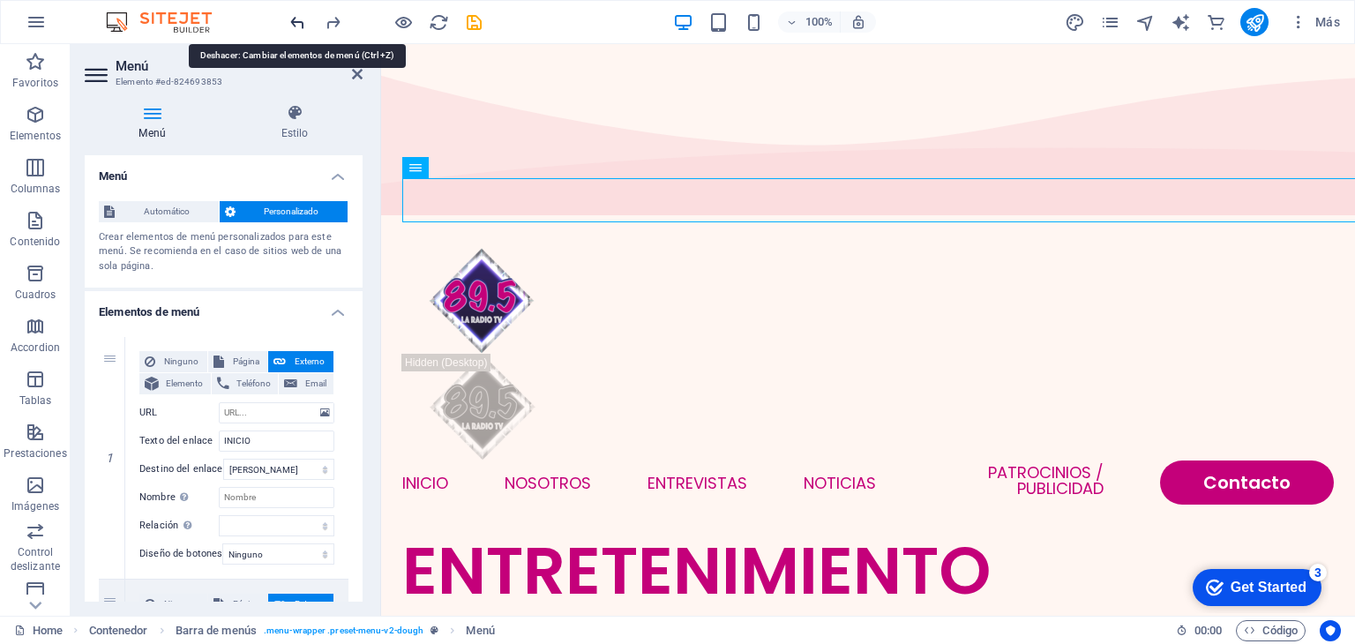
click at [296, 17] on icon "undo" at bounding box center [298, 22] width 20 height 20
select select "blank"
select select
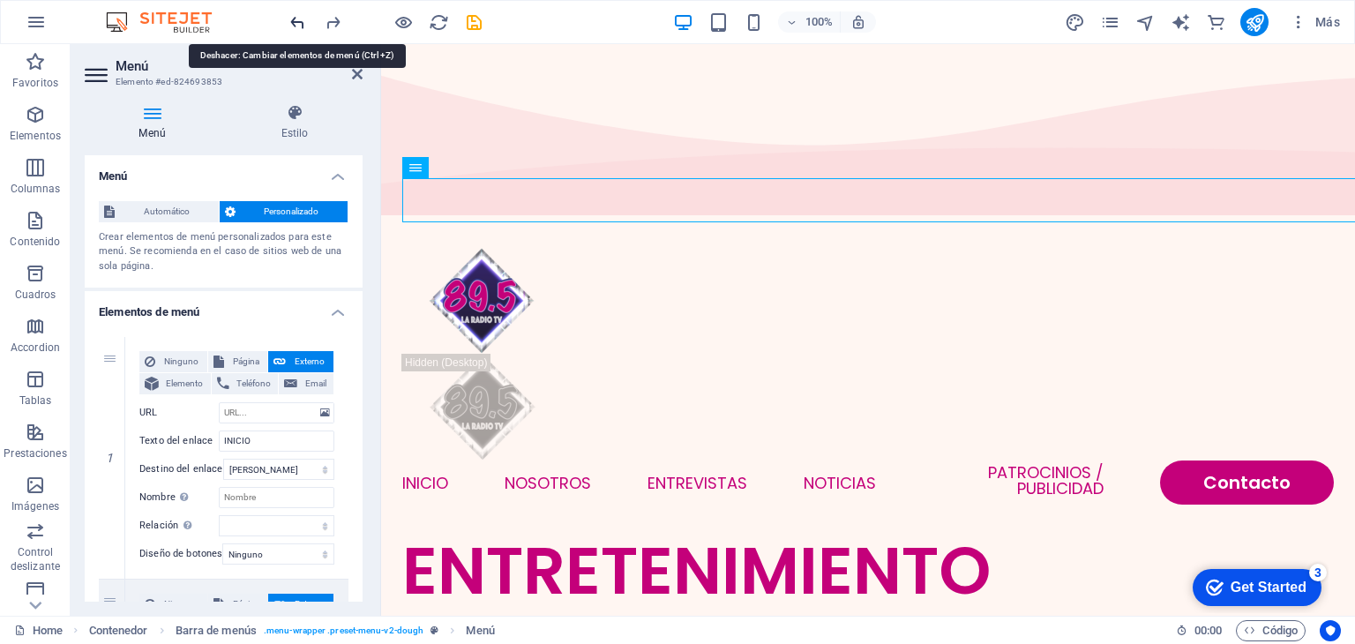
select select
click at [296, 17] on icon "undo" at bounding box center [298, 22] width 20 height 20
select select
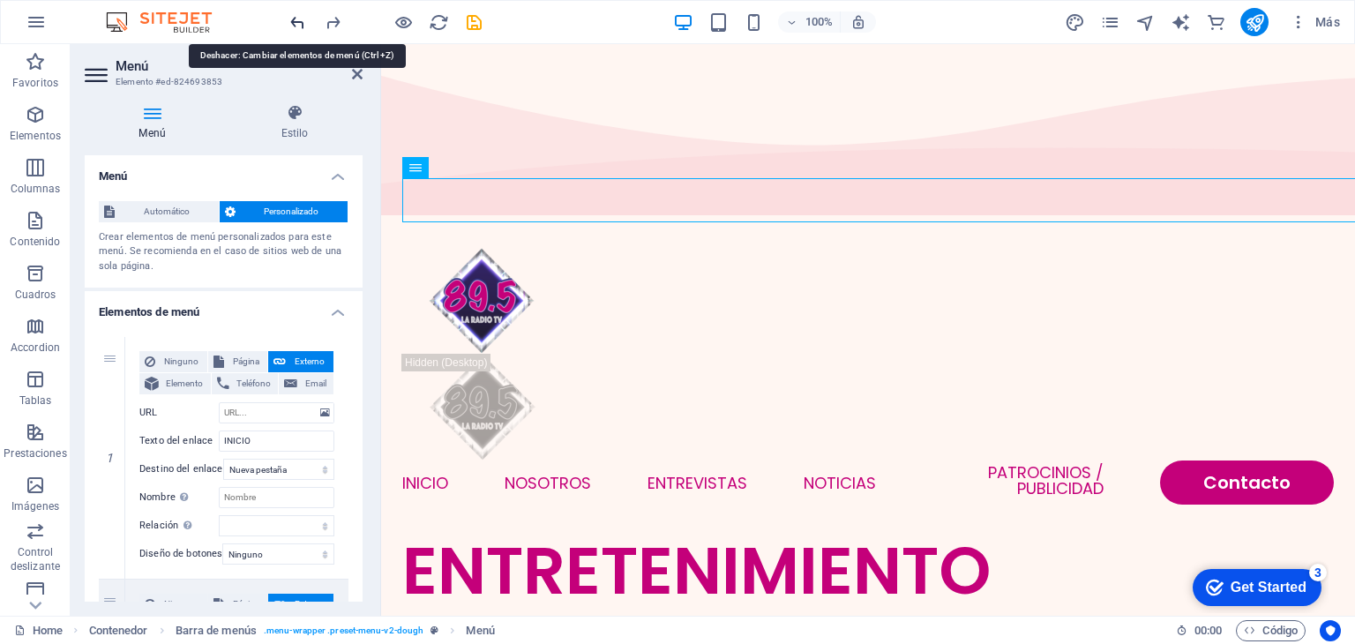
select select
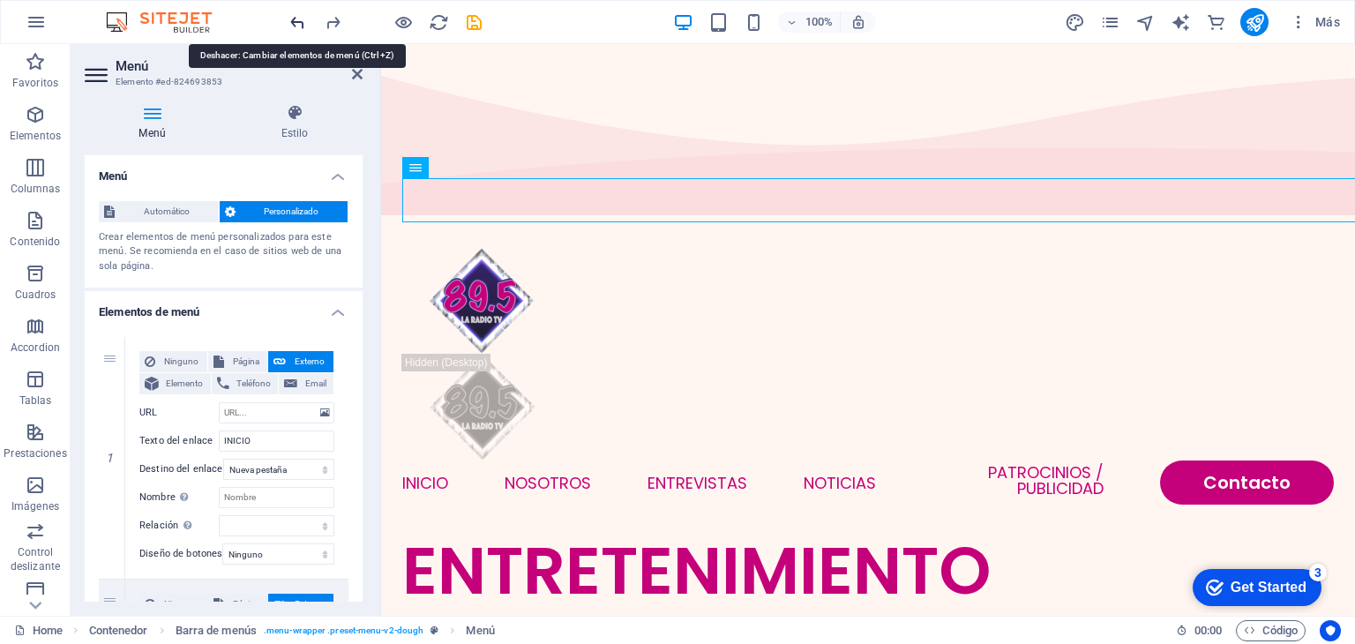
select select
click at [296, 17] on icon "undo" at bounding box center [298, 22] width 20 height 20
select select
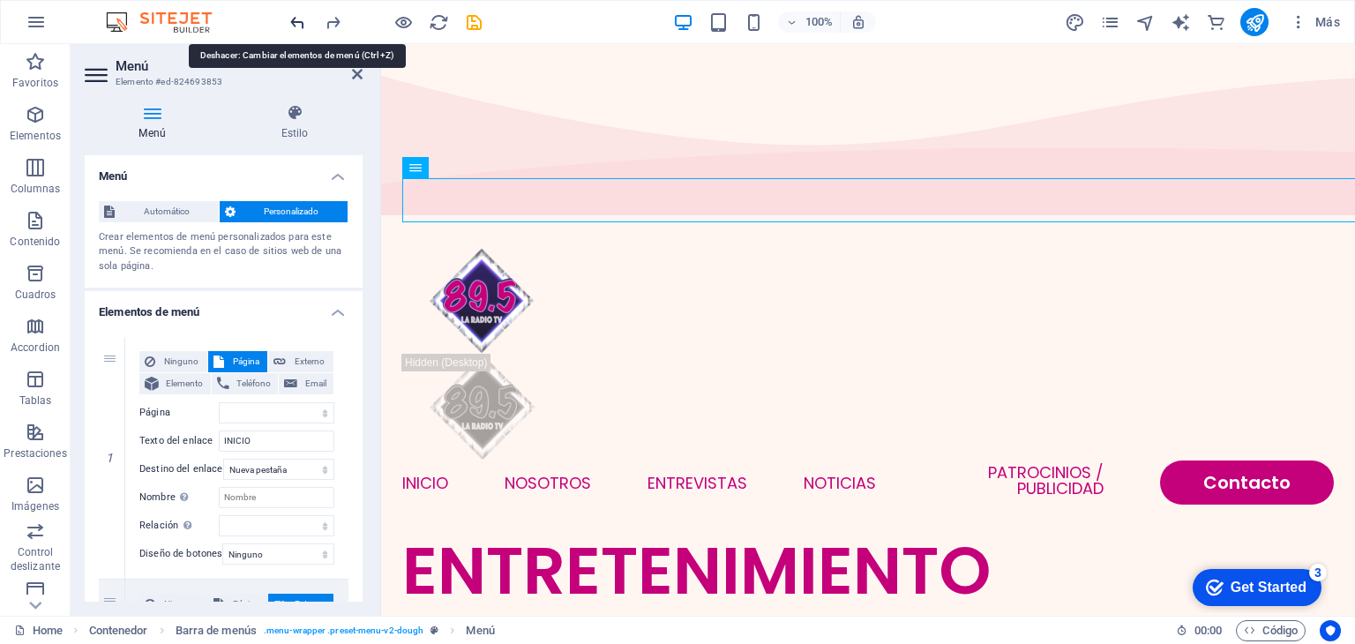
select select
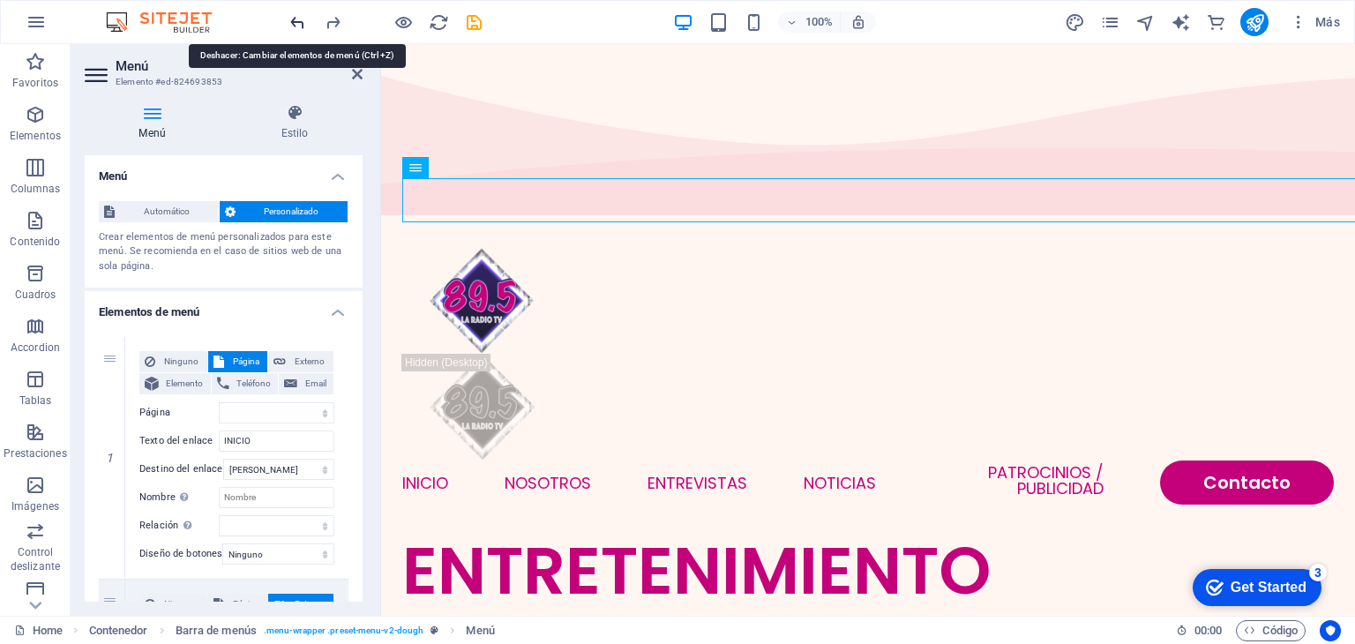
click at [296, 17] on icon "undo" at bounding box center [298, 22] width 20 height 20
select select
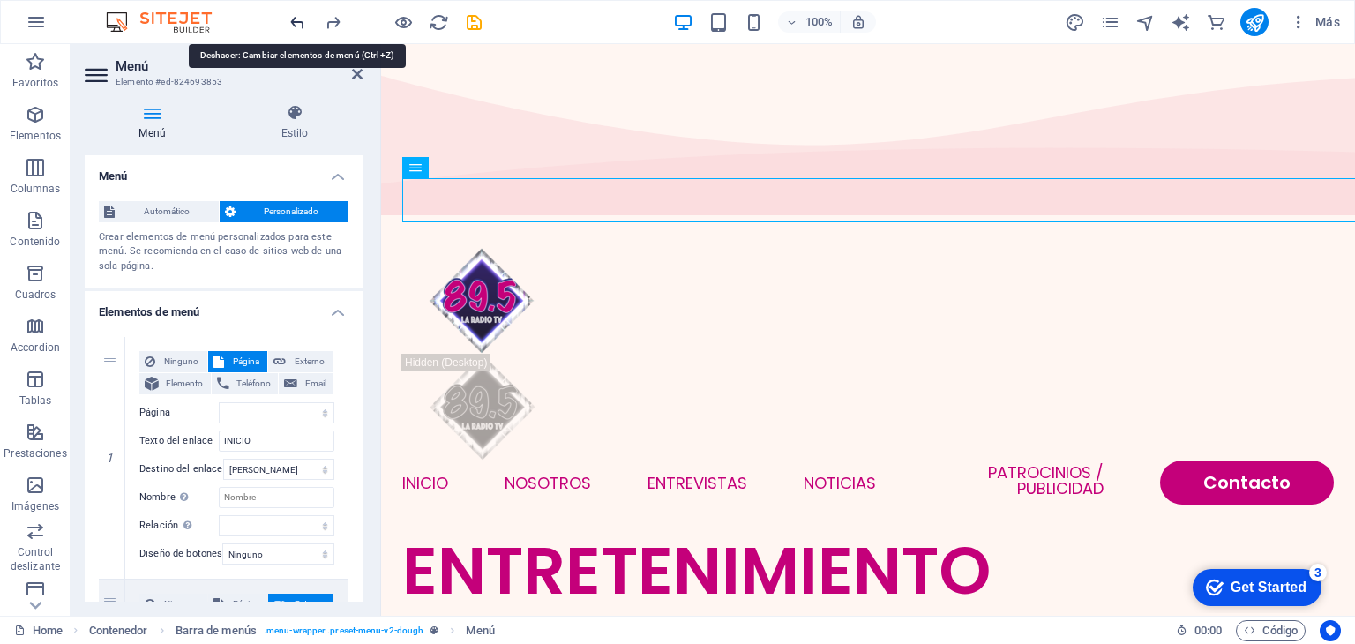
select select
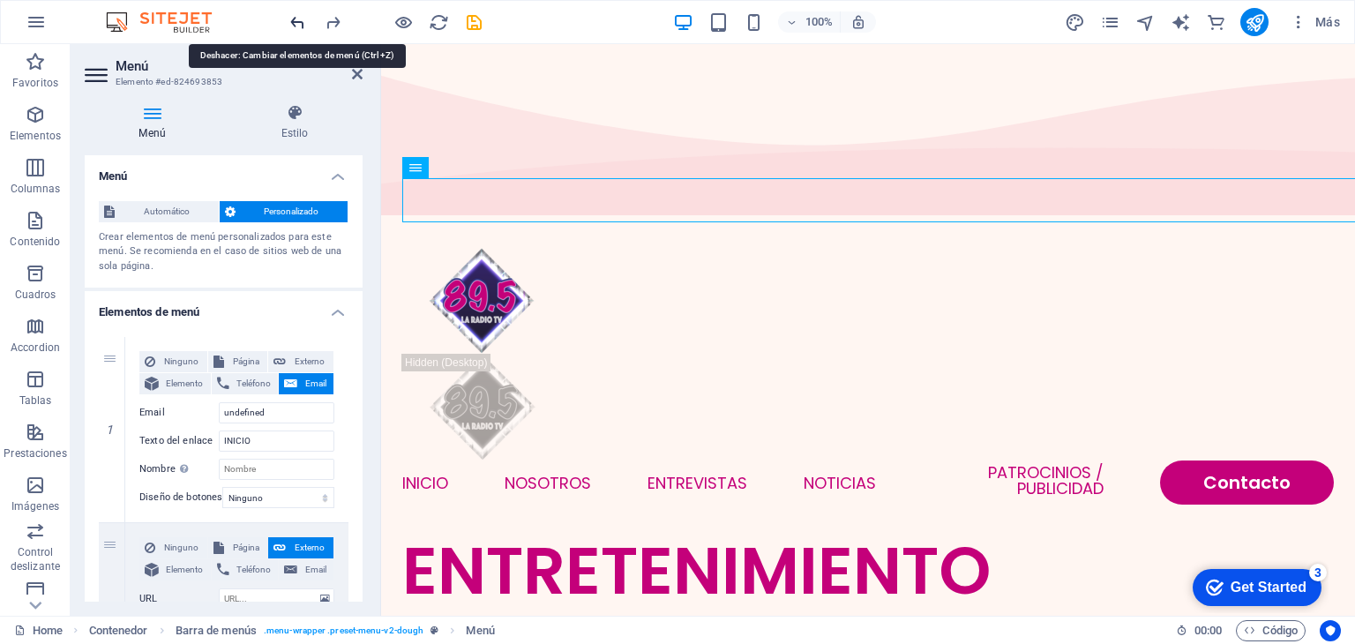
click at [296, 17] on icon "undo" at bounding box center [298, 22] width 20 height 20
select select
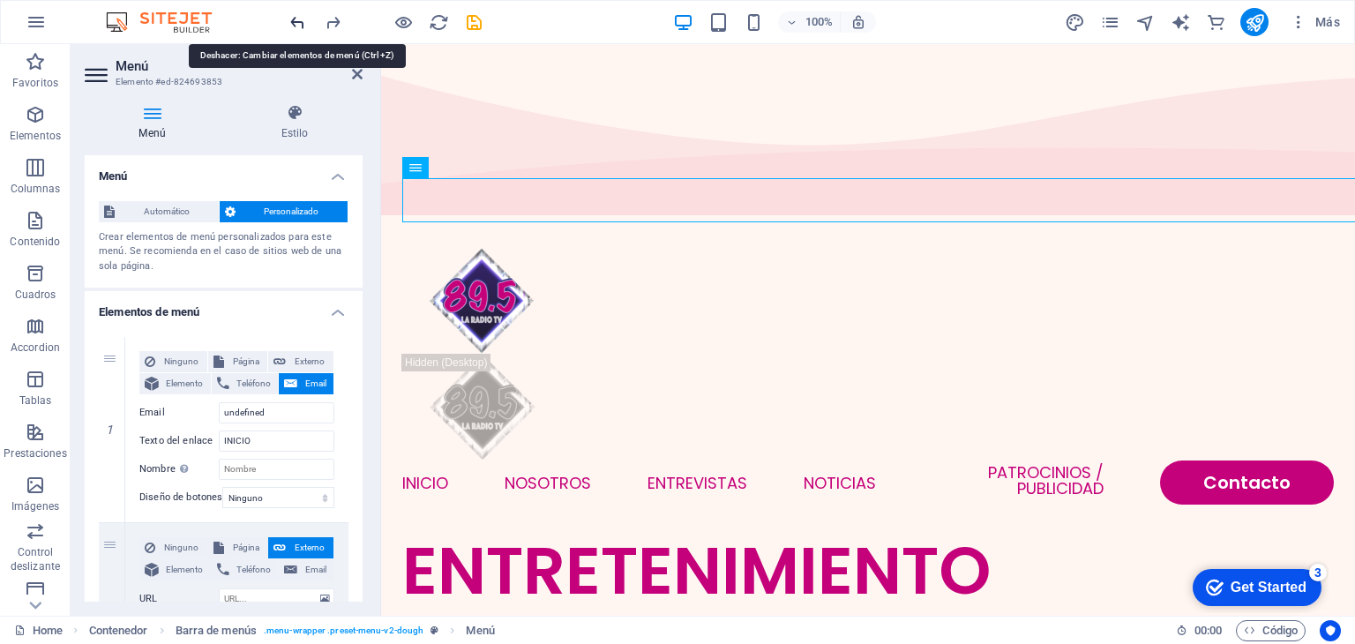
select select
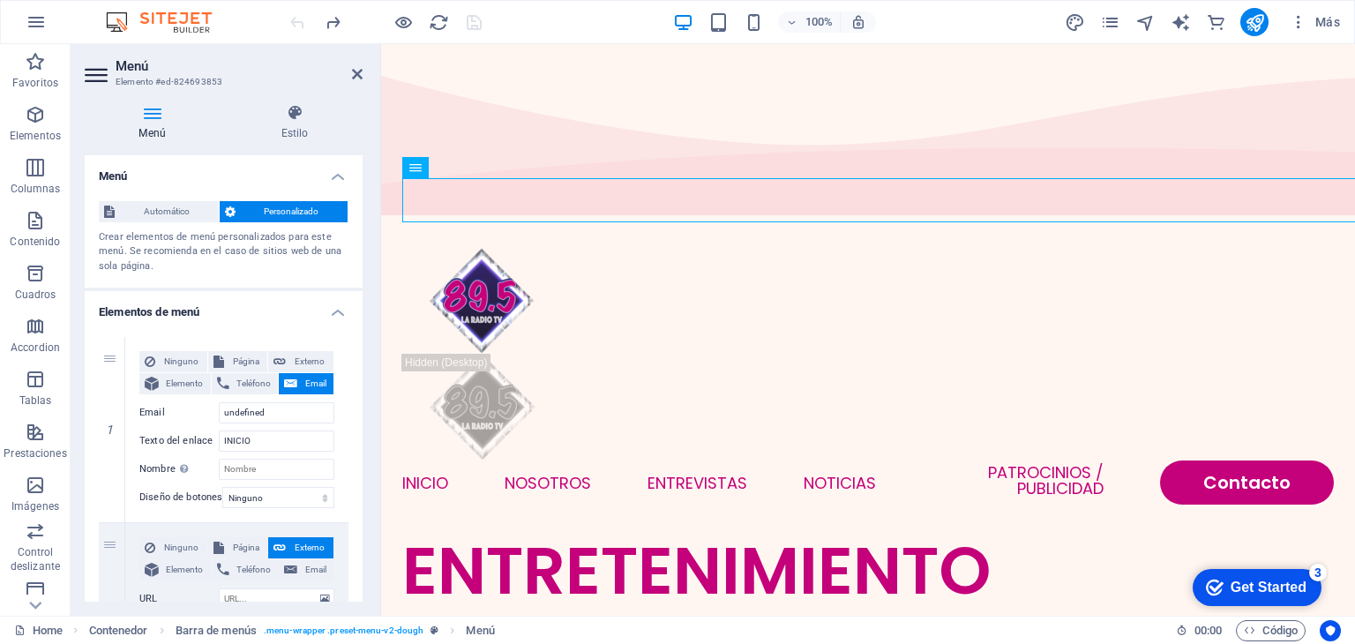
click at [296, 17] on div at bounding box center [386, 22] width 198 height 28
click at [1248, 19] on icon "publish" at bounding box center [1255, 22] width 20 height 20
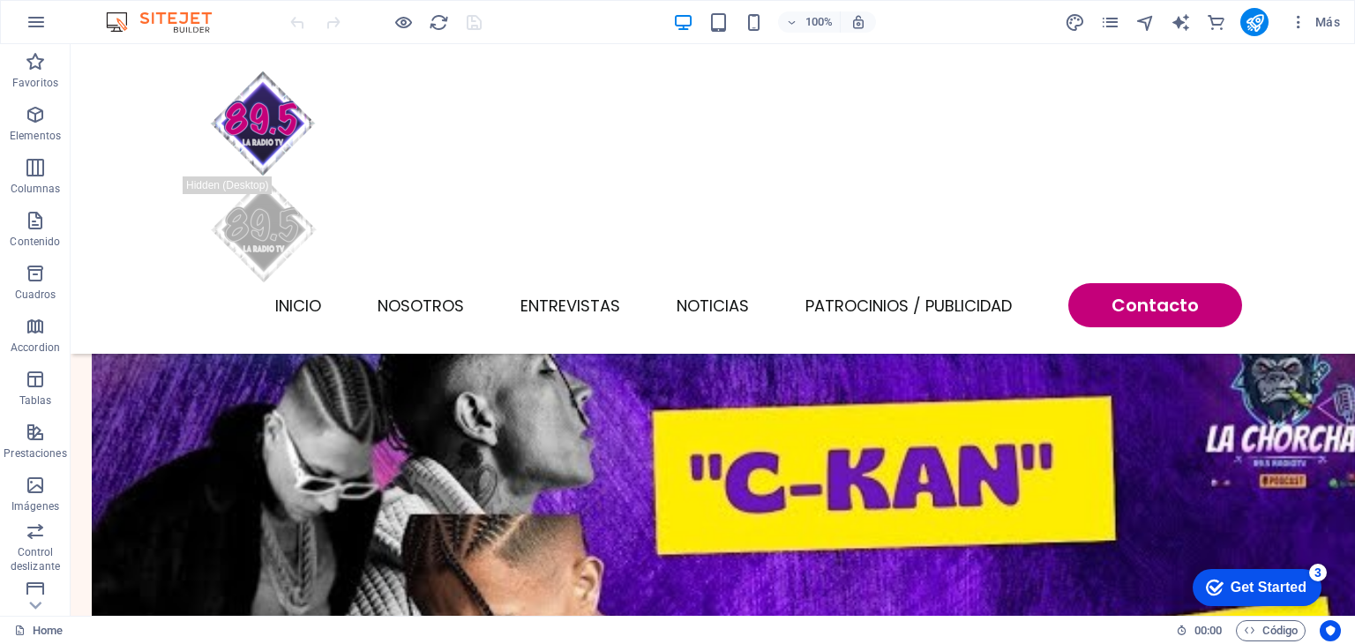
scroll to position [2139, 0]
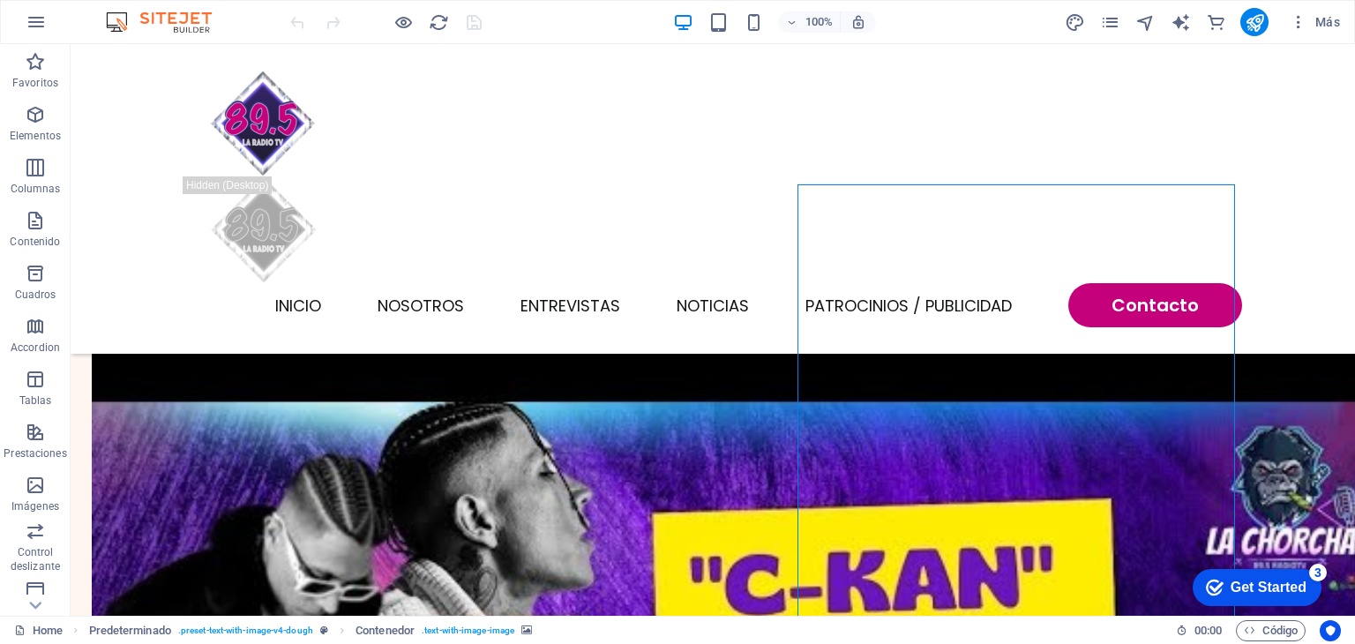
select select "px"
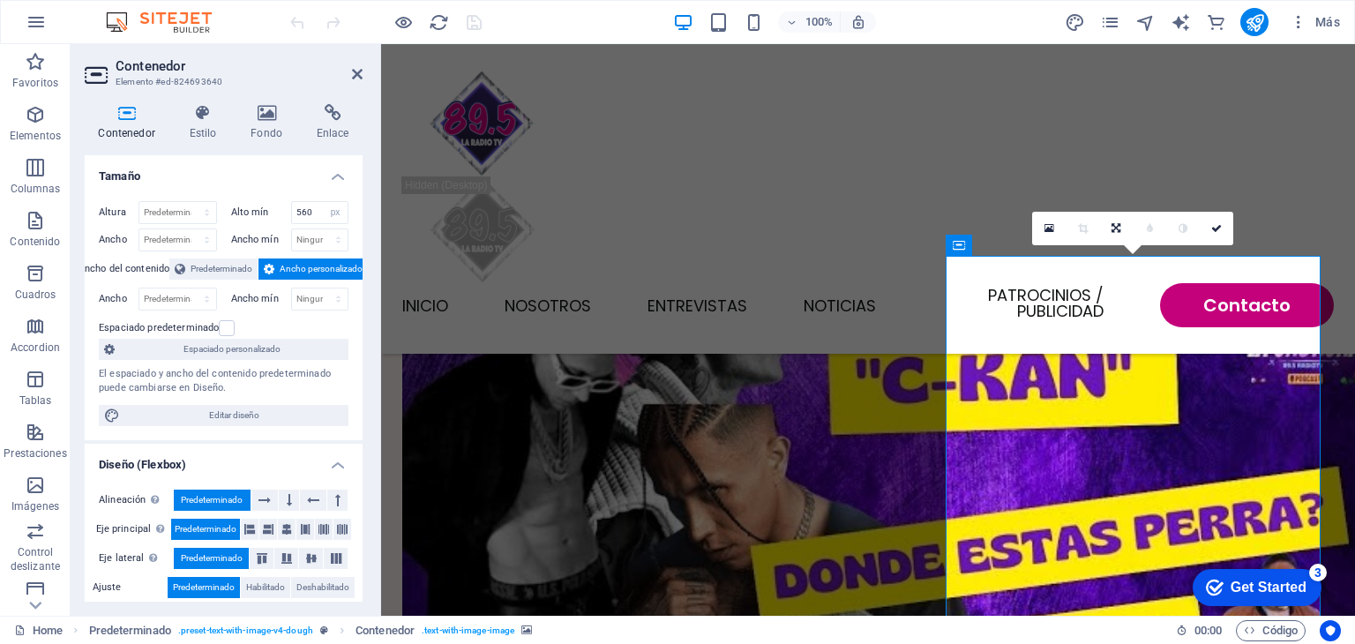
scroll to position [1929, 0]
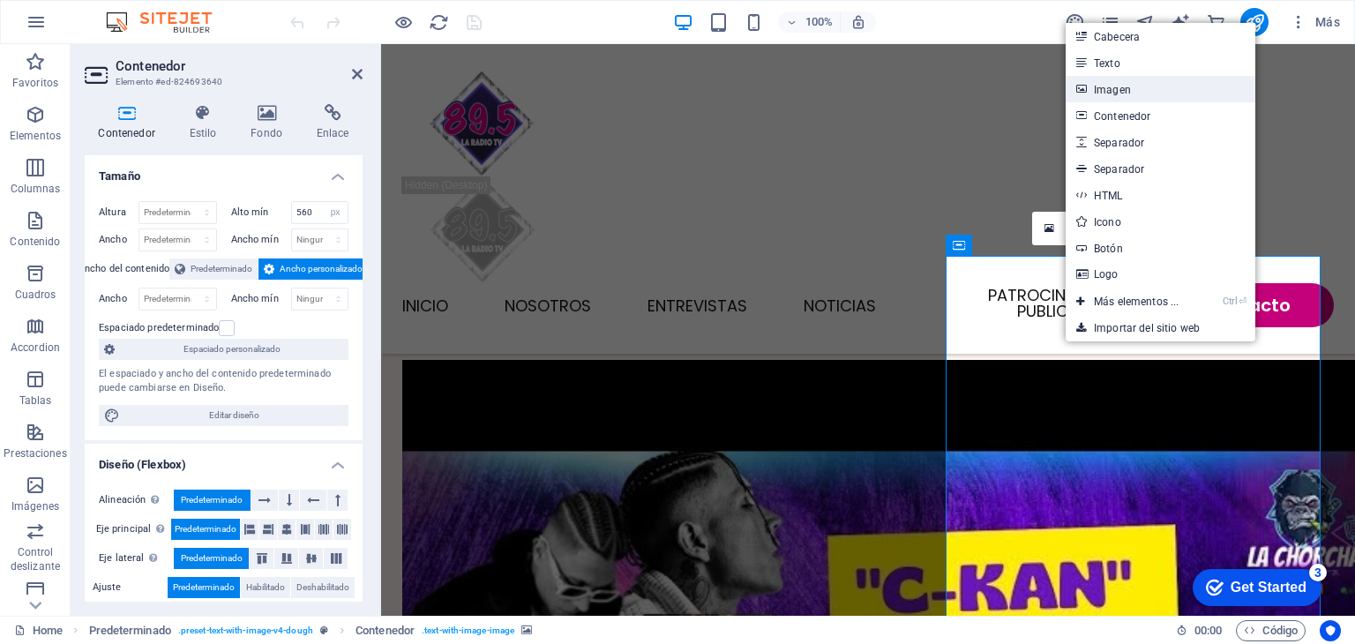
click at [1103, 79] on link "Imagen" at bounding box center [1161, 89] width 190 height 26
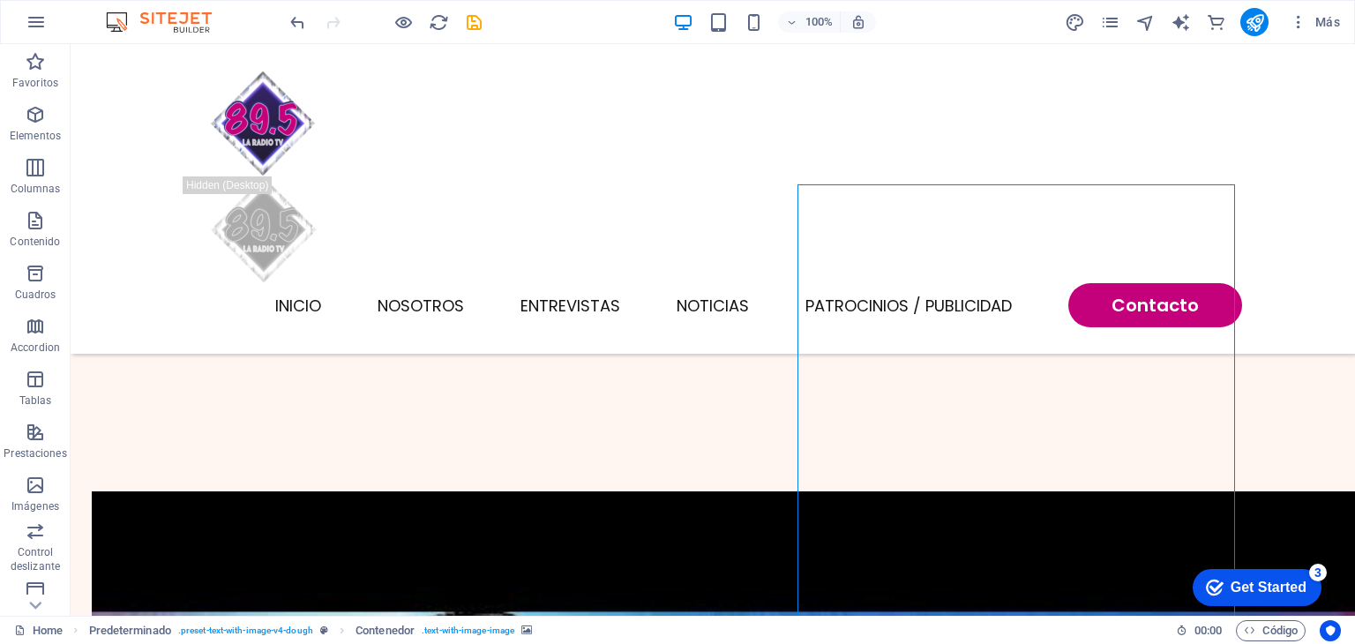
select select "px"
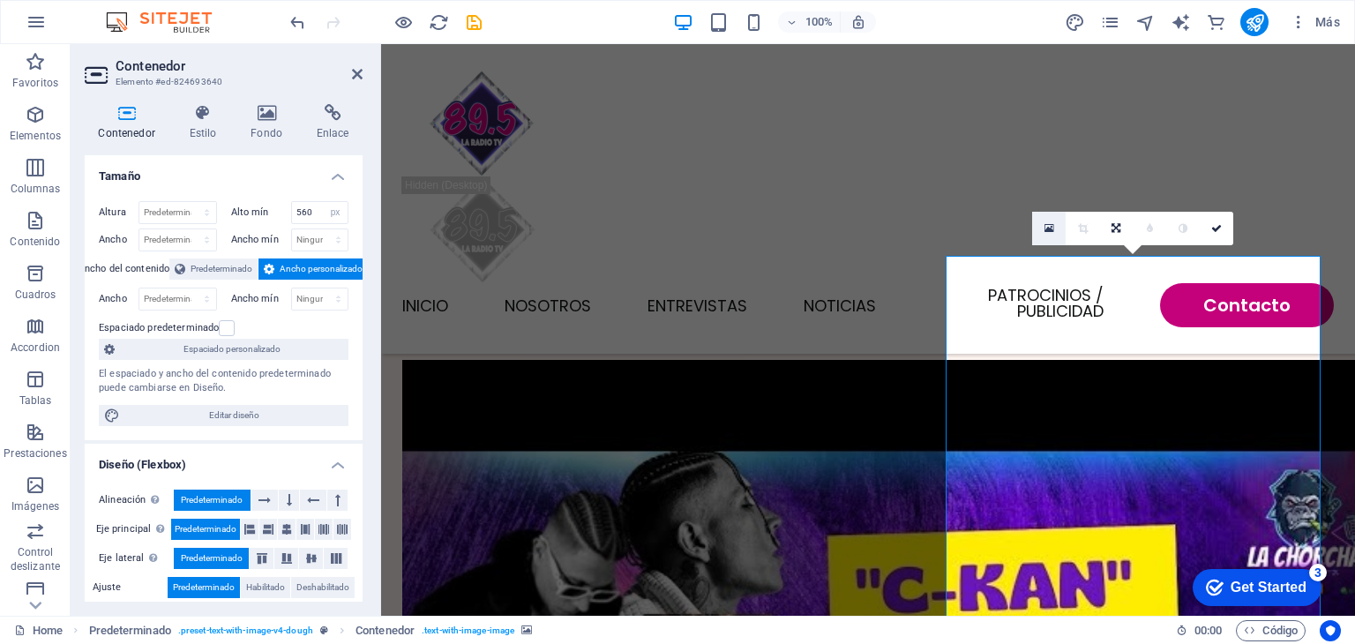
click at [1048, 225] on icon at bounding box center [1050, 228] width 10 height 12
click at [1068, 157] on div "INICIO NOSOTROS ENTREVISTAS NOTICIAS Patrocinios / Publicidad Contacto" at bounding box center [868, 199] width 974 height 310
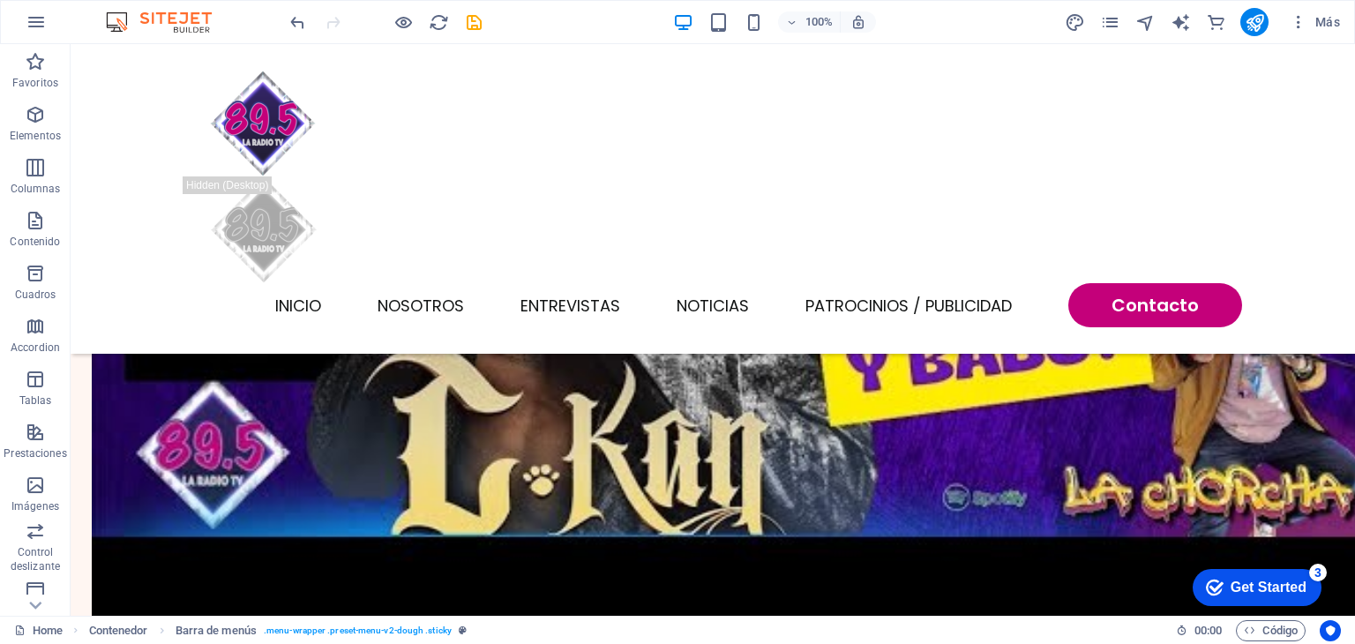
scroll to position [2746, 0]
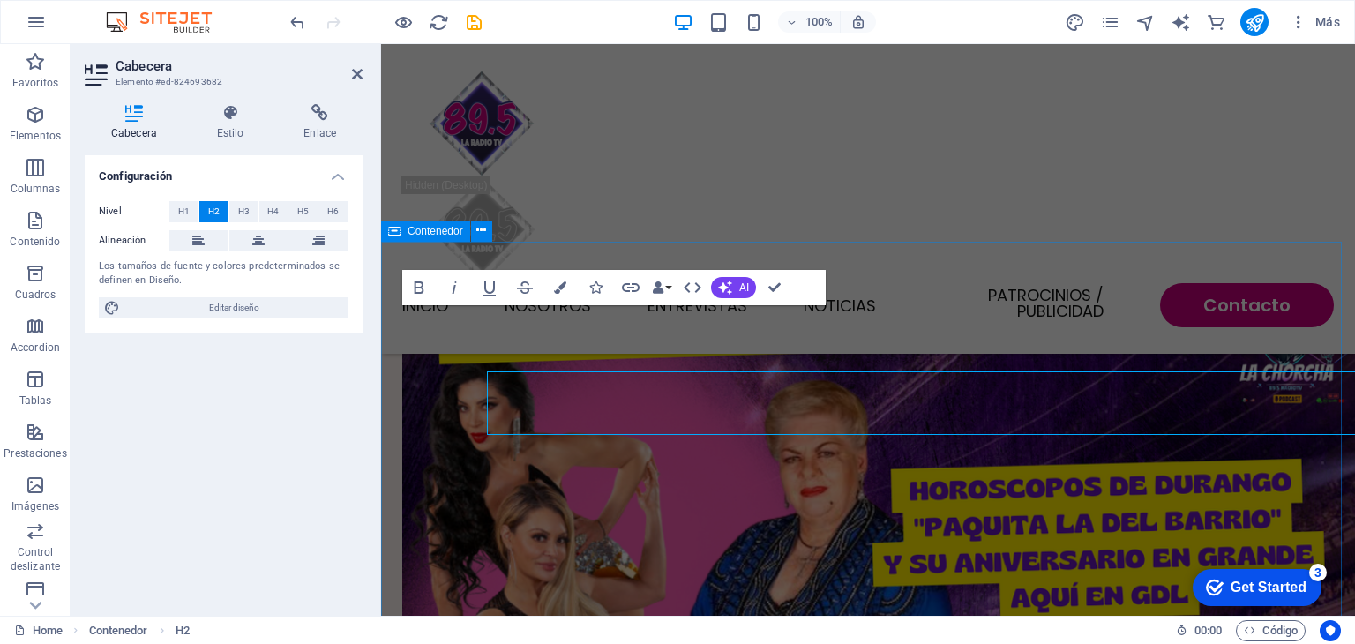
scroll to position [2630, 0]
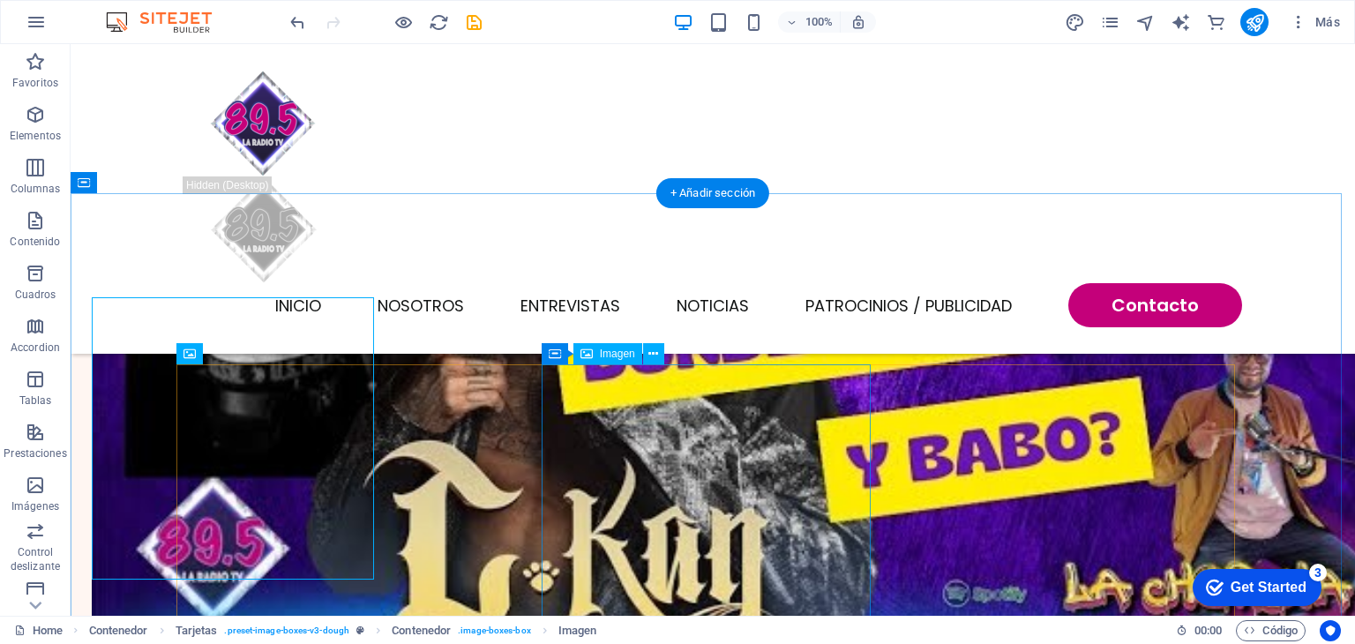
scroll to position [2746, 0]
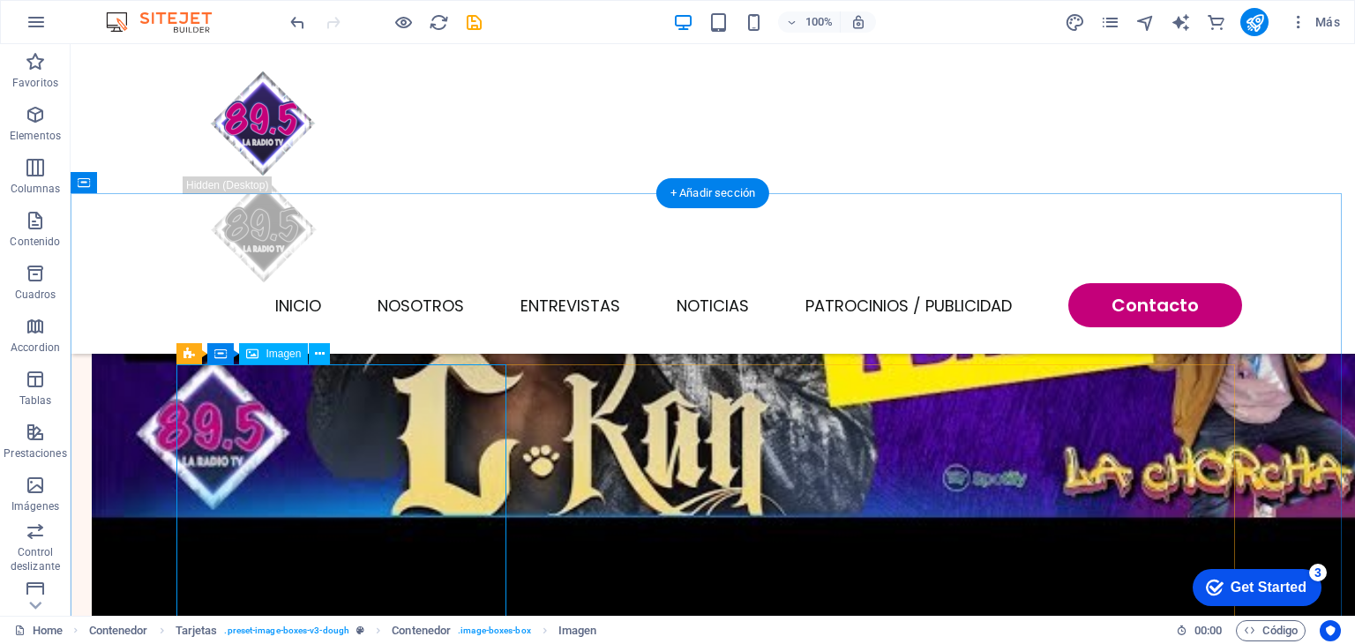
select select "vw"
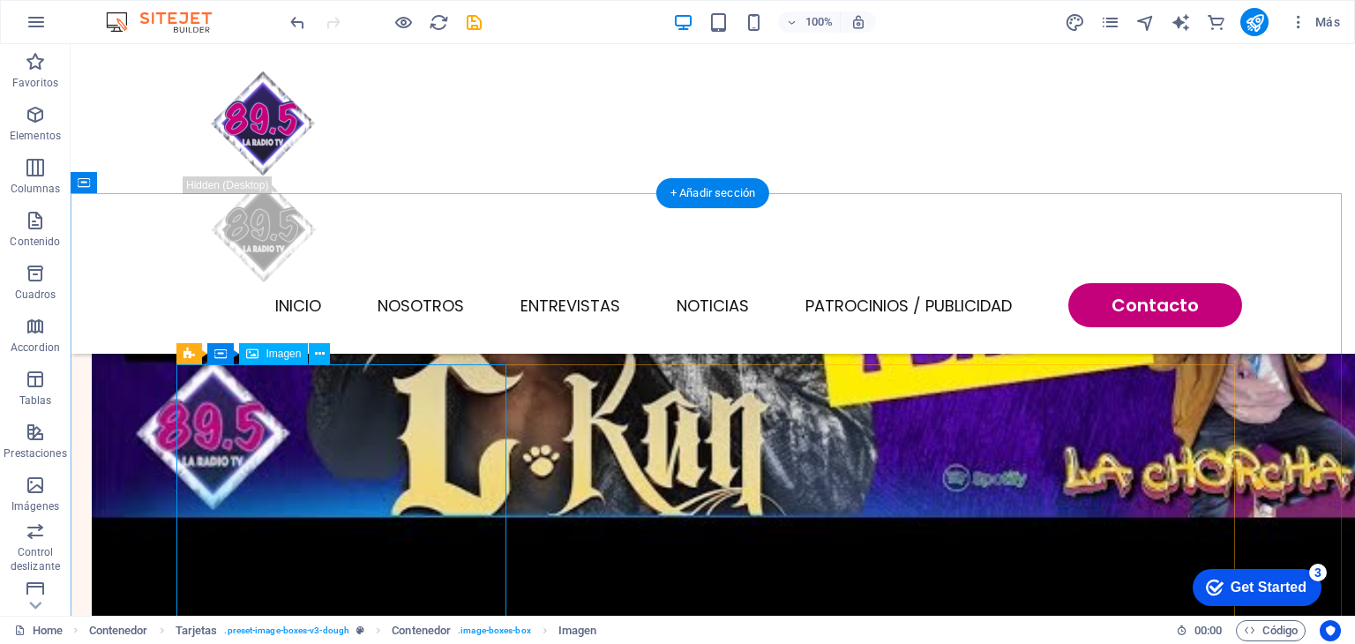
select select "px"
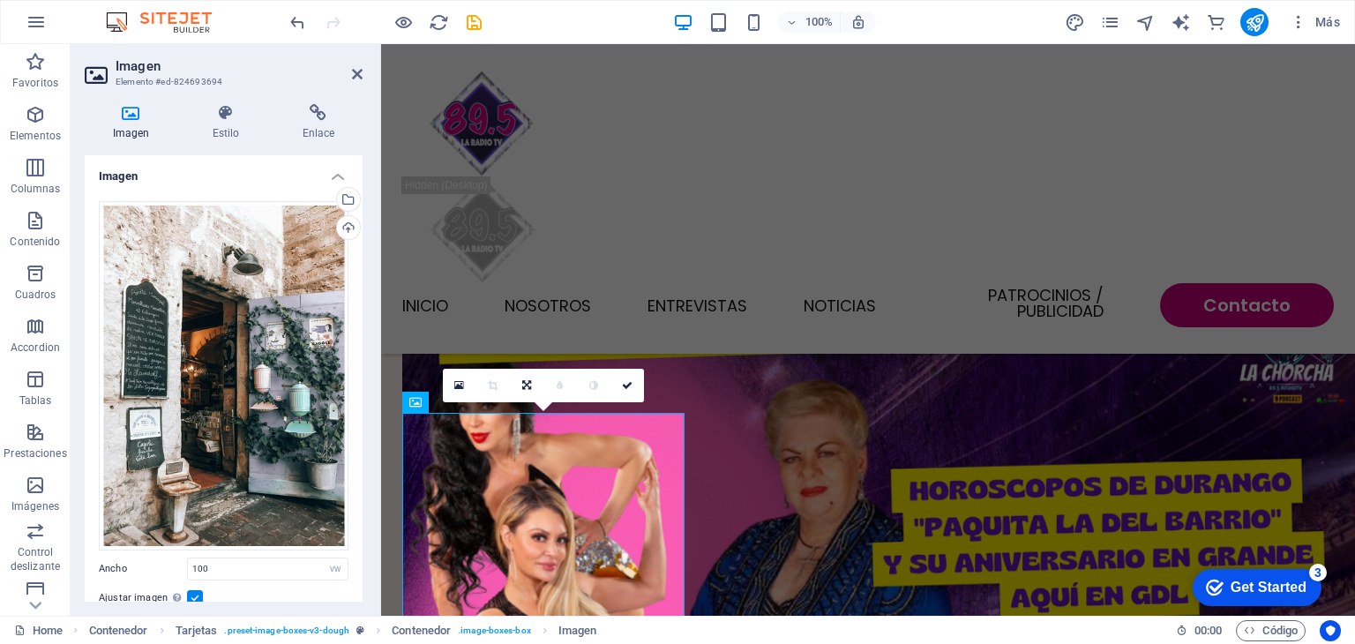
scroll to position [2630, 0]
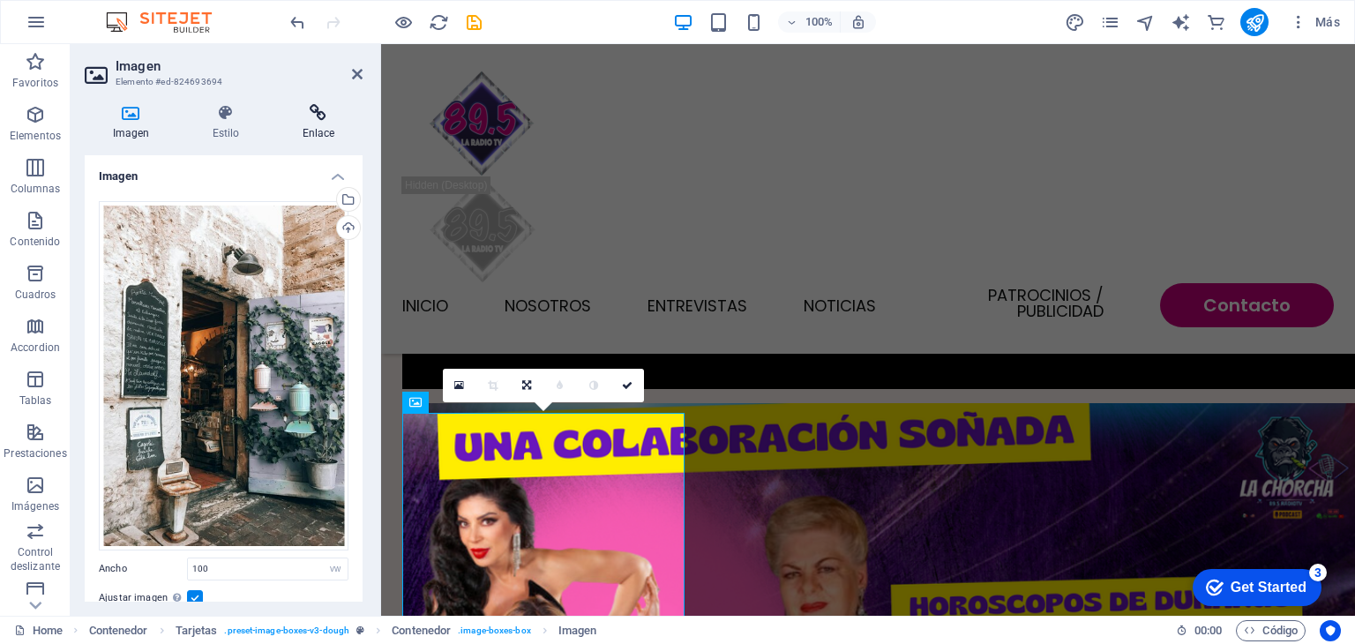
click at [320, 127] on h4 "Enlace" at bounding box center [318, 122] width 88 height 37
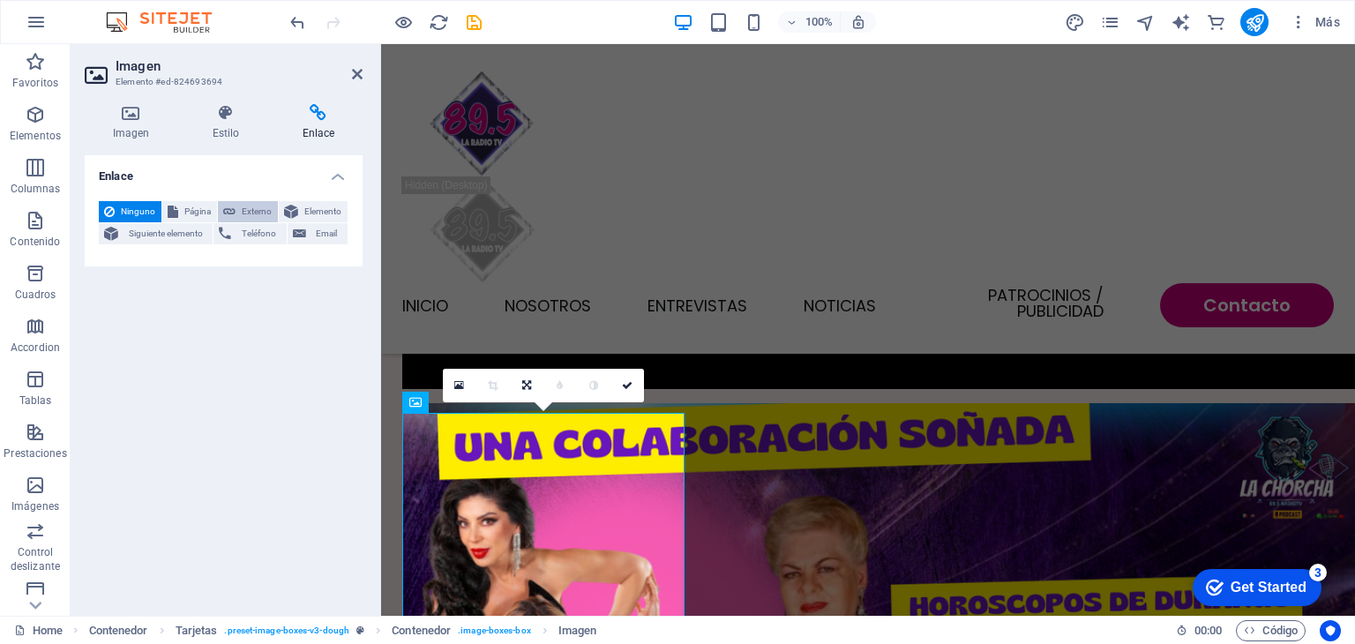
click at [238, 206] on button "Externo" at bounding box center [248, 211] width 60 height 21
select select "blank"
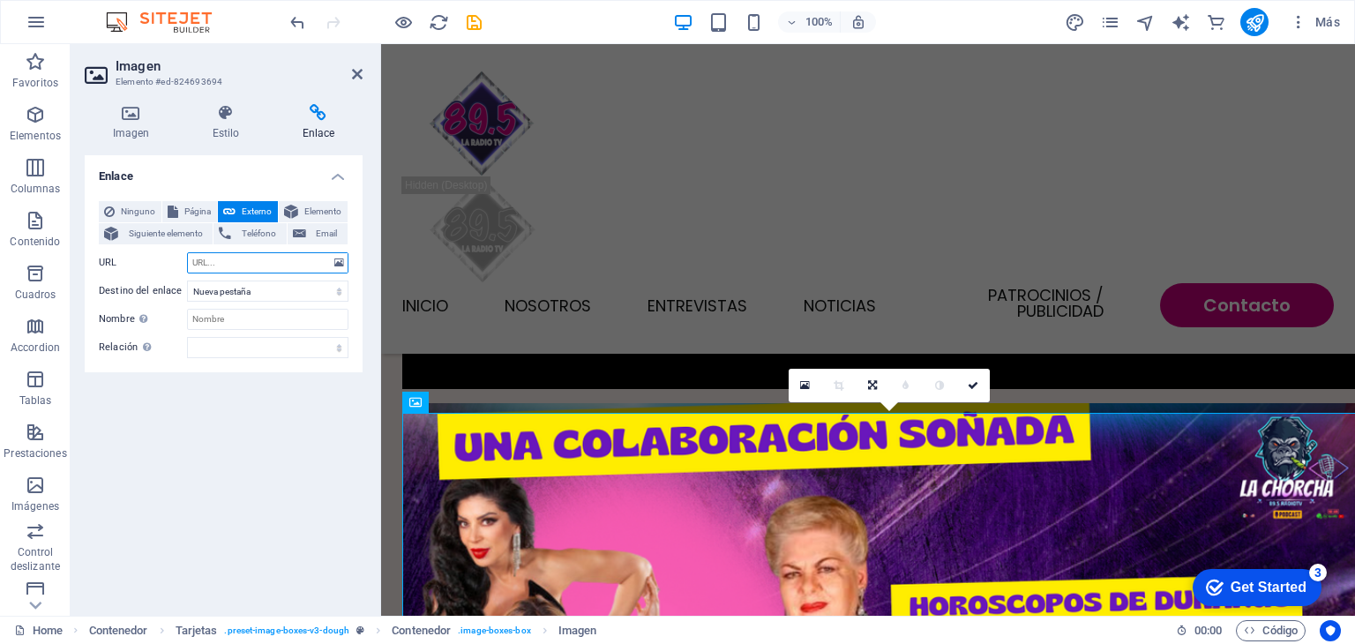
paste input "https://open.spotify.com/playlist/1sAVKbeZfl9IjAST4MNnYb"
type input "https://open.spotify.com/playlist/1sAVKbeZfl9IjAST4MNnYb"
click at [203, 217] on span "Página" at bounding box center [198, 211] width 28 height 21
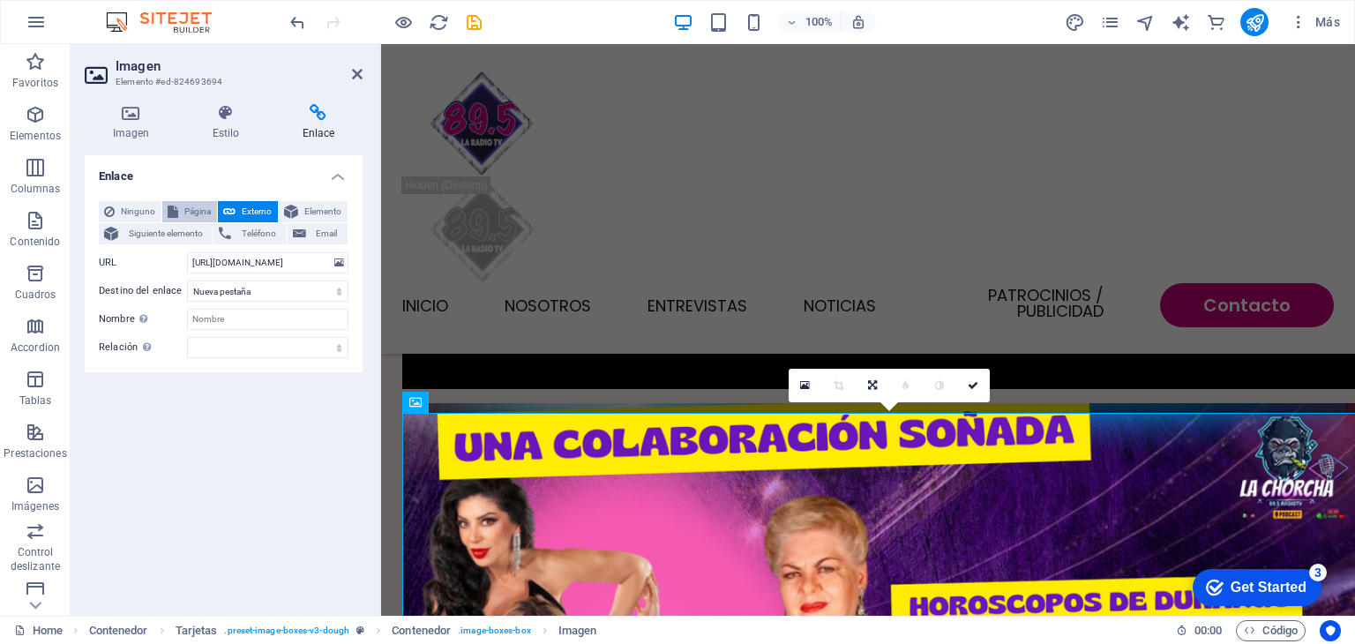
select select
click at [172, 236] on span "Siguiente elemento" at bounding box center [166, 233] width 84 height 21
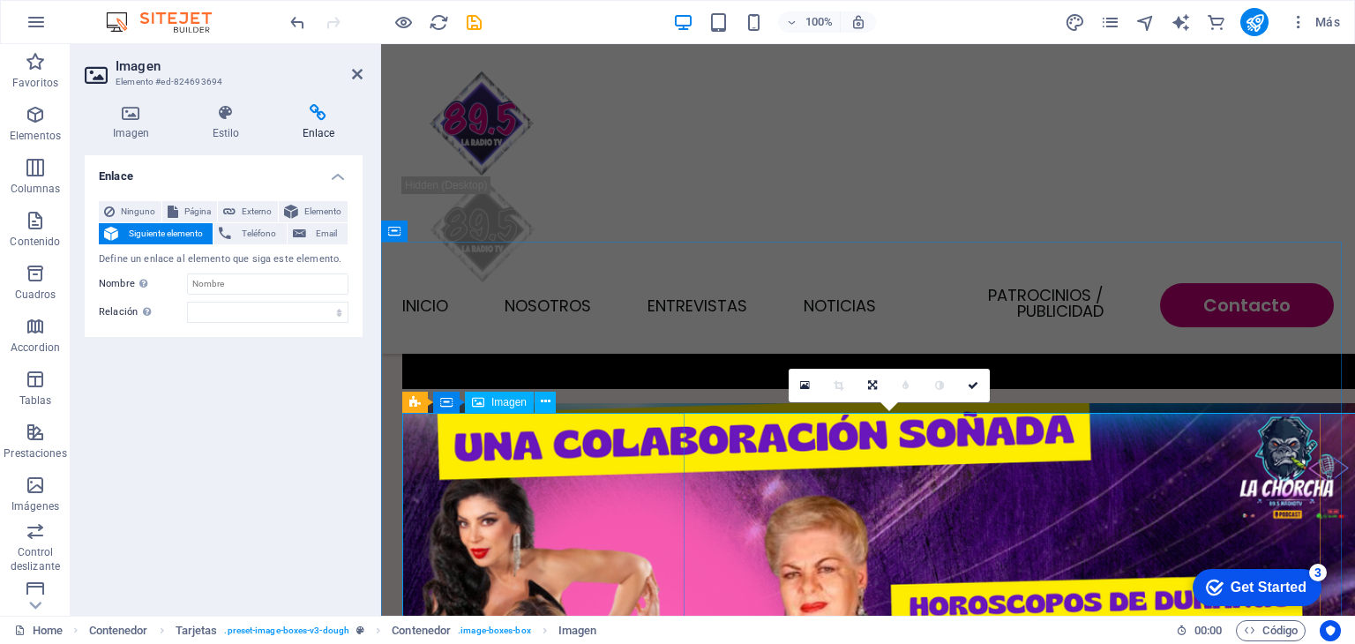
click at [155, 122] on h4 "Imagen" at bounding box center [135, 122] width 100 height 37
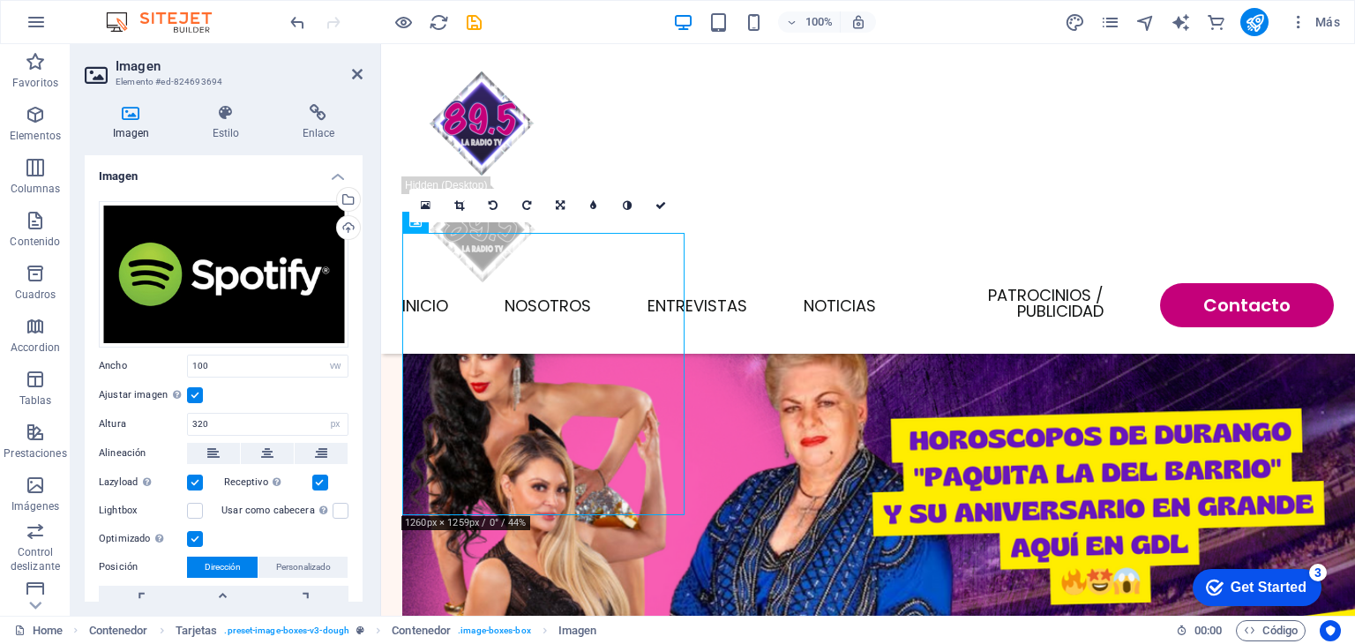
scroll to position [2791, 0]
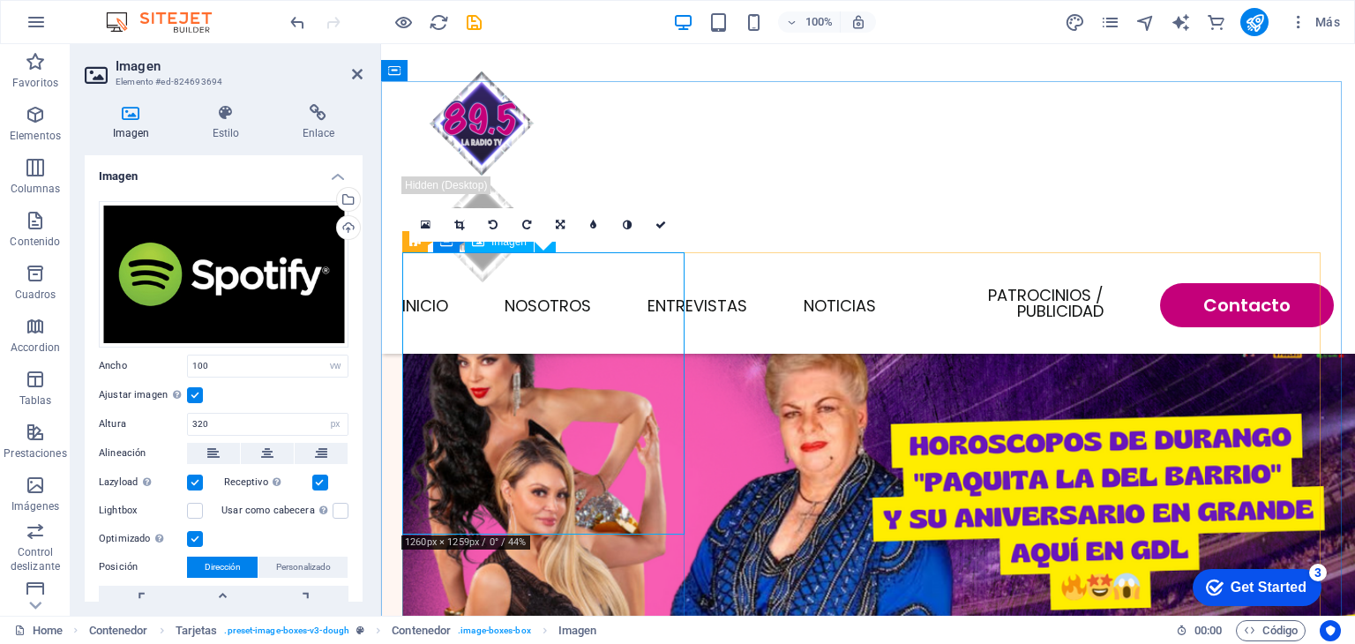
click at [196, 480] on label at bounding box center [195, 483] width 16 height 16
click at [0, 0] on input "Lazyload La carga de imágenes tras la carga de la página mejora la velocidad de…" at bounding box center [0, 0] width 0 height 0
click at [196, 480] on label at bounding box center [195, 483] width 16 height 16
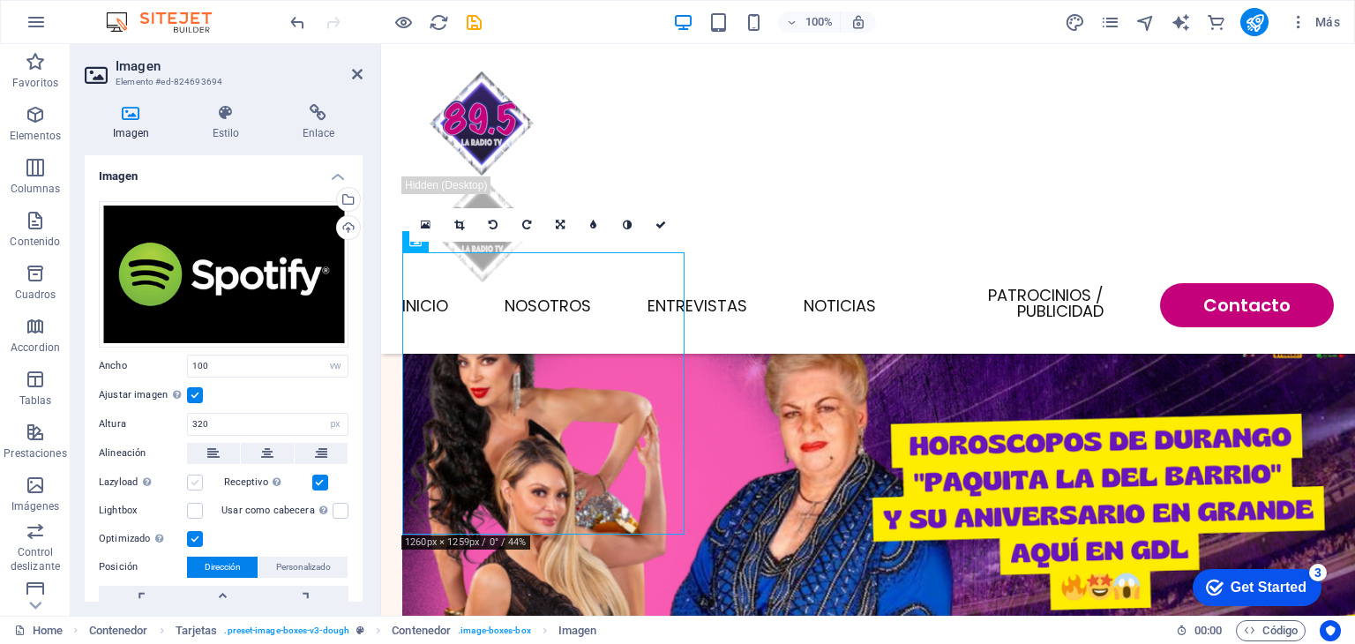
click at [0, 0] on input "Lazyload La carga de imágenes tras la carga de la página mejora la velocidad de…" at bounding box center [0, 0] width 0 height 0
click at [198, 535] on label at bounding box center [195, 539] width 16 height 16
click at [0, 0] on input "Optimizado Las imágenes se comprimen para así mejorar la velocidad de las págin…" at bounding box center [0, 0] width 0 height 0
click at [198, 535] on label at bounding box center [195, 539] width 16 height 16
click at [0, 0] on input "Optimizado Las imágenes se comprimen para así mejorar la velocidad de las págin…" at bounding box center [0, 0] width 0 height 0
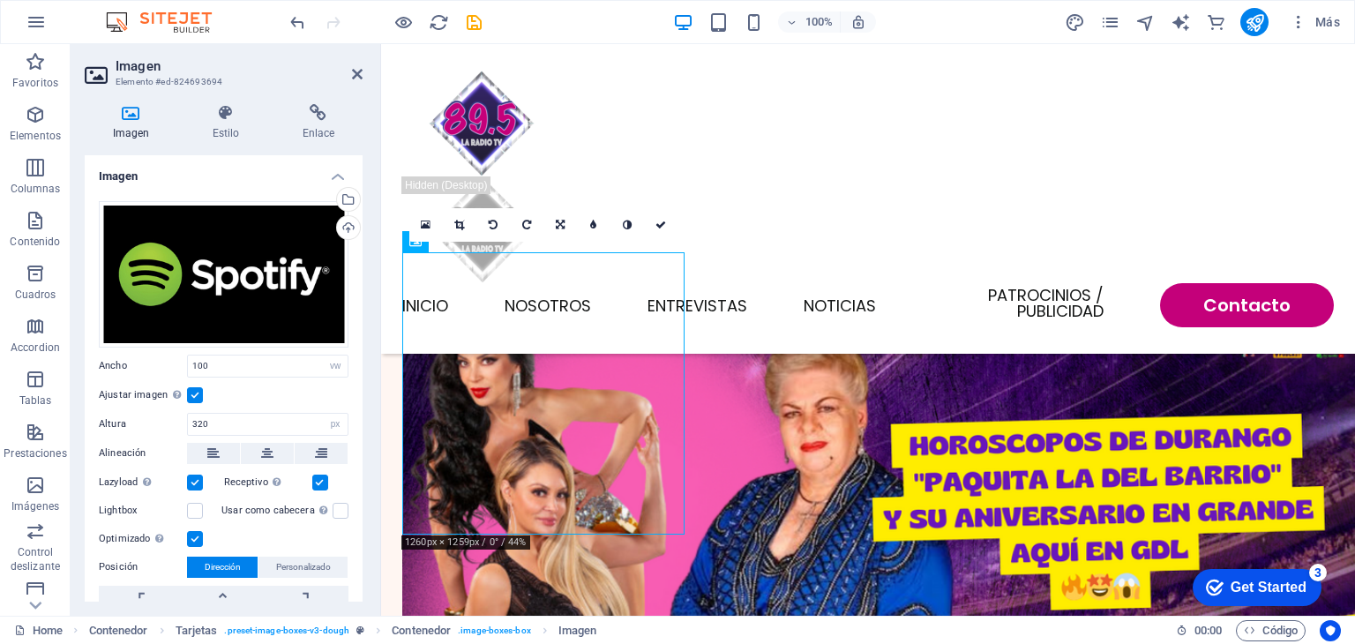
drag, startPoint x: 357, startPoint y: 469, endPoint x: 355, endPoint y: 509, distance: 39.8
click at [355, 509] on div "Arrastra archivos aquí, haz clic para escoger archivos o selecciona archivos de…" at bounding box center [224, 420] width 278 height 466
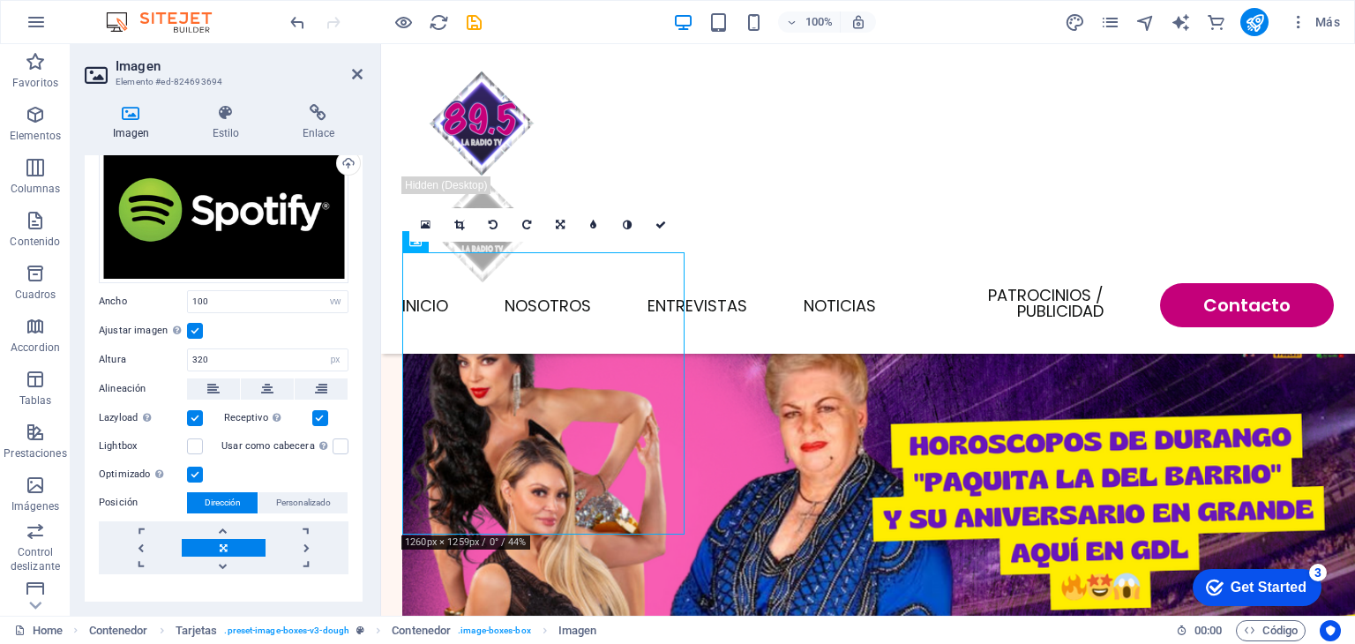
scroll to position [67, 0]
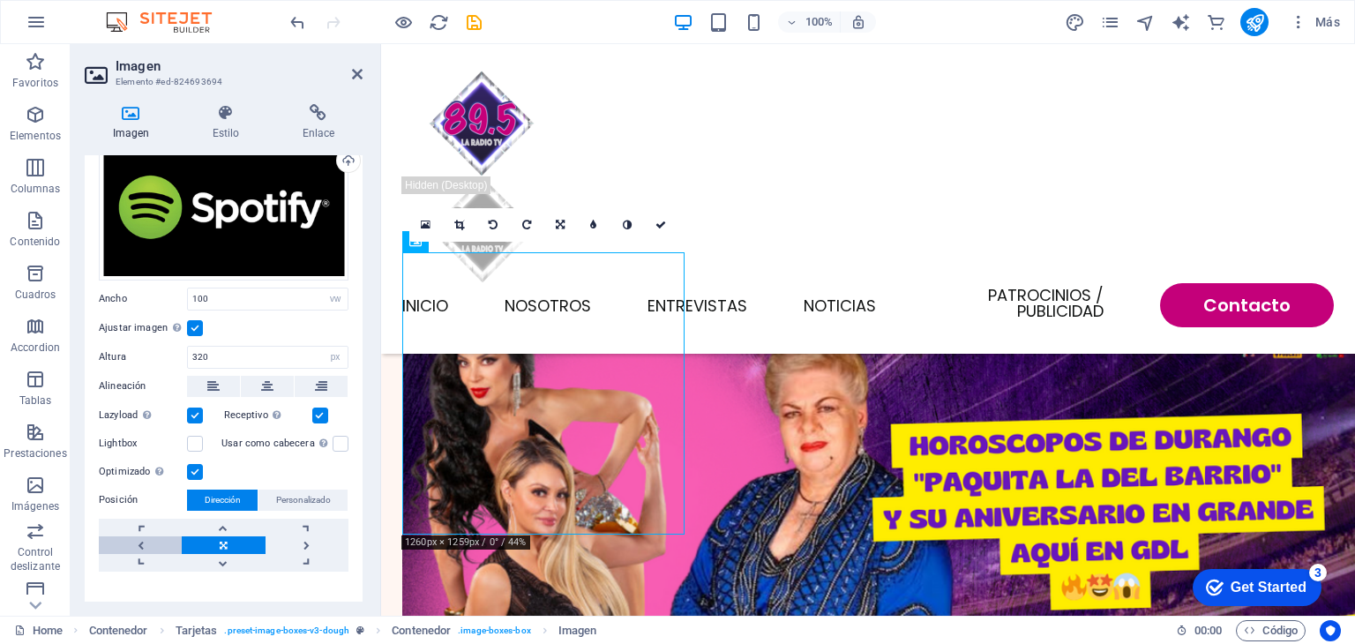
click at [161, 536] on link at bounding box center [140, 545] width 83 height 18
click at [300, 557] on link at bounding box center [307, 563] width 83 height 18
click at [302, 492] on span "Personalizado" at bounding box center [303, 500] width 55 height 21
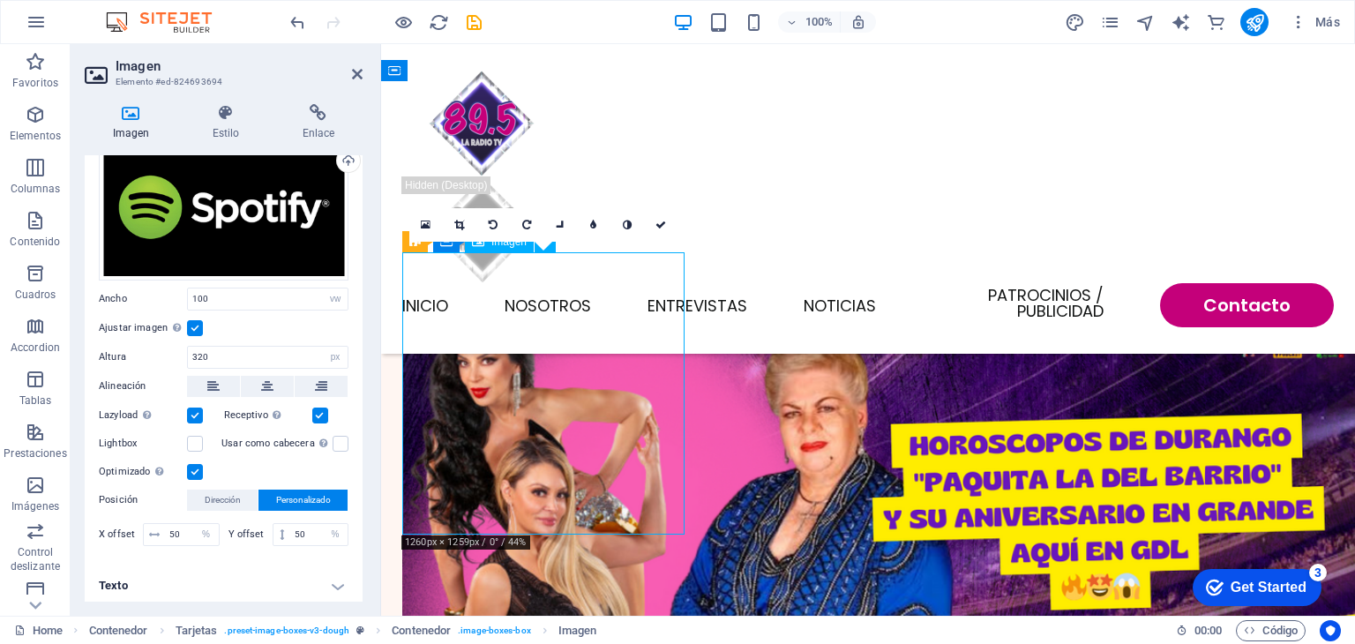
drag, startPoint x: 568, startPoint y: 441, endPoint x: 484, endPoint y: 431, distance: 84.4
click at [293, 529] on input "50" at bounding box center [318, 534] width 57 height 21
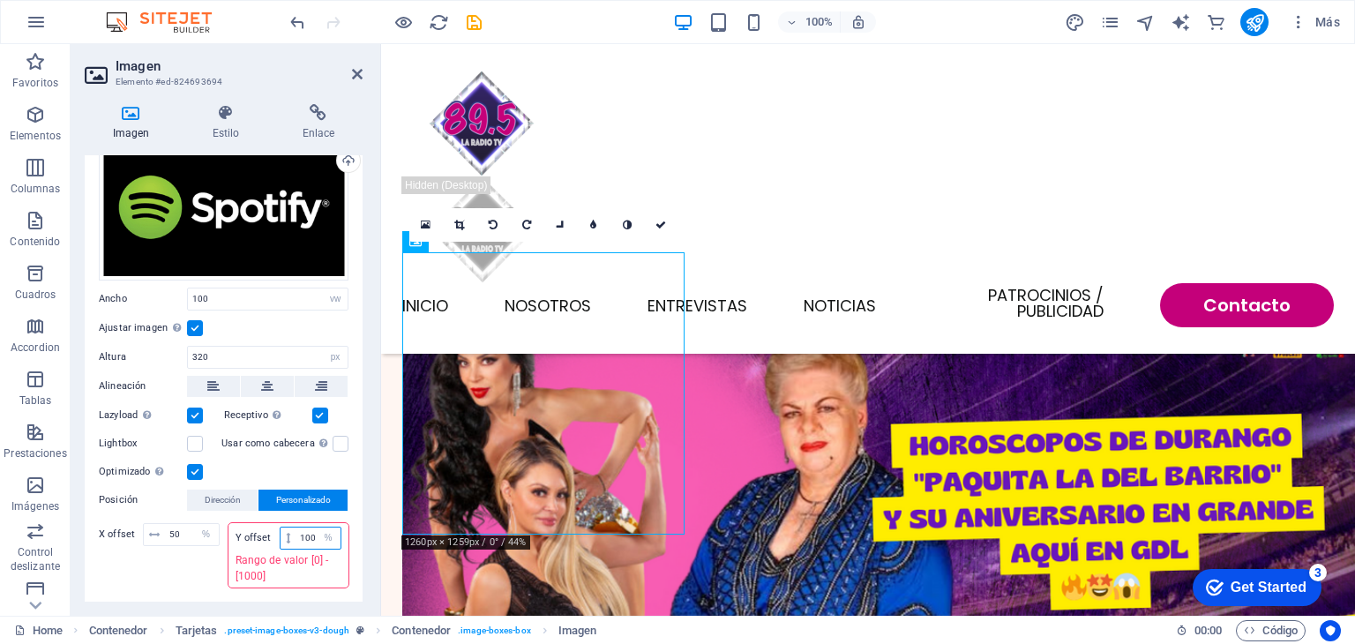
click at [296, 529] on input "1000" at bounding box center [318, 538] width 45 height 21
type input "0"
click at [183, 530] on input "50" at bounding box center [192, 534] width 54 height 21
click at [296, 542] on div "Y offset 40 px rem % vh vw" at bounding box center [289, 534] width 121 height 23
click at [307, 530] on input "40" at bounding box center [318, 534] width 57 height 21
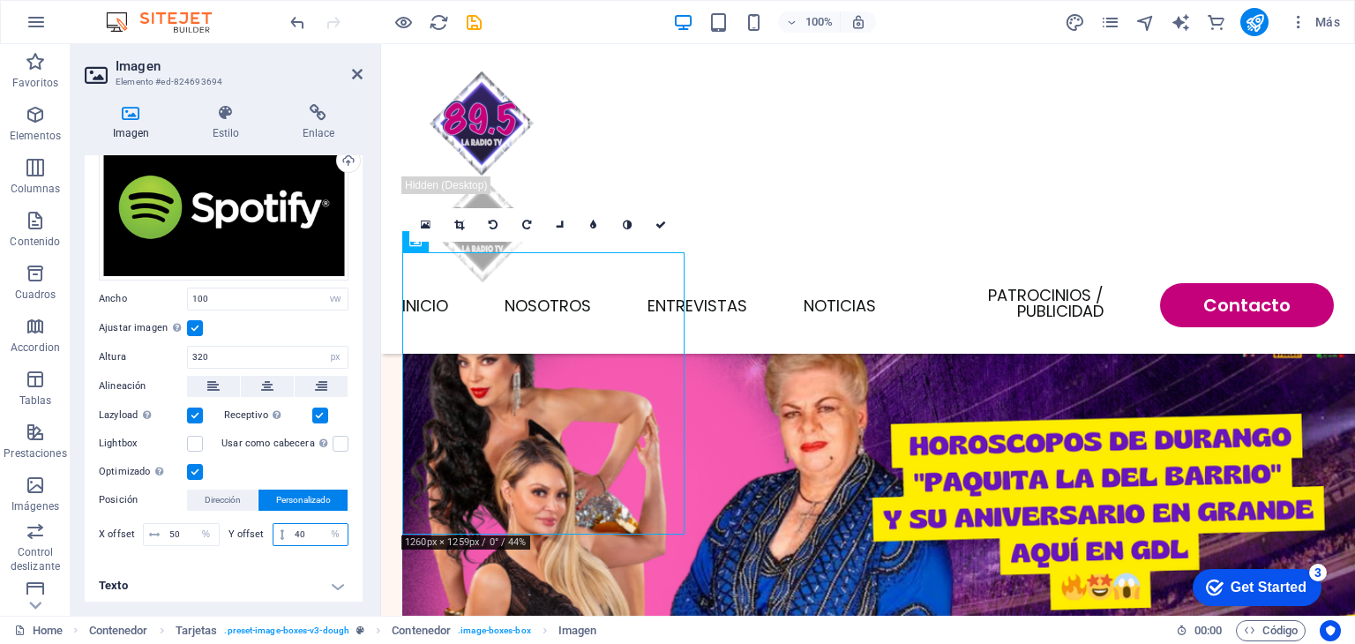
type input "4"
type input "10"
click at [274, 568] on h4 "Texto" at bounding box center [224, 586] width 278 height 42
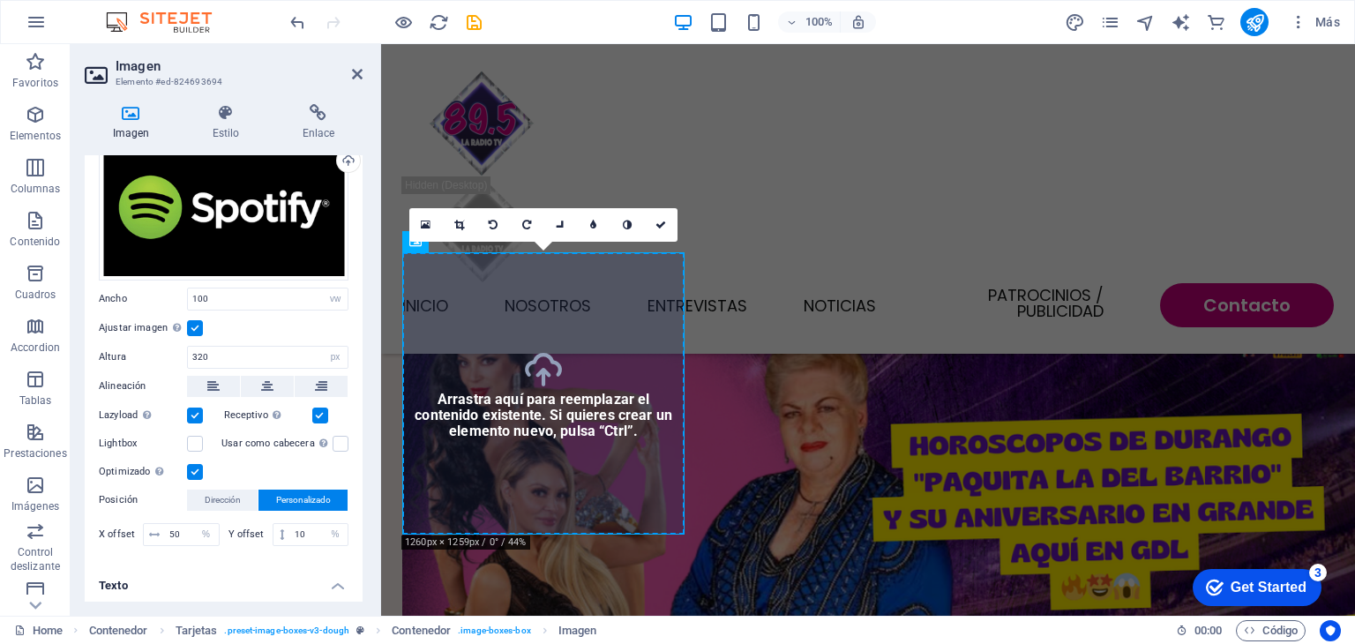
scroll to position [62, 0]
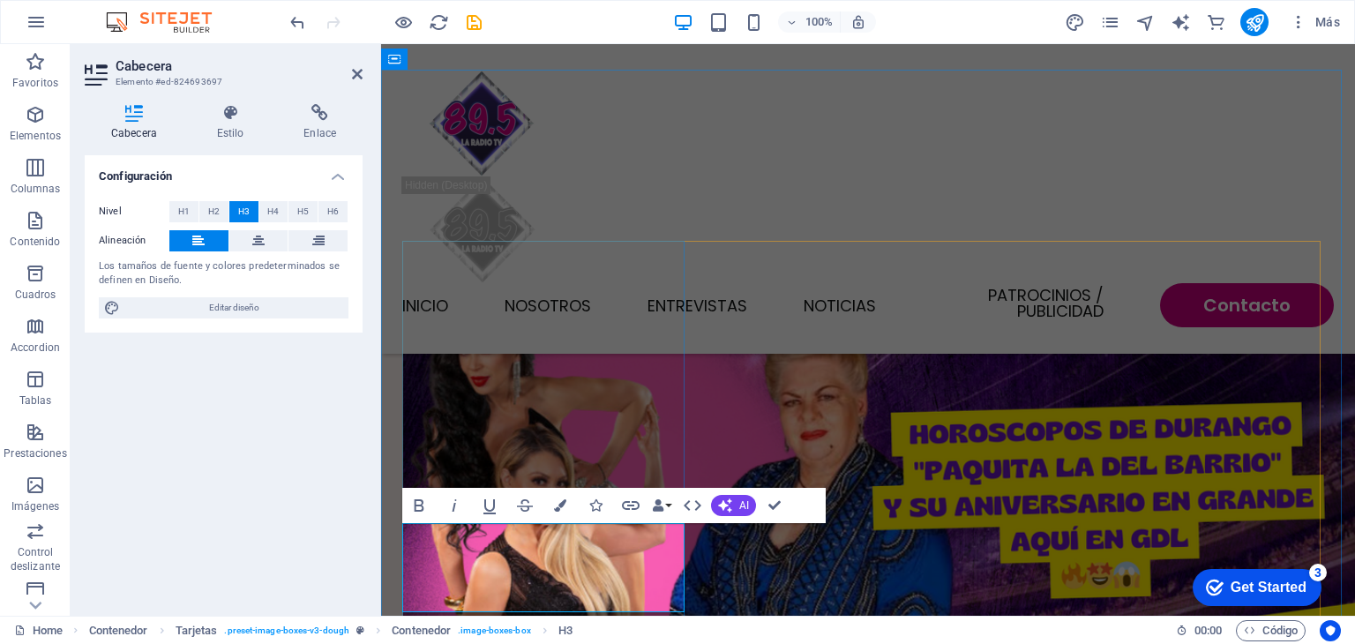
scroll to position [2836, 0]
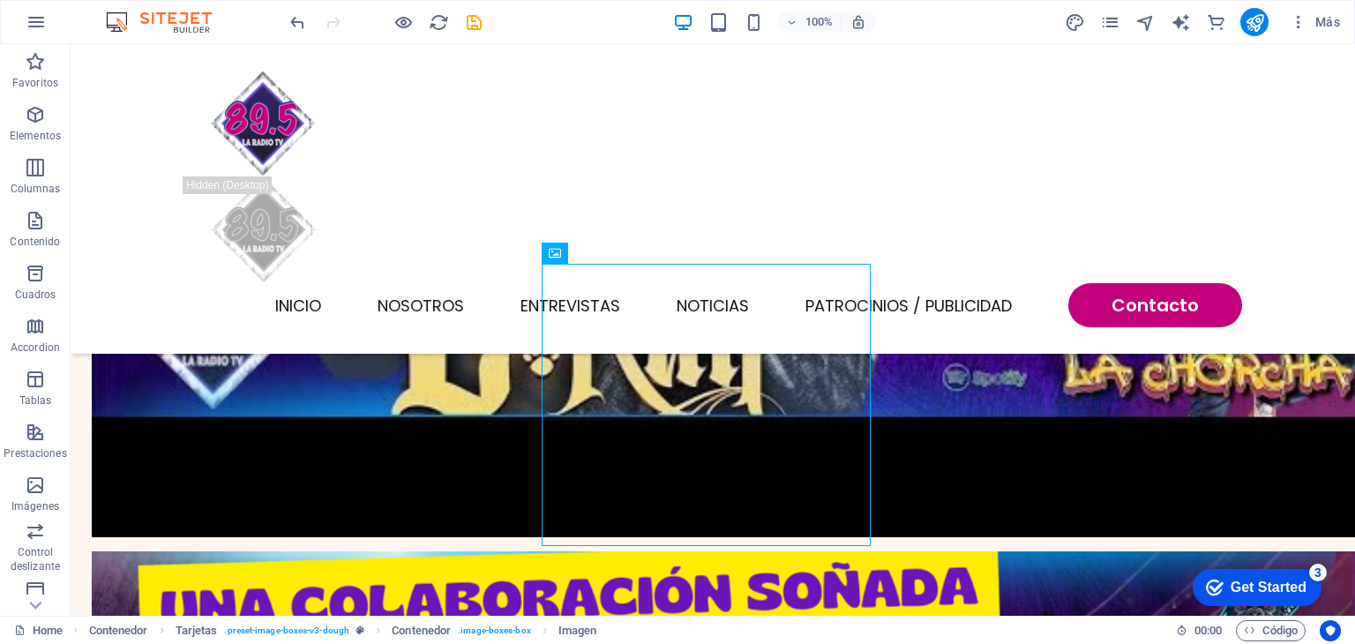
scroll to position [2840, 0]
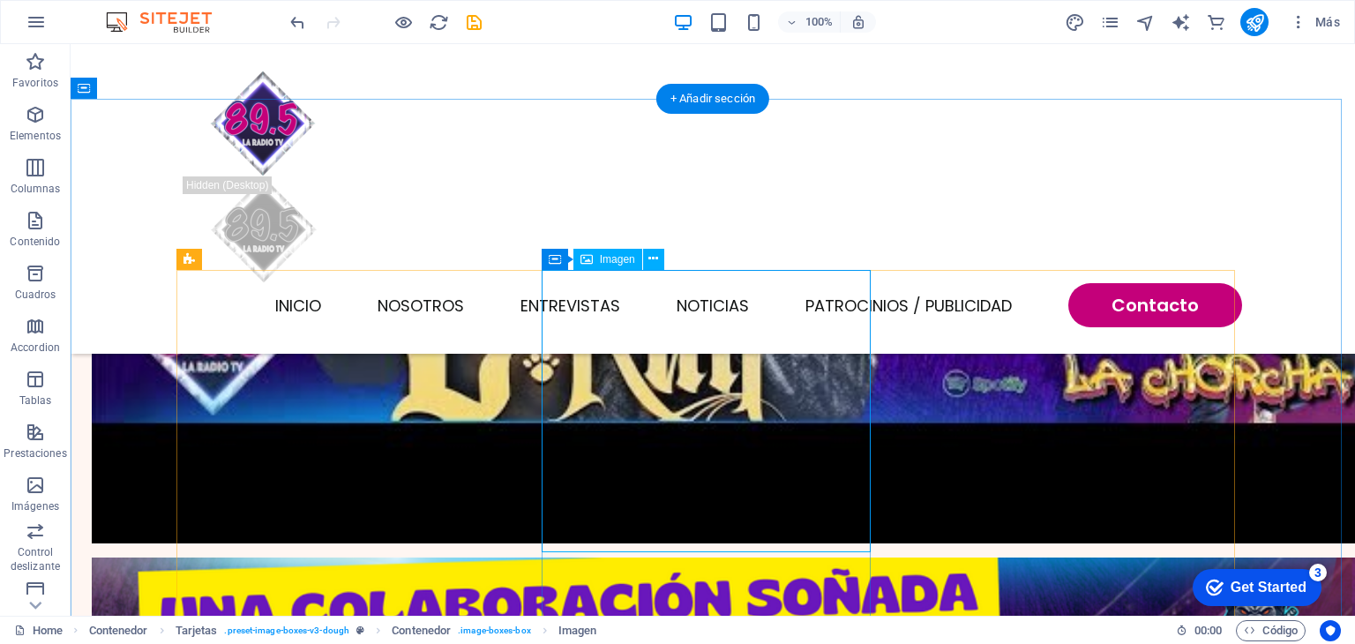
select select "vw"
select select "px"
select select "%"
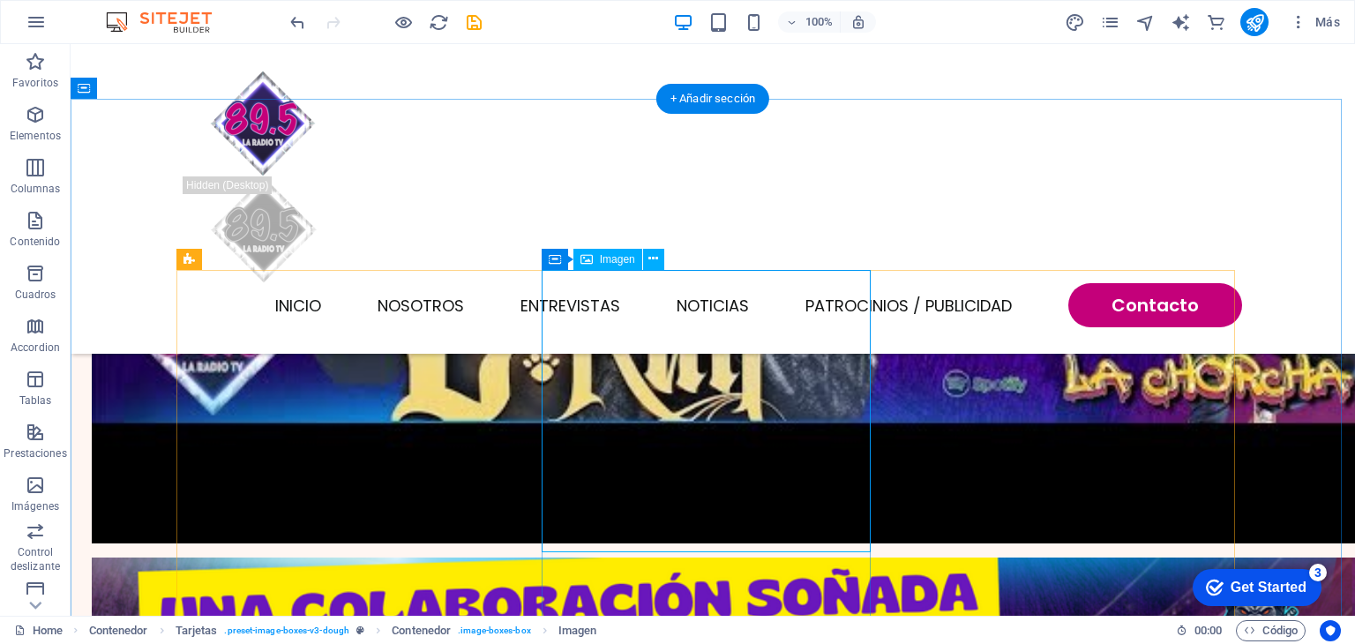
select select "%"
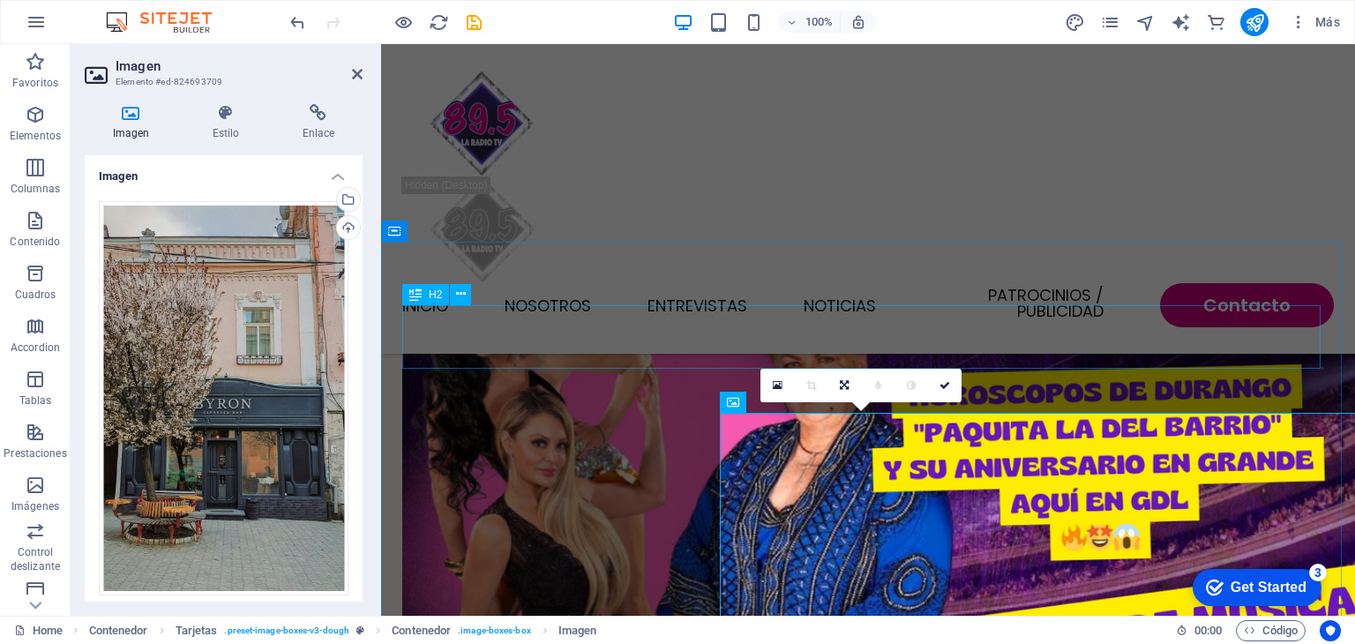
scroll to position [2630, 0]
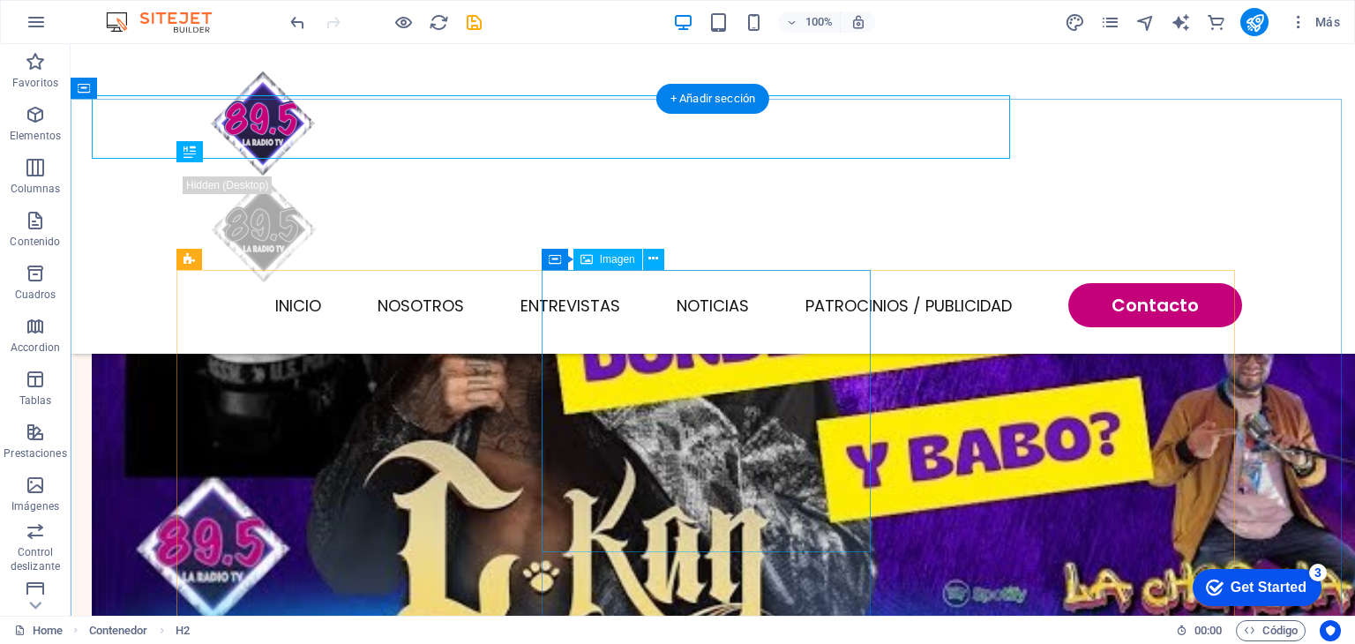
scroll to position [2840, 0]
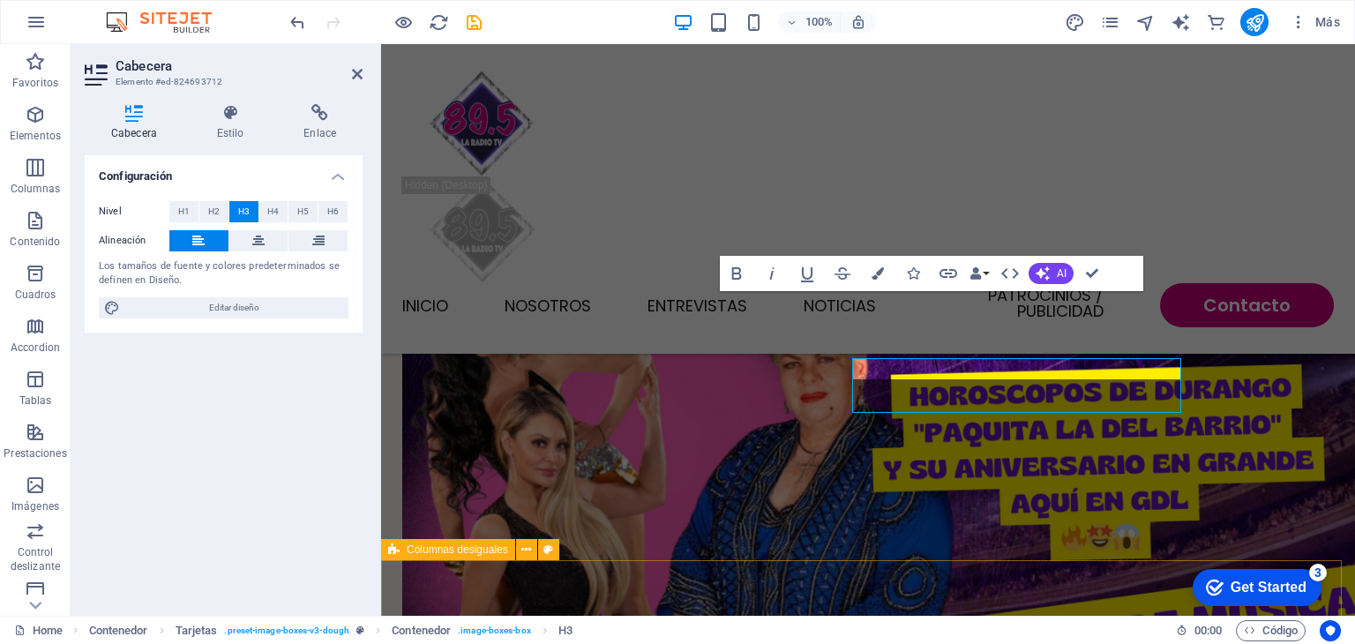
scroll to position [3034, 0]
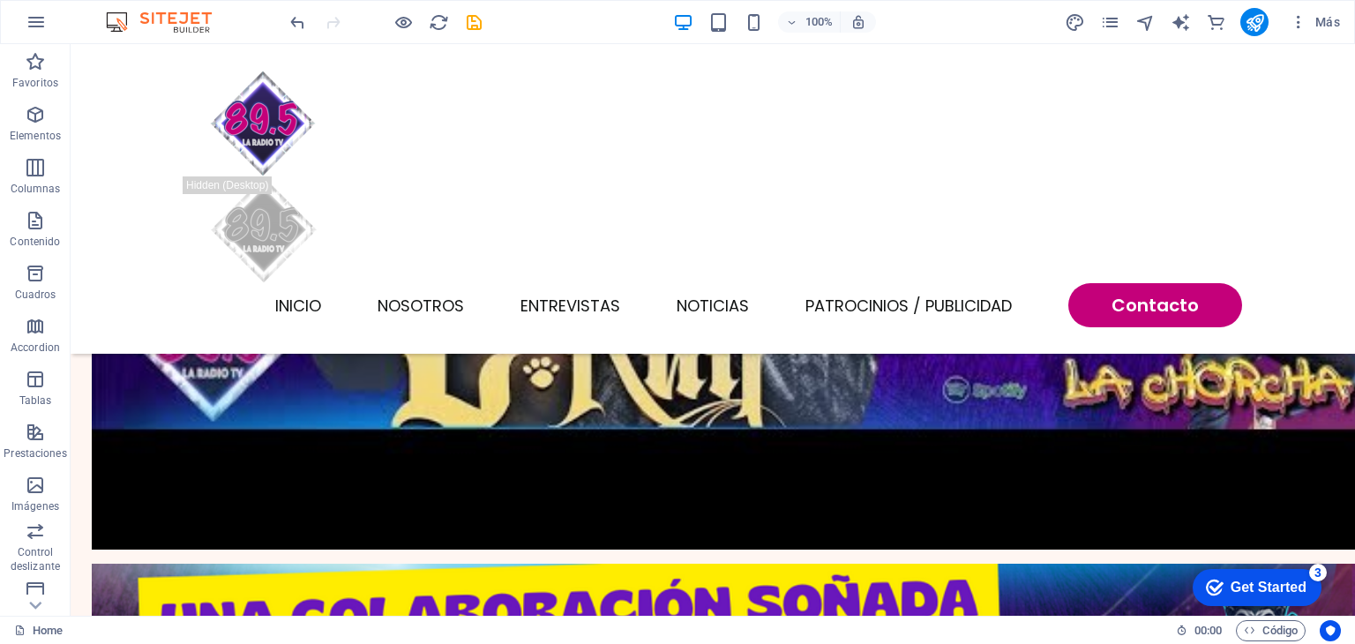
scroll to position [2821, 0]
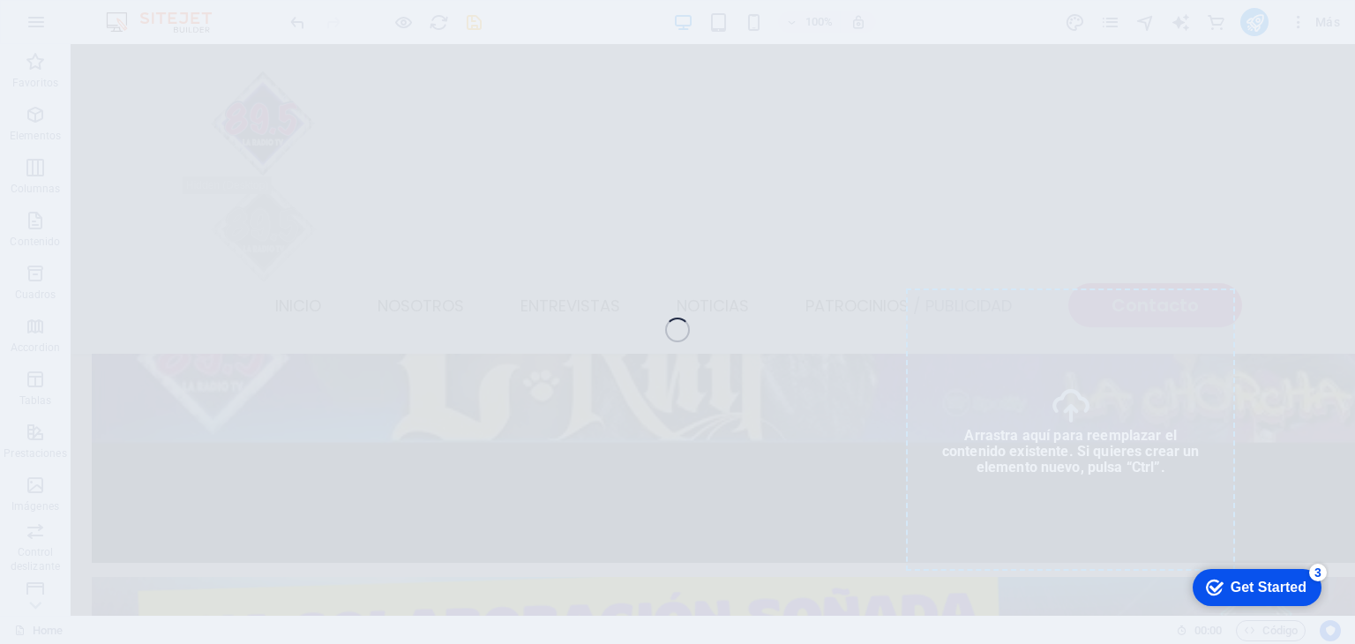
select select "vw"
select select "px"
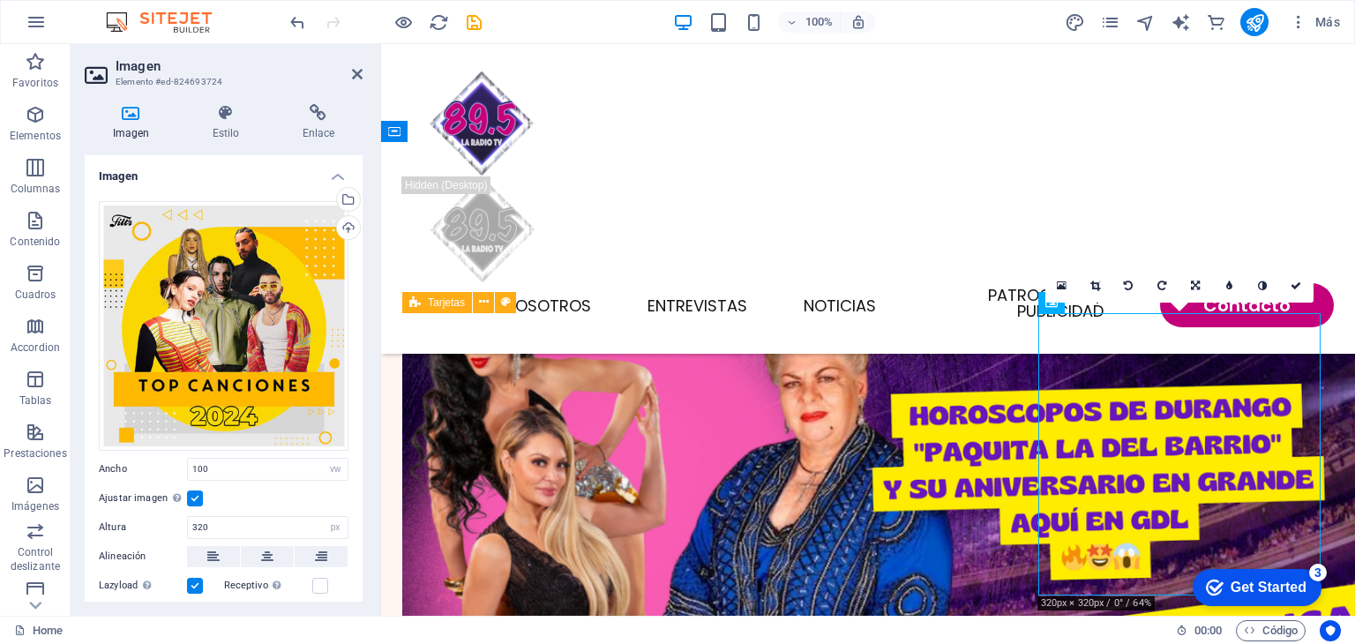
scroll to position [2730, 0]
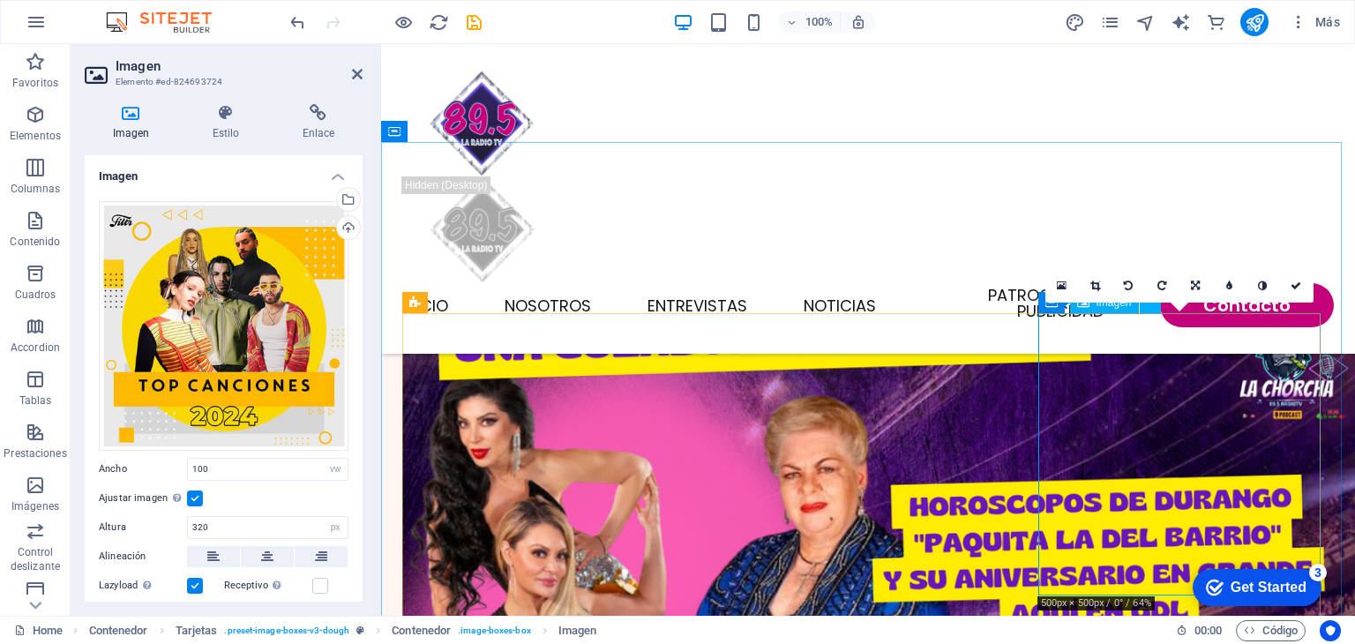
click at [325, 107] on icon at bounding box center [318, 113] width 88 height 18
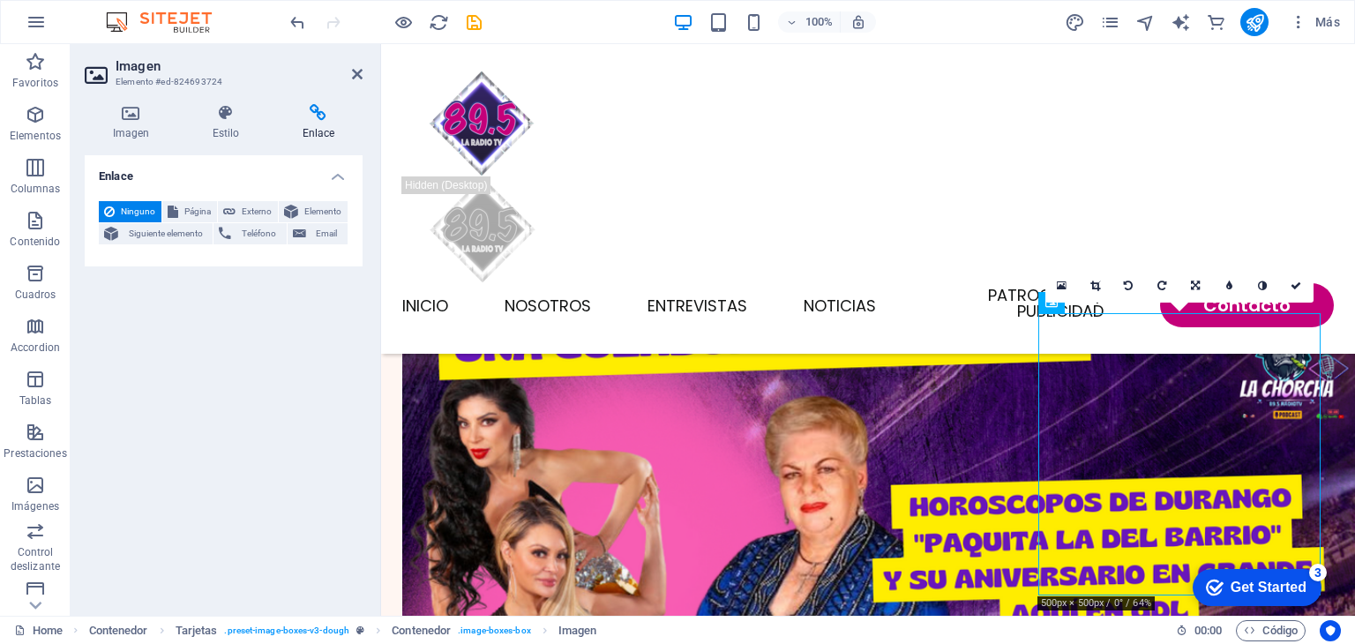
click at [321, 116] on icon at bounding box center [318, 113] width 88 height 18
click at [244, 206] on span "Externo" at bounding box center [257, 211] width 32 height 21
select select "blank"
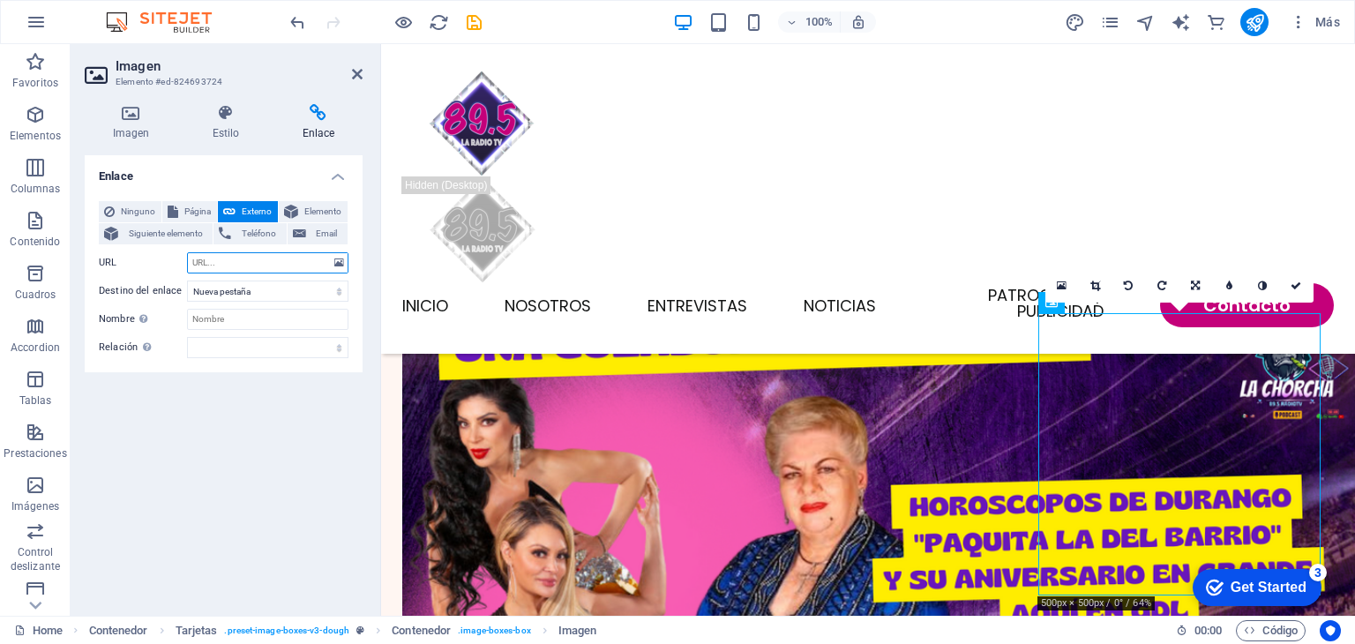
paste input "https://www.deezer.com/mx/playlist/1672523211"
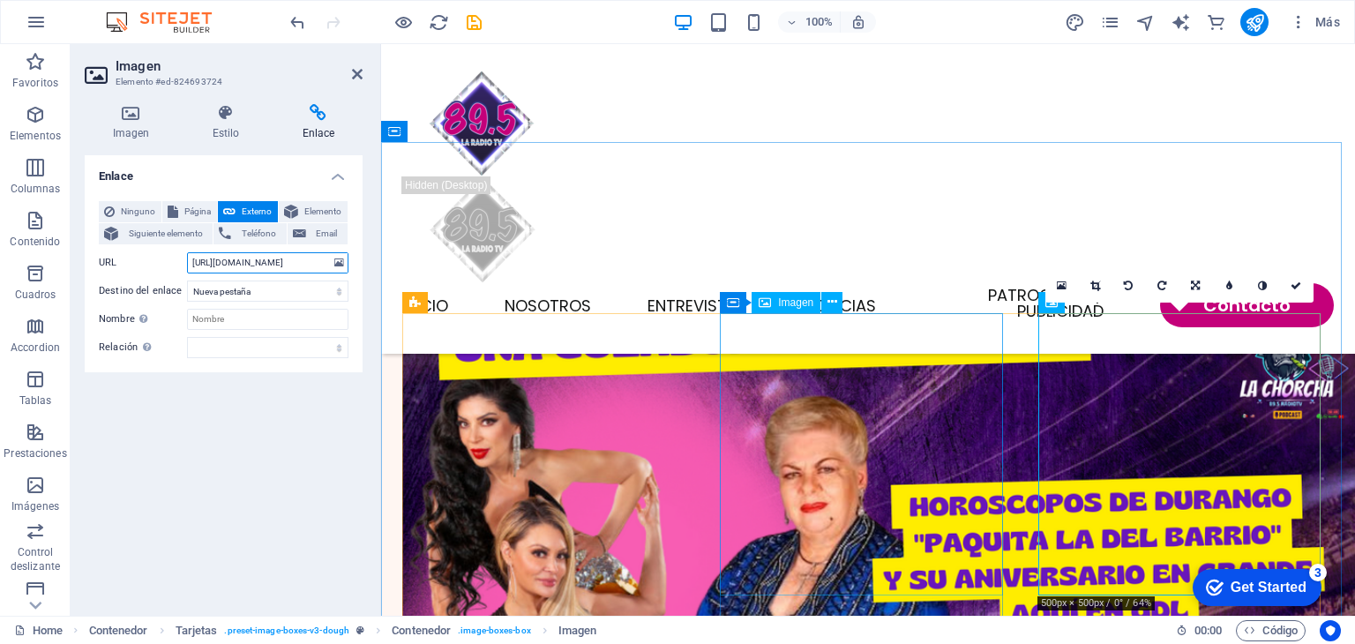
type input "https://www.deezer.com/mx/playlist/1672523211"
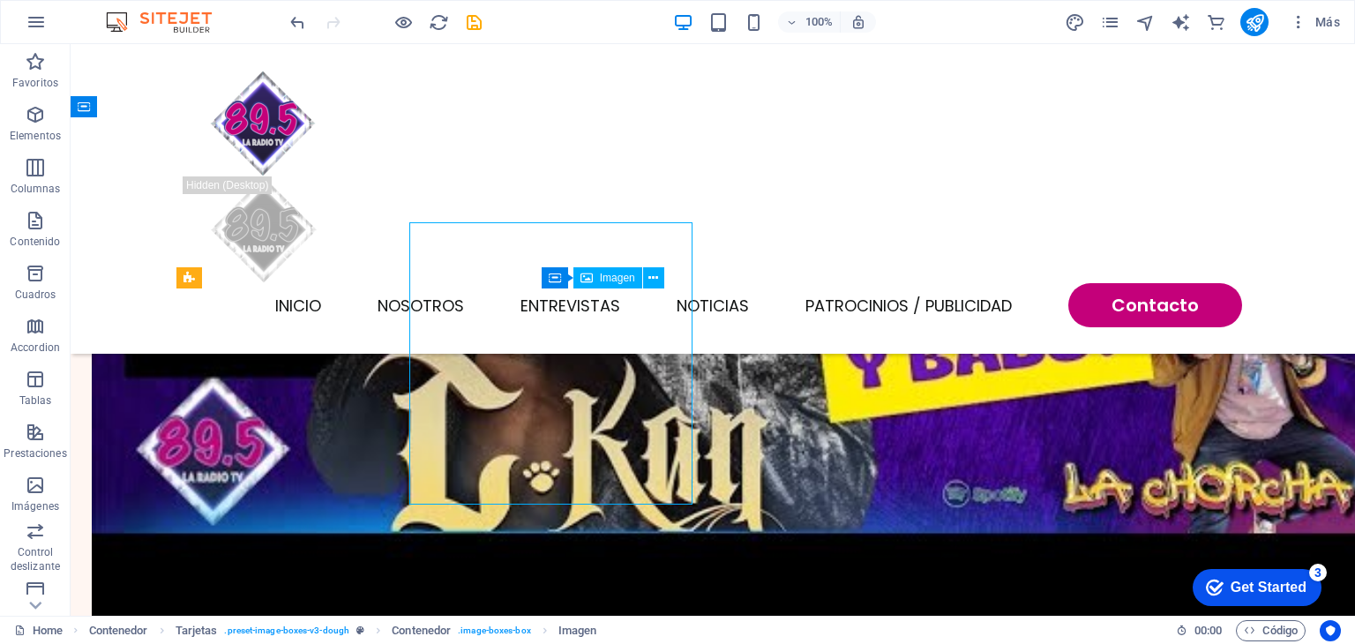
scroll to position [2821, 0]
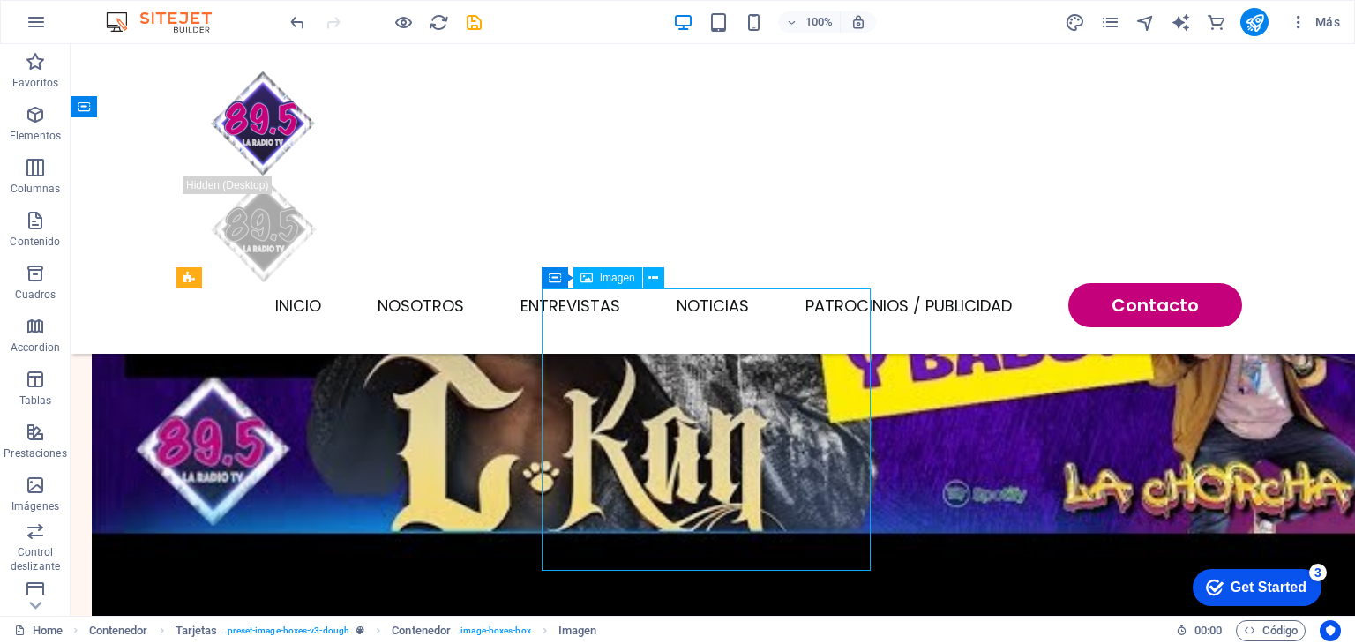
select select "vw"
select select "px"
select select "%"
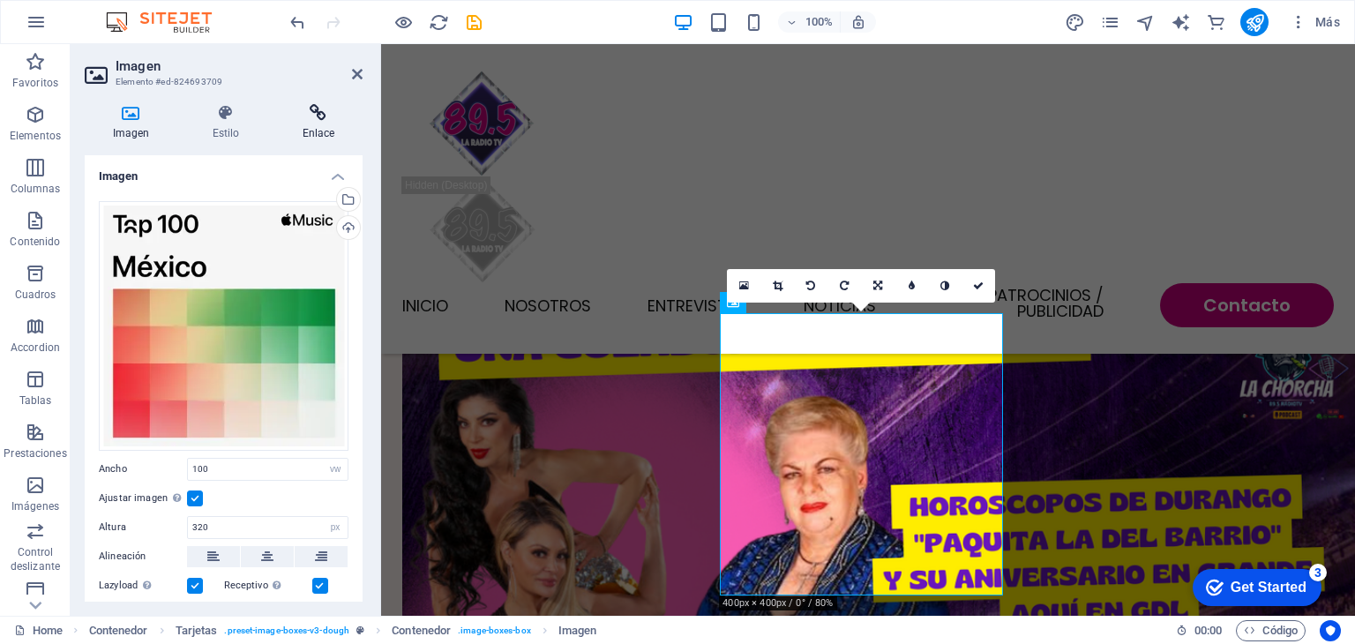
click at [320, 123] on h4 "Enlace" at bounding box center [318, 122] width 88 height 37
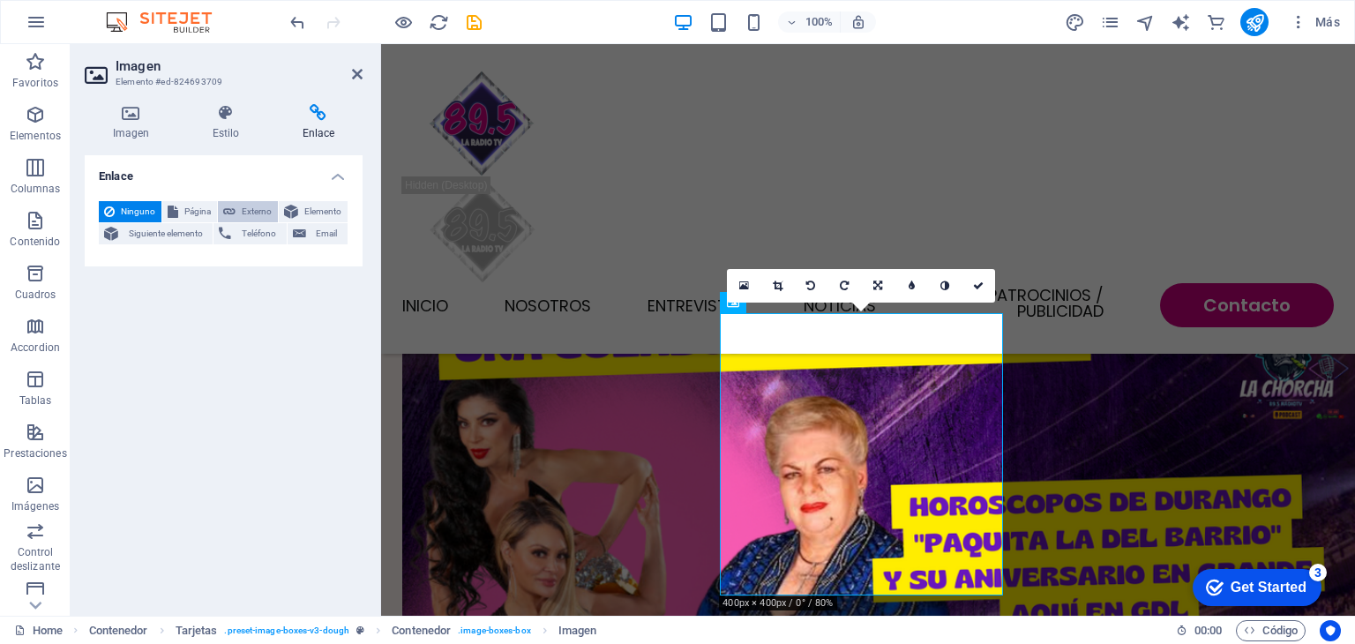
click at [266, 214] on span "Externo" at bounding box center [257, 211] width 32 height 21
select select "blank"
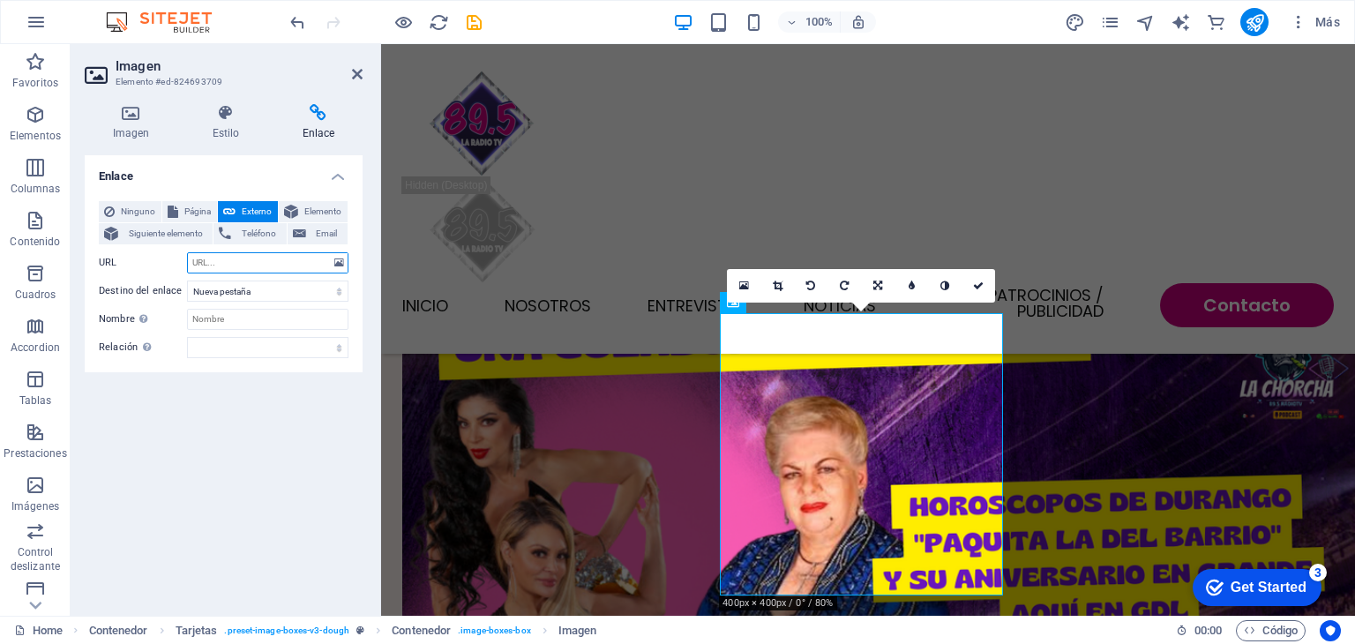
paste input "https://music.apple.com/es/playlist/top-100-global/pl.d25f5d1181894928af76c85c9…"
type input "https://music.apple.com/es/playlist/top-100-global/pl.d25f5d1181894928af76c85c9…"
click at [355, 71] on icon at bounding box center [357, 74] width 11 height 14
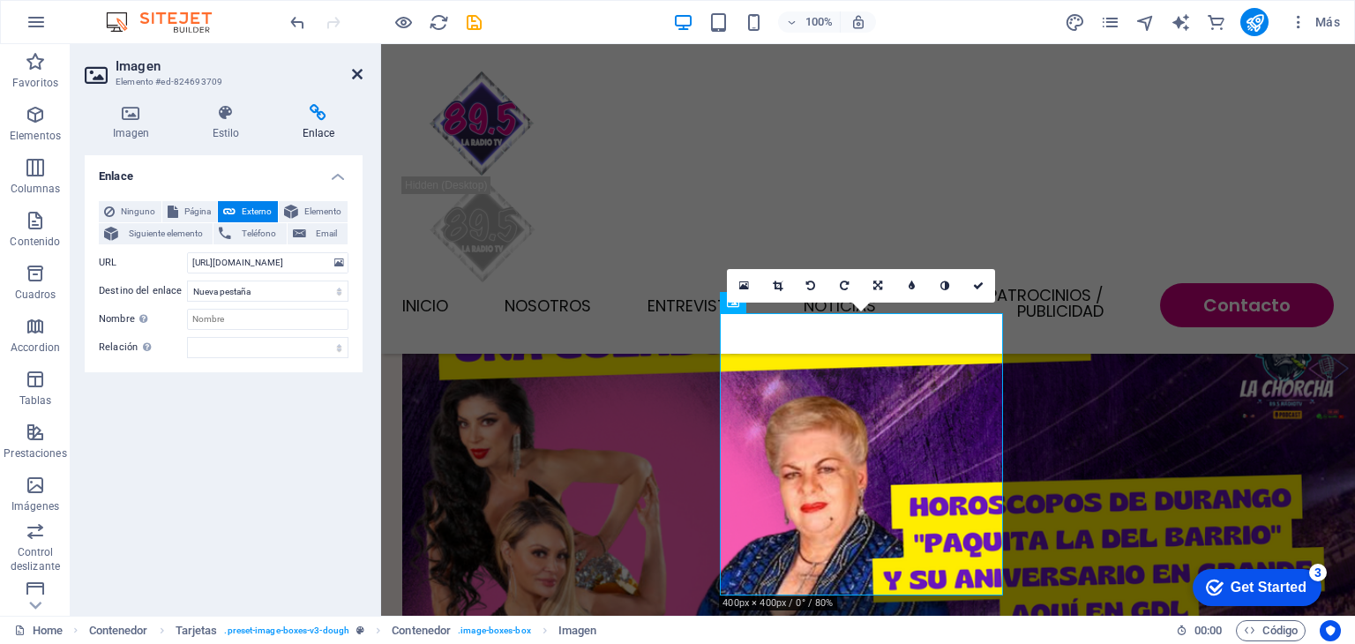
scroll to position [2821, 0]
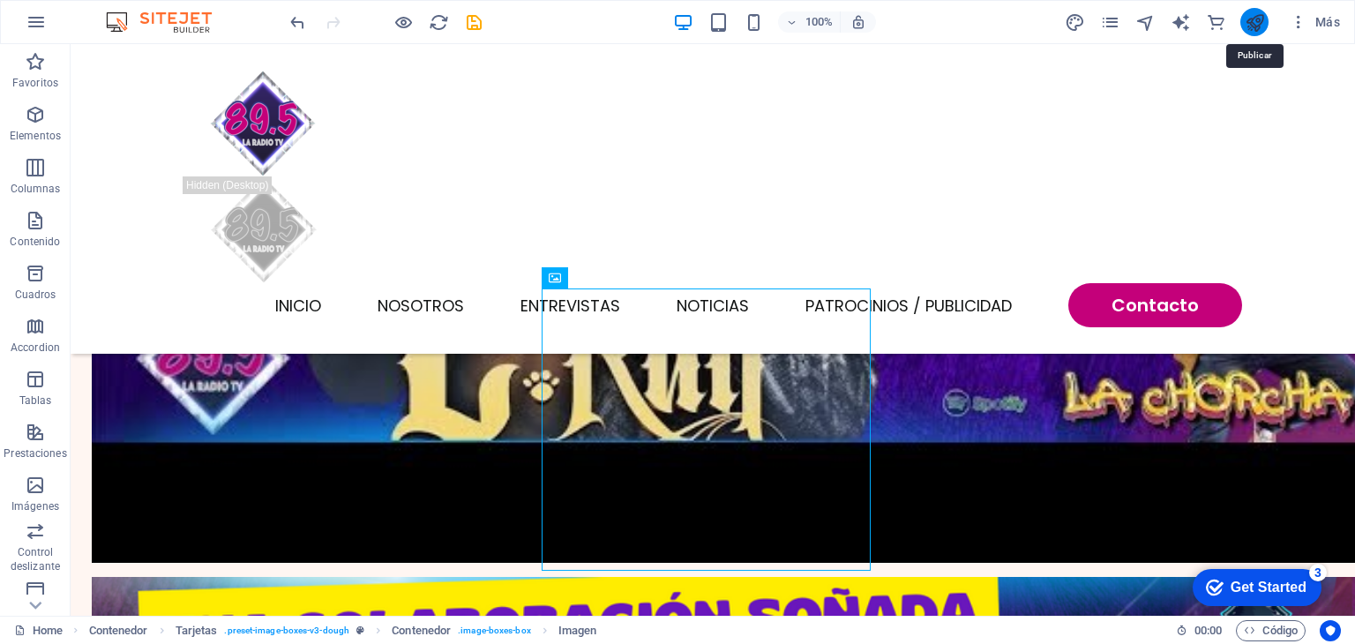
click at [1250, 12] on icon "publish" at bounding box center [1255, 22] width 20 height 20
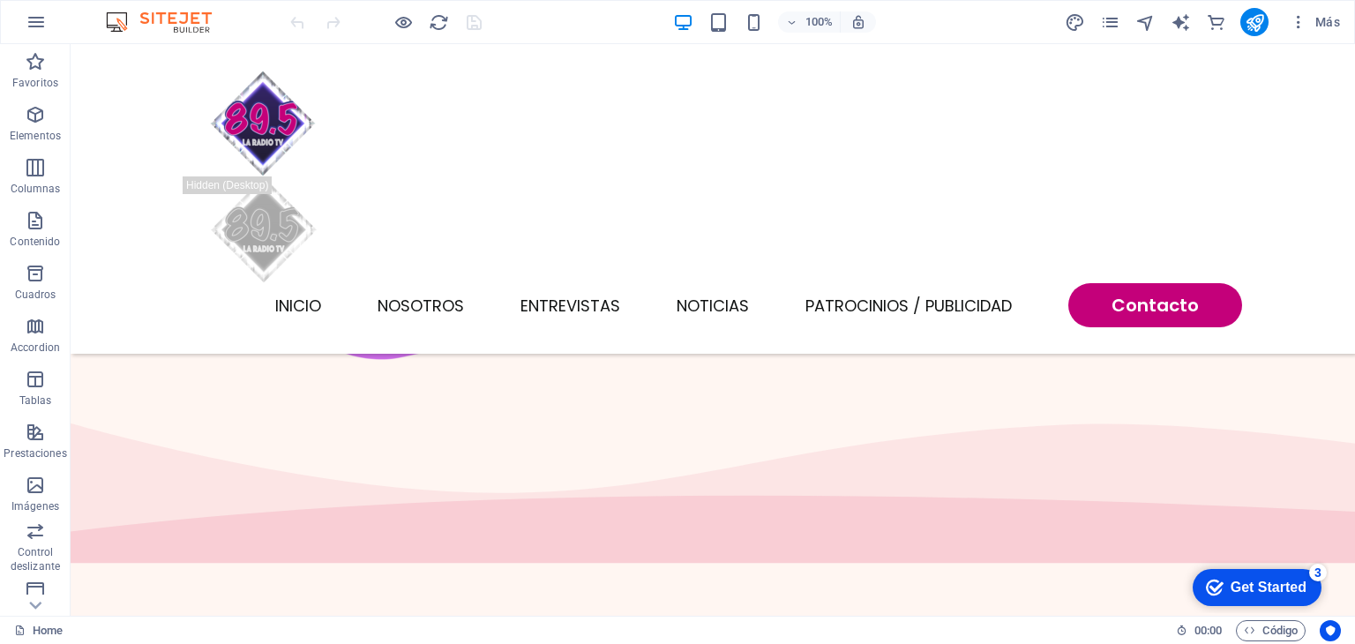
scroll to position [585, 0]
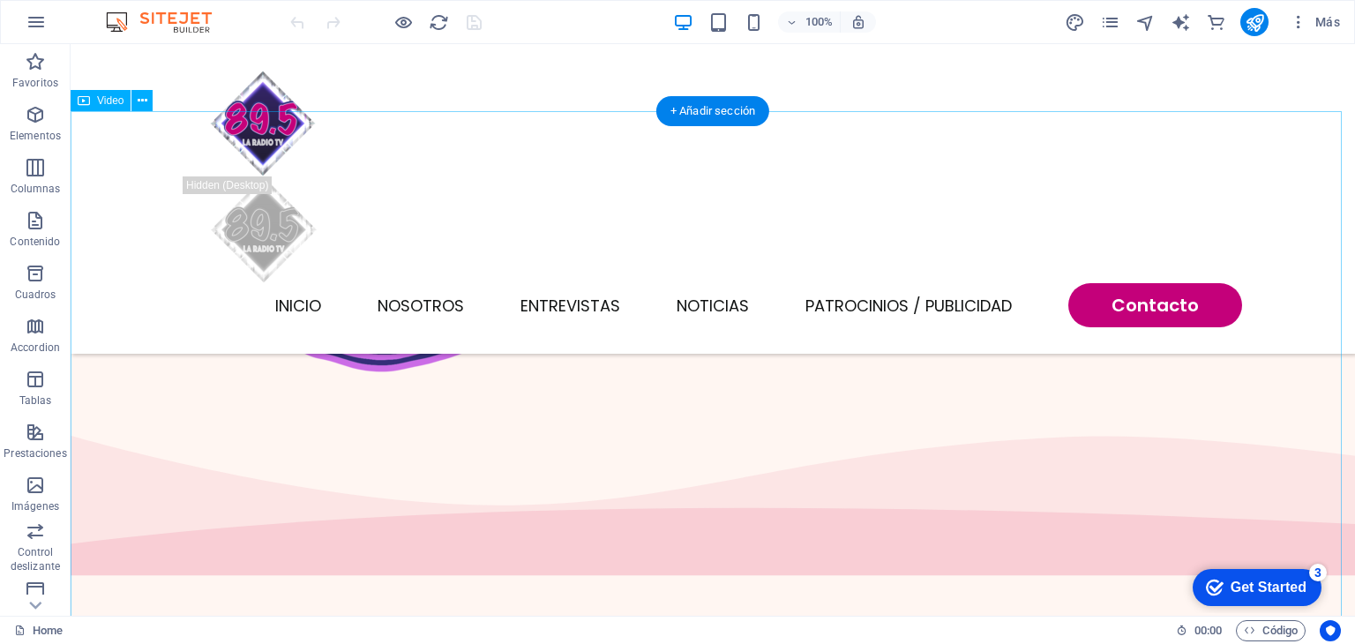
select select "%"
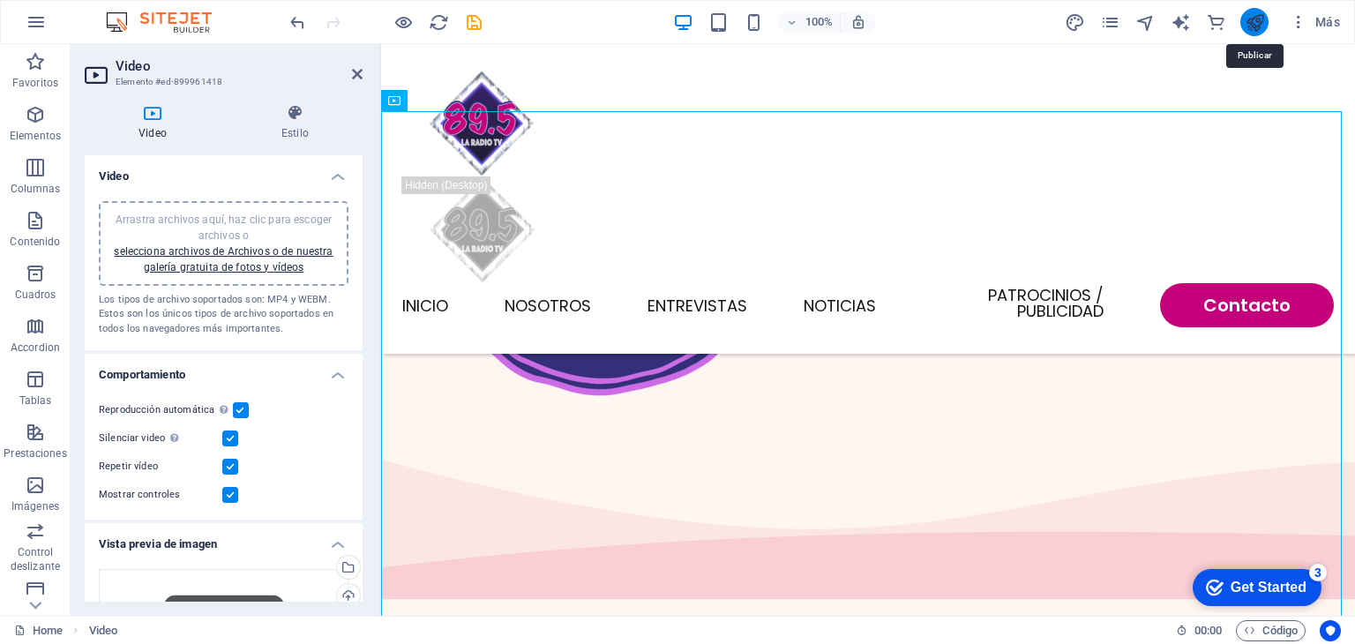
click at [1256, 26] on icon "publish" at bounding box center [1255, 22] width 20 height 20
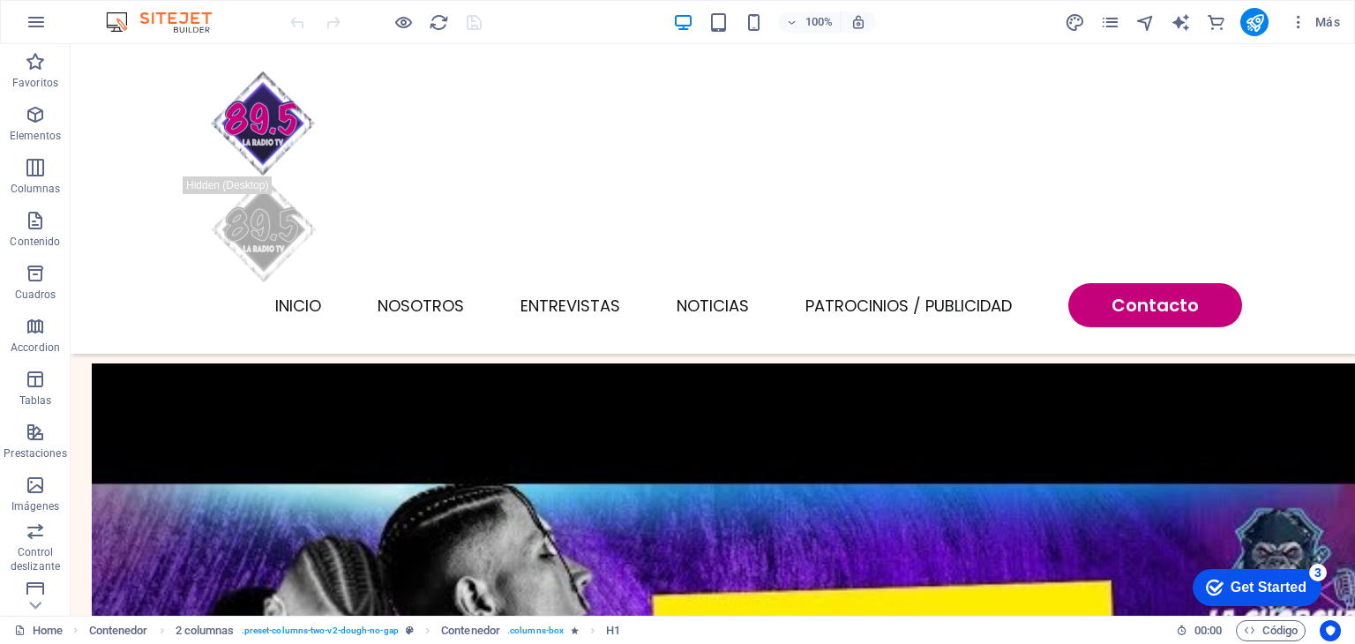
scroll to position [2069, 0]
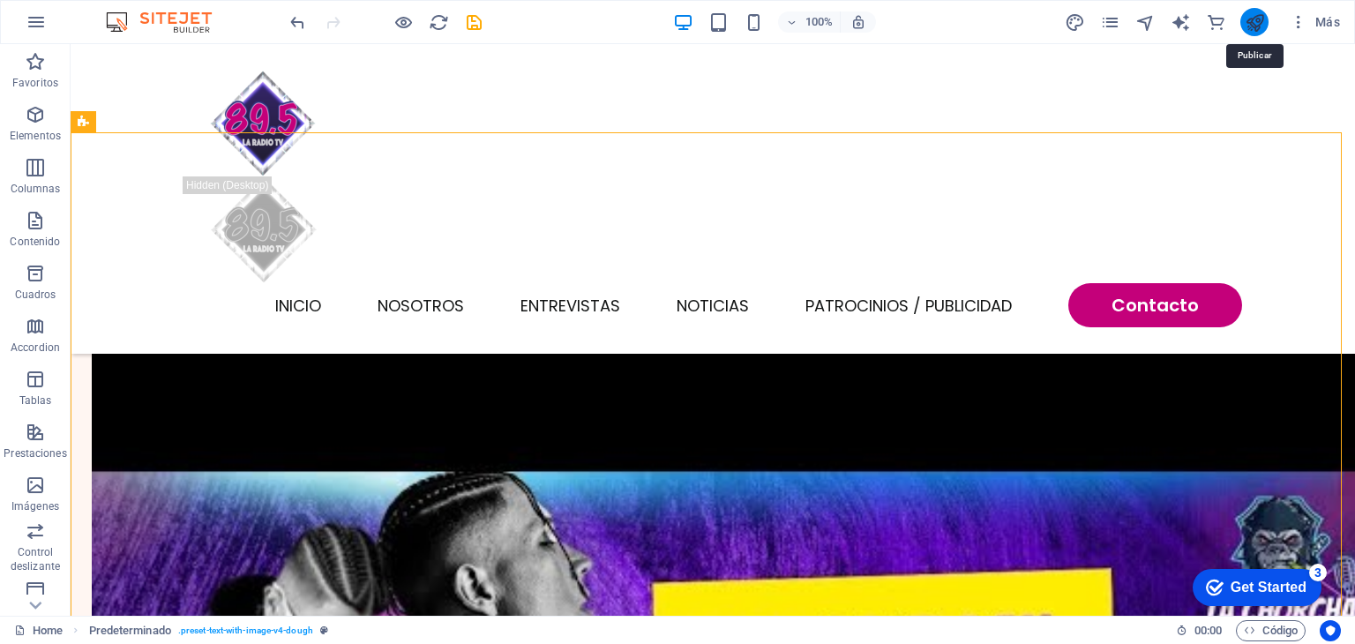
click at [1249, 22] on icon "publish" at bounding box center [1255, 22] width 20 height 20
